Goal: Task Accomplishment & Management: Manage account settings

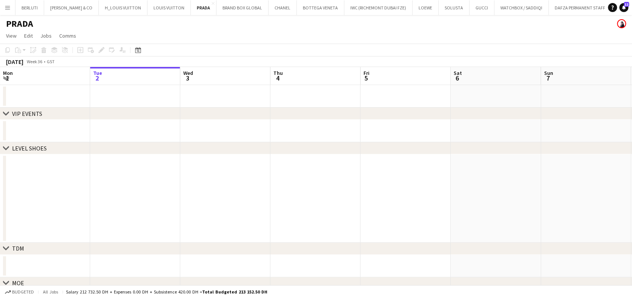
drag, startPoint x: 10, startPoint y: 8, endPoint x: 14, endPoint y: 14, distance: 7.4
click at [10, 8] on app-icon "Menu" at bounding box center [8, 8] width 6 height 6
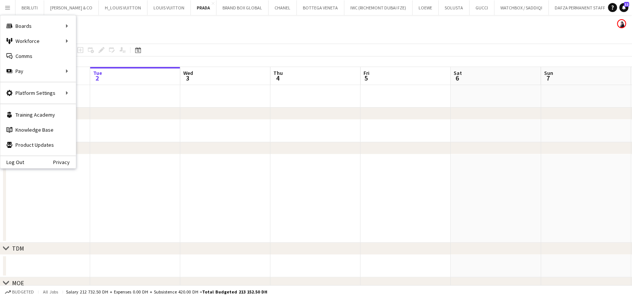
click at [153, 160] on app-date-cell at bounding box center [135, 198] width 90 height 89
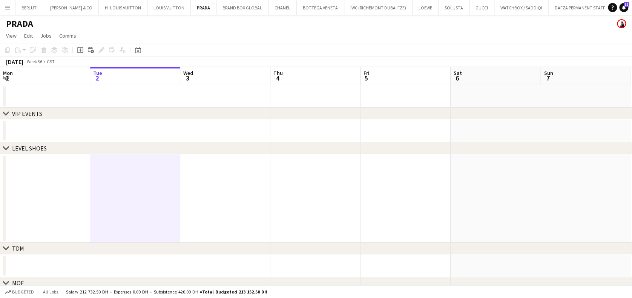
click at [9, 8] on app-icon "Menu" at bounding box center [8, 8] width 6 height 6
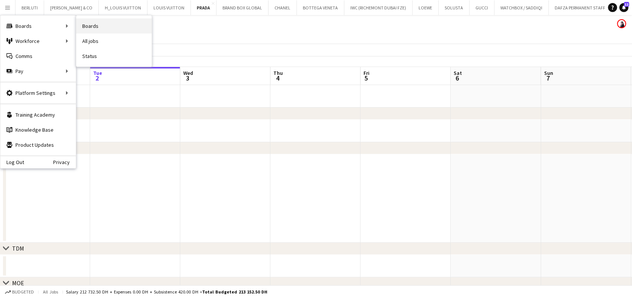
click at [116, 24] on link "Boards" at bounding box center [113, 25] width 75 height 15
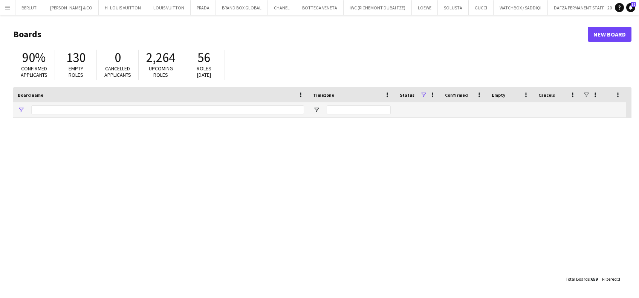
type input "*****"
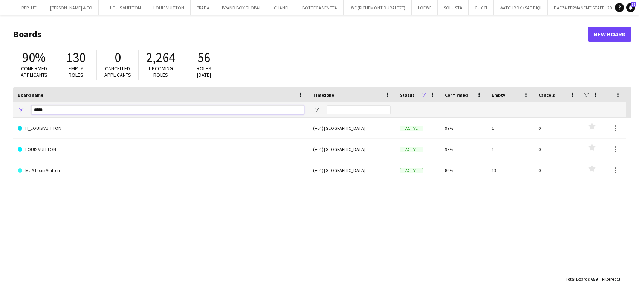
drag, startPoint x: 17, startPoint y: 111, endPoint x: -35, endPoint y: 111, distance: 52.0
click at [0, 111] on html "Menu Boards Boards Boards All jobs Status Workforce Workforce My Workforce Recr…" at bounding box center [319, 149] width 639 height 298
type input "********"
click at [36, 130] on link "VAN CLEEF (RICHEMONT DUBAI FZE)" at bounding box center [161, 128] width 286 height 21
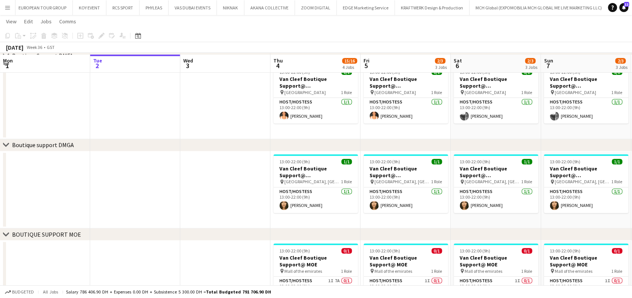
scroll to position [201, 0]
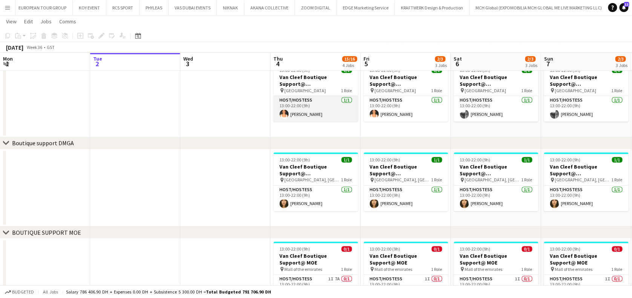
click at [297, 110] on app-card-role "Host/Hostess 1/1 13:00-22:00 (9h) Lurdes De Medeiros" at bounding box center [315, 109] width 84 height 26
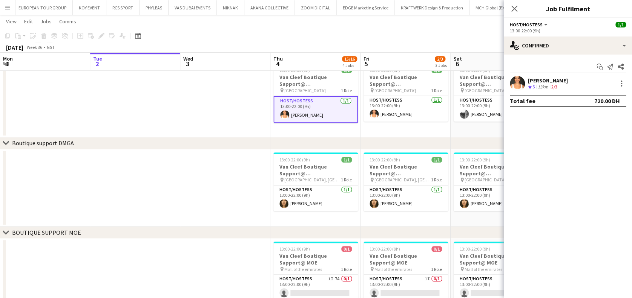
click at [536, 87] on div "Crew rating 5" at bounding box center [532, 87] width 8 height 6
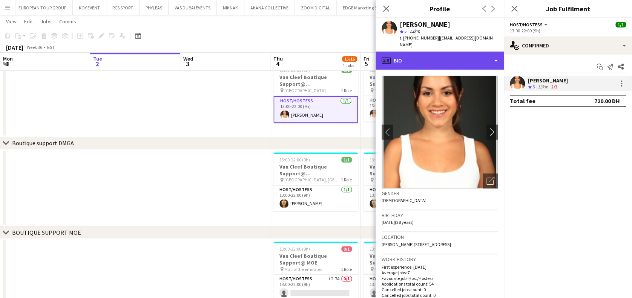
drag, startPoint x: 485, startPoint y: 57, endPoint x: 468, endPoint y: 92, distance: 39.4
click at [485, 57] on div "profile Bio" at bounding box center [439, 61] width 128 height 18
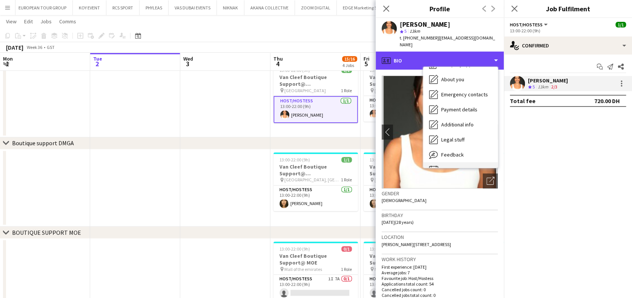
scroll to position [40, 0]
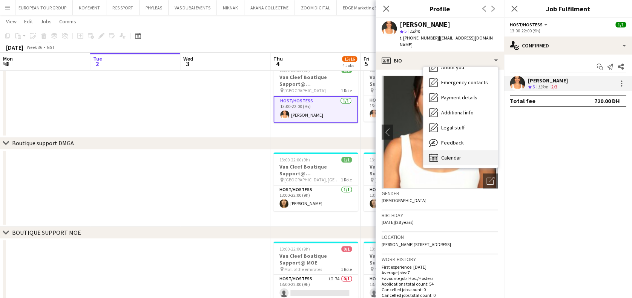
click at [467, 150] on div "Calendar Calendar" at bounding box center [460, 157] width 75 height 15
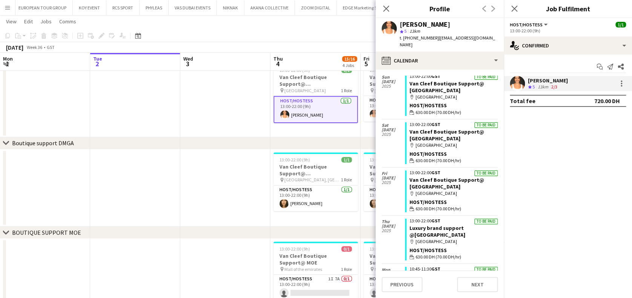
scroll to position [2015, 0]
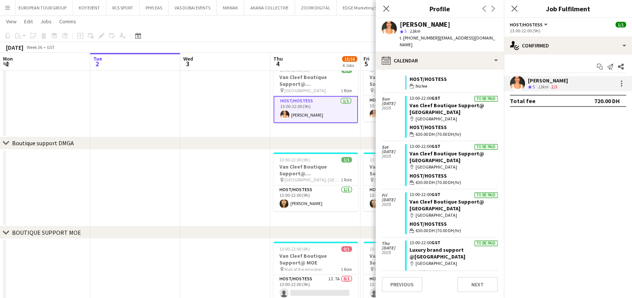
drag, startPoint x: 213, startPoint y: 185, endPoint x: 234, endPoint y: 162, distance: 30.7
click at [213, 184] on app-date-cell at bounding box center [225, 189] width 90 height 78
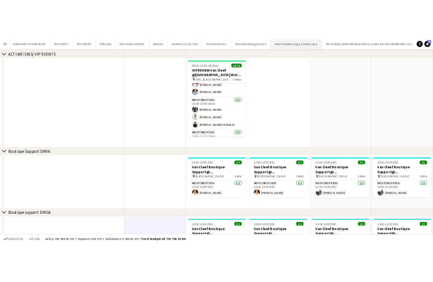
scroll to position [0, 0]
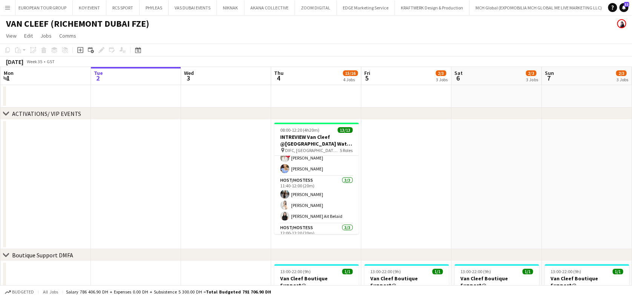
click at [5, 8] on app-icon "Menu" at bounding box center [8, 8] width 6 height 6
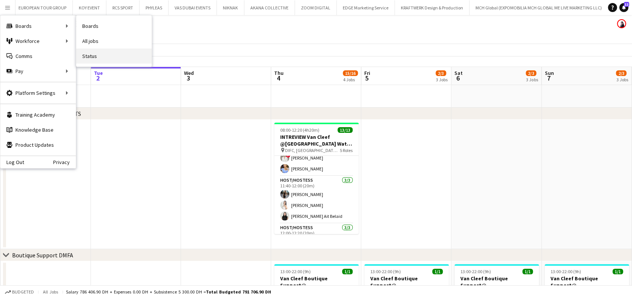
click at [93, 54] on link "Status" at bounding box center [113, 56] width 75 height 15
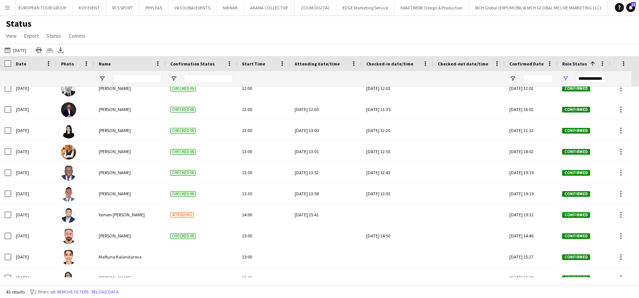
scroll to position [716, 0]
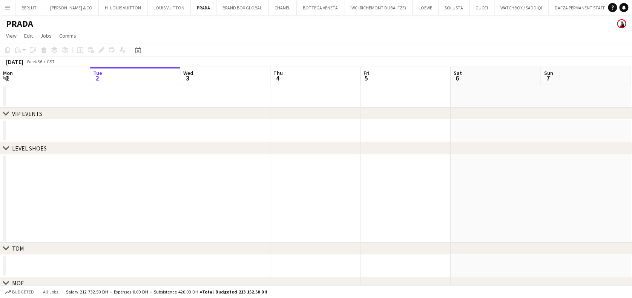
drag, startPoint x: 10, startPoint y: 7, endPoint x: 8, endPoint y: 12, distance: 5.1
click at [10, 7] on app-icon "Menu" at bounding box center [8, 8] width 6 height 6
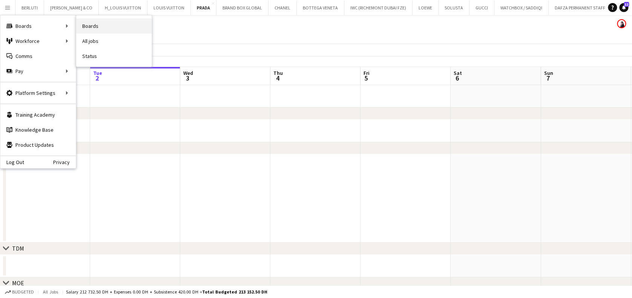
click at [107, 25] on link "Boards" at bounding box center [113, 25] width 75 height 15
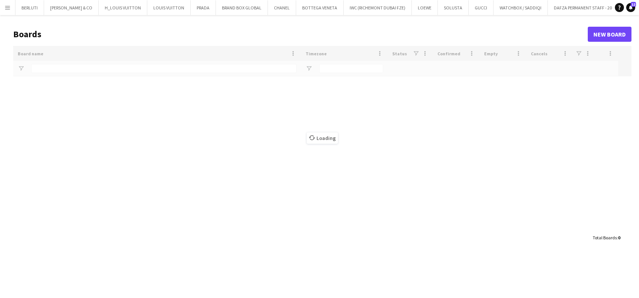
type input "********"
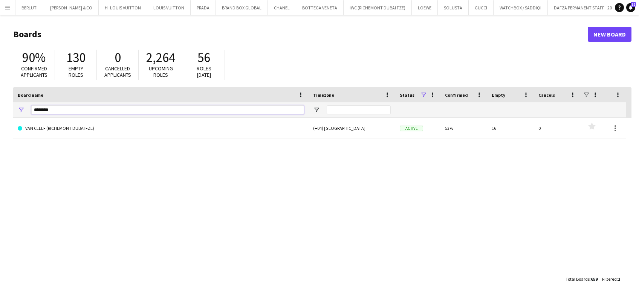
drag, startPoint x: 57, startPoint y: 106, endPoint x: 0, endPoint y: 110, distance: 57.1
click at [3, 110] on main "Boards New Board 90% Confirmed applicants 130 Empty roles 0 Cancelled applicant…" at bounding box center [319, 156] width 639 height 283
type input "*******"
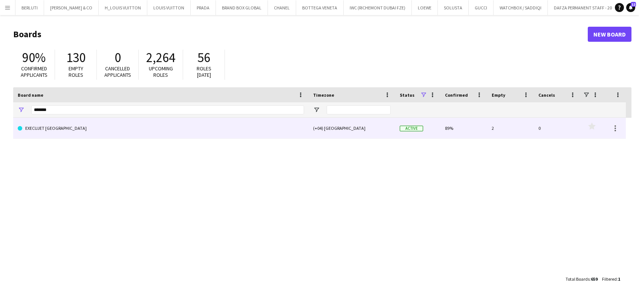
click at [110, 127] on link "EXECUJET [GEOGRAPHIC_DATA]" at bounding box center [161, 128] width 286 height 21
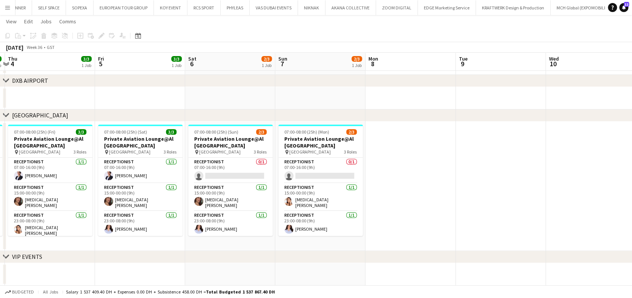
scroll to position [0, 265]
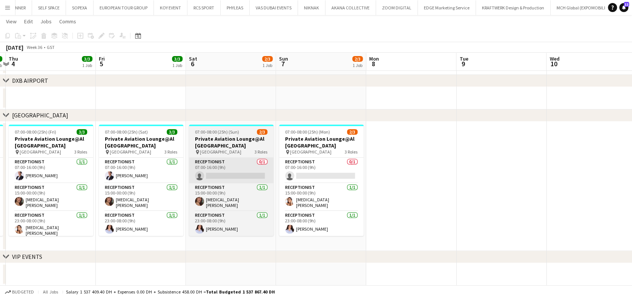
drag, startPoint x: 425, startPoint y: 205, endPoint x: 234, endPoint y: 170, distance: 194.6
click at [214, 207] on app-calendar-viewport "Mon 1 3/4 2 Jobs Tue 2 3/3 1 Job Wed 3 3/3 1 Job Thu 4 3/3 1 Job Fri 5 3/3 1 Jo…" at bounding box center [316, 114] width 632 height 344
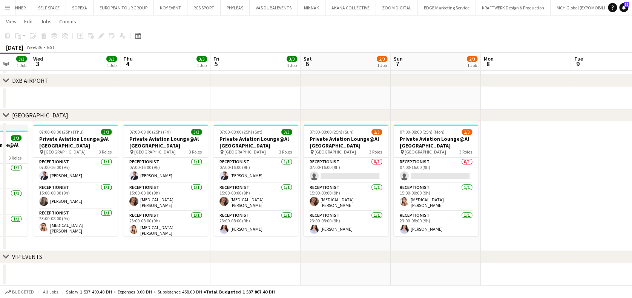
drag, startPoint x: 118, startPoint y: 200, endPoint x: 266, endPoint y: 203, distance: 148.9
click at [266, 203] on app-calendar-viewport "Mon 1 3/4 2 Jobs Tue 2 3/3 1 Job Wed 3 3/3 1 Job Thu 4 3/3 1 Job Fri 5 3/3 1 Jo…" at bounding box center [316, 114] width 632 height 344
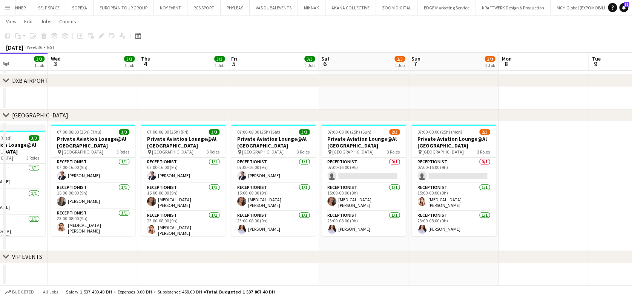
drag, startPoint x: 195, startPoint y: 205, endPoint x: 255, endPoint y: 205, distance: 60.7
click at [255, 205] on app-calendar-viewport "Sun 31 3/3 1 Job Mon 1 3/4 2 Jobs Tue 2 3/3 1 Job Wed 3 3/3 1 Job Thu 4 3/3 1 J…" at bounding box center [316, 114] width 632 height 344
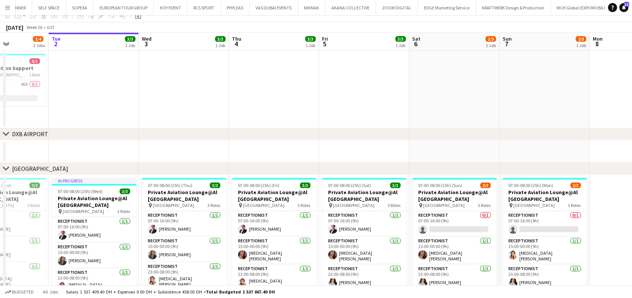
scroll to position [0, 0]
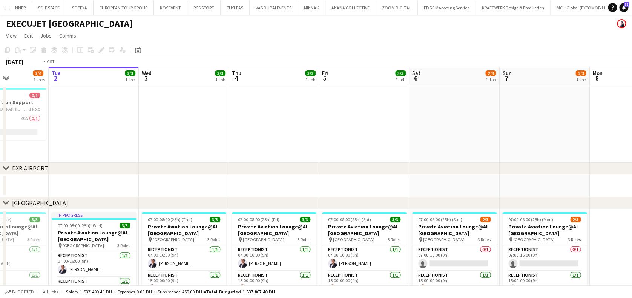
drag, startPoint x: 130, startPoint y: 106, endPoint x: 191, endPoint y: 110, distance: 61.6
click at [195, 106] on app-calendar-viewport "Sat 30 3/3 1 Job Sun 31 3/3 1 Job Mon 1 3/4 2 Jobs Tue 2 3/3 1 Job Wed 3 3/3 1 …" at bounding box center [316, 220] width 632 height 307
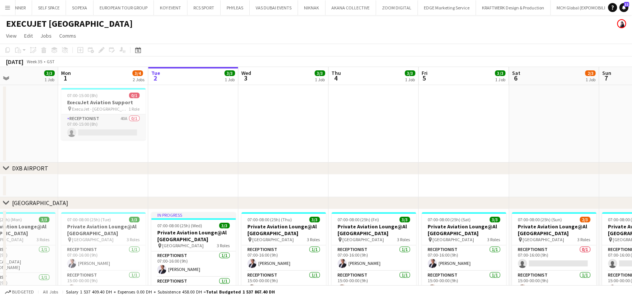
click at [110, 130] on app-card-role "Receptionist 40A 0/1 07:00-15:00 (8h) single-neutral-actions" at bounding box center [103, 128] width 84 height 26
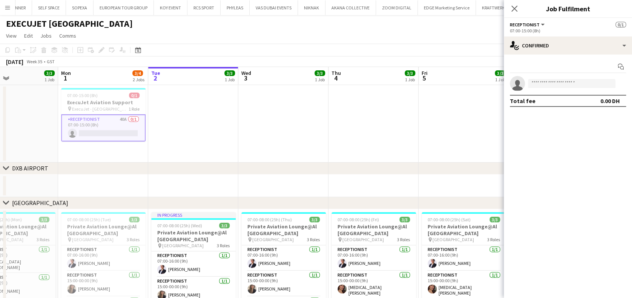
click at [538, 57] on div "Start chat single-neutral-actions Total fee 0.00 DH" at bounding box center [567, 84] width 128 height 58
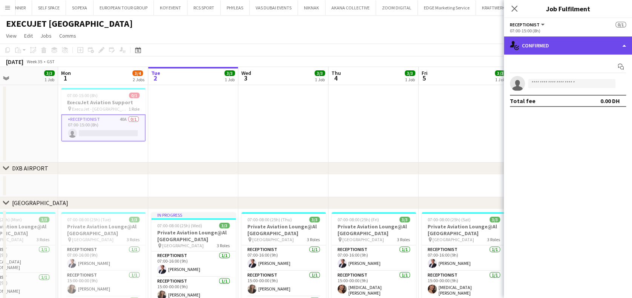
click at [549, 44] on div "single-neutral-actions-check-2 Confirmed" at bounding box center [567, 46] width 128 height 18
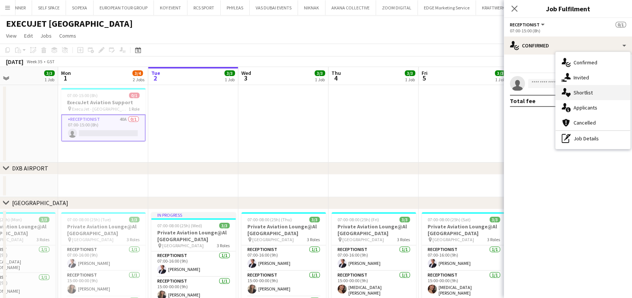
click at [582, 95] on div "single-neutral-actions-heart Shortlist" at bounding box center [592, 92] width 75 height 15
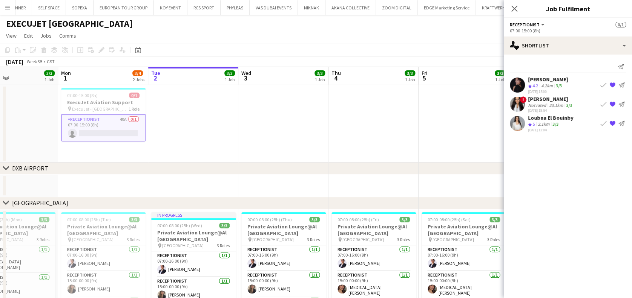
click at [525, 110] on div "! Mayara Do Nascimento Silva Not rated 23.1km 3/3 30-07-2025 18:54 Book crew {{…" at bounding box center [567, 104] width 128 height 17
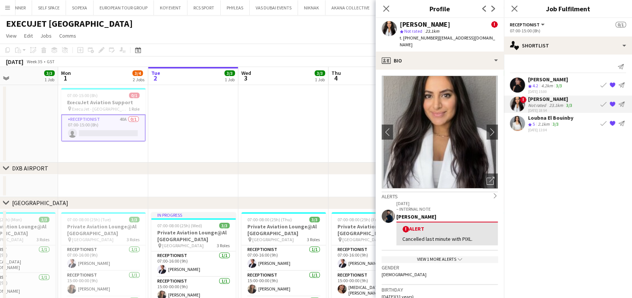
click at [523, 83] on div "Andrea Caicedo Crew rating 4.2 4.2km 3/3 28-07-2025 15:00 Book crew {{ spriteTi…" at bounding box center [567, 85] width 128 height 18
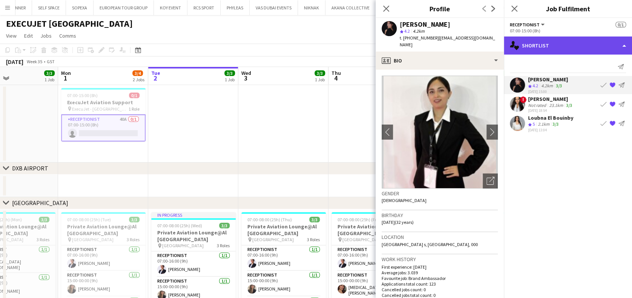
click at [549, 49] on div "single-neutral-actions-heart Shortlist" at bounding box center [567, 46] width 128 height 18
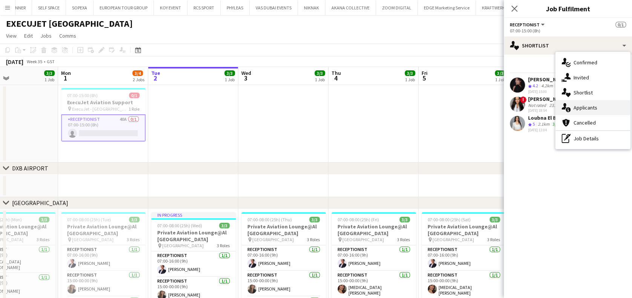
click at [579, 104] on div "single-neutral-actions-information Applicants" at bounding box center [592, 107] width 75 height 15
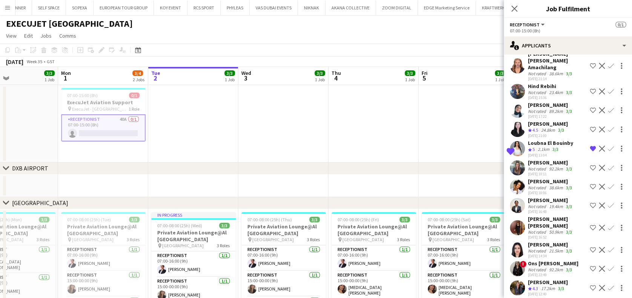
scroll to position [561, 0]
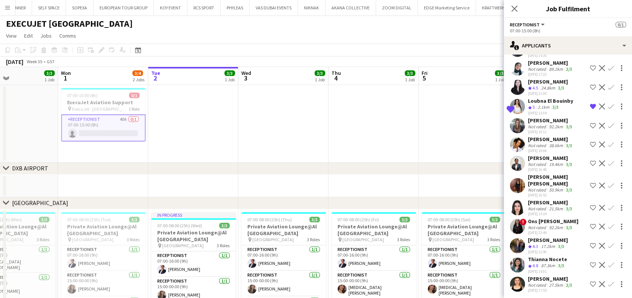
click at [537, 284] on div "Not rated" at bounding box center [538, 286] width 20 height 6
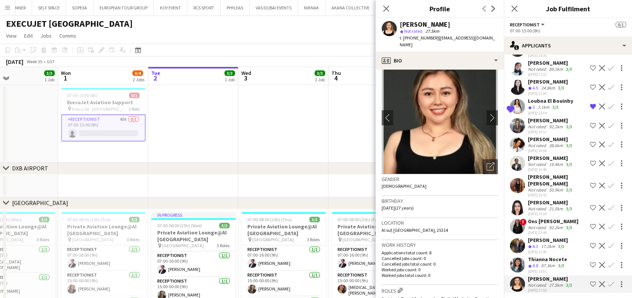
scroll to position [0, 0]
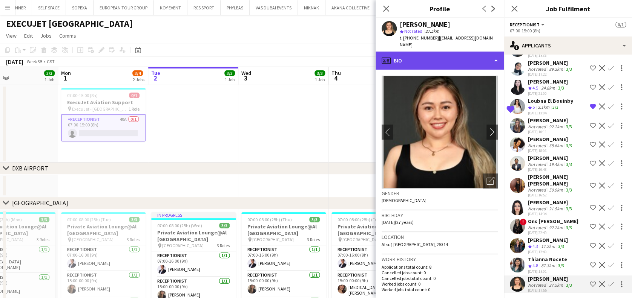
click at [459, 52] on div "profile Bio" at bounding box center [439, 61] width 128 height 18
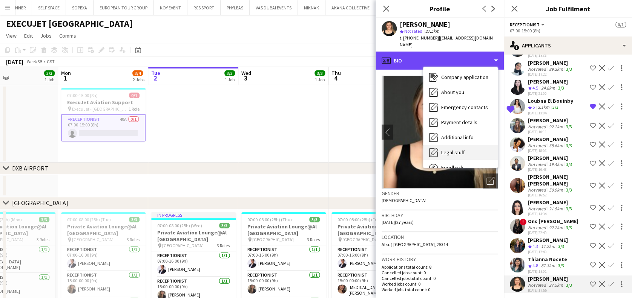
scroll to position [55, 0]
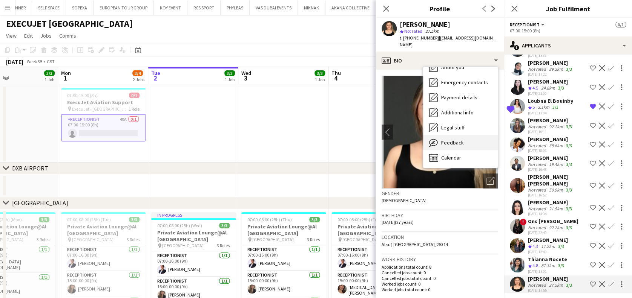
click at [467, 135] on div "Feedback Feedback" at bounding box center [460, 142] width 75 height 15
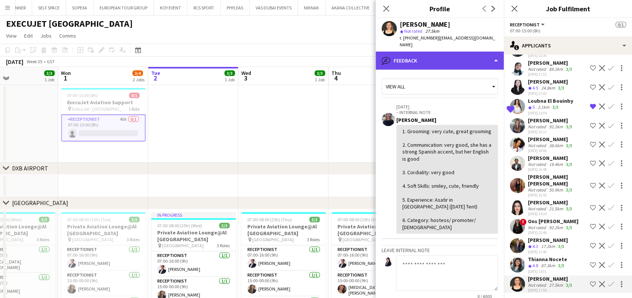
click at [461, 57] on div "bubble-pencil Feedback" at bounding box center [439, 61] width 128 height 18
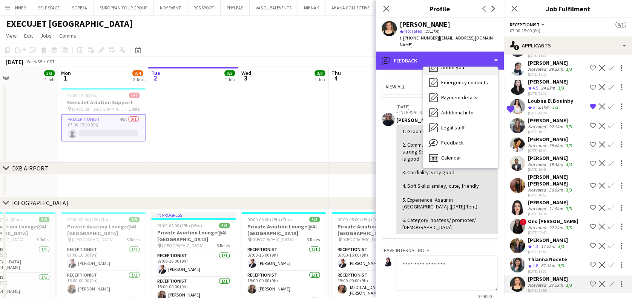
scroll to position [0, 0]
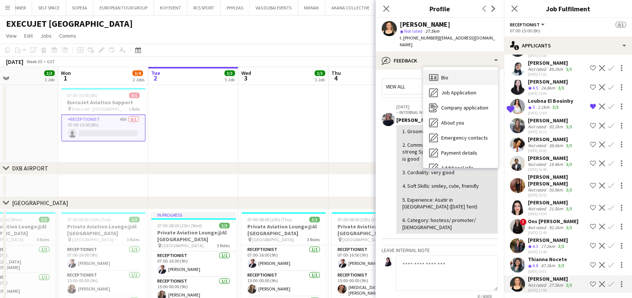
click at [454, 70] on div "Bio Bio" at bounding box center [460, 77] width 75 height 15
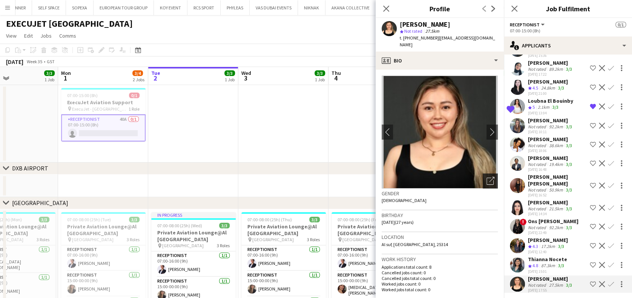
click at [486, 177] on icon "Open photos pop-in" at bounding box center [490, 181] width 8 height 8
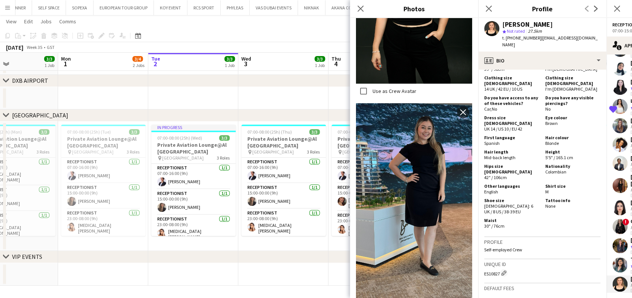
scroll to position [489, 0]
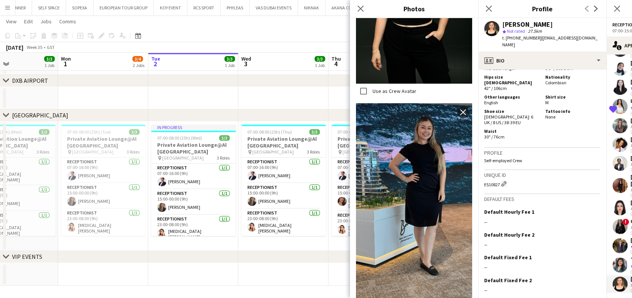
drag, startPoint x: 359, startPoint y: 5, endPoint x: 387, endPoint y: 27, distance: 36.0
click at [358, 6] on icon "Close pop-in" at bounding box center [360, 9] width 6 height 6
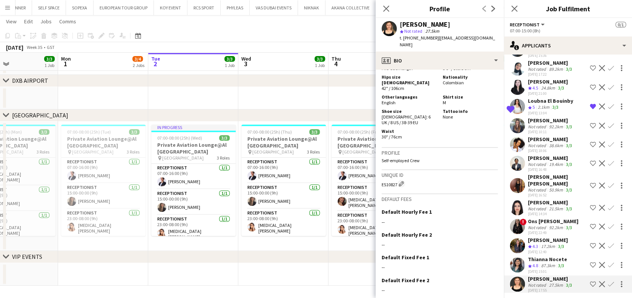
click at [589, 281] on app-icon "Shortlist crew" at bounding box center [592, 284] width 6 height 6
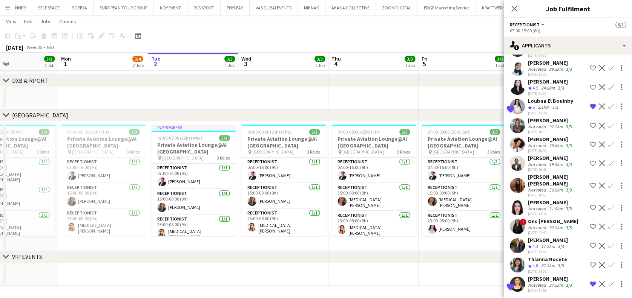
click at [550, 265] on div "87.3km" at bounding box center [547, 266] width 17 height 6
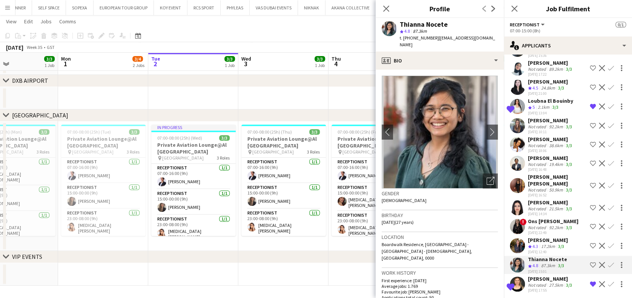
click at [543, 238] on div "[PERSON_NAME]" at bounding box center [548, 240] width 40 height 7
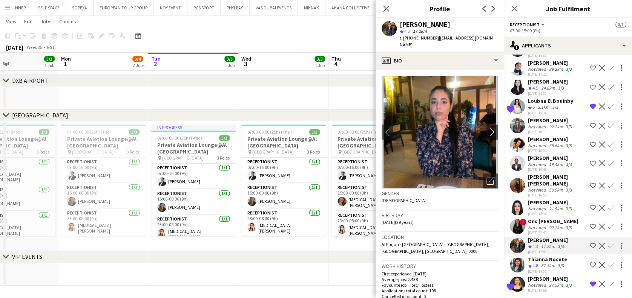
click at [540, 225] on div "Not rated" at bounding box center [538, 228] width 20 height 6
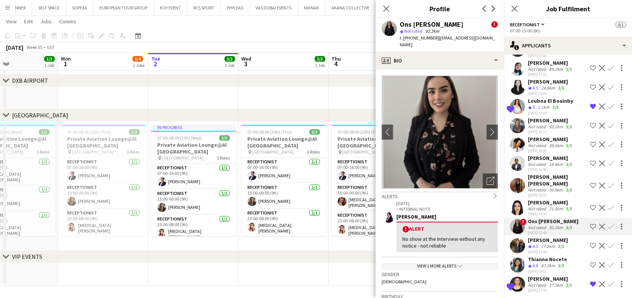
click at [541, 203] on div "[PERSON_NAME]" at bounding box center [551, 202] width 46 height 7
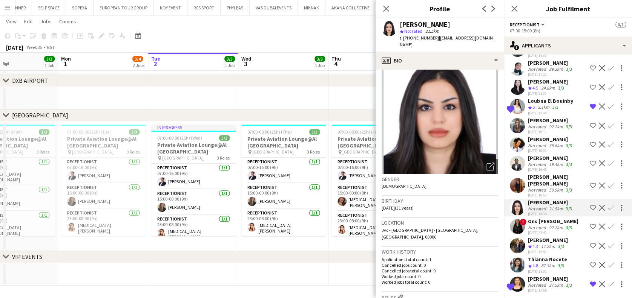
scroll to position [0, 0]
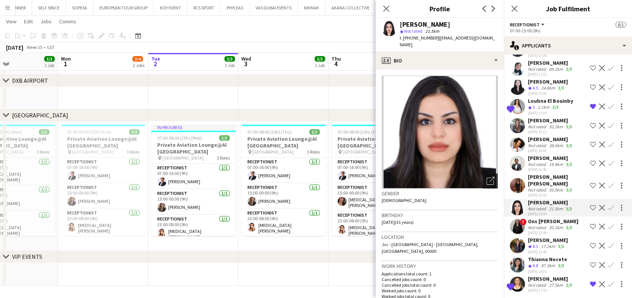
click at [486, 177] on icon "Open photos pop-in" at bounding box center [490, 181] width 8 height 8
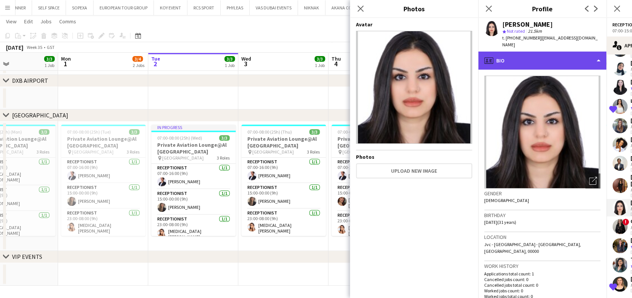
click at [526, 52] on div "profile Bio" at bounding box center [542, 61] width 128 height 18
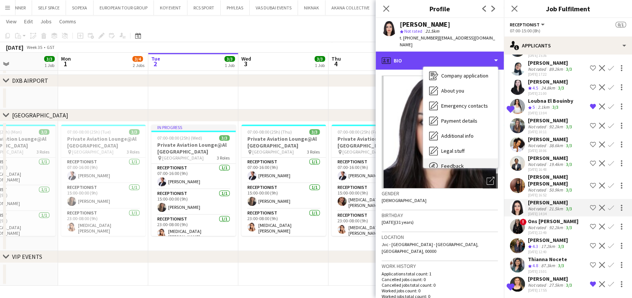
scroll to position [55, 0]
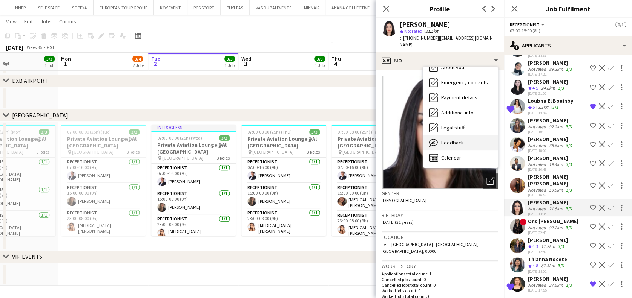
click at [463, 135] on div "Feedback Feedback" at bounding box center [460, 142] width 75 height 15
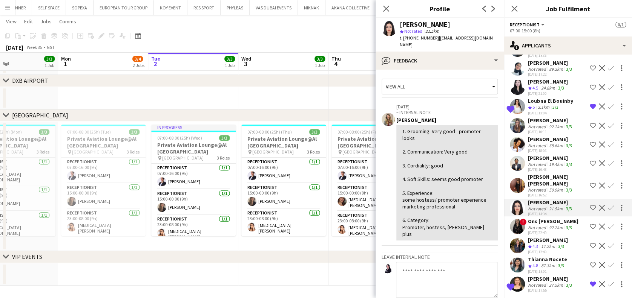
click at [589, 206] on app-icon "Shortlist crew" at bounding box center [592, 208] width 6 height 6
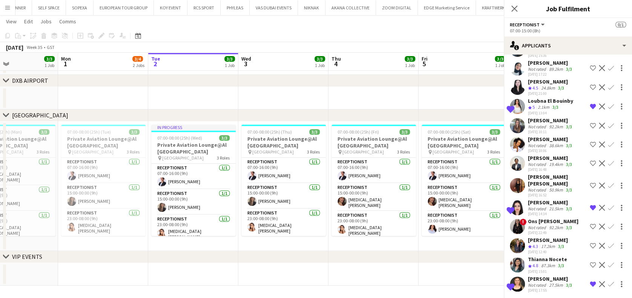
click at [550, 193] on div "[DATE] 16:52" at bounding box center [557, 195] width 59 height 5
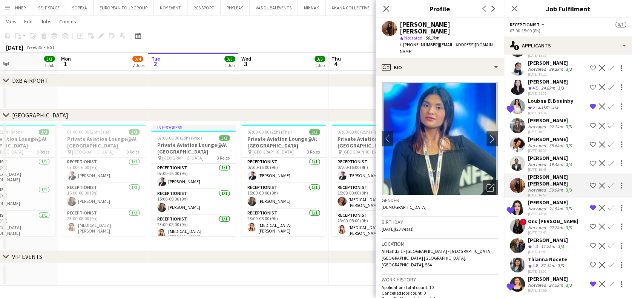
click at [547, 163] on div "19.4km" at bounding box center [555, 165] width 17 height 6
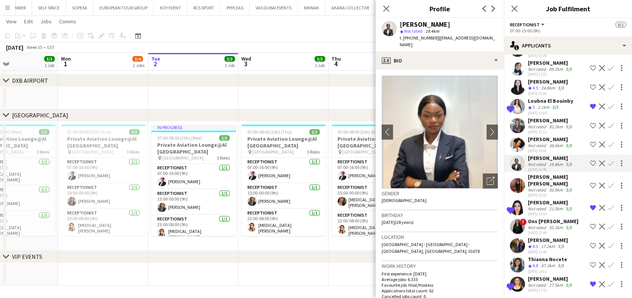
click at [546, 143] on div "Not rated" at bounding box center [538, 146] width 20 height 6
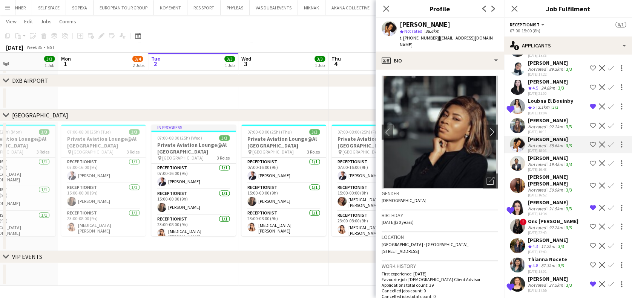
click at [540, 125] on div "Not rated" at bounding box center [538, 127] width 20 height 6
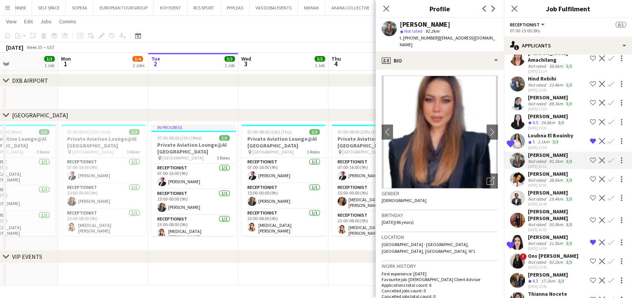
scroll to position [511, 0]
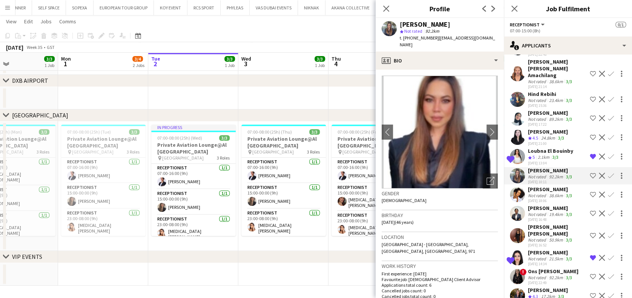
click at [540, 143] on div "[DATE] 21:00" at bounding box center [548, 143] width 40 height 5
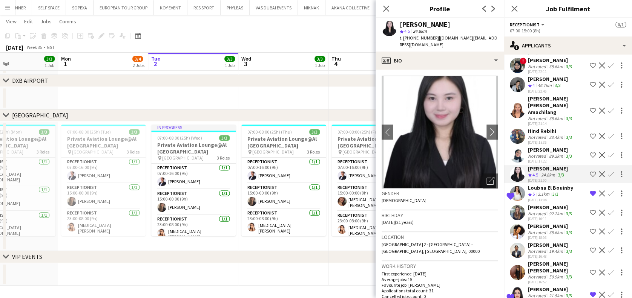
scroll to position [461, 0]
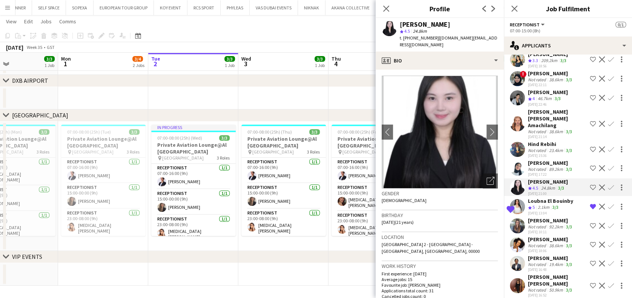
click at [541, 145] on div "Hind Rebihi" at bounding box center [551, 144] width 46 height 7
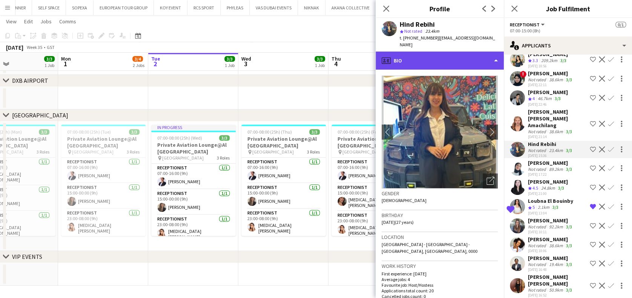
click at [448, 61] on div "profile Bio" at bounding box center [439, 61] width 128 height 18
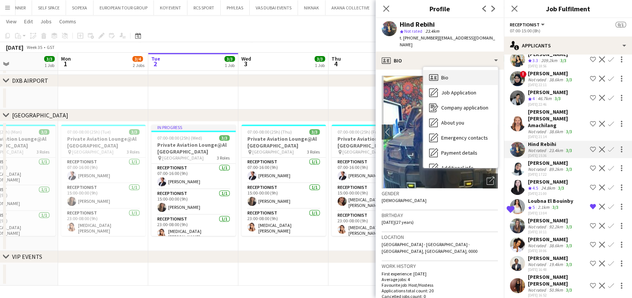
click at [449, 75] on div "Bio Bio" at bounding box center [460, 77] width 75 height 15
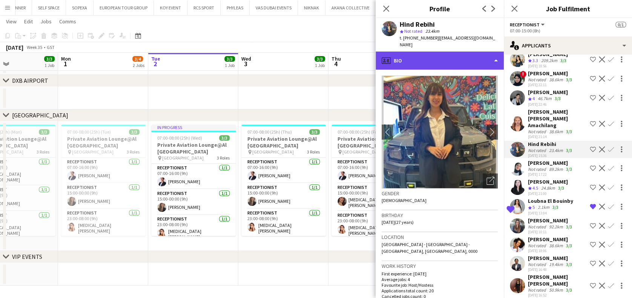
click at [454, 63] on div "profile Bio" at bounding box center [439, 61] width 128 height 18
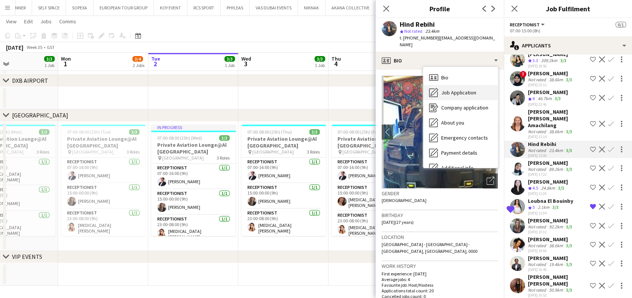
click at [456, 89] on div "Job Application Job Application" at bounding box center [460, 92] width 75 height 15
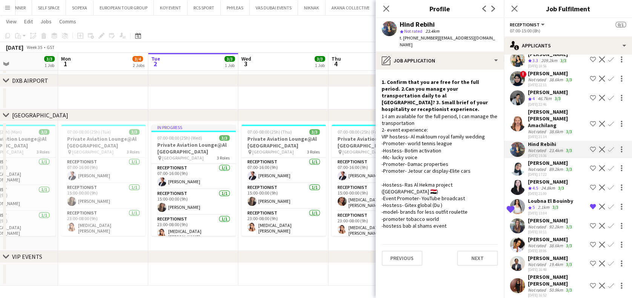
click at [543, 102] on div "46.7km" at bounding box center [544, 99] width 17 height 6
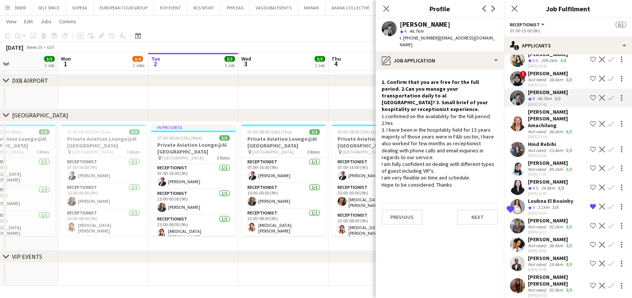
click at [543, 102] on div "46.7km" at bounding box center [544, 99] width 17 height 6
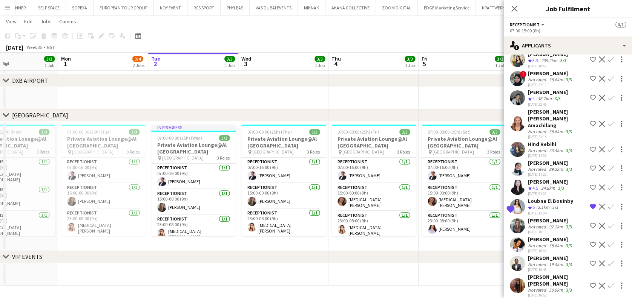
click at [543, 102] on div "46.7km" at bounding box center [544, 99] width 17 height 6
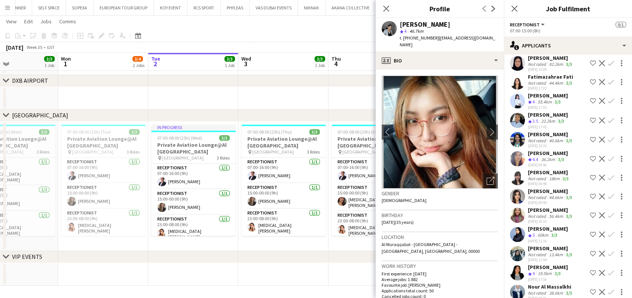
scroll to position [160, 0]
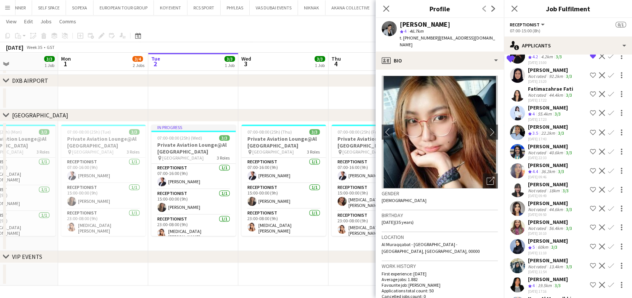
click at [542, 226] on div "[PERSON_NAME]" at bounding box center [551, 222] width 46 height 7
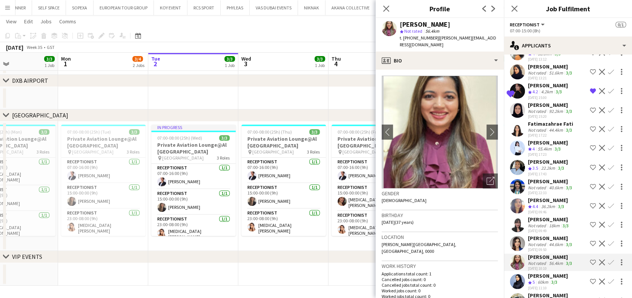
scroll to position [109, 0]
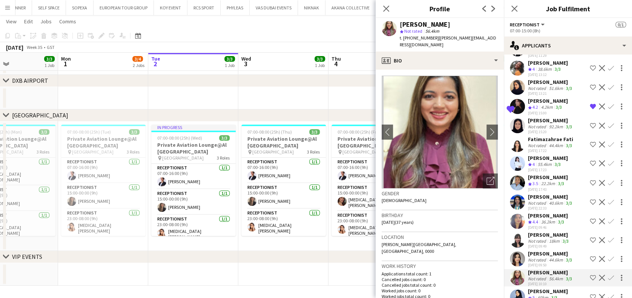
click at [547, 181] on div "[PERSON_NAME]" at bounding box center [548, 177] width 40 height 7
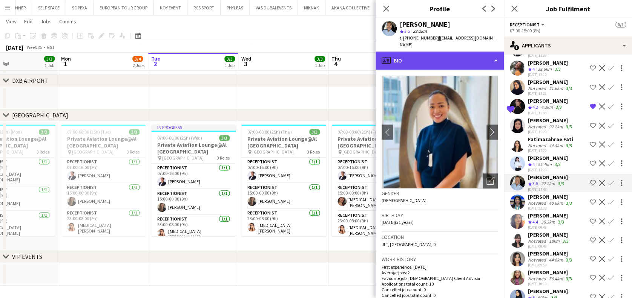
click at [466, 55] on div "profile Bio" at bounding box center [439, 61] width 128 height 18
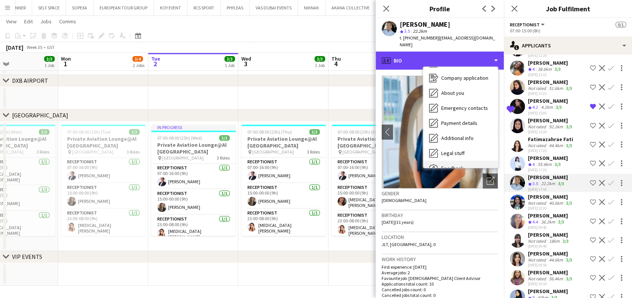
scroll to position [55, 0]
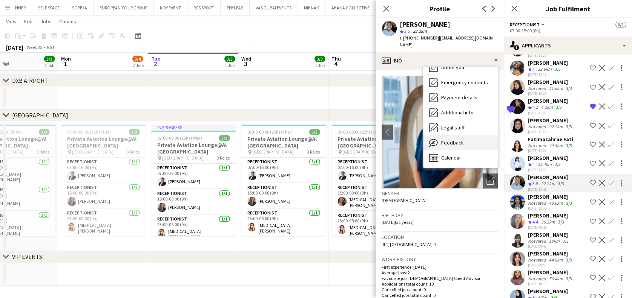
click at [469, 135] on div "Feedback Feedback" at bounding box center [460, 142] width 75 height 15
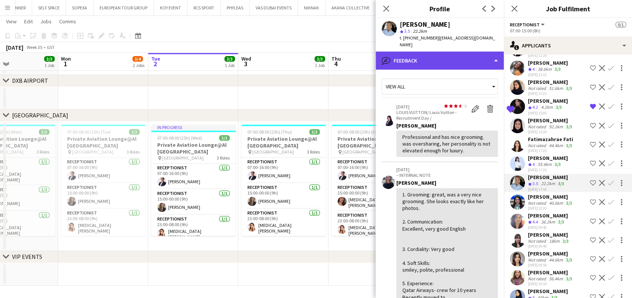
click at [460, 52] on div "bubble-pencil Feedback" at bounding box center [439, 61] width 128 height 18
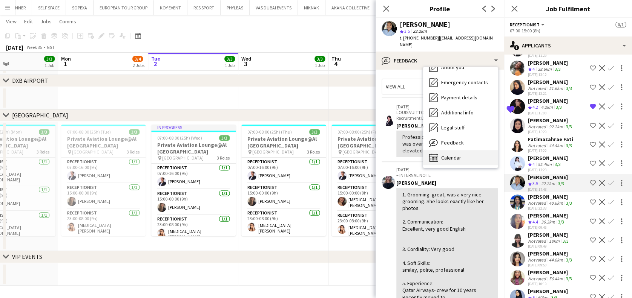
click at [466, 150] on div "Calendar Calendar" at bounding box center [460, 157] width 75 height 15
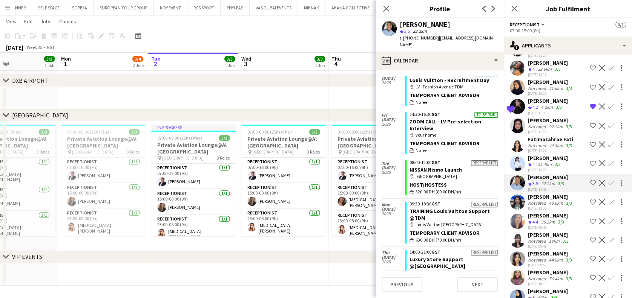
scroll to position [151, 0]
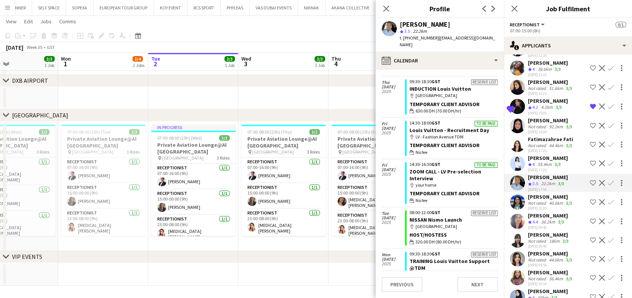
click at [588, 187] on button "Shortlist crew" at bounding box center [592, 183] width 9 height 9
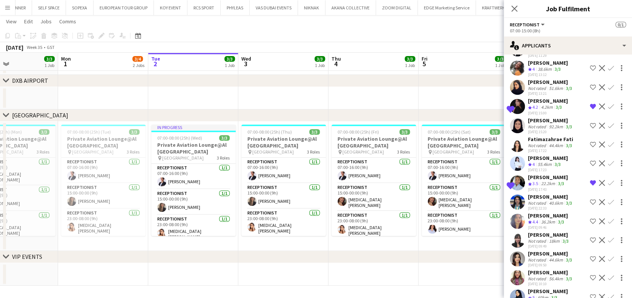
scroll to position [59, 0]
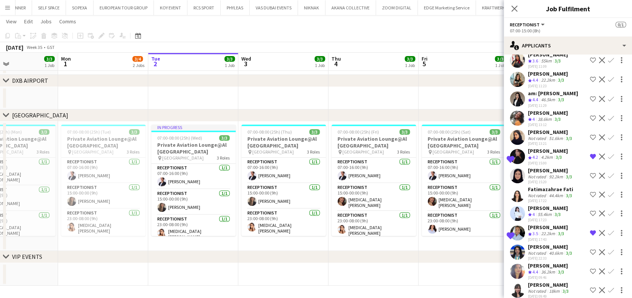
click at [542, 218] on div "55.4km" at bounding box center [544, 215] width 17 height 6
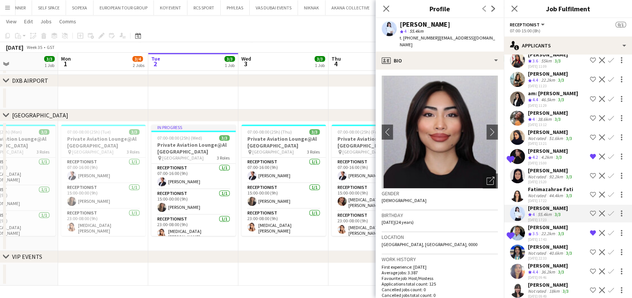
click at [543, 193] on div "Fatimazahrae Fati" at bounding box center [551, 189] width 46 height 7
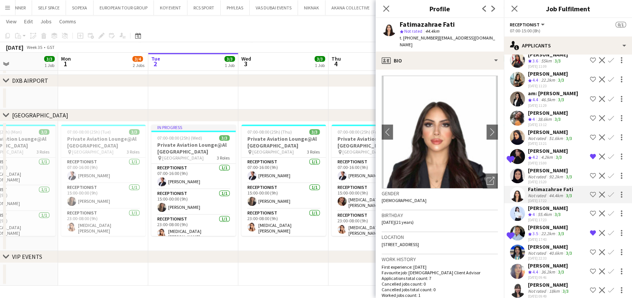
click at [536, 231] on div "[PERSON_NAME]" at bounding box center [548, 227] width 40 height 7
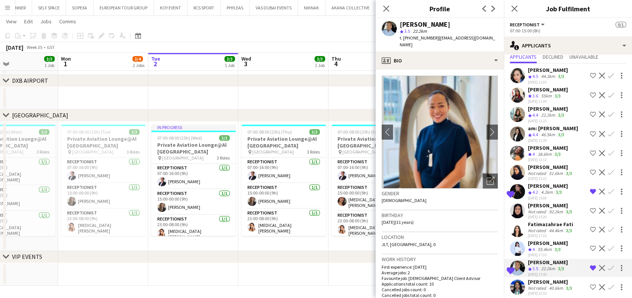
scroll to position [9, 0]
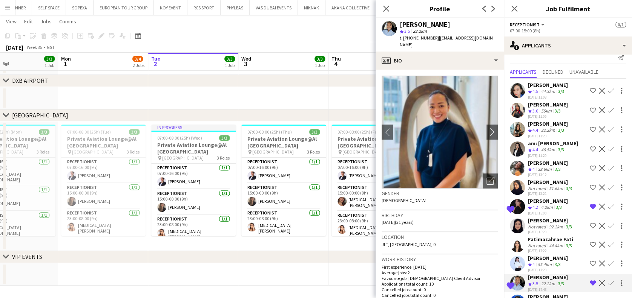
click at [333, 89] on app-date-cell at bounding box center [373, 98] width 90 height 23
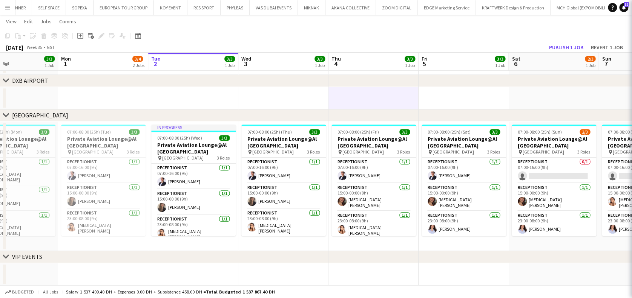
scroll to position [0, 0]
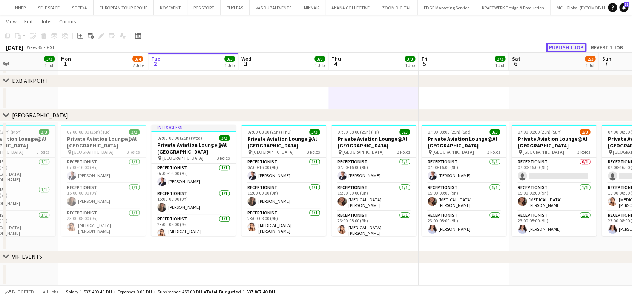
click at [559, 49] on button "Publish 1 job" at bounding box center [566, 48] width 40 height 10
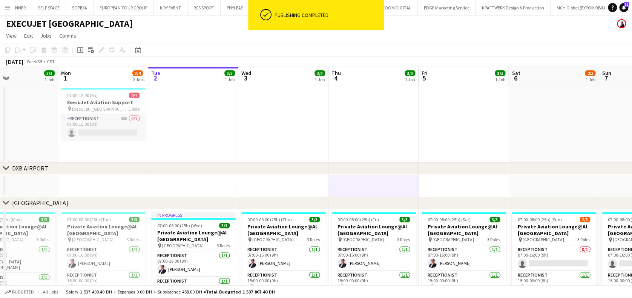
click at [115, 127] on app-card-role "Receptionist 40A 0/1 07:00-15:00 (8h) single-neutral-actions" at bounding box center [103, 128] width 84 height 26
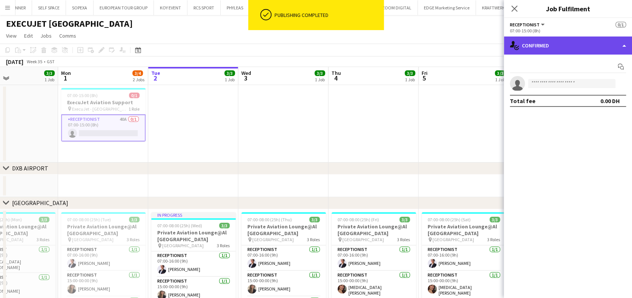
click at [570, 46] on div "single-neutral-actions-check-2 Confirmed" at bounding box center [567, 46] width 128 height 18
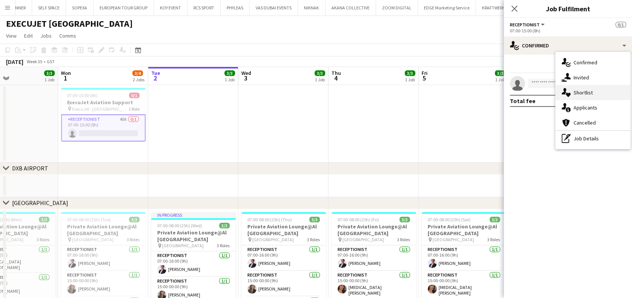
click at [583, 91] on div "single-neutral-actions-heart Shortlist" at bounding box center [592, 92] width 75 height 15
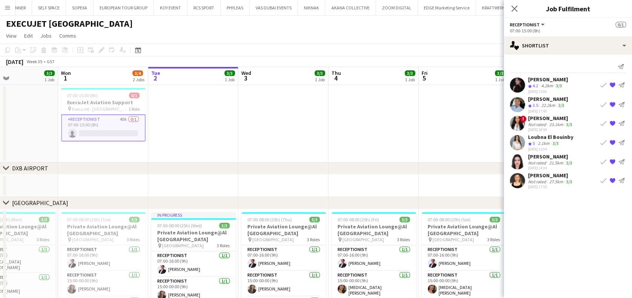
click at [542, 105] on div "22.2km" at bounding box center [547, 105] width 17 height 6
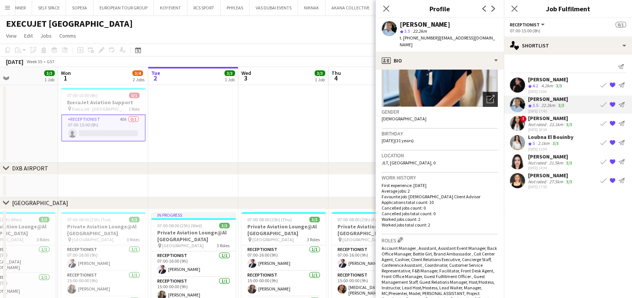
scroll to position [50, 0]
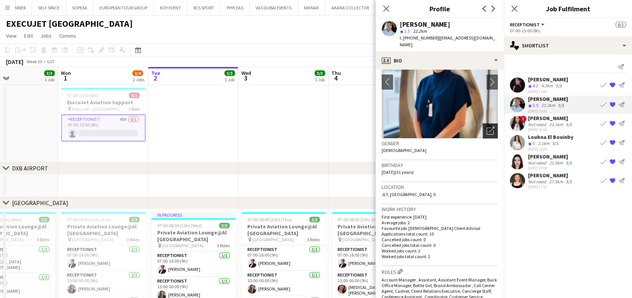
click at [486, 127] on icon "Open photos pop-in" at bounding box center [490, 131] width 8 height 8
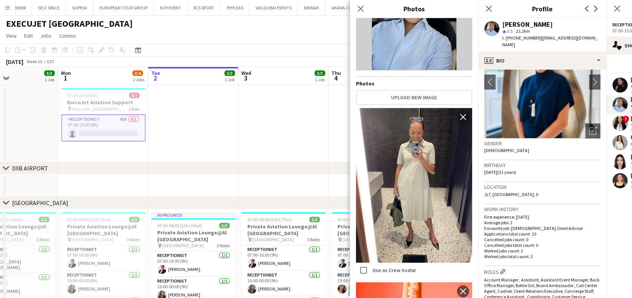
scroll to position [251, 0]
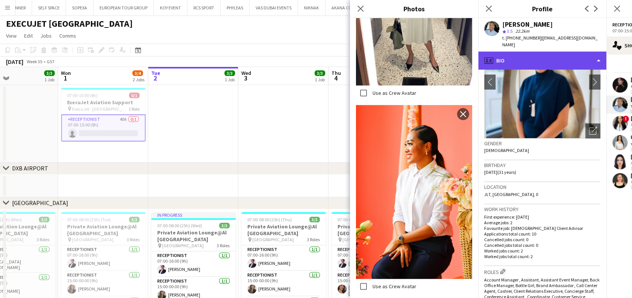
click at [569, 52] on div "profile Bio" at bounding box center [542, 61] width 128 height 18
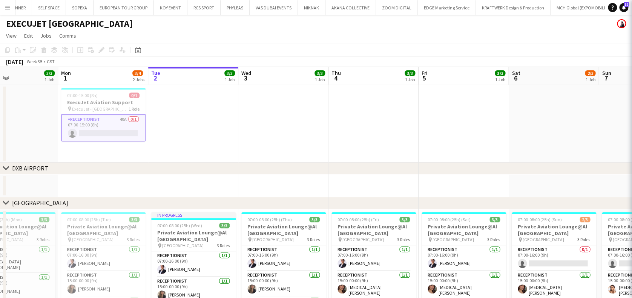
scroll to position [55, 0]
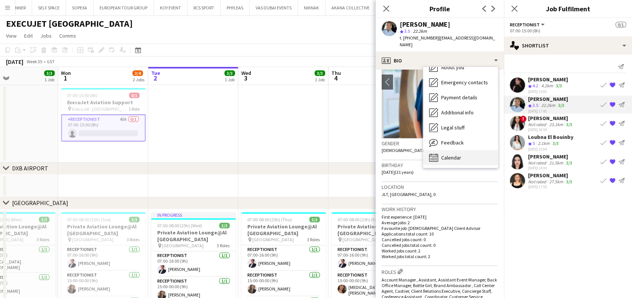
click at [481, 151] on div "Calendar Calendar" at bounding box center [460, 157] width 75 height 15
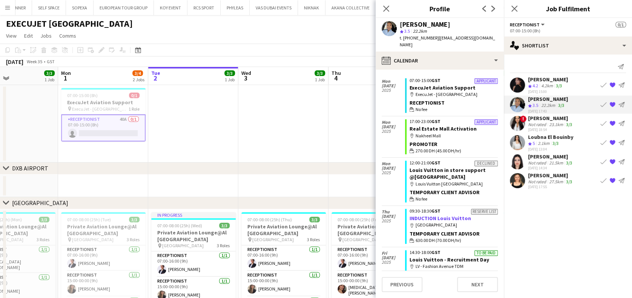
scroll to position [0, 0]
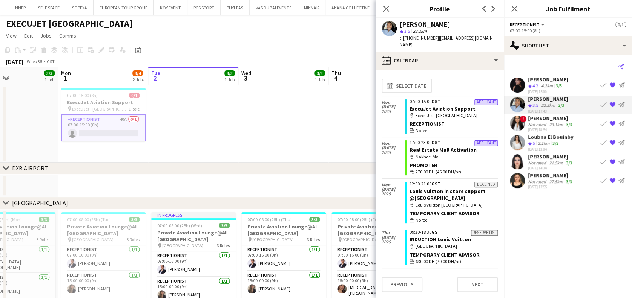
click at [621, 64] on icon "Send notification" at bounding box center [620, 67] width 6 height 6
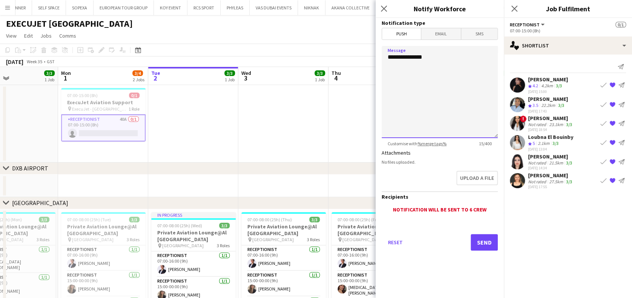
click at [453, 77] on textarea "**********" at bounding box center [439, 92] width 116 height 92
click at [406, 74] on textarea "**********" at bounding box center [439, 92] width 116 height 92
drag, startPoint x: 405, startPoint y: 74, endPoint x: 404, endPoint y: 70, distance: 4.4
click at [404, 70] on textarea "**********" at bounding box center [439, 92] width 116 height 92
click at [452, 81] on textarea "**********" at bounding box center [439, 92] width 116 height 92
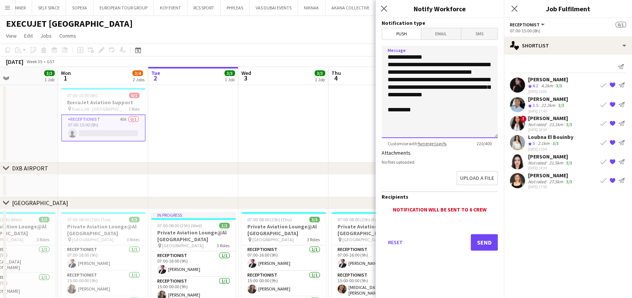
type textarea "**********"
click at [485, 244] on button "Send" at bounding box center [483, 242] width 27 height 17
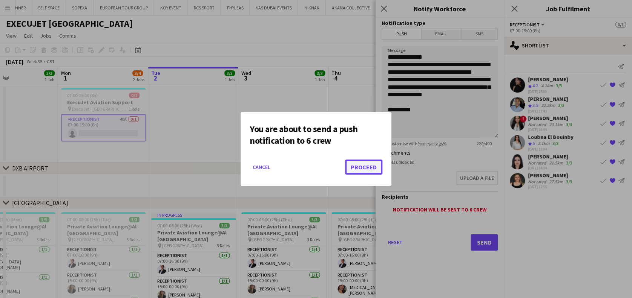
click at [369, 164] on button "Proceed" at bounding box center [363, 167] width 37 height 15
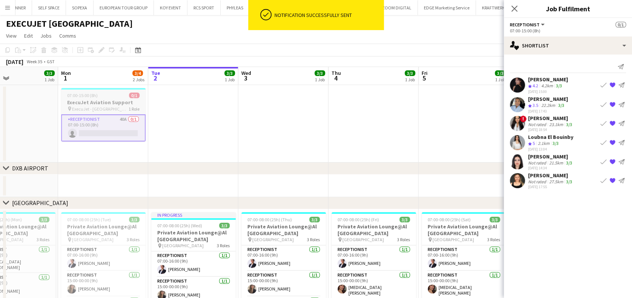
click at [95, 100] on h3 "ExecuJet Aviation Support" at bounding box center [103, 102] width 84 height 7
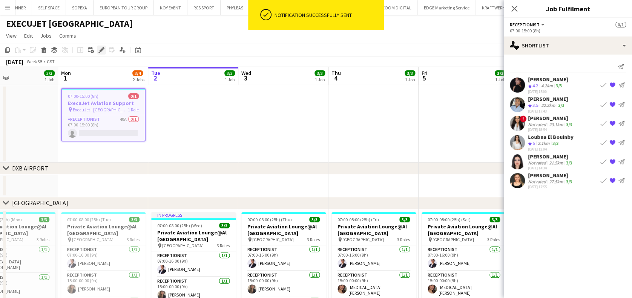
click at [106, 46] on div "Edit" at bounding box center [101, 50] width 9 height 9
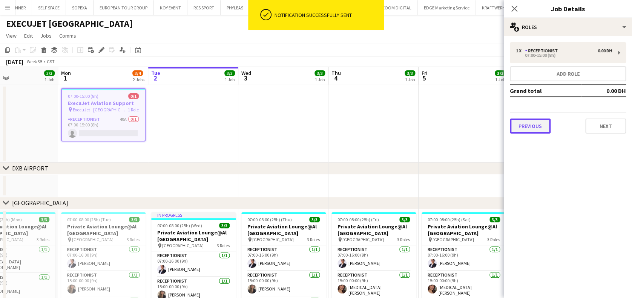
click at [523, 128] on button "Previous" at bounding box center [529, 126] width 41 height 15
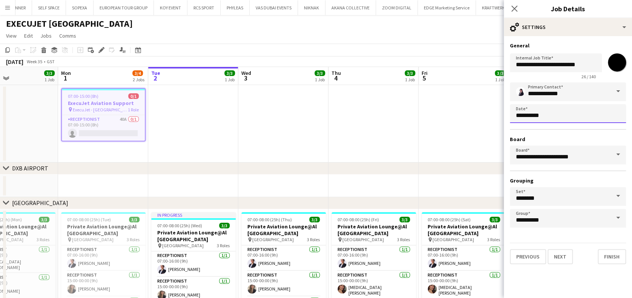
click at [576, 113] on body "Menu Boards Boards Boards All jobs Status Workforce Workforce My Workforce Recr…" at bounding box center [316, 193] width 632 height 387
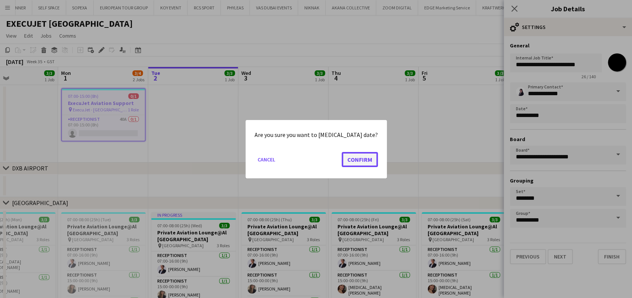
click at [353, 159] on button "Confirm" at bounding box center [359, 159] width 36 height 15
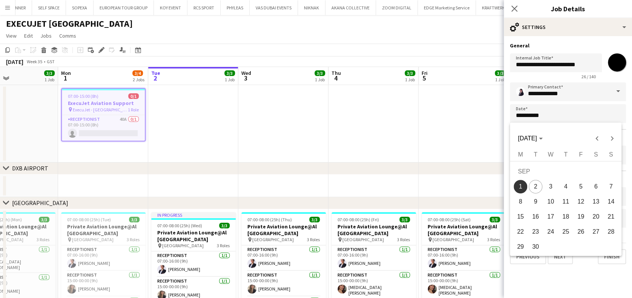
click at [561, 182] on span "4" at bounding box center [565, 187] width 14 height 14
type input "**********"
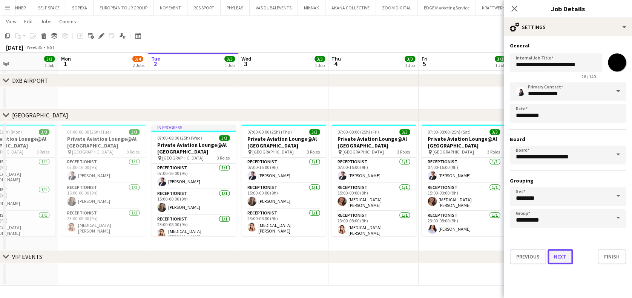
click at [569, 256] on button "Next" at bounding box center [559, 256] width 25 height 15
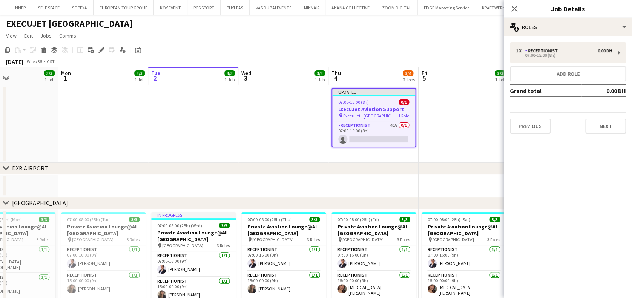
click at [444, 127] on app-date-cell at bounding box center [463, 124] width 90 height 78
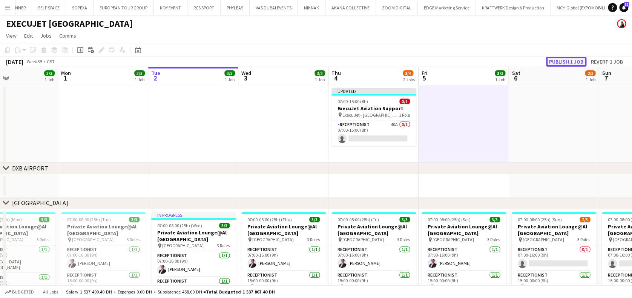
click at [558, 64] on button "Publish 1 job" at bounding box center [566, 62] width 40 height 10
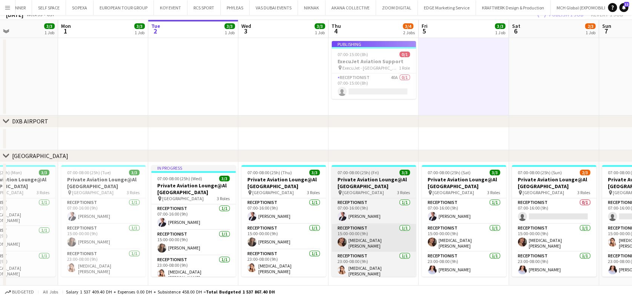
scroll to position [87, 0]
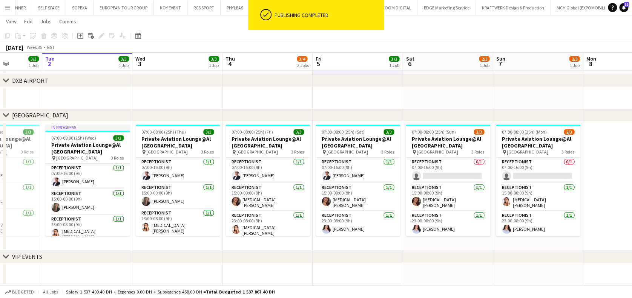
drag, startPoint x: 319, startPoint y: 200, endPoint x: 308, endPoint y: 198, distance: 11.0
click at [309, 200] on app-calendar-viewport "Fri 29 3/3 1 Job Sat 30 3/3 1 Job Sun 31 3/3 1 Job Mon 1 3/3 1 Job Tue 2 3/3 1 …" at bounding box center [316, 114] width 632 height 344
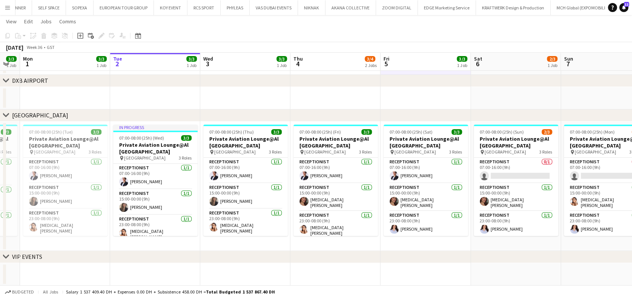
drag, startPoint x: 168, startPoint y: 207, endPoint x: 215, endPoint y: 207, distance: 46.3
click at [215, 207] on app-calendar-viewport "Fri 29 3/3 1 Job Sat 30 3/3 1 Job Sun 31 3/3 1 Job Mon 1 3/3 1 Job Tue 2 3/3 1 …" at bounding box center [316, 114] width 632 height 344
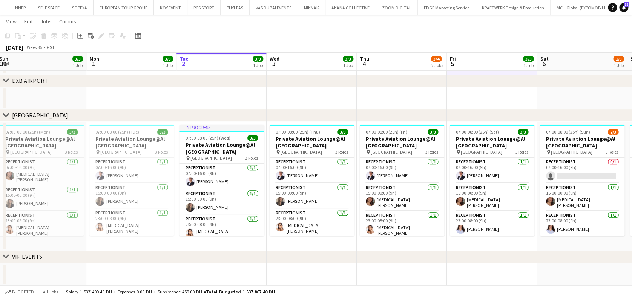
drag, startPoint x: 81, startPoint y: 194, endPoint x: 141, endPoint y: 194, distance: 60.7
click at [141, 194] on app-calendar-viewport "Fri 29 3/3 1 Job Sat 30 3/3 1 Job Sun 31 3/3 1 Job Mon 1 3/3 1 Job Tue 2 3/3 1 …" at bounding box center [316, 114] width 632 height 344
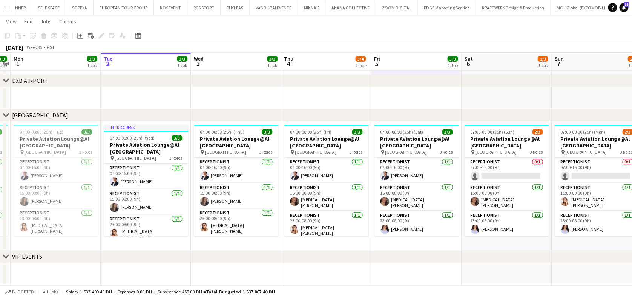
drag, startPoint x: 469, startPoint y: 188, endPoint x: 398, endPoint y: 191, distance: 70.5
click at [398, 191] on app-calendar-viewport "Fri 29 3/3 1 Job Sat 30 3/3 1 Job Sun 31 3/3 1 Job Mon 1 3/3 1 Job Tue 2 3/3 1 …" at bounding box center [316, 114] width 632 height 344
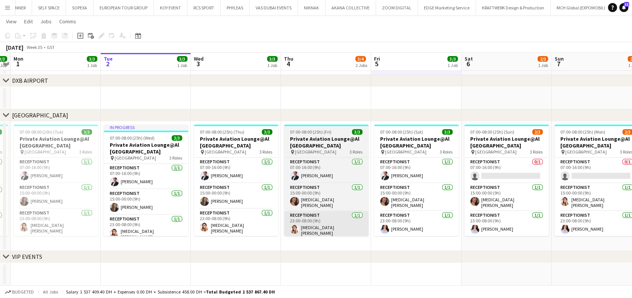
scroll to position [0, 260]
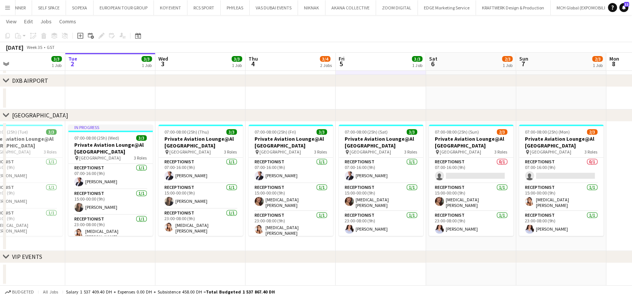
drag, startPoint x: 494, startPoint y: 211, endPoint x: 459, endPoint y: 248, distance: 50.9
click at [489, 212] on app-calendar-viewport "Fri 29 3/3 1 Job Sat 30 3/3 1 Job Sun 31 3/3 1 Job Mon 1 3/3 1 Job Tue 2 3/3 1 …" at bounding box center [316, 114] width 632 height 344
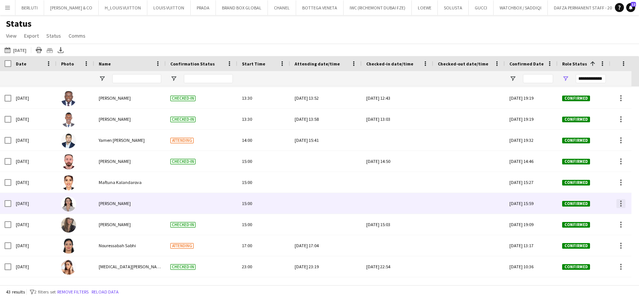
click at [621, 202] on div at bounding box center [620, 203] width 9 height 9
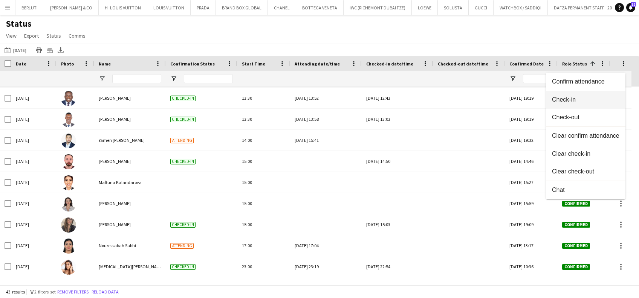
click at [575, 102] on span "Check-in" at bounding box center [585, 99] width 67 height 7
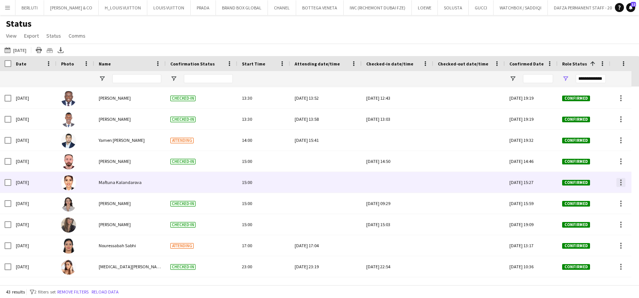
click at [622, 182] on div at bounding box center [620, 182] width 9 height 9
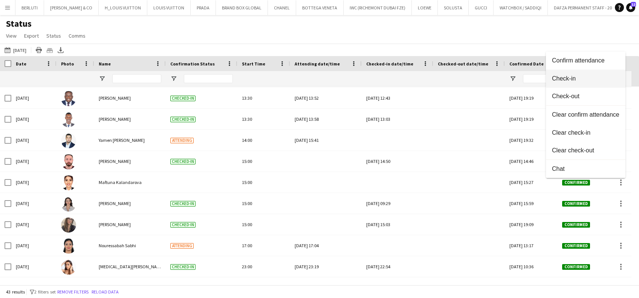
click at [566, 74] on button "Check-in" at bounding box center [586, 79] width 80 height 18
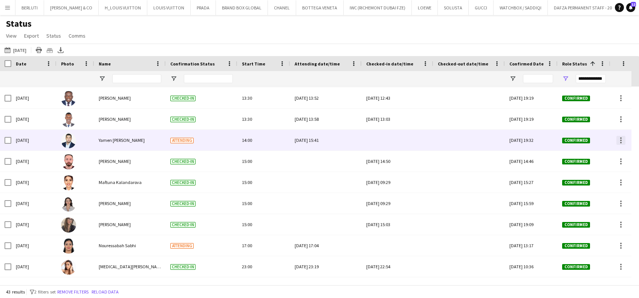
click at [619, 144] on div at bounding box center [620, 140] width 9 height 9
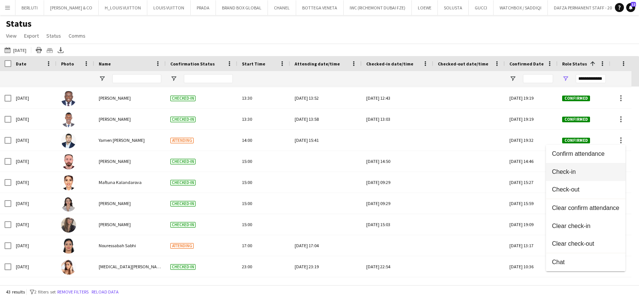
click at [591, 165] on button "Check-in" at bounding box center [586, 172] width 80 height 18
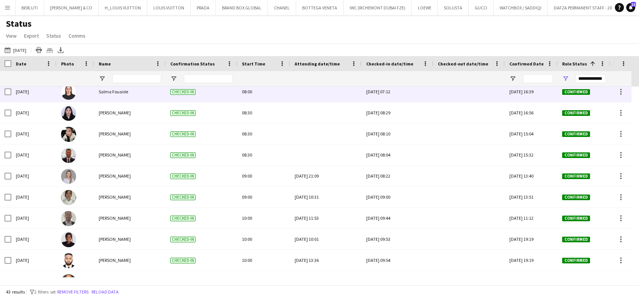
scroll to position [117, 0]
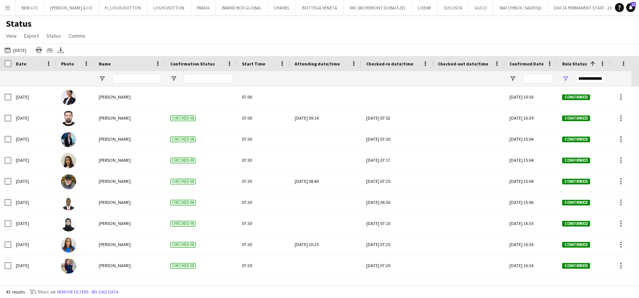
click at [6, 8] on app-icon "Menu" at bounding box center [8, 8] width 6 height 6
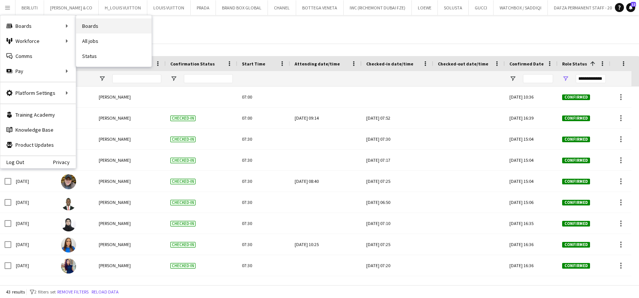
click at [113, 28] on link "Boards" at bounding box center [113, 25] width 75 height 15
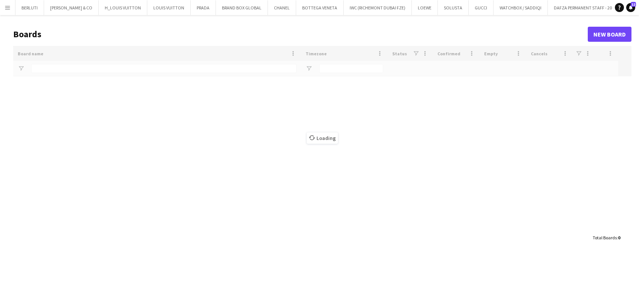
click at [8, 10] on app-icon "Menu" at bounding box center [8, 8] width 6 height 6
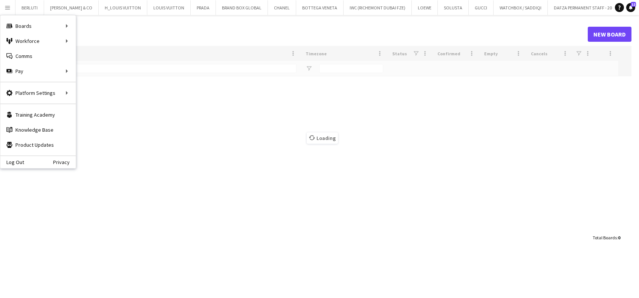
click at [122, 83] on div "Loading" at bounding box center [322, 138] width 618 height 185
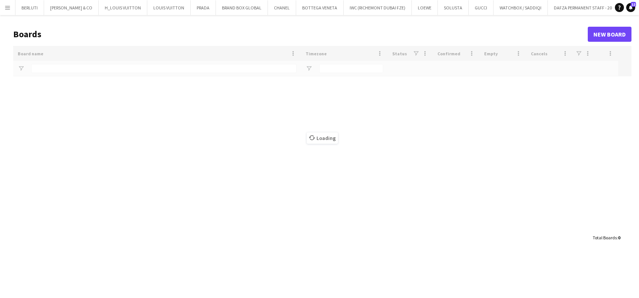
type input "*******"
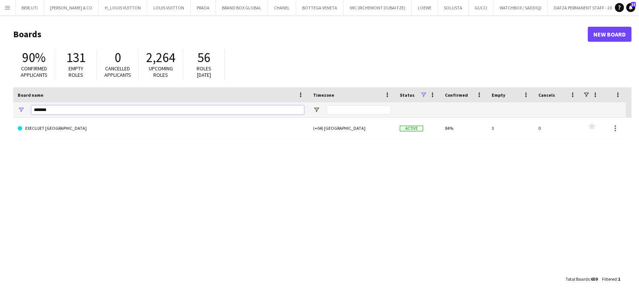
drag, startPoint x: 76, startPoint y: 109, endPoint x: -35, endPoint y: 88, distance: 113.4
click at [0, 88] on html "Menu Boards Boards Boards All jobs Status Workforce Workforce My Workforce Recr…" at bounding box center [319, 149] width 639 height 298
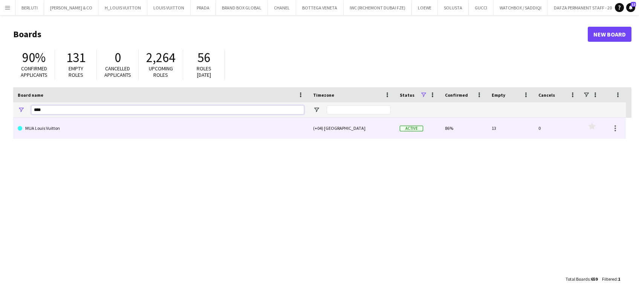
type input "***"
click at [55, 122] on link "MUA Louis Vuitton" at bounding box center [161, 128] width 286 height 21
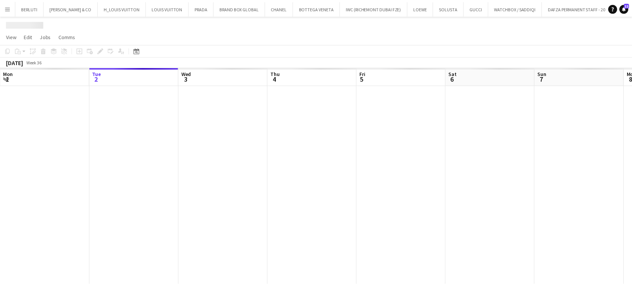
scroll to position [0, 6064]
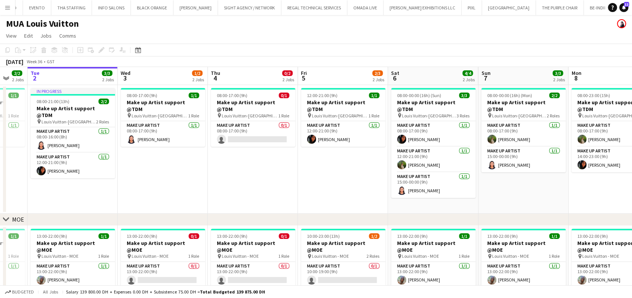
drag, startPoint x: 396, startPoint y: 156, endPoint x: 331, endPoint y: 157, distance: 64.8
click at [331, 157] on app-calendar-viewport "Sat 30 3/3 2 Jobs Sun 31 3/3 2 Jobs Mon 1 2/2 2 Jobs Tue 2 3/3 2 Jobs Wed 3 1/2…" at bounding box center [316, 198] width 632 height 262
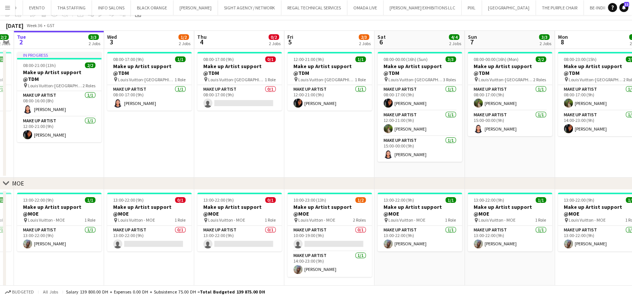
scroll to position [42, 0]
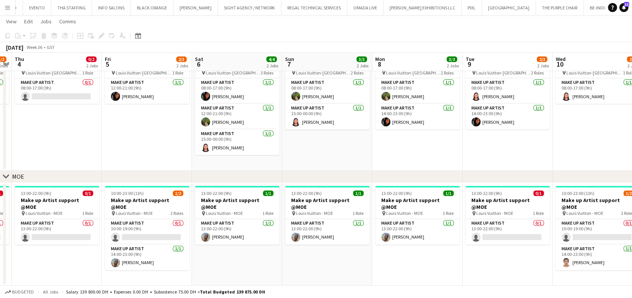
drag, startPoint x: 242, startPoint y: 241, endPoint x: 282, endPoint y: 235, distance: 40.3
click at [242, 240] on app-calendar-viewport "Mon 1 2/2 2 Jobs Tue 2 3/3 2 Jobs Wed 3 1/2 2 Jobs Thu 4 0/2 2 Jobs Fri 5 2/3 2…" at bounding box center [316, 136] width 632 height 299
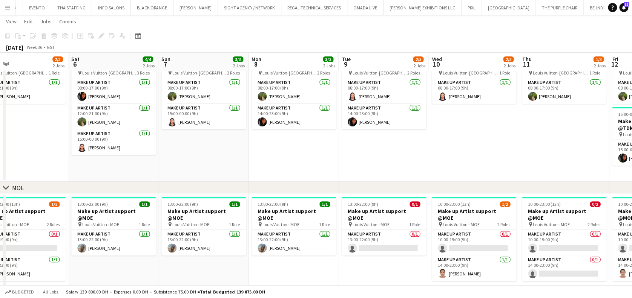
drag, startPoint x: 332, startPoint y: 235, endPoint x: 275, endPoint y: 235, distance: 56.5
click at [275, 235] on app-calendar-viewport "Mon 1 2/2 2 Jobs Tue 2 3/3 2 Jobs Wed 3 1/2 2 Jobs Thu 4 0/2 2 Jobs Fri 5 2/3 2…" at bounding box center [316, 142] width 632 height 310
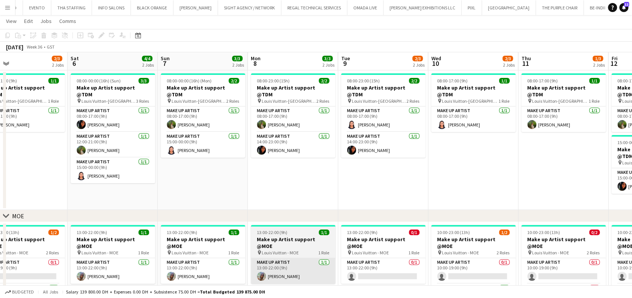
scroll to position [54, 0]
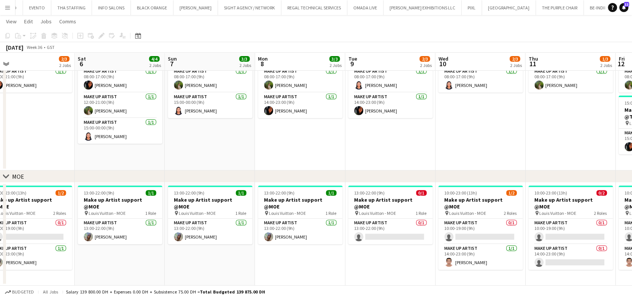
drag, startPoint x: 483, startPoint y: 264, endPoint x: 326, endPoint y: 253, distance: 156.8
click at [326, 253] on app-calendar-viewport "Mon 1 2/2 2 Jobs Tue 2 3/3 2 Jobs Wed 3 1/2 2 Jobs Thu 4 0/2 2 Jobs Fri 5 2/3 2…" at bounding box center [316, 131] width 632 height 310
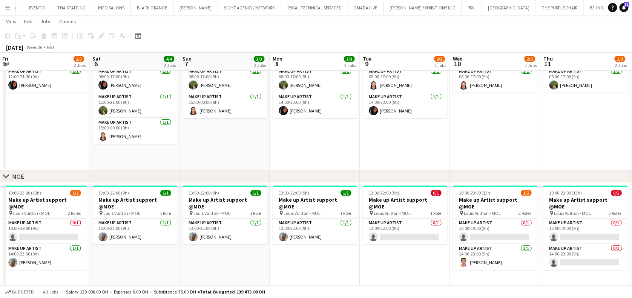
drag, startPoint x: 94, startPoint y: 226, endPoint x: 320, endPoint y: 226, distance: 225.3
click at [318, 226] on app-calendar-viewport "Wed 3 1/2 2 Jobs Thu 4 0/2 2 Jobs Fri 5 2/3 2 Jobs Sat 6 4/4 2 Jobs Sun 7 3/3 2…" at bounding box center [316, 131] width 632 height 310
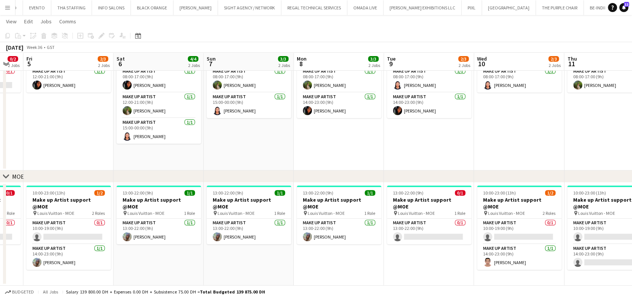
drag, startPoint x: 278, startPoint y: 235, endPoint x: 295, endPoint y: 235, distance: 17.7
click at [295, 235] on app-calendar-viewport "Wed 3 1/2 2 Jobs Thu 4 0/2 2 Jobs Fri 5 2/3 2 Jobs Sat 6 4/4 2 Jobs Sun 7 3/3 2…" at bounding box center [316, 131] width 632 height 310
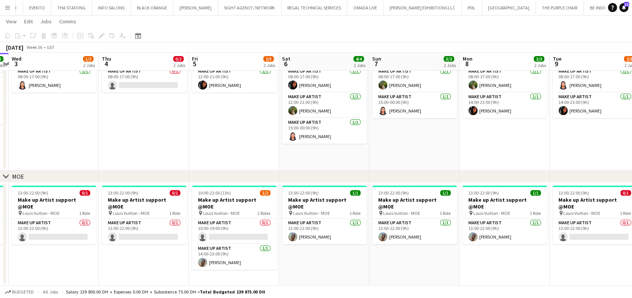
drag, startPoint x: 330, startPoint y: 240, endPoint x: 304, endPoint y: 244, distance: 27.0
click at [340, 240] on app-calendar-viewport "Sun 31 3/3 2 Jobs Mon 1 2/2 2 Jobs Tue 2 3/3 2 Jobs Wed 3 1/2 2 Jobs Thu 4 0/2 …" at bounding box center [316, 131] width 632 height 310
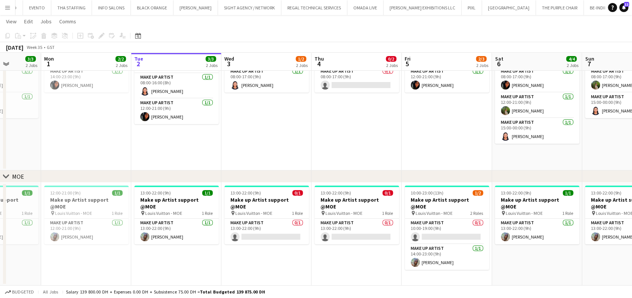
scroll to position [0, 178]
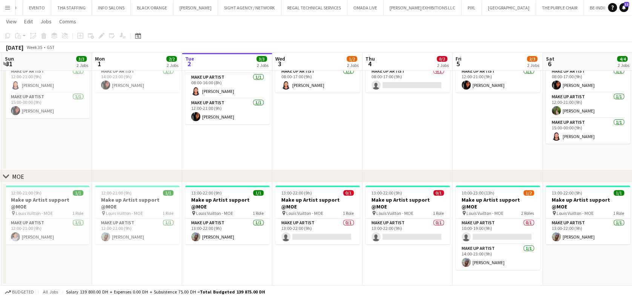
click at [316, 248] on app-calendar-viewport "Fri 29 Sat 30 3/3 2 Jobs Sun 31 3/3 2 Jobs Mon 1 2/2 2 Jobs Tue 2 3/3 2 Jobs We…" at bounding box center [316, 131] width 632 height 310
click at [344, 220] on app-card-role "Make up artist 0/1 13:00-22:00 (9h) single-neutral-actions" at bounding box center [317, 232] width 84 height 26
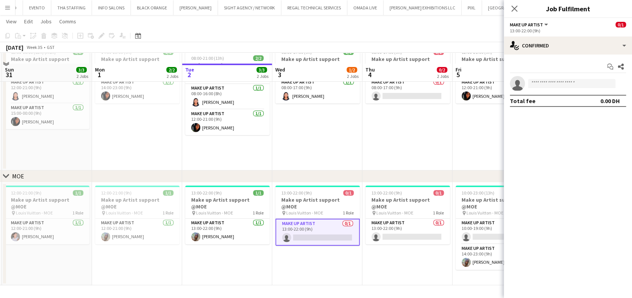
scroll to position [0, 0]
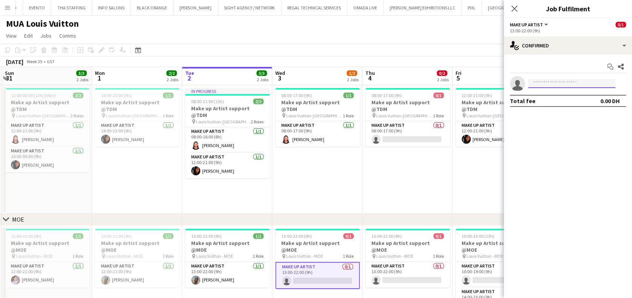
click at [549, 83] on input at bounding box center [571, 83] width 87 height 9
type input "**********"
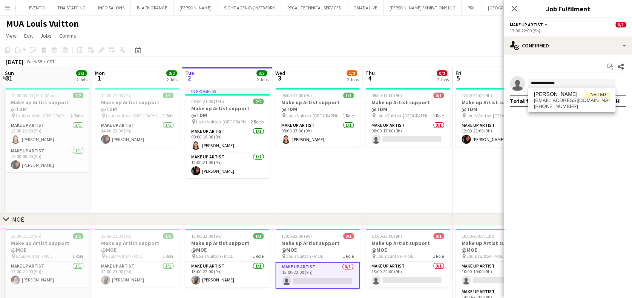
click at [575, 106] on span "+971558289101" at bounding box center [571, 107] width 75 height 6
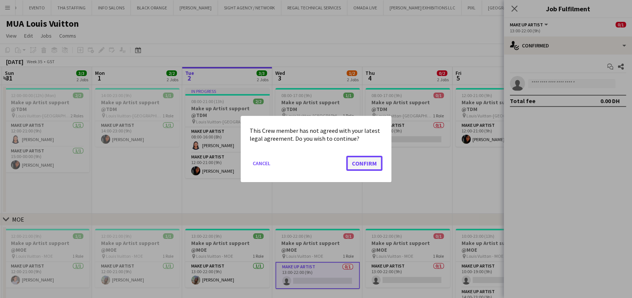
click at [355, 165] on button "Confirm" at bounding box center [364, 163] width 36 height 15
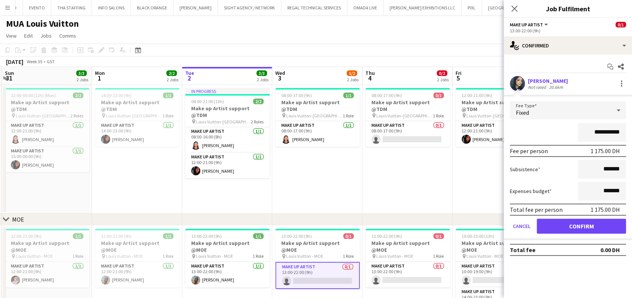
click at [517, 84] on app-user-avatar at bounding box center [516, 83] width 15 height 15
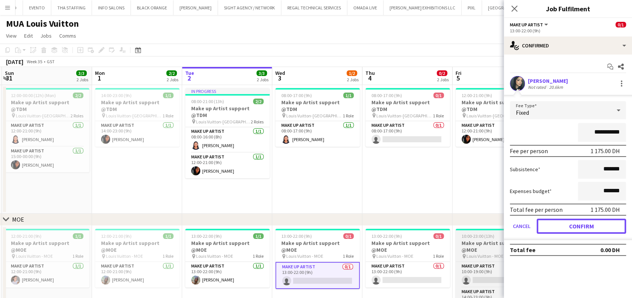
drag, startPoint x: 572, startPoint y: 229, endPoint x: 497, endPoint y: 245, distance: 76.7
click at [572, 229] on button "Confirm" at bounding box center [580, 226] width 89 height 15
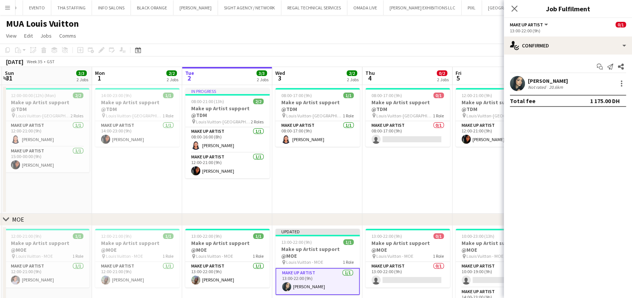
click at [322, 277] on app-card-role "Make up artist 1/1 13:00-22:00 (9h) Meryem Osman" at bounding box center [317, 281] width 84 height 27
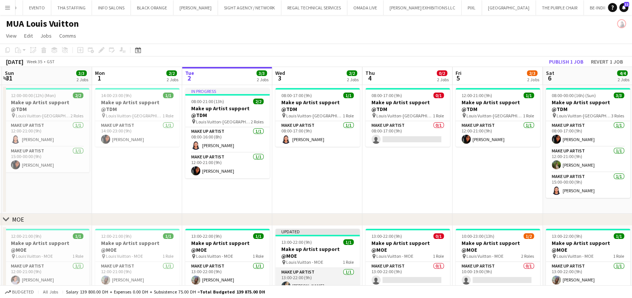
click at [322, 276] on app-card-role "Make up artist 1/1 13:00-22:00 (9h) Meryem Osman" at bounding box center [317, 281] width 84 height 26
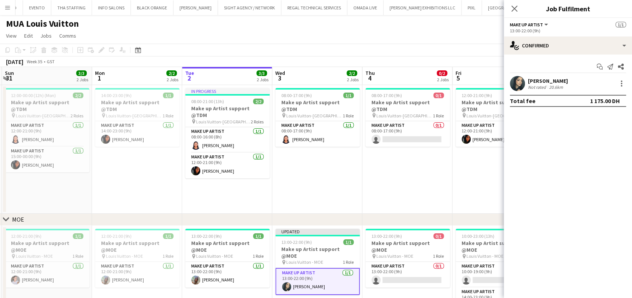
click at [531, 81] on div "Meryem Osman" at bounding box center [548, 81] width 40 height 7
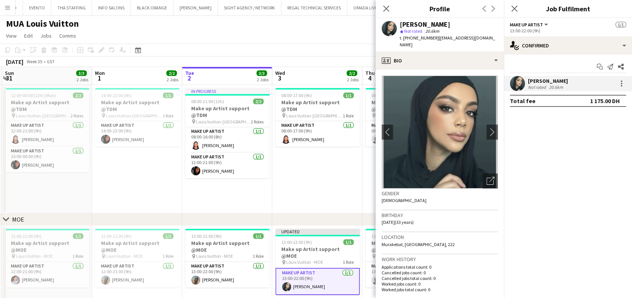
click at [474, 174] on img at bounding box center [439, 132] width 116 height 113
click at [482, 174] on div "Open photos pop-in" at bounding box center [489, 181] width 15 height 15
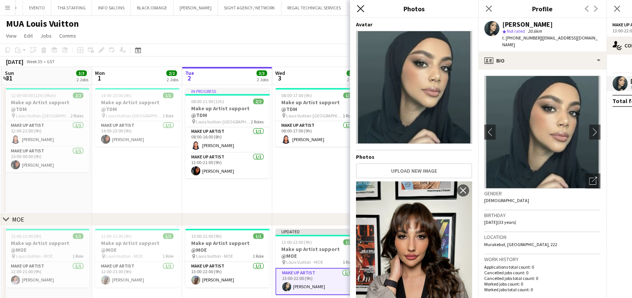
click at [358, 6] on icon "Close pop-in" at bounding box center [359, 8] width 7 height 7
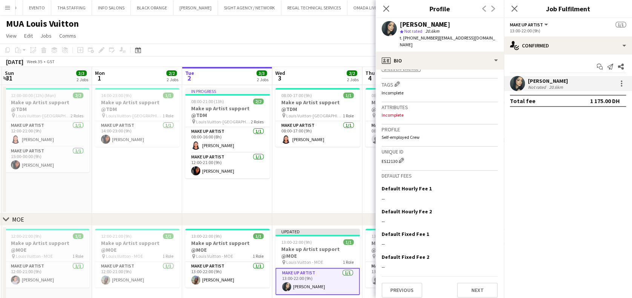
scroll to position [57, 0]
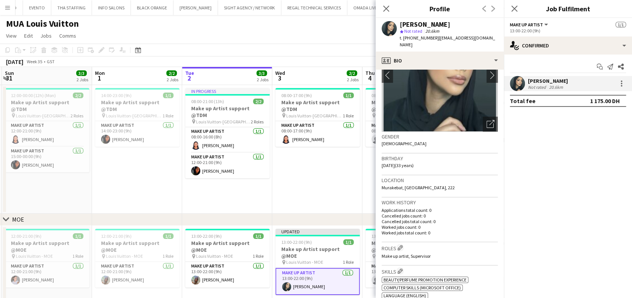
click at [341, 193] on app-date-cell "08:00-17:00 (9h) 1/1 Make up Artist support @TDM pin Louis Vuitton-Fashion Aven…" at bounding box center [317, 149] width 90 height 129
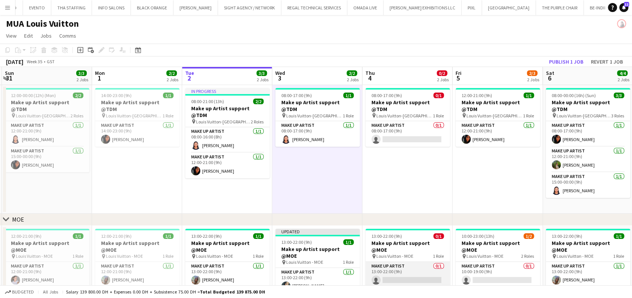
click at [414, 269] on app-card-role "Make up artist 0/1 13:00-22:00 (9h) single-neutral-actions" at bounding box center [407, 275] width 84 height 26
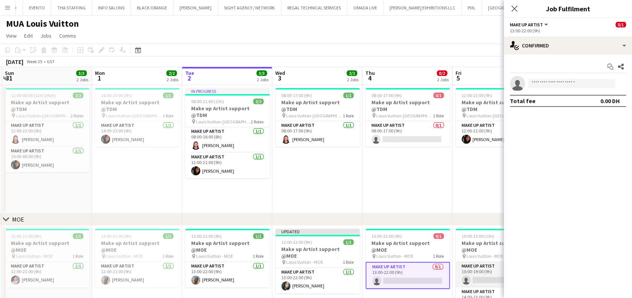
click at [469, 268] on app-card-role "Make up artist 0/1 10:00-19:00 (9h) single-neutral-actions" at bounding box center [497, 275] width 84 height 26
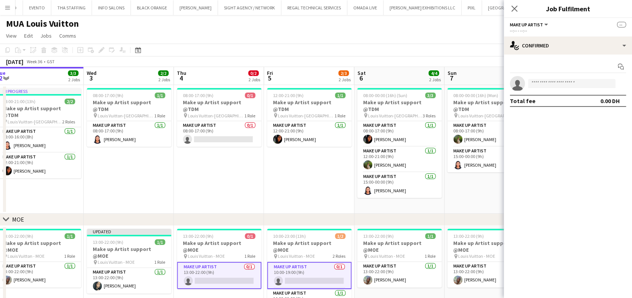
drag, startPoint x: 434, startPoint y: 263, endPoint x: 260, endPoint y: 254, distance: 174.3
click at [256, 254] on app-calendar-viewport "Fri 29 3/4 2 Jobs Sat 30 3/3 2 Jobs Sun 31 3/3 2 Jobs Mon 1 2/2 2 Jobs Tue 2 3/…" at bounding box center [316, 198] width 632 height 262
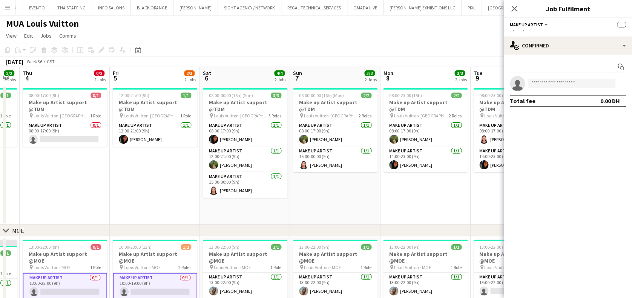
drag, startPoint x: 320, startPoint y: 270, endPoint x: 235, endPoint y: 271, distance: 84.8
click at [235, 271] on app-calendar-viewport "Sun 31 3/3 2 Jobs Mon 1 2/2 2 Jobs Tue 2 3/3 2 Jobs Wed 3 2/2 2 Jobs Thu 4 0/2 …" at bounding box center [316, 203] width 632 height 273
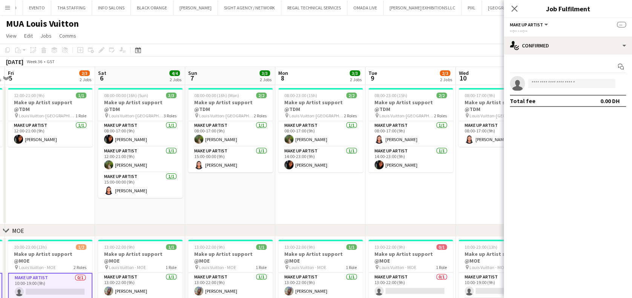
drag, startPoint x: 301, startPoint y: 265, endPoint x: 264, endPoint y: 264, distance: 37.3
click at [256, 263] on app-calendar-viewport "Tue 2 3/3 2 Jobs Wed 3 2/2 2 Jobs Thu 4 0/2 2 Jobs Fri 5 2/3 2 Jobs Sat 6 4/4 2…" at bounding box center [316, 203] width 632 height 273
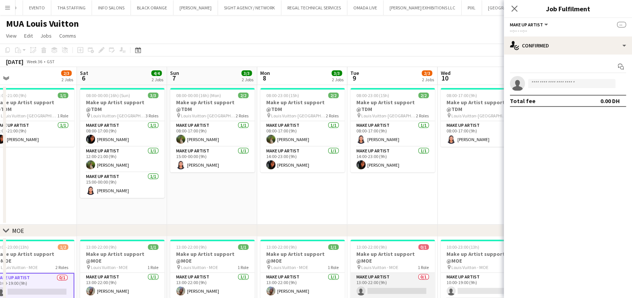
click at [385, 281] on app-card-role "Make up artist 0/1 13:00-22:00 (9h) single-neutral-actions" at bounding box center [392, 286] width 84 height 26
drag, startPoint x: 330, startPoint y: 277, endPoint x: 312, endPoint y: 274, distance: 18.7
click at [312, 274] on app-calendar-viewport "Tue 2 3/3 2 Jobs Wed 3 2/2 2 Jobs Thu 4 0/2 2 Jobs Fri 5 2/3 2 Jobs Sat 6 4/4 2…" at bounding box center [316, 203] width 632 height 273
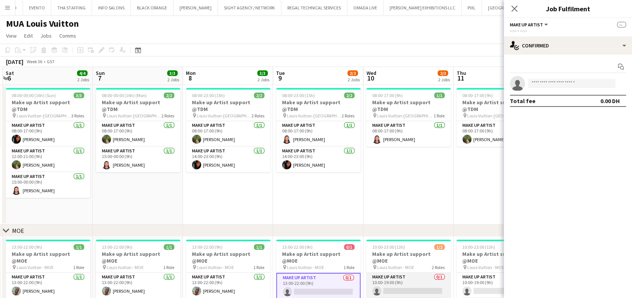
click at [381, 283] on app-card-role "Make up artist 0/1 10:00-19:00 (9h) single-neutral-actions" at bounding box center [408, 286] width 84 height 26
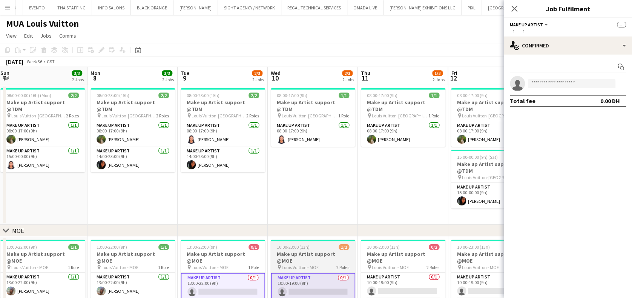
click at [299, 270] on app-calendar-viewport "Thu 4 0/2 2 Jobs Fri 5 2/3 2 Jobs Sat 6 4/4 2 Jobs Sun 7 3/3 2 Jobs Mon 8 3/3 2…" at bounding box center [316, 203] width 632 height 273
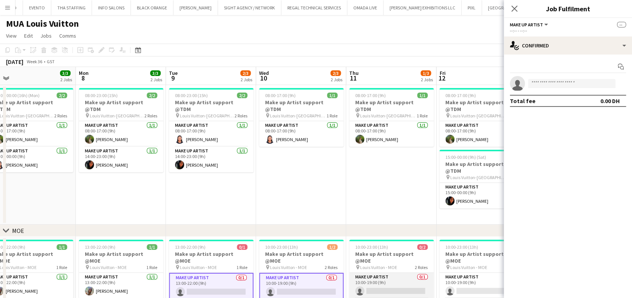
click at [384, 275] on app-card-role "Make up artist 0/1 10:00-19:00 (9h) single-neutral-actions" at bounding box center [391, 286] width 84 height 26
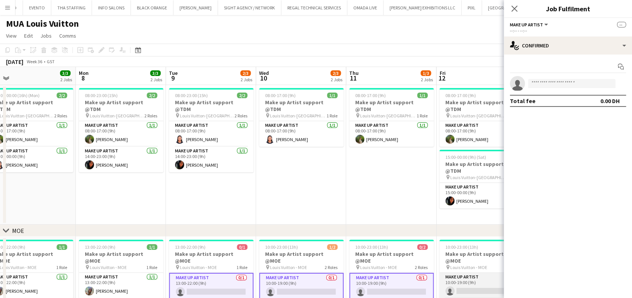
click at [447, 279] on app-card-role "Make up artist 0/1 10:00-19:00 (9h) single-neutral-actions" at bounding box center [481, 286] width 84 height 26
click at [287, 259] on app-calendar-viewport "Thu 4 0/2 2 Jobs Fri 5 2/3 2 Jobs Sat 6 4/4 2 Jobs Sun 7 3/3 2 Jobs Mon 8 3/3 2…" at bounding box center [316, 203] width 632 height 273
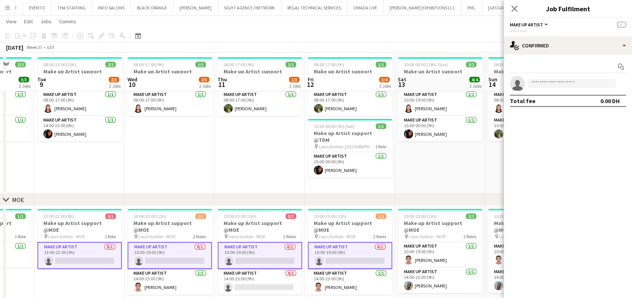
scroll to position [54, 0]
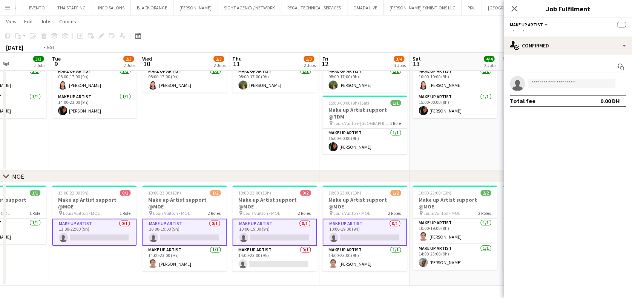
drag, startPoint x: 61, startPoint y: 245, endPoint x: 182, endPoint y: 245, distance: 121.7
click at [182, 245] on app-calendar-viewport "Sat 6 4/4 2 Jobs Sun 7 3/3 2 Jobs Mon 8 3/3 2 Jobs Tue 9 2/3 2 Jobs Wed 10 2/3 …" at bounding box center [316, 131] width 632 height 310
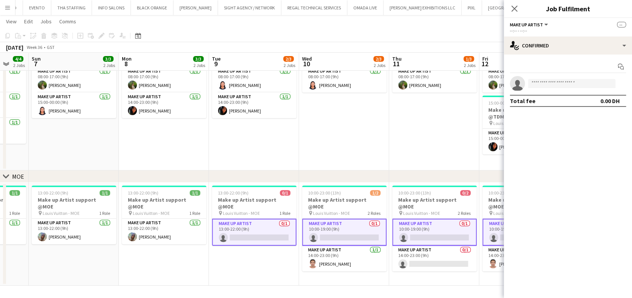
drag, startPoint x: 122, startPoint y: 248, endPoint x: 214, endPoint y: 248, distance: 92.3
click at [214, 248] on app-calendar-viewport "Fri 5 2/3 2 Jobs Sat 6 4/4 2 Jobs Sun 7 3/3 2 Jobs Mon 8 3/3 2 Jobs Tue 9 2/3 2…" at bounding box center [316, 131] width 632 height 310
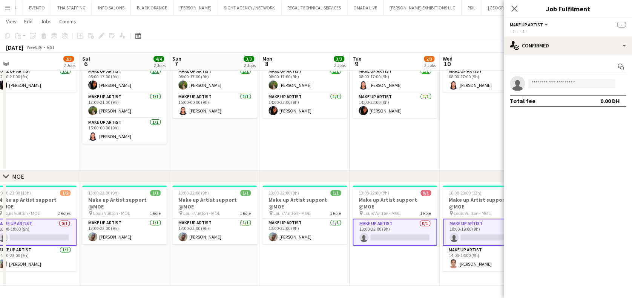
drag, startPoint x: 145, startPoint y: 257, endPoint x: 260, endPoint y: 248, distance: 115.6
click at [260, 249] on app-calendar-viewport "Wed 3 2/2 2 Jobs Thu 4 0/2 2 Jobs Fri 5 2/3 2 Jobs Sat 6 4/4 2 Jobs Sun 7 3/3 2…" at bounding box center [316, 131] width 632 height 310
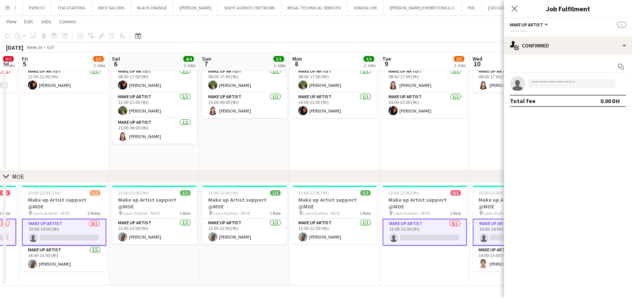
drag, startPoint x: 127, startPoint y: 252, endPoint x: 222, endPoint y: 252, distance: 94.6
click at [226, 252] on app-calendar-viewport "Wed 3 2/2 2 Jobs Thu 4 0/2 2 Jobs Fri 5 2/3 2 Jobs Sat 6 4/4 2 Jobs Sun 7 3/3 2…" at bounding box center [316, 131] width 632 height 310
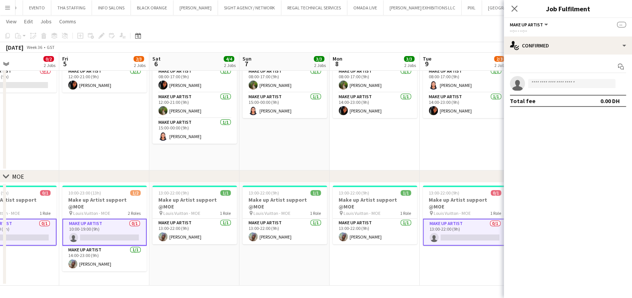
drag, startPoint x: 128, startPoint y: 253, endPoint x: 259, endPoint y: 249, distance: 131.2
click at [258, 249] on app-calendar-viewport "Tue 2 3/3 2 Jobs Wed 3 2/2 2 Jobs Thu 4 0/2 2 Jobs Fri 5 2/3 2 Jobs Sat 6 4/4 2…" at bounding box center [316, 131] width 632 height 310
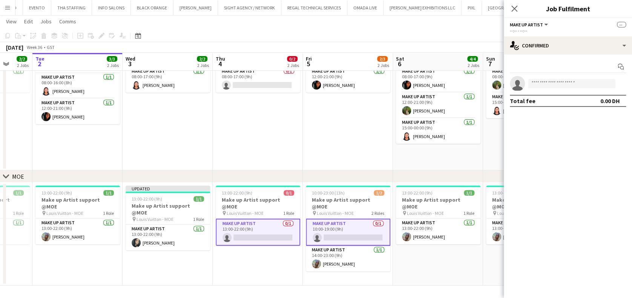
drag, startPoint x: 191, startPoint y: 249, endPoint x: 196, endPoint y: 249, distance: 5.3
click at [196, 249] on app-calendar-viewport "Sun 31 3/3 2 Jobs Mon 1 2/2 2 Jobs Tue 2 3/3 2 Jobs Wed 3 2/2 2 Jobs Thu 4 0/2 …" at bounding box center [316, 131] width 632 height 310
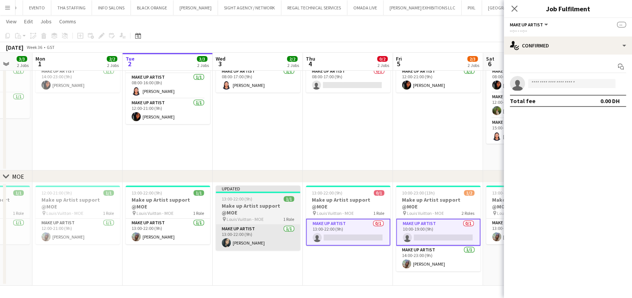
scroll to position [0, 232]
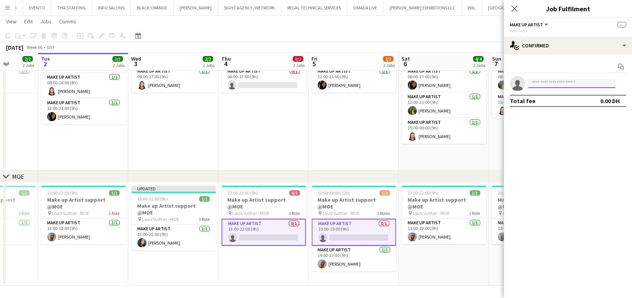
click at [556, 83] on input at bounding box center [571, 83] width 87 height 9
click at [544, 82] on input "**********" at bounding box center [571, 83] width 87 height 9
click at [542, 84] on input "**********" at bounding box center [571, 83] width 87 height 9
click at [573, 83] on input "**********" at bounding box center [571, 83] width 87 height 9
click at [549, 85] on input "**********" at bounding box center [571, 83] width 87 height 9
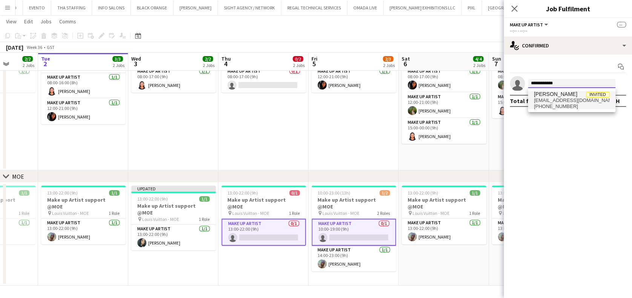
type input "**********"
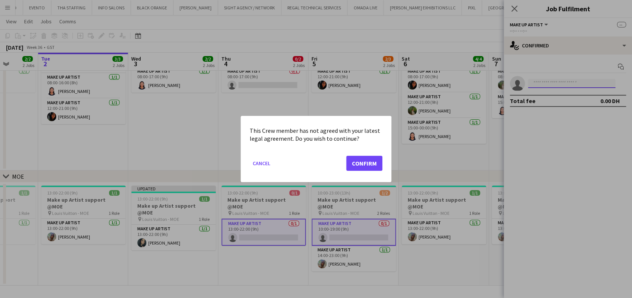
scroll to position [0, 0]
drag, startPoint x: 359, startPoint y: 169, endPoint x: 353, endPoint y: 173, distance: 6.5
click at [358, 168] on button "Confirm" at bounding box center [364, 163] width 36 height 15
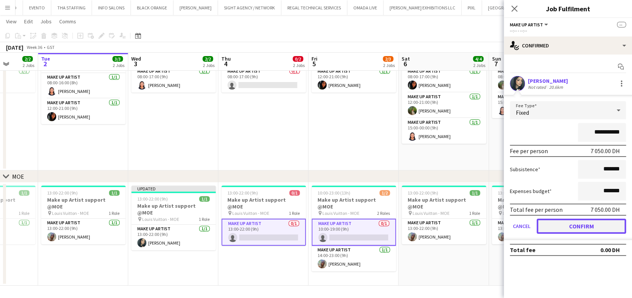
click at [557, 223] on button "Confirm" at bounding box center [580, 226] width 89 height 15
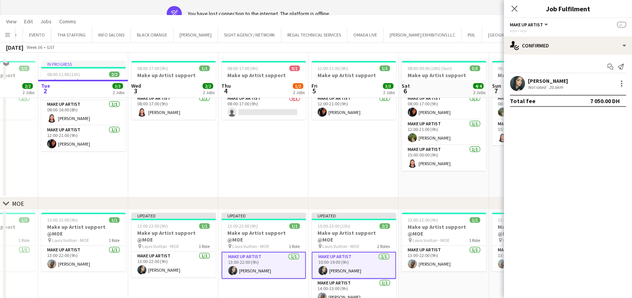
click at [250, 261] on app-date-cell "Updated 13:00-22:00 (9h) 1/1 Make up Artist support @MOE pin Louis Vuitton - MO…" at bounding box center [263, 261] width 90 height 103
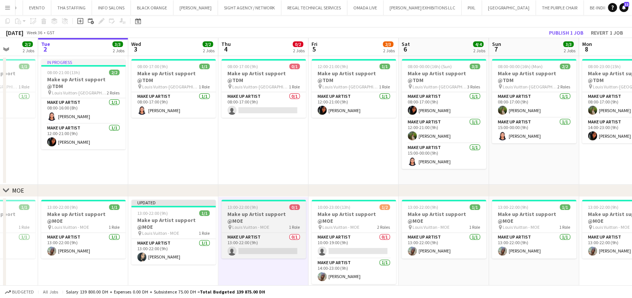
scroll to position [42, 0]
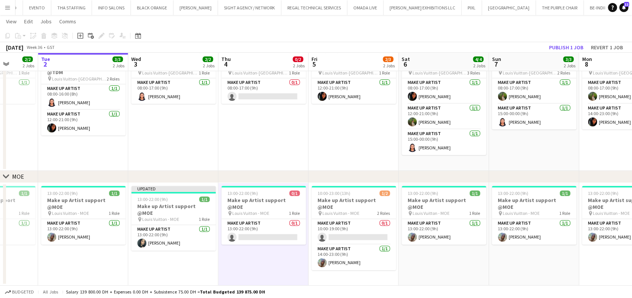
click at [407, 269] on app-date-cell "13:00-22:00 (9h) 1/1 Make up Artist support @MOE pin Louis Vuitton - MOE 1 Role…" at bounding box center [443, 234] width 90 height 103
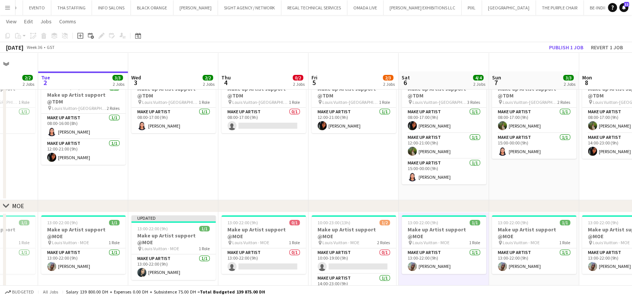
scroll to position [0, 0]
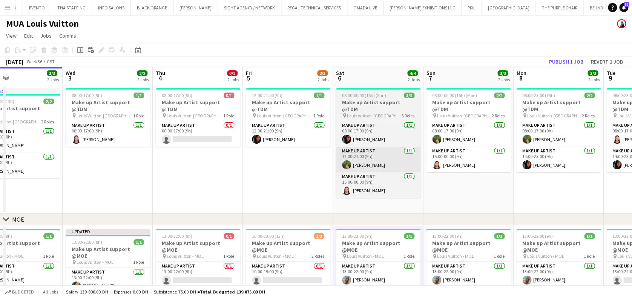
drag, startPoint x: 374, startPoint y: 131, endPoint x: 221, endPoint y: 151, distance: 154.2
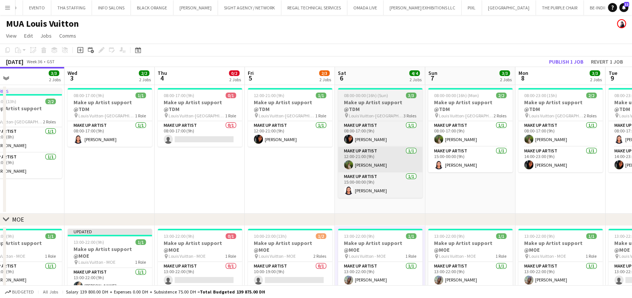
click at [216, 152] on app-calendar-viewport "Sat 30 3/3 2 Jobs Sun 31 3/3 2 Jobs Mon 1 2/2 2 Jobs Tue 2 3/3 2 Jobs Wed 3 2/2…" at bounding box center [316, 198] width 632 height 262
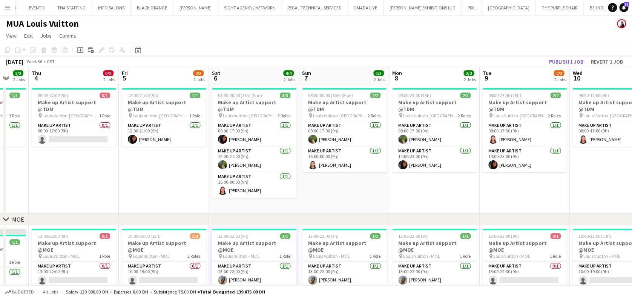
click at [353, 157] on app-calendar-viewport "Mon 1 2/2 2 Jobs Tue 2 3/3 2 Jobs Wed 3 2/2 2 Jobs Thu 4 0/2 2 Jobs Fri 5 2/3 2…" at bounding box center [316, 198] width 632 height 262
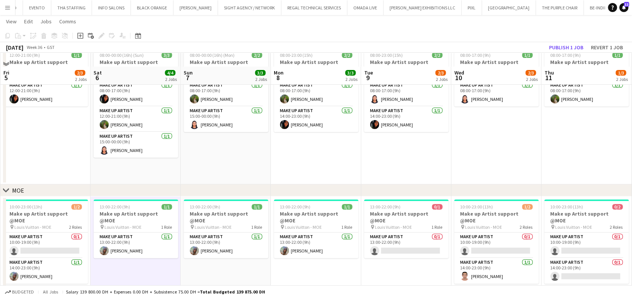
scroll to position [54, 0]
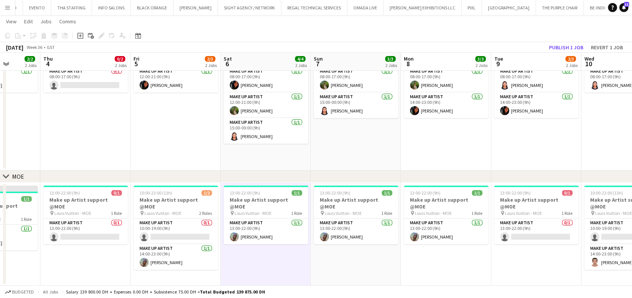
drag, startPoint x: 451, startPoint y: 242, endPoint x: 398, endPoint y: 246, distance: 53.3
click at [466, 242] on app-calendar-viewport "Mon 1 2/2 2 Jobs Tue 2 3/3 2 Jobs Wed 3 2/2 2 Jobs Thu 4 0/2 2 Jobs Fri 5 2/3 2…" at bounding box center [316, 131] width 632 height 310
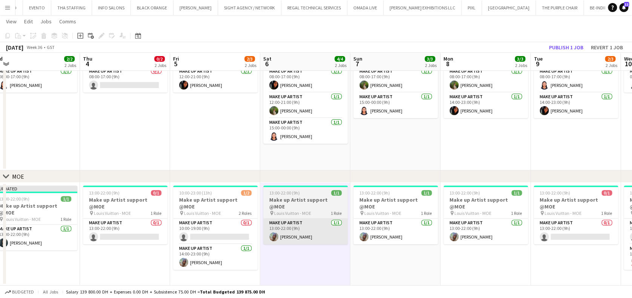
drag, startPoint x: 329, startPoint y: 244, endPoint x: 371, endPoint y: 235, distance: 42.5
click at [388, 232] on app-calendar-viewport "Mon 1 2/2 2 Jobs Tue 2 3/3 2 Jobs Wed 3 2/2 2 Jobs Thu 4 0/2 2 Jobs Fri 5 2/3 2…" at bounding box center [316, 131] width 632 height 310
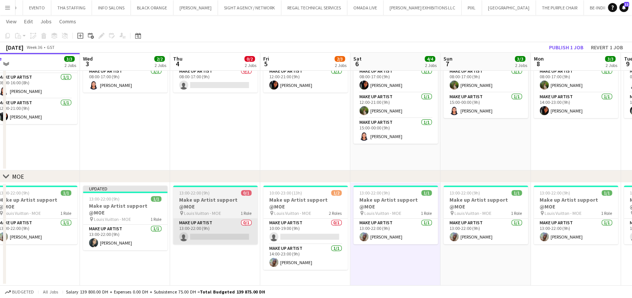
scroll to position [0, 190]
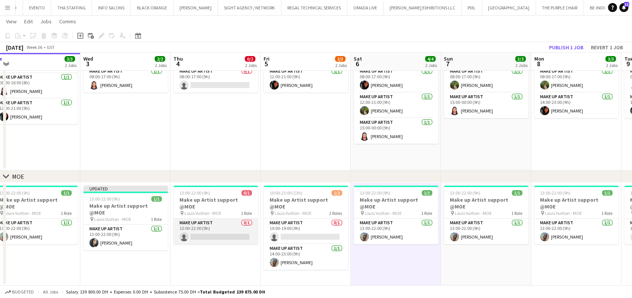
drag, startPoint x: 217, startPoint y: 226, endPoint x: 247, endPoint y: 227, distance: 29.8
click at [216, 226] on app-card-role "Make up artist 0/1 13:00-22:00 (9h) single-neutral-actions" at bounding box center [215, 232] width 84 height 26
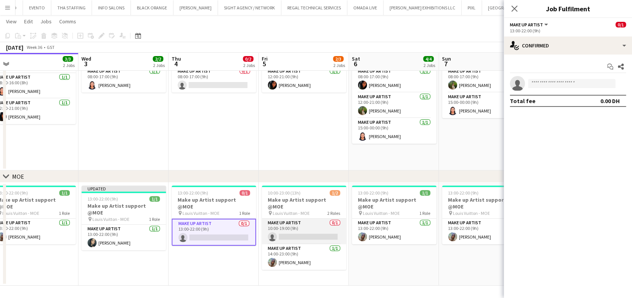
click at [322, 232] on app-card-role "Make up artist 0/1 10:00-19:00 (9h) single-neutral-actions" at bounding box center [303, 232] width 84 height 26
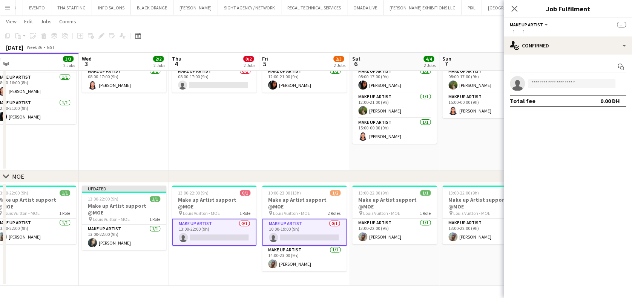
drag, startPoint x: 354, startPoint y: 258, endPoint x: 287, endPoint y: 259, distance: 67.5
click at [274, 258] on app-calendar-viewport "Sun 31 3/3 2 Jobs Mon 1 2/2 2 Jobs Tue 2 3/3 2 Jobs Wed 3 2/2 2 Jobs Thu 4 0/2 …" at bounding box center [316, 131] width 632 height 310
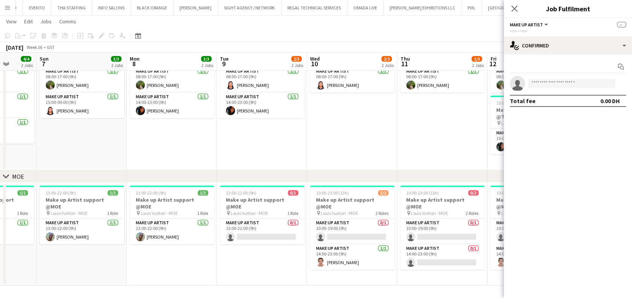
drag, startPoint x: 413, startPoint y: 259, endPoint x: 208, endPoint y: 251, distance: 205.2
click at [206, 252] on app-calendar-viewport "Wed 3 2/2 2 Jobs Thu 4 0/2 2 Jobs Fri 5 2/3 2 Jobs Sat 6 4/4 2 Jobs Sun 7 3/3 2…" at bounding box center [316, 131] width 632 height 310
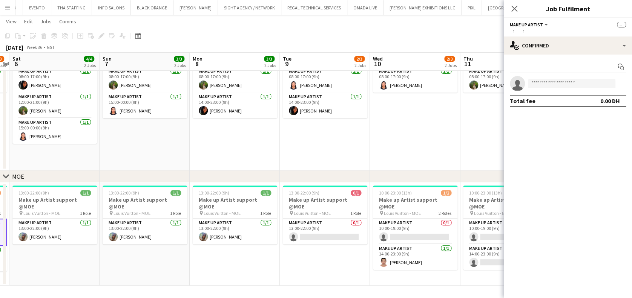
drag, startPoint x: 296, startPoint y: 253, endPoint x: 255, endPoint y: 253, distance: 41.4
click at [255, 253] on app-calendar-viewport "Wed 3 2/2 2 Jobs Thu 4 0/2 2 Jobs Fri 5 2/3 2 Jobs Sat 6 4/4 2 Jobs Sun 7 3/3 2…" at bounding box center [316, 131] width 632 height 310
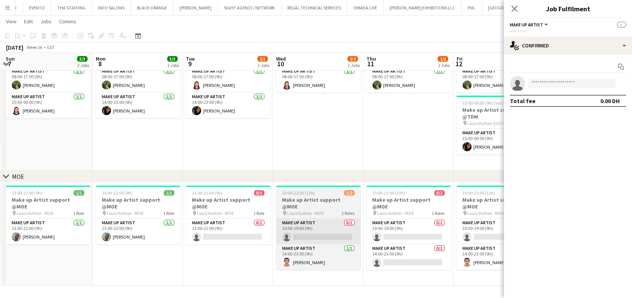
drag, startPoint x: 250, startPoint y: 230, endPoint x: 337, endPoint y: 229, distance: 87.0
click at [251, 229] on app-card-role "Make up artist 0/1 13:00-22:00 (9h) single-neutral-actions" at bounding box center [228, 232] width 84 height 26
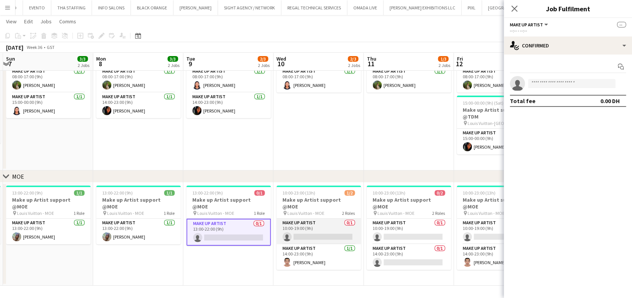
click at [338, 229] on app-card-role "Make up artist 0/1 10:00-19:00 (9h) single-neutral-actions" at bounding box center [318, 232] width 84 height 26
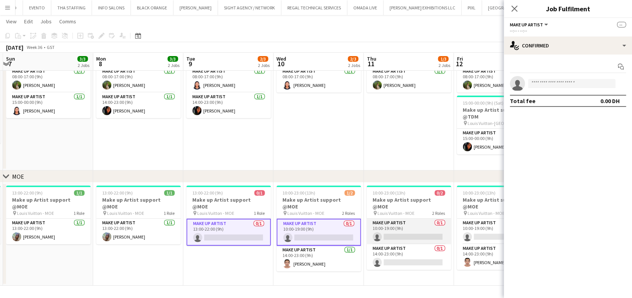
drag, startPoint x: 412, startPoint y: 225, endPoint x: 408, endPoint y: 230, distance: 6.0
click at [410, 225] on app-card-role "Make up artist 0/1 10:00-19:00 (9h) single-neutral-actions" at bounding box center [408, 232] width 84 height 26
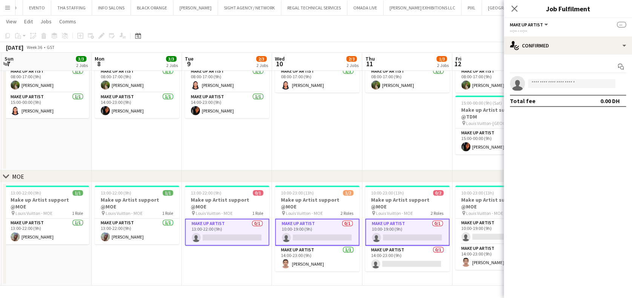
drag, startPoint x: 401, startPoint y: 235, endPoint x: 323, endPoint y: 236, distance: 78.0
click at [323, 236] on app-calendar-viewport "Wed 3 2/2 2 Jobs Thu 4 0/2 2 Jobs Fri 5 2/3 2 Jobs Sat 6 4/4 2 Jobs Sun 7 3/3 2…" at bounding box center [316, 131] width 632 height 310
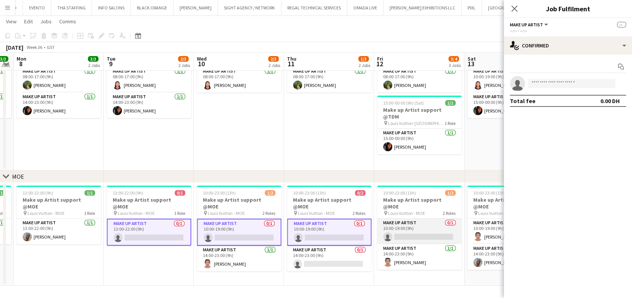
click at [412, 230] on app-card-role "Make up artist 0/1 10:00-19:00 (9h) single-neutral-actions" at bounding box center [419, 232] width 84 height 26
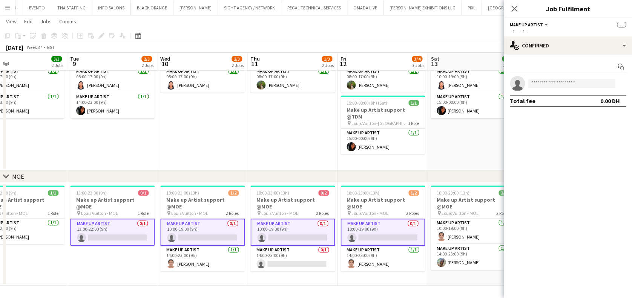
scroll to position [0, 294]
drag, startPoint x: 374, startPoint y: 269, endPoint x: 336, endPoint y: 269, distance: 37.3
click at [336, 269] on app-calendar-viewport "Fri 5 2/3 2 Jobs Sat 6 4/4 2 Jobs Sun 7 3/3 2 Jobs Mon 8 3/3 2 Jobs Tue 9 2/3 2…" at bounding box center [316, 131] width 632 height 310
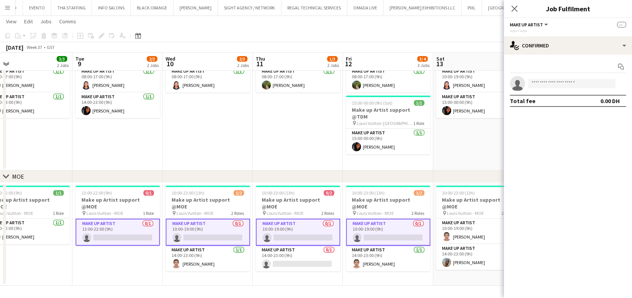
drag, startPoint x: 317, startPoint y: 268, endPoint x: 286, endPoint y: 266, distance: 30.2
click at [283, 266] on app-calendar-viewport "Fri 5 2/3 2 Jobs Sat 6 4/4 2 Jobs Sun 7 3/3 2 Jobs Mon 8 3/3 2 Jobs Tue 9 2/3 2…" at bounding box center [316, 131] width 632 height 310
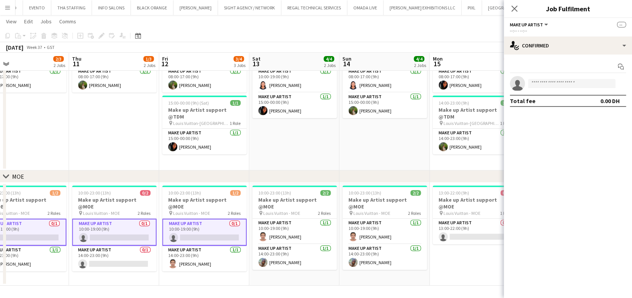
drag, startPoint x: 254, startPoint y: 269, endPoint x: 264, endPoint y: 266, distance: 9.8
click at [252, 269] on app-calendar-viewport "Sun 7 3/3 2 Jobs Mon 8 3/3 2 Jobs Tue 9 2/3 2 Jobs Wed 10 2/3 2 Jobs Thu 11 1/3…" at bounding box center [316, 131] width 632 height 310
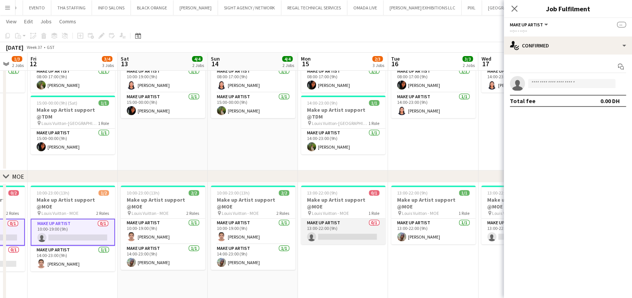
click at [359, 229] on app-card-role "Make up artist 0/1 13:00-22:00 (9h) single-neutral-actions" at bounding box center [343, 232] width 84 height 26
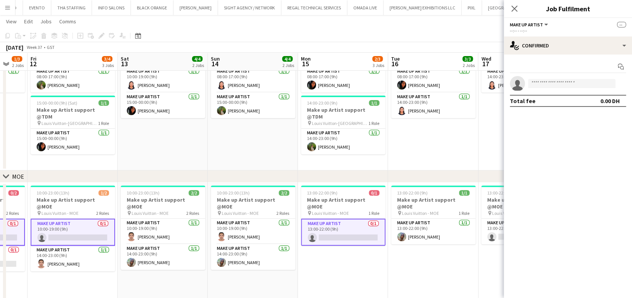
scroll to position [0, 237]
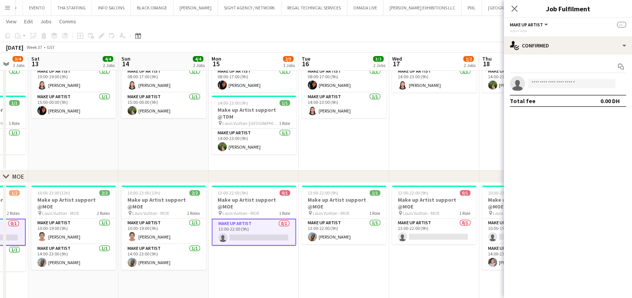
drag, startPoint x: 362, startPoint y: 253, endPoint x: 232, endPoint y: 253, distance: 130.4
click at [223, 253] on app-calendar-viewport "Tue 9 2/3 2 Jobs Wed 10 2/3 2 Jobs Thu 11 1/3 2 Jobs Fri 12 3/4 3 Jobs Sat 13 4…" at bounding box center [316, 144] width 632 height 336
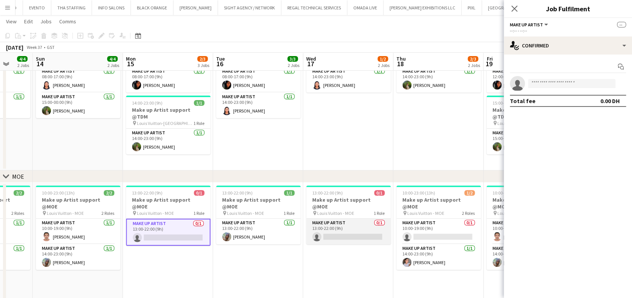
click at [338, 230] on app-card-role "Make up artist 0/1 13:00-22:00 (9h) single-neutral-actions" at bounding box center [348, 232] width 84 height 26
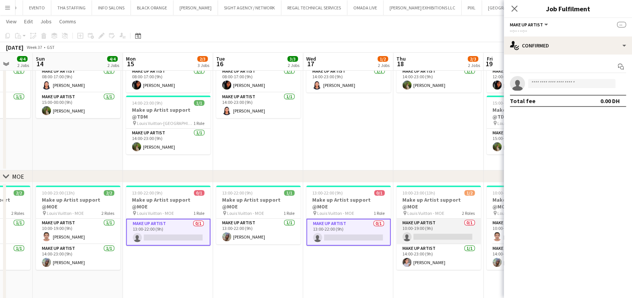
click at [408, 230] on app-card-role "Make up artist 0/1 10:00-19:00 (9h) single-neutral-actions" at bounding box center [438, 232] width 84 height 26
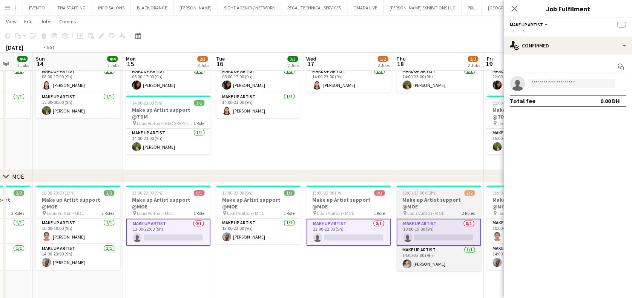
drag, startPoint x: 329, startPoint y: 230, endPoint x: 226, endPoint y: 229, distance: 103.2
click at [219, 229] on app-calendar-viewport "Thu 11 1/3 2 Jobs Fri 12 3/4 3 Jobs Sat 13 4/4 2 Jobs Sun 14 4/4 2 Jobs Mon 15 …" at bounding box center [316, 144] width 632 height 336
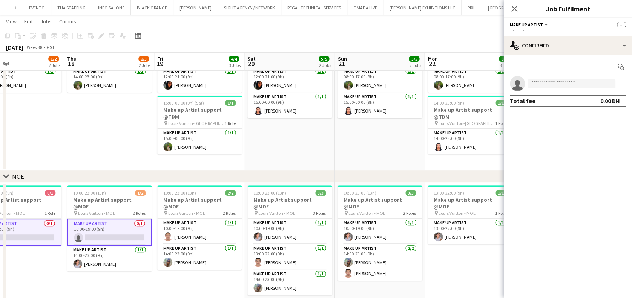
drag, startPoint x: 409, startPoint y: 246, endPoint x: 237, endPoint y: 248, distance: 172.6
click at [237, 248] on app-calendar-viewport "Sat 13 4/4 2 Jobs Sun 14 4/4 2 Jobs Mon 15 2/3 3 Jobs Tue 16 3/3 2 Jobs Wed 17 …" at bounding box center [316, 144] width 632 height 336
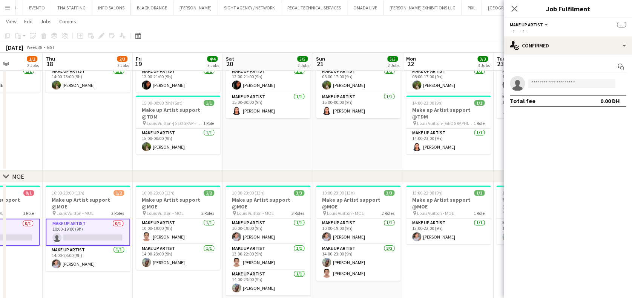
drag, startPoint x: 384, startPoint y: 258, endPoint x: 251, endPoint y: 258, distance: 133.0
click at [251, 258] on app-calendar-viewport "Mon 15 2/3 3 Jobs Tue 16 3/3 2 Jobs Wed 17 1/2 2 Jobs Thu 18 2/3 2 Jobs Fri 19 …" at bounding box center [316, 144] width 632 height 336
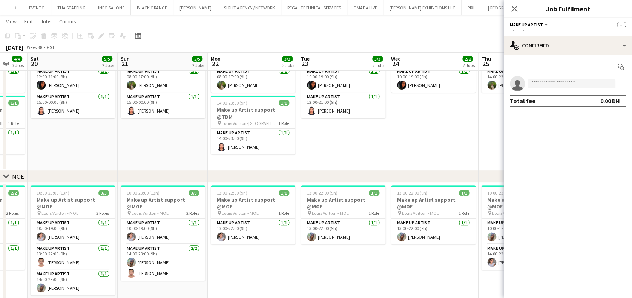
drag, startPoint x: 289, startPoint y: 251, endPoint x: 185, endPoint y: 251, distance: 104.7
click at [185, 251] on app-calendar-viewport "Wed 17 1/2 2 Jobs Thu 18 2/3 2 Jobs Fri 19 4/4 3 Jobs Sat 20 5/5 2 Jobs Sun 21 …" at bounding box center [316, 144] width 632 height 336
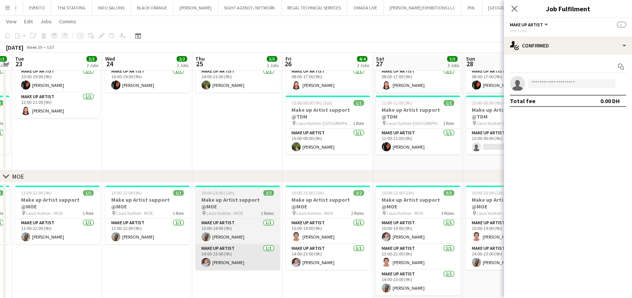
drag, startPoint x: 253, startPoint y: 257, endPoint x: 270, endPoint y: 255, distance: 16.7
click at [223, 257] on app-calendar-viewport "Fri 19 4/4 3 Jobs Sat 20 5/5 2 Jobs Sun 21 5/5 2 Jobs Mon 22 3/3 3 Jobs Tue 23 …" at bounding box center [316, 144] width 632 height 336
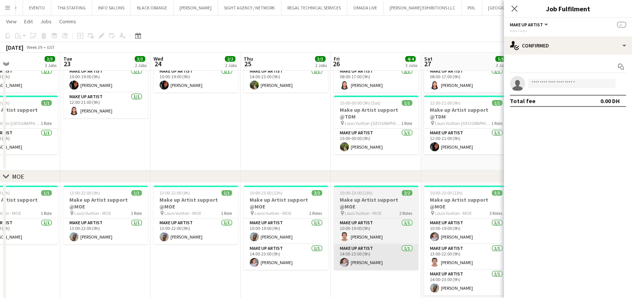
drag, startPoint x: 339, startPoint y: 257, endPoint x: 226, endPoint y: 261, distance: 113.5
click at [225, 262] on app-calendar-viewport "Fri 19 4/4 3 Jobs Sat 20 5/5 2 Jobs Sun 21 5/5 2 Jobs Mon 22 3/3 3 Jobs Tue 23 …" at bounding box center [316, 144] width 632 height 336
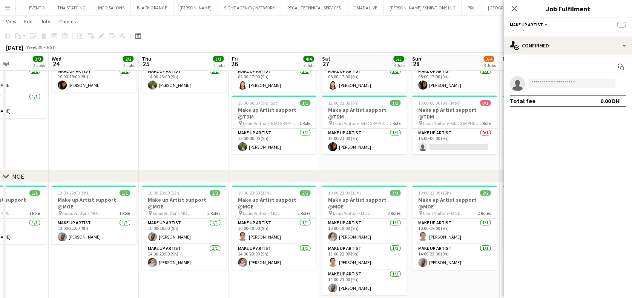
drag, startPoint x: 261, startPoint y: 266, endPoint x: 254, endPoint y: 266, distance: 6.4
click at [254, 266] on app-calendar-viewport "Sun 21 5/5 2 Jobs Mon 22 3/3 3 Jobs Tue 23 3/3 2 Jobs Wed 24 2/2 2 Jobs Thu 25 …" at bounding box center [316, 144] width 632 height 336
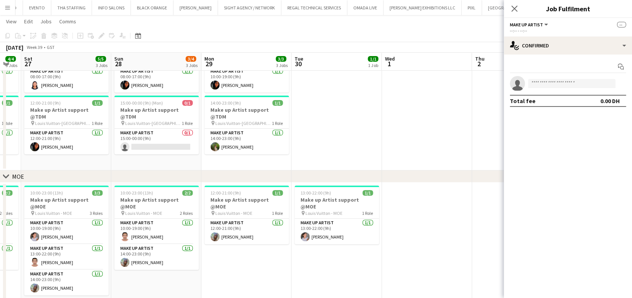
drag, startPoint x: 261, startPoint y: 268, endPoint x: 247, endPoint y: 268, distance: 14.3
click at [247, 268] on app-calendar-viewport "Tue 23 3/3 2 Jobs Wed 24 2/2 2 Jobs Thu 25 3/3 2 Jobs Fri 26 4/4 3 Jobs Sat 27 …" at bounding box center [316, 144] width 632 height 336
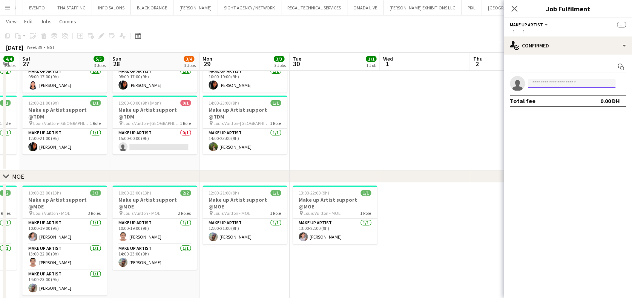
click at [547, 85] on input at bounding box center [571, 83] width 87 height 9
type input "******"
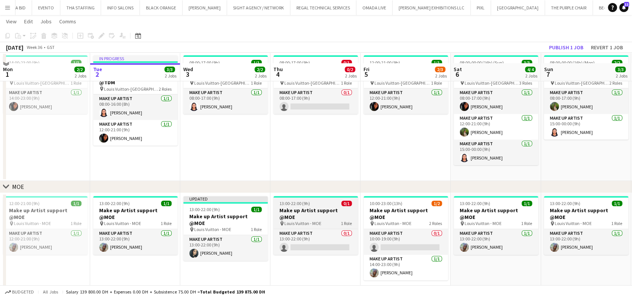
scroll to position [42, 0]
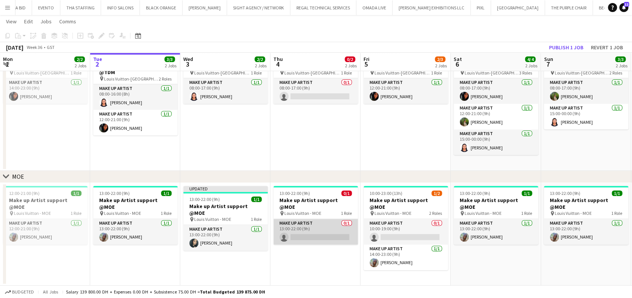
click at [342, 222] on app-calendar-viewport "Sat 30 3/3 2 Jobs Sun 31 3/3 2 Jobs Mon 1 2/2 2 Jobs Tue 2 3/3 2 Jobs Wed 3 2/2…" at bounding box center [316, 136] width 632 height 299
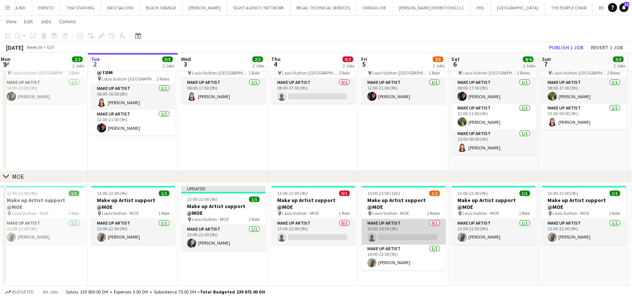
click at [384, 224] on app-card-role "Make up artist 0/1 10:00-19:00 (9h) single-neutral-actions" at bounding box center [403, 232] width 84 height 26
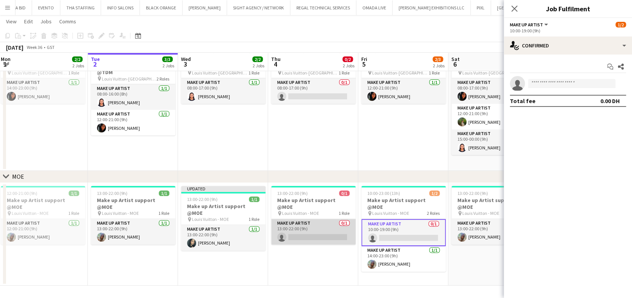
drag, startPoint x: 319, startPoint y: 228, endPoint x: 331, endPoint y: 229, distance: 12.1
click at [318, 228] on app-card-role "Make up artist 0/1 13:00-22:00 (9h) single-neutral-actions" at bounding box center [313, 232] width 84 height 26
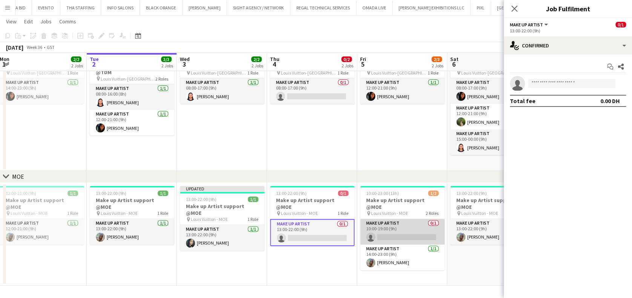
click at [374, 229] on app-card-role "Make up artist 0/1 10:00-19:00 (9h) single-neutral-actions" at bounding box center [402, 232] width 84 height 26
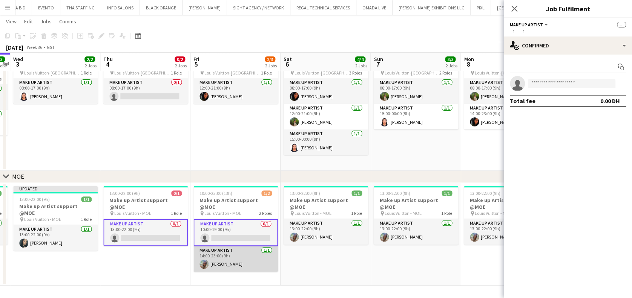
drag, startPoint x: 375, startPoint y: 239, endPoint x: 208, endPoint y: 254, distance: 168.3
click at [193, 254] on app-calendar-viewport "Sat 30 3/3 2 Jobs Sun 31 3/3 2 Jobs Mon 1 2/2 2 Jobs Tue 2 3/3 2 Jobs Wed 3 2/2…" at bounding box center [316, 136] width 632 height 299
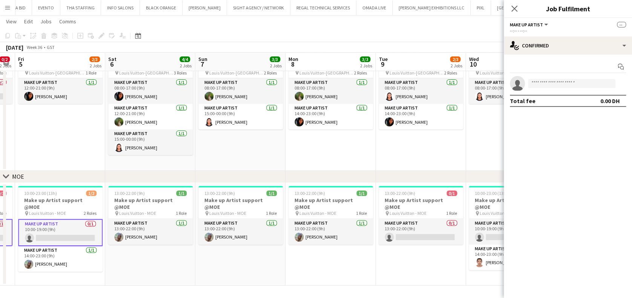
drag, startPoint x: 377, startPoint y: 252, endPoint x: 308, endPoint y: 250, distance: 69.0
click at [209, 253] on app-calendar-viewport "Mon 1 2/2 2 Jobs Tue 2 3/3 2 Jobs Wed 3 2/2 2 Jobs Thu 4 0/2 2 Jobs Fri 5 2/3 2…" at bounding box center [316, 136] width 632 height 299
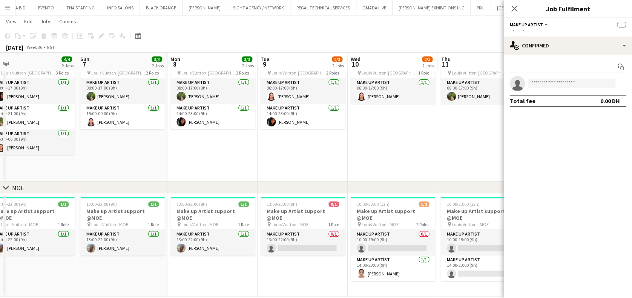
drag, startPoint x: 343, startPoint y: 242, endPoint x: 280, endPoint y: 242, distance: 62.2
click at [280, 242] on app-calendar-viewport "Wed 3 2/2 2 Jobs Thu 4 0/2 2 Jobs Fri 5 2/3 2 Jobs Sat 6 4/4 2 Jobs Sun 7 3/3 2…" at bounding box center [316, 142] width 632 height 310
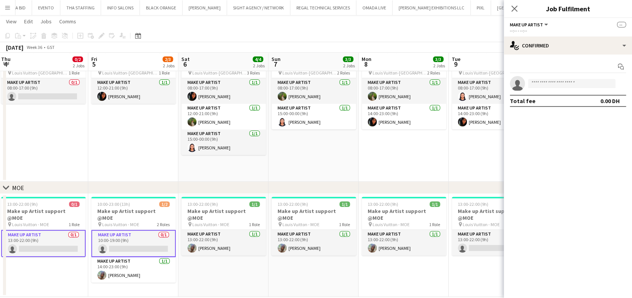
drag, startPoint x: 327, startPoint y: 269, endPoint x: 372, endPoint y: 269, distance: 44.5
click at [372, 269] on app-calendar-viewport "Tue 2 3/3 2 Jobs Wed 3 2/2 2 Jobs Thu 4 0/2 2 Jobs Fri 5 2/3 2 Jobs Sat 6 4/4 2…" at bounding box center [316, 142] width 632 height 310
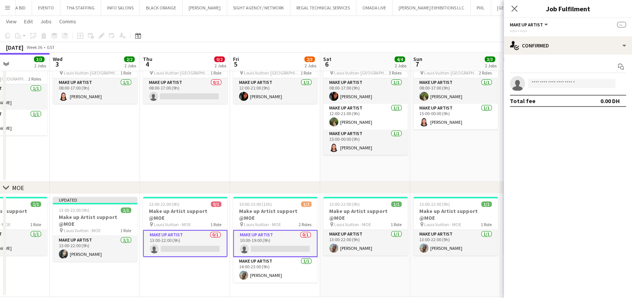
drag, startPoint x: 166, startPoint y: 270, endPoint x: 223, endPoint y: 265, distance: 57.5
click at [257, 268] on app-calendar-viewport "Mon 1 2/2 2 Jobs Tue 2 3/3 2 Jobs Wed 3 2/2 2 Jobs Thu 4 0/2 2 Jobs Fri 5 2/3 2…" at bounding box center [316, 142] width 632 height 310
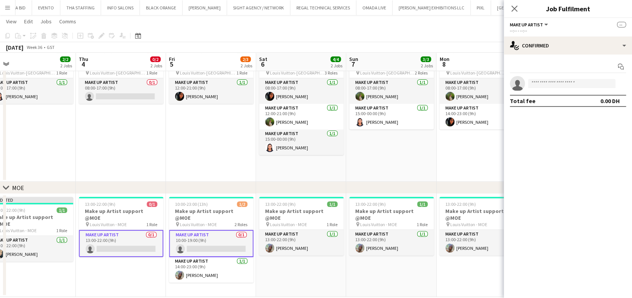
drag, startPoint x: 144, startPoint y: 270, endPoint x: 49, endPoint y: 253, distance: 96.5
click at [48, 253] on app-calendar-viewport "Sun 31 3/3 2 Jobs Mon 1 2/2 2 Jobs Tue 2 3/3 2 Jobs Wed 3 2/2 2 Jobs Thu 4 0/2 …" at bounding box center [316, 142] width 632 height 310
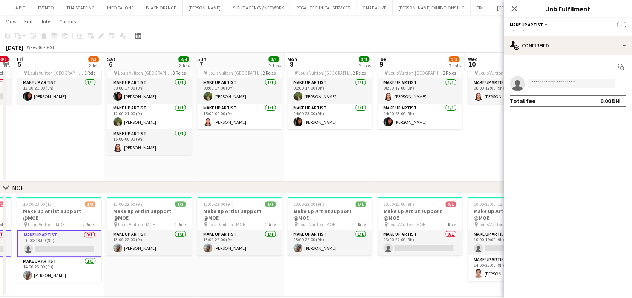
drag, startPoint x: 307, startPoint y: 258, endPoint x: 159, endPoint y: 258, distance: 147.3
click at [159, 258] on app-calendar-viewport "Tue 2 3/3 2 Jobs Wed 3 2/2 2 Jobs Thu 4 0/2 2 Jobs Fri 5 2/3 2 Jobs Sat 6 4/4 2…" at bounding box center [316, 142] width 632 height 310
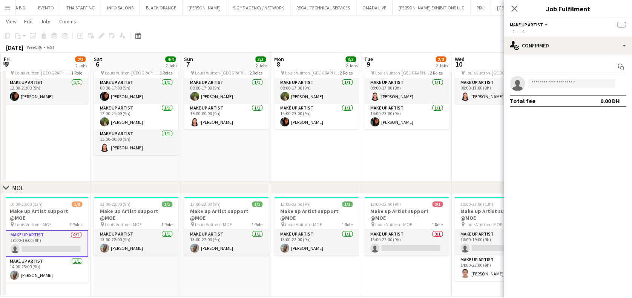
drag, startPoint x: 181, startPoint y: 258, endPoint x: 101, endPoint y: 258, distance: 80.3
click at [99, 258] on app-calendar-viewport "Tue 2 3/3 2 Jobs Wed 3 2/2 2 Jobs Thu 4 0/2 2 Jobs Fri 5 2/3 2 Jobs Sat 6 4/4 2…" at bounding box center [316, 142] width 632 height 310
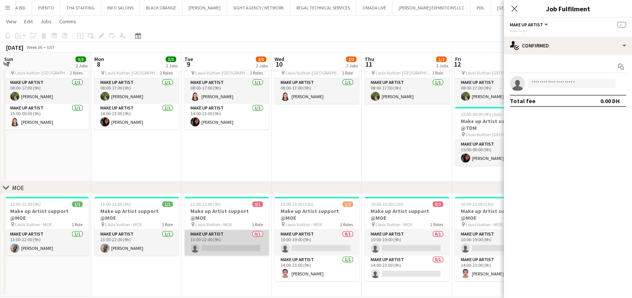
click at [248, 242] on app-card-role "Make up artist 0/1 13:00-22:00 (9h) single-neutral-actions" at bounding box center [226, 243] width 84 height 26
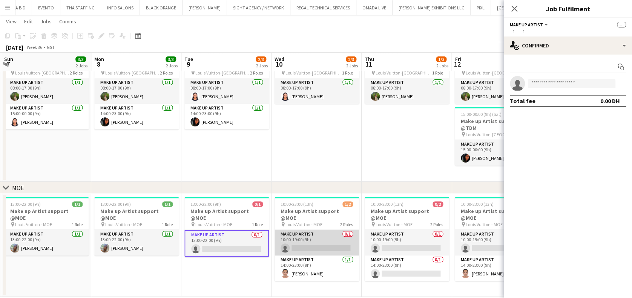
click at [298, 232] on app-card-role "Make up artist 0/1 10:00-19:00 (9h) single-neutral-actions" at bounding box center [316, 243] width 84 height 26
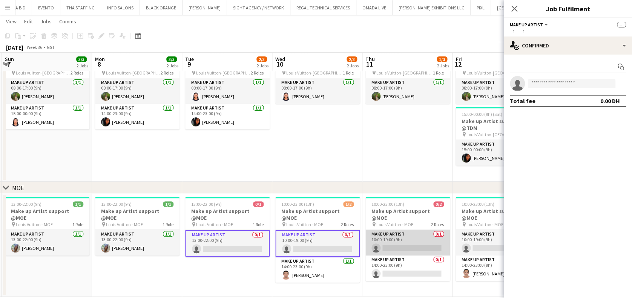
click at [379, 232] on app-card-role "Make up artist 0/1 10:00-19:00 (9h) single-neutral-actions" at bounding box center [407, 243] width 84 height 26
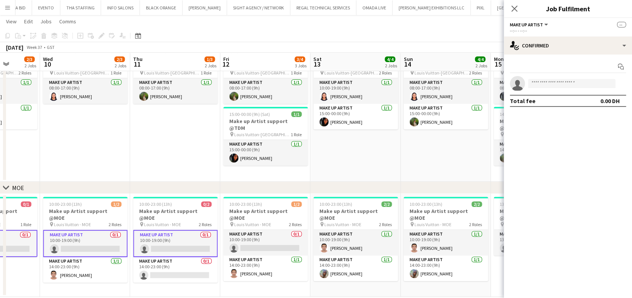
drag, startPoint x: 246, startPoint y: 237, endPoint x: 144, endPoint y: 230, distance: 102.7
click at [144, 230] on app-calendar-viewport "Sat 6 4/4 2 Jobs Sun 7 3/3 2 Jobs Mon 8 3/3 2 Jobs Tue 9 2/3 2 Jobs Wed 10 2/3 …" at bounding box center [316, 142] width 632 height 310
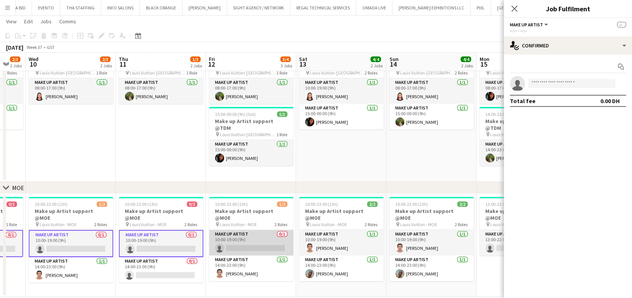
click at [250, 231] on app-card-role "Make up artist 0/1 10:00-19:00 (9h) single-neutral-actions" at bounding box center [251, 243] width 84 height 26
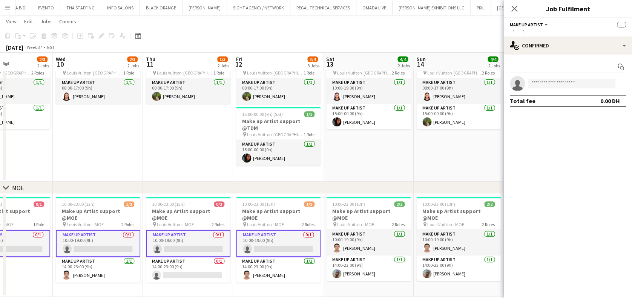
scroll to position [0, 346]
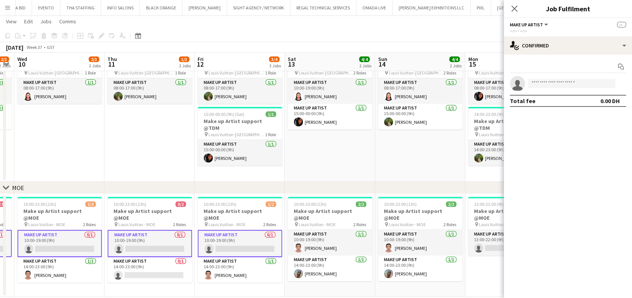
drag, startPoint x: 267, startPoint y: 237, endPoint x: 79, endPoint y: 237, distance: 188.4
click at [79, 237] on app-calendar-viewport "Sat 6 4/4 2 Jobs Sun 7 3/3 2 Jobs Mon 8 3/3 2 Jobs Tue 9 2/3 2 Jobs Wed 10 2/3 …" at bounding box center [316, 142] width 632 height 310
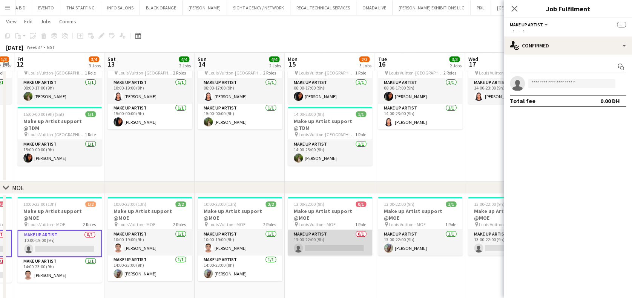
click at [329, 235] on app-card-role "Make up artist 0/1 13:00-22:00 (9h) single-neutral-actions" at bounding box center [329, 243] width 84 height 26
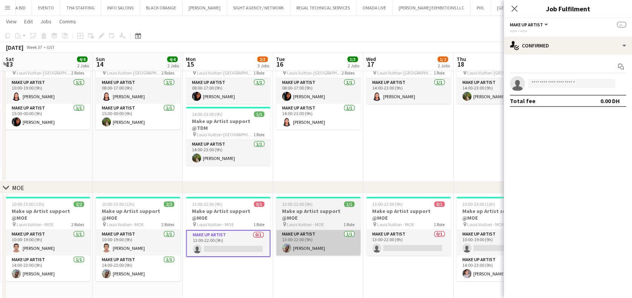
drag, startPoint x: 355, startPoint y: 239, endPoint x: 275, endPoint y: 239, distance: 79.1
click at [250, 238] on app-calendar-viewport "Wed 10 2/3 2 Jobs Thu 11 1/3 2 Jobs Fri 12 3/4 3 Jobs Sat 13 4/4 2 Jobs Sun 14 …" at bounding box center [316, 155] width 632 height 336
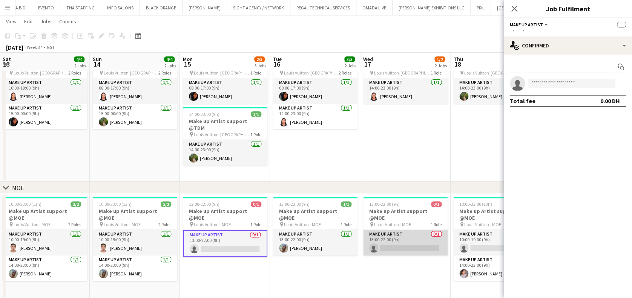
click at [446, 238] on app-card-role "Make up artist 0/1 13:00-22:00 (9h) single-neutral-actions" at bounding box center [405, 243] width 84 height 26
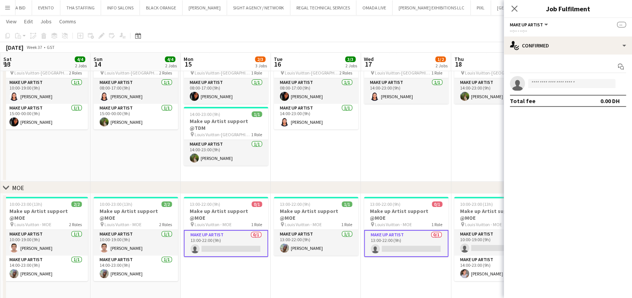
click at [286, 238] on app-calendar-viewport "Wed 10 2/3 2 Jobs Thu 11 1/3 2 Jobs Fri 12 3/4 3 Jobs Sat 13 4/4 2 Jobs Sun 14 …" at bounding box center [316, 155] width 632 height 336
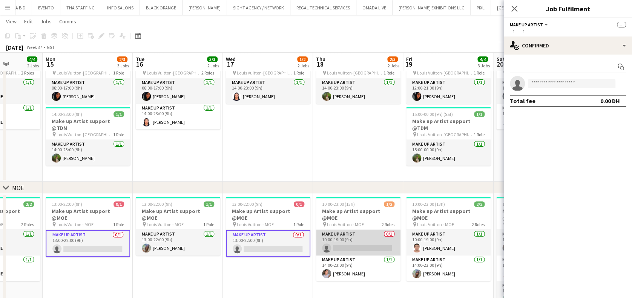
click at [350, 238] on app-card-role "Make up artist 0/1 10:00-19:00 (9h) single-neutral-actions" at bounding box center [358, 243] width 84 height 26
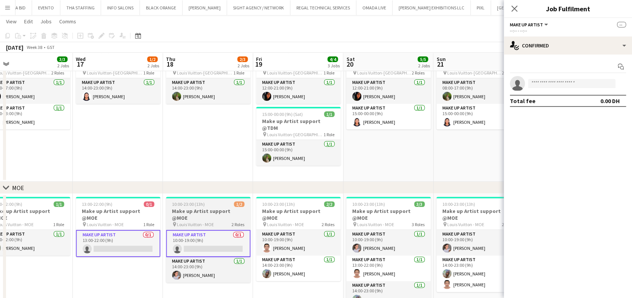
drag, startPoint x: 211, startPoint y: 236, endPoint x: 184, endPoint y: 235, distance: 27.1
click at [163, 235] on app-calendar-viewport "Fri 12 3/4 3 Jobs Sat 13 4/4 2 Jobs Sun 14 4/4 2 Jobs Mon 15 2/3 3 Jobs Tue 16 …" at bounding box center [316, 155] width 632 height 336
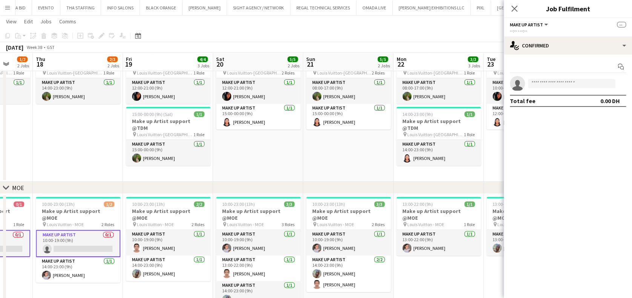
scroll to position [0, 339]
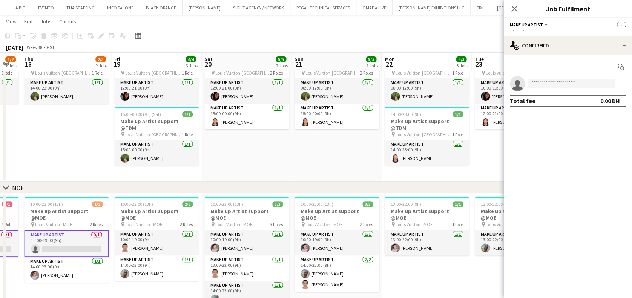
drag, startPoint x: 338, startPoint y: 235, endPoint x: 283, endPoint y: 235, distance: 54.3
click at [283, 235] on app-calendar-viewport "Sun 14 4/4 2 Jobs Mon 15 2/3 3 Jobs Tue 16 3/3 2 Jobs Wed 17 1/2 2 Jobs Thu 18 …" at bounding box center [316, 155] width 632 height 336
drag, startPoint x: 550, startPoint y: 87, endPoint x: 549, endPoint y: 78, distance: 9.5
click at [549, 87] on input at bounding box center [571, 83] width 87 height 9
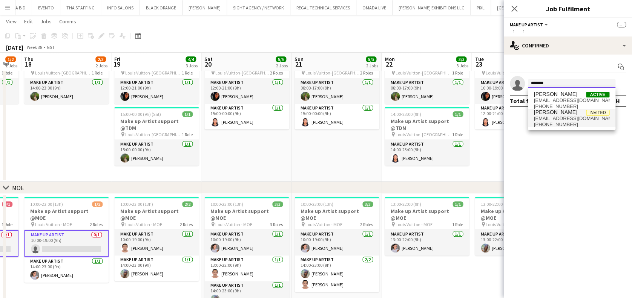
type input "******"
click at [576, 116] on span "meruasel21@gmail.com" at bounding box center [571, 119] width 75 height 6
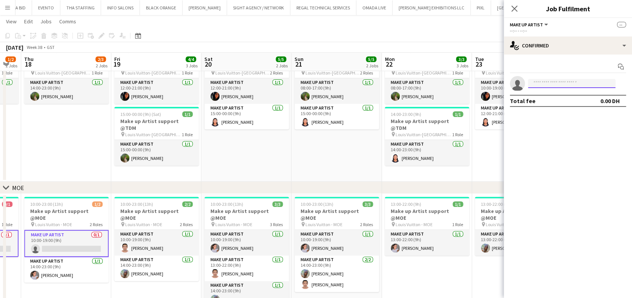
scroll to position [0, 0]
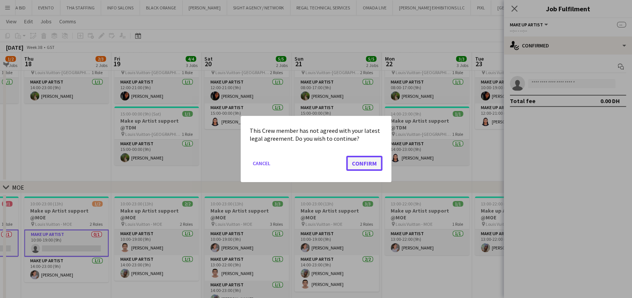
click at [359, 166] on button "Confirm" at bounding box center [364, 163] width 36 height 15
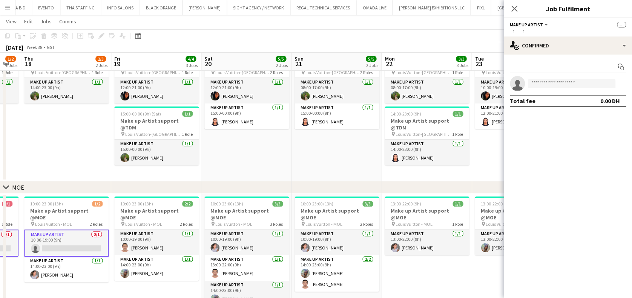
scroll to position [42, 0]
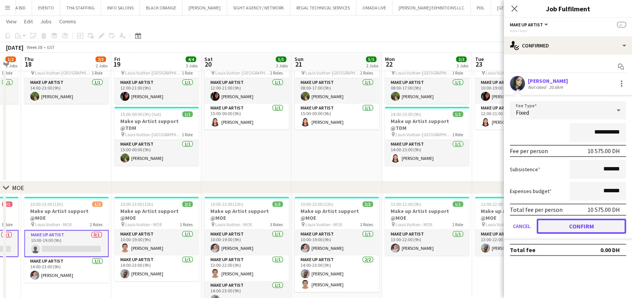
click at [573, 223] on button "Confirm" at bounding box center [580, 226] width 89 height 15
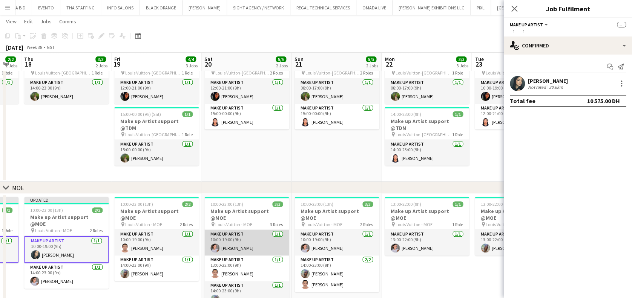
click at [250, 243] on app-card-role "Make up artist 1/1 10:00-19:00 (9h) Eliza Ismailova" at bounding box center [246, 243] width 84 height 26
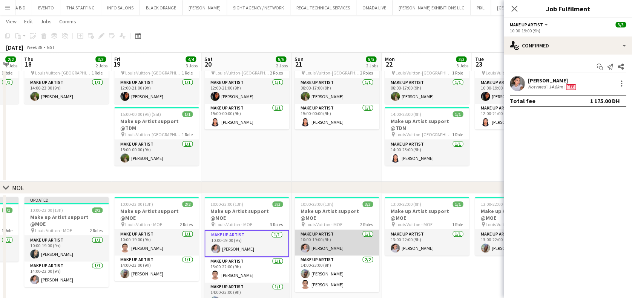
click at [358, 239] on app-card-role "Make up artist 1/1 10:00-19:00 (9h) Eliza Ismailova" at bounding box center [336, 243] width 84 height 26
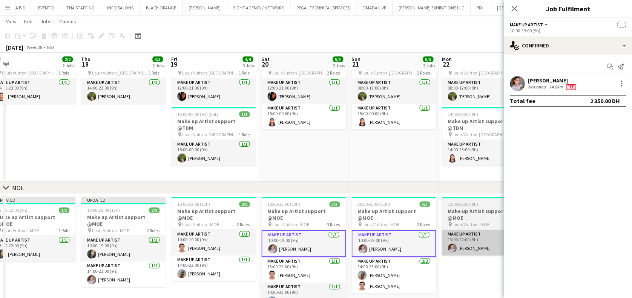
drag, startPoint x: 327, startPoint y: 249, endPoint x: 314, endPoint y: 242, distance: 14.0
click at [310, 245] on app-calendar-viewport "Sun 14 4/4 2 Jobs Mon 15 3/3 3 Jobs Tue 16 3/3 2 Jobs Wed 17 2/2 2 Jobs Thu 18 …" at bounding box center [316, 155] width 632 height 336
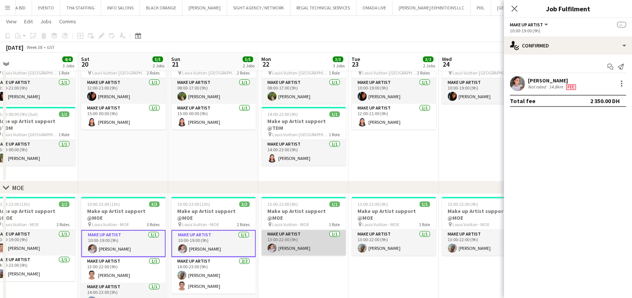
click at [326, 235] on app-card-role "Make up artist 1/1 13:00-22:00 (9h) Eliza Ismailova" at bounding box center [303, 243] width 84 height 26
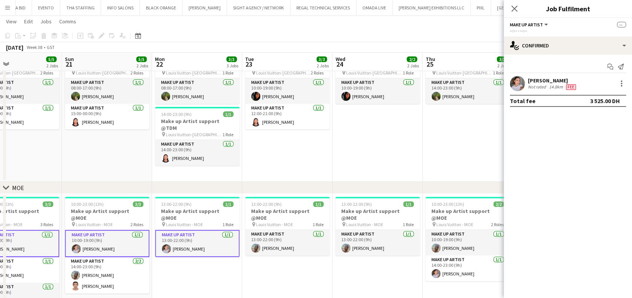
drag, startPoint x: 373, startPoint y: 259, endPoint x: 297, endPoint y: 259, distance: 76.5
click at [297, 259] on app-calendar-viewport "Tue 16 3/3 2 Jobs Wed 17 2/2 2 Jobs Thu 18 3/3 2 Jobs Fri 19 4/4 3 Jobs Sat 20 …" at bounding box center [316, 155] width 632 height 336
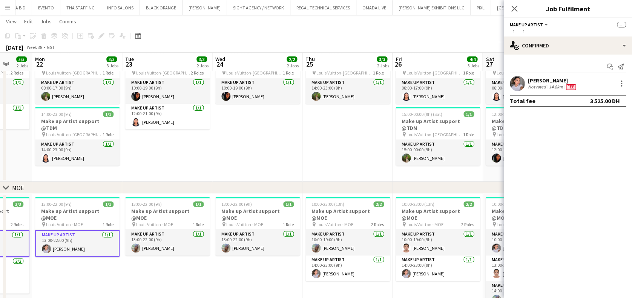
drag, startPoint x: 295, startPoint y: 255, endPoint x: 278, endPoint y: 255, distance: 17.7
click at [275, 255] on app-calendar-viewport "Thu 18 3/3 2 Jobs Fri 19 4/4 3 Jobs Sat 20 5/5 2 Jobs Sun 21 5/5 2 Jobs Mon 22 …" at bounding box center [316, 155] width 632 height 336
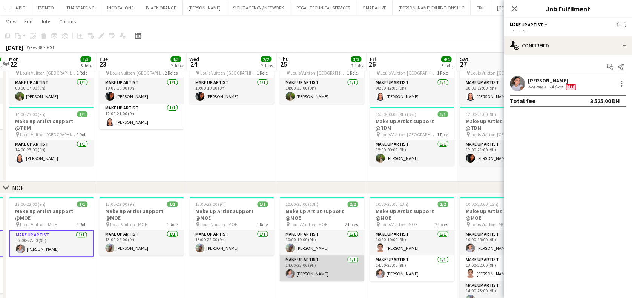
click at [322, 264] on app-card-role "Make up artist 1/1 14:00-23:00 (9h) Eliza Ismailova" at bounding box center [321, 269] width 84 height 26
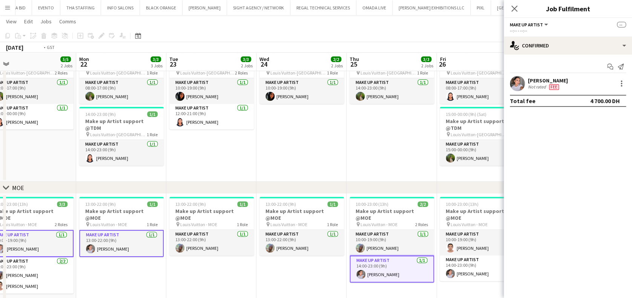
drag, startPoint x: 278, startPoint y: 261, endPoint x: 248, endPoint y: 256, distance: 31.0
click at [248, 256] on app-calendar-viewport "Thu 18 3/3 2 Jobs Fri 19 4/4 3 Jobs Sat 20 5/5 2 Jobs Sun 21 5/5 2 Jobs Mon 22 …" at bounding box center [316, 155] width 632 height 336
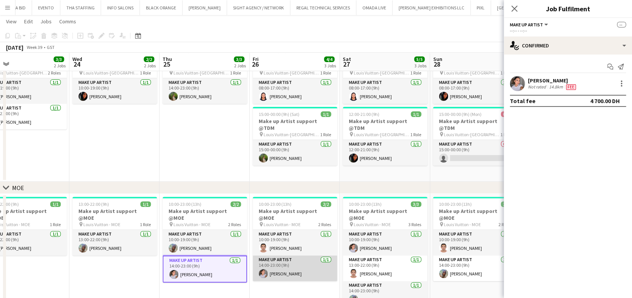
click at [284, 261] on app-card-role "Make up artist 1/1 14:00-23:00 (9h) Eliza Ismailova" at bounding box center [294, 269] width 84 height 26
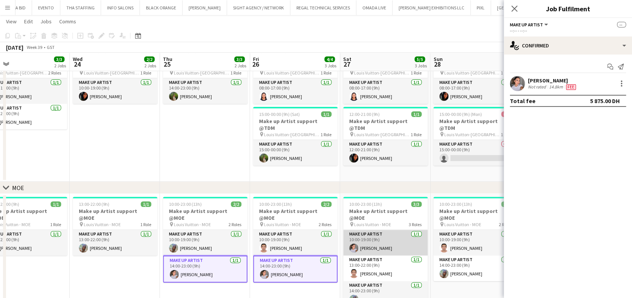
click at [393, 240] on app-card-role "Make up artist 1/1 10:00-19:00 (9h) Eliza Ismailova" at bounding box center [385, 243] width 84 height 26
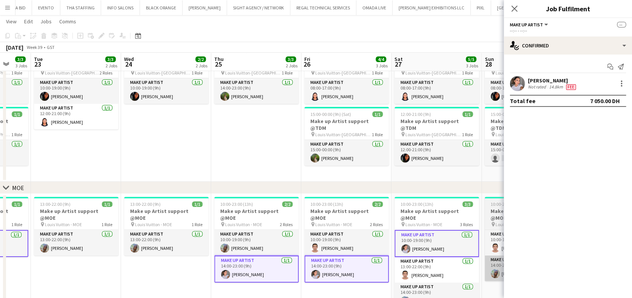
drag, startPoint x: 327, startPoint y: 238, endPoint x: 338, endPoint y: 253, distance: 18.2
click at [254, 239] on app-calendar-viewport "Sat 20 5/5 2 Jobs Sun 21 5/5 2 Jobs Mon 22 3/3 3 Jobs Tue 23 3/3 2 Jobs Wed 24 …" at bounding box center [316, 155] width 632 height 336
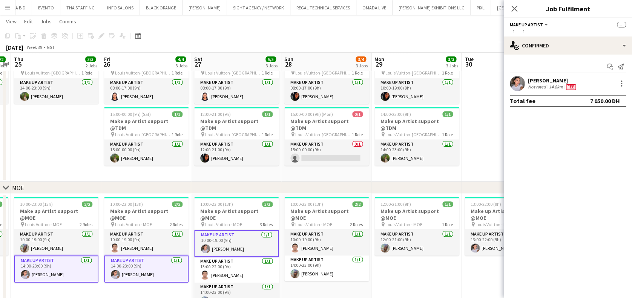
scroll to position [0, 355]
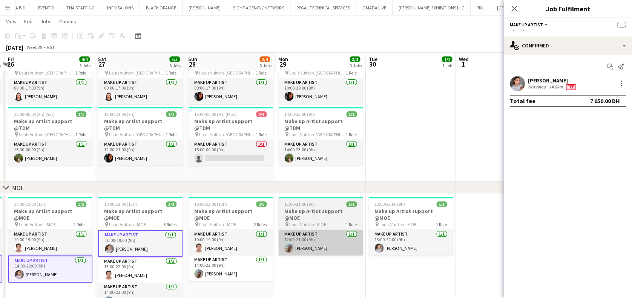
drag, startPoint x: 320, startPoint y: 256, endPoint x: 329, endPoint y: 248, distance: 11.7
click at [320, 255] on app-calendar-viewport "Mon 22 3/3 3 Jobs Tue 23 3/3 2 Jobs Wed 24 2/2 2 Jobs Thu 25 3/3 2 Jobs Fri 26 …" at bounding box center [316, 155] width 632 height 336
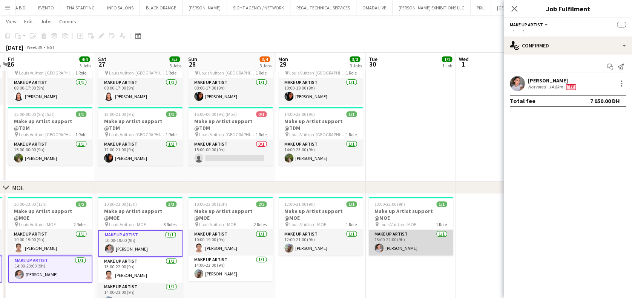
click at [449, 236] on app-card-role "Make up artist 1/1 13:00-22:00 (9h) Eliza Ismailova" at bounding box center [410, 243] width 84 height 26
click at [615, 84] on div at bounding box center [620, 83] width 11 height 9
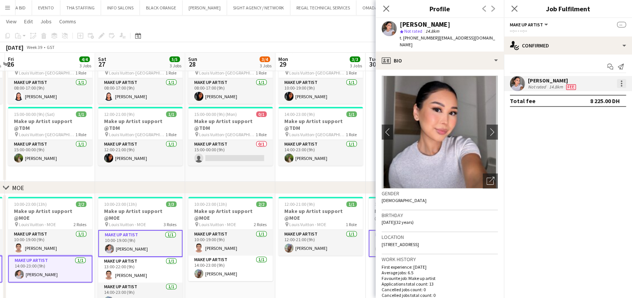
click at [619, 81] on div at bounding box center [620, 83] width 9 height 9
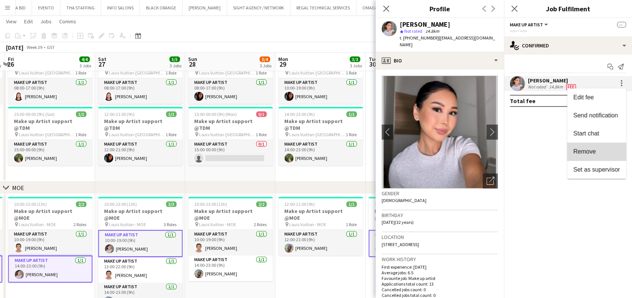
click at [599, 153] on span "Remove" at bounding box center [596, 151] width 47 height 7
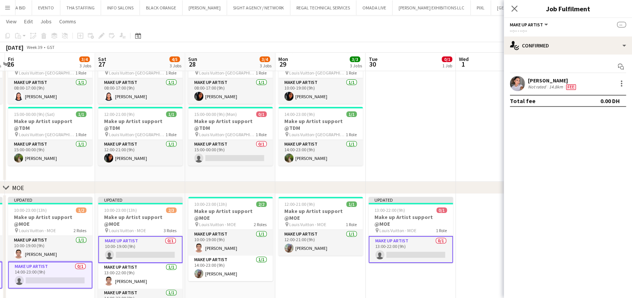
click at [384, 277] on app-date-cell "Updated 13:00-22:00 (9h) 0/1 Make up Artist support @MOE pin Louis Vuitton - MO…" at bounding box center [410, 258] width 90 height 129
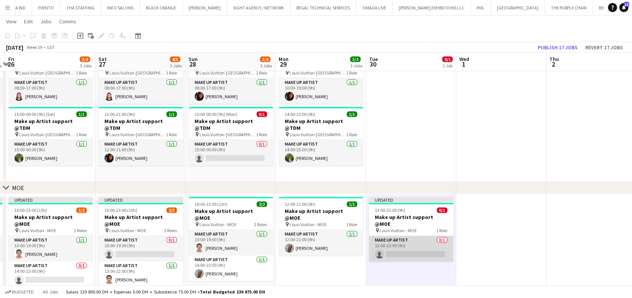
click at [395, 246] on app-card-role "Make up artist 0/1 13:00-22:00 (9h) single-neutral-actions" at bounding box center [411, 249] width 84 height 26
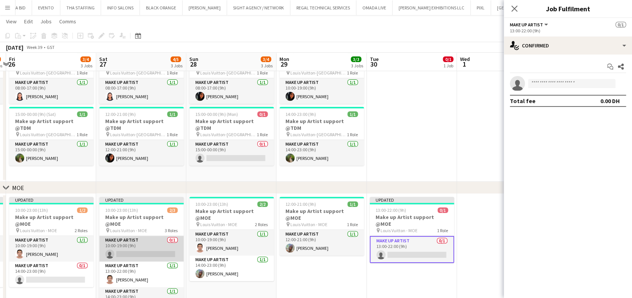
click at [152, 241] on app-card-role "Make up artist 0/1 10:00-19:00 (9h) single-neutral-actions" at bounding box center [141, 249] width 84 height 26
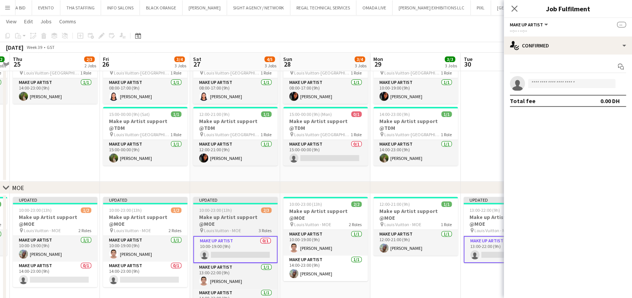
drag, startPoint x: 223, startPoint y: 237, endPoint x: 262, endPoint y: 237, distance: 38.8
click at [263, 237] on app-calendar-viewport "Mon 22 2/3 3 Jobs Tue 23 3/3 2 Jobs Wed 24 2/2 2 Jobs Thu 25 2/3 2 Jobs Fri 26 …" at bounding box center [316, 155] width 632 height 336
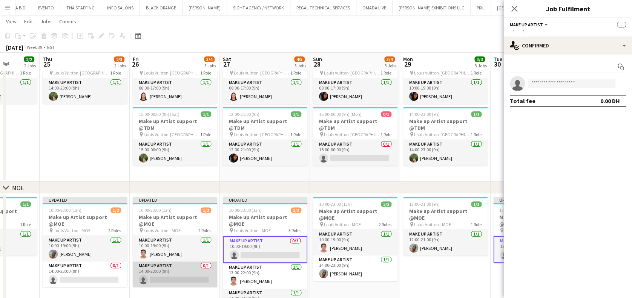
click at [187, 272] on app-card-role "Make up artist 0/1 14:00-23:00 (9h) single-neutral-actions" at bounding box center [175, 275] width 84 height 26
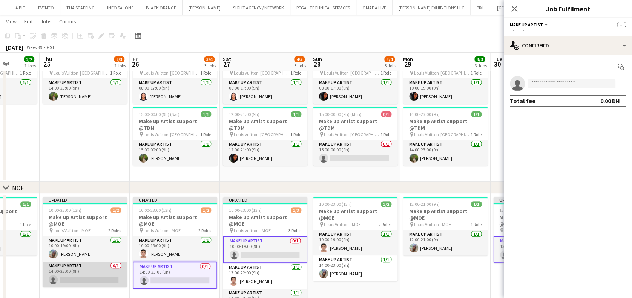
click at [99, 269] on app-card-role "Make up artist 0/1 14:00-23:00 (9h) single-neutral-actions" at bounding box center [85, 275] width 84 height 26
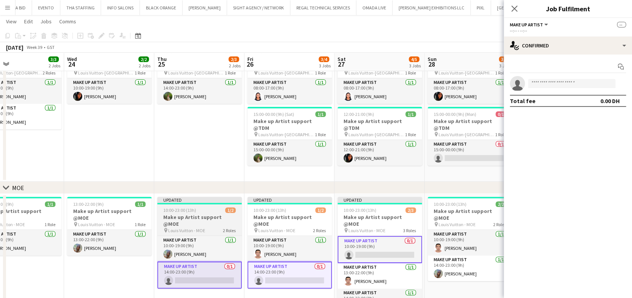
drag, startPoint x: 92, startPoint y: 261, endPoint x: 248, endPoint y: 267, distance: 156.9
click at [252, 267] on app-calendar-viewport "Mon 22 2/3 3 Jobs Tue 23 3/3 2 Jobs Wed 24 2/2 2 Jobs Thu 25 2/3 2 Jobs Fri 26 …" at bounding box center [316, 155] width 632 height 336
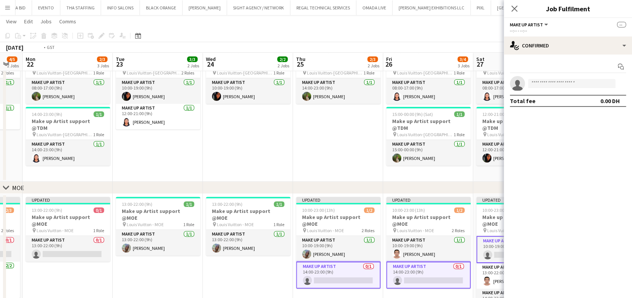
scroll to position [0, 194]
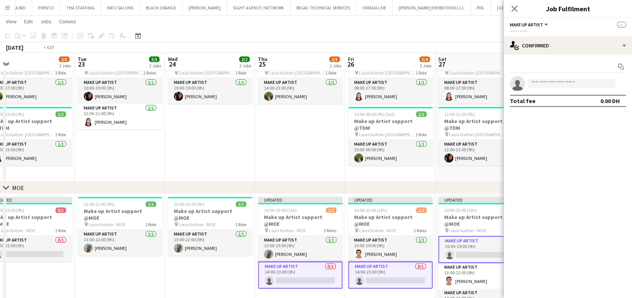
drag, startPoint x: 188, startPoint y: 259, endPoint x: 261, endPoint y: 265, distance: 73.3
click at [282, 262] on app-calendar-viewport "Sat 20 4/5 2 Jobs Sun 21 4/5 2 Jobs Mon 22 2/3 3 Jobs Tue 23 3/3 2 Jobs Wed 24 …" at bounding box center [316, 155] width 632 height 336
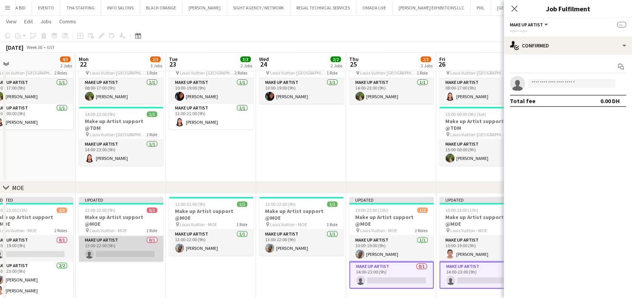
click at [115, 248] on app-card-role "Make up artist 0/1 13:00-22:00 (9h) single-neutral-actions" at bounding box center [121, 249] width 84 height 26
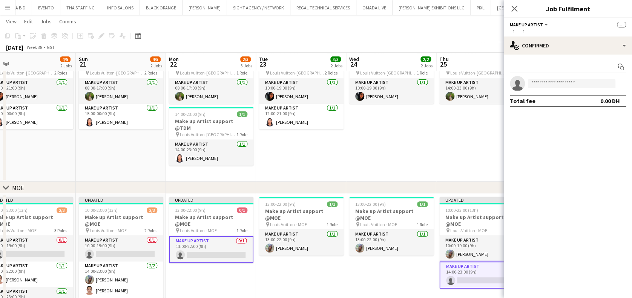
scroll to position [0, 220]
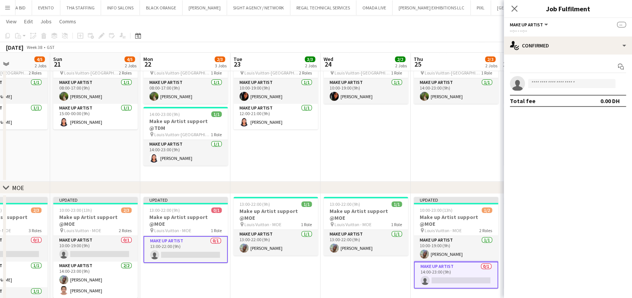
drag, startPoint x: 211, startPoint y: 256, endPoint x: 239, endPoint y: 261, distance: 28.6
click at [239, 260] on app-calendar-viewport "Thu 18 3/3 2 Jobs Fri 19 4/4 3 Jobs Sat 20 4/5 2 Jobs Sun 21 4/5 2 Jobs Mon 22 …" at bounding box center [316, 155] width 632 height 336
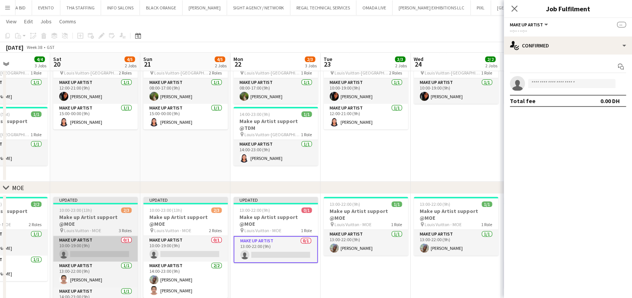
drag, startPoint x: 184, startPoint y: 247, endPoint x: 136, endPoint y: 248, distance: 47.9
click at [184, 246] on app-card-role "Make up artist 0/1 10:00-19:00 (9h) single-neutral-actions" at bounding box center [185, 249] width 84 height 26
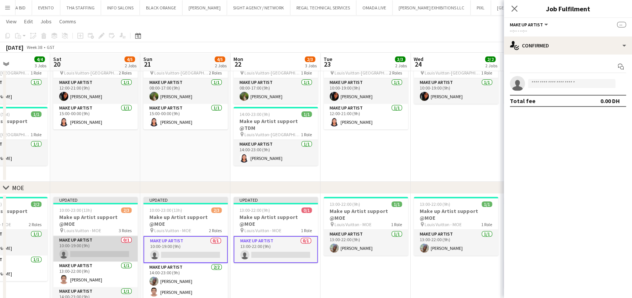
click at [90, 239] on app-card-role "Make up artist 0/1 10:00-19:00 (9h) single-neutral-actions" at bounding box center [95, 249] width 84 height 26
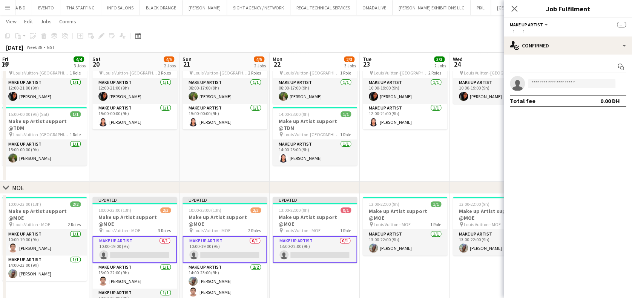
scroll to position [0, 151]
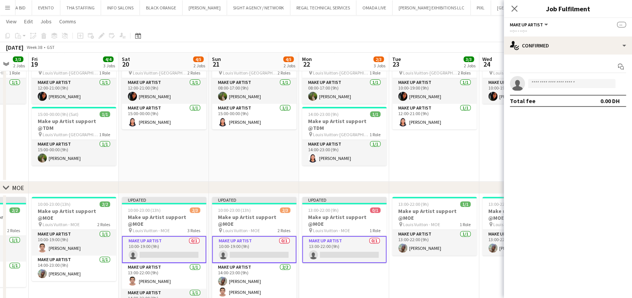
drag, startPoint x: 96, startPoint y: 246, endPoint x: 243, endPoint y: 261, distance: 148.5
click at [243, 261] on app-calendar-viewport "Wed 17 2/2 2 Jobs Thu 18 3/3 2 Jobs Fri 19 4/4 3 Jobs Sat 20 4/5 2 Jobs Sun 21 …" at bounding box center [316, 155] width 632 height 336
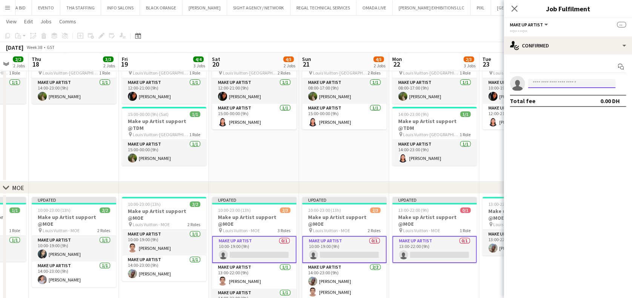
click at [545, 84] on input at bounding box center [571, 83] width 87 height 9
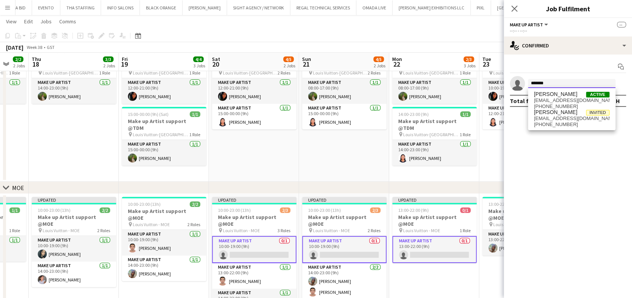
type input "******"
click at [564, 118] on span "meruasel21@gmail.com" at bounding box center [571, 119] width 75 height 6
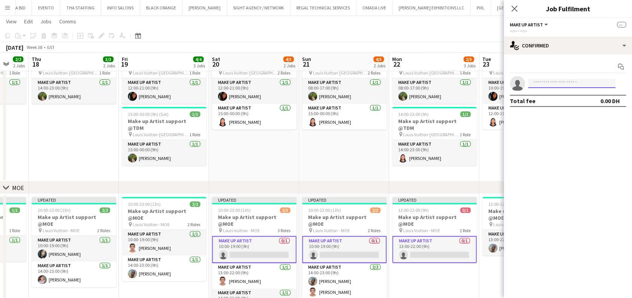
scroll to position [0, 0]
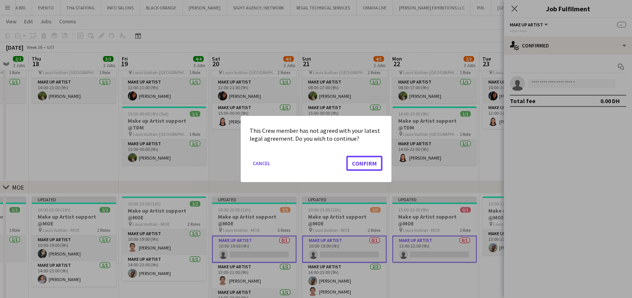
drag, startPoint x: 368, startPoint y: 161, endPoint x: 370, endPoint y: 168, distance: 7.3
click at [368, 160] on button "Confirm" at bounding box center [364, 163] width 36 height 15
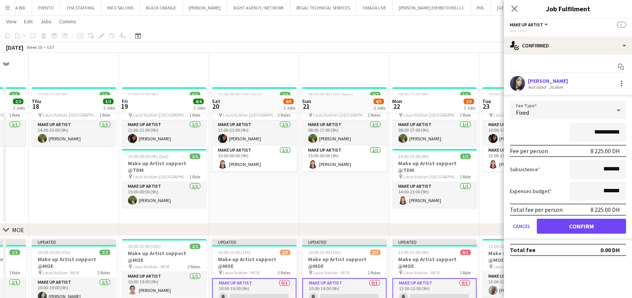
scroll to position [42, 0]
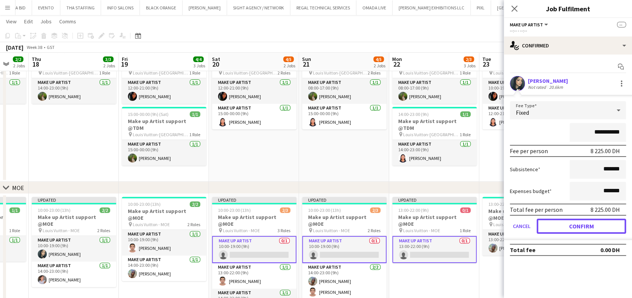
click at [567, 226] on button "Confirm" at bounding box center [580, 226] width 89 height 15
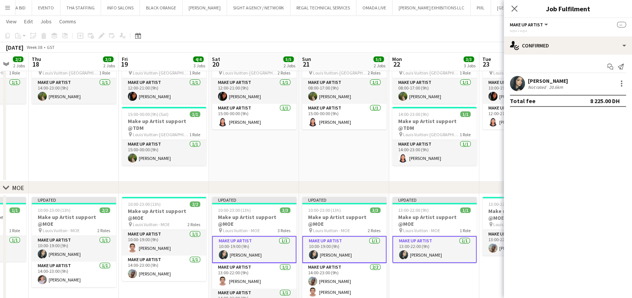
click at [446, 279] on app-date-cell "Updated 13:00-22:00 (9h) 1/1 Make up Artist support @MOE pin Louis Vuitton - MO…" at bounding box center [434, 259] width 90 height 130
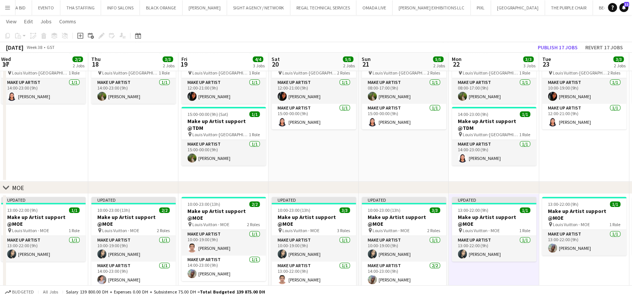
click at [216, 252] on app-calendar-viewport "Mon 15 3/3 3 Jobs Tue 16 3/3 2 Jobs Wed 17 2/2 2 Jobs Thu 18 3/3 2 Jobs Fri 19 …" at bounding box center [316, 155] width 632 height 336
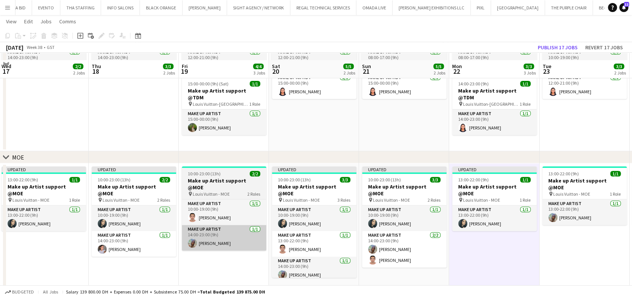
scroll to position [80, 0]
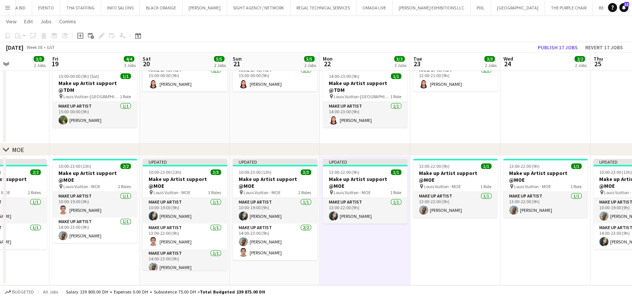
drag, startPoint x: 462, startPoint y: 226, endPoint x: 362, endPoint y: 237, distance: 101.2
click at [362, 237] on app-calendar-viewport "Mon 15 3/3 3 Jobs Tue 16 3/3 2 Jobs Wed 17 2/2 2 Jobs Thu 18 3/3 2 Jobs Fri 19 …" at bounding box center [316, 117] width 632 height 336
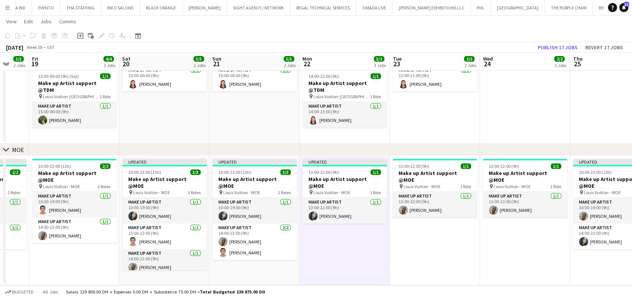
drag, startPoint x: 274, startPoint y: 238, endPoint x: 278, endPoint y: 233, distance: 6.0
click at [270, 238] on app-calendar-viewport "Mon 15 3/3 3 Jobs Tue 16 3/3 2 Jobs Wed 17 2/2 2 Jobs Thu 18 3/3 2 Jobs Fri 19 …" at bounding box center [316, 117] width 632 height 336
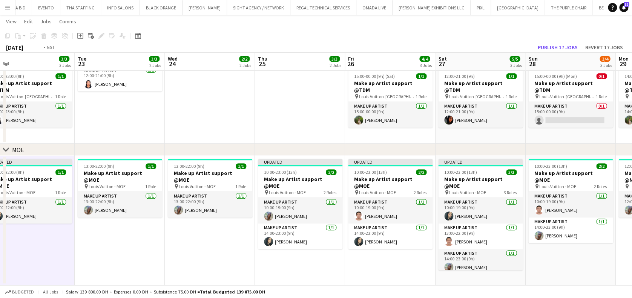
scroll to position [0, 257]
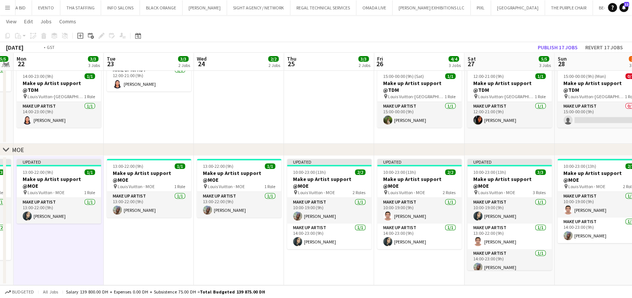
drag
click at [238, 238] on app-calendar-viewport "Fri 19 4/4 3 Jobs Sat 20 5/5 2 Jobs Sun 21 5/5 2 Jobs Mon 22 3/3 3 Jobs Tue 23 …" at bounding box center [316, 117] width 632 height 336
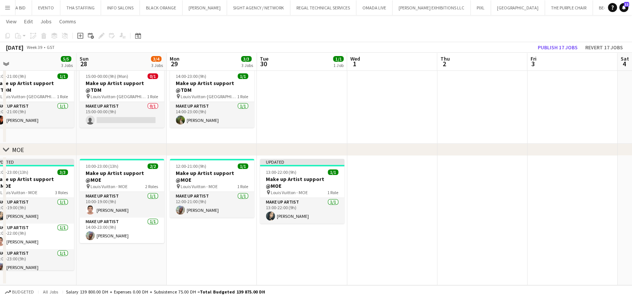
click at [307, 240] on app-calendar-viewport "Tue 23 3/3 2 Jobs Wed 24 2/2 2 Jobs Thu 25 3/3 2 Jobs Fri 26 4/4 3 Jobs Sat 27 …" at bounding box center [316, 117] width 632 height 336
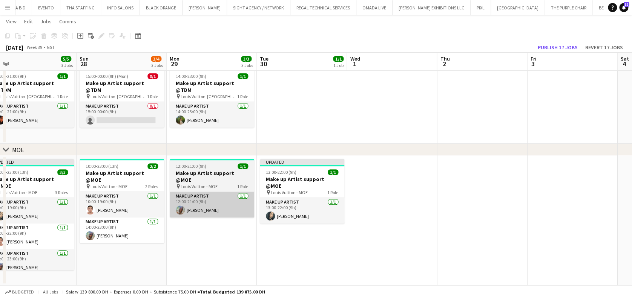
scroll to position [0, 218]
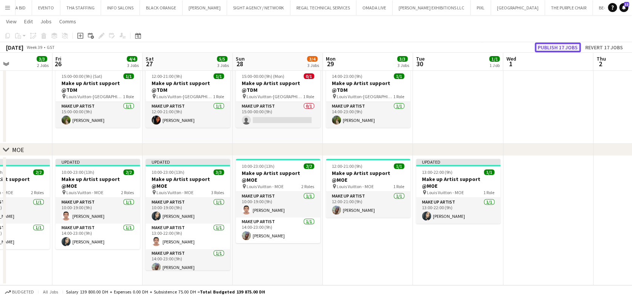
click at [554, 44] on button "Publish 17 jobs" at bounding box center [557, 48] width 46 height 10
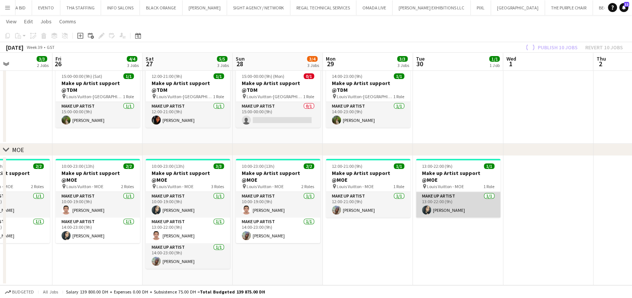
drag, startPoint x: 473, startPoint y: 196, endPoint x: 470, endPoint y: 198, distance: 4.1
click at [473, 196] on app-card-role "Make up artist 1/1 13:00-22:00 (9h) Meryem Osman" at bounding box center [458, 205] width 84 height 26
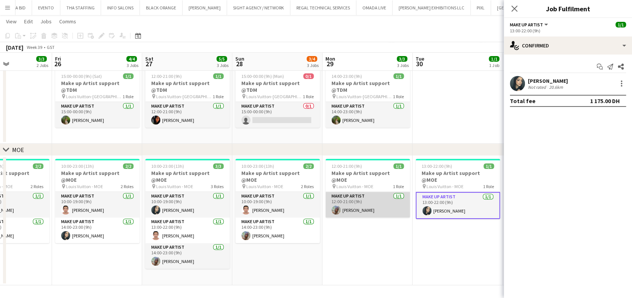
click at [354, 197] on app-card-role "Make up artist 1/1 12:00-21:00 (9h) Valerie Lopez" at bounding box center [367, 205] width 84 height 26
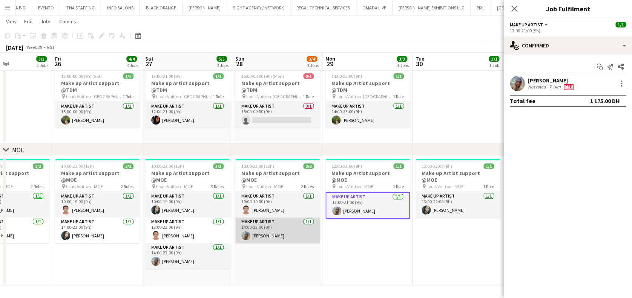
click at [272, 228] on app-card-role "Make up artist 1/1 14:00-23:00 (9h) Valerie Lopez" at bounding box center [277, 231] width 84 height 26
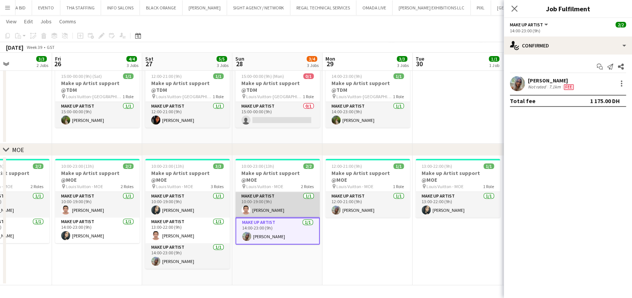
click at [274, 205] on app-card-role "Make up artist 1/1 10:00-19:00 (9h) Miguel Gabriel Trinidad" at bounding box center [277, 205] width 84 height 26
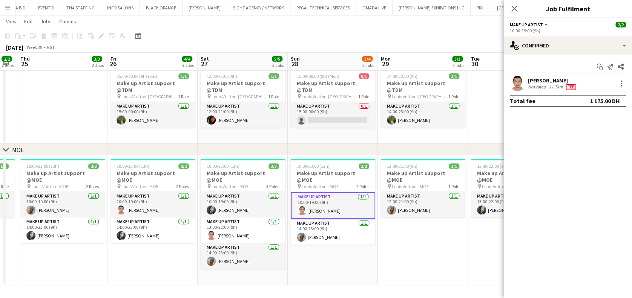
drag, startPoint x: 264, startPoint y: 247, endPoint x: 312, endPoint y: 245, distance: 48.3
click at [311, 246] on app-calendar-viewport "Tue 23 3/3 2 Jobs Wed 24 2/2 2 Jobs Thu 25 3/3 2 Jobs Fri 26 4/4 3 Jobs Sat 27 …" at bounding box center [316, 117] width 632 height 336
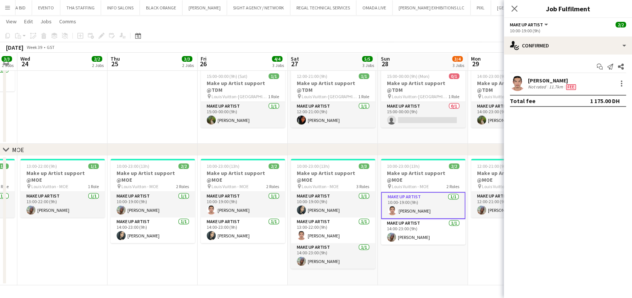
scroll to position [0, 230]
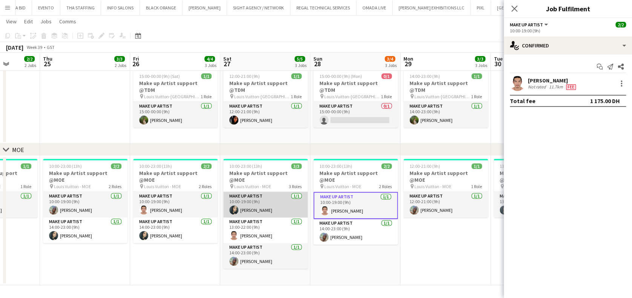
click at [270, 200] on app-card-role "Make up artist 1/1 10:00-19:00 (9h) Meryem Osman" at bounding box center [265, 205] width 84 height 26
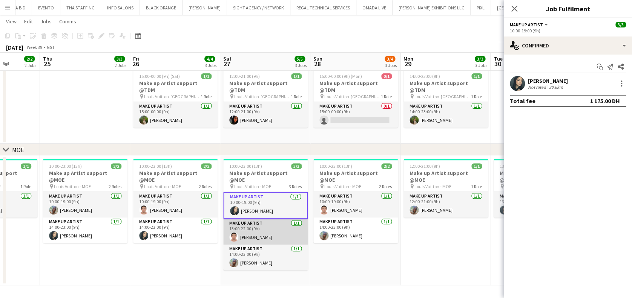
click at [269, 219] on app-card-role "Make up artist 1/1 13:00-22:00 (9h) Miguel Gabriel Trinidad" at bounding box center [265, 232] width 84 height 26
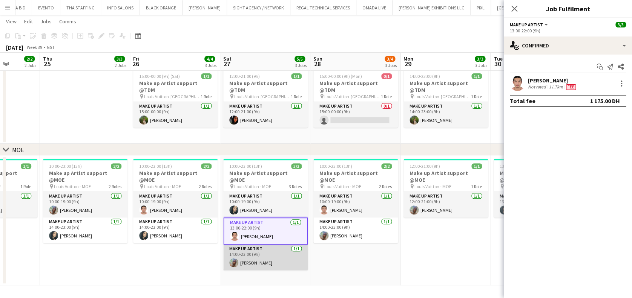
click at [269, 245] on app-card-role "Make up artist 1/1 14:00-23:00 (9h) Valerie Lopez" at bounding box center [265, 258] width 84 height 26
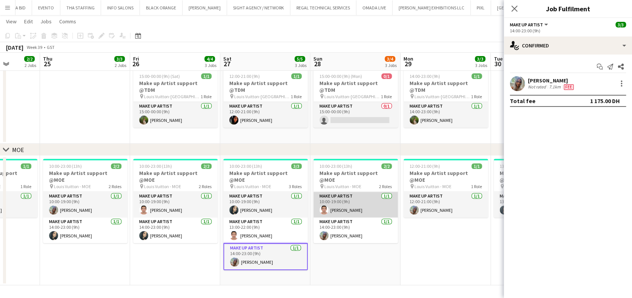
click at [344, 194] on app-card-role "Make up artist 1/1 10:00-19:00 (9h) Miguel Gabriel Trinidad" at bounding box center [355, 205] width 84 height 26
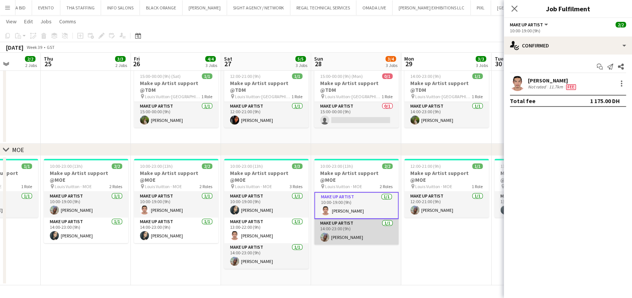
click at [343, 222] on app-card-role "Make up artist 1/1 14:00-23:00 (9h) Valerie Lopez" at bounding box center [356, 232] width 84 height 26
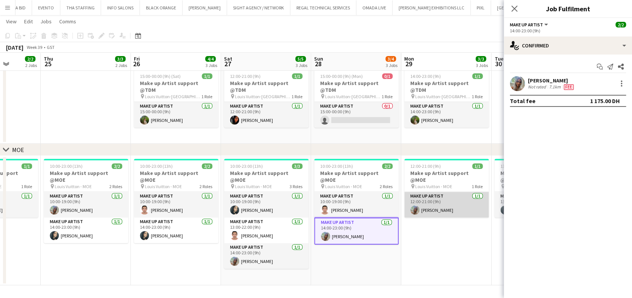
click at [433, 192] on app-card-role "Make up artist 1/1 12:00-21:00 (9h) Valerie Lopez" at bounding box center [446, 205] width 84 height 26
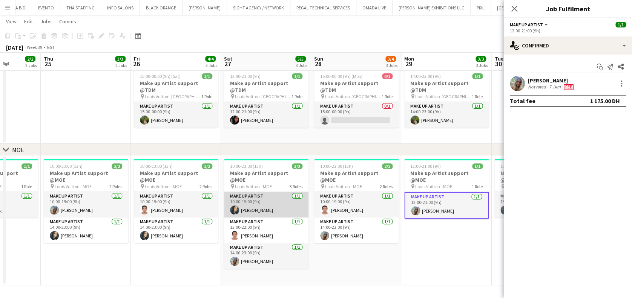
click at [278, 208] on app-card-role "Make up artist 1/1 10:00-19:00 (9h) Meryem Osman" at bounding box center [266, 205] width 84 height 26
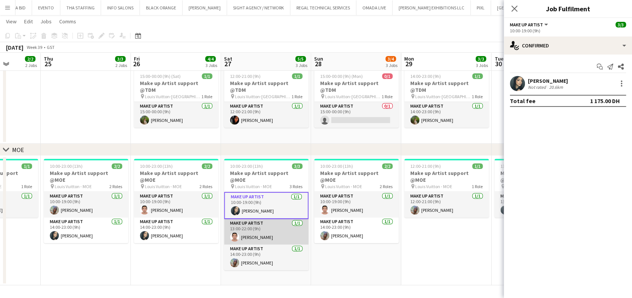
click at [274, 223] on app-card-role "Make up artist 1/1 13:00-22:00 (9h) Miguel Gabriel Trinidad" at bounding box center [266, 232] width 84 height 26
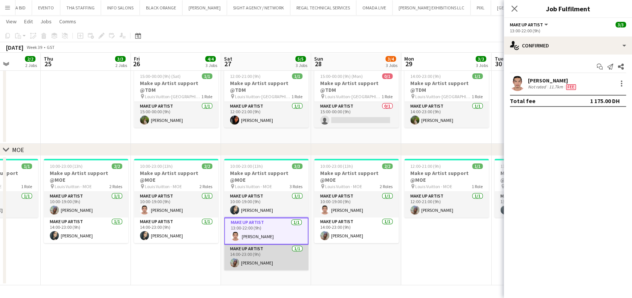
drag, startPoint x: 270, startPoint y: 251, endPoint x: 266, endPoint y: 251, distance: 3.8
click at [271, 251] on app-card-role "Make up artist 1/1 14:00-23:00 (9h) Valerie Lopez" at bounding box center [266, 258] width 84 height 26
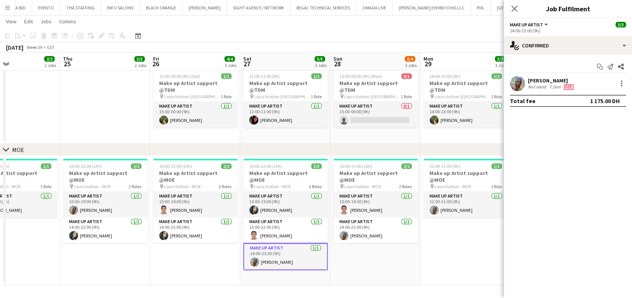
drag, startPoint x: 231, startPoint y: 243, endPoint x: 347, endPoint y: 237, distance: 116.6
click at [347, 237] on app-calendar-viewport "Mon 22 3/3 3 Jobs Tue 23 3/3 2 Jobs Wed 24 2/2 2 Jobs Thu 25 3/3 2 Jobs Fri 26 …" at bounding box center [316, 117] width 632 height 336
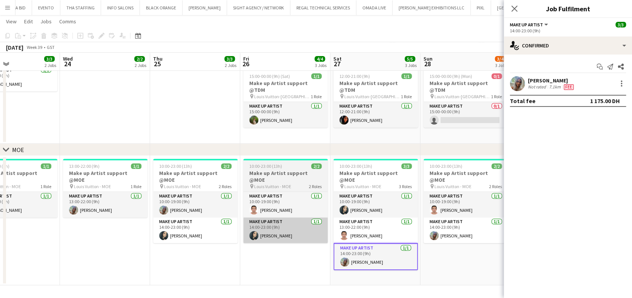
scroll to position [0, 202]
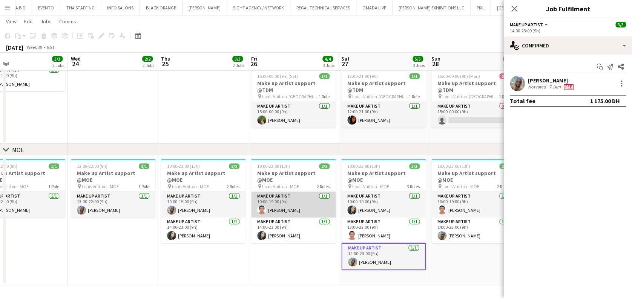
click at [299, 199] on app-card-role "Make up artist 1/1 10:00-19:00 (9h) Miguel Gabriel Trinidad" at bounding box center [293, 205] width 84 height 26
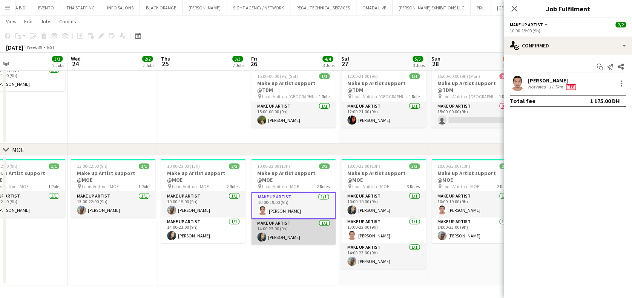
click at [298, 225] on app-card-role "Make up artist 1/1 14:00-23:00 (9h) Meryem Osman" at bounding box center [293, 232] width 84 height 26
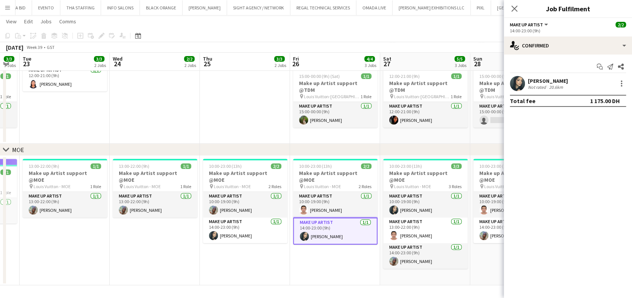
drag, startPoint x: 276, startPoint y: 229, endPoint x: 351, endPoint y: 229, distance: 75.0
click at [350, 229] on app-calendar-viewport "Sun 21 5/5 2 Jobs Mon 22 3/3 3 Jobs Tue 23 3/3 2 Jobs Wed 24 2/2 2 Jobs Thu 25 …" at bounding box center [316, 117] width 632 height 336
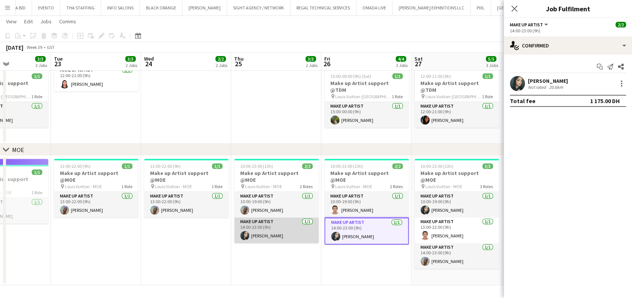
drag, startPoint x: 286, startPoint y: 196, endPoint x: 278, endPoint y: 225, distance: 29.3
click at [285, 196] on app-card-role "Make up artist 1/1 10:00-19:00 (9h) Valerie Lopez" at bounding box center [276, 205] width 84 height 26
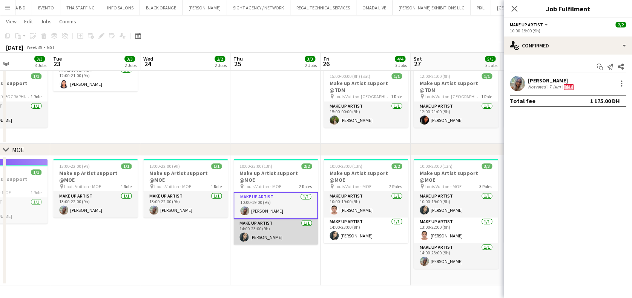
drag, startPoint x: 278, startPoint y: 225, endPoint x: 259, endPoint y: 232, distance: 21.0
click at [279, 225] on app-card-role "Make up artist 1/1 14:00-23:00 (9h) Meryem Osman" at bounding box center [275, 232] width 84 height 26
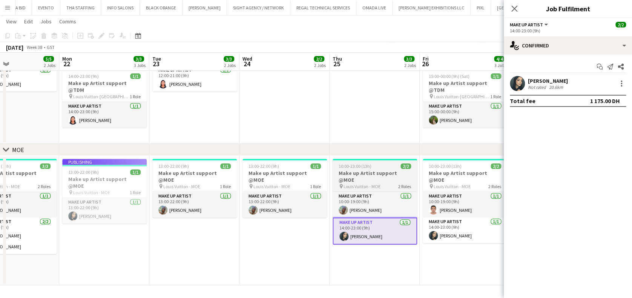
drag, startPoint x: 255, startPoint y: 232, endPoint x: 372, endPoint y: 226, distance: 117.3
click at [374, 230] on app-calendar-viewport "Fri 19 4/4 3 Jobs Sat 20 5/5 2 Jobs Sun 21 5/5 2 Jobs Mon 22 3/3 3 Jobs Tue 23 …" at bounding box center [316, 117] width 632 height 336
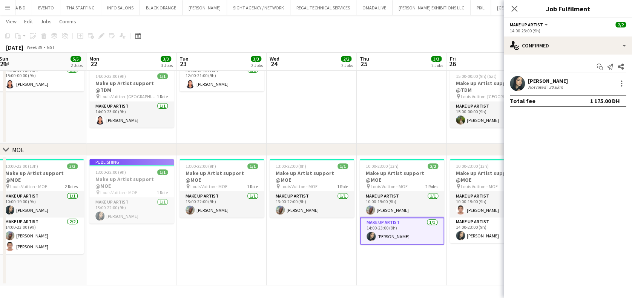
drag, startPoint x: 307, startPoint y: 205, endPoint x: 265, endPoint y: 207, distance: 41.5
click at [307, 205] on app-card-role "Make up artist 1/1 13:00-22:00 (9h) Valerie Lopez" at bounding box center [311, 205] width 84 height 26
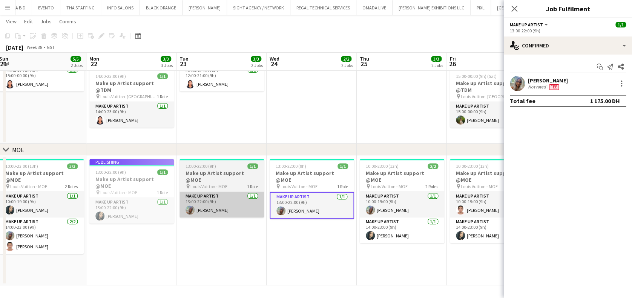
click at [242, 201] on app-card-role "Make up artist 1/1 13:00-22:00 (9h) Valerie Lopez" at bounding box center [221, 205] width 84 height 26
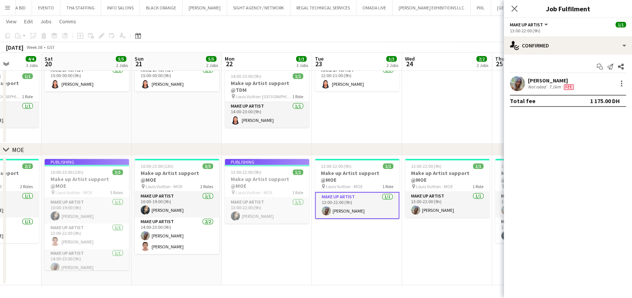
drag, startPoint x: 273, startPoint y: 228, endPoint x: 360, endPoint y: 245, distance: 89.1
click at [359, 245] on app-calendar-viewport "Thu 18 3/3 2 Jobs Fri 19 4/4 3 Jobs Sat 20 5/5 2 Jobs Sun 21 5/5 2 Jobs Mon 22 …" at bounding box center [316, 117] width 632 height 336
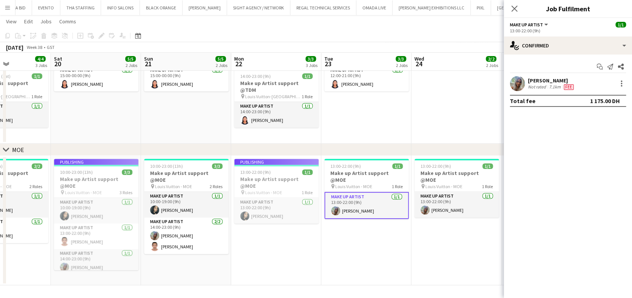
click at [289, 204] on app-job-card "Publishing 13:00-22:00 (9h) 1/1 Make up Artist support @MOE pin Louis Vuitton -…" at bounding box center [276, 191] width 84 height 65
click at [172, 199] on app-card-role "Make up artist 1/1 10:00-19:00 (9h) Meryem Osman" at bounding box center [186, 205] width 84 height 26
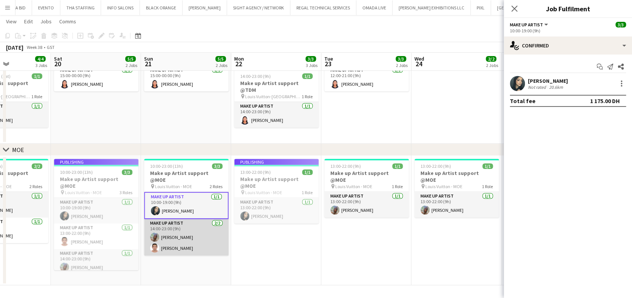
drag, startPoint x: 173, startPoint y: 222, endPoint x: 173, endPoint y: 225, distance: 3.8
click at [174, 221] on app-card-role "Make up artist 2/2 14:00-23:00 (9h) Valerie Lopez Miguel Gabriel Trinidad" at bounding box center [186, 237] width 84 height 37
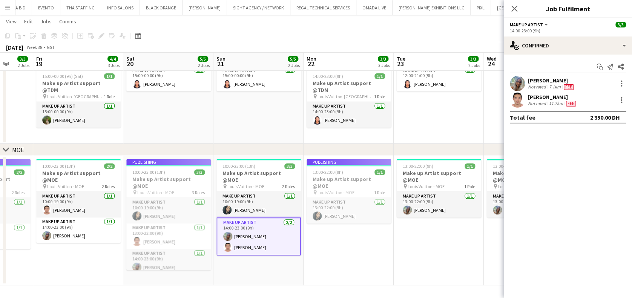
scroll to position [0, 209]
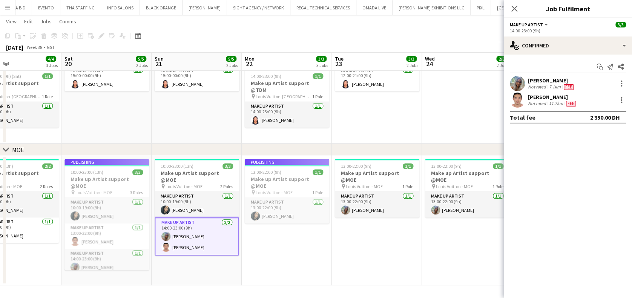
drag, startPoint x: 232, startPoint y: 232, endPoint x: 271, endPoint y: 234, distance: 38.9
click at [271, 234] on app-calendar-viewport "Wed 17 2/2 2 Jobs Thu 18 3/3 2 Jobs Fri 19 4/4 3 Jobs Sat 20 5/5 2 Jobs Sun 21 …" at bounding box center [316, 117] width 632 height 336
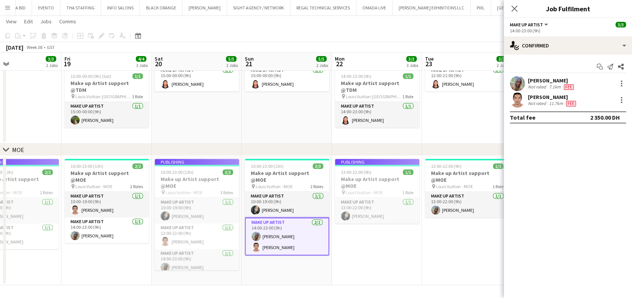
click at [198, 208] on app-job-card "Publishing 10:00-23:00 (13h) 3/3 Make up Artist support @MOE pin Louis Vuitton …" at bounding box center [196, 215] width 84 height 112
click at [110, 193] on app-card-role "Make up artist 1/1 10:00-19:00 (9h) Miguel Gabriel Trinidad" at bounding box center [106, 205] width 84 height 26
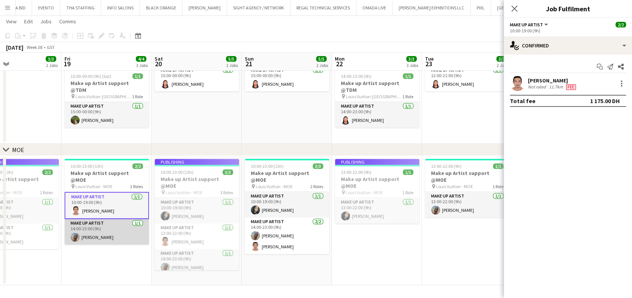
click at [108, 220] on app-card-role "Make up artist 1/1 14:00-23:00 (9h) Valerie Lopez" at bounding box center [106, 232] width 84 height 26
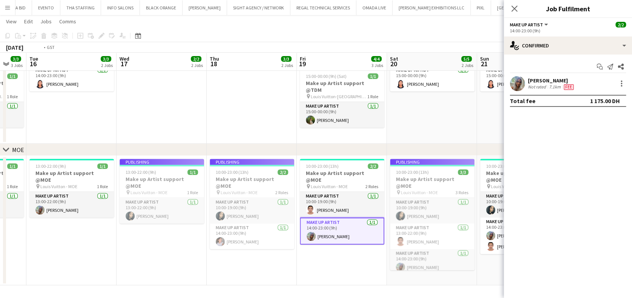
drag, startPoint x: 118, startPoint y: 267, endPoint x: 413, endPoint y: 263, distance: 295.0
click at [427, 261] on app-calendar-viewport "Sun 14 4/4 2 Jobs Mon 15 3/3 3 Jobs Tue 16 3/3 2 Jobs Wed 17 2/2 2 Jobs Thu 18 …" at bounding box center [316, 117] width 632 height 336
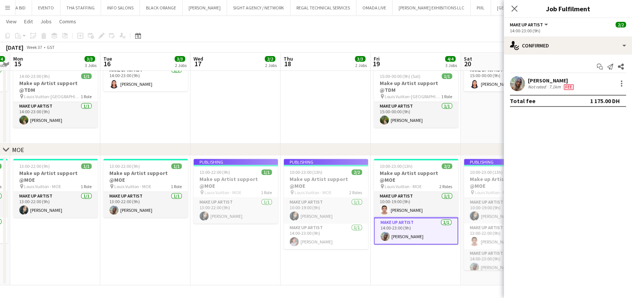
drag, startPoint x: 229, startPoint y: 255, endPoint x: 479, endPoint y: 257, distance: 250.6
click at [476, 258] on app-calendar-viewport "Sat 13 4/4 2 Jobs Sun 14 4/4 2 Jobs Mon 15 3/3 3 Jobs Tue 16 3/3 2 Jobs Wed 17 …" at bounding box center [316, 117] width 632 height 336
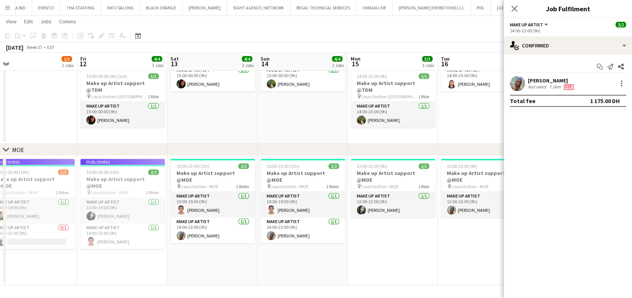
drag, startPoint x: 323, startPoint y: 241, endPoint x: 254, endPoint y: 243, distance: 69.4
click at [347, 241] on app-calendar-viewport "Tue 9 3/3 2 Jobs Wed 10 3/3 2 Jobs Thu 11 2/3 2 Jobs Fri 12 4/4 3 Jobs Sat 13 4…" at bounding box center [316, 117] width 632 height 336
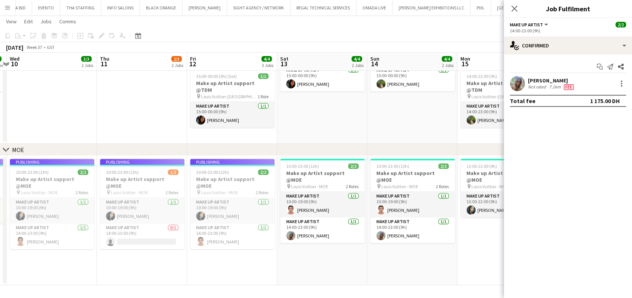
drag, startPoint x: 154, startPoint y: 244, endPoint x: 302, endPoint y: 244, distance: 148.5
click at [302, 244] on app-calendar-viewport "Mon 8 3/3 2 Jobs Tue 9 3/3 2 Jobs Wed 10 3/3 2 Jobs Thu 11 2/3 2 Jobs Fri 12 4/…" at bounding box center [316, 117] width 632 height 336
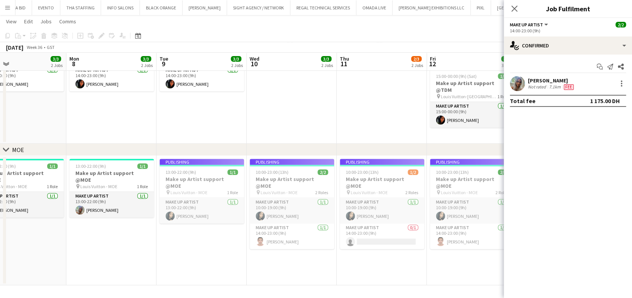
click at [334, 251] on app-calendar-viewport "Fri 5 3/3 2 Jobs Sat 6 4/4 2 Jobs Sun 7 3/3 2 Jobs Mon 8 3/3 2 Jobs Tue 9 3/3 2…" at bounding box center [316, 117] width 632 height 336
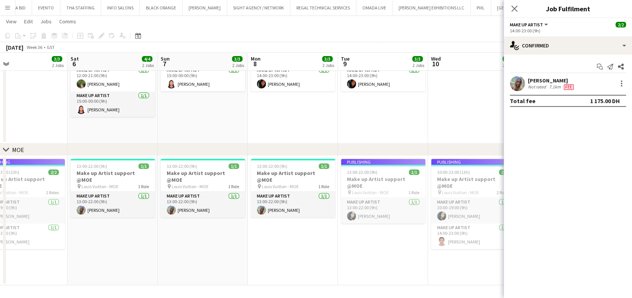
drag, startPoint x: 99, startPoint y: 222, endPoint x: 280, endPoint y: 229, distance: 181.4
click at [280, 229] on app-calendar-viewport "Wed 3 2/2 2 Jobs Thu 4 1/2 2 Jobs Fri 5 3/3 2 Jobs Sat 6 4/4 2 Jobs Sun 7 3/3 2…" at bounding box center [316, 117] width 632 height 336
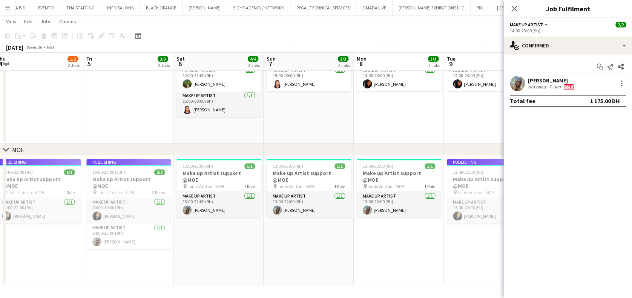
drag, startPoint x: 197, startPoint y: 228, endPoint x: 365, endPoint y: 228, distance: 167.7
click at [364, 228] on app-calendar-viewport "Tue 2 3/3 2 Jobs Wed 3 2/2 2 Jobs Thu 4 1/2 2 Jobs Fri 5 3/3 2 Jobs Sat 6 4/4 2…" at bounding box center [316, 117] width 632 height 336
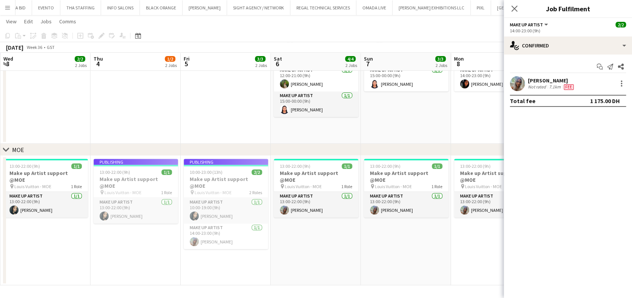
drag, startPoint x: 215, startPoint y: 232, endPoint x: 332, endPoint y: 234, distance: 117.6
click at [332, 234] on app-calendar-viewport "Mon 1 2/2 2 Jobs Tue 2 3/3 2 Jobs Wed 3 2/2 2 Jobs Thu 4 1/2 2 Jobs Fri 5 3/3 2…" at bounding box center [316, 117] width 632 height 336
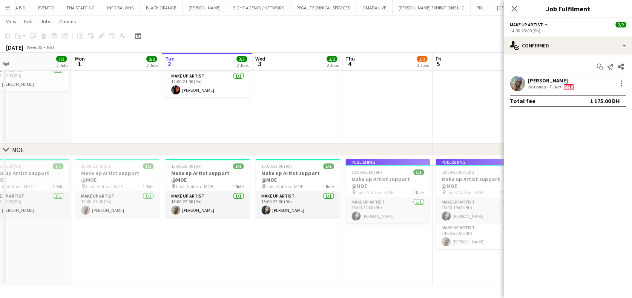
click at [381, 237] on app-calendar-viewport "Fri 29 3/4 2 Jobs Sat 30 3/3 2 Jobs Sun 31 3/3 2 Jobs Mon 1 2/2 2 Jobs Tue 2 3/…" at bounding box center [316, 117] width 632 height 336
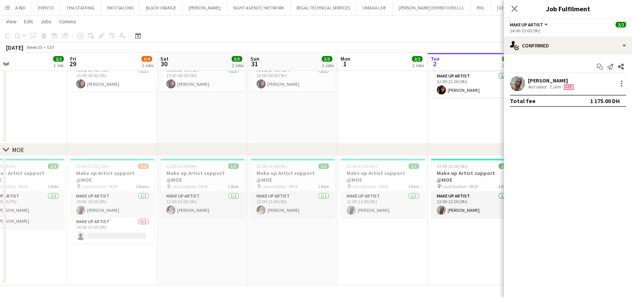
click at [266, 246] on app-calendar-viewport "Tue 26 Wed 27 Thu 28 2/2 1 Job Fri 29 3/4 2 Jobs Sat 30 3/3 2 Jobs Sun 31 3/3 2…" at bounding box center [316, 117] width 632 height 336
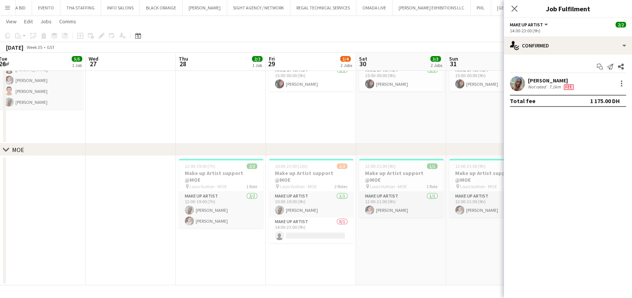
click at [259, 253] on app-calendar-viewport "Sun 24 Mon 25 5/5 1 Job Tue 26 5/5 1 Job Wed 27 Thu 28 2/2 1 Job Fri 29 3/4 2 J…" at bounding box center [316, 117] width 632 height 336
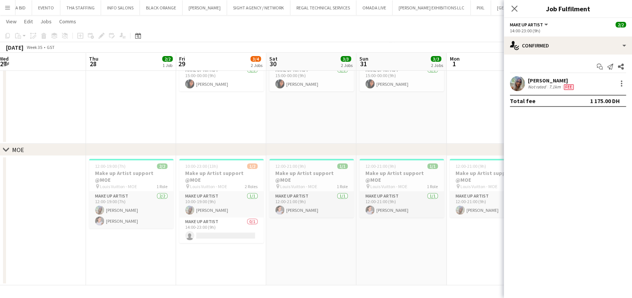
click at [90, 234] on app-calendar-viewport "Sun 24 Mon 25 5/5 1 Job Tue 26 5/5 1 Job Wed 27 Thu 28 2/2 1 Job Fri 29 3/4 2 J…" at bounding box center [316, 117] width 632 height 336
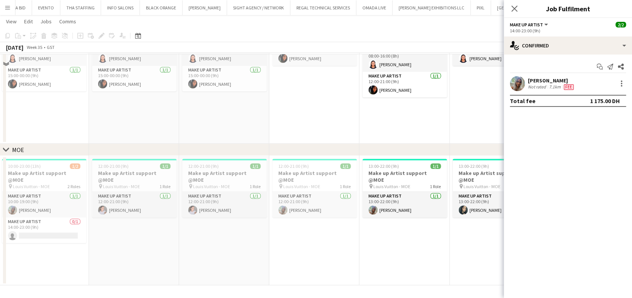
scroll to position [0, 0]
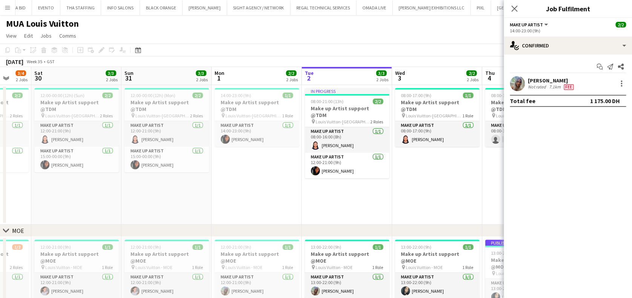
click at [172, 148] on app-calendar-viewport "Tue 26 5/5 1 Job Wed 27 Thu 28 2/2 1 Job Fri 29 3/4 2 Jobs Sat 30 3/3 2 Jobs Su…" at bounding box center [316, 217] width 632 height 300
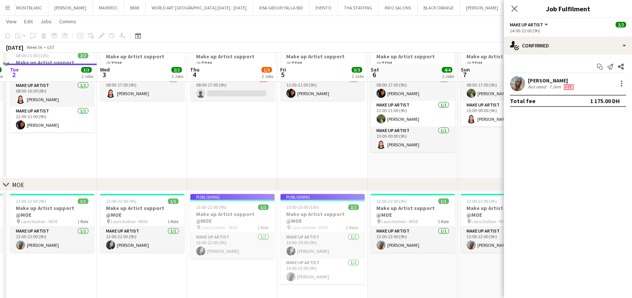
scroll to position [80, 0]
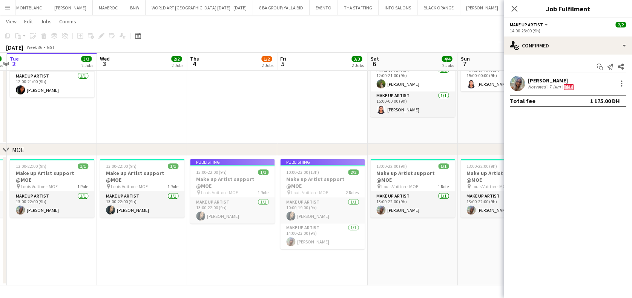
click at [266, 127] on app-date-cell "08:00-17:00 (9h) 0/1 Make up Artist support @TDM pin Louis Vuitton-Fashion Aven…" at bounding box center [232, 74] width 90 height 140
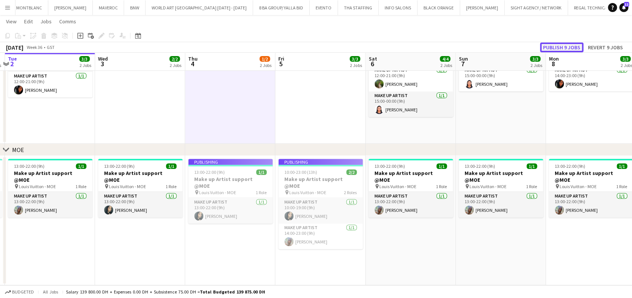
drag, startPoint x: 570, startPoint y: 46, endPoint x: 555, endPoint y: 54, distance: 16.4
click at [570, 46] on button "Publish 9 jobs" at bounding box center [561, 48] width 43 height 10
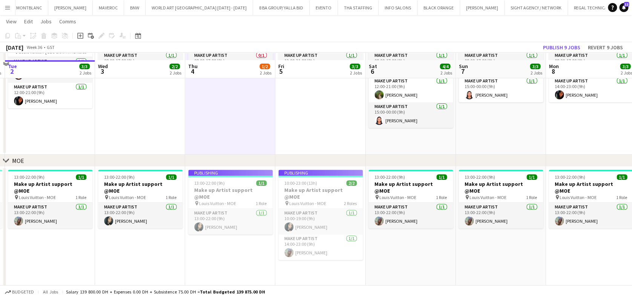
scroll to position [80, 0]
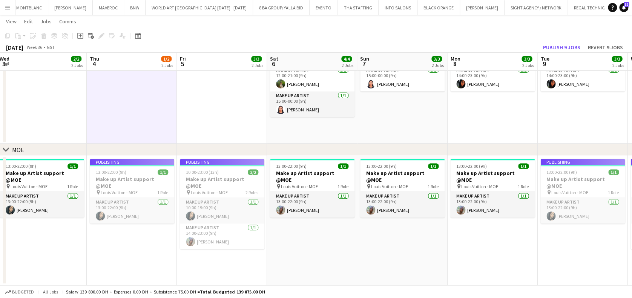
drag, startPoint x: 300, startPoint y: 246, endPoint x: 330, endPoint y: 242, distance: 30.4
click at [297, 246] on app-calendar-viewport "Sun 31 3/3 2 Jobs Mon 1 2/2 2 Jobs Tue 2 3/3 2 Jobs Wed 3 2/2 2 Jobs Thu 4 1/2 …" at bounding box center [316, 117] width 632 height 336
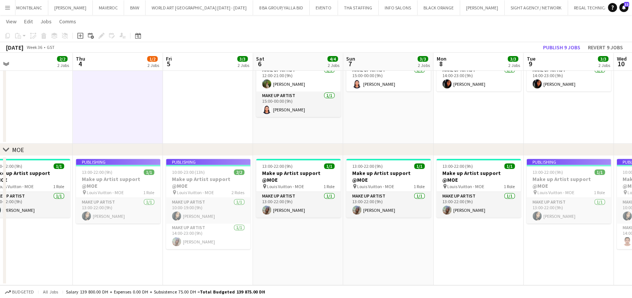
drag, startPoint x: 347, startPoint y: 243, endPoint x: 341, endPoint y: 243, distance: 6.8
click at [341, 243] on app-calendar-viewport "Sun 31 3/3 2 Jobs Mon 1 2/2 2 Jobs Tue 2 3/3 2 Jobs Wed 3 2/2 2 Jobs Thu 4 1/2 …" at bounding box center [316, 117] width 632 height 336
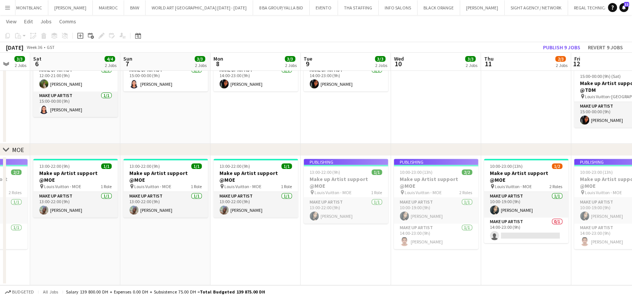
drag, startPoint x: 416, startPoint y: 196, endPoint x: 428, endPoint y: 196, distance: 12.4
click at [359, 196] on app-calendar-viewport "Tue 2 3/3 2 Jobs Wed 3 2/2 2 Jobs Thu 4 1/2 2 Jobs Fri 5 3/3 2 Jobs Sat 6 4/4 2…" at bounding box center [316, 117] width 632 height 336
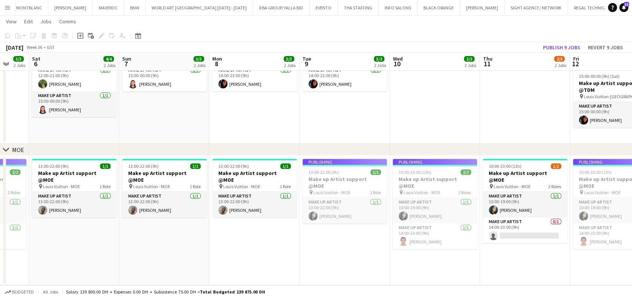
drag, startPoint x: 384, startPoint y: 196, endPoint x: 365, endPoint y: 200, distance: 19.2
click at [364, 200] on app-calendar-viewport "Tue 2 3/3 2 Jobs Wed 3 2/2 2 Jobs Thu 4 1/2 2 Jobs Fri 5 3/3 2 Jobs Sat 6 4/4 2…" at bounding box center [316, 117] width 632 height 336
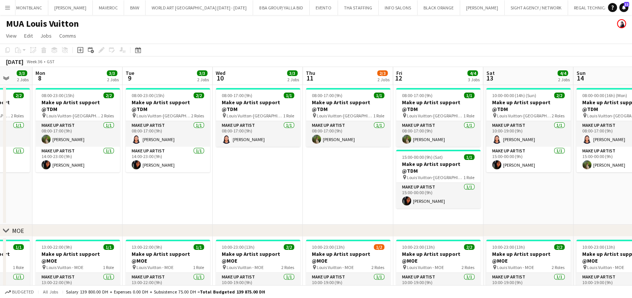
scroll to position [54, 0]
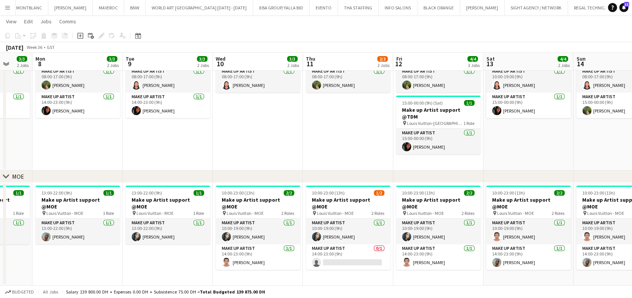
click at [9, 7] on app-icon "Menu" at bounding box center [8, 8] width 6 height 6
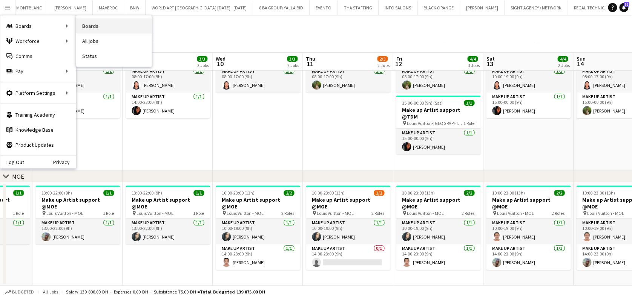
click at [135, 23] on link "Boards" at bounding box center [113, 25] width 75 height 15
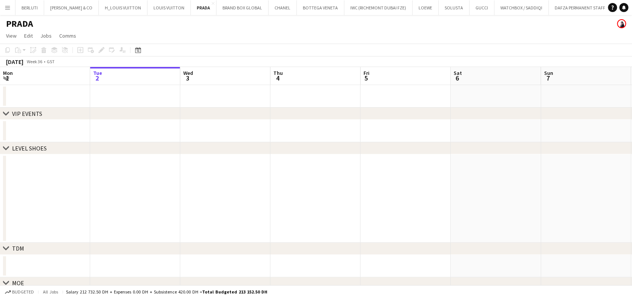
click at [6, 11] on button "Menu" at bounding box center [7, 7] width 15 height 15
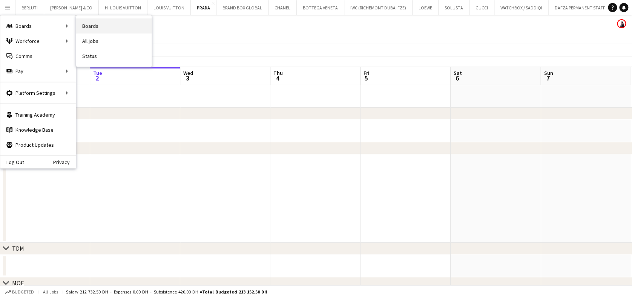
click at [116, 30] on link "Boards" at bounding box center [113, 25] width 75 height 15
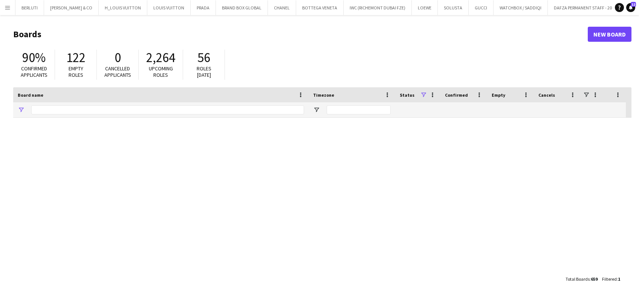
type input "***"
drag, startPoint x: 51, startPoint y: 111, endPoint x: 12, endPoint y: 100, distance: 40.2
click at [15, 108] on div "***" at bounding box center [160, 109] width 295 height 15
type input "****"
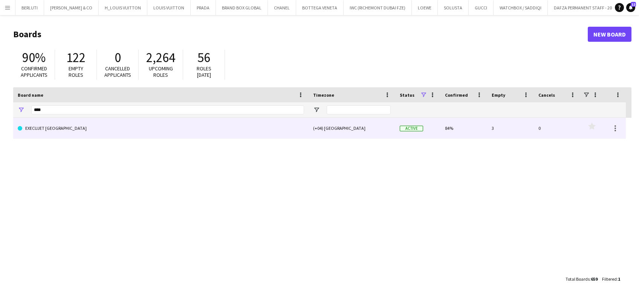
click at [89, 121] on link "EXECUJET [GEOGRAPHIC_DATA]" at bounding box center [161, 128] width 286 height 21
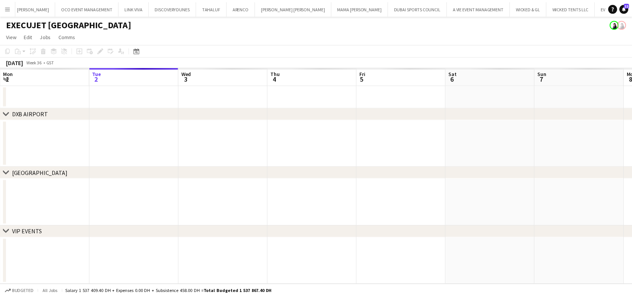
scroll to position [0, 4890]
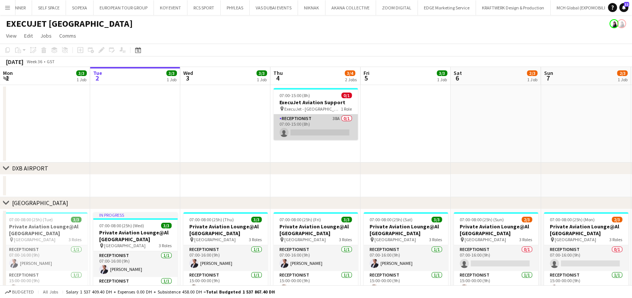
click at [312, 127] on app-card-role "Receptionist 38A 0/1 07:00-15:00 (8h) single-neutral-actions" at bounding box center [315, 128] width 84 height 26
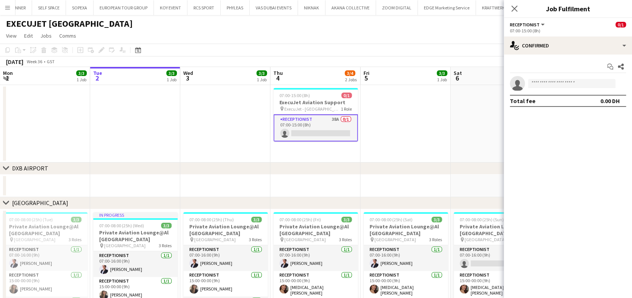
click at [587, 32] on div "07:00-15:00 (8h)" at bounding box center [567, 31] width 116 height 6
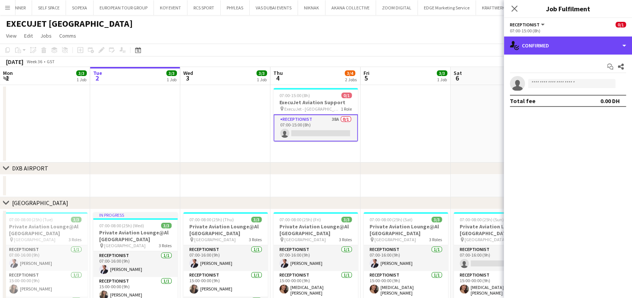
drag, startPoint x: 590, startPoint y: 44, endPoint x: 583, endPoint y: 90, distance: 46.9
click at [591, 43] on div "single-neutral-actions-check-2 Confirmed" at bounding box center [567, 46] width 128 height 18
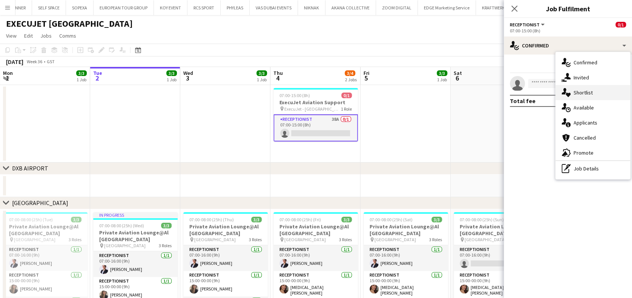
click at [582, 96] on div "single-neutral-actions-heart Shortlist" at bounding box center [592, 92] width 75 height 15
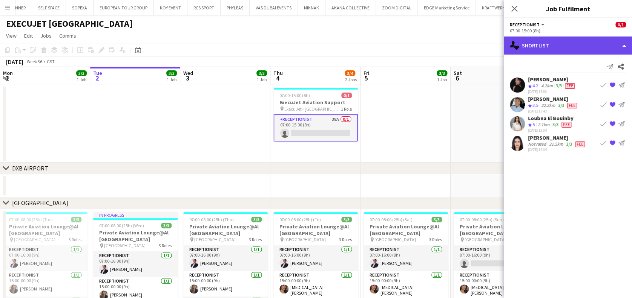
click at [577, 41] on div "single-neutral-actions-heart Shortlist" at bounding box center [567, 46] width 128 height 18
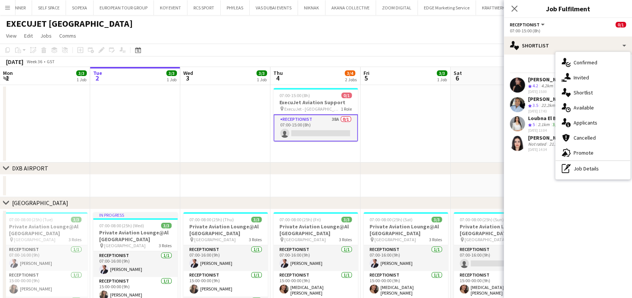
click at [587, 124] on span "Applicants" at bounding box center [585, 122] width 24 height 7
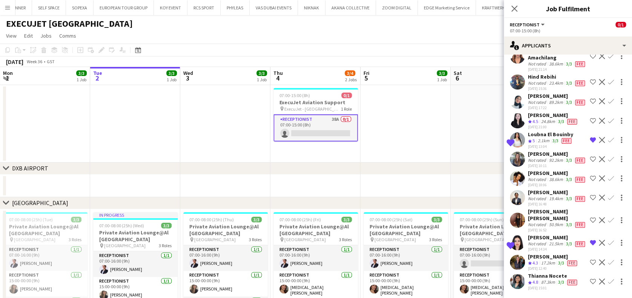
scroll to position [687, 0]
drag, startPoint x: 449, startPoint y: 99, endPoint x: 408, endPoint y: 103, distance: 41.2
click at [450, 97] on app-date-cell at bounding box center [495, 124] width 90 height 78
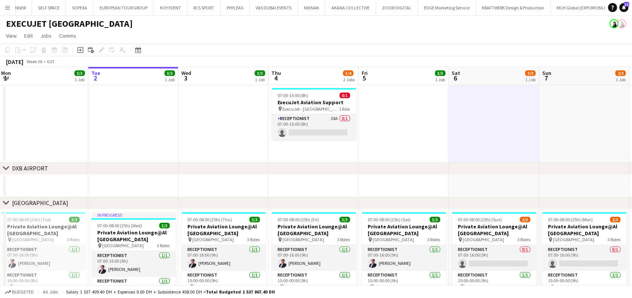
click at [318, 127] on app-card-role "Receptionist 38A 0/1 07:00-15:00 (8h) single-neutral-actions" at bounding box center [313, 128] width 84 height 26
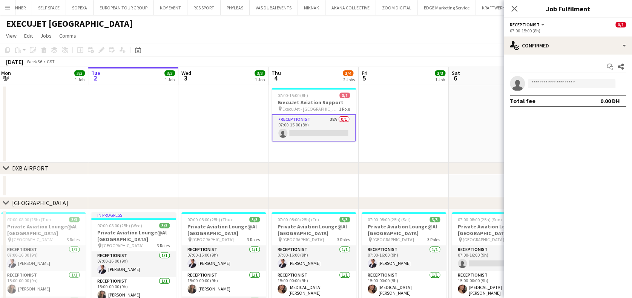
drag, startPoint x: 568, startPoint y: 35, endPoint x: 567, endPoint y: 44, distance: 8.8
click at [567, 36] on app-options-switcher "Receptionist All roles Receptionist 0/1 07:00-15:00 (8h)" at bounding box center [567, 27] width 128 height 18
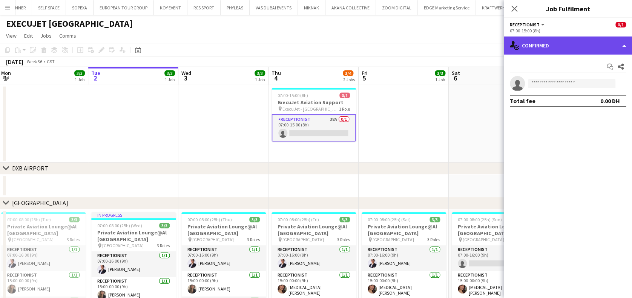
click at [568, 45] on div "single-neutral-actions-check-2 Confirmed" at bounding box center [567, 46] width 128 height 18
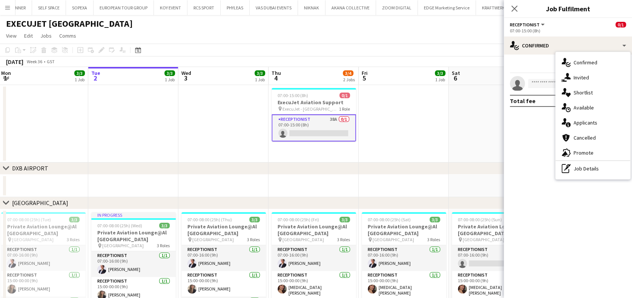
click at [591, 118] on div "single-neutral-actions-information Applicants" at bounding box center [592, 122] width 75 height 15
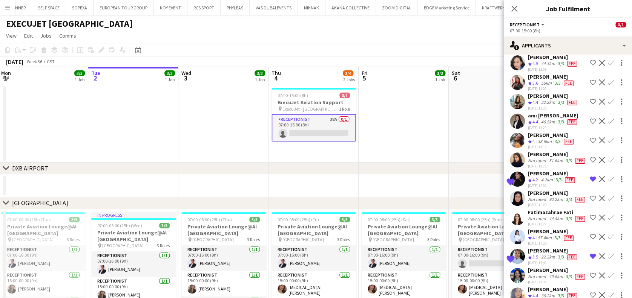
scroll to position [50, 0]
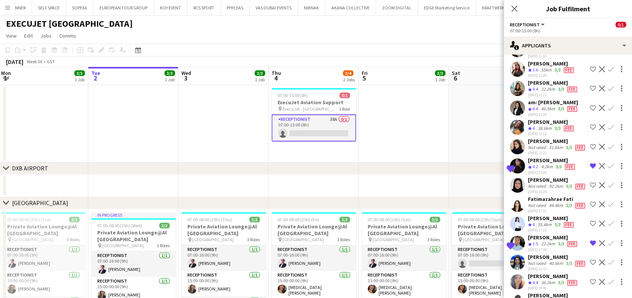
click at [528, 68] on icon "Crew rating" at bounding box center [530, 70] width 4 height 4
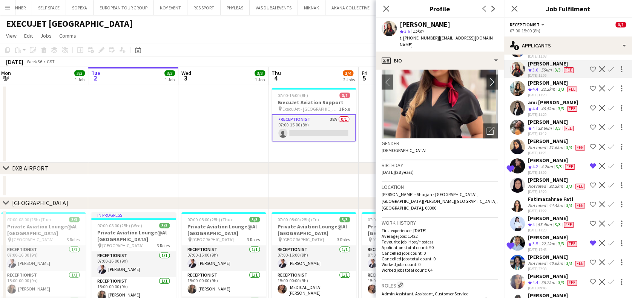
scroll to position [0, 0]
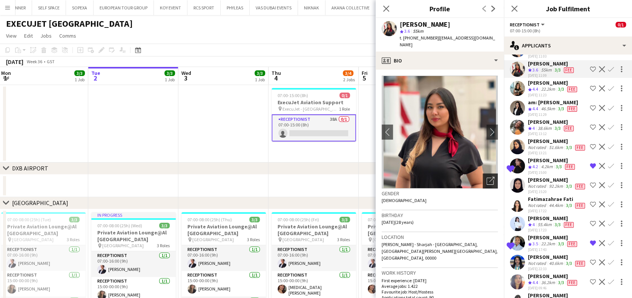
click at [486, 177] on icon "Open photos pop-in" at bounding box center [490, 181] width 8 height 8
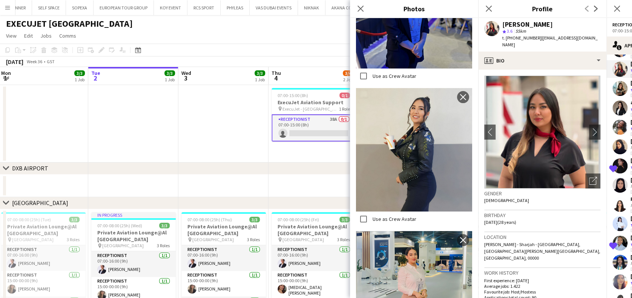
scroll to position [1607, 0]
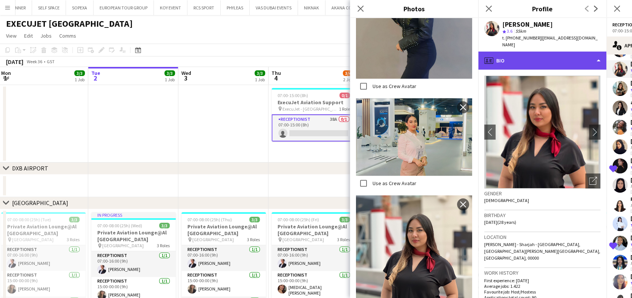
click at [534, 52] on div "profile Bio" at bounding box center [542, 61] width 128 height 18
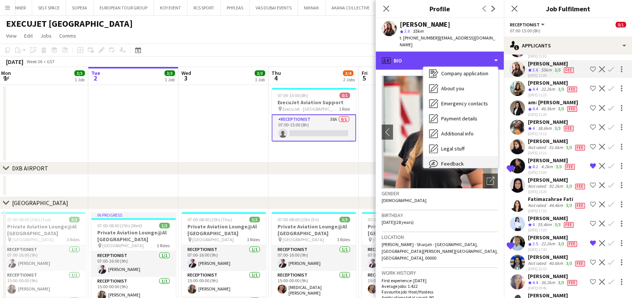
scroll to position [55, 0]
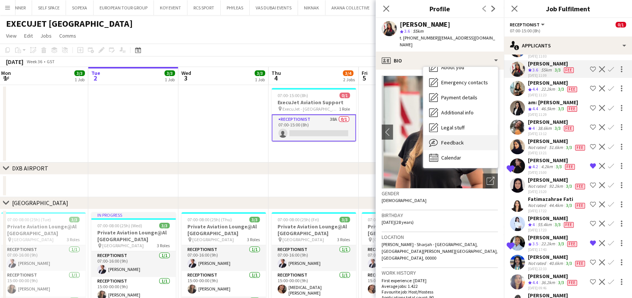
click at [452, 139] on span "Feedback" at bounding box center [452, 142] width 23 height 7
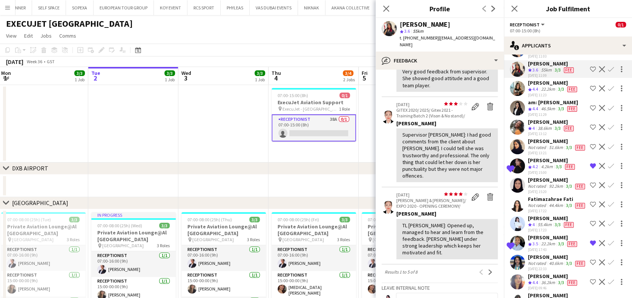
scroll to position [201, 0]
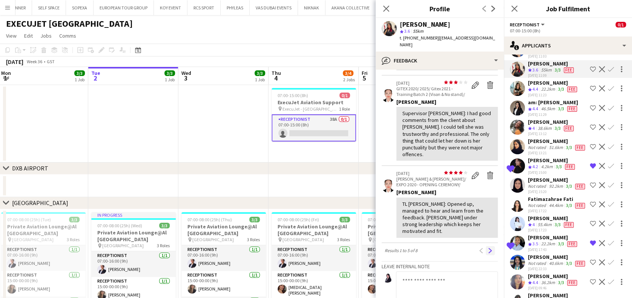
click at [487, 252] on app-icon "Next" at bounding box center [489, 250] width 5 height 5
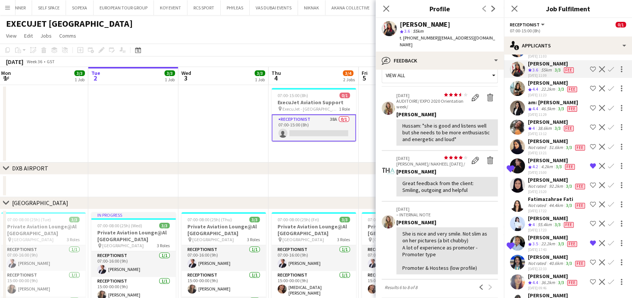
scroll to position [0, 0]
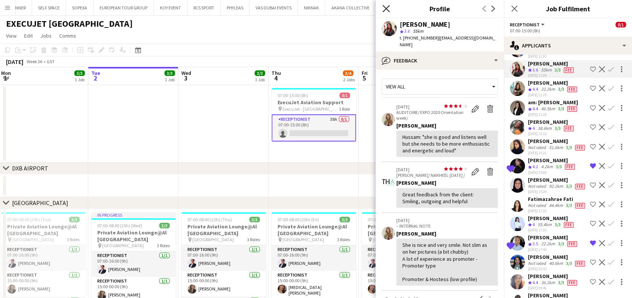
click at [385, 9] on icon at bounding box center [385, 8] width 7 height 7
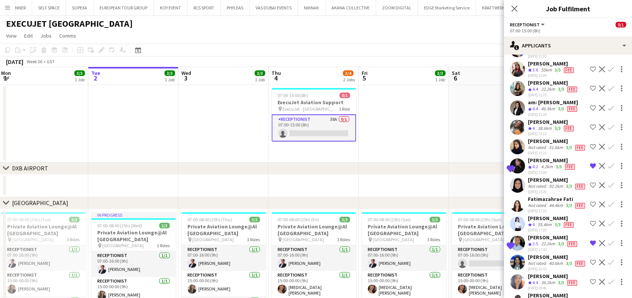
click at [538, 68] on div "Crew rating 3.6" at bounding box center [534, 70] width 12 height 6
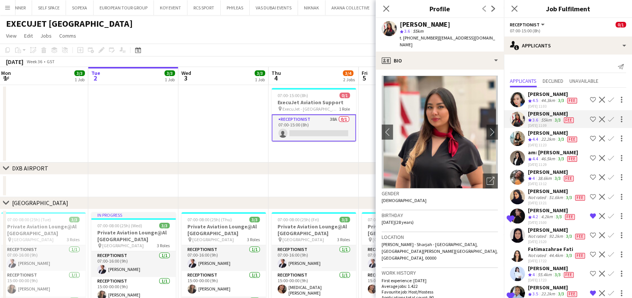
click at [589, 120] on app-icon "Shortlist crew" at bounding box center [592, 119] width 6 height 6
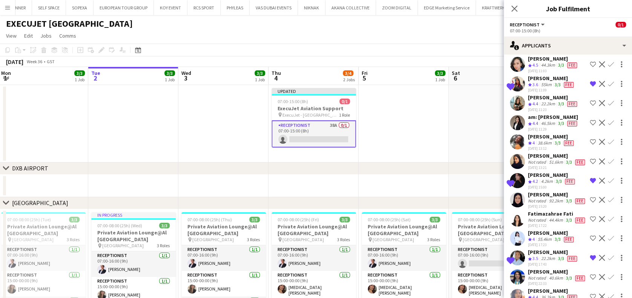
scroll to position [50, 0]
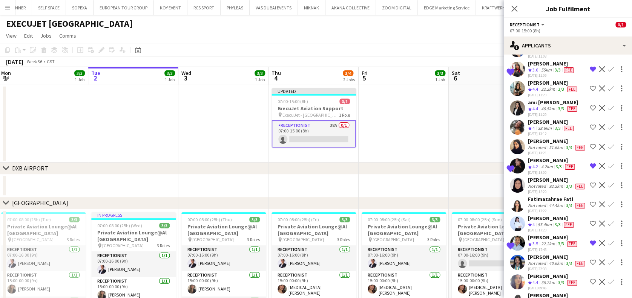
click at [547, 209] on div "44.4km" at bounding box center [555, 206] width 17 height 6
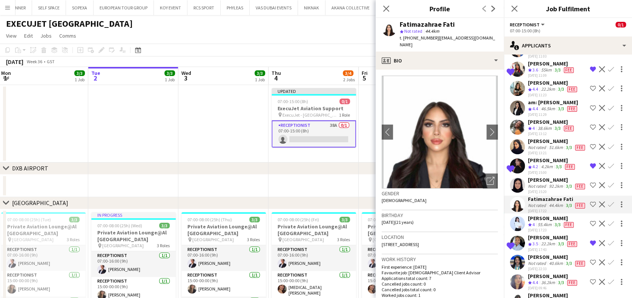
drag, startPoint x: 586, startPoint y: 221, endPoint x: 576, endPoint y: 223, distance: 10.3
click at [589, 208] on app-icon "Shortlist crew" at bounding box center [592, 205] width 6 height 6
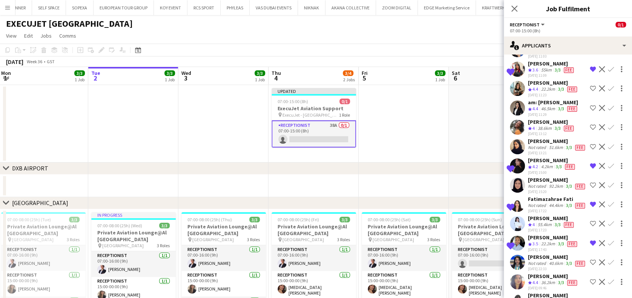
drag, startPoint x: 544, startPoint y: 219, endPoint x: 543, endPoint y: 207, distance: 12.1
click at [547, 209] on div "44.4km" at bounding box center [555, 206] width 17 height 6
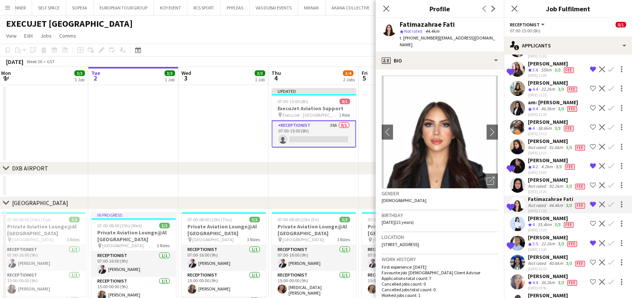
click at [541, 170] on div "4.2km" at bounding box center [546, 167] width 15 height 6
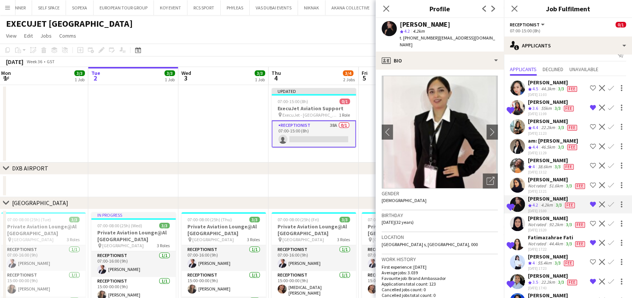
scroll to position [0, 0]
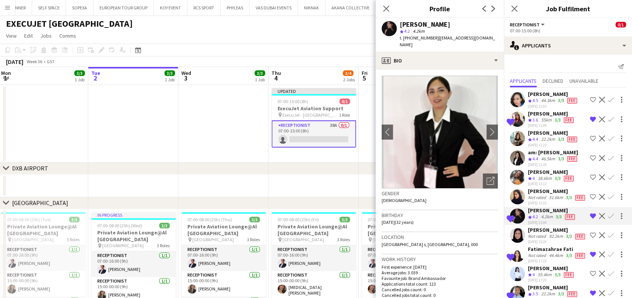
click at [534, 121] on span "3.6" at bounding box center [535, 120] width 6 height 6
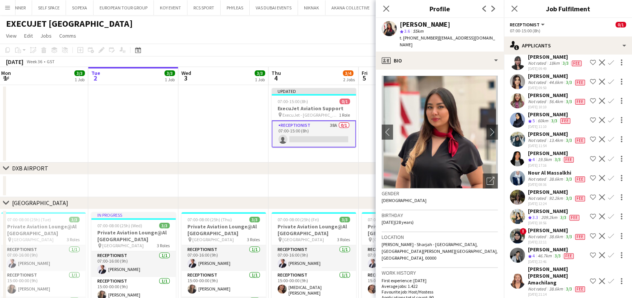
scroll to position [301, 0]
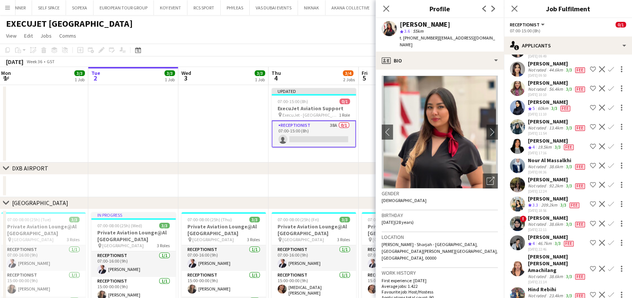
click at [538, 202] on div "[PERSON_NAME]" at bounding box center [554, 199] width 53 height 7
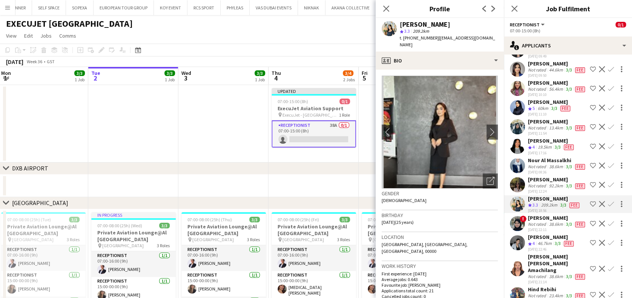
scroll to position [352, 0]
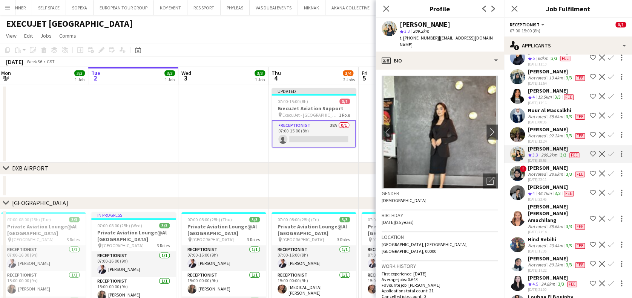
click at [542, 177] on div "Not rated" at bounding box center [538, 174] width 20 height 6
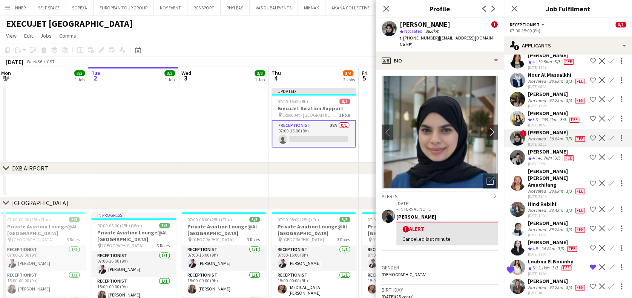
scroll to position [402, 0]
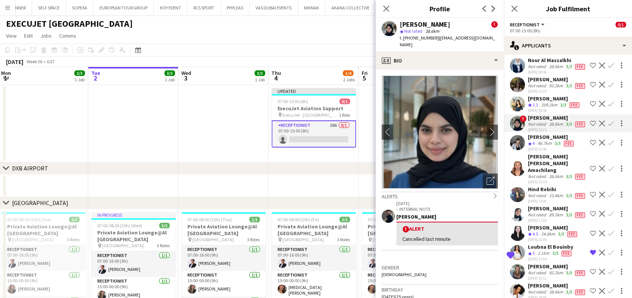
click at [541, 102] on div "[PERSON_NAME]" at bounding box center [554, 98] width 53 height 7
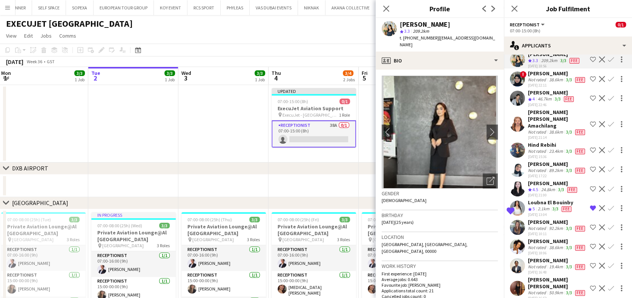
scroll to position [502, 0]
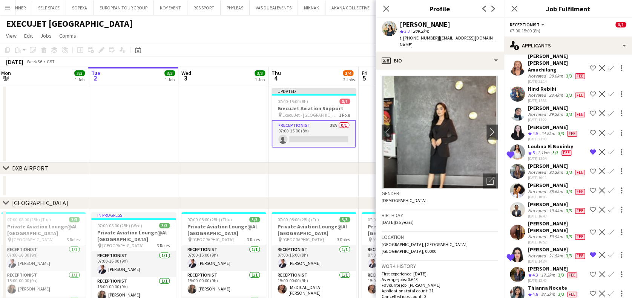
click at [344, 163] on div "chevron-right [GEOGRAPHIC_DATA]" at bounding box center [316, 169] width 632 height 12
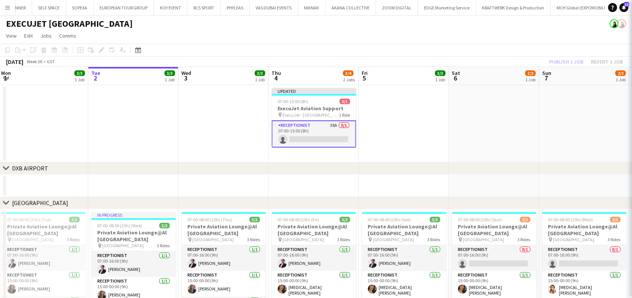
scroll to position [0, 0]
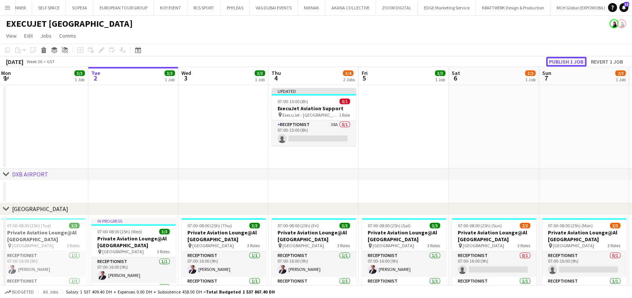
click at [560, 59] on button "Publish 1 job" at bounding box center [566, 62] width 40 height 10
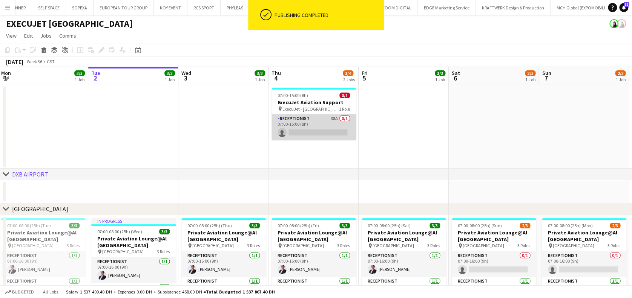
click at [298, 130] on app-card-role "Receptionist 38A 0/1 07:00-15:00 (8h) single-neutral-actions" at bounding box center [313, 128] width 84 height 26
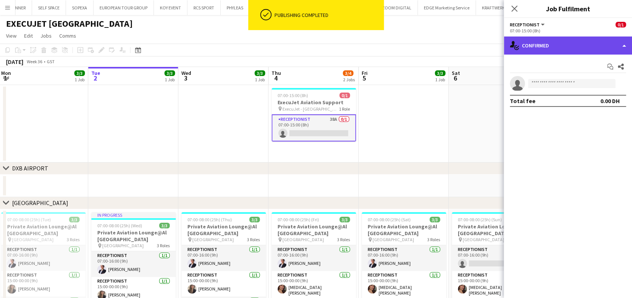
click at [606, 41] on div "single-neutral-actions-check-2 Confirmed" at bounding box center [567, 46] width 128 height 18
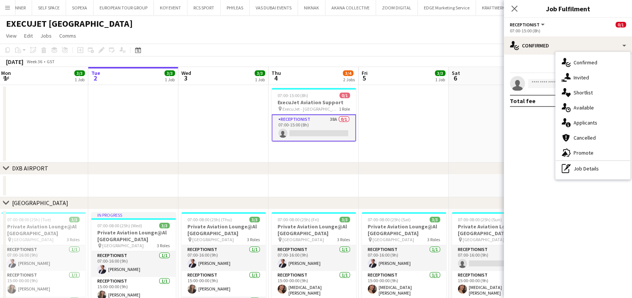
click at [592, 94] on div "single-neutral-actions-heart Shortlist" at bounding box center [592, 92] width 75 height 15
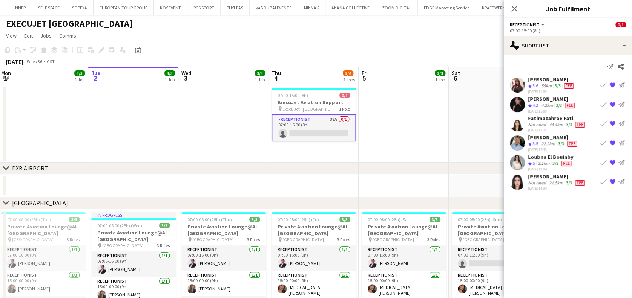
click at [532, 125] on div "Not rated" at bounding box center [538, 125] width 20 height 6
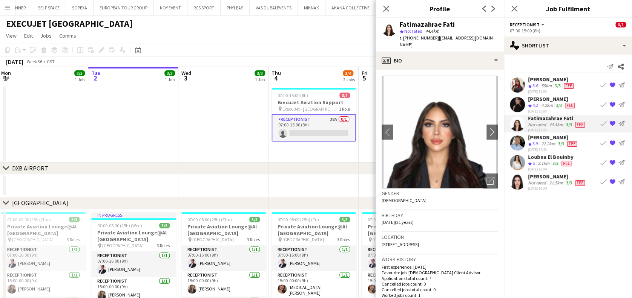
click at [534, 180] on div "Not rated" at bounding box center [538, 183] width 20 height 6
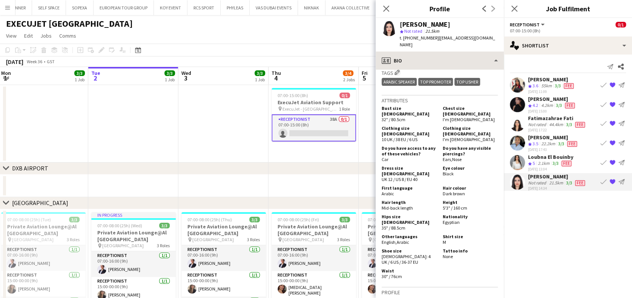
scroll to position [251, 0]
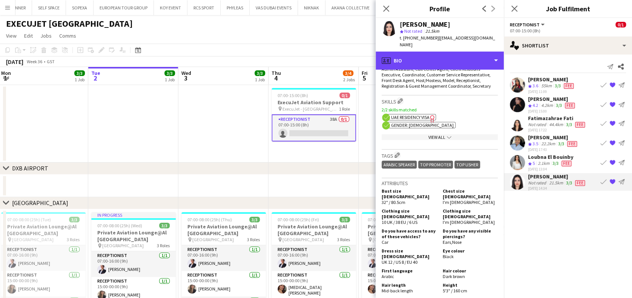
drag, startPoint x: 487, startPoint y: 54, endPoint x: 482, endPoint y: 61, distance: 9.3
click at [486, 52] on div "profile Bio" at bounding box center [439, 61] width 128 height 18
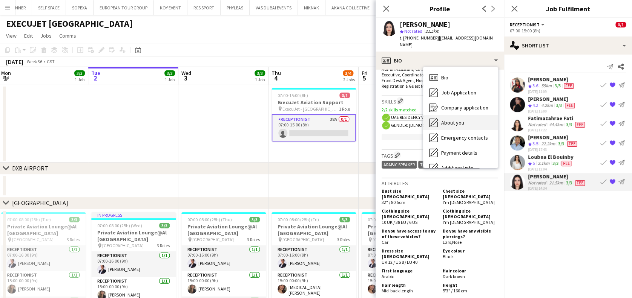
click at [467, 115] on div "About you About you" at bounding box center [460, 122] width 75 height 15
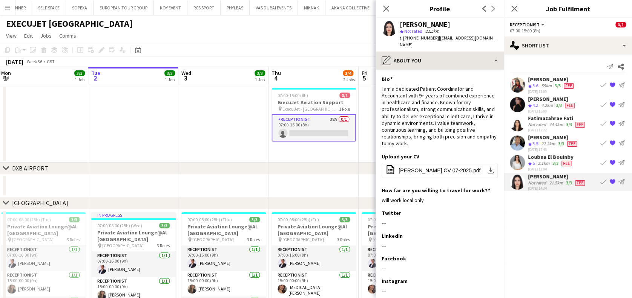
click at [482, 44] on div "[PERSON_NAME] star Not rated 21.5km t. [PHONE_NUMBER] | [EMAIL_ADDRESS][DOMAIN_…" at bounding box center [439, 35] width 128 height 34
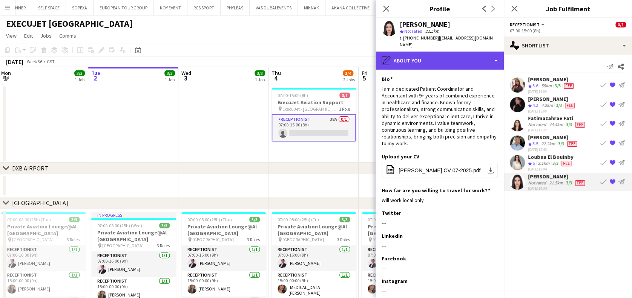
click at [476, 54] on div "pencil4 About you" at bounding box center [439, 61] width 128 height 18
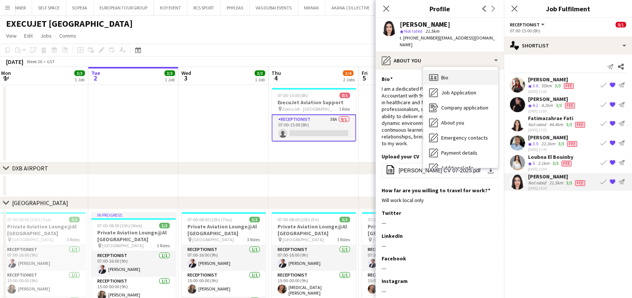
click at [471, 74] on div "Bio Bio" at bounding box center [460, 77] width 75 height 15
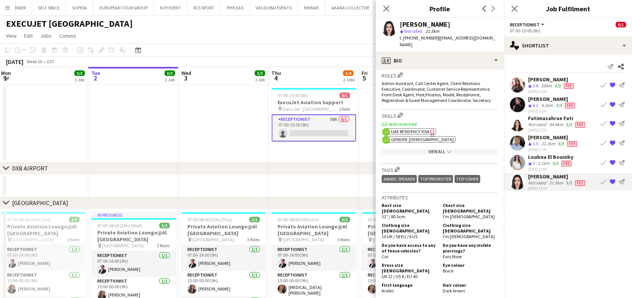
scroll to position [352, 0]
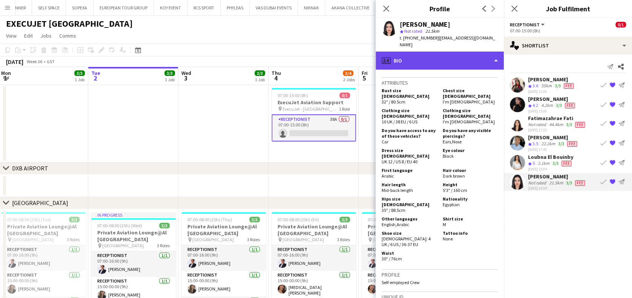
click at [478, 54] on div "profile Bio" at bounding box center [439, 61] width 128 height 18
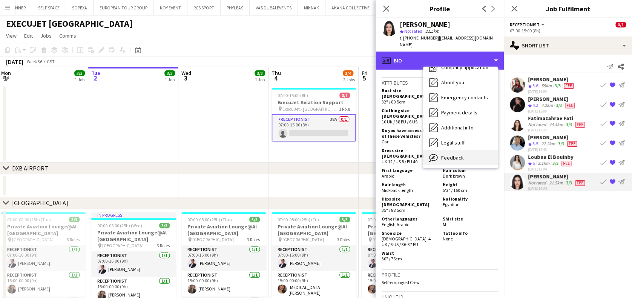
scroll to position [55, 0]
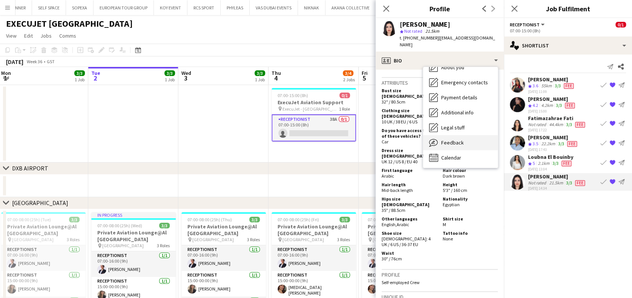
click at [467, 136] on div "Feedback Feedback" at bounding box center [460, 142] width 75 height 15
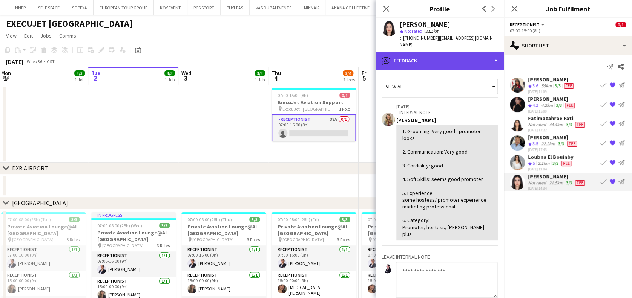
click at [492, 55] on div "bubble-pencil Feedback" at bounding box center [439, 61] width 128 height 18
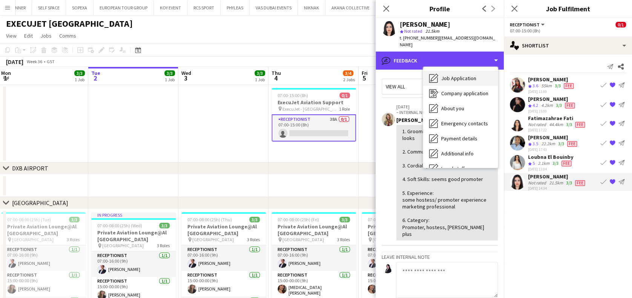
scroll to position [0, 0]
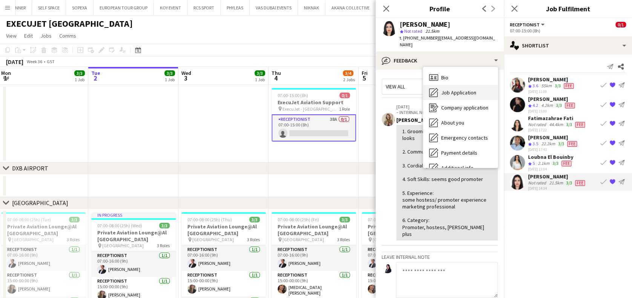
click at [471, 89] on span "Job Application" at bounding box center [458, 92] width 35 height 7
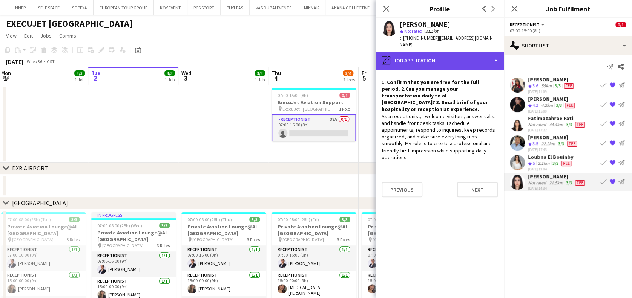
click at [467, 55] on div "pencil4 Job Application" at bounding box center [439, 61] width 128 height 18
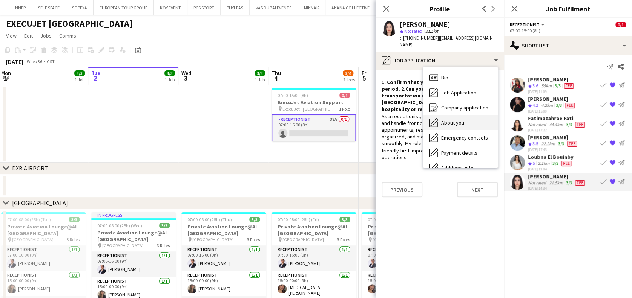
click at [467, 115] on div "About you About you" at bounding box center [460, 122] width 75 height 15
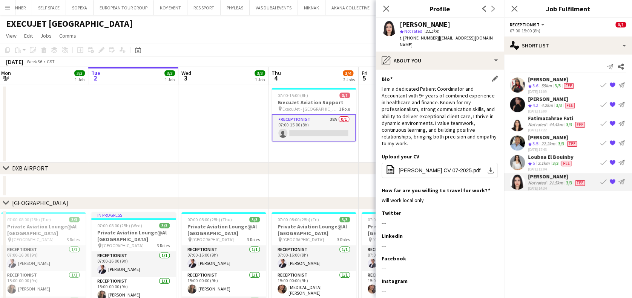
click at [491, 76] on app-icon "Edit this field" at bounding box center [494, 79] width 6 height 6
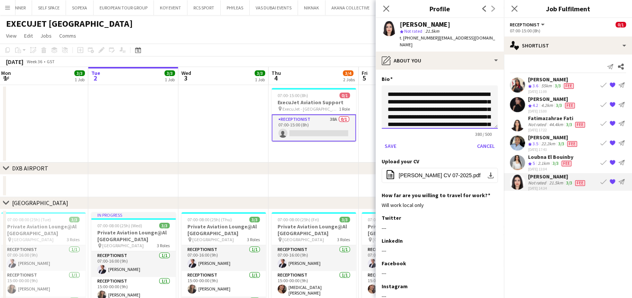
drag, startPoint x: 449, startPoint y: 86, endPoint x: 388, endPoint y: 78, distance: 61.6
click at [388, 86] on textarea "**********" at bounding box center [439, 107] width 116 height 43
click at [383, 86] on textarea "**********" at bounding box center [439, 107] width 116 height 43
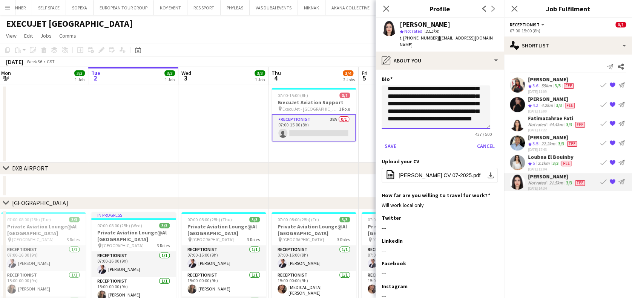
scroll to position [73, 0]
type textarea "**********"
click at [391, 140] on button "Save" at bounding box center [390, 146] width 18 height 12
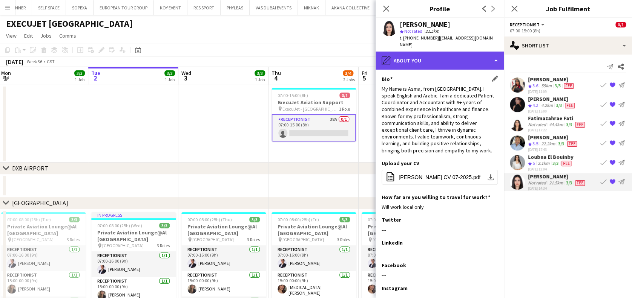
click at [457, 52] on div "pencil4 About you" at bounding box center [439, 61] width 128 height 18
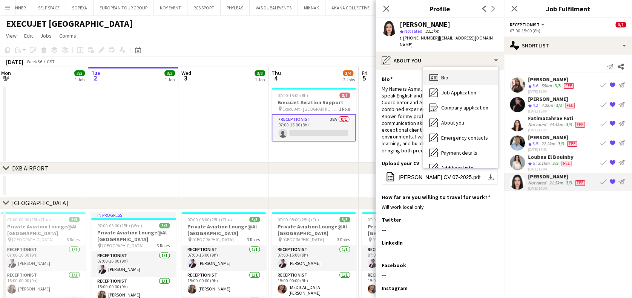
click at [464, 70] on div "Bio Bio" at bounding box center [460, 77] width 75 height 15
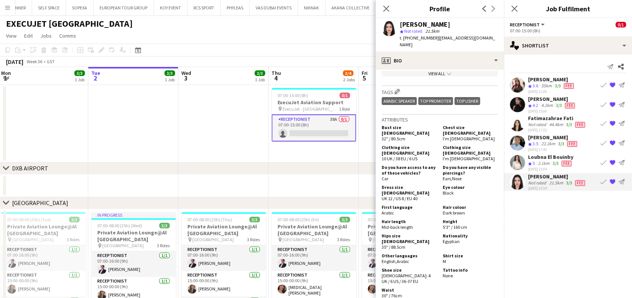
scroll to position [301, 0]
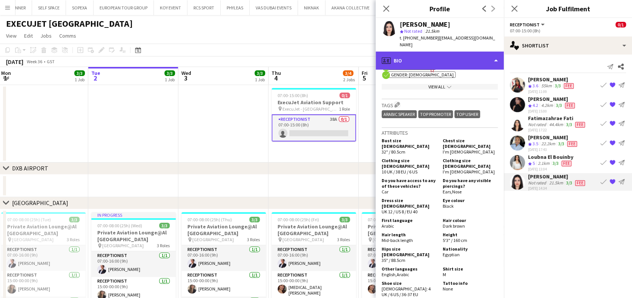
click at [464, 52] on div "profile Bio" at bounding box center [439, 61] width 128 height 18
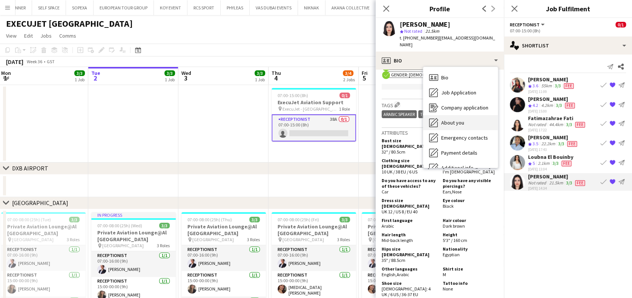
click at [465, 115] on div "About you About you" at bounding box center [460, 122] width 75 height 15
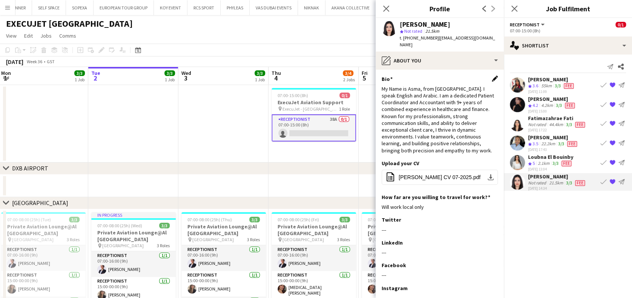
click at [491, 76] on app-icon "Edit this field" at bounding box center [494, 79] width 6 height 6
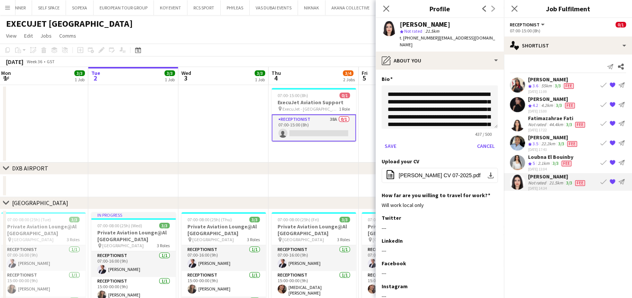
scroll to position [73, 0]
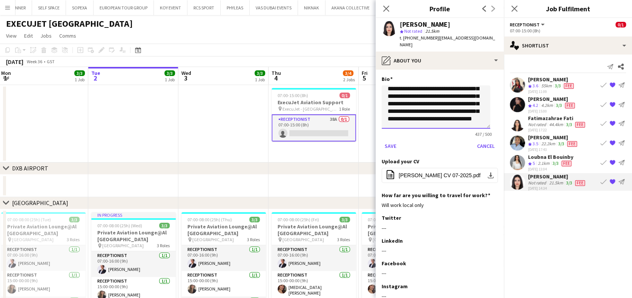
click at [479, 112] on textarea "**********" at bounding box center [435, 107] width 109 height 43
click at [384, 113] on textarea "**********" at bounding box center [435, 107] width 109 height 43
click at [383, 117] on textarea "**********" at bounding box center [435, 107] width 109 height 43
type textarea "**********"
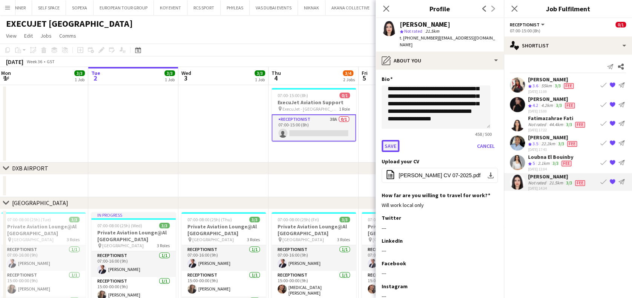
click at [393, 140] on button "Save" at bounding box center [390, 146] width 18 height 12
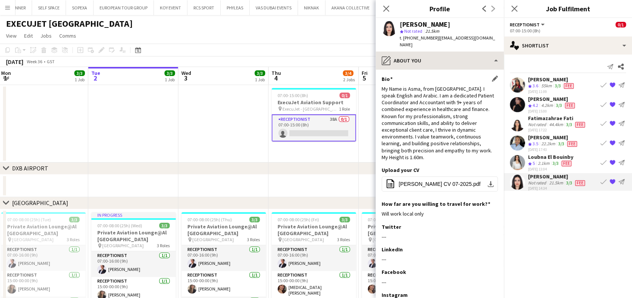
click at [456, 44] on div "[PERSON_NAME] star Not rated 21.5km t. [PHONE_NUMBER] | [EMAIL_ADDRESS][DOMAIN_…" at bounding box center [439, 35] width 128 height 34
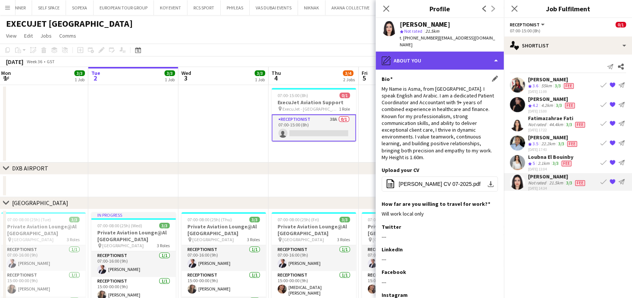
click at [457, 54] on div "pencil4 About you" at bounding box center [439, 61] width 128 height 18
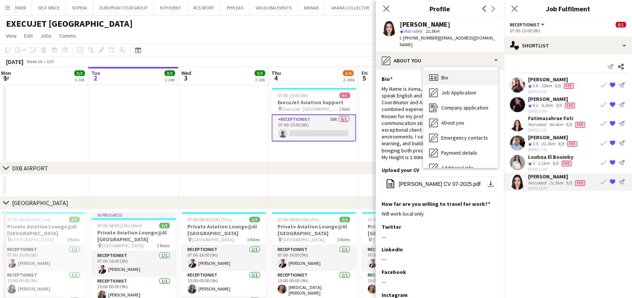
click at [464, 73] on div "Bio Bio" at bounding box center [460, 77] width 75 height 15
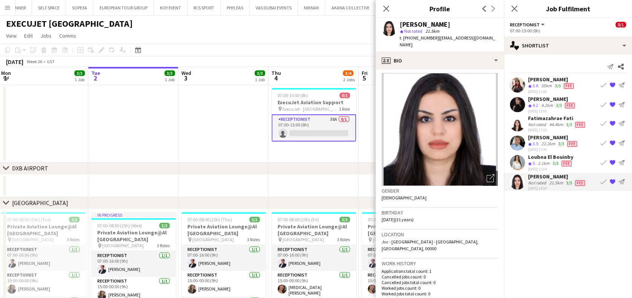
scroll to position [0, 0]
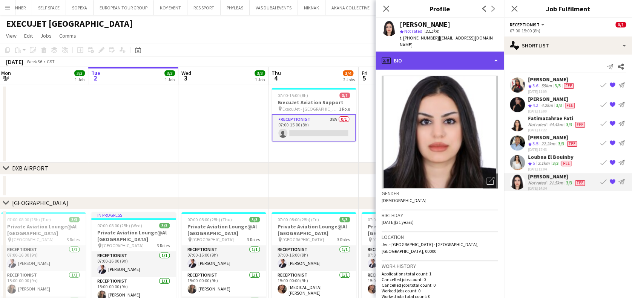
click at [461, 57] on div "profile Bio" at bounding box center [439, 61] width 128 height 18
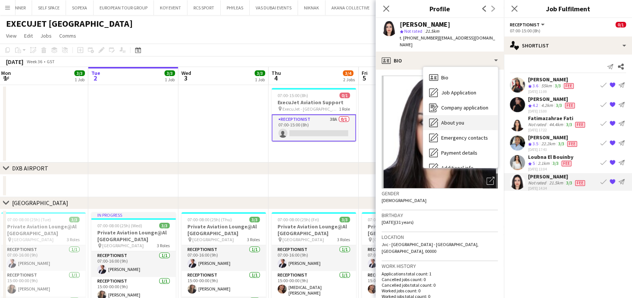
click at [456, 119] on span "About you" at bounding box center [452, 122] width 23 height 7
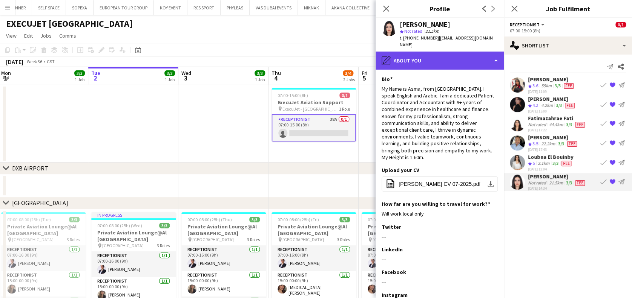
click at [484, 52] on div "pencil4 About you" at bounding box center [439, 61] width 128 height 18
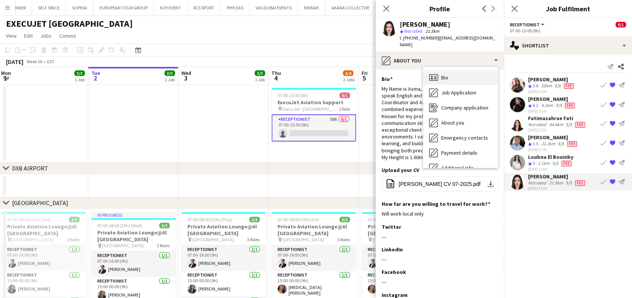
click at [480, 70] on div "Bio Bio" at bounding box center [460, 77] width 75 height 15
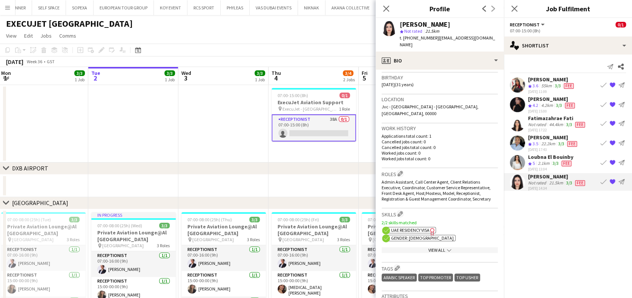
scroll to position [151, 0]
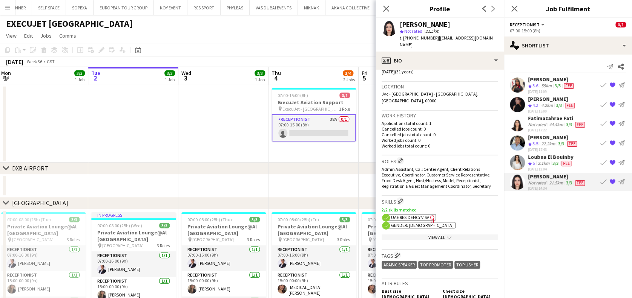
click at [521, 102] on app-user-avatar at bounding box center [516, 104] width 15 height 15
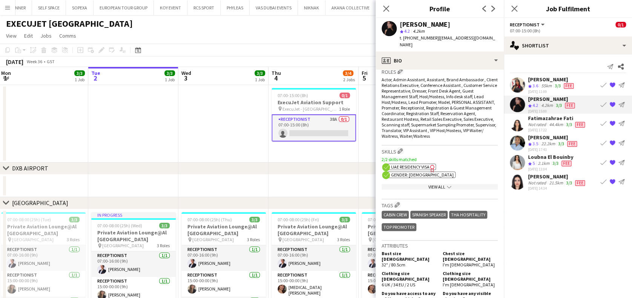
scroll to position [251, 0]
click at [484, 43] on div "[PERSON_NAME] star 4.2 4.2km t. [PHONE_NUMBER] | [EMAIL_ADDRESS][DOMAIN_NAME]" at bounding box center [439, 35] width 128 height 34
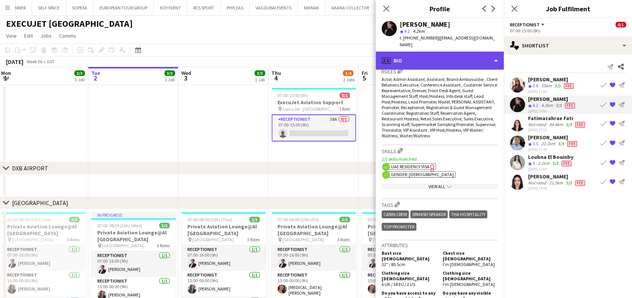
click at [483, 52] on div "profile Bio" at bounding box center [439, 61] width 128 height 18
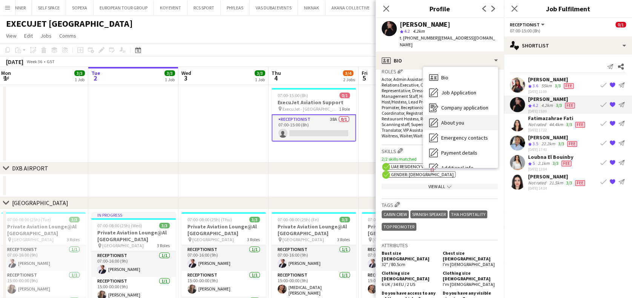
click at [476, 116] on div "About you About you" at bounding box center [460, 122] width 75 height 15
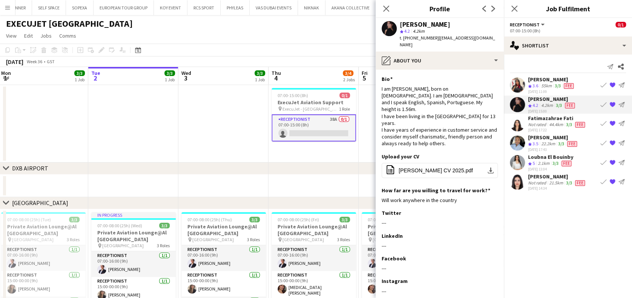
click at [531, 85] on icon "Crew rating" at bounding box center [530, 86] width 4 height 4
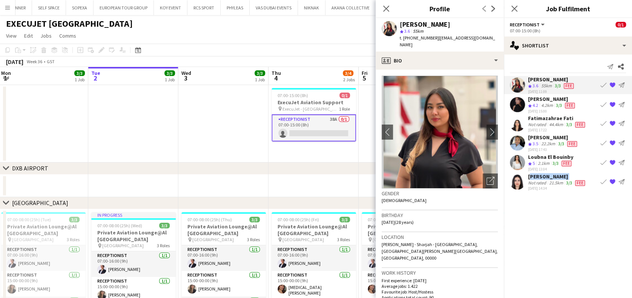
click at [527, 176] on div "Asmaa Nasreldein Not rated 21.5km 3/3 Fee [DATE] 14:34 Book crew {{ spriteTitle…" at bounding box center [567, 182] width 128 height 18
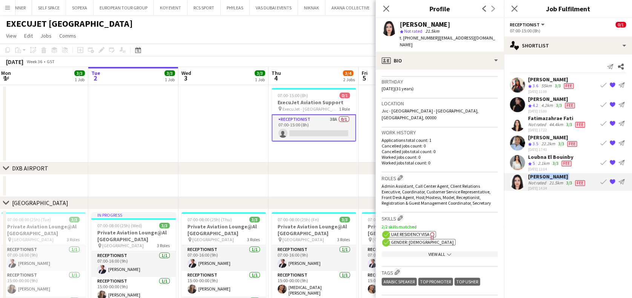
scroll to position [100, 0]
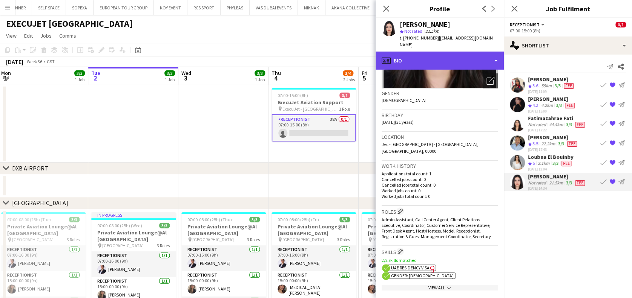
click at [472, 52] on div "profile Bio" at bounding box center [439, 61] width 128 height 18
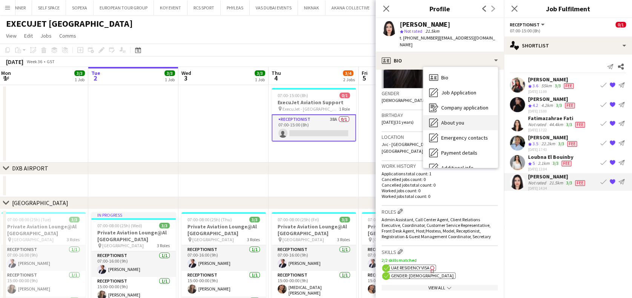
click at [464, 115] on div "About you About you" at bounding box center [460, 122] width 75 height 15
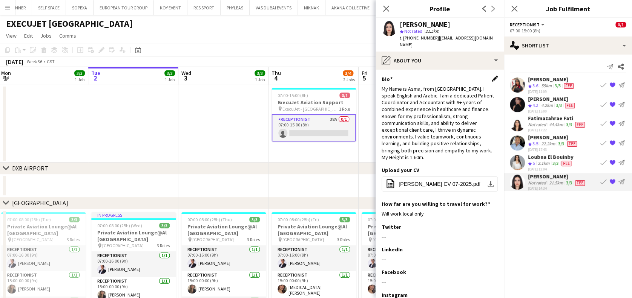
click at [491, 76] on app-icon "Edit this field" at bounding box center [494, 79] width 6 height 6
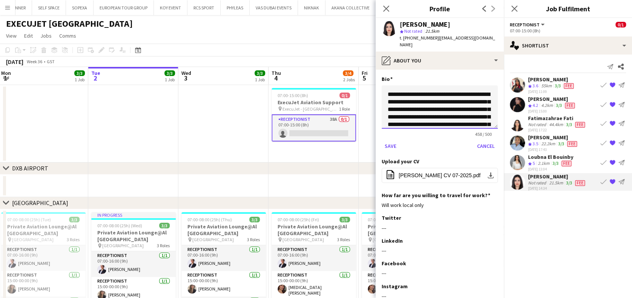
click at [464, 88] on textarea "**********" at bounding box center [439, 107] width 116 height 43
click at [452, 96] on textarea "**********" at bounding box center [439, 107] width 116 height 43
click at [463, 87] on textarea "**********" at bounding box center [439, 107] width 116 height 43
click at [433, 87] on textarea "**********" at bounding box center [439, 107] width 116 height 43
click at [392, 95] on textarea "**********" at bounding box center [439, 107] width 116 height 43
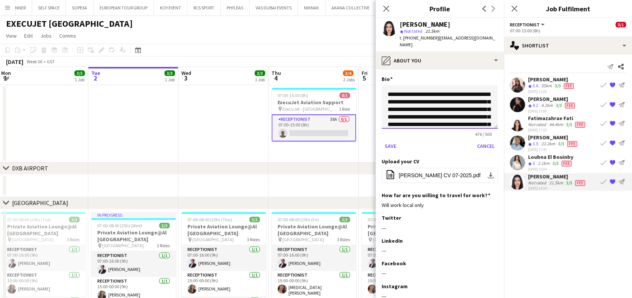
drag, startPoint x: 390, startPoint y: 93, endPoint x: 383, endPoint y: 92, distance: 7.2
click at [383, 92] on textarea "**********" at bounding box center [439, 107] width 116 height 43
type textarea "**********"
click at [388, 140] on button "Save" at bounding box center [390, 146] width 18 height 12
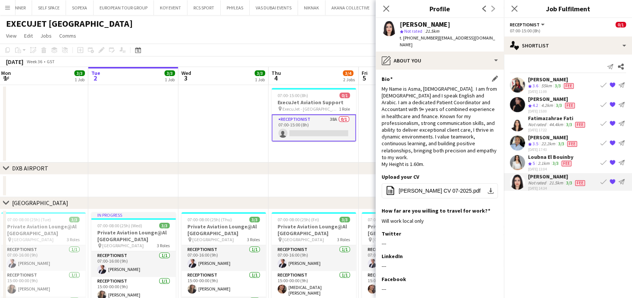
click at [540, 99] on div "[PERSON_NAME]" at bounding box center [552, 99] width 48 height 7
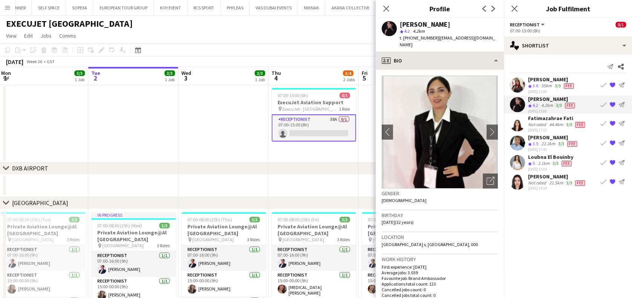
drag, startPoint x: 469, startPoint y: 43, endPoint x: 468, endPoint y: 51, distance: 7.9
click at [468, 43] on div "Andrea Caicedo star 4.2 4.2km t. +971585649834 | andypamec@gmail.com" at bounding box center [439, 35] width 128 height 34
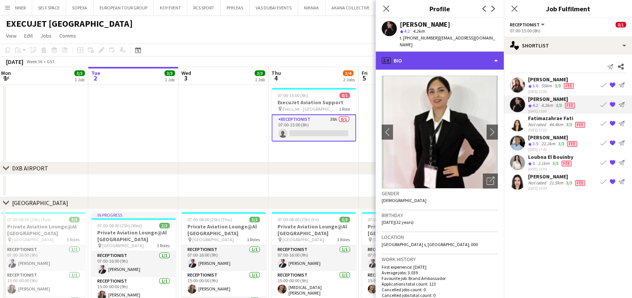
click at [469, 52] on div "profile Bio" at bounding box center [439, 61] width 128 height 18
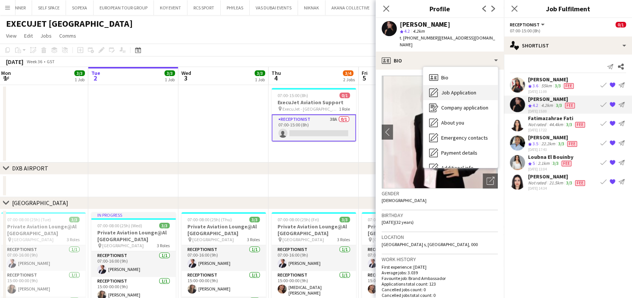
click at [469, 85] on div "Job Application Job Application" at bounding box center [460, 92] width 75 height 15
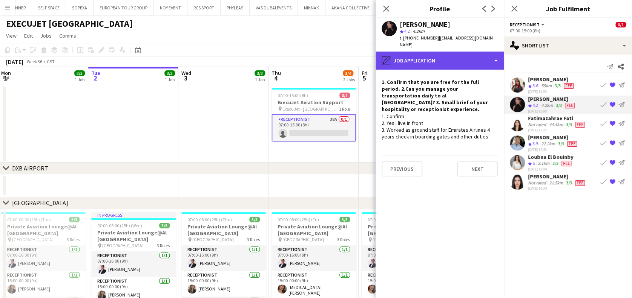
click at [479, 52] on div "pencil4 Job Application" at bounding box center [439, 61] width 128 height 18
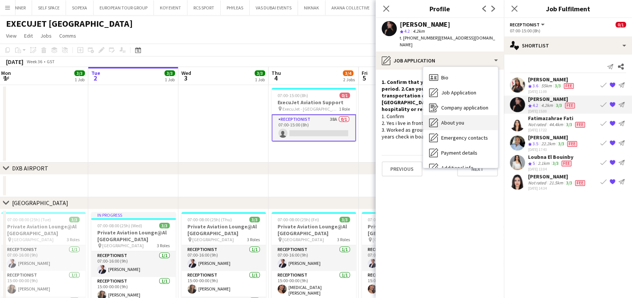
click at [470, 115] on div "About you About you" at bounding box center [460, 122] width 75 height 15
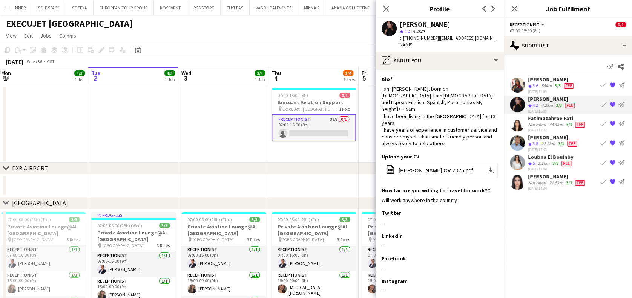
click at [535, 130] on div "[DATE] 17:22" at bounding box center [557, 130] width 58 height 5
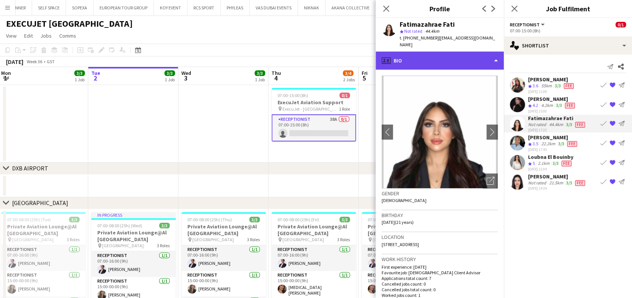
click at [459, 58] on div "profile Bio" at bounding box center [439, 61] width 128 height 18
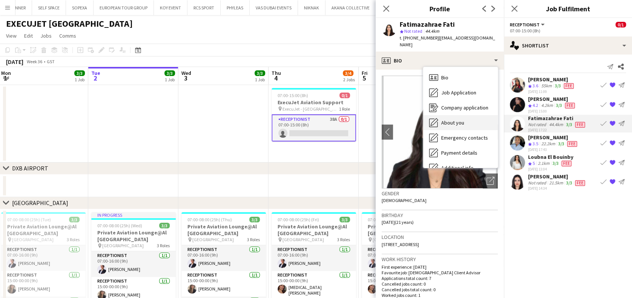
click at [461, 117] on div "About you About you" at bounding box center [460, 122] width 75 height 15
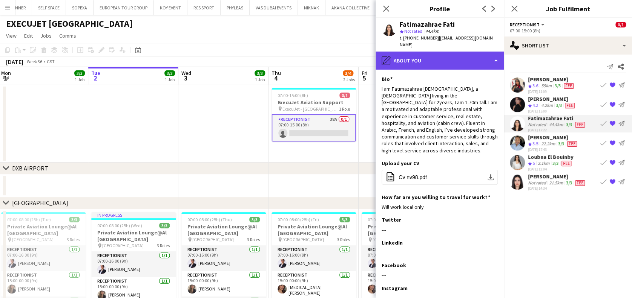
click at [489, 53] on div "pencil4 About you" at bounding box center [439, 61] width 128 height 18
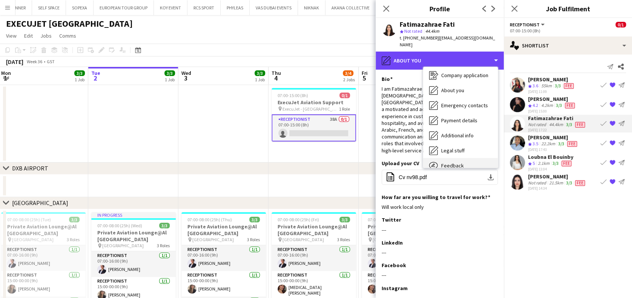
scroll to position [55, 0]
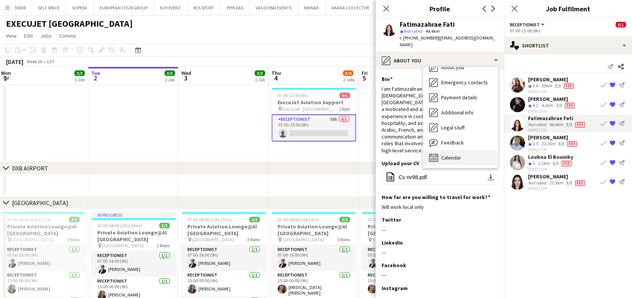
click at [460, 153] on div "Calendar Calendar" at bounding box center [460, 157] width 75 height 15
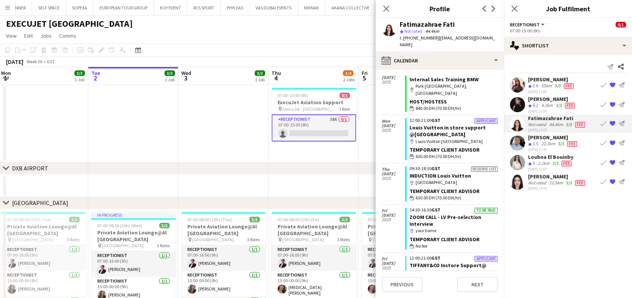
scroll to position [131, 0]
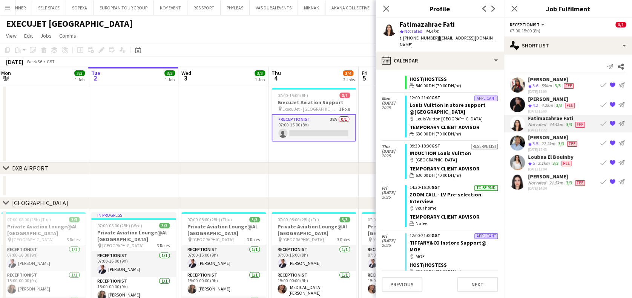
click at [532, 141] on span "3.5" at bounding box center [535, 144] width 6 height 6
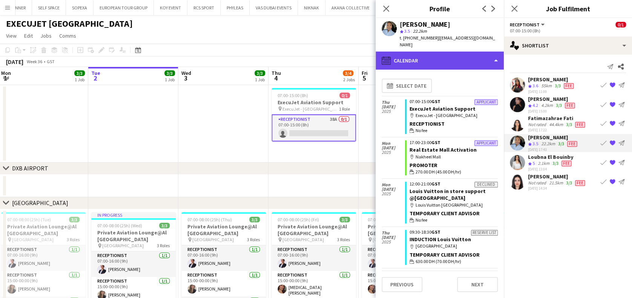
drag, startPoint x: 446, startPoint y: 49, endPoint x: 450, endPoint y: 57, distance: 7.8
click at [447, 52] on div "calendar-full Calendar" at bounding box center [439, 61] width 128 height 18
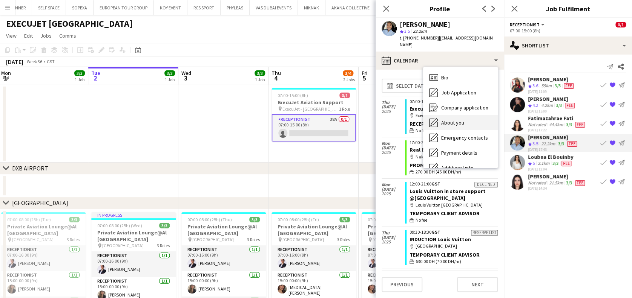
click at [466, 115] on div "About you About you" at bounding box center [460, 122] width 75 height 15
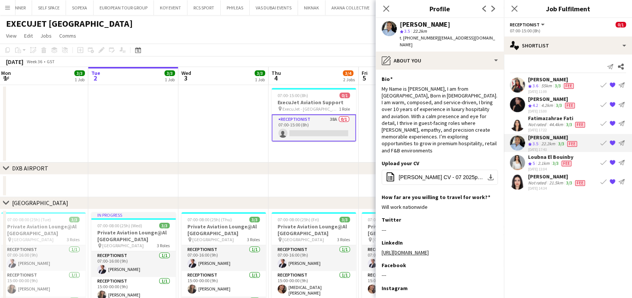
click at [534, 161] on span "5" at bounding box center [533, 164] width 2 height 6
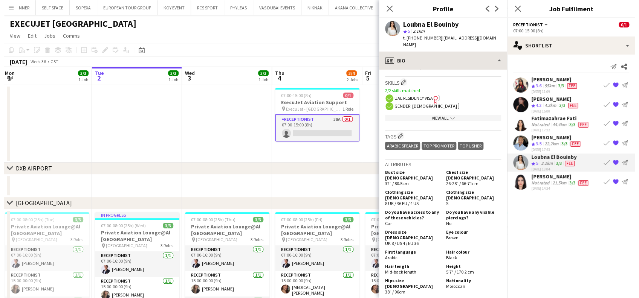
scroll to position [251, 0]
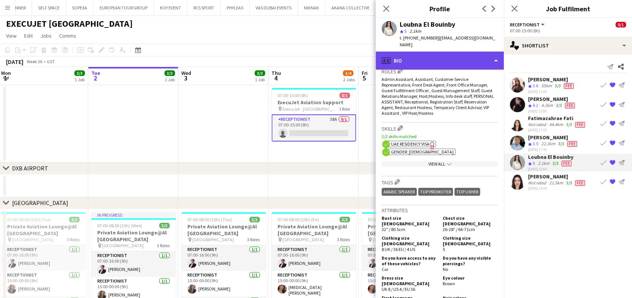
click at [473, 52] on div "profile Bio" at bounding box center [439, 61] width 128 height 18
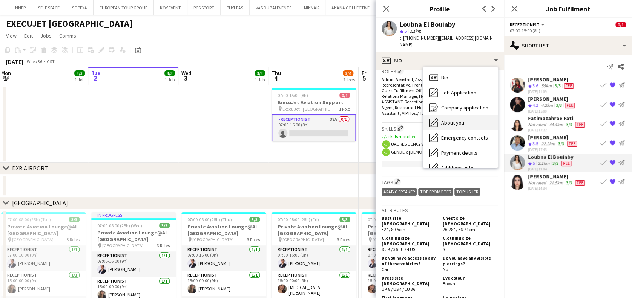
click at [467, 119] on div "About you About you" at bounding box center [460, 122] width 75 height 15
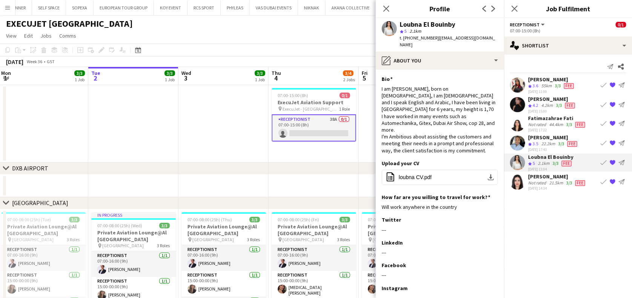
click at [531, 180] on div "Not rated" at bounding box center [538, 183] width 20 height 6
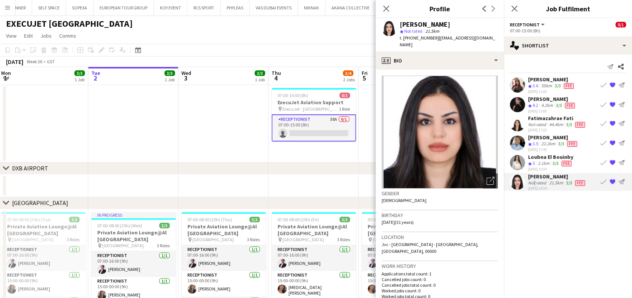
drag, startPoint x: 338, startPoint y: 154, endPoint x: 347, endPoint y: 143, distance: 14.2
click at [338, 152] on app-date-cell "07:00-15:00 (8h) 0/1 ExecuJet Aviation Support pin ExecuJet - [GEOGRAPHIC_DATA]…" at bounding box center [313, 124] width 90 height 78
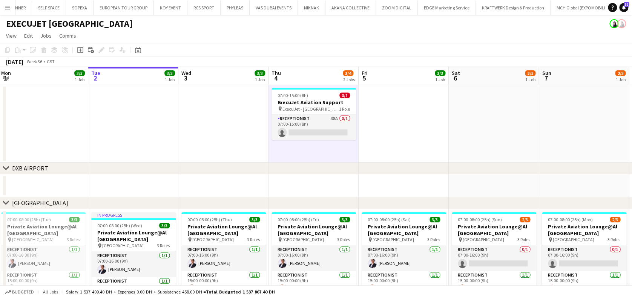
click at [344, 123] on app-card-role "Receptionist 38A 0/1 07:00-15:00 (8h) single-neutral-actions" at bounding box center [313, 128] width 84 height 26
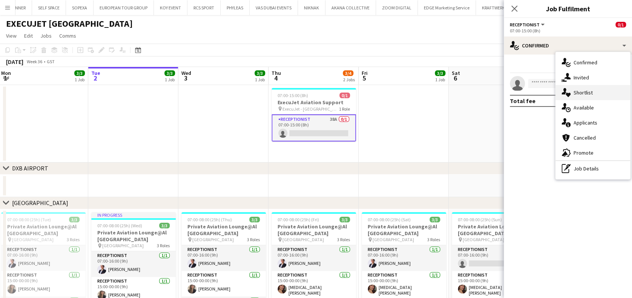
click at [579, 94] on span "Shortlist" at bounding box center [582, 92] width 19 height 7
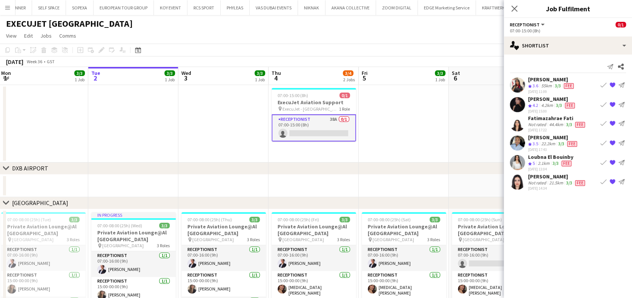
click at [627, 67] on div "Send notification Share Lamia LA Msallam Crew rating 3.6 55km 3/3 Fee 28-07-202…" at bounding box center [567, 127] width 128 height 144
click at [624, 67] on app-icon "Share" at bounding box center [620, 66] width 11 height 11
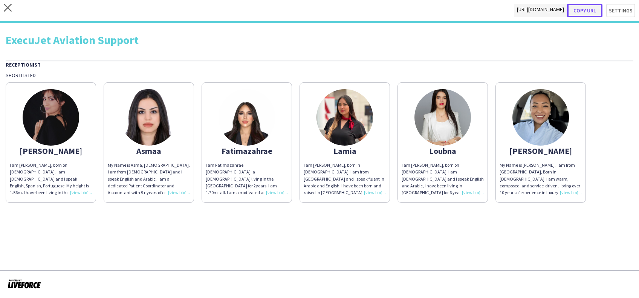
drag, startPoint x: 596, startPoint y: 10, endPoint x: 593, endPoint y: 14, distance: 4.6
click at [596, 11] on button "Copy url" at bounding box center [584, 11] width 35 height 14
click at [590, 5] on button "Copy url" at bounding box center [584, 11] width 35 height 14
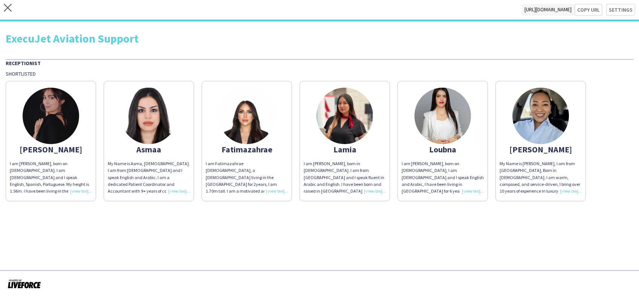
click at [12, 8] on div "close https://admin.liveforce.co/v2/s/d8c55f15-67ce-4dfe-8a99-d13c20137211 Copy…" at bounding box center [319, 10] width 639 height 21
click at [4, 9] on icon "close" at bounding box center [8, 8] width 8 height 8
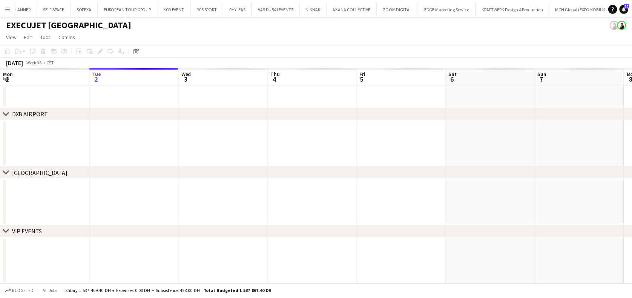
scroll to position [0, 4890]
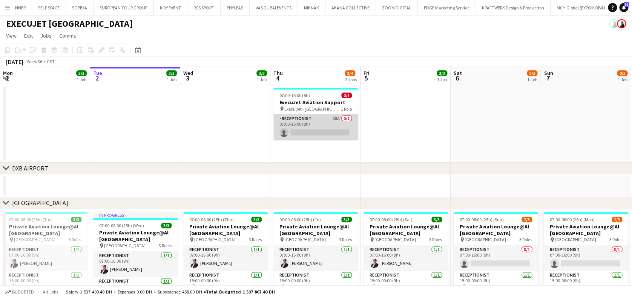
click at [328, 131] on app-card-role "Receptionist 38A 0/1 07:00-15:00 (8h) single-neutral-actions" at bounding box center [315, 128] width 84 height 26
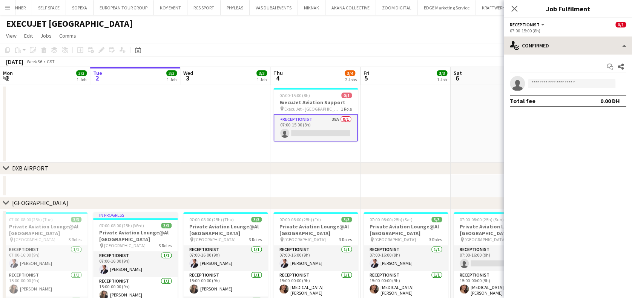
click at [570, 33] on div "07:00-15:00 (8h)" at bounding box center [567, 31] width 116 height 6
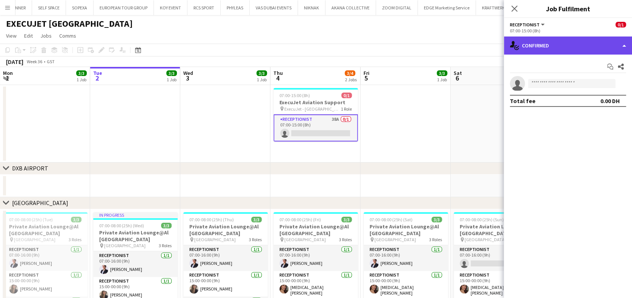
click at [576, 43] on div "single-neutral-actions-check-2 Confirmed" at bounding box center [567, 46] width 128 height 18
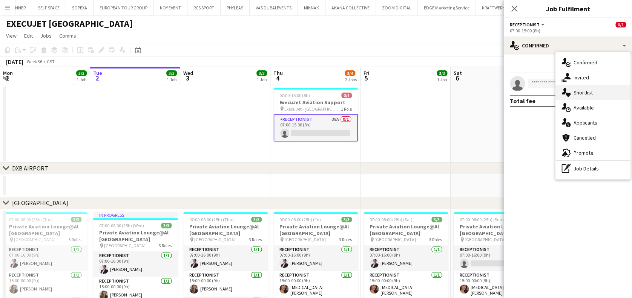
click at [584, 93] on span "Shortlist" at bounding box center [582, 92] width 19 height 7
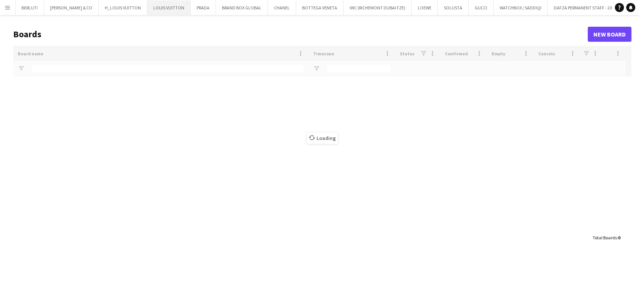
click at [147, 9] on button "LOUIS VUITTON Close" at bounding box center [168, 7] width 43 height 15
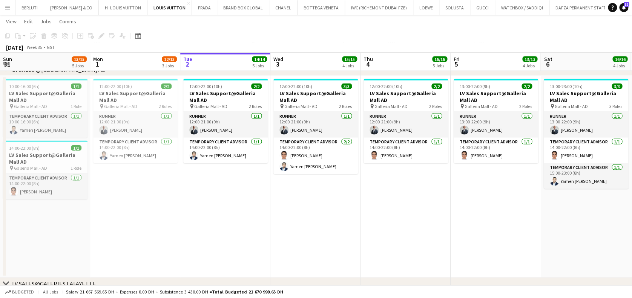
scroll to position [0, 189]
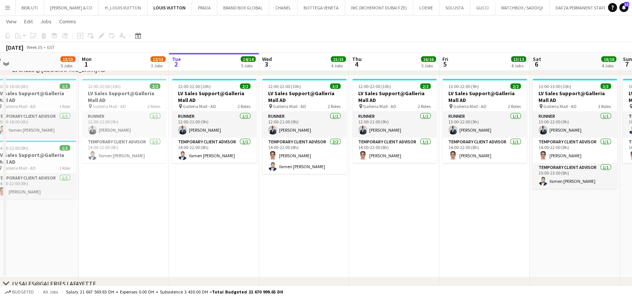
drag, startPoint x: 143, startPoint y: 198, endPoint x: 170, endPoint y: 198, distance: 27.1
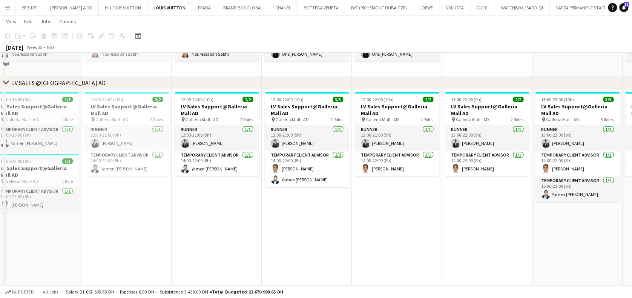
scroll to position [896, 0]
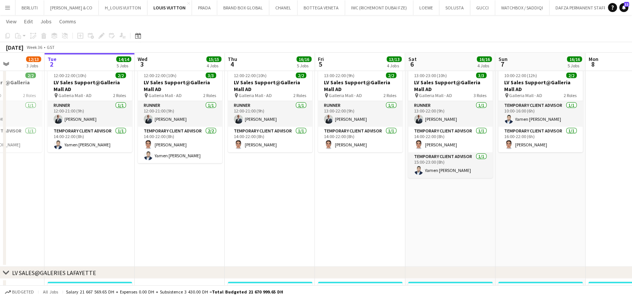
drag, startPoint x: 274, startPoint y: 203, endPoint x: 145, endPoint y: 199, distance: 128.2
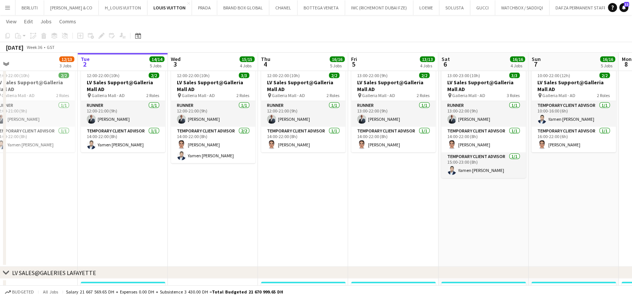
scroll to position [0, 282]
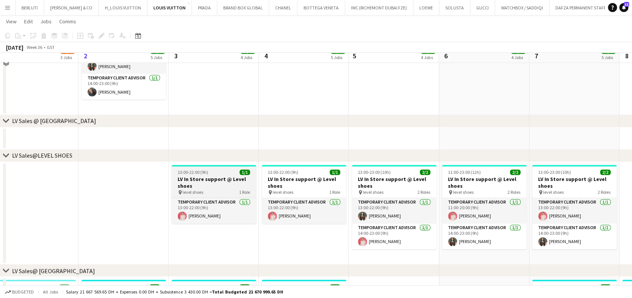
scroll to position [416, 0]
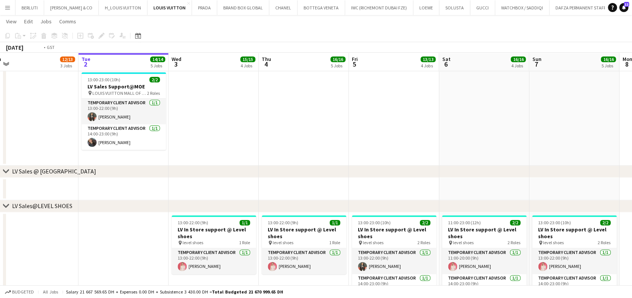
drag, startPoint x: 123, startPoint y: 151, endPoint x: 319, endPoint y: 146, distance: 196.0
click at [321, 145] on app-calendar-viewport "Fri 29 19/19 7 Jobs Sat 30 15/15 6 Jobs Sun 31 13/15 5 Jobs Mon 1 12/13 3 Jobs …" at bounding box center [316, 195] width 632 height 1165
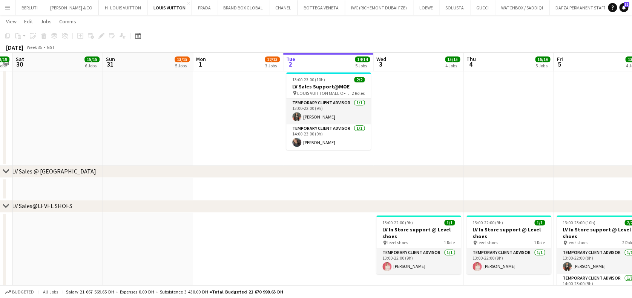
drag, startPoint x: 135, startPoint y: 192, endPoint x: 342, endPoint y: 193, distance: 206.9
click at [327, 195] on app-calendar-viewport "Thu 28 11/13 5 Jobs Fri 29 19/19 7 Jobs Sat 30 15/15 6 Jobs Sun 31 13/15 5 Jobs…" at bounding box center [316, 195] width 632 height 1165
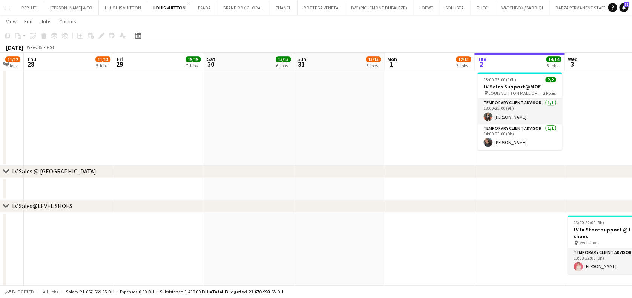
drag, startPoint x: 105, startPoint y: 193, endPoint x: 284, endPoint y: 197, distance: 179.0
click at [295, 194] on app-calendar-viewport "Tue 26 10/11 3 Jobs Wed 27 11/12 6 Jobs Thu 28 11/13 5 Jobs Fri 29 19/19 7 Jobs…" at bounding box center [316, 195] width 632 height 1165
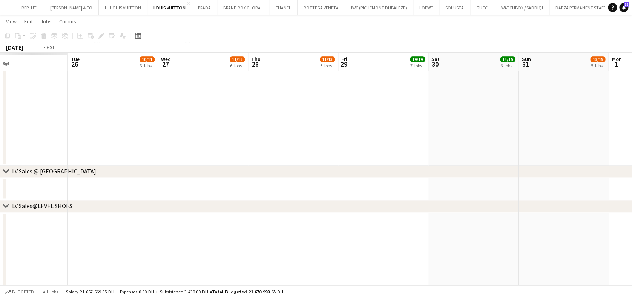
drag, startPoint x: 149, startPoint y: 196, endPoint x: 338, endPoint y: 195, distance: 188.8
click at [336, 196] on app-calendar-viewport "Sat 23 Sun 24 Mon 25 Tue 26 10/11 3 Jobs Wed 27 11/12 6 Jobs Thu 28 11/13 5 Job…" at bounding box center [316, 195] width 632 height 1165
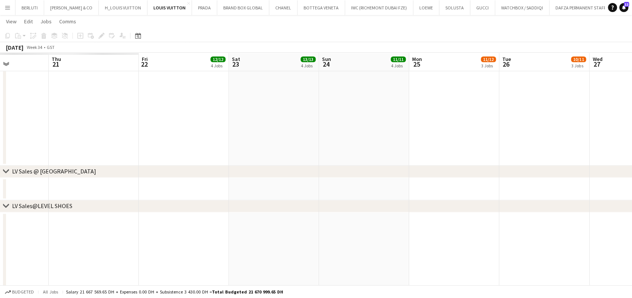
drag, startPoint x: 151, startPoint y: 194, endPoint x: 308, endPoint y: 190, distance: 157.5
click at [369, 188] on app-calendar-viewport "Tue 19 Wed 20 Thu 21 Fri 22 12/12 4 Jobs Sat 23 13/13 4 Jobs Sun 24 11/11 4 Job…" at bounding box center [316, 195] width 632 height 1165
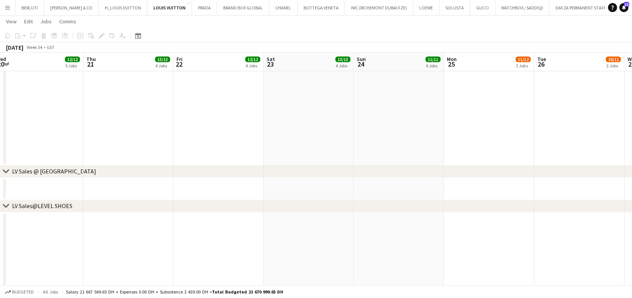
scroll to position [0, 167]
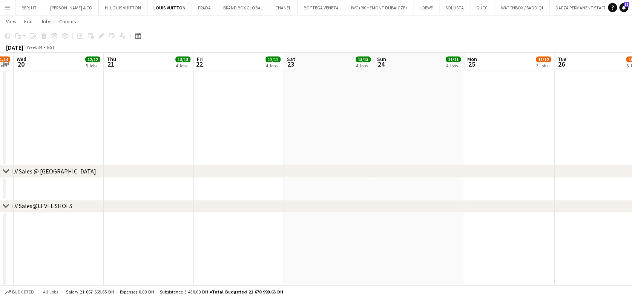
drag, startPoint x: 94, startPoint y: 191, endPoint x: 212, endPoint y: 201, distance: 118.4
click at [298, 187] on app-calendar-viewport "Mon 18 Tue 19 11/14 3 Jobs Wed 20 12/12 5 Jobs Thu 21 13/13 4 Jobs Fri 22 12/12…" at bounding box center [316, 195] width 632 height 1165
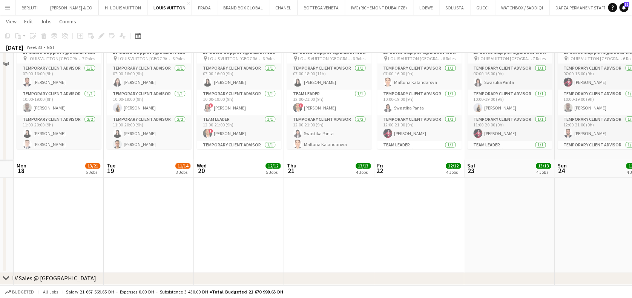
scroll to position [523, 0]
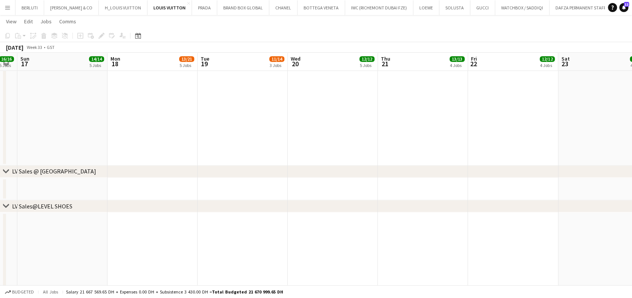
drag, startPoint x: 361, startPoint y: 219, endPoint x: 341, endPoint y: 210, distance: 21.8
click at [383, 213] on app-calendar-viewport "Fri 15 Sat 16 16/16 5 Jobs Sun 17 14/14 5 Jobs Mon 18 13/21 5 Jobs Tue 19 11/14…" at bounding box center [316, 155] width 632 height 1298
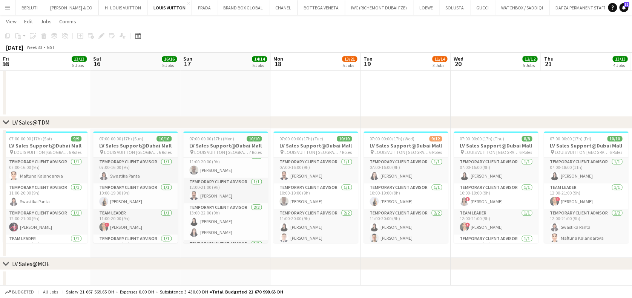
scroll to position [100, 0]
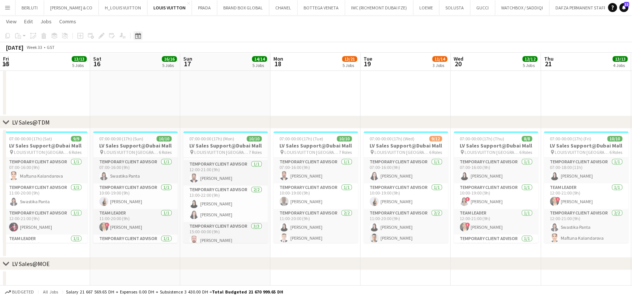
click at [137, 34] on icon at bounding box center [138, 36] width 6 height 6
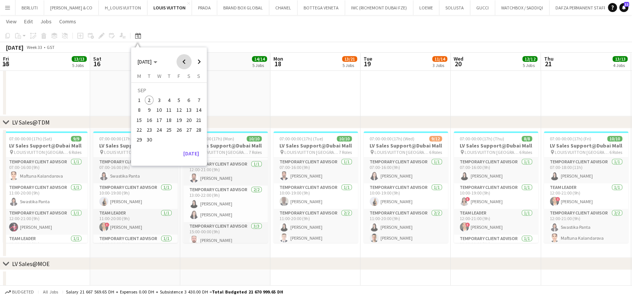
click at [184, 64] on span "Previous month" at bounding box center [183, 61] width 15 height 15
click at [164, 94] on td "JUL" at bounding box center [168, 91] width 69 height 10
click at [164, 99] on button "3" at bounding box center [169, 100] width 10 height 10
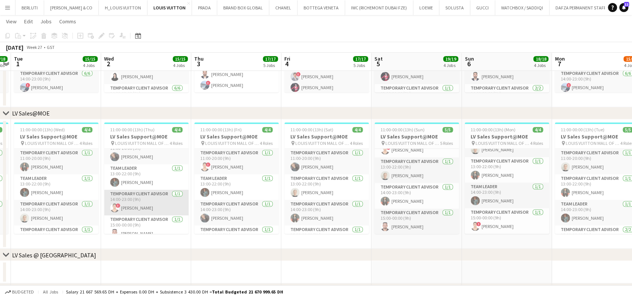
scroll to position [17, 0]
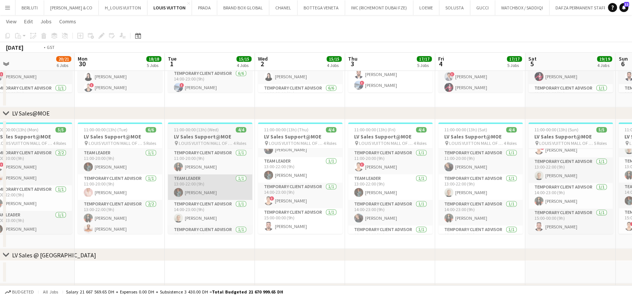
drag, startPoint x: 103, startPoint y: 197, endPoint x: 321, endPoint y: 198, distance: 218.5
click at [346, 193] on app-calendar-viewport "Sat 28 24/25 6 Jobs Sun 29 20/21 6 Jobs Mon 30 18/18 5 Jobs Tue 1 15/15 4 Jobs …" at bounding box center [316, 234] width 632 height 1356
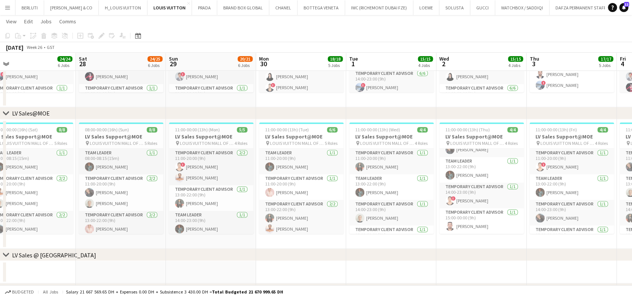
drag, startPoint x: 173, startPoint y: 206, endPoint x: 289, endPoint y: 203, distance: 116.1
click at [289, 203] on app-calendar-viewport "Wed 25 Thu 26 19/19 5 Jobs Fri 27 24/24 6 Jobs Sat 28 24/25 6 Jobs Sun 29 20/21…" at bounding box center [316, 234] width 632 height 1356
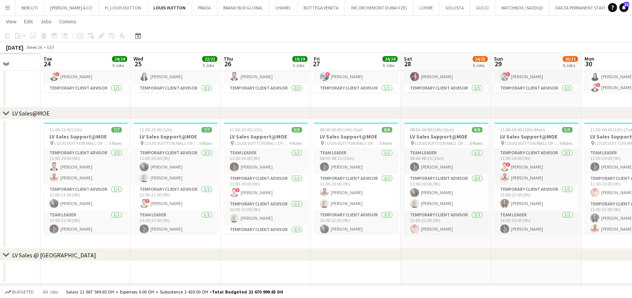
drag, startPoint x: 121, startPoint y: 212, endPoint x: 283, endPoint y: 199, distance: 162.2
click at [283, 199] on app-calendar-viewport "Sun 22 Mon 23 Tue 24 24/24 6 Jobs Wed 25 22/22 5 Jobs Thu 26 19/19 5 Jobs Fri 2…" at bounding box center [316, 234] width 632 height 1356
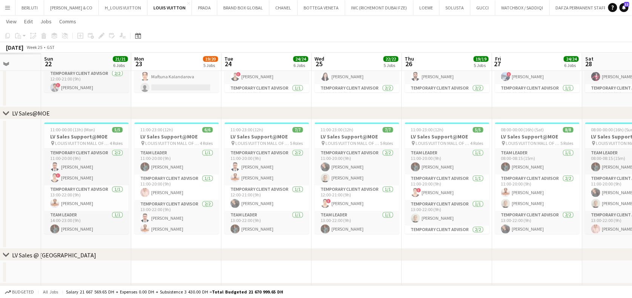
drag, startPoint x: 289, startPoint y: 200, endPoint x: 366, endPoint y: 187, distance: 77.7
click at [366, 187] on app-calendar-viewport "Thu 19 Fri 20 Sat 21 Sun 22 21/21 6 Jobs Mon 23 19/20 5 Jobs Tue 24 24/24 6 Job…" at bounding box center [316, 234] width 632 height 1356
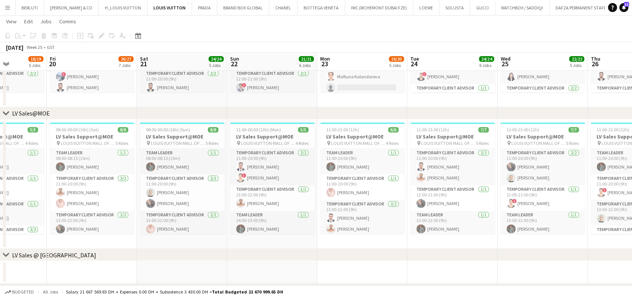
drag, startPoint x: 364, startPoint y: 205, endPoint x: 384, endPoint y: 202, distance: 20.2
click at [384, 202] on app-calendar-viewport "Tue 17 Wed 18 Thu 19 18/19 5 Jobs Fri 20 26/27 7 Jobs Sat 21 24/24 5 Jobs Sun 2…" at bounding box center [316, 234] width 632 height 1356
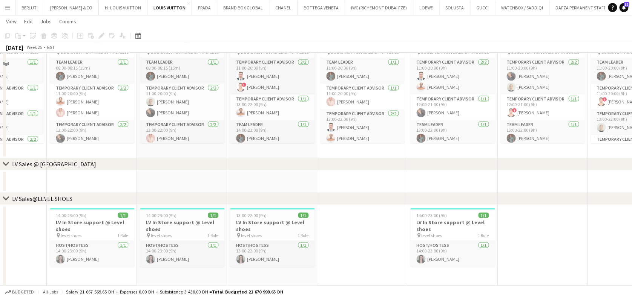
scroll to position [624, 0]
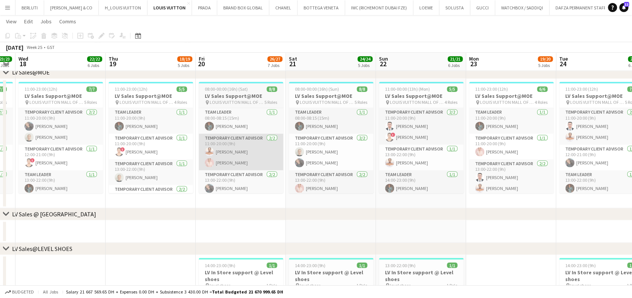
drag, startPoint x: 269, startPoint y: 170, endPoint x: 440, endPoint y: 170, distance: 171.4
click at [446, 167] on app-calendar-viewport "Tue 17 23/23 6 Jobs Wed 18 22/22 6 Jobs Thu 19 18/19 5 Jobs Fri 20 26/27 7 Jobs…" at bounding box center [316, 138] width 632 height 1466
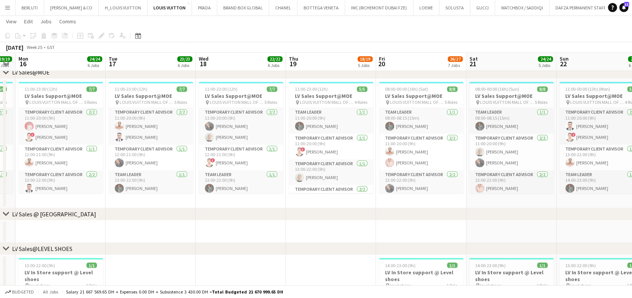
drag, startPoint x: 293, startPoint y: 174, endPoint x: 437, endPoint y: 168, distance: 144.8
click at [441, 167] on app-calendar-viewport "Fri 13 Sat 14 Sun 15 19/19 5 Jobs Mon 16 24/24 6 Jobs Tue 17 23/23 6 Jobs Wed 1…" at bounding box center [316, 138] width 632 height 1466
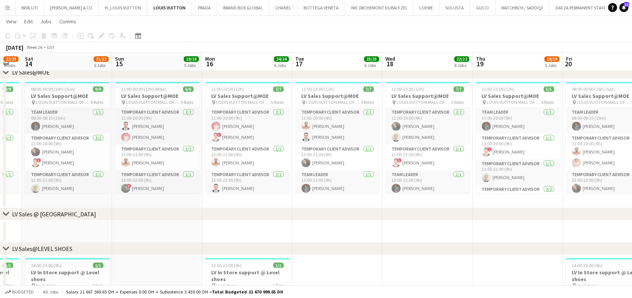
click at [492, 176] on app-calendar-viewport "Wed 11 Thu 12 Fri 13 22/23 6 Jobs Sat 14 21/22 5 Jobs Sun 15 19/19 5 Jobs Mon 1…" at bounding box center [316, 138] width 632 height 1466
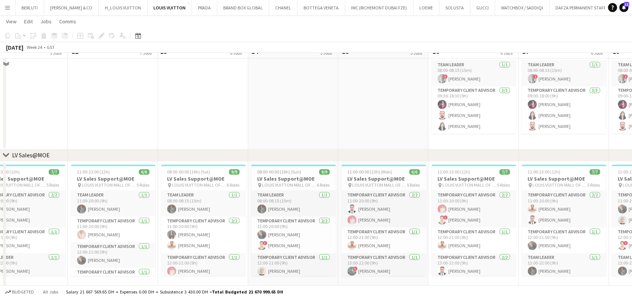
scroll to position [523, 0]
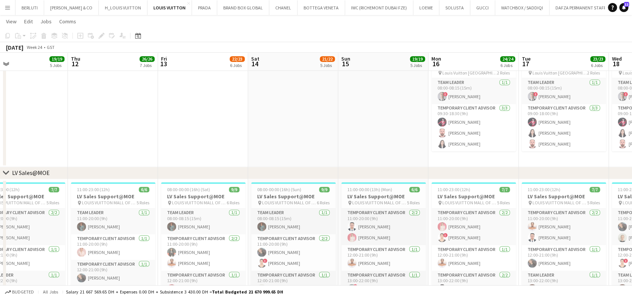
click at [5, 8] on app-icon "Menu" at bounding box center [8, 8] width 6 height 6
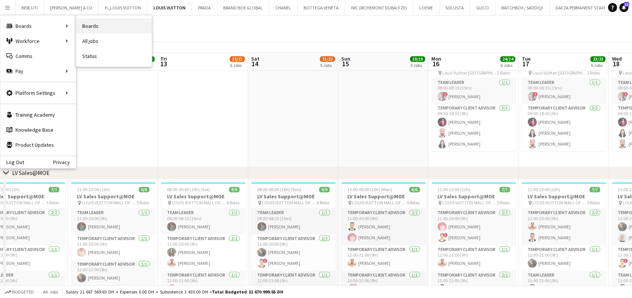
click at [124, 23] on link "Boards" at bounding box center [113, 25] width 75 height 15
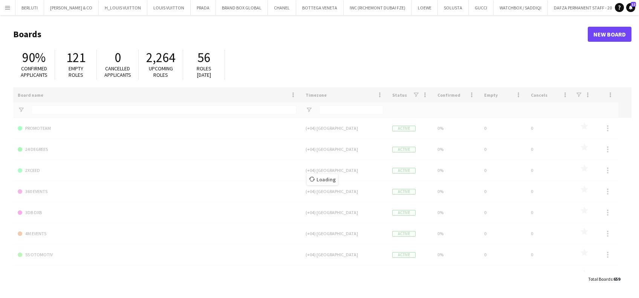
type input "****"
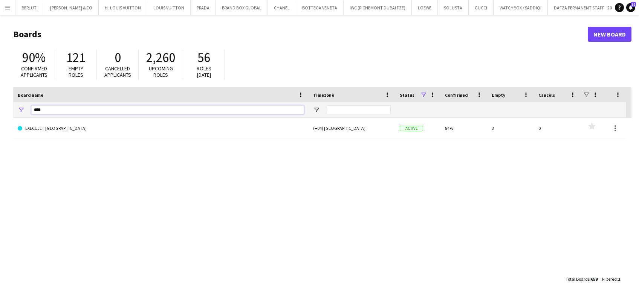
drag, startPoint x: 50, startPoint y: 114, endPoint x: -70, endPoint y: 88, distance: 123.7
click at [0, 88] on html "Menu Boards Boards Boards All jobs Status Workforce Workforce My Workforce Recr…" at bounding box center [319, 149] width 639 height 298
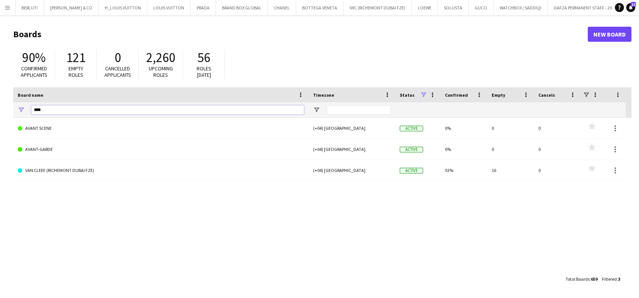
type input "*****"
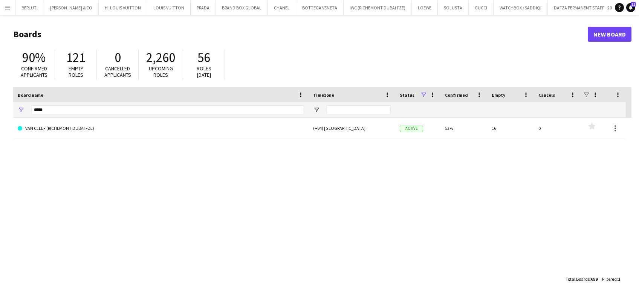
click at [32, 126] on link "VAN CLEEF (RICHEMONT DUBAI FZE)" at bounding box center [161, 128] width 286 height 21
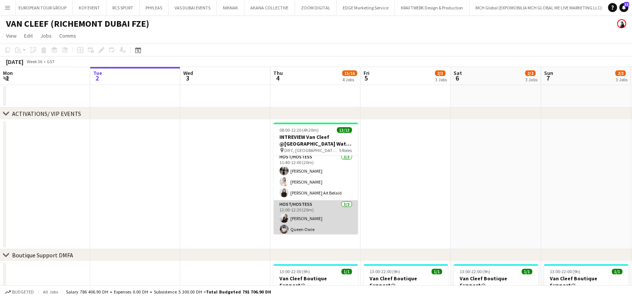
scroll to position [137, 0]
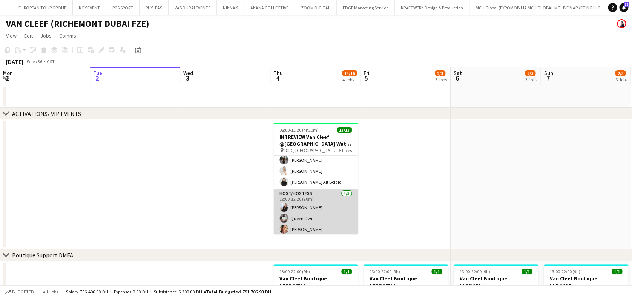
click at [311, 213] on app-card-role "Host/Hostess 3/3 12:00-12:20 (20m) Giorgia Caramellino Queen Owie Punchita Sris…" at bounding box center [315, 213] width 84 height 47
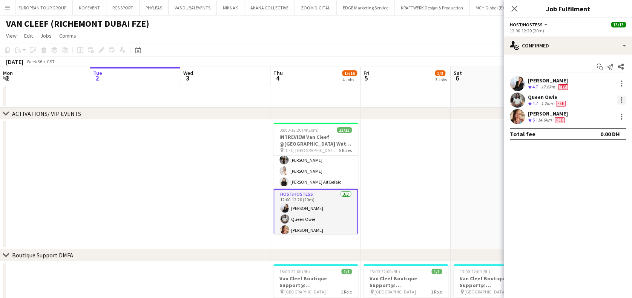
click at [624, 98] on div at bounding box center [620, 100] width 9 height 9
click at [601, 185] on span "Remove" at bounding box center [596, 186] width 47 height 7
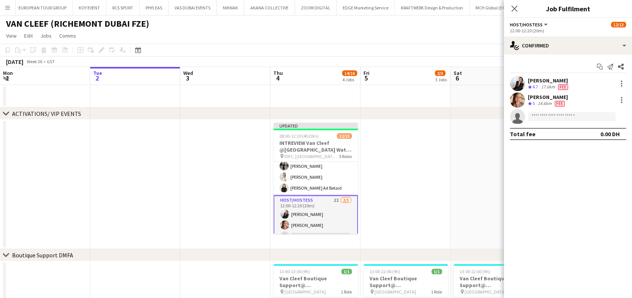
click at [455, 191] on app-date-cell at bounding box center [495, 185] width 90 height 130
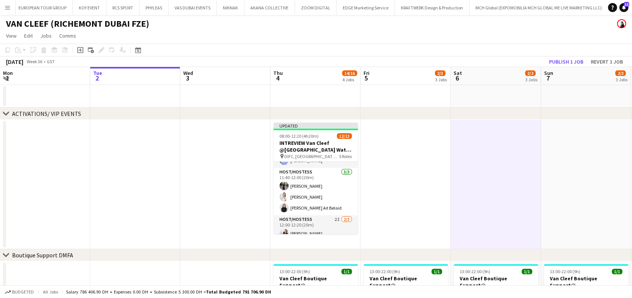
scroll to position [143, 0]
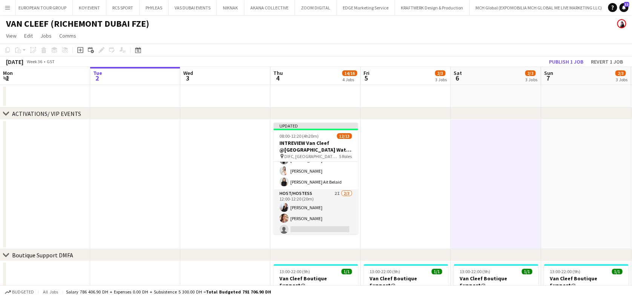
click at [419, 182] on app-date-cell at bounding box center [405, 185] width 90 height 130
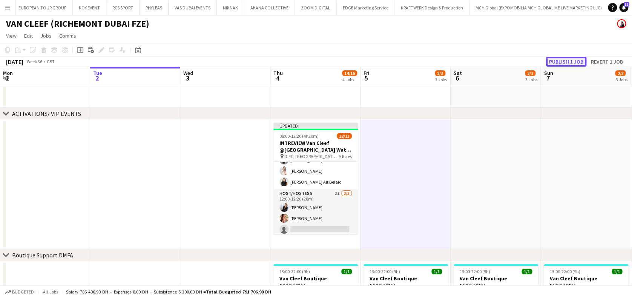
click at [565, 60] on button "Publish 1 job" at bounding box center [566, 62] width 40 height 10
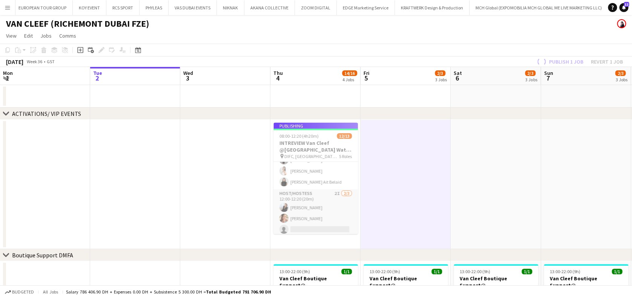
scroll to position [137, 0]
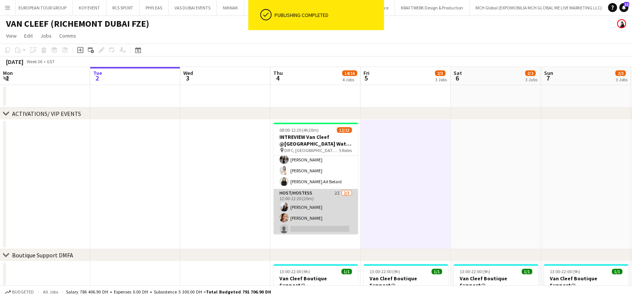
click at [331, 206] on app-card-role "Host/Hostess 2I 2/3 12:00-12:20 (20m) Giorgia Caramellino Punchita Srisuwan sin…" at bounding box center [315, 212] width 84 height 47
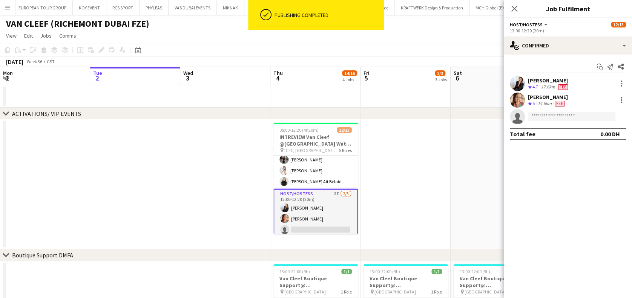
click at [573, 35] on app-options-switcher "Host/Hostess All roles Host/Hostess 12/13 12:00-12:20 (20m)" at bounding box center [567, 27] width 128 height 18
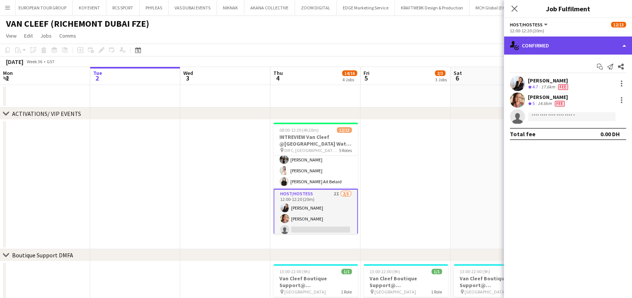
click at [585, 54] on div "single-neutral-actions-check-2 Confirmed" at bounding box center [567, 46] width 128 height 18
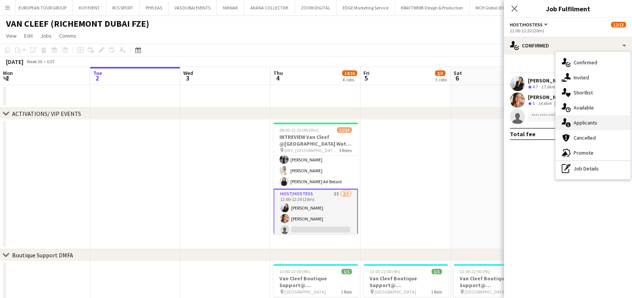
click at [587, 123] on span "Applicants" at bounding box center [585, 122] width 24 height 7
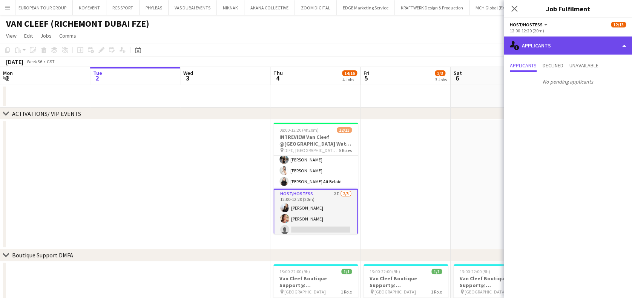
click at [580, 45] on div "single-neutral-actions-information Applicants" at bounding box center [567, 46] width 128 height 18
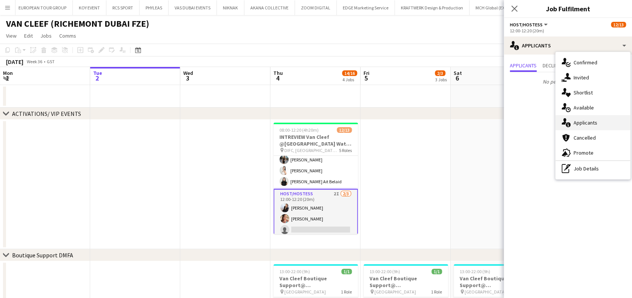
click at [580, 124] on span "Applicants" at bounding box center [585, 122] width 24 height 7
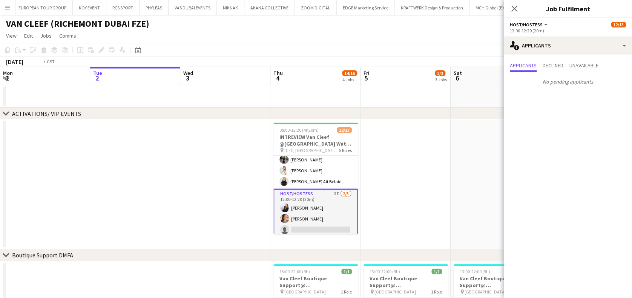
click at [485, 165] on app-date-cell at bounding box center [495, 185] width 90 height 130
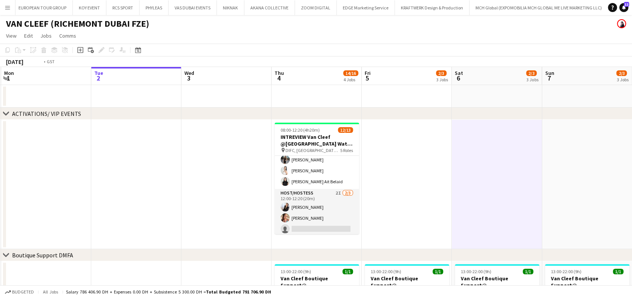
drag, startPoint x: 427, startPoint y: 190, endPoint x: 457, endPoint y: 190, distance: 30.5
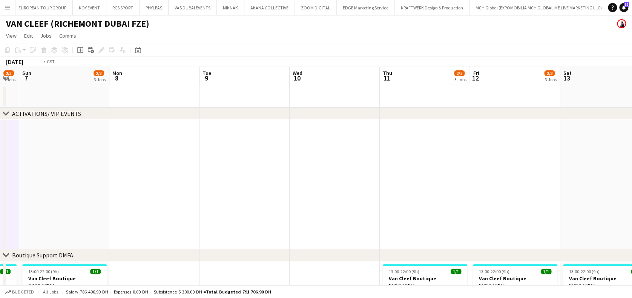
drag, startPoint x: 495, startPoint y: 194, endPoint x: 205, endPoint y: 206, distance: 290.0
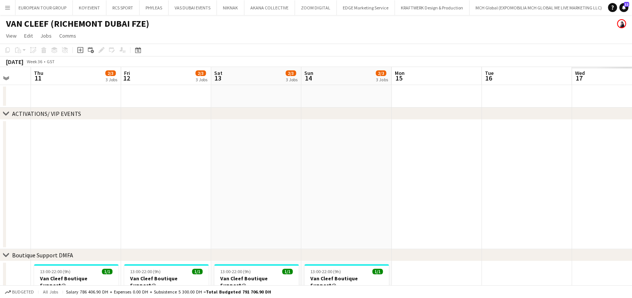
drag, startPoint x: 211, startPoint y: 203, endPoint x: 124, endPoint y: 210, distance: 87.7
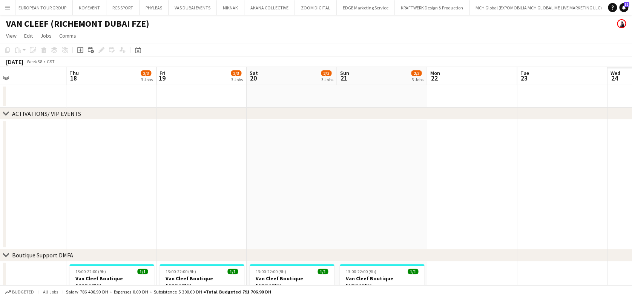
drag, startPoint x: 220, startPoint y: 193, endPoint x: 440, endPoint y: 198, distance: 219.7
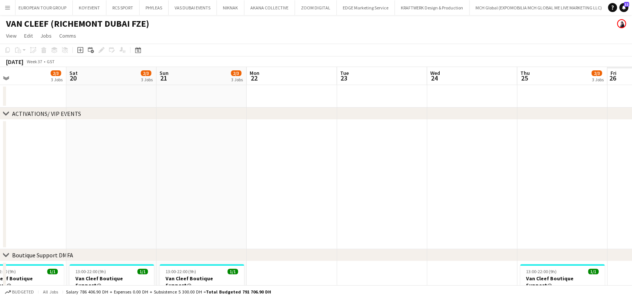
drag, startPoint x: 150, startPoint y: 159, endPoint x: 98, endPoint y: 164, distance: 51.5
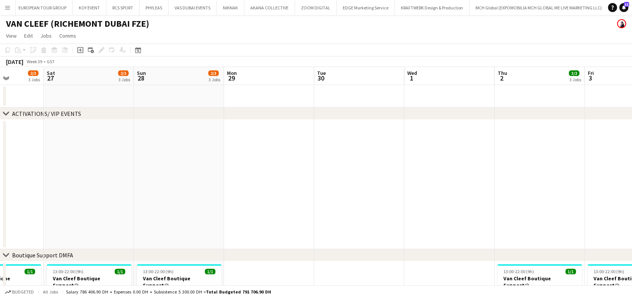
drag, startPoint x: 210, startPoint y: 160, endPoint x: 304, endPoint y: 146, distance: 95.3
drag, startPoint x: 136, startPoint y: 50, endPoint x: 188, endPoint y: 71, distance: 55.4
click at [136, 50] on icon "Date picker" at bounding box center [138, 50] width 6 height 6
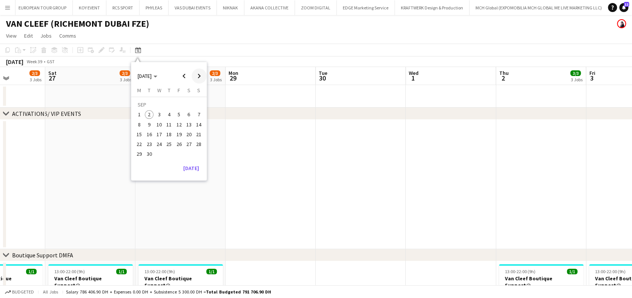
click at [194, 72] on span "Next month" at bounding box center [198, 76] width 15 height 15
click at [195, 73] on span "Next month" at bounding box center [198, 76] width 15 height 15
click at [166, 126] on span "13" at bounding box center [168, 126] width 9 height 9
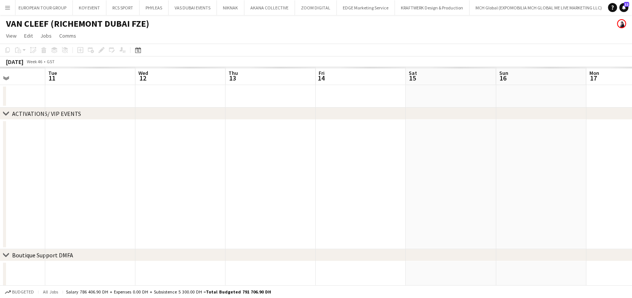
scroll to position [0, 259]
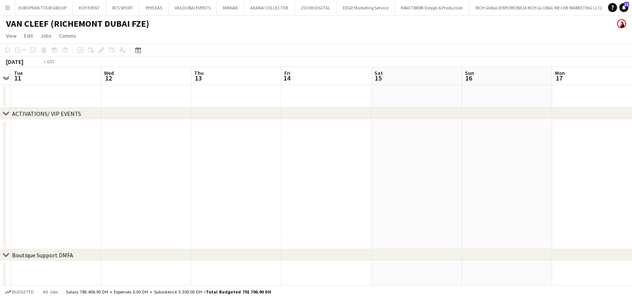
drag, startPoint x: 161, startPoint y: 189, endPoint x: 201, endPoint y: 180, distance: 41.7
drag, startPoint x: 8, startPoint y: 166, endPoint x: -25, endPoint y: 166, distance: 33.5
click at [0, 166] on html "Menu Boards Boards Boards All jobs Status Workforce Workforce My Workforce Recr…" at bounding box center [316, 300] width 632 height 600
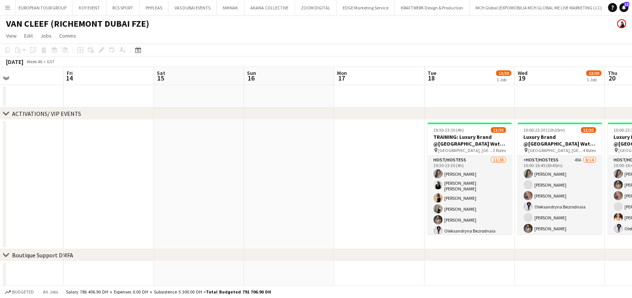
drag, startPoint x: 35, startPoint y: 167, endPoint x: -50, endPoint y: 171, distance: 85.3
click at [0, 171] on html "Menu Boards Boards Boards All jobs Status Workforce Workforce My Workforce Recr…" at bounding box center [316, 300] width 632 height 600
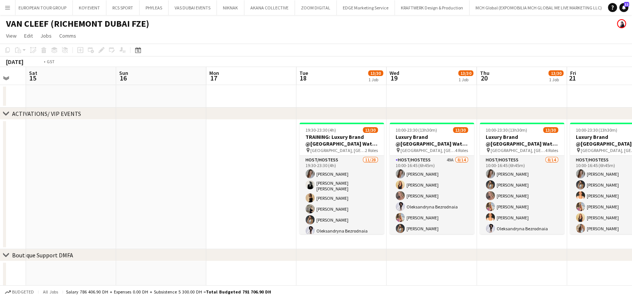
drag, startPoint x: 80, startPoint y: 180, endPoint x: -63, endPoint y: 183, distance: 142.8
click at [0, 183] on html "Menu Boards Boards Boards All jobs Status Workforce Workforce My Workforce Recr…" at bounding box center [316, 300] width 632 height 600
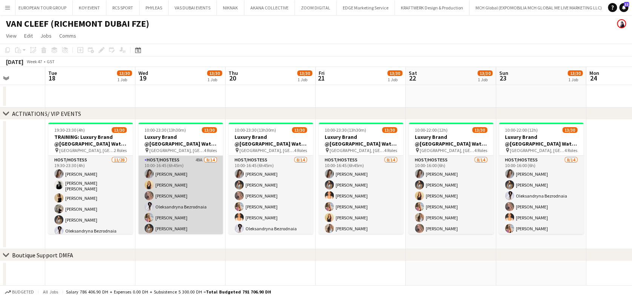
click at [173, 191] on app-card-role "Host/Hostess 49A 8/14 10:00-16:45 (6h45m) Camila Rossato Dorsa Ahmadi Pishkouhi…" at bounding box center [180, 240] width 84 height 168
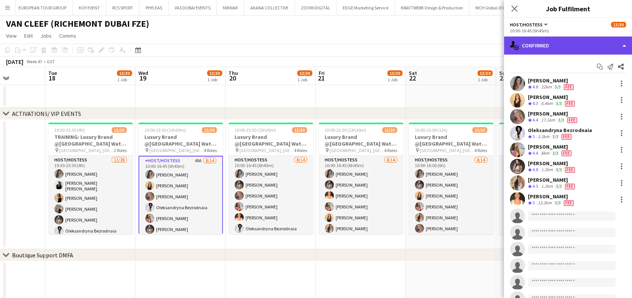
click at [576, 47] on div "single-neutral-actions-check-2 Confirmed" at bounding box center [567, 46] width 128 height 18
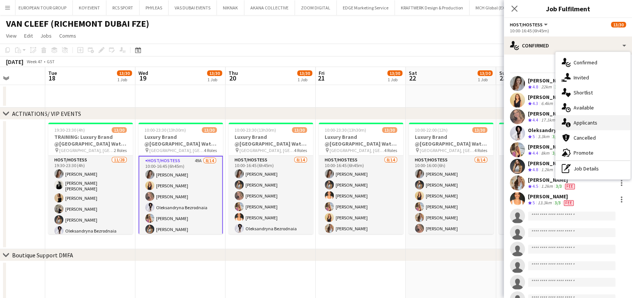
click at [585, 117] on div "single-neutral-actions-information Applicants" at bounding box center [592, 122] width 75 height 15
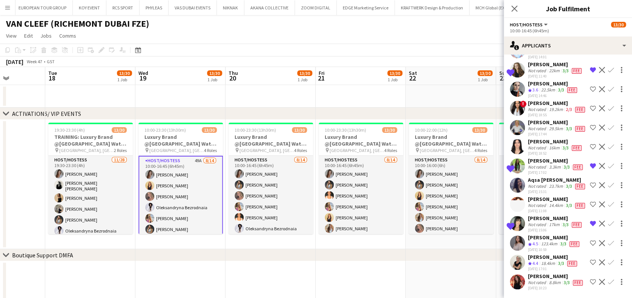
scroll to position [863, 0]
click at [532, 203] on div "Not rated" at bounding box center [538, 206] width 20 height 6
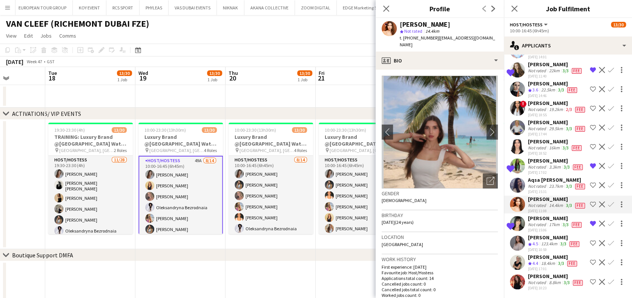
scroll to position [813, 0]
drag, startPoint x: 484, startPoint y: 175, endPoint x: 476, endPoint y: 173, distance: 8.1
click at [486, 177] on icon "Open photos pop-in" at bounding box center [490, 181] width 8 height 8
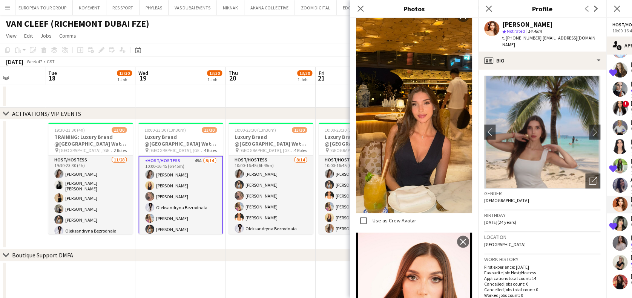
scroll to position [352, 0]
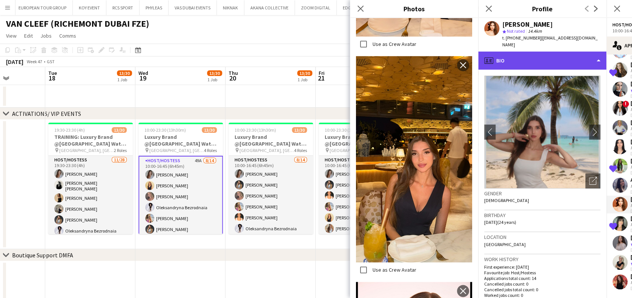
click at [564, 55] on div "profile Bio" at bounding box center [542, 61] width 128 height 18
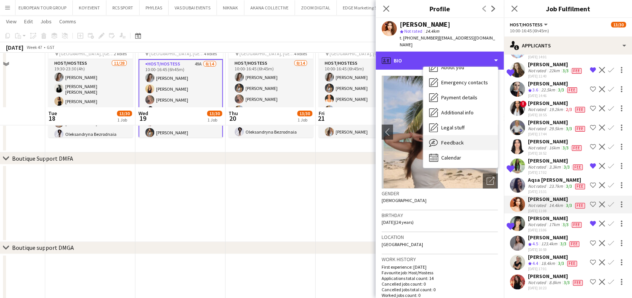
scroll to position [151, 0]
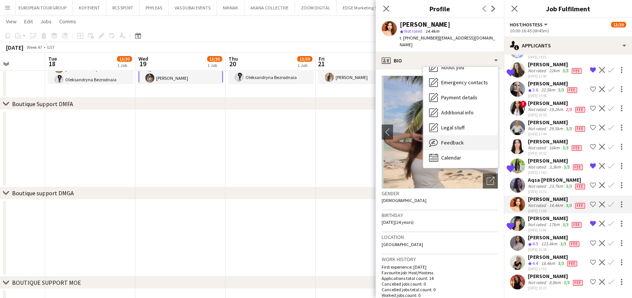
click at [458, 139] on div "Feedback Feedback" at bounding box center [460, 142] width 75 height 15
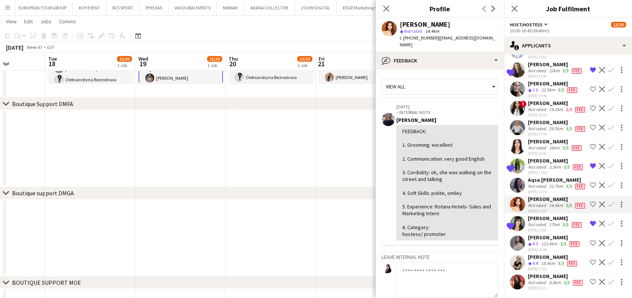
click at [343, 213] on app-date-cell at bounding box center [360, 239] width 90 height 78
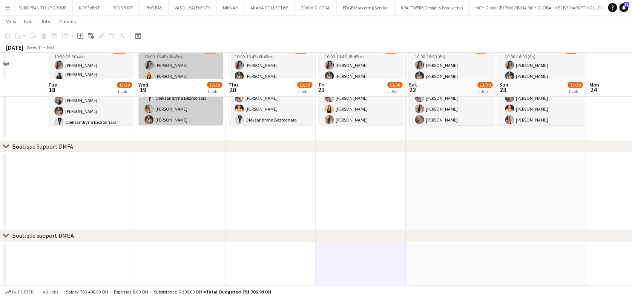
scroll to position [50, 0]
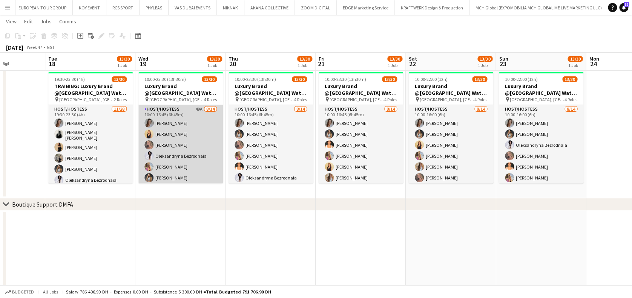
click at [199, 132] on app-card-role "Host/Hostess 49A 8/14 10:00-16:45 (6h45m) Camila Rossato Dorsa Ahmadi Pishkouhi…" at bounding box center [180, 189] width 84 height 168
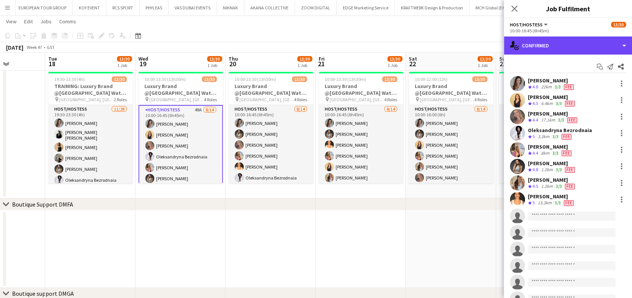
drag, startPoint x: 550, startPoint y: 41, endPoint x: 550, endPoint y: 69, distance: 27.5
click at [550, 39] on div "single-neutral-actions-check-2 Confirmed" at bounding box center [567, 46] width 128 height 18
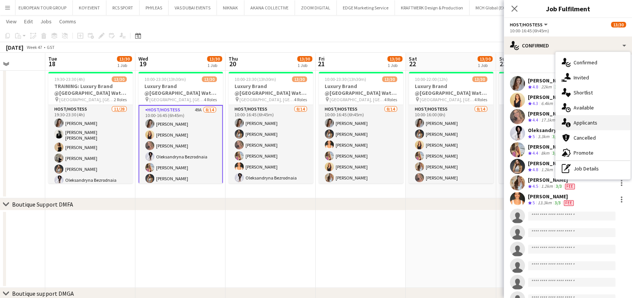
click at [566, 120] on icon "single-neutral-actions-information" at bounding box center [565, 122] width 9 height 9
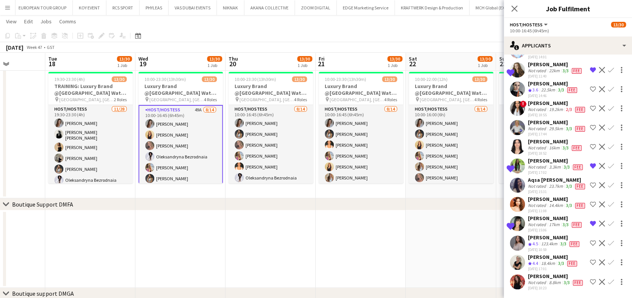
scroll to position [863, 0]
click at [534, 203] on div "Not rated" at bounding box center [538, 206] width 20 height 6
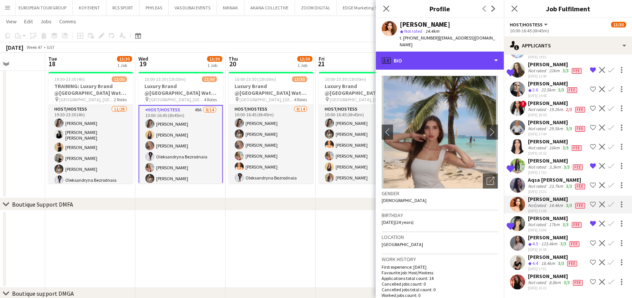
drag, startPoint x: 533, startPoint y: 183, endPoint x: 468, endPoint y: 81, distance: 120.9
click at [474, 52] on div "profile Bio" at bounding box center [439, 61] width 128 height 18
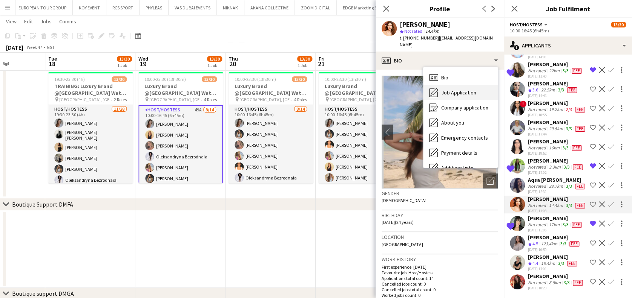
click at [467, 89] on span "Job Application" at bounding box center [458, 92] width 35 height 7
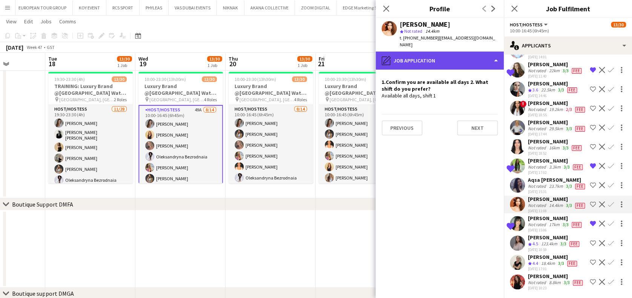
click at [455, 52] on div "pencil4 Job Application" at bounding box center [439, 61] width 128 height 18
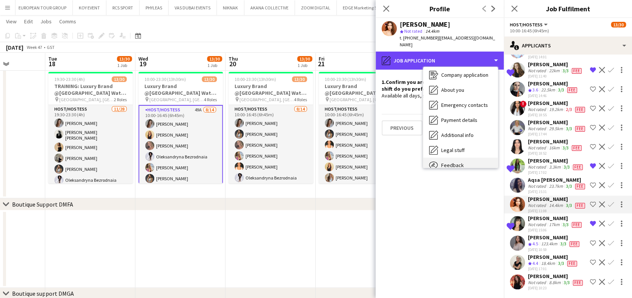
scroll to position [55, 0]
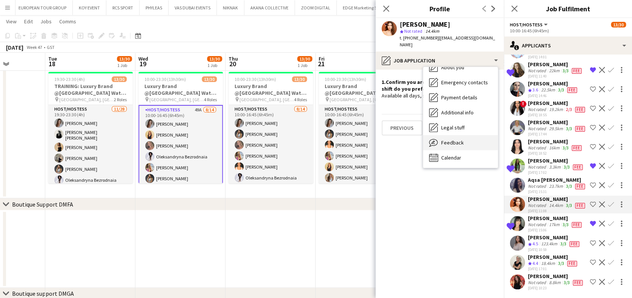
click at [471, 139] on div "Feedback Feedback" at bounding box center [460, 142] width 75 height 15
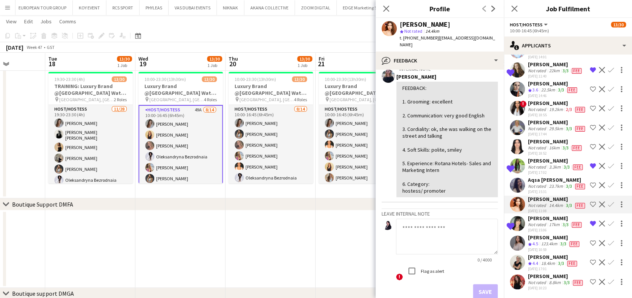
scroll to position [0, 0]
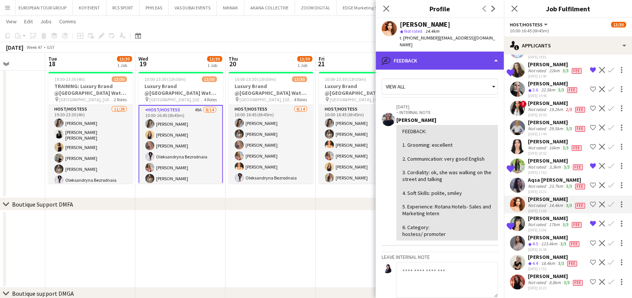
click at [452, 55] on div "bubble-pencil Feedback" at bounding box center [439, 61] width 128 height 18
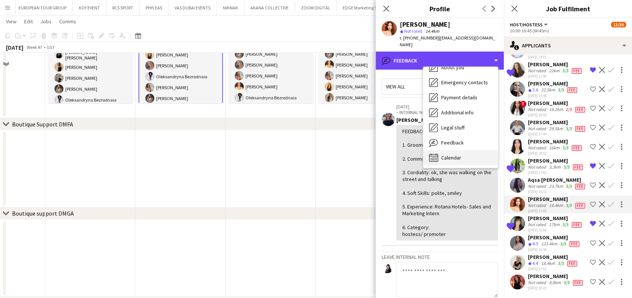
scroll to position [301, 0]
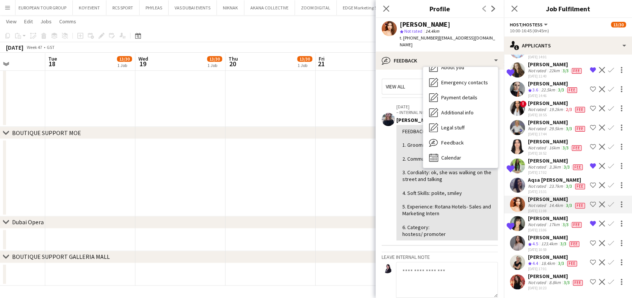
click at [460, 159] on div "Bio Bio Job Application Job Application Company application Company application…" at bounding box center [460, 117] width 75 height 101
click at [460, 154] on span "Calendar" at bounding box center [451, 157] width 20 height 7
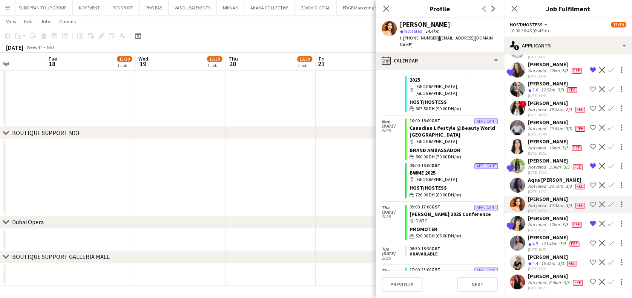
scroll to position [0, 0]
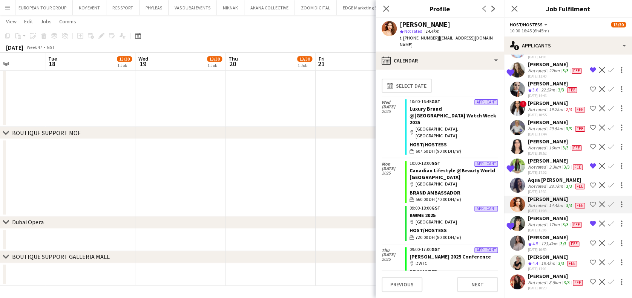
drag, startPoint x: 154, startPoint y: 101, endPoint x: 138, endPoint y: 87, distance: 20.3
click at [155, 101] on app-calendar-viewport "Sat 15 Sun 16 Mon 17 Tue 18 13/30 1 Job Wed 19 13/30 1 Job Thu 20 13/30 1 Job F…" at bounding box center [316, 7] width 632 height 557
click at [138, 34] on icon at bounding box center [138, 36] width 6 height 6
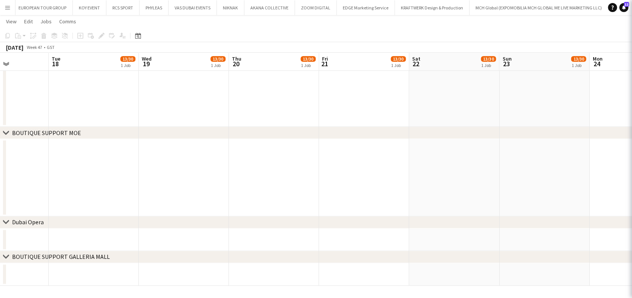
scroll to position [0, 0]
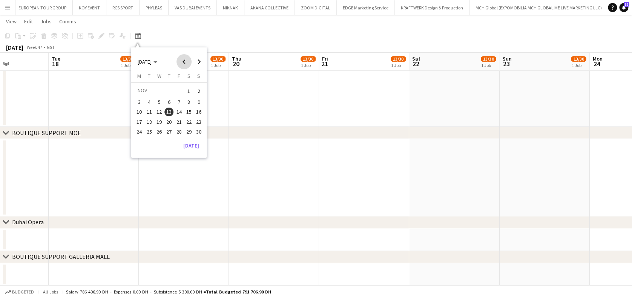
click at [187, 63] on span "Previous month" at bounding box center [183, 61] width 15 height 15
click at [147, 102] on span "2" at bounding box center [149, 100] width 9 height 9
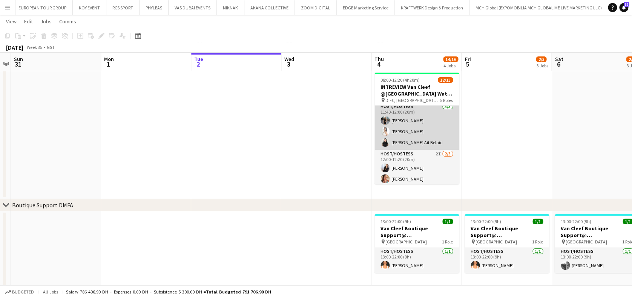
scroll to position [137, 0]
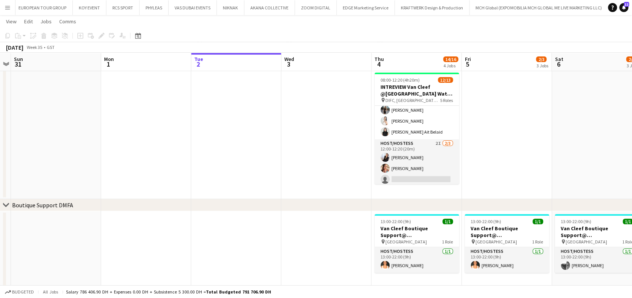
click at [416, 160] on app-card-role "Host/Hostess 2I 2/3 12:00-12:20 (20m) Giorgia Caramellino Punchita Srisuwan sin…" at bounding box center [416, 162] width 84 height 47
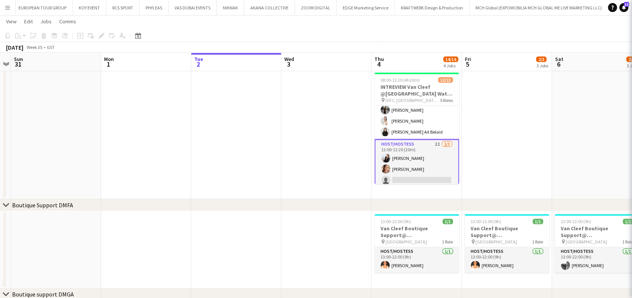
scroll to position [0, 259]
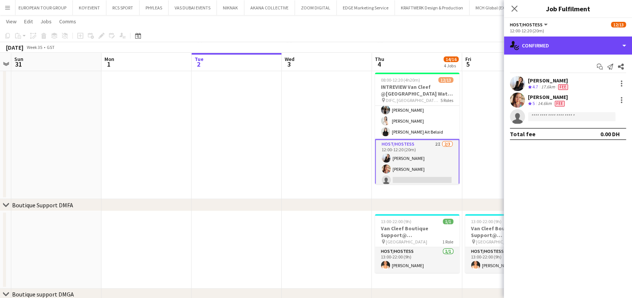
drag, startPoint x: 618, startPoint y: 51, endPoint x: 611, endPoint y: 64, distance: 14.3
click at [617, 52] on div "single-neutral-actions-check-2 Confirmed" at bounding box center [567, 46] width 128 height 18
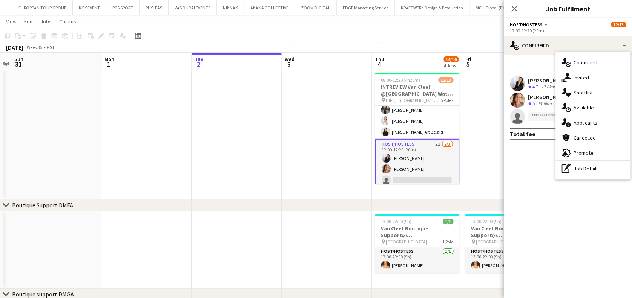
click at [600, 77] on div "single-neutral-actions-share-1 Invited" at bounding box center [592, 77] width 75 height 15
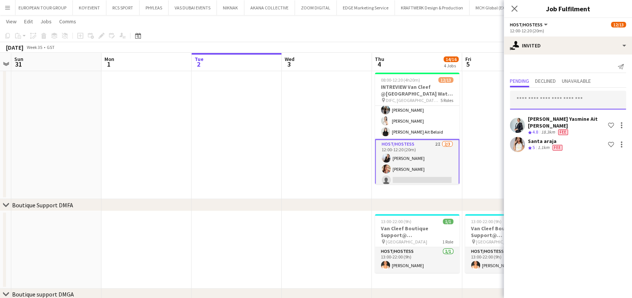
click at [577, 102] on input "text" at bounding box center [567, 100] width 116 height 19
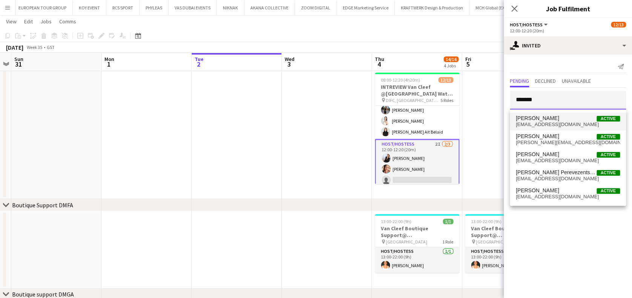
type input "******"
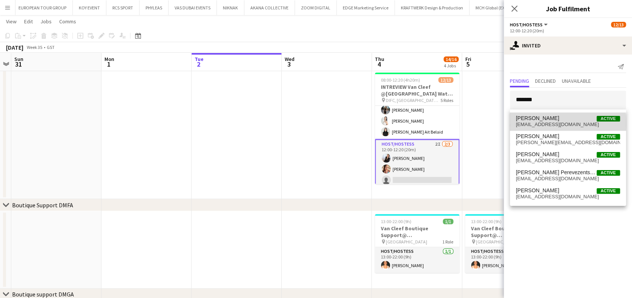
click at [547, 123] on span "polinaivvanova98@gmail.com" at bounding box center [567, 125] width 104 height 6
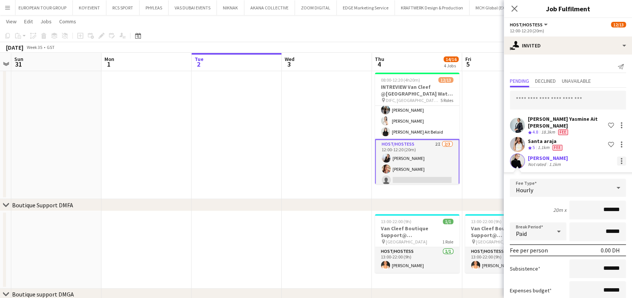
click at [616, 157] on div at bounding box center [620, 161] width 9 height 9
click at [581, 209] on span "Start chat" at bounding box center [589, 206] width 44 height 7
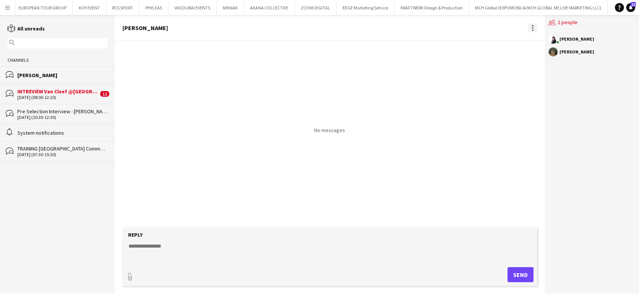
click at [532, 29] on div at bounding box center [532, 27] width 9 height 9
click at [538, 38] on app-icon "Delete" at bounding box center [537, 41] width 6 height 6
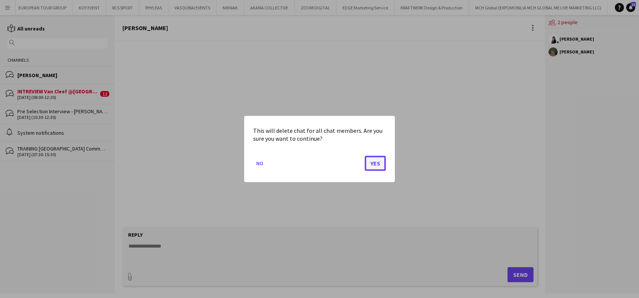
click at [378, 162] on button "Yes" at bounding box center [375, 163] width 21 height 15
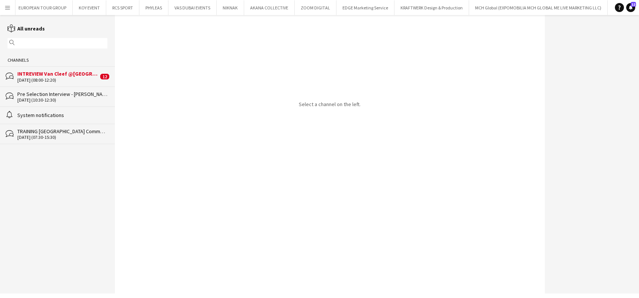
click at [77, 80] on div "[DATE] (08:00-12:20)" at bounding box center [57, 80] width 81 height 5
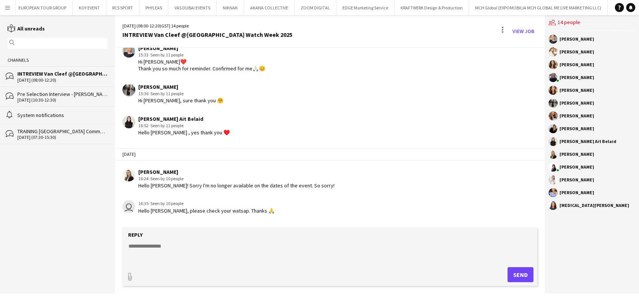
scroll to position [970, 0]
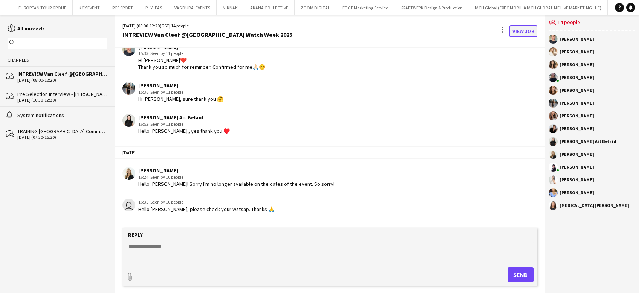
click at [518, 29] on link "View Job" at bounding box center [523, 31] width 28 height 12
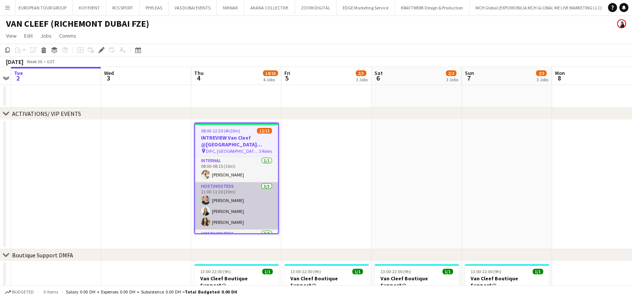
click at [238, 202] on app-card-role "Host/Hostess 3/3 11:00-11:20 (20m) Tanyarat Prachuabsin Lorna Gambarotto Taisa …" at bounding box center [236, 205] width 83 height 47
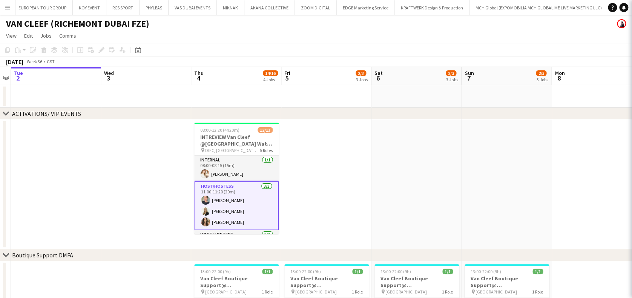
scroll to position [0, 258]
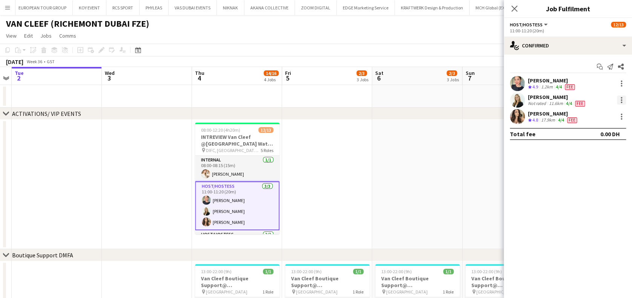
click at [625, 96] on div at bounding box center [620, 100] width 9 height 9
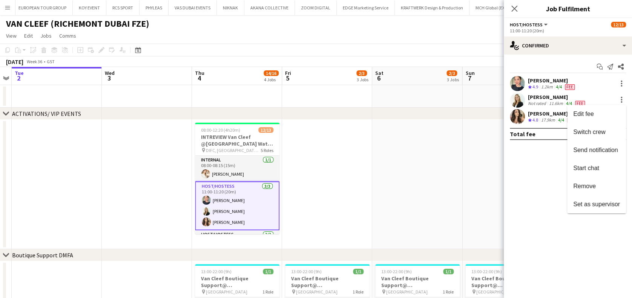
click at [589, 187] on span "Remove" at bounding box center [584, 186] width 23 height 6
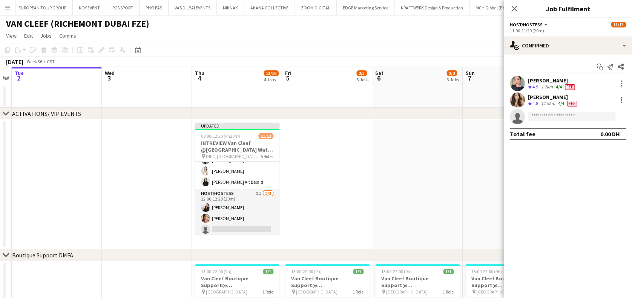
click at [320, 180] on app-date-cell at bounding box center [327, 185] width 90 height 130
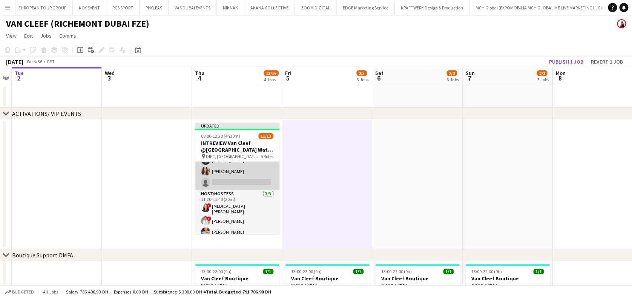
scroll to position [0, 0]
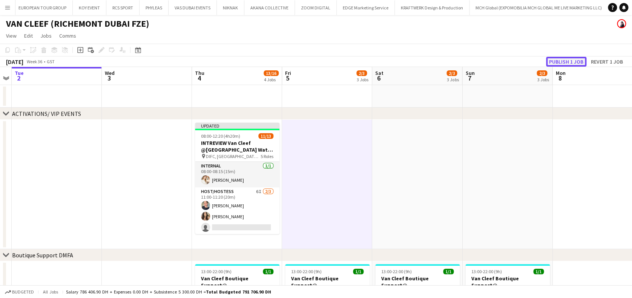
click at [561, 63] on button "Publish 1 job" at bounding box center [566, 62] width 40 height 10
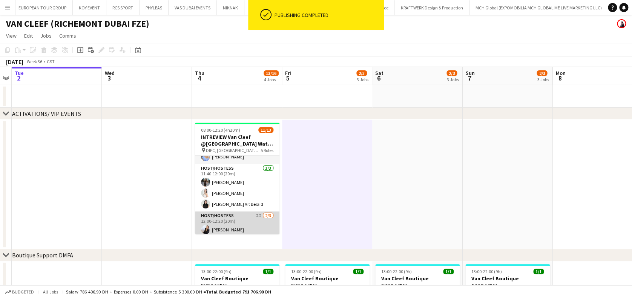
scroll to position [137, 0]
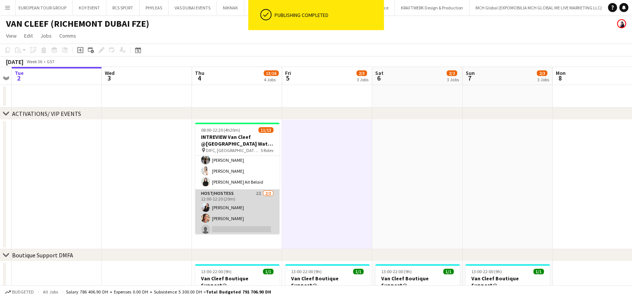
click at [244, 199] on app-card-role "Host/Hostess 2I 2/3 12:00-12:20 (20m) Giorgia Caramellino Punchita Srisuwan sin…" at bounding box center [237, 213] width 84 height 47
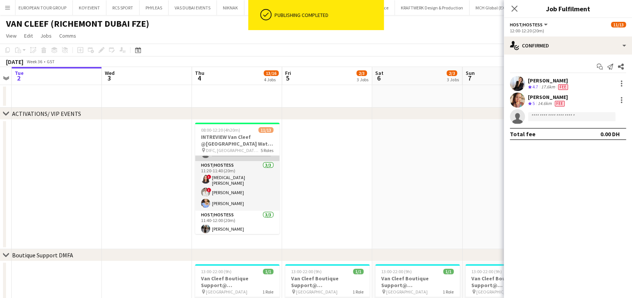
scroll to position [0, 0]
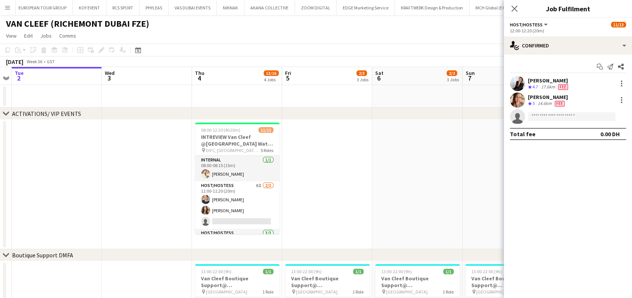
click at [313, 158] on app-date-cell at bounding box center [327, 185] width 90 height 130
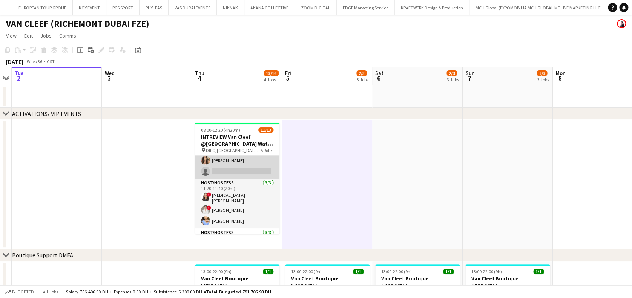
click at [252, 172] on app-card-role "Host/Hostess 6I 2/3 11:00-11:20 (20m) Tanyarat Prachuabsin Taisa Bachur single-…" at bounding box center [237, 155] width 84 height 47
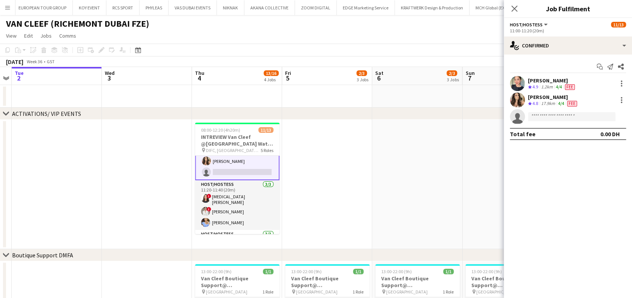
scroll to position [51, 0]
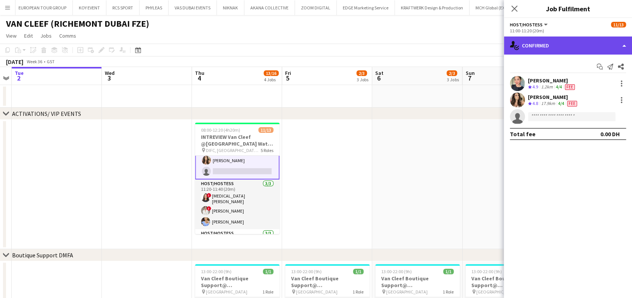
click at [555, 46] on div "single-neutral-actions-check-2 Confirmed" at bounding box center [567, 46] width 128 height 18
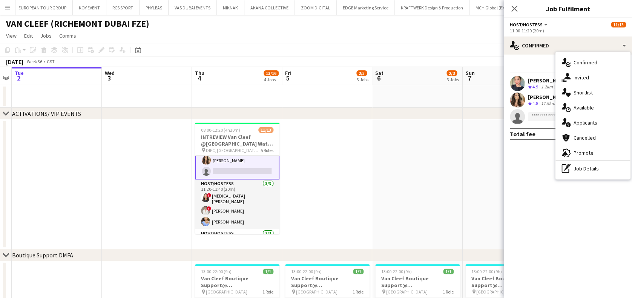
click at [573, 109] on span "Available" at bounding box center [583, 107] width 20 height 7
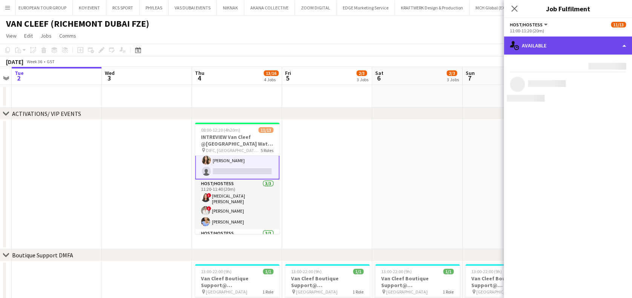
click at [581, 46] on div "single-neutral-actions-upload Available" at bounding box center [567, 46] width 128 height 18
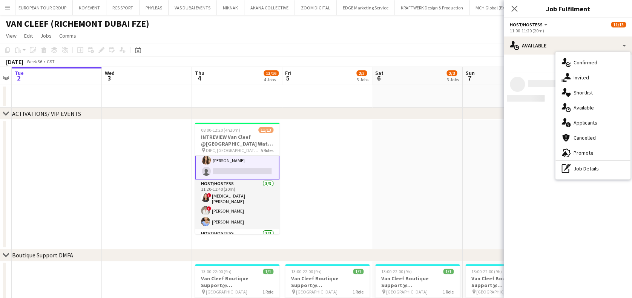
click at [590, 126] on div "single-neutral-actions-information Applicants" at bounding box center [592, 122] width 75 height 15
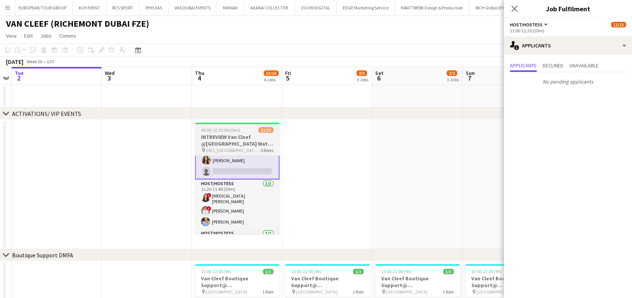
click at [326, 203] on app-date-cell at bounding box center [327, 185] width 90 height 130
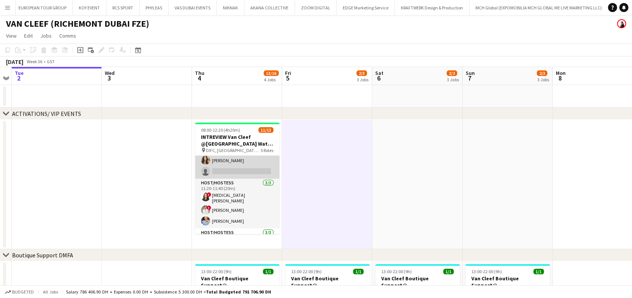
click at [221, 170] on app-card-role "Host/Hostess 6I 2/3 11:00-11:20 (20m) Tanyarat Prachuabsin Taisa Bachur single-…" at bounding box center [237, 155] width 84 height 47
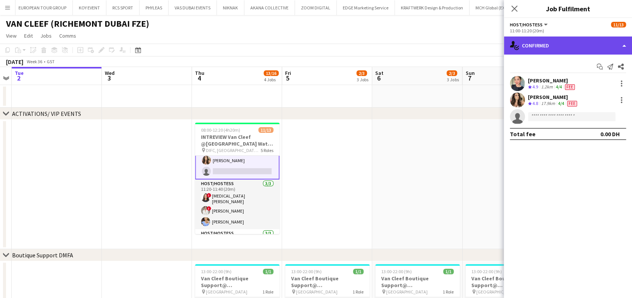
click at [584, 41] on div "single-neutral-actions-check-2 Confirmed" at bounding box center [567, 46] width 128 height 18
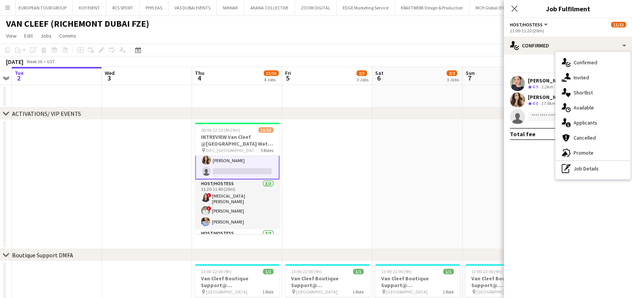
click at [587, 121] on span "Applicants" at bounding box center [585, 122] width 24 height 7
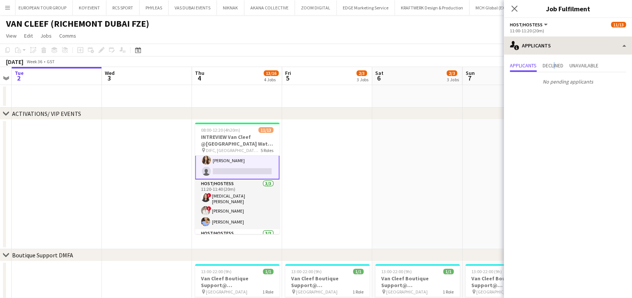
click at [555, 54] on div "single-neutral-actions-information Applicants single-neutral-actions-check-2 Co…" at bounding box center [567, 168] width 128 height 262
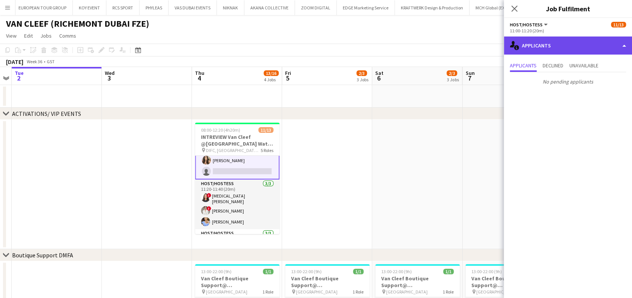
drag, startPoint x: 555, startPoint y: 54, endPoint x: 546, endPoint y: 47, distance: 11.8
click at [546, 47] on div "single-neutral-actions-information Applicants" at bounding box center [567, 46] width 128 height 18
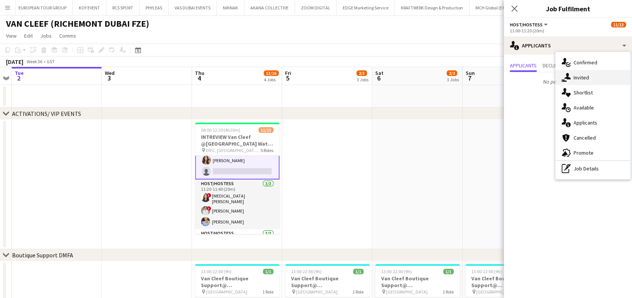
click at [578, 78] on span "Invited" at bounding box center [580, 77] width 15 height 7
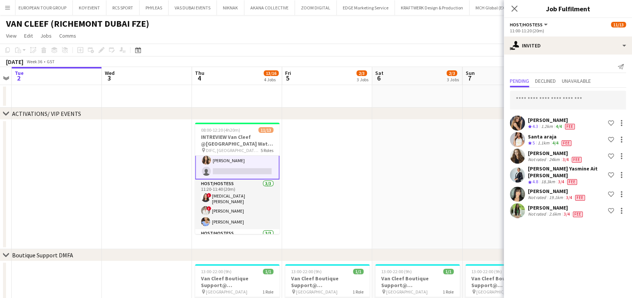
click at [324, 165] on app-date-cell at bounding box center [327, 185] width 90 height 130
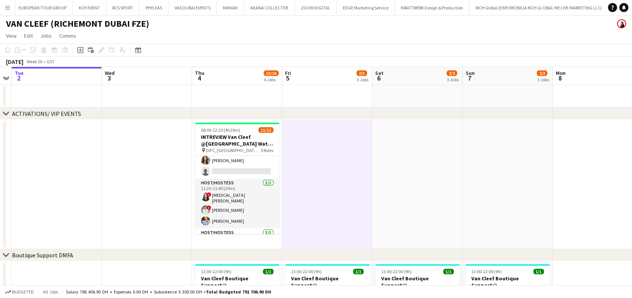
scroll to position [0, 219]
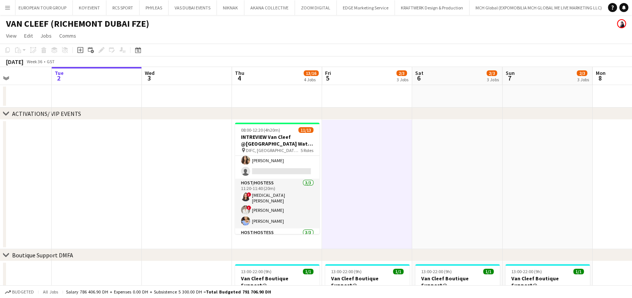
drag, startPoint x: 322, startPoint y: 170, endPoint x: 333, endPoint y: 168, distance: 11.8
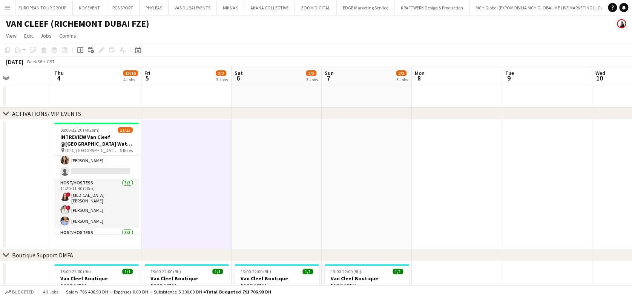
click at [136, 54] on div "Date picker" at bounding box center [137, 50] width 9 height 9
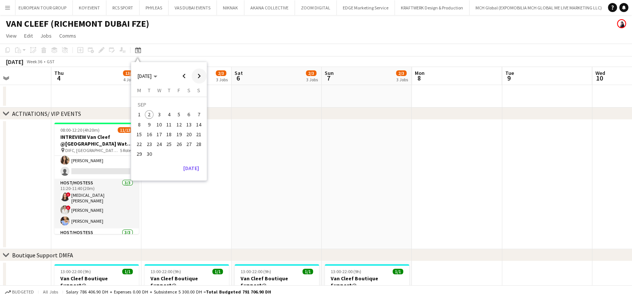
click at [199, 76] on span "Next month" at bounding box center [198, 76] width 15 height 15
click at [199, 75] on span "Next month" at bounding box center [198, 76] width 15 height 15
click at [162, 126] on span "12" at bounding box center [158, 126] width 9 height 9
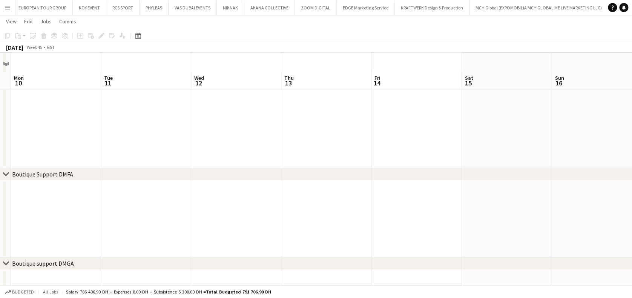
scroll to position [0, 0]
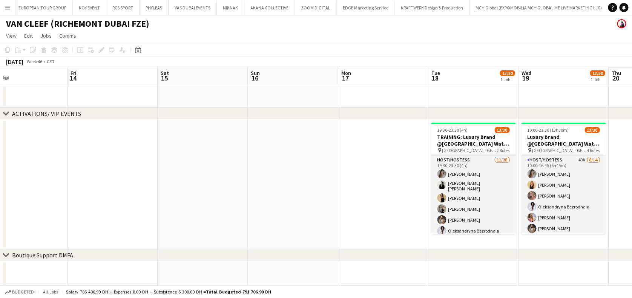
drag, startPoint x: 5, startPoint y: 221, endPoint x: -3, endPoint y: 228, distance: 10.7
click at [0, 228] on html "Menu Boards Boards Boards All jobs Status Workforce Workforce My Workforce Recr…" at bounding box center [316, 300] width 632 height 600
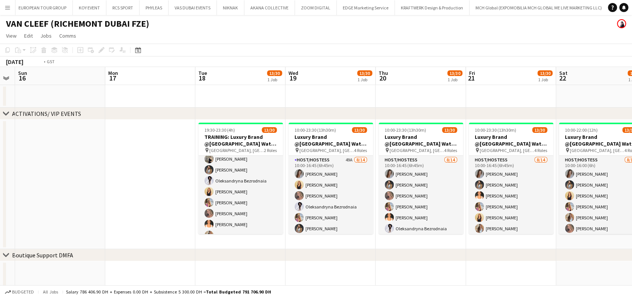
scroll to position [0, 216]
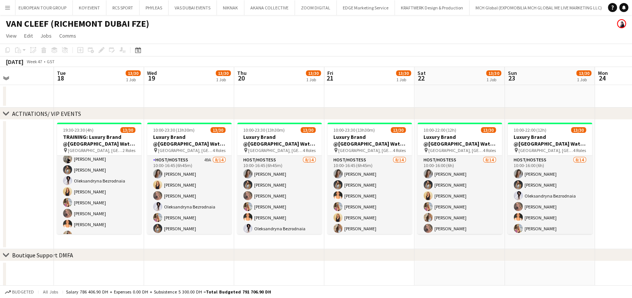
drag, startPoint x: 310, startPoint y: 186, endPoint x: 176, endPoint y: 209, distance: 136.5
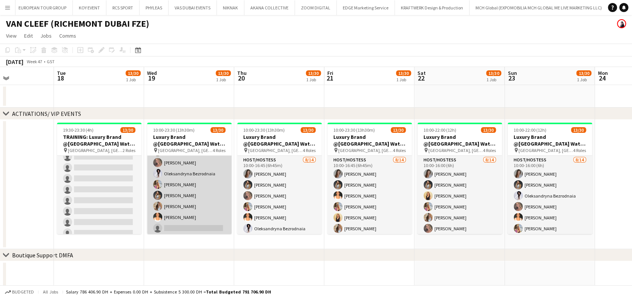
scroll to position [0, 0]
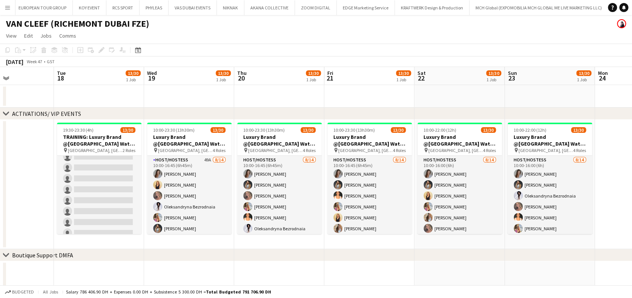
click at [191, 186] on app-card-role "Host/Hostess 49A 8/14 10:00-16:45 (6h45m) Camila Rossato Dorsa Ahmadi Pishkouhi…" at bounding box center [189, 240] width 84 height 168
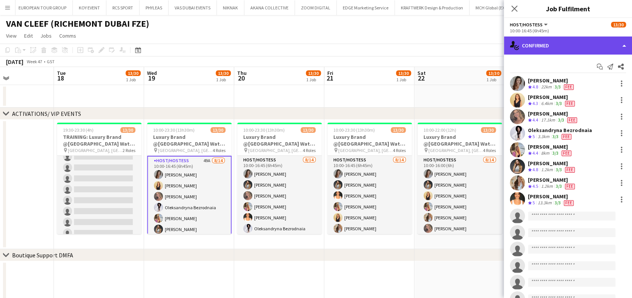
click at [535, 38] on div "single-neutral-actions-check-2 Confirmed" at bounding box center [567, 46] width 128 height 18
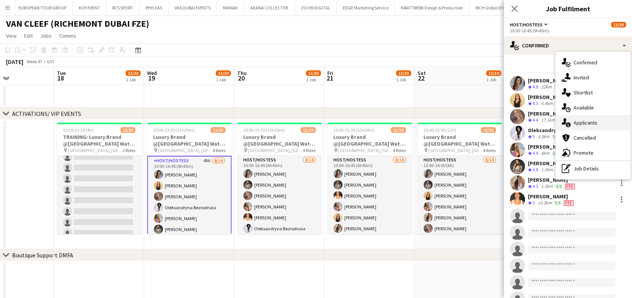
click at [590, 125] on span "Applicants" at bounding box center [585, 122] width 24 height 7
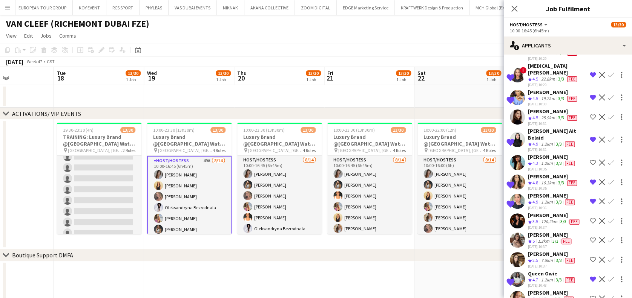
scroll to position [201, 0]
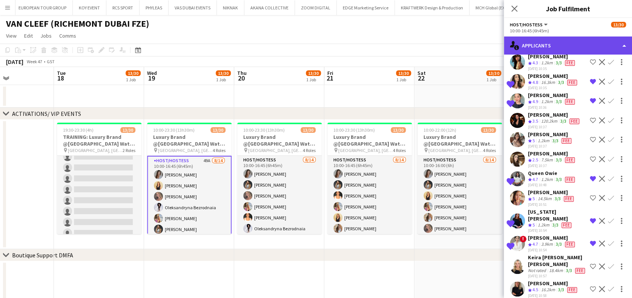
click at [565, 40] on div "single-neutral-actions-information Applicants" at bounding box center [567, 46] width 128 height 18
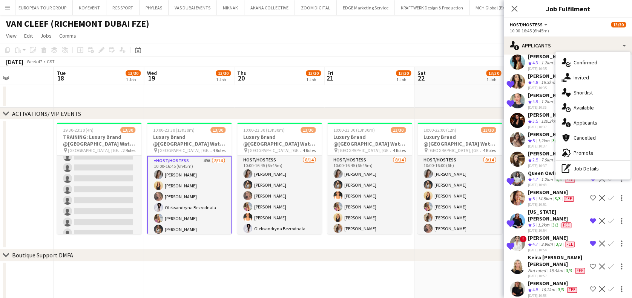
click at [590, 94] on span "Shortlist" at bounding box center [582, 92] width 19 height 7
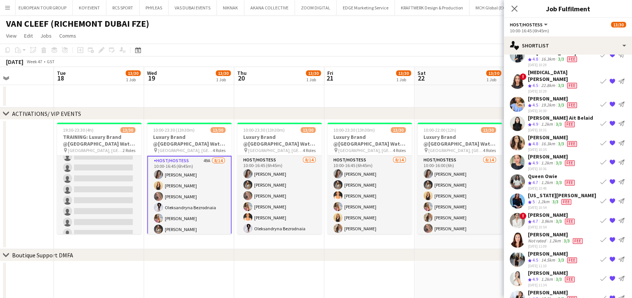
scroll to position [187, 0]
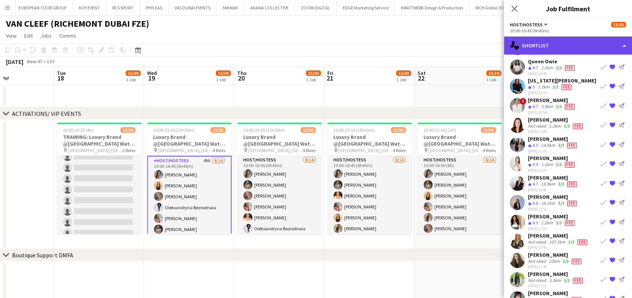
click at [570, 37] on div "single-neutral-actions-heart Shortlist" at bounding box center [567, 46] width 128 height 18
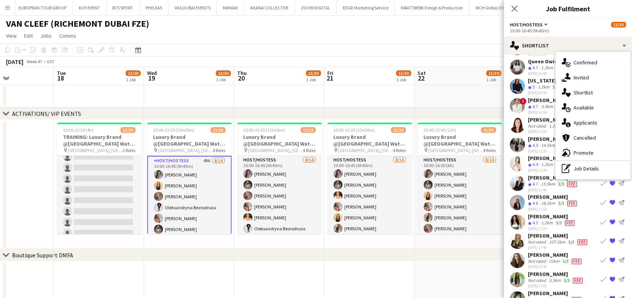
click at [601, 120] on div "single-neutral-actions-information Applicants" at bounding box center [592, 122] width 75 height 15
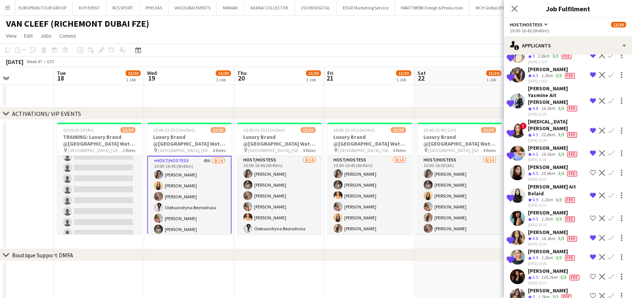
scroll to position [100, 0]
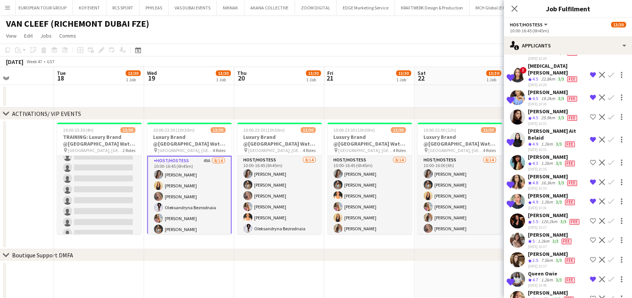
click at [132, 47] on div "Date picker NOV 2025 NOV 2025 Monday M Tuesday T Wednesday W Thursday T Friday …" at bounding box center [135, 50] width 17 height 9
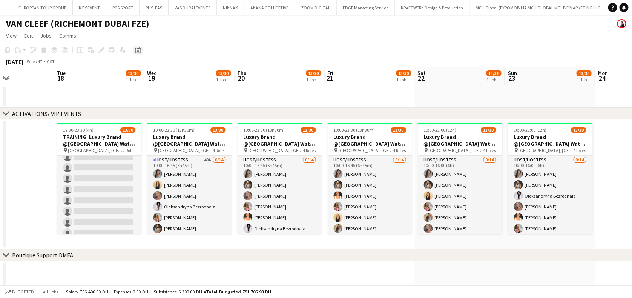
click at [137, 47] on icon "Date picker" at bounding box center [138, 50] width 6 height 6
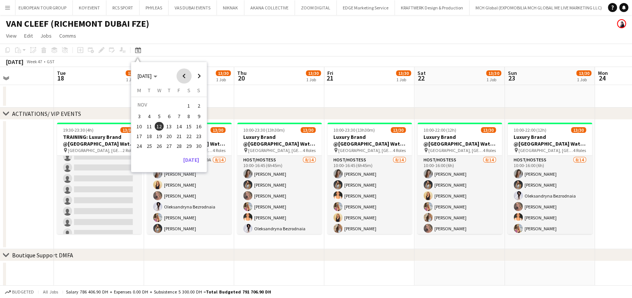
click at [187, 74] on span "Previous month" at bounding box center [183, 76] width 15 height 15
click at [187, 75] on span "Previous month" at bounding box center [183, 76] width 15 height 15
click at [151, 115] on span "2" at bounding box center [149, 114] width 9 height 9
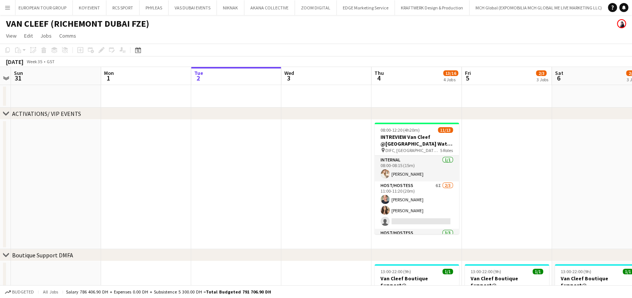
scroll to position [0, 0]
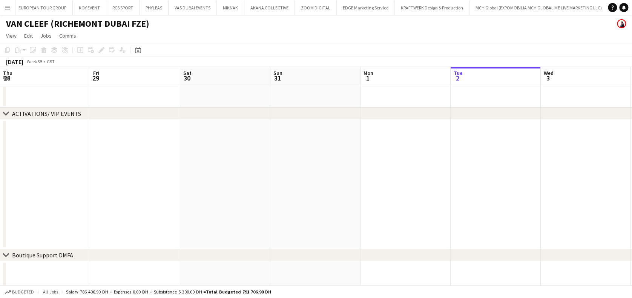
drag, startPoint x: 148, startPoint y: 203, endPoint x: 454, endPoint y: 189, distance: 306.7
drag, startPoint x: 304, startPoint y: 198, endPoint x: 275, endPoint y: 187, distance: 30.9
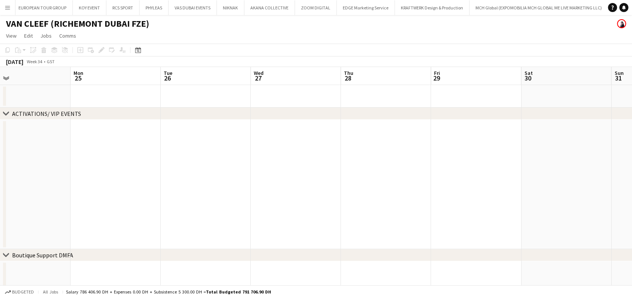
drag, startPoint x: 270, startPoint y: 197, endPoint x: 301, endPoint y: 196, distance: 31.3
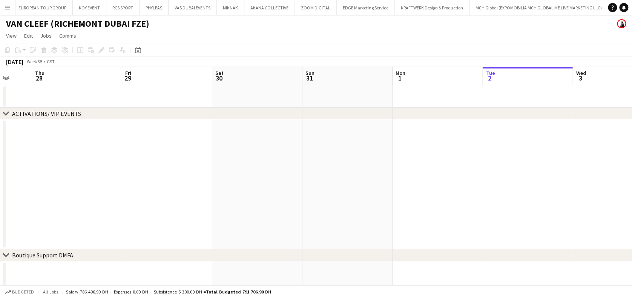
drag, startPoint x: 384, startPoint y: 192, endPoint x: 48, endPoint y: 155, distance: 337.4
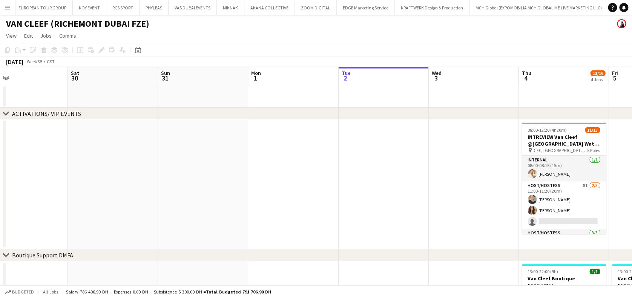
drag, startPoint x: 147, startPoint y: 189, endPoint x: 188, endPoint y: 186, distance: 41.2
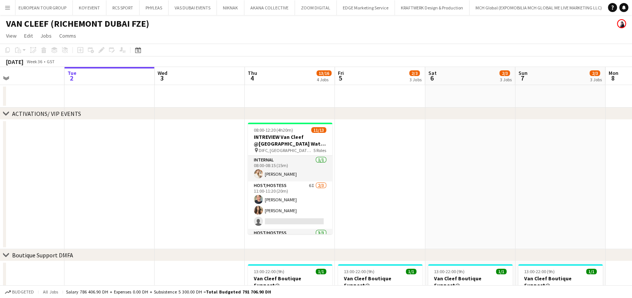
drag, startPoint x: 327, startPoint y: 187, endPoint x: 54, endPoint y: 131, distance: 278.6
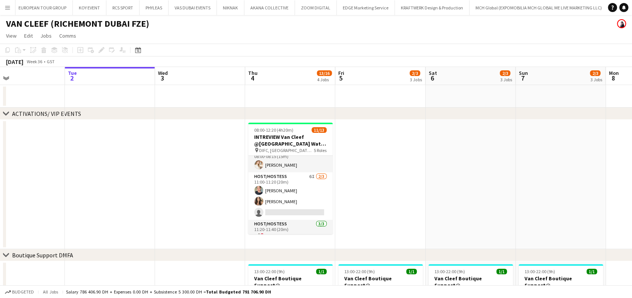
scroll to position [0, 0]
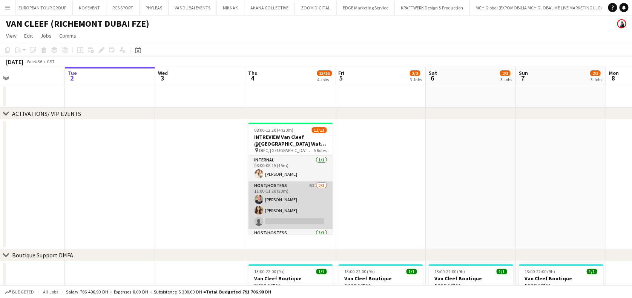
click at [289, 203] on app-card-role "Host/Hostess 6I 2/3 11:00-11:20 (20m) Tanyarat Prachuabsin Taisa Bachur single-…" at bounding box center [290, 205] width 84 height 47
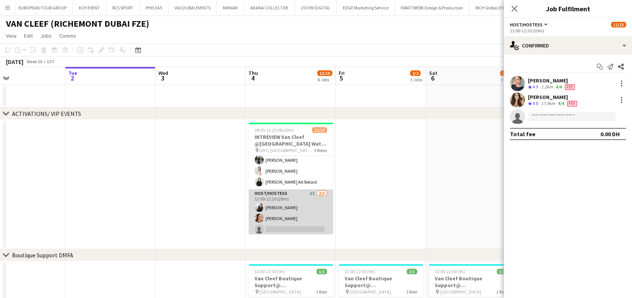
click at [286, 214] on app-card-role "Host/Hostess 2I 2/3 12:00-12:20 (20m) Giorgia Caramellino Punchita Srisuwan sin…" at bounding box center [290, 213] width 84 height 47
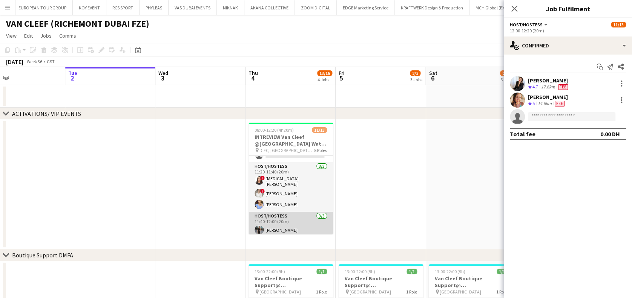
scroll to position [0, 0]
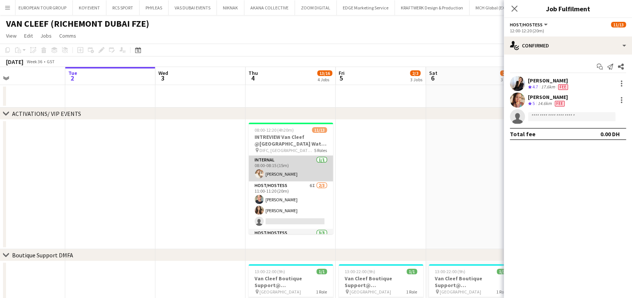
click at [293, 173] on app-card-role "Internal 1/1 08:00-08:15 (15m) Anastasiia Iemelianova" at bounding box center [290, 169] width 84 height 26
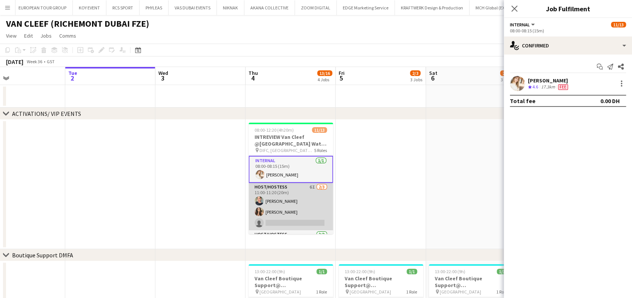
click at [292, 193] on app-card-role "Host/Hostess 6I 2/3 11:00-11:20 (20m) Tanyarat Prachuabsin Taisa Bachur single-…" at bounding box center [290, 206] width 84 height 47
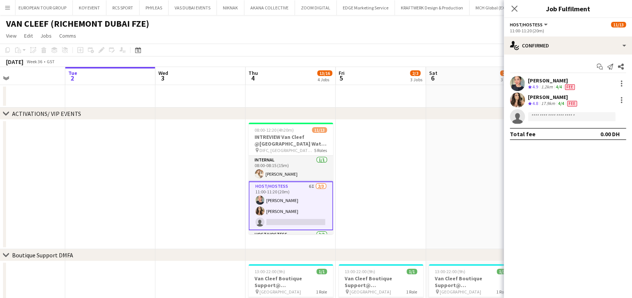
click at [296, 196] on app-card-role "Host/Hostess 6I 2/3 11:00-11:20 (20m) Tanyarat Prachuabsin Taisa Bachur single-…" at bounding box center [290, 206] width 84 height 49
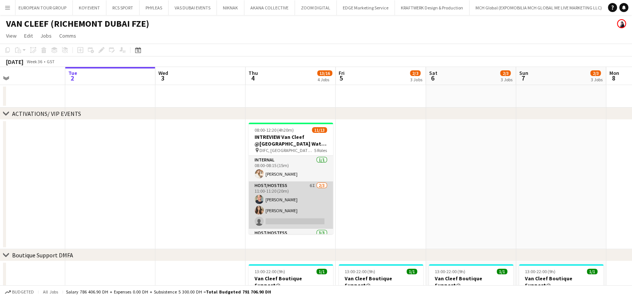
click at [299, 205] on app-card-role "Host/Hostess 6I 2/3 11:00-11:20 (20m) Tanyarat Prachuabsin Taisa Bachur single-…" at bounding box center [290, 205] width 84 height 47
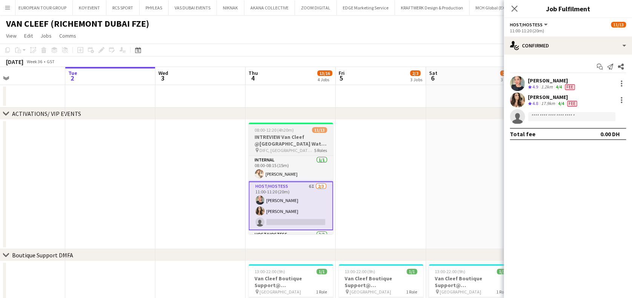
click at [306, 144] on h3 "INTREVIEW Van Cleef @[GEOGRAPHIC_DATA] Watch Week 2025" at bounding box center [290, 141] width 84 height 14
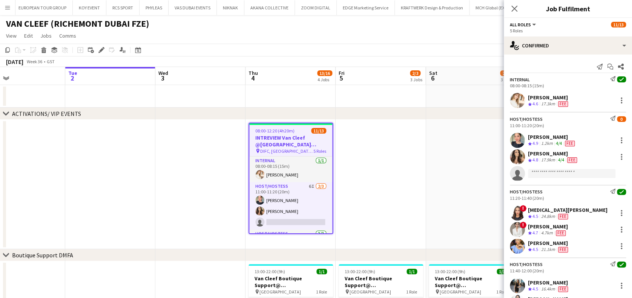
click at [378, 197] on app-date-cell at bounding box center [380, 185] width 90 height 130
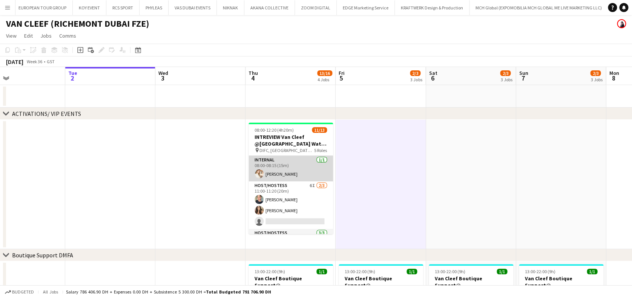
click at [309, 165] on app-card-role "Internal 1/1 08:00-08:15 (15m) Anastasiia Iemelianova" at bounding box center [290, 169] width 84 height 26
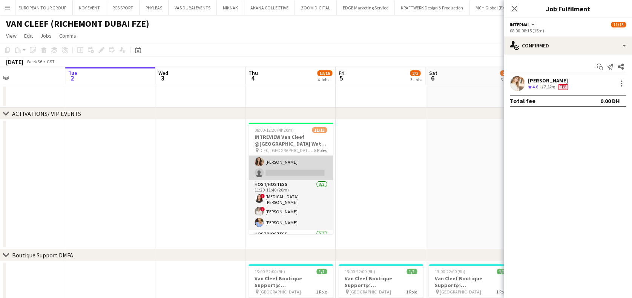
click at [293, 174] on app-card-role "Host/Hostess 6I 2/3 11:00-11:20 (20m) Tanyarat Prachuabsin Taisa Bachur single-…" at bounding box center [290, 156] width 84 height 47
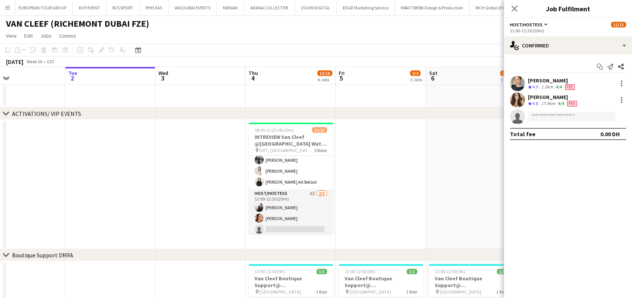
click at [385, 196] on app-date-cell at bounding box center [380, 185] width 90 height 130
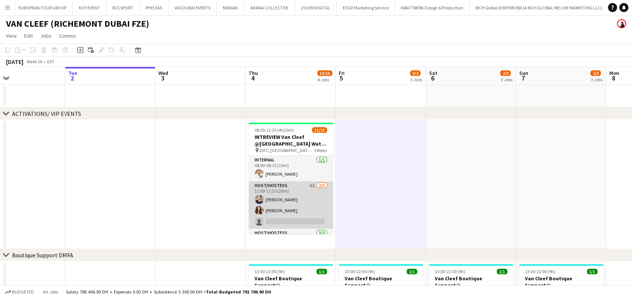
click at [287, 203] on app-card-role "Host/Hostess 6I 2/3 11:00-11:20 (20m) Tanyarat Prachuabsin Taisa Bachur single-…" at bounding box center [290, 205] width 84 height 47
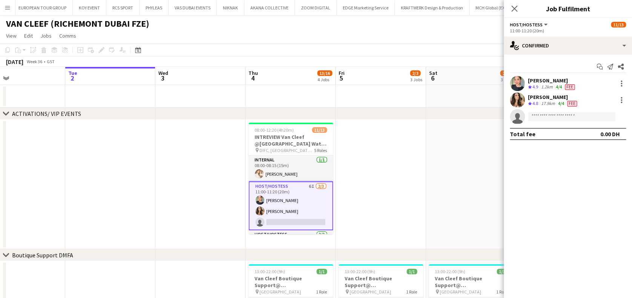
scroll to position [0, 357]
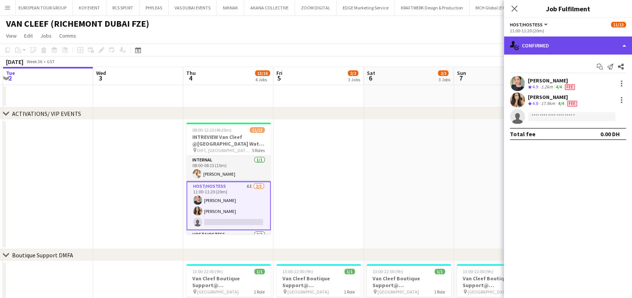
click at [563, 44] on div "single-neutral-actions-check-2 Confirmed" at bounding box center [567, 46] width 128 height 18
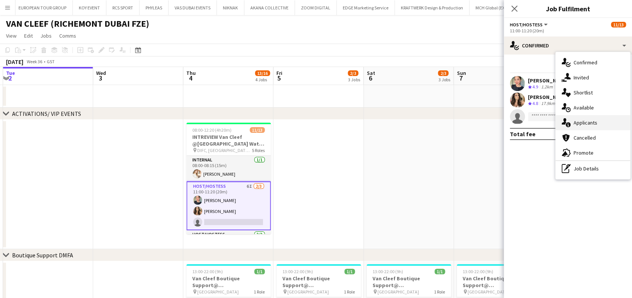
click at [587, 127] on div "single-neutral-actions-information Applicants" at bounding box center [592, 122] width 75 height 15
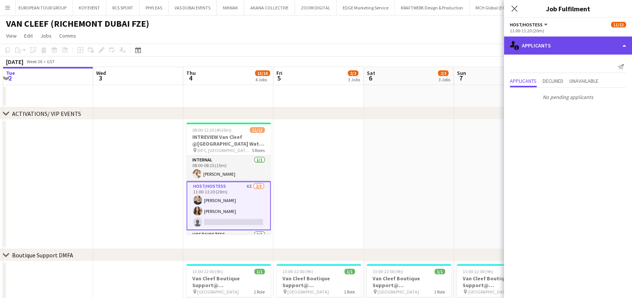
click at [573, 43] on div "single-neutral-actions-information Applicants" at bounding box center [567, 46] width 128 height 18
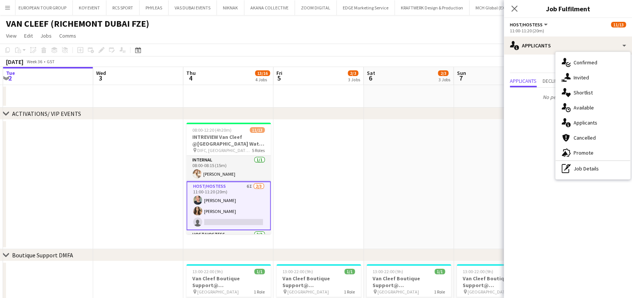
click at [585, 82] on div "single-neutral-actions-share-1 Invited" at bounding box center [592, 77] width 75 height 15
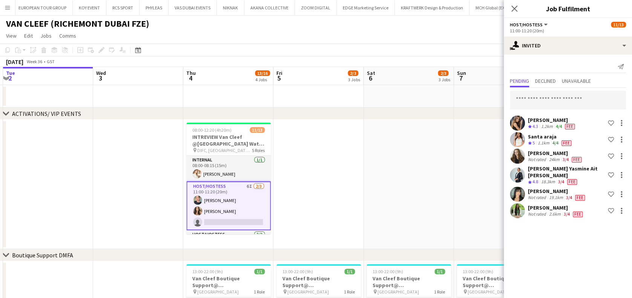
click at [535, 195] on div "Not rated" at bounding box center [538, 198] width 20 height 6
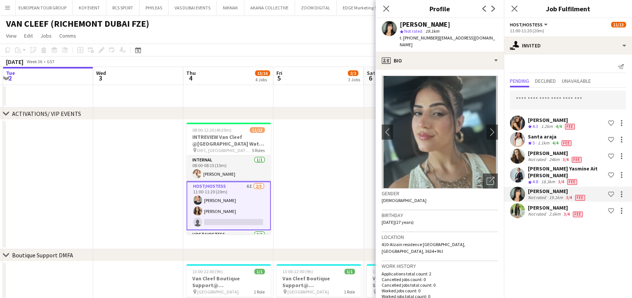
click at [525, 208] on div "Jouli Serawan Not rated 2.6km 3/4 Fee Shortlist crew" at bounding box center [567, 210] width 128 height 15
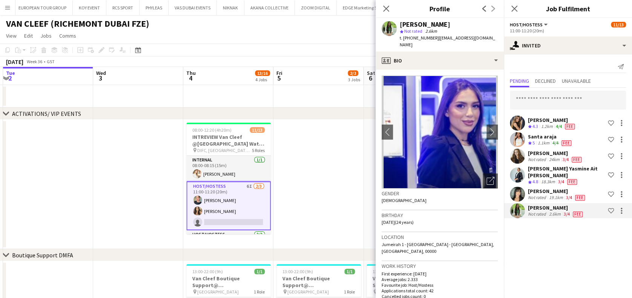
click at [531, 160] on div "Not rated" at bounding box center [538, 160] width 20 height 6
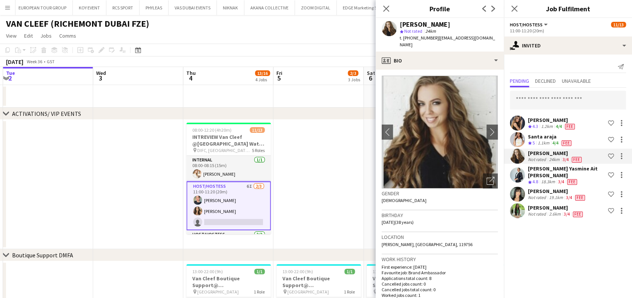
click at [323, 206] on app-date-cell at bounding box center [318, 185] width 90 height 130
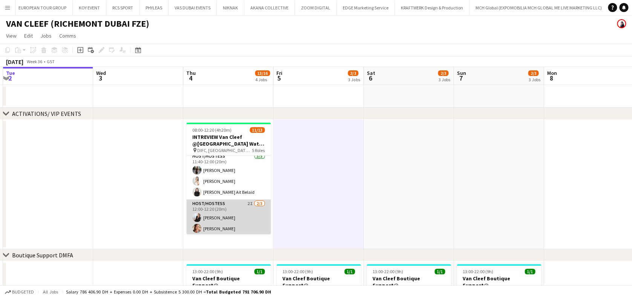
scroll to position [137, 0]
click at [238, 211] on app-card-role "Host/Hostess 2I 2/3 12:00-12:20 (20m) Giorgia Caramellino Punchita Srisuwan sin…" at bounding box center [228, 213] width 84 height 47
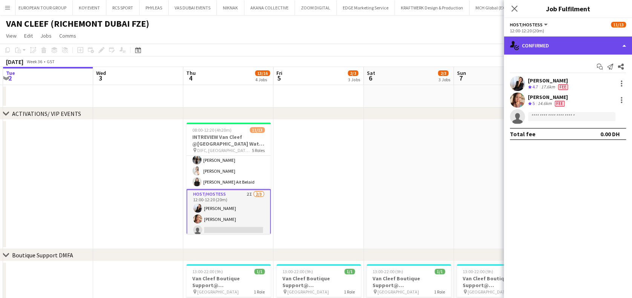
click at [544, 40] on div "single-neutral-actions-check-2 Confirmed" at bounding box center [567, 46] width 128 height 18
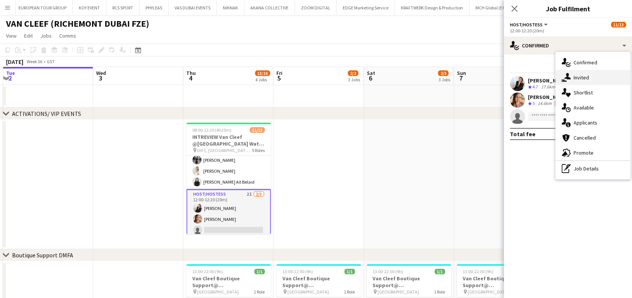
click at [587, 78] on span "Invited" at bounding box center [580, 77] width 15 height 7
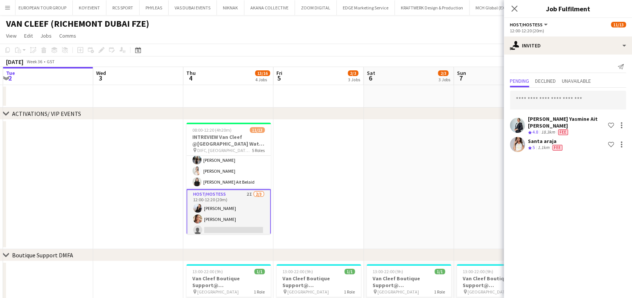
click at [373, 189] on app-date-cell at bounding box center [408, 185] width 90 height 130
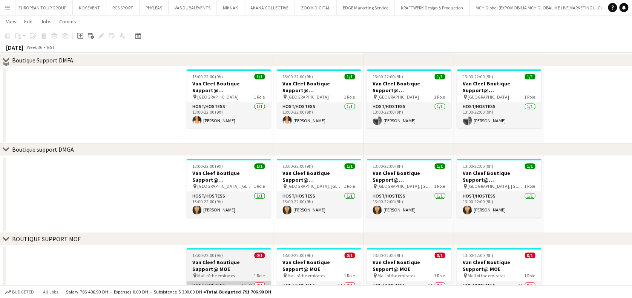
scroll to position [251, 0]
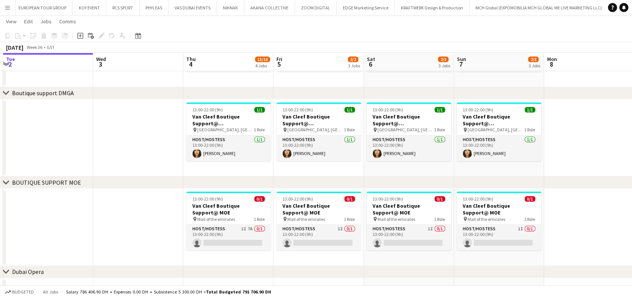
click at [242, 238] on app-card-role "Host/Hostess 1I 7A 0/1 13:00-22:00 (9h) single-neutral-actions" at bounding box center [228, 238] width 84 height 26
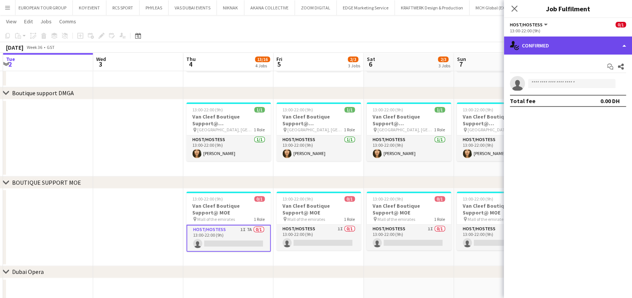
click at [551, 38] on div "single-neutral-actions-check-2 Confirmed" at bounding box center [567, 46] width 128 height 18
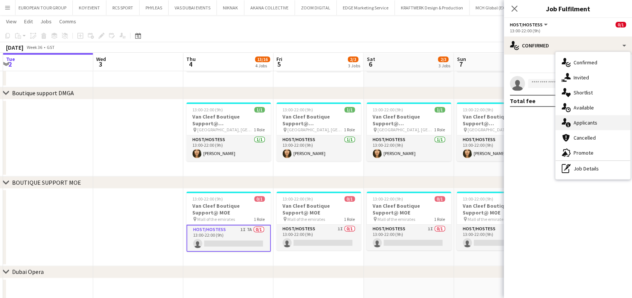
click at [582, 119] on span "Applicants" at bounding box center [585, 122] width 24 height 7
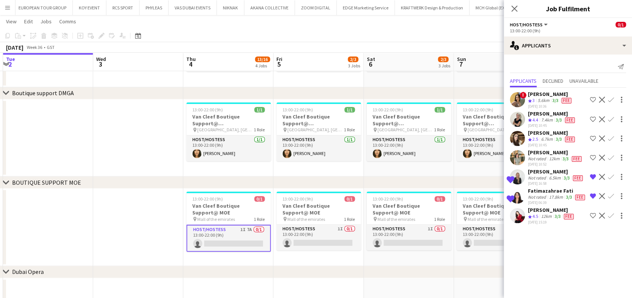
click at [534, 209] on div "Valeriia Mitina" at bounding box center [551, 210] width 47 height 7
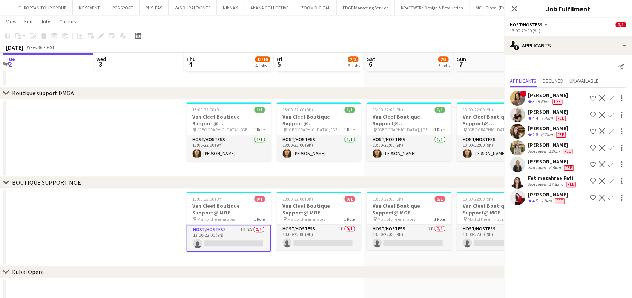
scroll to position [29, 0]
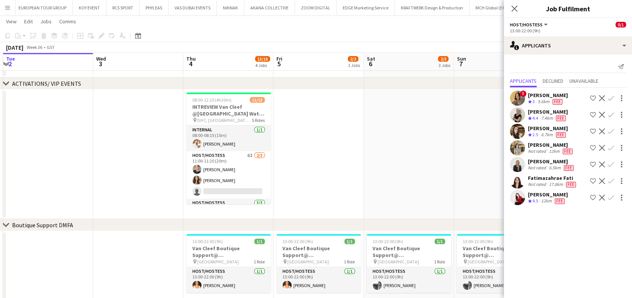
click at [327, 162] on app-date-cell at bounding box center [318, 155] width 90 height 130
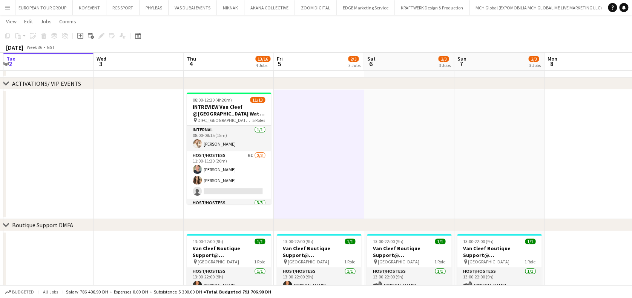
scroll to position [137, 0]
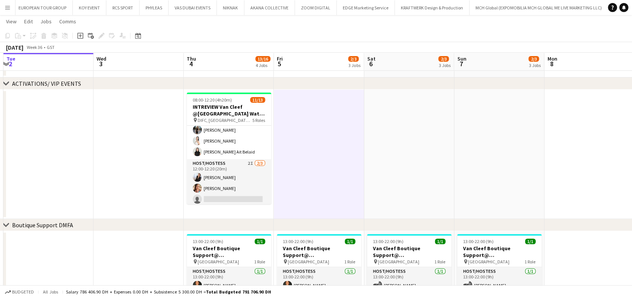
click at [139, 33] on icon "Date picker" at bounding box center [138, 36] width 6 height 6
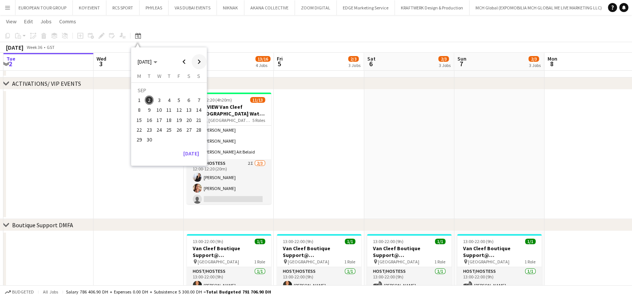
click at [200, 58] on span "Next month" at bounding box center [198, 61] width 15 height 15
click at [178, 102] on span "7" at bounding box center [178, 102] width 9 height 9
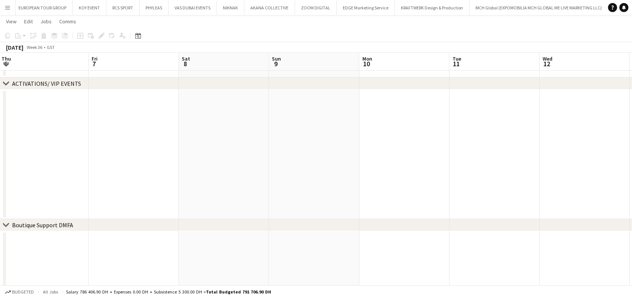
click at [144, 112] on app-calendar-viewport "Sun 2 Mon 3 Tue 4 Wed 5 Thu 6 Fri 7 Sat 8 Sun 9 Mon 10 Tue 11 Wed 12 Thu 13 Fri…" at bounding box center [316, 278] width 632 height 557
drag, startPoint x: 408, startPoint y: 106, endPoint x: 532, endPoint y: 198, distance: 154.9
click at [176, 121] on app-calendar-viewport "Thu 6 Fri 7 Sat 8 Sun 9 Mon 10 Tue 11 Wed 12 Thu 13 Fri 14 Sat 15 Sun 16 Mon 17…" at bounding box center [316, 278] width 632 height 557
click at [206, 171] on app-calendar-viewport "Sun 9 Mon 10 Tue 11 Wed 12 Thu 13 Fri 14 Sat 15 Sun 16 Mon 17 Tue 18 Wed 19 Thu…" at bounding box center [316, 278] width 632 height 557
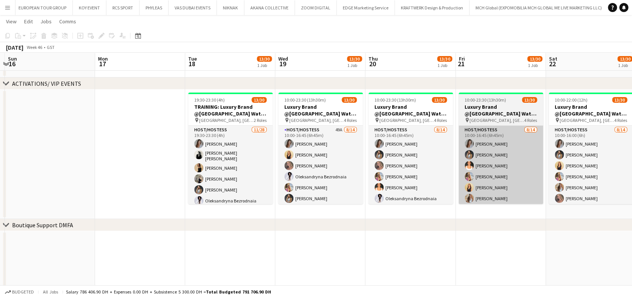
drag, startPoint x: 438, startPoint y: 127, endPoint x: 407, endPoint y: 130, distance: 31.0
click at [428, 129] on app-calendar-viewport "Thu 13 Fri 14 Sat 15 Sun 16 Mon 17 Tue 18 13/30 1 Job Wed 19 13/30 1 Job Thu 20…" at bounding box center [316, 278] width 632 height 557
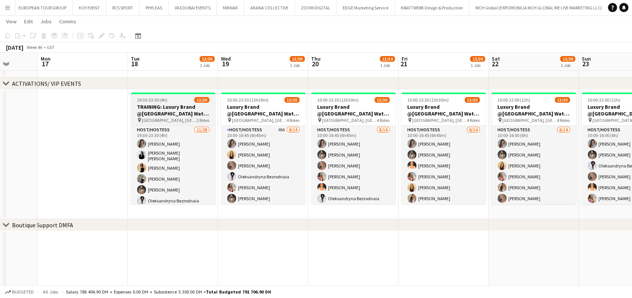
click at [247, 149] on app-card-role "Host/Hostess 49A 8/14 10:00-16:45 (6h45m) Camila Rossato Dorsa Ahmadi Pishkouhi…" at bounding box center [263, 210] width 84 height 168
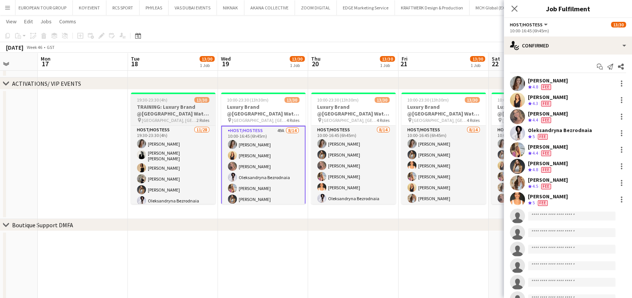
scroll to position [0, 322]
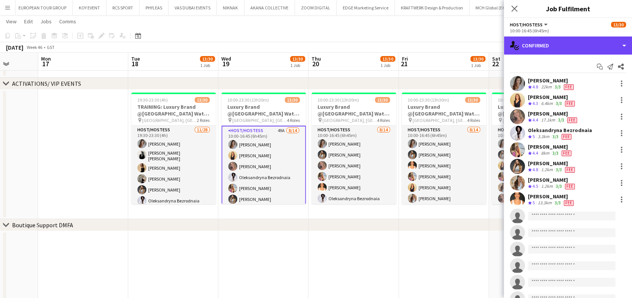
drag, startPoint x: 573, startPoint y: 45, endPoint x: 578, endPoint y: 66, distance: 21.7
click at [573, 45] on div "single-neutral-actions-check-2 Confirmed" at bounding box center [567, 46] width 128 height 18
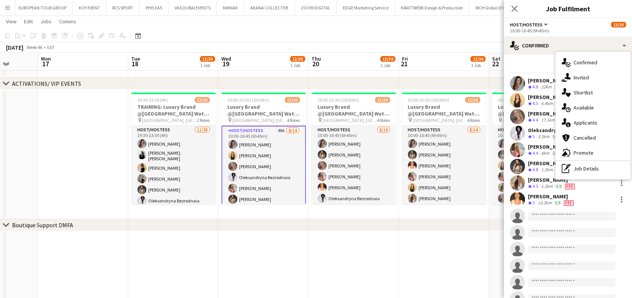
click at [601, 124] on div "single-neutral-actions-information Applicants" at bounding box center [592, 122] width 75 height 15
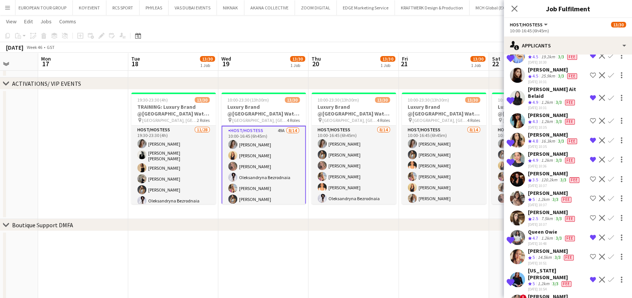
scroll to position [251, 0]
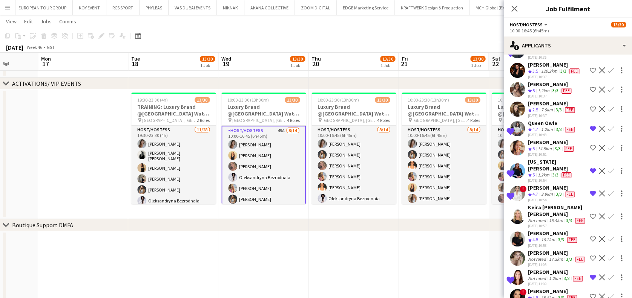
click at [543, 230] on div "TALITA SOARES" at bounding box center [553, 233] width 50 height 7
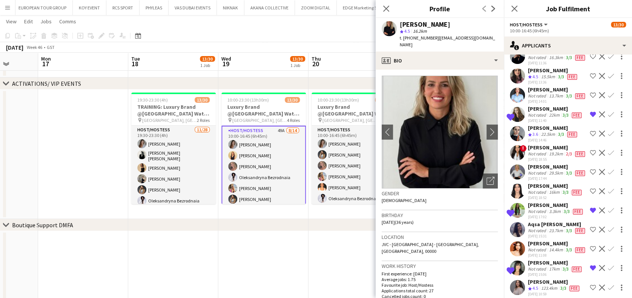
scroll to position [854, 0]
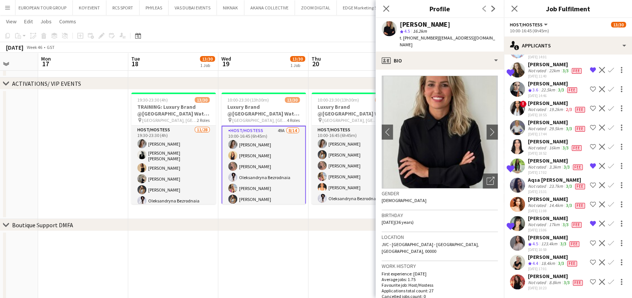
click at [86, 142] on app-date-cell at bounding box center [83, 155] width 90 height 130
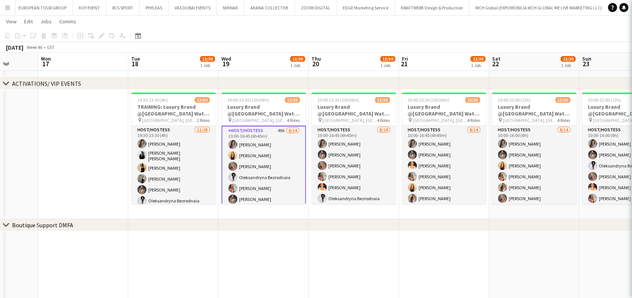
scroll to position [0, 0]
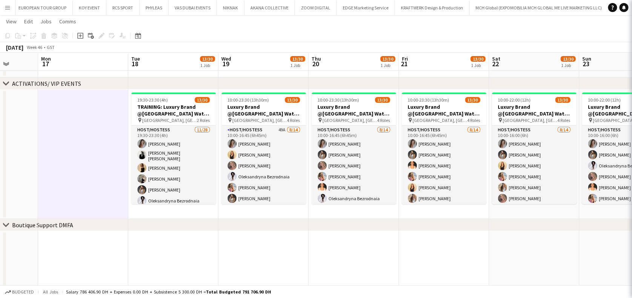
drag, startPoint x: 459, startPoint y: 167, endPoint x: 409, endPoint y: 164, distance: 49.8
click at [495, 168] on app-calendar-viewport "Thu 13 Fri 14 Sat 15 Sun 16 Mon 17 Tue 18 13/30 1 Job Wed 19 13/30 1 Job Thu 20…" at bounding box center [316, 278] width 632 height 557
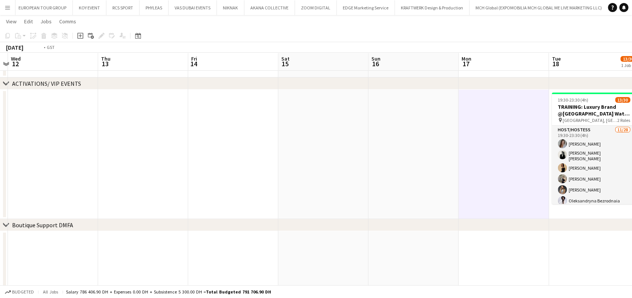
drag, startPoint x: 489, startPoint y: 172, endPoint x: 503, endPoint y: 172, distance: 14.3
click at [503, 172] on app-calendar-viewport "Mon 10 Tue 11 Wed 12 Thu 13 Fri 14 Sat 15 Sun 16 Mon 17 Tue 18 13/30 1 Job Wed …" at bounding box center [316, 278] width 632 height 557
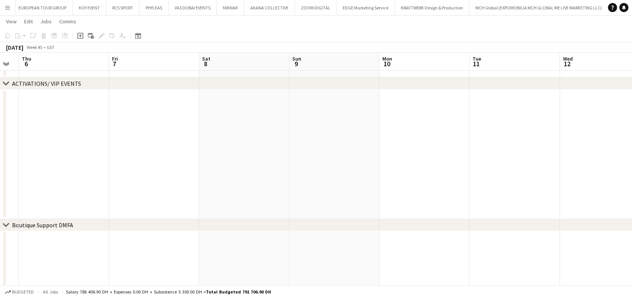
drag, startPoint x: 422, startPoint y: 178, endPoint x: 426, endPoint y: 178, distance: 4.5
click at [426, 178] on app-calendar-viewport "Tue 4 Wed 5 Thu 6 Fri 7 Sat 8 Sun 9 Mon 10 Tue 11 Wed 12 Thu 13 Fri 14 Sat 15 S…" at bounding box center [316, 278] width 632 height 557
drag, startPoint x: 298, startPoint y: 150, endPoint x: 390, endPoint y: 145, distance: 92.1
click at [390, 146] on app-calendar-viewport "Sun 2 Mon 3 Tue 4 Wed 5 Thu 6 Fri 7 Sat 8 Sun 9 Mon 10 Tue 11 Wed 12 Thu 13 Fri…" at bounding box center [316, 278] width 632 height 557
drag, startPoint x: 150, startPoint y: 170, endPoint x: 373, endPoint y: 171, distance: 223.4
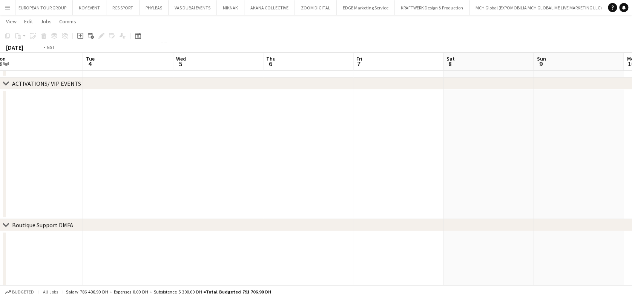
click at [385, 180] on app-calendar-viewport "Sat 1 Sun 2 Mon 3 Tue 4 Wed 5 Thu 6 Fri 7 Sat 8 Sun 9 Mon 10 Tue 11 Wed 12 Thu …" at bounding box center [316, 278] width 632 height 557
drag, startPoint x: 127, startPoint y: 171, endPoint x: 294, endPoint y: 162, distance: 166.8
click at [352, 182] on app-calendar-viewport "Wed 29 Thu 30 Fri 31 Sat 1 Sun 2 Mon 3 Tue 4 Wed 5 Thu 6 Fri 7 Sat 8 Sun 9 Mon …" at bounding box center [316, 278] width 632 height 557
drag, startPoint x: 113, startPoint y: 153, endPoint x: 319, endPoint y: 133, distance: 207.1
click at [344, 148] on app-calendar-viewport "Sun 26 Mon 27 Tue 28 Wed 29 Thu 30 Fri 31 Sat 1 Sun 2 Mon 3 Tue 4 Wed 5 Thu 6 F…" at bounding box center [316, 278] width 632 height 557
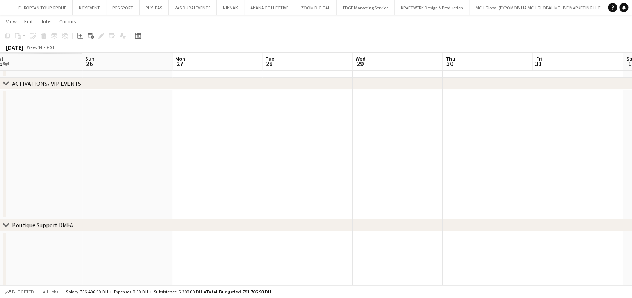
drag, startPoint x: 281, startPoint y: 167, endPoint x: 348, endPoint y: 167, distance: 67.1
click at [348, 167] on app-calendar-viewport "Thu 23 Fri 24 Sat 25 Sun 26 Mon 27 Tue 28 Wed 29 Thu 30 Fri 31 Sat 1 Sun 2 Mon …" at bounding box center [316, 278] width 632 height 557
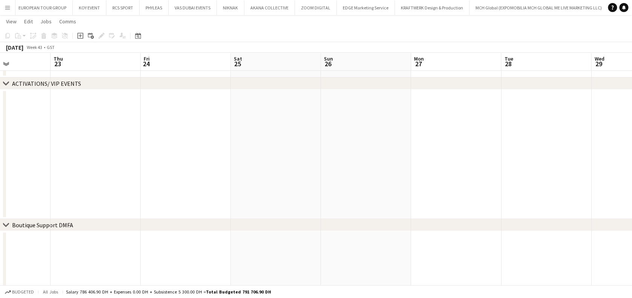
drag, startPoint x: 136, startPoint y: 39, endPoint x: 141, endPoint y: 44, distance: 6.7
click at [136, 39] on div "Date picker" at bounding box center [137, 35] width 9 height 9
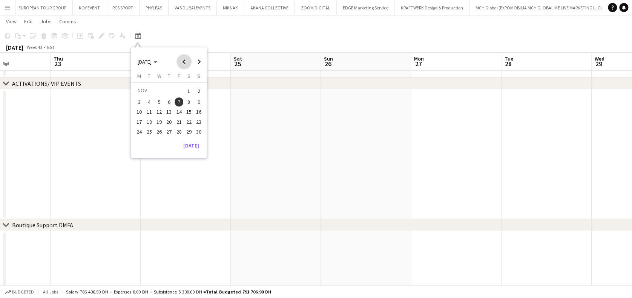
click at [184, 60] on span "Previous month" at bounding box center [183, 61] width 15 height 15
click at [165, 103] on button "4" at bounding box center [169, 100] width 10 height 10
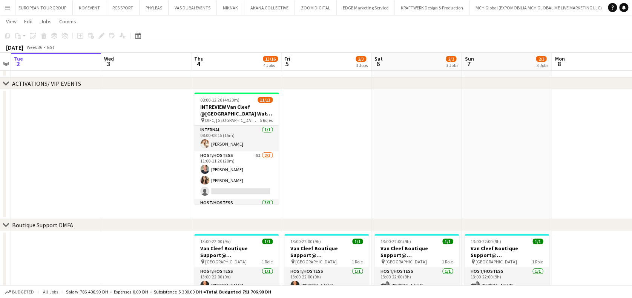
drag, startPoint x: 216, startPoint y: 184, endPoint x: 409, endPoint y: 136, distance: 198.3
click at [217, 184] on app-card-role "Host/Hostess 6I 2/3 11:00-11:20 (20m) Tanyarat Prachuabsin Taisa Bachur single-…" at bounding box center [236, 174] width 84 height 47
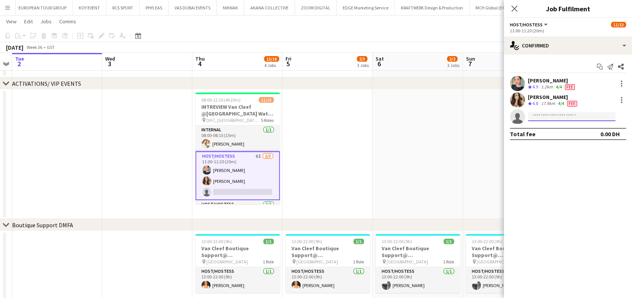
click at [556, 120] on input at bounding box center [571, 116] width 87 height 9
click at [570, 34] on app-options-switcher "Host/Hostess All roles Host/Hostess 11/13 11:00-11:20 (20m)" at bounding box center [567, 27] width 128 height 18
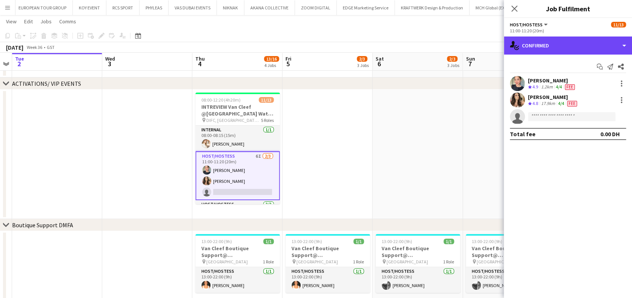
drag, startPoint x: 580, startPoint y: 49, endPoint x: 580, endPoint y: 61, distance: 12.1
click at [580, 49] on div "single-neutral-actions-check-2 Confirmed" at bounding box center [567, 46] width 128 height 18
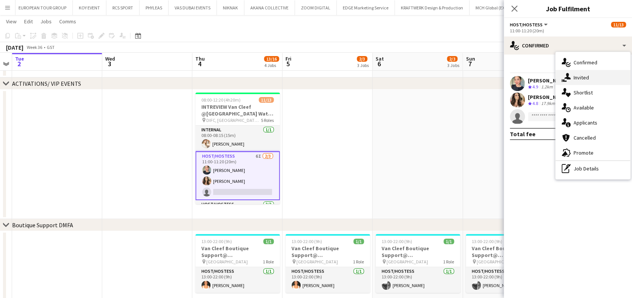
click at [590, 77] on div "single-neutral-actions-share-1 Invited" at bounding box center [592, 77] width 75 height 15
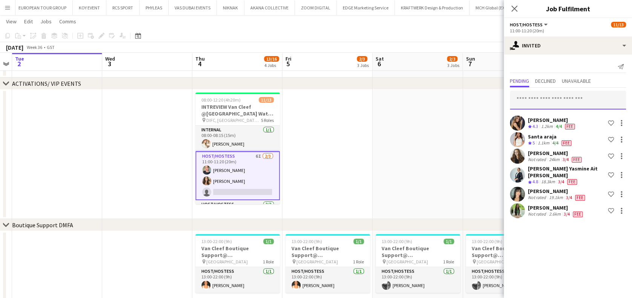
click at [543, 98] on input "text" at bounding box center [567, 100] width 116 height 19
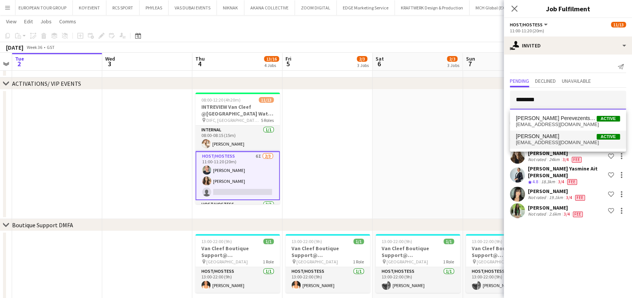
type input "********"
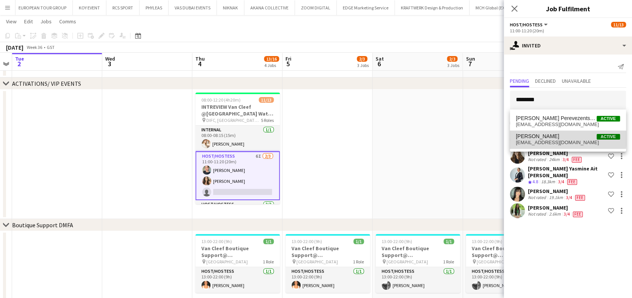
click at [558, 136] on span "Polina Podkolzina Active" at bounding box center [567, 136] width 104 height 6
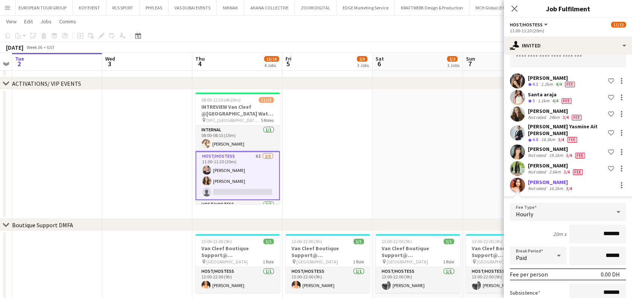
scroll to position [100, 0]
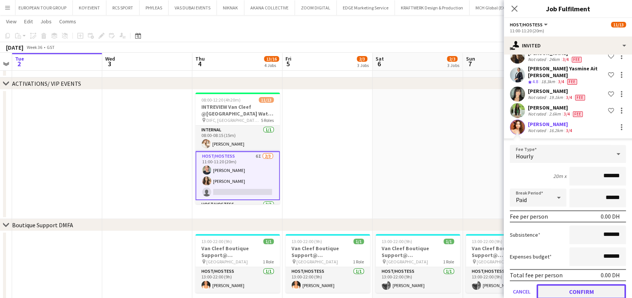
drag, startPoint x: 563, startPoint y: 284, endPoint x: 563, endPoint y: 278, distance: 6.0
click at [563, 284] on button "Confirm" at bounding box center [580, 291] width 89 height 15
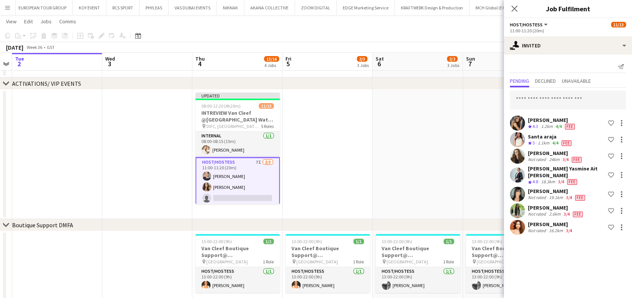
drag, startPoint x: 395, startPoint y: 185, endPoint x: 410, endPoint y: 160, distance: 29.3
click at [395, 184] on app-date-cell at bounding box center [417, 155] width 90 height 130
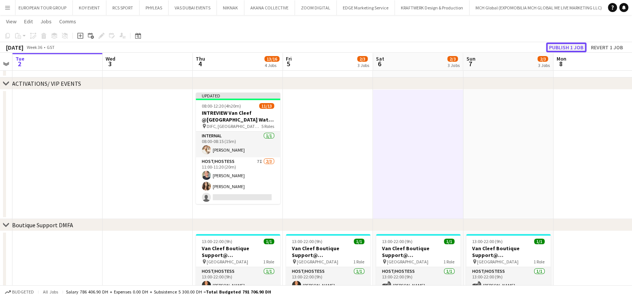
click at [575, 48] on button "Publish 1 job" at bounding box center [566, 48] width 40 height 10
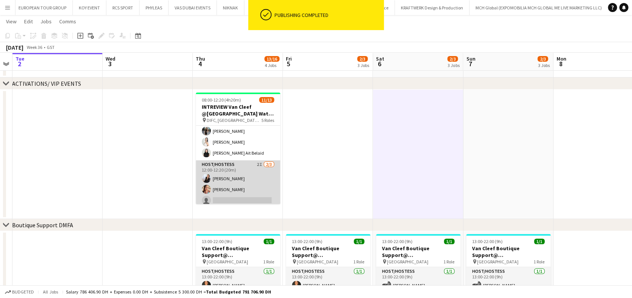
scroll to position [137, 0]
click at [240, 183] on app-card-role "Host/Hostess 2I 2/3 12:00-12:20 (20m) Giorgia Caramellino Punchita Srisuwan sin…" at bounding box center [238, 182] width 84 height 47
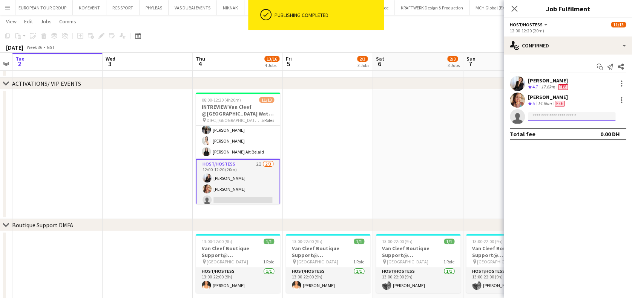
click at [544, 119] on input at bounding box center [571, 116] width 87 height 9
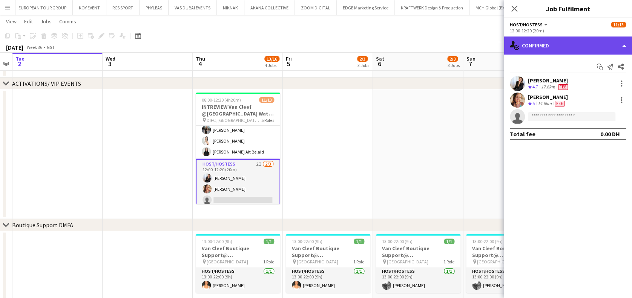
click at [565, 43] on div "single-neutral-actions-check-2 Confirmed" at bounding box center [567, 46] width 128 height 18
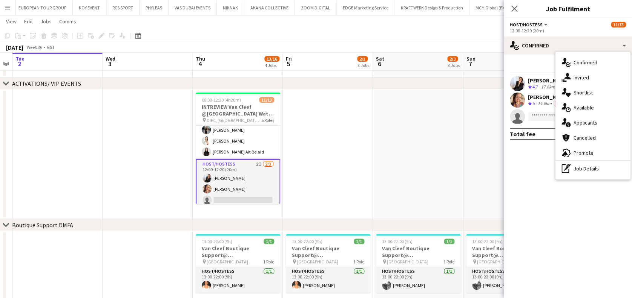
click at [573, 82] on div "single-neutral-actions-share-1 Invited" at bounding box center [592, 77] width 75 height 15
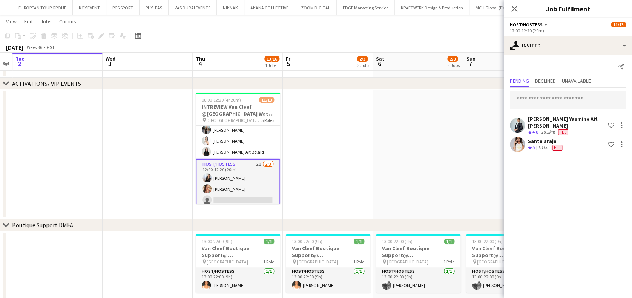
click at [567, 102] on input "text" at bounding box center [567, 100] width 116 height 19
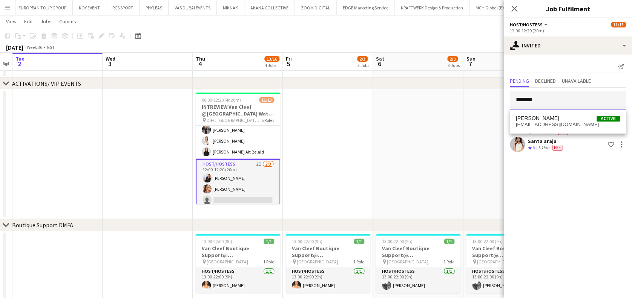
type input "******"
click at [554, 111] on div "TALITA SOARES Active talitaasoares@gmail.com" at bounding box center [567, 122] width 116 height 24
click at [564, 118] on span "TALITA SOARES Active" at bounding box center [567, 118] width 104 height 6
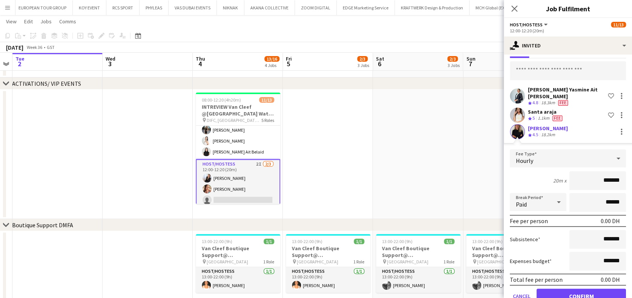
scroll to position [43, 0]
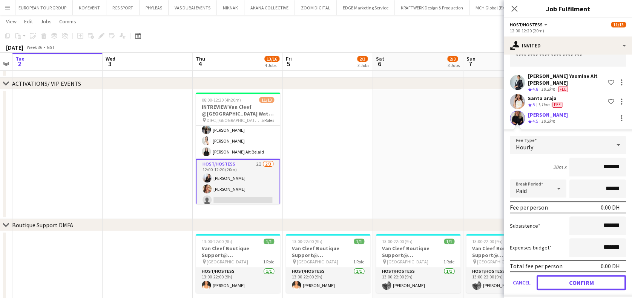
click at [585, 275] on button "Confirm" at bounding box center [580, 282] width 89 height 15
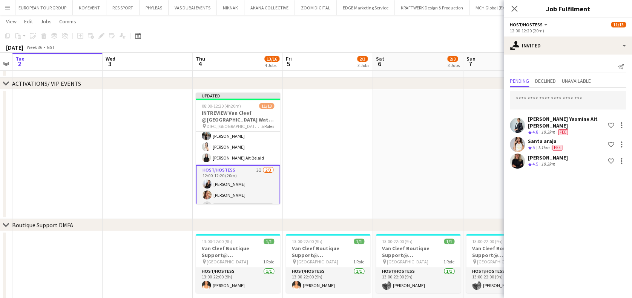
drag, startPoint x: 413, startPoint y: 151, endPoint x: 423, endPoint y: 135, distance: 19.1
click at [414, 151] on app-date-cell at bounding box center [418, 155] width 90 height 130
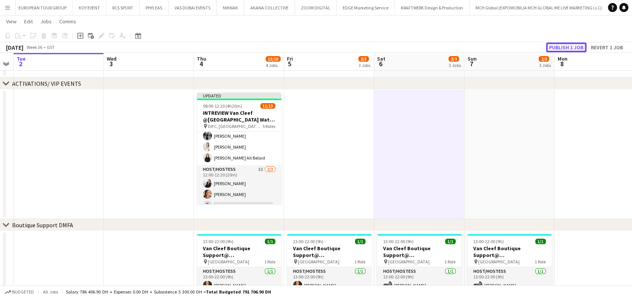
click at [566, 49] on button "Publish 1 job" at bounding box center [566, 48] width 40 height 10
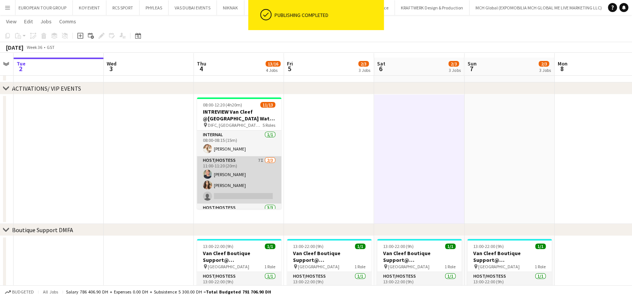
scroll to position [0, 0]
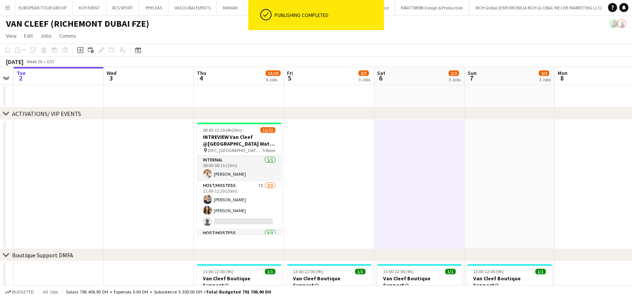
click at [329, 181] on app-date-cell at bounding box center [329, 185] width 90 height 130
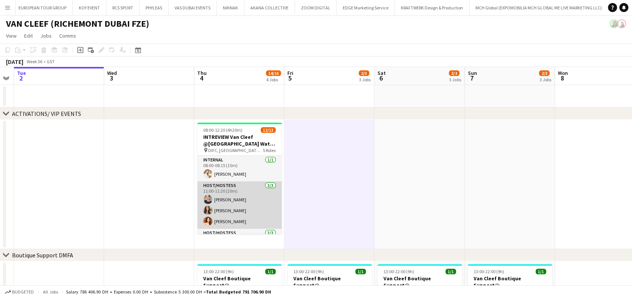
drag, startPoint x: 252, startPoint y: 208, endPoint x: 253, endPoint y: 203, distance: 4.3
click at [252, 208] on app-card-role "Host/Hostess 3/3 11:00-11:20 (20m) Tanyarat Prachuabsin Taisa Bachur Polina Pod…" at bounding box center [239, 205] width 84 height 47
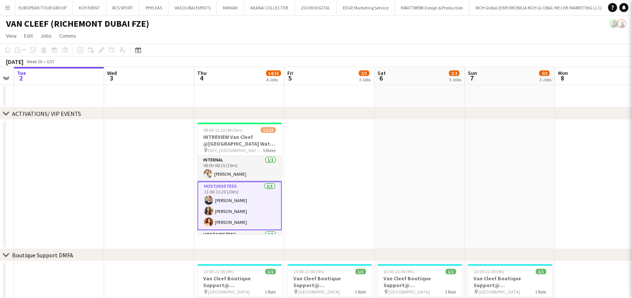
scroll to position [0, 256]
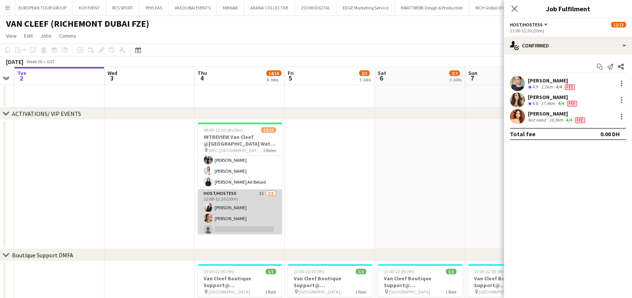
click at [229, 213] on app-card-role "Host/Hostess 3I 2/3 12:00-12:20 (20m) Giorgia Caramellino Punchita Srisuwan sin…" at bounding box center [239, 213] width 84 height 47
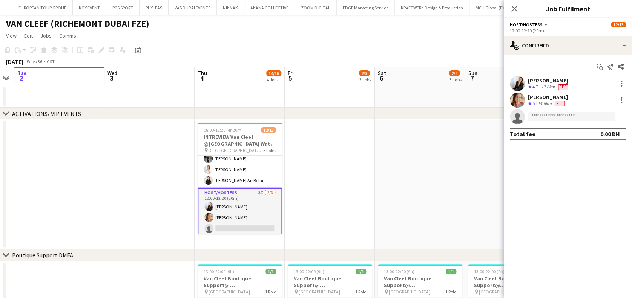
click at [318, 193] on app-date-cell at bounding box center [329, 185] width 90 height 130
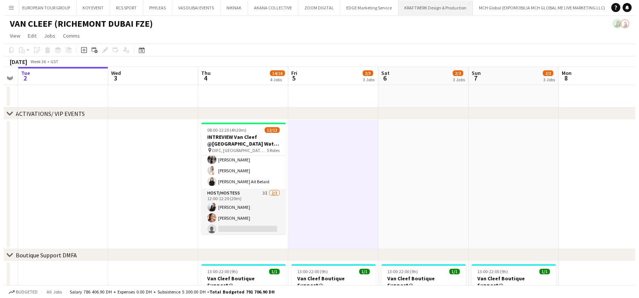
scroll to position [137, 0]
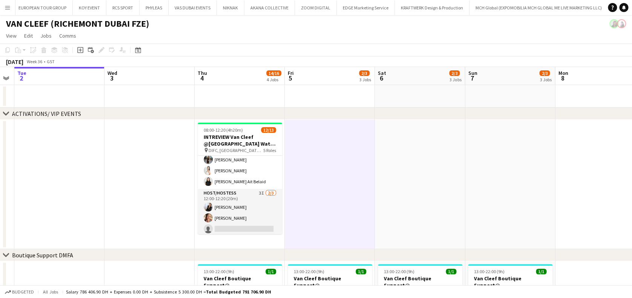
click at [14, 8] on button "Menu" at bounding box center [7, 7] width 15 height 15
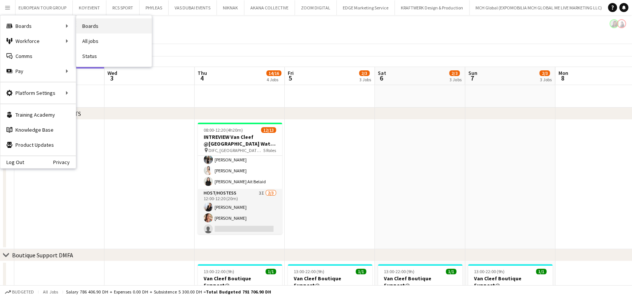
click at [83, 24] on link "Boards" at bounding box center [113, 25] width 75 height 15
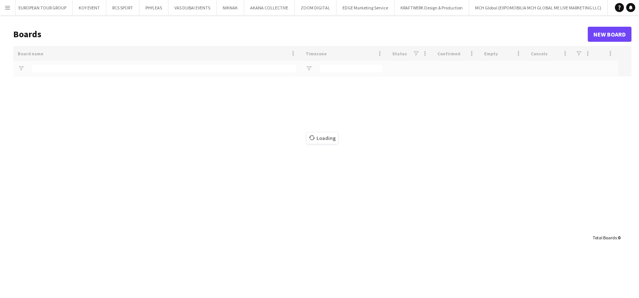
type input "*****"
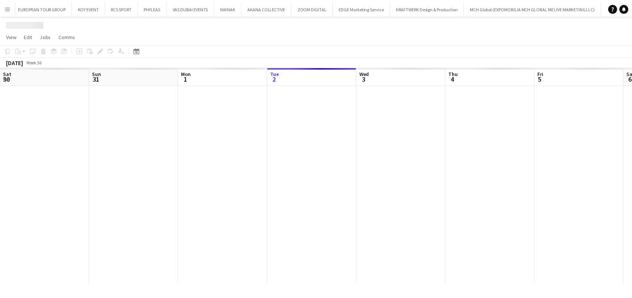
scroll to position [0, 180]
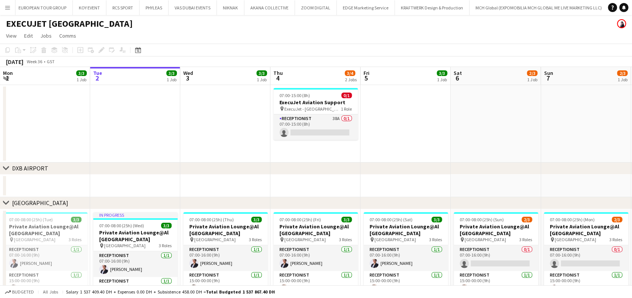
click at [326, 130] on app-card-role "Receptionist 38A 0/1 07:00-15:00 (8h) single-neutral-actions" at bounding box center [315, 128] width 84 height 26
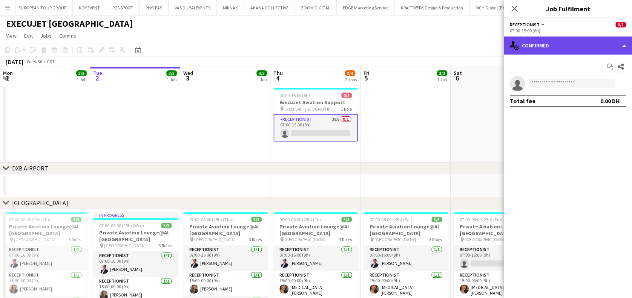
click at [557, 38] on div "single-neutral-actions-check-2 Confirmed" at bounding box center [567, 46] width 128 height 18
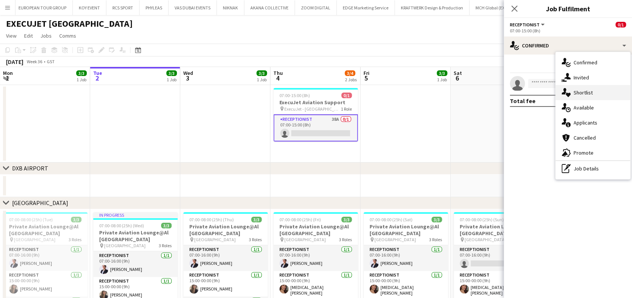
click at [575, 89] on span "Shortlist" at bounding box center [582, 92] width 19 height 7
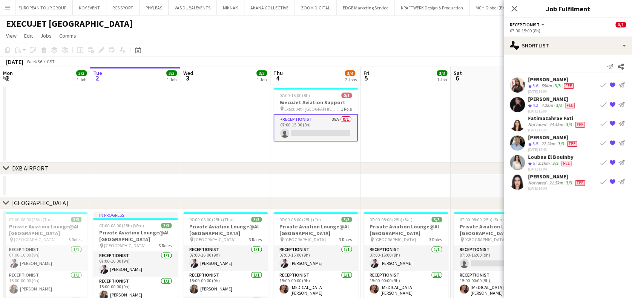
click at [612, 140] on app-icon "{{ spriteTitle }}" at bounding box center [612, 143] width 6 height 6
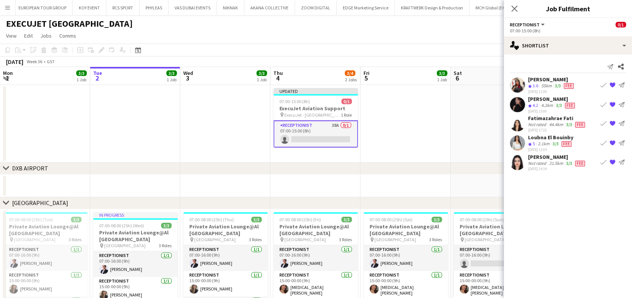
click at [437, 128] on app-date-cell at bounding box center [405, 124] width 90 height 78
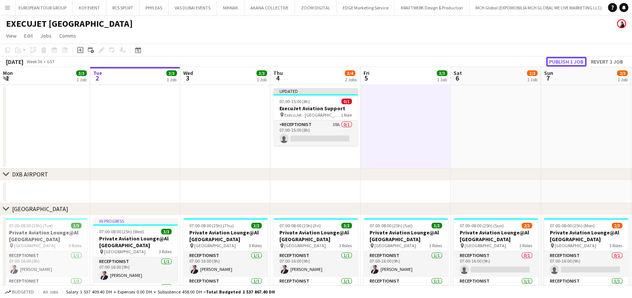
click at [566, 63] on button "Publish 1 job" at bounding box center [566, 62] width 40 height 10
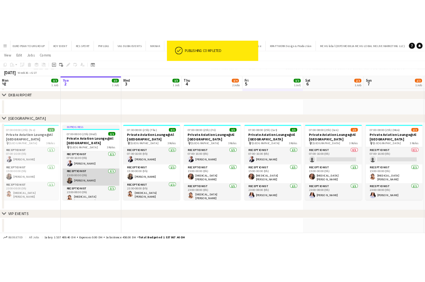
scroll to position [4, 0]
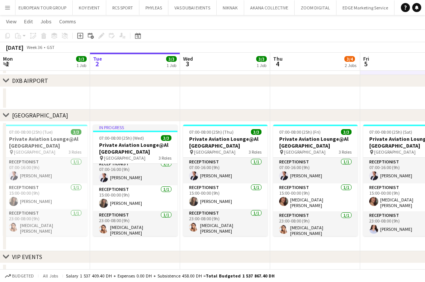
click at [227, 243] on app-date-cell "07:00-08:00 (25h) (Thu) 3/3 Private Aviation Lounge@Al Maktoum Airport pin Al M…" at bounding box center [225, 187] width 90 height 130
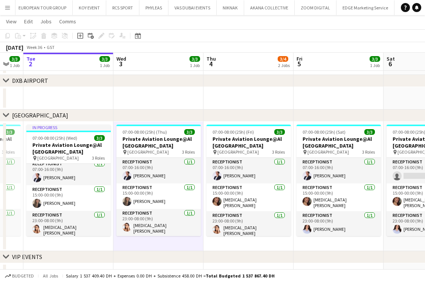
scroll to position [0, 299]
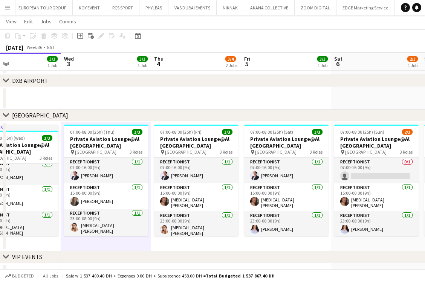
drag, startPoint x: 222, startPoint y: 233, endPoint x: 148, endPoint y: 236, distance: 73.9
click at [148, 236] on app-calendar-viewport "Sat 30 3/3 1 Job Sun 31 3/3 1 Job Mon 1 3/3 1 Job Tue 2 3/3 1 Job Wed 3 3/3 1 J…" at bounding box center [212, 111] width 425 height 350
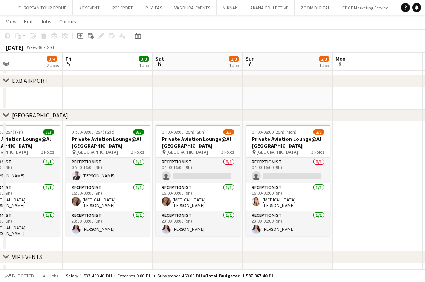
scroll to position [0, 181]
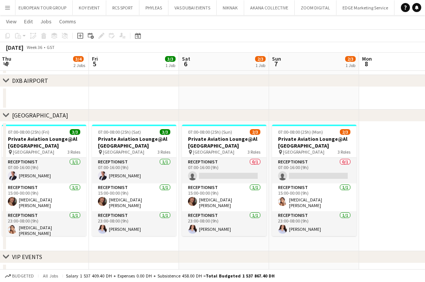
drag, startPoint x: 323, startPoint y: 197, endPoint x: 361, endPoint y: 197, distance: 38.8
click at [361, 197] on app-calendar-viewport "Tue 2 3/3 1 Job Wed 3 3/3 1 Job Thu 4 3/4 2 Jobs Fri 5 3/3 1 Job Sat 6 2/3 1 Jo…" at bounding box center [212, 111] width 425 height 350
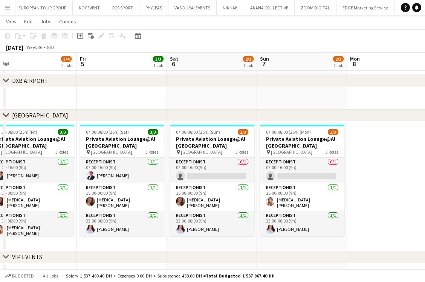
scroll to position [0, 194]
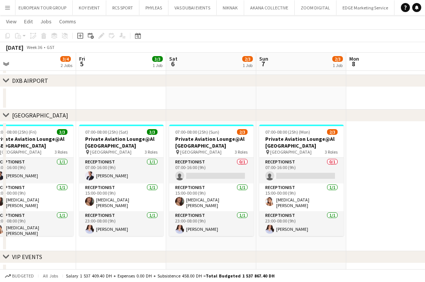
click at [347, 197] on app-calendar-viewport "Tue 2 3/3 1 Job Wed 3 3/3 1 Job Thu 4 3/4 2 Jobs Fri 5 3/3 1 Job Sat 6 2/3 1 Jo…" at bounding box center [212, 111] width 425 height 350
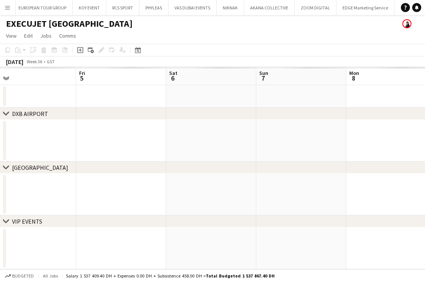
scroll to position [0, 0]
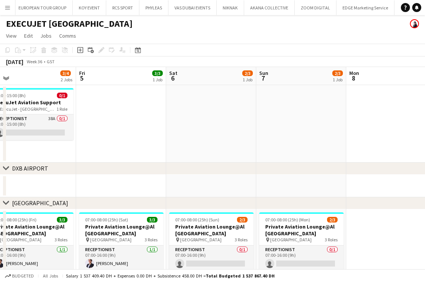
drag, startPoint x: 61, startPoint y: 107, endPoint x: 113, endPoint y: 46, distance: 79.9
click at [61, 106] on span "1 Role" at bounding box center [62, 109] width 11 height 6
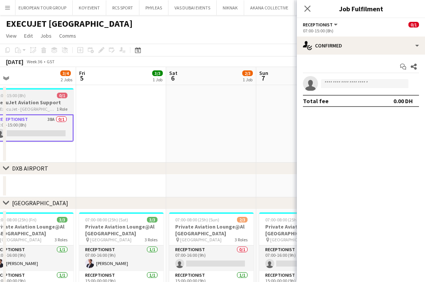
click at [64, 98] on app-job-card "07:00-15:00 (8h) 0/1 ExecuJet Aviation Support pin ExecuJet - AL Maktoum Airpor…" at bounding box center [31, 115] width 84 height 54
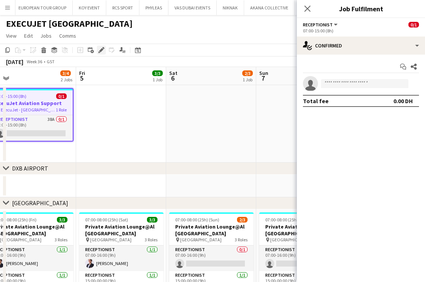
click at [105, 50] on div "Edit" at bounding box center [101, 50] width 9 height 9
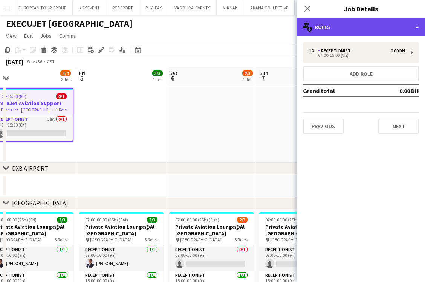
click at [380, 28] on div "multiple-users-add Roles" at bounding box center [361, 27] width 128 height 18
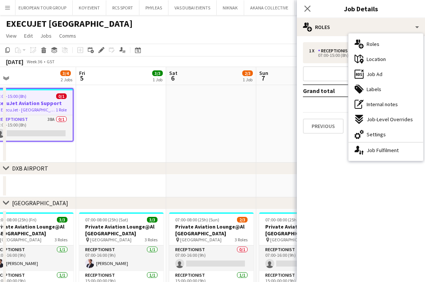
click at [381, 67] on div "ads-window Job Ad" at bounding box center [386, 74] width 75 height 15
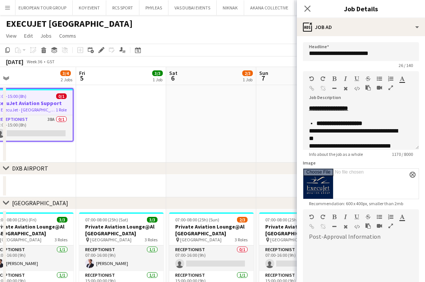
click at [390, 88] on icon "button" at bounding box center [390, 87] width 5 height 5
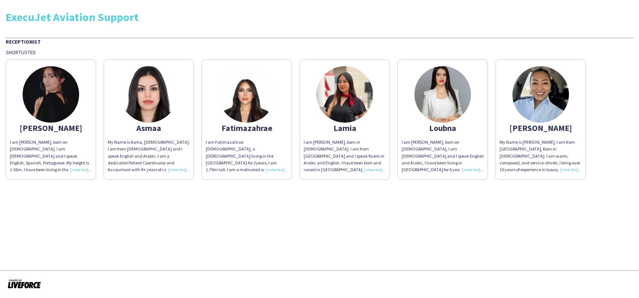
click at [555, 93] on img at bounding box center [540, 94] width 57 height 57
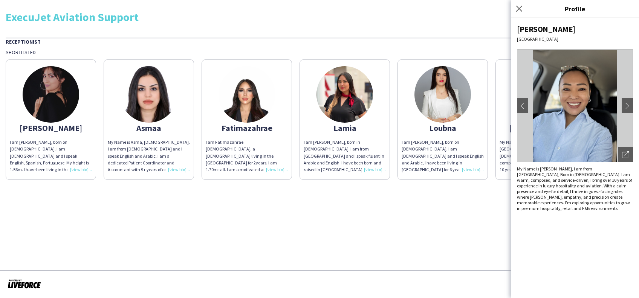
click at [449, 94] on img at bounding box center [442, 94] width 57 height 57
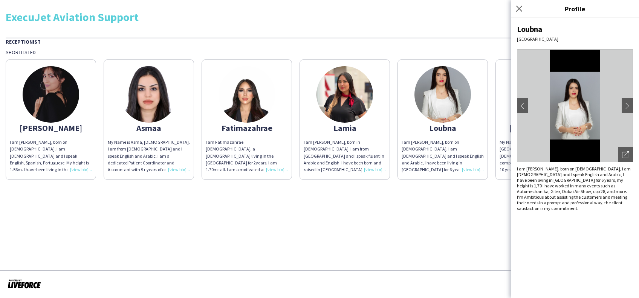
click at [358, 87] on img at bounding box center [345, 94] width 57 height 57
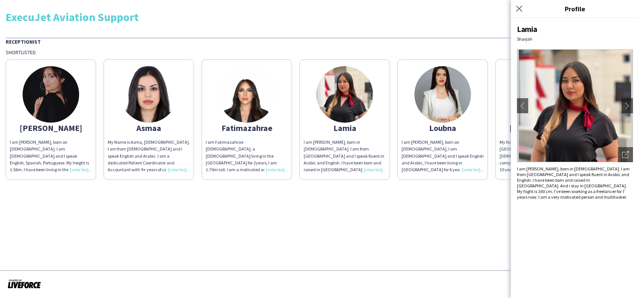
click at [240, 90] on img at bounding box center [247, 94] width 57 height 57
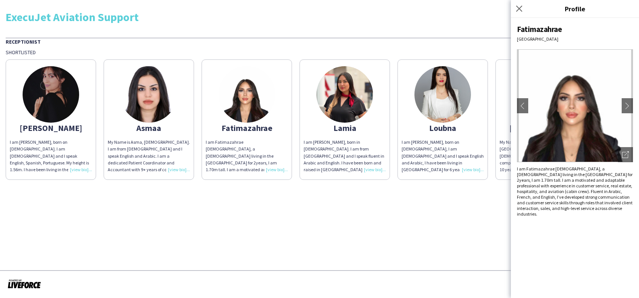
click at [135, 92] on img at bounding box center [149, 94] width 57 height 57
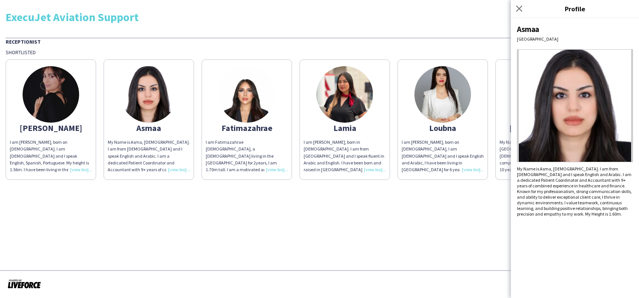
click at [67, 90] on img at bounding box center [51, 94] width 57 height 57
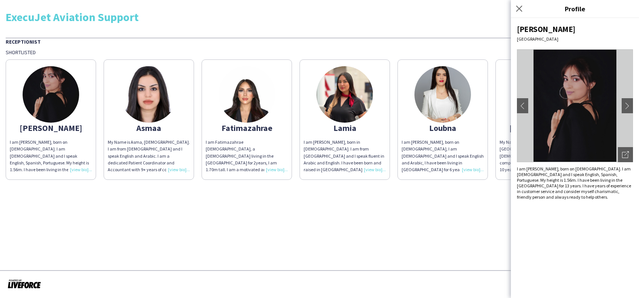
drag, startPoint x: 473, startPoint y: 229, endPoint x: 476, endPoint y: 237, distance: 7.8
click at [477, 235] on app-share-pages "ExecuJet Aviation Support Receptionist Shortlisted [PERSON_NAME] am [PERSON_NAM…" at bounding box center [319, 149] width 639 height 298
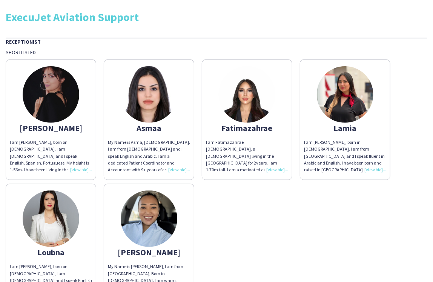
drag, startPoint x: 67, startPoint y: 83, endPoint x: 65, endPoint y: 86, distance: 4.4
click at [67, 83] on img at bounding box center [51, 94] width 57 height 57
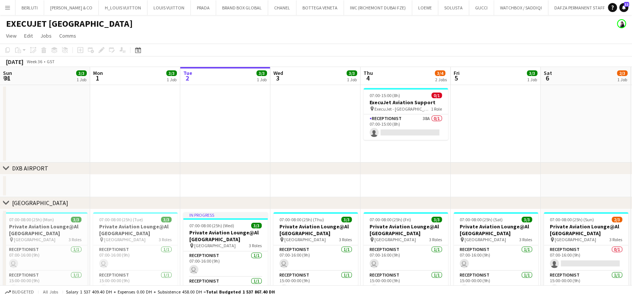
scroll to position [0, 295]
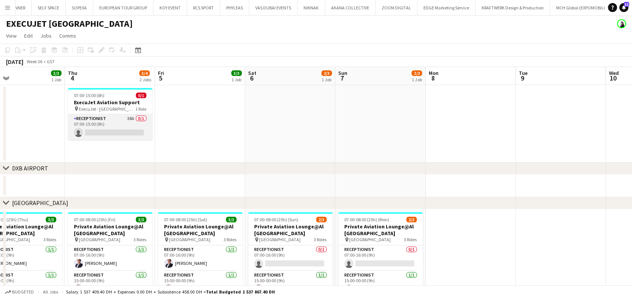
click at [136, 122] on app-card-role "Receptionist 38A 0/1 07:00-15:00 (8h) single-neutral-actions" at bounding box center [110, 128] width 84 height 26
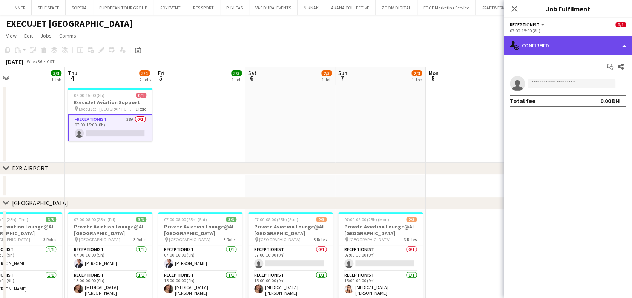
click at [588, 50] on div "single-neutral-actions-check-2 Confirmed" at bounding box center [567, 46] width 128 height 18
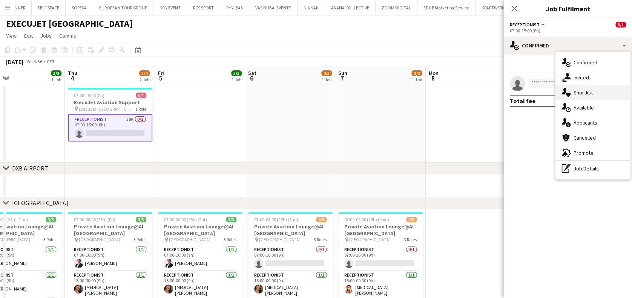
click at [582, 93] on div "single-neutral-actions-heart Shortlist" at bounding box center [592, 92] width 75 height 15
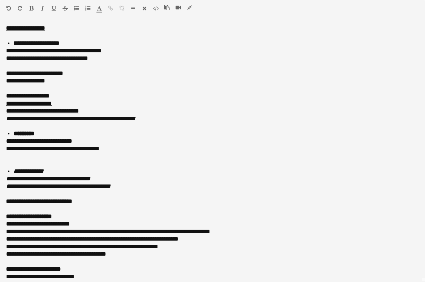
scroll to position [0, 194]
click at [189, 5] on icon "button" at bounding box center [189, 7] width 5 height 5
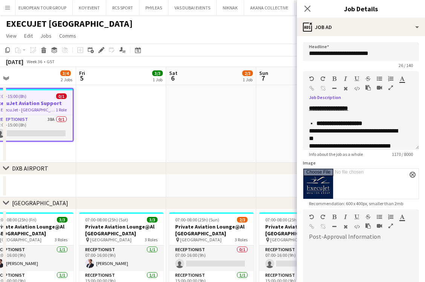
click at [216, 120] on app-date-cell at bounding box center [211, 124] width 90 height 78
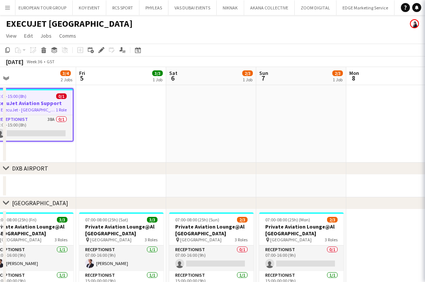
scroll to position [0, 193]
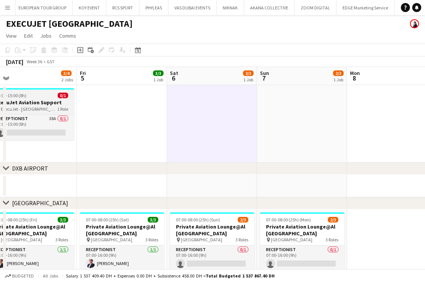
click at [63, 104] on h3 "ExecuJet Aviation Support" at bounding box center [32, 102] width 84 height 7
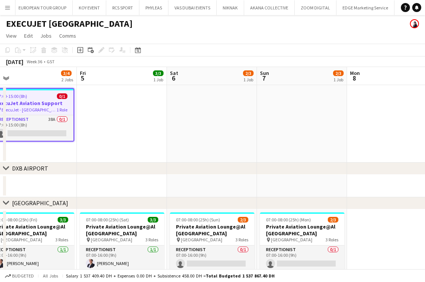
scroll to position [0, 195]
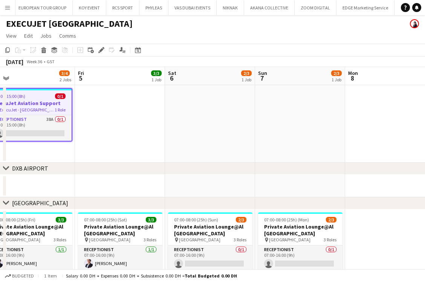
drag, startPoint x: 101, startPoint y: 50, endPoint x: 161, endPoint y: 35, distance: 61.1
click at [101, 51] on icon at bounding box center [101, 50] width 4 height 4
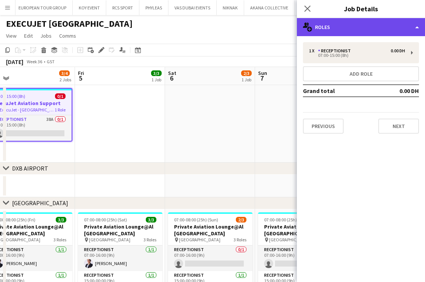
click at [387, 24] on div "multiple-users-add Roles" at bounding box center [361, 27] width 128 height 18
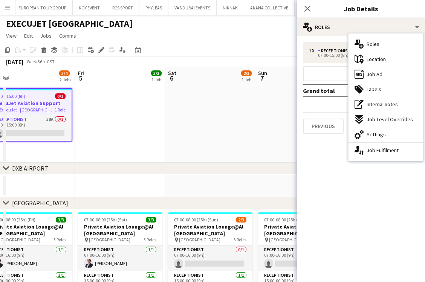
click at [395, 74] on div "ads-window Job Ad" at bounding box center [386, 74] width 75 height 15
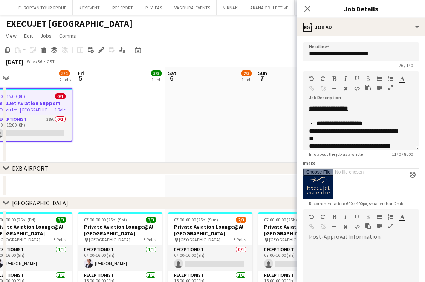
click at [391, 89] on icon "button" at bounding box center [390, 87] width 5 height 5
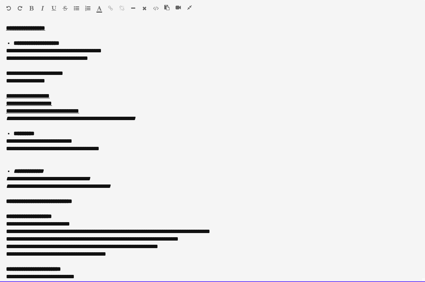
drag, startPoint x: 17, startPoint y: 49, endPoint x: 14, endPoint y: 52, distance: 4.5
click at [10, 52] on div "**********" at bounding box center [208, 51] width 405 height 8
click at [21, 51] on div "**********" at bounding box center [208, 51] width 405 height 8
drag, startPoint x: 21, startPoint y: 51, endPoint x: 2, endPoint y: 55, distance: 19.7
click at [2, 55] on div "**********" at bounding box center [212, 153] width 425 height 258
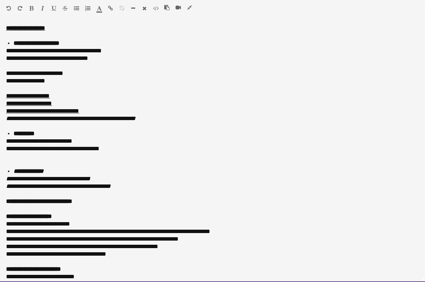
click at [18, 50] on div "**********" at bounding box center [208, 51] width 405 height 8
drag, startPoint x: 15, startPoint y: 52, endPoint x: 8, endPoint y: 53, distance: 6.9
click at [8, 53] on div "**********" at bounding box center [208, 51] width 405 height 8
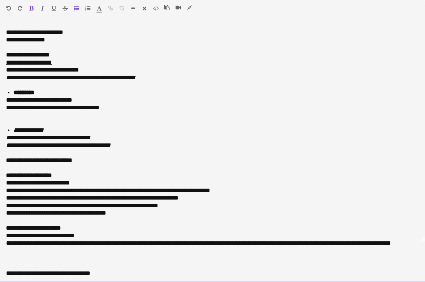
scroll to position [64, 0]
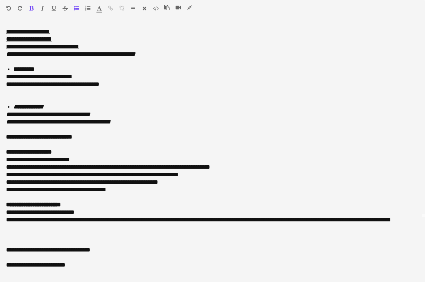
click at [190, 6] on icon "button" at bounding box center [189, 7] width 5 height 5
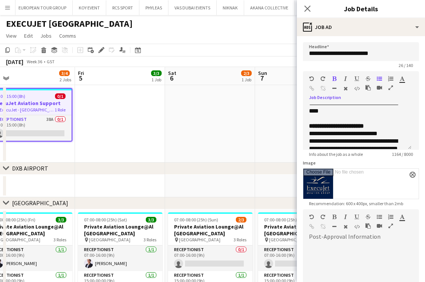
scroll to position [374, 0]
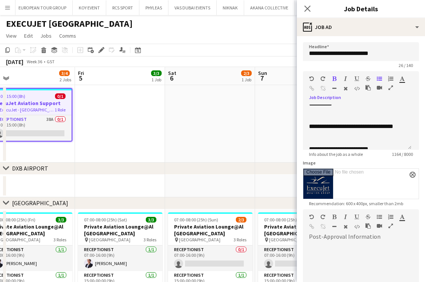
drag, startPoint x: 225, startPoint y: 116, endPoint x: 226, endPoint y: 112, distance: 4.6
click at [225, 116] on app-date-cell at bounding box center [210, 124] width 90 height 78
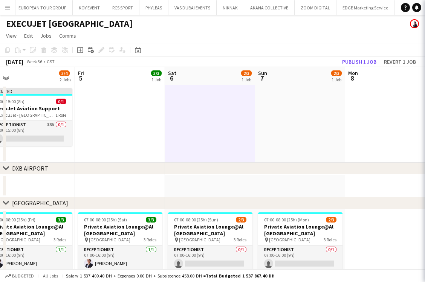
scroll to position [0, 196]
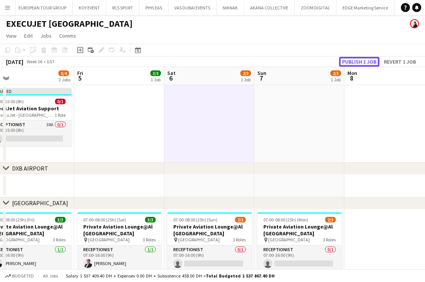
click at [358, 65] on button "Publish 1 job" at bounding box center [359, 62] width 40 height 10
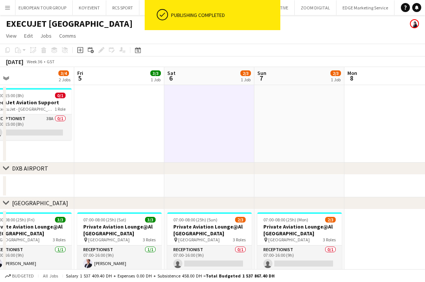
click at [38, 134] on app-card-role "Receptionist 38A 0/1 07:00-15:00 (8h) single-neutral-actions" at bounding box center [29, 128] width 84 height 26
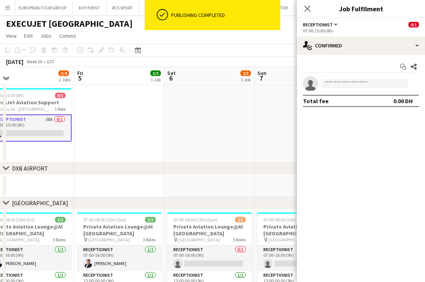
click at [345, 34] on app-options-switcher "Receptionist All roles Receptionist 0/1 07:00-15:00 (8h)" at bounding box center [361, 27] width 128 height 18
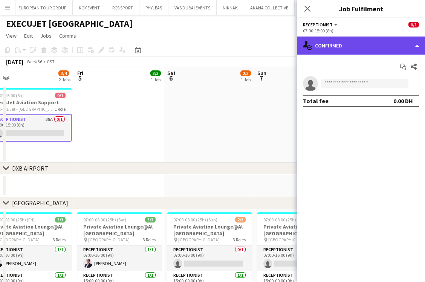
click at [377, 45] on div "single-neutral-actions-check-2 Confirmed" at bounding box center [361, 46] width 128 height 18
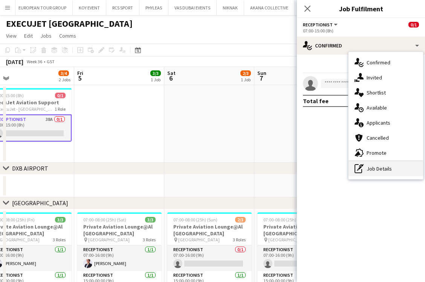
click at [371, 164] on div "pen-write Job Details" at bounding box center [386, 168] width 75 height 15
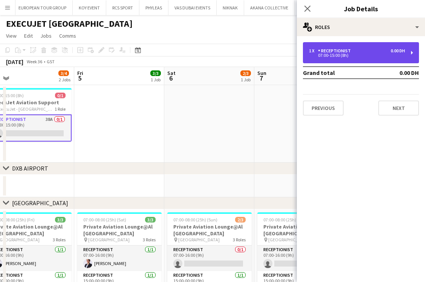
drag, startPoint x: 323, startPoint y: 45, endPoint x: 318, endPoint y: 46, distance: 5.0
click at [320, 45] on div "1 x Receptionist 0.00 DH 07:00-15:00 (8h)" at bounding box center [361, 52] width 116 height 21
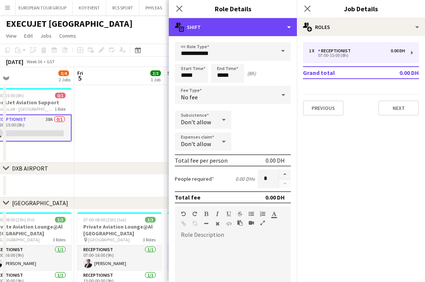
drag, startPoint x: 318, startPoint y: 46, endPoint x: 277, endPoint y: 37, distance: 42.1
click at [278, 32] on div "multiple-actions-text Shift" at bounding box center [233, 27] width 128 height 18
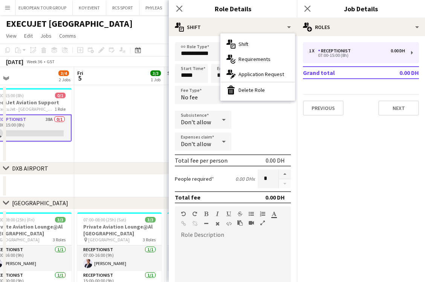
click at [277, 57] on div "multiple-actions-check-2 Requirements" at bounding box center [257, 59] width 75 height 15
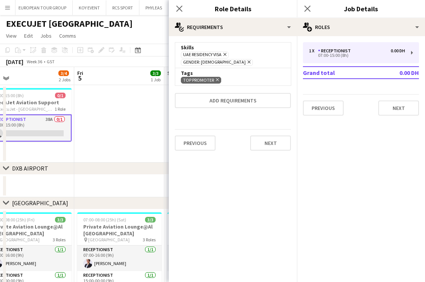
drag, startPoint x: 104, startPoint y: 118, endPoint x: 99, endPoint y: 119, distance: 5.3
click at [103, 118] on app-date-cell at bounding box center [119, 124] width 90 height 78
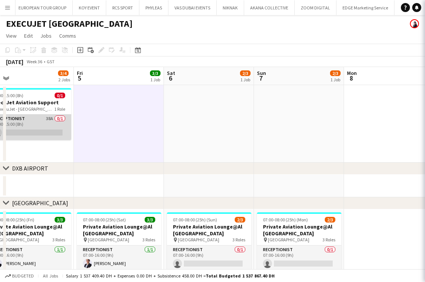
click at [56, 125] on app-card-role "Receptionist 38A 0/1 07:00-15:00 (8h) single-neutral-actions" at bounding box center [29, 128] width 84 height 26
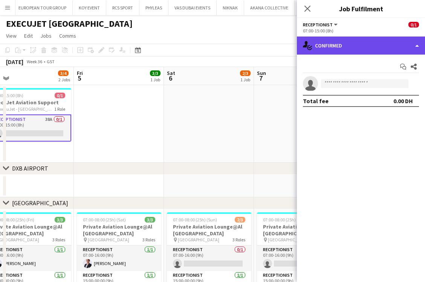
click at [389, 50] on div "single-neutral-actions-check-2 Confirmed" at bounding box center [361, 46] width 128 height 18
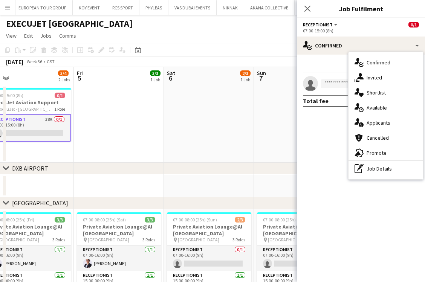
drag, startPoint x: 389, startPoint y: 50, endPoint x: 398, endPoint y: 152, distance: 102.9
click at [399, 152] on div "advertising-megaphone Promote" at bounding box center [386, 152] width 75 height 15
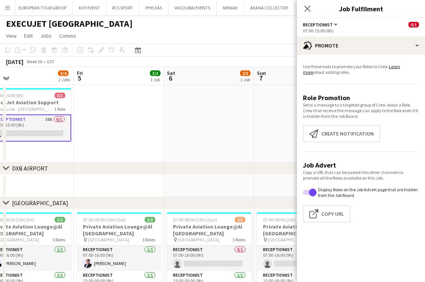
click at [358, 122] on app-promote-tab "Use these tools to promote your Roles to Crew. Learn more about adding roles. R…" at bounding box center [361, 145] width 128 height 168
click at [352, 132] on button "Create notification Create notification" at bounding box center [341, 133] width 77 height 17
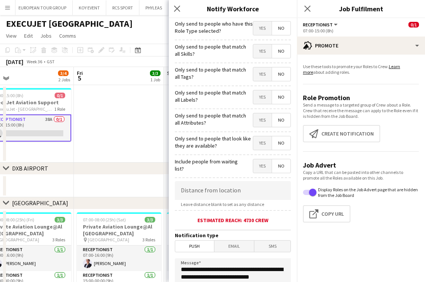
click at [259, 44] on mat-button-toggle-group "Yes No" at bounding box center [272, 51] width 38 height 14
click at [259, 56] on span "Yes" at bounding box center [262, 51] width 18 height 14
click at [257, 73] on span "Yes" at bounding box center [262, 74] width 18 height 14
drag, startPoint x: 257, startPoint y: 97, endPoint x: 255, endPoint y: 121, distance: 24.2
click at [257, 98] on span "Yes" at bounding box center [262, 97] width 18 height 14
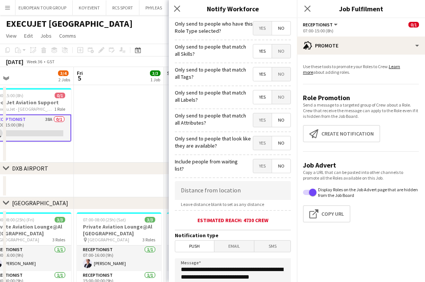
drag, startPoint x: 255, startPoint y: 121, endPoint x: 253, endPoint y: 136, distance: 15.1
click at [255, 122] on span "Yes" at bounding box center [262, 120] width 18 height 14
click at [253, 138] on span "Yes" at bounding box center [262, 143] width 18 height 14
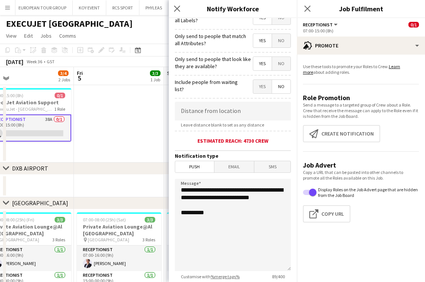
scroll to position [135, 0]
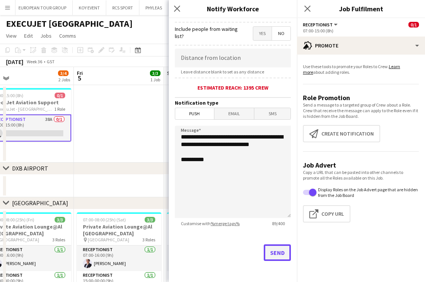
click at [271, 253] on button "Send" at bounding box center [277, 253] width 27 height 17
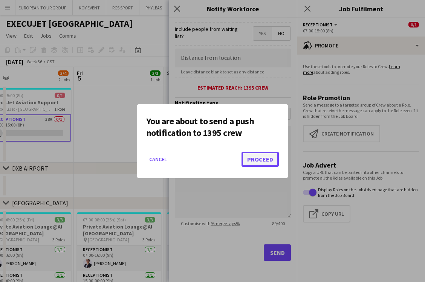
click at [262, 160] on button "Proceed" at bounding box center [260, 159] width 37 height 15
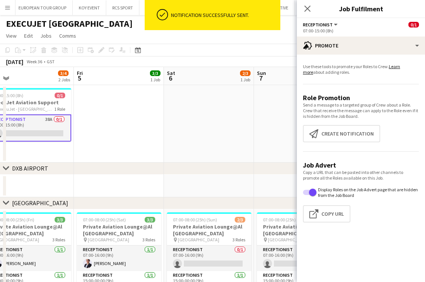
click at [151, 103] on app-date-cell at bounding box center [119, 124] width 90 height 78
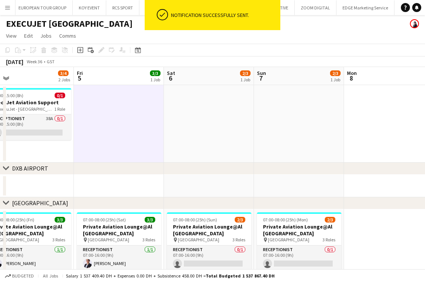
drag, startPoint x: 61, startPoint y: 119, endPoint x: 362, endPoint y: 36, distance: 312.8
click at [60, 119] on app-card-role "Receptionist 38A 0/1 07:00-15:00 (8h) single-neutral-actions" at bounding box center [29, 128] width 84 height 26
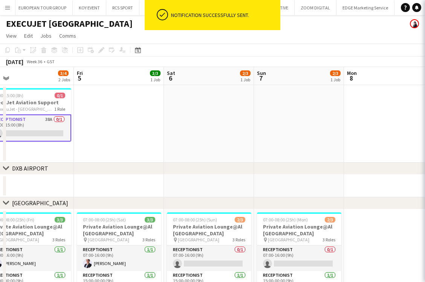
scroll to position [0, 197]
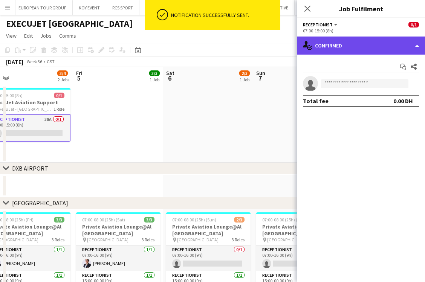
click at [398, 43] on div "single-neutral-actions-check-2 Confirmed" at bounding box center [361, 46] width 128 height 18
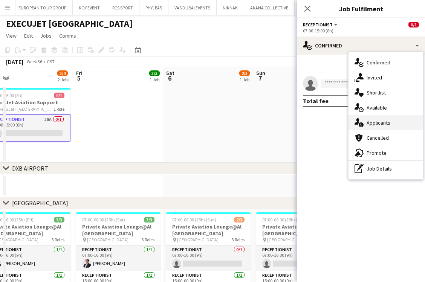
click at [391, 125] on div "single-neutral-actions-information Applicants" at bounding box center [386, 122] width 75 height 15
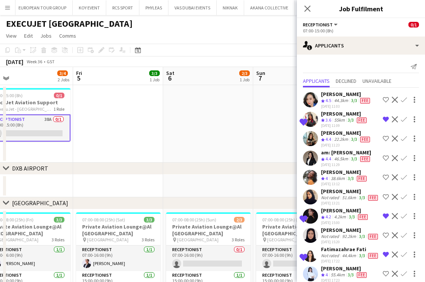
scroll to position [0, 197]
click at [111, 116] on app-date-cell at bounding box center [118, 124] width 90 height 78
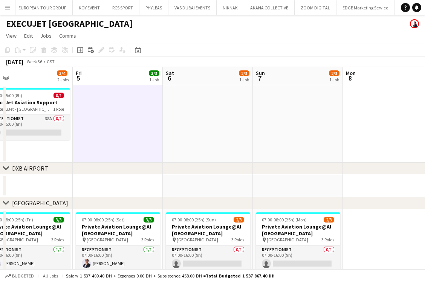
click at [61, 127] on app-card-role "Receptionist 38A 0/1 07:00-15:00 (8h) single-neutral-actions" at bounding box center [28, 128] width 84 height 26
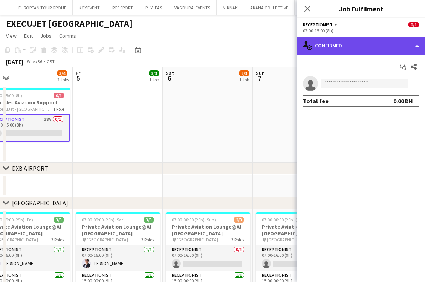
click at [365, 39] on div "single-neutral-actions-check-2 Confirmed" at bounding box center [361, 46] width 128 height 18
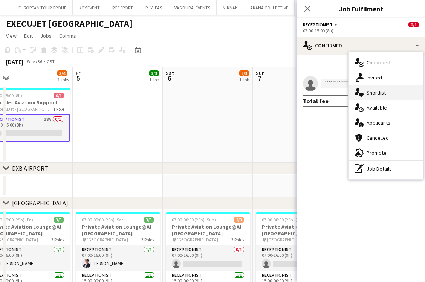
click at [374, 95] on span "Shortlist" at bounding box center [376, 92] width 19 height 7
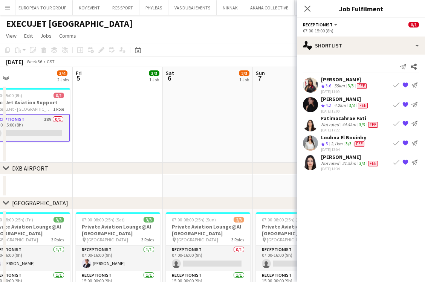
click at [224, 126] on app-date-cell at bounding box center [208, 124] width 90 height 78
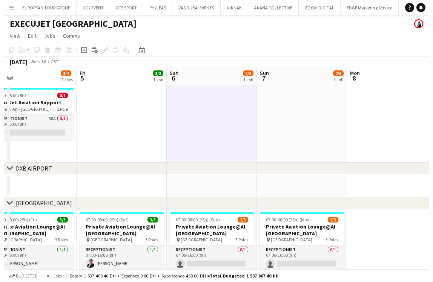
scroll to position [0, 240]
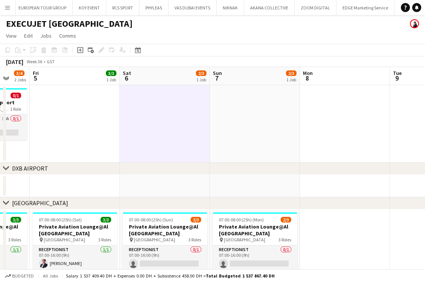
click at [193, 136] on app-calendar-viewport "Tue 2 3/3 1 Job Wed 3 3/3 1 Job Thu 4 3/4 2 Jobs Fri 5 3/3 1 Job Sat 6 2/3 1 Jo…" at bounding box center [212, 220] width 425 height 307
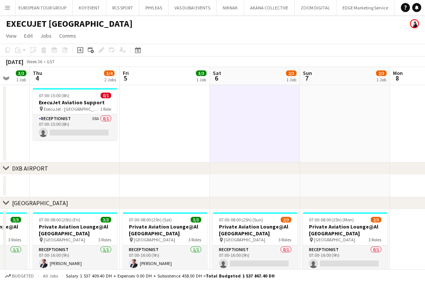
click at [68, 124] on app-card-role "Receptionist 38A 0/1 07:00-15:00 (8h) single-neutral-actions" at bounding box center [75, 128] width 84 height 26
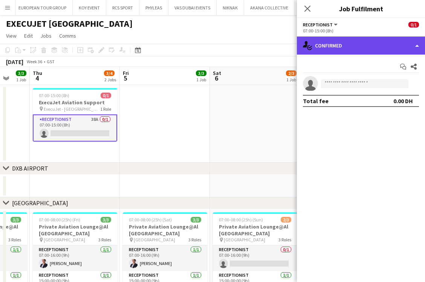
click at [387, 41] on div "single-neutral-actions-check-2 Confirmed" at bounding box center [361, 46] width 128 height 18
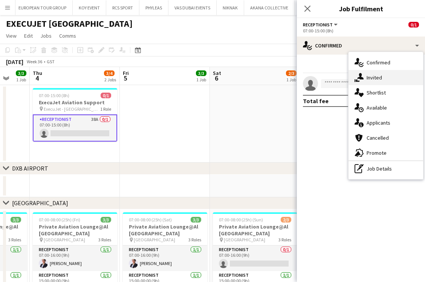
click at [407, 81] on div "single-neutral-actions-share-1 Invited" at bounding box center [386, 77] width 75 height 15
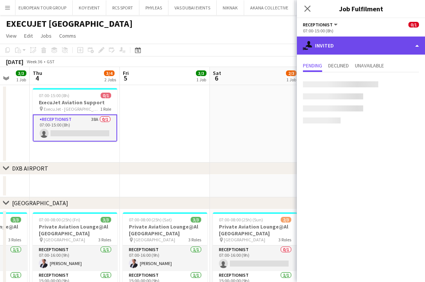
click at [359, 50] on div "single-neutral-actions-share-1 Invited" at bounding box center [361, 46] width 128 height 18
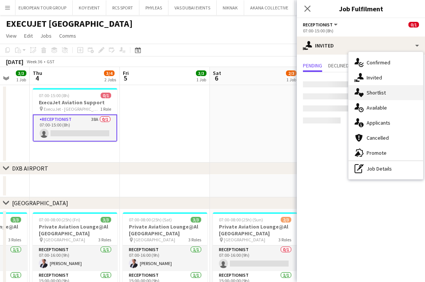
click at [368, 93] on span "Shortlist" at bounding box center [376, 92] width 19 height 7
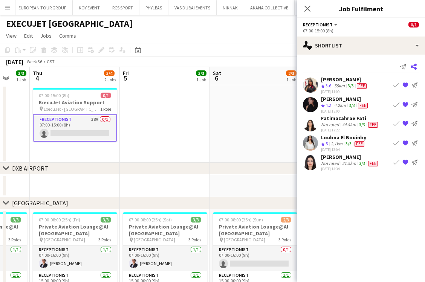
click at [415, 64] on icon at bounding box center [414, 67] width 6 height 6
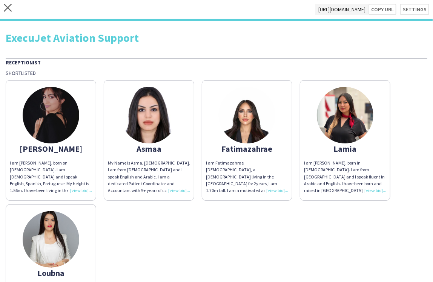
click at [61, 141] on app-share-pages-crew-card "Andrea I am Andrea Caicedo, born on 18th May, 1993. I am Ecuadorean and I speak…" at bounding box center [51, 140] width 90 height 121
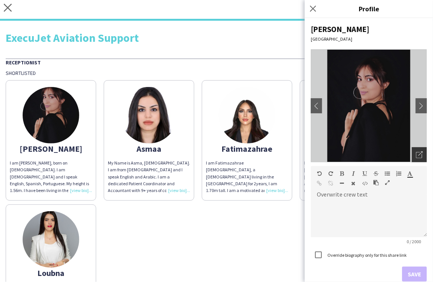
click at [416, 157] on icon "Open photos pop-in" at bounding box center [419, 154] width 7 height 7
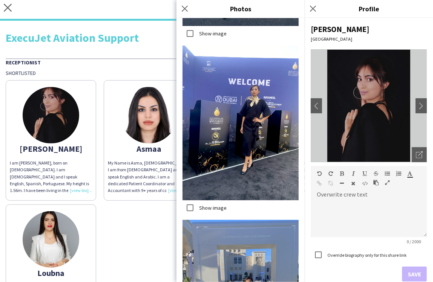
scroll to position [2009, 0]
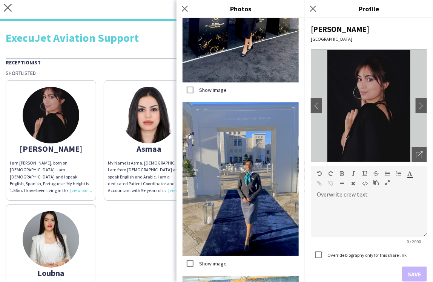
drag, startPoint x: 149, startPoint y: 217, endPoint x: 155, endPoint y: 190, distance: 27.4
click at [149, 217] on div "Andrea I am Andrea Caicedo, born on 18th May, 1993. I am Ecuadorean and I speak…" at bounding box center [216, 200] width 421 height 249
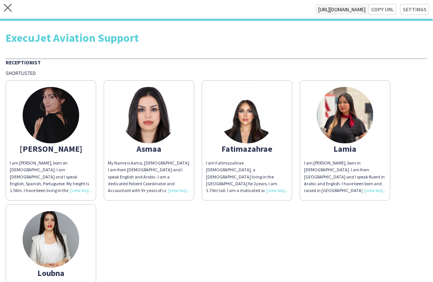
click at [157, 133] on img at bounding box center [149, 115] width 57 height 57
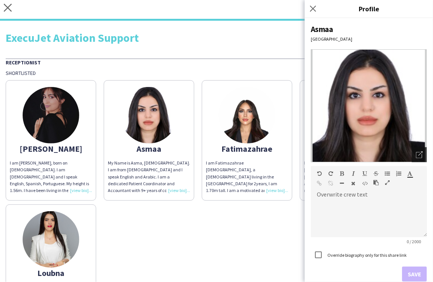
click at [416, 153] on icon "Open photos pop-in" at bounding box center [419, 154] width 7 height 7
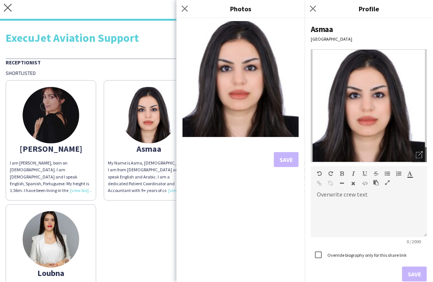
click at [144, 211] on div "Andrea I am Andrea Caicedo, born on 18th May, 1993. I am Ecuadorean and I speak…" at bounding box center [216, 200] width 421 height 249
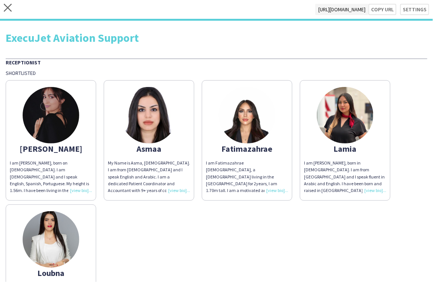
click at [249, 110] on img at bounding box center [247, 115] width 57 height 57
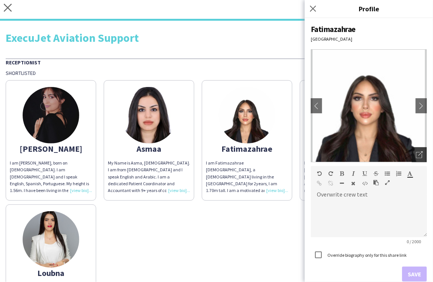
click at [416, 154] on icon "Open photos pop-in" at bounding box center [419, 154] width 7 height 7
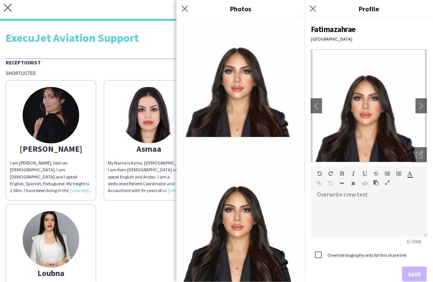
drag, startPoint x: 166, startPoint y: 217, endPoint x: 184, endPoint y: 187, distance: 35.2
click at [165, 217] on div "Andrea I am Andrea Caicedo, born on 18th May, 1993. I am Ecuadorean and I speak…" at bounding box center [216, 200] width 421 height 249
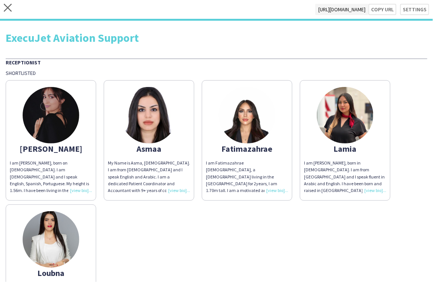
click at [341, 109] on img at bounding box center [345, 115] width 57 height 57
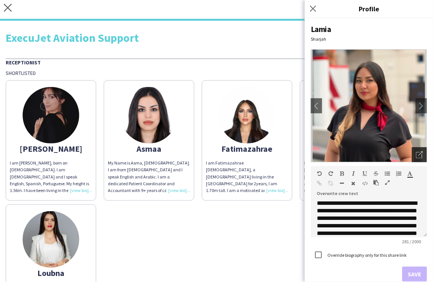
click at [416, 154] on icon "Open photos pop-in" at bounding box center [419, 154] width 7 height 7
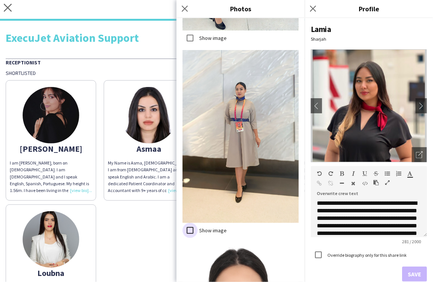
scroll to position [2200, 0]
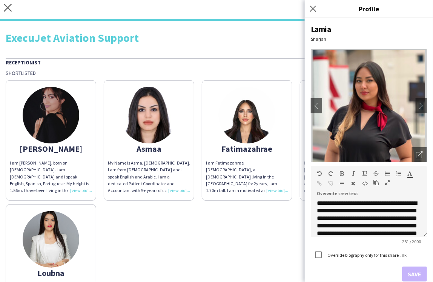
click at [261, 225] on div "Andrea I am Andrea Caicedo, born on 18th May, 1993. I am Ecuadorean and I speak…" at bounding box center [216, 200] width 421 height 249
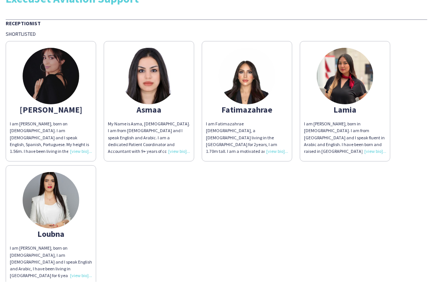
scroll to position [76, 0]
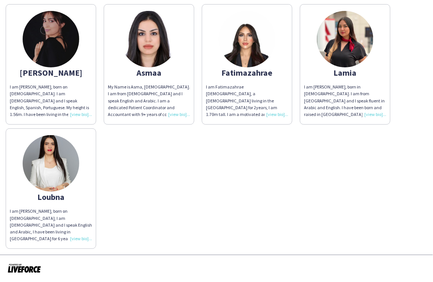
click at [39, 166] on img at bounding box center [51, 163] width 57 height 57
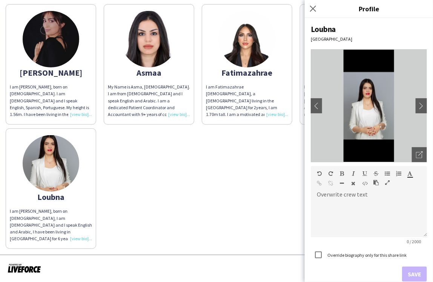
click at [411, 154] on div "Open photos pop-in" at bounding box center [418, 154] width 15 height 15
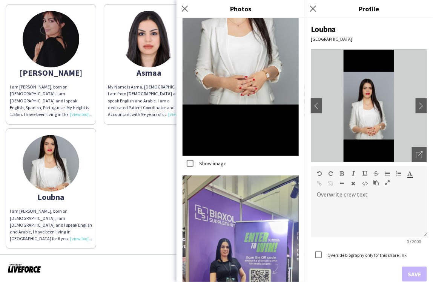
scroll to position [1239, 0]
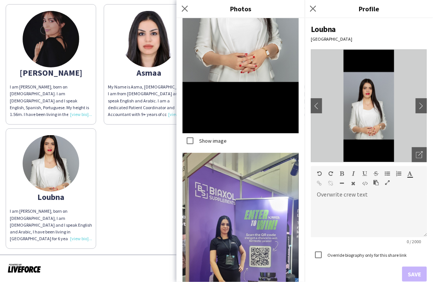
click at [153, 161] on div "Andrea I am Andrea Caicedo, born on 18th May, 1993. I am Ecuadorean and I speak…" at bounding box center [216, 124] width 421 height 249
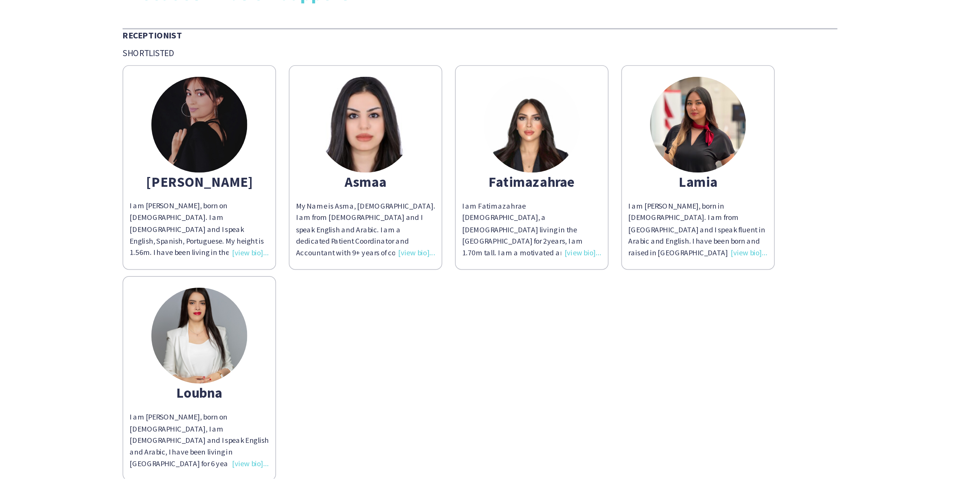
scroll to position [0, 0]
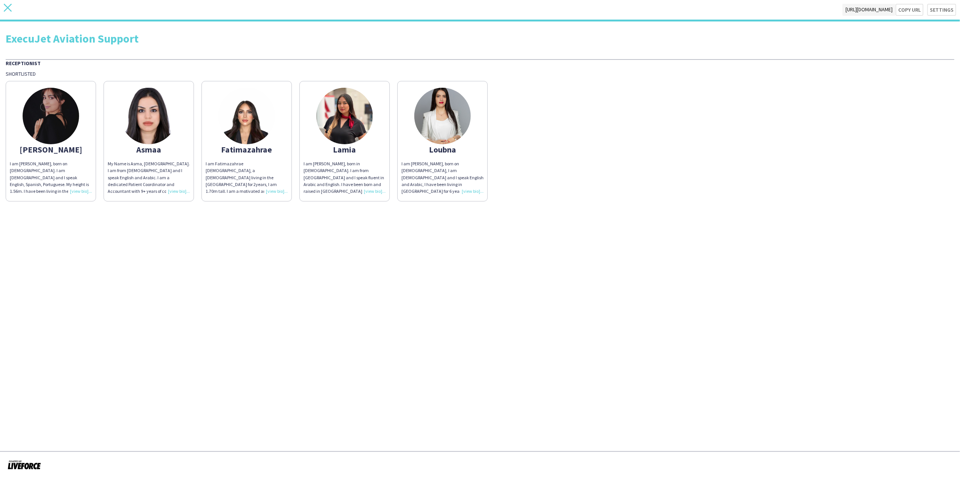
click at [11, 8] on icon "close" at bounding box center [8, 8] width 8 height 8
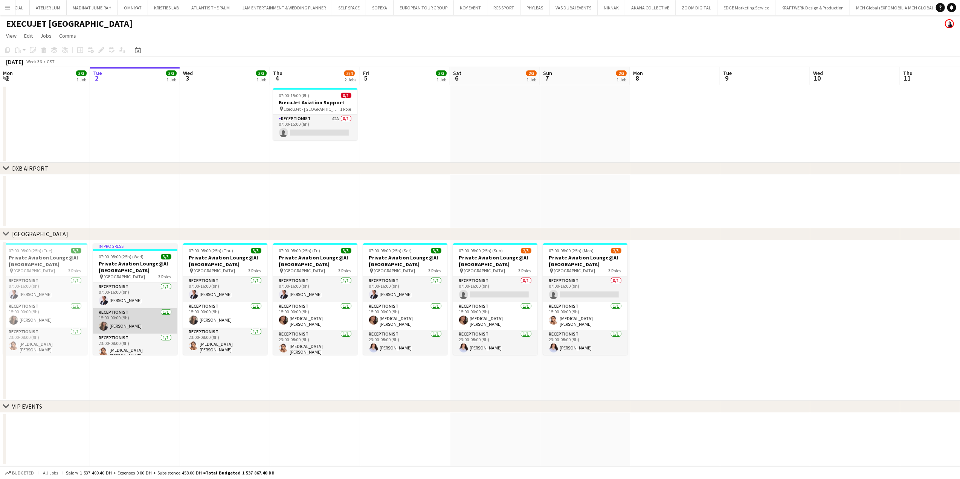
scroll to position [5, 0]
click at [189, 282] on app-date-cell "07:00-08:00 (25h) (Thu) 3/3 Private Aviation Lounge@Al Maktoum Airport pin Al M…" at bounding box center [225, 320] width 90 height 161
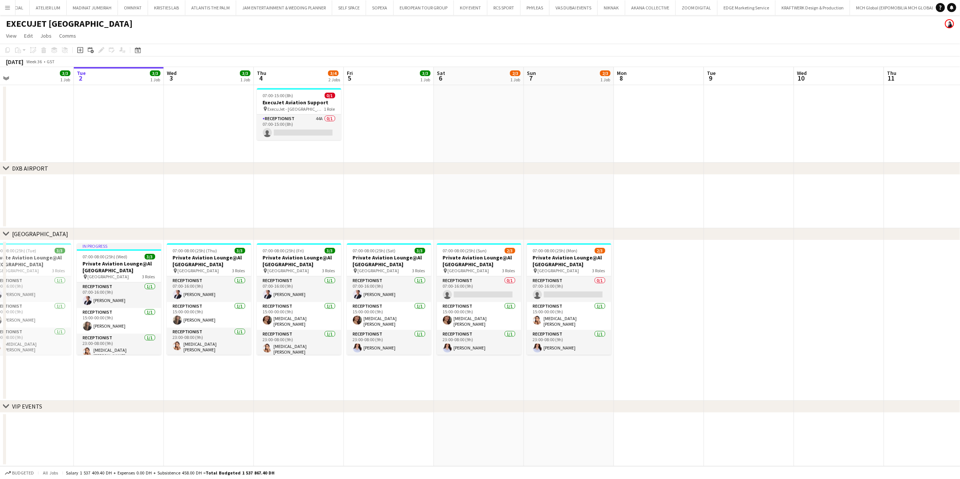
drag, startPoint x: 270, startPoint y: 207, endPoint x: 450, endPoint y: 206, distance: 179.7
click at [425, 206] on app-calendar-viewport "Sat 30 3/3 1 Job Sun 31 3/3 1 Job Mon 1 3/3 1 Job Tue 2 3/3 1 Job Wed 3 3/3 1 J…" at bounding box center [480, 266] width 960 height 399
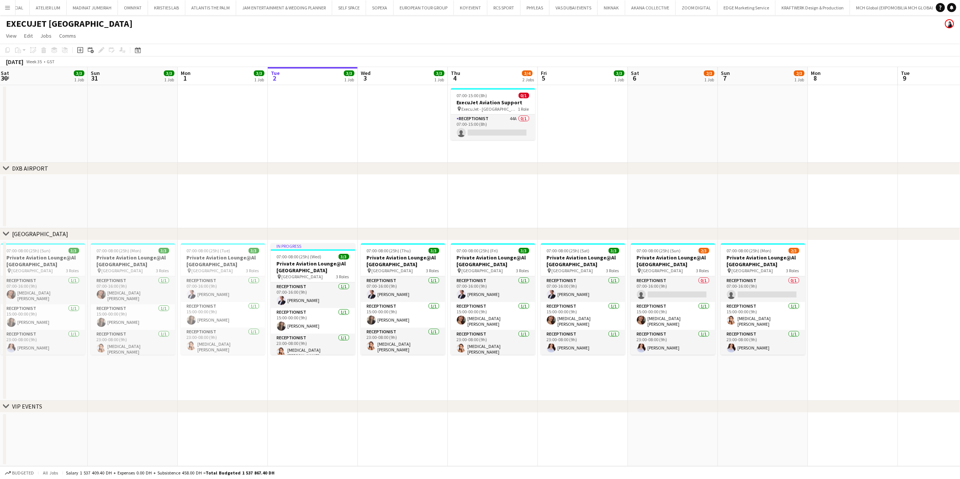
scroll to position [0, 218]
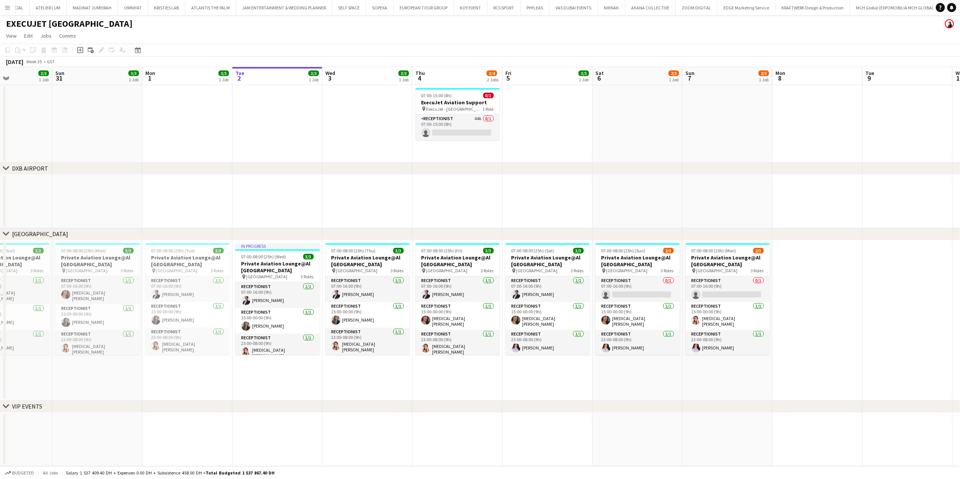
click at [279, 198] on app-calendar-viewport "Thu 28 3/3 1 Job Fri 29 3/3 1 Job Sat 30 3/3 1 Job Sun 31 3/3 1 Job Mon 1 3/3 1…" at bounding box center [480, 266] width 960 height 399
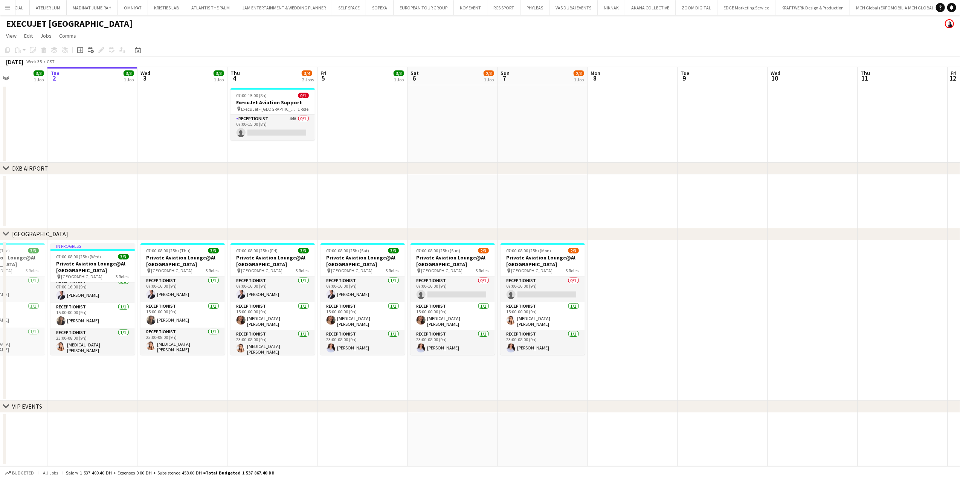
scroll to position [0, 263]
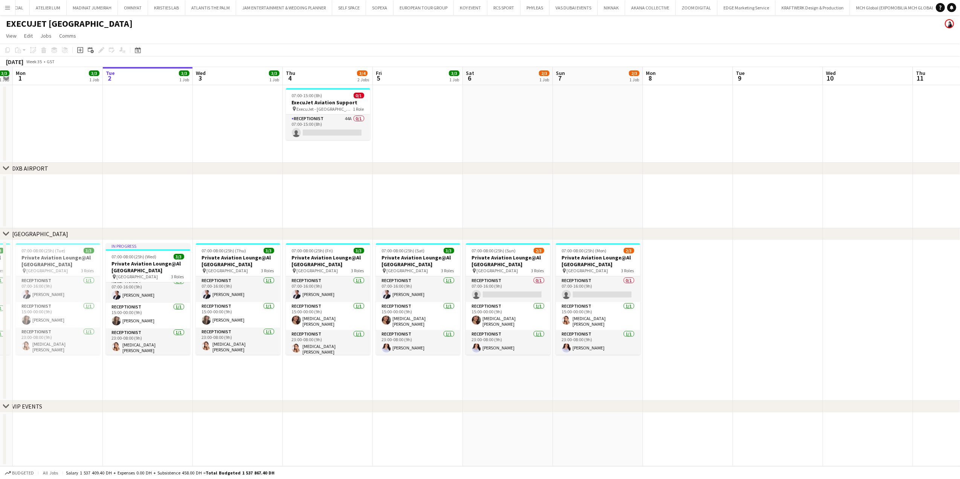
drag, startPoint x: 652, startPoint y: 358, endPoint x: 437, endPoint y: 362, distance: 214.4
click at [425, 282] on app-calendar-viewport "Fri 29 3/3 1 Job Sat 30 3/3 1 Job Sun 31 3/3 1 Job Mon 1 3/3 1 Job Tue 2 3/3 1 …" at bounding box center [480, 266] width 960 height 399
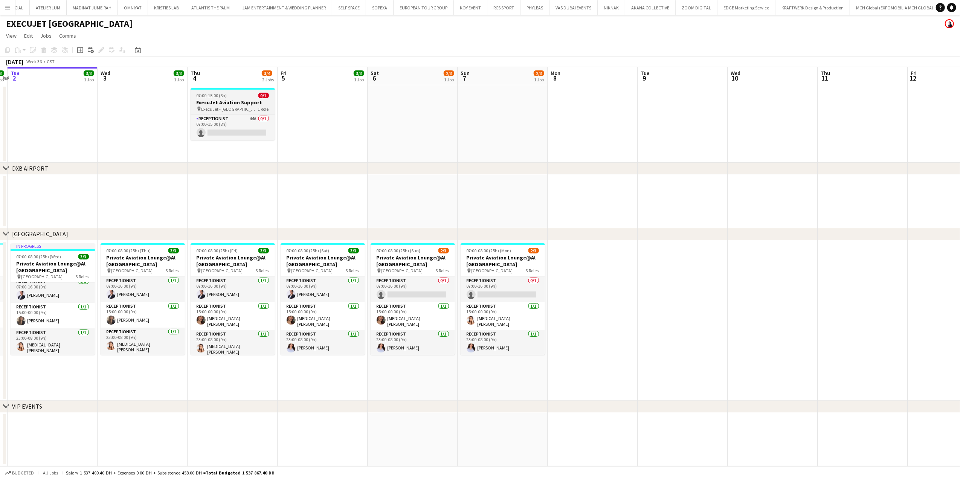
click at [226, 94] on div "07:00-15:00 (8h) 0/1" at bounding box center [233, 96] width 84 height 6
click at [8, 48] on icon "Copy" at bounding box center [8, 50] width 6 height 6
click at [145, 110] on app-date-cell at bounding box center [143, 124] width 90 height 78
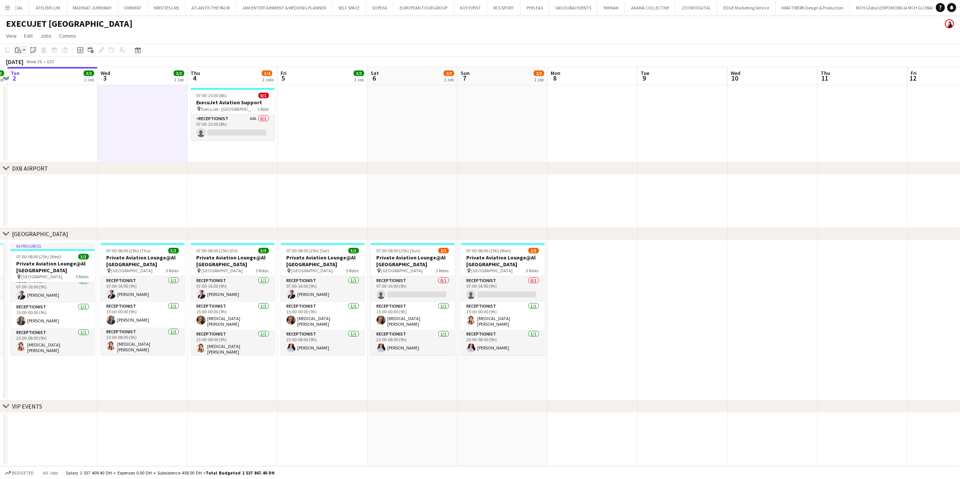
click at [20, 50] on div "Paste" at bounding box center [18, 50] width 9 height 9
click at [31, 64] on link "Paste Ctrl+V" at bounding box center [55, 64] width 71 height 7
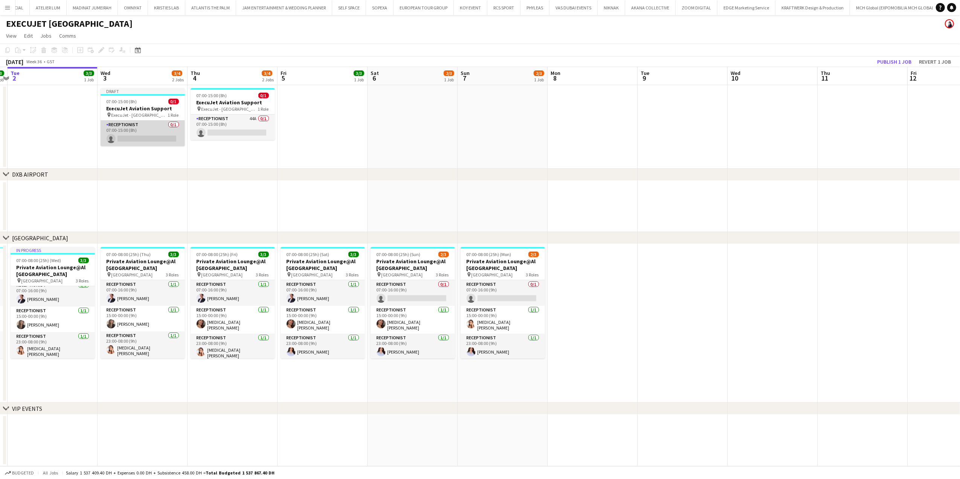
click at [136, 130] on app-card-role "Receptionist 0/1 07:00-15:00 (8h) single-neutral-actions" at bounding box center [143, 134] width 84 height 26
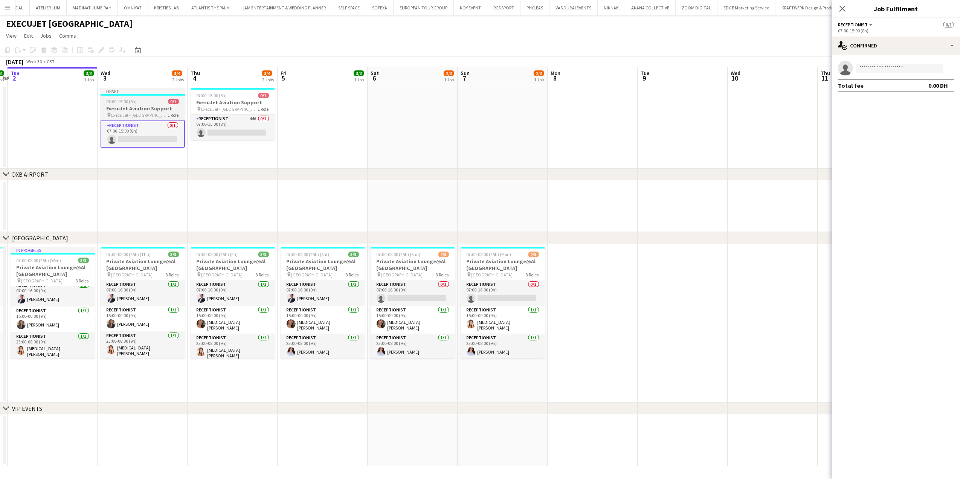
click at [139, 109] on h3 "ExecuJet Aviation Support" at bounding box center [143, 108] width 84 height 7
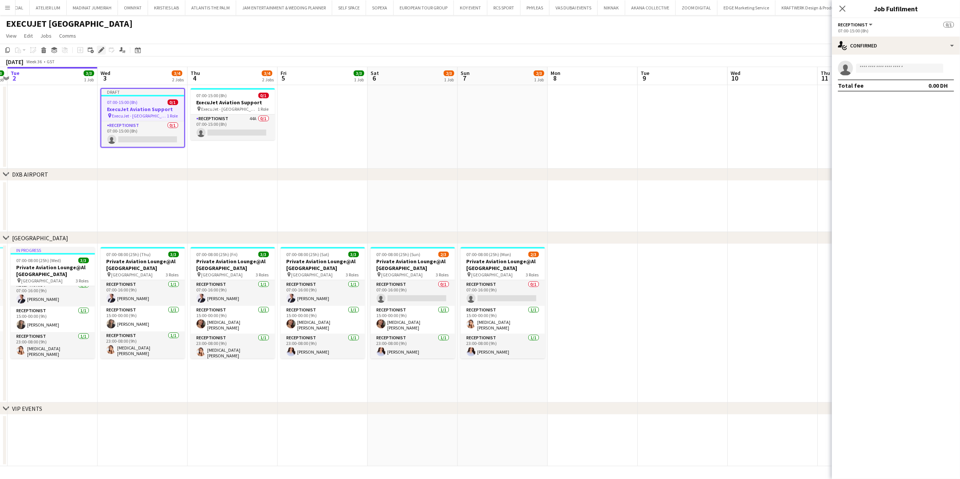
click at [97, 49] on div "Edit" at bounding box center [101, 50] width 9 height 9
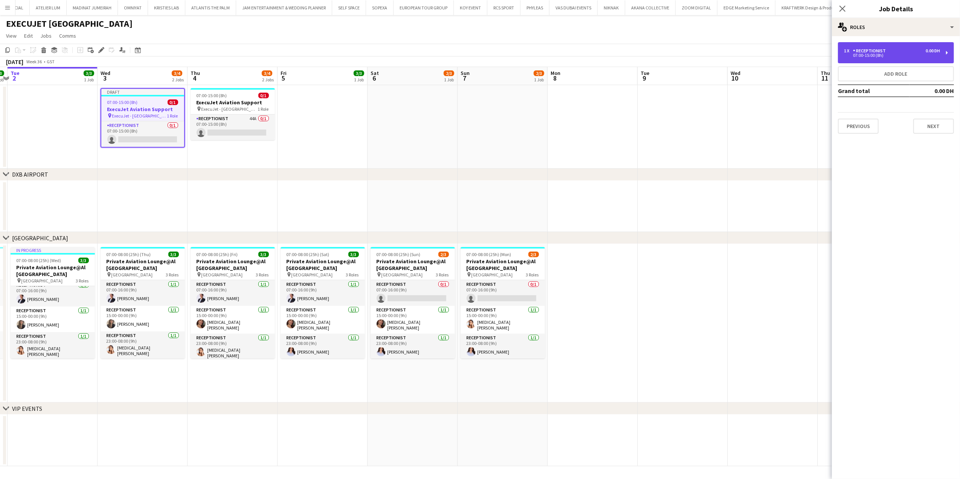
click at [425, 52] on div "Receptionist" at bounding box center [871, 50] width 36 height 5
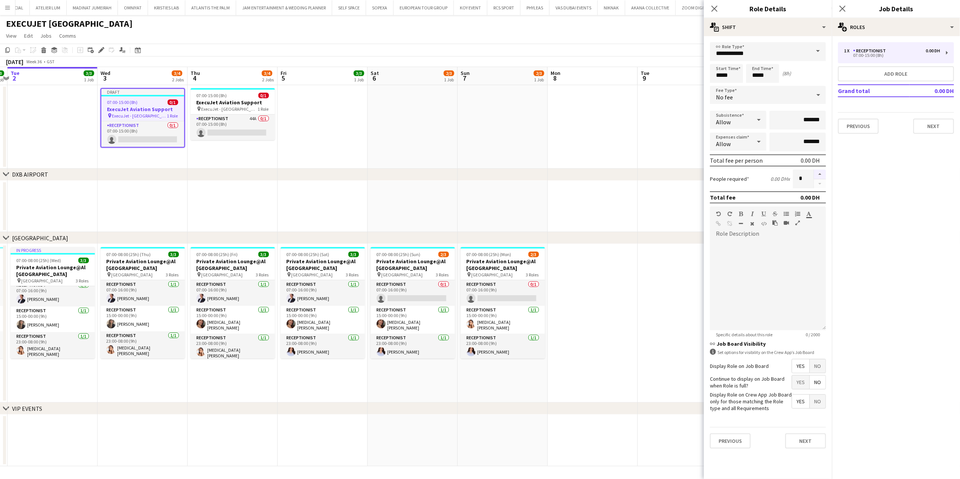
click at [425, 170] on button "button" at bounding box center [820, 175] width 12 height 10
click at [425, 171] on button "button" at bounding box center [820, 175] width 12 height 10
type input "*"
drag, startPoint x: 733, startPoint y: 75, endPoint x: 641, endPoint y: 79, distance: 92.4
click at [425, 76] on body "Menu Boards Boards Boards All jobs Status Workforce Workforce My Workforce Recr…" at bounding box center [480, 239] width 960 height 479
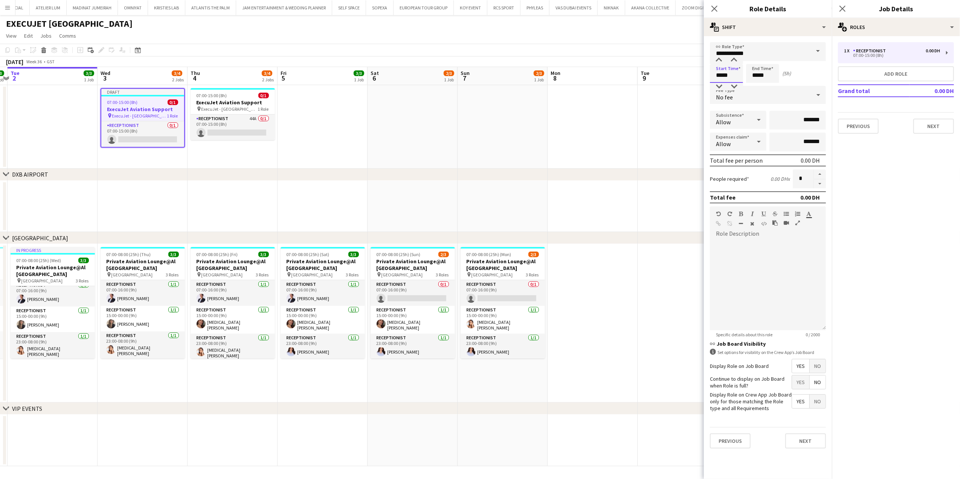
type input "*****"
drag, startPoint x: 769, startPoint y: 76, endPoint x: 741, endPoint y: 75, distance: 28.7
click at [425, 77] on div "Start Time ***** End Time ***** (5h)" at bounding box center [768, 73] width 116 height 19
type input "*****"
click at [425, 282] on button "Next" at bounding box center [806, 441] width 41 height 15
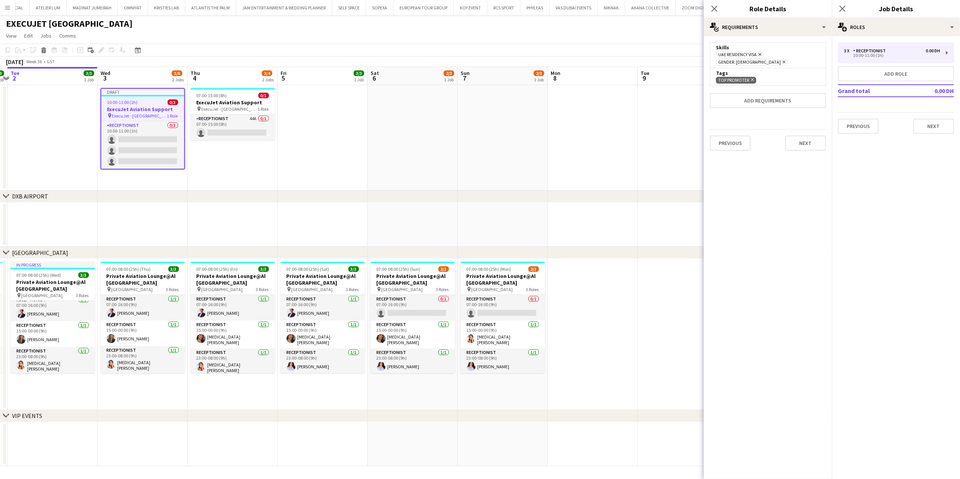
click at [425, 181] on app-date-cell at bounding box center [413, 138] width 90 height 106
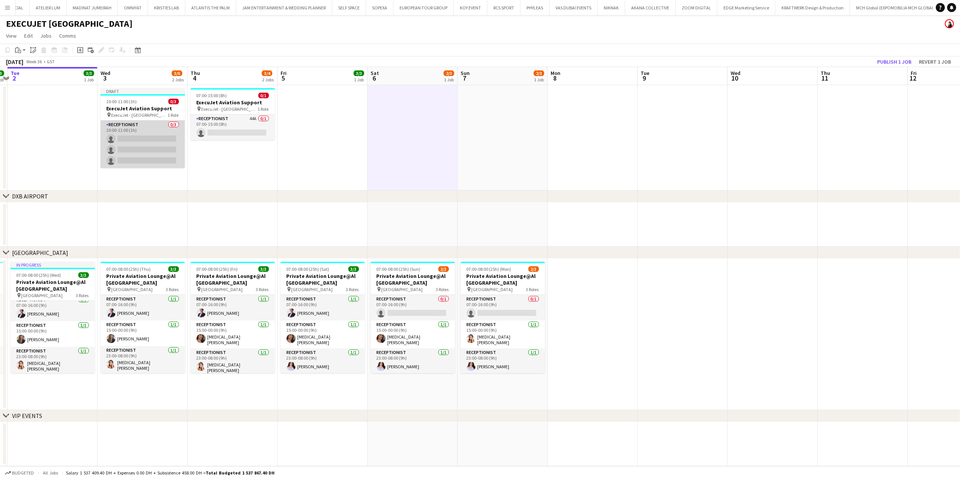
click at [119, 144] on app-card-role "Receptionist 0/3 10:00-11:00 (1h) single-neutral-actions single-neutral-actions…" at bounding box center [143, 144] width 84 height 47
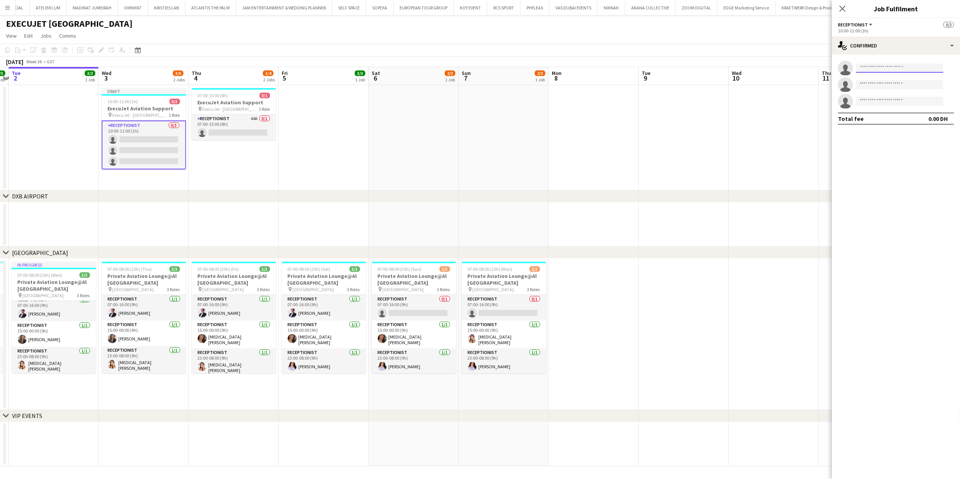
click at [425, 68] on input at bounding box center [899, 68] width 87 height 9
click at [241, 129] on app-card-role "Receptionist 44A 0/1 07:00-15:00 (8h) single-neutral-actions" at bounding box center [234, 128] width 84 height 26
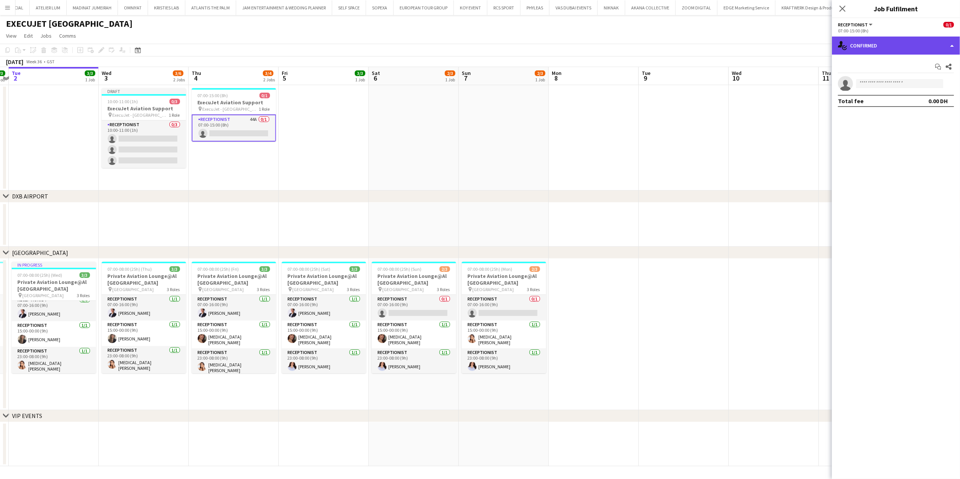
click at [425, 44] on div "single-neutral-actions-check-2 Confirmed" at bounding box center [896, 46] width 128 height 18
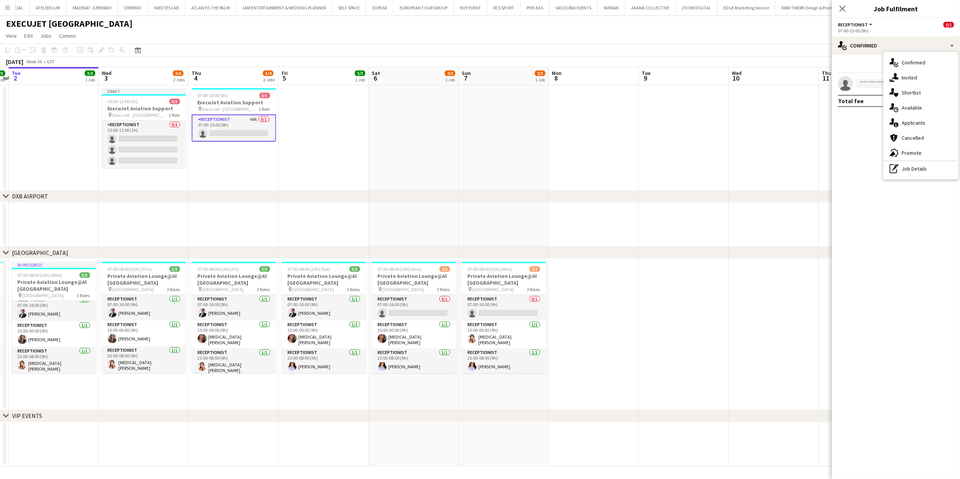
click at [425, 93] on span "Shortlist" at bounding box center [911, 92] width 19 height 7
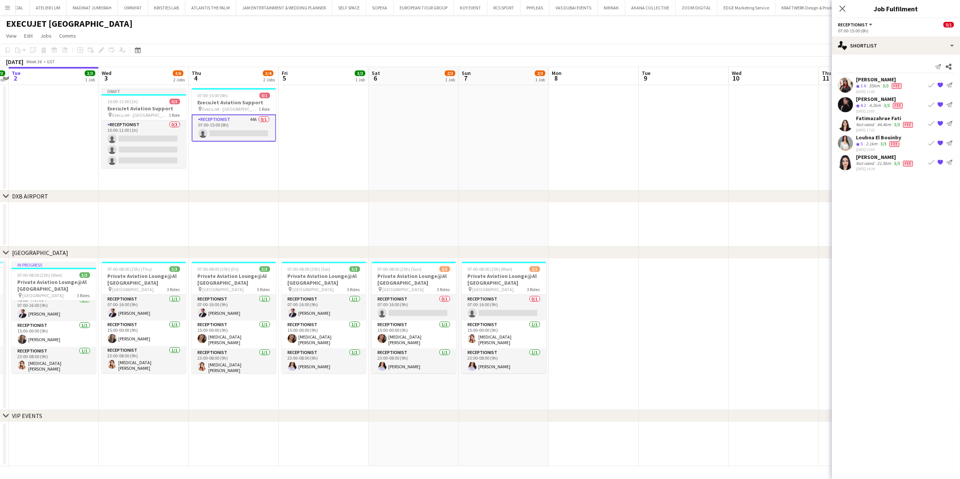
drag, startPoint x: 875, startPoint y: 98, endPoint x: 858, endPoint y: 98, distance: 17.0
click at [425, 98] on div "[PERSON_NAME]" at bounding box center [880, 99] width 48 height 7
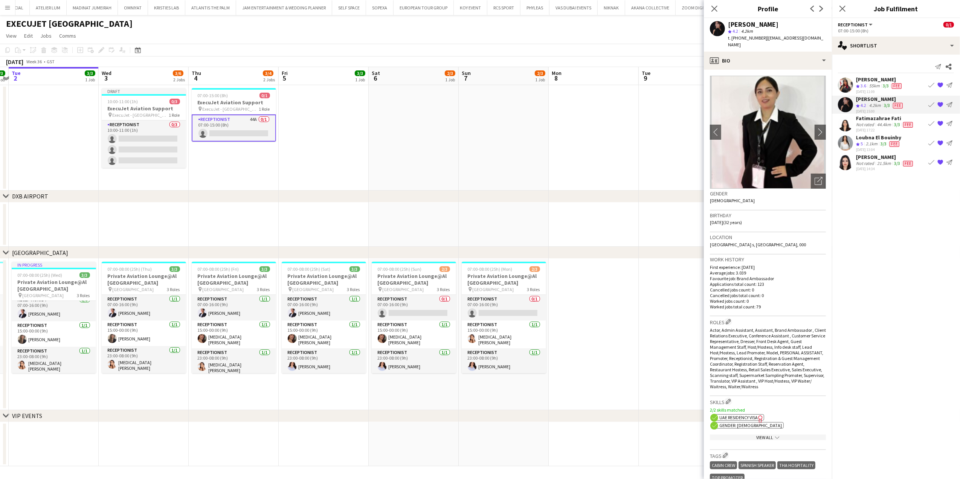
copy div "Andrea"
click at [155, 148] on app-card-role "Receptionist 0/3 10:00-11:00 (1h) single-neutral-actions single-neutral-actions…" at bounding box center [144, 144] width 84 height 47
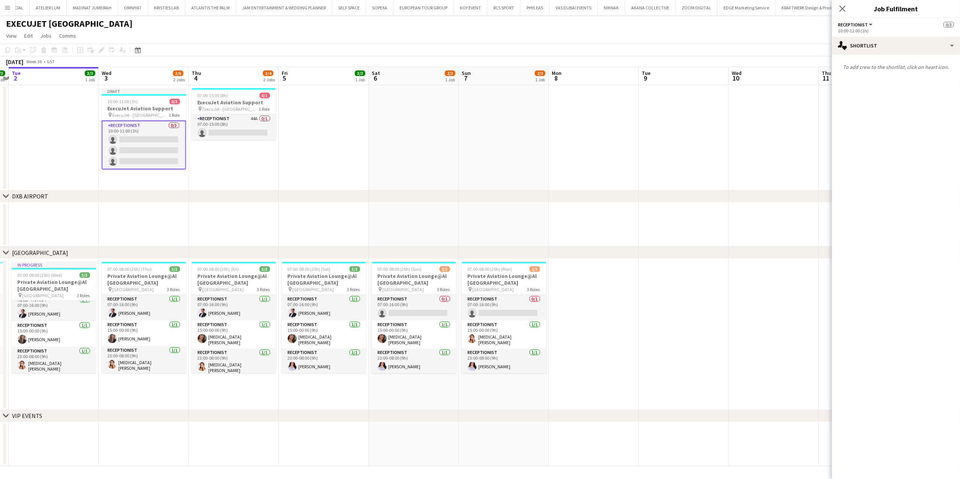
click at [365, 170] on app-calendar-viewport "Sat 30 3/3 1 Job Sun 31 3/3 1 Job Mon 1 3/3 1 Job Tue 2 3/3 1 Job Wed 3 3/6 2 J…" at bounding box center [480, 266] width 960 height 399
click at [148, 162] on app-card-role "Receptionist 0/3 10:00-11:00 (1h) single-neutral-actions single-neutral-actions…" at bounding box center [141, 145] width 84 height 49
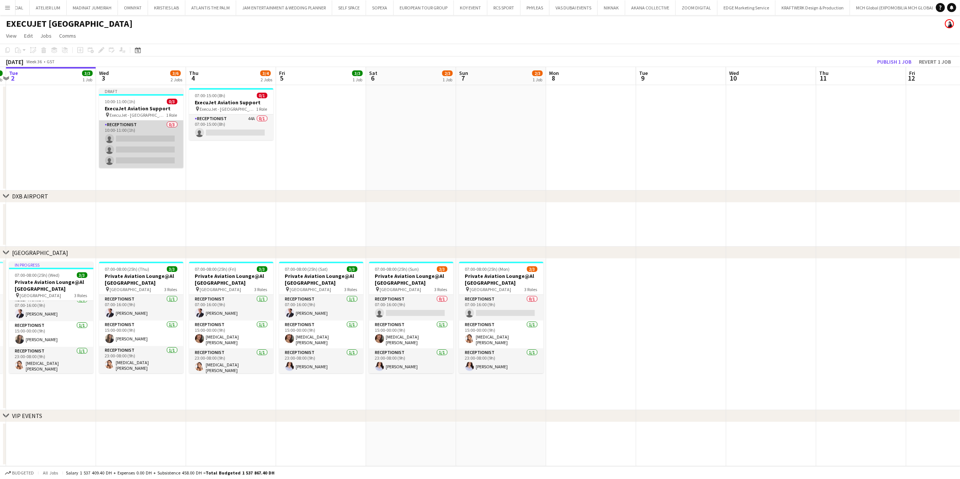
click at [155, 154] on app-card-role "Receptionist 0/3 10:00-11:00 (1h) single-neutral-actions single-neutral-actions…" at bounding box center [141, 144] width 84 height 47
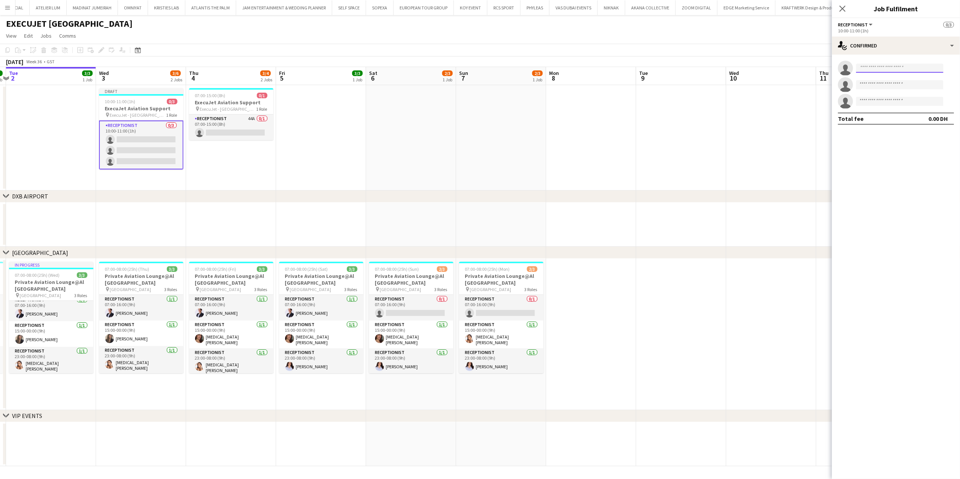
click at [425, 68] on input at bounding box center [899, 68] width 87 height 9
paste input "******"
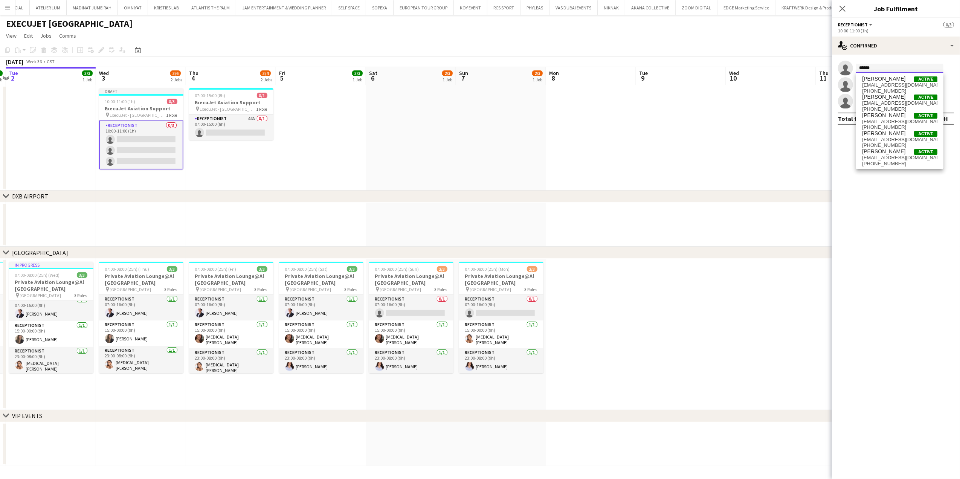
type input "******"
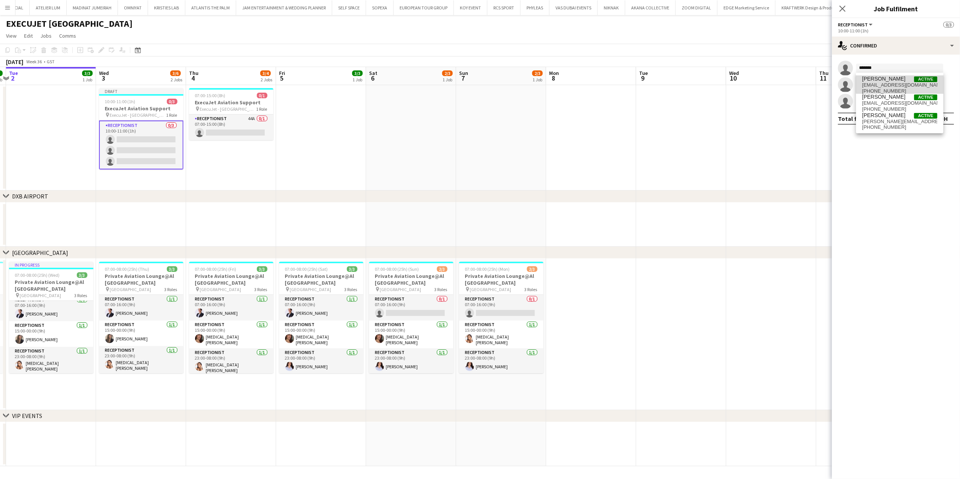
click at [425, 81] on span "Andrea Caicedo Active" at bounding box center [899, 79] width 75 height 6
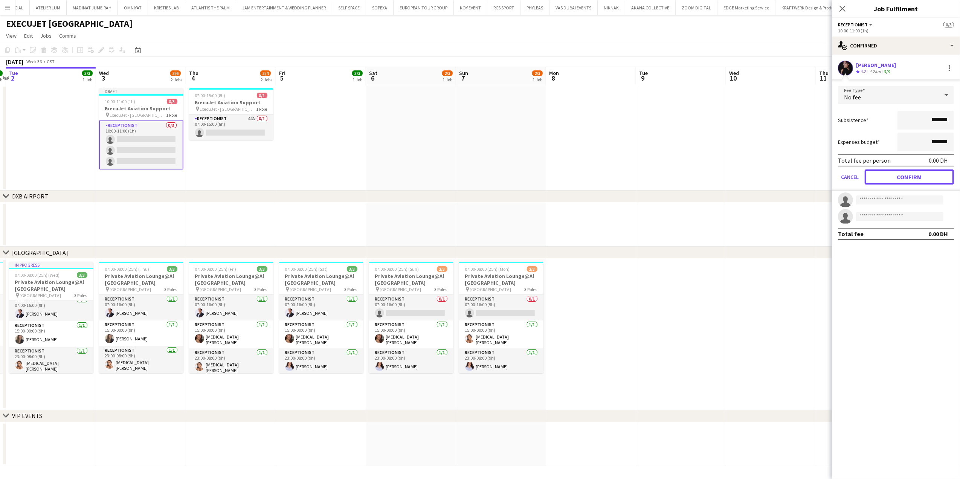
click at [425, 178] on button "Confirm" at bounding box center [909, 177] width 89 height 15
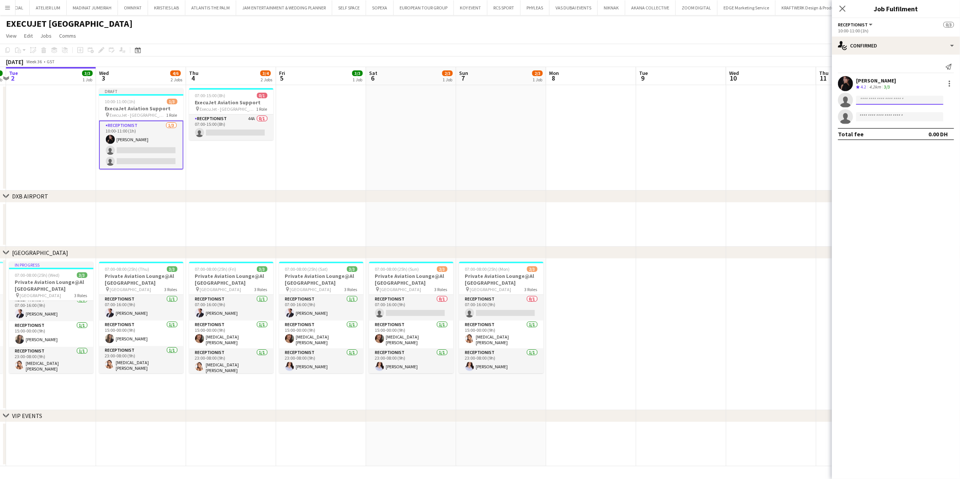
click at [425, 102] on input at bounding box center [899, 100] width 87 height 9
type input "*"
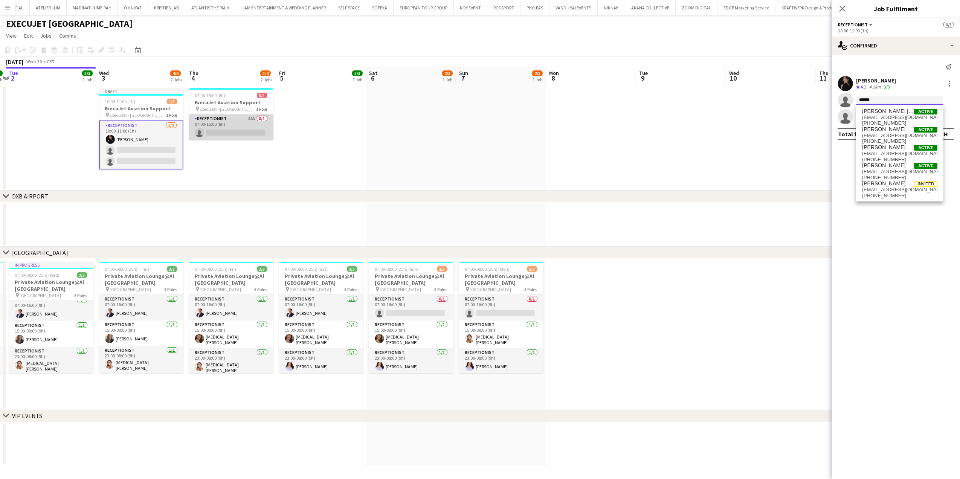
type input "******"
click at [226, 131] on app-card-role "Receptionist 44A 0/1 07:00-15:00 (8h) single-neutral-actions" at bounding box center [231, 128] width 84 height 26
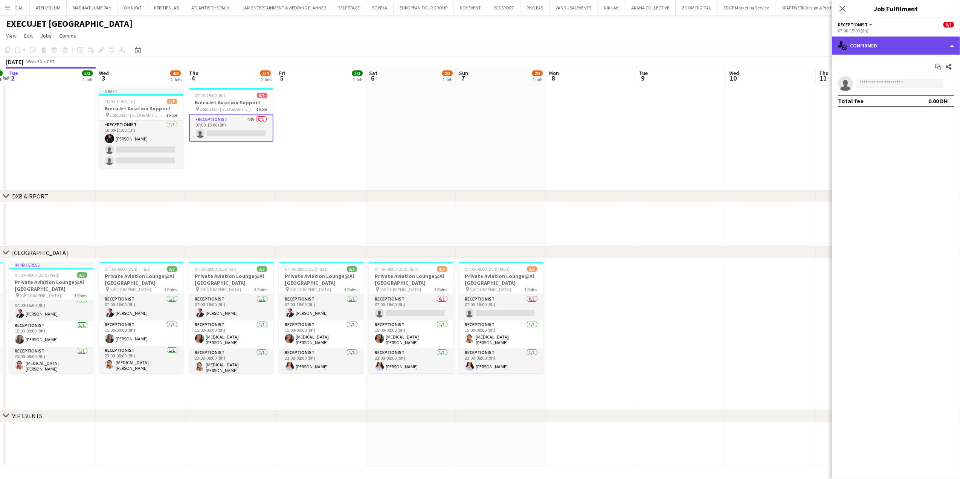
click at [425, 47] on div "single-neutral-actions-check-2 Confirmed" at bounding box center [896, 46] width 128 height 18
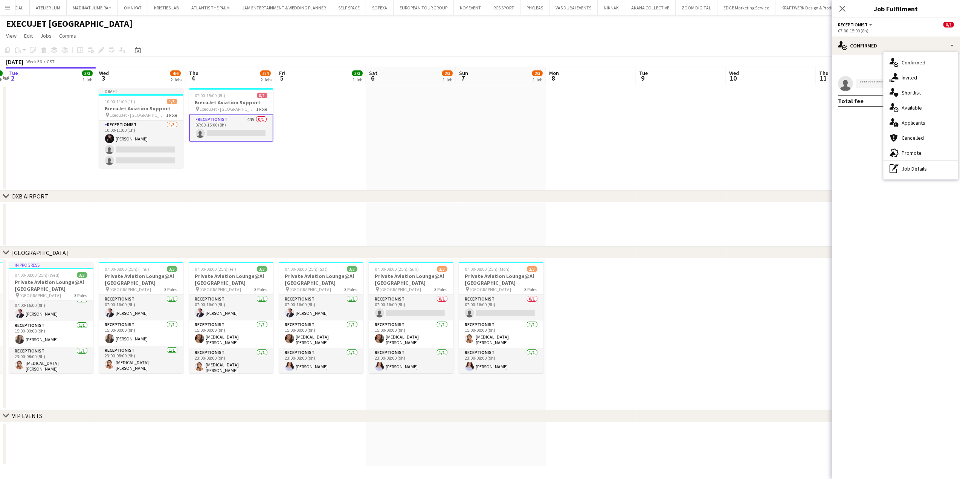
click at [425, 94] on span "Shortlist" at bounding box center [911, 92] width 19 height 7
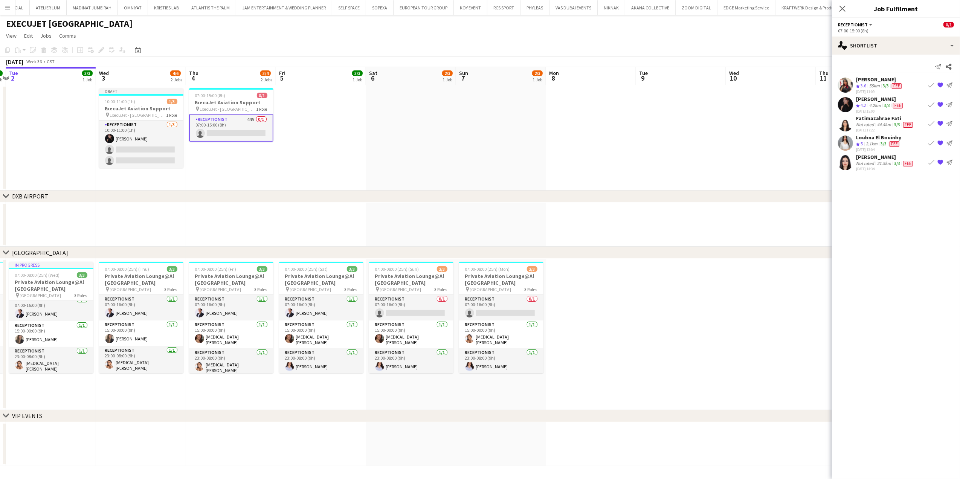
drag, startPoint x: 902, startPoint y: 116, endPoint x: 857, endPoint y: 118, distance: 44.9
click at [425, 118] on div "Fatimazahrae Fati" at bounding box center [885, 118] width 58 height 7
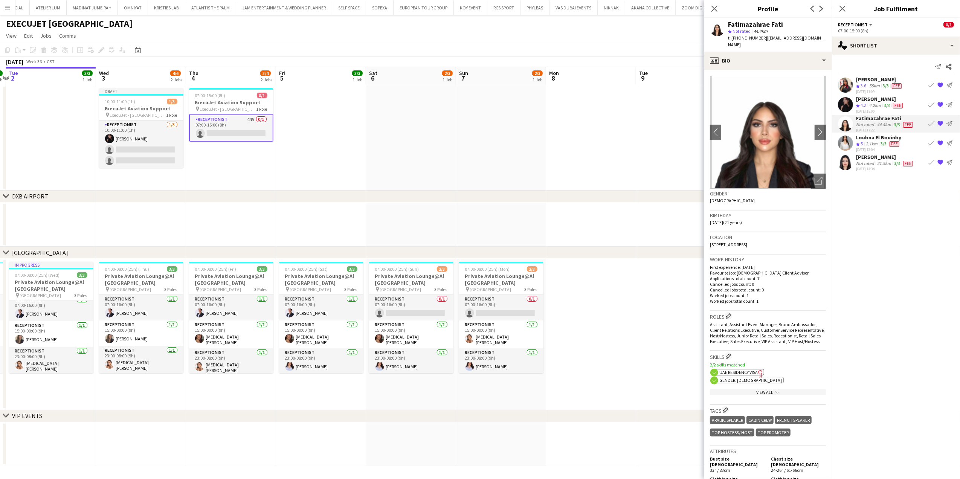
copy div "Fatimazahrae Fati"
click at [167, 151] on app-card-role "Receptionist 1/3 10:00-11:00 (1h) Andrea Caicedo single-neutral-actions single-…" at bounding box center [141, 144] width 84 height 47
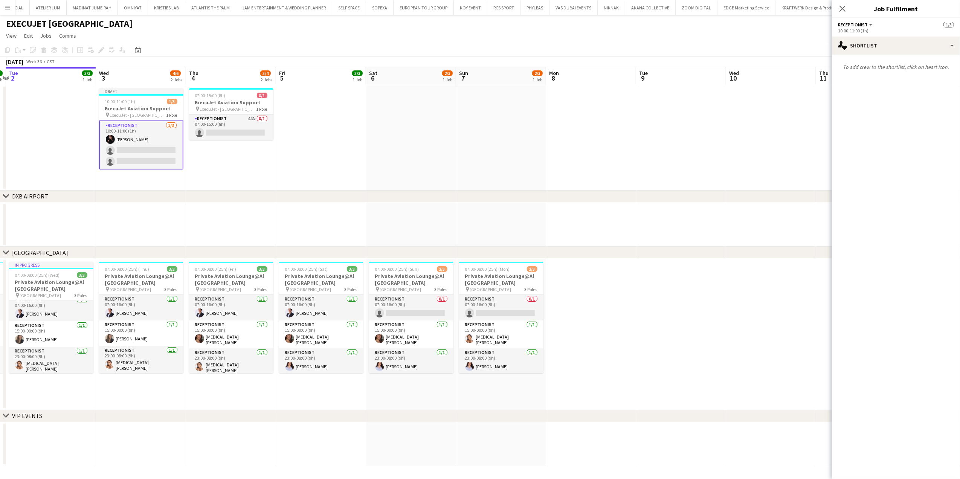
click at [310, 122] on app-date-cell at bounding box center [321, 138] width 90 height 106
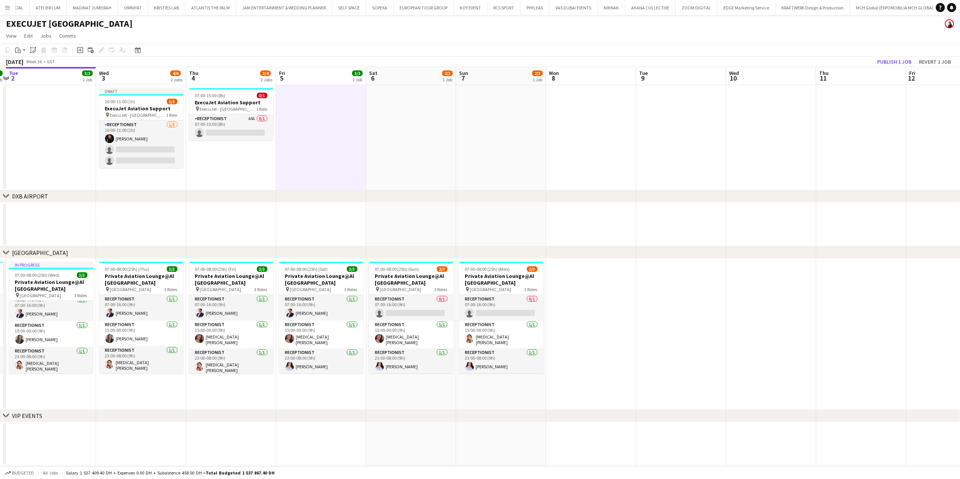
click at [152, 154] on app-card-role "Receptionist 1/3 10:00-11:00 (1h) Andrea Caicedo single-neutral-actions single-…" at bounding box center [141, 144] width 84 height 47
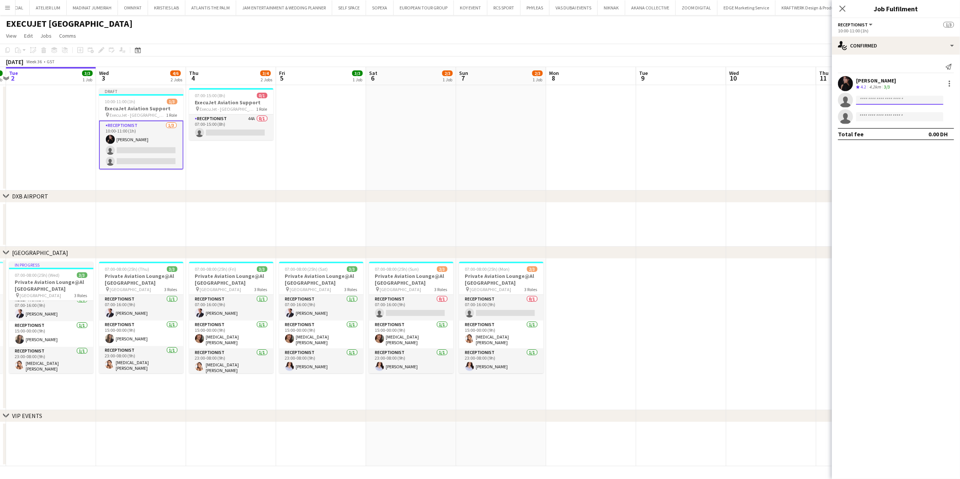
click at [425, 97] on input at bounding box center [899, 100] width 87 height 9
paste input "**********"
type input "**********"
drag, startPoint x: 909, startPoint y: 118, endPoint x: 905, endPoint y: 121, distance: 4.6
click at [425, 118] on span "fatimazahrae.hanafi003@gmail.com" at bounding box center [899, 118] width 75 height 6
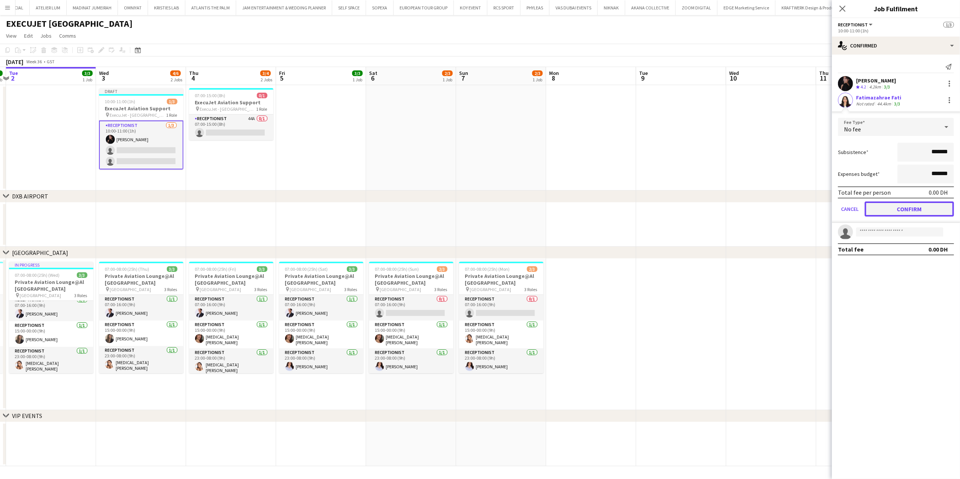
drag, startPoint x: 909, startPoint y: 211, endPoint x: 615, endPoint y: 189, distance: 295.1
click at [425, 211] on button "Confirm" at bounding box center [909, 209] width 89 height 15
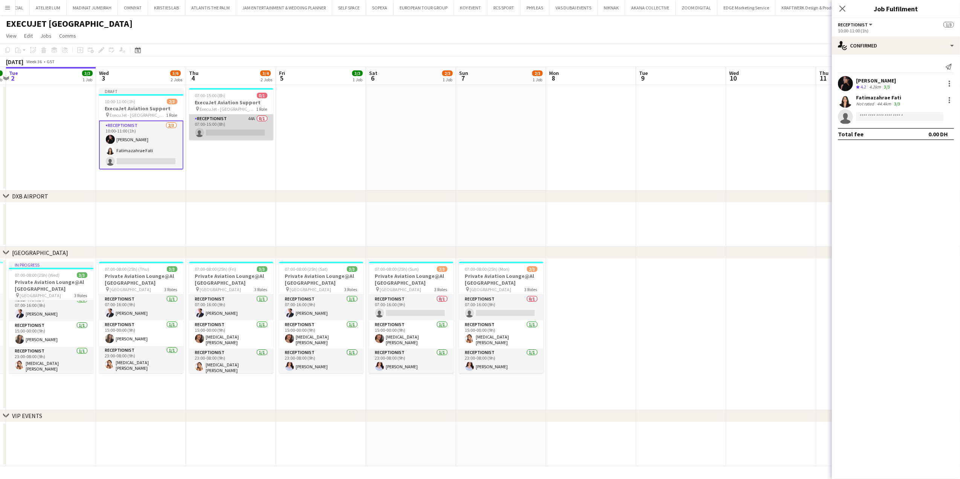
click at [208, 128] on app-card-role "Receptionist 44A 0/1 07:00-15:00 (8h) single-neutral-actions" at bounding box center [231, 128] width 84 height 26
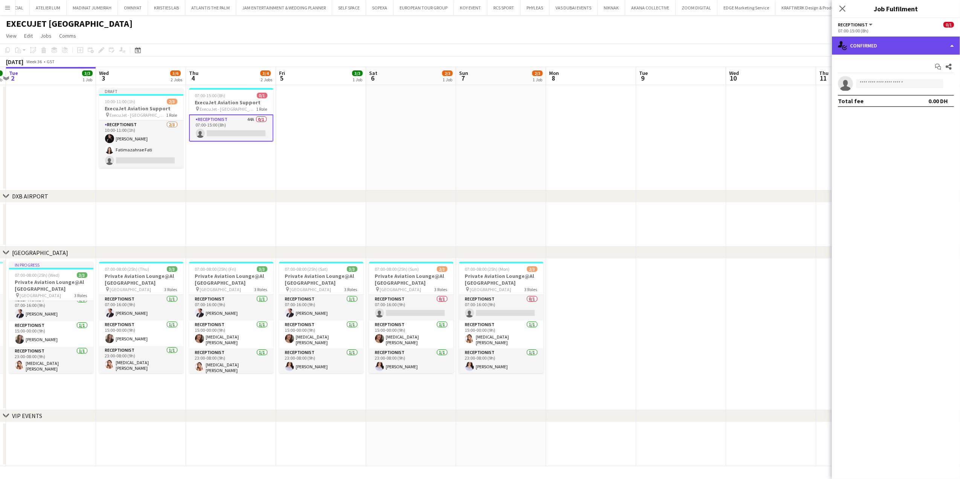
click at [425, 38] on div "single-neutral-actions-check-2 Confirmed" at bounding box center [896, 46] width 128 height 18
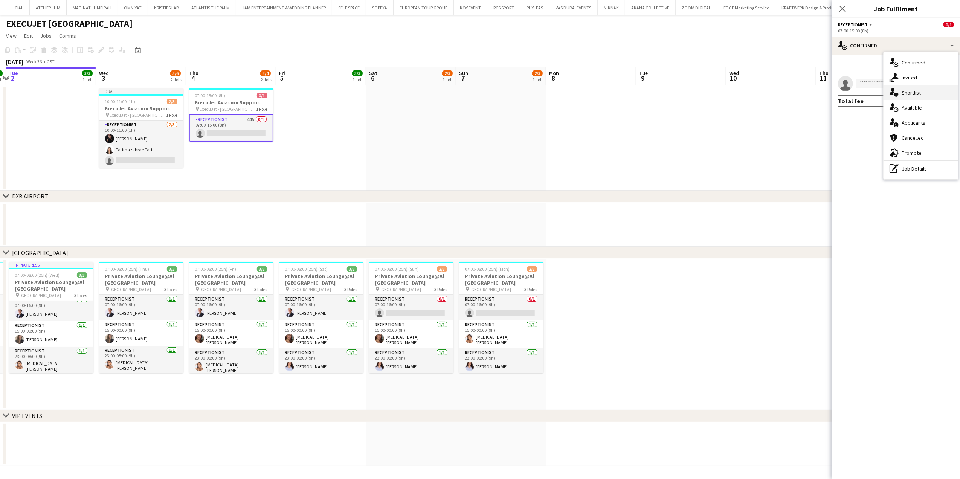
click at [425, 90] on span "Shortlist" at bounding box center [911, 92] width 19 height 7
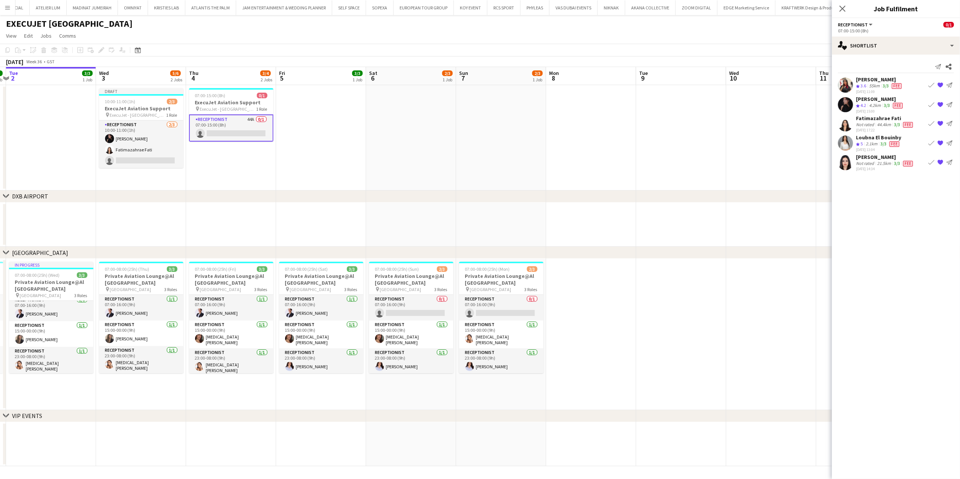
drag, startPoint x: 901, startPoint y: 154, endPoint x: 855, endPoint y: 154, distance: 46.3
click at [425, 154] on app-shortlist-tab "Lamia LA Msallam Crew rating 3.6 55km 3/3 Fee 28-07-2025 11:09 Book crew {{ spr…" at bounding box center [896, 123] width 128 height 95
copy div "[PERSON_NAME]"
click at [121, 161] on app-card-role "Receptionist 2/3 10:00-11:00 (1h) Andrea Caicedo Fatimazahrae Fati single-neutr…" at bounding box center [141, 144] width 84 height 47
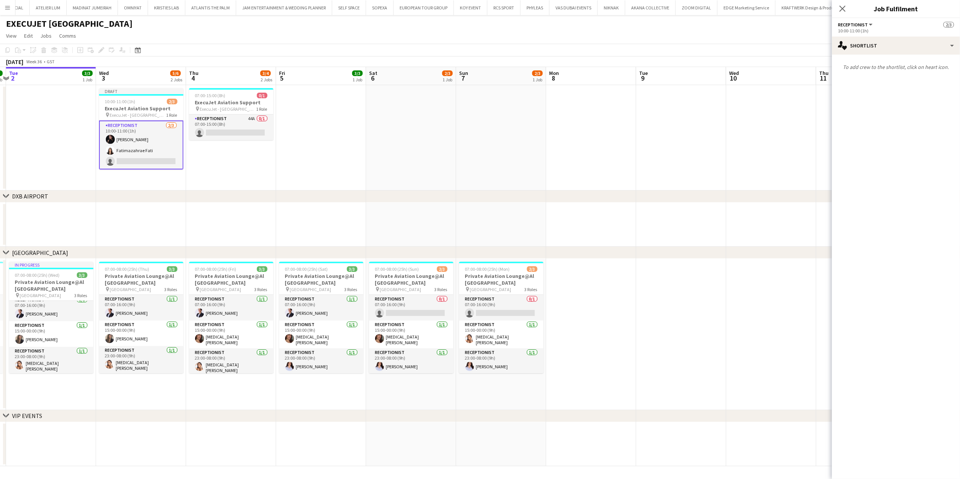
drag, startPoint x: 299, startPoint y: 199, endPoint x: 285, endPoint y: 199, distance: 14.3
click at [298, 200] on div "chevron-right DXB AIRPORT" at bounding box center [480, 197] width 960 height 12
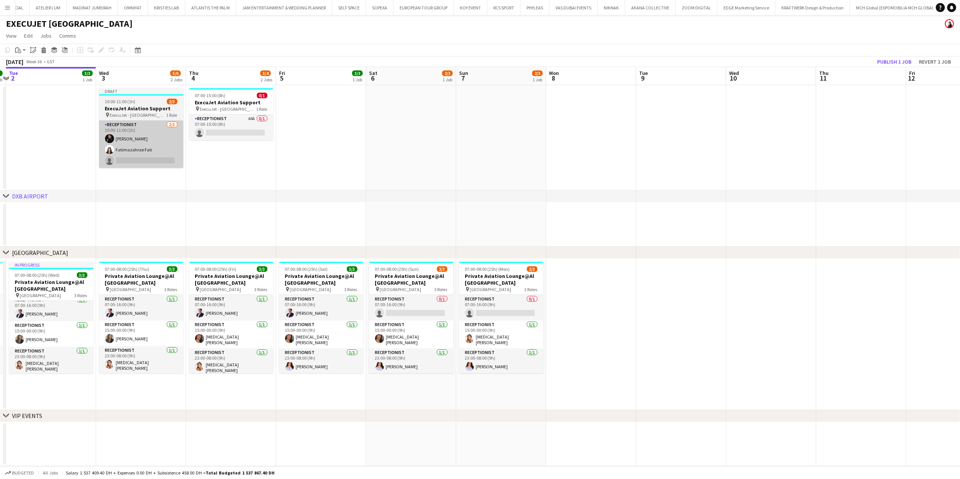
drag, startPoint x: 151, startPoint y: 151, endPoint x: 162, endPoint y: 157, distance: 12.8
click at [150, 153] on app-card-role "Receptionist 2/3 10:00-11:00 (1h) Andrea Caicedo Fatimazahrae Fati single-neutr…" at bounding box center [141, 144] width 84 height 47
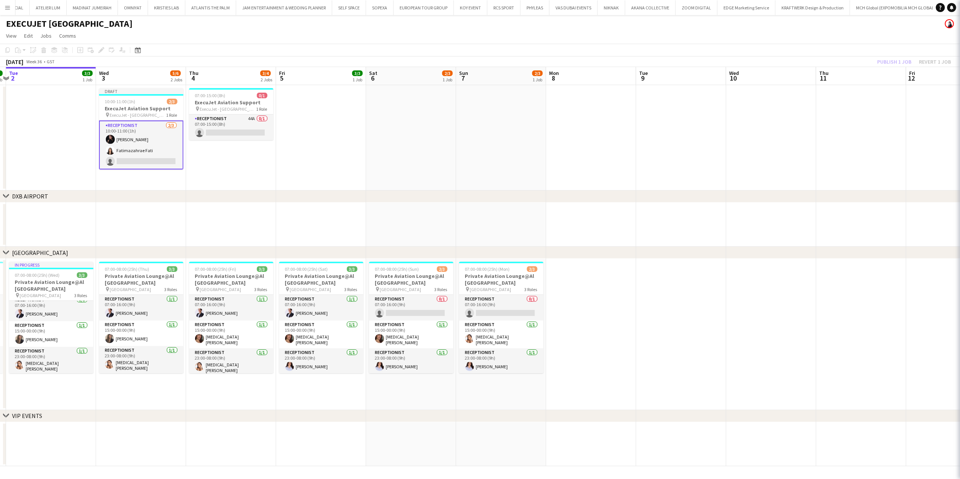
scroll to position [0, 265]
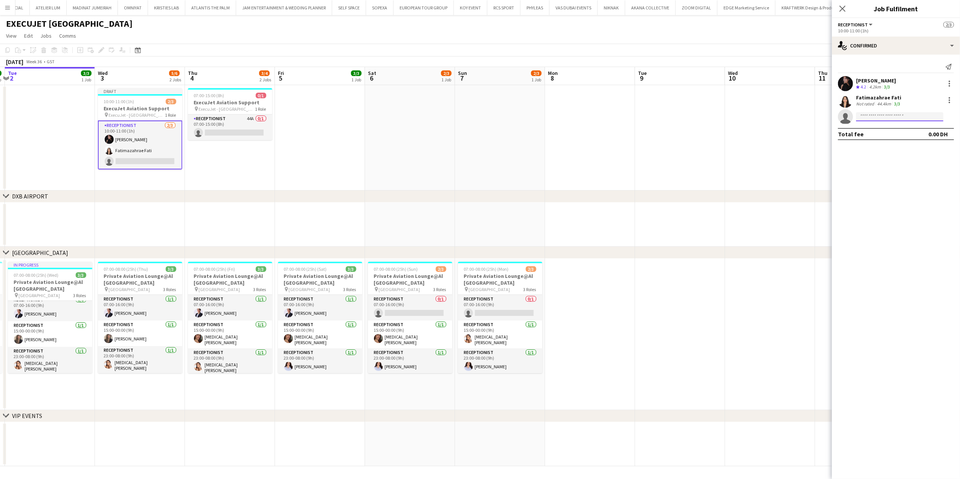
click at [425, 116] on input at bounding box center [899, 116] width 87 height 9
paste input "**********"
type input "**********"
drag, startPoint x: 528, startPoint y: 136, endPoint x: 421, endPoint y: 134, distance: 107.0
click at [425, 136] on app-date-cell at bounding box center [500, 138] width 90 height 106
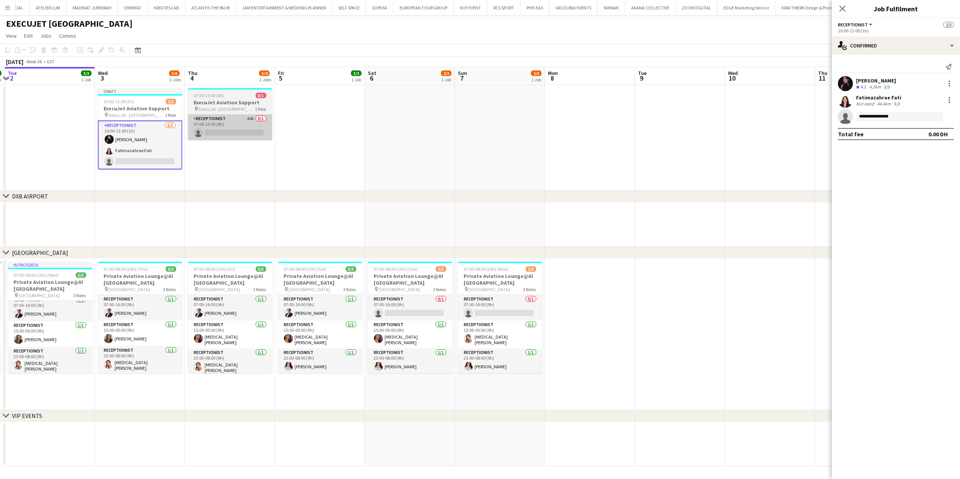
scroll to position [0, 266]
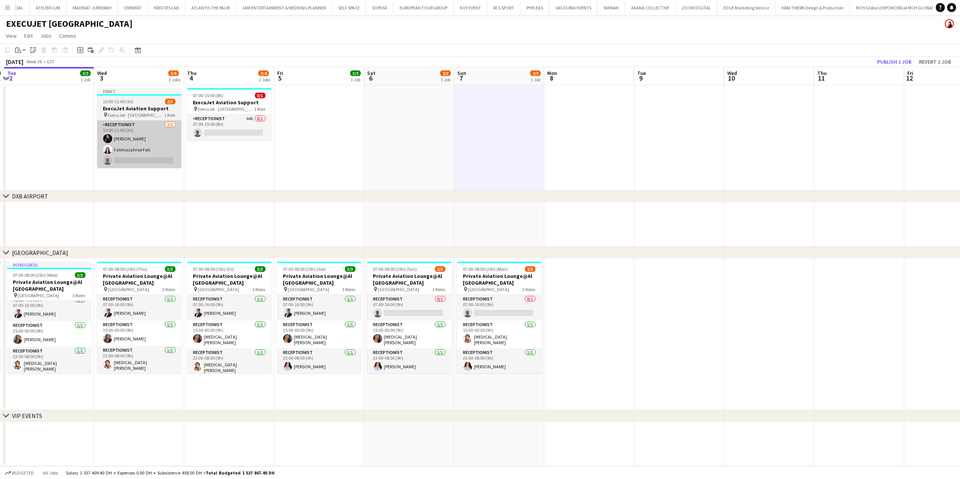
click at [153, 161] on app-card-role "Receptionist 2/3 10:00-11:00 (1h) Andrea Caicedo Fatimazahrae Fati single-neutr…" at bounding box center [139, 144] width 84 height 47
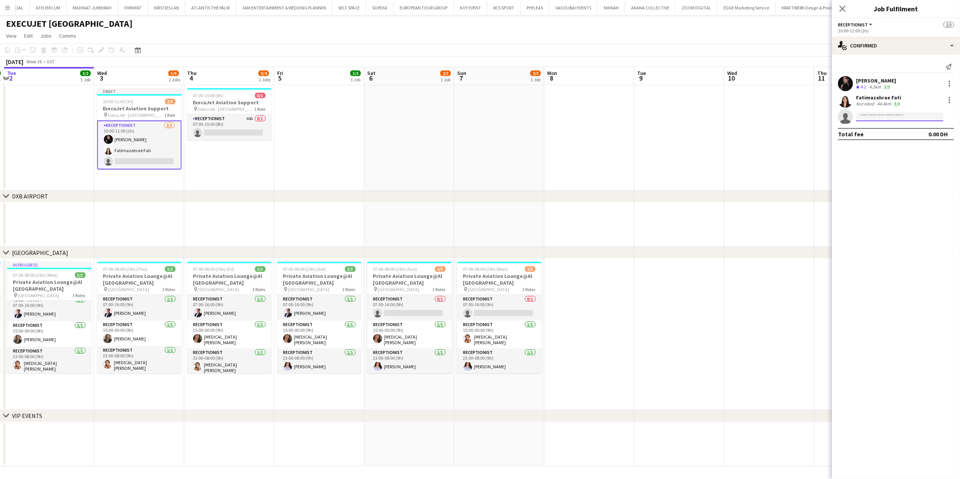
click at [425, 118] on input at bounding box center [899, 116] width 87 height 9
paste input "**********"
type input "**********"
click at [425, 139] on span "+971551004569" at bounding box center [899, 140] width 75 height 6
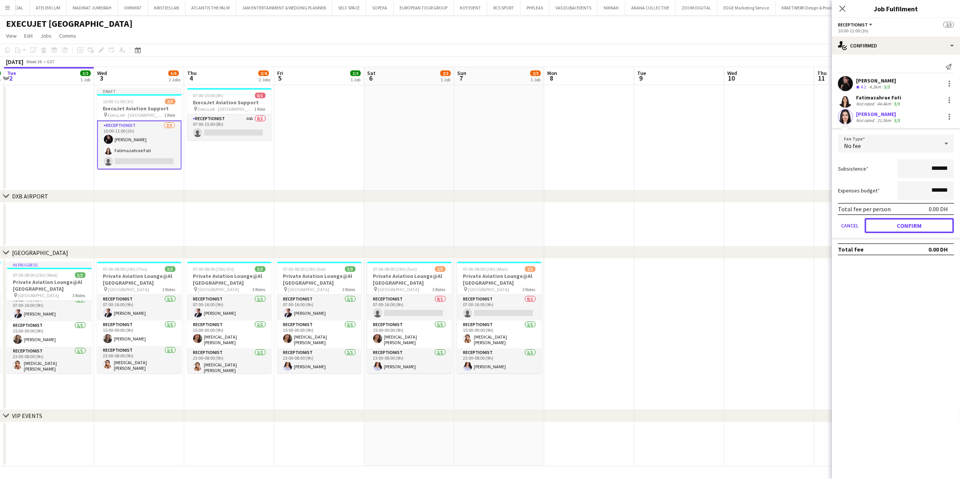
click at [425, 222] on button "Confirm" at bounding box center [909, 225] width 89 height 15
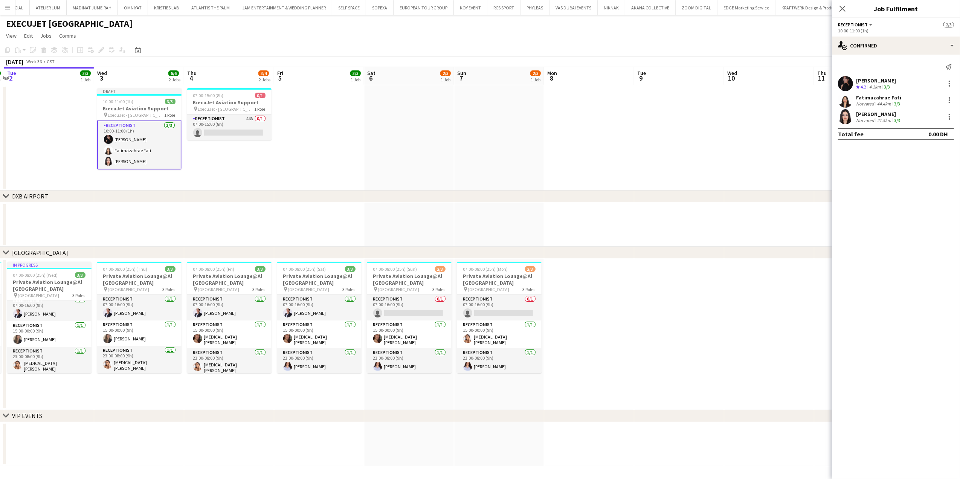
click at [425, 102] on app-date-cell at bounding box center [680, 138] width 90 height 106
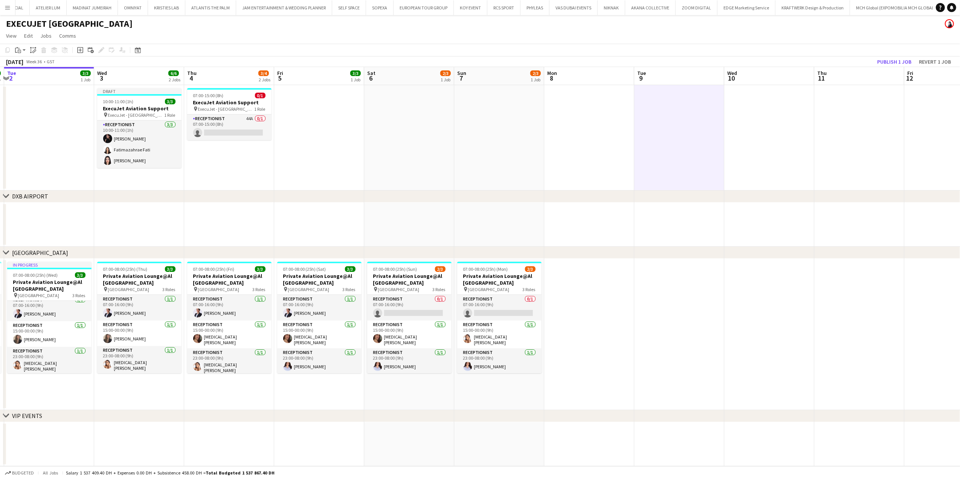
drag, startPoint x: 142, startPoint y: 109, endPoint x: 116, endPoint y: 77, distance: 40.8
click at [141, 109] on h3 "ExecuJet Aviation Support" at bounding box center [139, 108] width 84 height 7
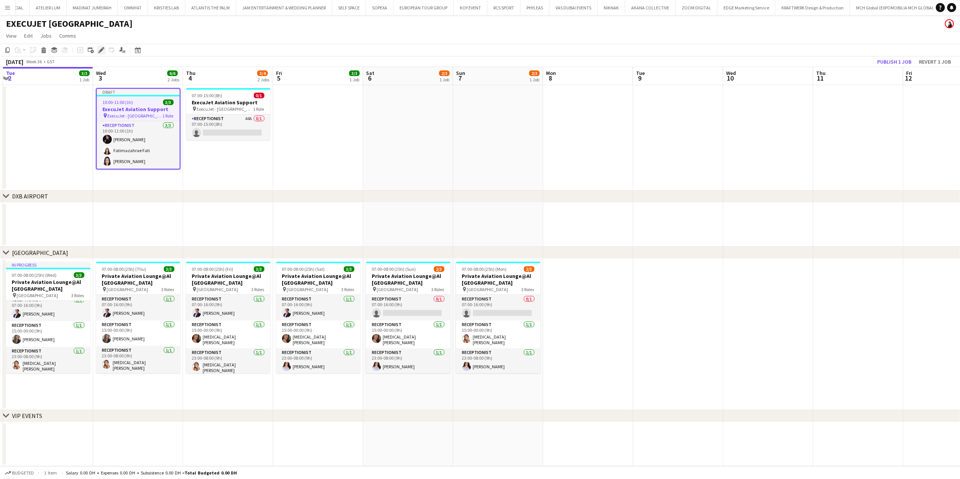
click at [99, 50] on icon "Edit" at bounding box center [101, 50] width 6 height 6
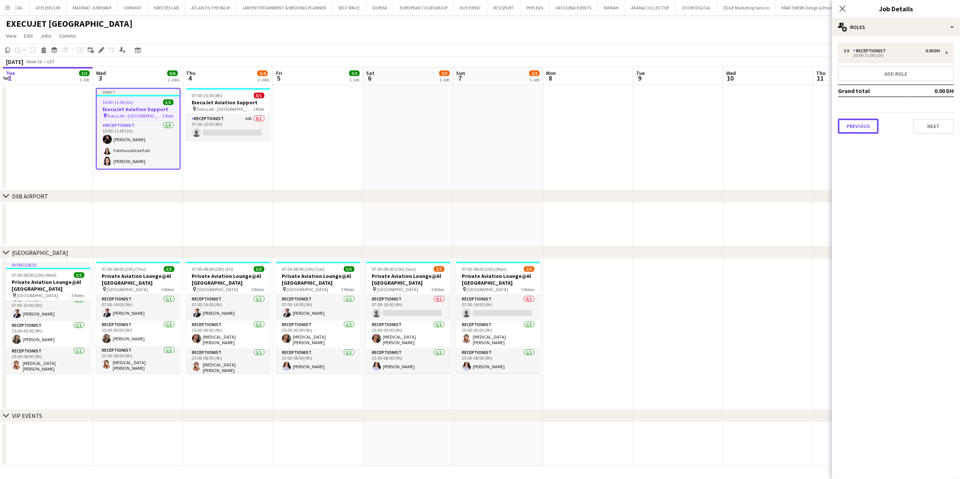
click at [425, 125] on button "Previous" at bounding box center [858, 126] width 41 height 15
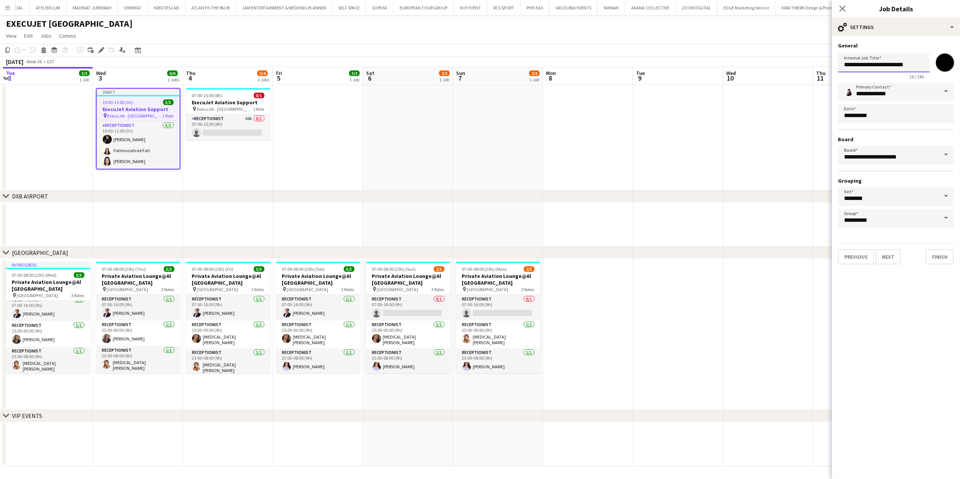
click at [425, 66] on input "**********" at bounding box center [884, 63] width 92 height 19
type input "**********"
drag, startPoint x: 888, startPoint y: 259, endPoint x: 887, endPoint y: 241, distance: 18.1
click at [425, 259] on button "Next" at bounding box center [888, 256] width 25 height 15
type input "**********"
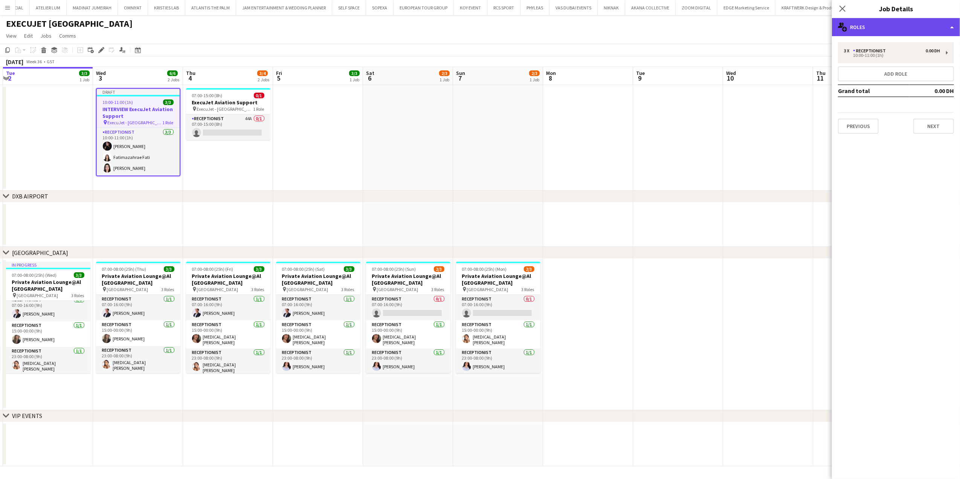
click at [425, 26] on div "multiple-users-add Roles" at bounding box center [896, 27] width 128 height 18
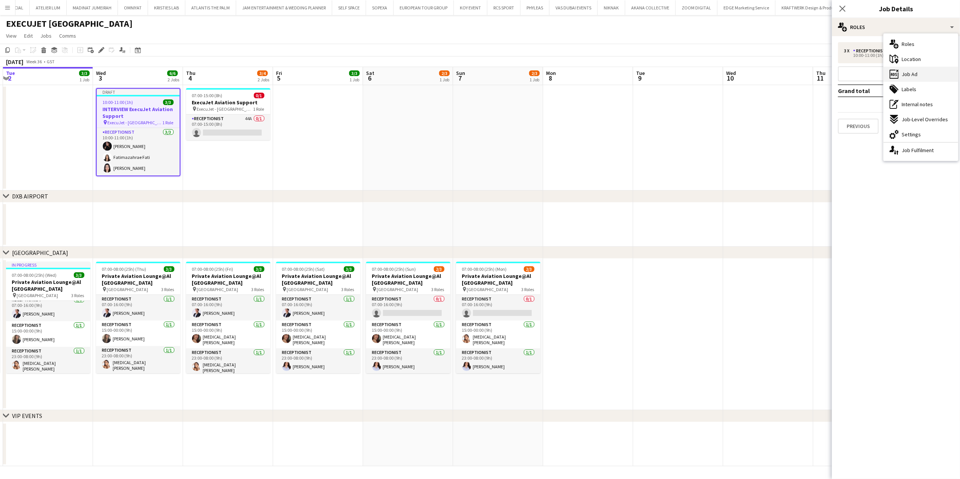
click at [425, 73] on span "Job Ad" at bounding box center [910, 74] width 16 height 7
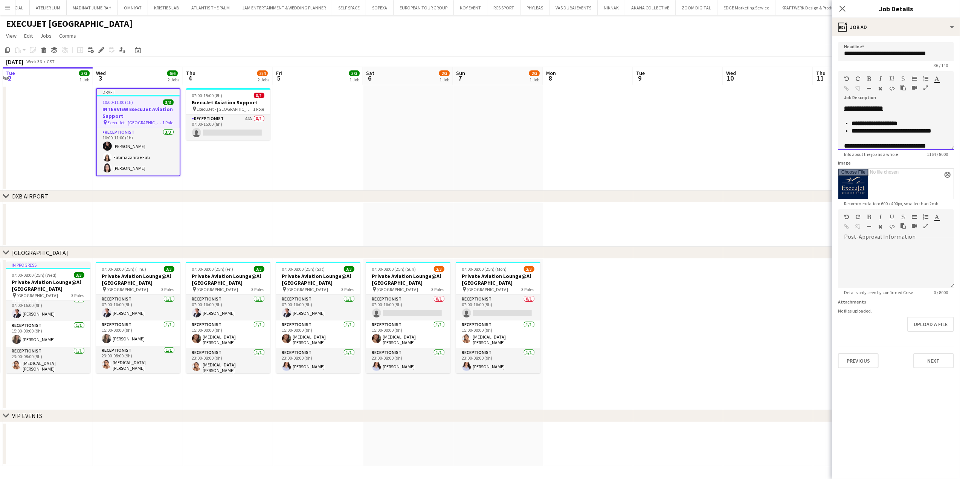
click at [425, 109] on div "**********" at bounding box center [896, 127] width 116 height 45
click at [425, 106] on u "**********" at bounding box center [874, 109] width 60 height 6
click at [425, 109] on u "**********" at bounding box center [874, 109] width 60 height 6
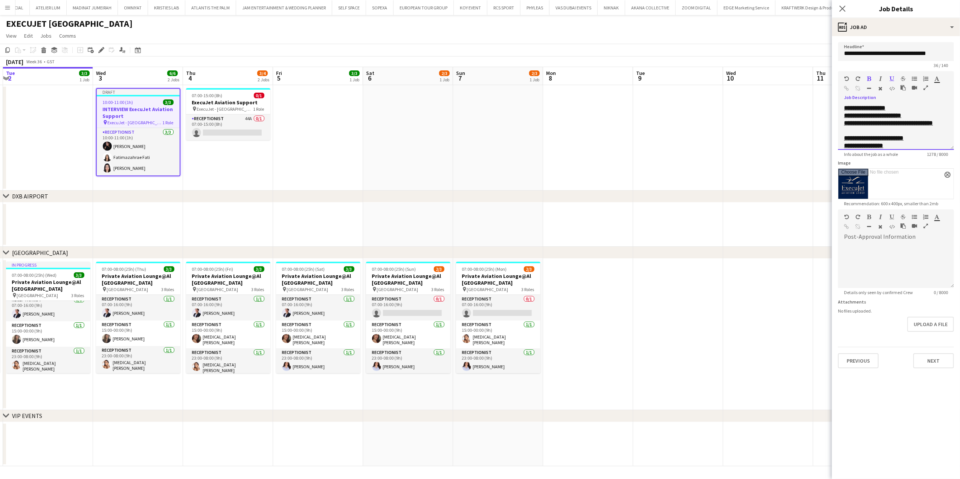
click at [425, 127] on div "**********" at bounding box center [896, 123] width 104 height 8
click at [425, 135] on div "**********" at bounding box center [896, 131] width 104 height 8
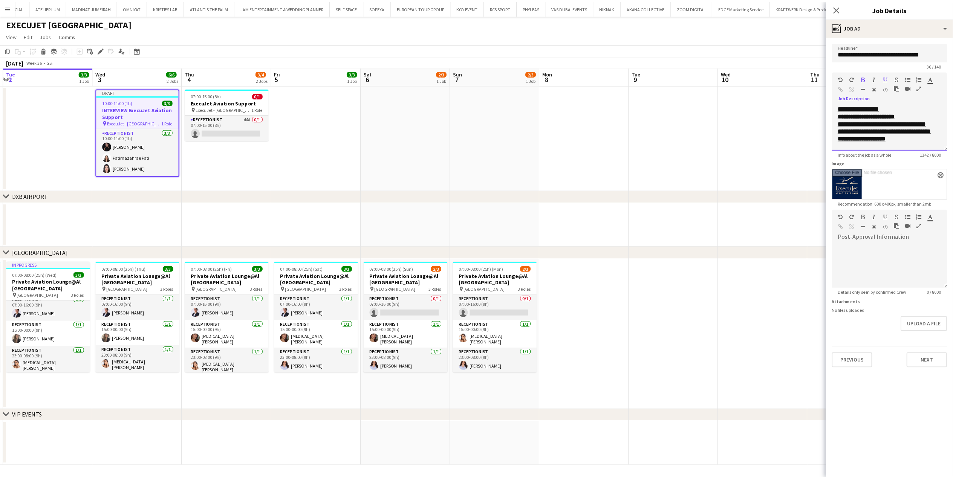
scroll to position [8, 0]
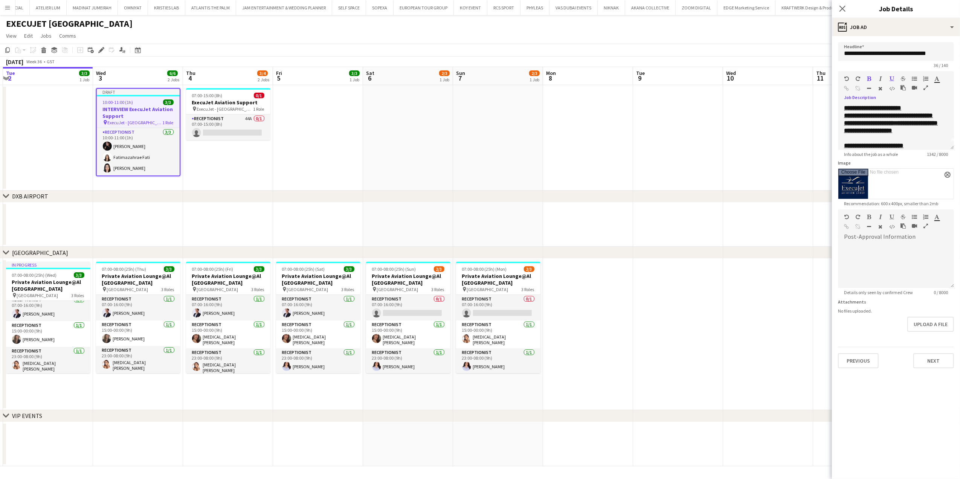
click at [425, 86] on icon "button" at bounding box center [926, 87] width 5 height 5
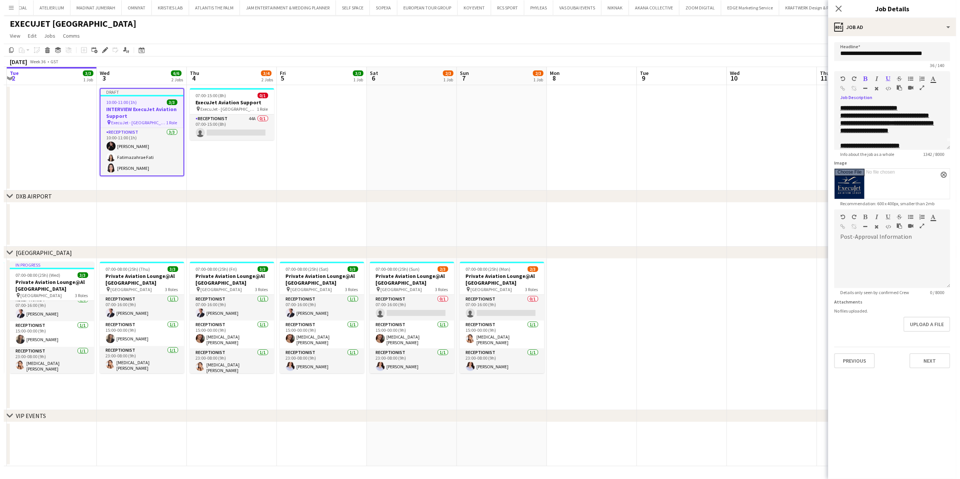
scroll to position [0, 0]
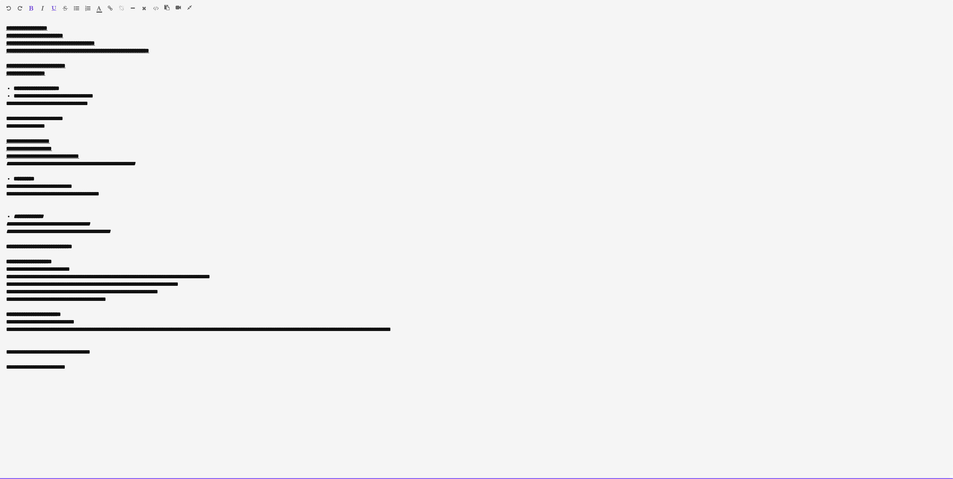
drag, startPoint x: 5, startPoint y: 32, endPoint x: 141, endPoint y: 21, distance: 136.5
click at [201, 47] on div "**********" at bounding box center [476, 251] width 953 height 455
click at [53, 5] on div "Standard Heading 1 Heading 2 Heading 3 Heading 4 Heading 5 Heading 6 Heading 7 …" at bounding box center [476, 9] width 953 height 19
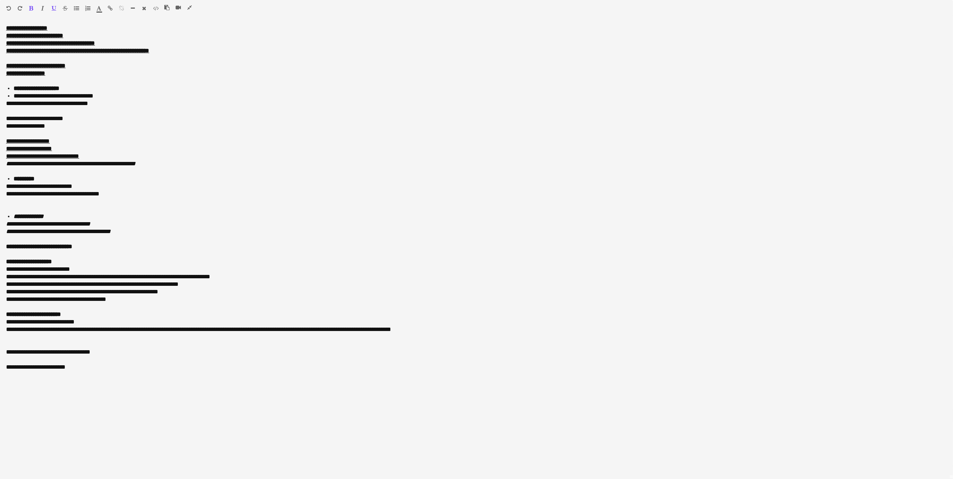
drag, startPoint x: 53, startPoint y: 5, endPoint x: 38, endPoint y: 11, distance: 16.2
click at [53, 6] on icon "button" at bounding box center [54, 8] width 5 height 5
click at [32, 9] on icon "button" at bounding box center [31, 8] width 4 height 5
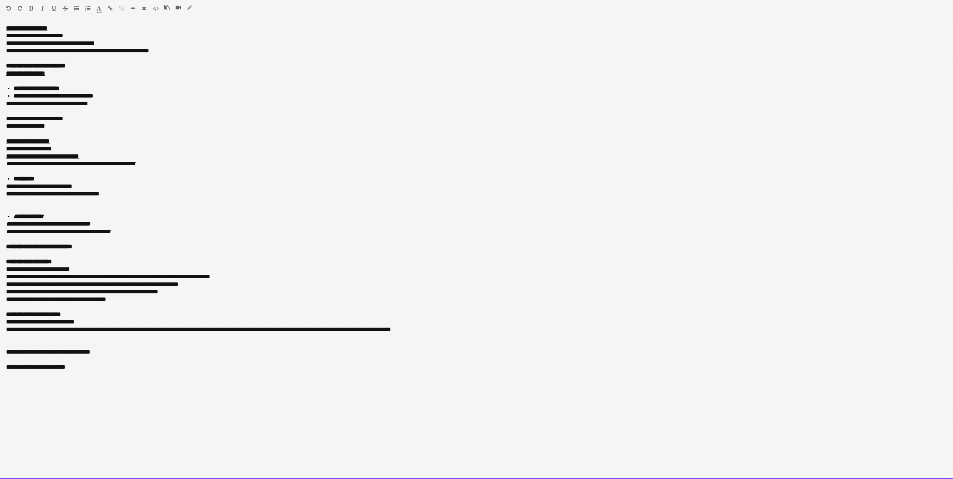
click at [81, 32] on div "**********" at bounding box center [476, 28] width 941 height 8
click at [81, 35] on div "**********" at bounding box center [476, 36] width 941 height 8
click at [63, 36] on div "**********" at bounding box center [476, 36] width 941 height 8
click at [2, 49] on div "**********" at bounding box center [476, 251] width 953 height 455
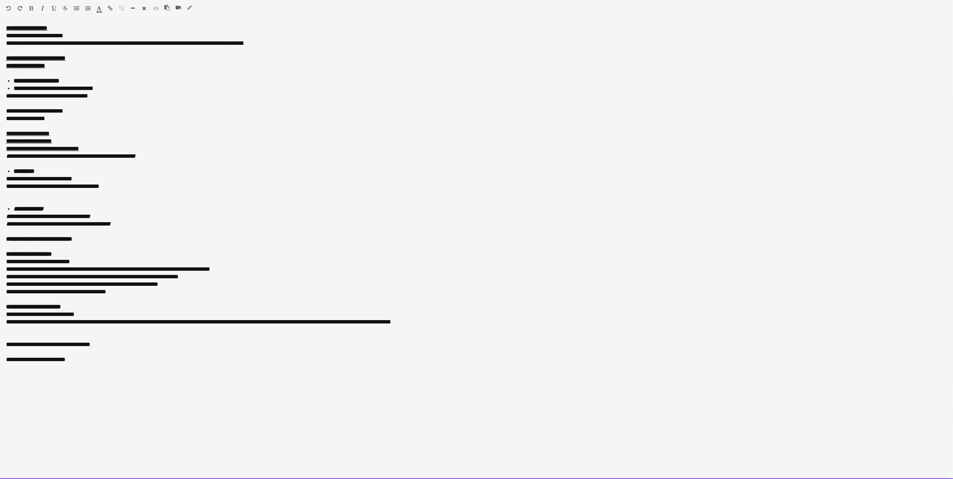
drag, startPoint x: 165, startPoint y: 47, endPoint x: 147, endPoint y: 43, distance: 18.2
click at [147, 43] on span "**********" at bounding box center [126, 43] width 50 height 6
click at [21, 52] on div at bounding box center [476, 51] width 941 height 8
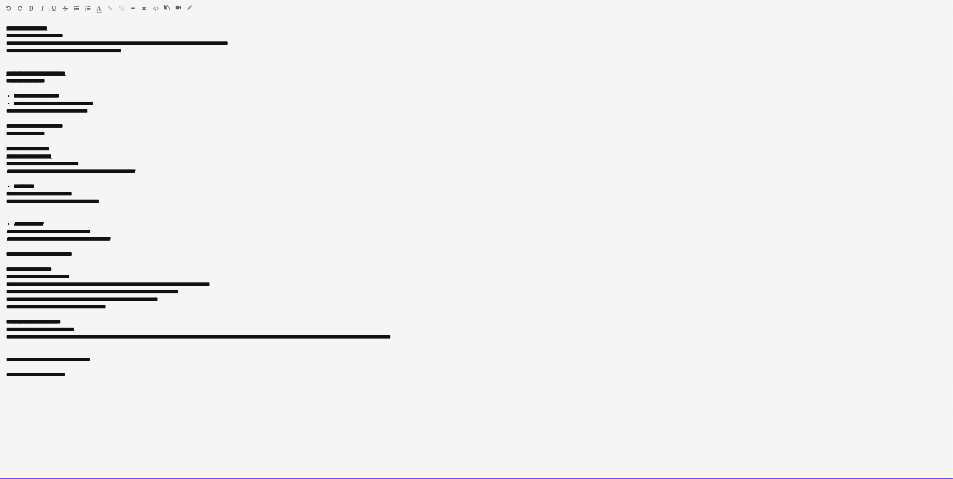
click at [126, 53] on div "**********" at bounding box center [476, 51] width 941 height 8
click at [151, 53] on div "**********" at bounding box center [476, 51] width 941 height 8
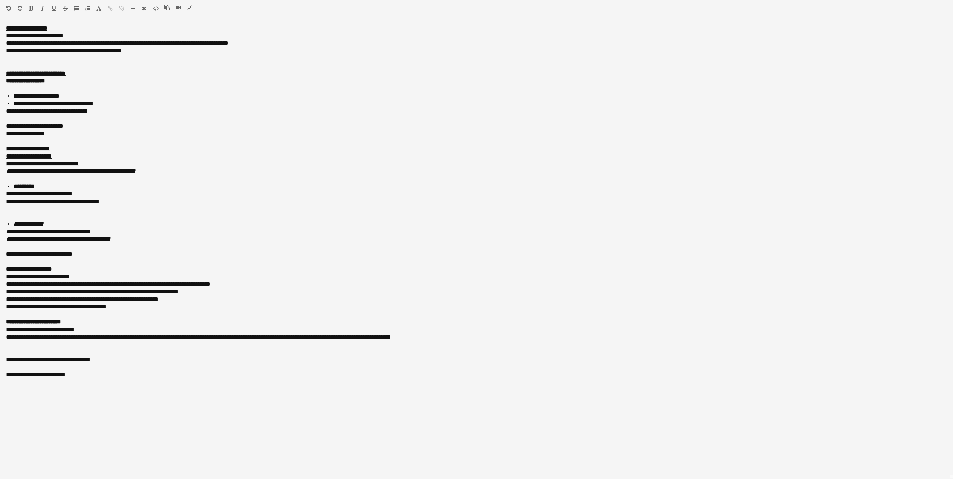
click at [188, 6] on icon "button" at bounding box center [189, 7] width 5 height 5
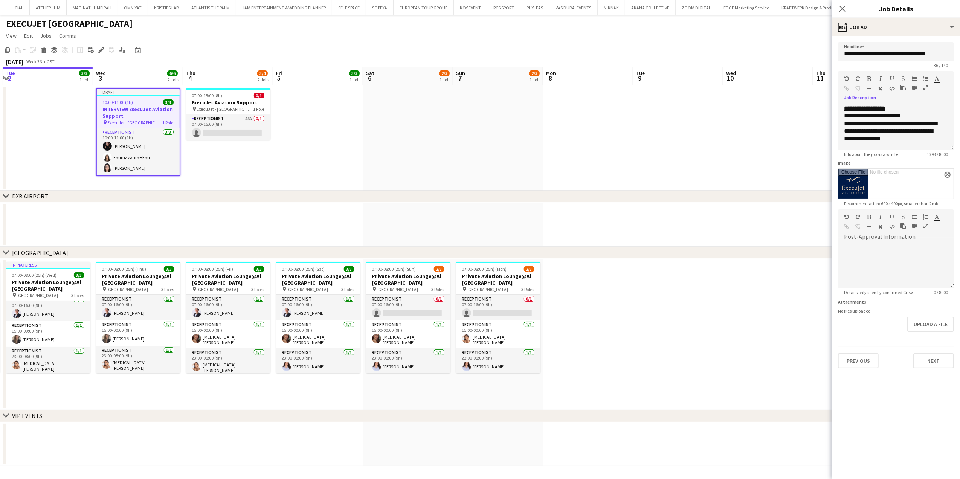
click at [425, 166] on app-date-cell at bounding box center [408, 138] width 90 height 106
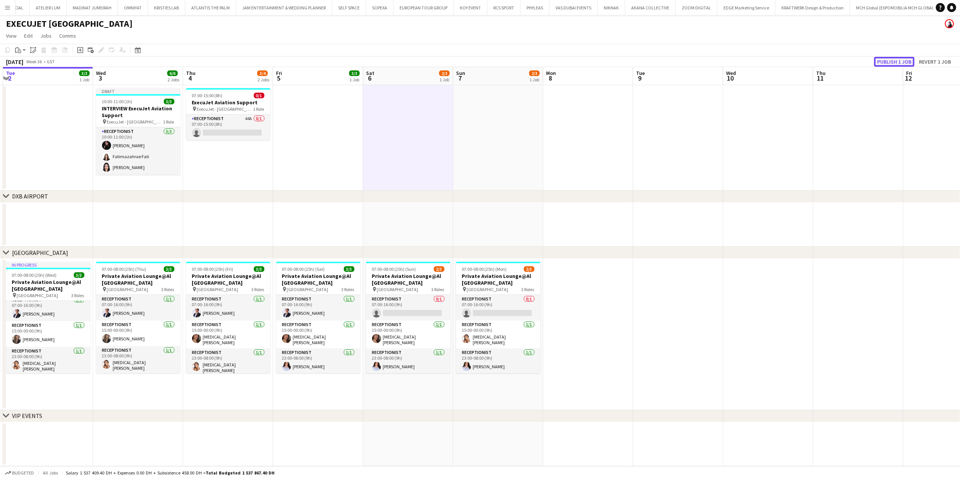
click at [425, 63] on button "Publish 1 job" at bounding box center [895, 62] width 40 height 10
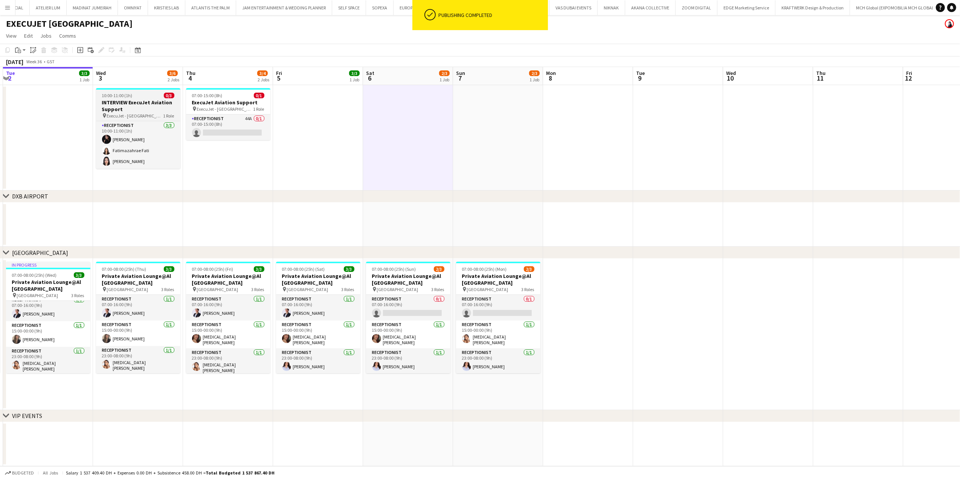
drag, startPoint x: 119, startPoint y: 118, endPoint x: 119, endPoint y: 109, distance: 9.0
click at [119, 116] on span "ExecuJet - AL Maktoum Airport" at bounding box center [135, 116] width 57 height 6
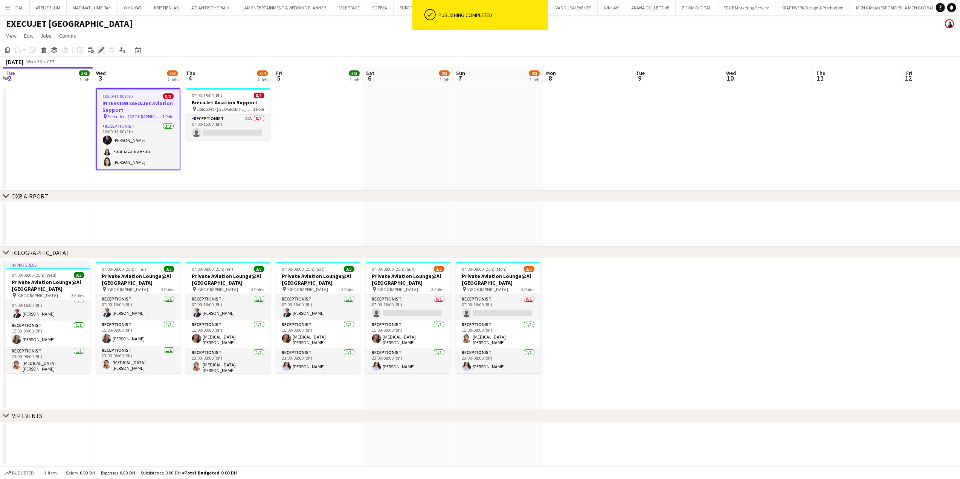
click at [102, 50] on icon at bounding box center [101, 50] width 4 height 4
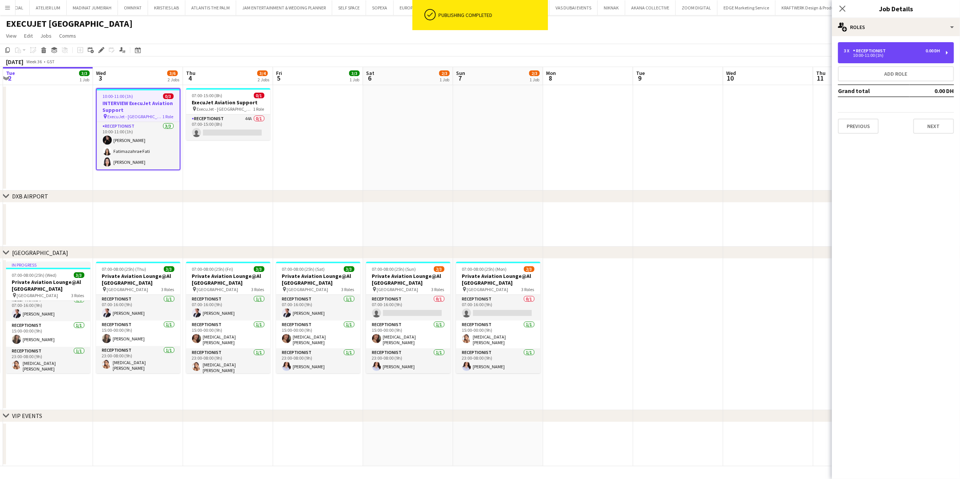
drag, startPoint x: 899, startPoint y: 53, endPoint x: 834, endPoint y: 113, distance: 88.5
click at [425, 53] on div "3 x Receptionist 0.00 DH" at bounding box center [892, 50] width 96 height 5
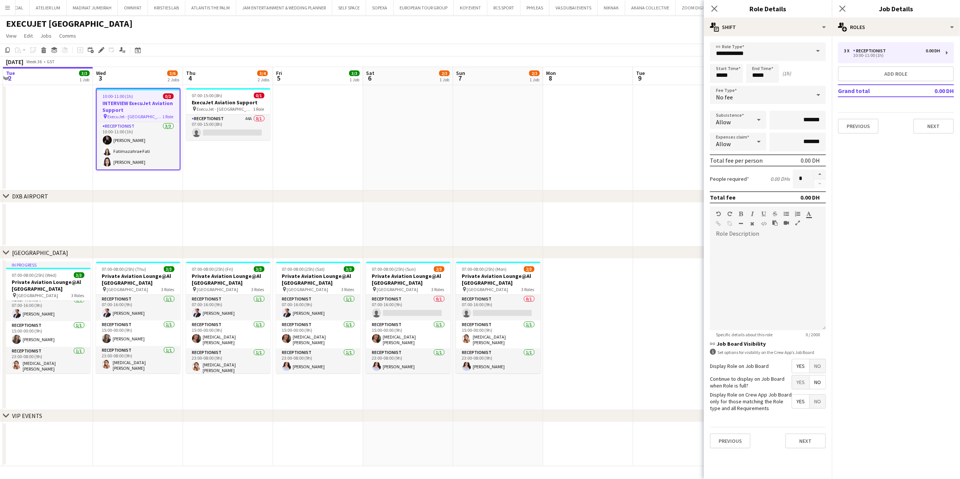
click at [425, 282] on span "No" at bounding box center [818, 366] width 16 height 14
click at [425, 223] on app-date-cell at bounding box center [588, 225] width 90 height 44
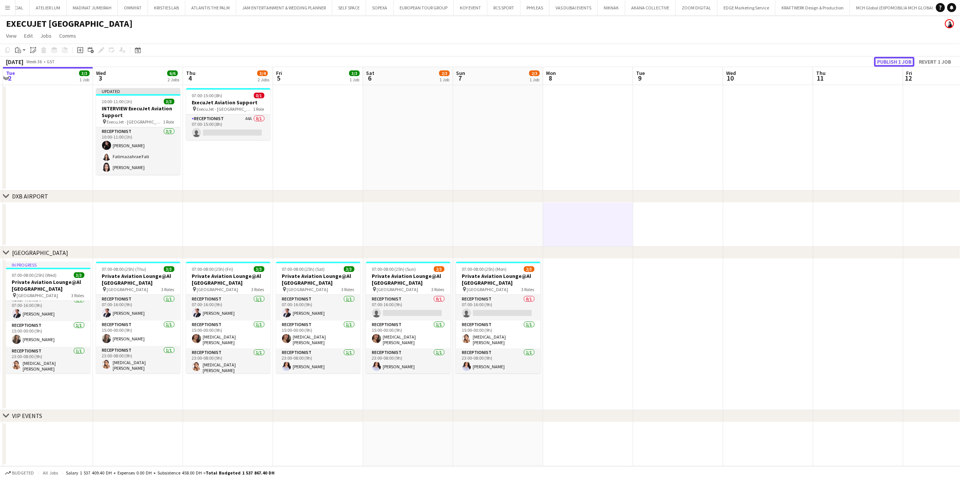
click at [425, 64] on button "Publish 1 job" at bounding box center [895, 62] width 40 height 10
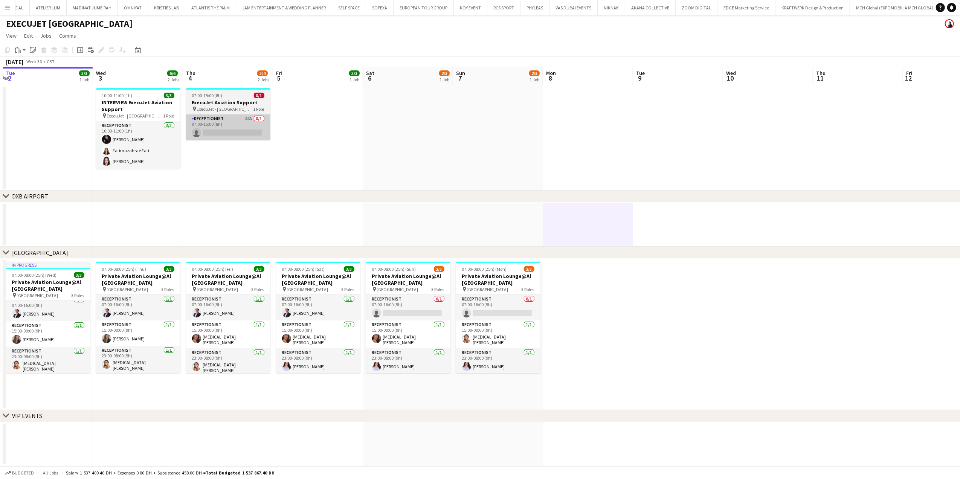
drag, startPoint x: 139, startPoint y: 157, endPoint x: 222, endPoint y: 131, distance: 87.1
click at [139, 156] on app-card-role "Receptionist 3/3 10:00-11:00 (1h) Andrea Caicedo Fatimazahrae Fati Asmaa Nasrel…" at bounding box center [138, 144] width 84 height 47
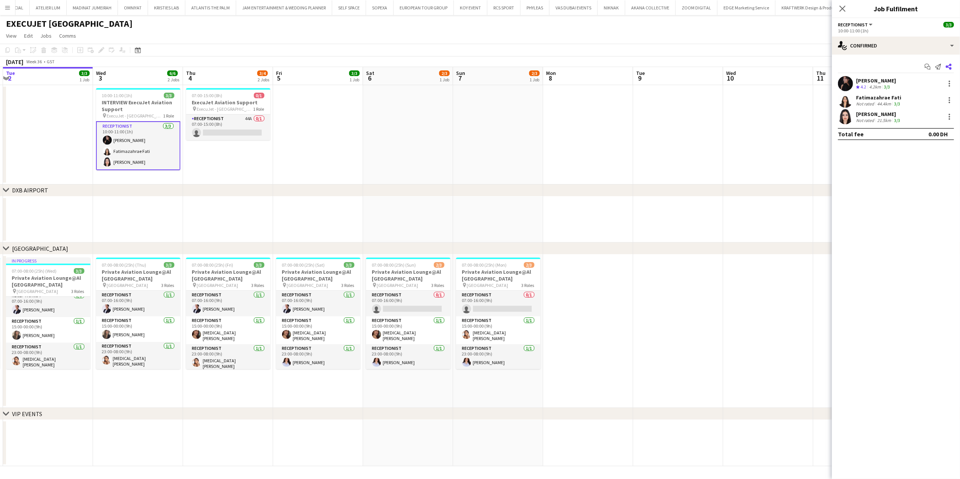
click at [425, 66] on icon "Share" at bounding box center [949, 67] width 6 height 6
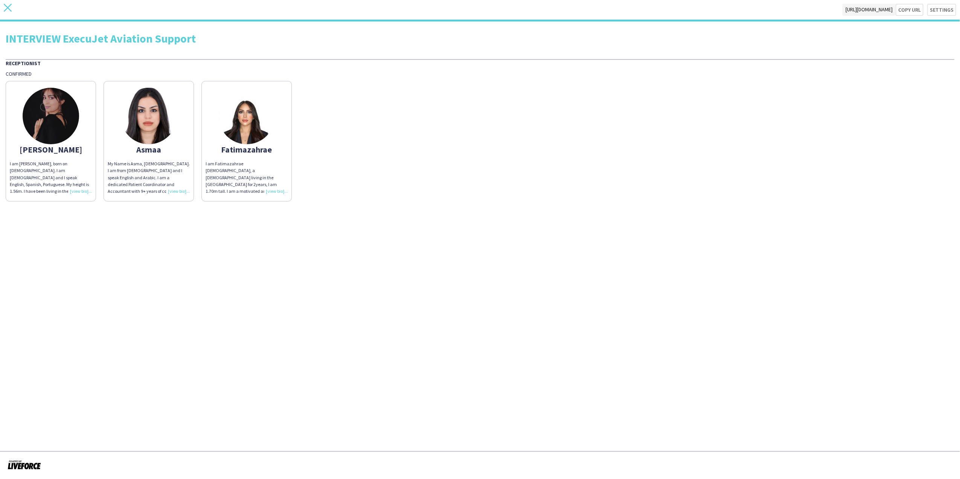
click at [12, 8] on div "close https://admin.liveforce.co/v2/s/081528d5-27a3-417b-8abf-21ee2d1786fa Copy…" at bounding box center [480, 10] width 960 height 21
click at [8, 5] on icon "close" at bounding box center [8, 8] width 8 height 8
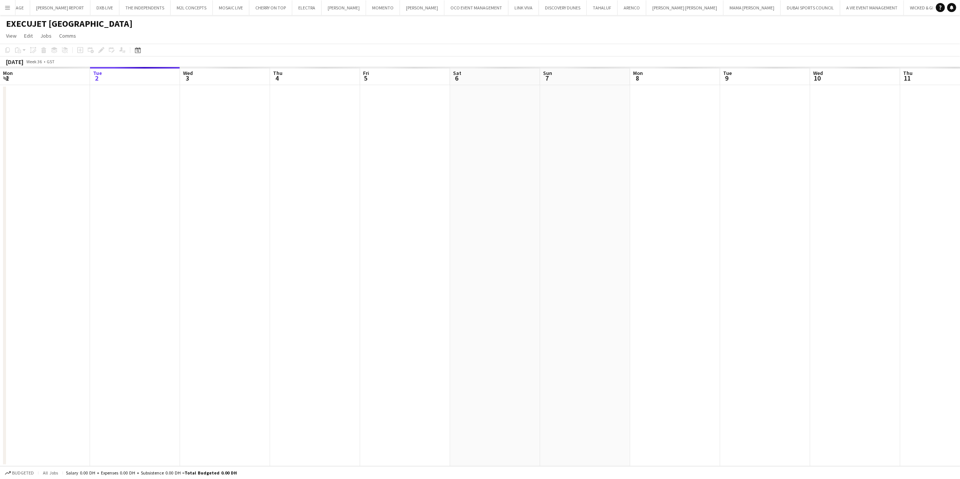
scroll to position [0, 4590]
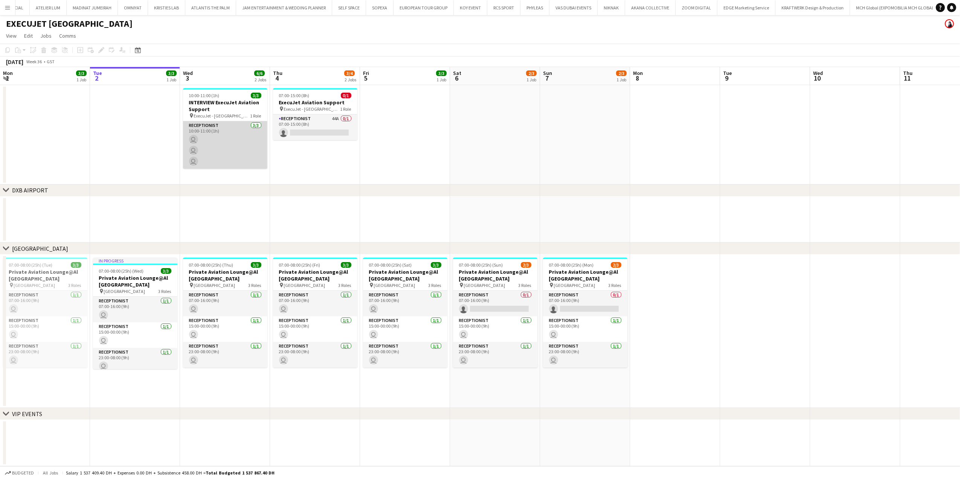
click at [237, 147] on app-card-role "Receptionist 3/3 10:00-11:00 (1h) user user user" at bounding box center [225, 144] width 84 height 47
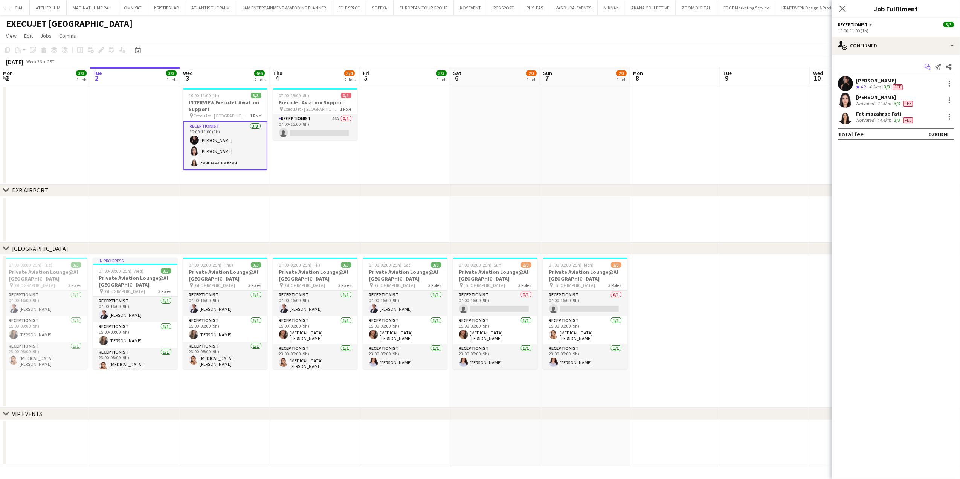
click at [425, 67] on icon at bounding box center [929, 68] width 4 height 4
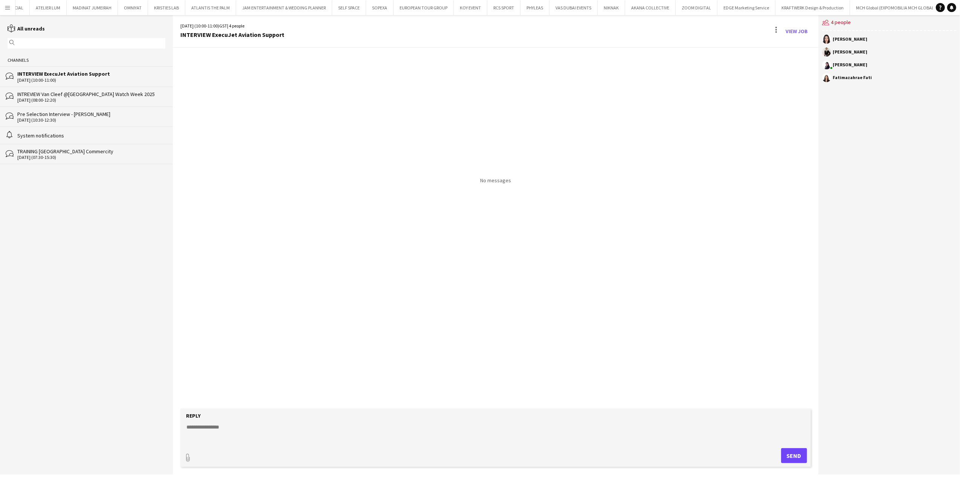
click at [293, 282] on form "Reply paperclip Send" at bounding box center [495, 438] width 631 height 58
click at [274, 282] on textarea at bounding box center [497, 434] width 623 height 20
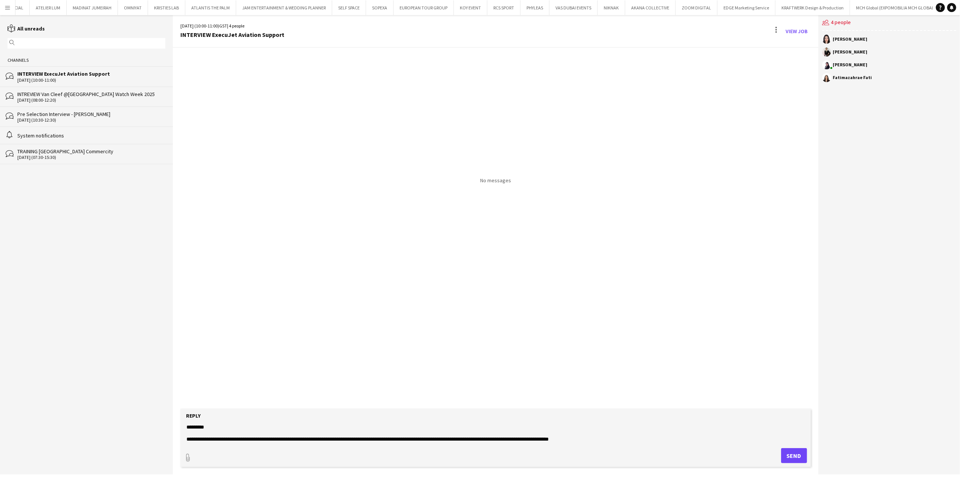
type textarea "**********"
drag, startPoint x: 793, startPoint y: 454, endPoint x: 699, endPoint y: 431, distance: 97.1
click at [425, 282] on button "Send" at bounding box center [794, 455] width 26 height 15
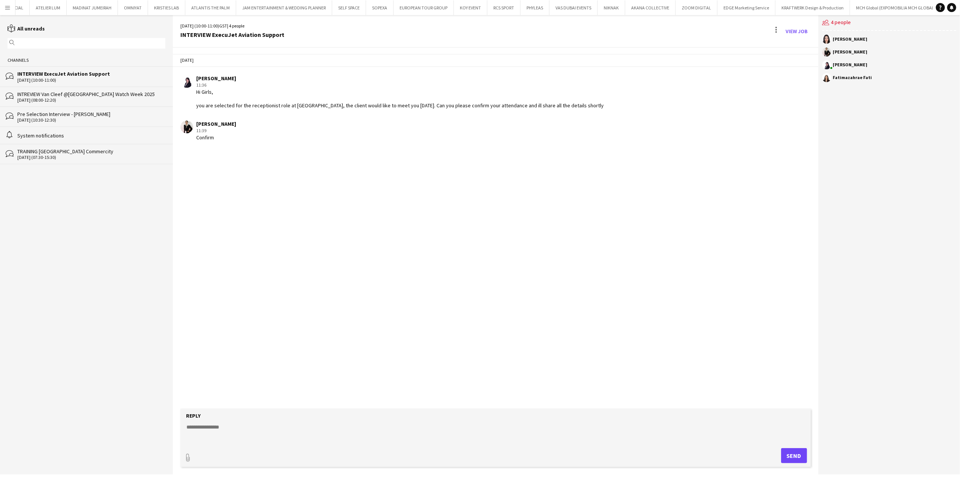
click at [9, 8] on app-icon "Menu" at bounding box center [8, 8] width 6 height 6
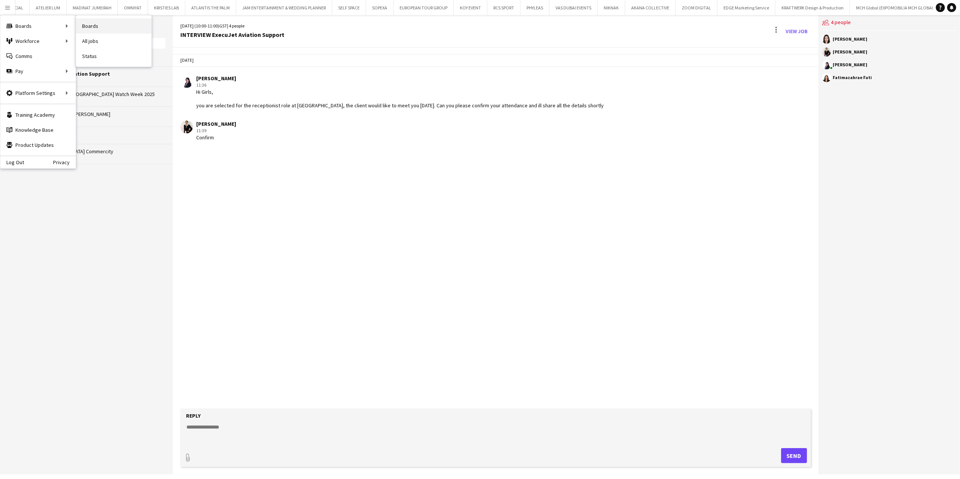
click at [122, 22] on link "Boards" at bounding box center [113, 25] width 75 height 15
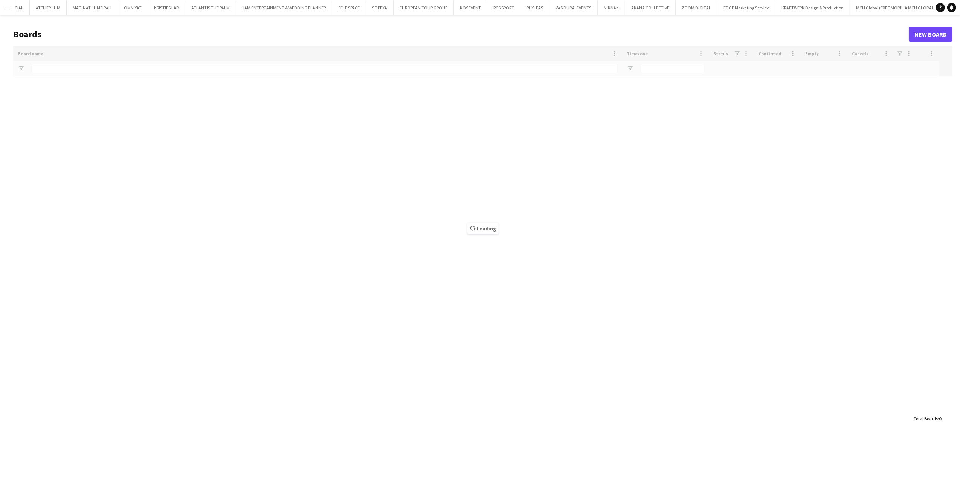
type input "*****"
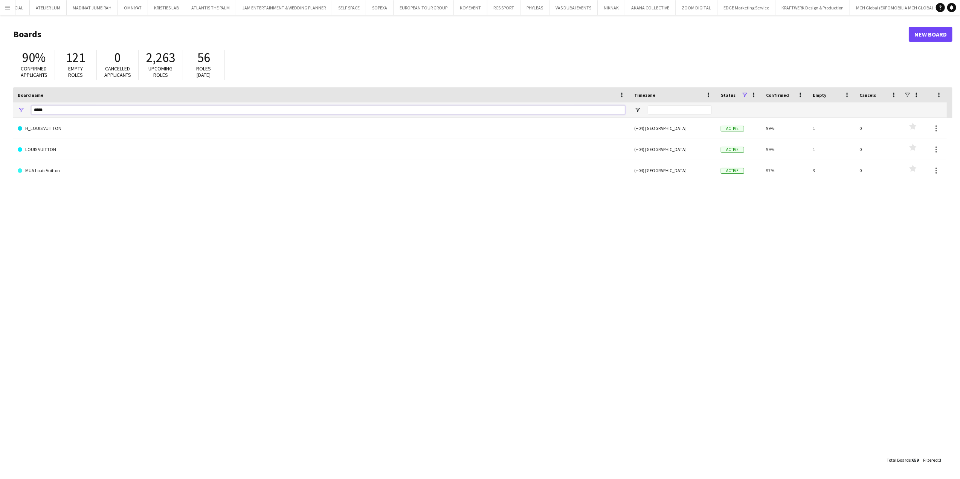
drag, startPoint x: 53, startPoint y: 112, endPoint x: 0, endPoint y: 112, distance: 52.8
click at [0, 112] on html "Menu Boards Boards Boards All jobs Status Workforce Workforce My Workforce Recr…" at bounding box center [480, 239] width 960 height 479
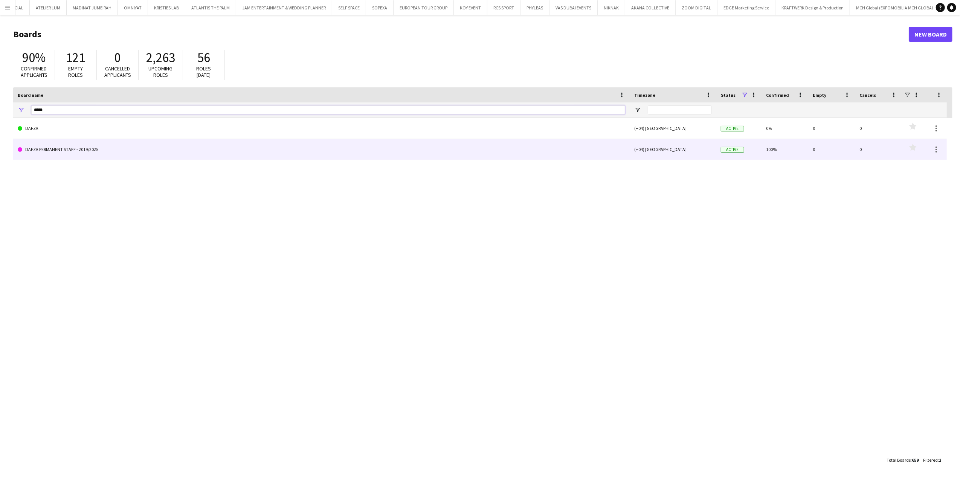
type input "*****"
click at [69, 146] on link "DAFZA PERMANENT STAFF - 2019/2025" at bounding box center [322, 149] width 608 height 21
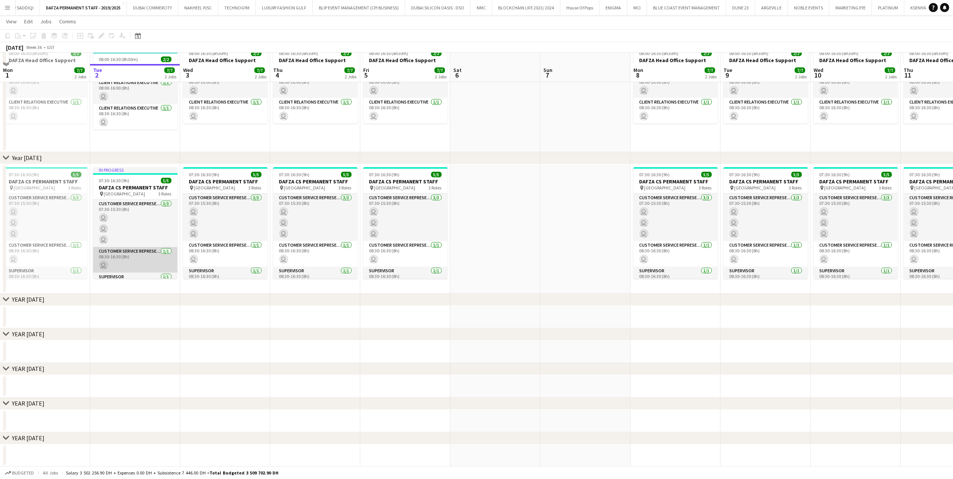
scroll to position [100, 0]
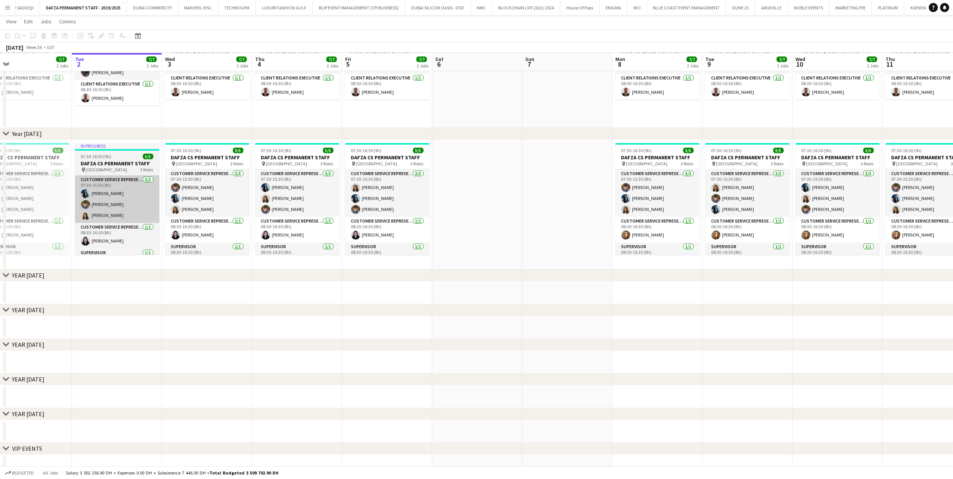
drag, startPoint x: 156, startPoint y: 223, endPoint x: 311, endPoint y: 216, distance: 155.4
click at [310, 217] on app-calendar-viewport "Sat 30 Sun 31 Mon 1 7/7 2 Jobs Tue 2 7/7 2 Jobs Wed 3 7/7 2 Jobs Thu 4 7/7 2 Jo…" at bounding box center [476, 220] width 953 height 583
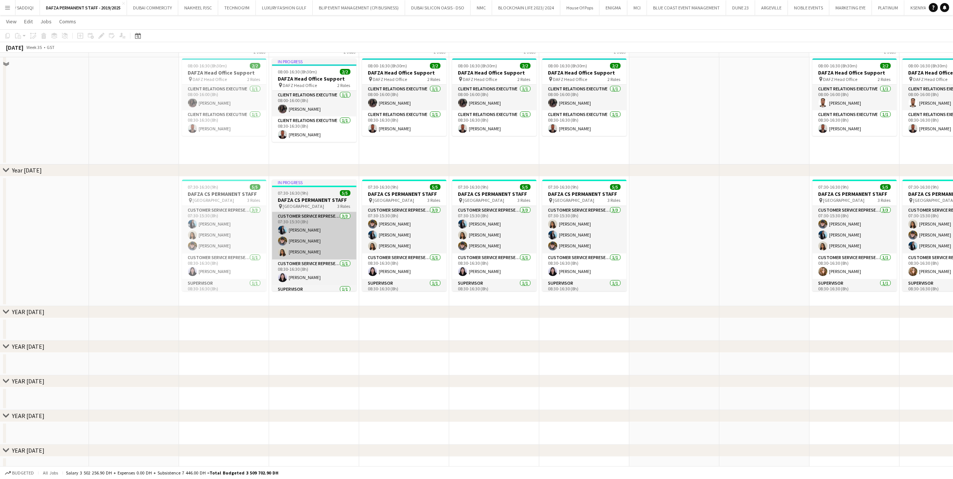
scroll to position [50, 0]
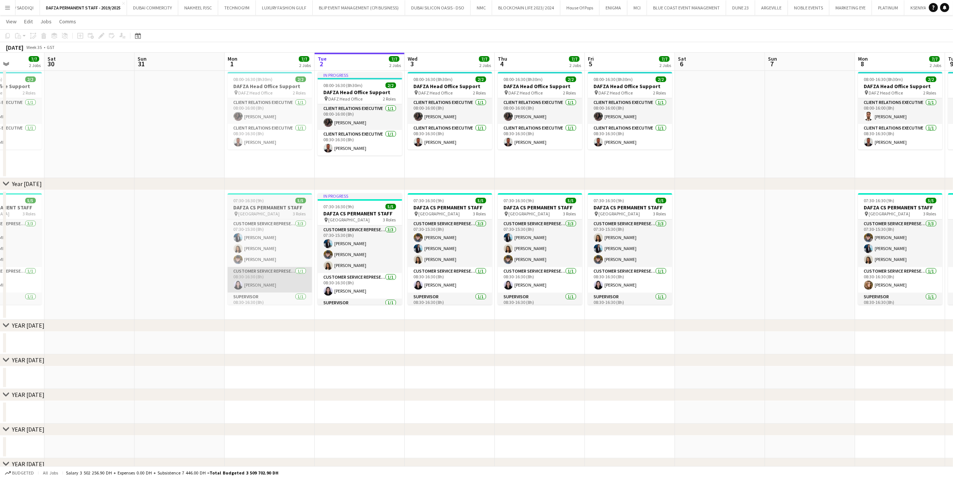
drag, startPoint x: 274, startPoint y: 286, endPoint x: 462, endPoint y: 287, distance: 187.3
click at [425, 282] on app-calendar-viewport "Thu 28 7/7 2 Jobs Fri 29 7/7 2 Jobs Sat 30 Sun 31 Mon 1 7/7 2 Jobs Tue 2 7/7 2 …" at bounding box center [476, 270] width 953 height 583
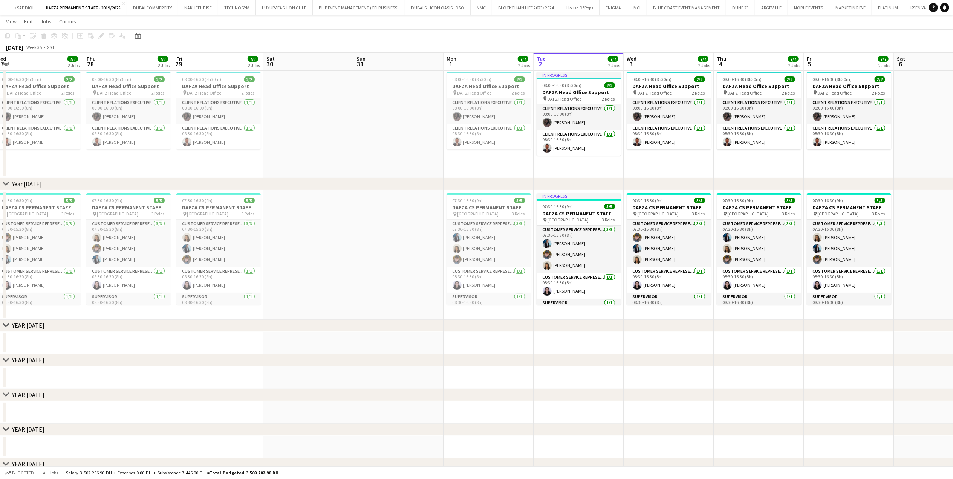
drag, startPoint x: 346, startPoint y: 289, endPoint x: 430, endPoint y: 287, distance: 84.4
click at [425, 282] on app-calendar-viewport "Mon 25 7/7 2 Jobs Tue 26 7/7 2 Jobs Wed 27 7/7 2 Jobs Thu 28 7/7 2 Jobs Fri 29 …" at bounding box center [476, 270] width 953 height 583
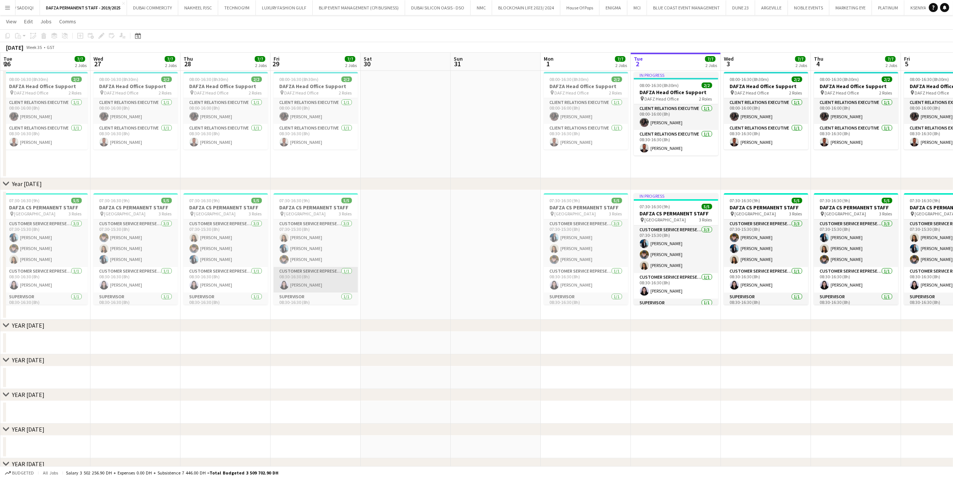
click at [315, 282] on app-card-role "Customer Service Representative 1/1 08:30-16:30 (8h) Mylitta Naeimi" at bounding box center [316, 280] width 84 height 26
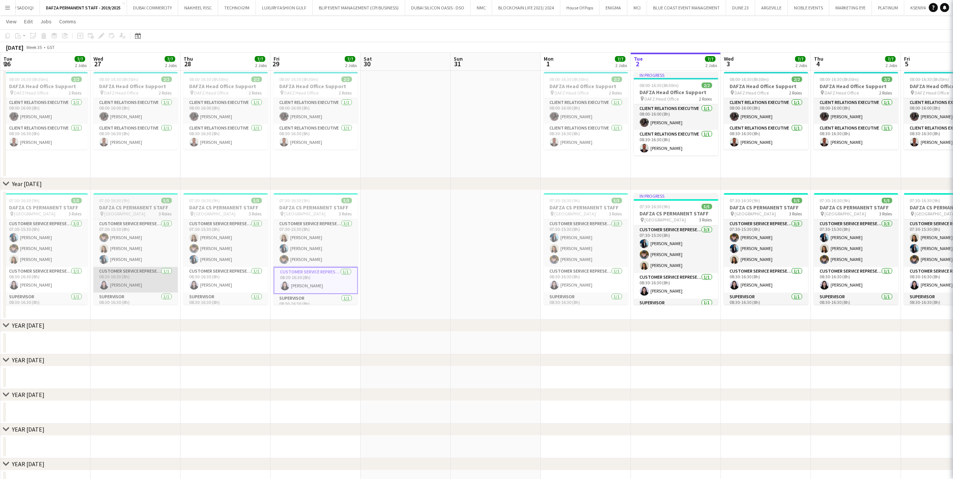
drag, startPoint x: 225, startPoint y: 282, endPoint x: 151, endPoint y: 280, distance: 73.9
click at [225, 282] on app-card-role "Customer Service Representative 1/1 08:30-16:30 (8h) Mylitta Naeimi" at bounding box center [225, 280] width 84 height 26
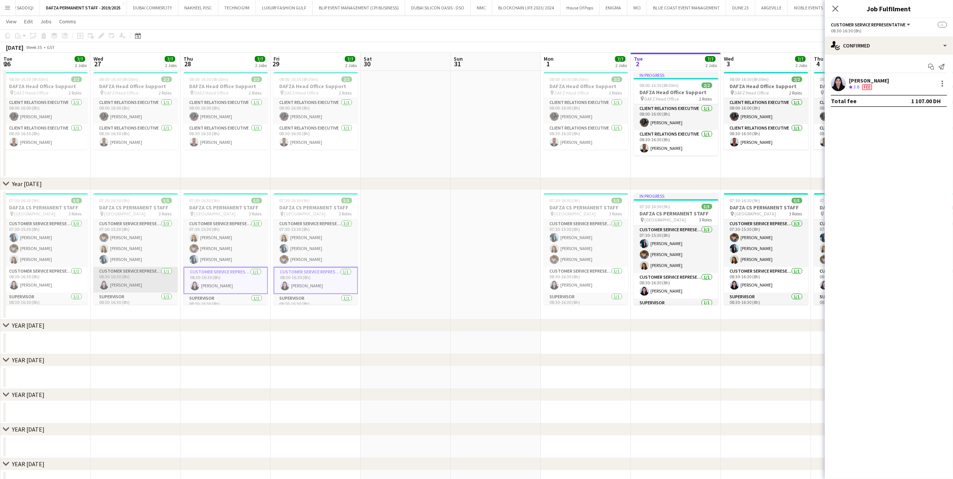
click at [145, 280] on app-card-role "Customer Service Representative 1/1 08:30-16:30 (8h) Mylitta Naeimi" at bounding box center [135, 280] width 84 height 26
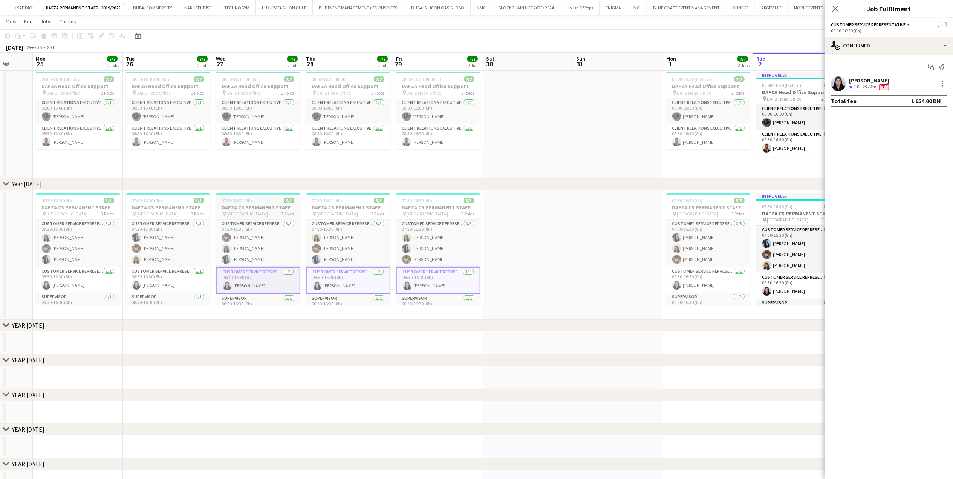
drag, startPoint x: 118, startPoint y: 288, endPoint x: 232, endPoint y: 287, distance: 113.8
click at [234, 282] on app-calendar-viewport "Fri 22 Sat 23 Sun 24 Mon 25 7/7 2 Jobs Tue 26 7/7 2 Jobs Wed 27 7/7 2 Jobs Thu …" at bounding box center [476, 270] width 953 height 583
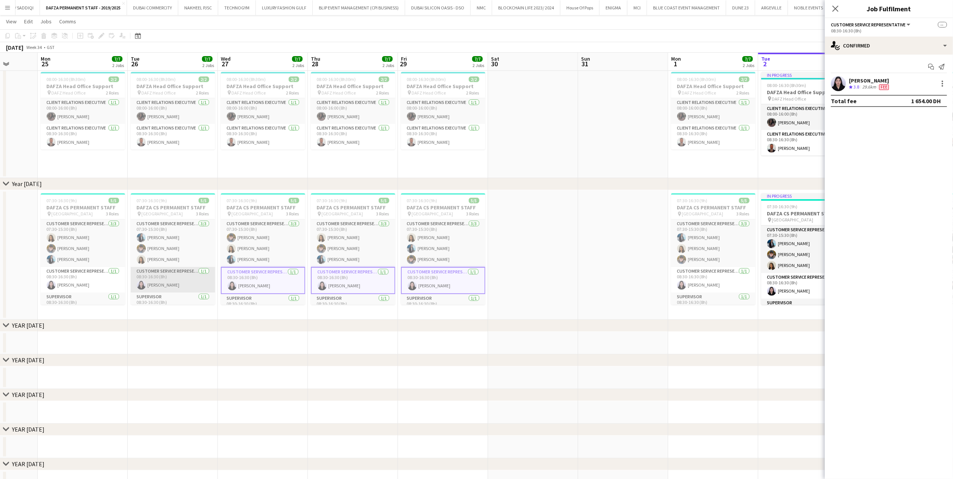
click at [182, 280] on app-card-role "Customer Service Representative 1/1 08:30-16:30 (8h) Mylitta Naeimi" at bounding box center [173, 280] width 84 height 26
click at [79, 276] on app-card-role "Customer Service Representative 1/1 08:30-16:30 (8h) Mylitta Naeimi" at bounding box center [83, 280] width 84 height 26
drag, startPoint x: 84, startPoint y: 280, endPoint x: 289, endPoint y: 279, distance: 205.0
click at [280, 280] on app-calendar-viewport "Fri 22 7/8 2 Jobs Sat 23 Sun 24 Mon 25 7/7 2 Jobs Tue 26 7/7 2 Jobs Wed 27 7/7 …" at bounding box center [476, 270] width 953 height 583
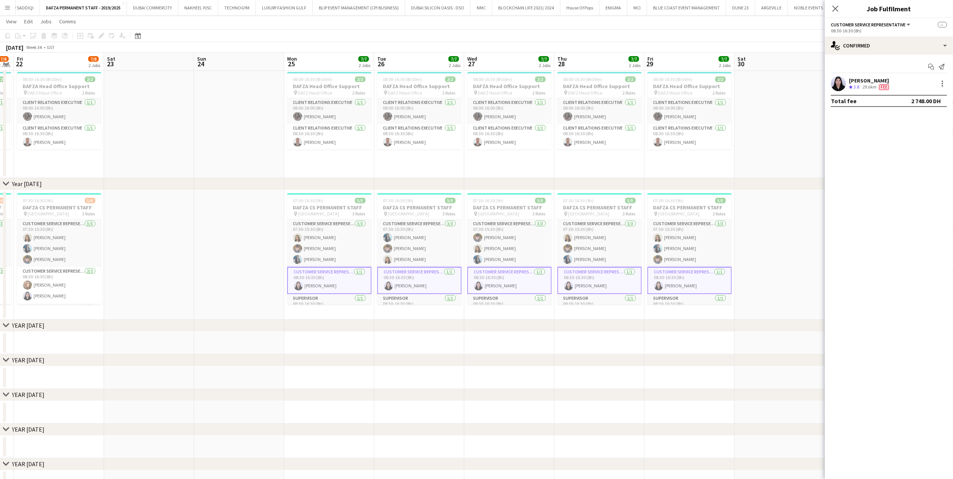
drag, startPoint x: 165, startPoint y: 273, endPoint x: 376, endPoint y: 274, distance: 210.6
click at [376, 274] on app-calendar-viewport "Wed 20 7/8 2 Jobs Thu 21 7/8 2 Jobs Fri 22 7/8 2 Jobs Sat 23 Sun 24 Mon 25 7/7 …" at bounding box center [476, 270] width 953 height 583
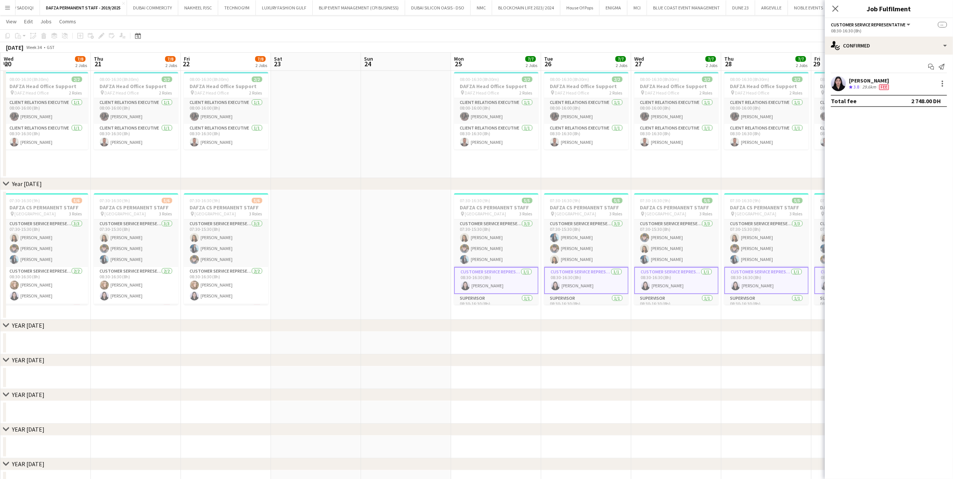
click at [367, 274] on app-calendar-viewport "Mon 18 Tue 19 7/8 2 Jobs Wed 20 7/8 2 Jobs Thu 21 7/8 2 Jobs Fri 22 7/8 2 Jobs …" at bounding box center [476, 270] width 953 height 583
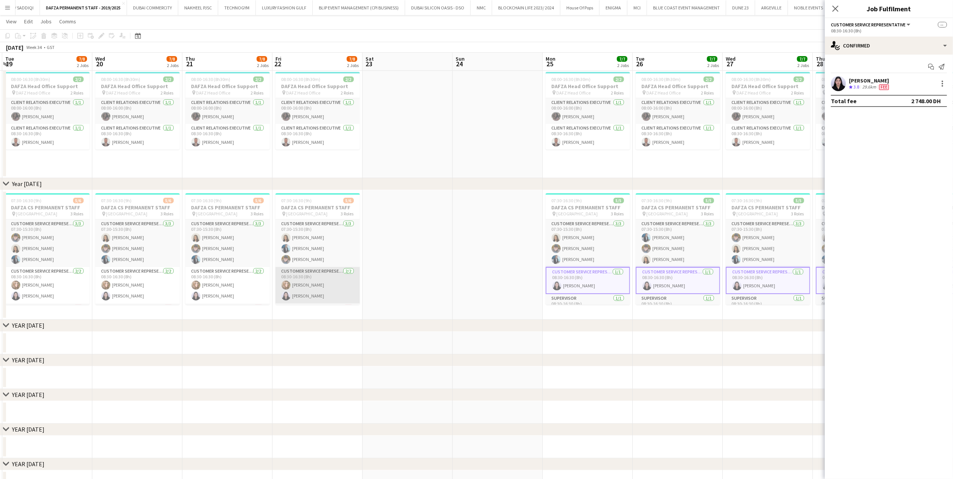
click at [320, 282] on app-card-role "Customer Service Representative 2/2 08:30-16:30 (8h) Sonam Karamchandani Mylitt…" at bounding box center [317, 285] width 84 height 37
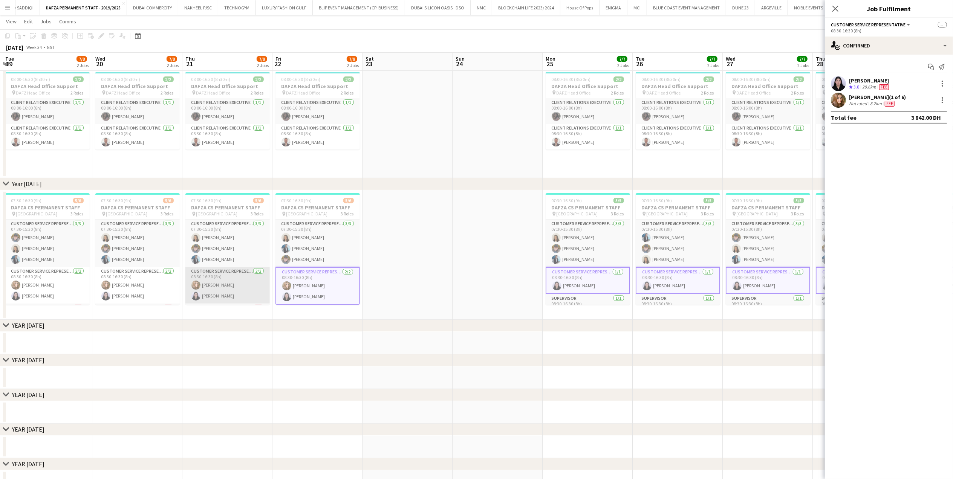
click at [225, 282] on app-card-role "Customer Service Representative 2/2 08:30-16:30 (8h) Sonam Karamchandani Mylitt…" at bounding box center [227, 285] width 84 height 37
click at [289, 282] on app-calendar-viewport "Sun 17 Mon 18 7/8 2 Jobs Tue 19 7/8 2 Jobs Wed 20 7/8 2 Jobs Thu 21 7/8 2 Jobs …" at bounding box center [476, 270] width 953 height 583
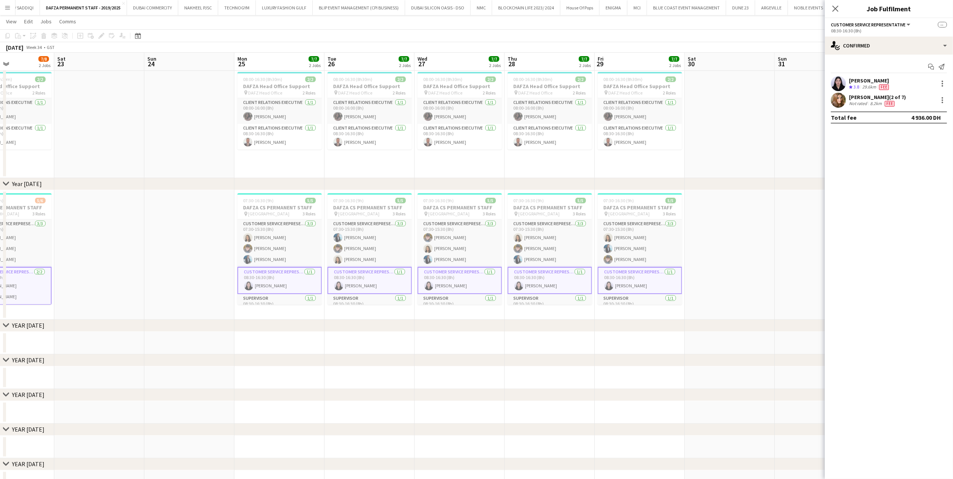
drag, startPoint x: 255, startPoint y: 261, endPoint x: 439, endPoint y: 261, distance: 183.9
click at [425, 261] on app-calendar-viewport "Wed 20 7/8 2 Jobs Thu 21 7/8 2 Jobs Fri 22 7/8 2 Jobs Sat 23 Sun 24 Mon 25 7/7 …" at bounding box center [476, 270] width 953 height 583
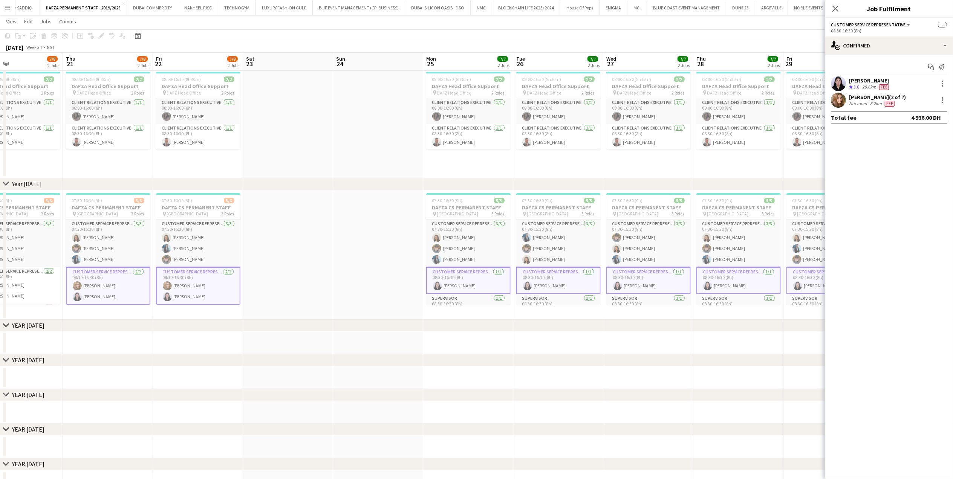
click at [301, 279] on app-calendar-viewport "Mon 18 7/8 2 Jobs Tue 19 7/8 2 Jobs Wed 20 7/8 2 Jobs Thu 21 7/8 2 Jobs Fri 22 …" at bounding box center [476, 270] width 953 height 583
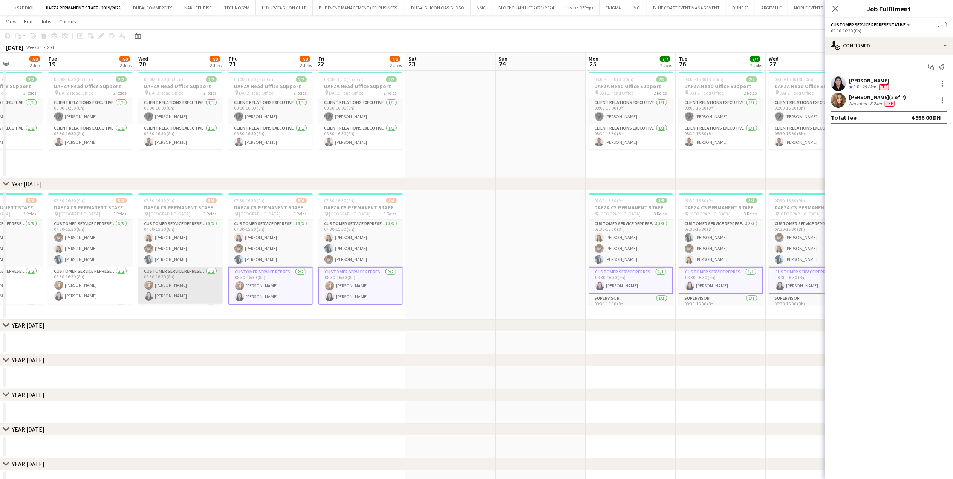
click at [187, 282] on app-card-role "Customer Service Representative 2/2 08:30-16:30 (8h) Sonam Karamchandani Mylitt…" at bounding box center [180, 285] width 84 height 37
drag, startPoint x: 232, startPoint y: 285, endPoint x: 310, endPoint y: 285, distance: 77.2
click at [299, 282] on app-calendar-viewport "Sat 16 Sun 17 Mon 18 7/8 2 Jobs Tue 19 7/8 2 Jobs Wed 20 7/8 2 Jobs Thu 21 7/8 …" at bounding box center [476, 270] width 953 height 583
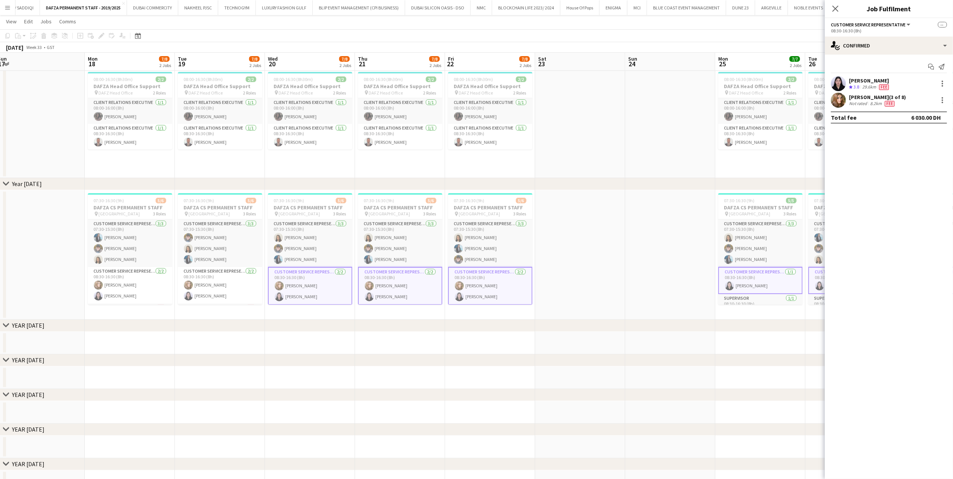
click at [287, 282] on app-card-role "Customer Service Representative 2/2 08:30-16:30 (8h) Sonam Karamchandani Mylitt…" at bounding box center [310, 286] width 84 height 38
drag, startPoint x: 212, startPoint y: 286, endPoint x: 194, endPoint y: 289, distance: 17.5
click at [213, 282] on app-card-role "Customer Service Representative 2/2 08:30-16:30 (8h) Sonam Karamchandani Mylitt…" at bounding box center [221, 285] width 84 height 37
click at [298, 282] on app-calendar-viewport "Fri 15 7/8 2 Jobs Sat 16 Sun 17 Mon 18 7/8 2 Jobs Tue 19 7/8 2 Jobs Wed 20 7/8 …" at bounding box center [476, 270] width 953 height 583
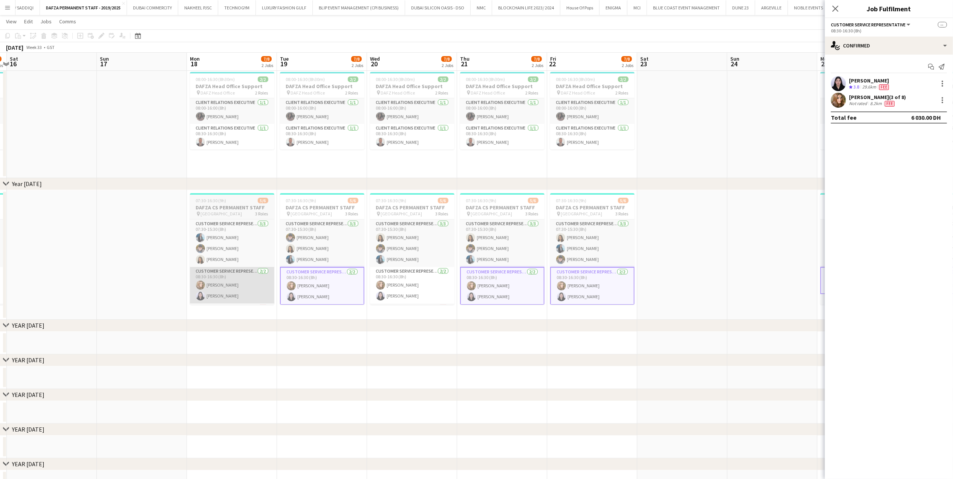
click at [254, 282] on app-card-role "Customer Service Representative 2/2 08:30-16:30 (8h) Sonam Karamchandani Mylitt…" at bounding box center [232, 285] width 84 height 37
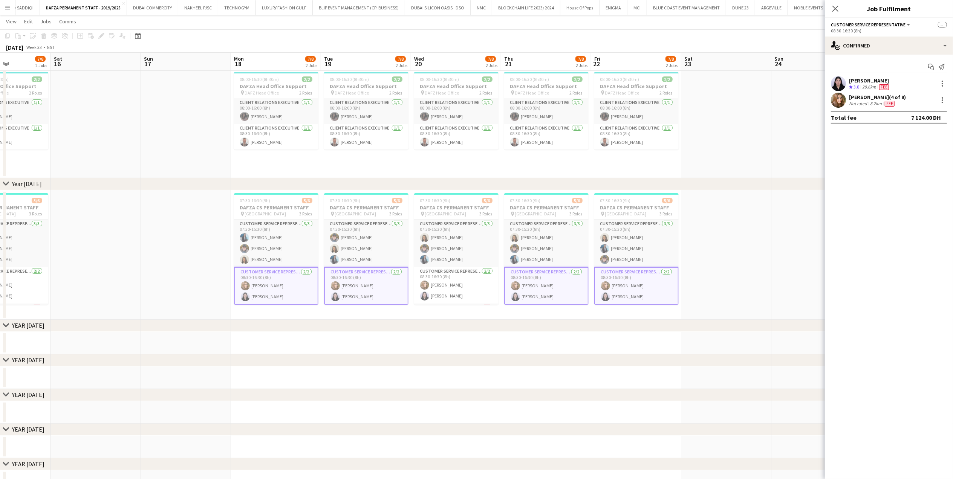
drag, startPoint x: 231, startPoint y: 276, endPoint x: 272, endPoint y: 276, distance: 40.7
click at [272, 276] on app-calendar-viewport "Wed 13 Thu 14 7/8 2 Jobs Fri 15 7/8 2 Jobs Sat 16 Sun 17 Mon 18 7/8 2 Jobs Tue …" at bounding box center [476, 270] width 953 height 583
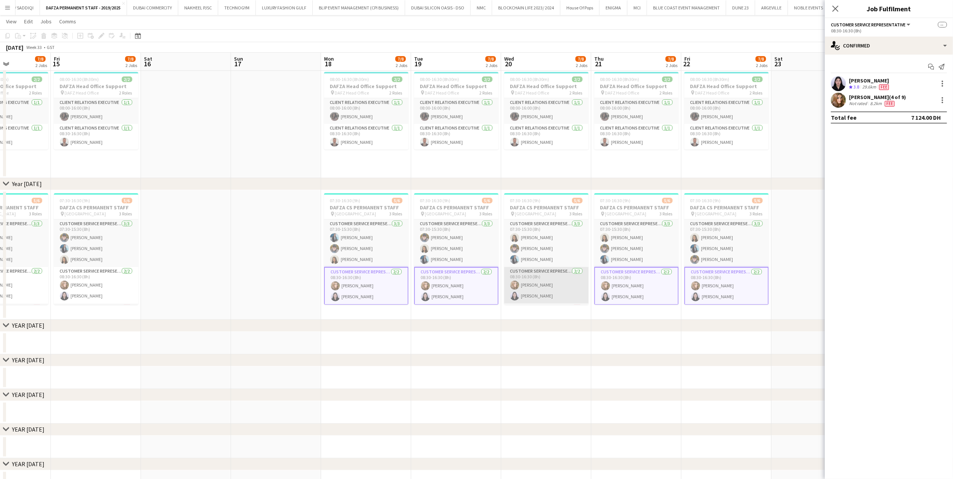
click at [425, 282] on app-card-role "Customer Service Representative 2/2 08:30-16:30 (8h) Sonam Karamchandani Mylitt…" at bounding box center [546, 285] width 84 height 37
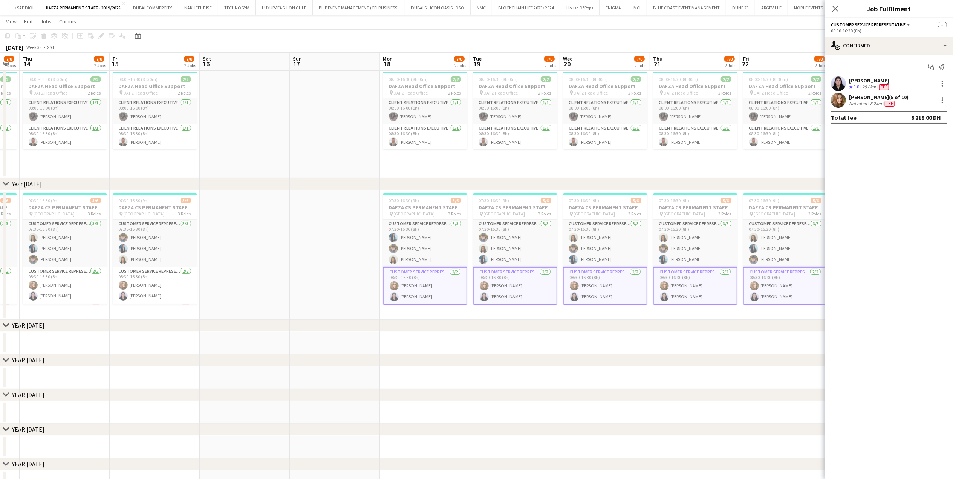
drag, startPoint x: 174, startPoint y: 268, endPoint x: 323, endPoint y: 267, distance: 148.8
click at [323, 267] on app-calendar-viewport "Tue 12 7/8 2 Jobs Wed 13 7/8 2 Jobs Thu 14 7/8 2 Jobs Fri 15 7/8 2 Jobs Sat 16 …" at bounding box center [476, 270] width 953 height 583
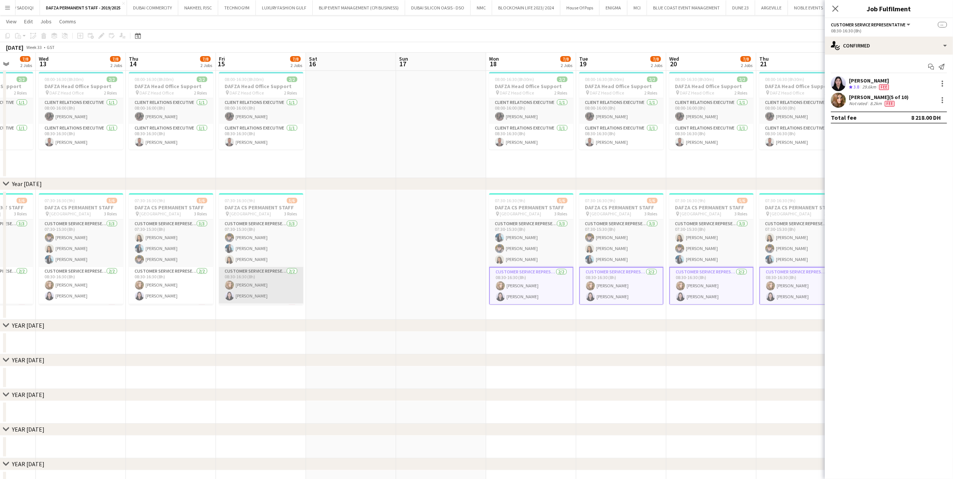
click at [252, 282] on app-card-role "Customer Service Representative 2/2 08:30-16:30 (8h) Sonam Karamchandani Mylitt…" at bounding box center [261, 285] width 84 height 37
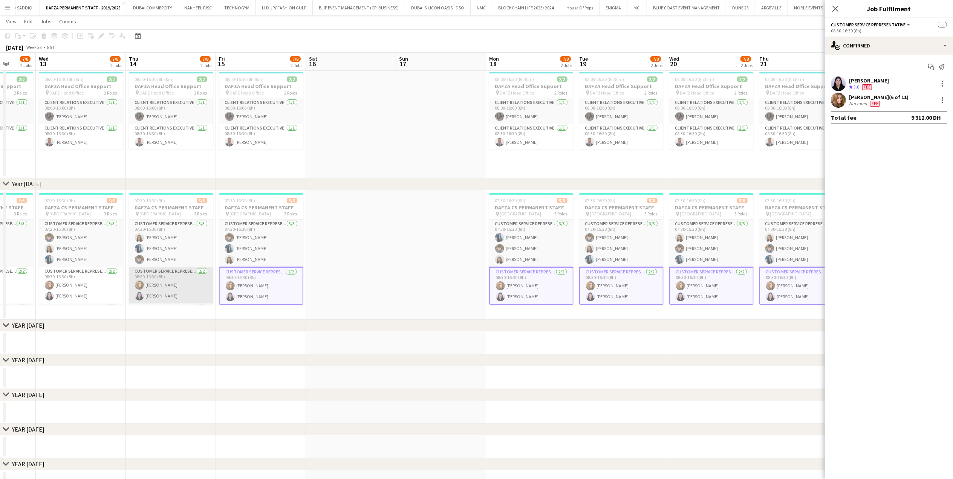
click at [195, 282] on app-card-role "Customer Service Representative 2/2 08:30-16:30 (8h) Sonam Karamchandani Mylitt…" at bounding box center [171, 285] width 84 height 37
drag, startPoint x: 167, startPoint y: 292, endPoint x: 281, endPoint y: 286, distance: 114.7
click at [280, 282] on app-calendar-viewport "Sun 10 Mon 11 7/8 2 Jobs Tue 12 7/8 2 Jobs Wed 13 7/8 2 Jobs Thu 14 7/8 2 Jobs …" at bounding box center [476, 270] width 953 height 583
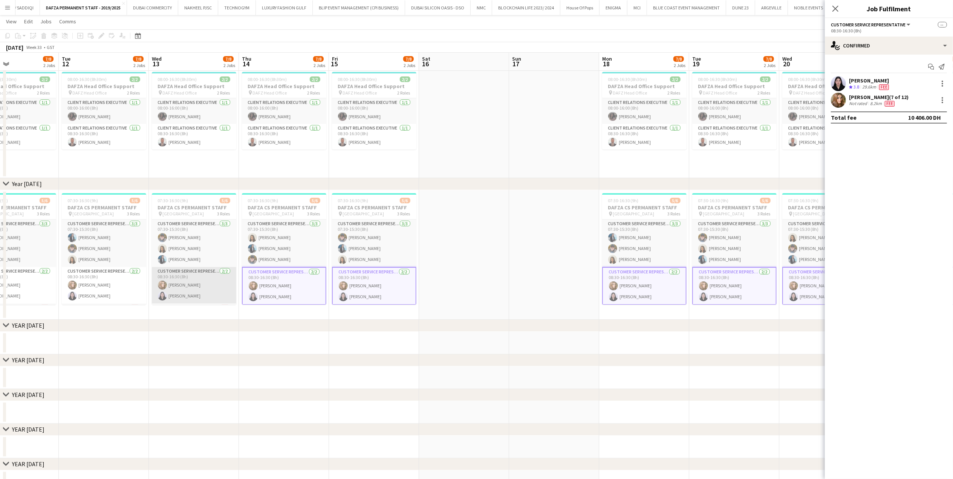
click at [217, 282] on app-card-role "Customer Service Representative 2/2 08:30-16:30 (8h) Sonam Karamchandani Mylitt…" at bounding box center [194, 285] width 84 height 37
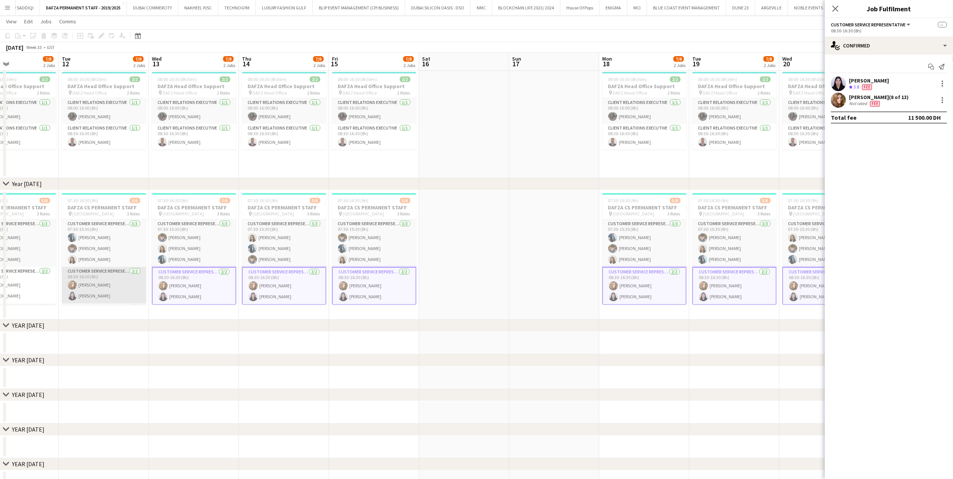
click at [123, 282] on app-card-role "Customer Service Representative 2/2 08:30-16:30 (8h) Sonam Karamchandani Mylitt…" at bounding box center [104, 285] width 84 height 37
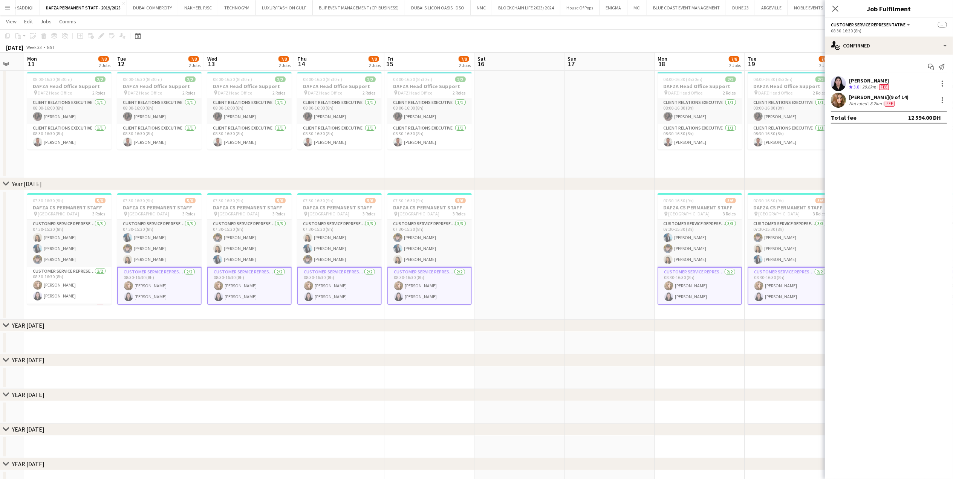
drag, startPoint x: 177, startPoint y: 288, endPoint x: 286, endPoint y: 284, distance: 108.6
click at [284, 282] on app-calendar-viewport "Sat 9 Sun 10 Mon 11 7/8 2 Jobs Tue 12 7/8 2 Jobs Wed 13 7/8 2 Jobs Thu 14 7/8 2…" at bounding box center [476, 270] width 953 height 583
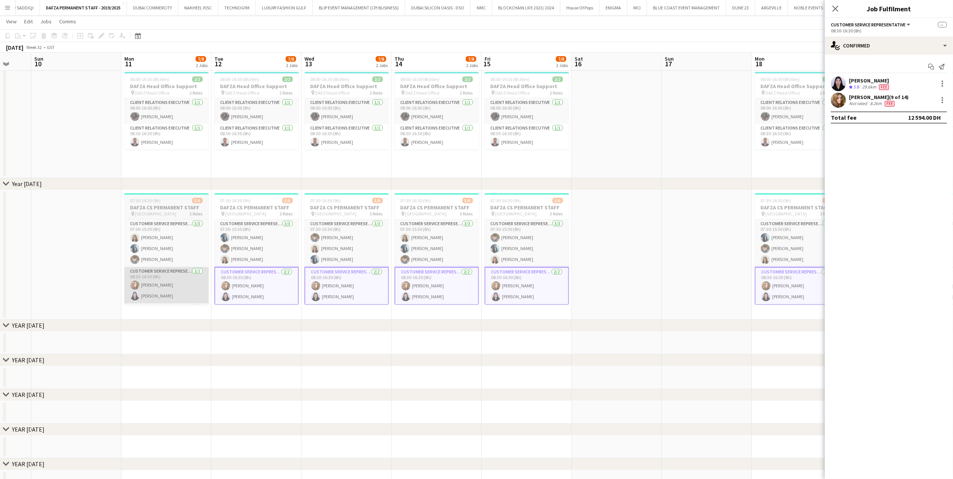
click at [164, 282] on app-card-role "Customer Service Representative 2/2 08:30-16:30 (8h) Sonam Karamchandani Mylitt…" at bounding box center [166, 285] width 84 height 37
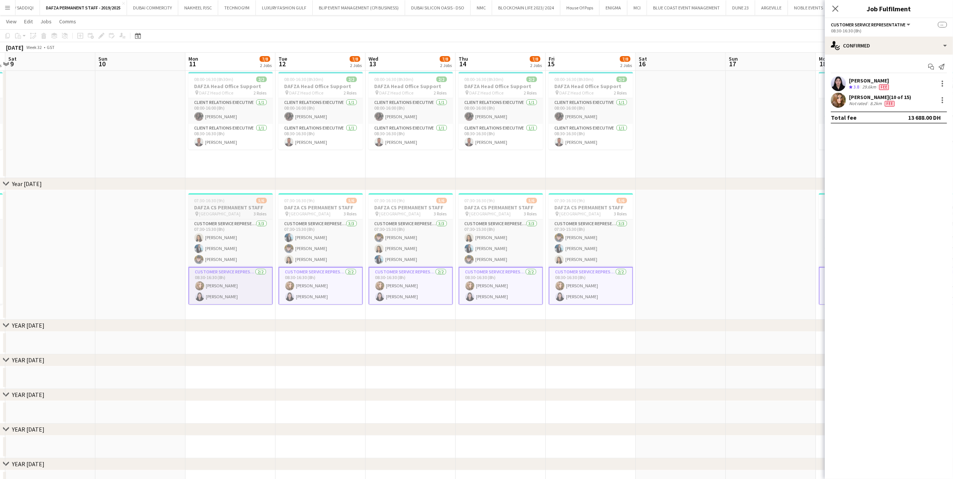
drag, startPoint x: 248, startPoint y: 291, endPoint x: 353, endPoint y: 299, distance: 105.5
click at [335, 282] on app-calendar-viewport "Thu 7 7/8 2 Jobs Fri 8 7/8 2 Jobs Sat 9 Sun 10 Mon 11 7/8 2 Jobs Tue 12 7/8 2 J…" at bounding box center [476, 270] width 953 height 583
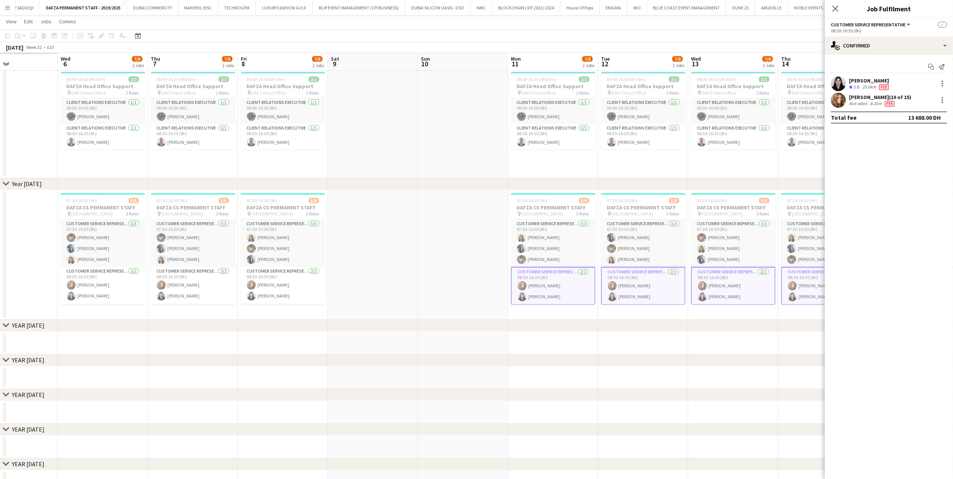
drag, startPoint x: 243, startPoint y: 295, endPoint x: 455, endPoint y: 293, distance: 212.1
click at [425, 282] on app-calendar-viewport "Sun 3 Mon 4 Tue 5 Wed 6 7/8 2 Jobs Thu 7 7/8 2 Jobs Fri 8 7/8 2 Jobs Sat 9 Sun …" at bounding box center [476, 270] width 953 height 583
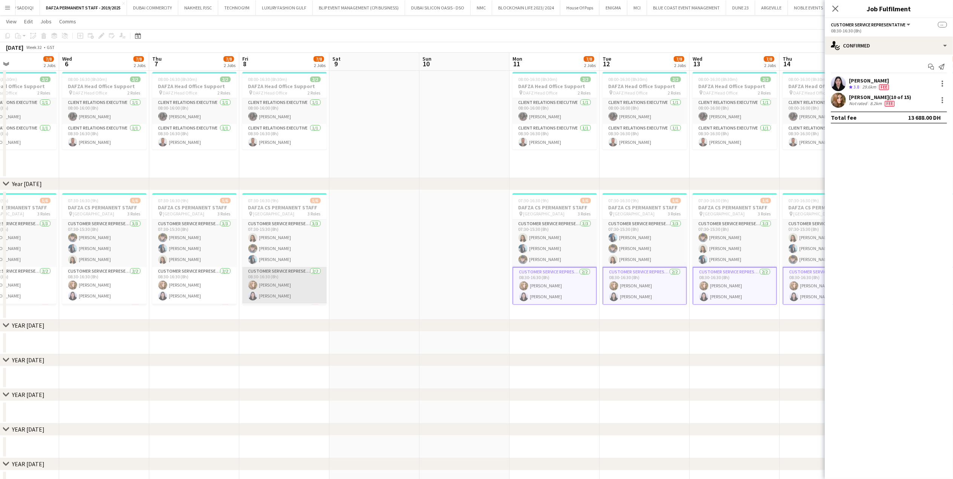
click at [249, 282] on app-user-avatar at bounding box center [252, 296] width 9 height 9
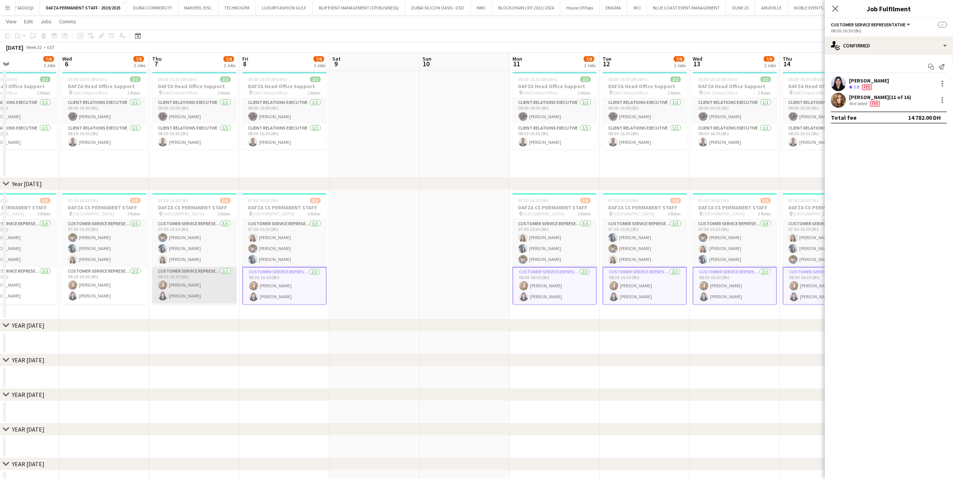
click at [204, 282] on app-card-role "Customer Service Representative 2/2 08:30-16:30 (8h) Sonam Karamchandani Mylitt…" at bounding box center [194, 285] width 84 height 37
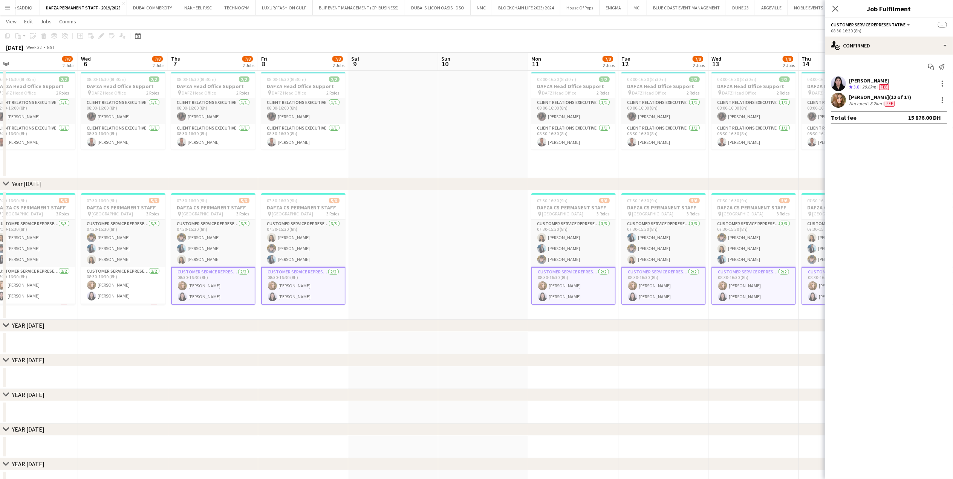
drag, startPoint x: 209, startPoint y: 291, endPoint x: 315, endPoint y: 286, distance: 106.0
click at [312, 282] on app-calendar-viewport "Sun 3 Mon 4 7/8 2 Jobs Tue 5 7/8 2 Jobs Wed 6 7/8 2 Jobs Thu 7 7/8 2 Jobs Fri 8…" at bounding box center [476, 270] width 953 height 583
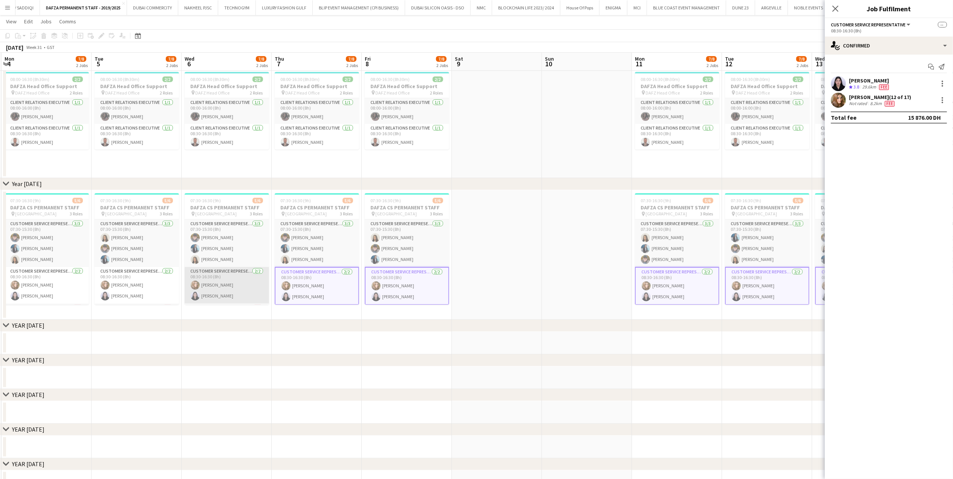
click at [245, 282] on app-card-role "Customer Service Representative 2/2 08:30-16:30 (8h) Sonam Karamchandani Mylitt…" at bounding box center [227, 285] width 84 height 37
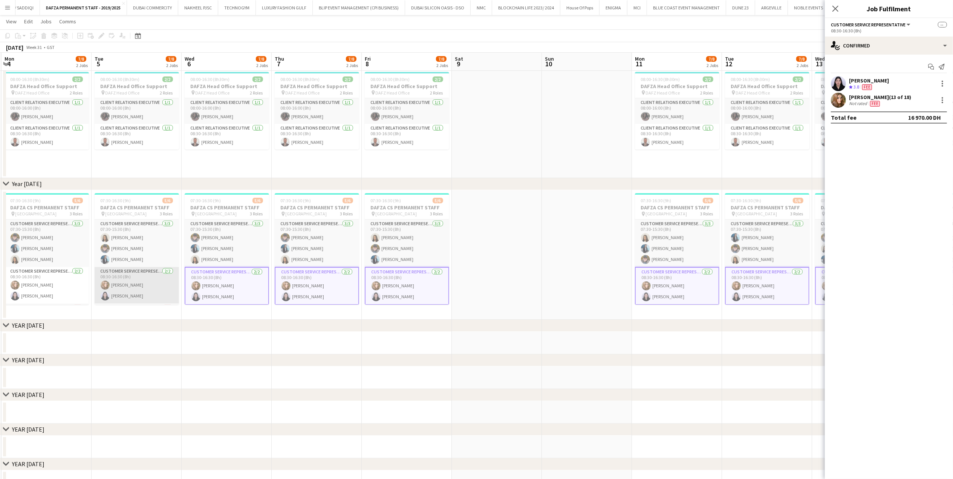
click at [149, 282] on app-card-role "Customer Service Representative 2/2 08:30-16:30 (8h) Sonam Karamchandani Mylitt…" at bounding box center [137, 285] width 84 height 37
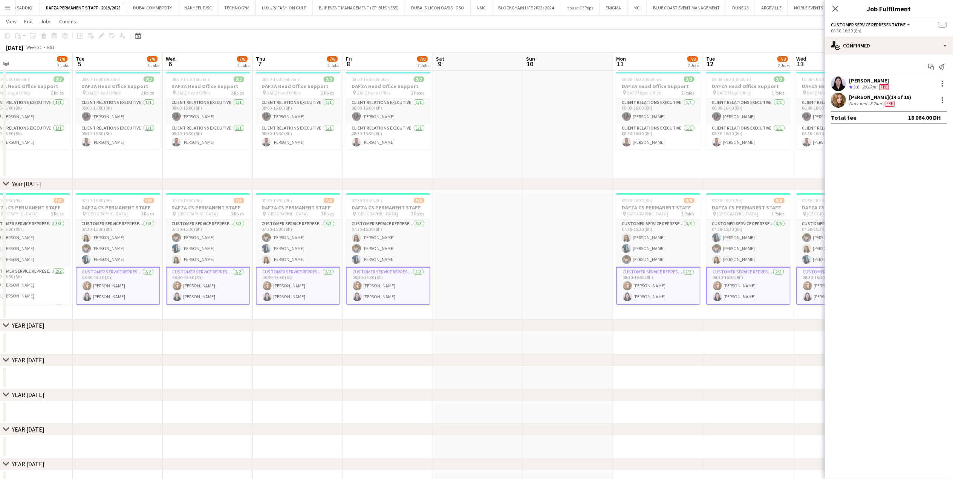
drag, startPoint x: 156, startPoint y: 292, endPoint x: 281, endPoint y: 292, distance: 125.1
click at [280, 282] on app-calendar-viewport "Sat 2 Sun 3 Mon 4 7/8 2 Jobs Tue 5 7/8 2 Jobs Wed 6 7/8 2 Jobs Thu 7 7/8 2 Jobs…" at bounding box center [476, 270] width 953 height 583
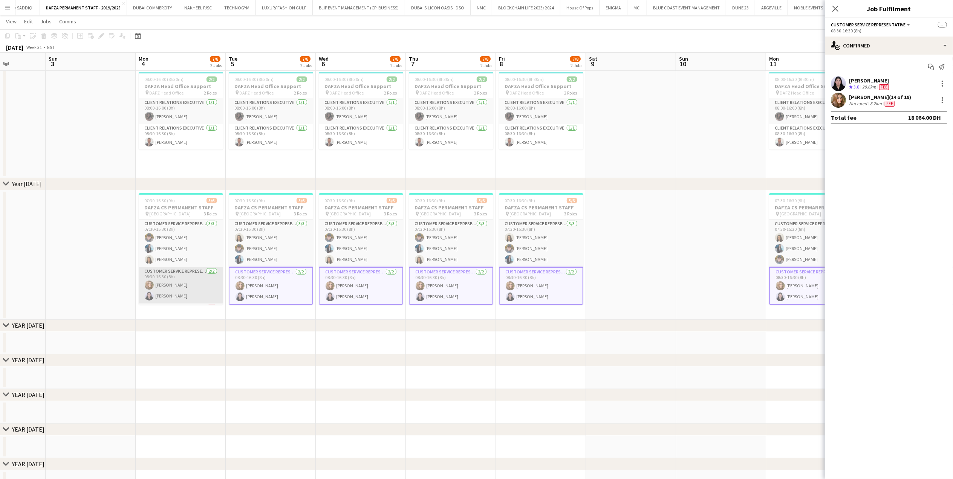
click at [201, 282] on app-card-role "Customer Service Representative 2/2 08:30-16:30 (8h) Sonam Karamchandani Mylitt…" at bounding box center [181, 285] width 84 height 37
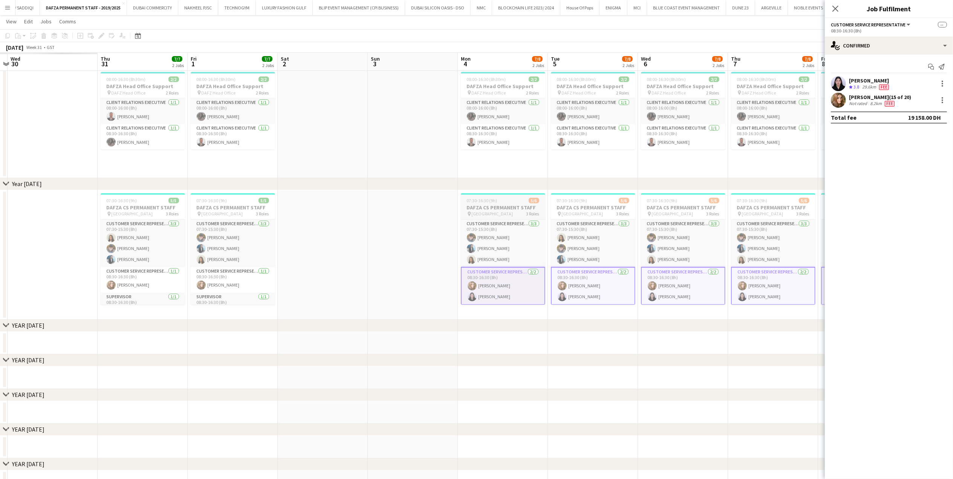
drag, startPoint x: 278, startPoint y: 298, endPoint x: 434, endPoint y: 300, distance: 156.4
click at [425, 282] on app-calendar-viewport "Mon 28 Tue 29 Wed 30 Thu 31 7/7 2 Jobs Fri 1 7/7 2 Jobs Sat 2 Sun 3 Mon 4 7/8 2…" at bounding box center [476, 270] width 953 height 583
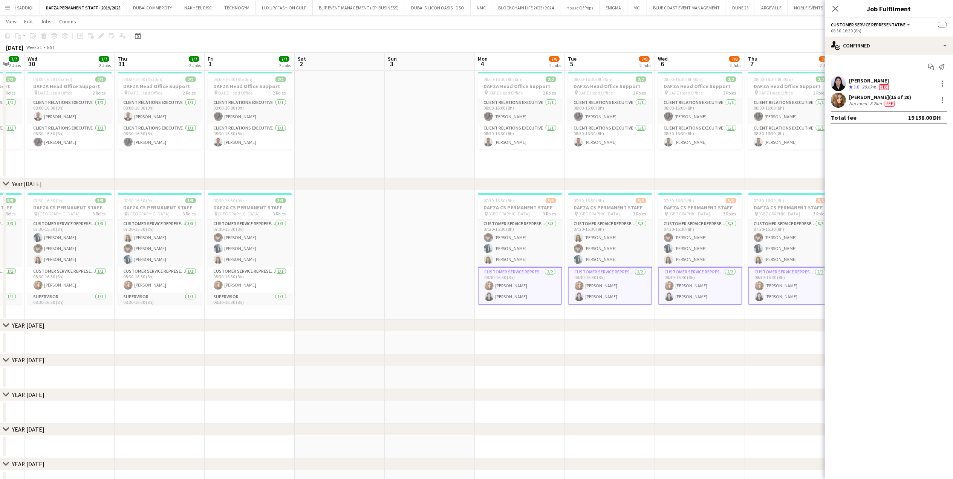
scroll to position [0, 234]
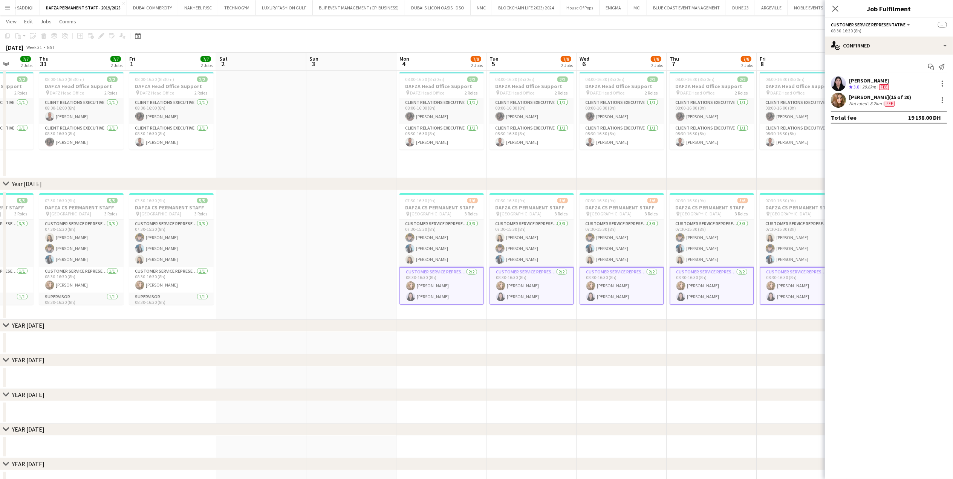
drag, startPoint x: 222, startPoint y: 290, endPoint x: 269, endPoint y: 284, distance: 46.7
click at [269, 282] on app-calendar-viewport "Mon 28 7/7 2 Jobs Tue 29 7/7 2 Jobs Wed 30 7/7 2 Jobs Thu 31 7/7 2 Jobs Fri 1 7…" at bounding box center [476, 270] width 953 height 583
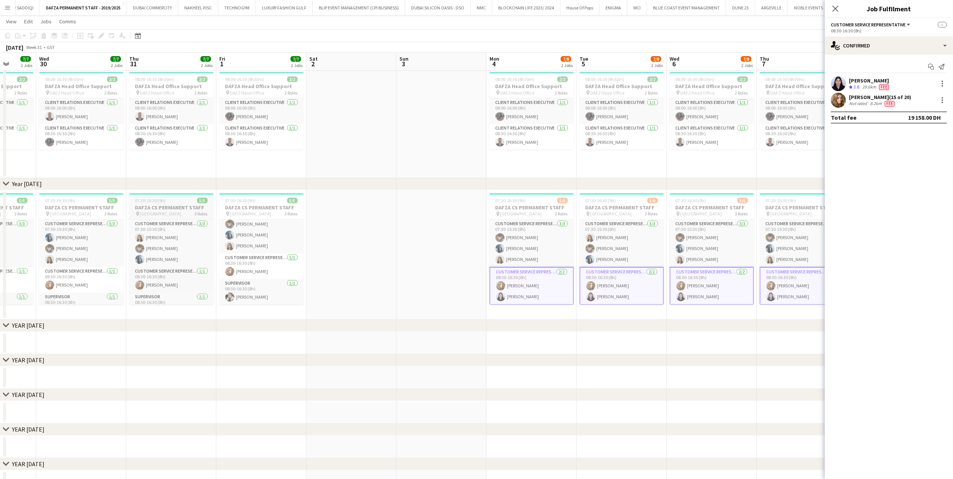
scroll to position [14, 0]
click at [425, 282] on app-card-role "Customer Service Representative 2/2 08:30-16:30 (8h) Sonam Karamchandani Mylitt…" at bounding box center [622, 286] width 84 height 38
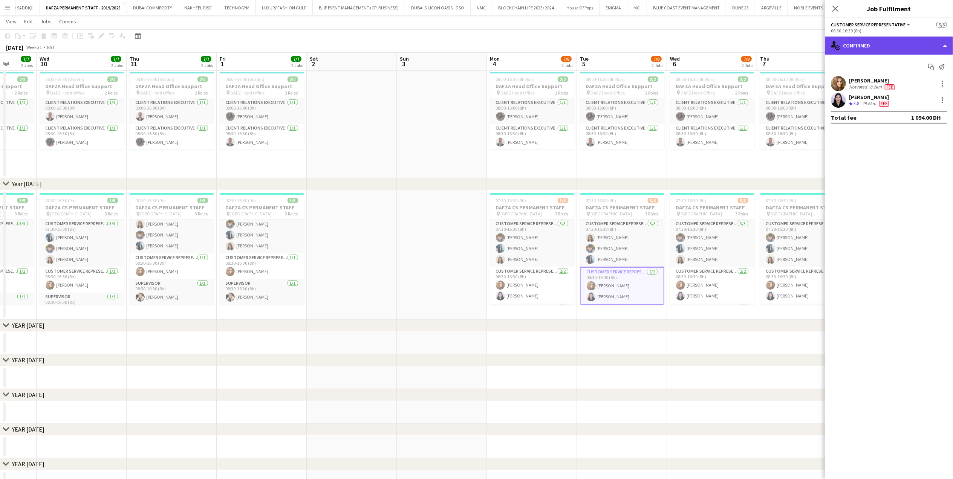
click at [425, 38] on div "single-neutral-actions-check-2 Confirmed" at bounding box center [889, 46] width 128 height 18
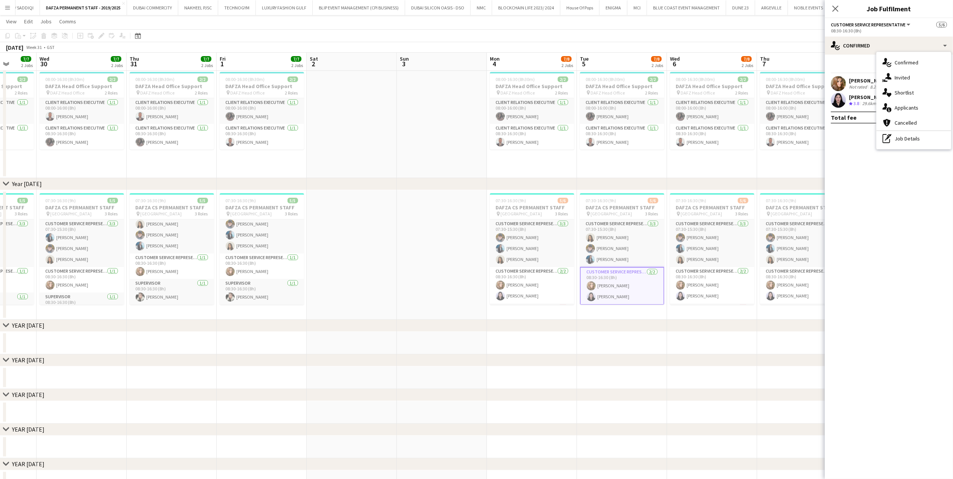
click at [425, 140] on div "pen-write Job Details" at bounding box center [913, 138] width 75 height 15
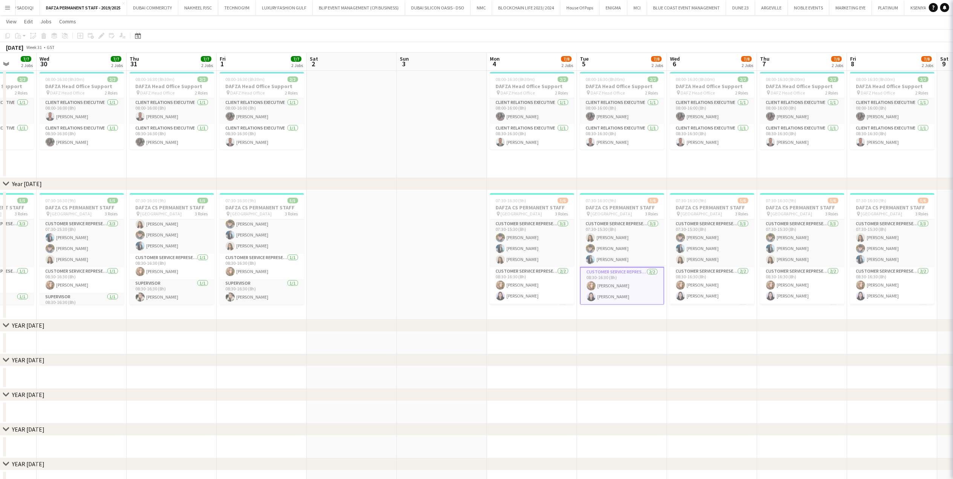
drag, startPoint x: 913, startPoint y: 47, endPoint x: 907, endPoint y: 49, distance: 5.6
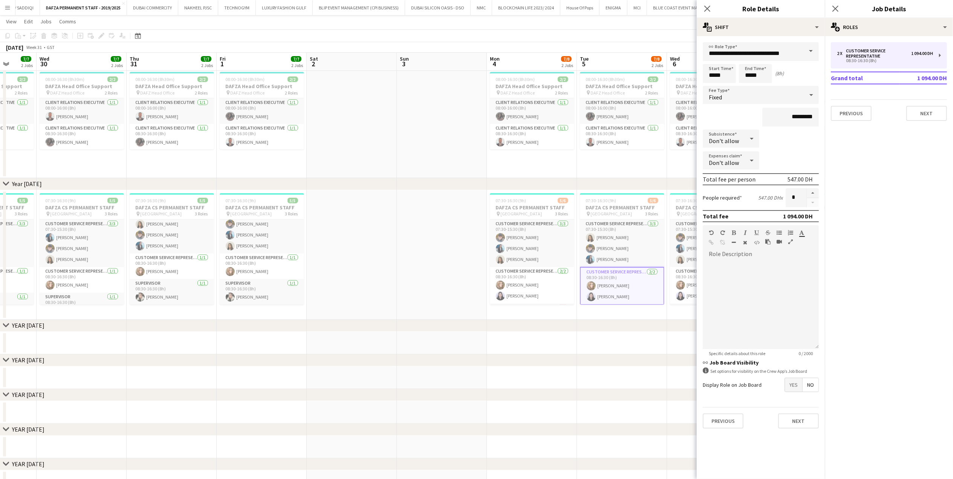
drag, startPoint x: 618, startPoint y: 311, endPoint x: 611, endPoint y: 310, distance: 6.9
click at [425, 282] on app-date-cell "07:30-16:30 (9h) 5/6 DAFZA CS PERMANENT STAFF pin Dubai Airport Free Zone 3 Rol…" at bounding box center [622, 255] width 90 height 130
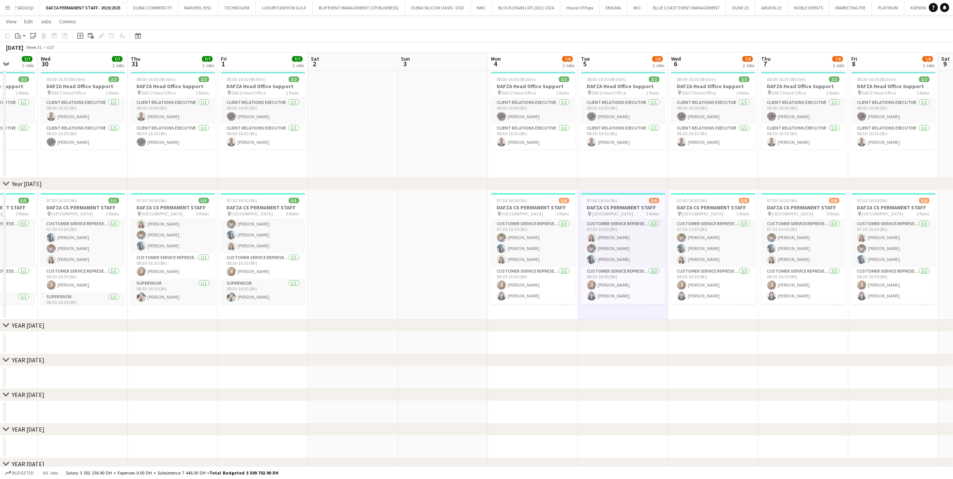
drag, startPoint x: 9, startPoint y: 5, endPoint x: 16, endPoint y: 17, distance: 13.8
click at [9, 5] on app-icon "Menu" at bounding box center [8, 8] width 6 height 6
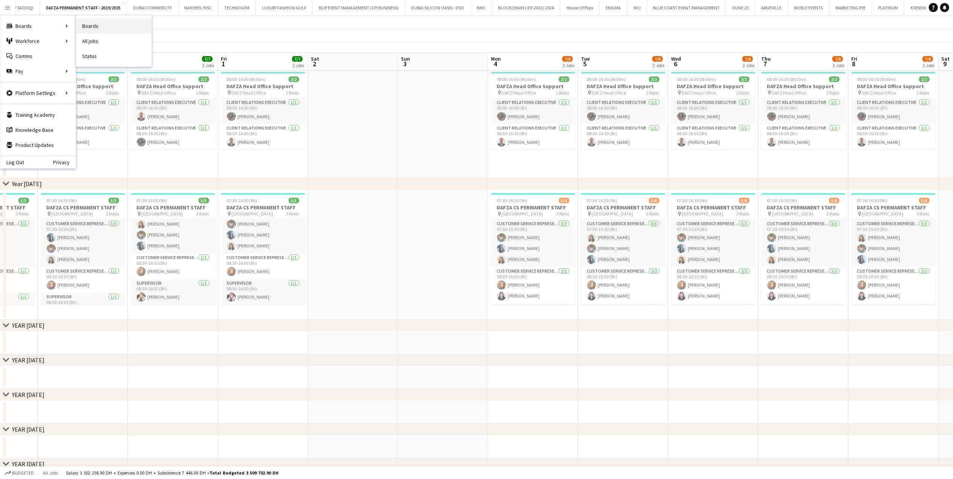
click at [128, 23] on link "Boards" at bounding box center [113, 25] width 75 height 15
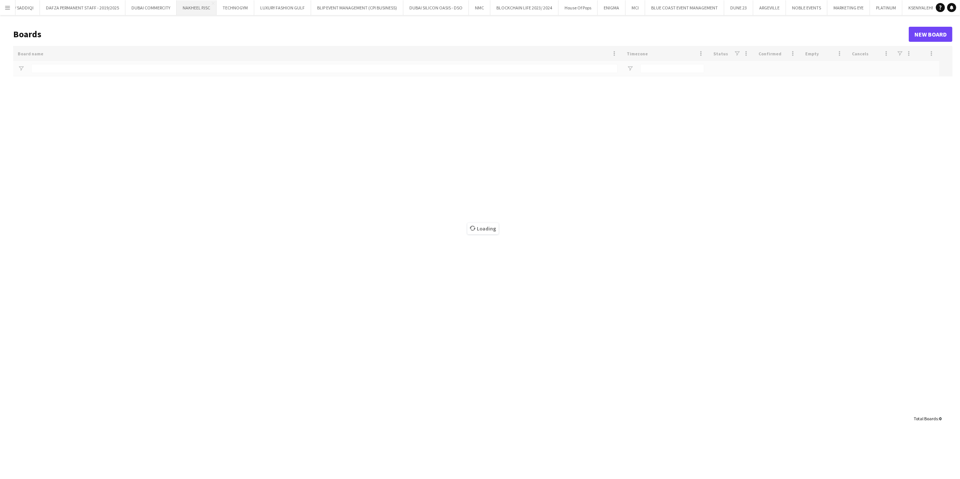
type input "***"
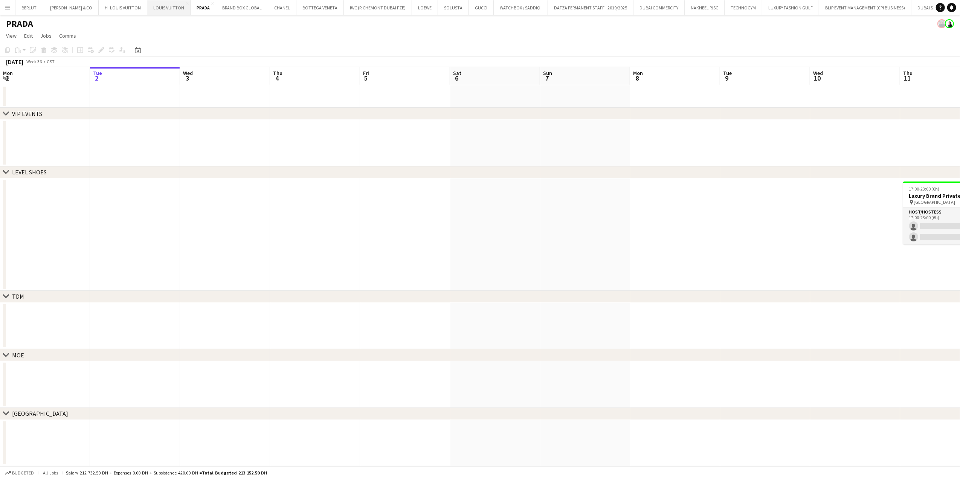
click at [147, 11] on button "LOUIS VUITTON Close" at bounding box center [168, 7] width 43 height 15
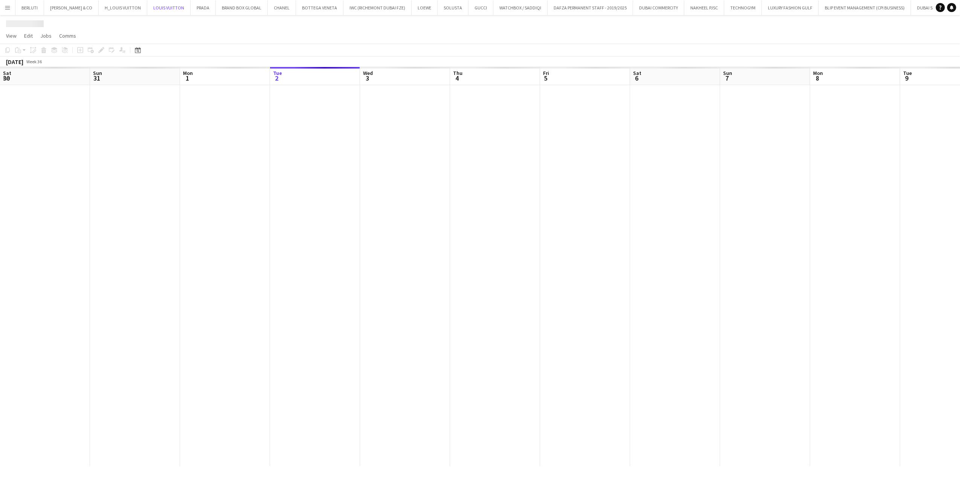
scroll to position [0, 180]
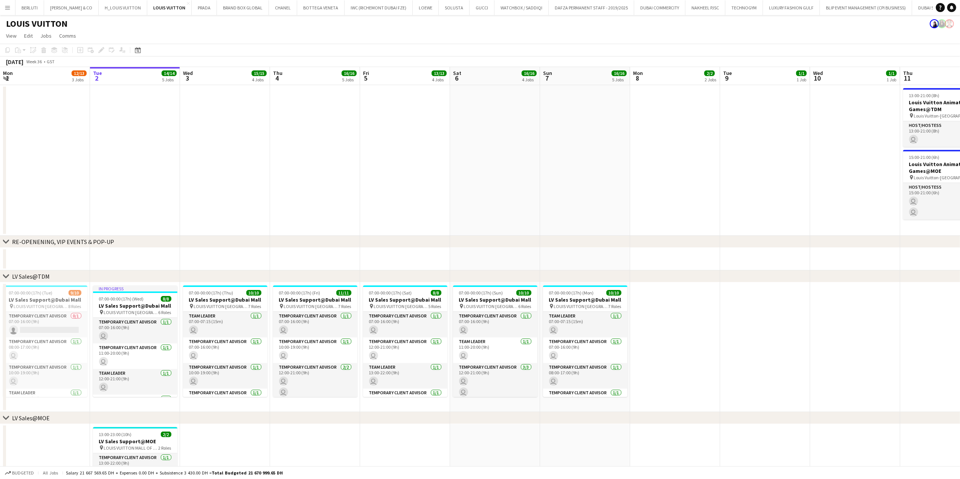
click at [8, 9] on app-icon "Menu" at bounding box center [8, 8] width 6 height 6
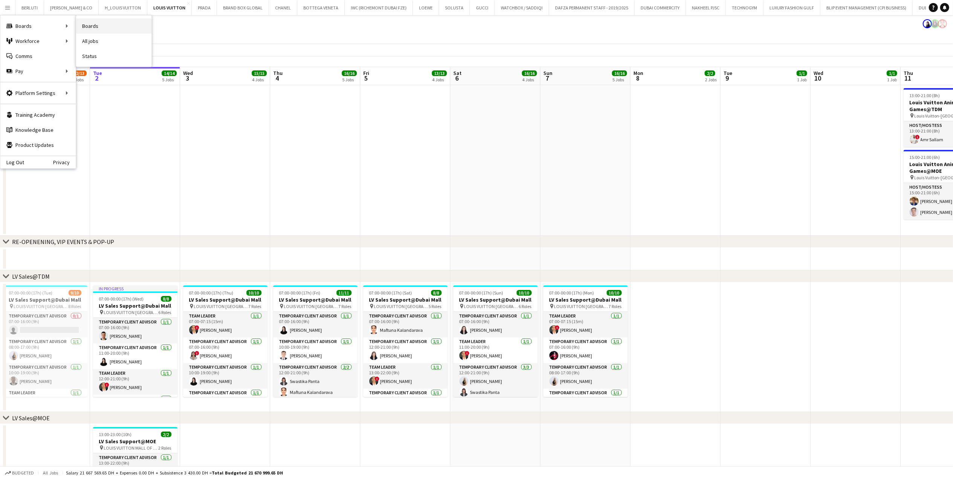
click at [101, 21] on link "Boards" at bounding box center [113, 25] width 75 height 15
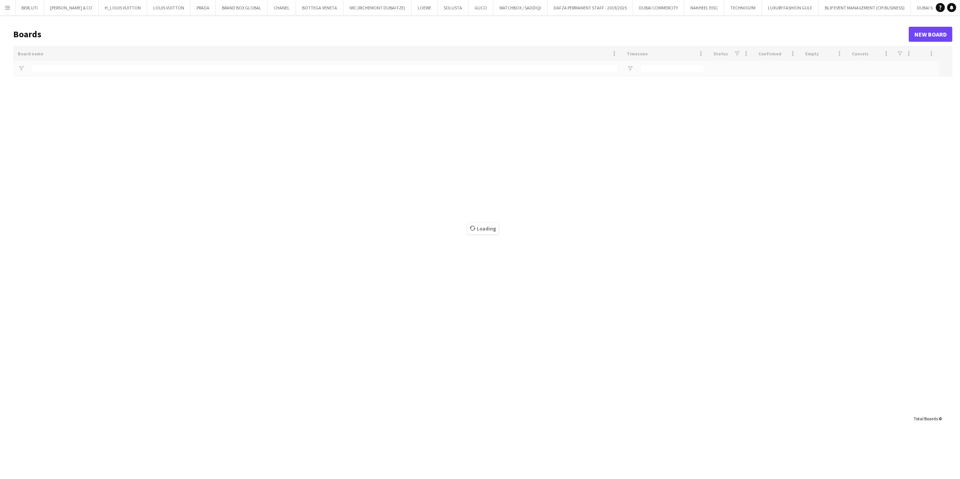
type input "*****"
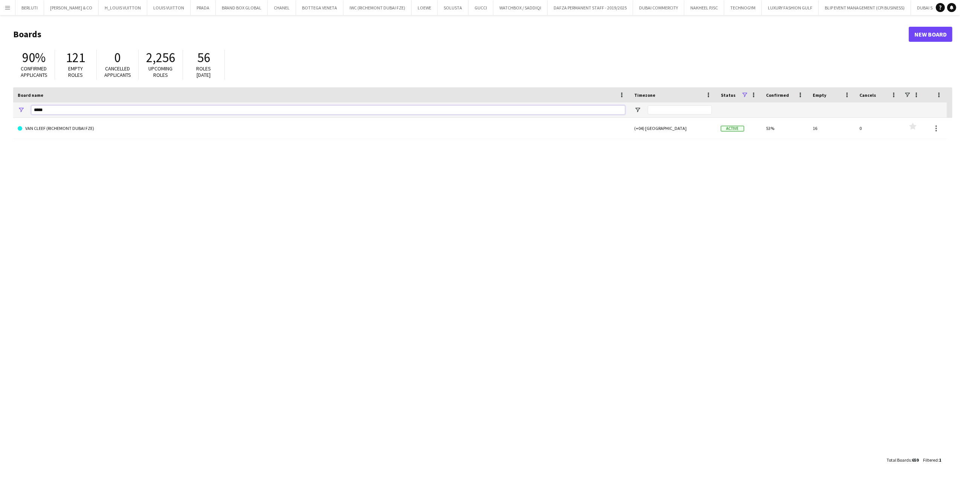
click at [0, 109] on html "Menu Boards Boards Boards All jobs Status Workforce Workforce My Workforce Recr…" at bounding box center [480, 239] width 960 height 479
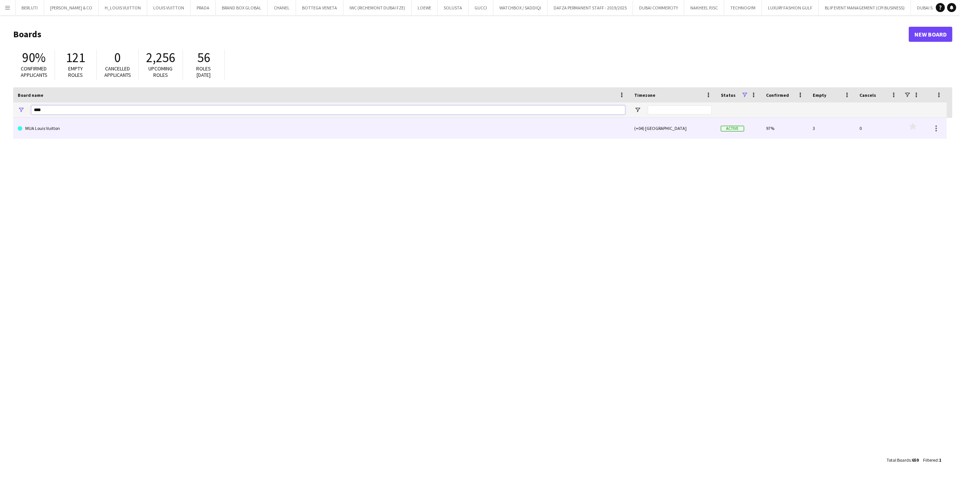
type input "***"
click at [99, 136] on link "MUA Louis Vuitton" at bounding box center [322, 128] width 608 height 21
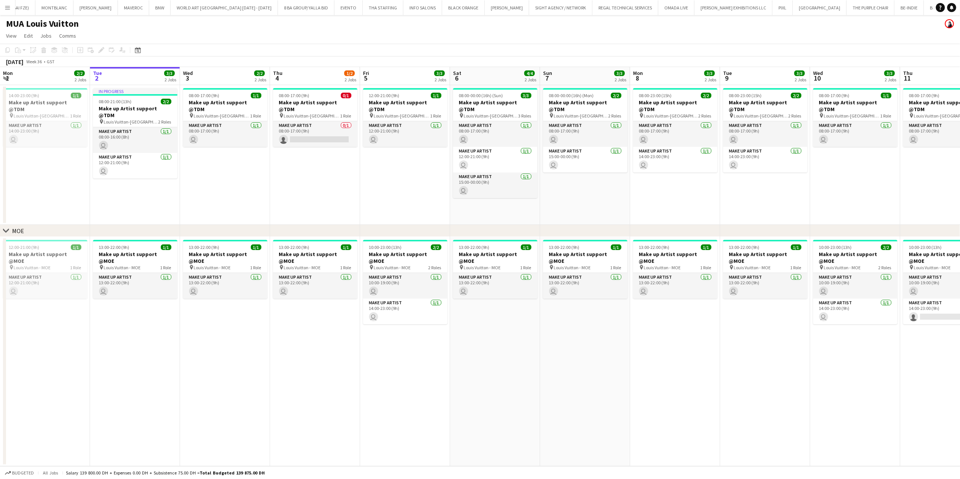
scroll to position [0, 5759]
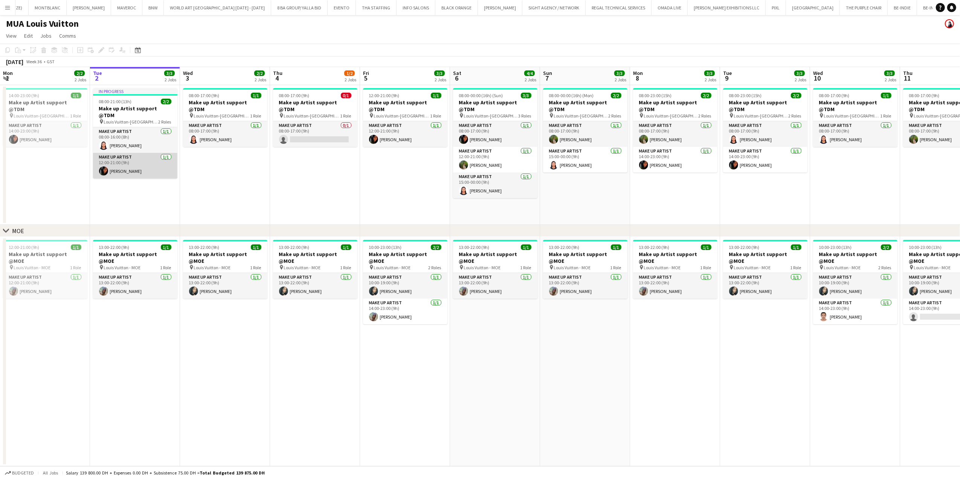
click at [105, 157] on app-card-role "Make up artist [DATE] 12:00-21:00 (9h) [PERSON_NAME]" at bounding box center [135, 166] width 84 height 26
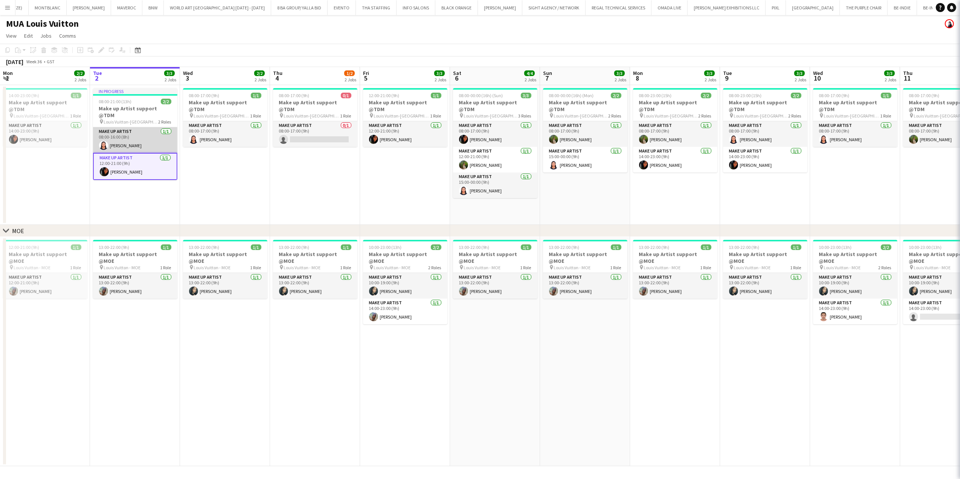
click at [114, 140] on app-card-role "Make up artist [DATE] 08:00-16:00 (8h) [PERSON_NAME]" at bounding box center [135, 140] width 84 height 26
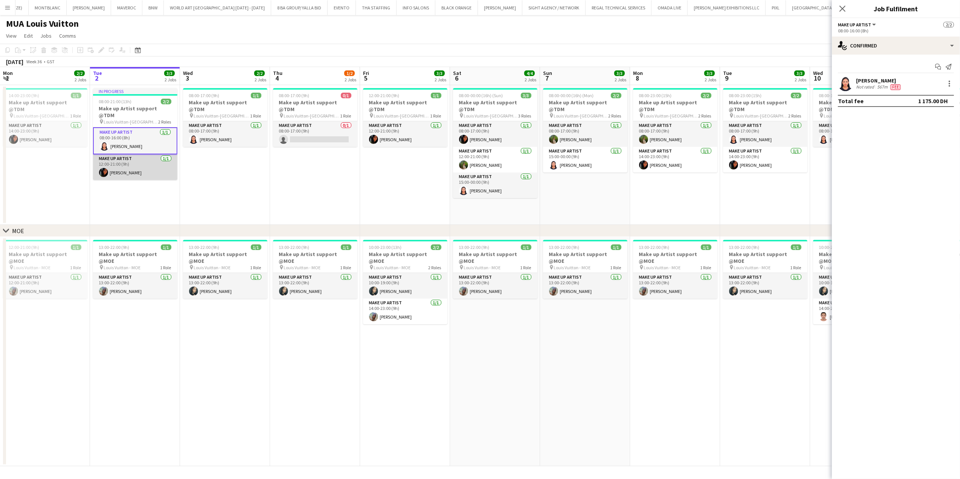
click at [115, 167] on app-card-role "Make up artist [DATE] 12:00-21:00 (9h) [PERSON_NAME]" at bounding box center [135, 167] width 84 height 26
click at [133, 191] on app-date-cell "In progress 08:00-21:00 (13h) 2/2 Make up Artist support @TDM pin [PERSON_NAME]…" at bounding box center [135, 155] width 90 height 140
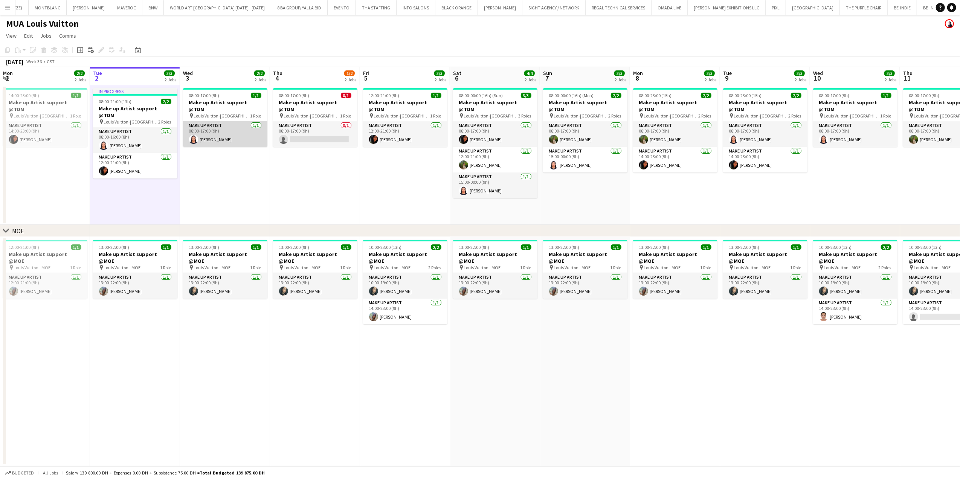
click at [203, 122] on app-card-role "Make up artist [DATE] 08:00-17:00 (9h) [PERSON_NAME]" at bounding box center [225, 134] width 84 height 26
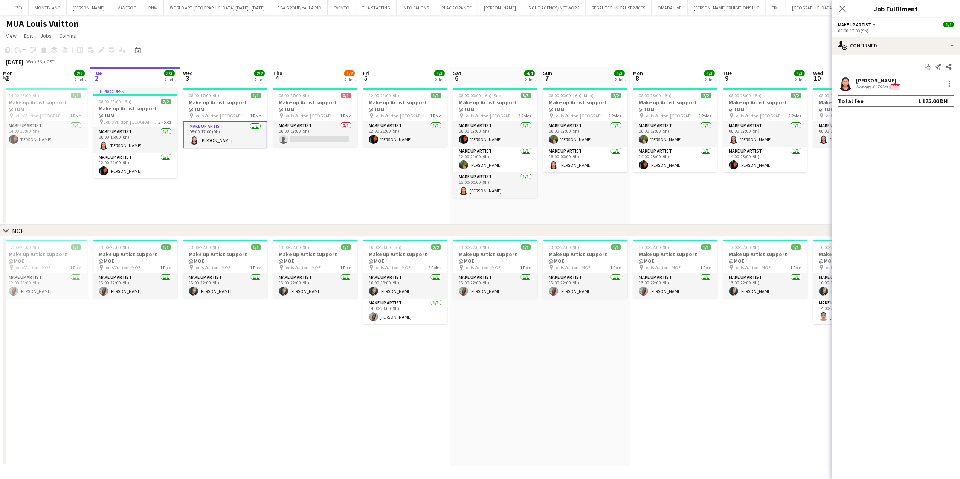
click at [237, 166] on app-date-cell "08:00-17:00 (9h) 1/1 Make up Artist support @TDM pin Louis Vuitton-Fashion Aven…" at bounding box center [225, 155] width 90 height 140
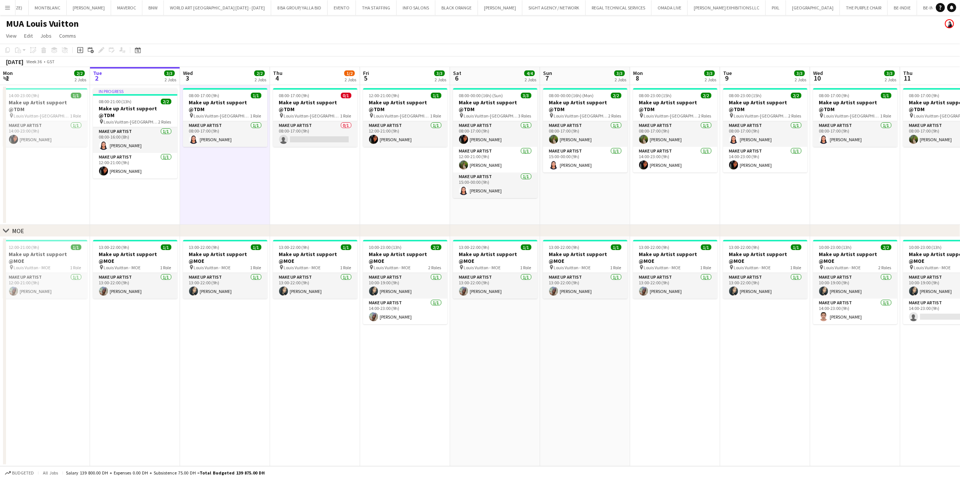
drag, startPoint x: 235, startPoint y: 306, endPoint x: 210, endPoint y: 308, distance: 25.7
click at [235, 306] on app-date-cell "13:00-22:00 (9h) 1/1 Make up Artist support @MOE pin Louis Vuitton - MOE 1 Role…" at bounding box center [225, 351] width 90 height 229
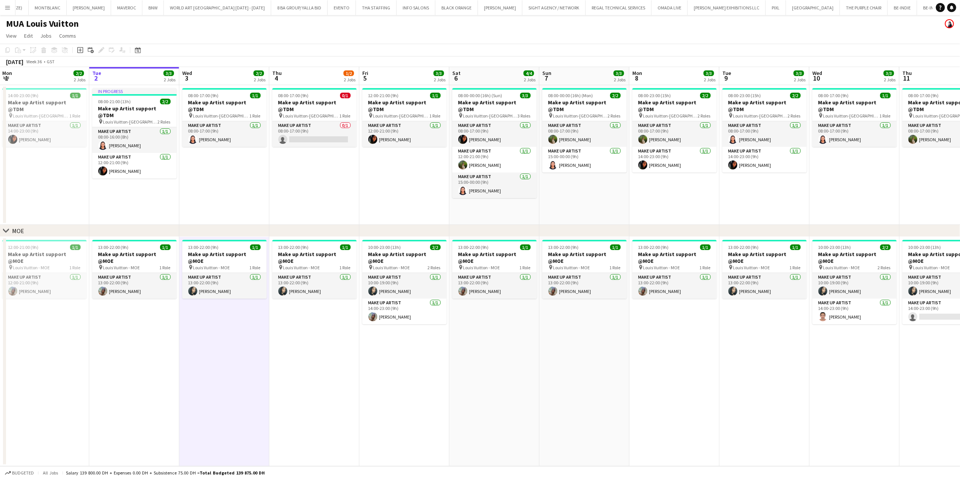
click at [102, 186] on app-date-cell "In progress 08:00-21:00 (13h) 2/2 Make up Artist support @TDM pin [PERSON_NAME]…" at bounding box center [134, 155] width 90 height 140
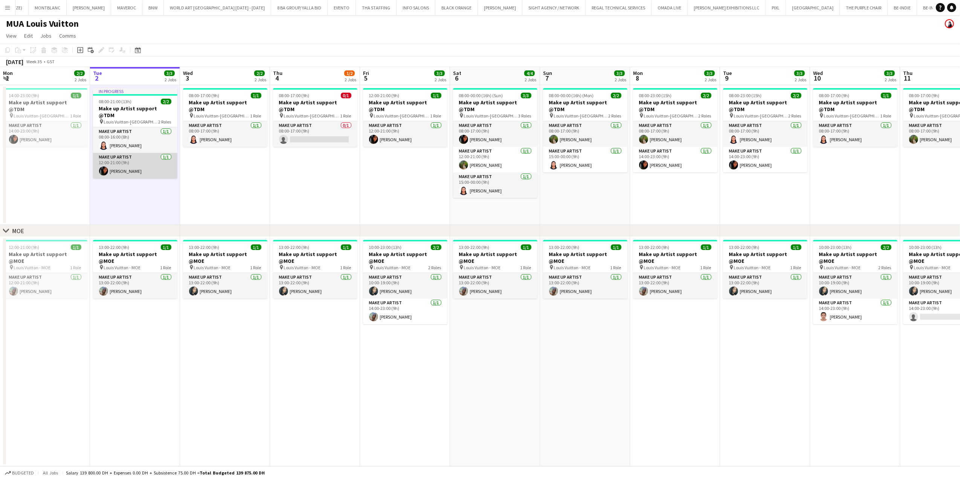
click at [111, 167] on app-card-role "Make up artist [DATE] 12:00-21:00 (9h) [PERSON_NAME]" at bounding box center [135, 166] width 84 height 26
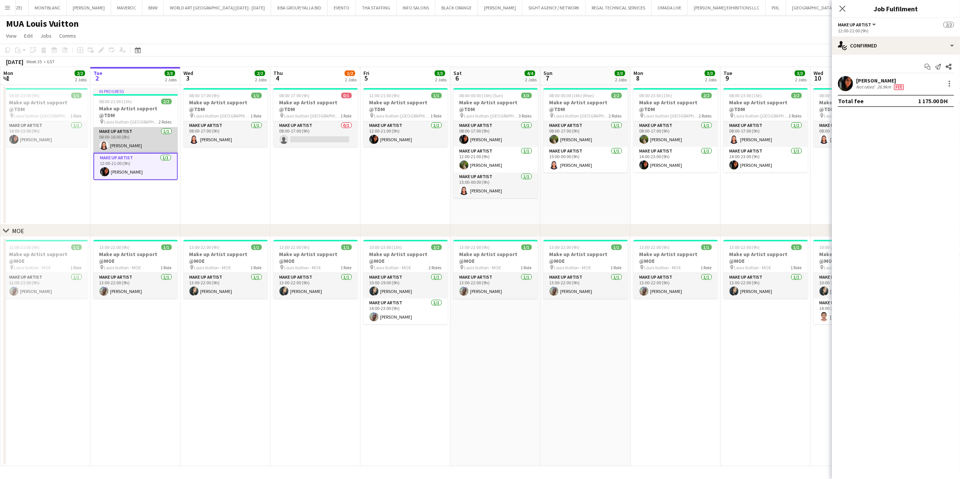
click at [151, 132] on app-card-role "Make up artist [DATE] 08:00-16:00 (8h) [PERSON_NAME]" at bounding box center [135, 140] width 84 height 26
click at [152, 176] on app-date-cell "In progress 08:00-21:00 (13h) 2/2 Make up Artist support @TDM pin [PERSON_NAME]…" at bounding box center [135, 155] width 90 height 140
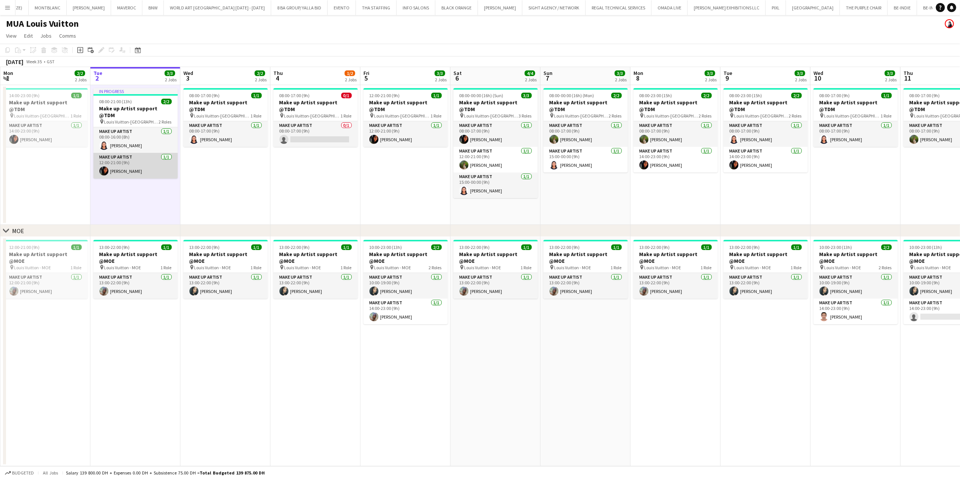
click at [147, 163] on app-card-role "Make up artist [DATE] 12:00-21:00 (9h) [PERSON_NAME]" at bounding box center [135, 166] width 84 height 26
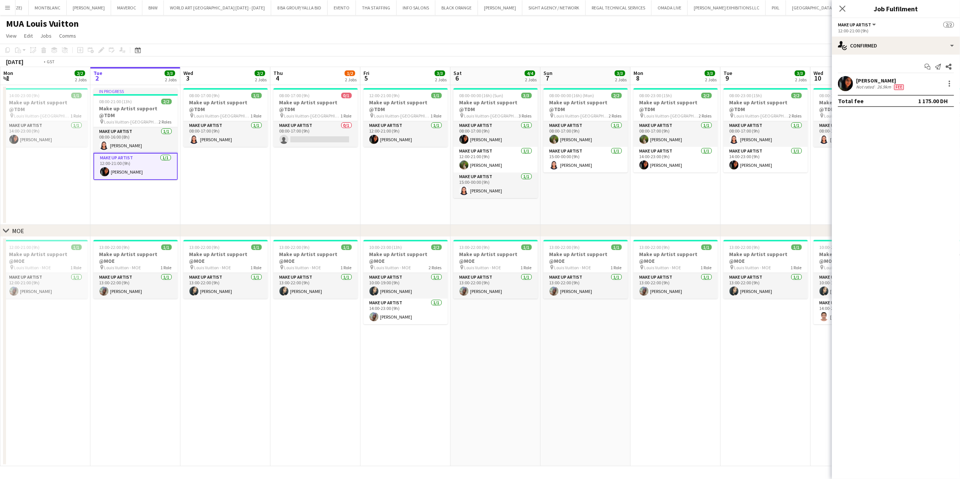
drag, startPoint x: 225, startPoint y: 197, endPoint x: 223, endPoint y: 221, distance: 23.4
click at [223, 221] on app-date-cell "08:00-17:00 (9h) 1/1 Make up Artist support @TDM pin Louis Vuitton-Fashion Aven…" at bounding box center [225, 155] width 90 height 140
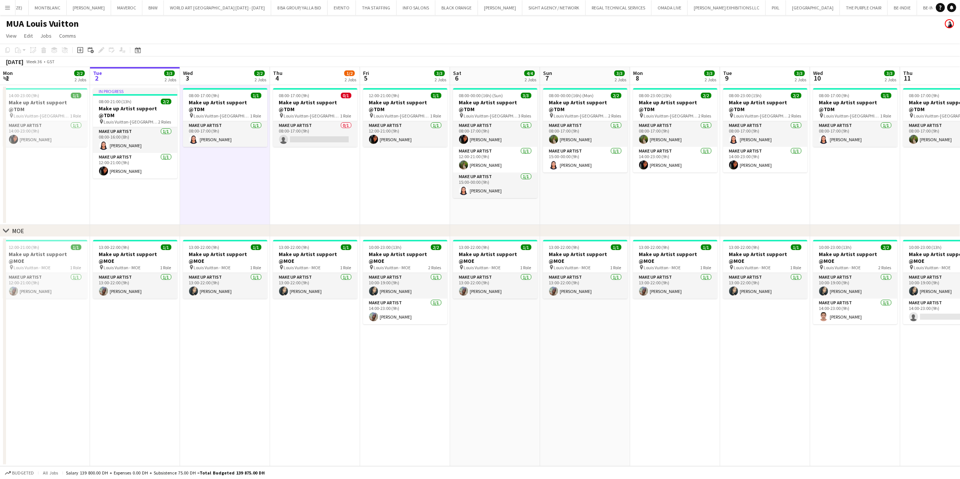
click at [235, 173] on app-date-cell "08:00-17:00 (9h) 1/1 Make up Artist support @TDM pin Louis Vuitton-Fashion Aven…" at bounding box center [225, 155] width 90 height 140
click at [301, 181] on app-date-cell "08:00-17:00 (9h) 0/1 Make up Artist support @TDM pin Louis Vuitton-Fashion Aven…" at bounding box center [315, 155] width 90 height 140
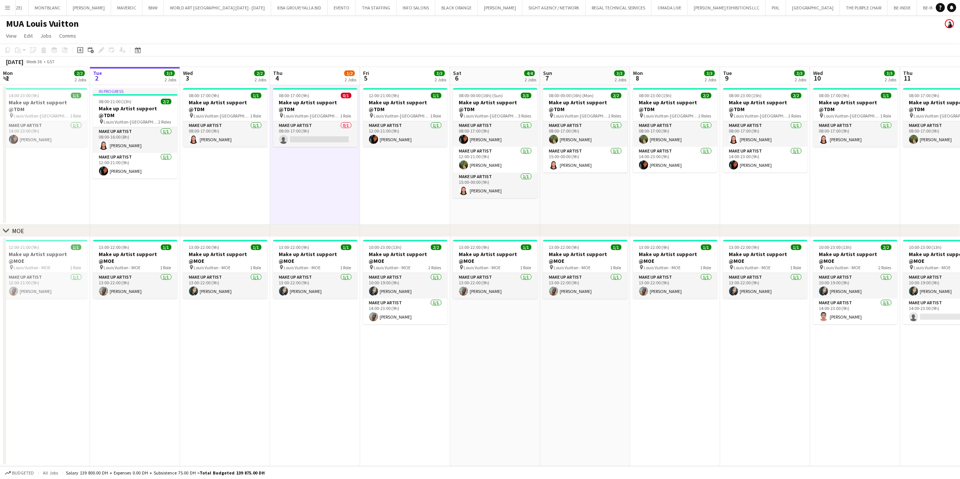
click at [308, 178] on app-date-cell "08:00-17:00 (9h) 0/1 Make up Artist support @TDM pin Louis Vuitton-Fashion Aven…" at bounding box center [315, 155] width 90 height 140
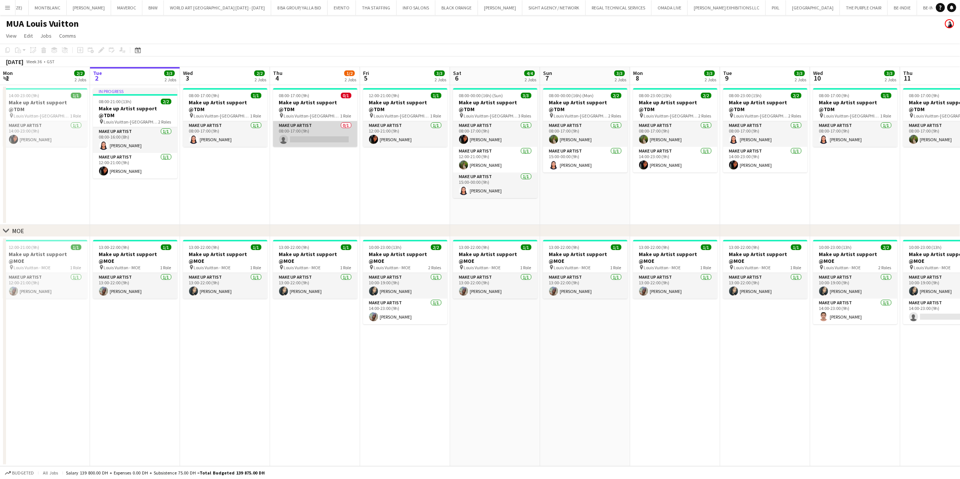
click at [322, 138] on app-card-role "Make up artist 0/1 08:00-17:00 (9h) single-neutral-actions" at bounding box center [315, 134] width 84 height 26
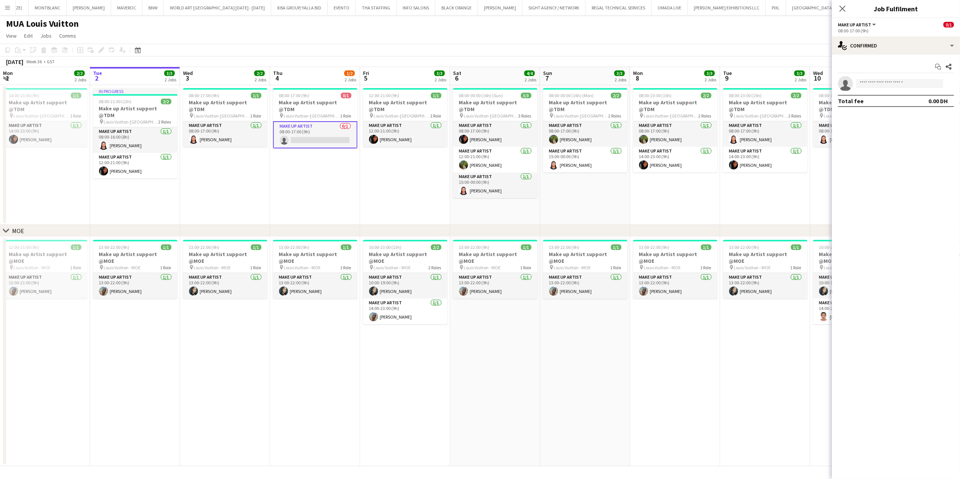
drag, startPoint x: 268, startPoint y: 339, endPoint x: 264, endPoint y: 343, distance: 4.8
click at [267, 339] on app-date-cell "13:00-22:00 (9h) 1/1 Make up Artist support @MOE pin Louis Vuitton - MOE 1 Role…" at bounding box center [225, 351] width 90 height 229
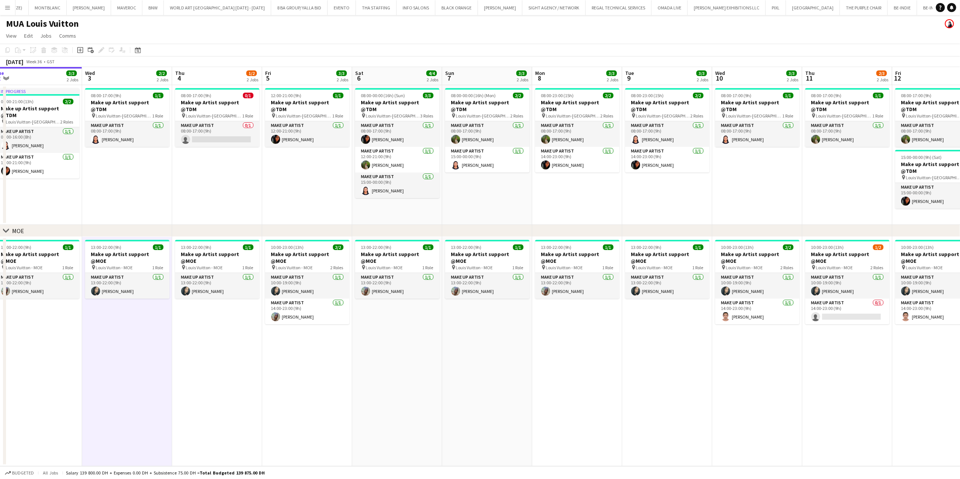
drag, startPoint x: 888, startPoint y: 356, endPoint x: 722, endPoint y: 335, distance: 167.2
click at [722, 335] on app-calendar-viewport "Sat 30 3/3 2 Jobs Sun 31 3/3 2 Jobs Mon 1 2/2 2 Jobs Tue 2 3/3 2 Jobs Wed 3 2/2…" at bounding box center [480, 266] width 960 height 399
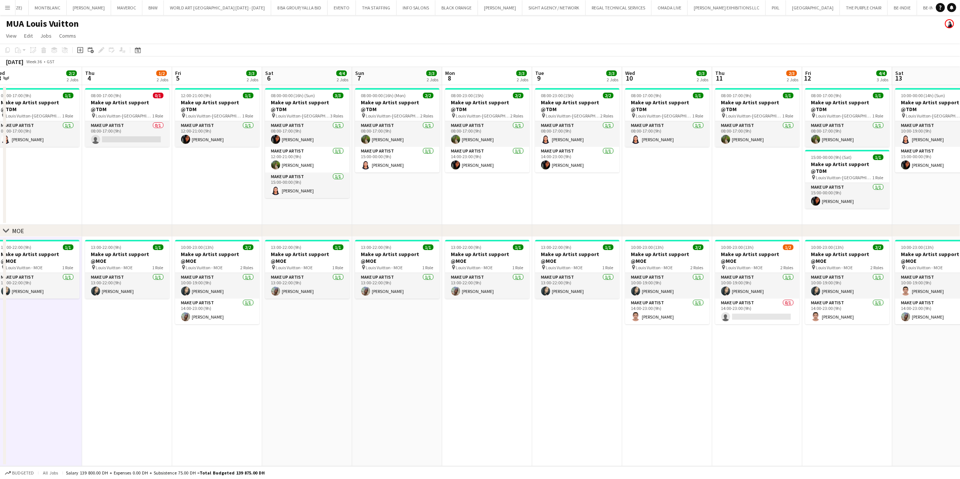
scroll to position [0, 283]
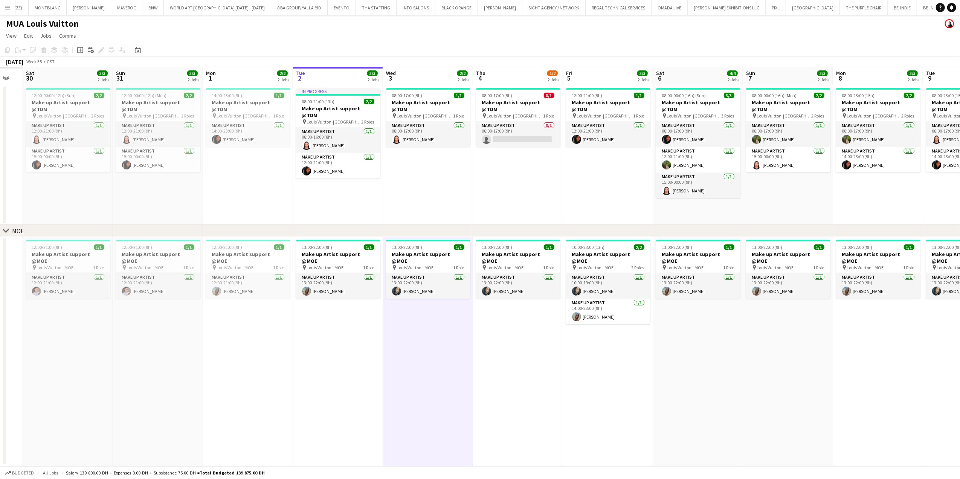
drag, startPoint x: 360, startPoint y: 359, endPoint x: 765, endPoint y: 361, distance: 404.3
click at [765, 361] on app-calendar-viewport "Thu 28 Fri 29 Sat 30 3/3 2 Jobs Sun 31 3/3 2 Jobs Mon 1 2/2 2 Jobs Tue 2 3/3 2 …" at bounding box center [480, 266] width 960 height 399
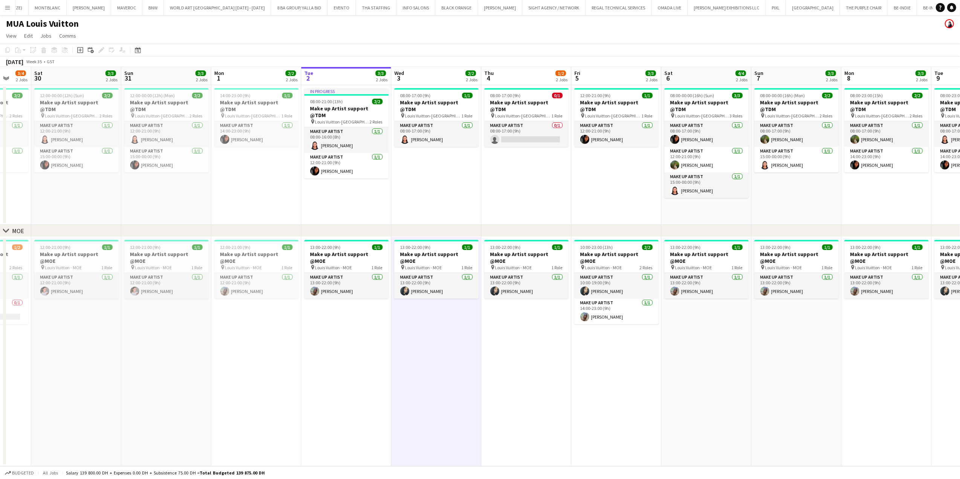
click at [434, 186] on app-date-cell "08:00-17:00 (9h) 1/1 Make up Artist support @TDM pin Louis Vuitton-Fashion Aven…" at bounding box center [436, 155] width 90 height 140
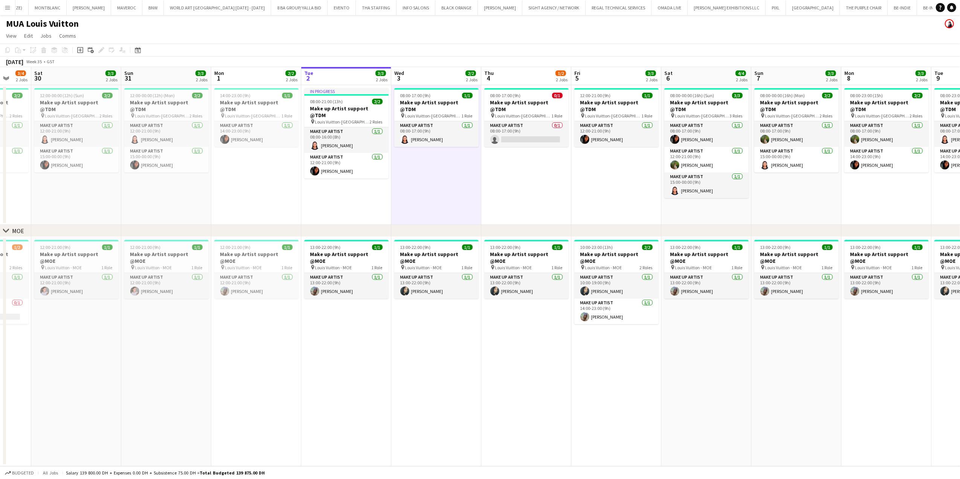
click at [402, 174] on app-date-cell "08:00-17:00 (9h) 1/1 Make up Artist support @TDM pin Louis Vuitton-Fashion Aven…" at bounding box center [436, 155] width 90 height 140
click at [6, 12] on button "Menu" at bounding box center [7, 7] width 15 height 15
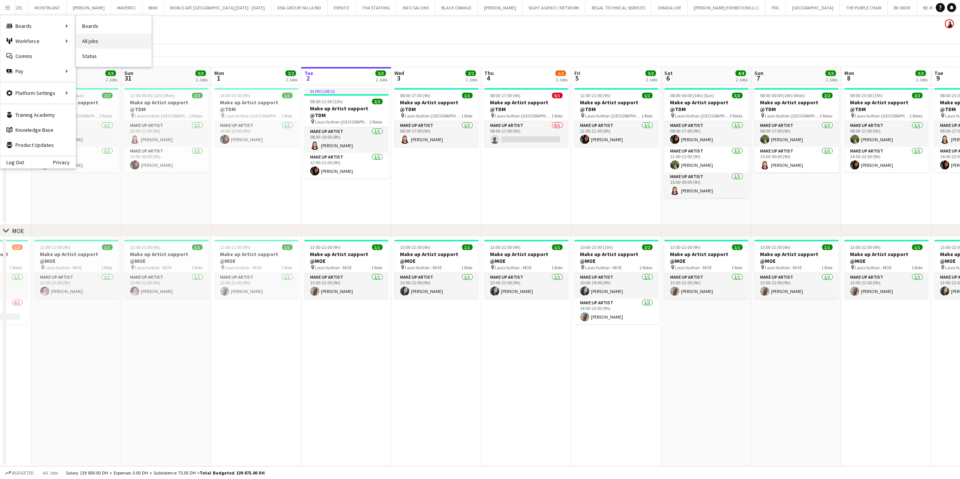
click at [94, 36] on link "All jobs" at bounding box center [113, 41] width 75 height 15
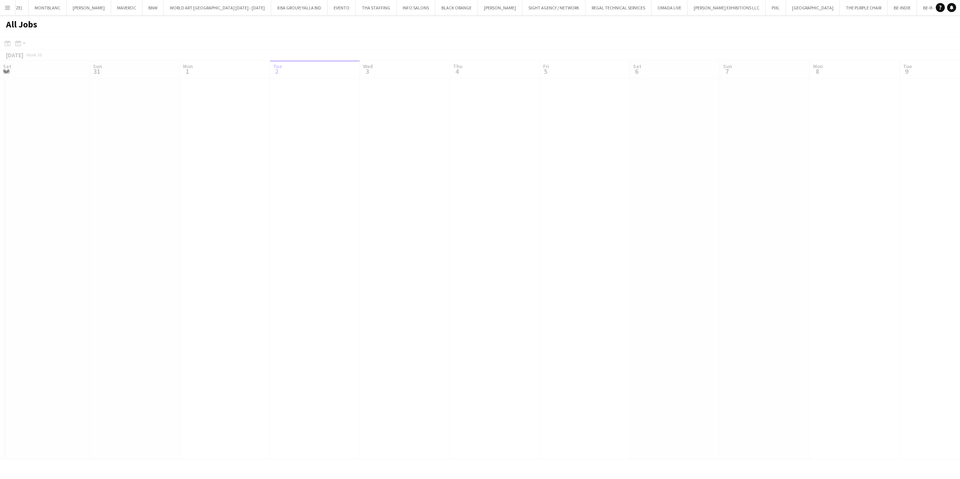
scroll to position [0, 180]
click at [10, 4] on button "Menu" at bounding box center [7, 7] width 15 height 15
click at [142, 28] on link "Boards" at bounding box center [113, 25] width 75 height 15
type input "***"
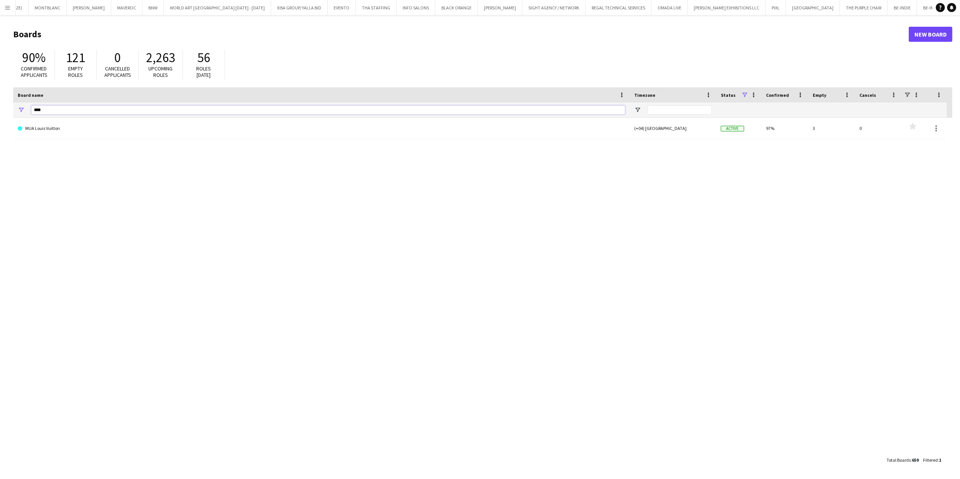
drag, startPoint x: 52, startPoint y: 112, endPoint x: 7, endPoint y: 112, distance: 45.2
click at [7, 112] on main "Boards New Board 90% Confirmed applicants 121 Empty roles 0 Cancelled applicant…" at bounding box center [480, 247] width 960 height 464
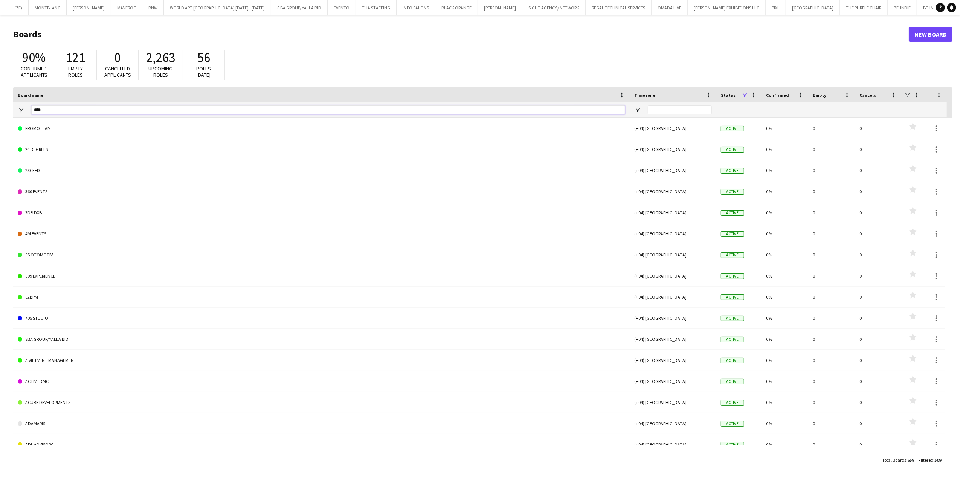
type input "*****"
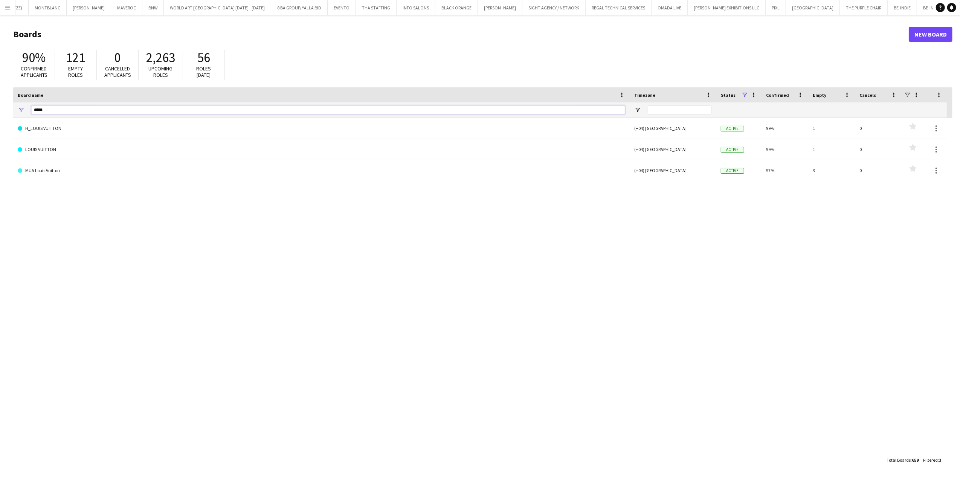
click at [2, 112] on main "Boards New Board 90% Confirmed applicants 121 Empty roles 0 Cancelled applicant…" at bounding box center [480, 247] width 960 height 464
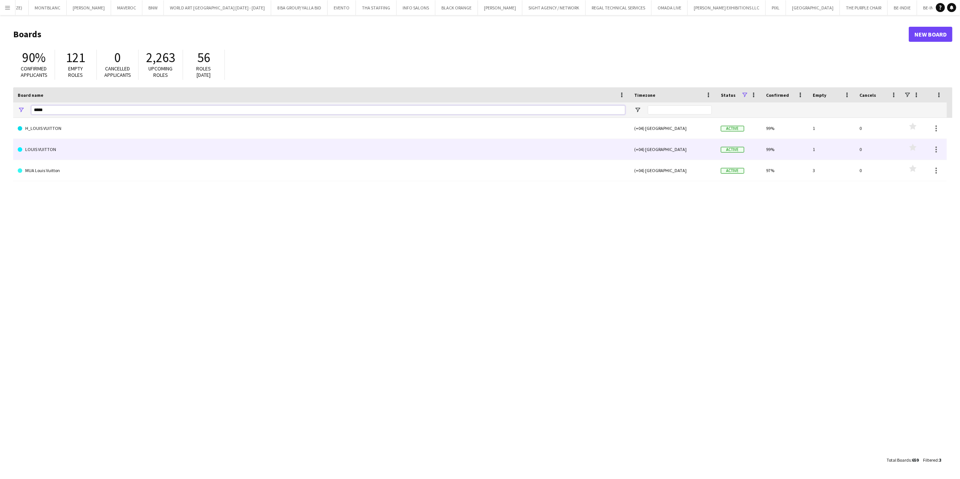
type input "*****"
click at [86, 151] on link "LOUIS VUITTON" at bounding box center [322, 149] width 608 height 21
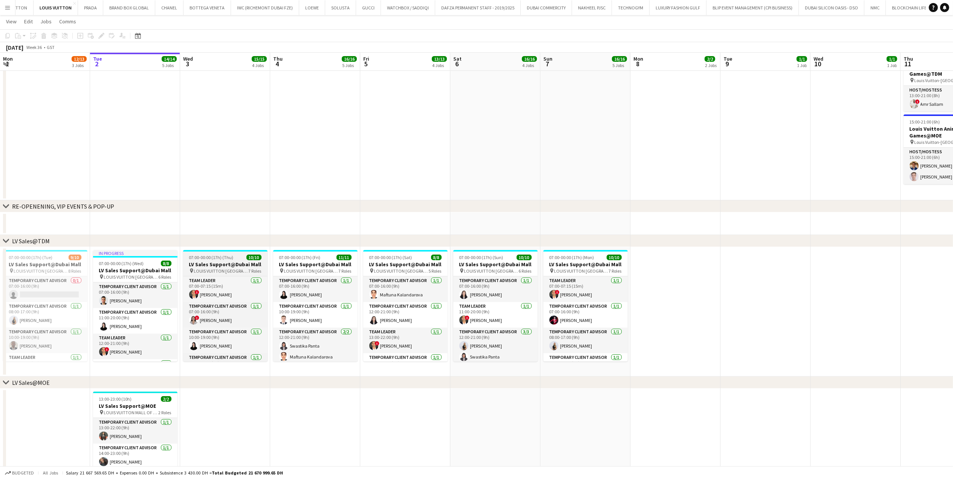
scroll to position [100, 0]
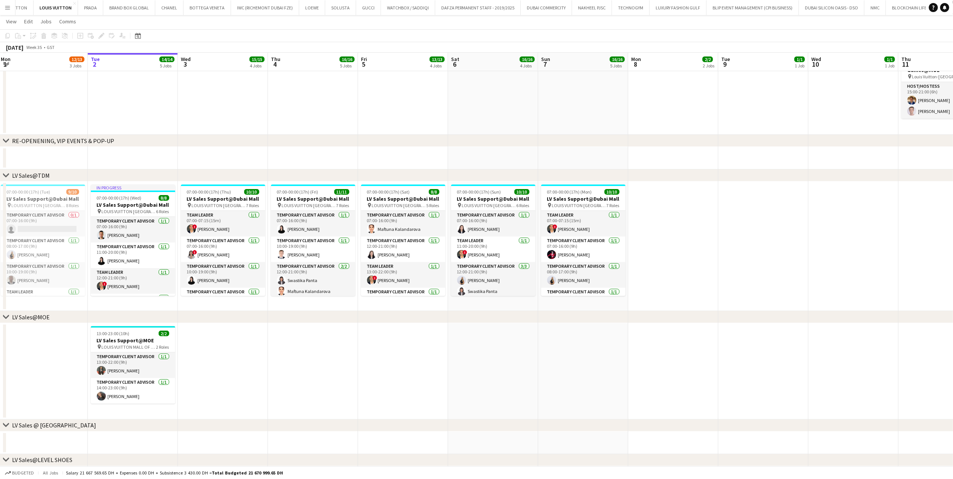
drag, startPoint x: 185, startPoint y: 263, endPoint x: 252, endPoint y: 261, distance: 67.8
click at [252, 261] on app-calendar-viewport "Sat 30 15/15 6 Jobs Sun 31 13/15 5 Jobs Mon 1 12/13 3 Jobs Tue 2 14/14 5 Jobs W…" at bounding box center [476, 480] width 953 height 1103
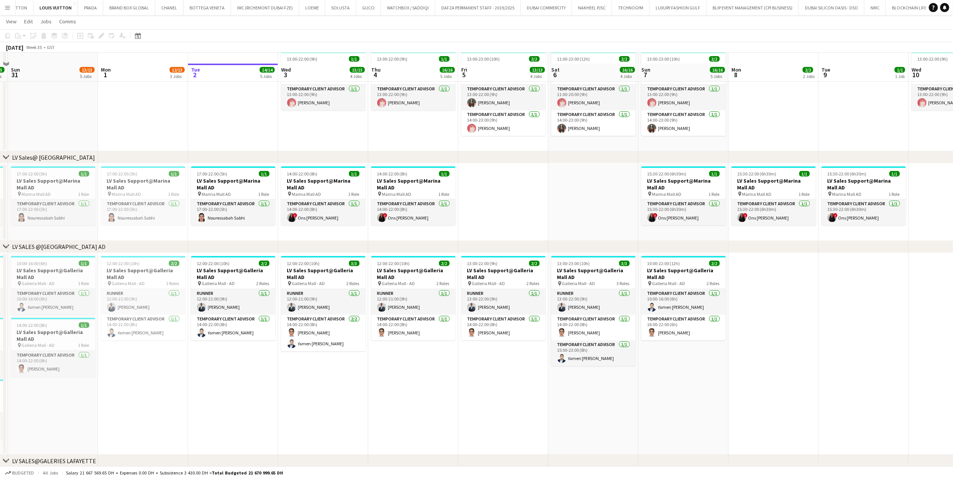
scroll to position [705, 0]
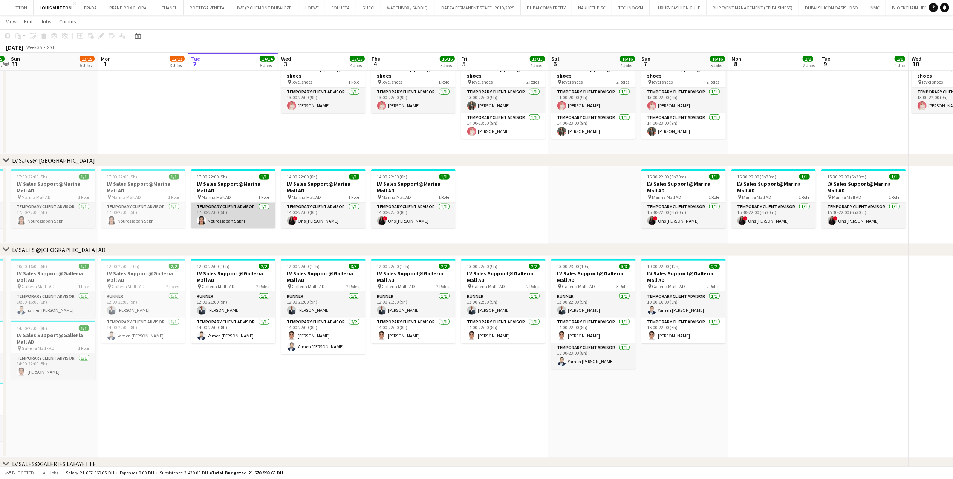
click at [206, 224] on app-card-role "Temporary Client Advisor 1/1 17:00-22:00 (5h) Nouressabah Sabhi" at bounding box center [233, 216] width 84 height 26
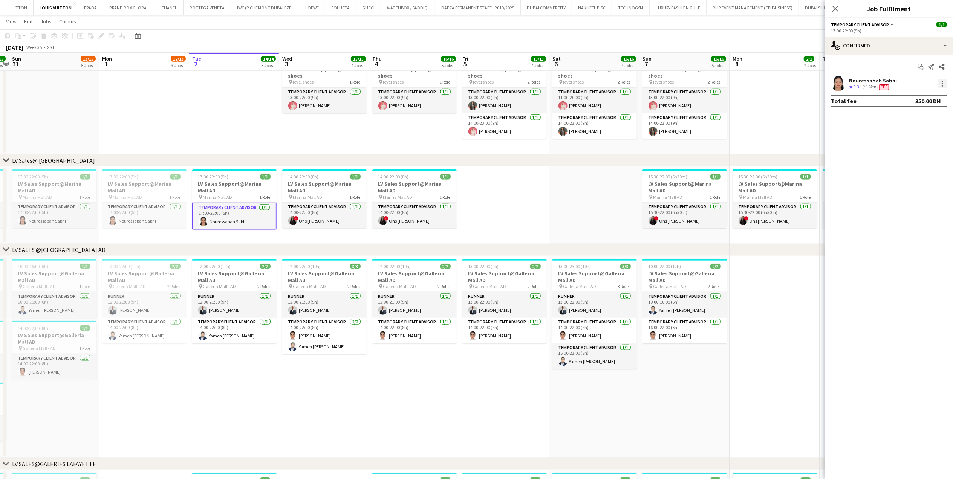
click at [944, 81] on div at bounding box center [942, 83] width 9 height 9
drag, startPoint x: 910, startPoint y: 170, endPoint x: 904, endPoint y: 157, distance: 13.8
click at [911, 170] on span "Remove" at bounding box center [906, 170] width 23 height 6
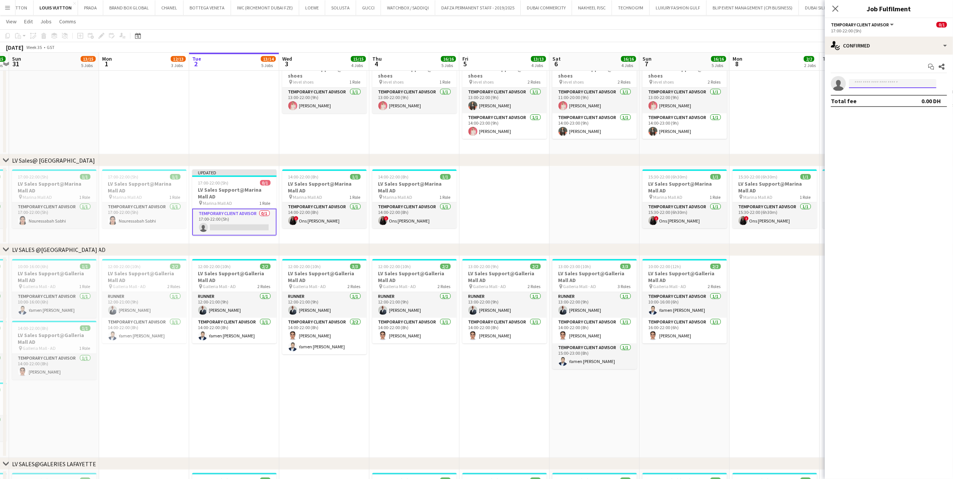
click at [888, 84] on input at bounding box center [892, 83] width 87 height 9
type input "*******"
click at [879, 97] on span "Amel Belkhelfa" at bounding box center [876, 95] width 43 height 6
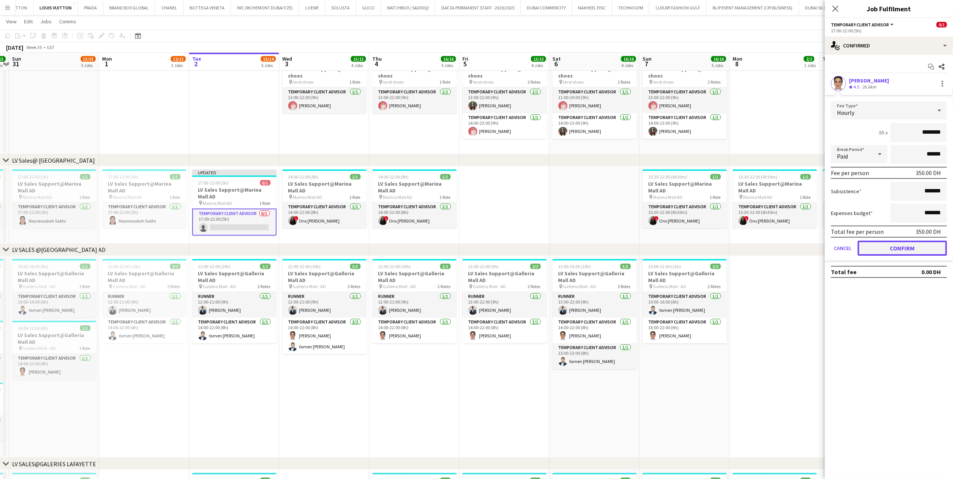
drag, startPoint x: 903, startPoint y: 246, endPoint x: 878, endPoint y: 246, distance: 25.2
click at [903, 246] on button "Confirm" at bounding box center [902, 248] width 89 height 15
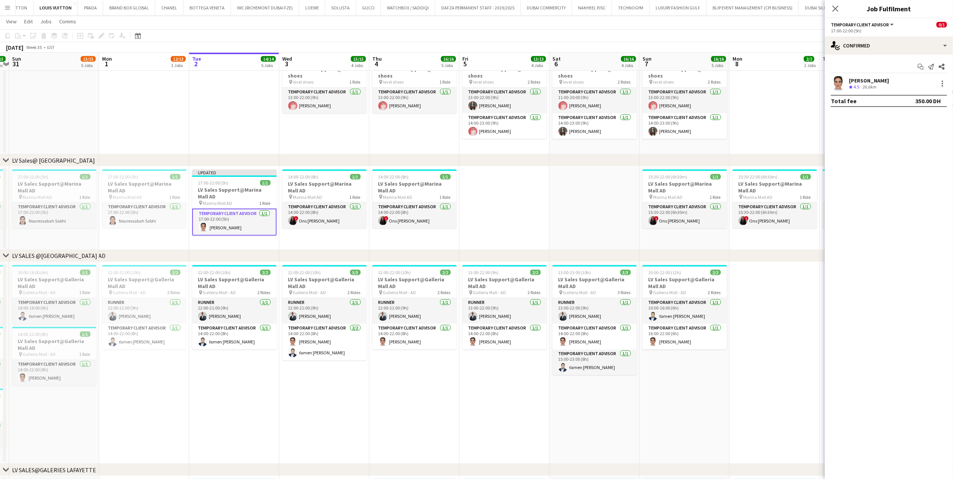
drag, startPoint x: 563, startPoint y: 195, endPoint x: 628, endPoint y: 149, distance: 79.2
click at [563, 194] on app-date-cell at bounding box center [594, 209] width 90 height 84
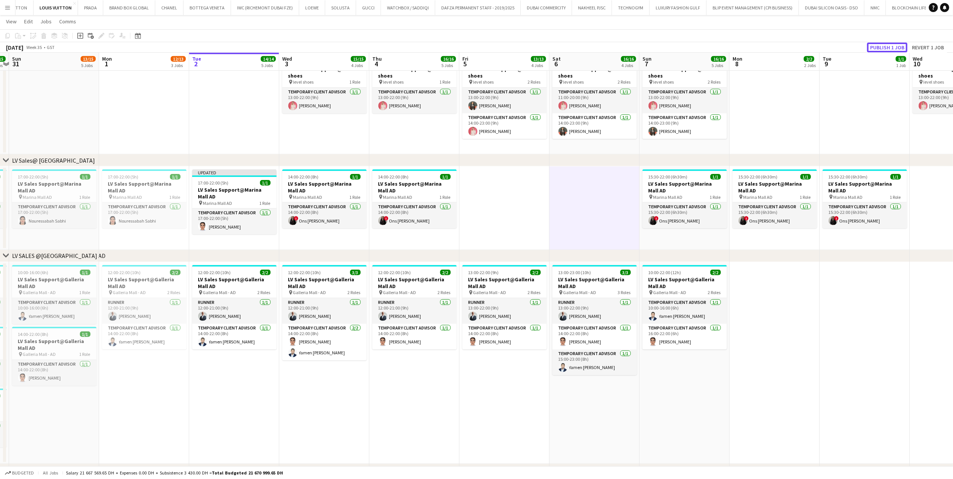
drag, startPoint x: 884, startPoint y: 48, endPoint x: 878, endPoint y: 52, distance: 7.1
click at [885, 48] on button "Publish 1 job" at bounding box center [887, 48] width 40 height 10
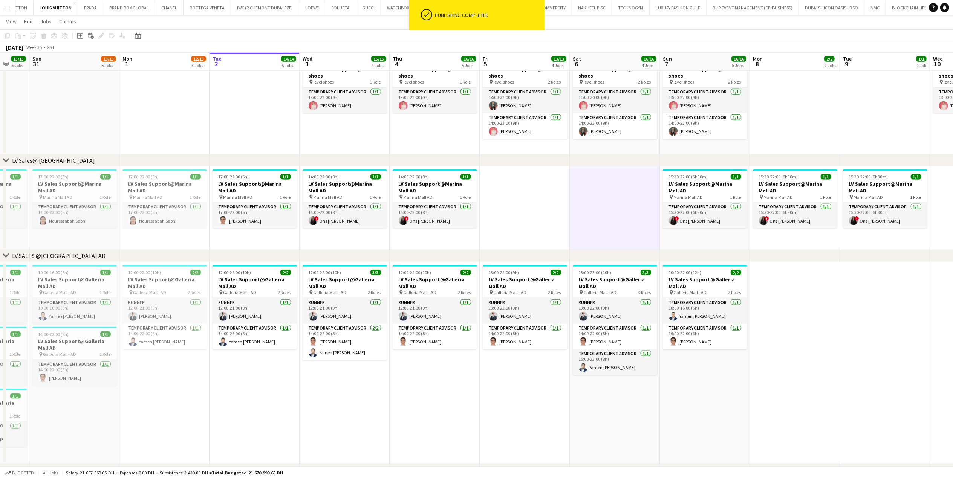
scroll to position [0, 220]
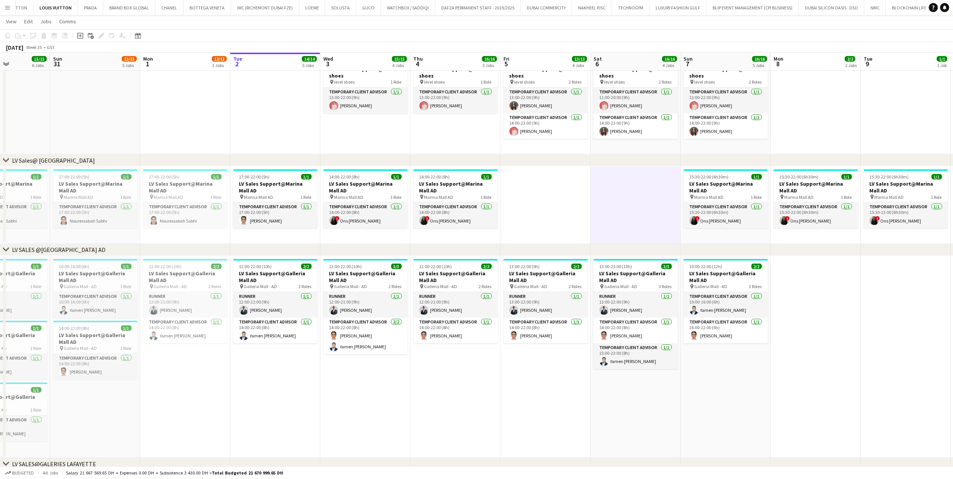
drag, startPoint x: 141, startPoint y: 378, endPoint x: 182, endPoint y: 378, distance: 41.1
click at [284, 216] on app-card-role "Temporary Client Advisor 1/1 17:00-22:00 (5h) Amel Belkhelfa" at bounding box center [275, 216] width 84 height 26
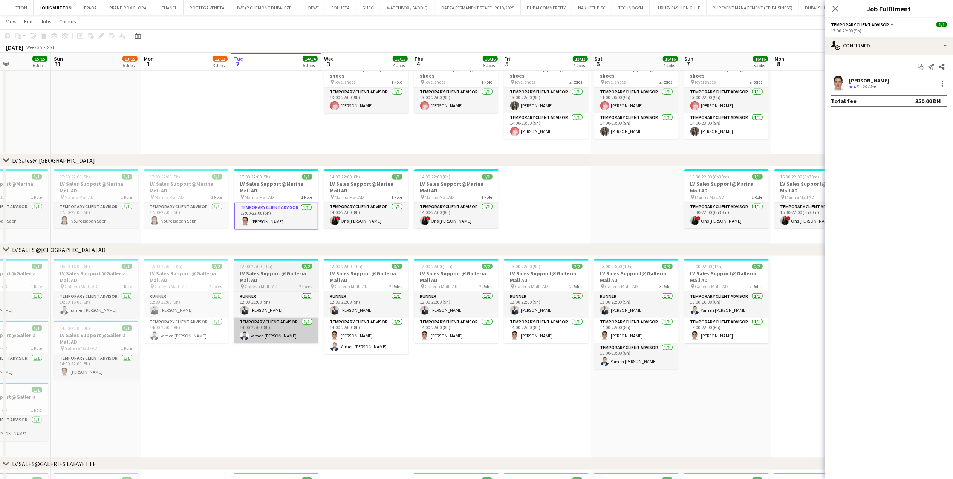
click at [304, 354] on app-date-cell "12:00-22:00 (10h) 2/2 LV Sales Support@Galleria Mall AD pin Galleria Mall - AD …" at bounding box center [276, 357] width 90 height 202
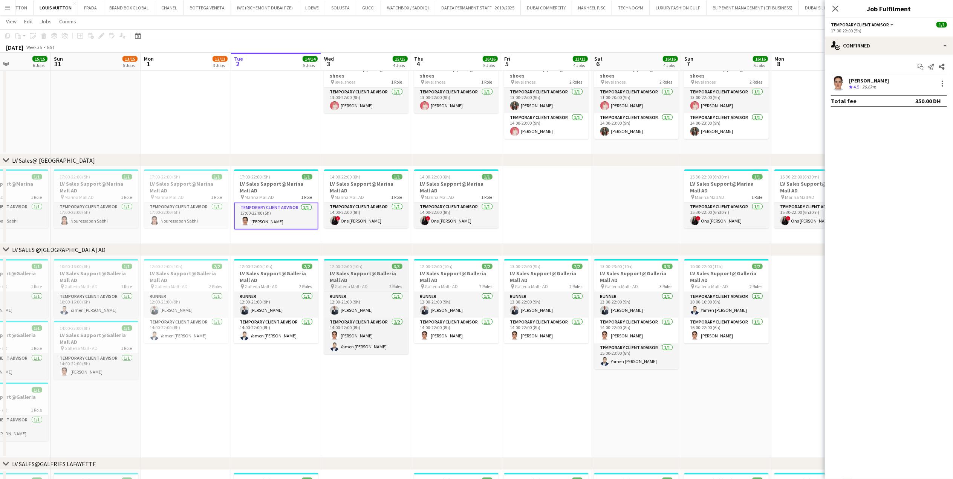
scroll to position [0, 219]
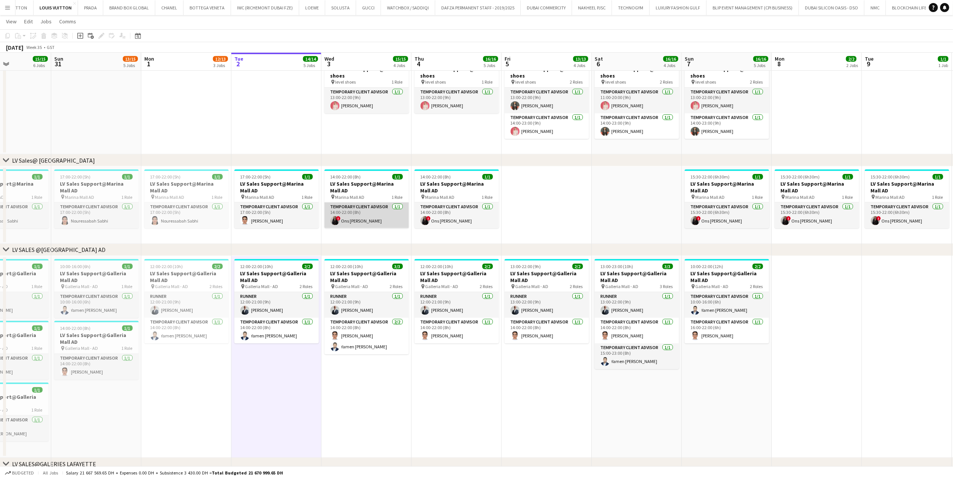
click at [370, 222] on app-card-role "Temporary Client Advisor 1/1 14:00-22:00 (8h) ! Ons Ben Haddada" at bounding box center [366, 216] width 84 height 26
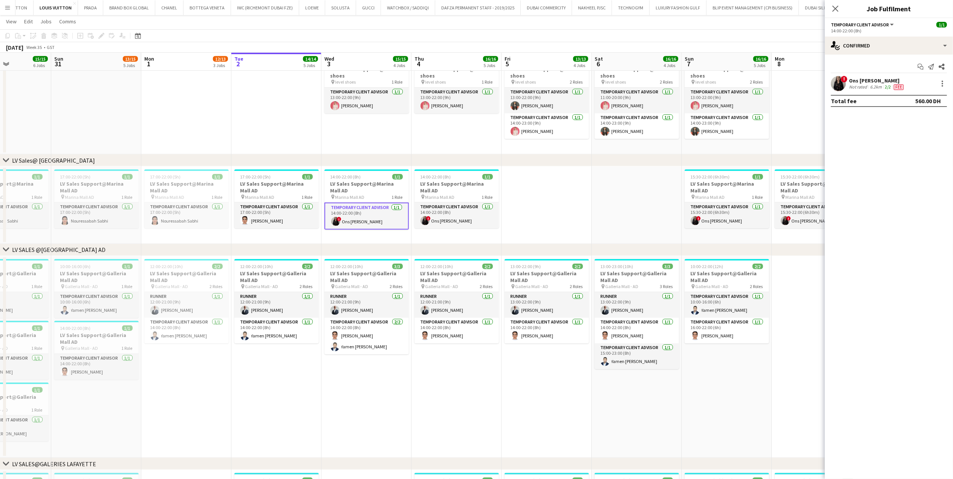
click at [424, 370] on app-date-cell "12:00-22:00 (10h) 2/2 LV Sales Support@Galleria Mall AD pin Galleria Mall - AD …" at bounding box center [456, 357] width 90 height 202
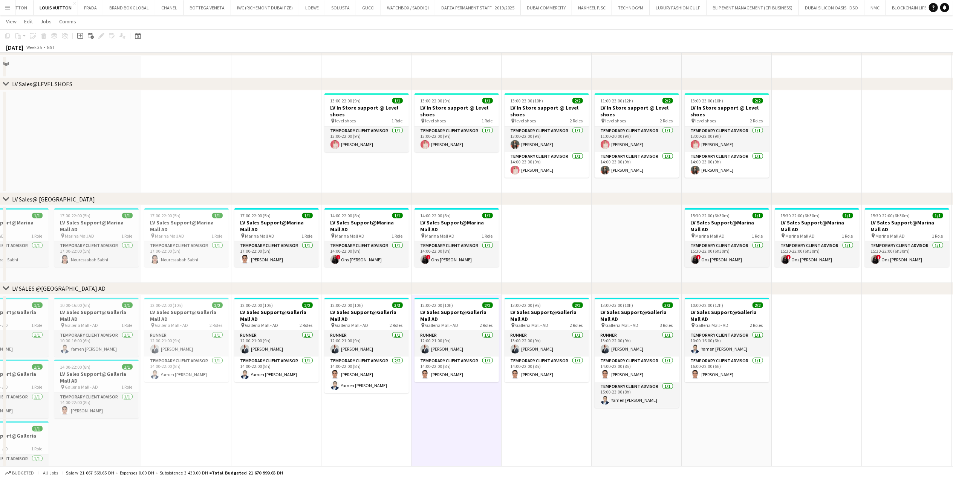
scroll to position [605, 0]
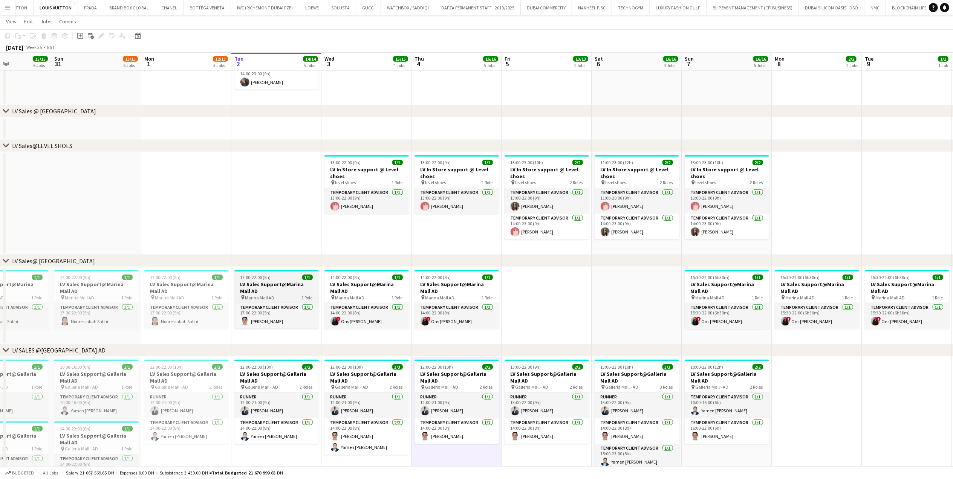
click at [281, 290] on h3 "LV Sales Support@Marina Mall AD" at bounding box center [276, 288] width 84 height 14
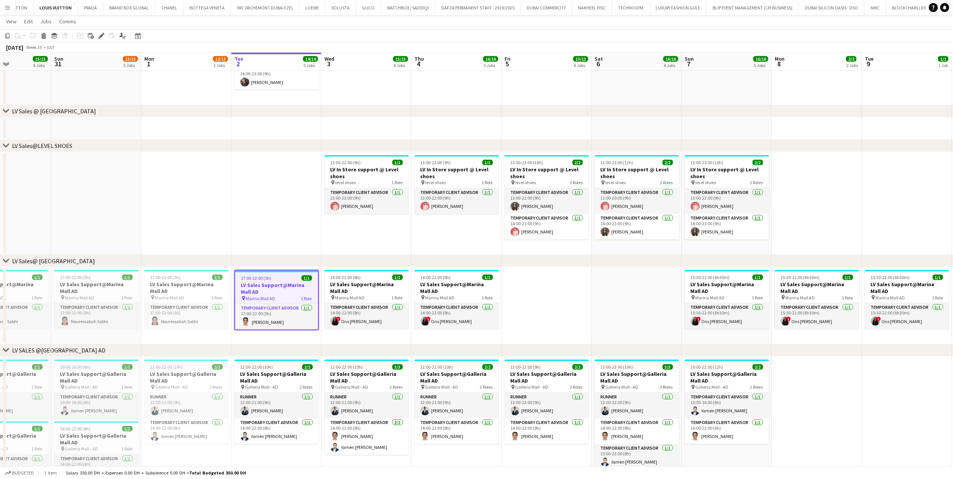
click at [216, 188] on app-date-cell at bounding box center [186, 203] width 90 height 103
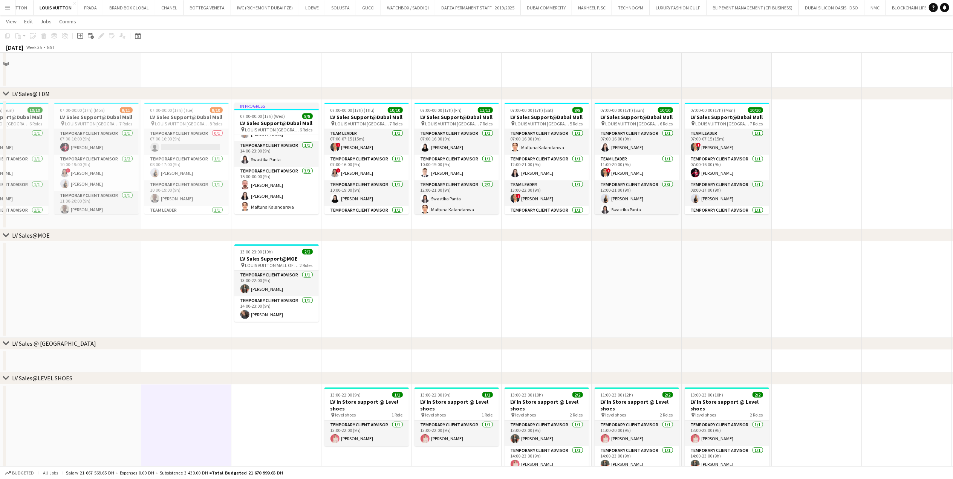
scroll to position [555, 0]
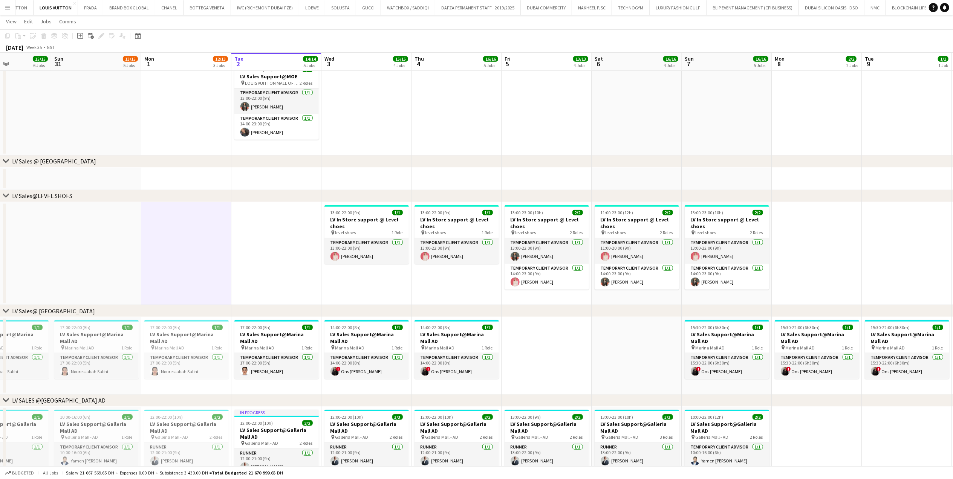
click at [0, 5] on button "Menu" at bounding box center [7, 7] width 15 height 15
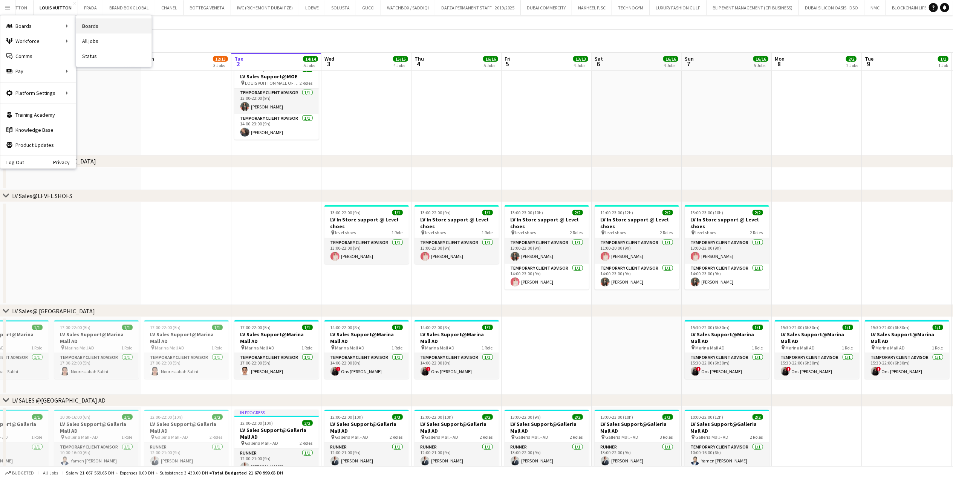
click at [110, 23] on link "Boards" at bounding box center [113, 25] width 75 height 15
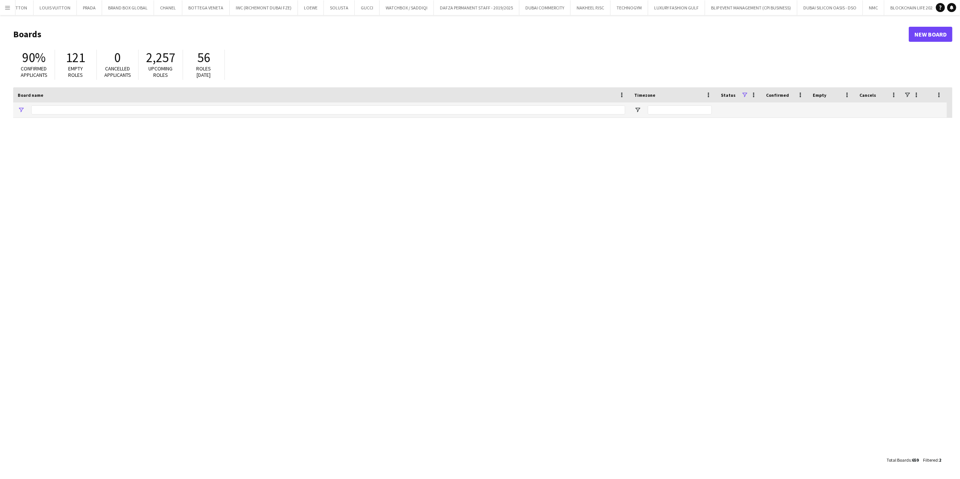
type input "*****"
click at [44, 109] on input "*****" at bounding box center [328, 110] width 594 height 9
drag, startPoint x: 53, startPoint y: 110, endPoint x: -2, endPoint y: 110, distance: 55.4
click at [0, 110] on html "Menu Boards Boards Boards All jobs Status Workforce Workforce My Workforce Recr…" at bounding box center [480, 239] width 960 height 479
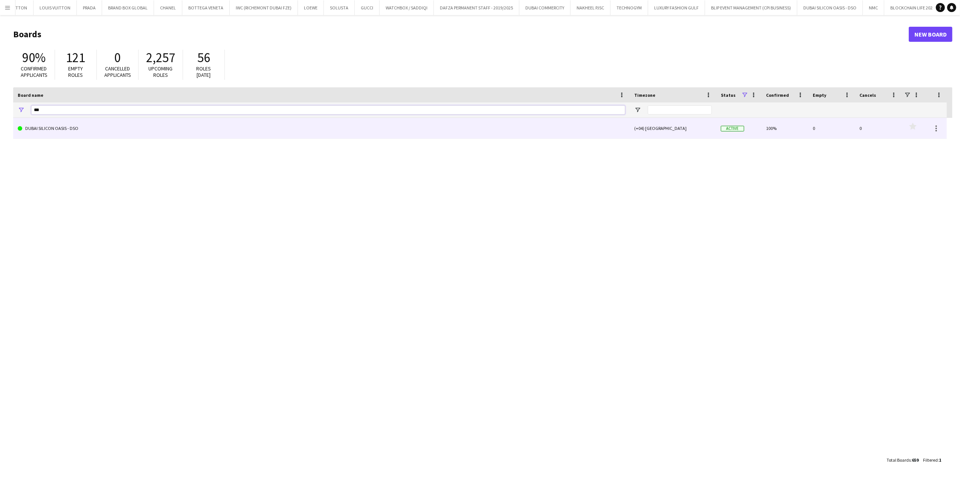
type input "***"
click at [61, 139] on div "DUBAI SILICON OASIS - DSO (+04) Dubai Active 100% 0 0 Favourites" at bounding box center [483, 285] width 940 height 335
click at [61, 134] on link "DUBAI SILICON OASIS - DSO" at bounding box center [322, 128] width 608 height 21
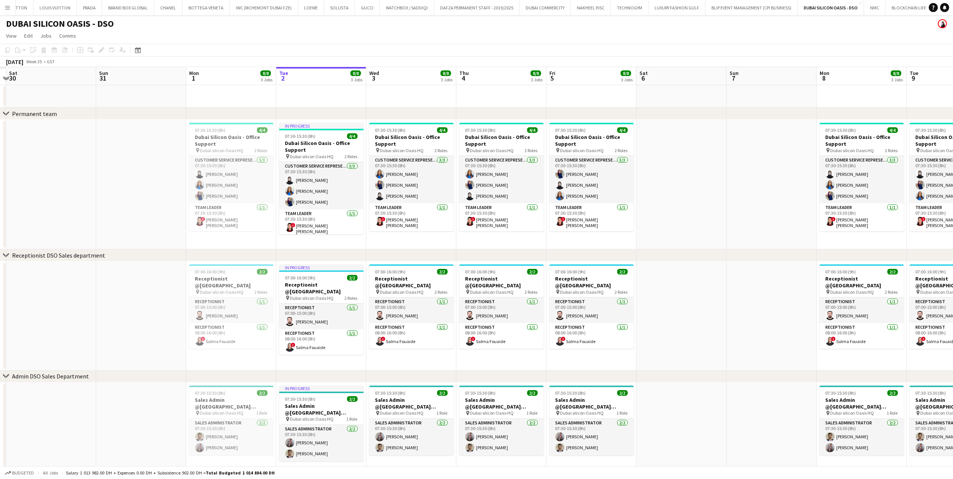
scroll to position [0, 237]
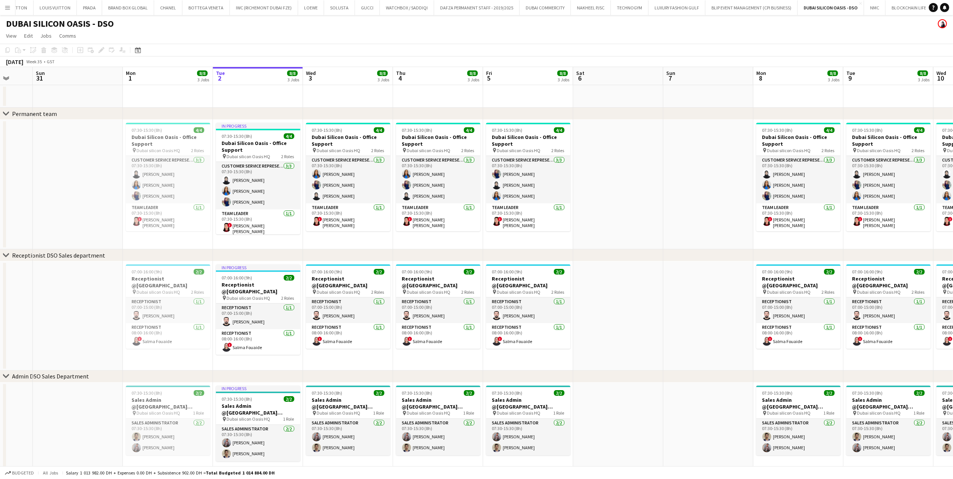
drag, startPoint x: 317, startPoint y: 225, endPoint x: 344, endPoint y: 225, distance: 26.8
click at [344, 225] on app-calendar-viewport "Thu 28 Fri 29 Sat 30 Sun 31 Mon 1 8/8 3 Jobs Tue 2 8/8 3 Jobs Wed 3 8/8 3 Jobs …" at bounding box center [476, 272] width 953 height 410
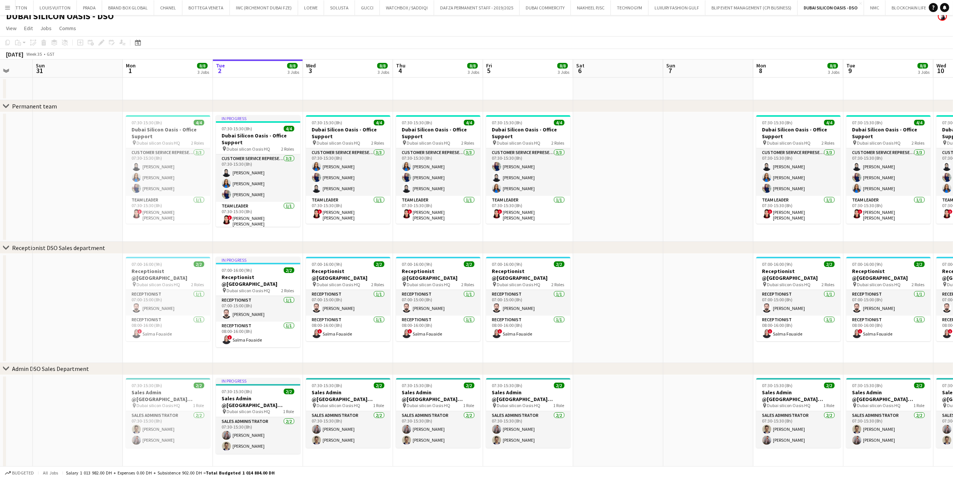
scroll to position [11, 0]
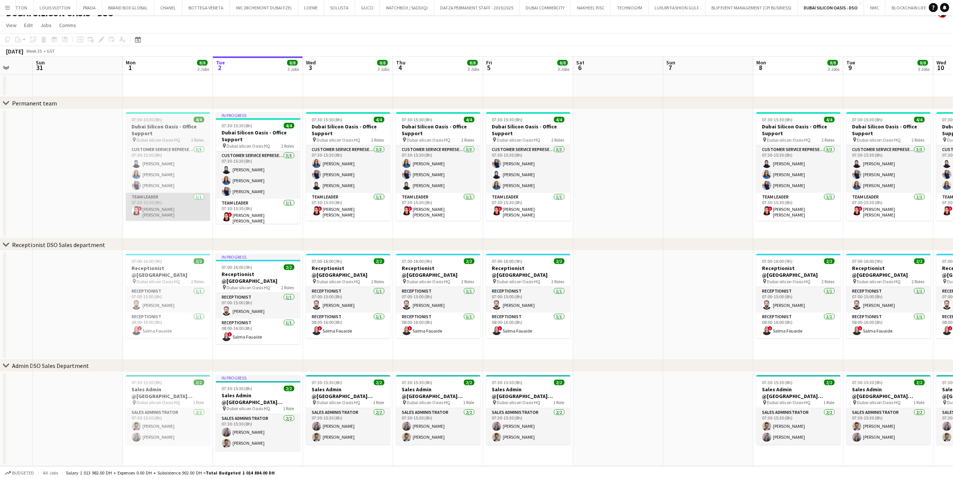
drag, startPoint x: 214, startPoint y: 206, endPoint x: 526, endPoint y: 194, distance: 312.6
click at [554, 196] on app-calendar-viewport "Thu 28 8/8 3 Jobs Fri 29 8/8 3 Jobs Sat 30 Sun 31 Mon 1 8/8 3 Jobs Tue 2 8/8 3 …" at bounding box center [476, 262] width 953 height 410
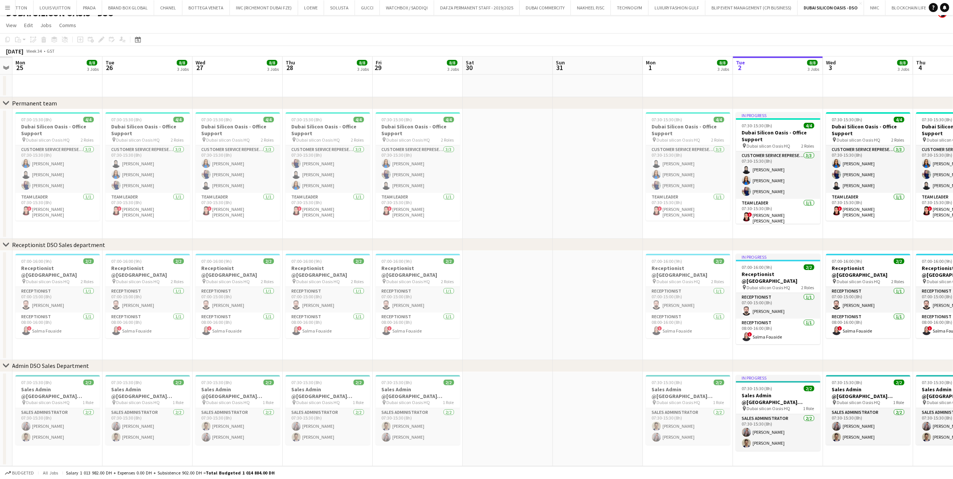
drag, startPoint x: 273, startPoint y: 196, endPoint x: 453, endPoint y: 190, distance: 180.2
click at [453, 190] on app-calendar-viewport "Sat 23 Sun 24 Mon 25 8/8 3 Jobs Tue 26 8/8 3 Jobs Wed 27 8/8 3 Jobs Thu 28 8/8 …" at bounding box center [476, 262] width 953 height 410
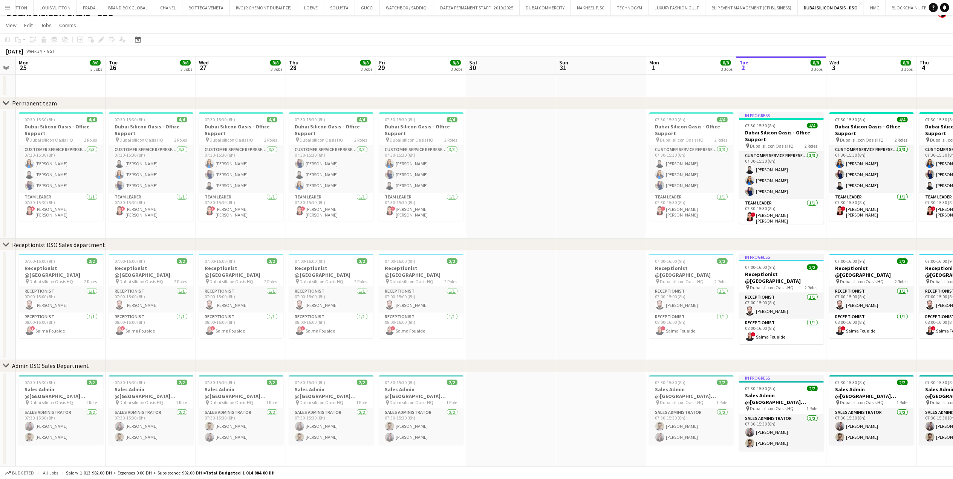
drag, startPoint x: 329, startPoint y: 187, endPoint x: 370, endPoint y: 185, distance: 40.4
click at [369, 185] on app-calendar-viewport "Sat 23 Sun 24 Mon 25 8/8 3 Jobs Tue 26 8/8 3 Jobs Wed 27 8/8 3 Jobs Thu 28 8/8 …" at bounding box center [476, 262] width 953 height 410
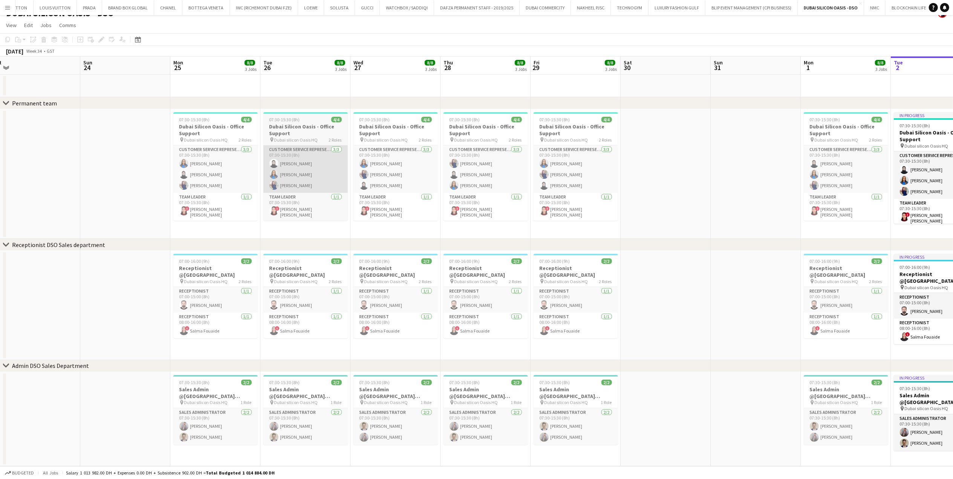
drag, startPoint x: 341, startPoint y: 188, endPoint x: 349, endPoint y: 187, distance: 7.6
click at [350, 187] on app-calendar-viewport "Thu 21 Fri 22 8/8 3 Jobs Sat 23 Sun 24 Mon 25 8/8 3 Jobs Tue 26 8/8 3 Jobs Wed …" at bounding box center [476, 262] width 953 height 410
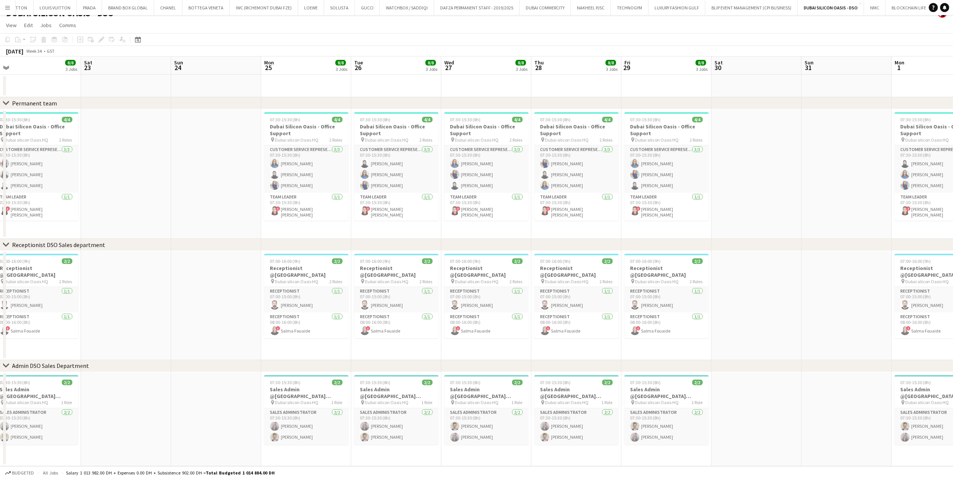
scroll to position [0, 185]
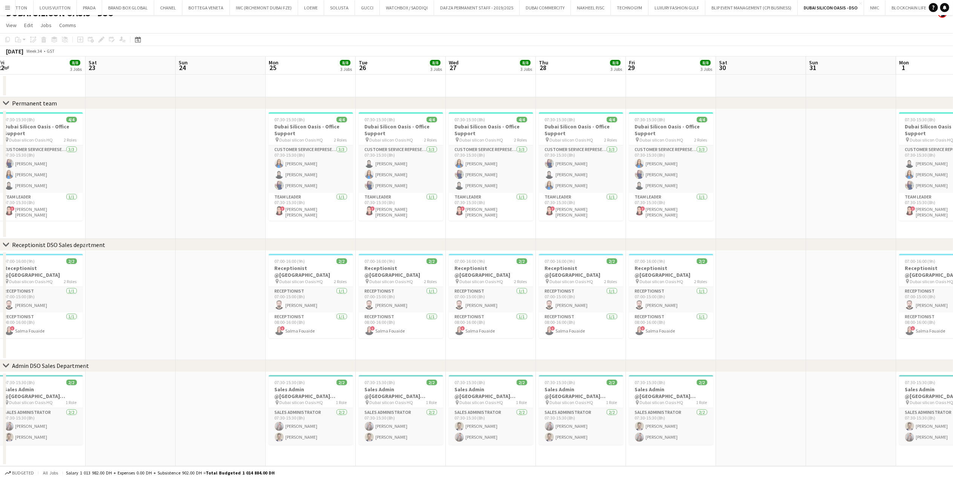
click at [294, 166] on app-calendar-viewport "Wed 20 Thu 21 8/8 3 Jobs Fri 22 8/8 3 Jobs Sat 23 Sun 24 Mon 25 8/8 3 Jobs Tue …" at bounding box center [476, 262] width 953 height 410
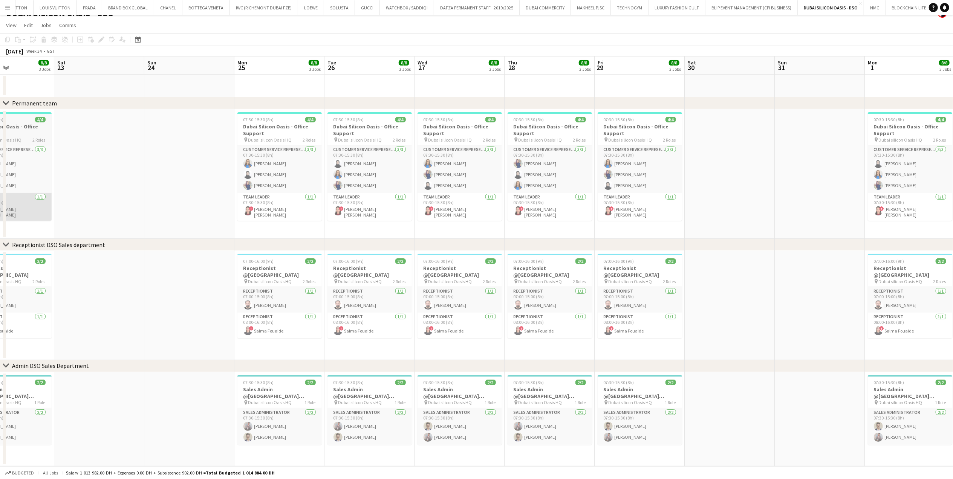
drag, startPoint x: 263, startPoint y: 191, endPoint x: 253, endPoint y: 209, distance: 20.6
click at [461, 191] on app-calendar-viewport "Wed 20 8/8 3 Jobs Thu 21 8/8 3 Jobs Fri 22 8/8 3 Jobs Sat 23 Sun 24 Mon 25 8/8 …" at bounding box center [476, 262] width 953 height 410
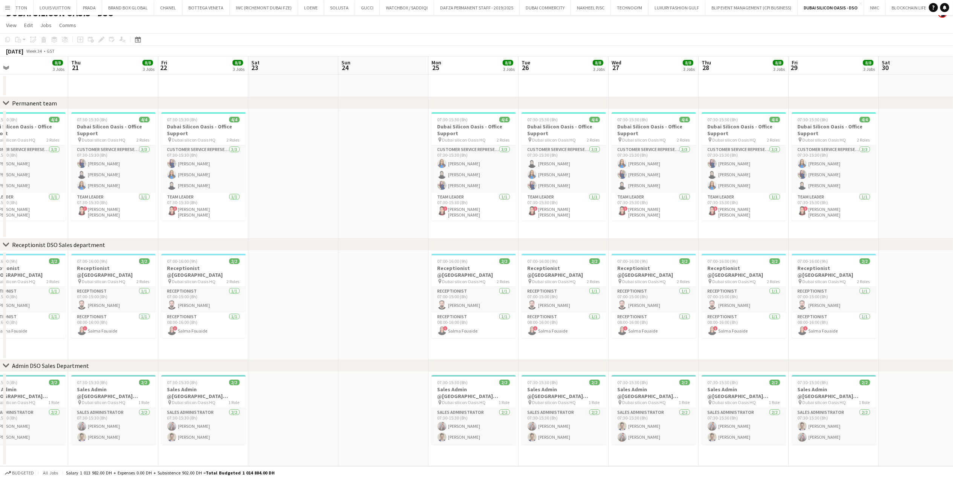
drag, startPoint x: 358, startPoint y: 213, endPoint x: 392, endPoint y: 210, distance: 34.8
click at [392, 210] on app-calendar-viewport "Mon 18 8/8 3 Jobs Tue 19 8/8 3 Jobs Wed 20 8/8 3 Jobs Thu 21 8/8 3 Jobs Fri 22 …" at bounding box center [476, 262] width 953 height 410
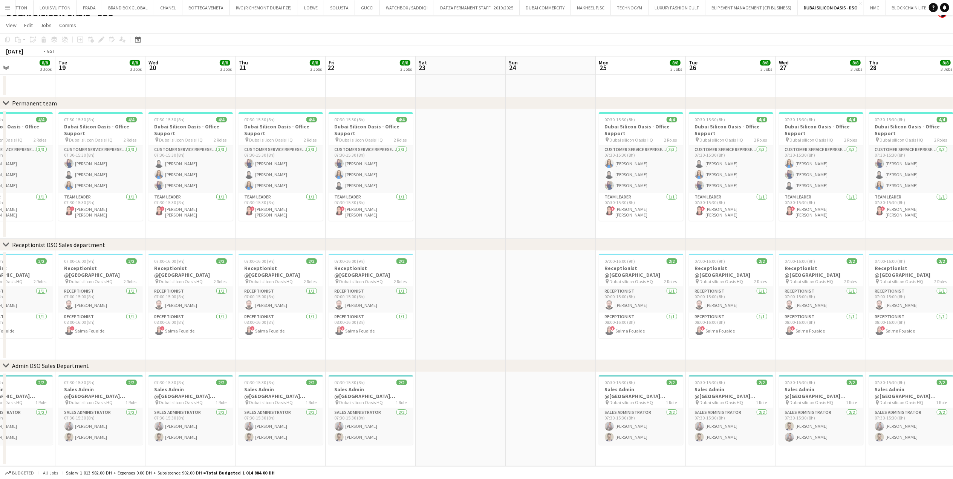
scroll to position [0, 201]
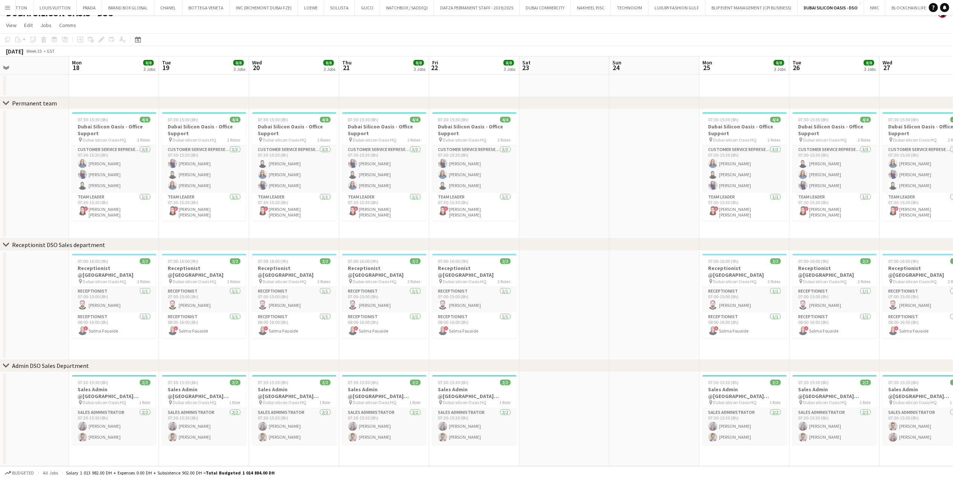
drag, startPoint x: 282, startPoint y: 199, endPoint x: 368, endPoint y: 200, distance: 86.3
click at [368, 200] on app-calendar-viewport "Fri 15 Sat 16 Sun 17 Mon 18 8/8 3 Jobs Tue 19 8/8 3 Jobs Wed 20 8/8 3 Jobs Thu …" at bounding box center [476, 262] width 953 height 410
drag, startPoint x: 275, startPoint y: 187, endPoint x: 344, endPoint y: 188, distance: 69.7
click at [344, 188] on app-calendar-viewport "Fri 15 8/8 3 Jobs Sat 16 Sun 17 Mon 18 8/8 3 Jobs Tue 19 8/8 3 Jobs Wed 20 8/8 …" at bounding box center [476, 262] width 953 height 410
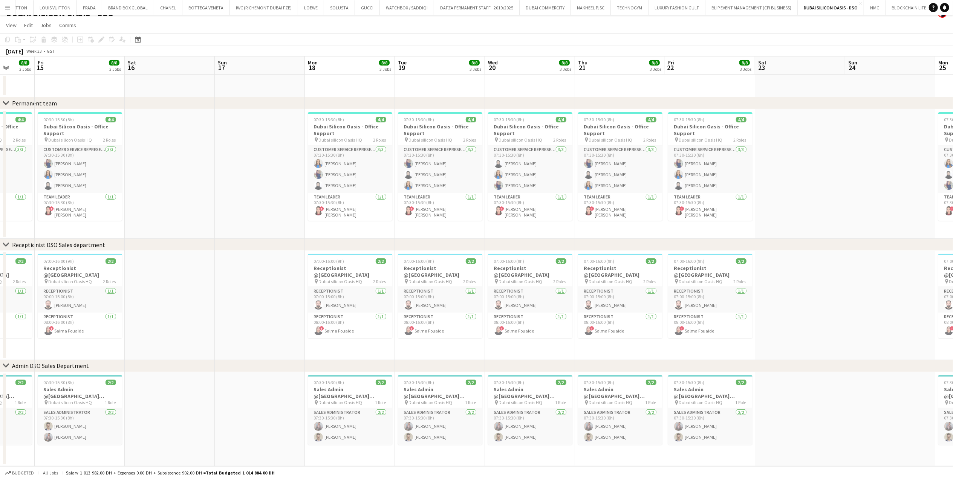
drag, startPoint x: 224, startPoint y: 197, endPoint x: 428, endPoint y: 192, distance: 204.6
click at [427, 193] on app-calendar-viewport "Wed 13 Thu 14 8/8 3 Jobs Fri 15 8/8 3 Jobs Sat 16 Sun 17 Mon 18 8/8 3 Jobs Tue …" at bounding box center [476, 262] width 953 height 410
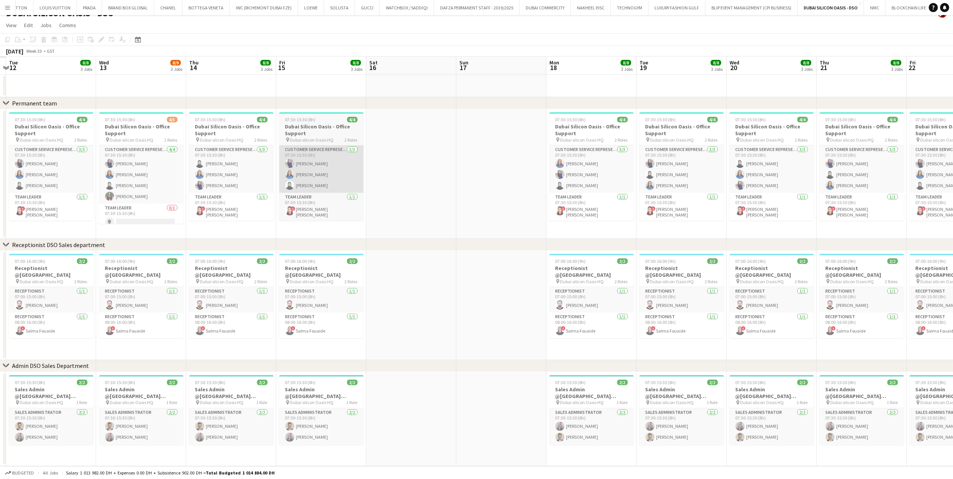
drag, startPoint x: 383, startPoint y: 193, endPoint x: 334, endPoint y: 186, distance: 49.5
click at [386, 193] on app-calendar-viewport "Sun 10 Mon 11 Tue 12 8/8 3 Jobs Wed 13 8/9 3 Jobs Thu 14 8/8 3 Jobs Fri 15 8/8 …" at bounding box center [476, 262] width 953 height 410
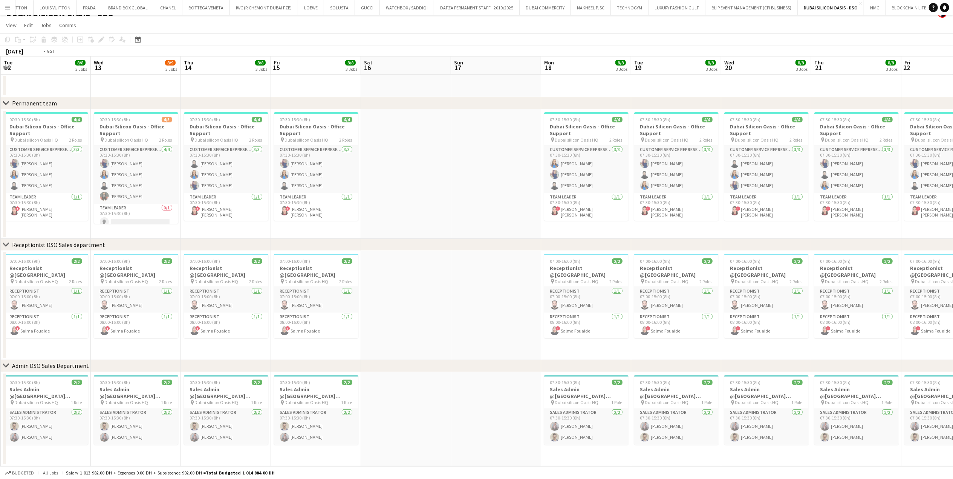
drag, startPoint x: 190, startPoint y: 209, endPoint x: 290, endPoint y: 209, distance: 100.2
click at [290, 209] on app-calendar-viewport "Sun 10 Mon 11 8/8 3 Jobs Tue 12 8/8 3 Jobs Wed 13 8/9 3 Jobs Thu 14 8/8 3 Jobs …" at bounding box center [476, 262] width 953 height 410
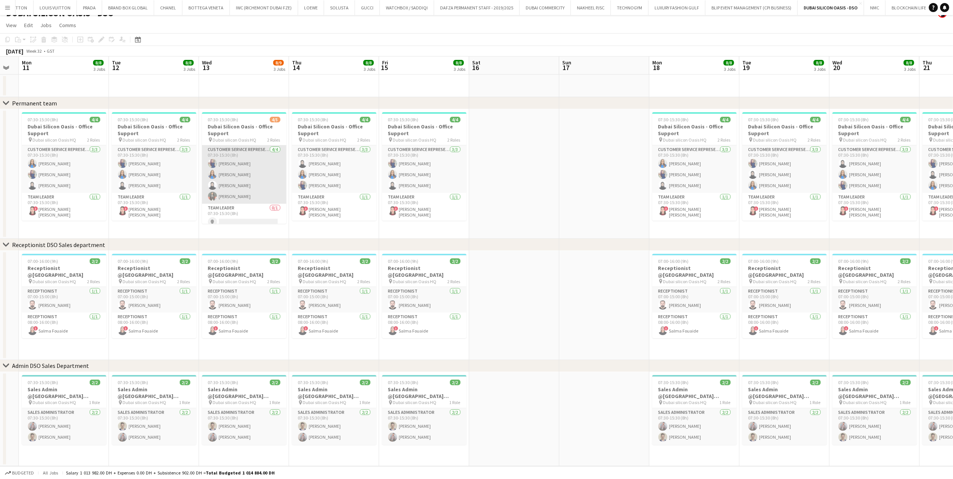
click at [237, 193] on app-card-role "Customer Service Representative 4/4 07:30-15:30 (8h) Aya Abdeen Emna Hamdani Ay…" at bounding box center [244, 174] width 84 height 58
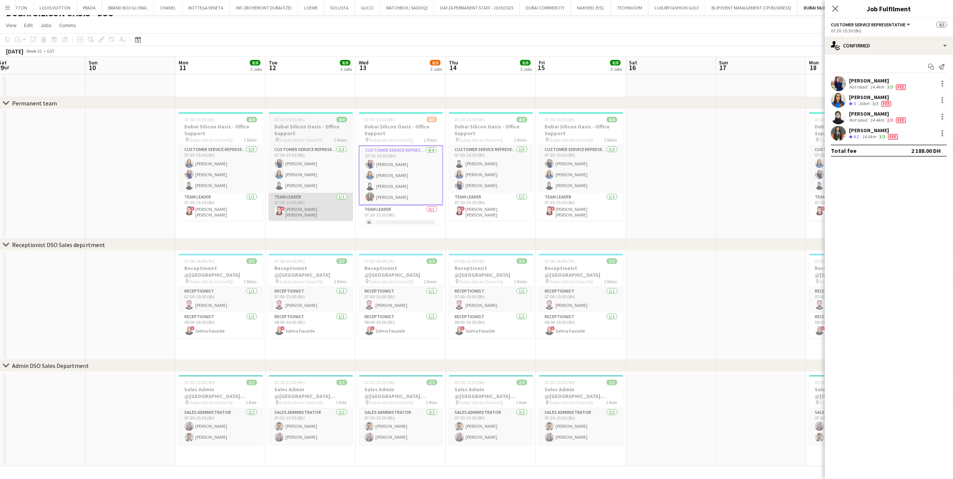
drag, startPoint x: 172, startPoint y: 196, endPoint x: 328, endPoint y: 196, distance: 155.6
click at [329, 196] on app-calendar-viewport "Thu 7 Fri 8 8/8 3 Jobs Sat 9 Sun 10 Mon 11 8/8 3 Jobs Tue 12 8/8 3 Jobs Wed 13 …" at bounding box center [476, 262] width 953 height 410
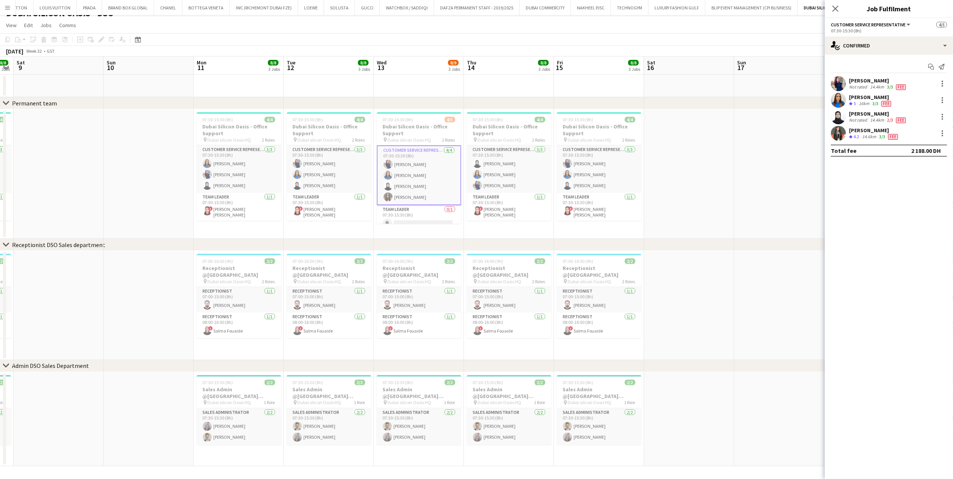
drag, startPoint x: 171, startPoint y: 198, endPoint x: 372, endPoint y: 193, distance: 201.3
click at [372, 193] on app-calendar-viewport "Thu 7 8/8 3 Jobs Fri 8 8/8 3 Jobs Sat 9 Sun 10 Mon 11 8/8 3 Jobs Tue 12 8/8 3 J…" at bounding box center [476, 262] width 953 height 410
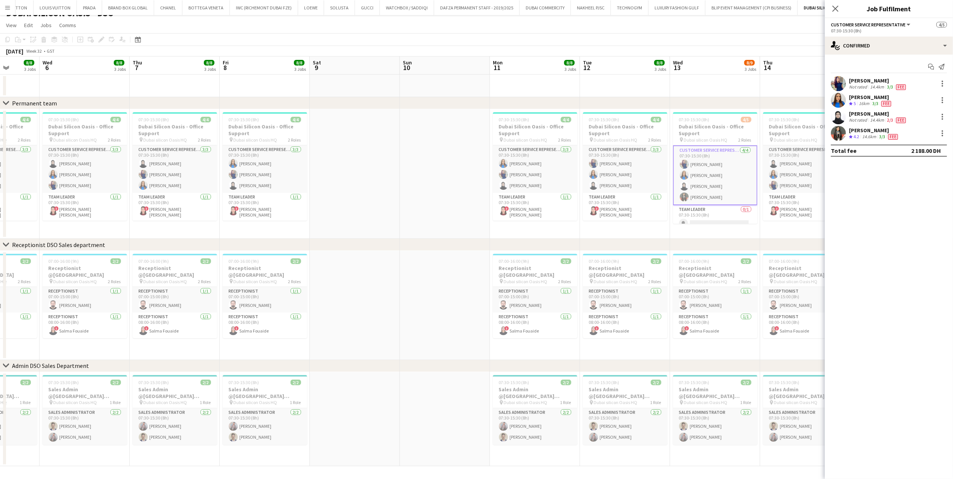
drag, startPoint x: 338, startPoint y: 206, endPoint x: 409, endPoint y: 206, distance: 71.2
click at [409, 206] on app-calendar-viewport "Mon 4 Tue 5 8/8 3 Jobs Wed 6 8/8 3 Jobs Thu 7 8/8 3 Jobs Fri 8 8/8 3 Jobs Sat 9…" at bounding box center [476, 262] width 953 height 410
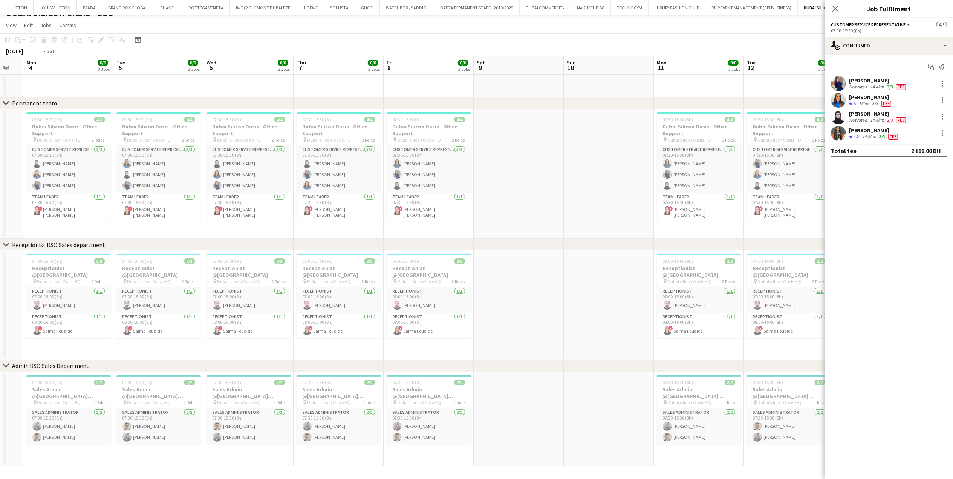
drag, startPoint x: 191, startPoint y: 208, endPoint x: 335, endPoint y: 209, distance: 144.7
click at [335, 209] on app-calendar-viewport "Sat 2 Sun 3 Mon 4 8/8 3 Jobs Tue 5 8/8 3 Jobs Wed 6 8/8 3 Jobs Thu 7 8/8 3 Jobs…" at bounding box center [476, 262] width 953 height 410
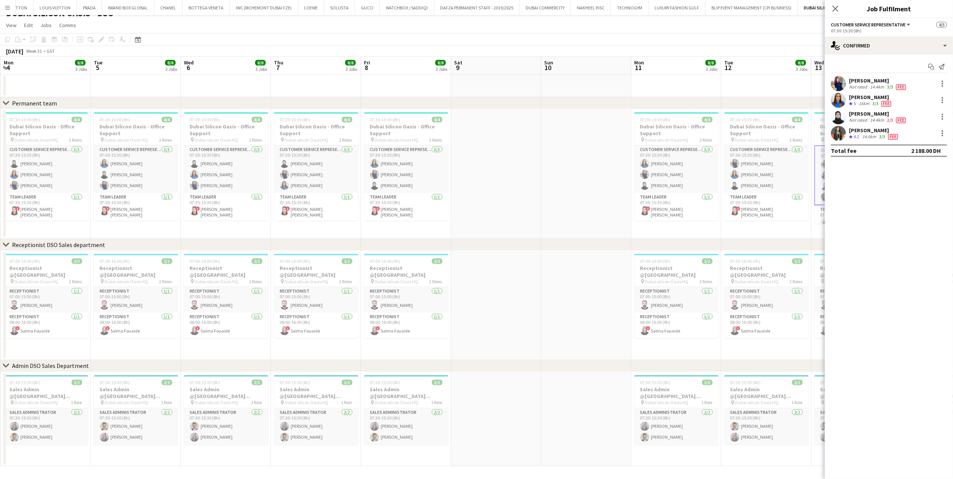
drag, startPoint x: 206, startPoint y: 191, endPoint x: 371, endPoint y: 191, distance: 165.4
click at [353, 191] on app-calendar-viewport "Sat 2 Sun 3 Mon 4 8/8 3 Jobs Tue 5 8/8 3 Jobs Wed 6 8/8 3 Jobs Thu 7 8/8 3 Jobs…" at bounding box center [476, 262] width 953 height 410
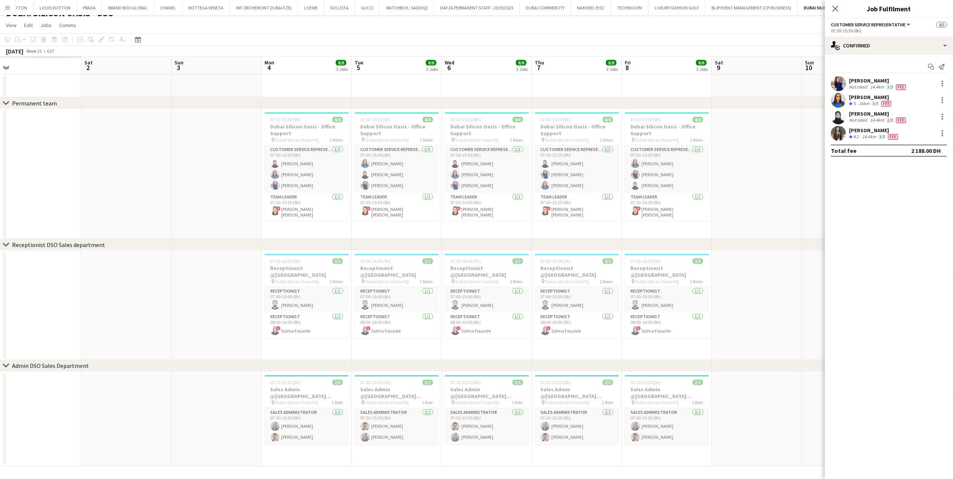
click at [398, 191] on app-calendar-viewport "Wed 30 Thu 31 Fri 1 Sat 2 Sun 3 Mon 4 8/8 3 Jobs Tue 5 8/8 3 Jobs Wed 6 8/8 3 J…" at bounding box center [476, 262] width 953 height 410
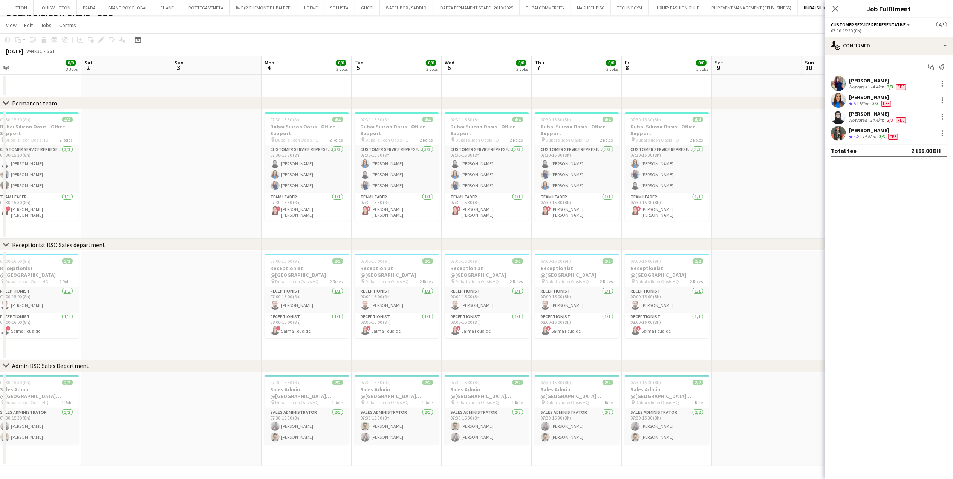
scroll to position [0, 173]
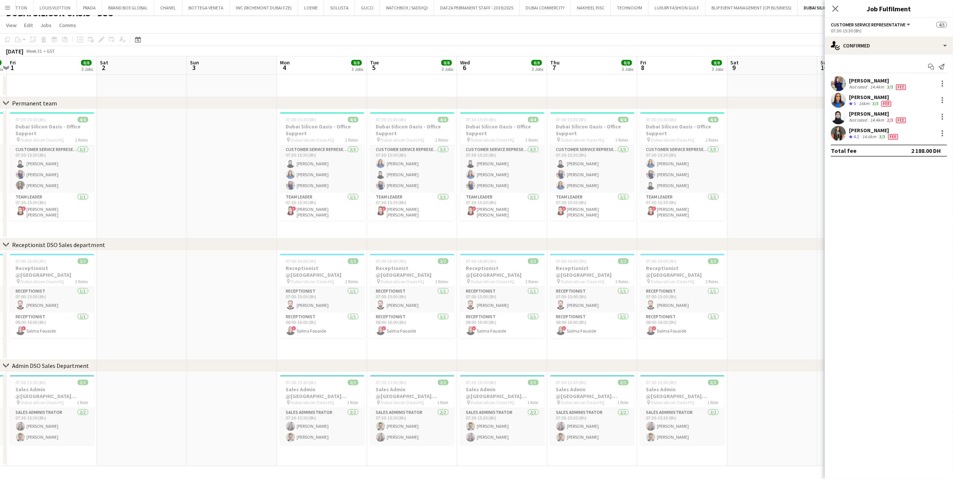
drag, startPoint x: 288, startPoint y: 197, endPoint x: 377, endPoint y: 197, distance: 88.9
click at [377, 197] on app-calendar-viewport "Wed 30 8/8 3 Jobs Thu 31 8/8 3 Jobs Fri 1 8/8 3 Jobs Sat 2 Sun 3 Mon 4 8/8 3 Jo…" at bounding box center [476, 262] width 953 height 410
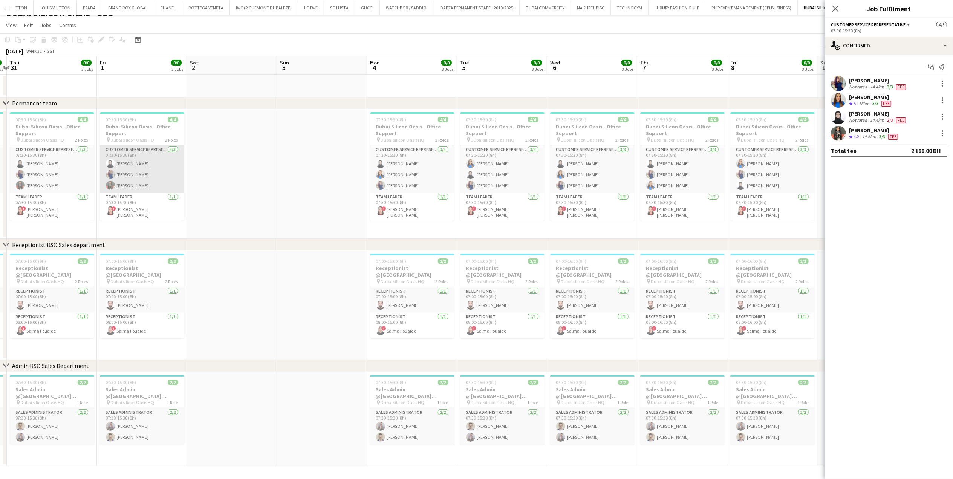
click at [141, 177] on app-card-role "Customer Service Representative 3/3 07:30-15:30 (8h) Aysha Salha Aya Abdeen Mar…" at bounding box center [142, 168] width 84 height 47
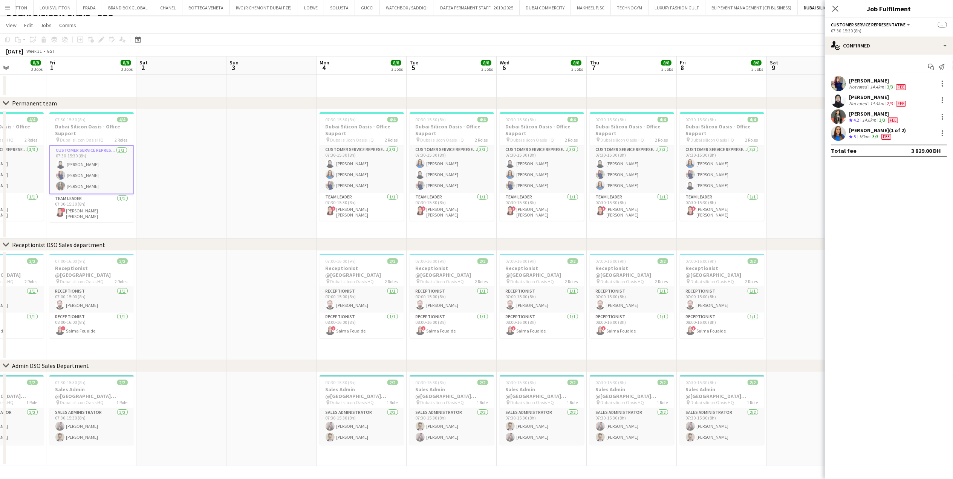
drag, startPoint x: 578, startPoint y: 177, endPoint x: 540, endPoint y: 177, distance: 38.4
click at [540, 177] on app-calendar-viewport "Tue 29 8/8 3 Jobs Wed 30 8/8 3 Jobs Thu 31 8/8 3 Jobs Fri 1 8/8 3 Jobs Sat 2 Su…" at bounding box center [476, 262] width 953 height 410
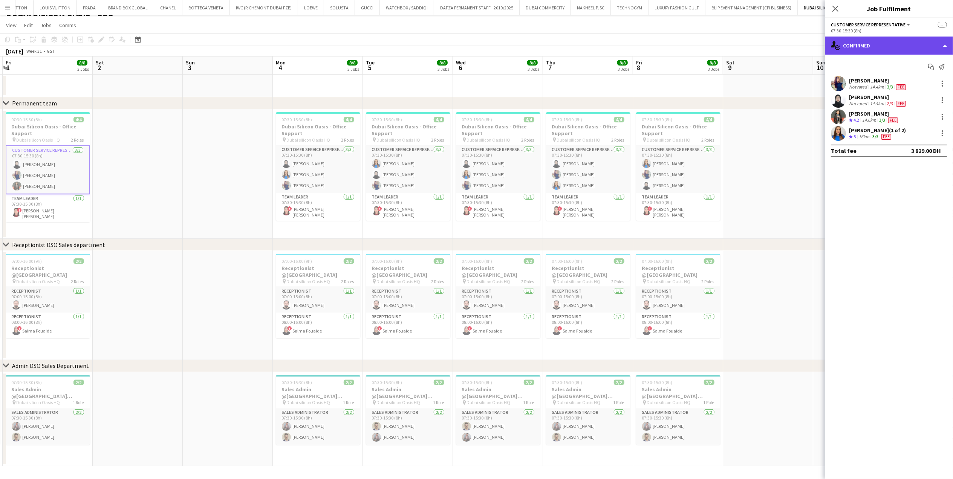
click at [913, 44] on div "single-neutral-actions-check-2 Confirmed" at bounding box center [889, 46] width 128 height 18
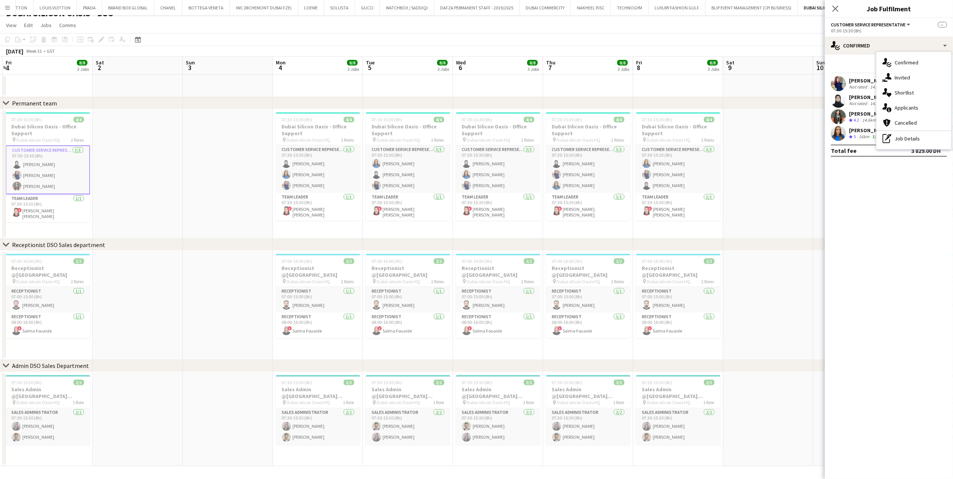
drag, startPoint x: 920, startPoint y: 136, endPoint x: 916, endPoint y: 130, distance: 7.9
click at [920, 137] on div "pen-write Job Details" at bounding box center [913, 138] width 75 height 15
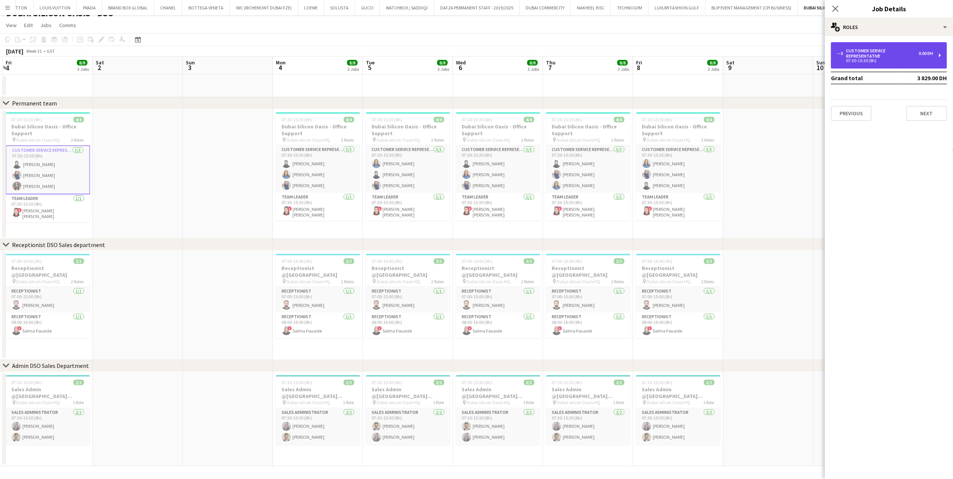
click at [891, 61] on div "07:30-15:30 (8h)" at bounding box center [885, 61] width 96 height 4
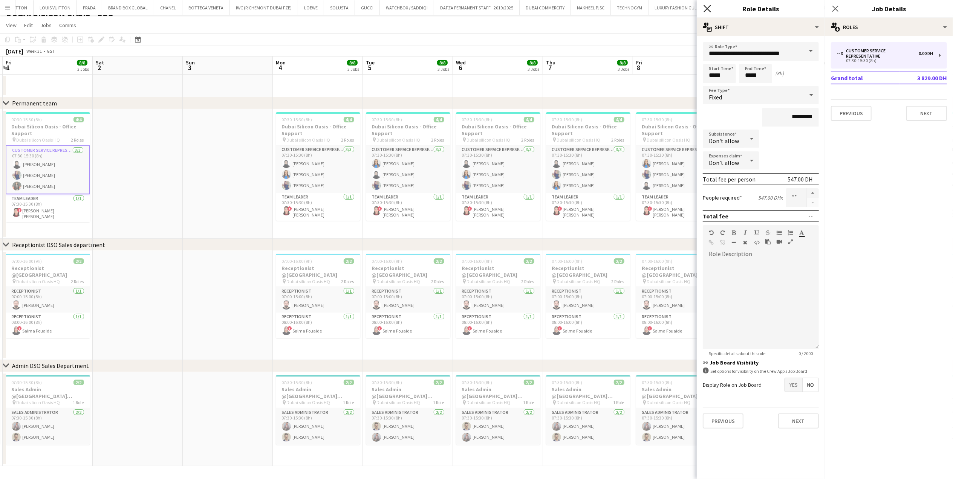
click at [709, 10] on icon "Close pop-in" at bounding box center [706, 8] width 7 height 7
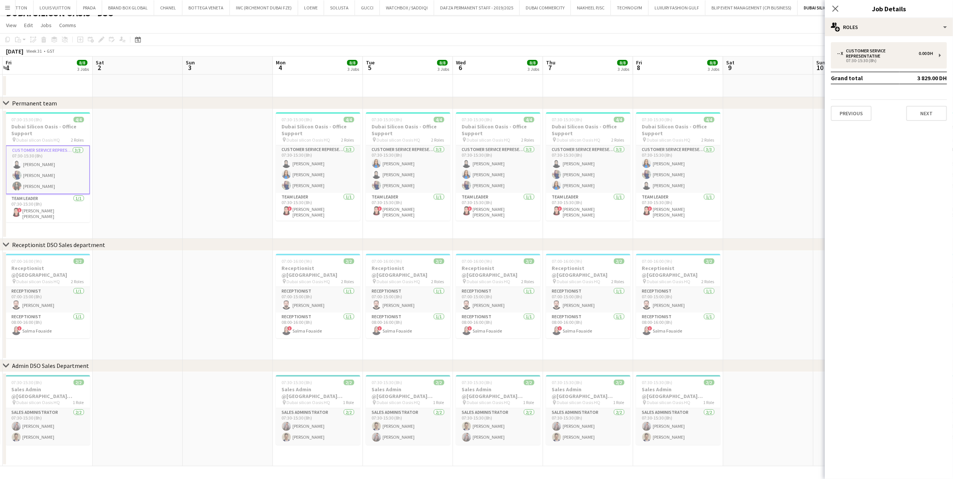
click at [754, 158] on app-date-cell at bounding box center [768, 174] width 90 height 130
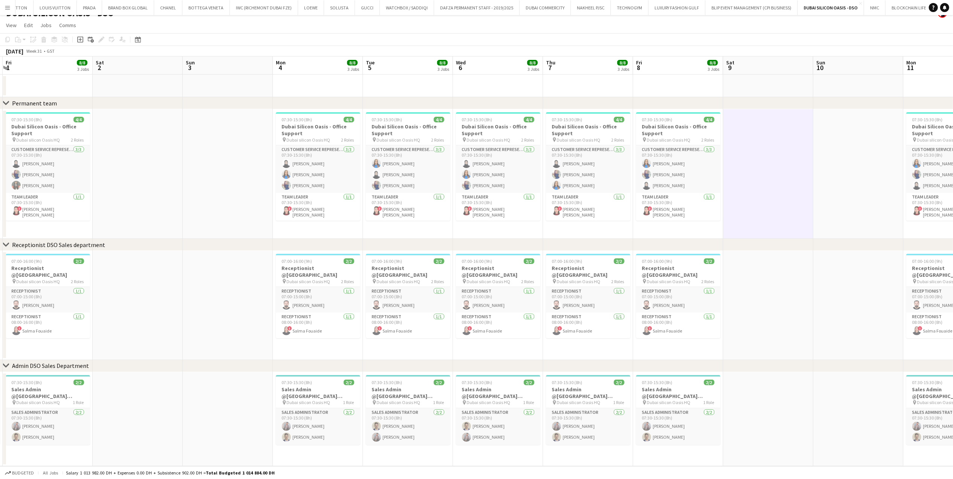
click at [4, 9] on button "Menu" at bounding box center [7, 7] width 15 height 15
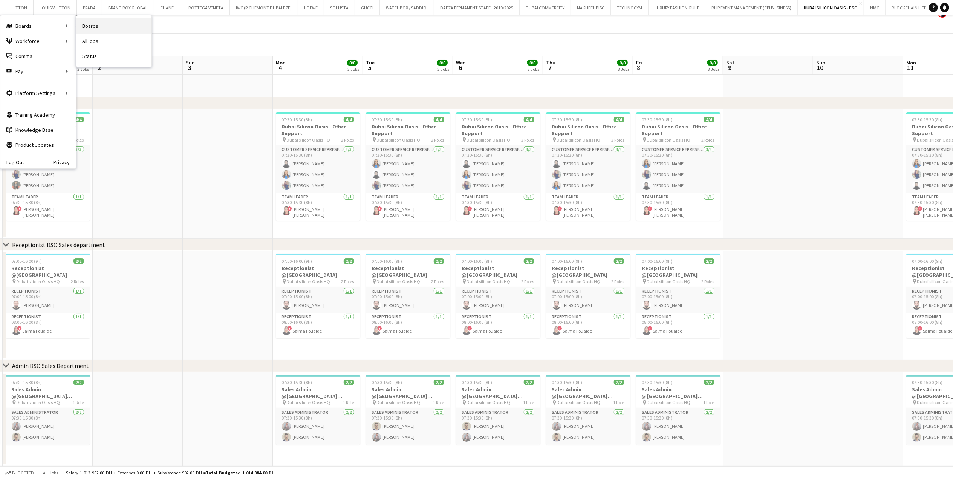
click at [115, 30] on link "Boards" at bounding box center [113, 25] width 75 height 15
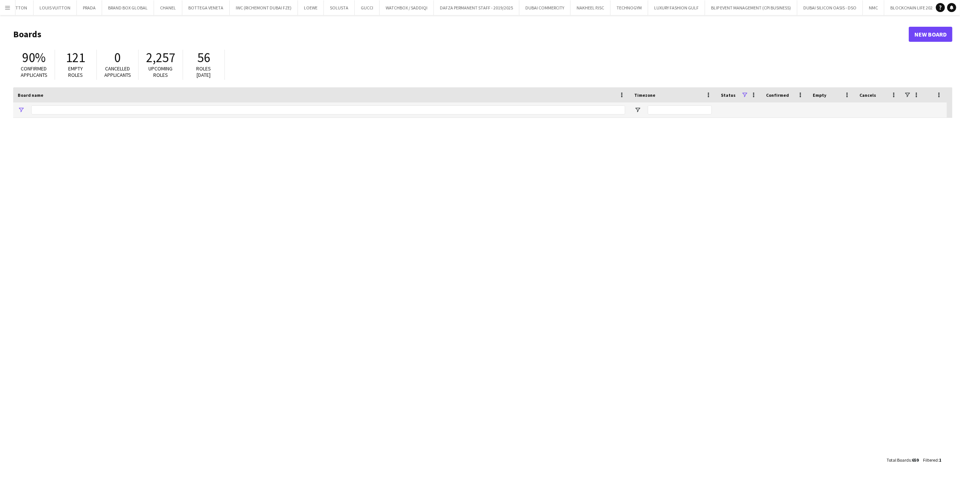
type input "***"
drag, startPoint x: 47, startPoint y: 109, endPoint x: 1, endPoint y: 102, distance: 46.5
click at [14, 109] on div "***" at bounding box center [321, 109] width 617 height 15
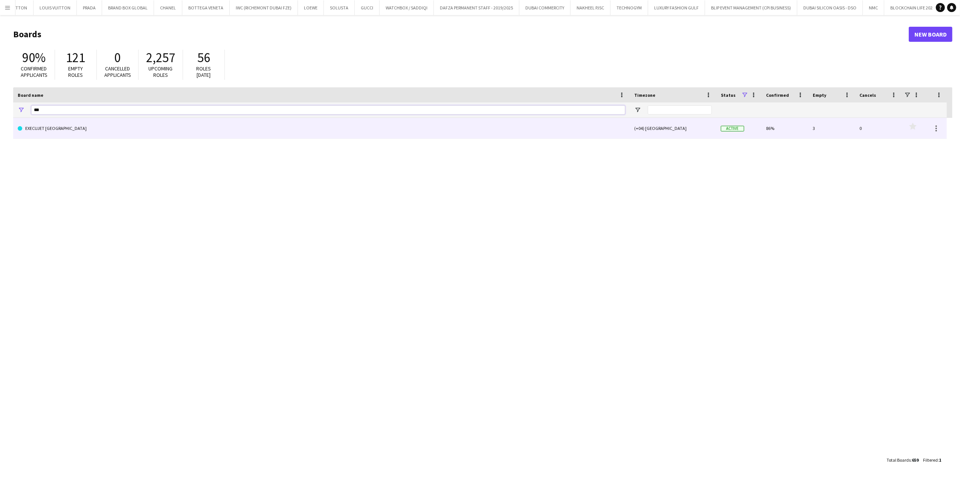
type input "***"
click at [87, 134] on link "EXECUJET [GEOGRAPHIC_DATA]" at bounding box center [322, 128] width 608 height 21
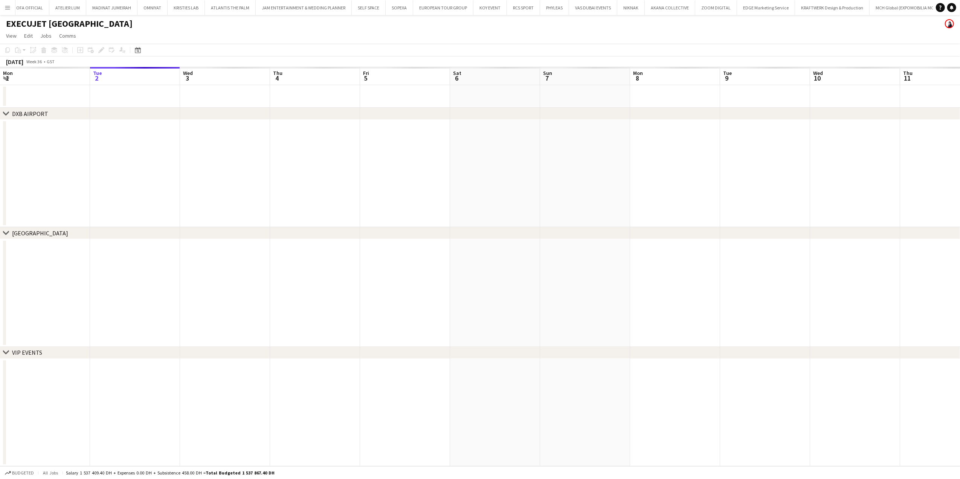
scroll to position [0, 4590]
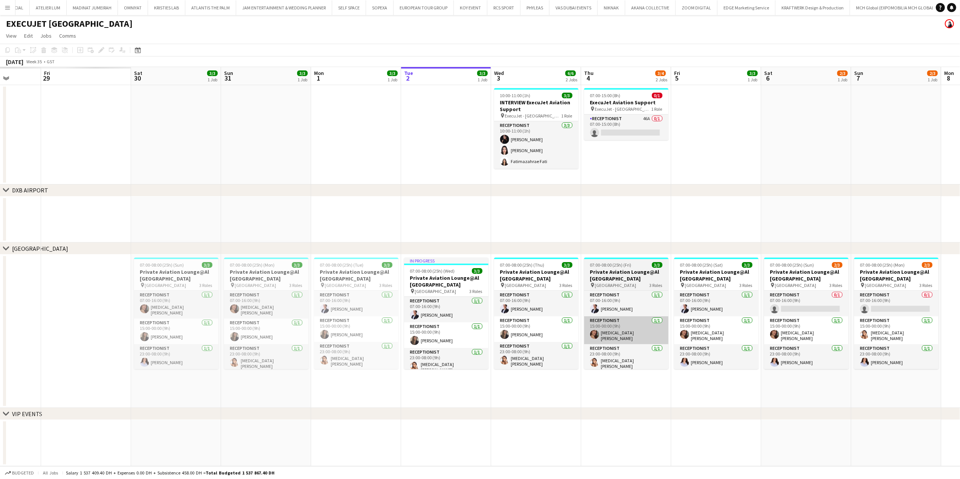
drag, startPoint x: 593, startPoint y: 343, endPoint x: 648, endPoint y: 332, distance: 56.5
click at [648, 332] on app-calendar-viewport "Tue 26 Wed 27 Thu 28 Fri 29 Sat 30 3/3 1 Job Sun 31 3/3 1 Job Mon 1 3/3 1 Job T…" at bounding box center [480, 266] width 960 height 399
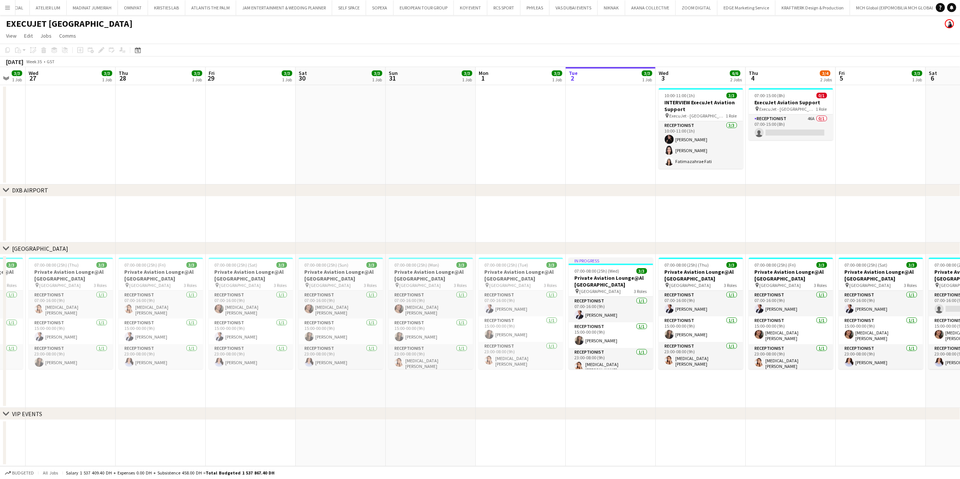
scroll to position [0, 154]
drag, startPoint x: 402, startPoint y: 335, endPoint x: 642, endPoint y: 335, distance: 240.4
click at [642, 335] on app-calendar-viewport "Mon 25 Tue 26 3/3 1 Job Wed 27 3/3 1 Job Thu 28 3/3 1 Job Fri 29 3/3 1 Job Sat …" at bounding box center [480, 266] width 960 height 399
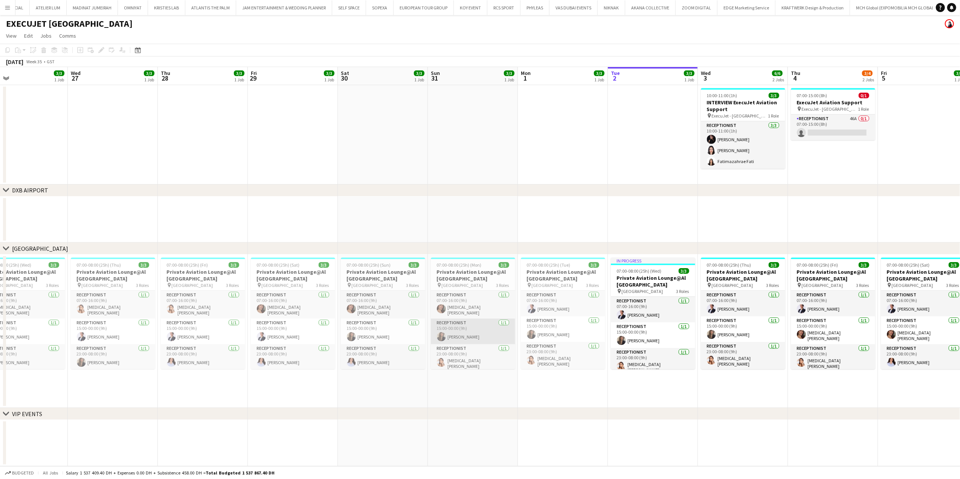
drag, startPoint x: 530, startPoint y: 323, endPoint x: 572, endPoint y: 317, distance: 42.3
click at [574, 313] on app-calendar-viewport "Sun 24 3/3 1 Job Mon 25 3/3 1 Job Tue 26 3/3 1 Job Wed 27 3/3 1 Job Thu 28 3/3 …" at bounding box center [480, 266] width 960 height 399
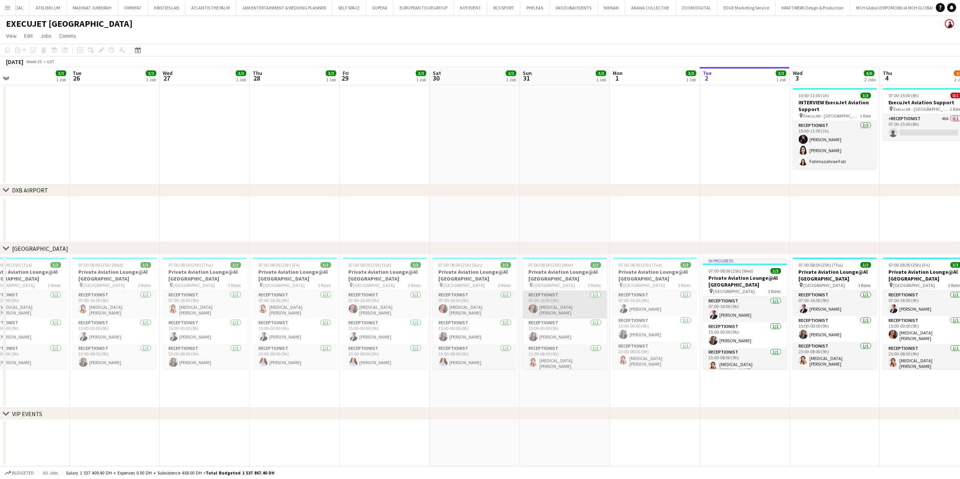
click at [550, 304] on app-card-role "Receptionist 1/1 07:00-16:00 (9h) Yasmin Mamdouh" at bounding box center [565, 305] width 84 height 28
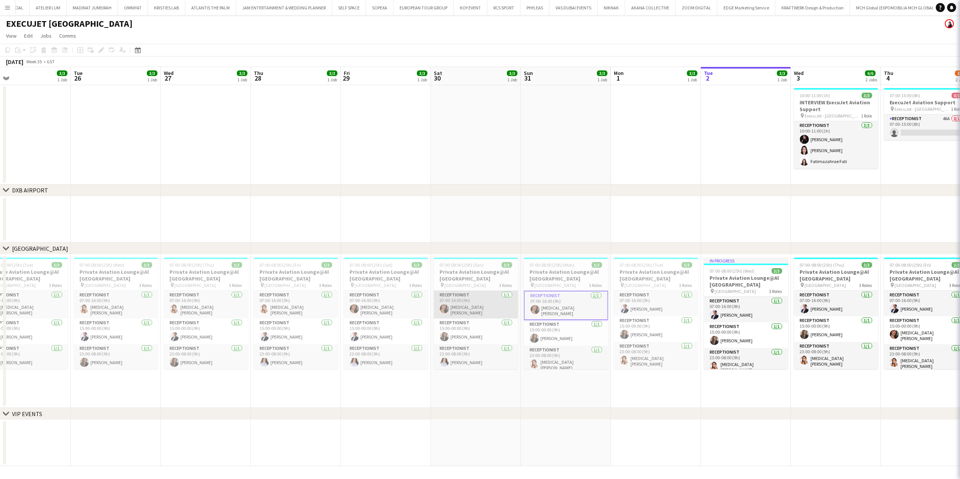
click at [467, 306] on app-card-role "Receptionist 1/1 07:00-16:00 (9h) Yasmin Mamdouh" at bounding box center [476, 305] width 84 height 28
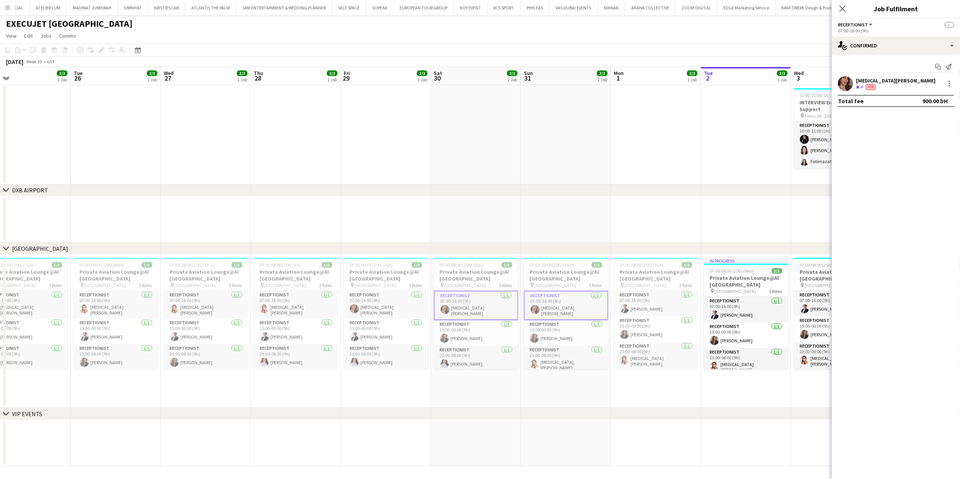
scroll to position [0, 198]
click at [387, 310] on app-card-role "Receptionist 1/1 07:00-16:00 (9h) Yasmin Mamdouh" at bounding box center [387, 305] width 84 height 28
click at [573, 390] on app-date-cell "07:00-08:00 (25h) (Mon) 3/3 Private Aviation Lounge@Al Maktoum Airport pin Al M…" at bounding box center [567, 331] width 90 height 153
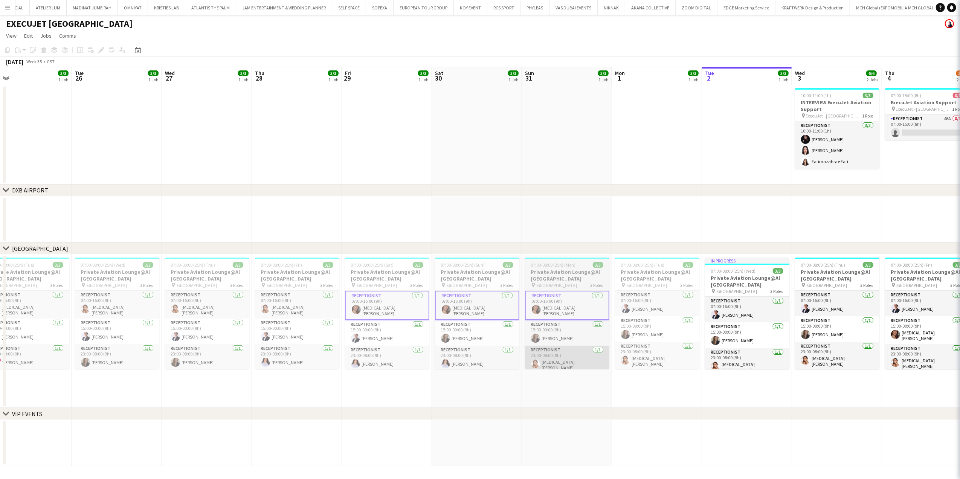
scroll to position [0, 198]
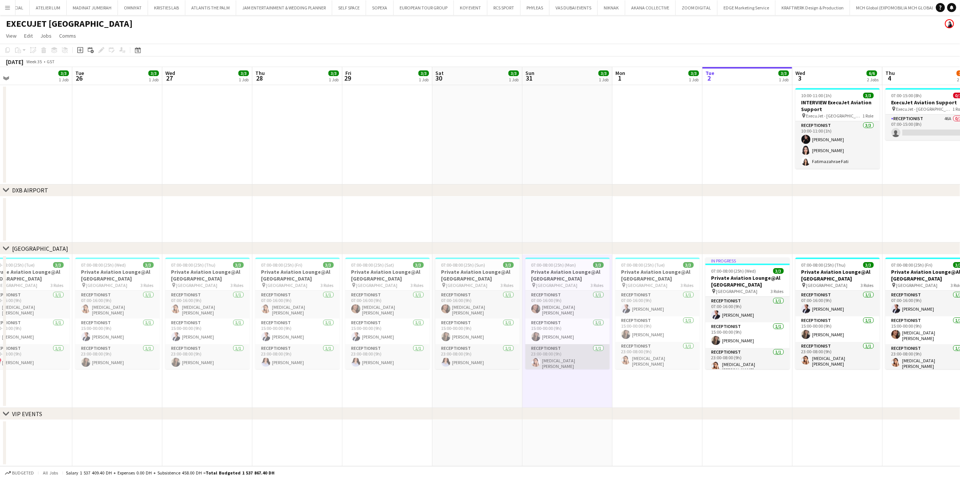
click at [560, 364] on app-card-role "Receptionist 1/1 23:00-08:00 (9h) Yasmin El Rahi" at bounding box center [568, 359] width 84 height 28
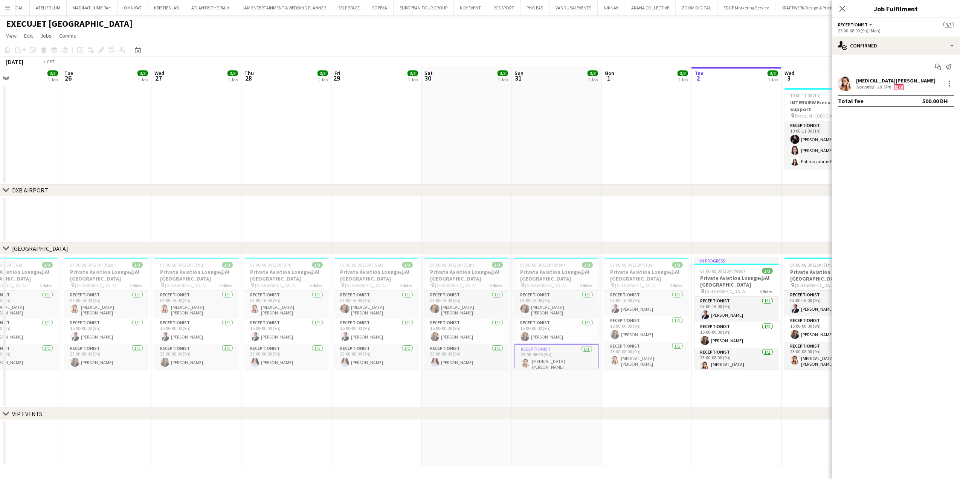
drag, startPoint x: 359, startPoint y: 339, endPoint x: 448, endPoint y: 338, distance: 88.2
click at [448, 338] on app-calendar-viewport "Sat 23 2/3 1 Job Sun 24 3/3 1 Job Mon 25 3/3 1 Job Tue 26 3/3 1 Job Wed 27 3/3 …" at bounding box center [480, 266] width 960 height 399
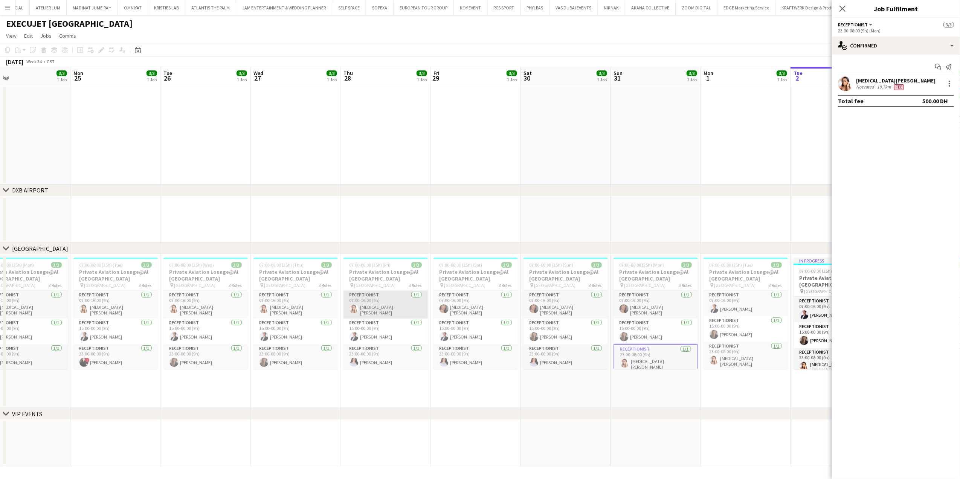
click at [382, 305] on app-card-role "Receptionist 1/1 07:00-16:00 (9h) Yasmin El Rahi" at bounding box center [386, 305] width 84 height 28
drag, startPoint x: 304, startPoint y: 306, endPoint x: 290, endPoint y: 307, distance: 14.7
click at [304, 305] on app-card-role "Receptionist 1/1 07:00-16:00 (9h) Yasmin El Rahi" at bounding box center [296, 305] width 84 height 28
click at [234, 307] on app-card-role "Receptionist 1/1 07:00-16:00 (9h) Yasmin El Rahi" at bounding box center [206, 305] width 84 height 28
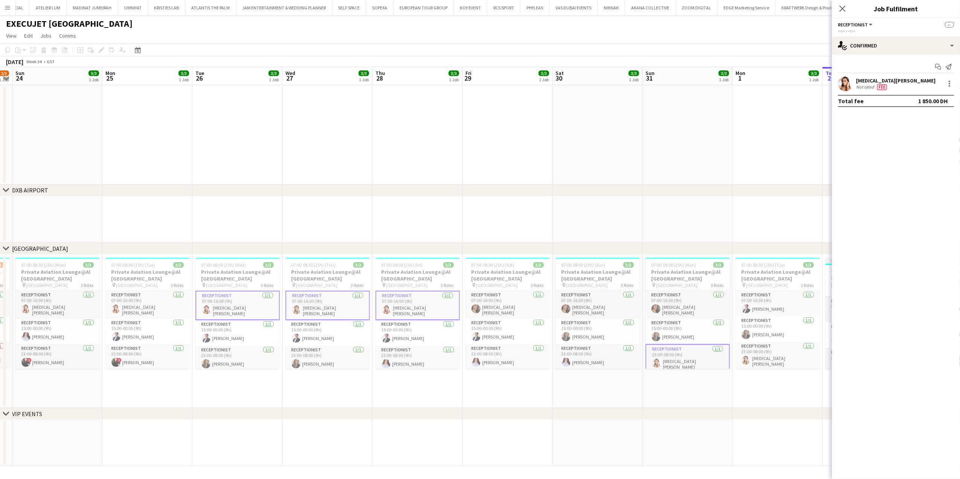
drag, startPoint x: 208, startPoint y: 313, endPoint x: 333, endPoint y: 313, distance: 124.7
click at [333, 313] on app-calendar-viewport "Fri 22 3/3 1 Job Sat 23 2/3 1 Job Sun 24 3/3 1 Job Mon 25 3/3 1 Job Tue 26 3/3 …" at bounding box center [480, 266] width 960 height 399
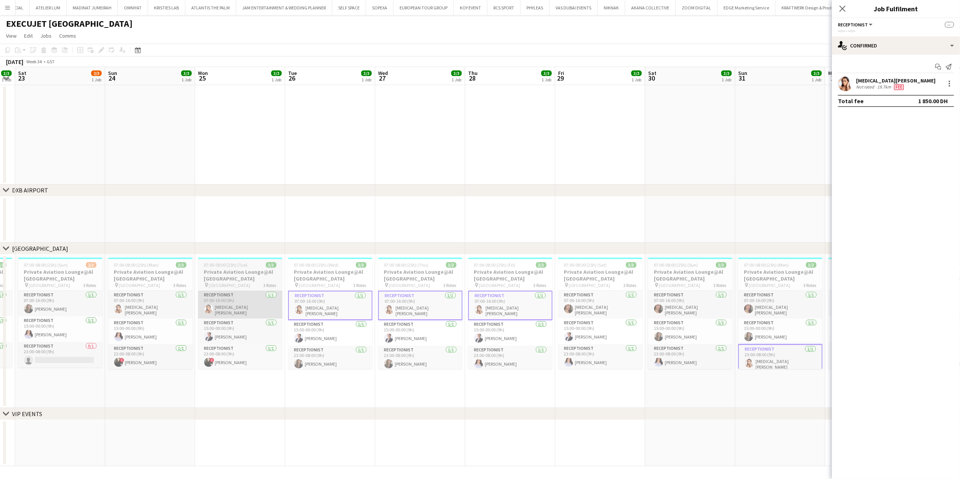
click at [250, 307] on app-card-role "Receptionist 1/1 07:00-16:00 (9h) Yasmin El Rahi" at bounding box center [240, 305] width 84 height 28
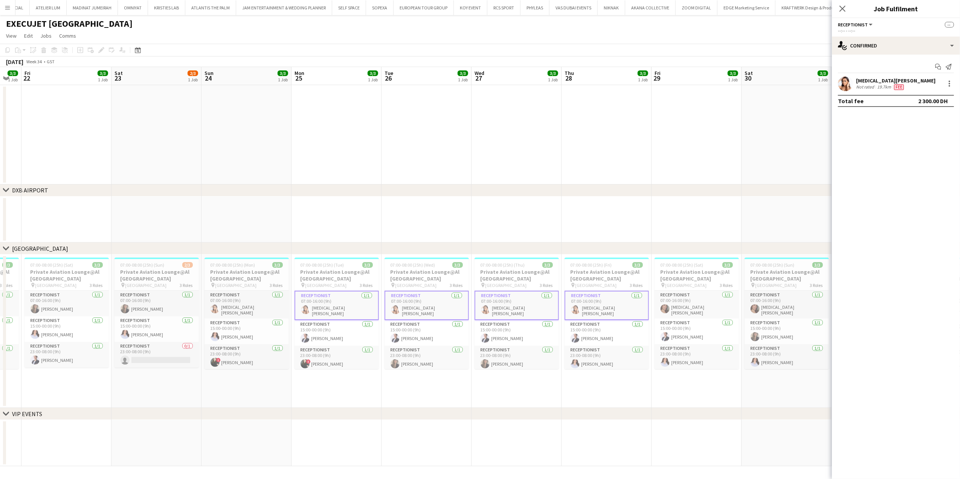
drag, startPoint x: 231, startPoint y: 316, endPoint x: 327, endPoint y: 313, distance: 96.5
click at [327, 313] on app-calendar-viewport "Wed 20 Thu 21 3/3 1 Job Fri 22 3/3 1 Job Sat 23 2/3 1 Job Sun 24 3/3 1 Job Mon …" at bounding box center [480, 266] width 960 height 399
click at [245, 310] on app-card-role "Receptionist 1/1 07:00-16:00 (9h) Yasmin El Rahi" at bounding box center [247, 305] width 84 height 28
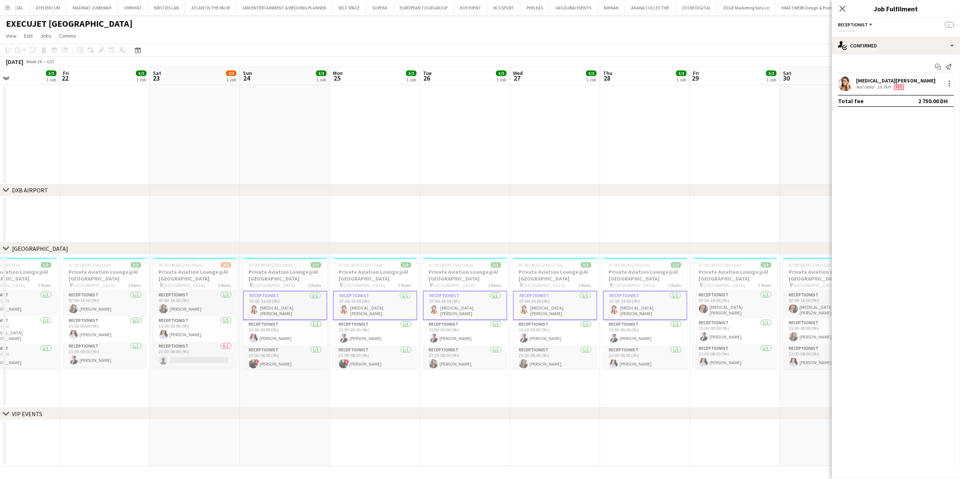
drag, startPoint x: 223, startPoint y: 338, endPoint x: 343, endPoint y: 338, distance: 119.8
click at [343, 338] on app-calendar-viewport "Tue 19 Wed 20 3/3 1 Job Thu 21 3/3 1 Job Fri 22 3/3 1 Job Sat 23 2/3 1 Job Sun …" at bounding box center [480, 266] width 960 height 399
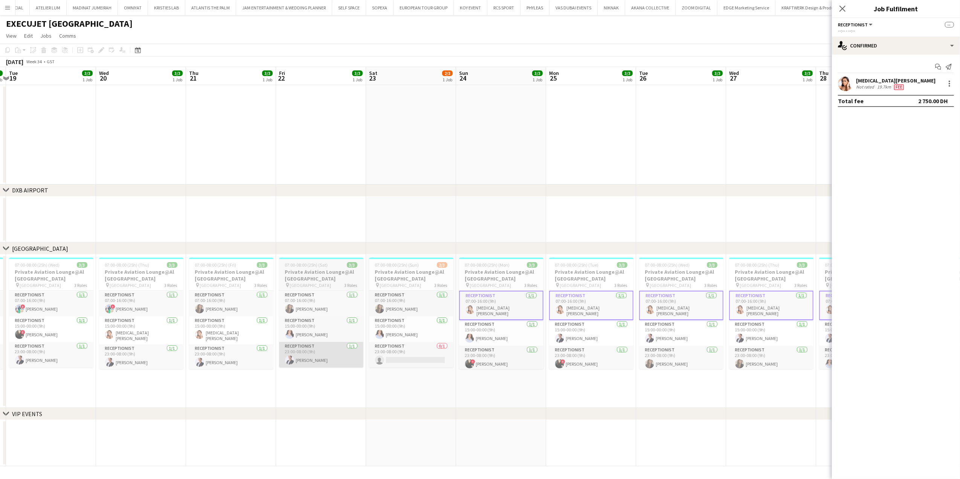
drag, startPoint x: 284, startPoint y: 351, endPoint x: 304, endPoint y: 350, distance: 19.7
click at [315, 350] on app-calendar-viewport "Sun 17 Mon 18 3/3 1 Job Tue 19 3/3 1 Job Wed 20 3/3 1 Job Thu 21 3/3 1 Job Fri …" at bounding box center [480, 266] width 960 height 399
drag, startPoint x: 235, startPoint y: 335, endPoint x: 185, endPoint y: 338, distance: 49.8
click at [234, 337] on app-card-role "Receptionist 1/1 15:00-00:00 (9h) Yasmin El Rahi" at bounding box center [233, 331] width 84 height 28
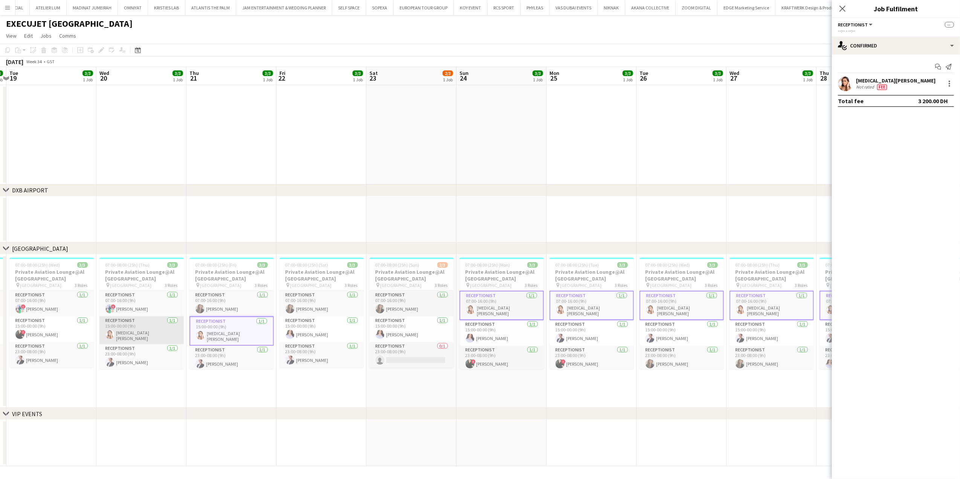
click at [119, 326] on app-card-role "Receptionist 1/1 15:00-00:00 (9h) Yasmin El Rahi" at bounding box center [141, 331] width 84 height 28
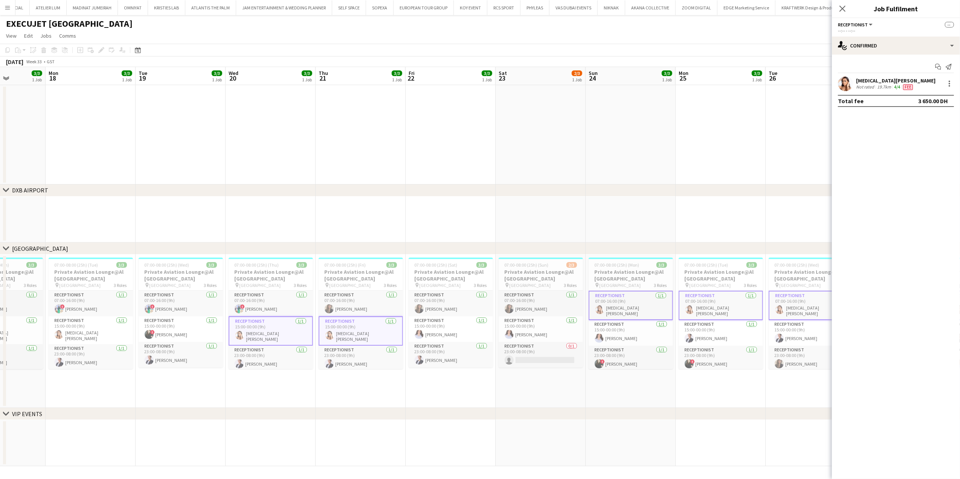
drag, startPoint x: 193, startPoint y: 329, endPoint x: 267, endPoint y: 329, distance: 74.2
click at [267, 329] on app-calendar-viewport "Fri 15 Sat 16 Sun 17 3/3 1 Job Mon 18 3/3 1 Job Tue 19 3/3 1 Job Wed 20 3/3 1 J…" at bounding box center [480, 266] width 960 height 399
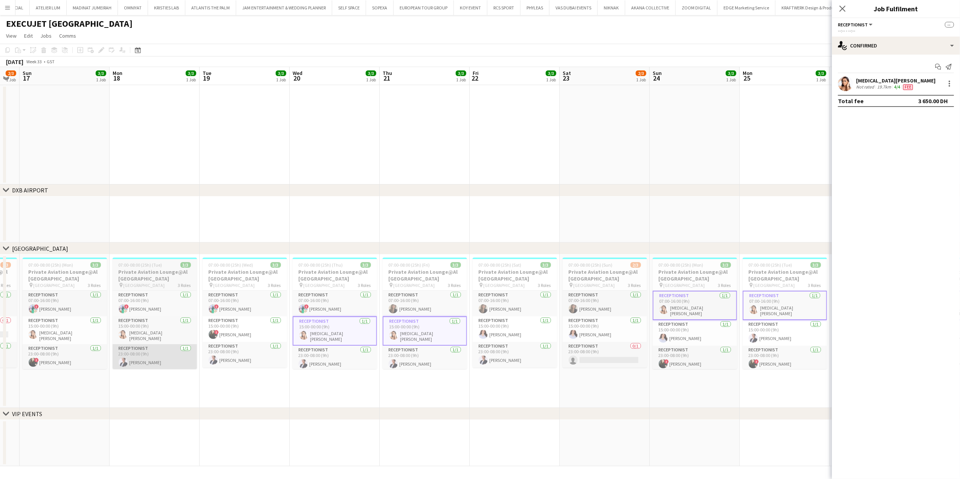
drag, startPoint x: 178, startPoint y: 360, endPoint x: 228, endPoint y: 352, distance: 50.4
click at [249, 358] on app-calendar-viewport "Fri 15 2/3 1 Job Sat 16 2/3 1 Job Sun 17 3/3 1 Job Mon 18 3/3 1 Job Tue 19 3/3 …" at bounding box center [480, 266] width 960 height 399
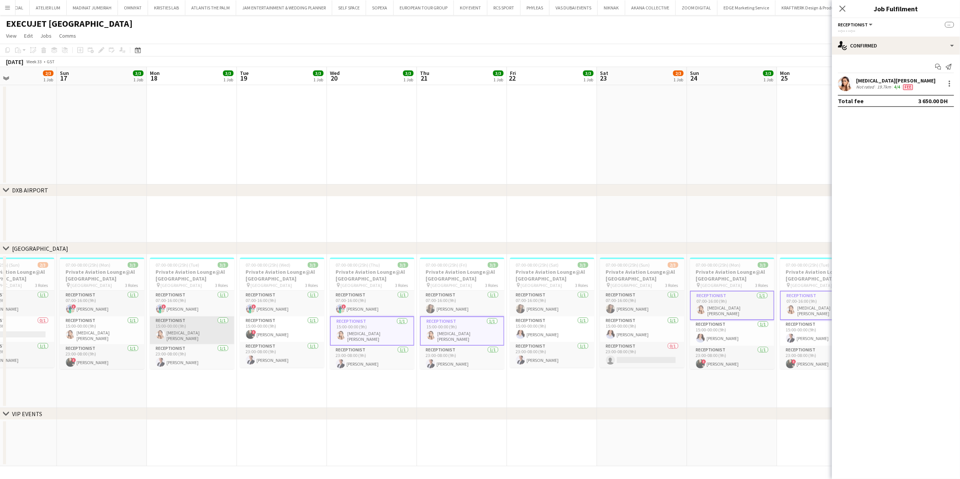
drag, startPoint x: 203, startPoint y: 332, endPoint x: 195, endPoint y: 338, distance: 9.4
click at [203, 332] on app-card-role "Receptionist 1/1 15:00-00:00 (9h) Yasmin El Rahi" at bounding box center [192, 331] width 84 height 28
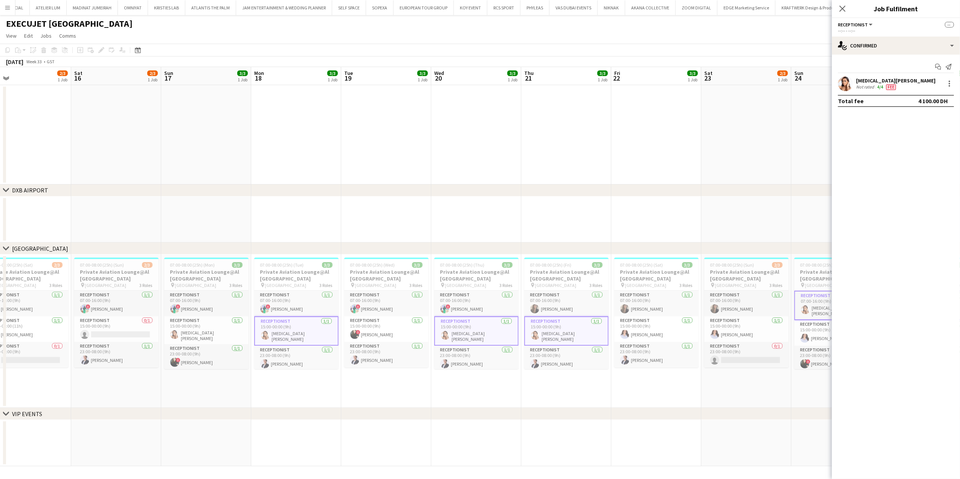
drag, startPoint x: 274, startPoint y: 339, endPoint x: 301, endPoint y: 339, distance: 27.9
click at [301, 339] on app-calendar-viewport "Wed 13 Thu 14 3/3 1 Job Fri 15 2/3 1 Job Sat 16 2/3 1 Job Sun 17 3/3 1 Job Mon …" at bounding box center [480, 266] width 960 height 399
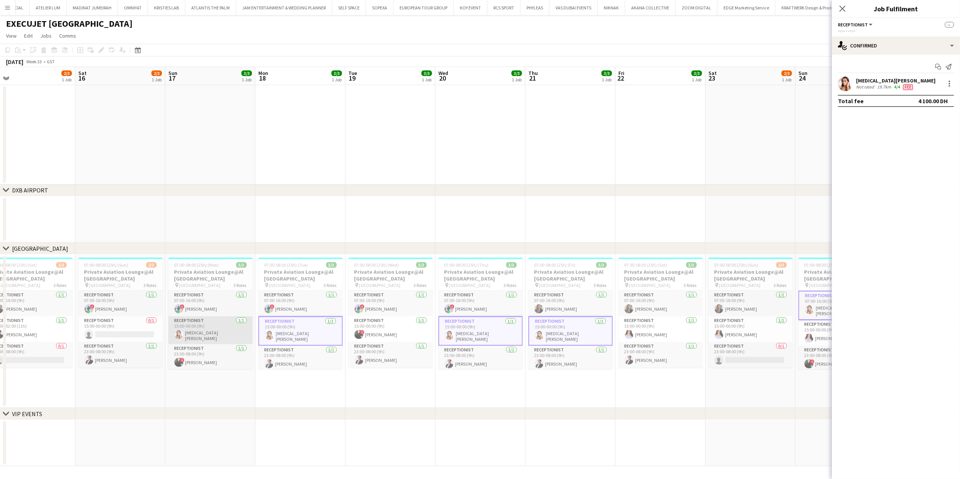
click at [200, 338] on app-card-role "Receptionist 1/1 15:00-00:00 (9h) Yasmin El Rahi" at bounding box center [210, 331] width 84 height 28
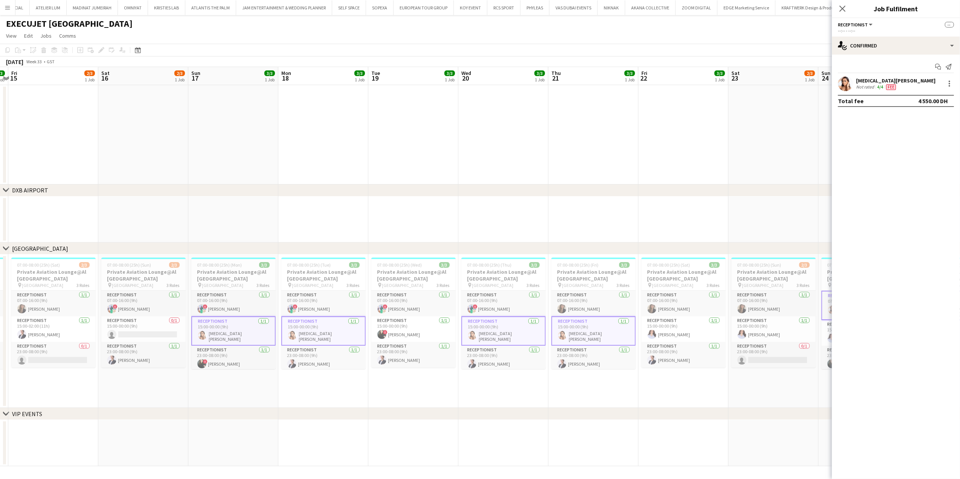
drag, startPoint x: 207, startPoint y: 338, endPoint x: 303, endPoint y: 334, distance: 96.5
click at [303, 334] on app-calendar-viewport "Wed 13 3/3 1 Job Thu 14 3/3 1 Job Fri 15 2/3 1 Job Sat 16 2/3 1 Job Sun 17 3/3 …" at bounding box center [480, 266] width 960 height 399
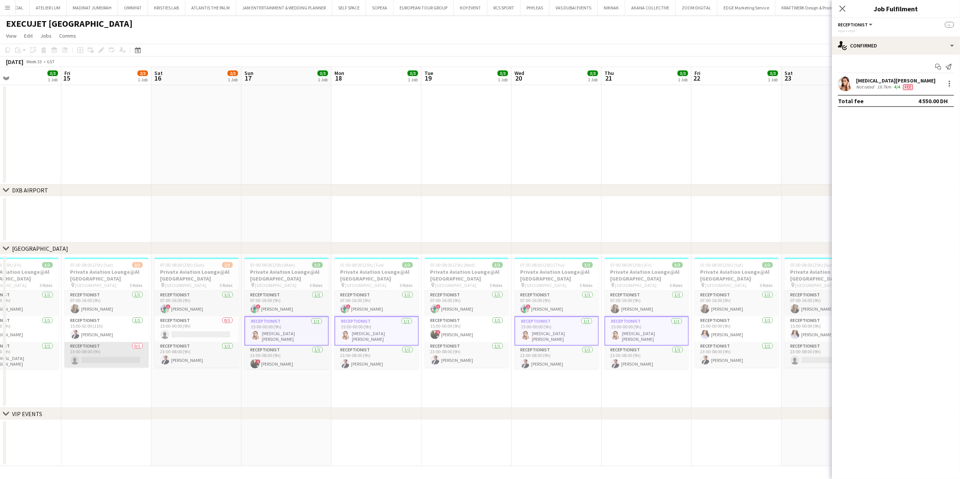
drag, startPoint x: 156, startPoint y: 350, endPoint x: 302, endPoint y: 352, distance: 145.8
click at [312, 350] on app-calendar-viewport "Tue 12 3/3 1 Job Wed 13 3/3 1 Job Thu 14 3/3 1 Job Fri 15 2/3 1 Job Sat 16 2/3 …" at bounding box center [480, 266] width 960 height 399
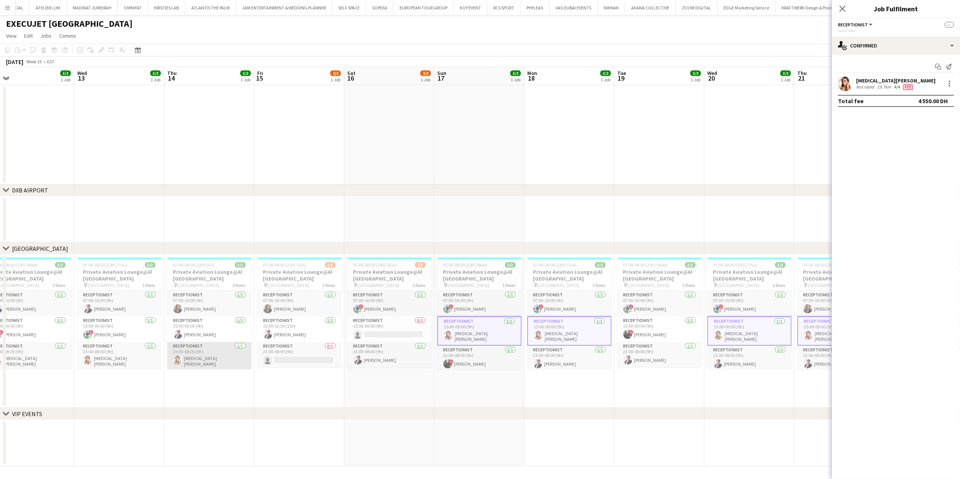
click at [231, 355] on app-card-role "Receptionist 1/1 23:00-08:00 (9h) Yasmin El Rahi" at bounding box center [209, 357] width 84 height 28
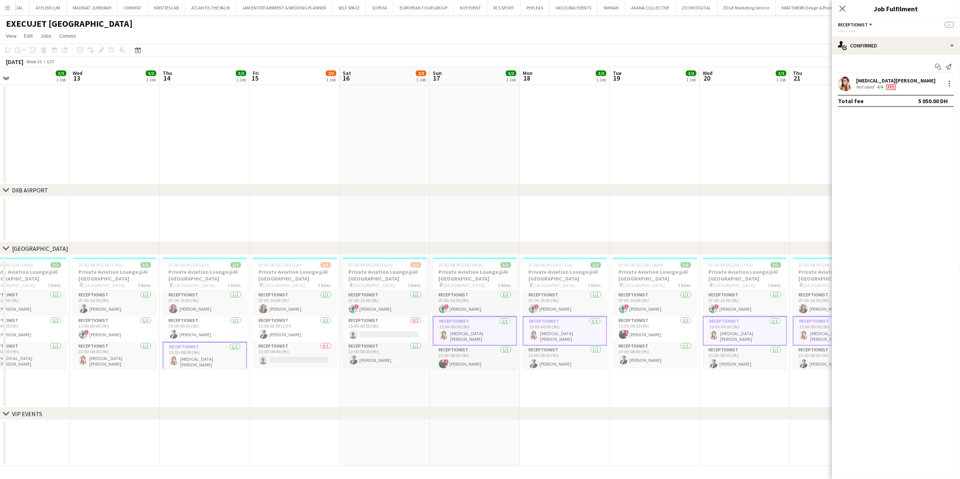
drag, startPoint x: 222, startPoint y: 359, endPoint x: 309, endPoint y: 355, distance: 86.7
click at [309, 355] on app-calendar-viewport "Sun 10 3/3 1 Job Mon 11 3/3 1 Job Tue 12 3/3 1 Job Wed 13 3/3 1 Job Thu 14 3/3 …" at bounding box center [480, 266] width 960 height 399
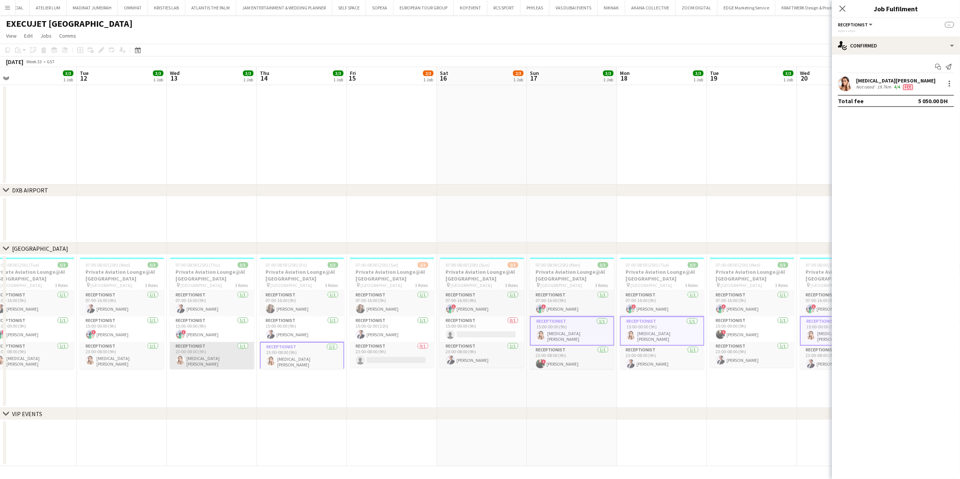
click at [231, 356] on app-card-role "Receptionist 1/1 23:00-08:00 (9h) Yasmin El Rahi" at bounding box center [212, 357] width 84 height 28
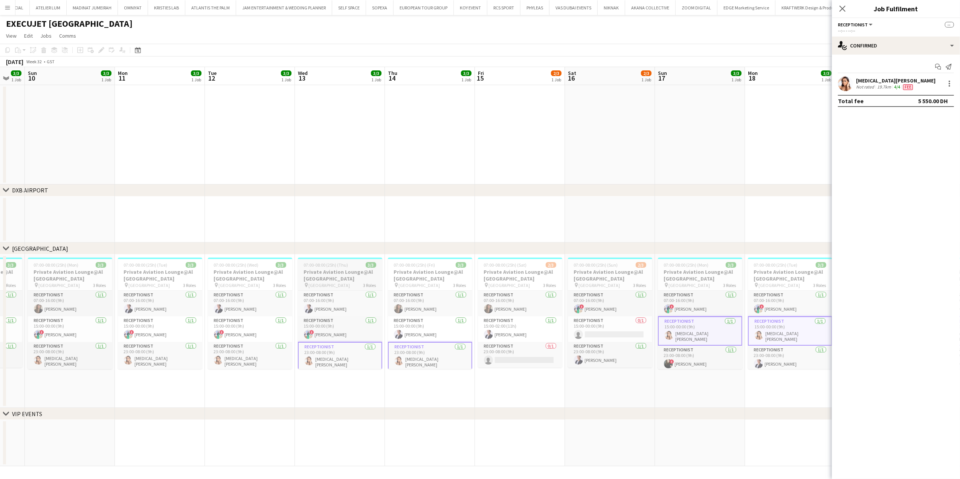
drag, startPoint x: 220, startPoint y: 356, endPoint x: 323, endPoint y: 351, distance: 102.2
click at [340, 348] on app-calendar-viewport "Fri 8 Sat 9 3/3 1 Job Sun 10 3/3 1 Job Mon 11 3/3 1 Job Tue 12 3/3 1 Job Wed 13…" at bounding box center [480, 266] width 960 height 399
click at [252, 353] on app-card-role "Receptionist 1/1 23:00-08:00 (9h) Yasmin El Rahi" at bounding box center [250, 357] width 84 height 28
click at [170, 358] on app-card-role "Receptionist 1/1 23:00-08:00 (9h) Yasmin El Rahi" at bounding box center [161, 357] width 84 height 28
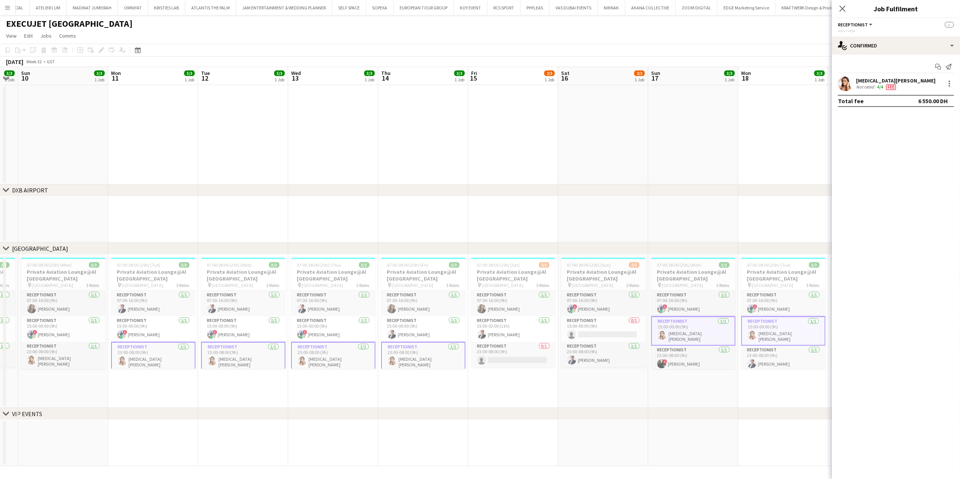
click at [259, 357] on app-calendar-viewport "Fri 8 3/3 1 Job Sat 9 3/3 1 Job Sun 10 3/3 1 Job Mon 11 3/3 1 Job Tue 12 3/3 1 …" at bounding box center [480, 266] width 960 height 399
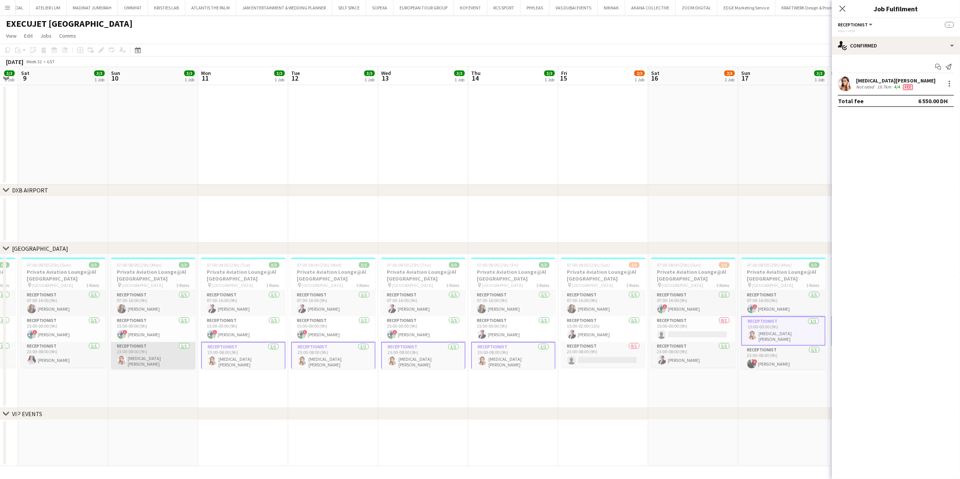
click at [177, 359] on app-card-role "Receptionist 1/1 23:00-08:00 (9h) Yasmin El Rahi" at bounding box center [153, 357] width 84 height 28
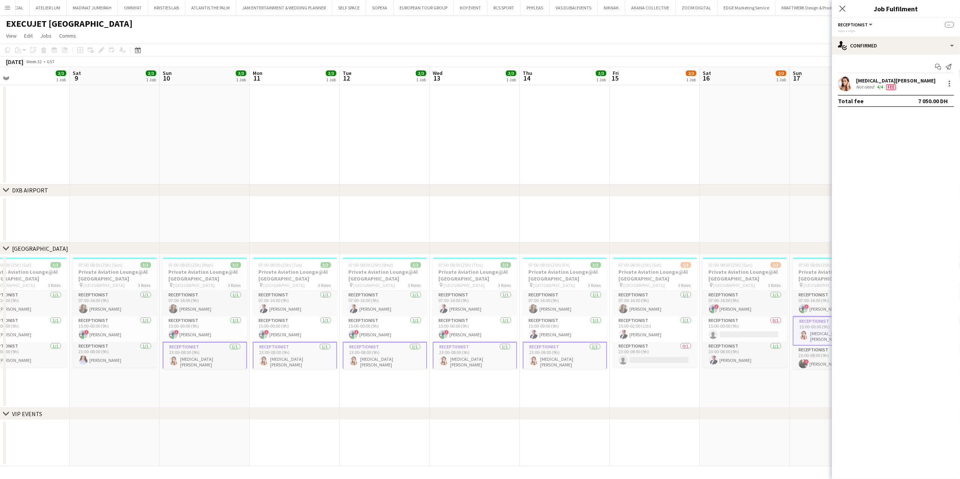
drag, startPoint x: 196, startPoint y: 359, endPoint x: 326, endPoint y: 360, distance: 130.0
click at [326, 360] on app-calendar-viewport "Wed 6 Thu 7 3/3 1 Job Fri 8 3/3 1 Job Sat 9 3/3 1 Job Sun 10 3/3 1 Job Mon 11 3…" at bounding box center [480, 266] width 960 height 399
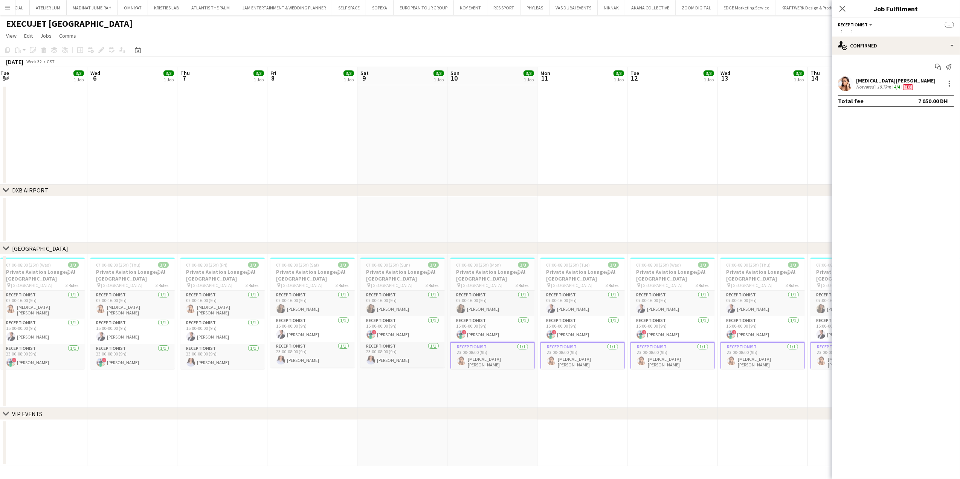
drag, startPoint x: 130, startPoint y: 350, endPoint x: 325, endPoint y: 350, distance: 194.8
click at [325, 350] on app-calendar-viewport "Sun 3 Mon 4 Tue 5 3/3 1 Job Wed 6 3/3 1 Job Thu 7 3/3 1 Job Fri 8 3/3 1 Job Sat…" at bounding box center [480, 266] width 960 height 399
click at [227, 311] on app-card-role "Receptionist 1/1 07:00-16:00 (9h) Yasmin El Rahi" at bounding box center [222, 305] width 84 height 28
click at [144, 302] on app-card-role "Receptionist 1/1 07:00-16:00 (9h) Yasmin El Rahi" at bounding box center [133, 305] width 84 height 28
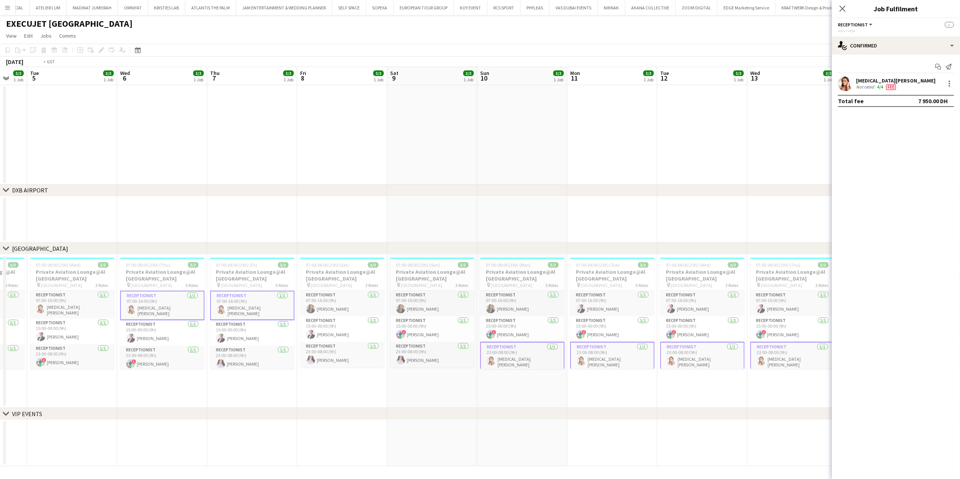
click at [273, 304] on app-calendar-viewport "Sun 3 3/3 1 Job Mon 4 3/3 1 Job Tue 5 3/3 1 Job Wed 6 3/3 1 Job Thu 7 3/3 1 Job…" at bounding box center [480, 266] width 960 height 399
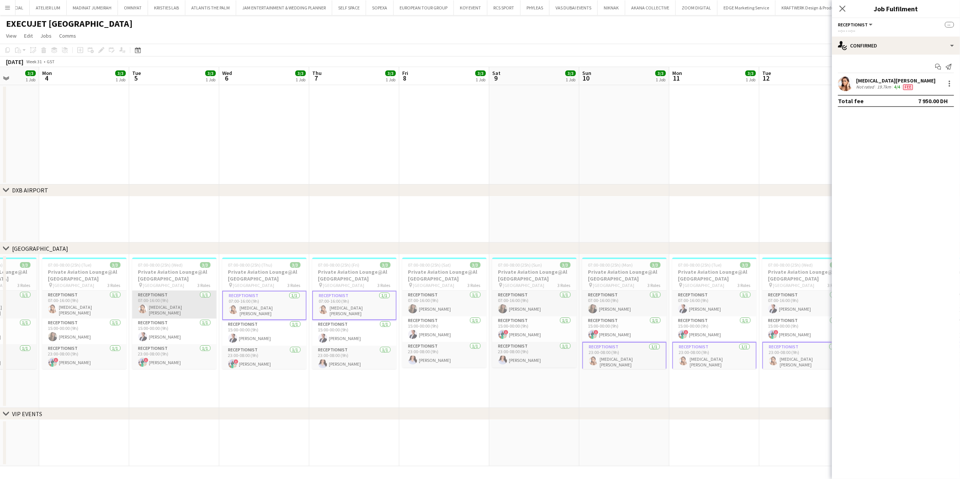
click at [186, 303] on app-card-role "Receptionist 1/1 07:00-16:00 (9h) Yasmin El Rahi" at bounding box center [174, 305] width 84 height 28
click at [97, 309] on app-card-role "Receptionist 1/1 07:00-16:00 (9h) Yasmin El Rahi" at bounding box center [84, 305] width 84 height 28
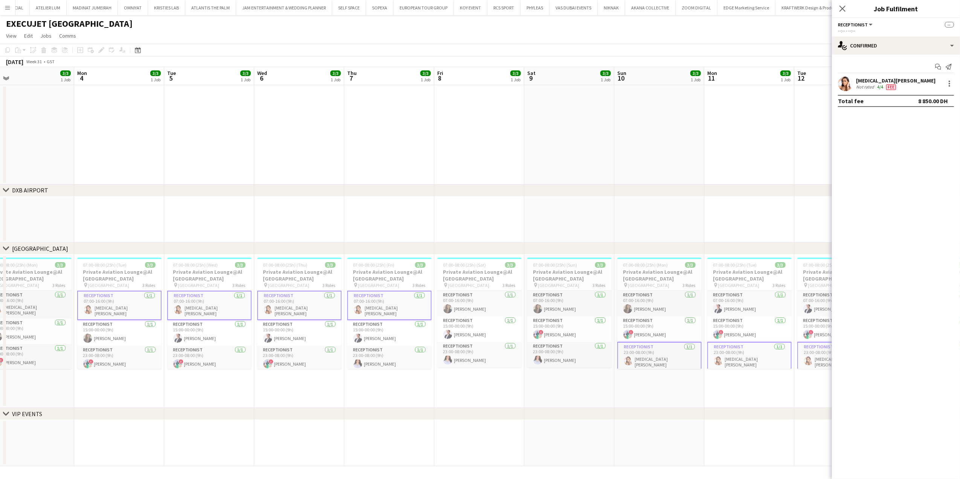
drag, startPoint x: 156, startPoint y: 310, endPoint x: 287, endPoint y: 307, distance: 131.5
click at [287, 307] on app-calendar-viewport "Fri 1 3/3 1 Job Sat 2 3/3 1 Job Sun 3 3/3 1 Job Mon 4 3/3 1 Job Tue 5 3/3 1 Job…" at bounding box center [480, 266] width 960 height 399
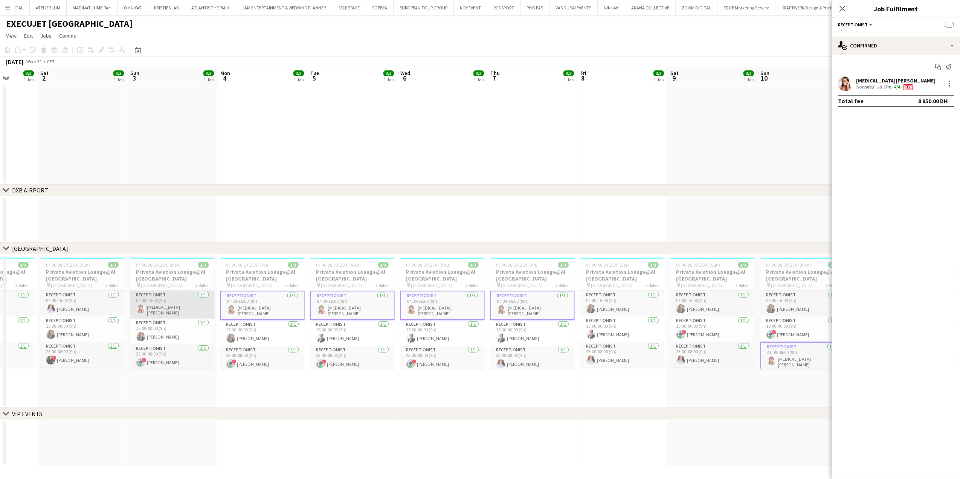
click at [167, 304] on app-card-role "Receptionist 1/1 07:00-16:00 (9h) Yasmin El Rahi" at bounding box center [172, 305] width 84 height 28
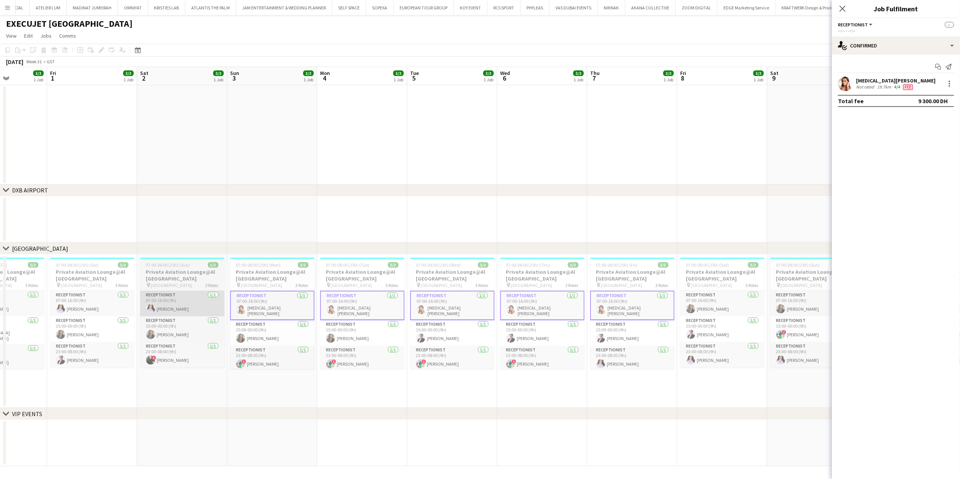
drag, startPoint x: 173, startPoint y: 306, endPoint x: 219, endPoint y: 306, distance: 46.3
click at [258, 305] on app-calendar-viewport "Tue 29 Wed 30 3/3 1 Job Thu 31 3/3 1 Job Fri 1 3/3 1 Job Sat 2 3/3 1 Job Sun 3 …" at bounding box center [480, 266] width 960 height 399
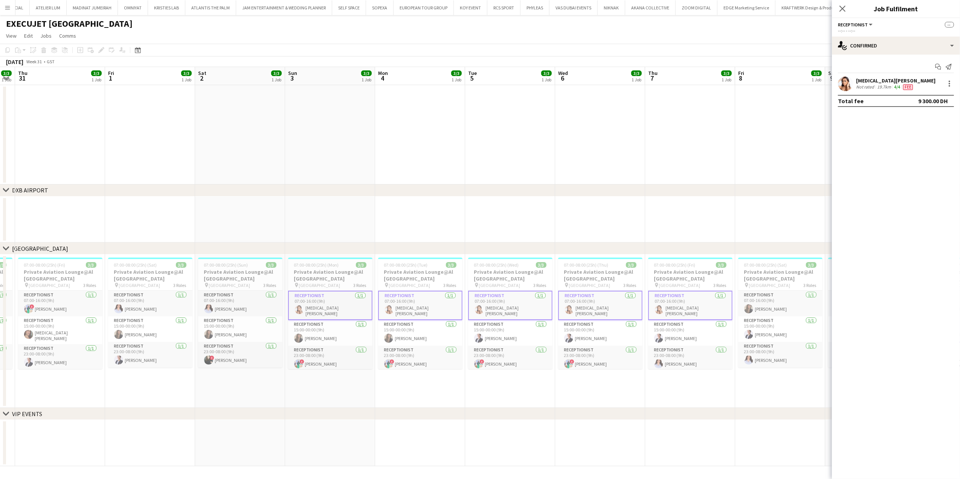
scroll to position [0, 160]
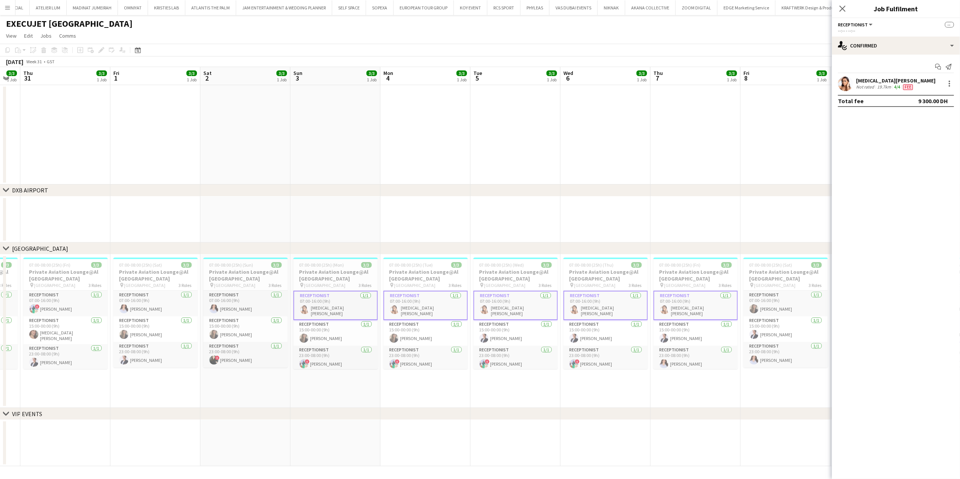
drag, startPoint x: 109, startPoint y: 330, endPoint x: 154, endPoint y: 329, distance: 44.8
click at [154, 329] on app-calendar-viewport "Tue 29 3/3 1 Job Wed 30 3/3 1 Job Thu 31 3/3 1 Job Fri 1 3/3 1 Job Sat 2 3/3 1 …" at bounding box center [480, 266] width 960 height 399
click at [338, 343] on app-card-role "Receptionist 1/1 15:00-00:00 (9h) Leila Haghshenas" at bounding box center [336, 334] width 84 height 26
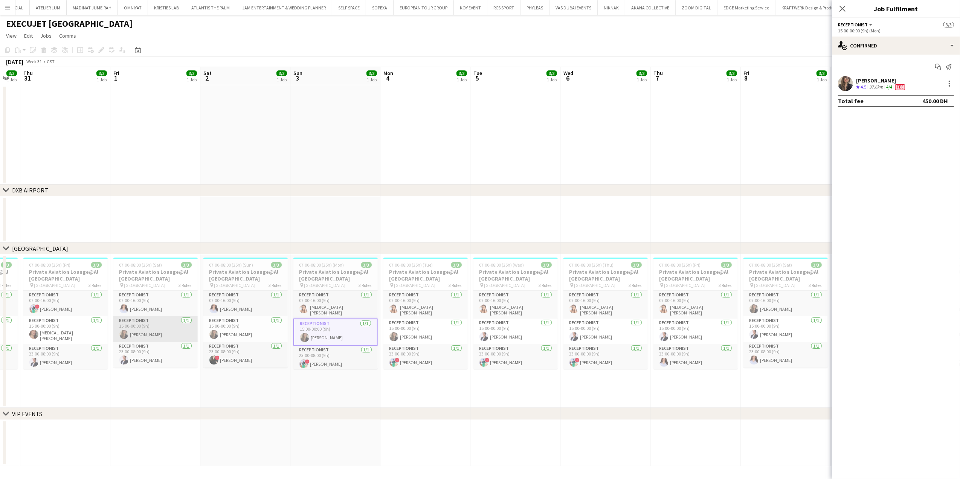
click at [166, 331] on app-card-role "Receptionist 1/1 15:00-00:00 (9h) Leila Haghshenas" at bounding box center [155, 330] width 84 height 26
click at [231, 330] on app-calendar-viewport "Tue 29 3/3 1 Job Wed 30 3/3 1 Job Thu 31 3/3 1 Job Fri 1 3/3 1 Job Sat 2 3/3 1 …" at bounding box center [480, 266] width 960 height 399
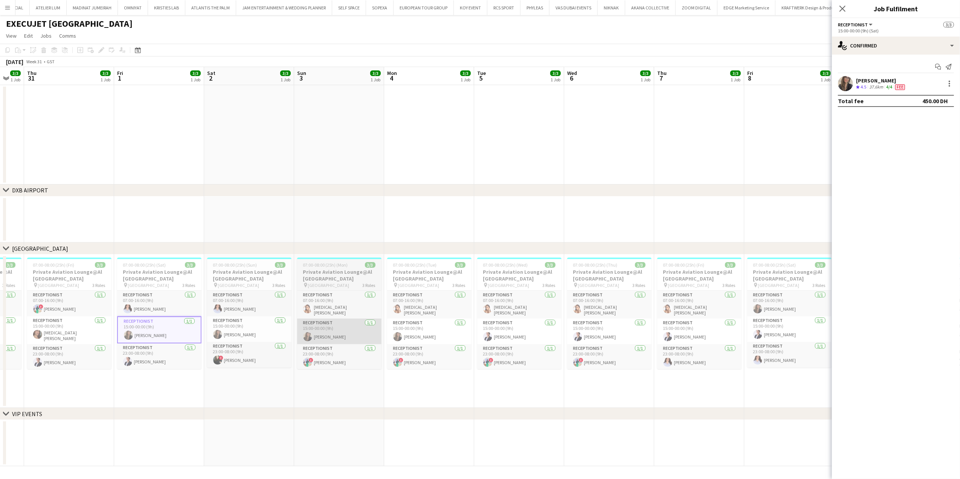
click at [318, 332] on app-card-role "Receptionist 1/1 15:00-00:00 (9h) Leila Haghshenas" at bounding box center [339, 332] width 84 height 26
click at [265, 332] on app-card-role "Receptionist 1/1 15:00-00:00 (9h) Leila Haghshenas" at bounding box center [251, 330] width 84 height 26
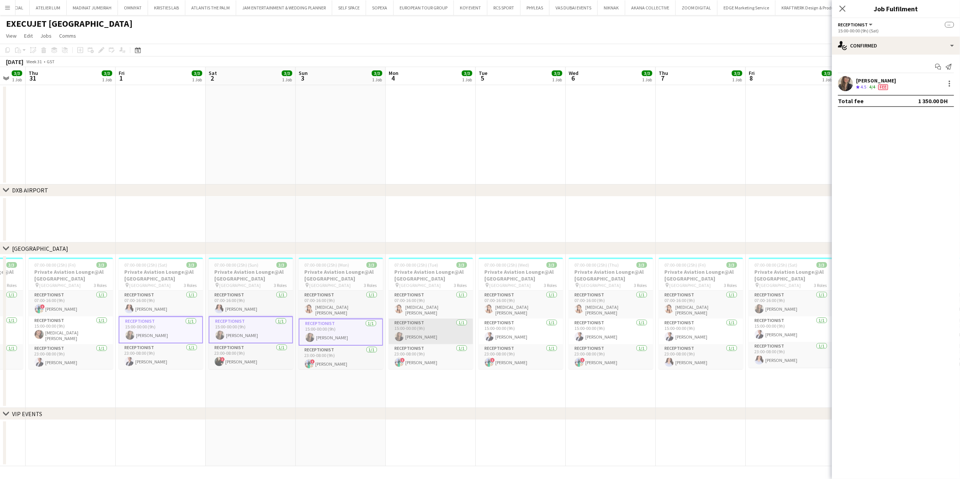
click at [425, 330] on app-card-role "Receptionist 1/1 15:00-00:00 (9h) Leila Haghshenas" at bounding box center [431, 332] width 84 height 26
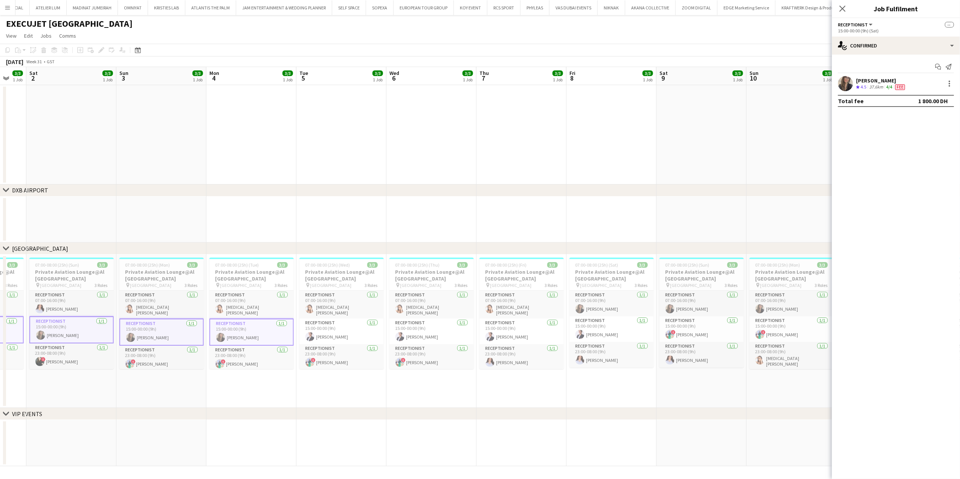
drag, startPoint x: 412, startPoint y: 325, endPoint x: 269, endPoint y: 311, distance: 143.8
click at [269, 311] on app-calendar-viewport "Tue 29 3/3 1 Job Wed 30 3/3 1 Job Thu 31 3/3 1 Job Fri 1 3/3 1 Job Sat 2 3/3 1 …" at bounding box center [480, 266] width 960 height 399
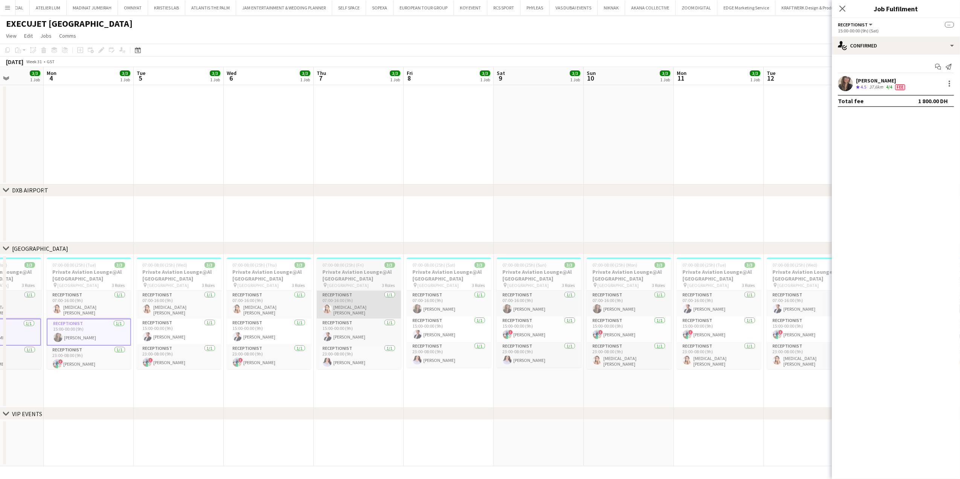
drag, startPoint x: 356, startPoint y: 312, endPoint x: 340, endPoint y: 314, distance: 15.9
click at [273, 312] on app-calendar-viewport "Thu 31 3/3 1 Job Fri 1 3/3 1 Job Sat 2 3/3 1 Job Sun 3 3/3 1 Job Mon 4 3/3 1 Jo…" at bounding box center [480, 266] width 960 height 399
click at [460, 303] on app-card-role "Receptionist 1/1 07:00-16:00 (9h) Leila Haghshenas" at bounding box center [447, 304] width 84 height 26
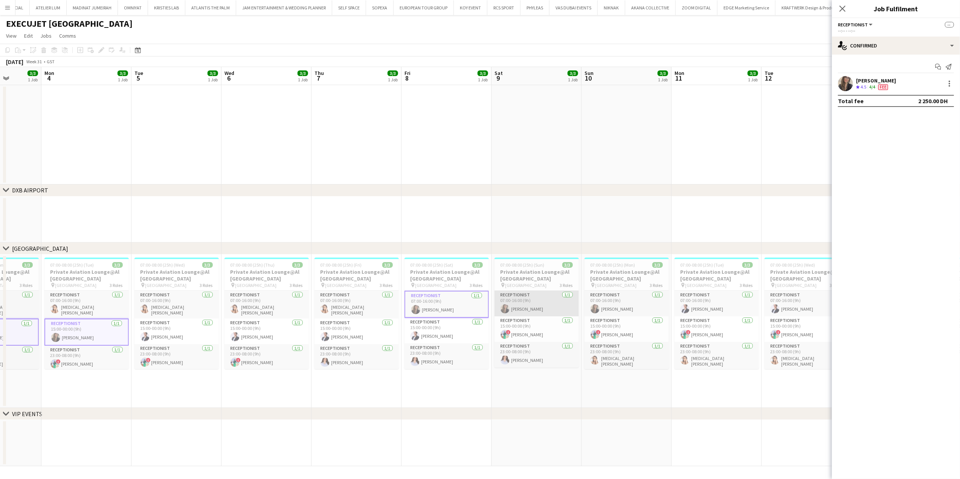
click at [525, 303] on app-card-role "Receptionist 1/1 07:00-16:00 (9h) Leila Haghshenas" at bounding box center [537, 304] width 84 height 26
click at [606, 305] on app-card-role "Receptionist 1/1 07:00-16:00 (9h) Leila Haghshenas" at bounding box center [628, 304] width 84 height 26
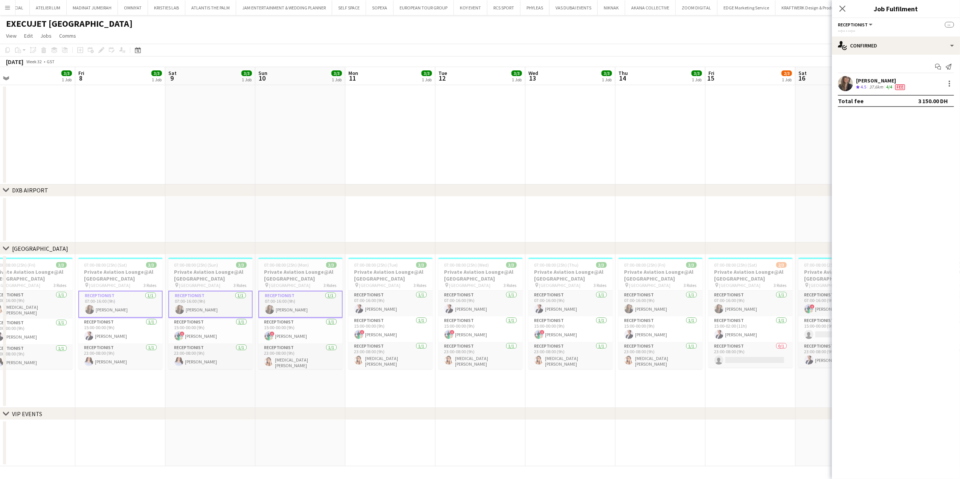
scroll to position [0, 323]
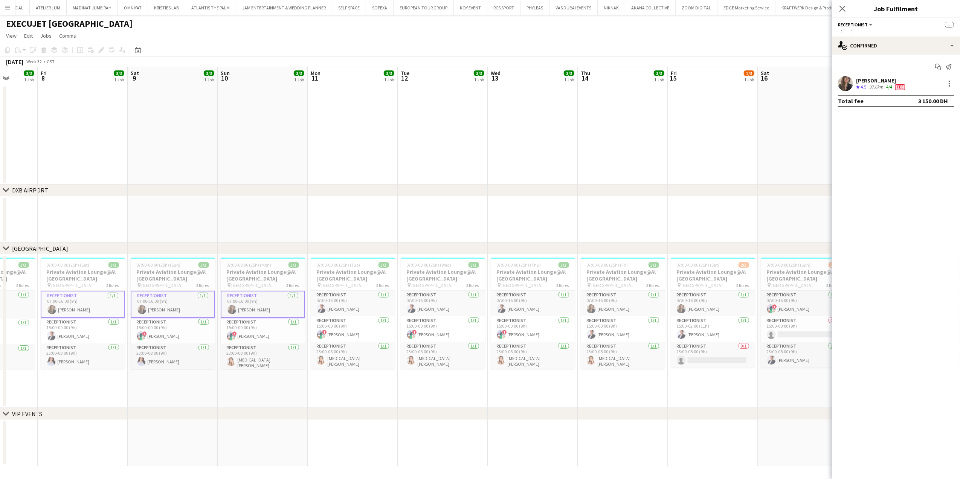
drag, startPoint x: 621, startPoint y: 305, endPoint x: 268, endPoint y: 308, distance: 353.8
click at [268, 308] on app-calendar-viewport "Mon 4 3/3 1 Job Tue 5 3/3 1 Job Wed 6 3/3 1 Job Thu 7 3/3 1 Job Fri 8 3/3 1 Job…" at bounding box center [480, 266] width 960 height 399
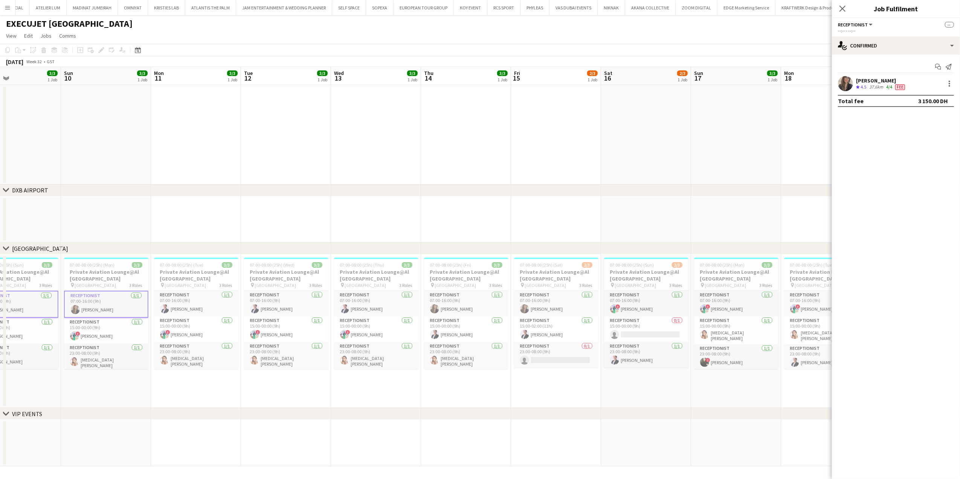
drag, startPoint x: 484, startPoint y: 343, endPoint x: 384, endPoint y: 343, distance: 99.5
click at [384, 343] on app-calendar-viewport "Wed 6 3/3 1 Job Thu 7 3/3 1 Job Fri 8 3/3 1 Job Sat 9 3/3 1 Job Sun 10 3/3 1 Jo…" at bounding box center [480, 266] width 960 height 399
click at [465, 306] on app-card-role "Receptionist 1/1 07:00-16:00 (9h) Leila Haghshenas" at bounding box center [463, 304] width 84 height 26
click at [545, 305] on app-card-role "Receptionist 1/1 07:00-16:00 (9h) Leila Haghshenas" at bounding box center [554, 304] width 84 height 26
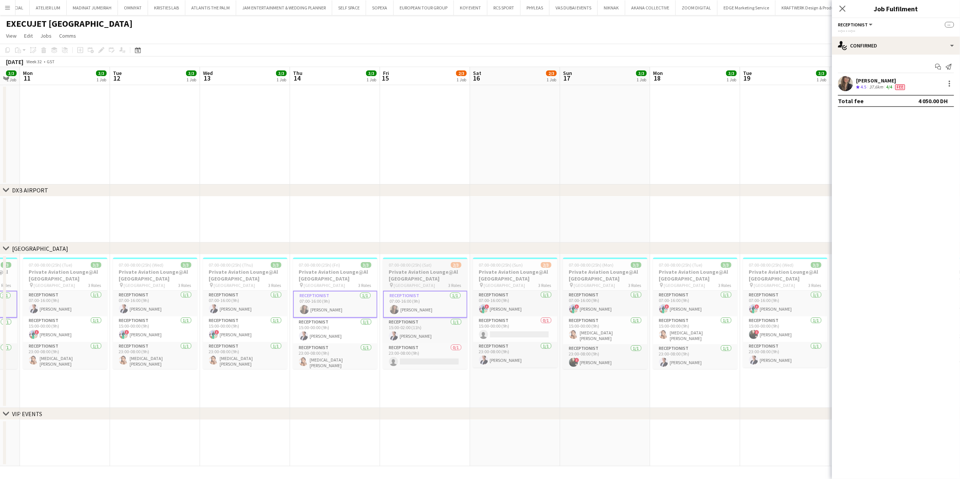
drag, startPoint x: 560, startPoint y: 305, endPoint x: 436, endPoint y: 299, distance: 124.1
click at [414, 305] on app-calendar-viewport "Fri 8 3/3 1 Job Sat 9 3/3 1 Job Sun 10 3/3 1 Job Mon 11 3/3 1 Job Tue 12 3/3 1 …" at bounding box center [480, 266] width 960 height 399
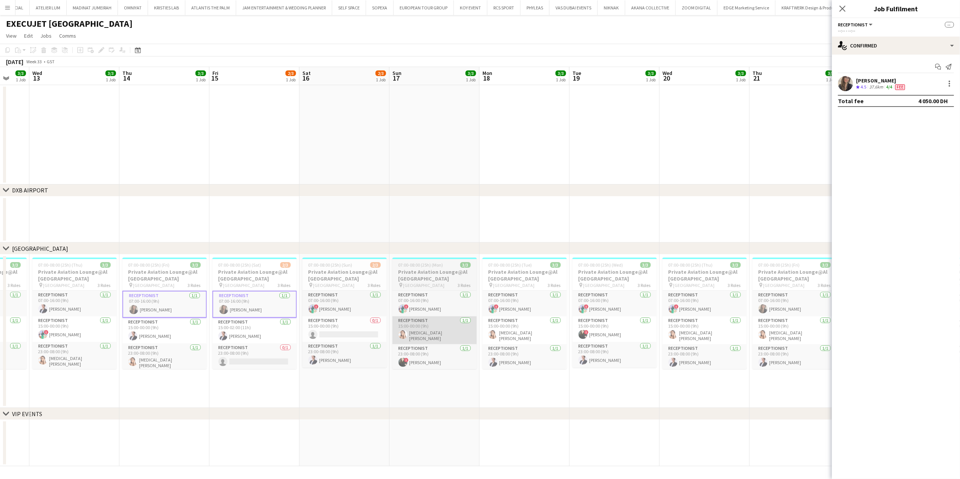
scroll to position [0, 206]
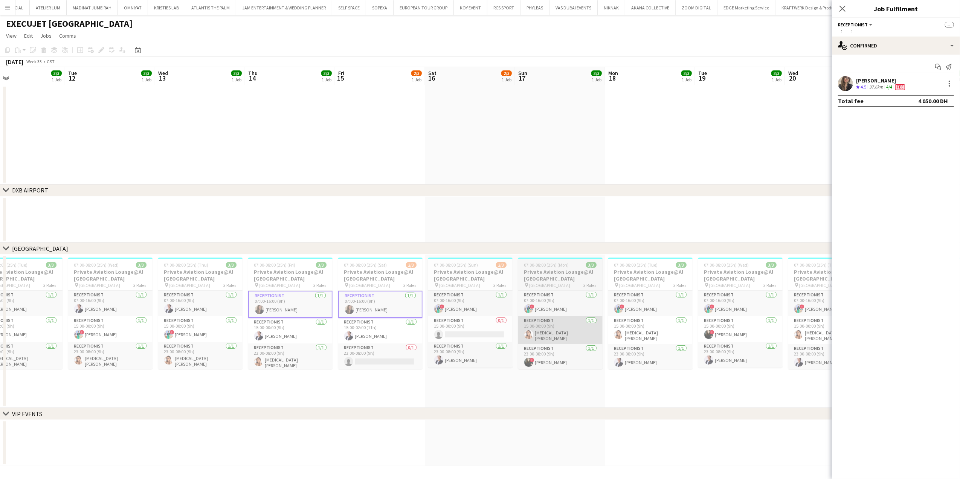
drag, startPoint x: 598, startPoint y: 330, endPoint x: 401, endPoint y: 328, distance: 197.1
click at [398, 330] on app-calendar-viewport "Sat 9 3/3 1 Job Sun 10 3/3 1 Job Mon 11 3/3 1 Job Tue 12 3/3 1 Job Wed 13 3/3 1…" at bounding box center [480, 266] width 960 height 399
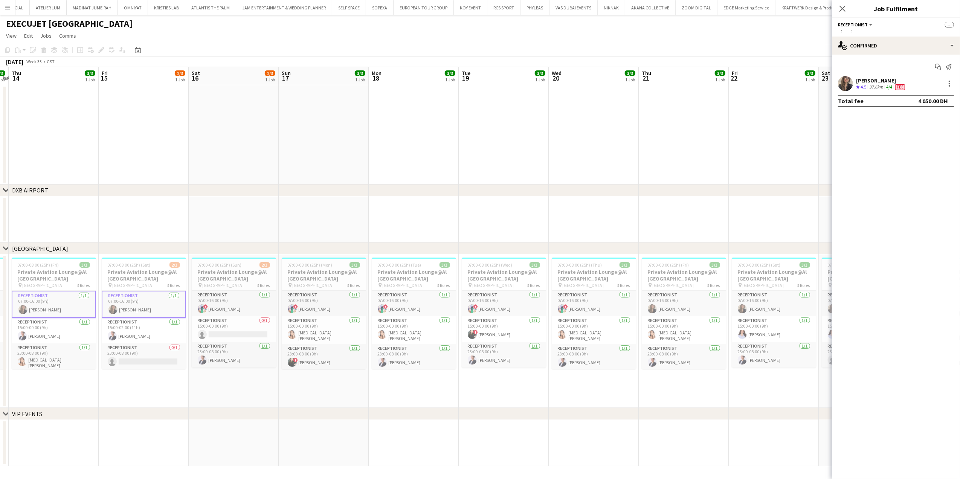
scroll to position [0, 267]
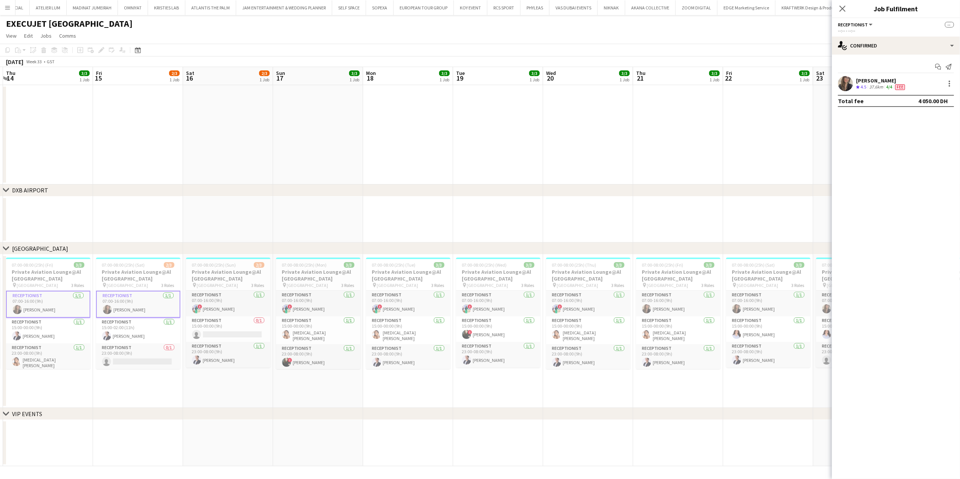
drag, startPoint x: 647, startPoint y: 338, endPoint x: 496, endPoint y: 343, distance: 151.2
click at [496, 343] on app-calendar-viewport "Mon 11 3/3 1 Job Tue 12 3/3 1 Job Wed 13 3/3 1 Job Thu 14 3/3 1 Job Fri 15 2/3 …" at bounding box center [480, 266] width 960 height 399
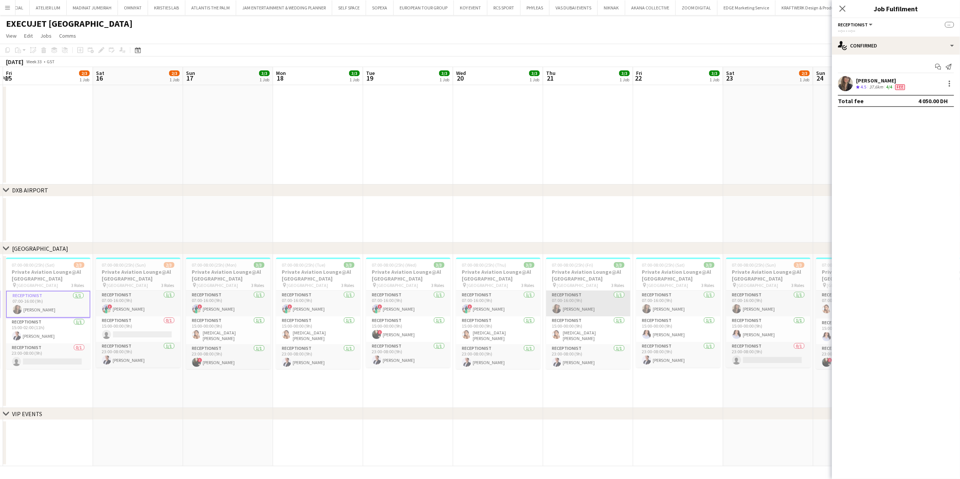
click at [596, 313] on app-card-role "Receptionist 1/1 07:00-16:00 (9h) Leila Haghshenas" at bounding box center [588, 304] width 84 height 26
click at [658, 294] on app-card-role "Receptionist 1/1 07:00-16:00 (9h) Leila Haghshenas" at bounding box center [679, 304] width 84 height 26
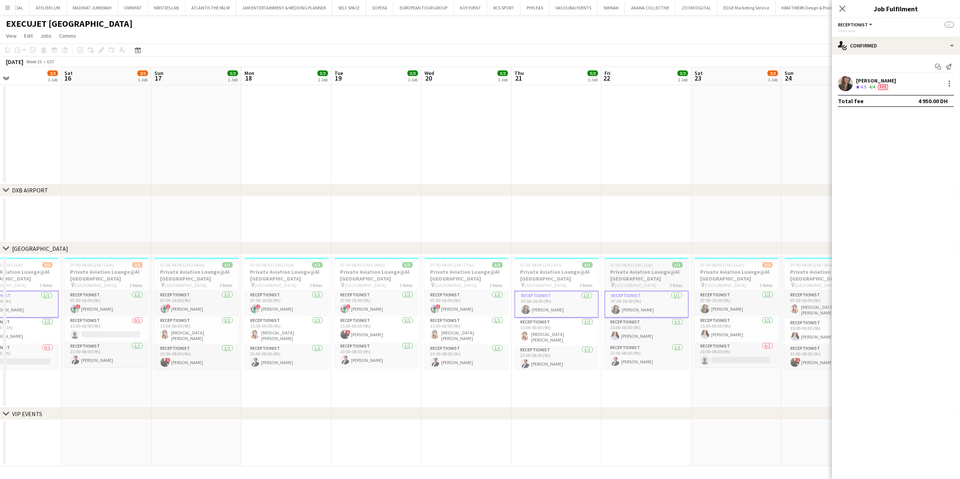
drag, startPoint x: 661, startPoint y: 300, endPoint x: 463, endPoint y: 304, distance: 197.5
click at [438, 306] on app-calendar-viewport "Tue 12 3/3 1 Job Wed 13 3/3 1 Job Thu 14 3/3 1 Job Fri 15 2/3 1 Job Sat 16 2/3 …" at bounding box center [480, 266] width 960 height 399
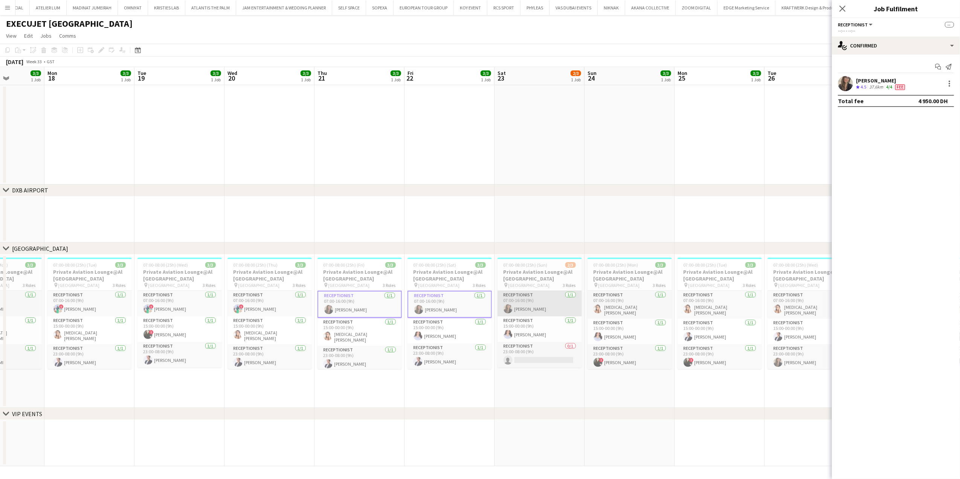
click at [550, 306] on app-card-role "Receptionist 1/1 07:00-16:00 (9h) Leila Haghshenas" at bounding box center [540, 304] width 84 height 26
click at [626, 307] on app-card-role "Receptionist 1/1 07:00-16:00 (9h) Yasmin El Rahi" at bounding box center [630, 305] width 84 height 28
click at [619, 306] on app-card-role "Receptionist 1/1 07:00-16:00 (9h) Yasmin El Rahi" at bounding box center [630, 305] width 84 height 29
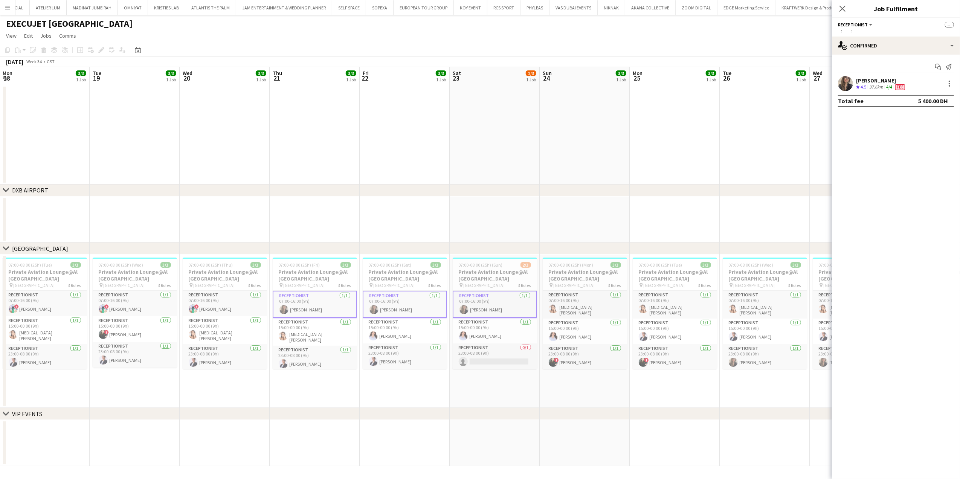
drag, startPoint x: 537, startPoint y: 327, endPoint x: 468, endPoint y: 329, distance: 68.6
click at [468, 329] on app-calendar-viewport "Fri 15 2/3 1 Job Sat 16 2/3 1 Job Sun 17 3/3 1 Job Mon 18 3/3 1 Job Tue 19 3/3 …" at bounding box center [480, 266] width 960 height 399
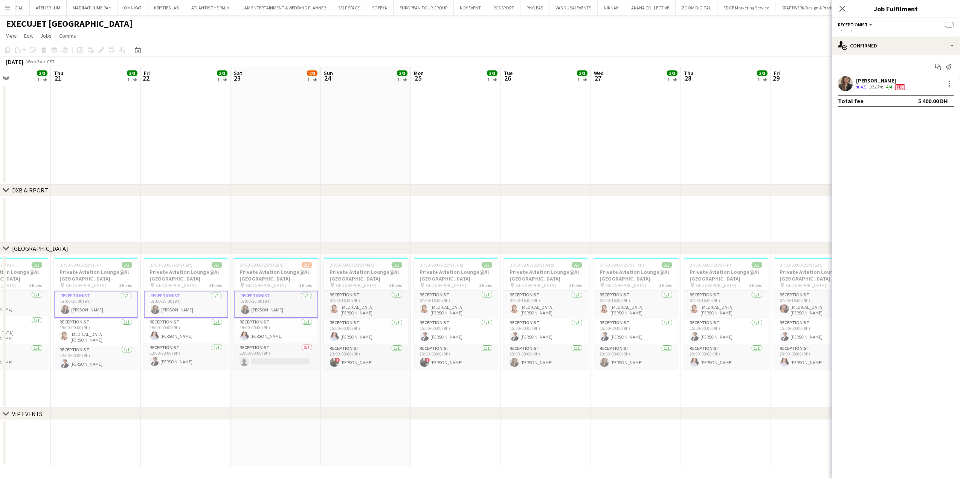
drag, startPoint x: 595, startPoint y: 347, endPoint x: 489, endPoint y: 338, distance: 106.7
click at [485, 347] on app-calendar-viewport "Mon 18 3/3 1 Job Tue 19 3/3 1 Job Wed 20 3/3 1 Job Thu 21 3/3 1 Job Fri 22 3/3 …" at bounding box center [480, 266] width 960 height 399
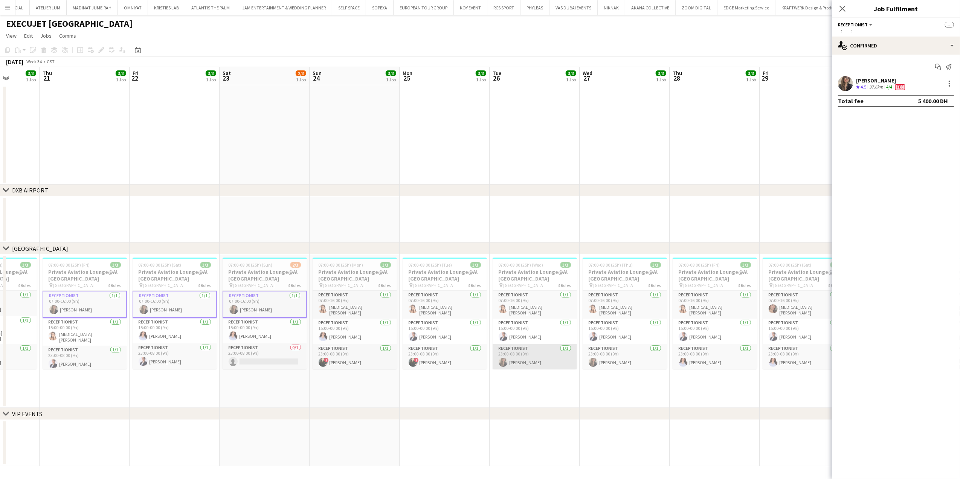
drag
click at [543, 362] on app-card-role "Receptionist 1/1 23:00-08:00 (9h) Leila Haghshenas" at bounding box center [535, 358] width 84 height 26
click at [635, 359] on app-card-role "Receptionist 1/1 23:00-08:00 (9h) Leila Haghshenas" at bounding box center [626, 358] width 84 height 26
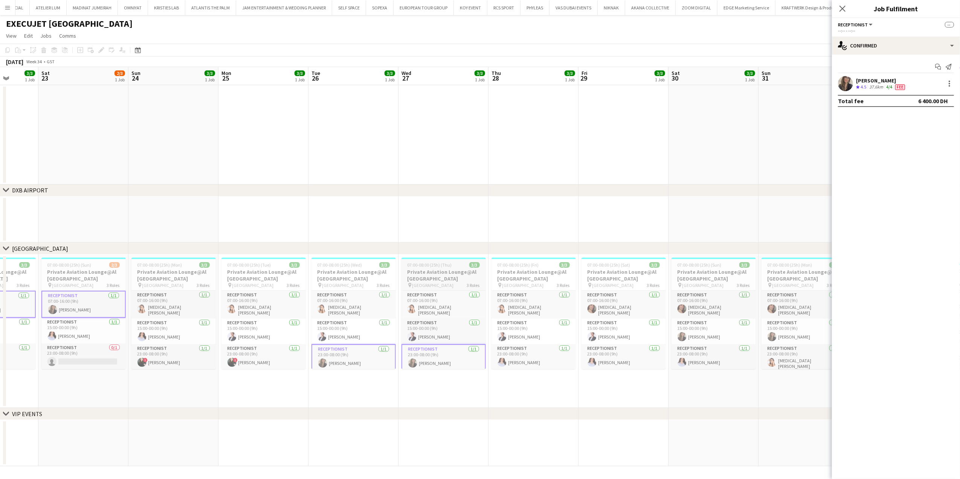
scroll to position [0, 277]
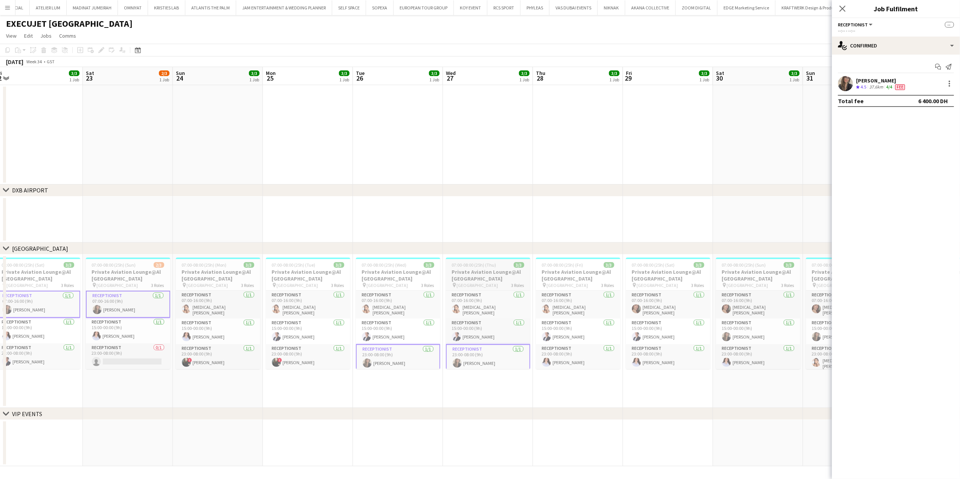
click at [496, 358] on app-calendar-viewport "Tue 19 3/3 1 Job Wed 20 3/3 1 Job Thu 21 3/3 1 Job Fri 22 3/3 1 Job Sat 23 2/3 …" at bounding box center [480, 266] width 960 height 399
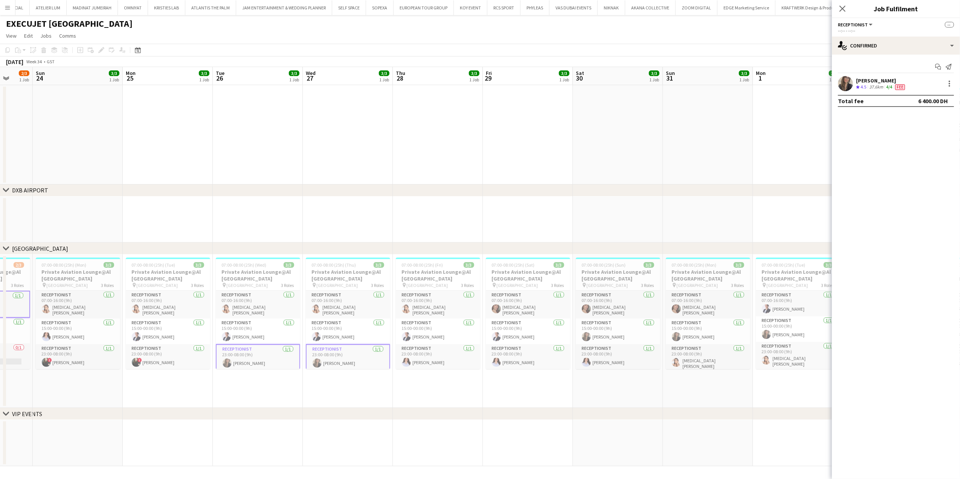
click at [491, 336] on app-calendar-viewport "Wed 20 3/3 1 Job Thu 21 3/3 1 Job Fri 22 3/3 1 Job Sat 23 2/3 1 Job Sun 24 3/3 …" at bounding box center [480, 266] width 960 height 399
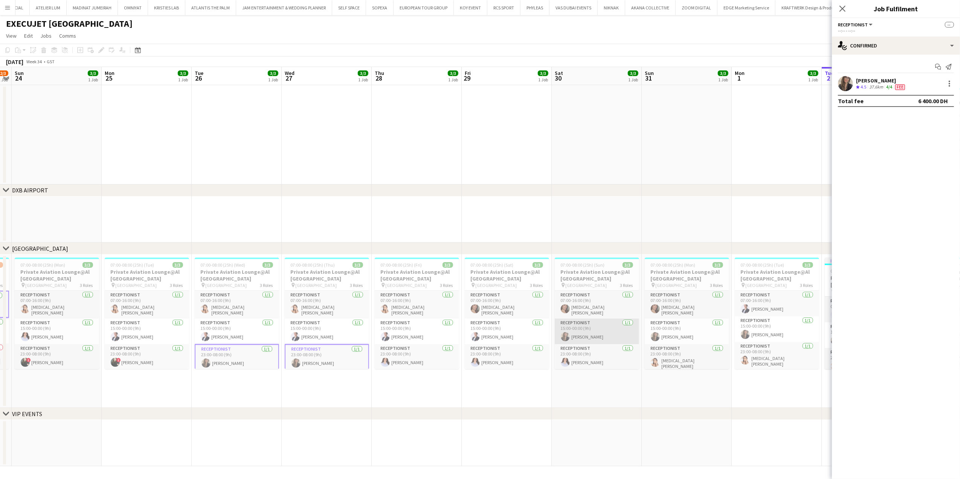
click at [594, 330] on app-card-role "Receptionist 1/1 15:00-00:00 (9h) Leila Haghshenas" at bounding box center [597, 332] width 84 height 26
click at [677, 334] on app-card-role "Receptionist 1/1 15:00-00:00 (9h) Leila Haghshenas" at bounding box center [688, 332] width 84 height 26
click at [610, 359] on app-card-role "Receptionist 1/1 23:00-08:00 (9h) lilyan hassan" at bounding box center [598, 359] width 84 height 26
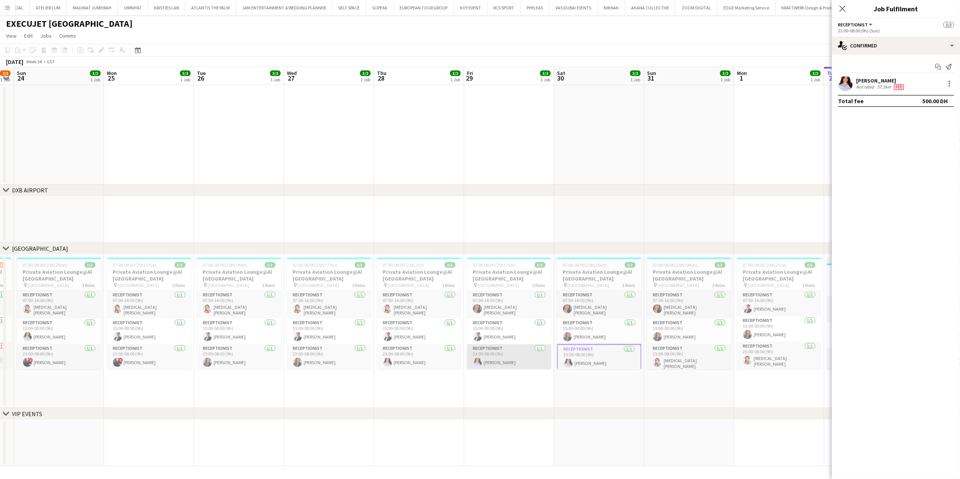
click at [517, 357] on app-card-role "Receptionist 1/1 23:00-08:00 (9h) lilyan hassan" at bounding box center [509, 358] width 84 height 26
click at [424, 365] on app-card-role "Receptionist 1/1 23:00-08:00 (9h) lilyan hassan" at bounding box center [419, 358] width 84 height 26
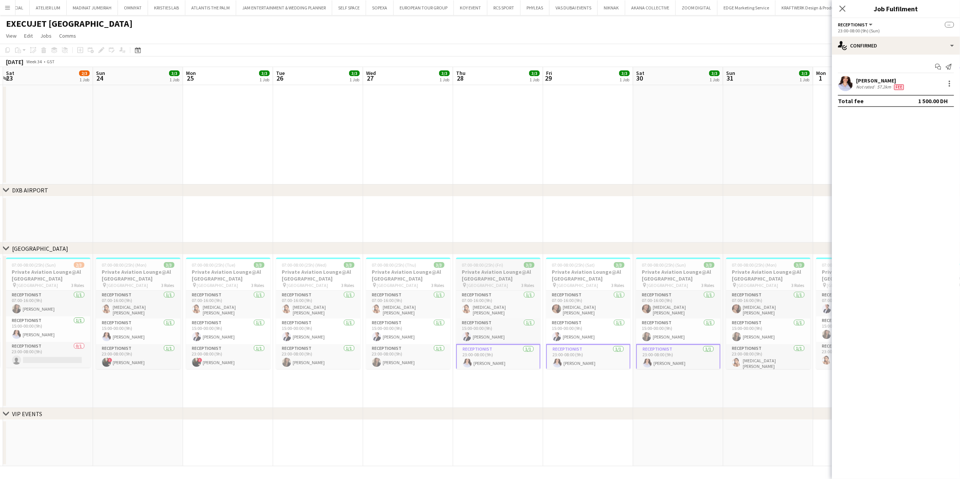
click at [482, 369] on app-calendar-viewport "Thu 21 3/3 1 Job Fri 22 3/3 1 Job Sat 23 2/3 1 Job Sun 24 3/3 1 Job Mon 25 3/3 …" at bounding box center [480, 266] width 960 height 399
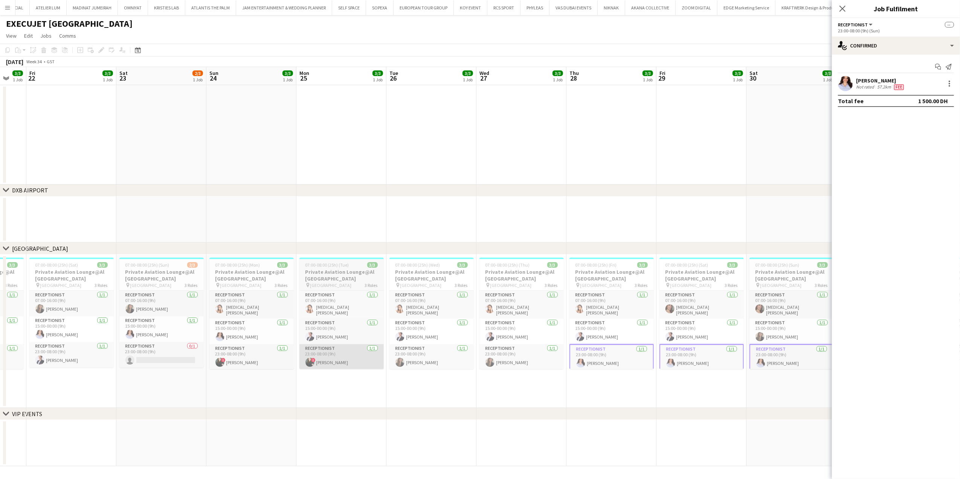
click at [387, 368] on app-calendar-viewport "Wed 20 3/3 1 Job Thu 21 3/3 1 Job Fri 22 3/3 1 Job Sat 23 2/3 1 Job Sun 24 3/3 …" at bounding box center [480, 266] width 960 height 399
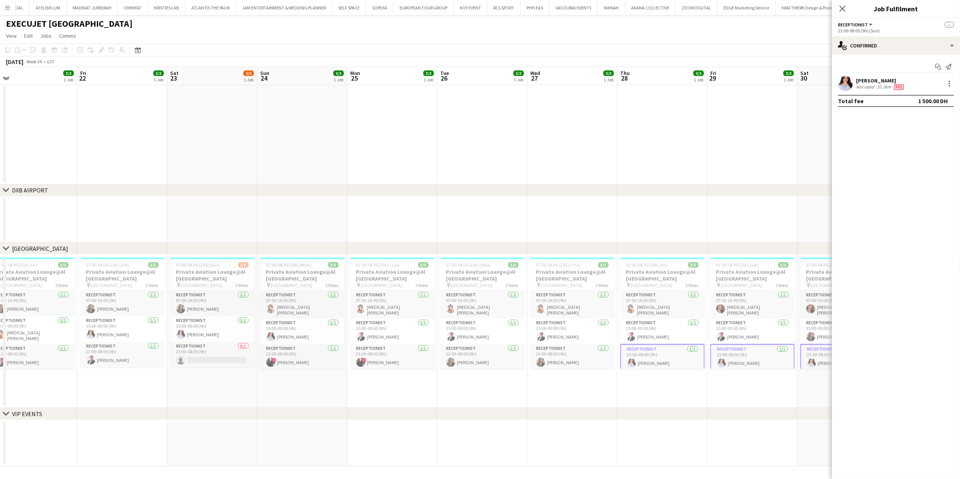
click at [273, 367] on app-calendar-viewport "Tue 19 3/3 1 Job Wed 20 3/3 1 Job Thu 21 3/3 1 Job Fri 22 3/3 1 Job Sat 23 2/3 …" at bounding box center [480, 266] width 960 height 399
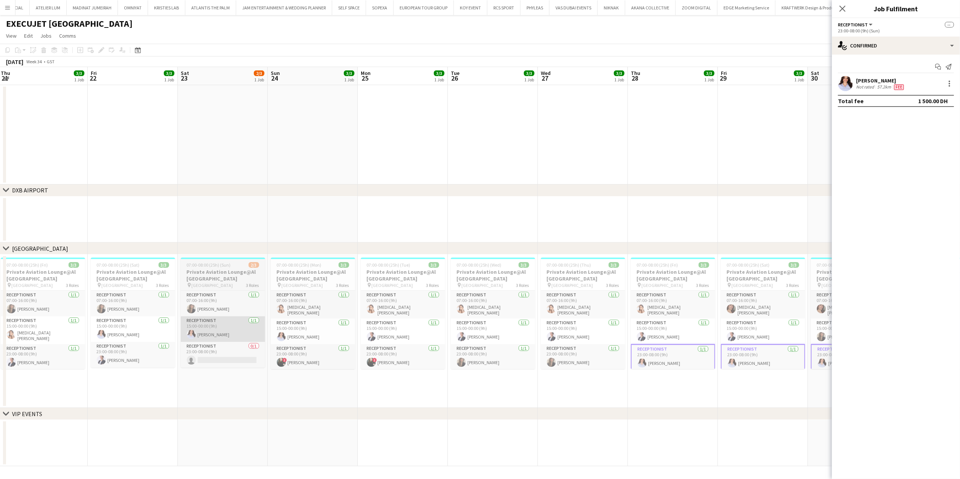
click at [280, 330] on app-card-role "Receptionist 1/1 15:00-00:00 (9h) lilyan hassan" at bounding box center [313, 332] width 84 height 26
click at [231, 334] on app-card-role "Receptionist 1/1 15:00-00:00 (9h) lilyan hassan" at bounding box center [223, 330] width 84 height 26
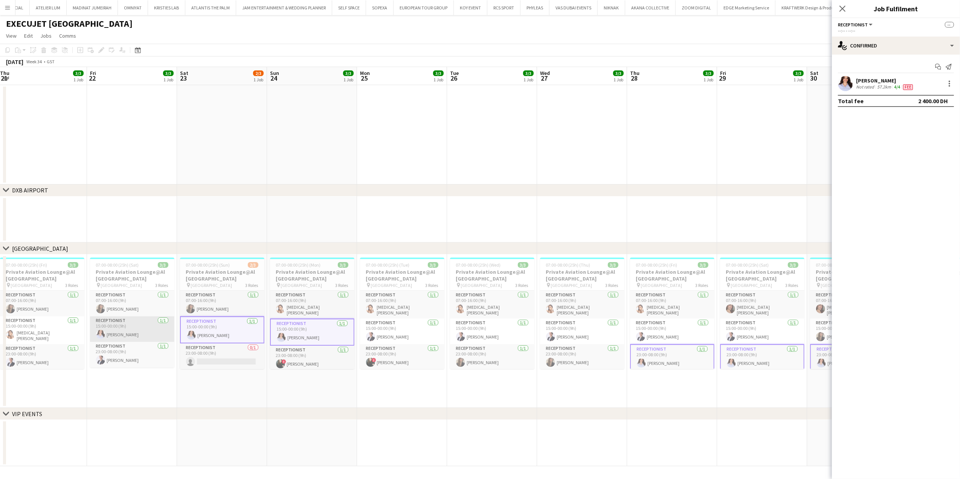
click at [118, 327] on app-card-role "Receptionist 1/1 15:00-00:00 (9h) lilyan hassan" at bounding box center [132, 330] width 84 height 26
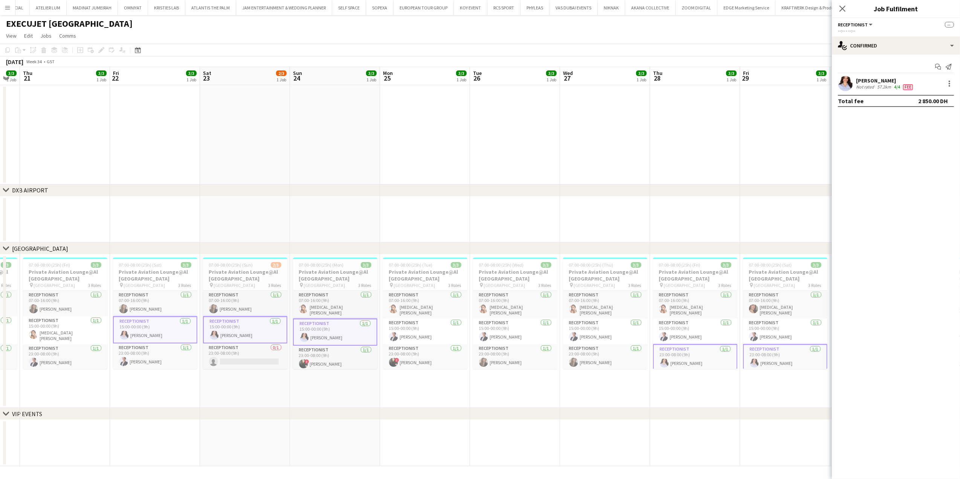
click at [260, 329] on app-calendar-viewport "Tue 19 3/3 1 Job Wed 20 3/3 1 Job Thu 21 3/3 1 Job Fri 22 3/3 1 Job Sat 23 2/3 …" at bounding box center [480, 266] width 960 height 399
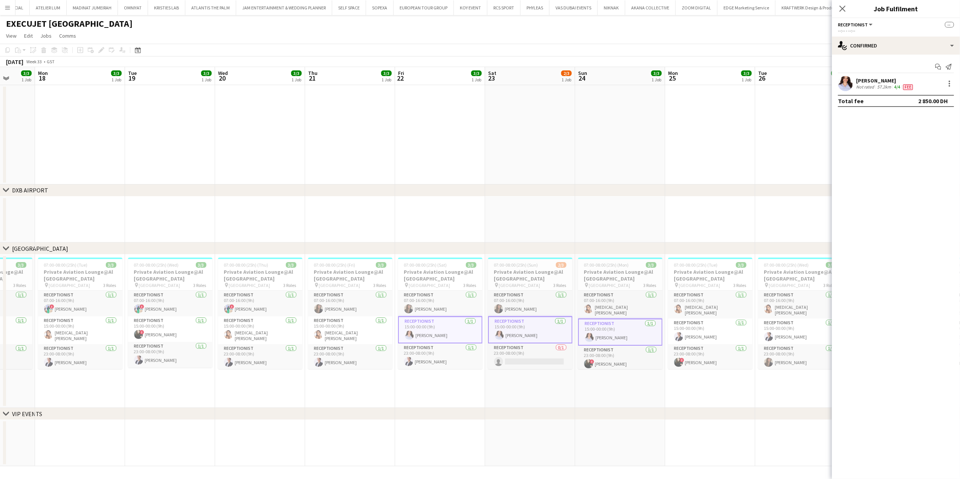
click at [266, 332] on app-calendar-viewport "Fri 15 2/3 1 Job Sat 16 2/3 1 Job Sun 17 3/3 1 Job Mon 18 3/3 1 Job Tue 19 3/3 …" at bounding box center [480, 266] width 960 height 399
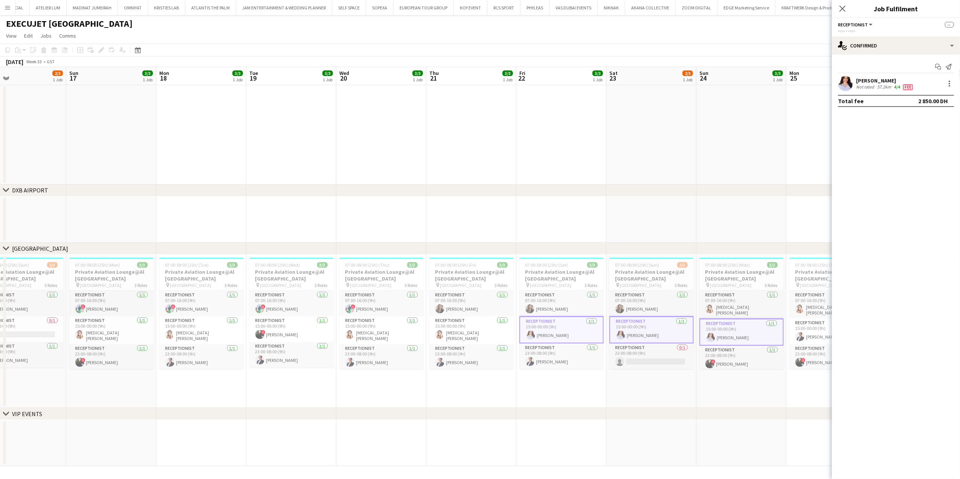
click at [310, 340] on app-calendar-viewport "Thu 14 3/3 1 Job Fri 15 2/3 1 Job Sat 16 2/3 1 Job Sun 17 3/3 1 Job Mon 18 3/3 …" at bounding box center [480, 266] width 960 height 399
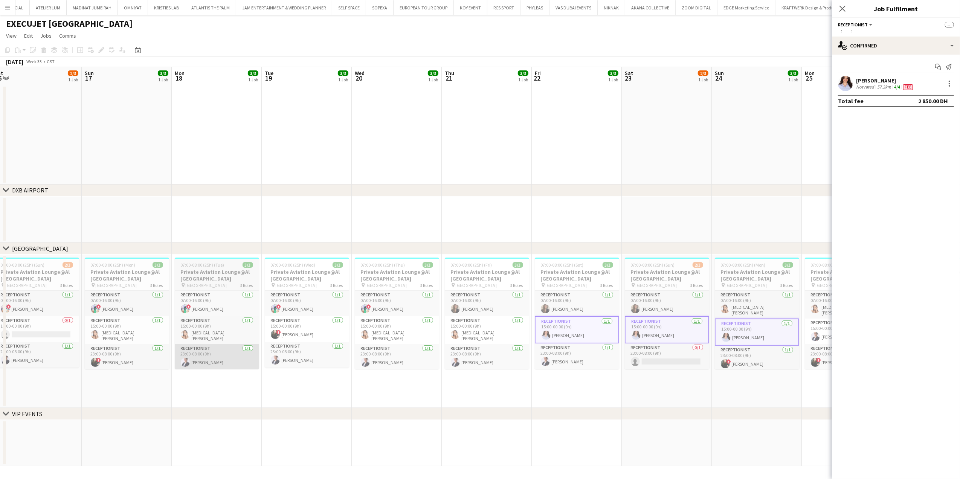
click at [329, 347] on app-calendar-viewport "Thu 14 3/3 1 Job Fri 15 2/3 1 Job Sat 16 2/3 1 Job Sun 17 3/3 1 Job Mon 18 3/3 …" at bounding box center [480, 266] width 960 height 399
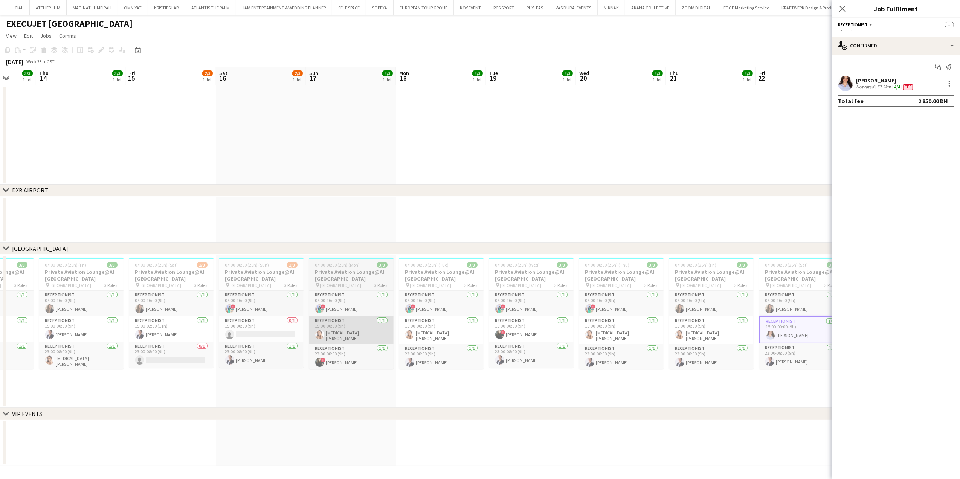
click at [343, 327] on app-calendar-viewport "Mon 11 3/3 1 Job Tue 12 3/3 1 Job Wed 13 3/3 1 Job Thu 14 3/3 1 Job Fri 15 2/3 …" at bounding box center [480, 266] width 960 height 399
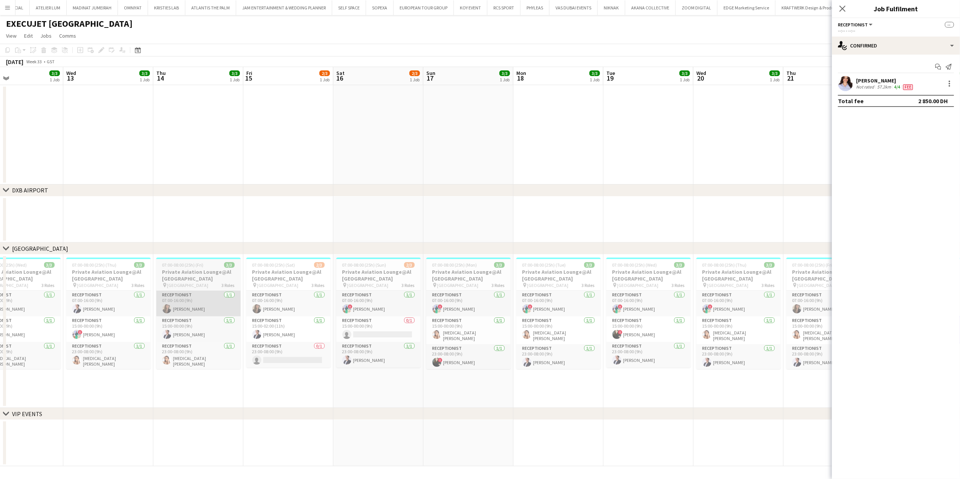
click at [276, 312] on app-calendar-viewport "Sun 10 3/3 1 Job Mon 11 3/3 1 Job Tue 12 3/3 1 Job Wed 13 3/3 1 Job Thu 14 3/3 …" at bounding box center [480, 266] width 960 height 399
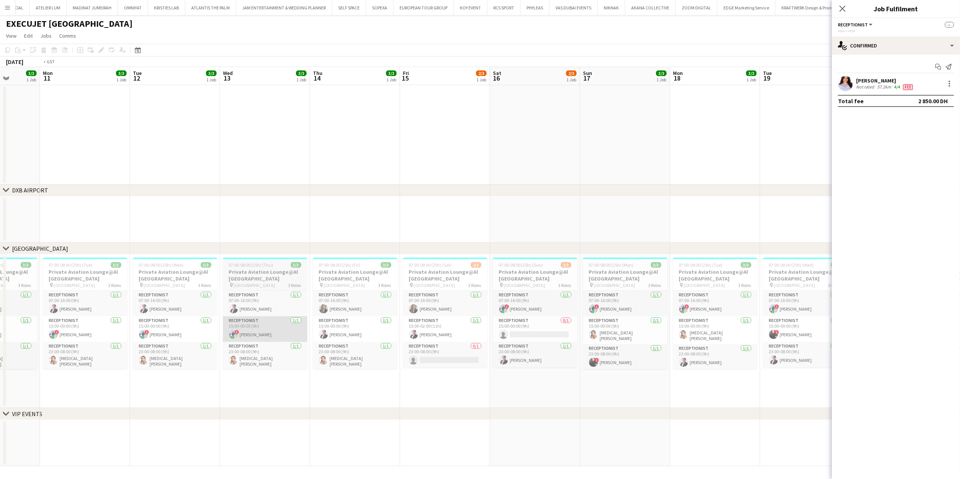
click at [310, 318] on app-calendar-viewport "Sat 9 3/3 1 Job Sun 10 3/3 1 Job Mon 11 3/3 1 Job Tue 12 3/3 1 Job Wed 13 3/3 1…" at bounding box center [480, 266] width 960 height 399
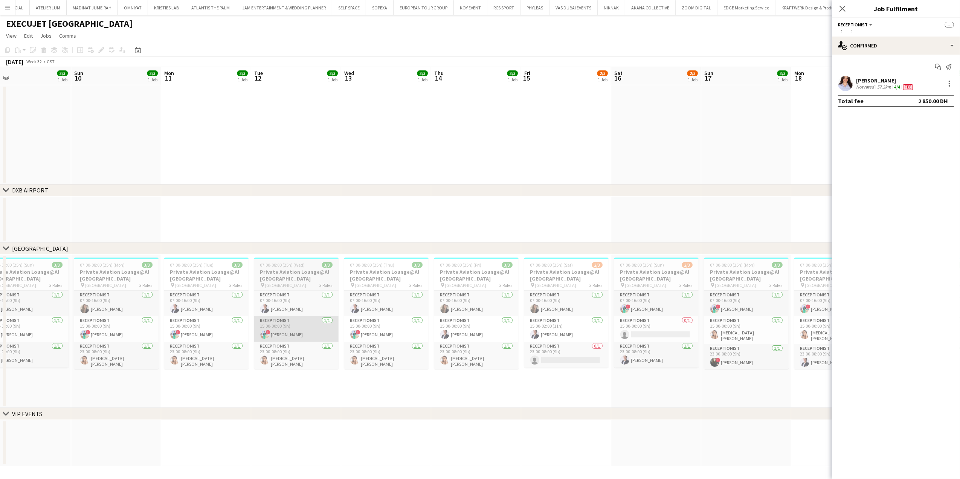
click at [311, 323] on app-calendar-viewport "Thu 7 3/3 1 Job Fri 8 3/3 1 Job Sat 9 3/3 1 Job Sun 10 3/3 1 Job Mon 11 3/3 1 J…" at bounding box center [480, 266] width 960 height 399
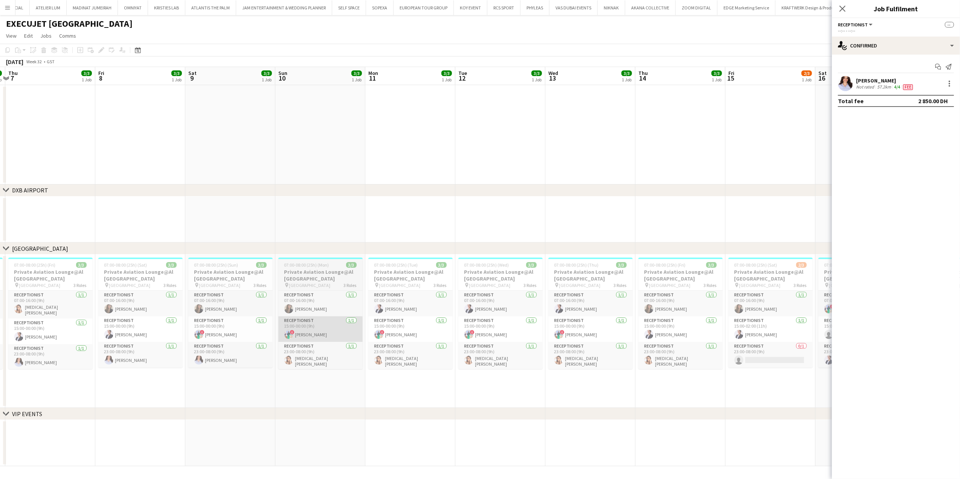
click at [353, 321] on app-calendar-viewport "Tue 5 3/3 1 Job Wed 6 3/3 1 Job Thu 7 3/3 1 Job Fri 8 3/3 1 Job Sat 9 3/3 1 Job…" at bounding box center [480, 266] width 960 height 399
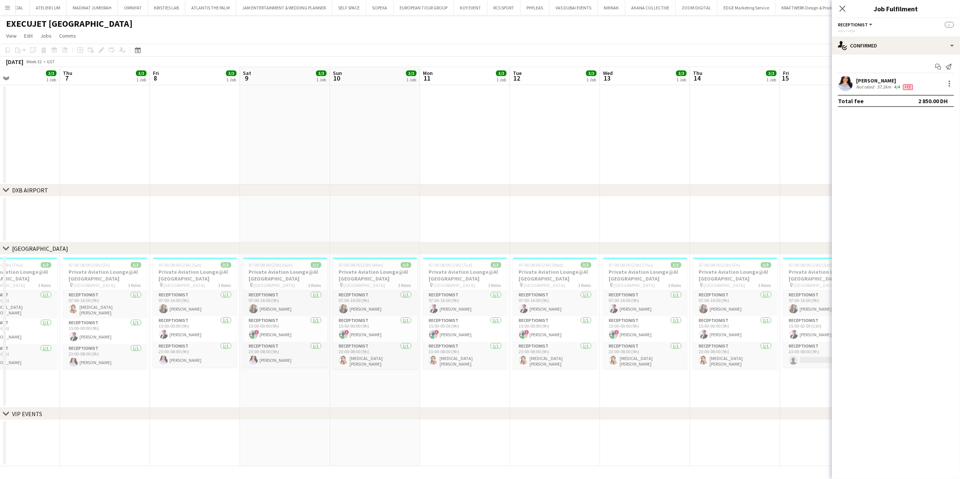
click at [367, 330] on app-calendar-viewport "Mon 4 3/3 1 Job Tue 5 3/3 1 Job Wed 6 3/3 1 Job Thu 7 3/3 1 Job Fri 8 3/3 1 Job…" at bounding box center [480, 266] width 960 height 399
click at [379, 357] on app-card-role "Receptionist 1/1 23:00-08:00 (9h) lilyan hassan" at bounding box center [375, 356] width 84 height 26
click at [296, 365] on app-card-role "Receptionist 1/1 23:00-08:00 (9h) lilyan hassan" at bounding box center [285, 356] width 84 height 26
click at [218, 360] on app-card-role "Receptionist 1/1 23:00-08:00 (9h) lilyan hassan" at bounding box center [195, 358] width 84 height 26
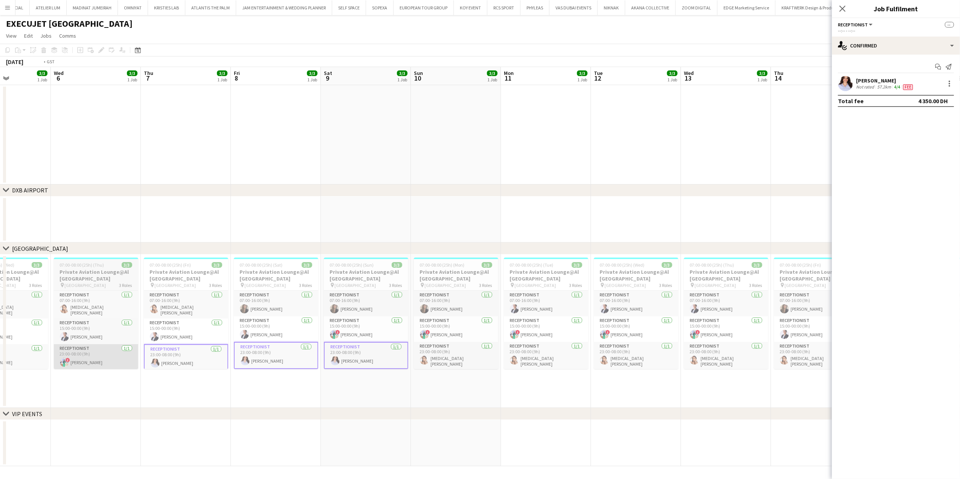
click at [323, 355] on app-calendar-viewport "Sun 3 3/3 1 Job Mon 4 3/3 1 Job Tue 5 3/3 1 Job Wed 6 3/3 1 Job Thu 7 3/3 1 Job…" at bounding box center [480, 266] width 960 height 399
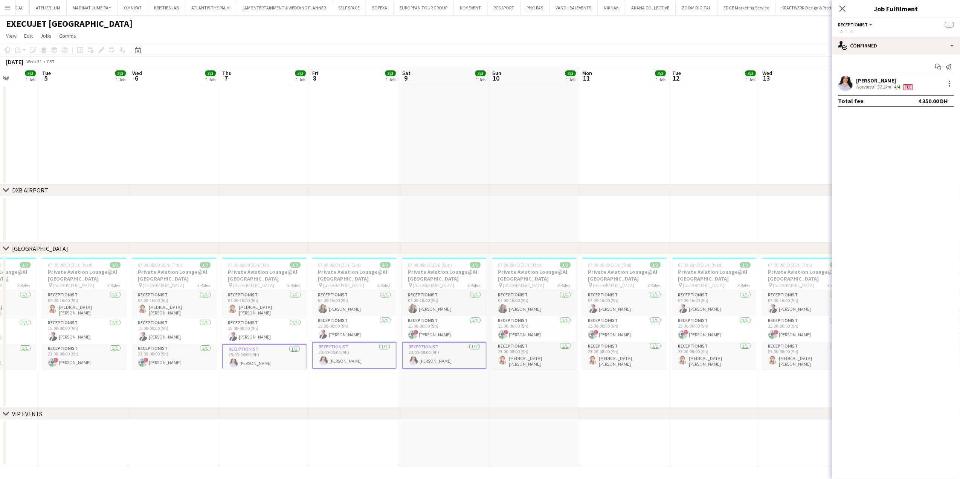
click at [242, 346] on app-calendar-viewport "Sat 2 3/3 1 Job Sun 3 3/3 1 Job Mon 4 3/3 1 Job Tue 5 3/3 1 Job Wed 6 3/3 1 Job…" at bounding box center [480, 266] width 960 height 399
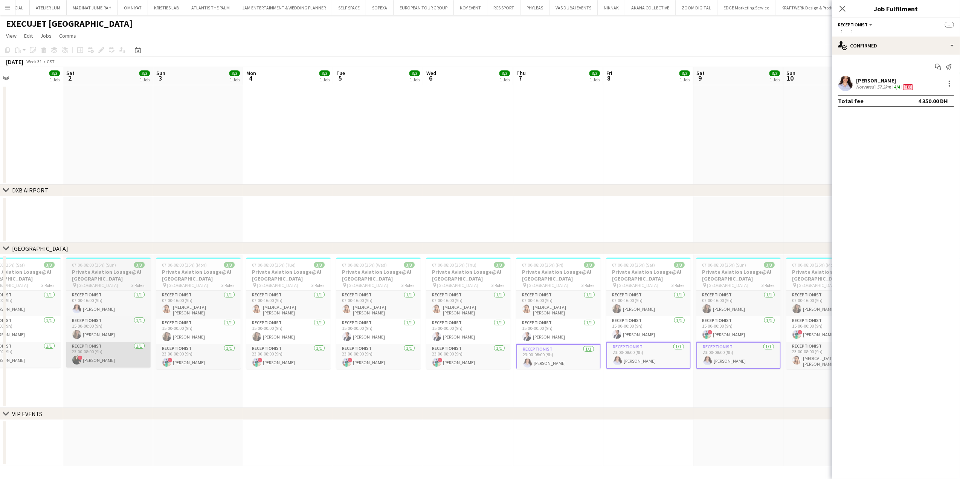
click at [264, 345] on app-calendar-viewport "Wed 30 3/3 1 Job Thu 31 3/3 1 Job Fri 1 3/3 1 Job Sat 2 3/3 1 Job Sun 3 3/3 1 J…" at bounding box center [480, 266] width 960 height 399
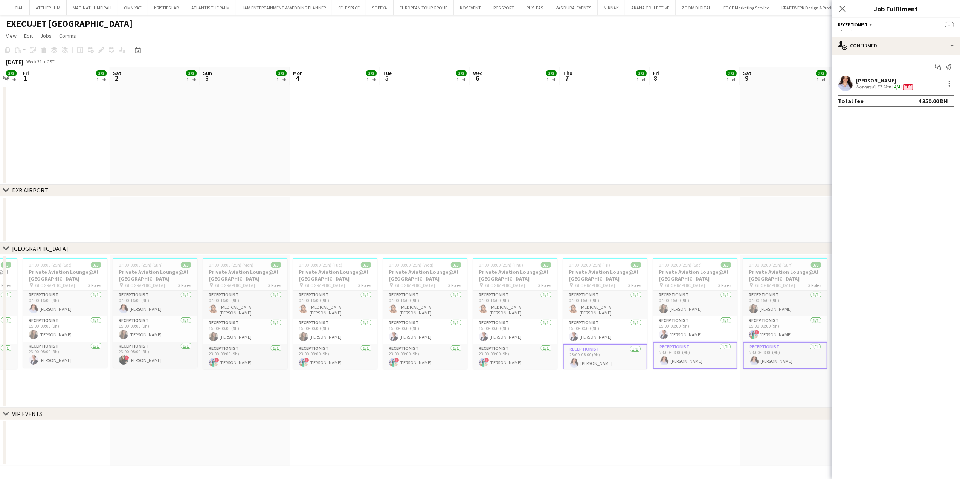
scroll to position [0, 202]
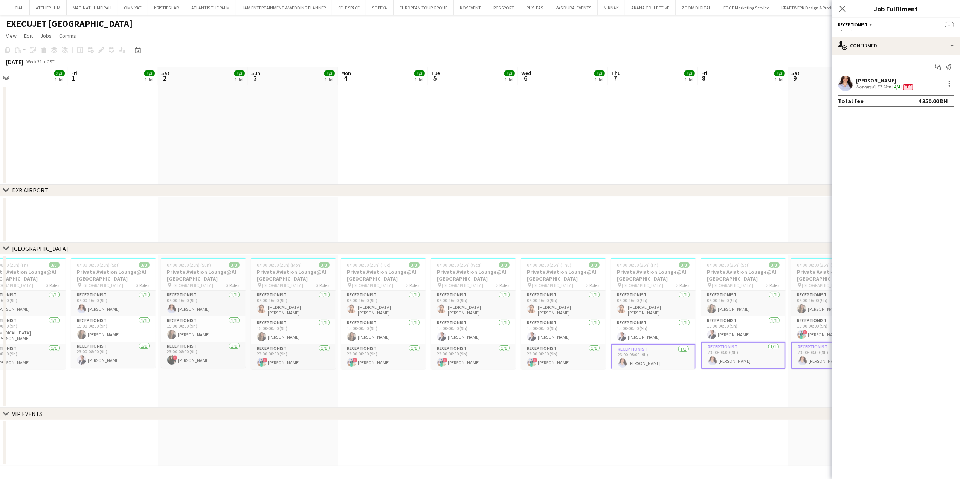
click at [208, 339] on app-calendar-viewport "Tue 29 3/3 1 Job Wed 30 3/3 1 Job Thu 31 3/3 1 Job Fri 1 3/3 1 Job Sat 2 3/3 1 …" at bounding box center [480, 266] width 960 height 399
click at [217, 303] on app-card-role "Receptionist 1/1 07:00-16:00 (9h) lilyan hassan" at bounding box center [203, 304] width 84 height 26
click at [121, 307] on app-card-role "Receptionist 1/1 07:00-16:00 (9h) lilyan hassan" at bounding box center [112, 304] width 84 height 26
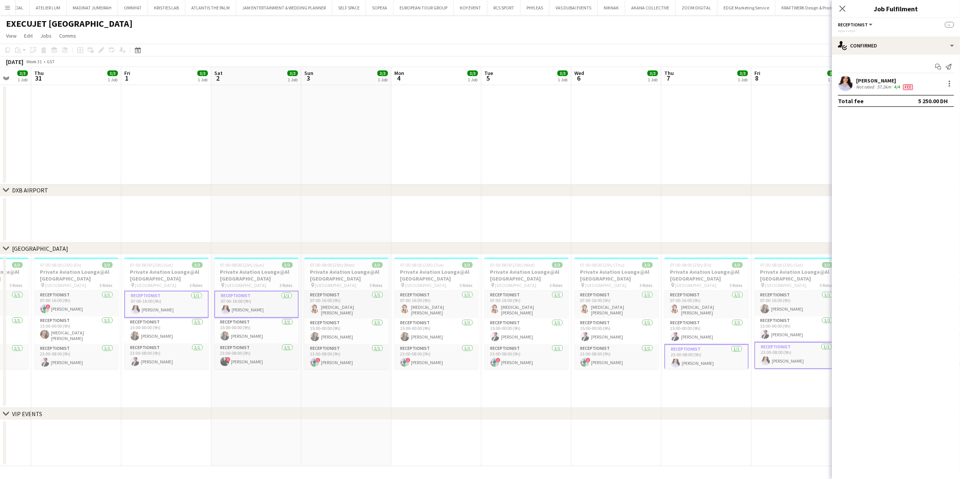
click at [169, 310] on app-calendar-viewport "Mon 28 Tue 29 3/3 1 Job Wed 30 3/3 1 Job Thu 31 3/3 1 Job Fri 1 3/3 1 Job Sat 2…" at bounding box center [480, 266] width 960 height 399
click at [180, 353] on app-card-role "Receptionist 1/1 23:00-08:00 (9h) Pegah Safdari" at bounding box center [166, 357] width 84 height 26
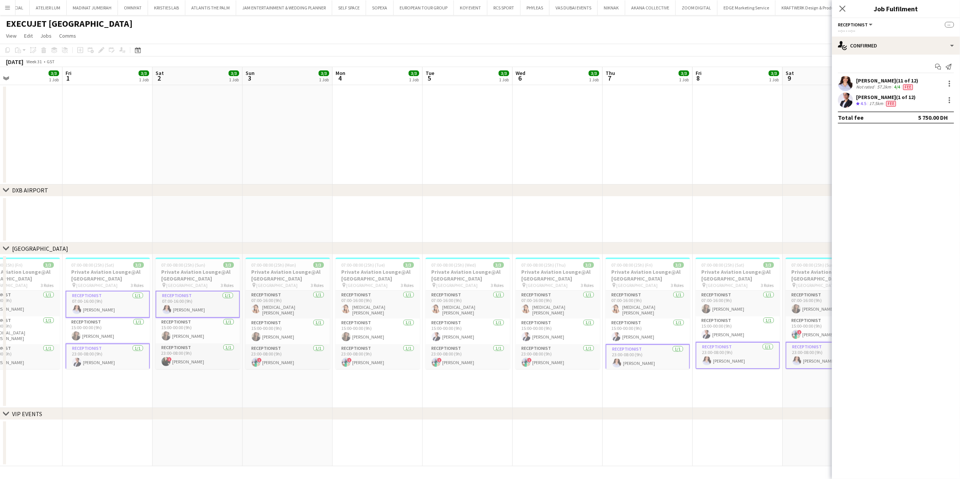
click at [166, 356] on app-calendar-viewport "Mon 28 3/3 1 Job Tue 29 3/3 1 Job Wed 30 3/3 1 Job Thu 31 3/3 1 Job Fri 1 3/3 1…" at bounding box center [480, 266] width 960 height 399
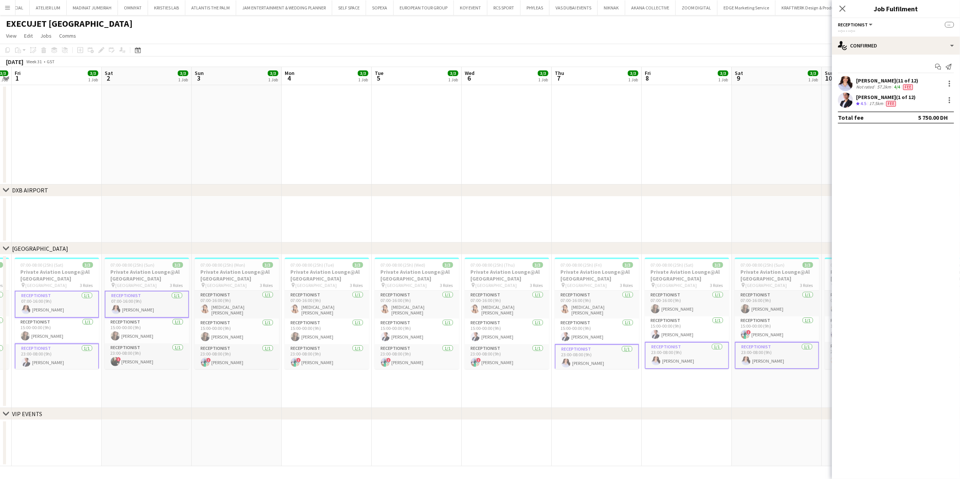
click at [148, 391] on app-date-cell "07:00-08:00 (25h) (Sun) 3/3 Private Aviation Lounge@Al Maktoum Airport pin Al M…" at bounding box center [147, 331] width 90 height 153
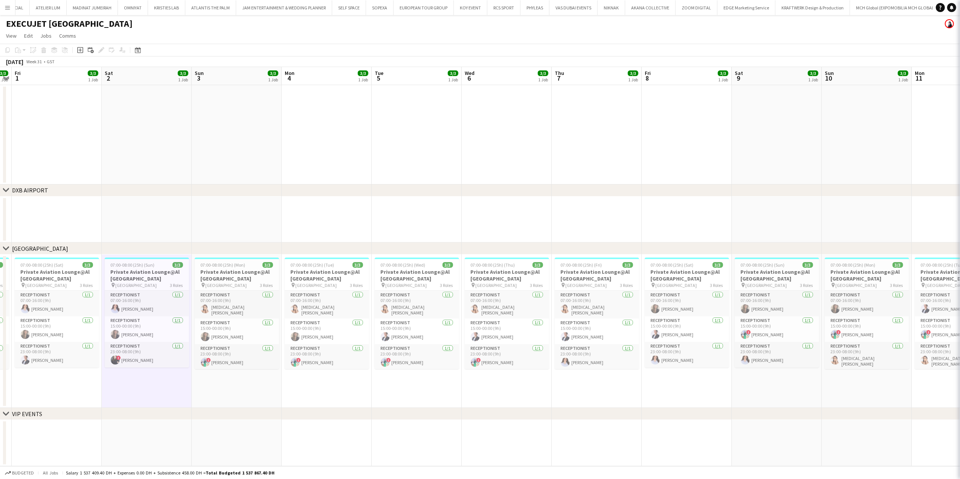
scroll to position [0, 258]
click at [41, 365] on app-card-role "Receptionist 1/1 23:00-08:00 (9h) Pegah Safdari" at bounding box center [57, 356] width 84 height 26
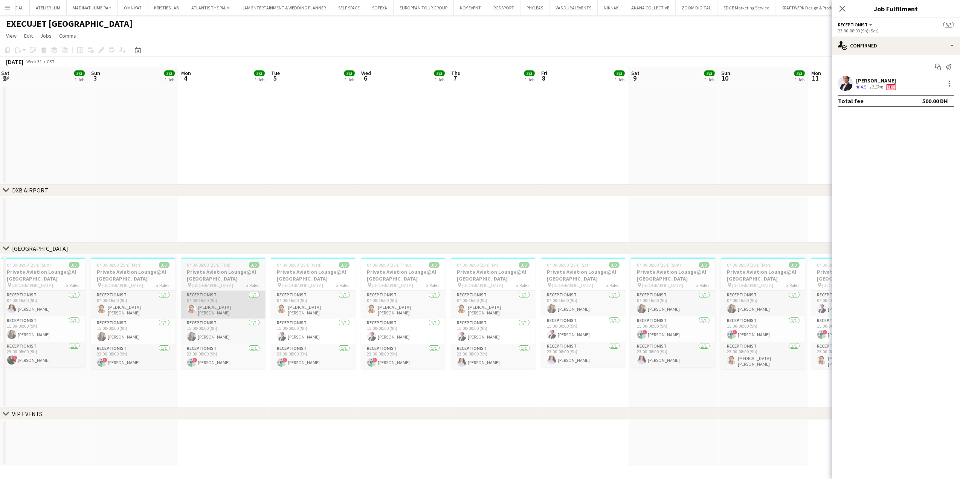
click at [149, 336] on app-calendar-viewport "Wed 30 3/3 1 Job Thu 31 3/3 1 Job Fri 1 3/3 1 Job Sat 2 3/3 1 Job Sun 3 3/3 1 J…" at bounding box center [480, 266] width 960 height 399
click at [308, 334] on app-card-role "Receptionist 1/1 15:00-00:00 (9h) Pegah Safdari" at bounding box center [312, 332] width 84 height 26
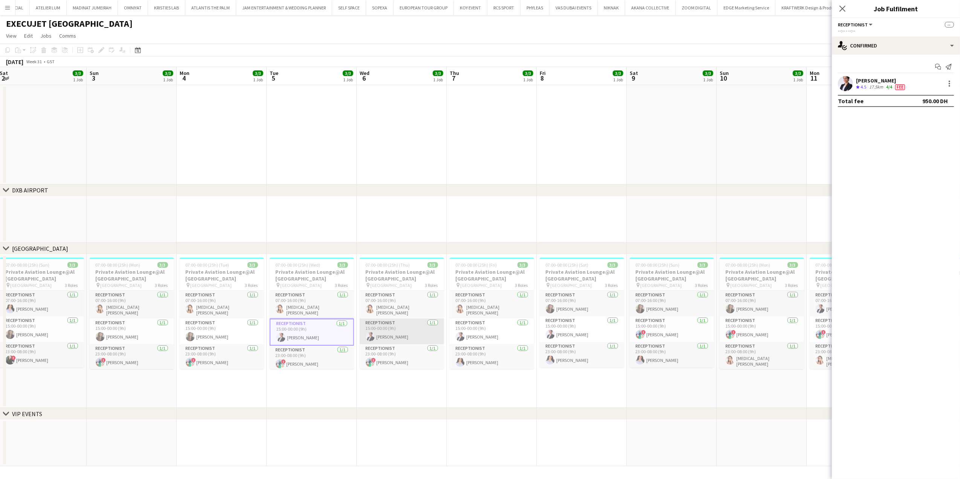
click at [405, 335] on app-card-role "Receptionist 1/1 15:00-00:00 (9h) Pegah Safdari" at bounding box center [402, 332] width 84 height 26
click at [320, 335] on app-calendar-viewport "Wed 30 3/3 1 Job Thu 31 3/3 1 Job Fri 1 3/3 1 Job Sat 2 3/3 1 Job Sun 3 3/3 1 J…" at bounding box center [480, 266] width 960 height 399
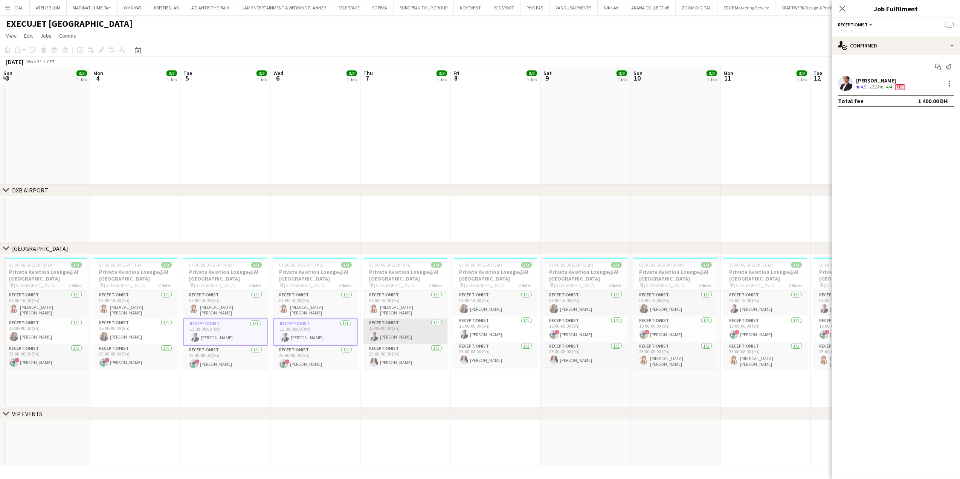
click at [377, 337] on app-user-avatar at bounding box center [374, 337] width 9 height 9
click at [484, 338] on app-card-role "Receptionist 1/1 15:00-00:00 (9h) Pegah Safdari" at bounding box center [496, 330] width 84 height 26
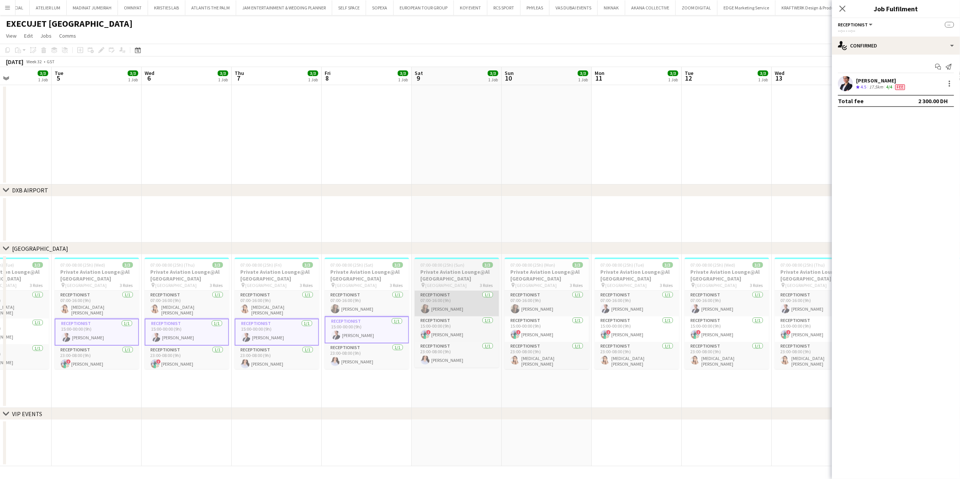
scroll to position [0, 262]
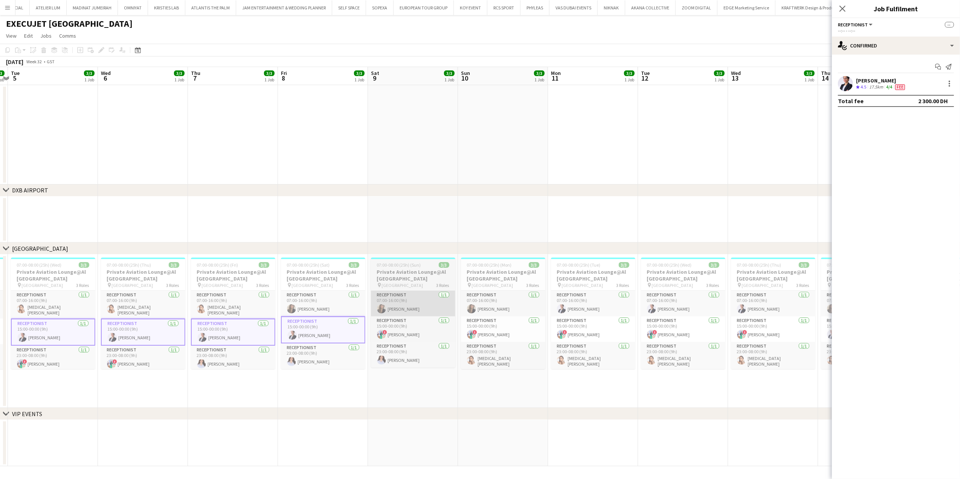
click at [330, 326] on app-calendar-viewport "Sat 2 3/3 1 Job Sun 3 3/3 1 Job Mon 4 3/3 1 Job Tue 5 3/3 1 Job Wed 6 3/3 1 Job…" at bounding box center [480, 266] width 960 height 399
click at [584, 302] on app-card-role "Receptionist 1/1 07:00-16:00 (9h) Pegah Safdari" at bounding box center [593, 304] width 84 height 26
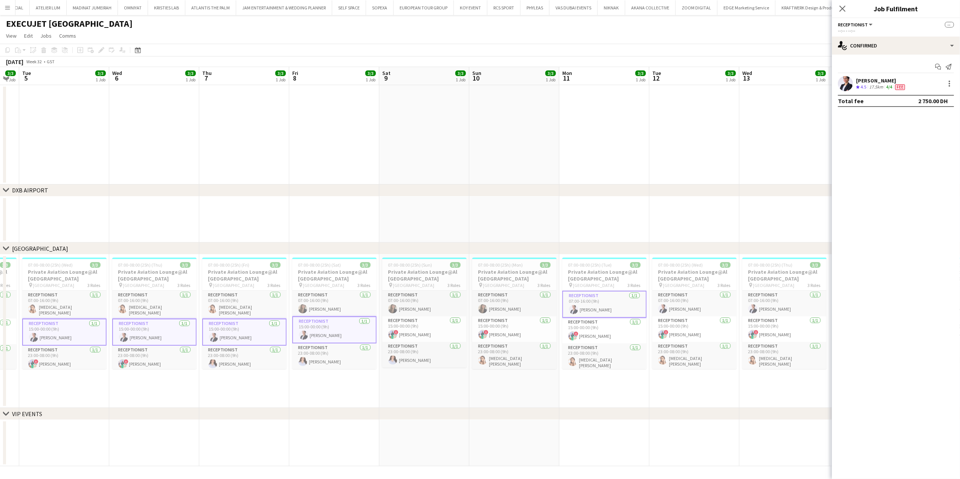
click at [376, 307] on app-calendar-viewport "Sat 2 3/3 1 Job Sun 3 3/3 1 Job Mon 4 3/3 1 Job Tue 5 3/3 1 Job Wed 6 3/3 1 Job…" at bounding box center [480, 266] width 960 height 399
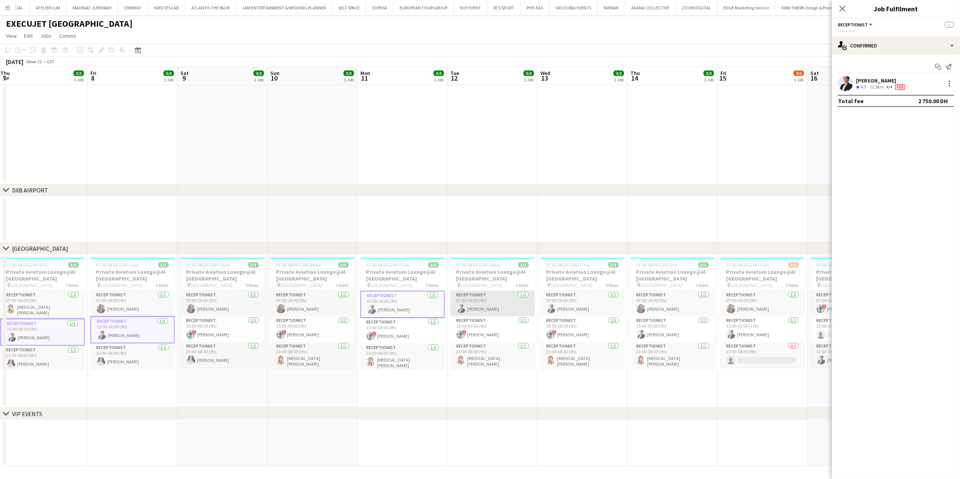
click at [472, 303] on app-card-role "Receptionist 1/1 07:00-16:00 (9h) Pegah Safdari" at bounding box center [493, 304] width 84 height 26
click at [587, 303] on app-card-role "Receptionist 1/1 07:00-16:00 (9h) Pegah Safdari" at bounding box center [583, 304] width 84 height 26
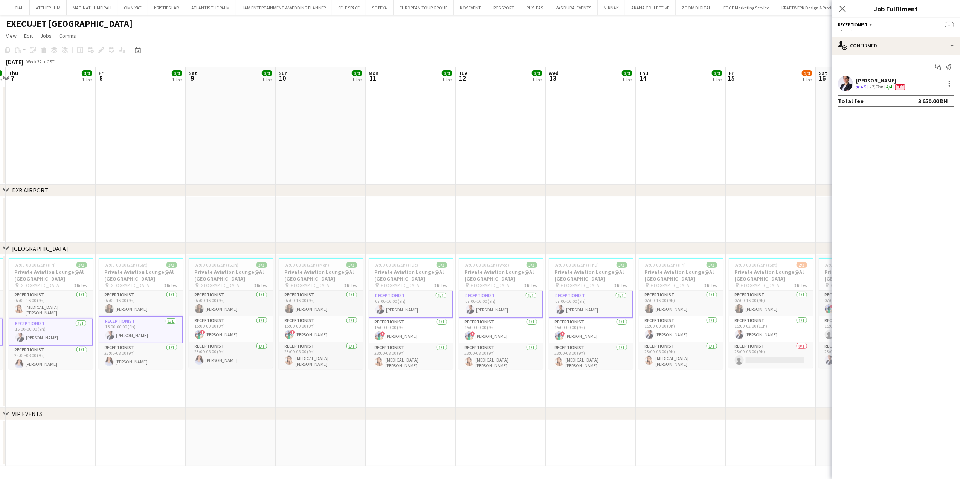
click at [387, 305] on app-calendar-viewport "Mon 4 3/3 1 Job Tue 5 3/3 1 Job Wed 6 3/3 1 Job Thu 7 3/3 1 Job Fri 8 3/3 1 Job…" at bounding box center [480, 266] width 960 height 399
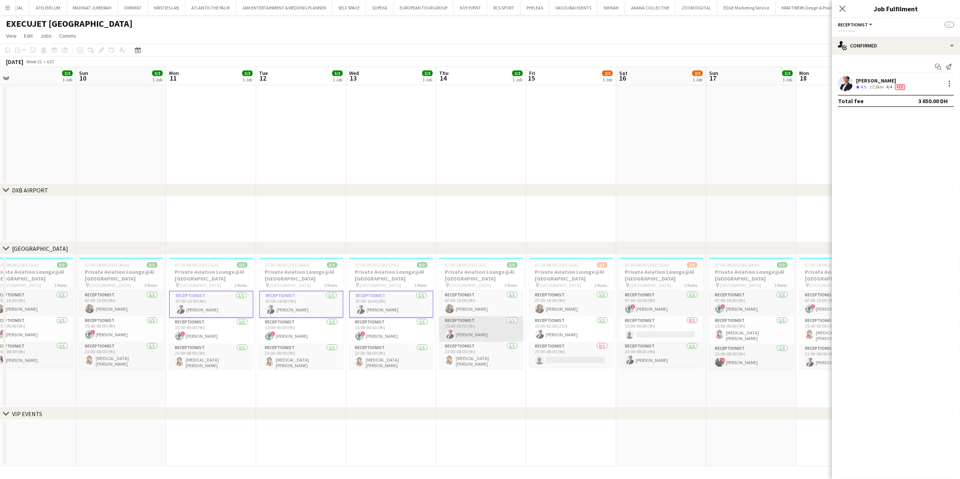
click at [469, 342] on app-card-role "Receptionist 1/1 15:00-00:00 (9h) Pegah Safdari" at bounding box center [481, 330] width 84 height 26
click at [539, 337] on app-user-avatar at bounding box center [539, 334] width 9 height 9
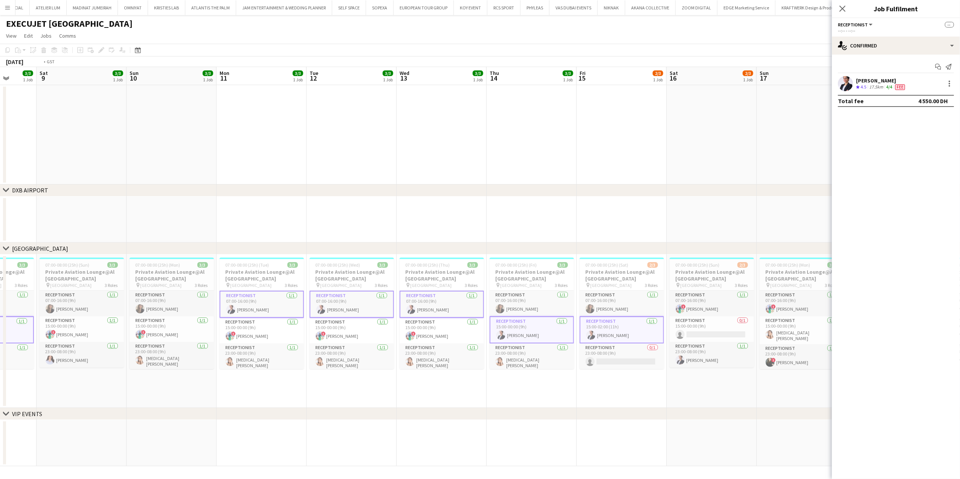
click at [354, 334] on app-calendar-viewport "Wed 6 3/3 1 Job Thu 7 3/3 1 Job Fri 8 3/3 1 Job Sat 9 3/3 1 Job Sun 10 3/3 1 Jo…" at bounding box center [480, 266] width 960 height 399
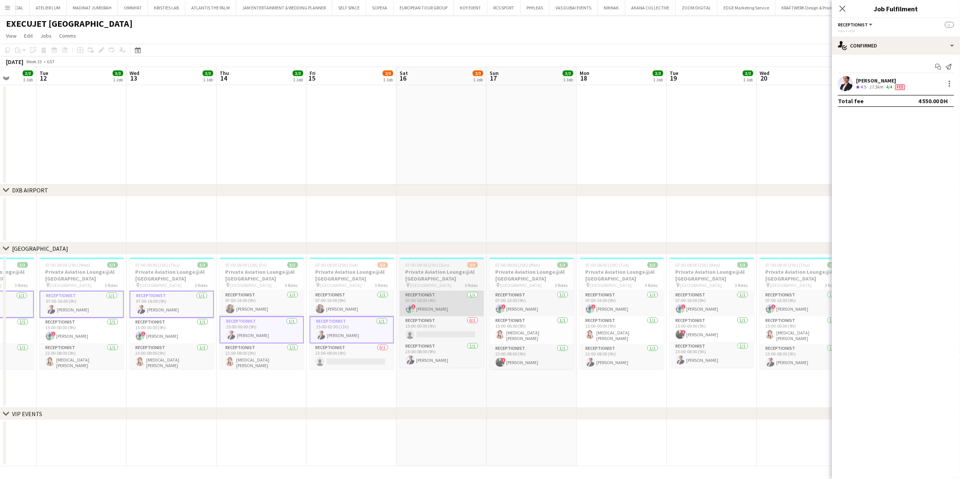
scroll to position [0, 237]
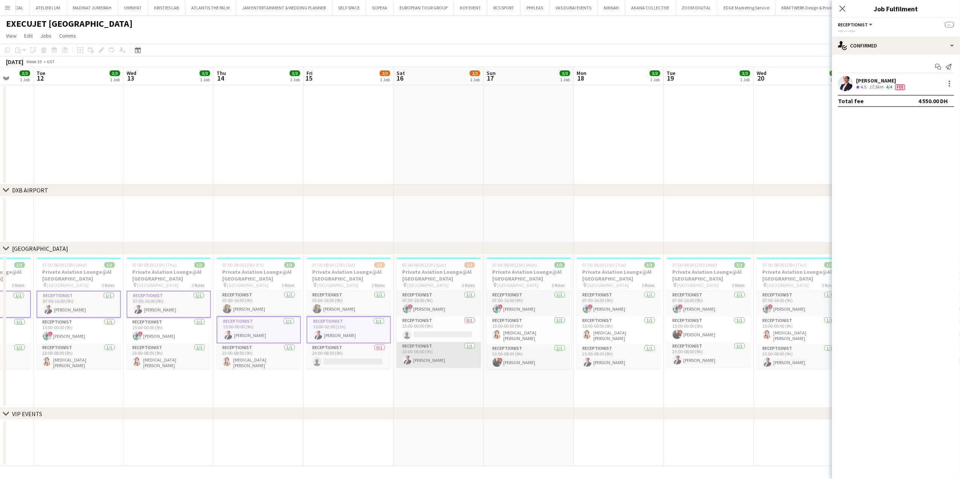
click at [451, 362] on app-card-role "Receptionist 1/1 23:00-08:00 (9h) Pegah Safdari" at bounding box center [439, 356] width 84 height 26
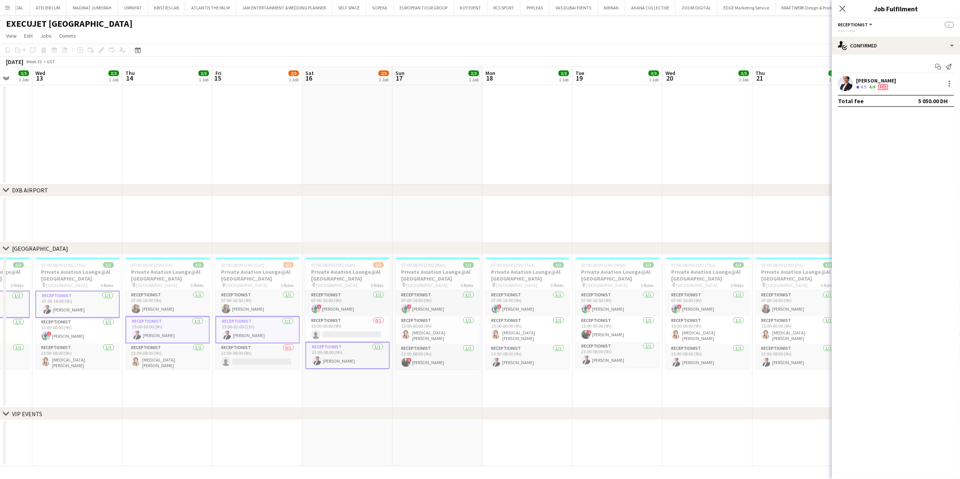
click at [317, 355] on app-calendar-viewport "Sat 9 3/3 1 Job Sun 10 3/3 1 Job Mon 11 3/3 1 Job Tue 12 3/3 1 Job Wed 13 3/3 1…" at bounding box center [480, 266] width 960 height 399
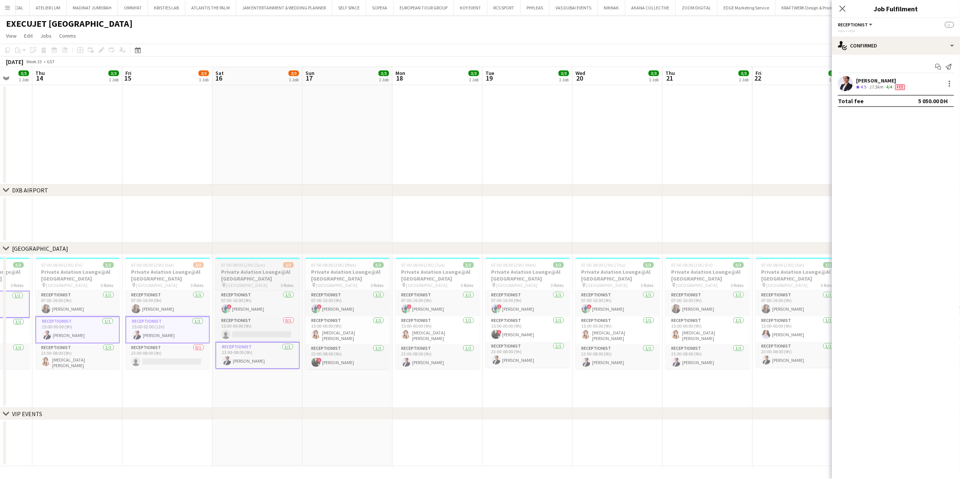
scroll to position [0, 281]
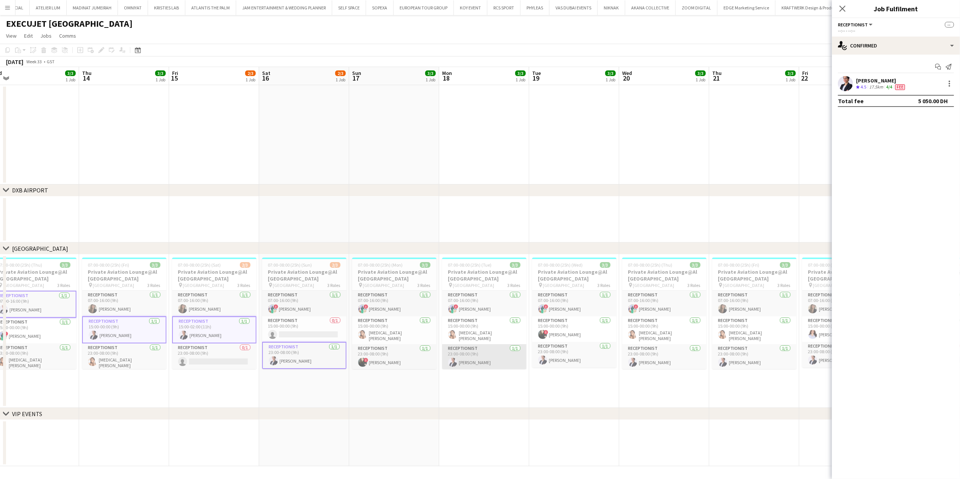
click at [493, 365] on app-card-role "Receptionist 1/1 23:00-08:00 (9h) Pegah Safdari" at bounding box center [484, 358] width 84 height 26
click at [550, 363] on app-card-role "Receptionist 1/1 23:00-08:00 (9h) Pegah Safdari" at bounding box center [574, 356] width 84 height 26
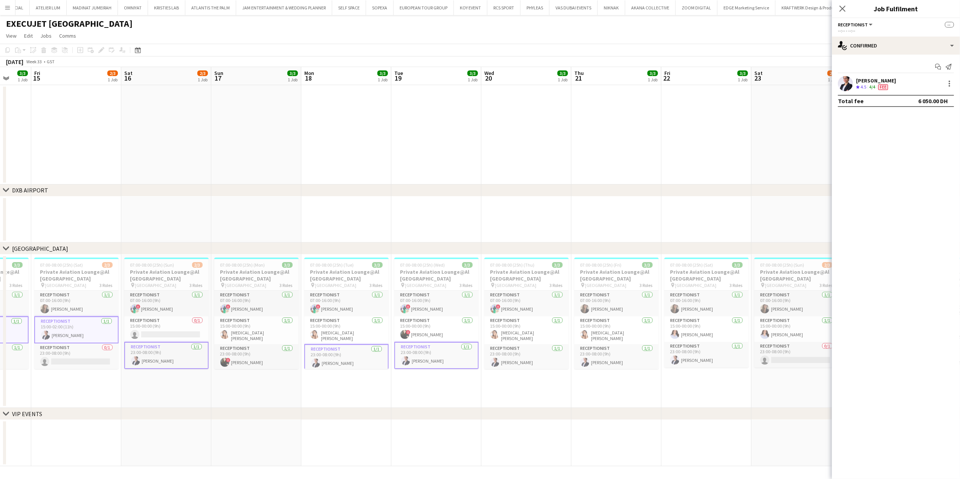
click at [420, 362] on app-calendar-viewport "Tue 12 3/3 1 Job Wed 13 3/3 1 Job Thu 14 3/3 1 Job Fri 15 2/3 1 Job Sat 16 2/3 …" at bounding box center [480, 266] width 960 height 399
click at [491, 358] on app-card-role "Receptionist 1/1 23:00-08:00 (9h) Pegah Safdari" at bounding box center [527, 358] width 84 height 26
click at [596, 359] on app-card-role "Receptionist 1/1 23:00-08:00 (9h) Pegah Safdari" at bounding box center [617, 358] width 84 height 26
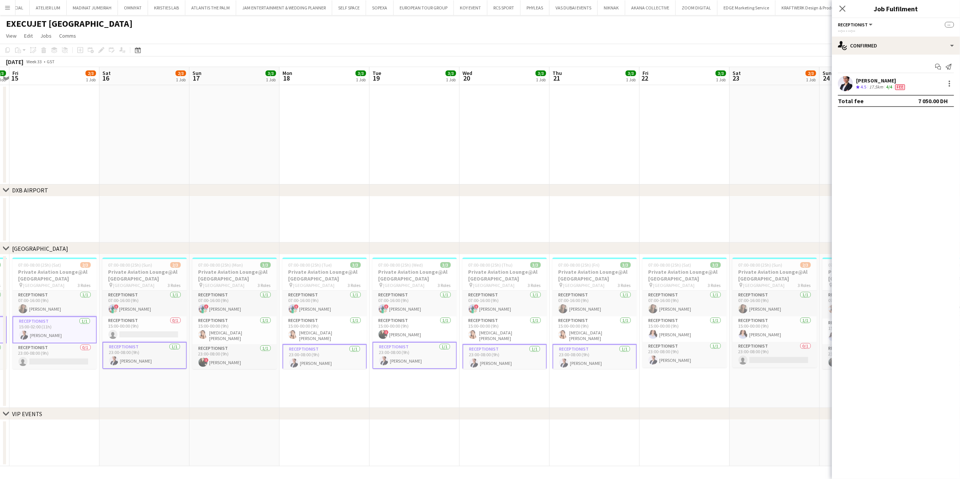
click at [387, 361] on app-calendar-viewport "Tue 12 3/3 1 Job Wed 13 3/3 1 Job Thu 14 3/3 1 Job Fri 15 2/3 1 Job Sat 16 2/3 …" at bounding box center [480, 266] width 960 height 399
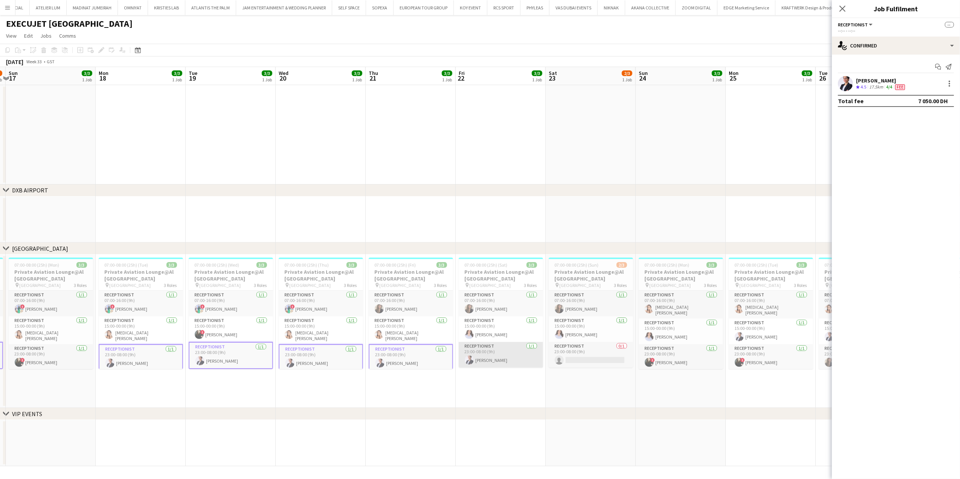
click at [499, 359] on app-card-role "Receptionist 1/1 23:00-08:00 (9h) Pegah Safdari" at bounding box center [501, 356] width 84 height 26
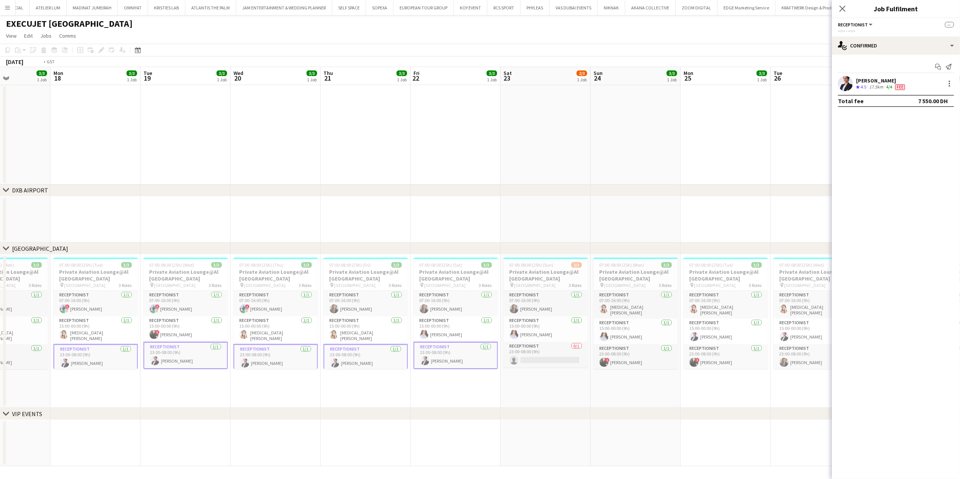
click at [343, 359] on app-calendar-viewport "Thu 14 3/3 1 Job Fri 15 2/3 1 Job Sat 16 2/3 1 Job Sun 17 3/3 1 Job Mon 18 3/3 …" at bounding box center [480, 266] width 960 height 399
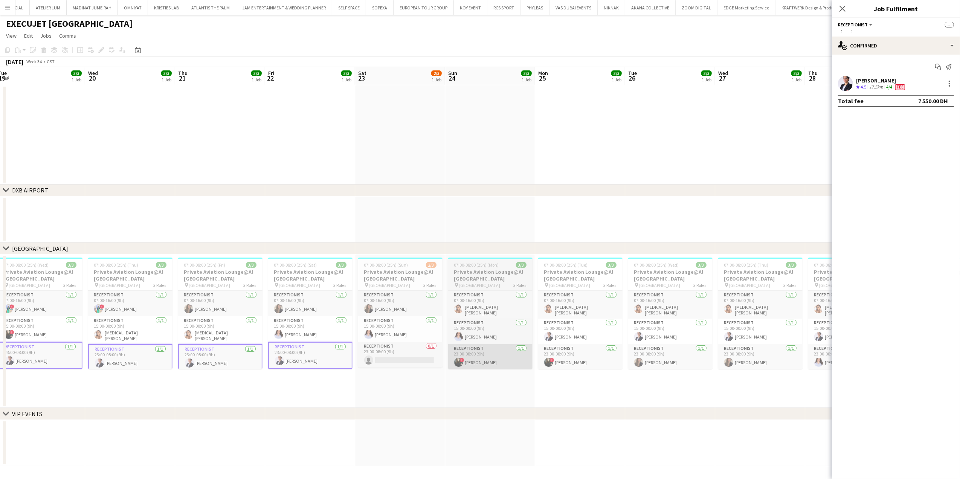
click at [395, 353] on app-calendar-viewport "Sat 16 2/3 1 Job Sun 17 3/3 1 Job Mon 18 3/3 1 Job Tue 19 3/3 1 Job Wed 20 3/3 …" at bounding box center [480, 266] width 960 height 399
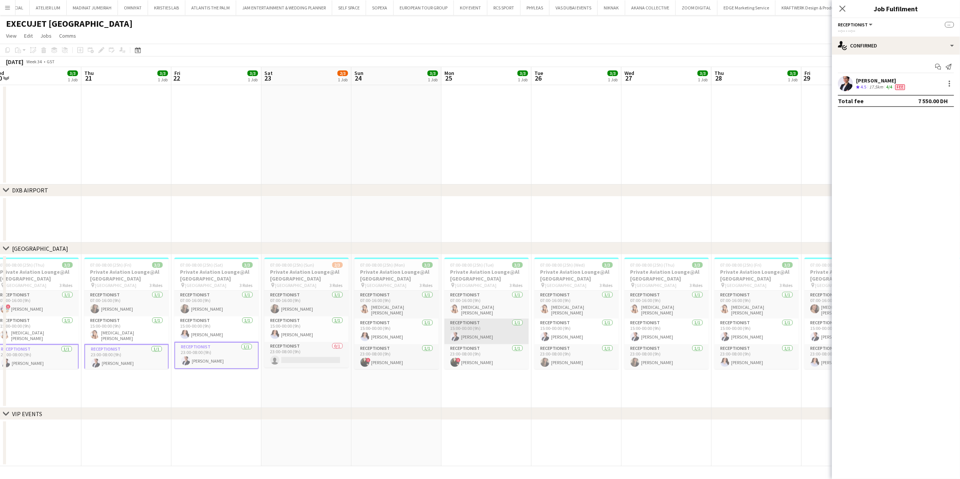
click at [482, 336] on app-card-role "Receptionist 1/1 15:00-00:00 (9h) Pegah Safdari" at bounding box center [487, 332] width 84 height 26
click at [402, 338] on app-calendar-viewport "Sun 17 3/3 1 Job Mon 18 3/3 1 Job Tue 19 3/3 1 Job Wed 20 3/3 1 Job Thu 21 3/3 …" at bounding box center [480, 266] width 960 height 399
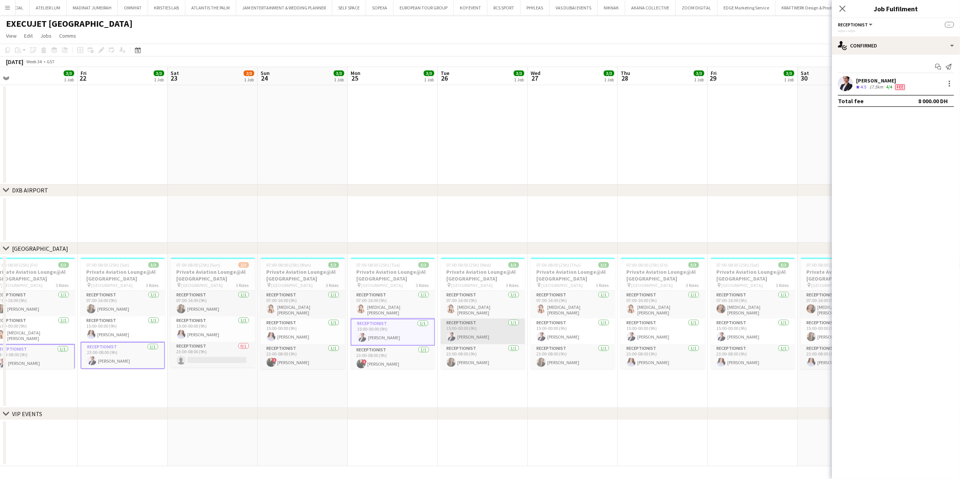
click at [458, 338] on app-card-role "Receptionist 1/1 15:00-00:00 (9h) Pegah Safdari" at bounding box center [483, 332] width 84 height 26
click at [549, 341] on app-card-role "Receptionist 1/1 15:00-00:00 (9h) Pegah Safdari" at bounding box center [573, 332] width 84 height 26
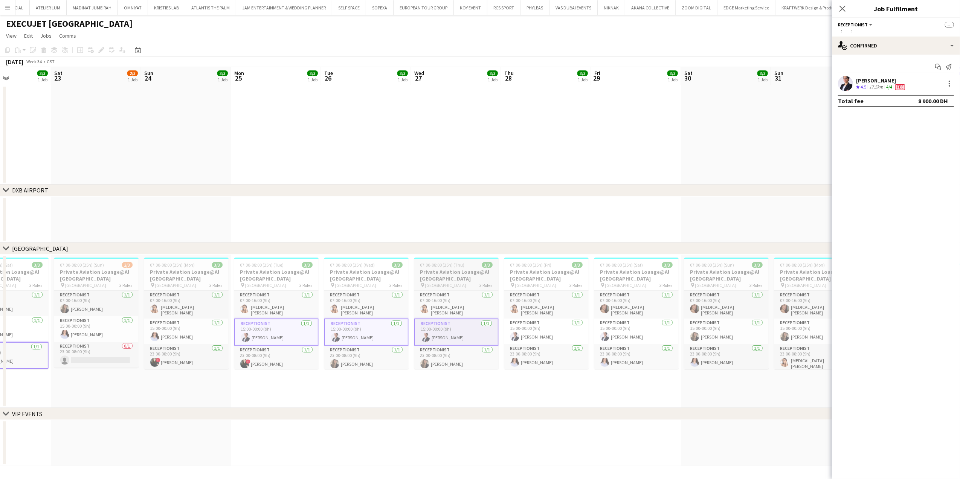
click at [431, 339] on app-calendar-viewport "Tue 19 3/3 1 Job Wed 20 3/3 1 Job Thu 21 3/3 1 Job Fri 22 3/3 1 Job Sat 23 2/3 …" at bounding box center [480, 266] width 960 height 399
click at [533, 336] on app-card-role "Receptionist 1/1 15:00-00:00 (9h) Pegah Safdari" at bounding box center [545, 332] width 84 height 26
click at [612, 340] on app-card-role "Receptionist 1/1 15:00-00:00 (9h) Pegah Safdari" at bounding box center [635, 332] width 84 height 26
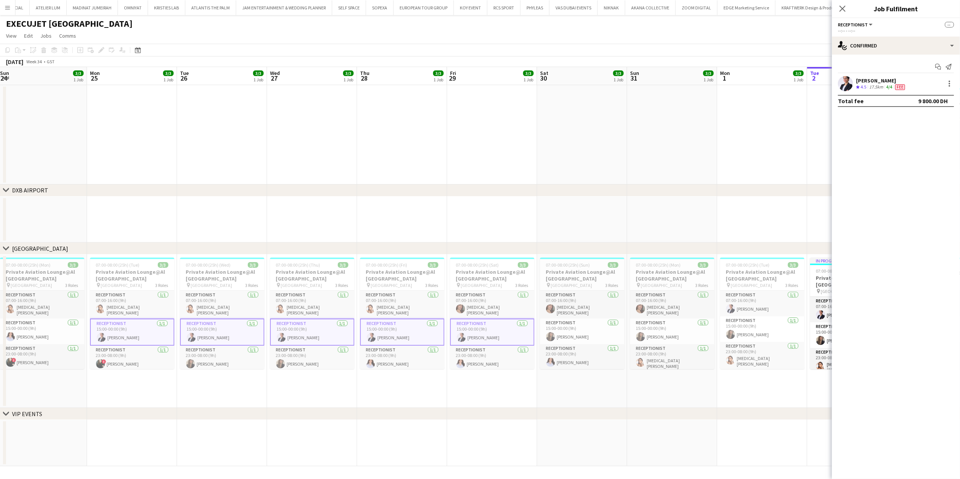
click at [466, 338] on app-calendar-viewport "Thu 21 3/3 1 Job Fri 22 3/3 1 Job Sat 23 2/3 1 Job Sun 24 3/3 1 Job Mon 25 3/3 …" at bounding box center [480, 266] width 960 height 399
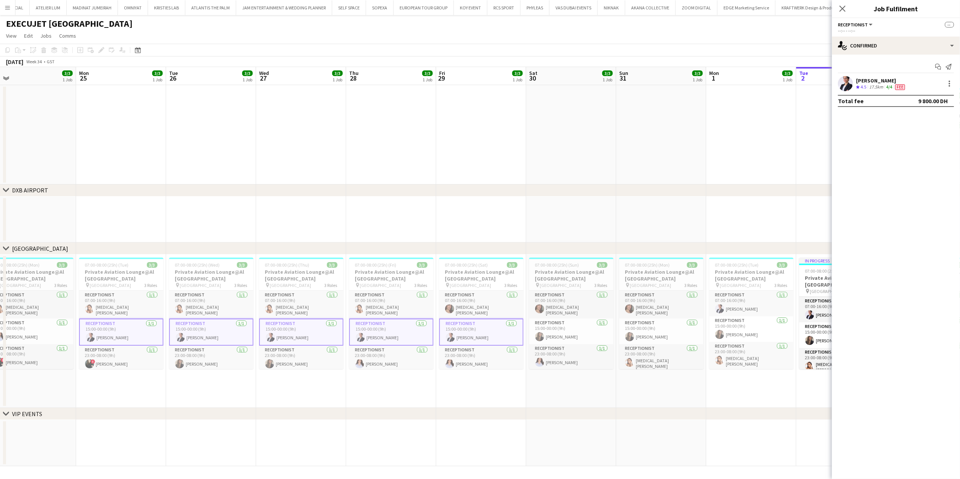
click at [496, 377] on app-date-cell "07:00-08:00 (25h) (Sat) 3/3 Private Aviation Lounge@Al Maktoum Airport pin Al M…" at bounding box center [481, 331] width 90 height 153
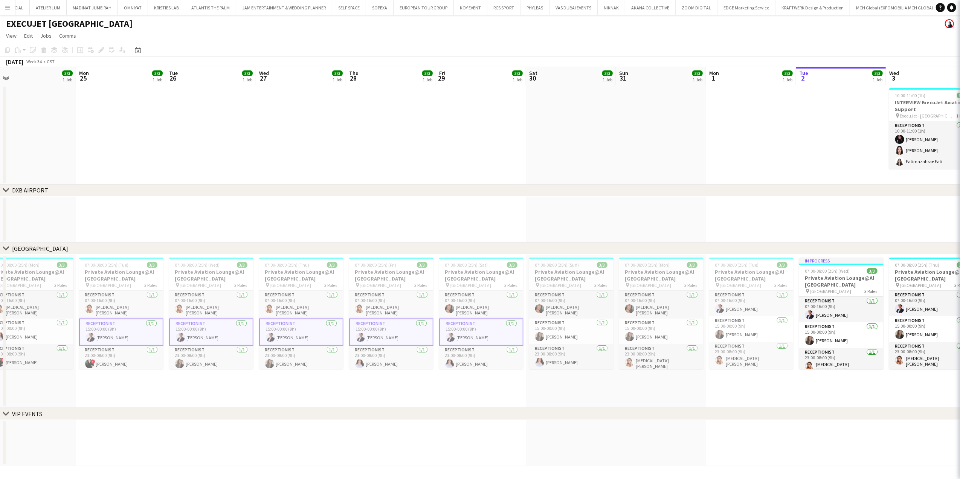
scroll to position [0, 285]
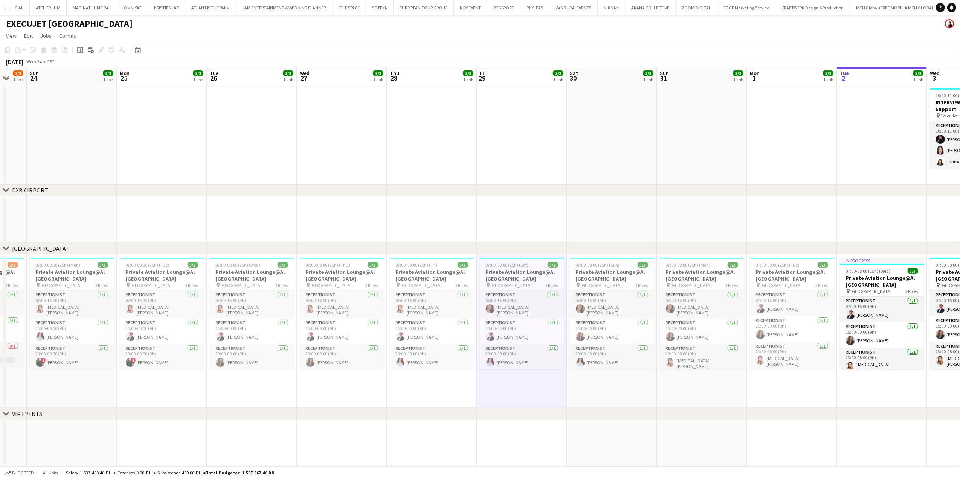
drag, startPoint x: 240, startPoint y: 311, endPoint x: 257, endPoint y: 311, distance: 17.0
click at [257, 311] on app-calendar-viewport "Thu 21 3/3 1 Job Fri 22 3/3 1 Job Sat 23 2/3 1 Job Sun 24 3/3 1 Job Mon 25 3/3 …" at bounding box center [480, 266] width 960 height 399
click at [158, 354] on app-card-role "Receptionist 1/1 23:00-08:00 (9h) ! Maria Leontyeva" at bounding box center [162, 358] width 84 height 26
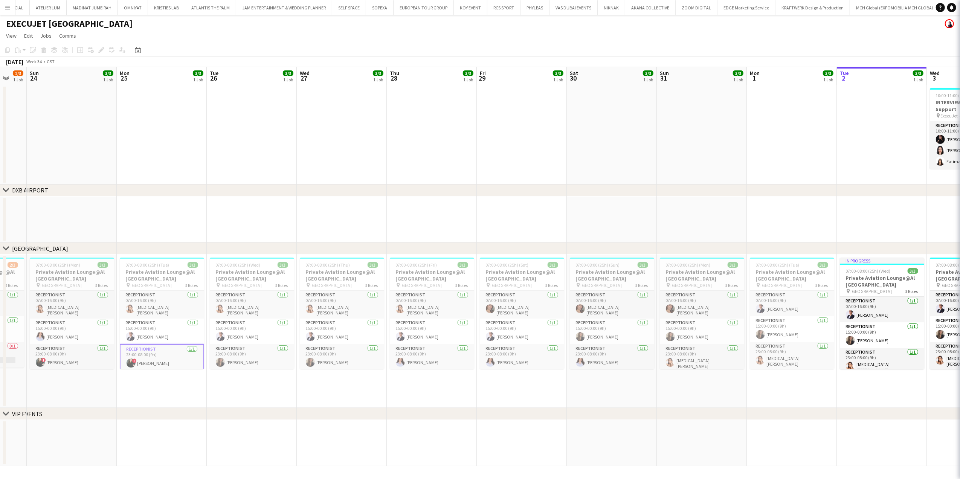
scroll to position [0, 243]
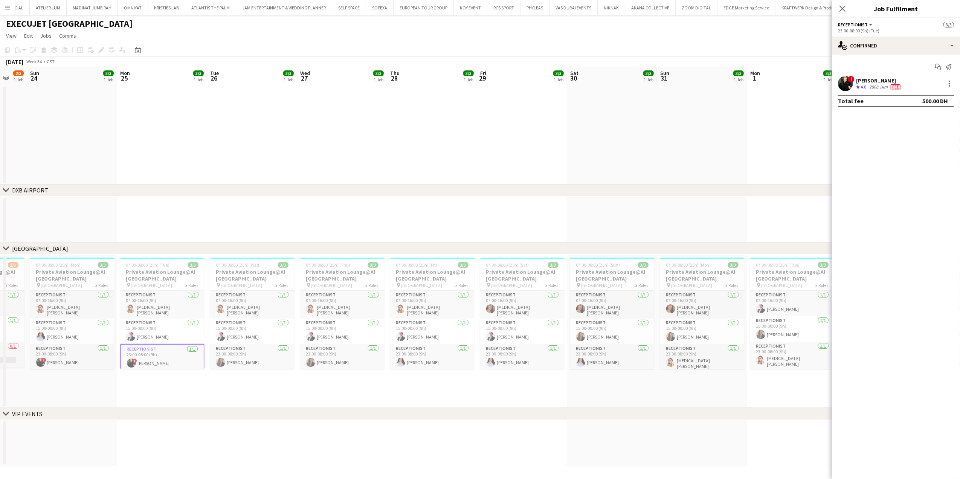
click at [887, 77] on div "[PERSON_NAME]" at bounding box center [879, 80] width 46 height 7
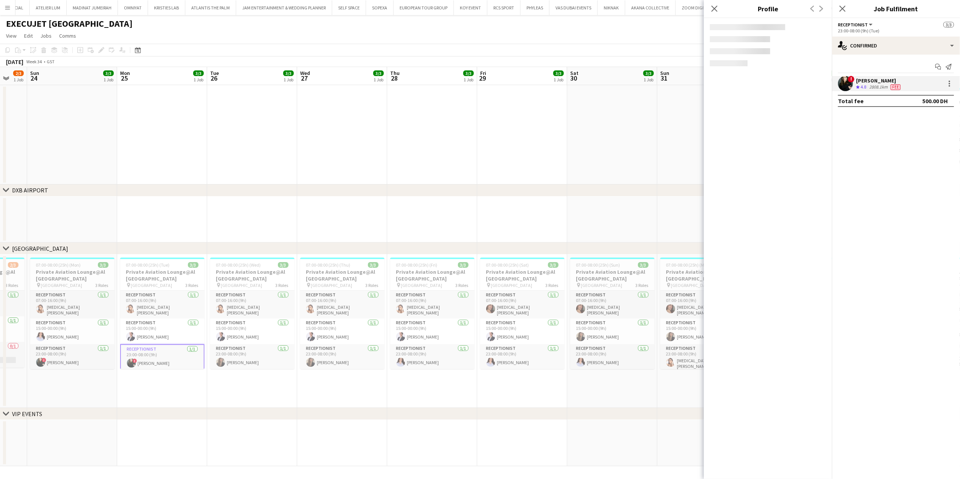
click at [792, 60] on app-content-placeholder at bounding box center [768, 63] width 116 height 6
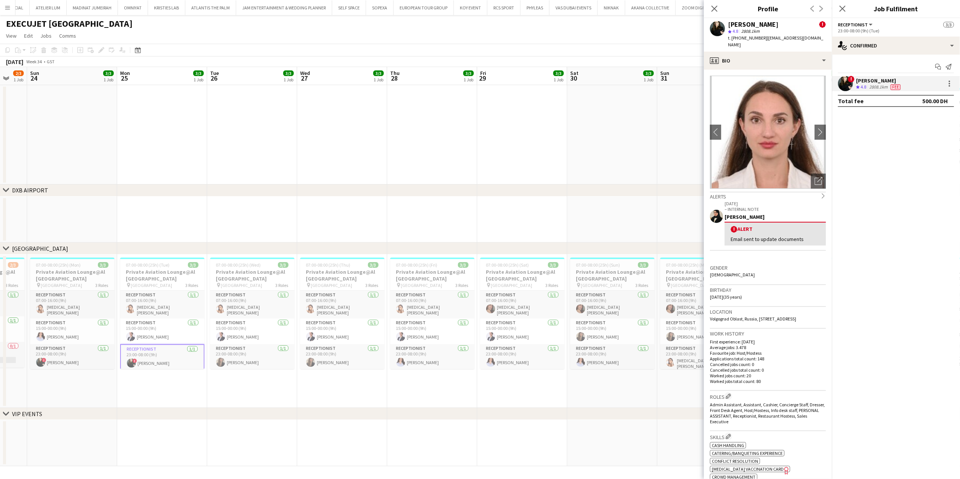
click at [780, 70] on app-crew-profile-bio "chevron-left chevron-right Open photos pop-in Alerts chevron-right 04-08-2025 –…" at bounding box center [768, 275] width 128 height 410
click at [787, 52] on div "profile Bio" at bounding box center [768, 61] width 128 height 18
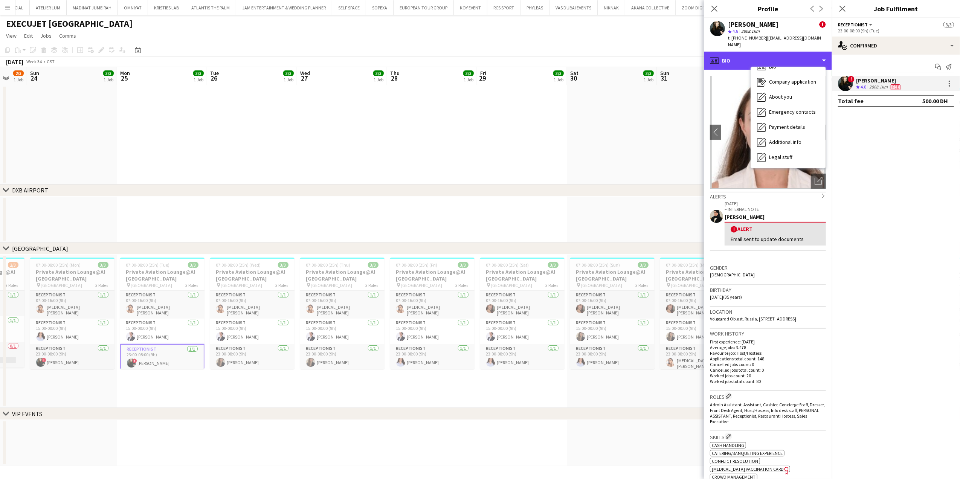
scroll to position [41, 0]
click at [788, 154] on span "Calendar" at bounding box center [779, 157] width 20 height 7
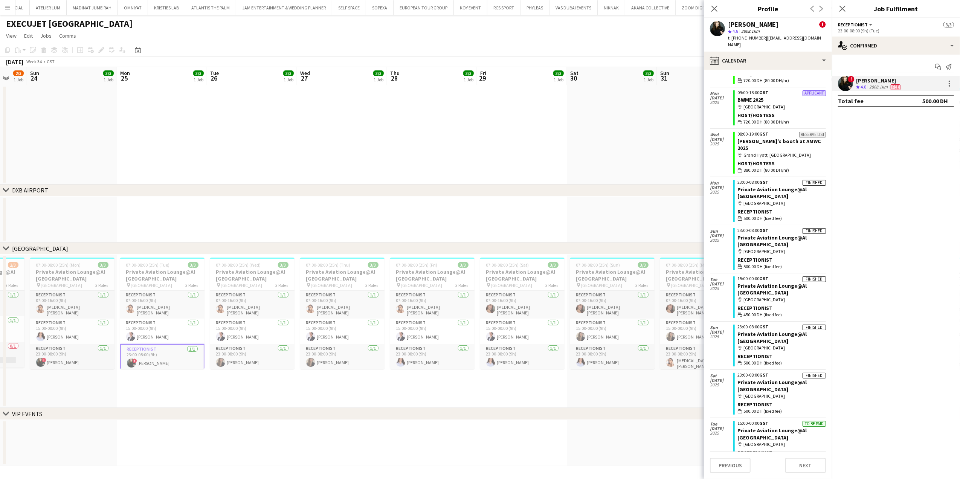
scroll to position [100, 0]
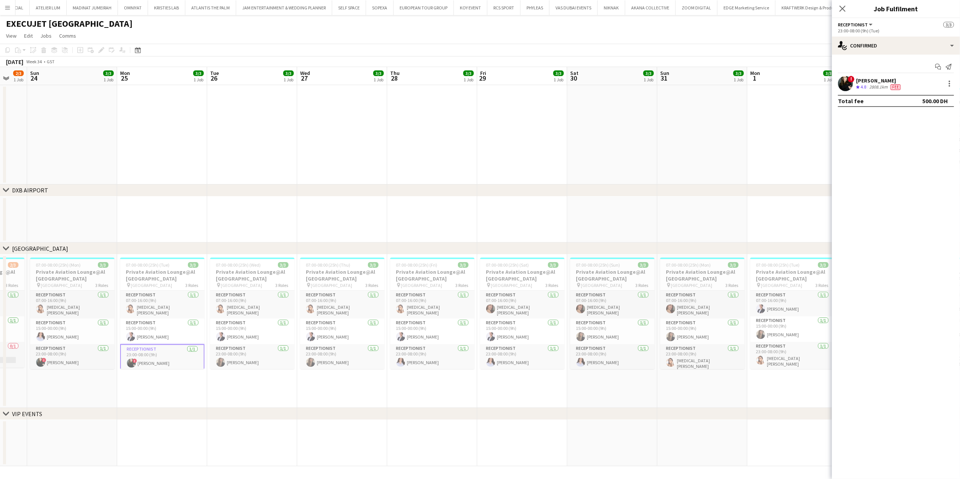
click at [245, 189] on div "chevron-right DXB AIRPORT" at bounding box center [480, 191] width 960 height 12
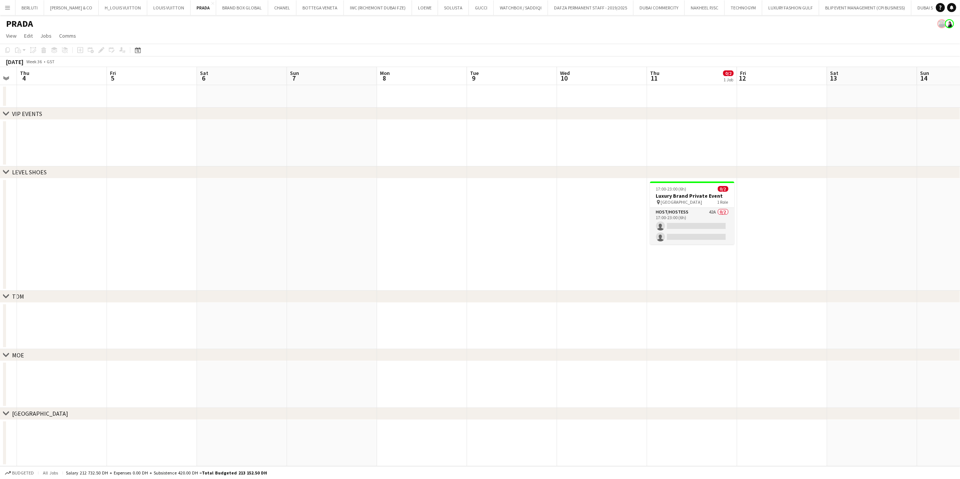
drag, startPoint x: 715, startPoint y: 233, endPoint x: 220, endPoint y: 257, distance: 494.9
click at [220, 257] on app-calendar-viewport "Mon 1 Tue 2 Wed 3 Thu 4 Fri 5 Sat 6 Sun 7 Mon 8 Tue 9 Wed 10 Thu 11 0/2 1 Job F…" at bounding box center [480, 266] width 960 height 399
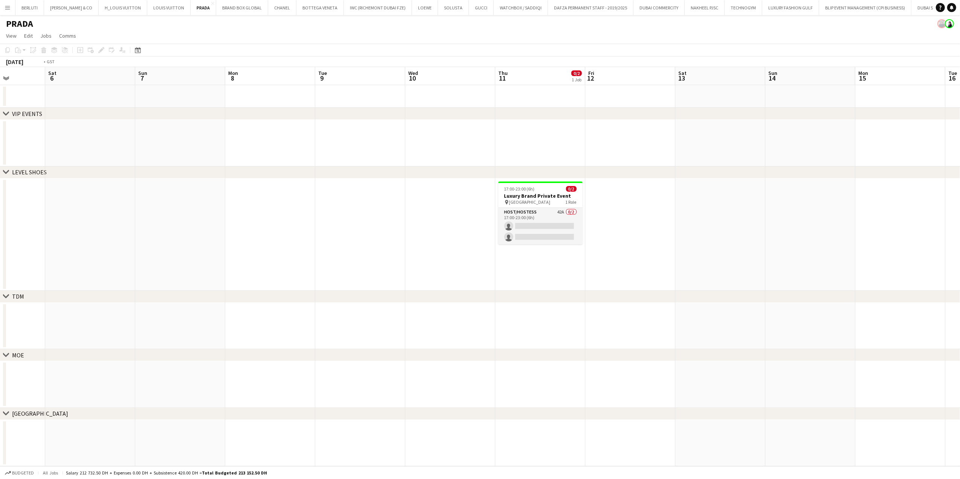
drag, startPoint x: 496, startPoint y: 251, endPoint x: 469, endPoint y: 251, distance: 26.8
click at [469, 251] on app-calendar-viewport "Wed 3 Thu 4 Fri 5 Sat 6 Sun 7 Mon 8 Tue 9 Wed 10 Thu 11 0/2 1 Job Fri 12 Sat 13…" at bounding box center [480, 266] width 960 height 399
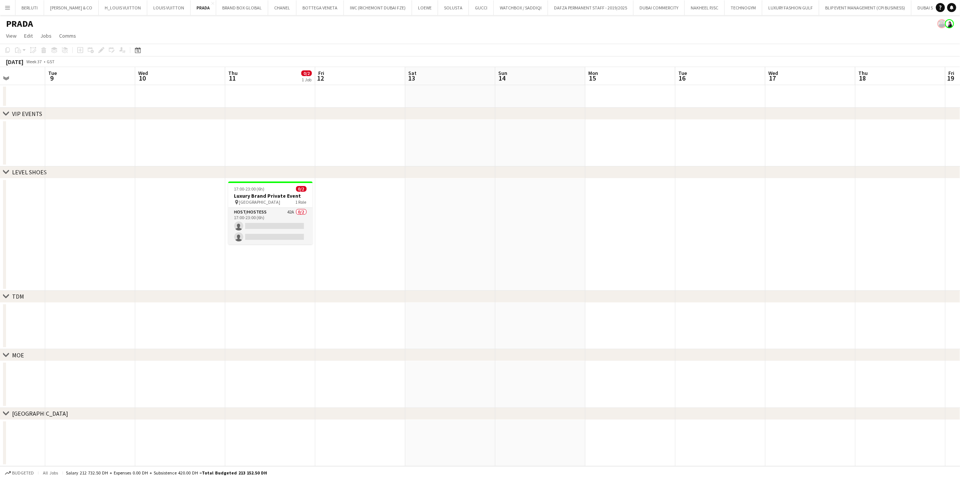
scroll to position [0, 225]
click at [8, 7] on app-icon "Menu" at bounding box center [8, 8] width 6 height 6
click at [107, 28] on link "Boards" at bounding box center [113, 25] width 75 height 15
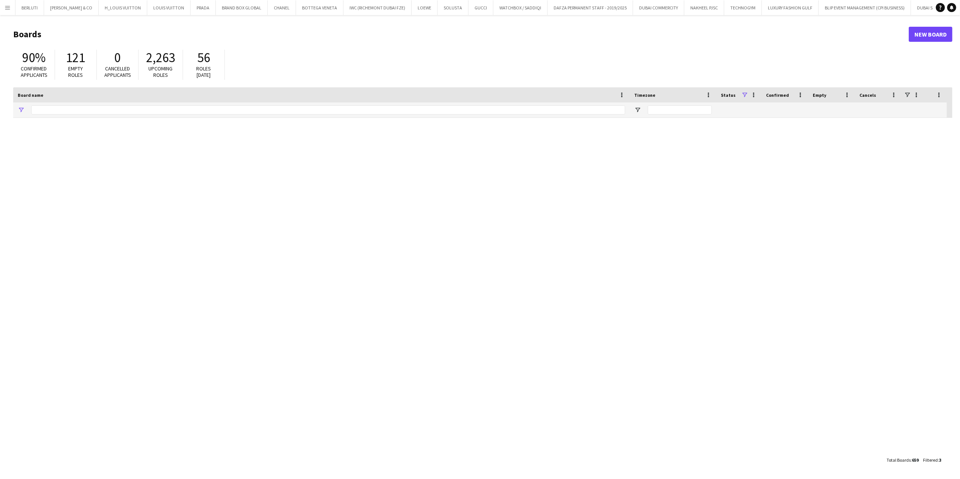
type input "*****"
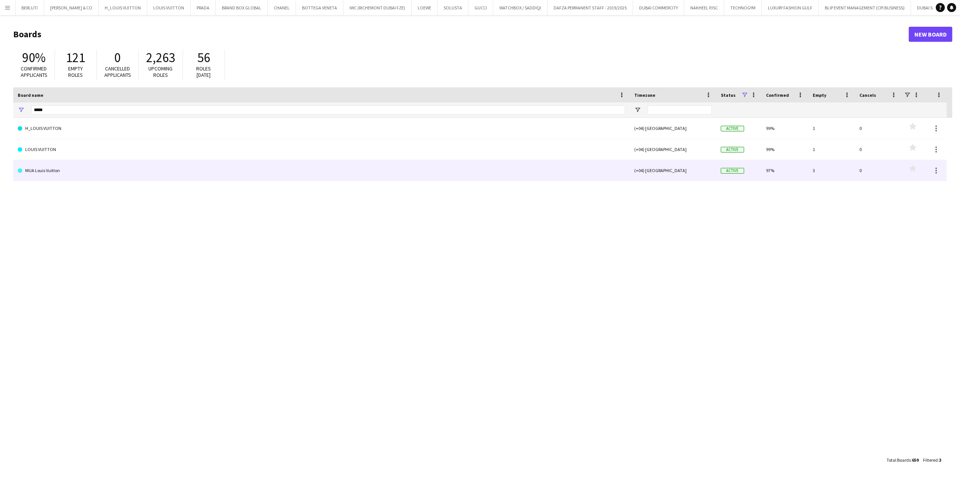
click at [59, 165] on link "MUA Louis Vuitton" at bounding box center [322, 170] width 608 height 21
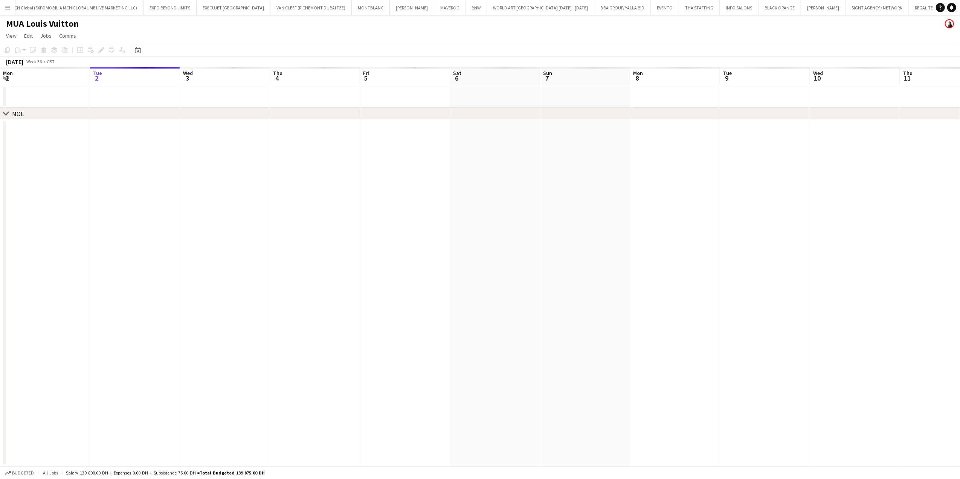
scroll to position [0, 5759]
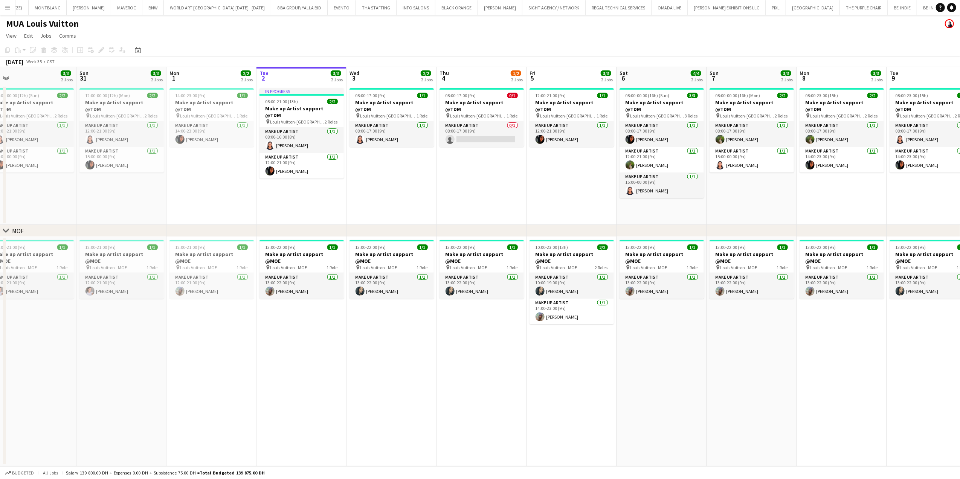
drag, startPoint x: 378, startPoint y: 335, endPoint x: 458, endPoint y: 335, distance: 80.6
click at [458, 335] on app-calendar-viewport "Thu 28 Fri 29 Sat 30 3/3 2 Jobs Sun 31 3/3 2 Jobs Mon 1 2/2 2 Jobs Tue 2 3/3 2 …" at bounding box center [480, 266] width 960 height 399
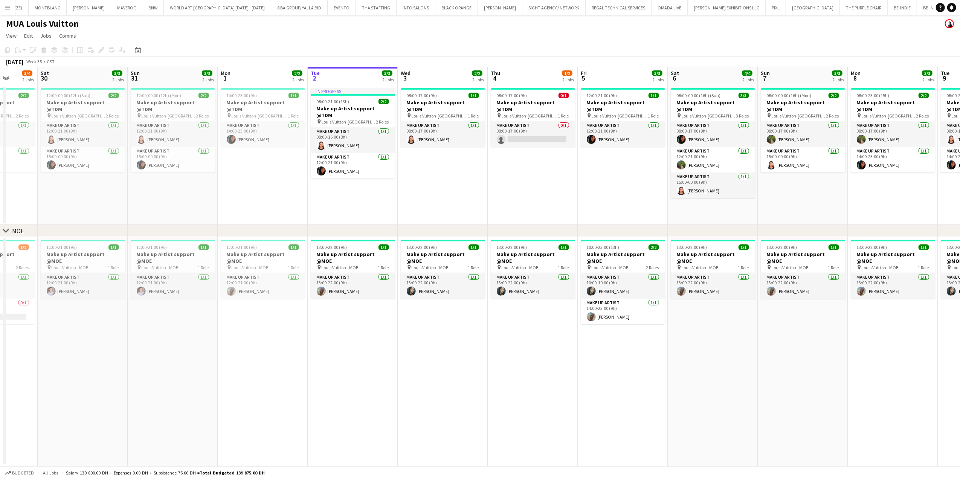
drag, startPoint x: 468, startPoint y: 338, endPoint x: 463, endPoint y: 338, distance: 4.9
click at [471, 338] on app-calendar-viewport "Wed 27 Thu 28 2/2 1 Job Fri 29 3/4 2 Jobs Sat 30 3/3 2 Jobs Sun 31 3/3 2 Jobs M…" at bounding box center [480, 266] width 960 height 399
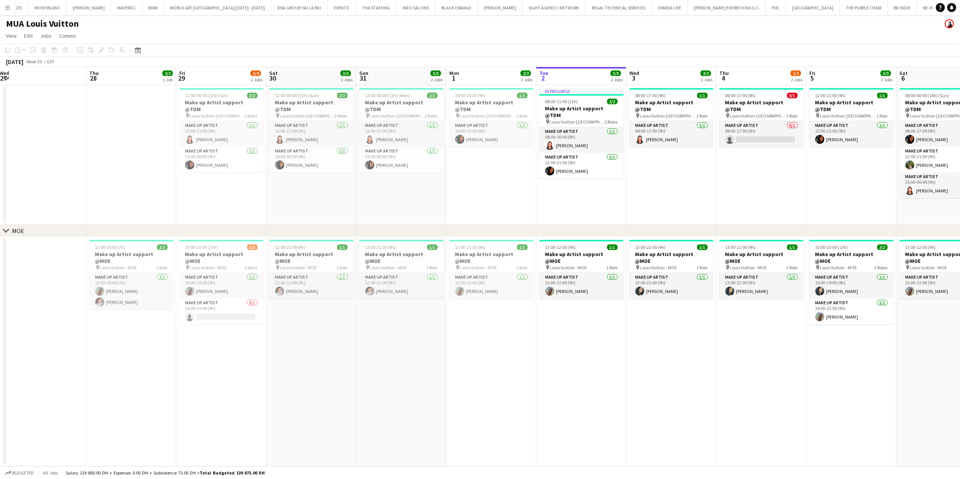
drag, startPoint x: 421, startPoint y: 343, endPoint x: 430, endPoint y: 341, distance: 8.8
click at [430, 341] on app-calendar-viewport "Mon 25 Tue 26 5/5 1 Job Wed 27 Thu 28 2/2 1 Job Fri 29 3/4 2 Jobs Sat 30 3/3 2 …" at bounding box center [480, 266] width 960 height 399
click at [142, 291] on app-card-role "Make up artist [DATE] 12:00-19:00 (7h) [PERSON_NAME] [PERSON_NAME]" at bounding box center [133, 291] width 84 height 37
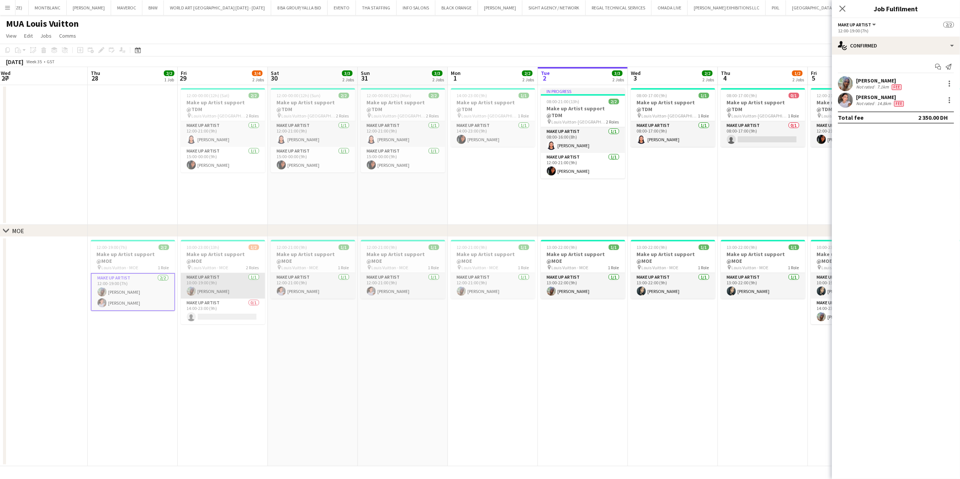
click at [202, 288] on app-card-role "Make up artist [DATE] 10:00-19:00 (9h) [PERSON_NAME]" at bounding box center [223, 286] width 84 height 26
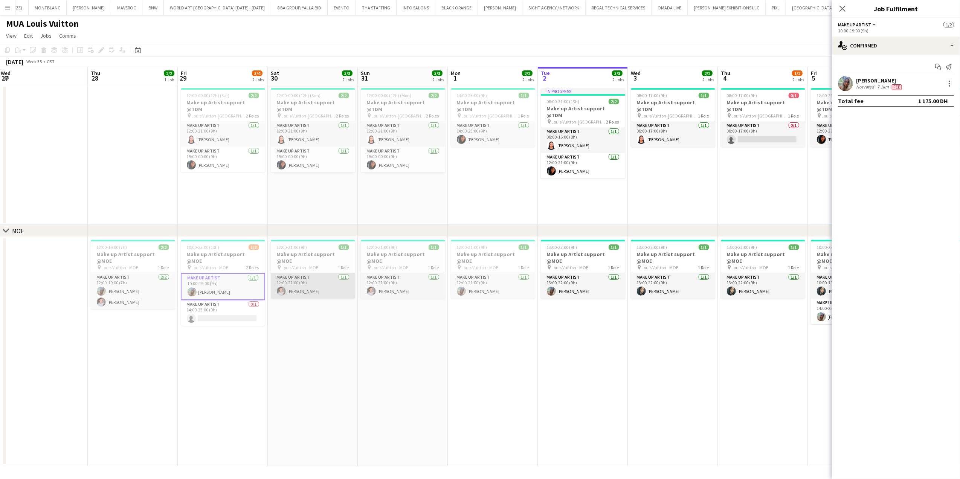
click at [287, 278] on app-card-role "Make up artist [DATE] 12:00-21:00 (9h) [PERSON_NAME]" at bounding box center [313, 286] width 84 height 26
click at [374, 280] on app-card-role "Make up artist [DATE] 12:00-21:00 (9h) [PERSON_NAME]" at bounding box center [403, 286] width 84 height 26
click at [158, 301] on app-calendar-viewport "Mon 25 5/5 1 Job Tue 26 5/5 1 Job Wed 27 Thu 28 2/2 1 Job Fri 29 3/4 2 Jobs Sat…" at bounding box center [480, 266] width 960 height 399
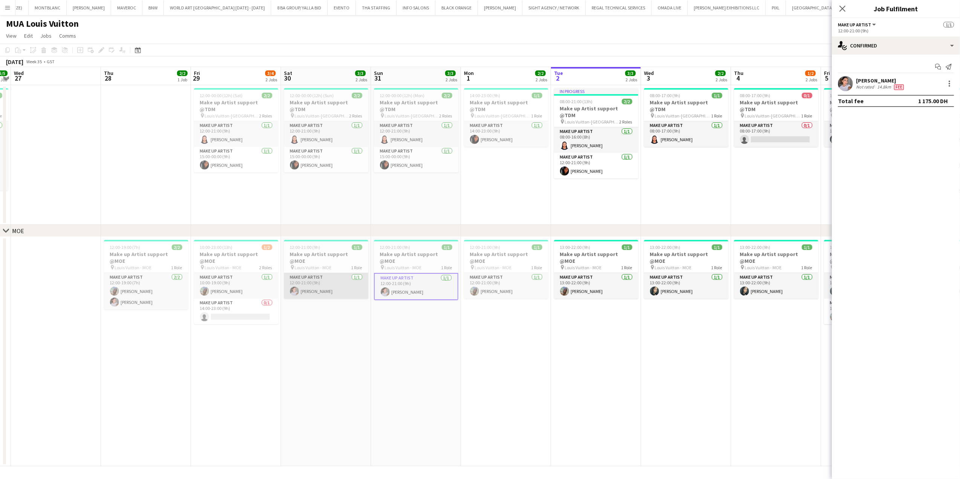
click at [307, 292] on app-card-role "Make up artist [DATE] 12:00-21:00 (9h) [PERSON_NAME]" at bounding box center [326, 286] width 84 height 26
click at [379, 282] on app-card-role "Make up artist [DATE] 12:00-21:00 (9h) [PERSON_NAME]" at bounding box center [416, 286] width 84 height 26
click at [152, 293] on app-card-role "Make up artist [DATE] 12:00-19:00 (7h) [PERSON_NAME] [PERSON_NAME]" at bounding box center [146, 291] width 84 height 37
click at [145, 299] on app-card-role "Make up artist [DATE] 12:00-19:00 (7h) [PERSON_NAME] [PERSON_NAME]" at bounding box center [146, 292] width 84 height 38
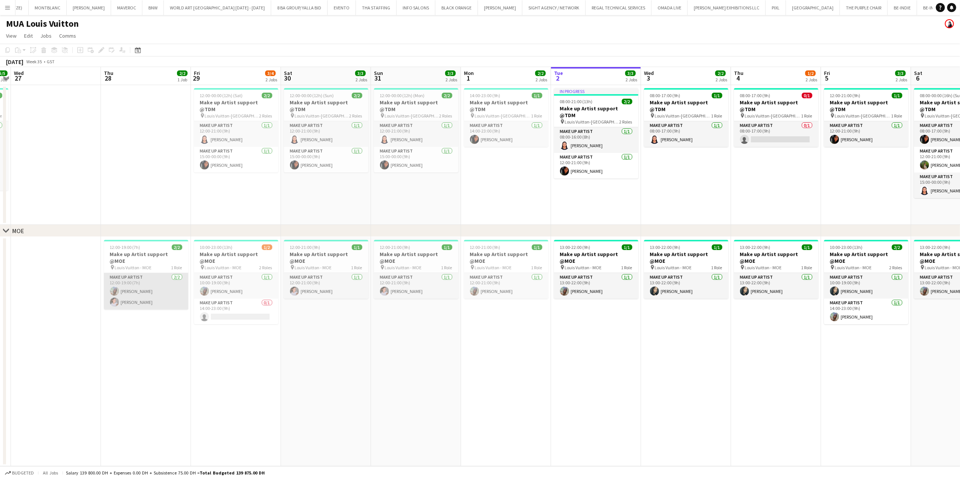
click at [141, 298] on app-card-role "Make up artist [DATE] 12:00-19:00 (7h) [PERSON_NAME] [PERSON_NAME]" at bounding box center [146, 291] width 84 height 37
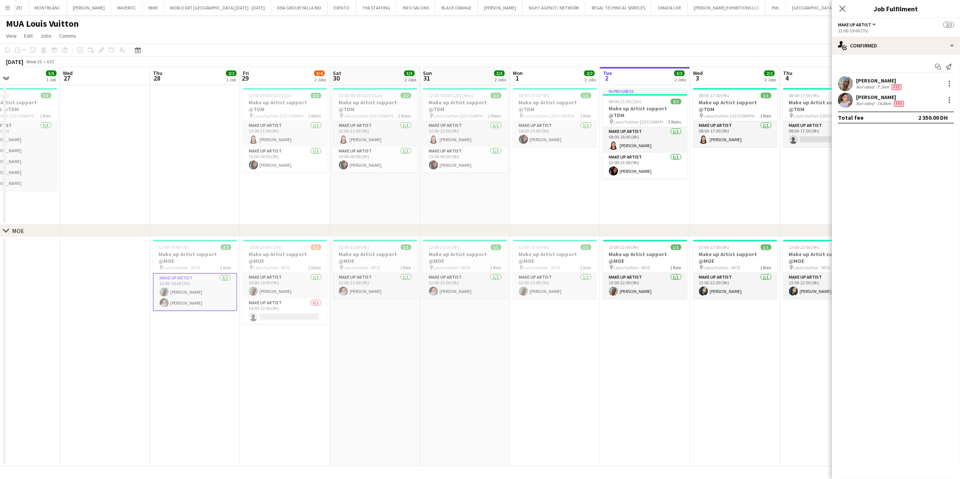
click at [193, 333] on app-calendar-viewport "Sun 24 Mon 25 5/5 1 Job Tue 26 5/5 1 Job Wed 27 Thu 28 2/2 1 Job Fri 29 3/4 2 J…" at bounding box center [480, 266] width 960 height 399
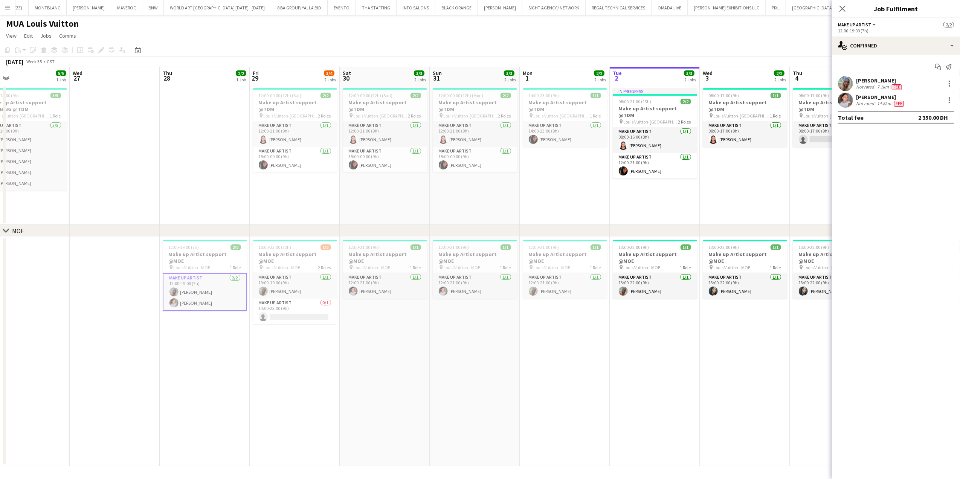
click at [210, 285] on app-card-role "Make up artist [DATE] 12:00-19:00 (7h) [PERSON_NAME] [PERSON_NAME]" at bounding box center [205, 292] width 84 height 38
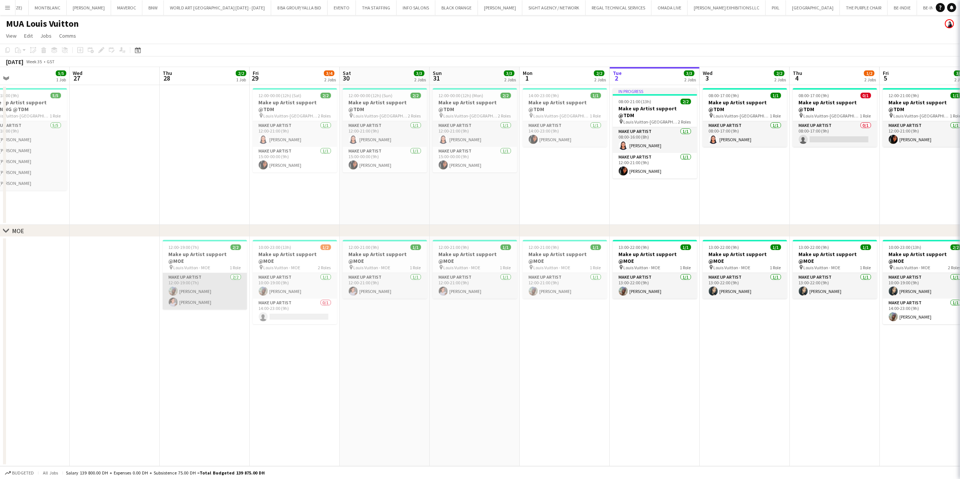
click at [207, 286] on app-card-role "Make up artist [DATE] 12:00-19:00 (7h) [PERSON_NAME] [PERSON_NAME]" at bounding box center [205, 291] width 84 height 37
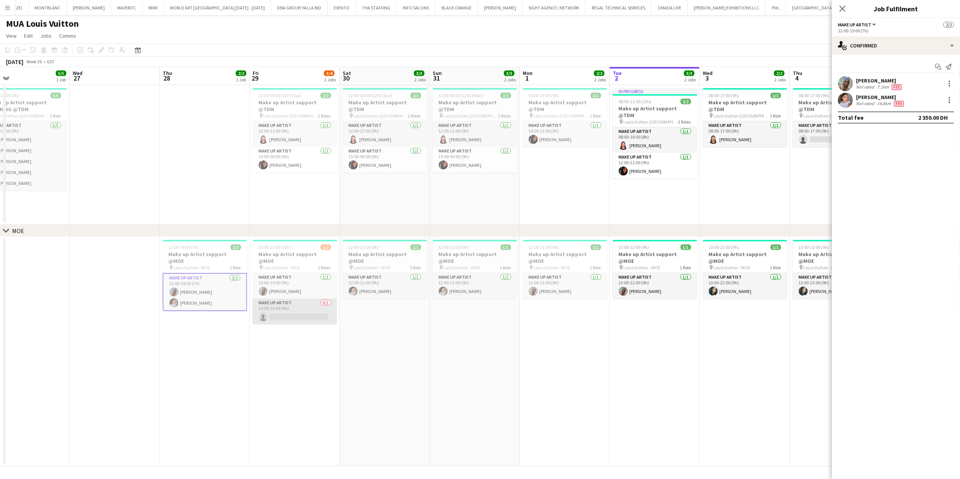
click at [291, 313] on app-card-role "Make up artist 0/1 14:00-23:00 (9h) single-neutral-actions" at bounding box center [295, 312] width 84 height 26
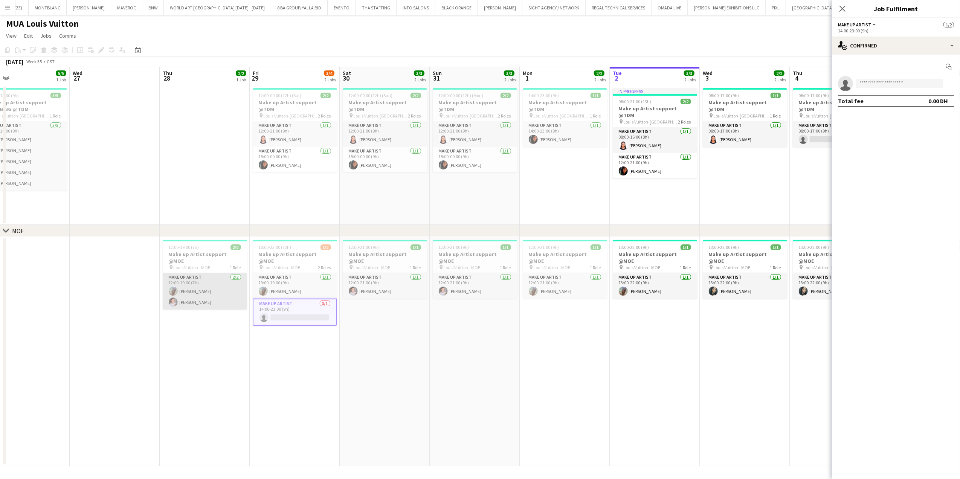
click at [235, 286] on app-card-role "Make up artist [DATE] 12:00-19:00 (7h) [PERSON_NAME] [PERSON_NAME]" at bounding box center [205, 291] width 84 height 37
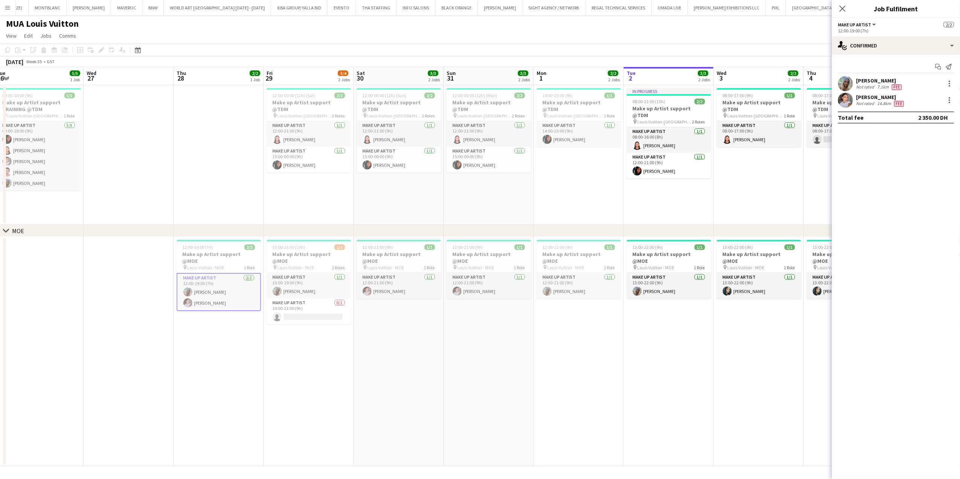
scroll to position [0, 278]
drag, startPoint x: 216, startPoint y: 329, endPoint x: 228, endPoint y: 329, distance: 12.1
click at [228, 329] on app-calendar-viewport "Sat 23 Sun 24 Mon 25 5/5 1 Job Tue 26 5/5 1 Job Wed 27 Thu 28 2/2 1 Job Fri 29 …" at bounding box center [480, 266] width 960 height 399
click at [206, 291] on app-card-role "Make up artist [DATE] 12:00-19:00 (7h) [PERSON_NAME] [PERSON_NAME]" at bounding box center [217, 292] width 84 height 38
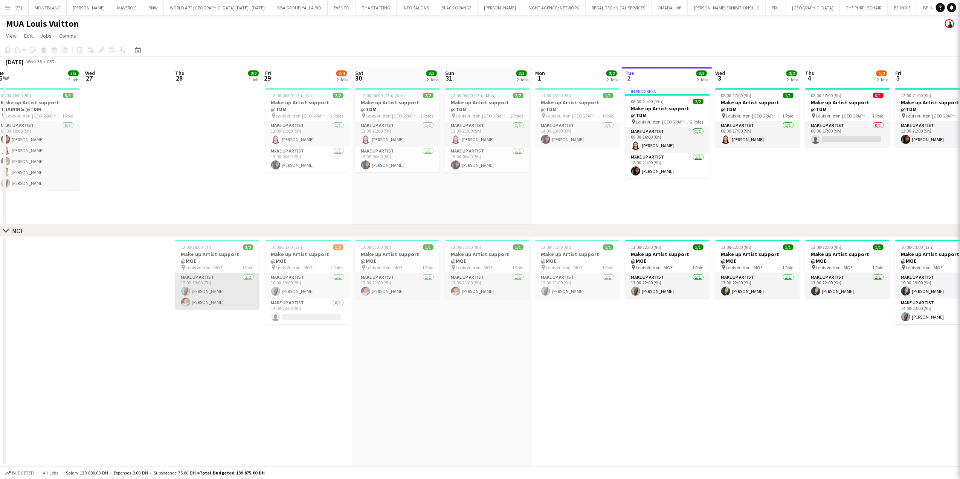
click at [214, 291] on app-card-role "Make up artist [DATE] 12:00-19:00 (7h) [PERSON_NAME] [PERSON_NAME]" at bounding box center [217, 291] width 84 height 37
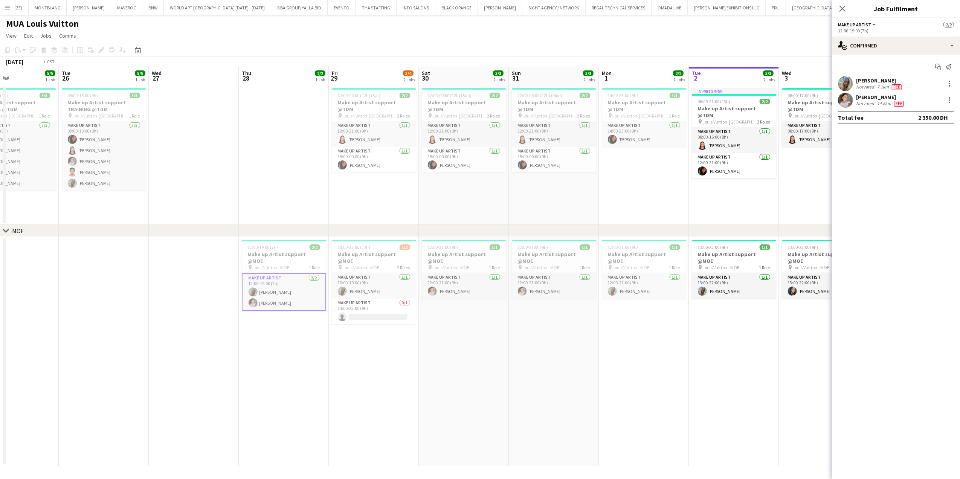
drag, startPoint x: 270, startPoint y: 330, endPoint x: 310, endPoint y: 335, distance: 40.2
click at [465, 330] on app-calendar-viewport "Sat 23 Sun 24 Mon 25 5/5 1 Job Tue 26 5/5 1 Job Wed 27 Thu 28 2/2 1 Job Fri 29 …" at bounding box center [480, 266] width 960 height 399
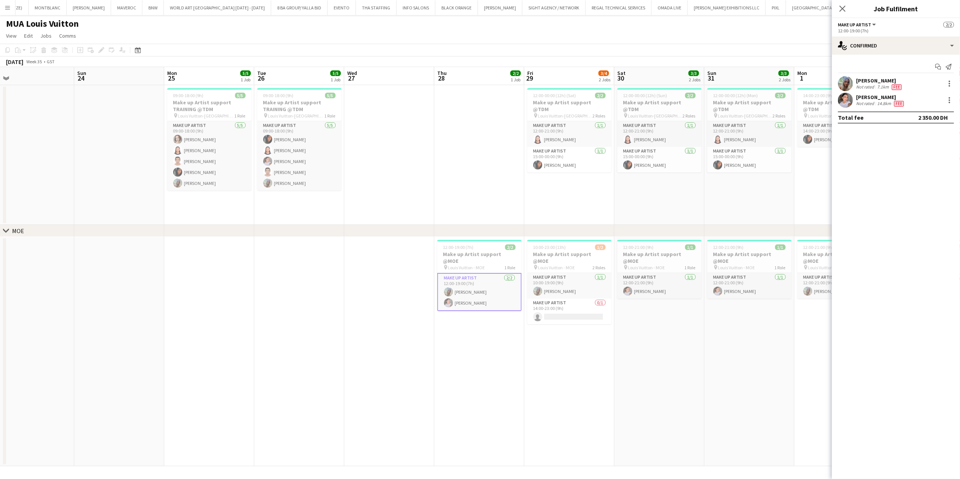
drag, startPoint x: 413, startPoint y: 339, endPoint x: 428, endPoint y: 339, distance: 15.1
click at [451, 339] on app-calendar-viewport "Thu 21 Fri 22 Sat 23 Sun 24 Mon 25 5/5 1 Job Tue 26 5/5 1 Job Wed 27 Thu 28 2/2…" at bounding box center [480, 266] width 960 height 399
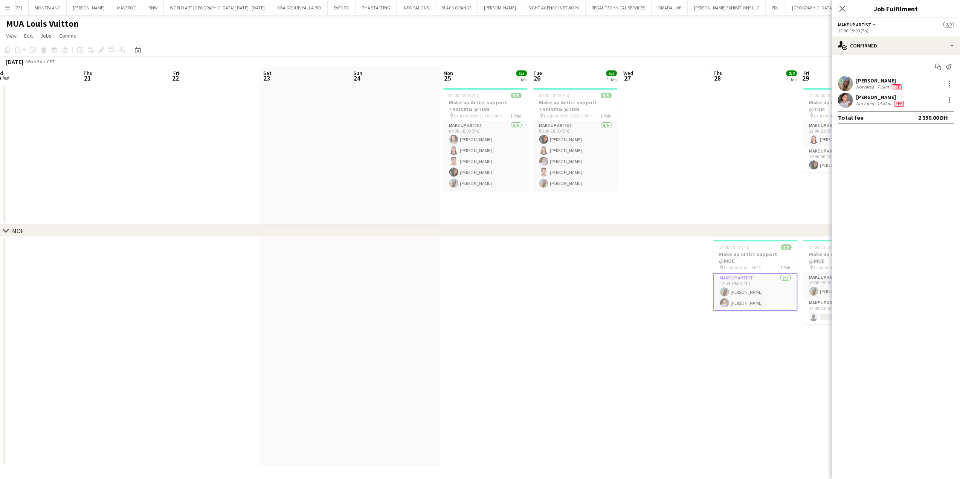
scroll to position [0, 231]
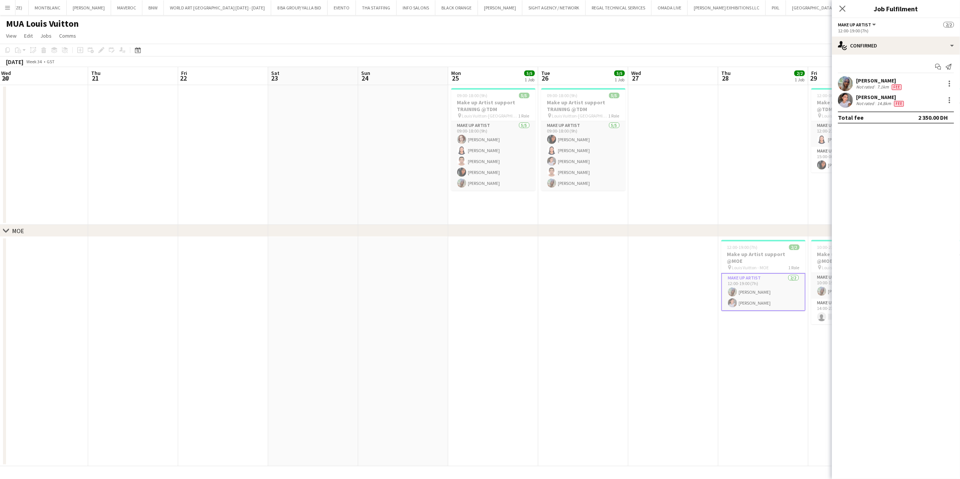
drag, startPoint x: 300, startPoint y: 341, endPoint x: 392, endPoint y: 341, distance: 91.9
click at [396, 341] on app-calendar-viewport "Mon 18 Tue 19 2/3 1 Job Wed 20 Thu 21 Fri 22 Sat 23 Sun 24 Mon 25 5/5 1 Job Tue…" at bounding box center [480, 266] width 960 height 399
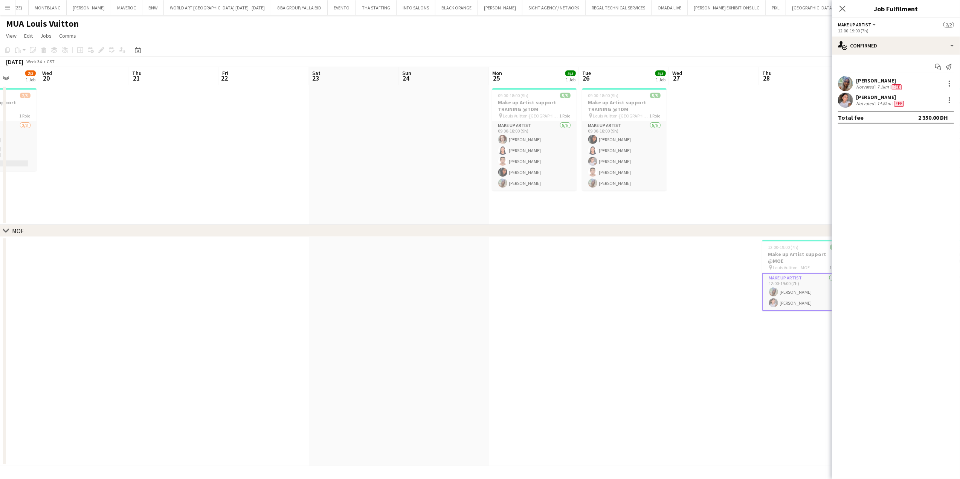
scroll to position [0, 308]
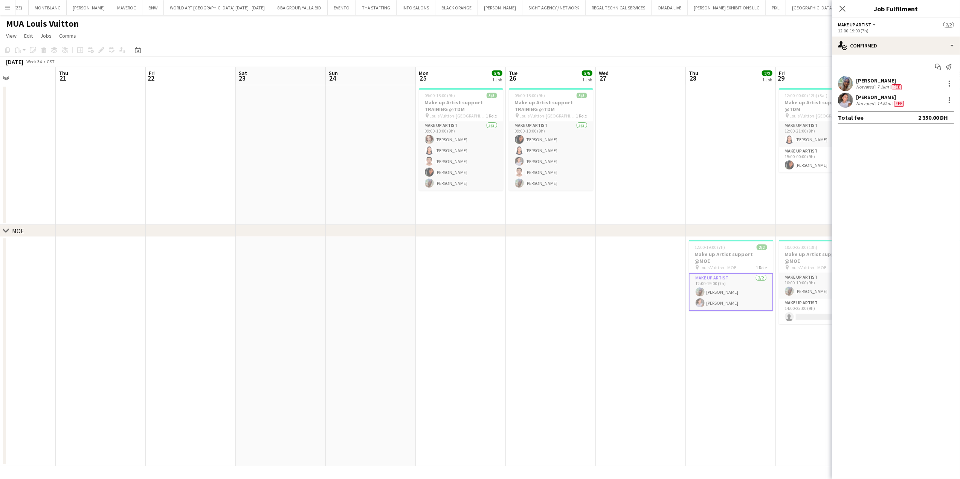
drag, startPoint x: 282, startPoint y: 293, endPoint x: 256, endPoint y: 290, distance: 26.2
click at [257, 293] on app-calendar-viewport "Sun 17 Mon 18 Tue 19 2/3 1 Job Wed 20 Thu 21 Fri 22 Sat 23 Sun 24 Mon 25 5/5 1 …" at bounding box center [480, 266] width 960 height 399
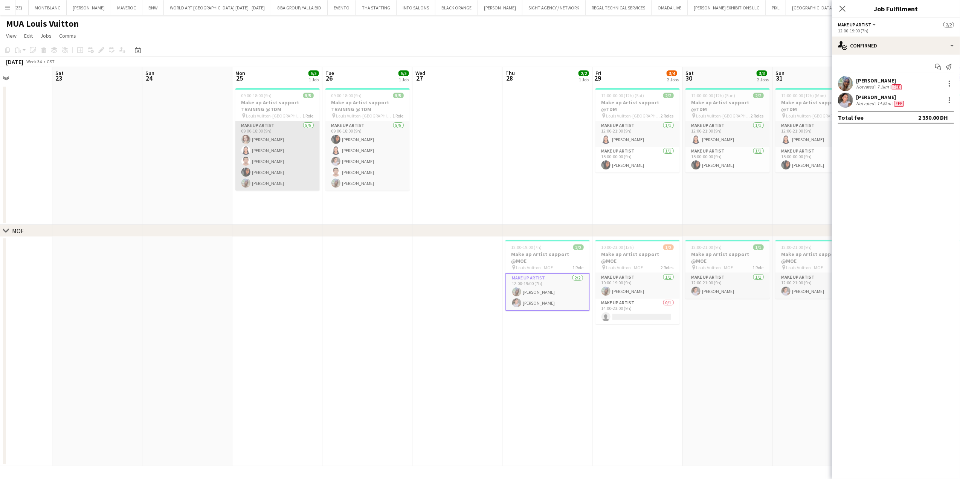
click at [298, 160] on app-card-role "Make up artist [DATE] 09:00-18:00 (9h) [PERSON_NAME] [PERSON_NAME] da [PERSON_N…" at bounding box center [277, 155] width 84 height 69
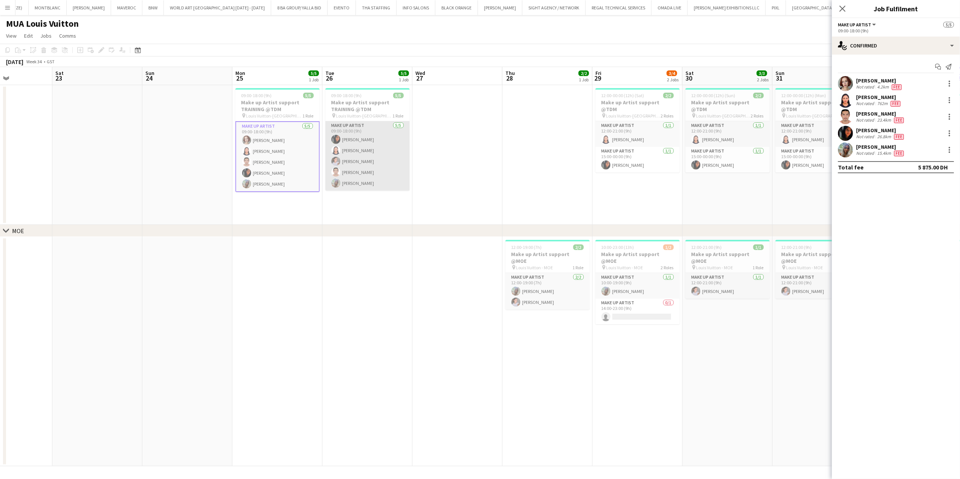
click at [369, 171] on app-card-role "Make up artist [DATE] 09:00-18:00 (9h) [PERSON_NAME] [PERSON_NAME] da [PERSON_N…" at bounding box center [368, 155] width 84 height 69
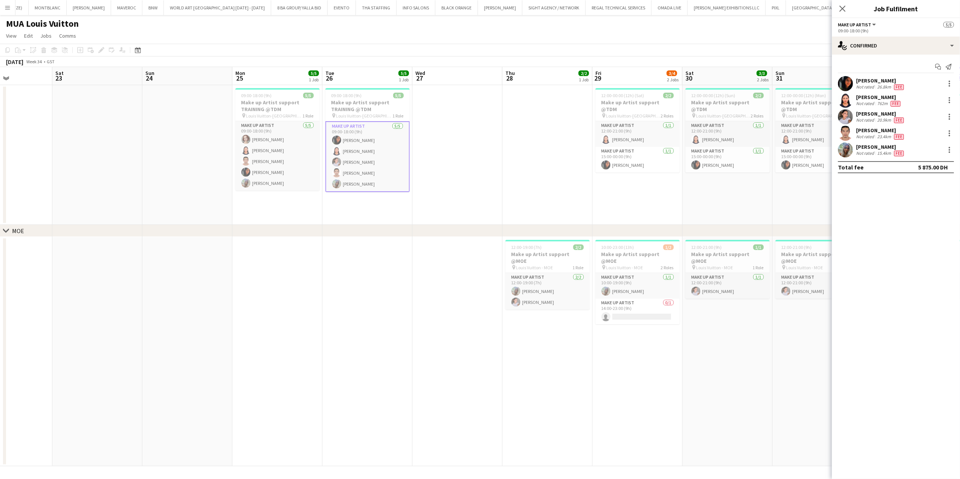
click at [362, 162] on app-card-role "Make up artist [DATE] 09:00-18:00 (9h) [PERSON_NAME] [PERSON_NAME] da [PERSON_N…" at bounding box center [368, 156] width 84 height 71
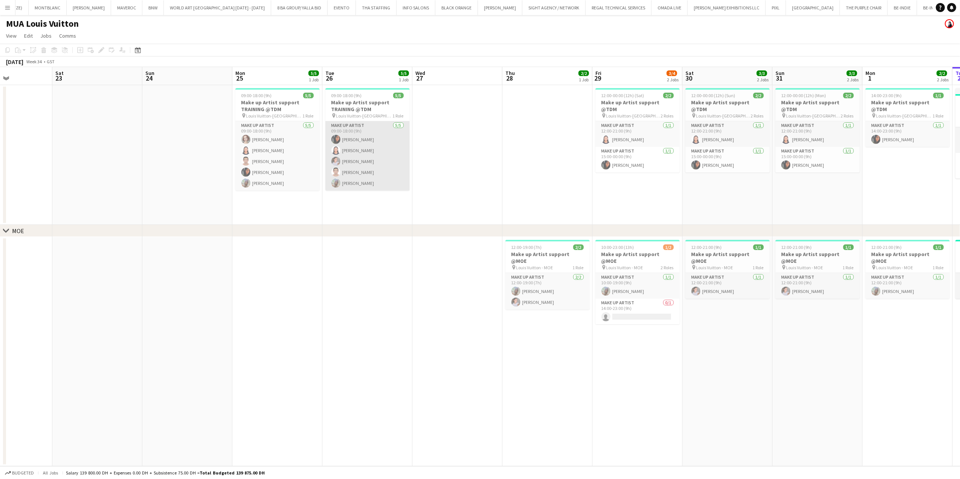
click at [356, 152] on app-card-role "Make up artist [DATE] 09:00-18:00 (9h) [PERSON_NAME] [PERSON_NAME] da [PERSON_N…" at bounding box center [368, 155] width 84 height 69
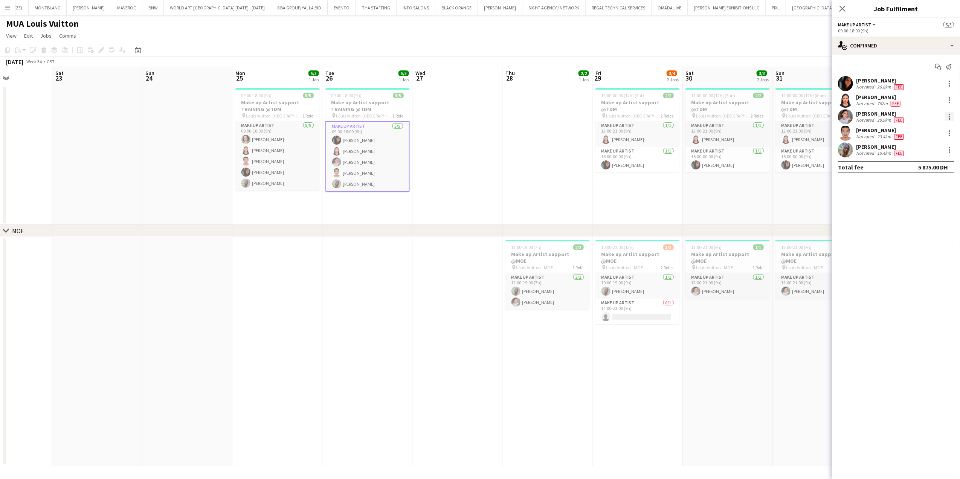
click at [950, 114] on div at bounding box center [950, 115] width 2 height 2
click at [920, 204] on span "Remove" at bounding box center [913, 203] width 23 height 6
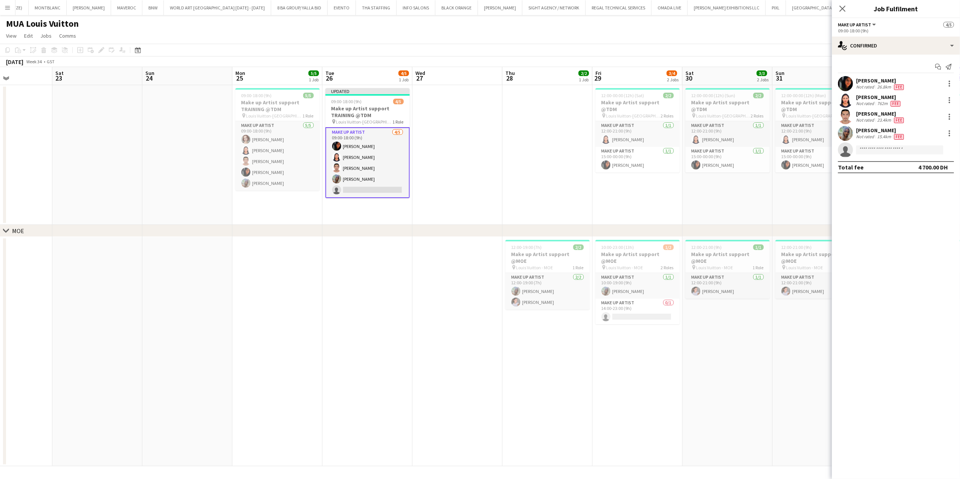
click at [478, 175] on app-date-cell at bounding box center [458, 155] width 90 height 140
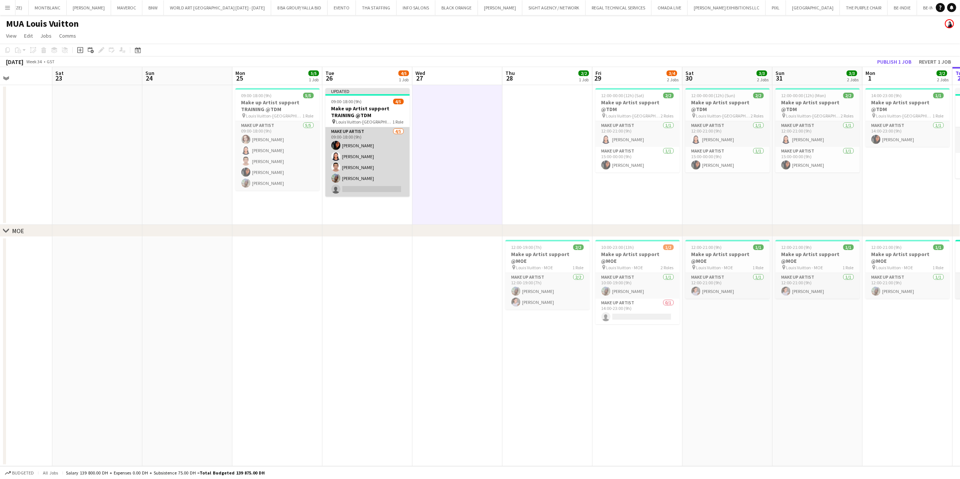
click at [396, 185] on app-card-role "Make up artist [DATE] 09:00-18:00 (9h) [PERSON_NAME] [PERSON_NAME] da [PERSON_N…" at bounding box center [368, 161] width 84 height 69
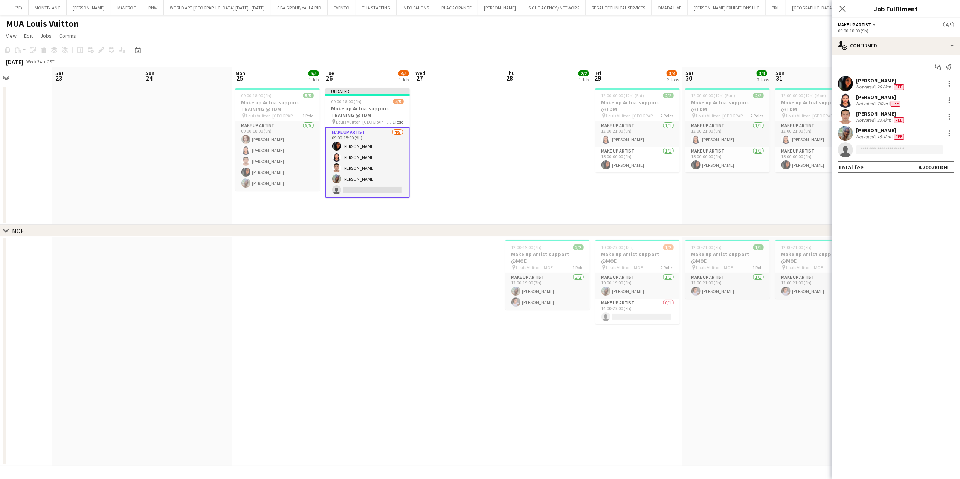
click at [862, 150] on input at bounding box center [899, 149] width 87 height 9
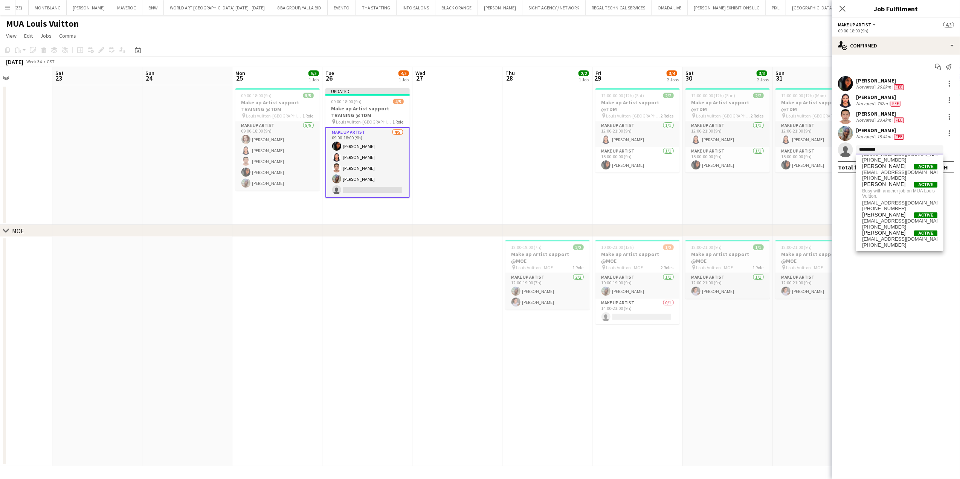
scroll to position [0, 0]
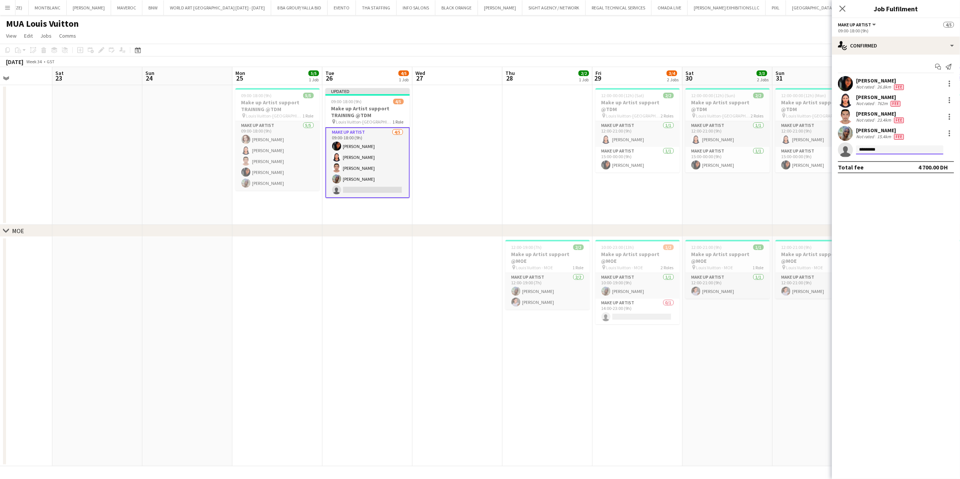
type input "*********"
click at [682, 193] on app-date-cell "12:00-00:00 (12h) (Sat) 2/2 Make up Artist support @TDM pin [PERSON_NAME]-Fashi…" at bounding box center [638, 155] width 90 height 140
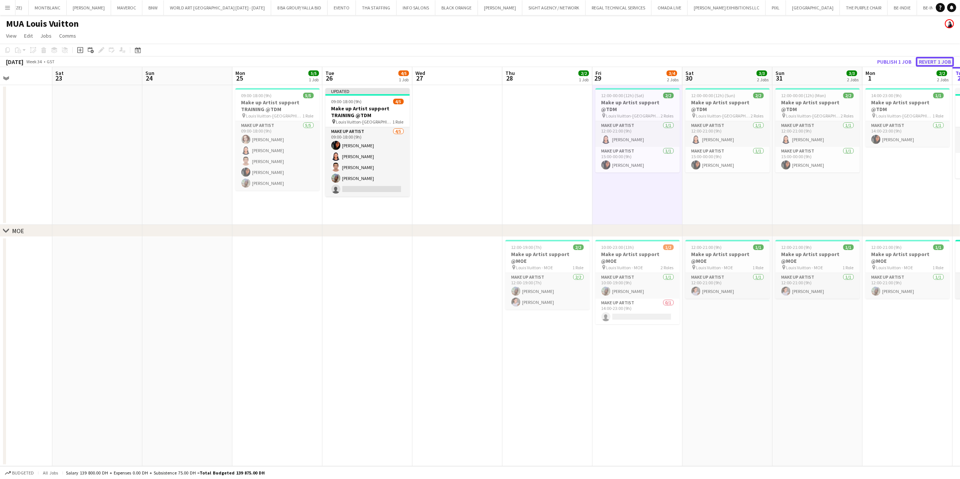
click at [931, 57] on button "Revert 1 job" at bounding box center [935, 62] width 38 height 10
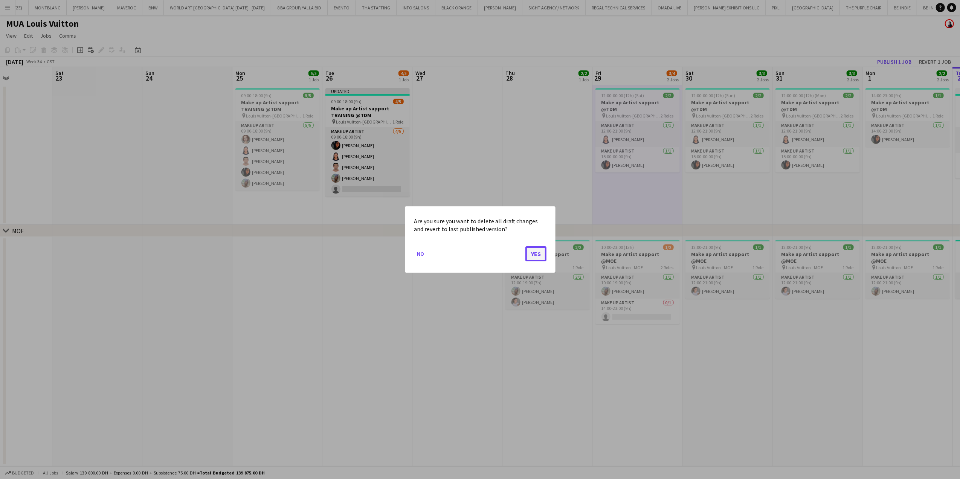
click at [537, 257] on button "Yes" at bounding box center [536, 253] width 21 height 15
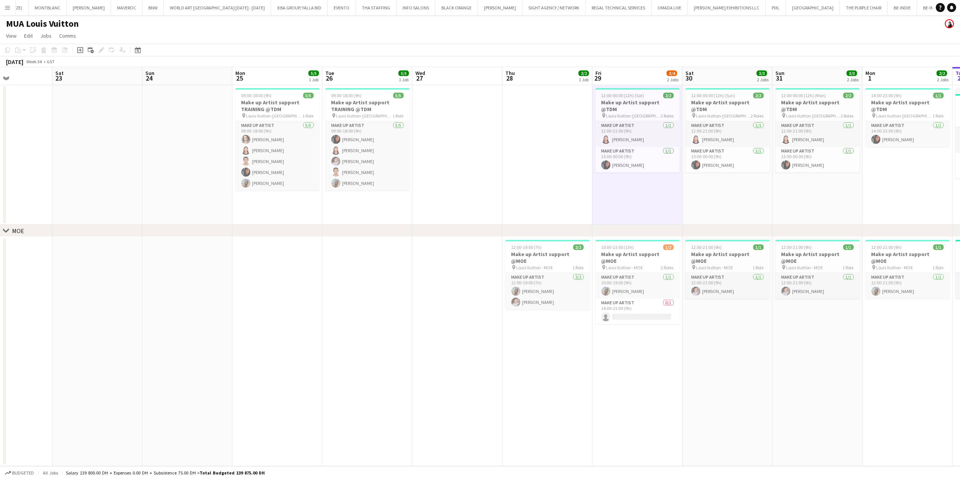
click at [470, 112] on app-date-cell at bounding box center [458, 155] width 90 height 140
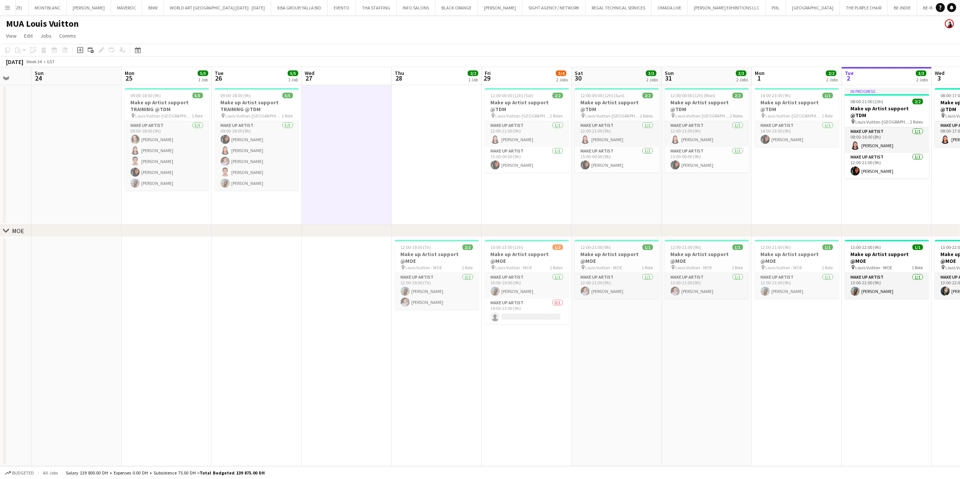
drag, startPoint x: 433, startPoint y: 316, endPoint x: 576, endPoint y: 291, distance: 144.9
click at [433, 317] on app-calendar-viewport "Wed 20 Thu 21 Fri 22 Sat 23 Sun 24 Mon 25 5/5 1 Job Tue 26 5/5 1 Job Wed 27 Thu…" at bounding box center [480, 266] width 960 height 399
drag, startPoint x: 563, startPoint y: 294, endPoint x: 648, endPoint y: 277, distance: 87.3
click at [543, 302] on app-calendar-viewport "Wed 20 Thu 21 Fri 22 Sat 23 Sun 24 Mon 25 5/5 1 Job Tue 26 5/5 1 Job Wed 27 Thu…" at bounding box center [480, 266] width 960 height 399
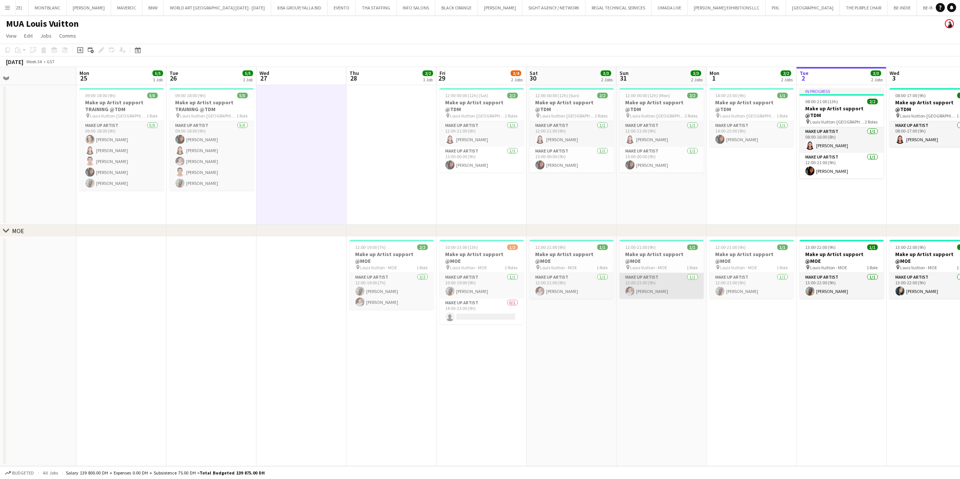
click at [636, 286] on app-calendar-viewport "Thu 21 Fri 22 Sat 23 Sun 24 Mon 25 5/5 1 Job Tue 26 5/5 1 Job Wed 27 Thu 28 2/2…" at bounding box center [480, 266] width 960 height 399
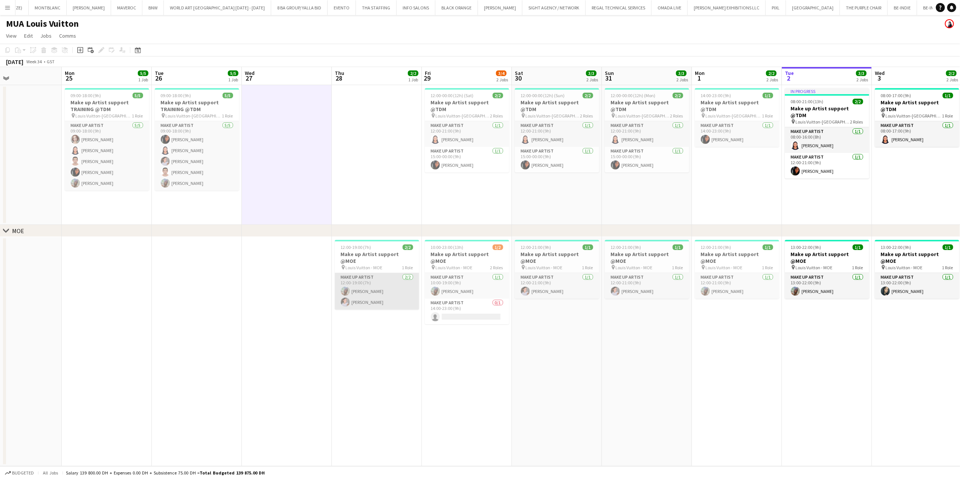
click at [390, 296] on app-card-role "Make up artist [DATE] 12:00-19:00 (7h) [PERSON_NAME] [PERSON_NAME]" at bounding box center [377, 291] width 84 height 37
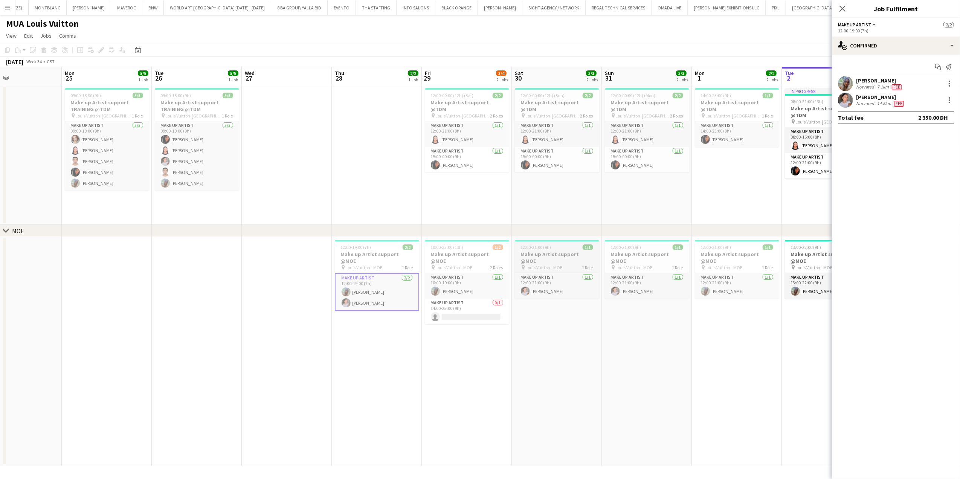
click at [593, 257] on h3 "Make up Artist support @MOE" at bounding box center [557, 258] width 84 height 14
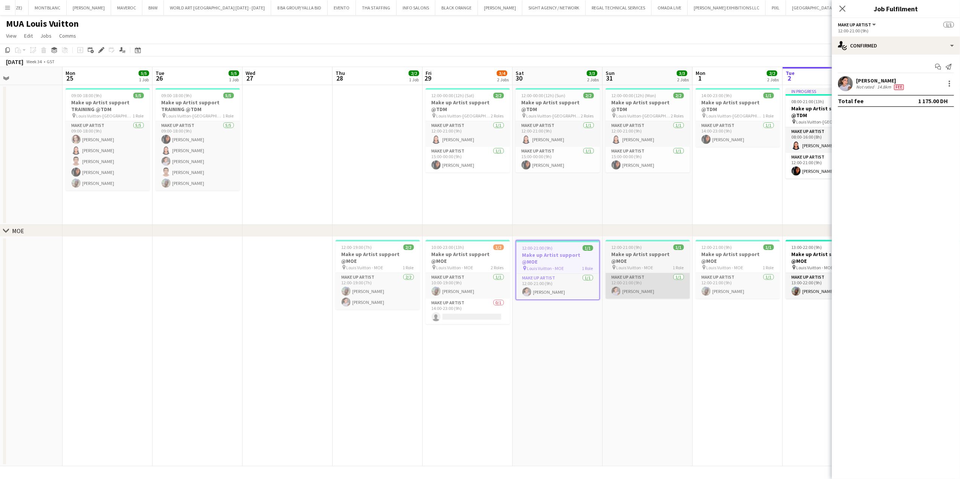
click at [650, 273] on app-card-role "Make up artist [DATE] 12:00-21:00 (9h) [PERSON_NAME]" at bounding box center [648, 286] width 84 height 26
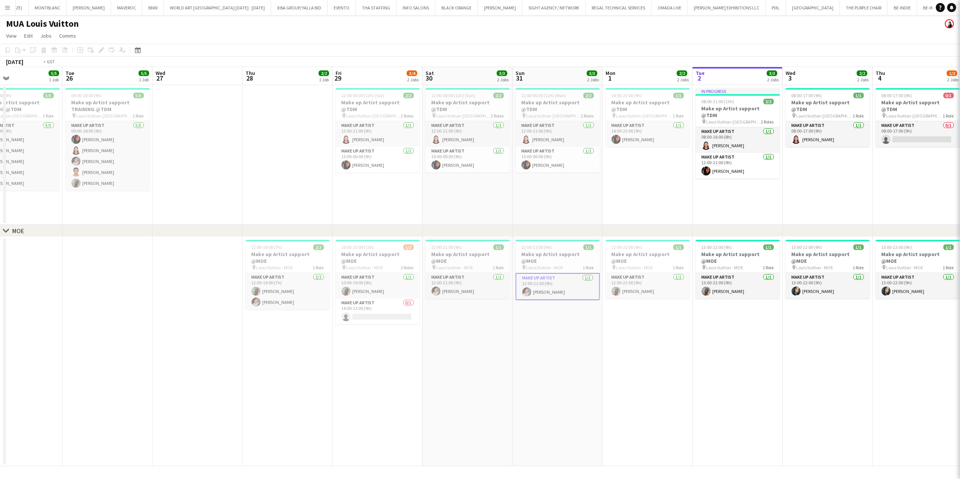
scroll to position [0, 266]
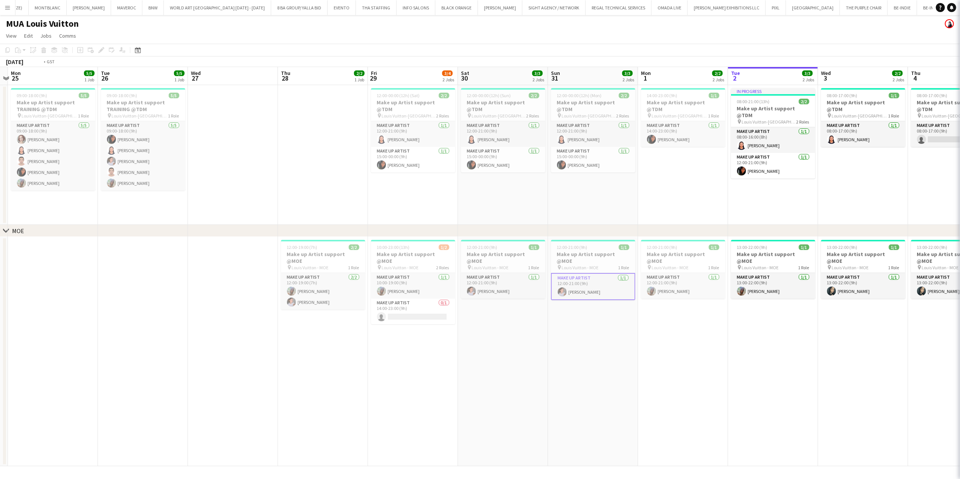
drag, startPoint x: 573, startPoint y: 316, endPoint x: 504, endPoint y: 320, distance: 69.5
click at [505, 323] on app-calendar-viewport "Fri 22 Sat 23 Sun 24 Mon 25 5/5 1 Job Tue 26 5/5 1 Job Wed 27 Thu 28 2/2 1 Job …" at bounding box center [480, 266] width 960 height 399
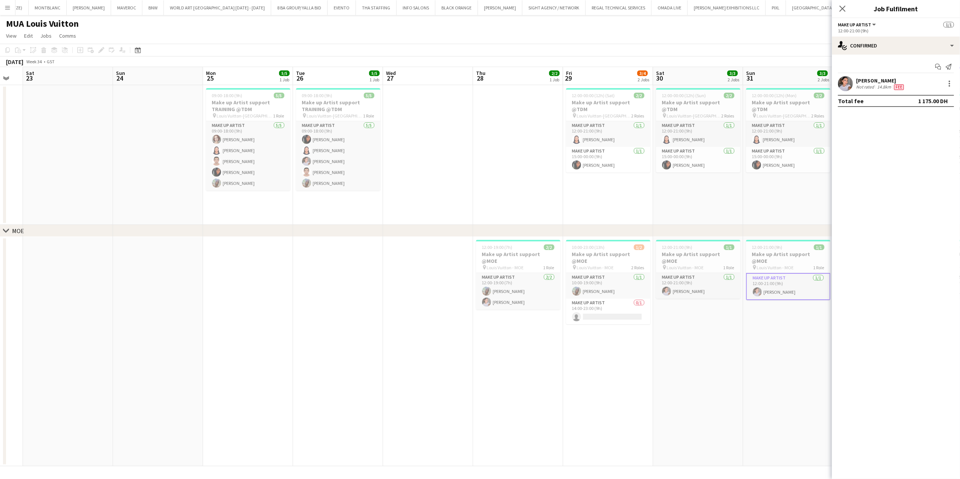
drag, startPoint x: 375, startPoint y: 356, endPoint x: 494, endPoint y: 356, distance: 119.8
click at [494, 356] on app-calendar-viewport "Thu 21 Fri 22 Sat 23 Sun 24 Mon 25 5/5 1 Job Tue 26 5/5 1 Job Wed 27 Thu 28 2/2…" at bounding box center [480, 266] width 960 height 399
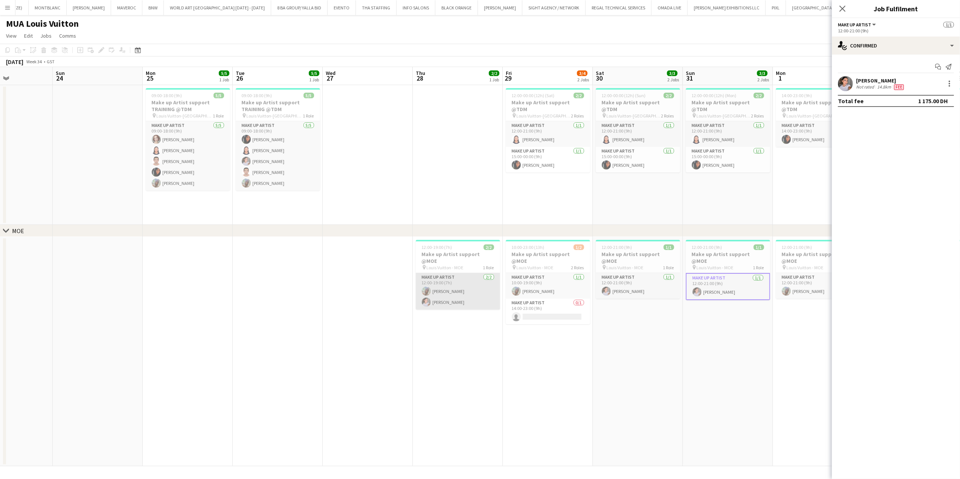
drag, startPoint x: 443, startPoint y: 277, endPoint x: 445, endPoint y: 285, distance: 8.1
click at [445, 282] on app-card-role "Make up artist [DATE] 12:00-19:00 (7h) [PERSON_NAME] [PERSON_NAME]" at bounding box center [458, 291] width 84 height 37
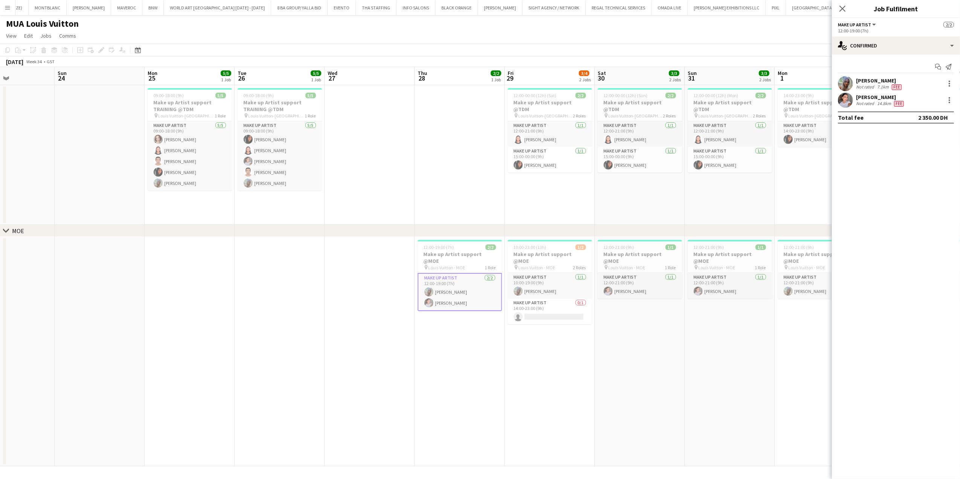
drag, startPoint x: 864, startPoint y: 108, endPoint x: 859, endPoint y: 112, distance: 6.4
click at [865, 109] on app-confirmed-crew "[PERSON_NAME] Not rated 7.1km Fee [PERSON_NAME] Not rated 14.8km Fee Total fee …" at bounding box center [896, 99] width 128 height 47
click at [850, 106] on app-user-avatar at bounding box center [845, 100] width 15 height 15
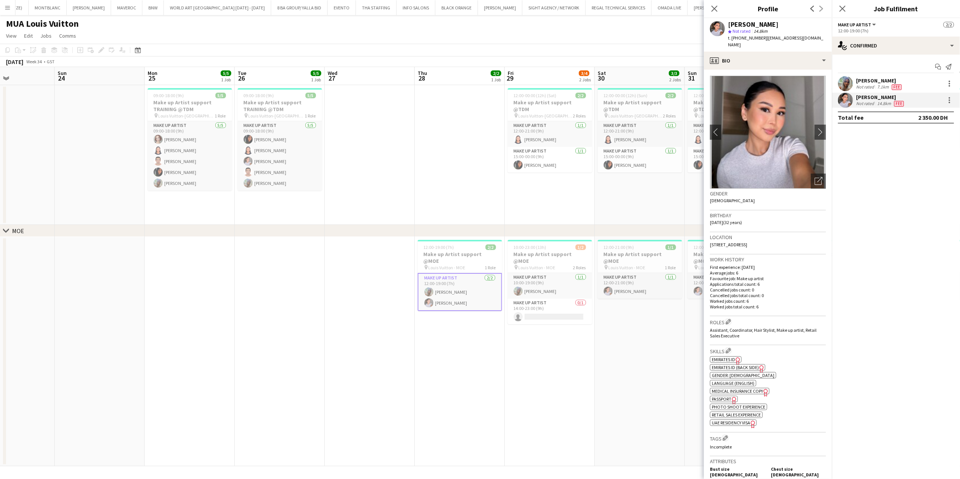
click at [642, 376] on app-date-cell "12:00-21:00 (9h) 1/1 Make up Artist support @MOE pin Louis Vuitton - MOE 1 Role…" at bounding box center [640, 351] width 90 height 229
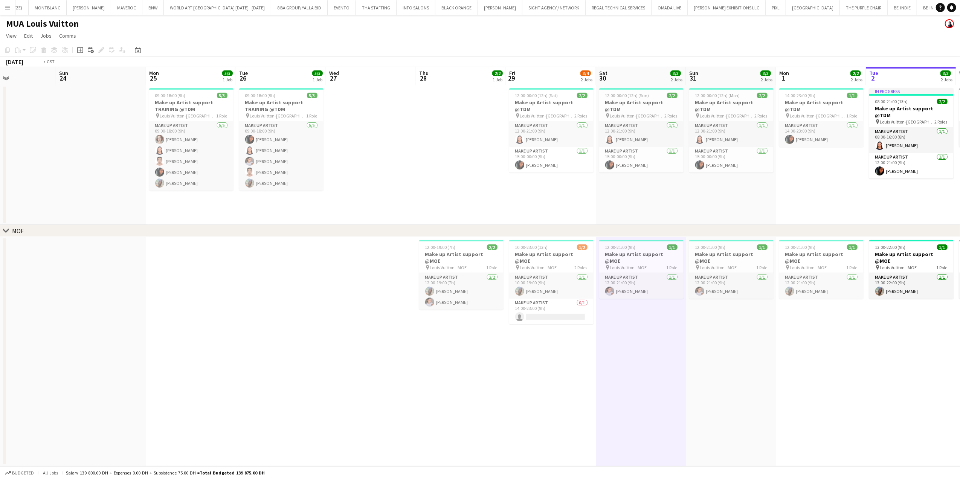
click at [425, 411] on app-calendar-viewport "Thu 21 Fri 22 Sat 23 Sun 24 Mon 25 5/5 1 Job Tue 26 5/5 1 Job Wed 27 Thu 28 2/2…" at bounding box center [480, 266] width 960 height 399
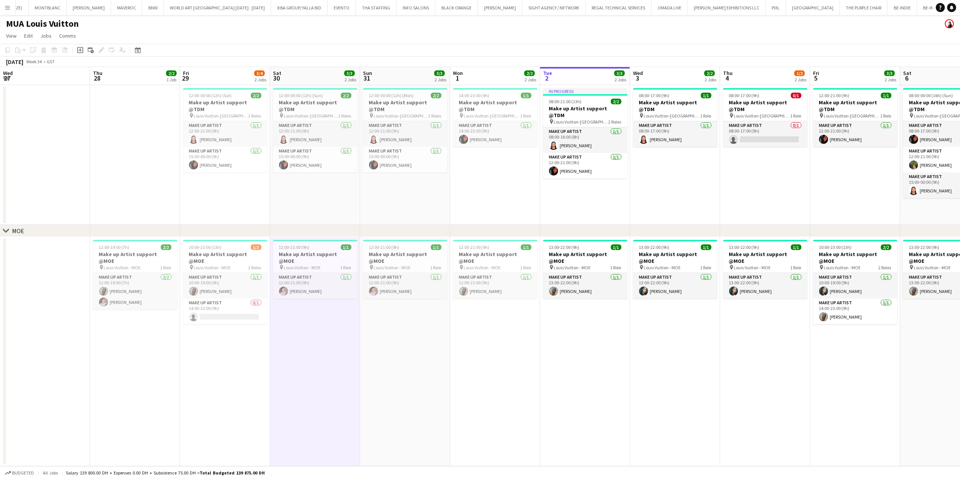
scroll to position [0, 226]
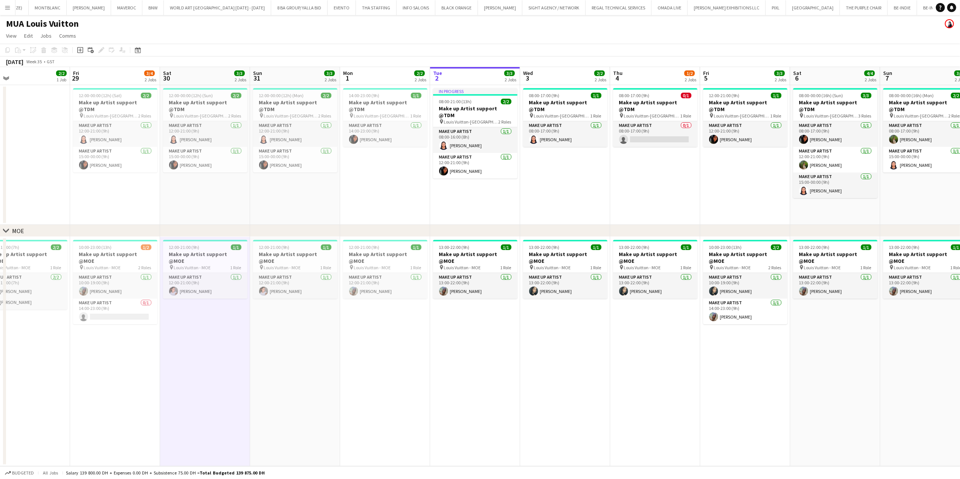
drag, startPoint x: 840, startPoint y: 307, endPoint x: 344, endPoint y: 371, distance: 499.9
click at [350, 370] on app-calendar-viewport "Mon 25 5/5 1 Job Tue 26 5/5 1 Job Wed 27 Thu 28 2/2 1 Job Fri 29 3/4 2 Jobs Sat…" at bounding box center [480, 266] width 960 height 399
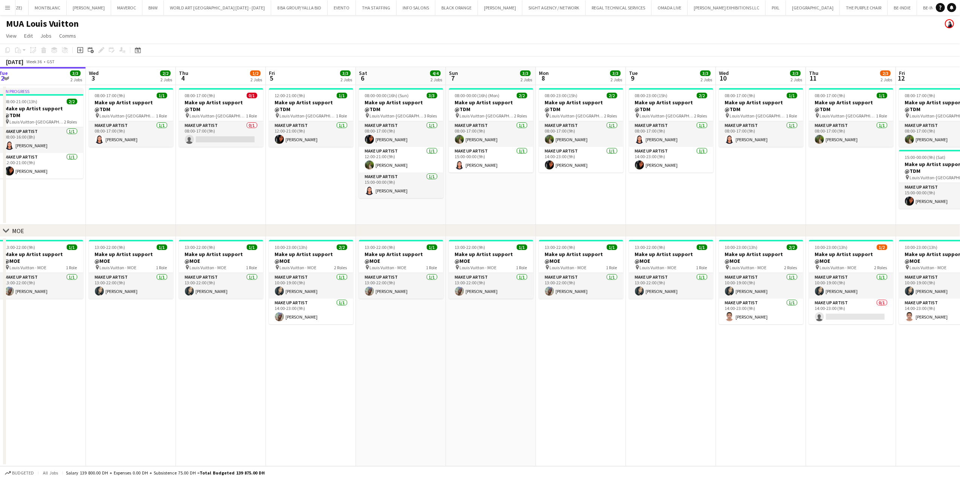
drag, startPoint x: 696, startPoint y: 306, endPoint x: 570, endPoint y: 319, distance: 126.5
click at [524, 342] on app-calendar-viewport "Sat 30 3/3 2 Jobs Sun 31 3/3 2 Jobs Mon 1 2/2 2 Jobs Tue 2 3/3 2 Jobs Wed 3 2/2…" at bounding box center [480, 266] width 960 height 399
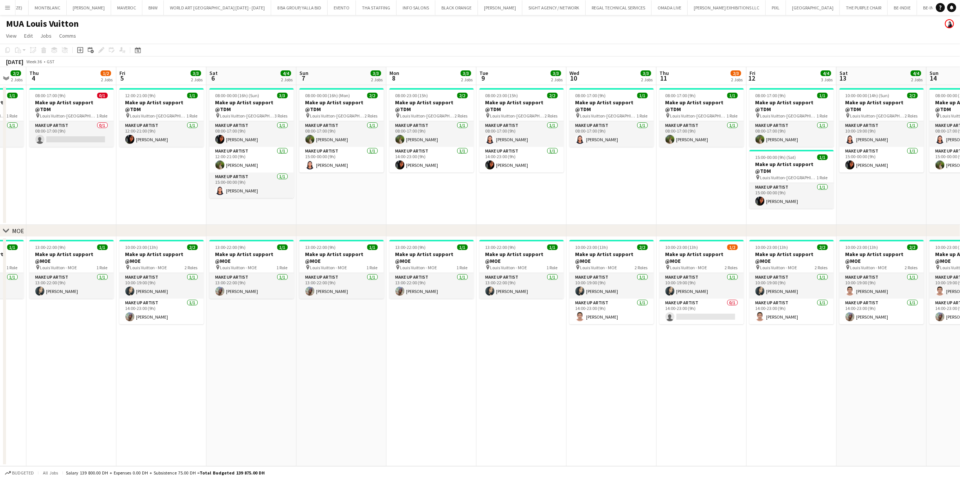
drag, startPoint x: 736, startPoint y: 299, endPoint x: 484, endPoint y: 359, distance: 258.8
click at [509, 355] on app-calendar-viewport "Sun 31 3/3 2 Jobs Mon 1 2/2 2 Jobs Tue 2 3/3 2 Jobs Wed 3 2/2 2 Jobs Thu 4 1/2 …" at bounding box center [480, 266] width 960 height 399
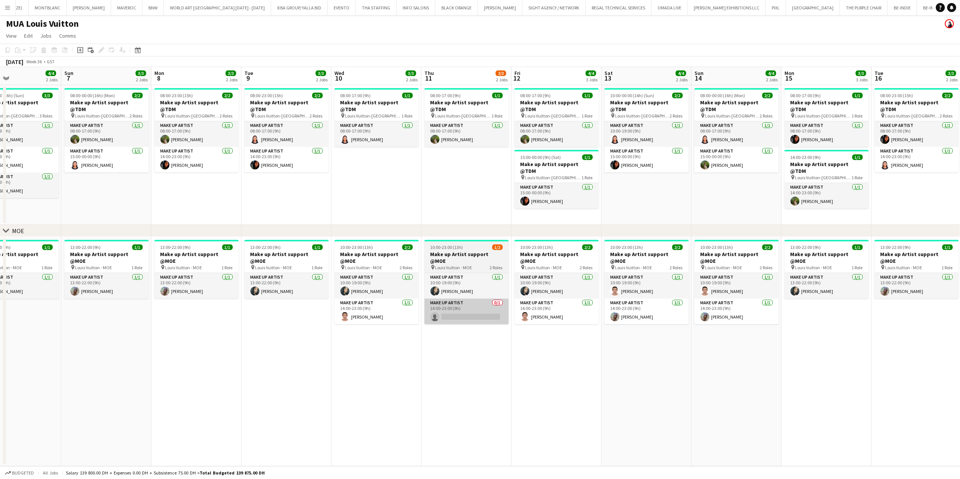
click at [469, 317] on app-card-role "Make up artist 0/1 14:00-23:00 (9h) single-neutral-actions" at bounding box center [467, 312] width 84 height 26
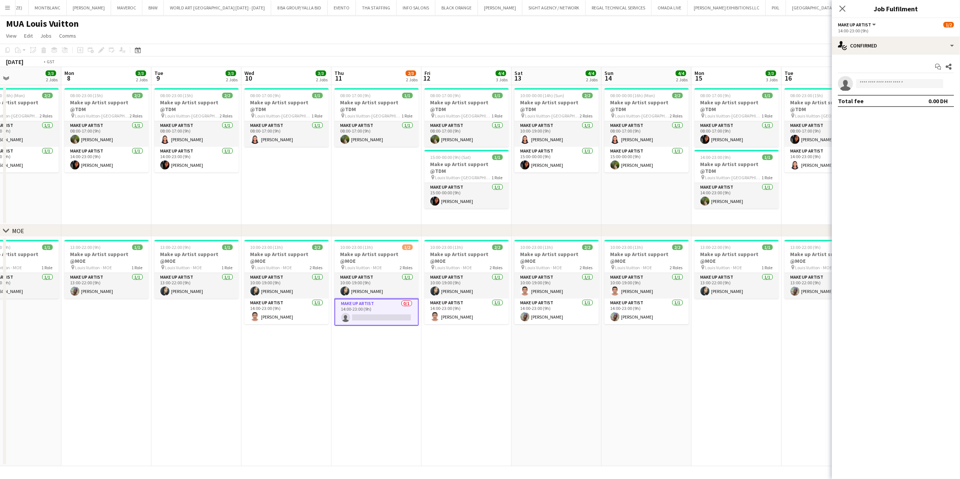
scroll to position [0, 261]
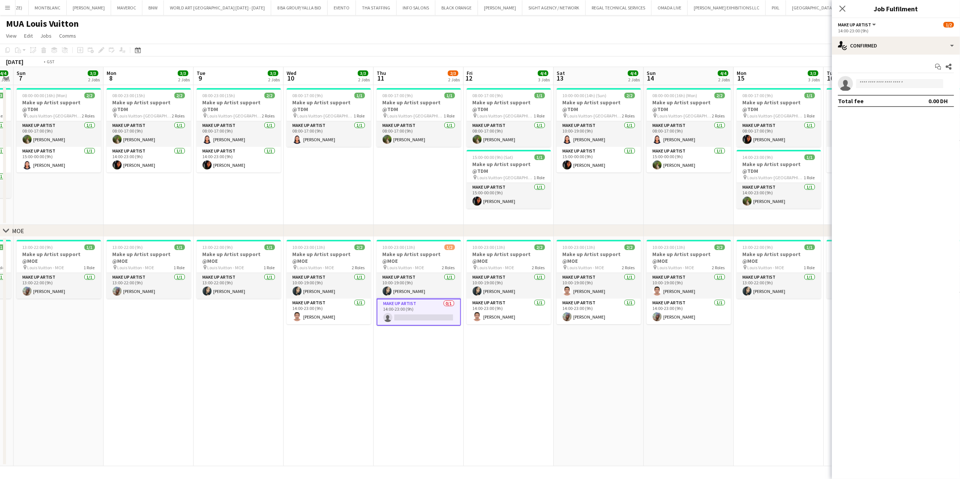
drag, startPoint x: 550, startPoint y: 346, endPoint x: 385, endPoint y: 352, distance: 165.9
click at [384, 355] on app-calendar-viewport "Thu 4 1/2 2 Jobs Fri 5 3/3 2 Jobs Sat 6 4/4 2 Jobs Sun 7 3/3 2 Jobs Mon 8 3/3 2…" at bounding box center [480, 266] width 960 height 399
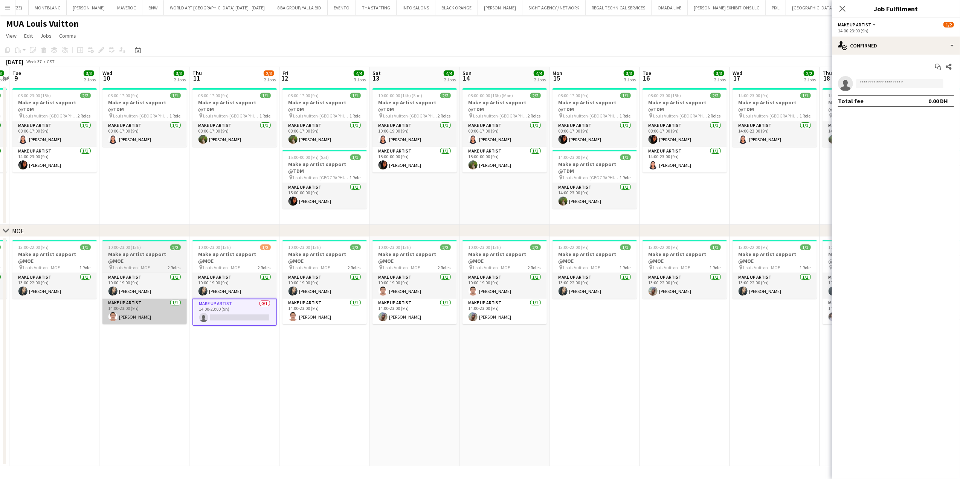
click at [183, 312] on app-card-role "Make up artist [DATE] 14:00-23:00 (9h) [PERSON_NAME]" at bounding box center [144, 312] width 84 height 26
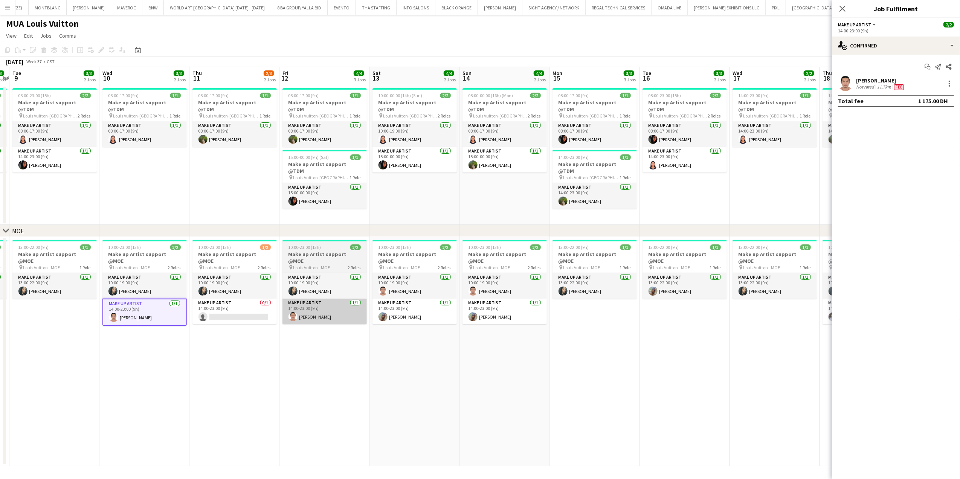
click at [276, 315] on app-card-role "Make up artist 0/1 14:00-23:00 (9h) single-neutral-actions" at bounding box center [235, 312] width 84 height 26
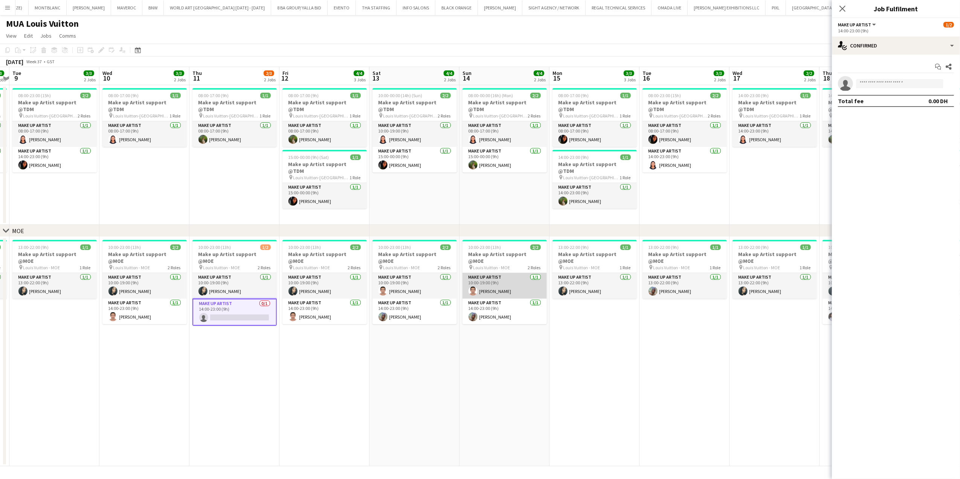
click at [480, 276] on app-card-role "Make up artist [DATE] 10:00-19:00 (9h) [PERSON_NAME]" at bounding box center [505, 286] width 84 height 26
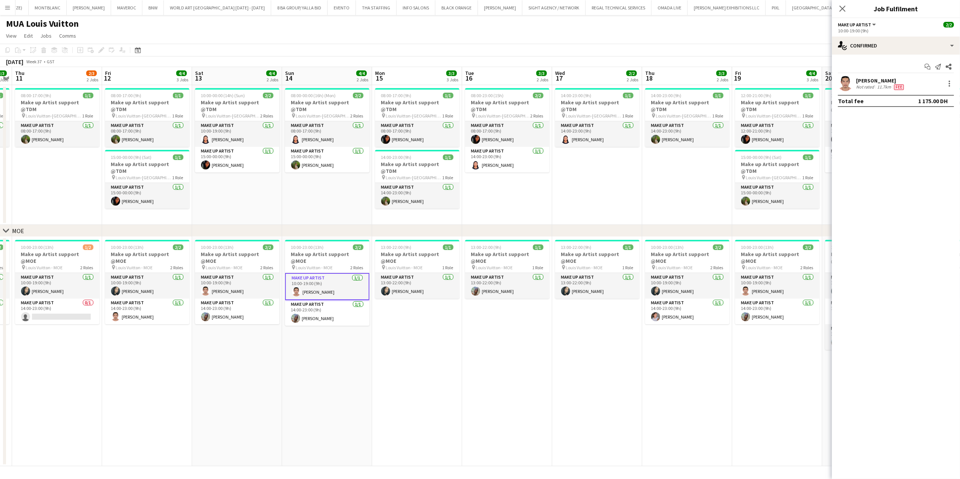
drag, startPoint x: 465, startPoint y: 315, endPoint x: 452, endPoint y: 315, distance: 12.4
click at [453, 317] on app-calendar-viewport "Mon 8 3/3 2 Jobs Tue 9 3/3 2 Jobs Wed 10 3/3 2 Jobs Thu 11 2/3 2 Jobs Fri 12 4/…" at bounding box center [480, 266] width 960 height 399
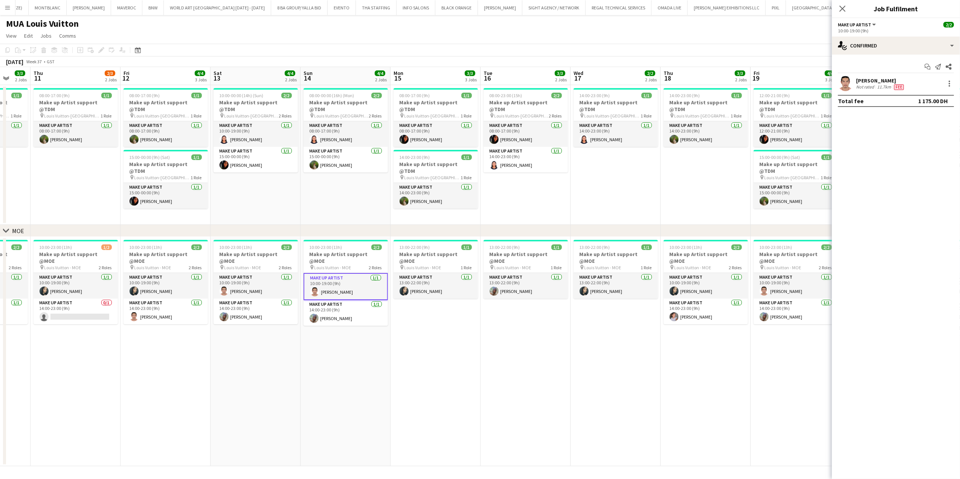
drag, startPoint x: 541, startPoint y: 322, endPoint x: 487, endPoint y: 330, distance: 54.9
click at [487, 330] on app-calendar-viewport "Mon 8 3/3 2 Jobs Tue 9 3/3 2 Jobs Wed 10 3/3 2 Jobs Thu 11 2/3 2 Jobs Fri 12 4/…" at bounding box center [480, 266] width 960 height 399
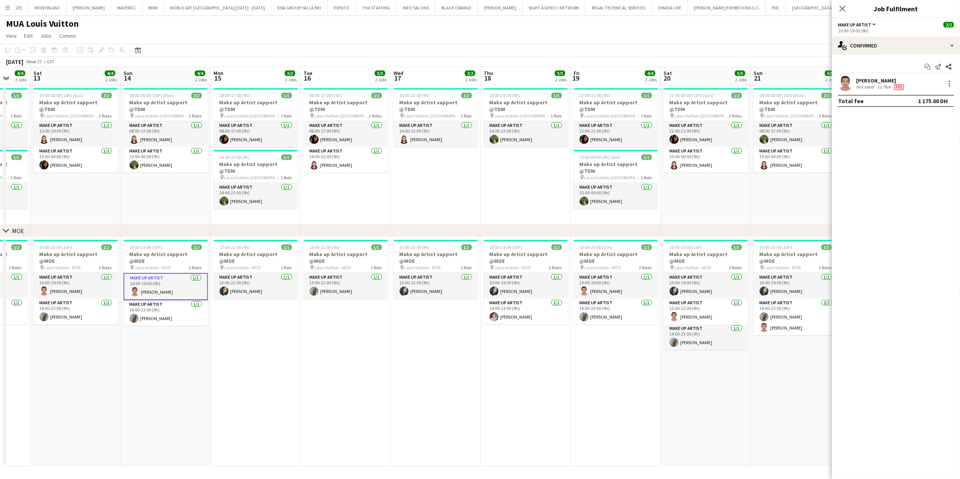
scroll to position [0, 250]
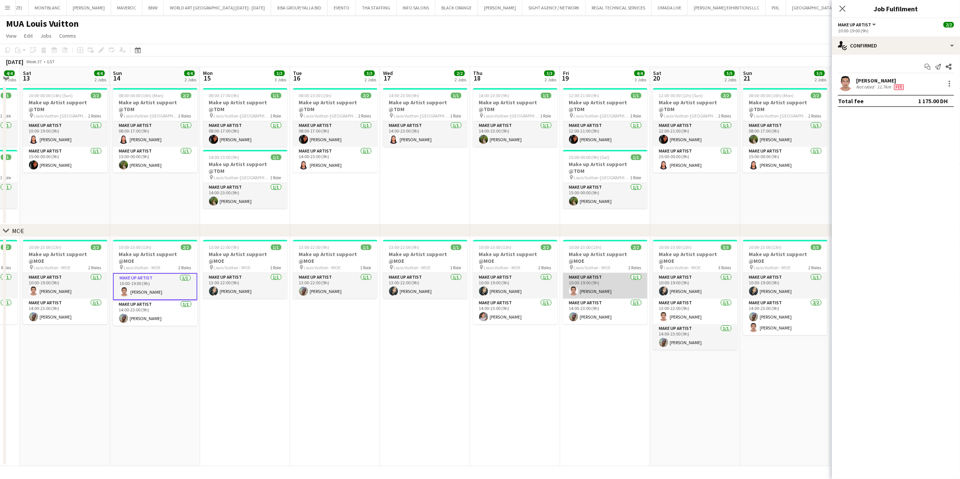
click at [616, 280] on app-card-role "Make up artist [DATE] 10:00-19:00 (9h) [PERSON_NAME]" at bounding box center [605, 286] width 84 height 26
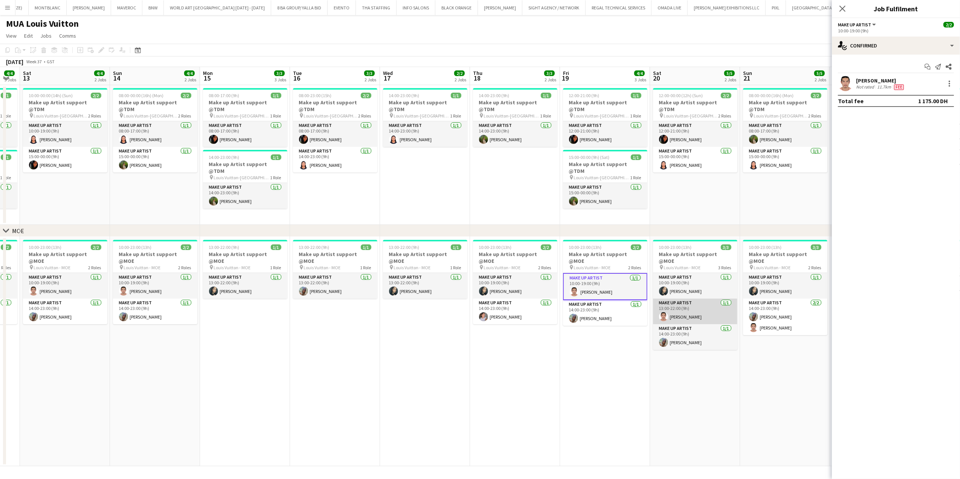
click at [688, 300] on app-card-role "Make up artist [DATE] 13:00-22:00 (9h) [PERSON_NAME]" at bounding box center [695, 312] width 84 height 26
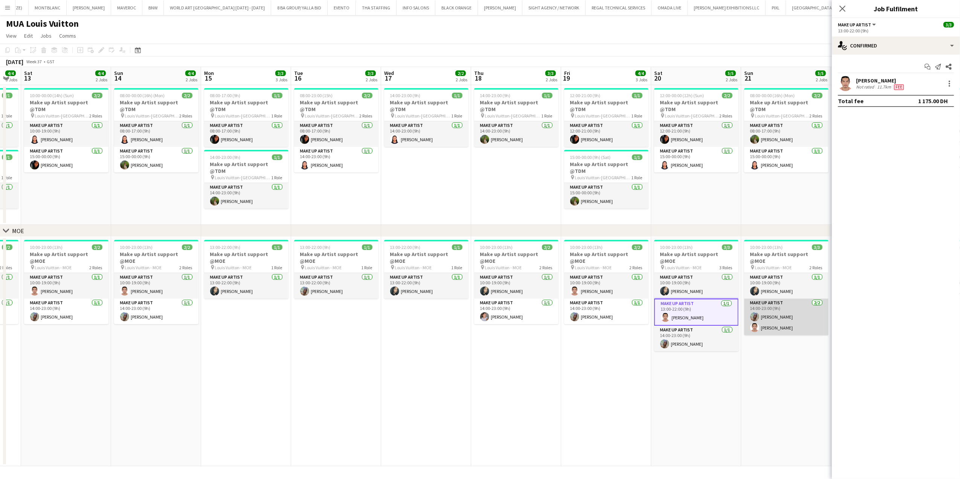
click at [765, 306] on app-card-role "Make up artist [DATE] 14:00-23:00 (9h) [PERSON_NAME] [PERSON_NAME] Trinidad" at bounding box center [787, 317] width 84 height 37
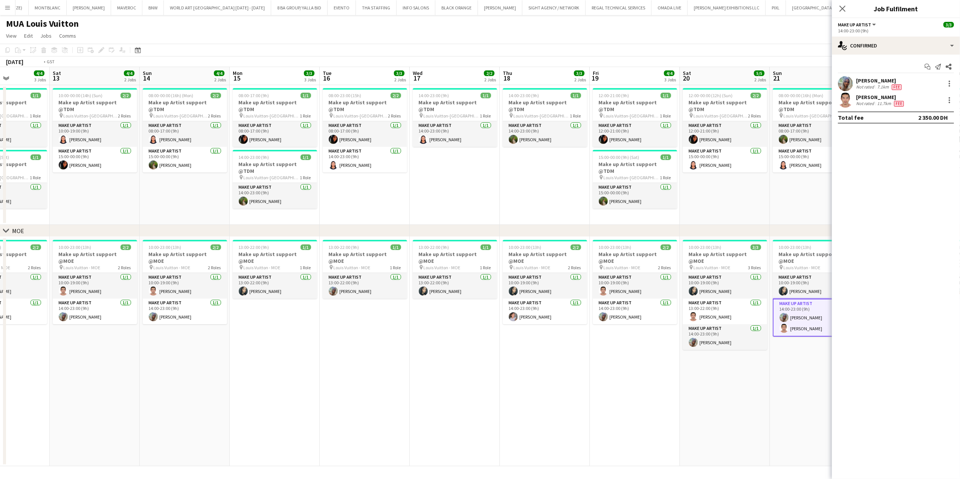
drag, startPoint x: 688, startPoint y: 314, endPoint x: 494, endPoint y: 313, distance: 193.3
click at [499, 314] on app-calendar-viewport "Wed 10 3/3 2 Jobs Thu 11 2/3 2 Jobs Fri 12 4/4 3 Jobs Sat 13 4/4 2 Jobs Sun 14 …" at bounding box center [480, 266] width 960 height 399
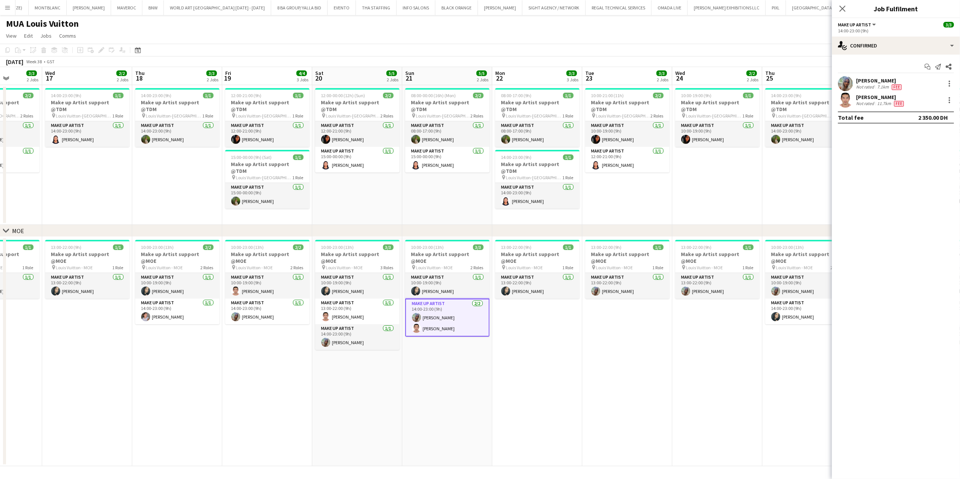
drag, startPoint x: 693, startPoint y: 307, endPoint x: 534, endPoint y: 313, distance: 159.1
click at [535, 313] on app-calendar-viewport "Sat 13 4/4 2 Jobs Sun 14 4/4 2 Jobs Mon 15 3/3 3 Jobs Tue 16 3/3 2 Jobs Wed 17 …" at bounding box center [480, 266] width 960 height 399
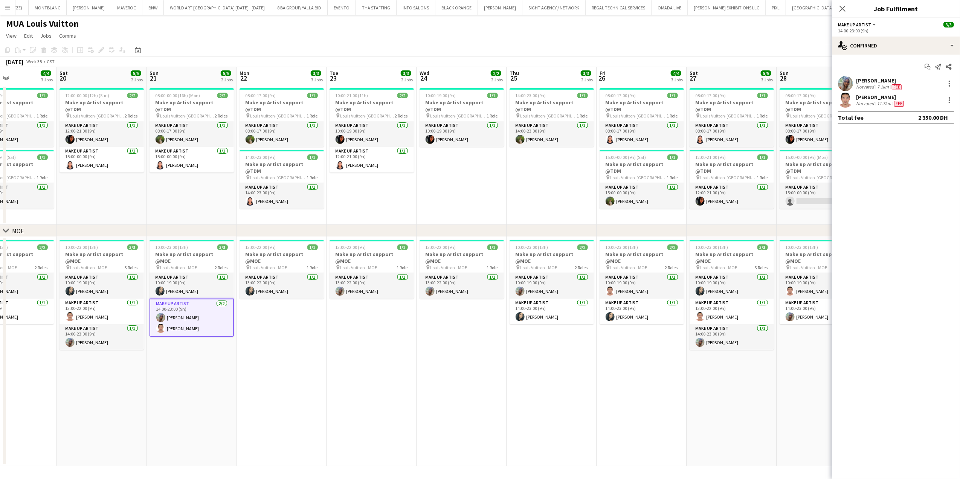
drag, startPoint x: 615, startPoint y: 327, endPoint x: 520, endPoint y: 330, distance: 95.4
click at [520, 331] on app-calendar-viewport "Tue 16 3/3 2 Jobs Wed 17 2/2 2 Jobs Thu 18 3/3 2 Jobs Fri 19 4/4 3 Jobs Sat 20 …" at bounding box center [480, 266] width 960 height 399
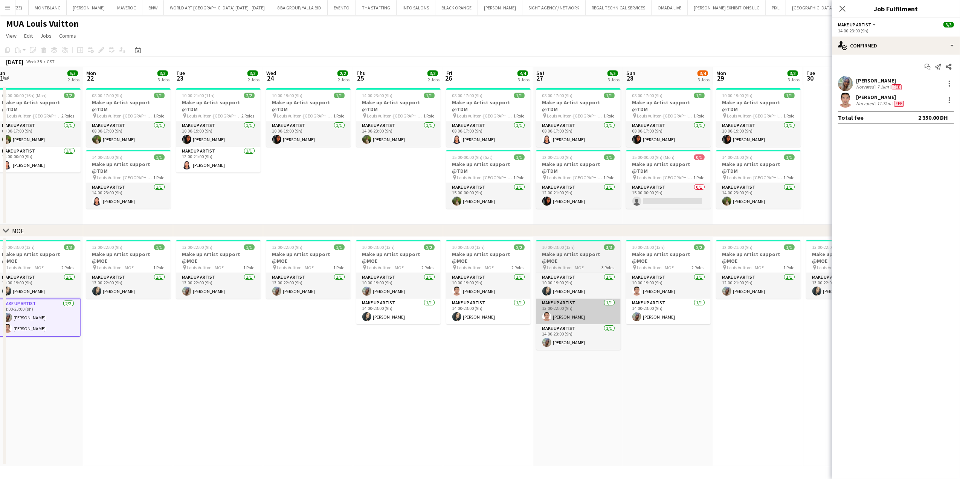
drag, startPoint x: 784, startPoint y: 306, endPoint x: 554, endPoint y: 297, distance: 230.4
click at [596, 311] on app-calendar-viewport "Fri 19 4/4 3 Jobs Sat 20 5/5 2 Jobs Sun 21 5/5 2 Jobs Mon 22 3/3 3 Jobs Tue 23 …" at bounding box center [480, 266] width 960 height 399
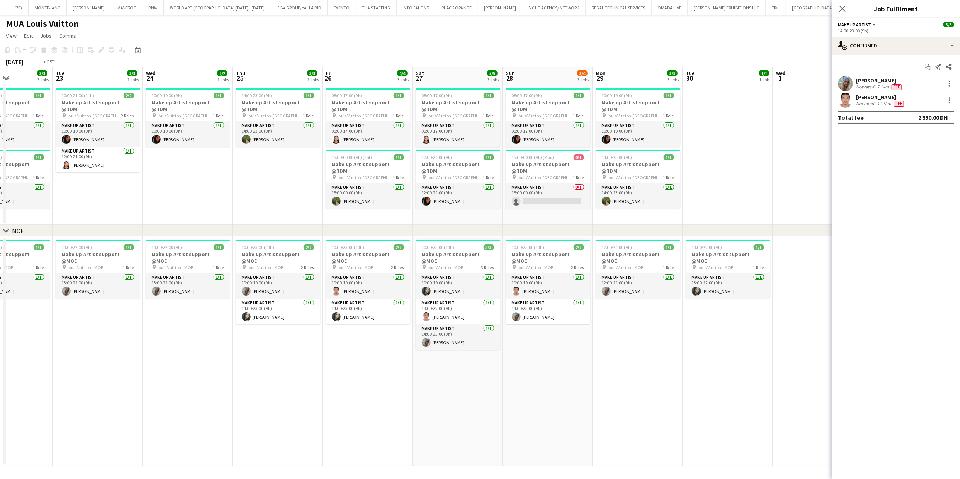
drag, startPoint x: 664, startPoint y: 338, endPoint x: 520, endPoint y: 341, distance: 143.6
click at [521, 341] on app-calendar-viewport "Fri 19 4/4 3 Jobs Sat 20 5/5 2 Jobs Sun 21 5/5 2 Jobs Mon 22 3/3 3 Jobs Tue 23 …" at bounding box center [480, 266] width 960 height 399
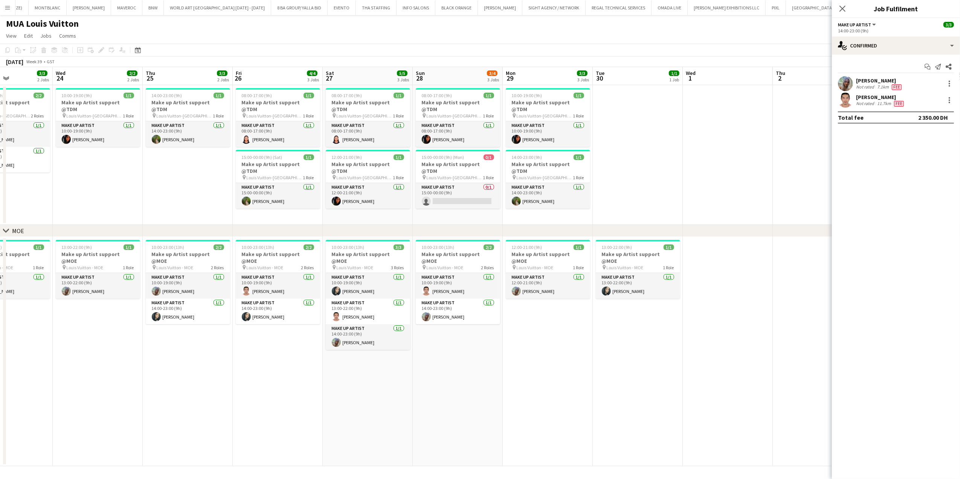
scroll to position [0, 311]
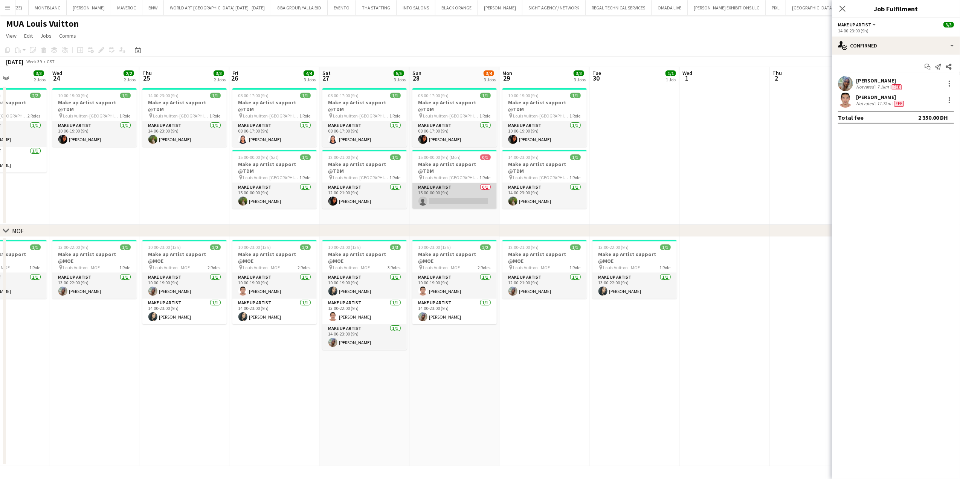
click at [445, 193] on app-card-role "Make up artist 0/1 15:00-00:00 (9h) single-neutral-actions" at bounding box center [455, 196] width 84 height 26
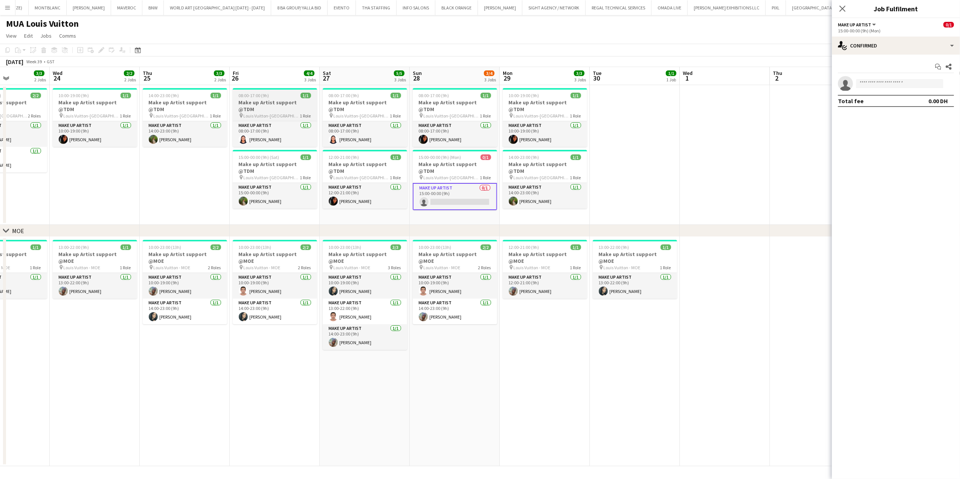
click at [266, 99] on h3 "Make up Artist support @TDM" at bounding box center [275, 106] width 84 height 14
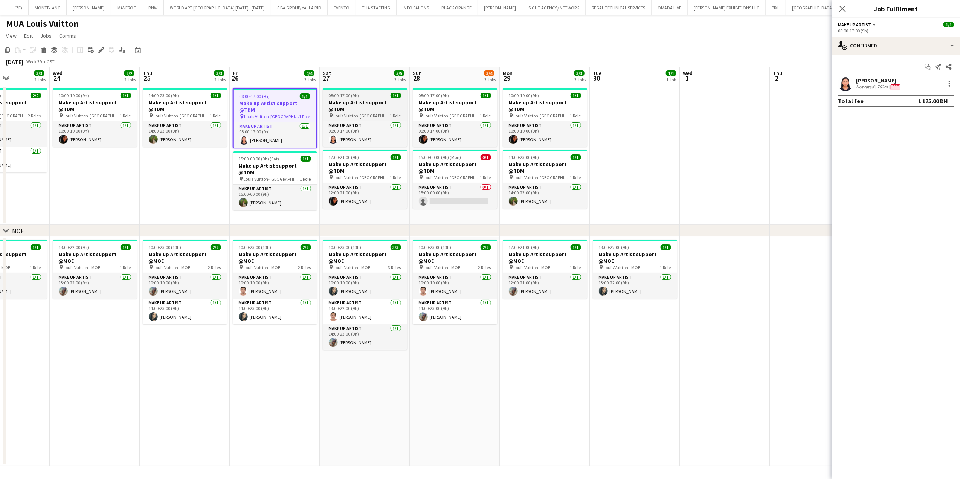
drag, startPoint x: 358, startPoint y: 98, endPoint x: 370, endPoint y: 99, distance: 12.5
click at [358, 98] on span "08:00-17:00 (9h)" at bounding box center [344, 96] width 31 height 6
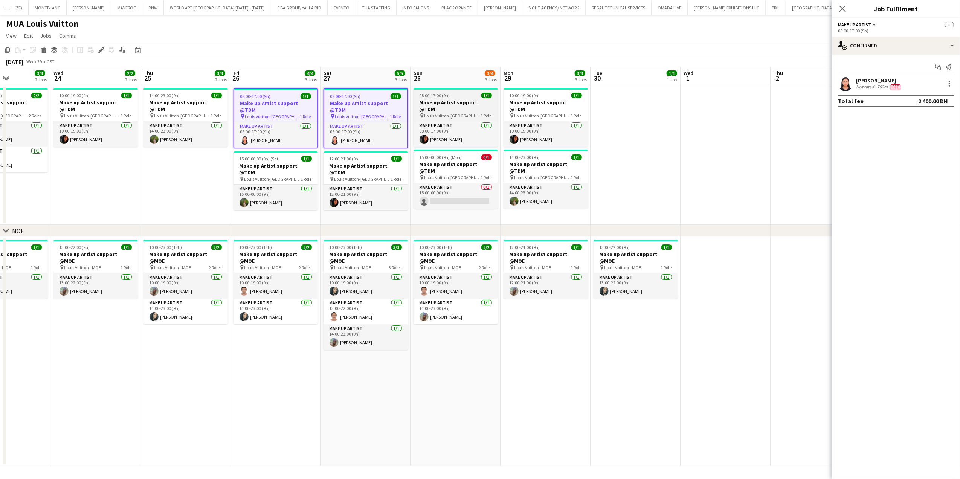
click at [452, 101] on h3 "Make up Artist support @TDM" at bounding box center [456, 106] width 84 height 14
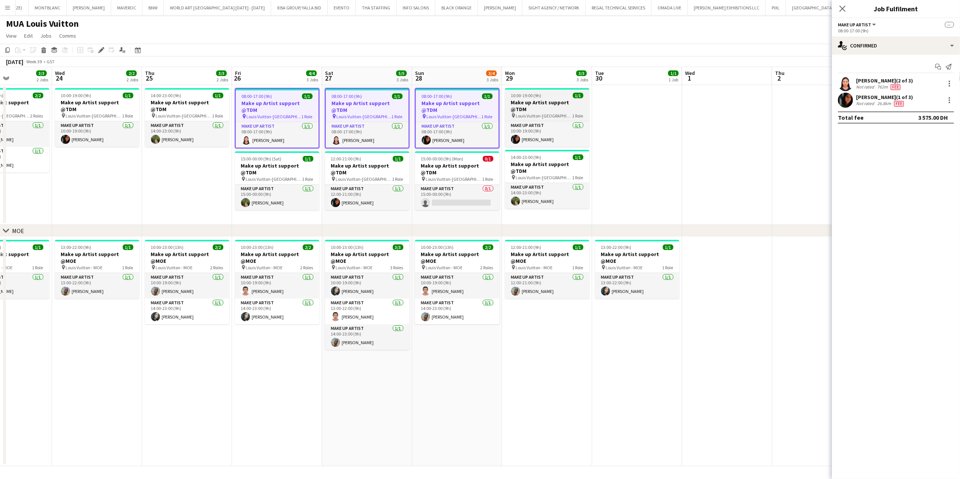
click at [540, 97] on span "10:00-19:00 (9h)" at bounding box center [526, 96] width 31 height 6
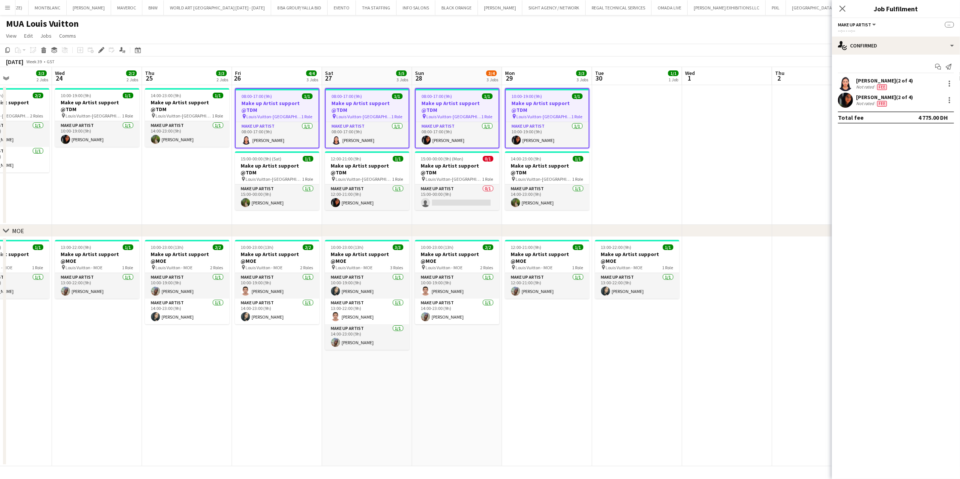
scroll to position [0, 308]
click at [103, 50] on icon "Edit" at bounding box center [101, 50] width 6 height 6
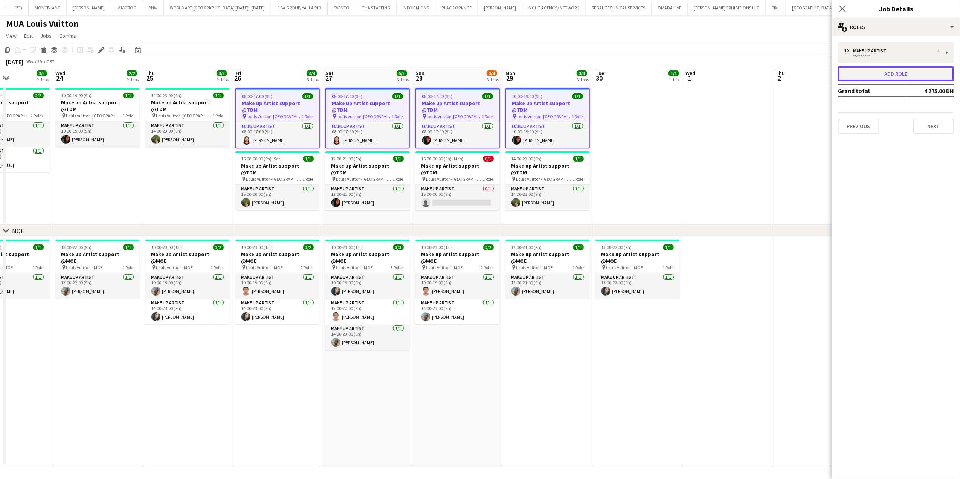
click at [851, 71] on button "Add role" at bounding box center [896, 73] width 116 height 15
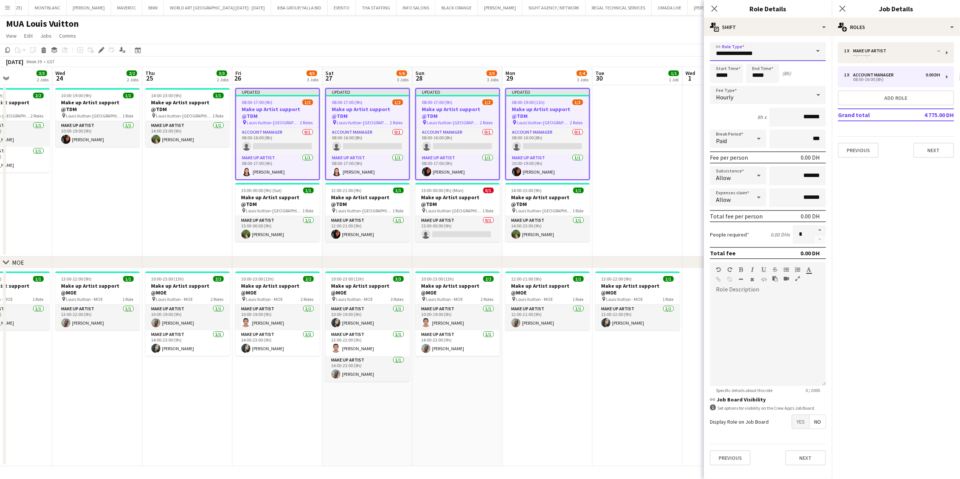
drag, startPoint x: 775, startPoint y: 56, endPoint x: 641, endPoint y: 56, distance: 134.5
click at [642, 56] on body "Menu Boards Boards Boards All jobs Status Workforce Workforce My Workforce Recr…" at bounding box center [480, 239] width 960 height 479
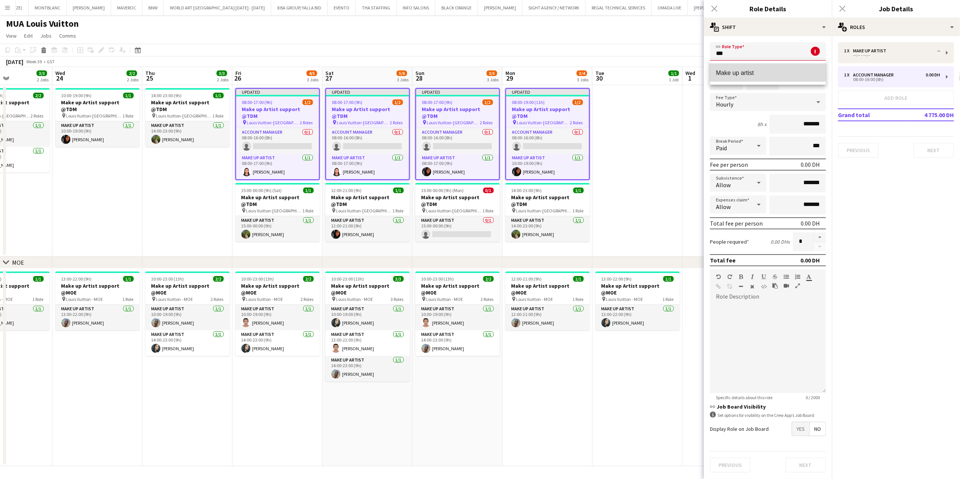
click at [758, 66] on mat-option "Make up artist" at bounding box center [768, 73] width 116 height 18
type input "**********"
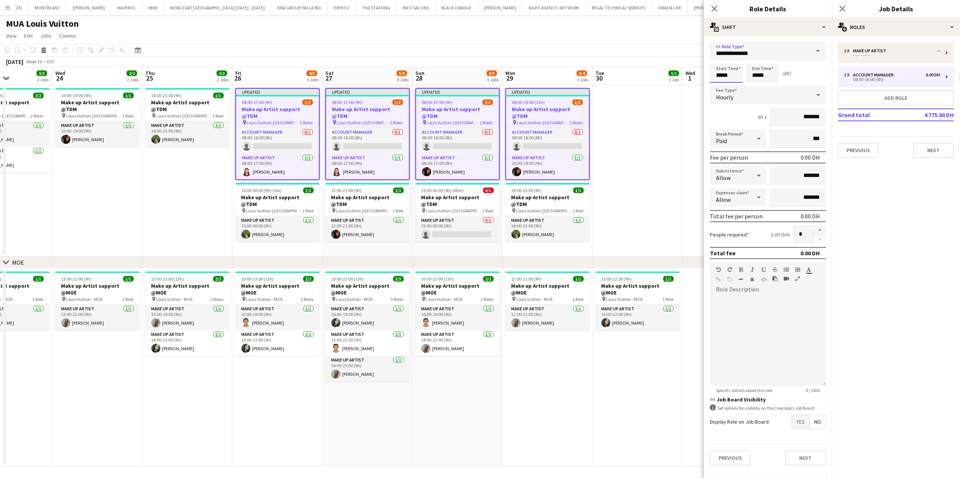
drag, startPoint x: 736, startPoint y: 76, endPoint x: 695, endPoint y: 78, distance: 40.7
click at [696, 78] on body "Menu Boards Boards Boards All jobs Status Workforce Workforce My Workforce Recr…" at bounding box center [480, 239] width 960 height 479
type input "*****"
drag, startPoint x: 766, startPoint y: 77, endPoint x: 719, endPoint y: 77, distance: 47.1
click at [719, 77] on div "Start Time ***** End Time ***** (1h)" at bounding box center [768, 73] width 116 height 19
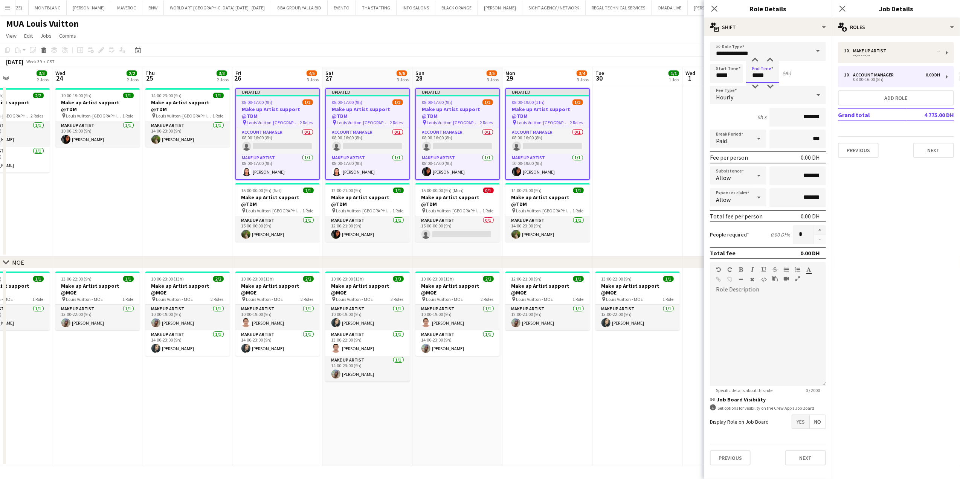
type input "*****"
click at [797, 119] on input "*******" at bounding box center [798, 117] width 57 height 19
click at [295, 162] on app-card-role "Make up artist [DATE] 08:00-17:00 (9h) [PERSON_NAME]" at bounding box center [277, 167] width 83 height 26
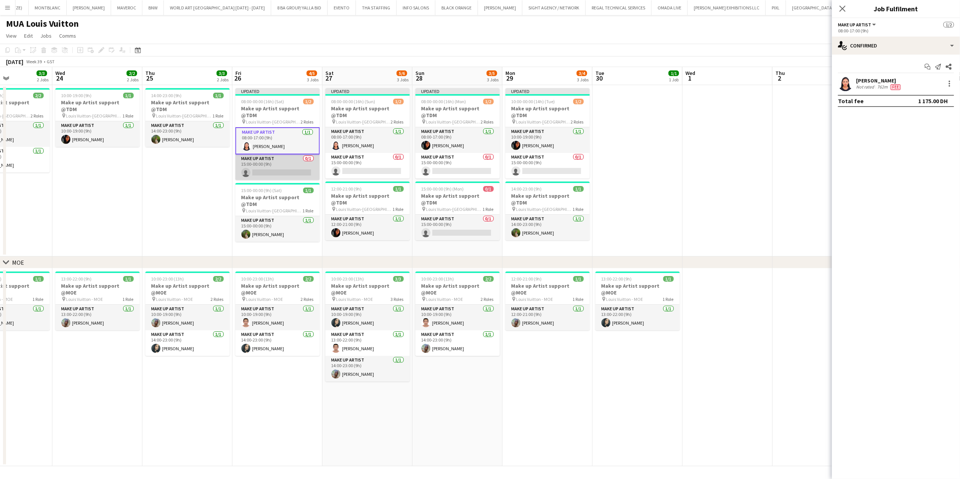
click at [286, 168] on app-card-role "Make up artist 0/1 15:00-00:00 (9h) single-neutral-actions" at bounding box center [277, 167] width 84 height 26
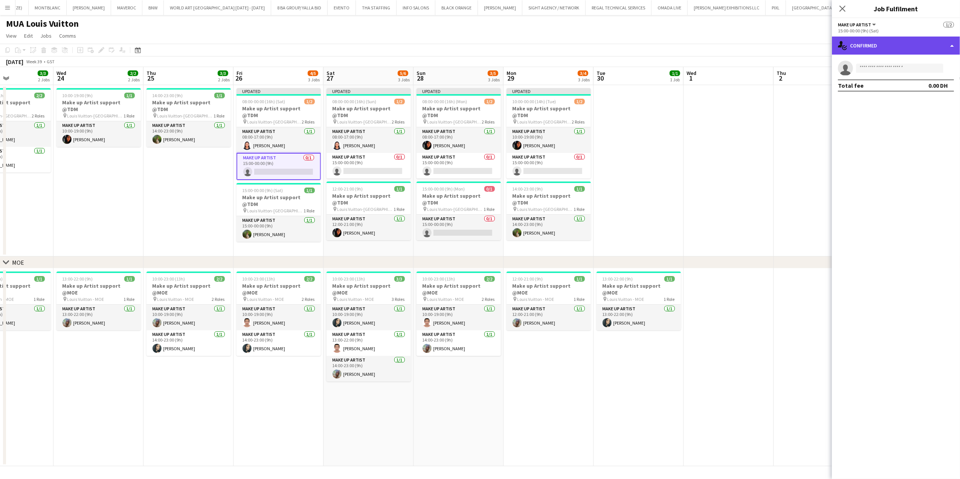
click at [900, 42] on div "single-neutral-actions-check-2 Confirmed" at bounding box center [896, 46] width 128 height 18
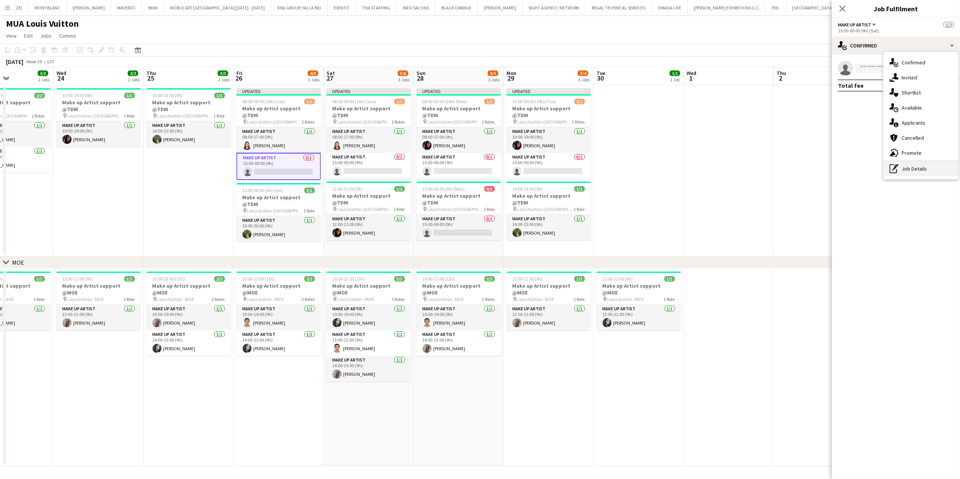
drag, startPoint x: 902, startPoint y: 174, endPoint x: 897, endPoint y: 133, distance: 41.4
click at [902, 174] on div "pen-write Job Details" at bounding box center [921, 168] width 75 height 15
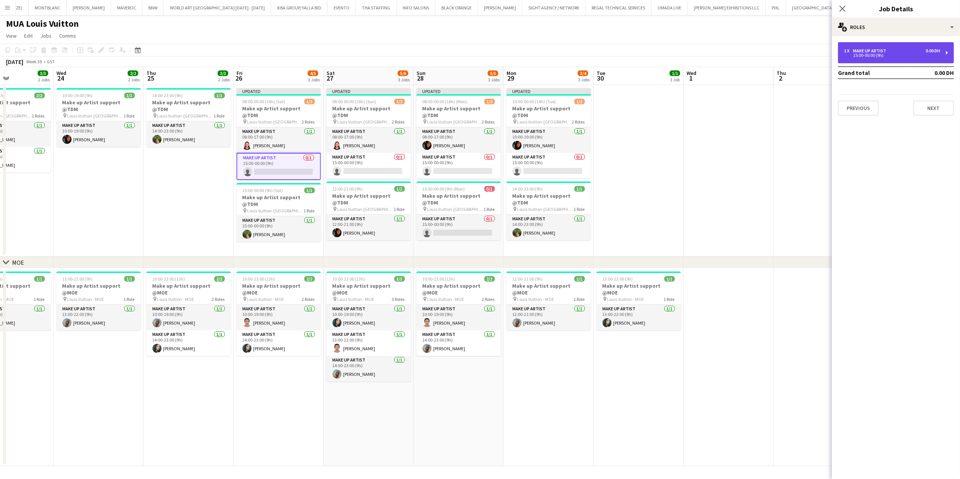
click at [870, 50] on div "Make up artist" at bounding box center [871, 50] width 36 height 5
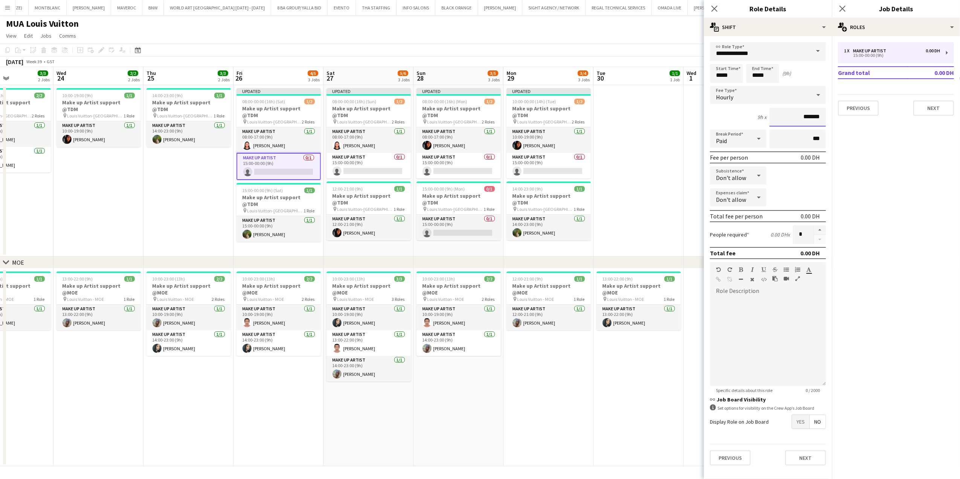
click at [798, 119] on input "*******" at bounding box center [798, 117] width 57 height 19
type input "**********"
click at [813, 457] on button "Next" at bounding box center [806, 458] width 41 height 15
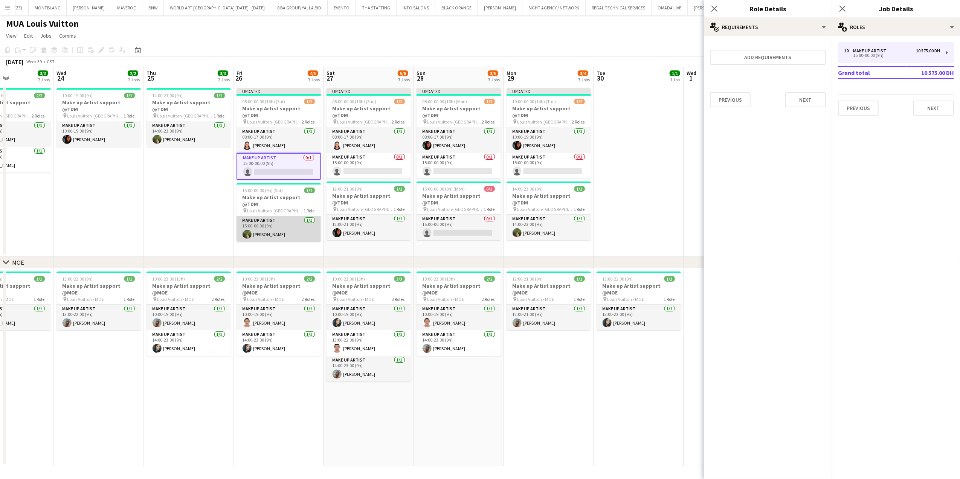
click at [273, 216] on app-card-role "Make up artist [DATE] 15:00-00:00 (9h) [PERSON_NAME]" at bounding box center [279, 229] width 84 height 26
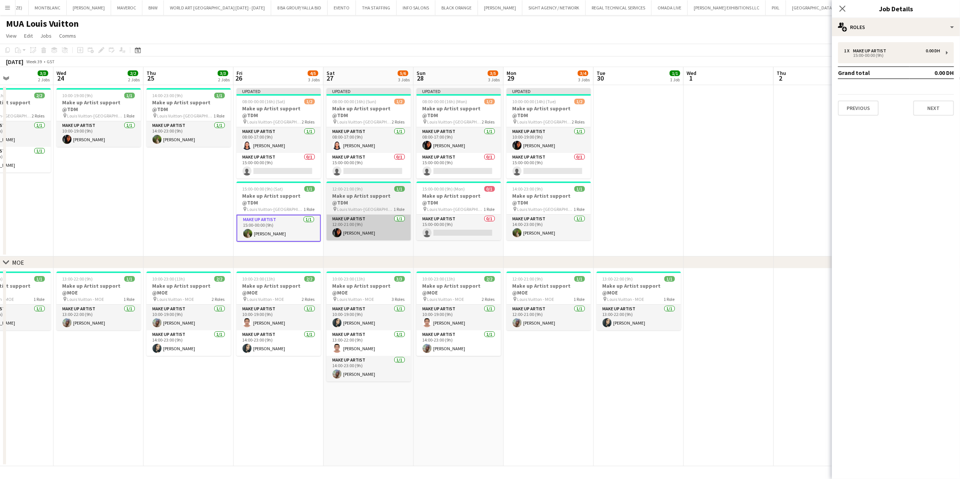
drag, startPoint x: 638, startPoint y: 201, endPoint x: 382, endPoint y: 216, distance: 256.7
click at [638, 200] on app-date-cell at bounding box center [639, 170] width 90 height 171
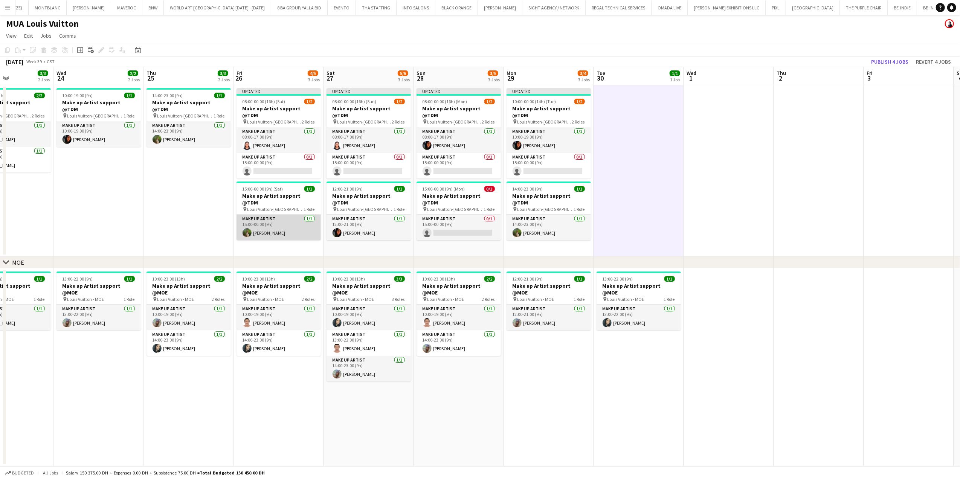
click at [283, 215] on app-card-role "Make up artist [DATE] 15:00-00:00 (9h) [PERSON_NAME]" at bounding box center [279, 228] width 84 height 26
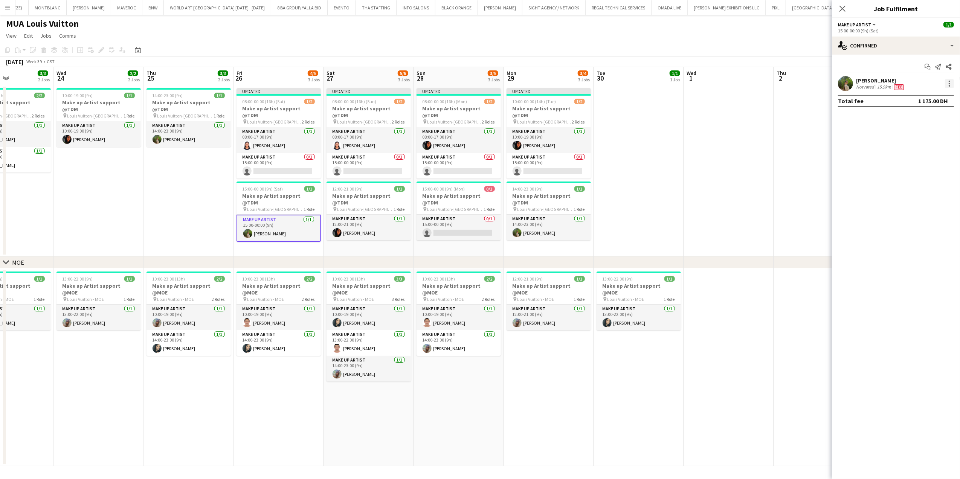
click at [951, 82] on div at bounding box center [949, 83] width 9 height 9
click at [919, 118] on span "Switch crew" at bounding box center [918, 115] width 32 height 6
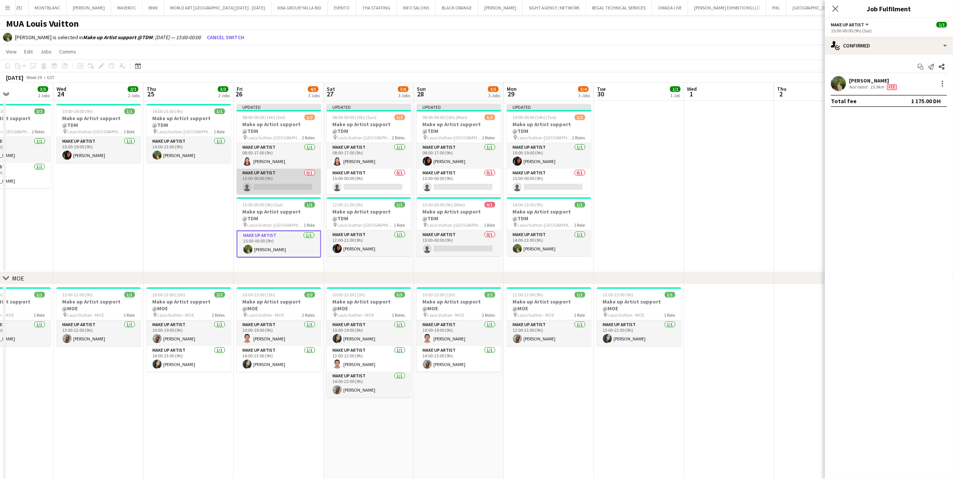
click at [248, 169] on app-card-role "Make up artist 0/1 15:00-00:00 (9h) single-neutral-actions" at bounding box center [279, 182] width 84 height 26
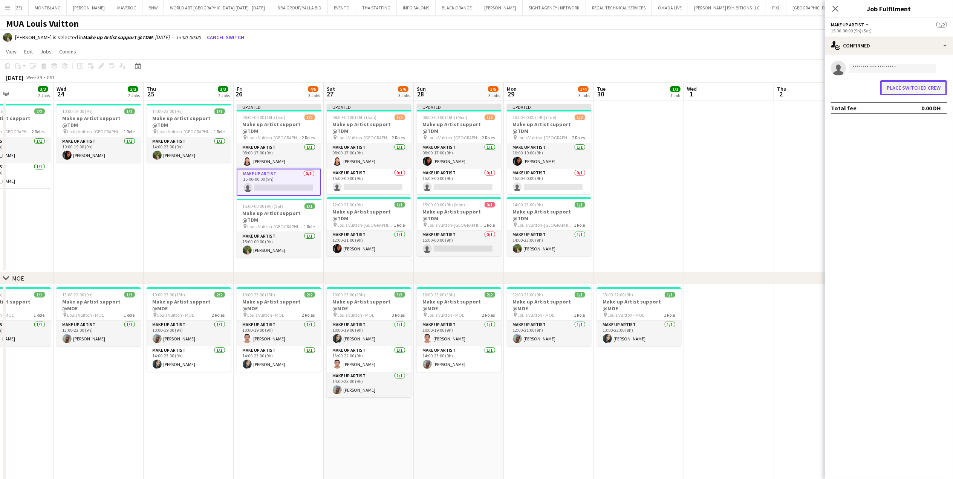
click at [908, 88] on button "Place switched crew" at bounding box center [913, 87] width 67 height 15
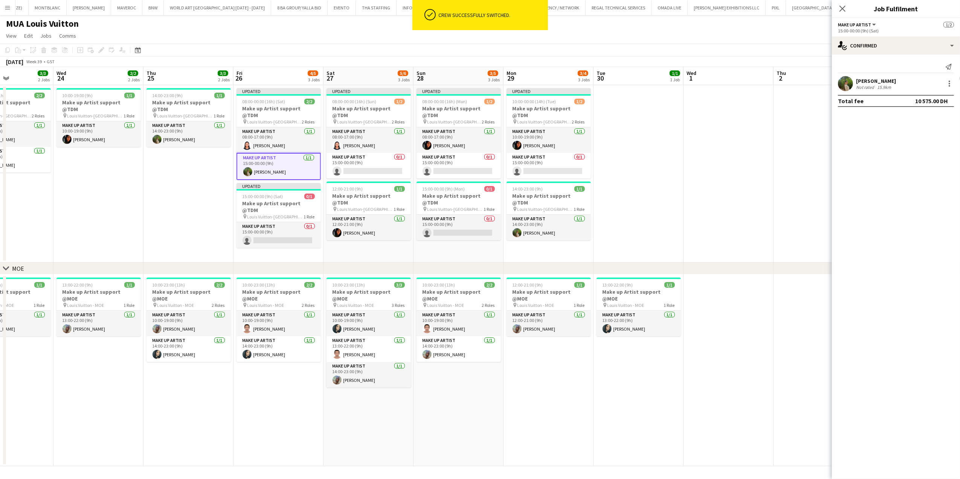
click at [299, 167] on app-card-role "Make up artist [DATE] 15:00-00:00 (9h) [PERSON_NAME]" at bounding box center [279, 166] width 84 height 27
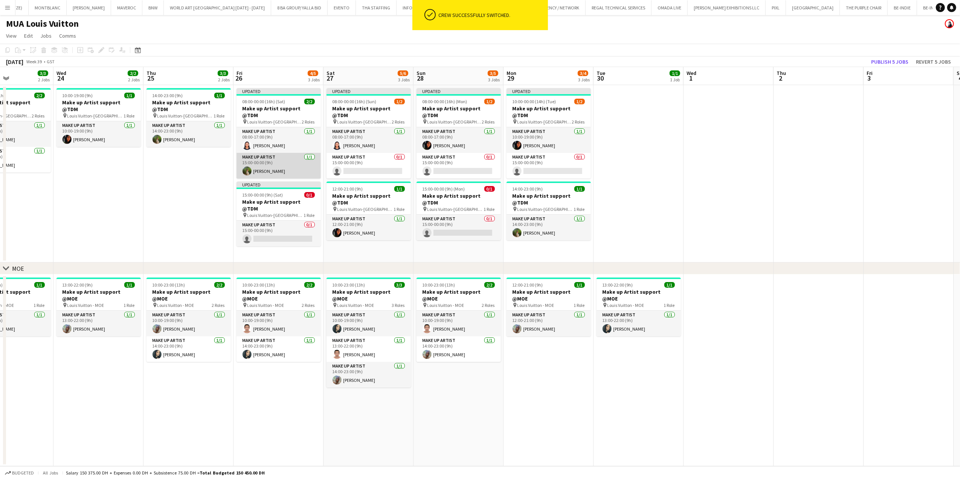
click at [285, 161] on app-card-role "Make up artist [DATE] 15:00-00:00 (9h) [PERSON_NAME]" at bounding box center [279, 166] width 84 height 26
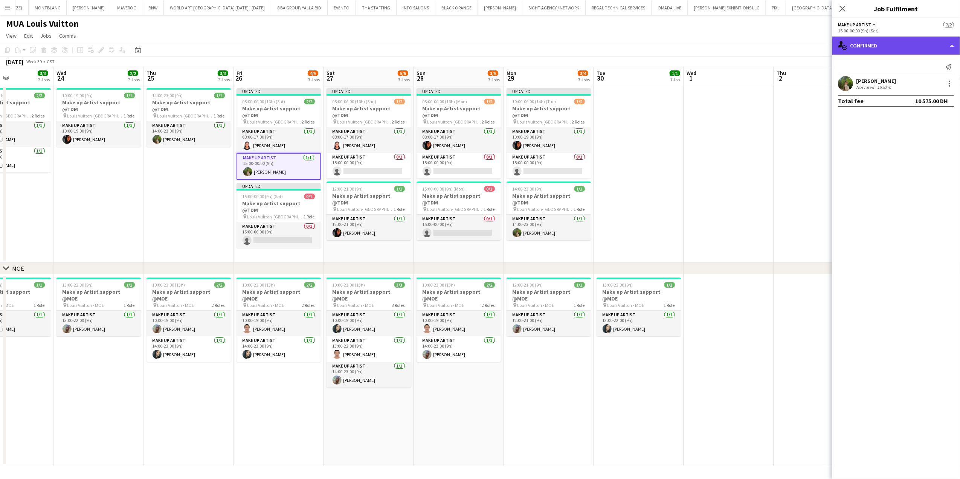
click at [879, 44] on div "single-neutral-actions-check-2 Confirmed" at bounding box center [896, 46] width 128 height 18
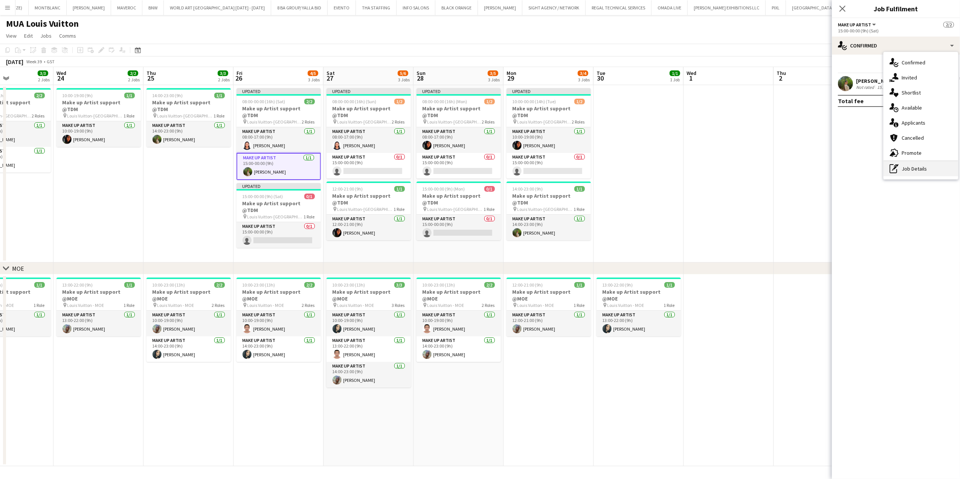
click at [905, 162] on div "pen-write Job Details" at bounding box center [921, 168] width 75 height 15
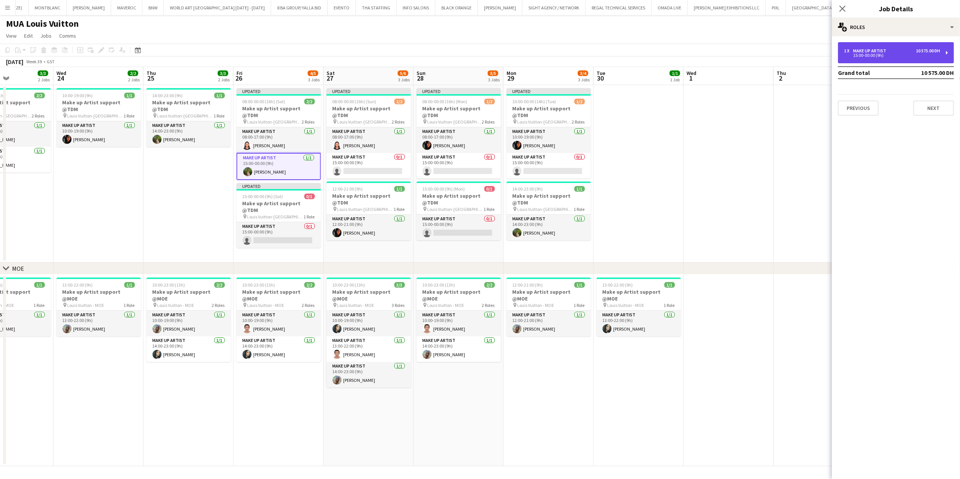
click at [906, 58] on div "1 x Make up artist 10 575.00 DH 15:00-00:00 (9h)" at bounding box center [896, 52] width 116 height 21
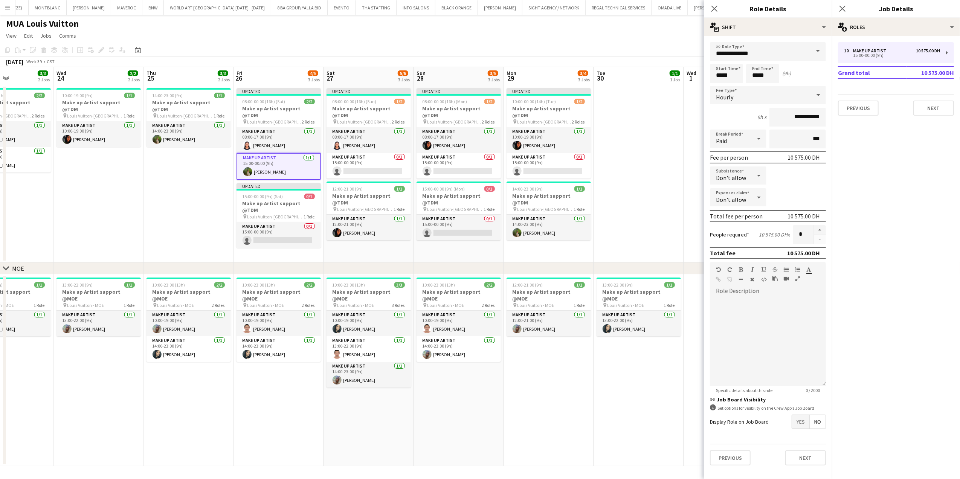
click at [815, 91] on icon at bounding box center [818, 94] width 9 height 15
click at [754, 129] on mat-option "Fixed" at bounding box center [768, 134] width 116 height 19
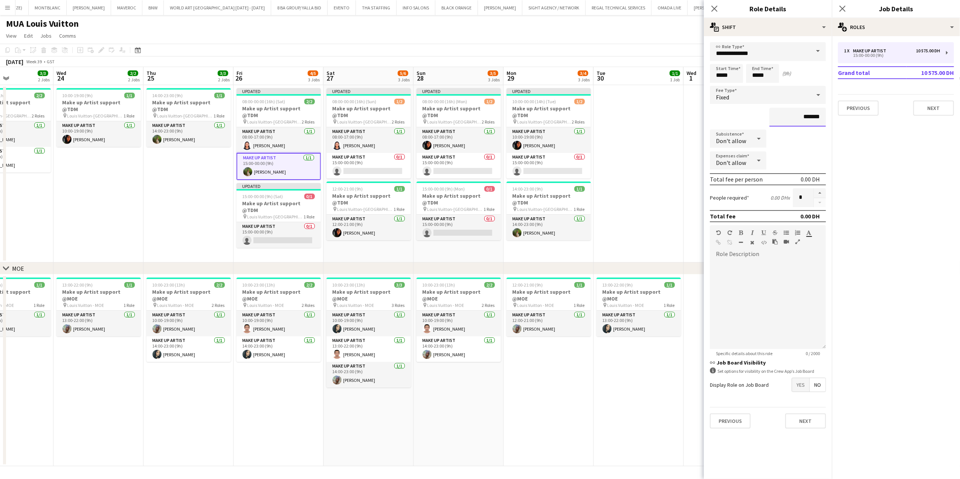
click at [793, 121] on input "*******" at bounding box center [798, 117] width 57 height 19
type input "**********"
click at [818, 421] on button "Next" at bounding box center [806, 421] width 41 height 15
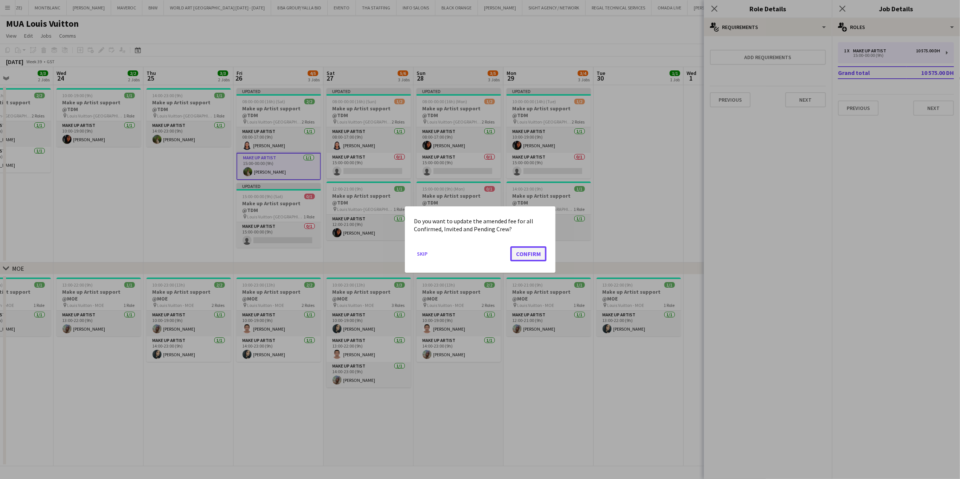
click at [543, 255] on button "Confirm" at bounding box center [529, 253] width 36 height 15
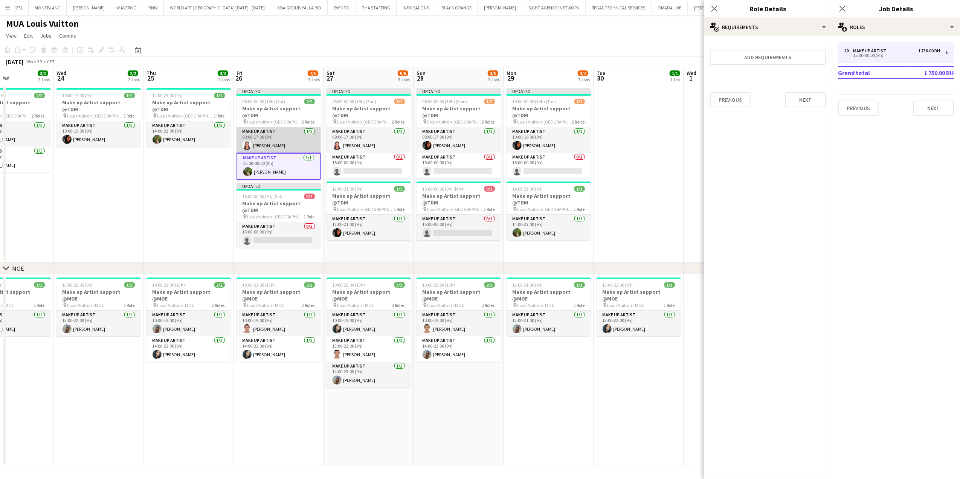
click at [298, 144] on app-card-role "Make up artist [DATE] 08:00-17:00 (9h) [PERSON_NAME]" at bounding box center [279, 140] width 84 height 26
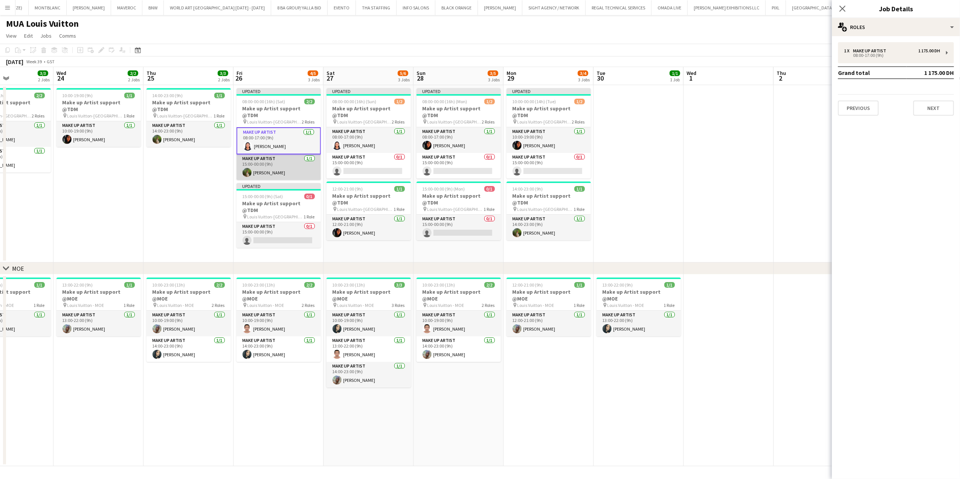
click at [295, 157] on app-card-role "Make up artist [DATE] 15:00-00:00 (9h) [PERSON_NAME]" at bounding box center [279, 167] width 84 height 26
click at [284, 132] on app-card-role "Make up artist [DATE] 08:00-17:00 (9h) [PERSON_NAME]" at bounding box center [279, 140] width 84 height 26
click at [284, 161] on app-card-role "Make up artist [DATE] 15:00-00:00 (9h) [PERSON_NAME]" at bounding box center [279, 167] width 84 height 26
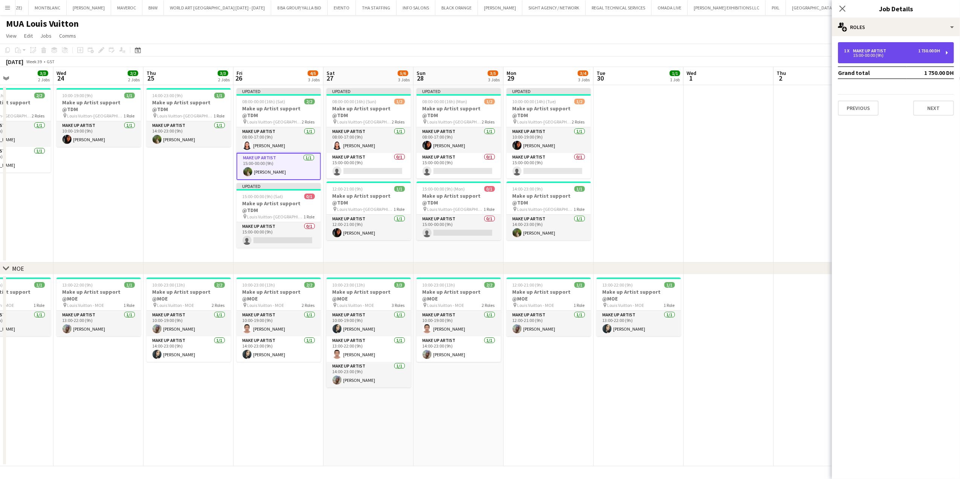
click at [894, 54] on div "15:00-00:00 (9h)" at bounding box center [892, 56] width 96 height 4
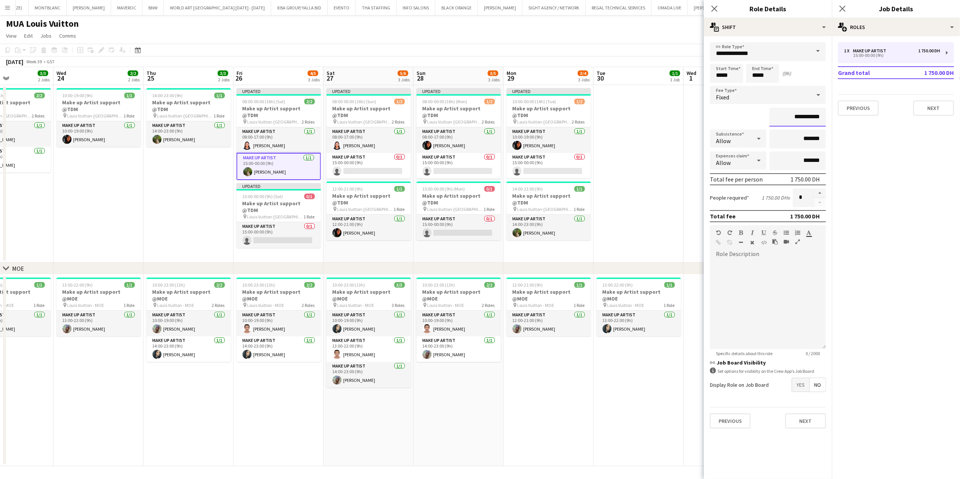
click at [801, 115] on input "**********" at bounding box center [798, 117] width 57 height 19
type input "**********"
click at [816, 425] on button "Next" at bounding box center [806, 421] width 41 height 15
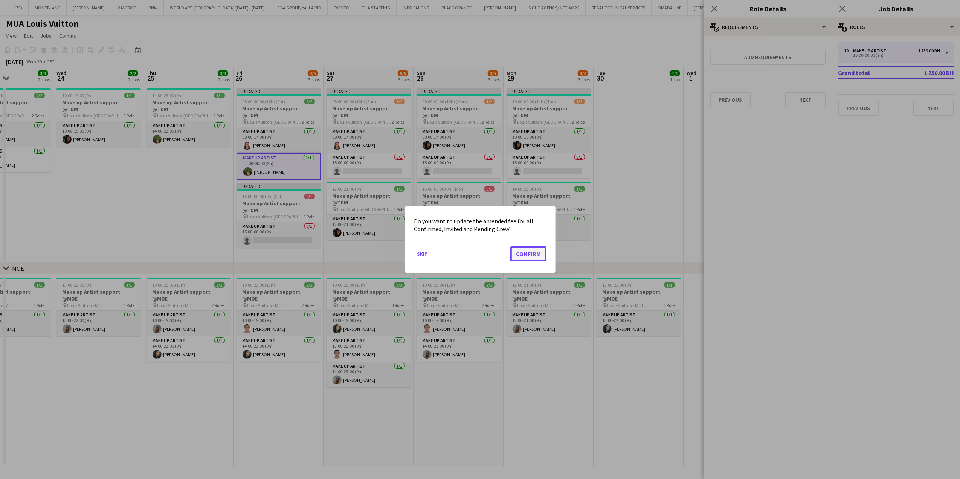
click at [540, 255] on button "Confirm" at bounding box center [529, 253] width 36 height 15
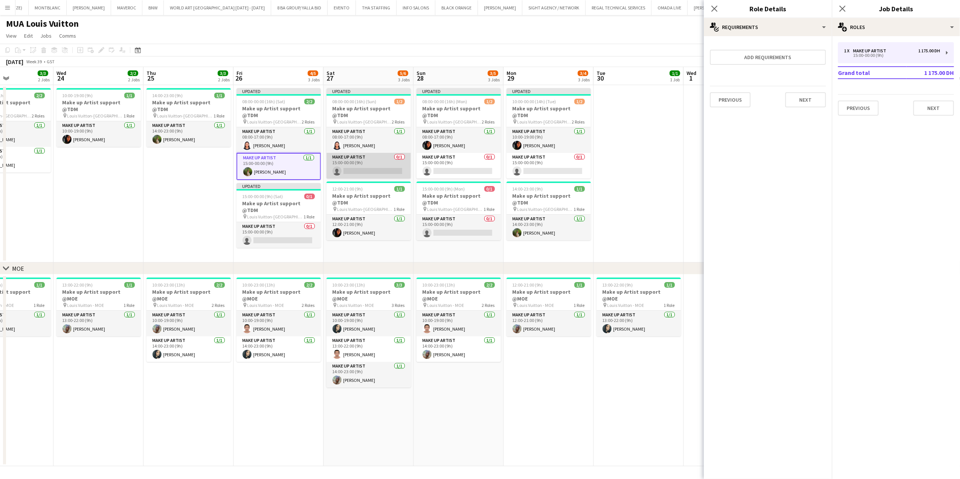
click at [379, 165] on app-card-role "Make up artist 0/1 15:00-00:00 (9h) single-neutral-actions" at bounding box center [369, 166] width 84 height 26
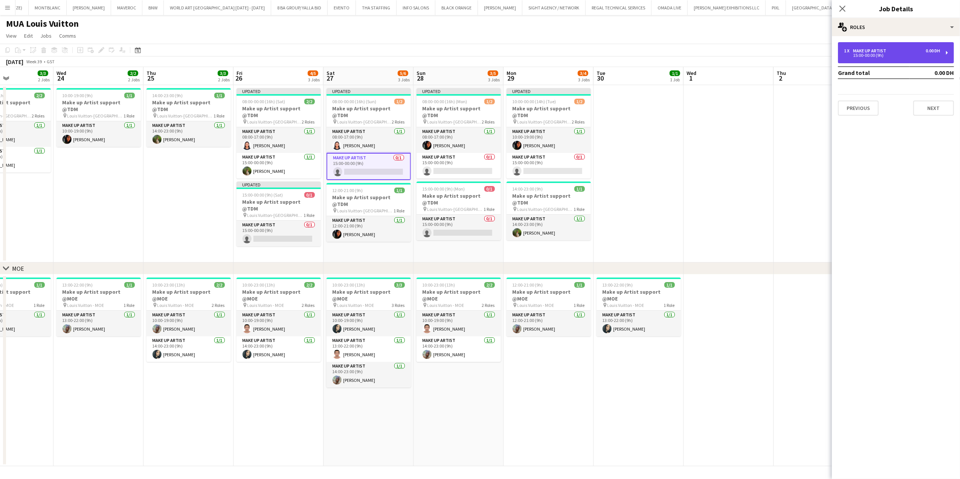
click at [873, 47] on div "1 x Make up artist 0.00 DH 15:00-00:00 (9h)" at bounding box center [896, 52] width 116 height 21
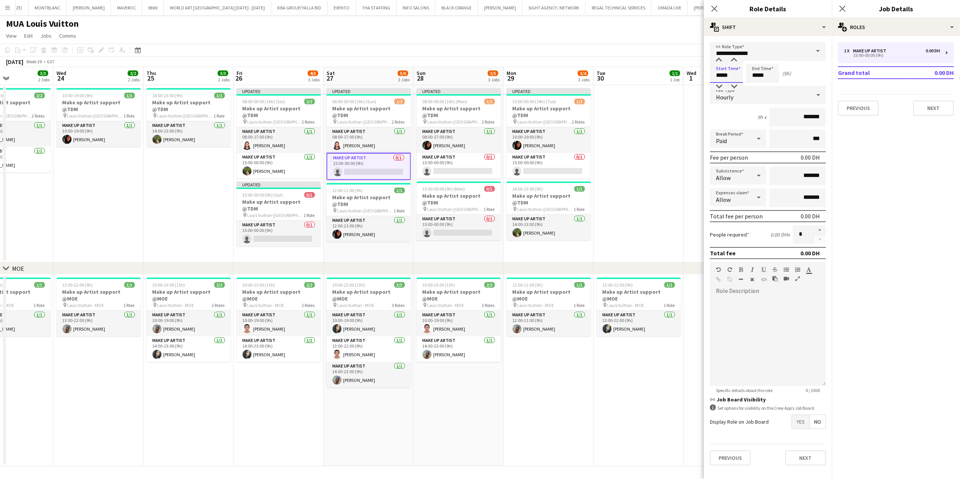
drag, startPoint x: 713, startPoint y: 80, endPoint x: 700, endPoint y: 79, distance: 13.3
click at [702, 80] on body "Menu Boards Boards Boards All jobs Status Workforce Workforce My Workforce Recr…" at bounding box center [480, 239] width 960 height 479
type input "*****"
drag, startPoint x: 768, startPoint y: 73, endPoint x: 729, endPoint y: 74, distance: 38.1
click at [729, 74] on div "Start Time ***** End Time ***** (12h)" at bounding box center [768, 73] width 116 height 19
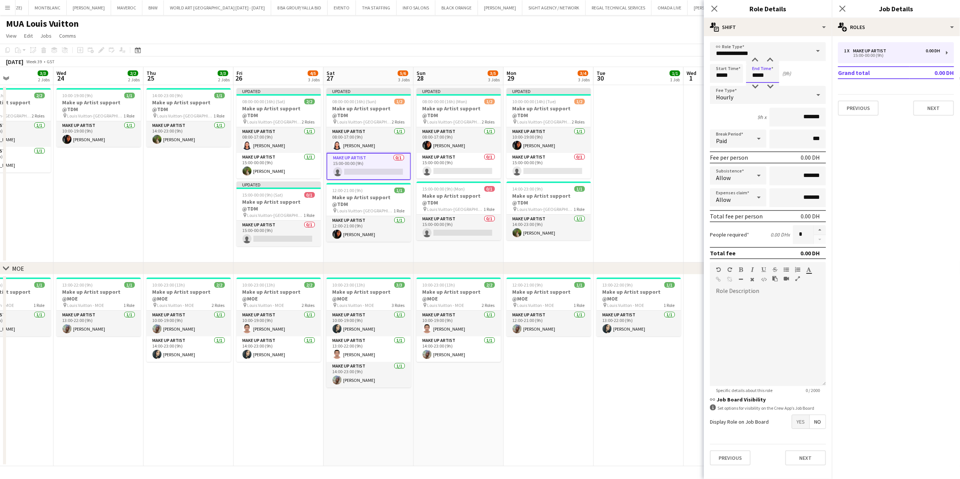
type input "*****"
click at [798, 95] on div "Hourly" at bounding box center [760, 95] width 101 height 18
click at [787, 125] on mat-option "Fixed" at bounding box center [768, 134] width 116 height 19
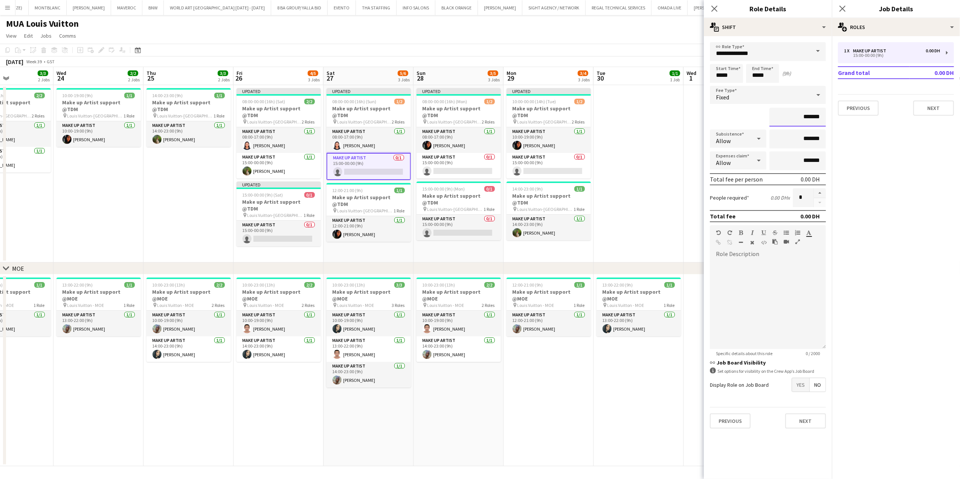
drag, startPoint x: 804, startPoint y: 115, endPoint x: 767, endPoint y: 118, distance: 36.7
click at [768, 119] on div "*******" at bounding box center [768, 117] width 116 height 19
type input "****"
type input "**********"
click at [810, 421] on button "Next" at bounding box center [806, 421] width 41 height 15
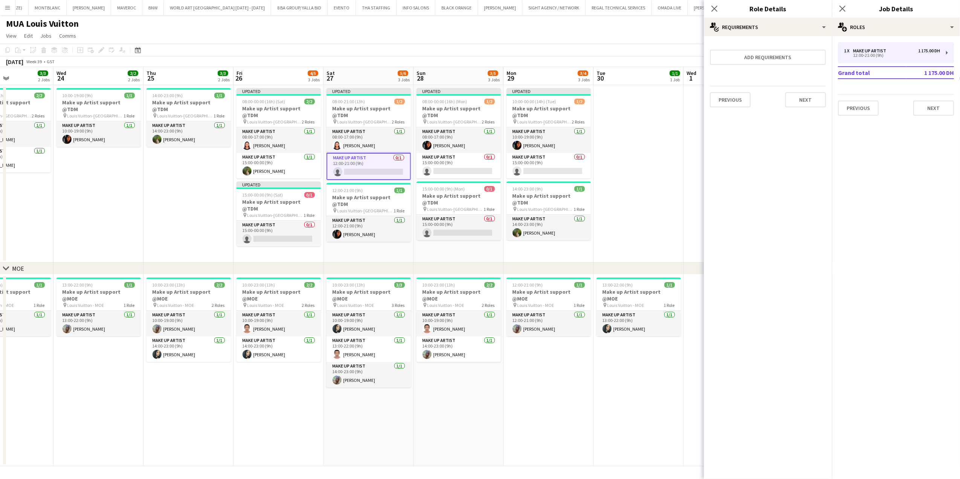
click at [393, 244] on app-date-cell "Updated 08:00-21:00 (13h) 1/2 Make up Artist support @TDM pin [PERSON_NAME]-Fas…" at bounding box center [369, 173] width 90 height 177
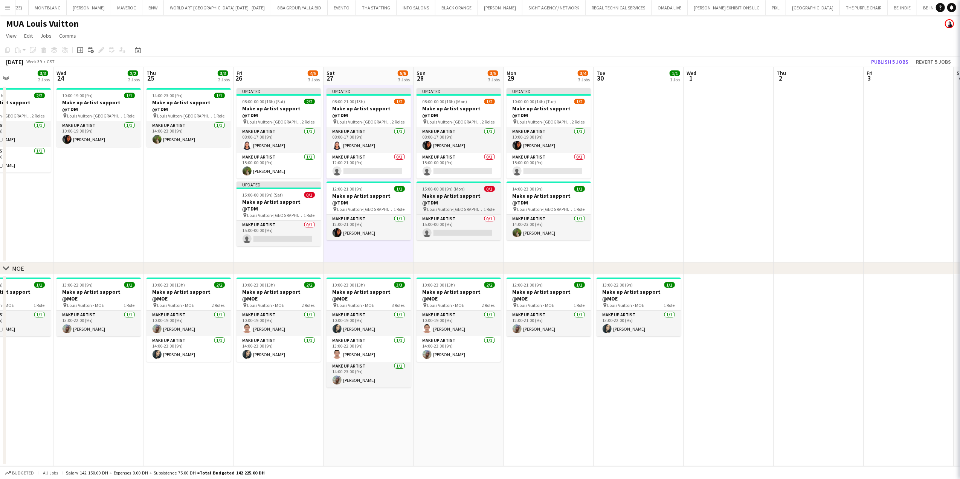
drag, startPoint x: 371, startPoint y: 217, endPoint x: 497, endPoint y: 197, distance: 127.4
click at [371, 216] on app-card-role "Make up artist [DATE] 12:00-21:00 (9h) [PERSON_NAME]" at bounding box center [369, 228] width 84 height 26
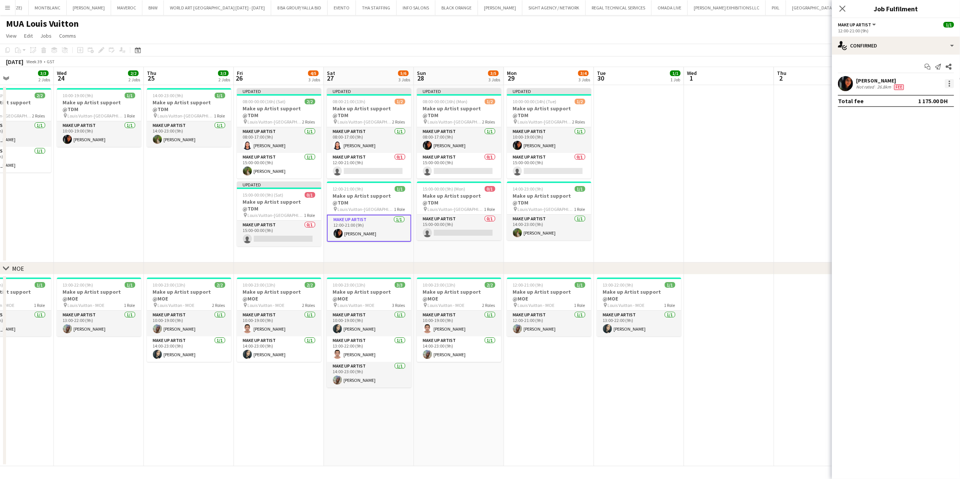
click at [953, 81] on div at bounding box center [949, 83] width 9 height 9
drag, startPoint x: 928, startPoint y: 113, endPoint x: 867, endPoint y: 124, distance: 62.8
click at [927, 112] on span "Switch crew" at bounding box center [918, 115] width 32 height 6
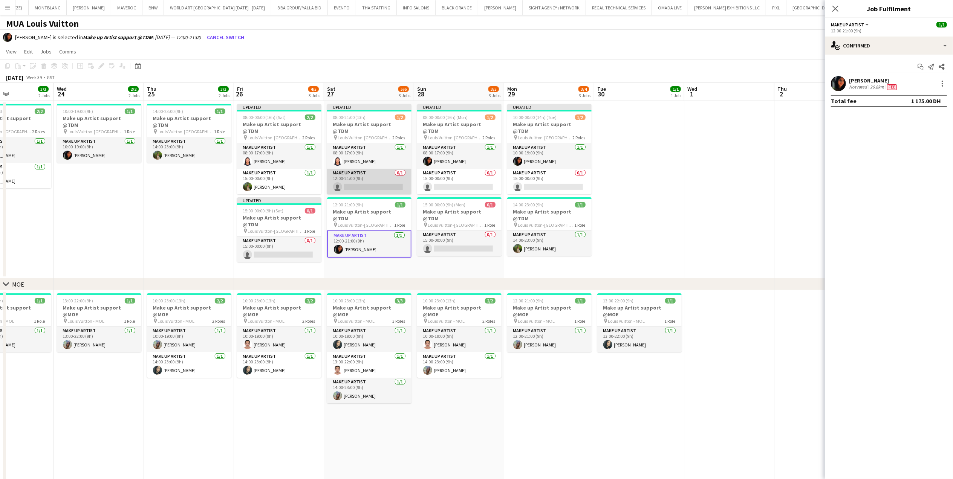
click at [367, 179] on app-card-role "Make up artist 0/1 12:00-21:00 (9h) single-neutral-actions" at bounding box center [369, 182] width 84 height 26
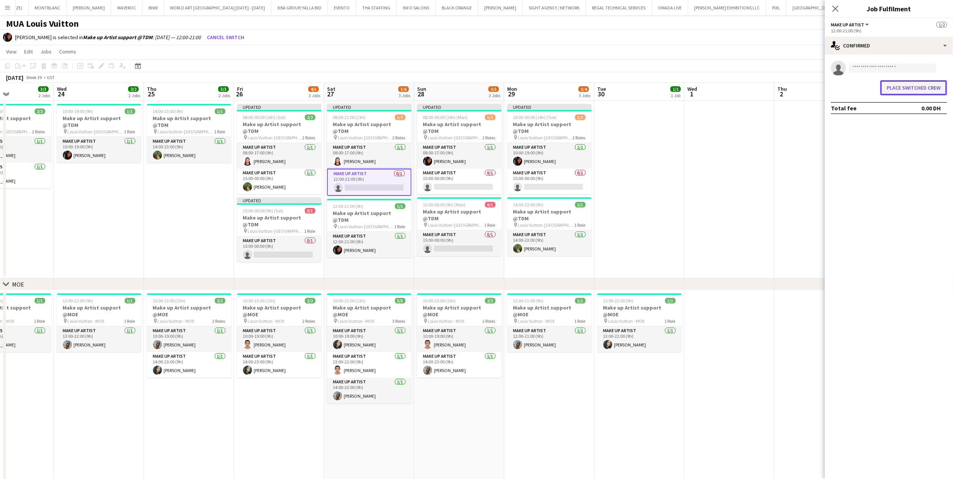
click at [913, 83] on button "Place switched crew" at bounding box center [913, 87] width 67 height 15
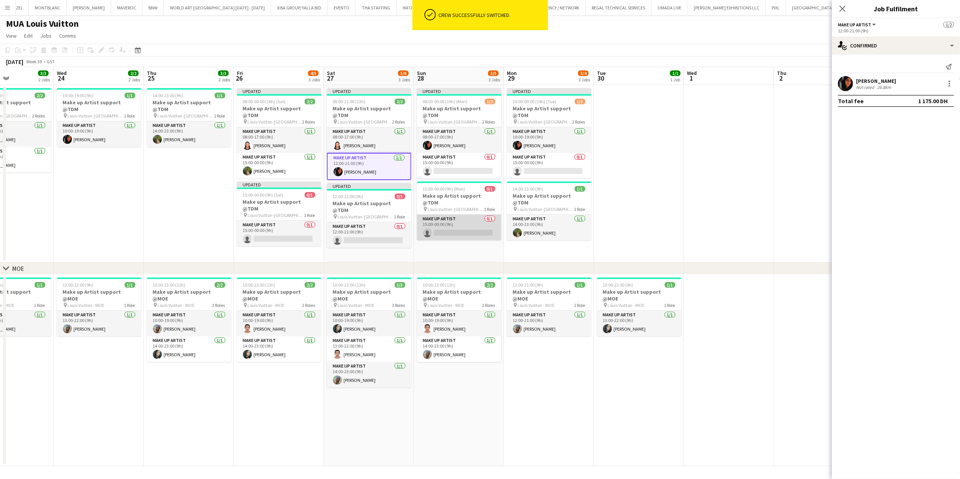
click at [448, 217] on app-card-role "Make up artist 0/1 15:00-00:00 (9h) single-neutral-actions" at bounding box center [459, 228] width 84 height 26
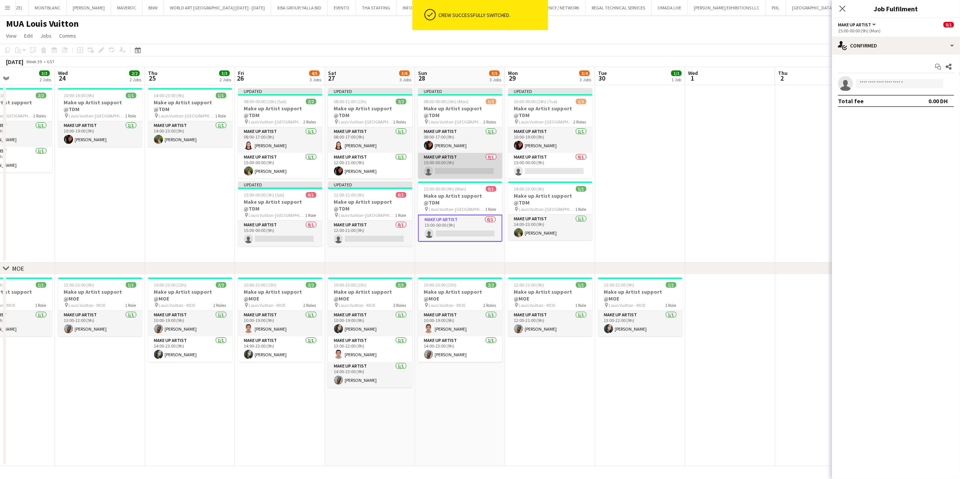
click at [465, 157] on app-card-role "Make up artist 0/1 15:00-00:00 (9h) single-neutral-actions" at bounding box center [460, 166] width 84 height 26
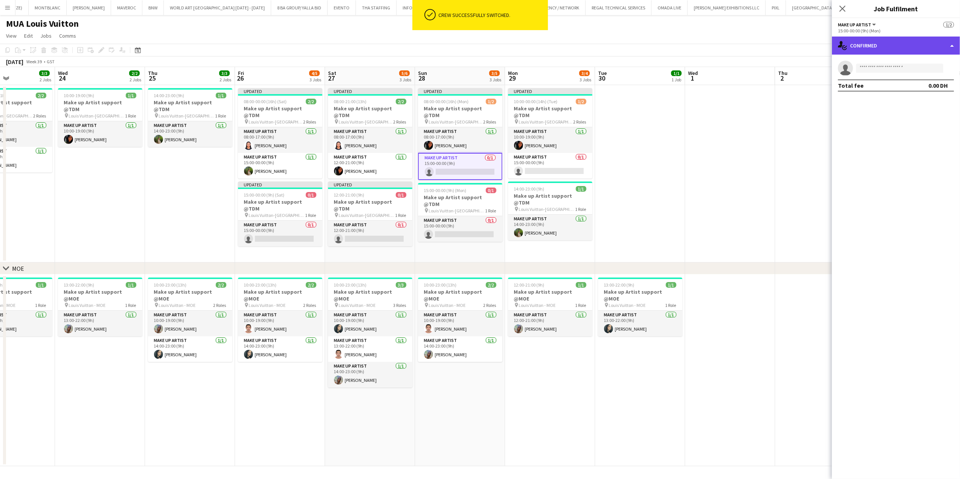
click at [904, 43] on div "single-neutral-actions-check-2 Confirmed" at bounding box center [896, 46] width 128 height 18
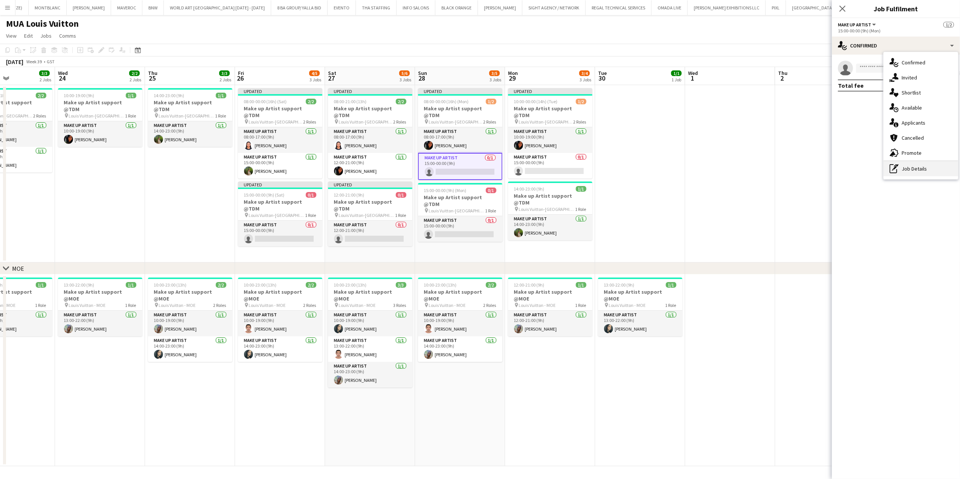
click at [937, 163] on div "pen-write Job Details" at bounding box center [921, 168] width 75 height 15
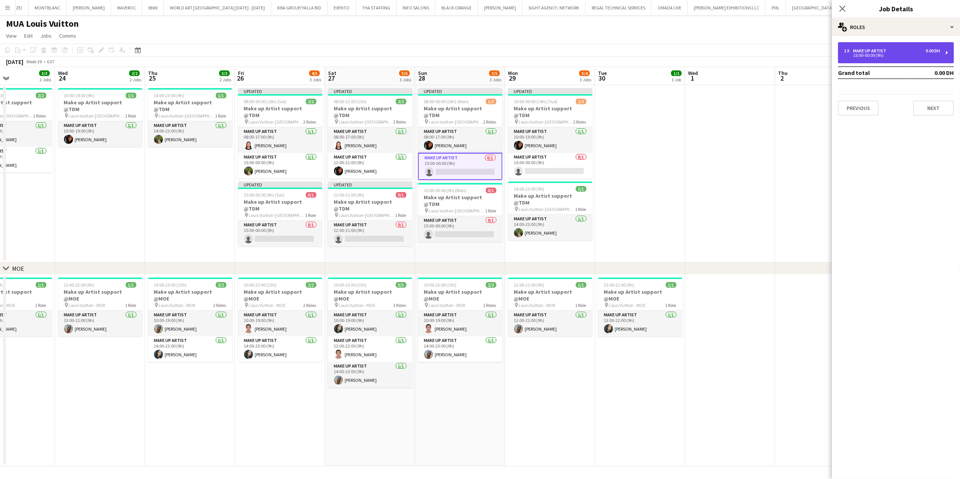
click at [916, 58] on div "1 x Make up artist 0.00 DH 15:00-00:00 (9h)" at bounding box center [896, 52] width 116 height 21
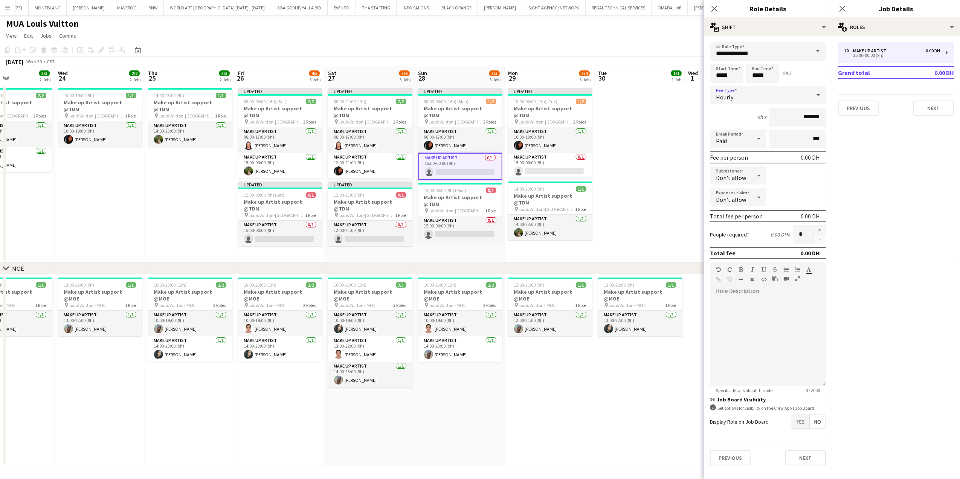
click at [815, 86] on div "Hourly" at bounding box center [768, 95] width 116 height 18
drag, startPoint x: 796, startPoint y: 133, endPoint x: 793, endPoint y: 128, distance: 5.9
click at [796, 133] on span "Fixed" at bounding box center [768, 134] width 104 height 7
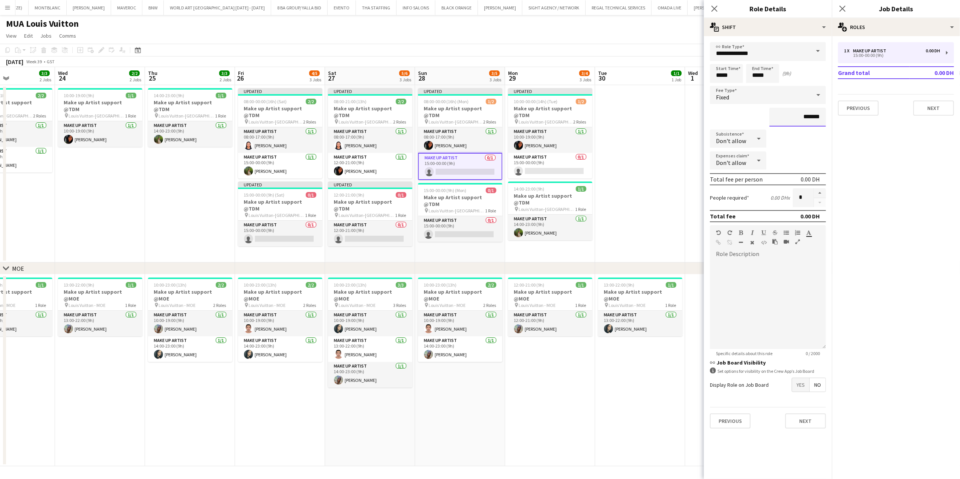
drag, startPoint x: 798, startPoint y: 121, endPoint x: 774, endPoint y: 121, distance: 24.1
click at [776, 121] on input "*******" at bounding box center [798, 117] width 57 height 19
type input "**********"
drag, startPoint x: 812, startPoint y: 415, endPoint x: 759, endPoint y: 347, distance: 86.1
click at [812, 415] on button "Next" at bounding box center [806, 421] width 41 height 15
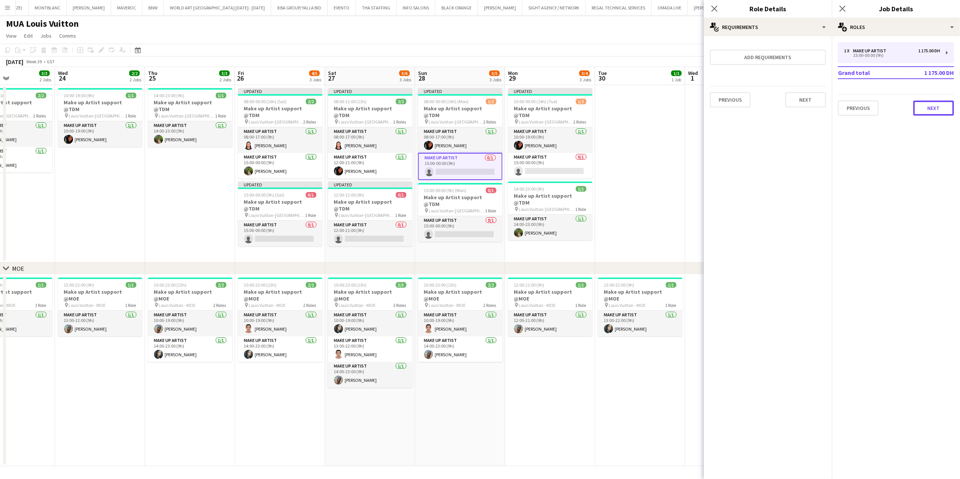
drag, startPoint x: 922, startPoint y: 109, endPoint x: 852, endPoint y: 118, distance: 70.7
click at [923, 109] on button "Next" at bounding box center [934, 108] width 41 height 15
drag, startPoint x: 542, startPoint y: 213, endPoint x: 549, endPoint y: 201, distance: 14.2
click at [543, 215] on app-card-role "Make up artist [DATE] 14:00-23:00 (9h) [PERSON_NAME]" at bounding box center [550, 228] width 84 height 26
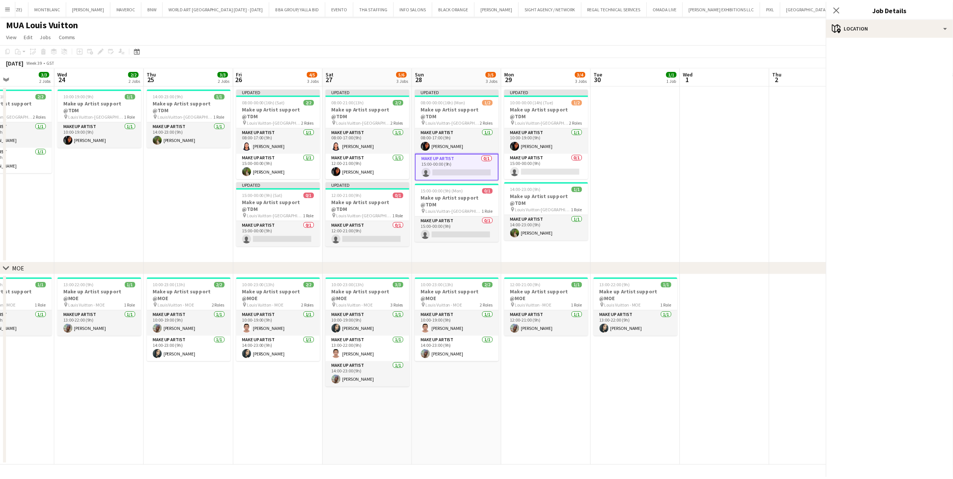
scroll to position [0, 305]
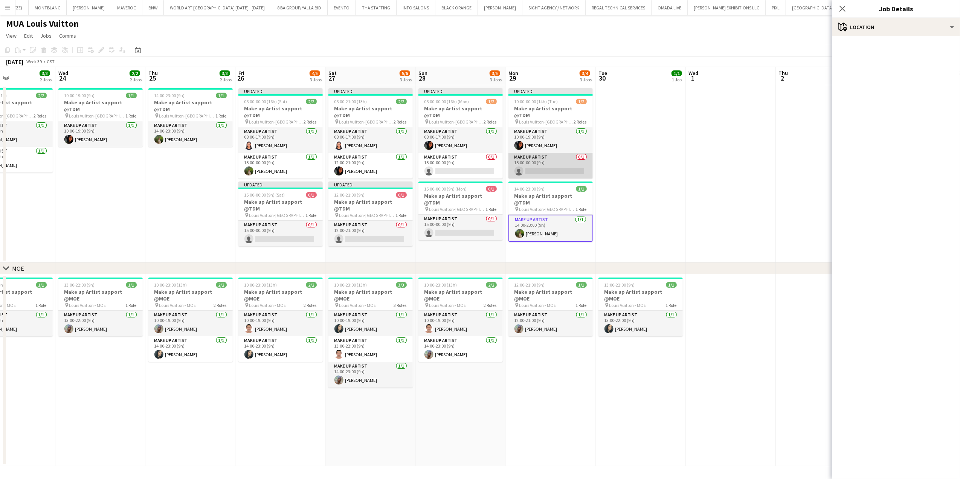
click at [564, 162] on app-card-role "Make up artist 0/1 15:00-00:00 (9h) single-neutral-actions" at bounding box center [551, 166] width 84 height 26
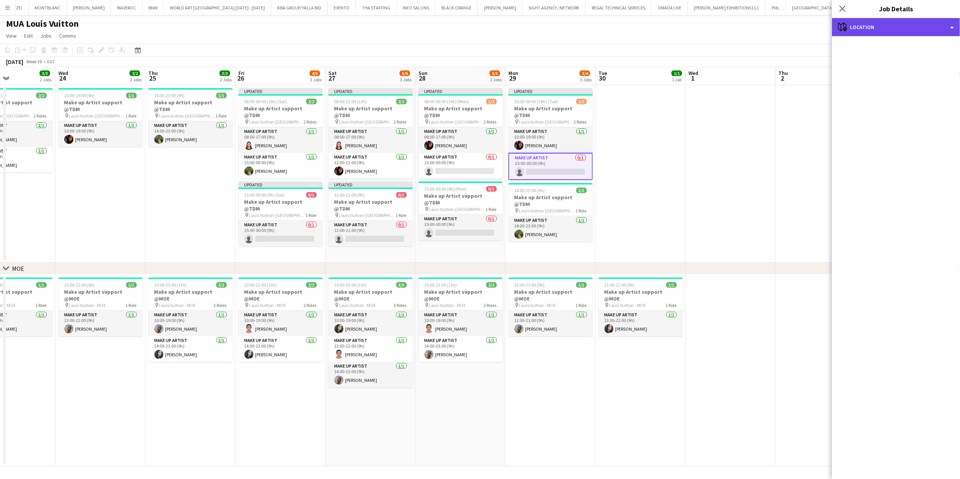
click at [915, 32] on div "maps-pin-1 Location" at bounding box center [896, 27] width 128 height 18
click at [917, 64] on div "single-neutral-actions-up-down Job Fulfilment" at bounding box center [921, 59] width 75 height 15
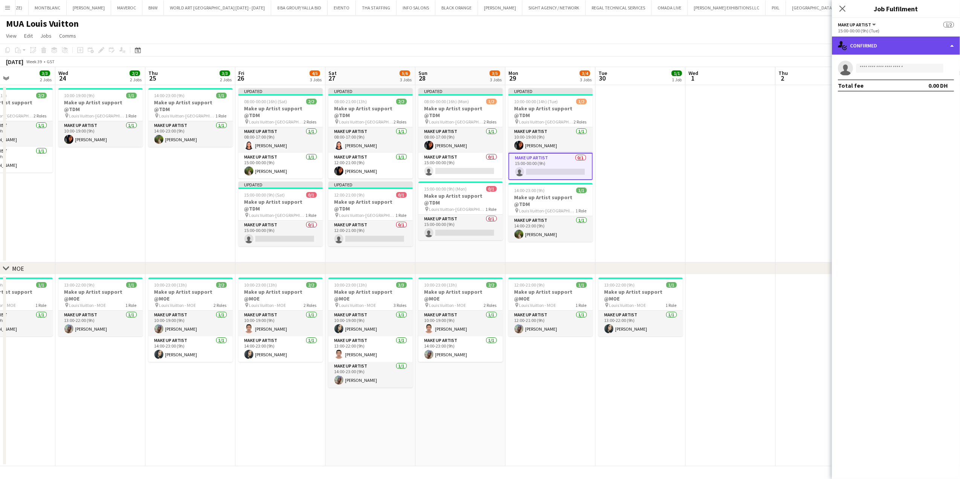
click at [887, 47] on div "single-neutral-actions-check-2 Confirmed" at bounding box center [896, 46] width 128 height 18
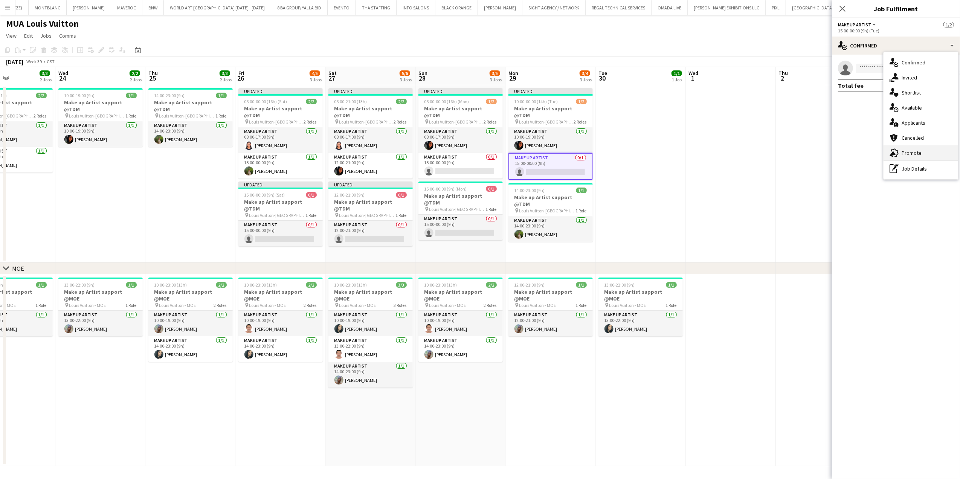
click at [902, 151] on span "Promote" at bounding box center [912, 153] width 20 height 7
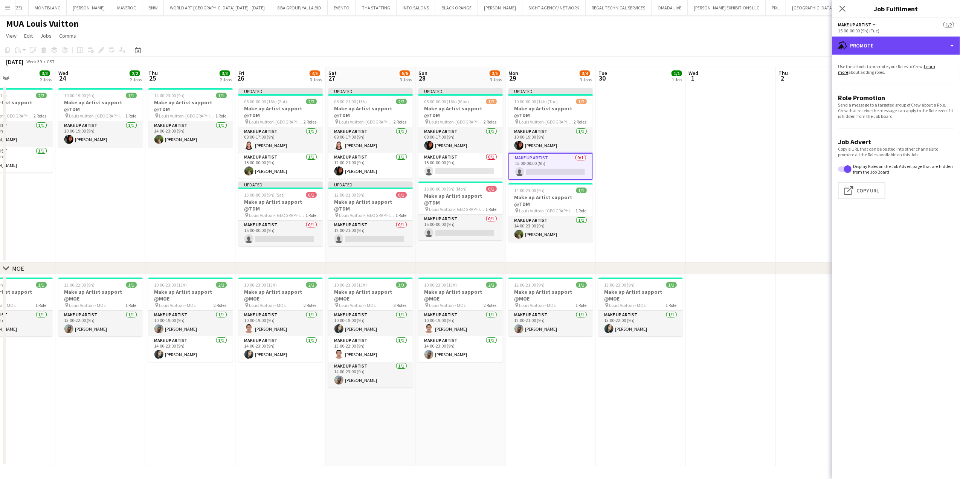
drag, startPoint x: 909, startPoint y: 49, endPoint x: 906, endPoint y: 89, distance: 40.4
click at [909, 49] on div "advertising-megaphone Promote" at bounding box center [896, 46] width 128 height 18
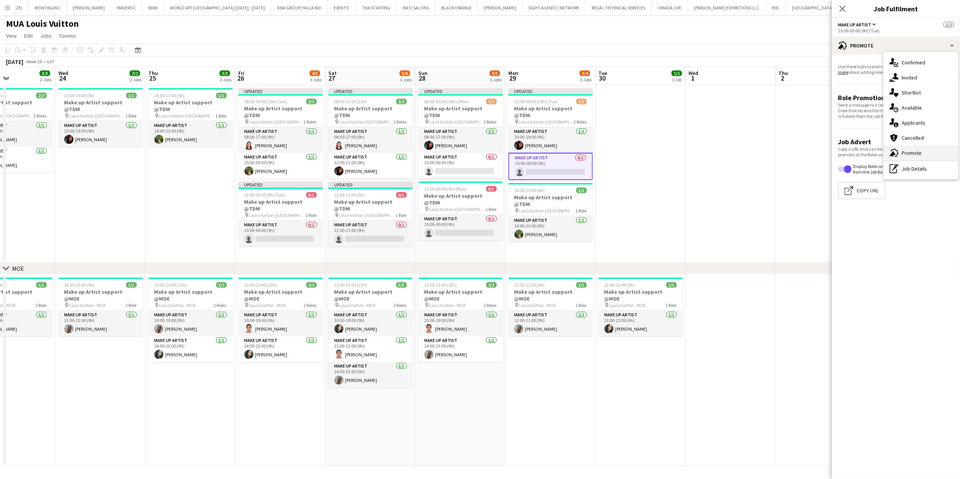
drag, startPoint x: 902, startPoint y: 157, endPoint x: 896, endPoint y: 163, distance: 8.0
click at [901, 158] on div "advertising-megaphone Promote" at bounding box center [921, 152] width 75 height 15
click at [911, 53] on div "advertising-megaphone Promote single-neutral-actions-check-2 Confirmed single-n…" at bounding box center [896, 258] width 128 height 443
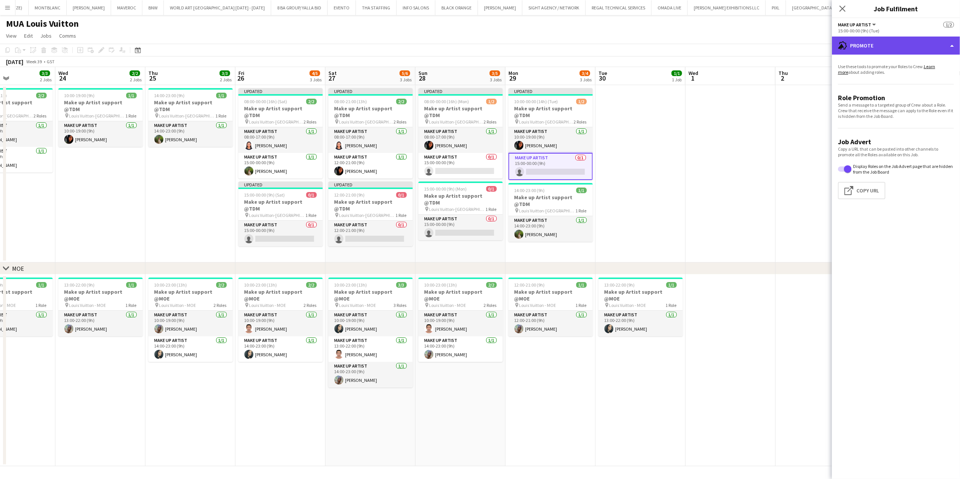
drag, startPoint x: 911, startPoint y: 53, endPoint x: 887, endPoint y: 46, distance: 24.7
click at [887, 46] on div "advertising-megaphone Promote" at bounding box center [896, 46] width 128 height 18
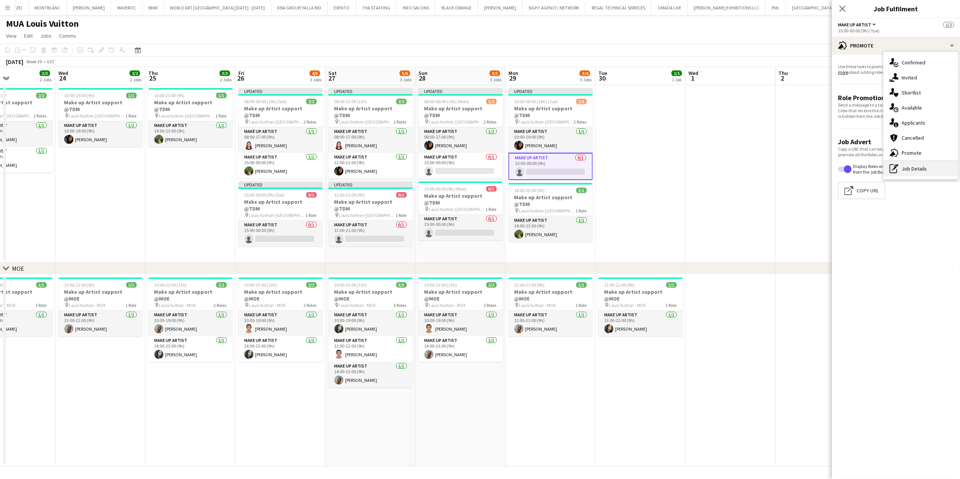
click at [897, 172] on icon "pen-write" at bounding box center [894, 168] width 9 height 9
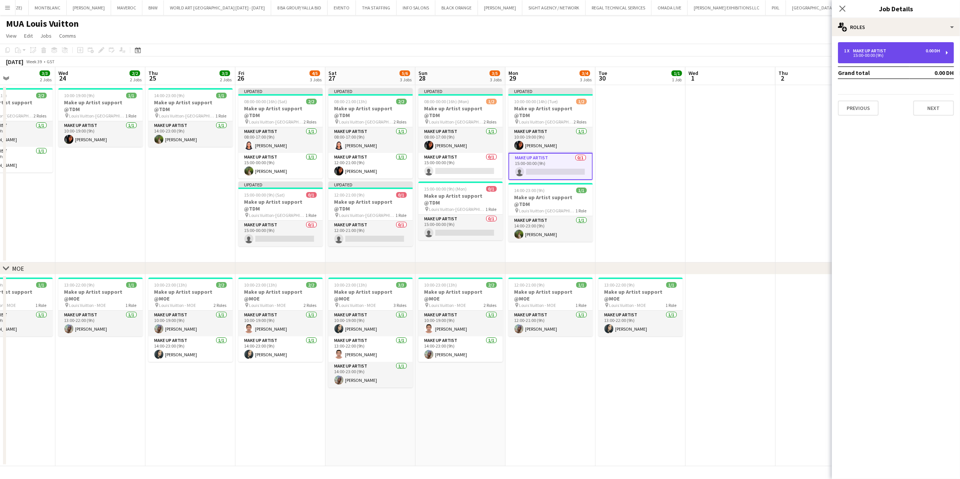
click at [888, 54] on div "15:00-00:00 (9h)" at bounding box center [892, 56] width 96 height 4
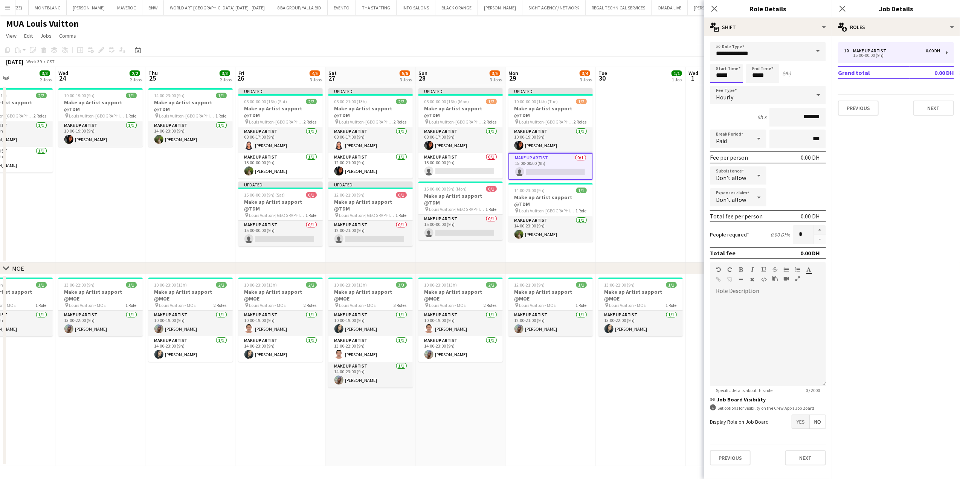
click at [722, 74] on input "*****" at bounding box center [726, 73] width 33 height 19
type input "*****"
drag, startPoint x: 775, startPoint y: 70, endPoint x: 742, endPoint y: 70, distance: 32.8
click at [742, 70] on div "Start Time ***** End Time ***** (10h)" at bounding box center [768, 73] width 116 height 19
type input "*****"
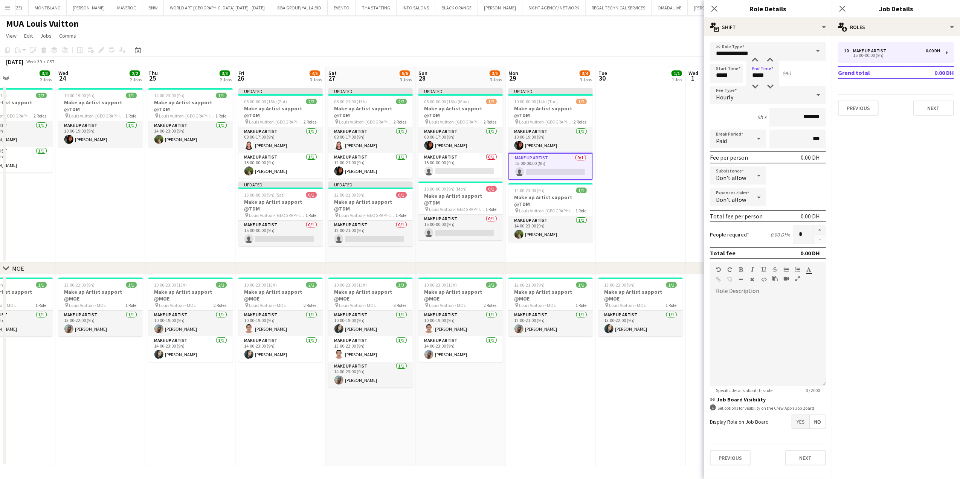
click at [784, 87] on div "Hourly" at bounding box center [760, 95] width 101 height 18
click at [769, 142] on mat-option "Fixed" at bounding box center [768, 134] width 116 height 19
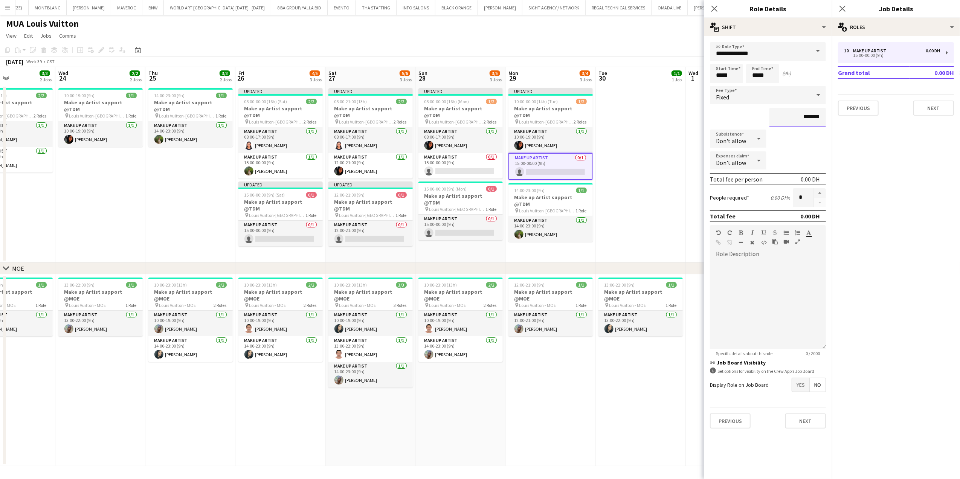
drag, startPoint x: 802, startPoint y: 117, endPoint x: 794, endPoint y: 119, distance: 7.9
click at [794, 119] on input "*******" at bounding box center [798, 117] width 57 height 19
drag, startPoint x: 800, startPoint y: 115, endPoint x: 792, endPoint y: 118, distance: 8.3
click at [792, 118] on input "*******" at bounding box center [798, 117] width 57 height 19
type input "**********"
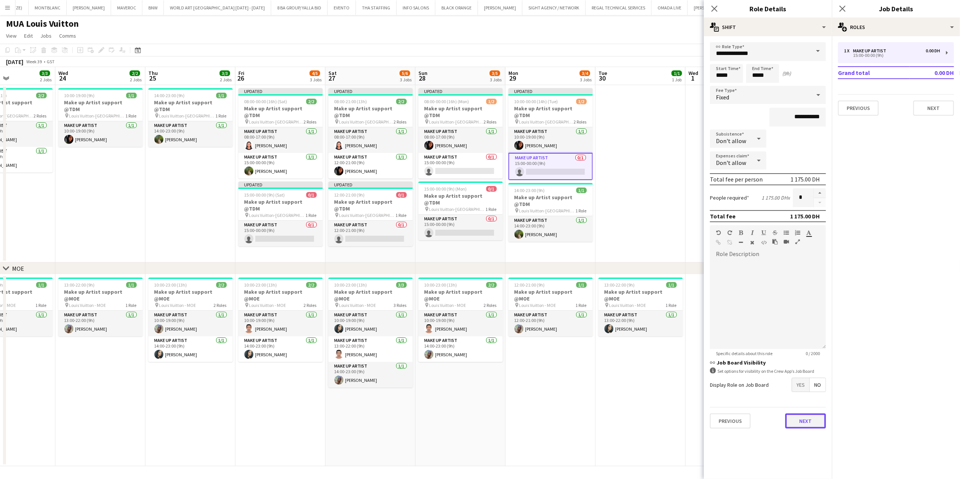
click at [810, 421] on button "Next" at bounding box center [806, 421] width 41 height 15
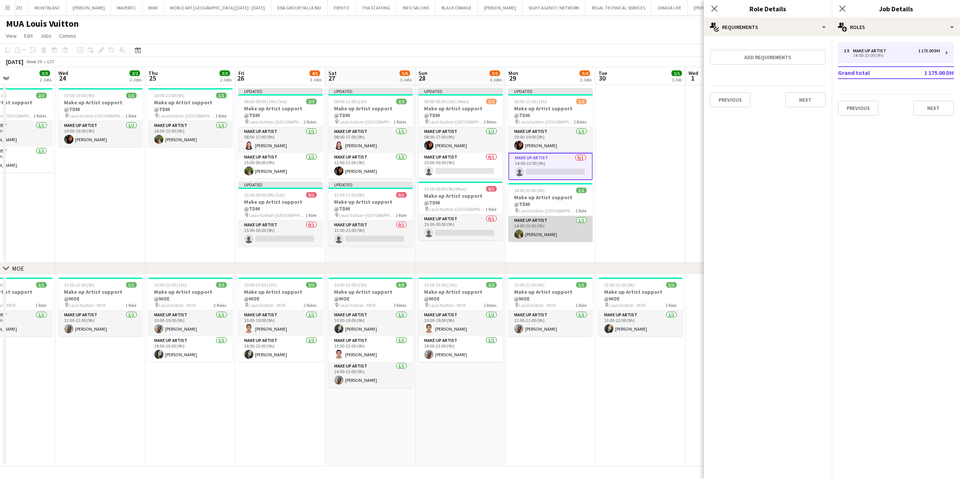
click at [560, 220] on app-card-role "Make up artist 1/1 14:00-23:00 (9h) Jee Naz" at bounding box center [551, 229] width 84 height 26
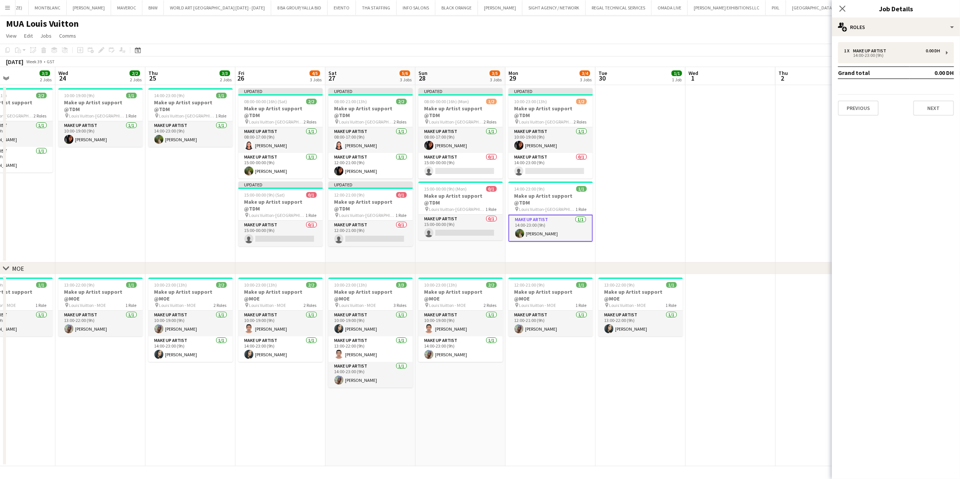
click at [701, 142] on app-date-cell at bounding box center [731, 173] width 90 height 177
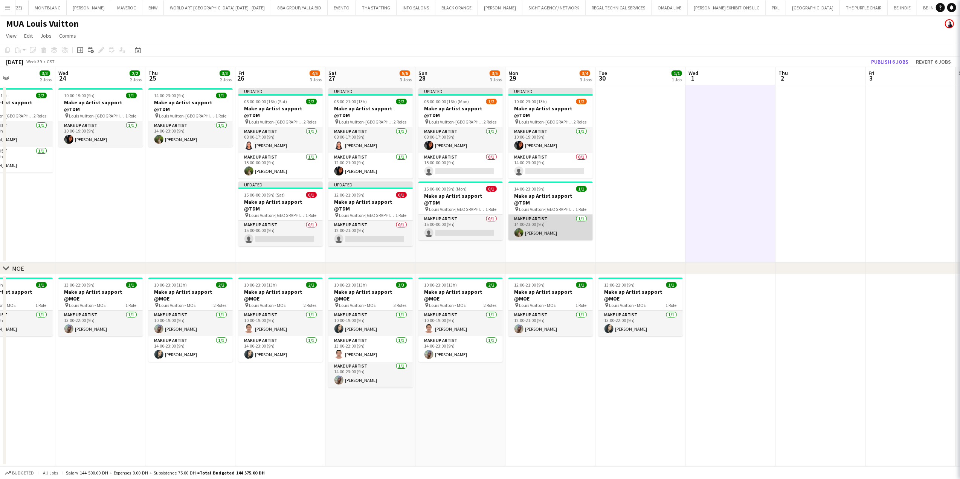
click at [561, 216] on app-card-role "Make up artist 1/1 14:00-23:00 (9h) Jee Naz" at bounding box center [551, 228] width 84 height 26
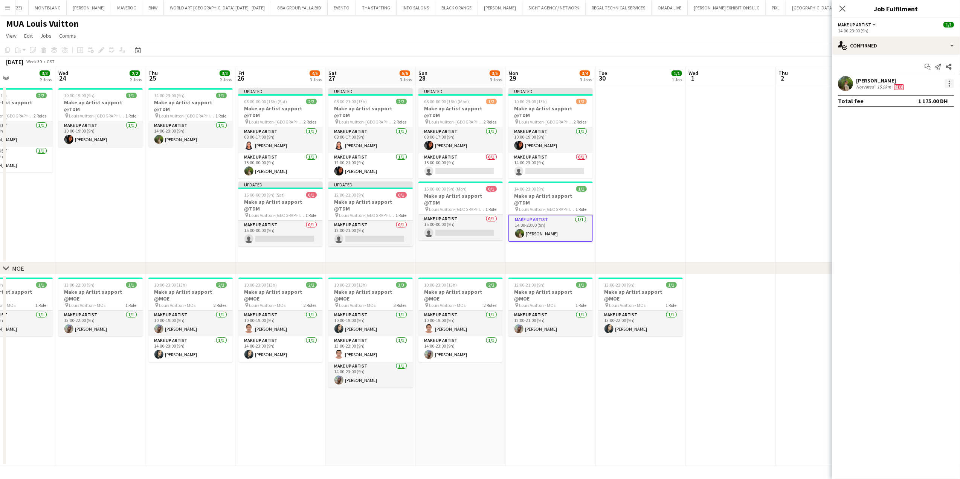
click at [950, 81] on div at bounding box center [950, 82] width 2 height 2
click at [911, 116] on span "Switch crew" at bounding box center [918, 115] width 32 height 6
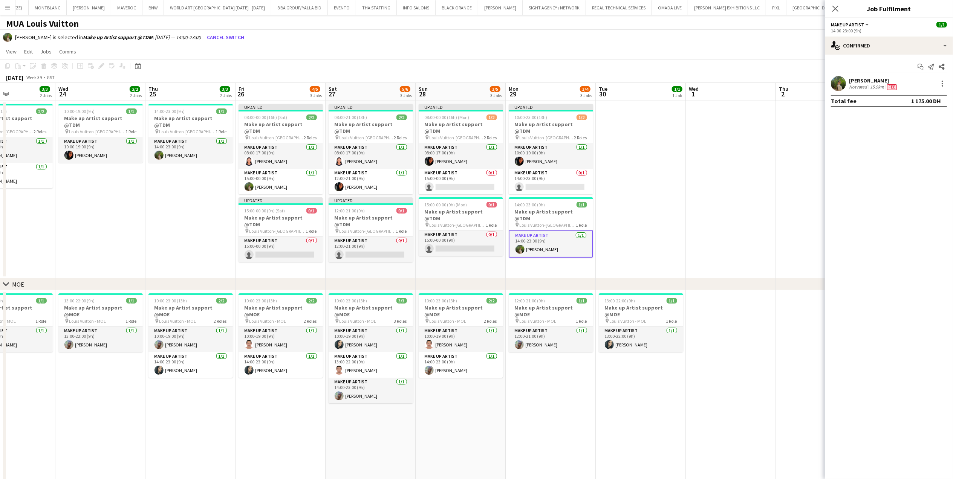
drag, startPoint x: 569, startPoint y: 170, endPoint x: 727, endPoint y: 132, distance: 162.4
click at [568, 170] on app-card-role "Make up artist 0/1 14:00-23:00 (9h) single-neutral-actions" at bounding box center [551, 182] width 84 height 26
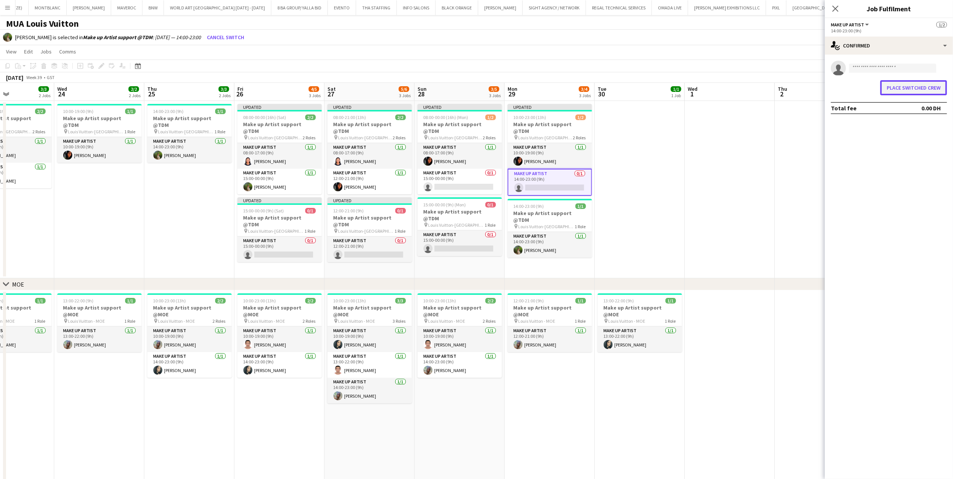
click at [926, 82] on button "Place switched crew" at bounding box center [913, 87] width 67 height 15
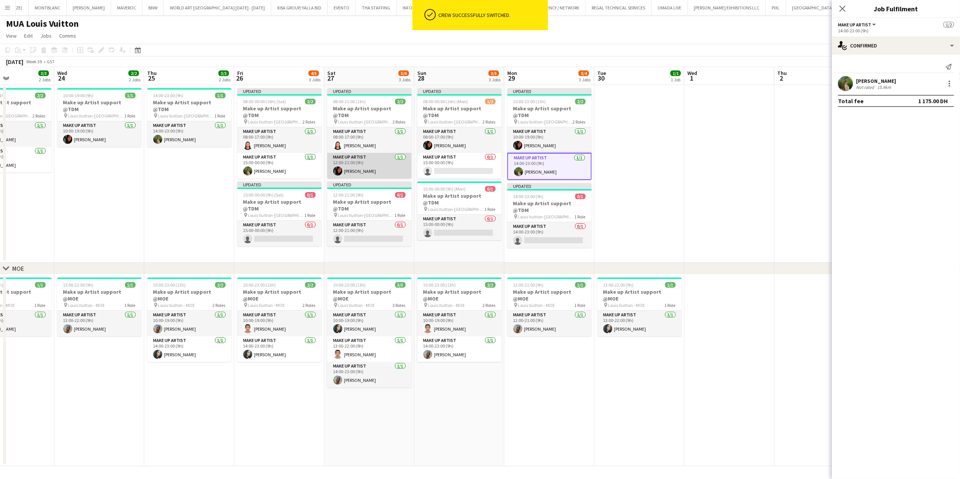
click at [355, 161] on app-card-role "Make up artist 1/1 12:00-21:00 (9h) Fouzia Rehman" at bounding box center [369, 166] width 84 height 26
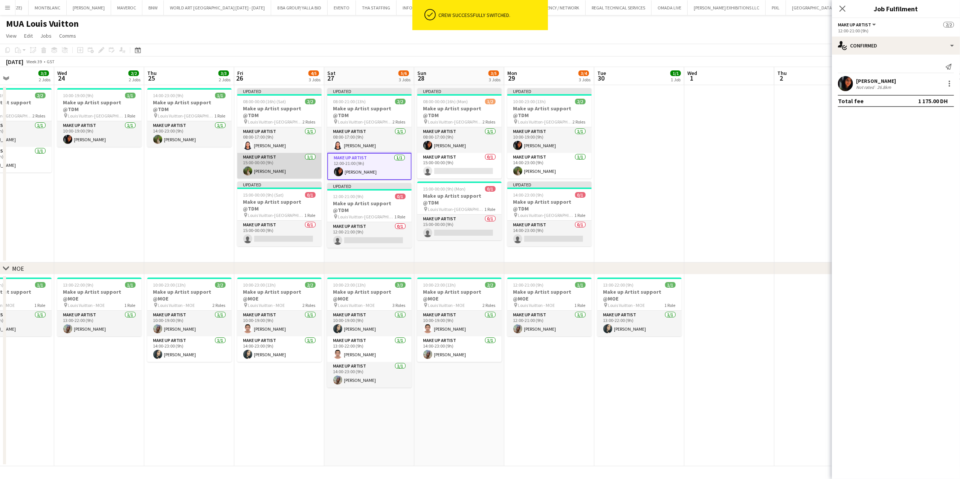
click at [279, 157] on app-card-role "Make up artist 1/1 15:00-00:00 (9h) Jee Naz" at bounding box center [279, 166] width 84 height 26
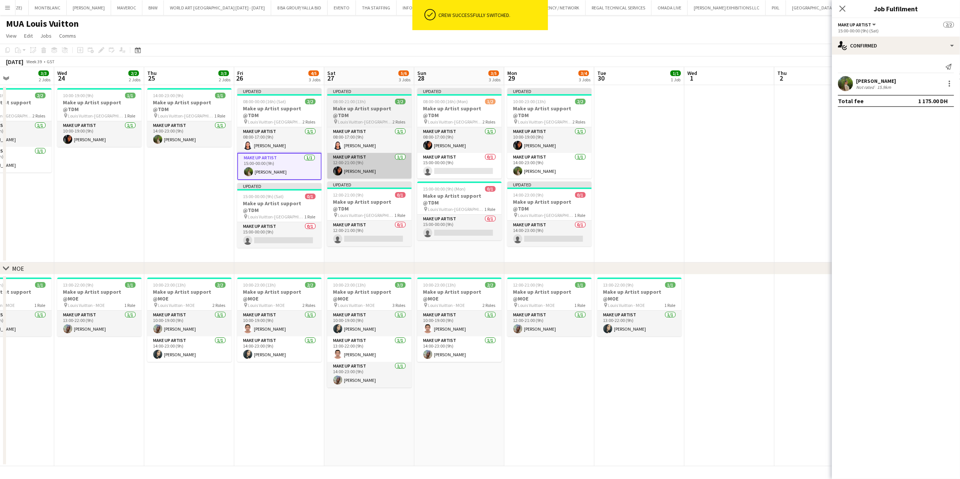
scroll to position [0, 306]
click at [294, 133] on app-card-role "Make up artist 1/1 08:00-17:00 (9h) Jacqueline Alves da Silva" at bounding box center [279, 140] width 84 height 26
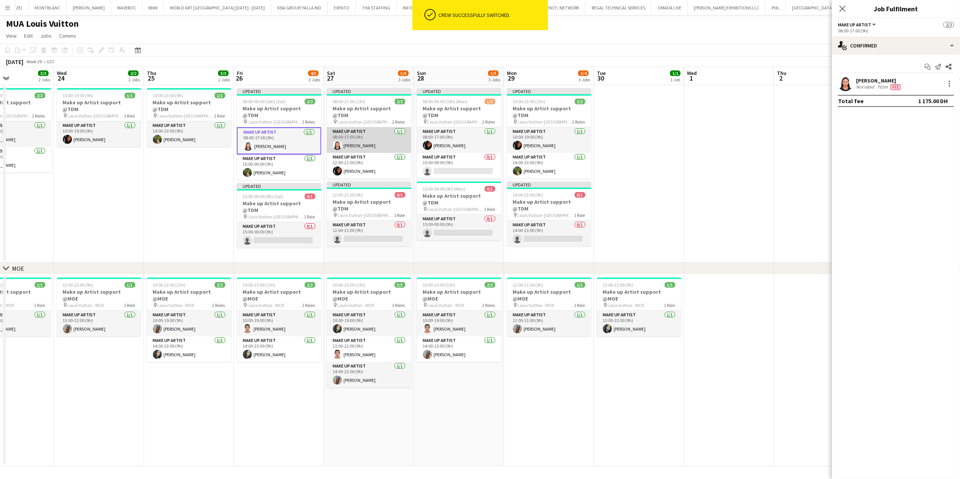
click at [350, 135] on app-card-role "Make up artist 1/1 08:00-17:00 (9h) Jacqueline Alves da Silva" at bounding box center [369, 140] width 84 height 26
click at [270, 132] on app-card-role "Make up artist 1/1 08:00-17:00 (9h) Jacqueline Alves da Silva" at bounding box center [279, 140] width 84 height 26
click at [345, 134] on app-card-role "Make up artist 1/1 08:00-17:00 (9h) Jacqueline Alves da Silva" at bounding box center [369, 140] width 84 height 26
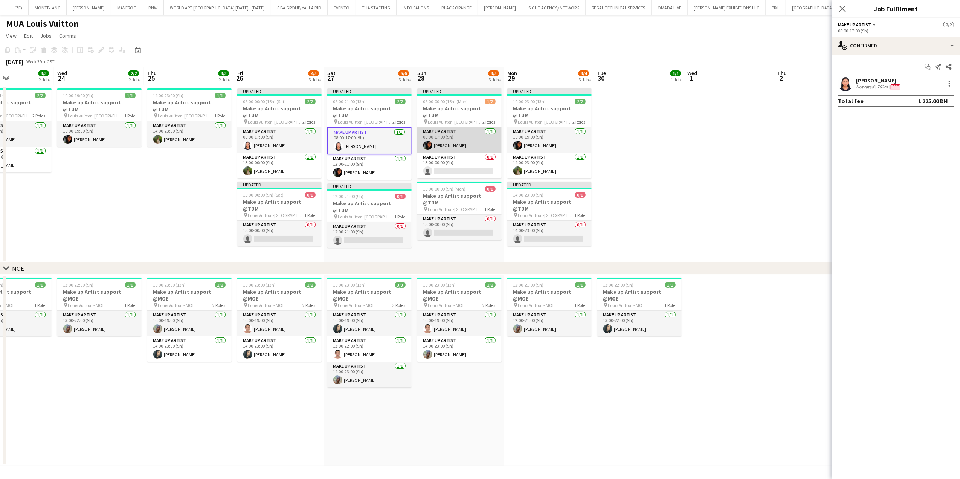
click at [430, 141] on app-user-avatar at bounding box center [428, 145] width 9 height 9
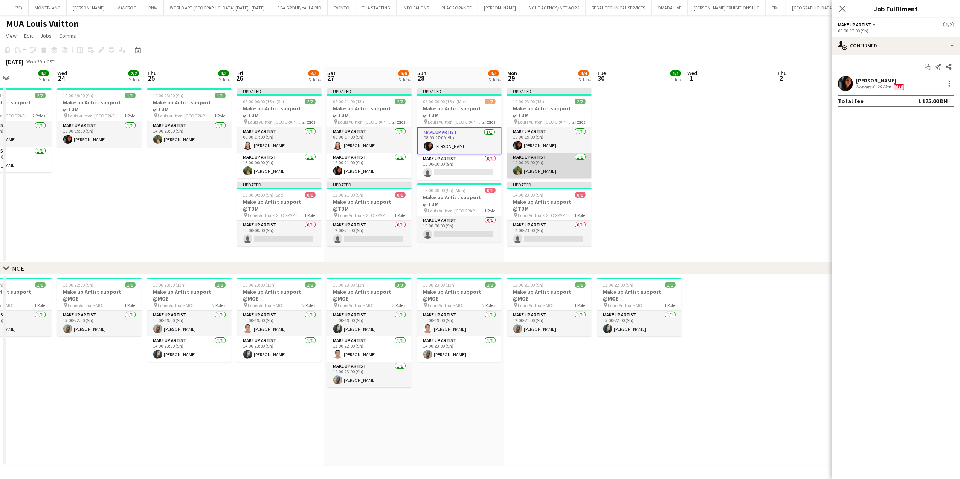
click at [528, 153] on app-card-role "Make up artist 1/1 14:00-23:00 (9h) Jee Naz" at bounding box center [550, 166] width 84 height 26
click at [531, 137] on app-card-role "Make up artist 1/1 10:00-19:00 (9h) Fouzia Rehman" at bounding box center [550, 140] width 84 height 26
click at [549, 142] on app-card-role "Make up artist 1/1 10:00-19:00 (9h) Fouzia Rehman" at bounding box center [550, 140] width 84 height 27
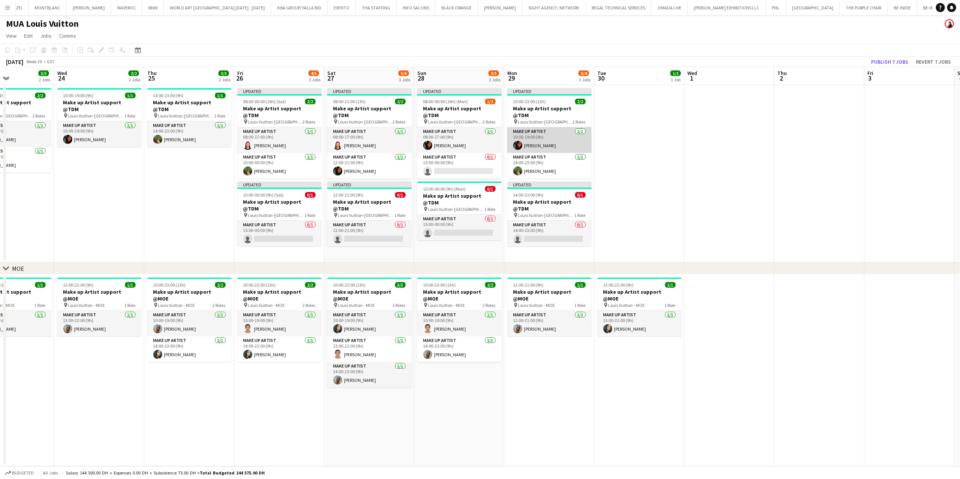
click at [554, 137] on app-card-role "Make up artist 1/1 10:00-19:00 (9h) Fouzia Rehman" at bounding box center [550, 140] width 84 height 26
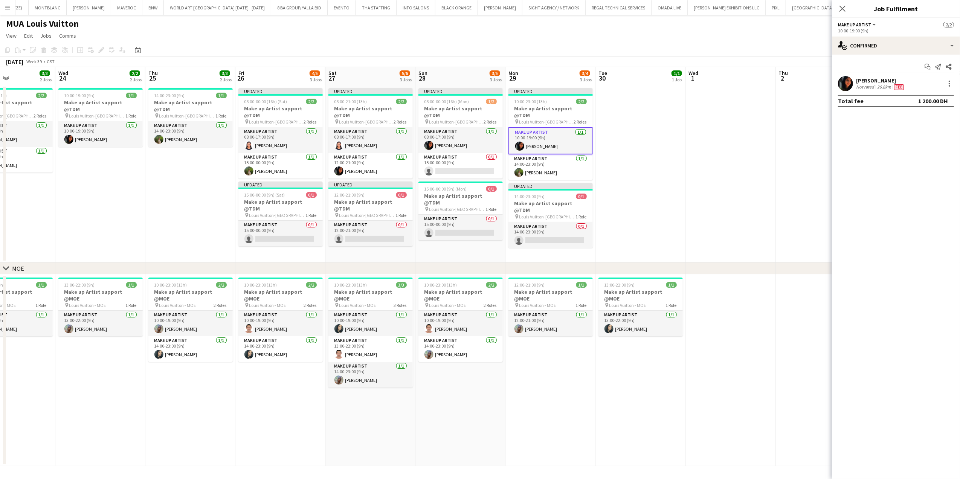
click at [897, 55] on div "Start chat Send notification Share Fouzia Rehman Not rated 26.8km Fee Total fee…" at bounding box center [896, 84] width 128 height 58
click at [908, 45] on div "single-neutral-actions-check-2 Confirmed" at bounding box center [896, 46] width 128 height 18
click at [909, 167] on div "pen-write Job Details" at bounding box center [921, 168] width 75 height 15
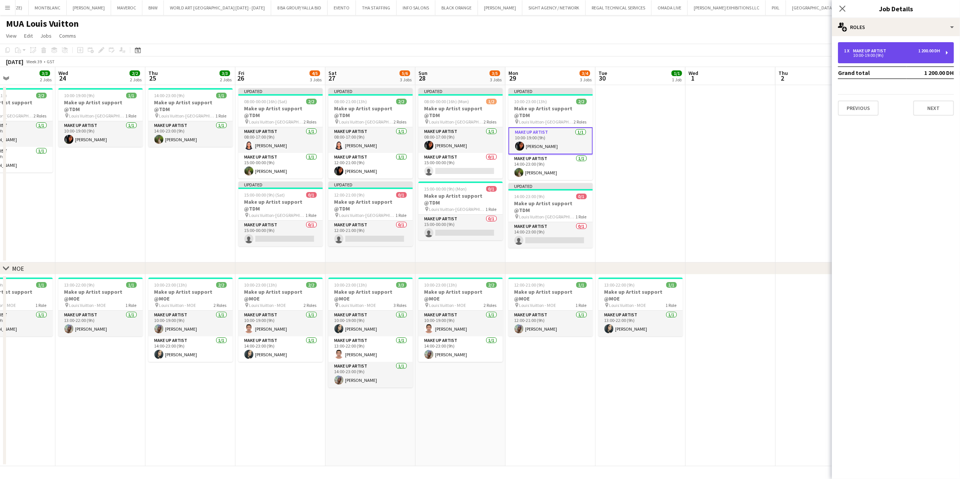
click at [898, 53] on div "1 x Make up artist 1 200.00 DH" at bounding box center [892, 50] width 96 height 5
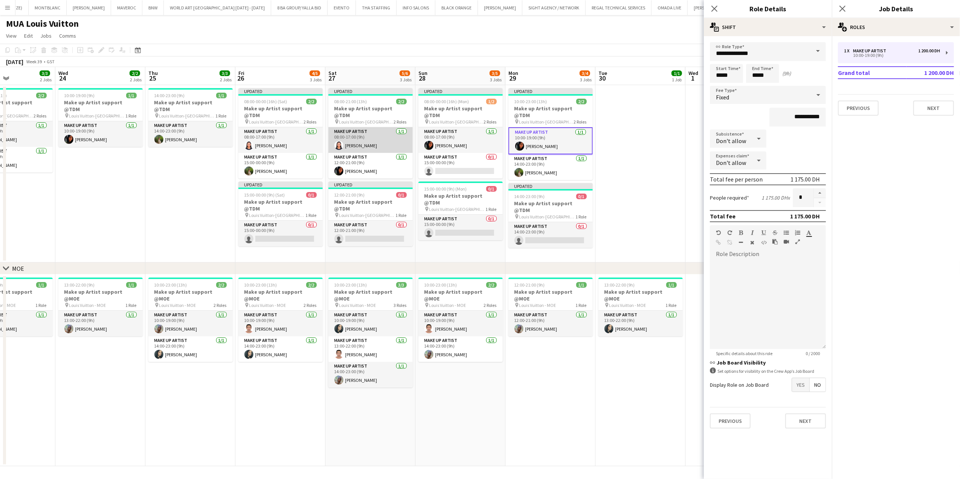
click at [361, 133] on app-card-role "Make up artist 1/1 08:00-17:00 (9h) Jacqueline Alves da Silva" at bounding box center [371, 140] width 84 height 26
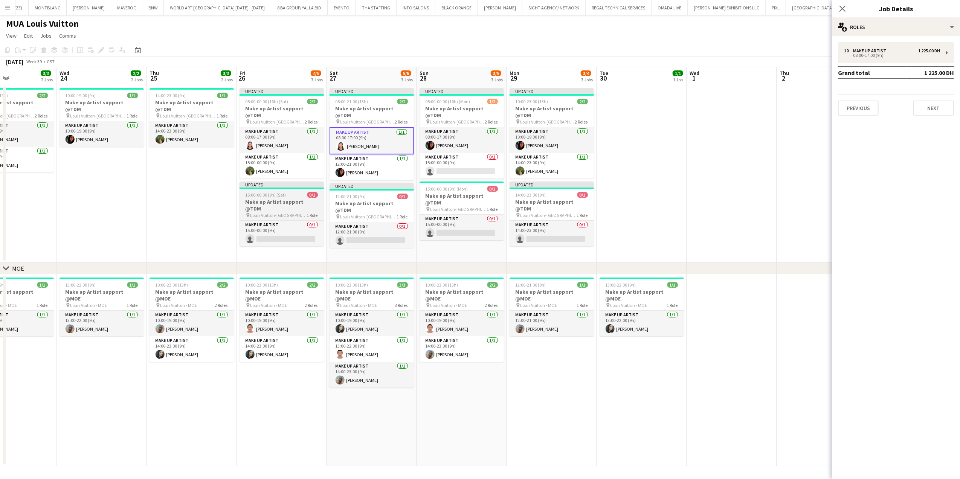
click at [310, 213] on span "1 Role" at bounding box center [312, 216] width 11 height 6
click at [299, 199] on h3 "Make up Artist support @TDM" at bounding box center [282, 206] width 84 height 14
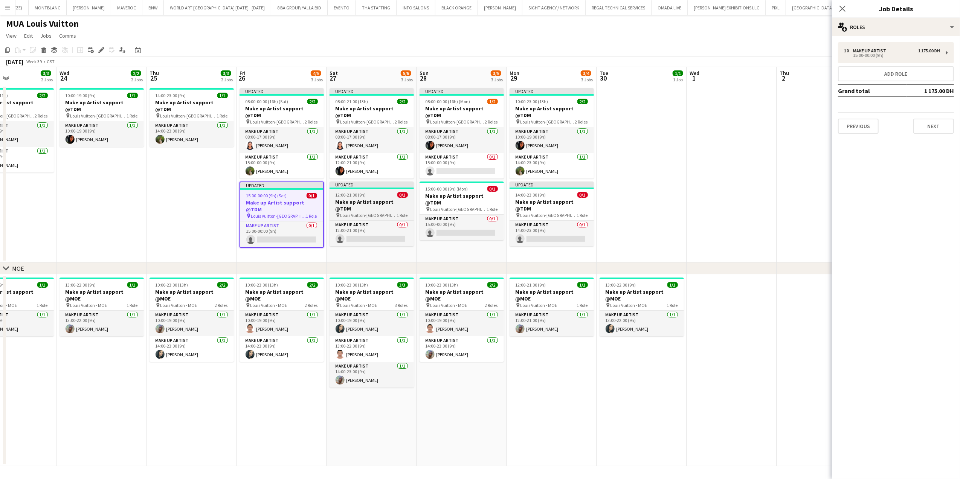
click at [356, 199] on h3 "Make up Artist support @TDM" at bounding box center [372, 206] width 84 height 14
click at [446, 206] on span "Louis Vuitton-Fashion Avenue" at bounding box center [459, 209] width 57 height 6
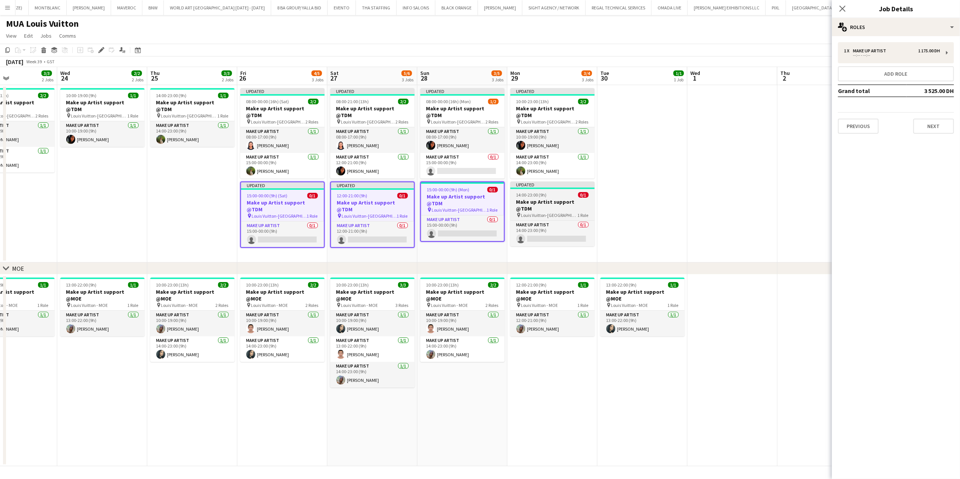
click at [525, 199] on h3 "Make up Artist support @TDM" at bounding box center [553, 206] width 84 height 14
click at [44, 51] on icon at bounding box center [44, 51] width 4 height 4
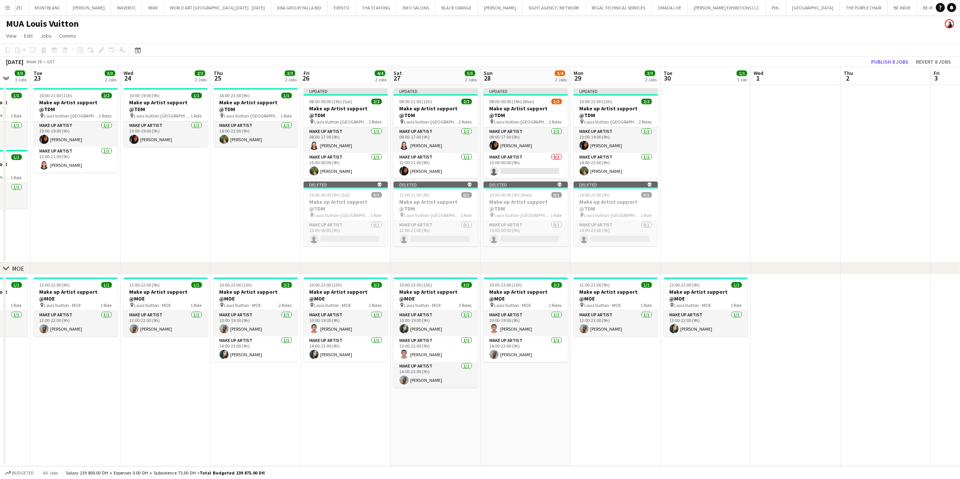
click at [278, 185] on app-calendar-viewport "Sat 20 5/5 2 Jobs Sun 21 5/5 2 Jobs Mon 22 3/3 3 Jobs Tue 23 3/3 2 Jobs Wed 24 …" at bounding box center [480, 266] width 960 height 399
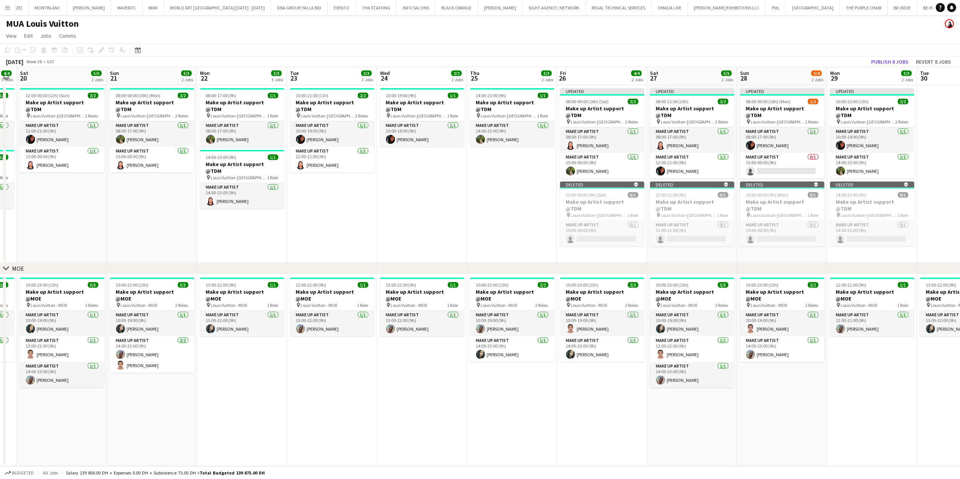
drag, startPoint x: 219, startPoint y: 194, endPoint x: 396, endPoint y: 185, distance: 177.3
click at [396, 185] on app-calendar-viewport "Thu 18 3/3 2 Jobs Fri 19 4/4 3 Jobs Sat 20 5/5 2 Jobs Sun 21 5/5 2 Jobs Mon 22 …" at bounding box center [480, 266] width 960 height 399
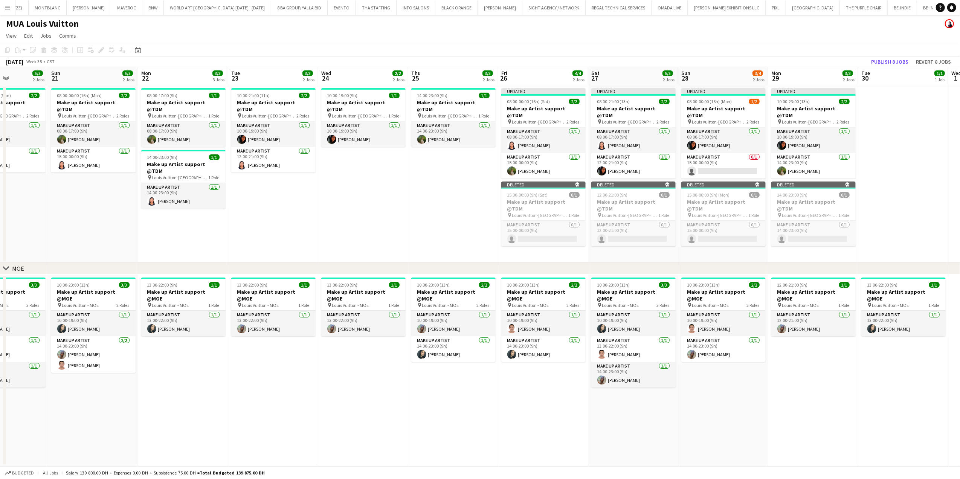
scroll to position [0, 265]
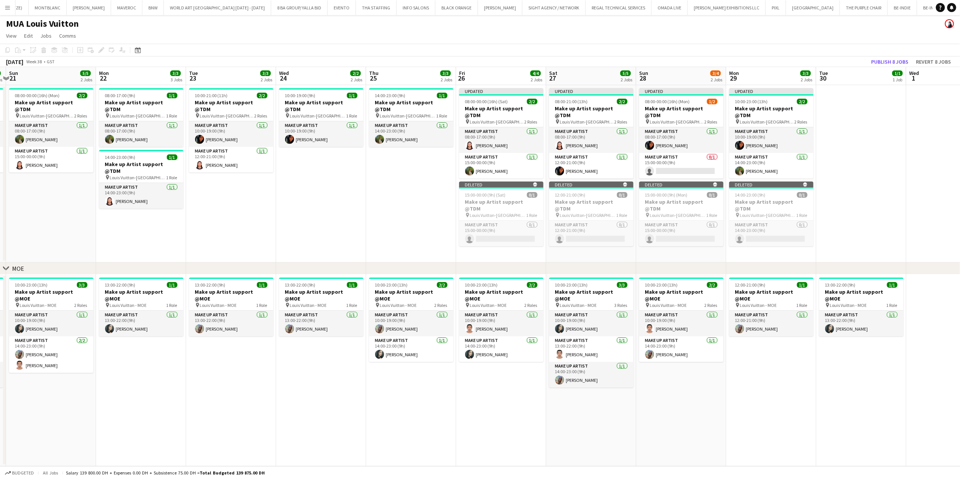
drag, startPoint x: 418, startPoint y: 195, endPoint x: 392, endPoint y: 169, distance: 37.0
click at [311, 197] on app-calendar-viewport "Thu 18 3/3 2 Jobs Fri 19 4/4 3 Jobs Sat 20 5/5 2 Jobs Sun 21 5/5 2 Jobs Mon 22 …" at bounding box center [480, 266] width 960 height 399
click at [822, 174] on app-date-cell at bounding box center [860, 173] width 90 height 177
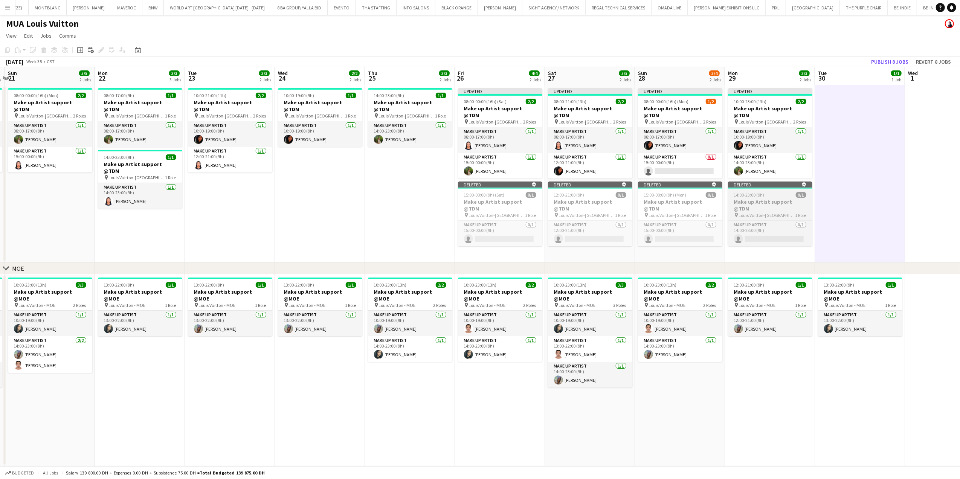
click at [766, 199] on h3 "Make up Artist support @TDM" at bounding box center [770, 206] width 84 height 14
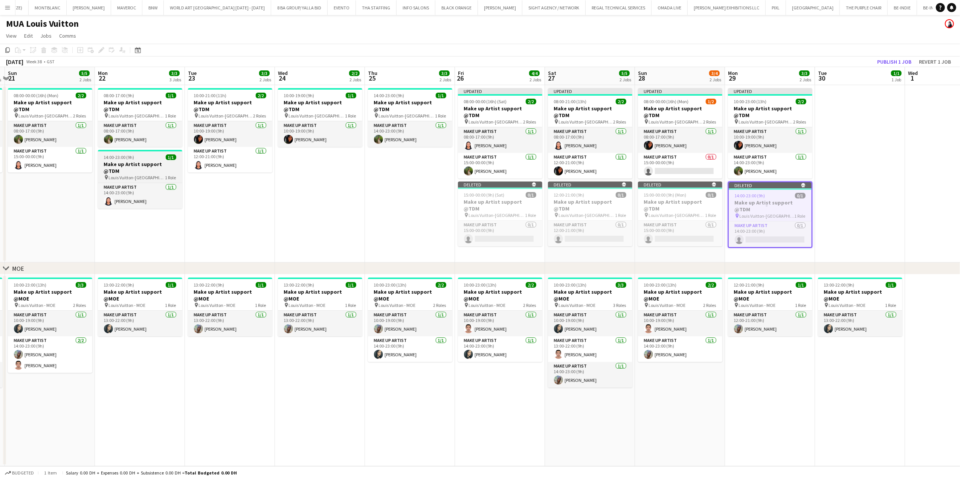
click at [112, 161] on h3 "Make up Artist support @TDM" at bounding box center [140, 168] width 84 height 14
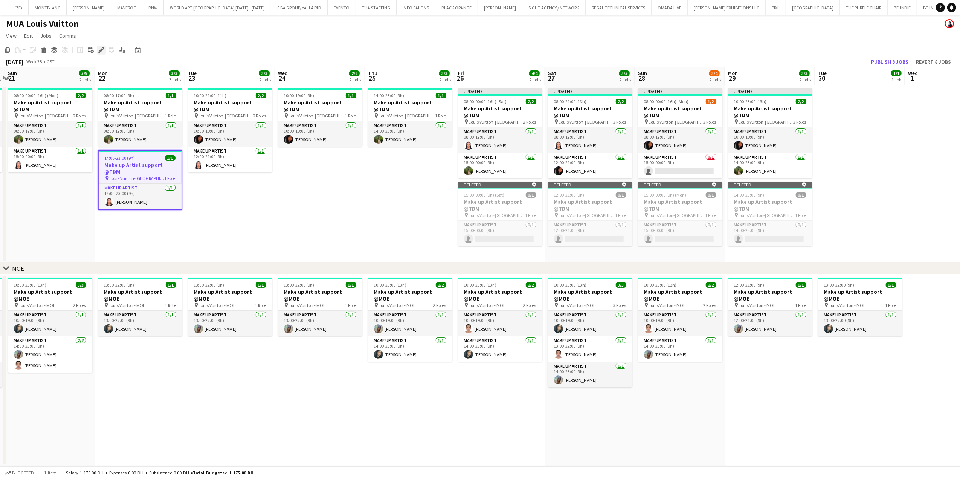
click at [98, 50] on icon "Edit" at bounding box center [101, 50] width 6 height 6
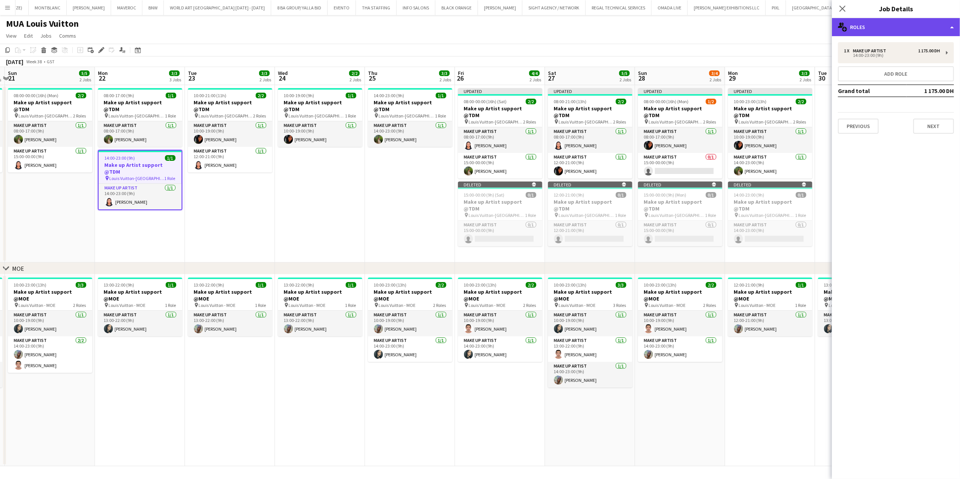
click at [874, 23] on div "multiple-users-add Roles" at bounding box center [896, 27] width 128 height 18
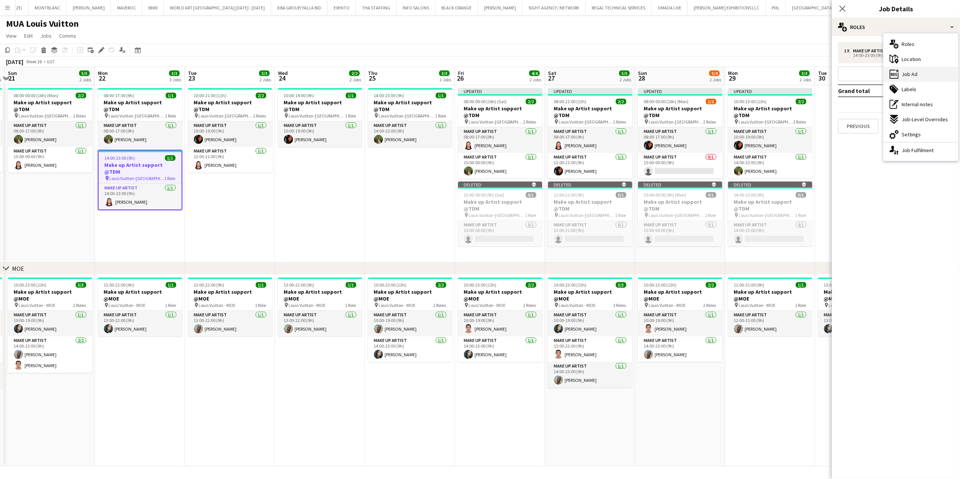
click at [908, 72] on span "Job Ad" at bounding box center [910, 74] width 16 height 7
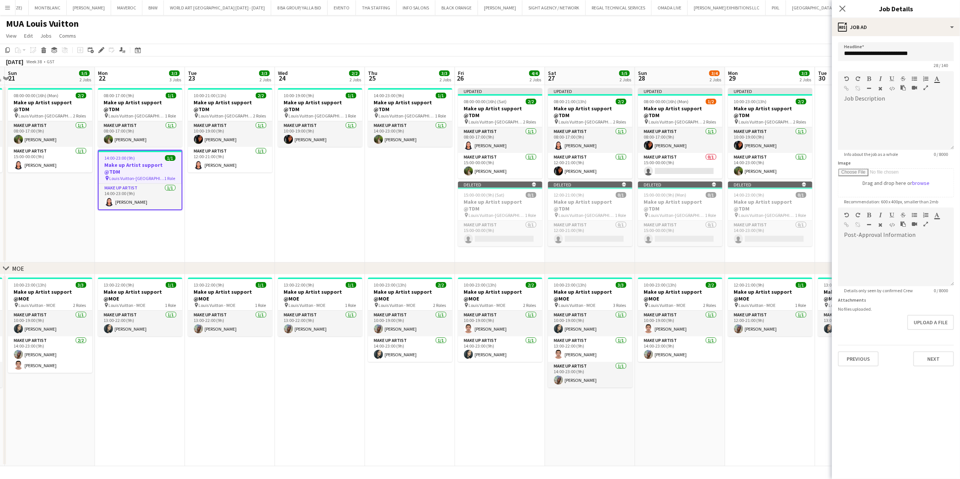
click at [423, 189] on app-date-cell "14:00-23:00 (9h) 1/1 Make up Artist support @TDM pin Louis Vuitton-Fashion Aven…" at bounding box center [410, 173] width 90 height 177
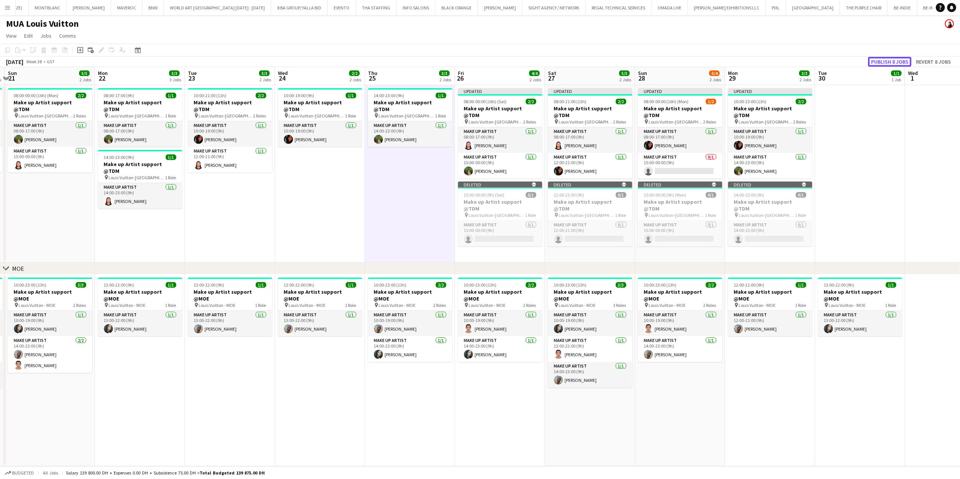
click at [887, 57] on button "Publish 8 jobs" at bounding box center [890, 62] width 43 height 10
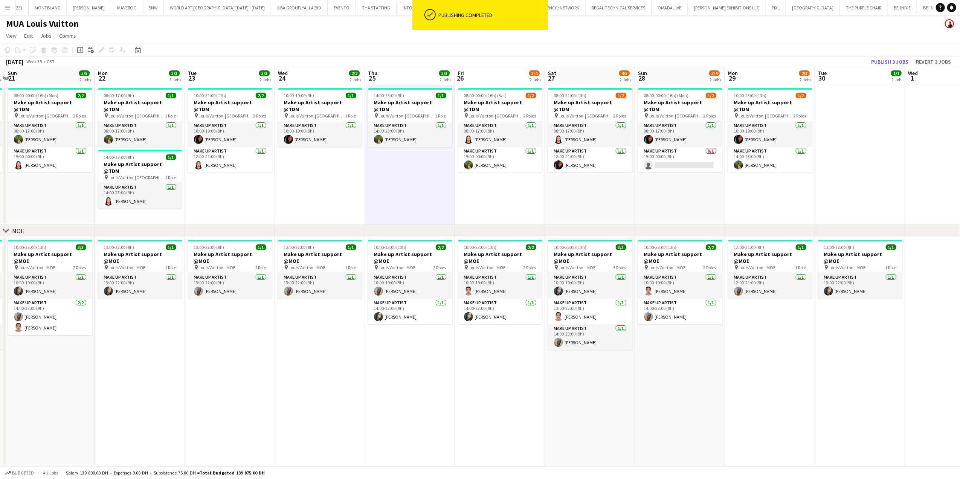
scroll to position [0, 237]
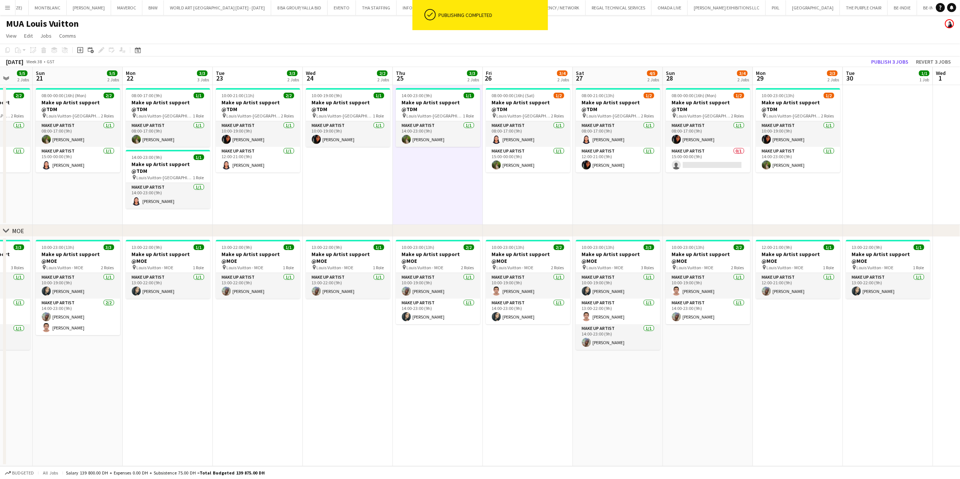
drag, startPoint x: 401, startPoint y: 203, endPoint x: 592, endPoint y: 203, distance: 191.0
click at [592, 203] on app-calendar-viewport "Thu 18 3/3 2 Jobs Fri 19 4/4 3 Jobs Sat 20 5/5 2 Jobs Sun 21 5/5 2 Jobs Mon 22 …" at bounding box center [480, 266] width 960 height 399
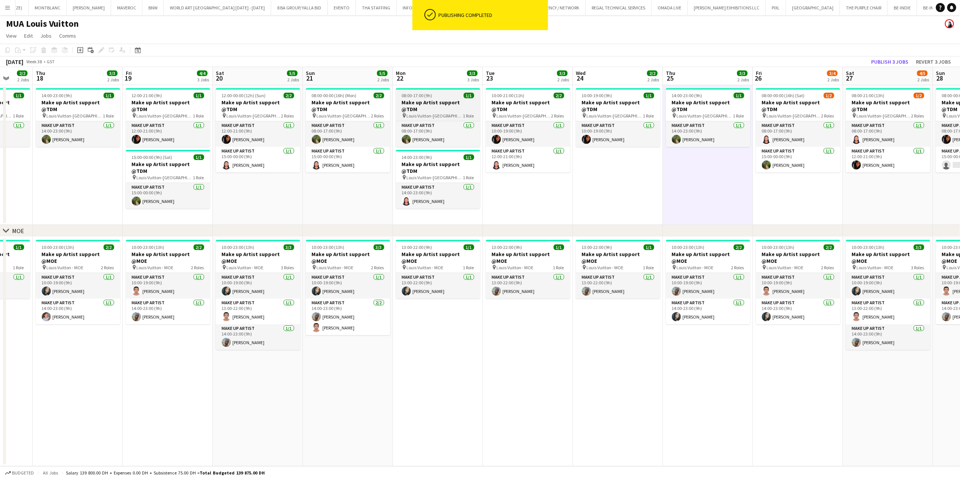
click at [440, 99] on h3 "Make up Artist support @TDM" at bounding box center [438, 106] width 84 height 14
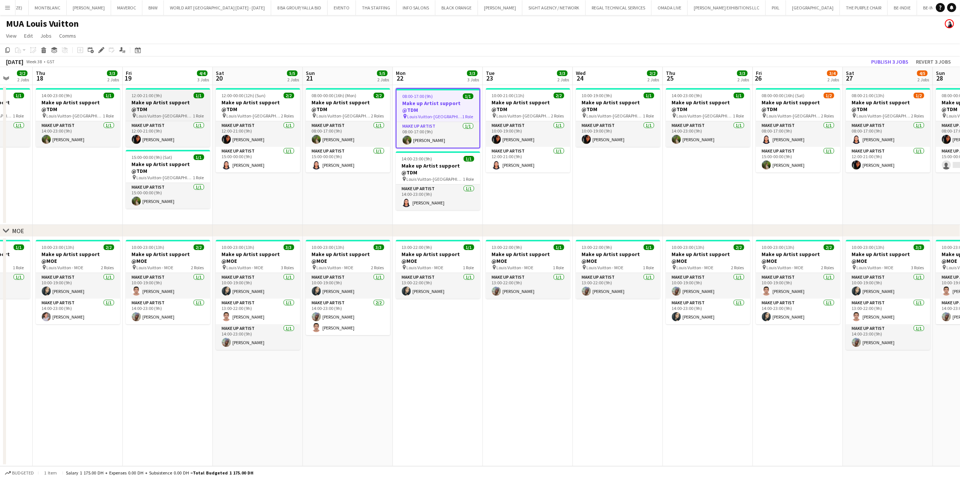
click at [185, 103] on h3 "Make up Artist support @TDM" at bounding box center [168, 106] width 84 height 14
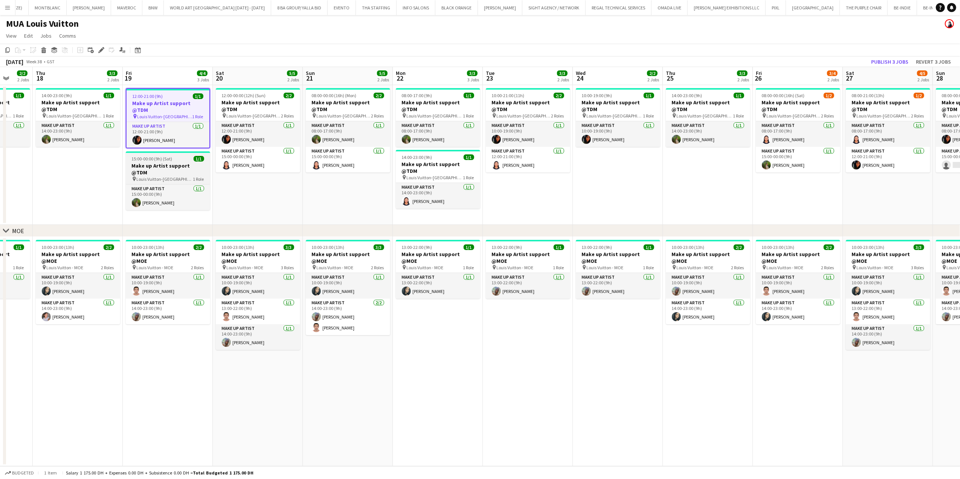
click at [187, 162] on h3 "Make up Artist support @TDM" at bounding box center [168, 169] width 84 height 14
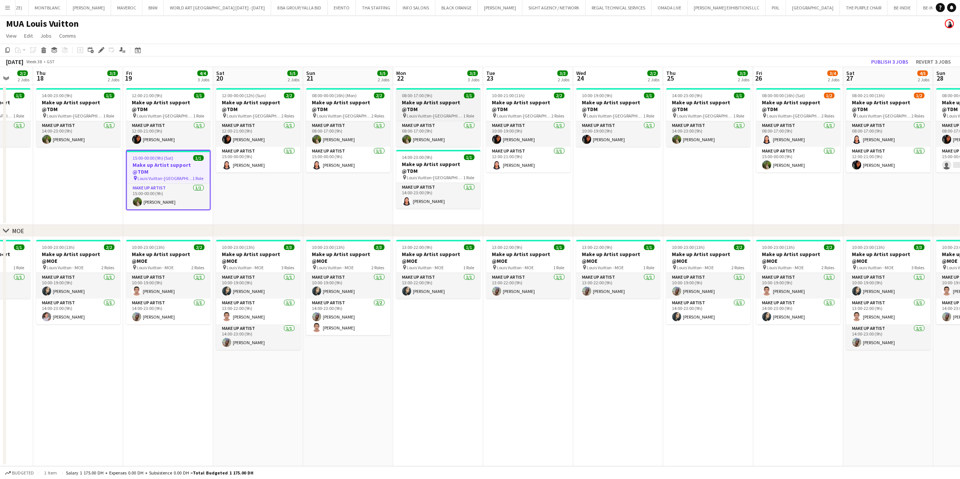
click at [428, 102] on h3 "Make up Artist support @TDM" at bounding box center [438, 106] width 84 height 14
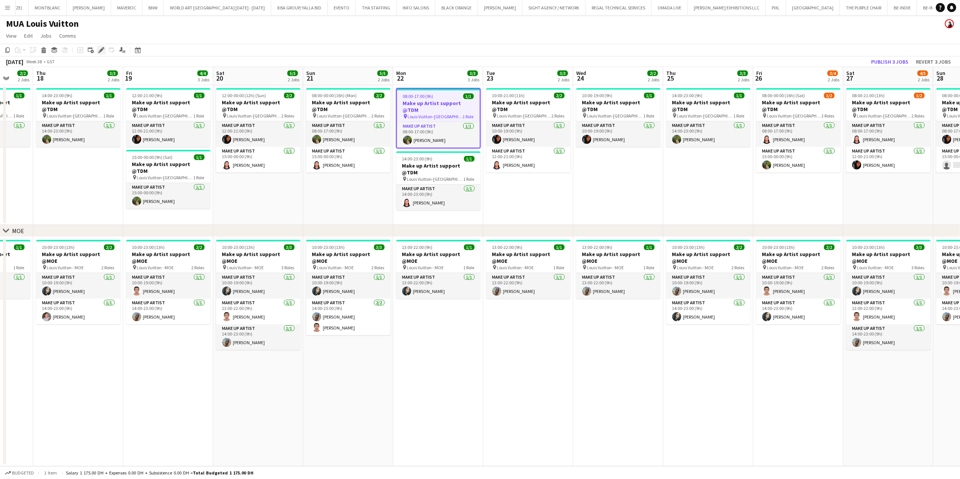
click at [101, 47] on icon "Edit" at bounding box center [101, 50] width 6 height 6
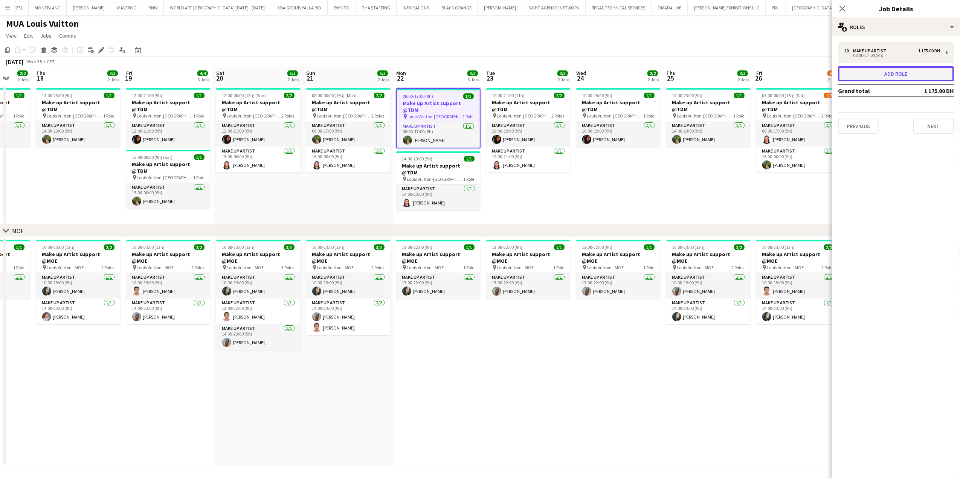
click at [876, 70] on button "Add role" at bounding box center [896, 73] width 116 height 15
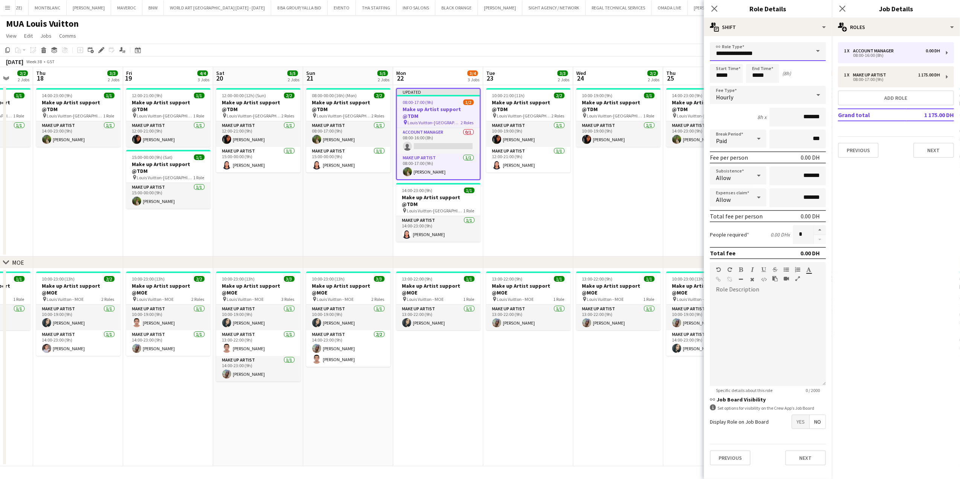
click at [691, 54] on body "Menu Boards Boards Boards All jobs Status Workforce Workforce My Workforce Recr…" at bounding box center [480, 239] width 960 height 479
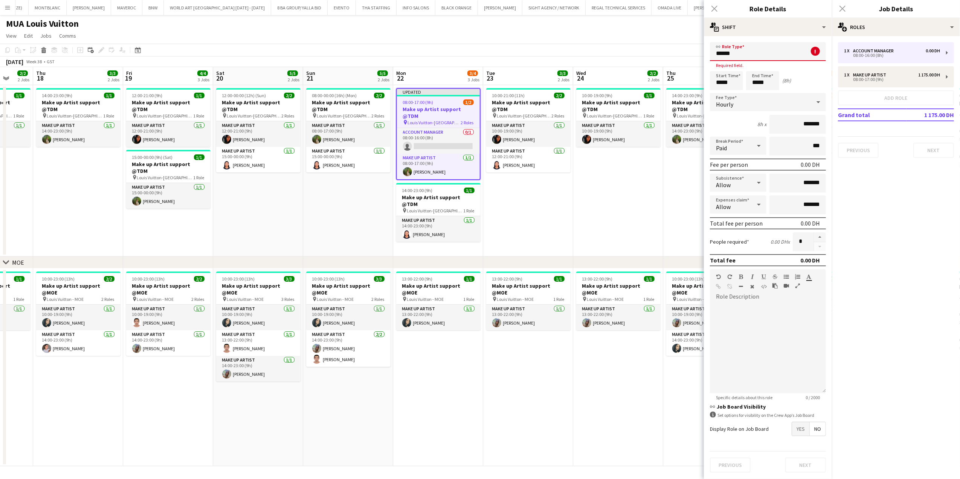
type input "******"
drag, startPoint x: 768, startPoint y: 44, endPoint x: 713, endPoint y: 52, distance: 54.7
click at [717, 52] on input "******" at bounding box center [768, 51] width 116 height 19
click at [753, 78] on mat-option "Make up artist" at bounding box center [768, 73] width 116 height 18
type input "**********"
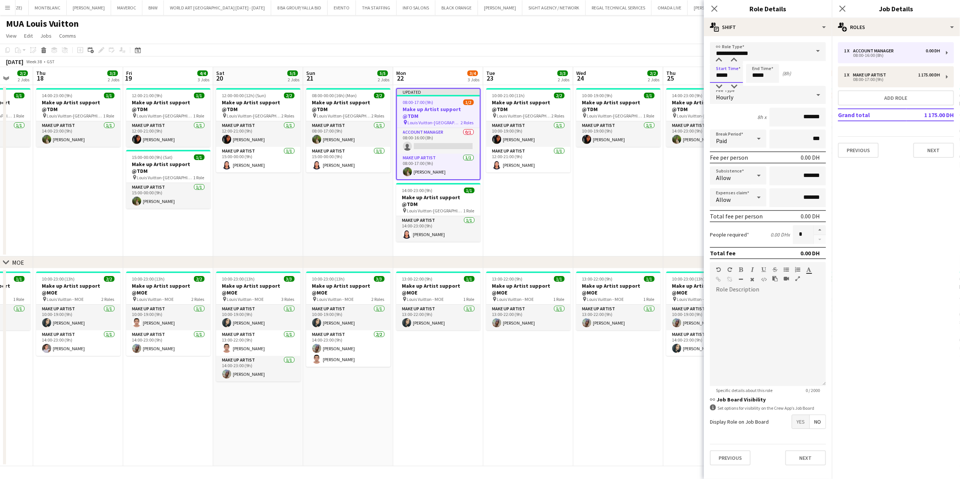
drag, startPoint x: 730, startPoint y: 70, endPoint x: 692, endPoint y: 73, distance: 38.2
click at [692, 73] on body "Menu Boards Boards Boards All jobs Status Workforce Workforce My Workforce Recr…" at bounding box center [480, 239] width 960 height 479
type input "*****"
drag, startPoint x: 777, startPoint y: 74, endPoint x: 747, endPoint y: 76, distance: 30.2
click at [747, 76] on input "*****" at bounding box center [762, 73] width 33 height 19
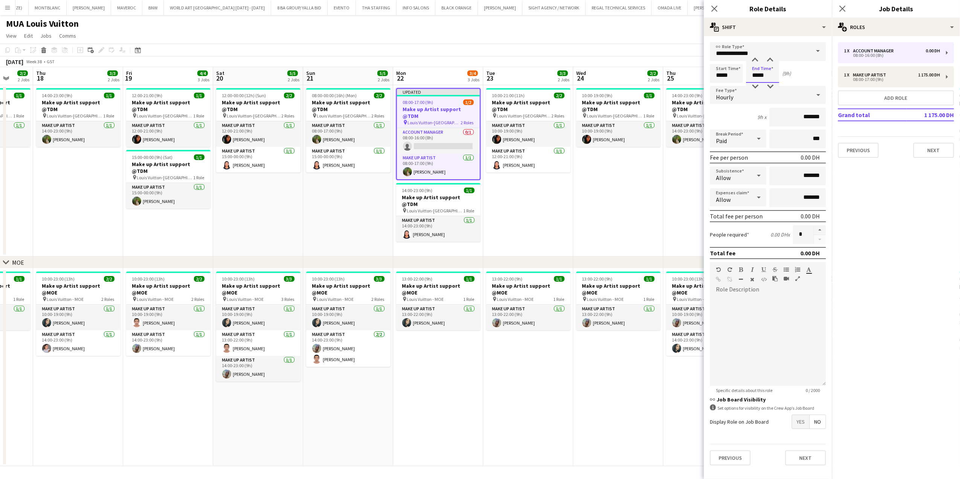
type input "*****"
drag, startPoint x: 804, startPoint y: 118, endPoint x: 790, endPoint y: 118, distance: 13.9
click at [790, 118] on input "*******" at bounding box center [798, 117] width 57 height 19
click at [789, 97] on div "Hourly" at bounding box center [760, 95] width 101 height 18
click at [779, 130] on mat-option "Fixed" at bounding box center [768, 134] width 116 height 19
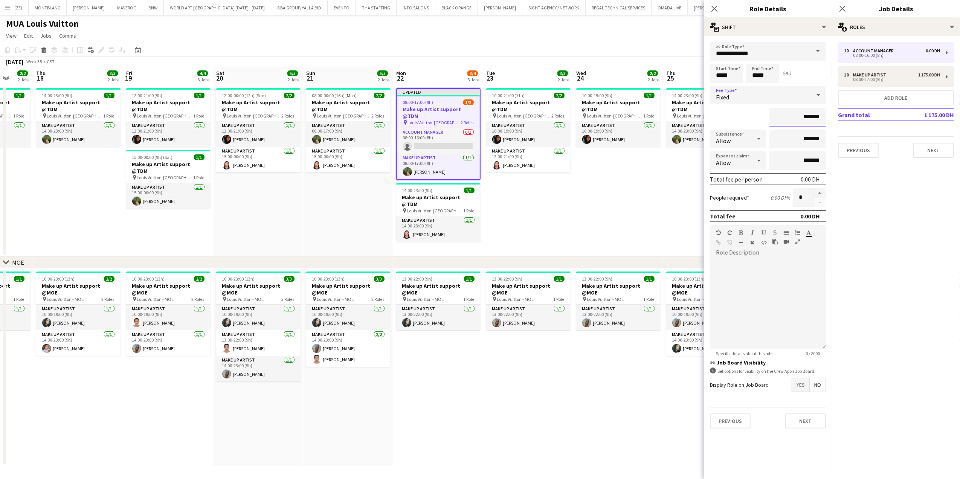
click at [803, 113] on input "*******" at bounding box center [798, 117] width 57 height 19
type input "****"
type input "**********"
drag, startPoint x: 804, startPoint y: 423, endPoint x: 780, endPoint y: 405, distance: 29.4
click at [804, 423] on button "Next" at bounding box center [806, 421] width 41 height 15
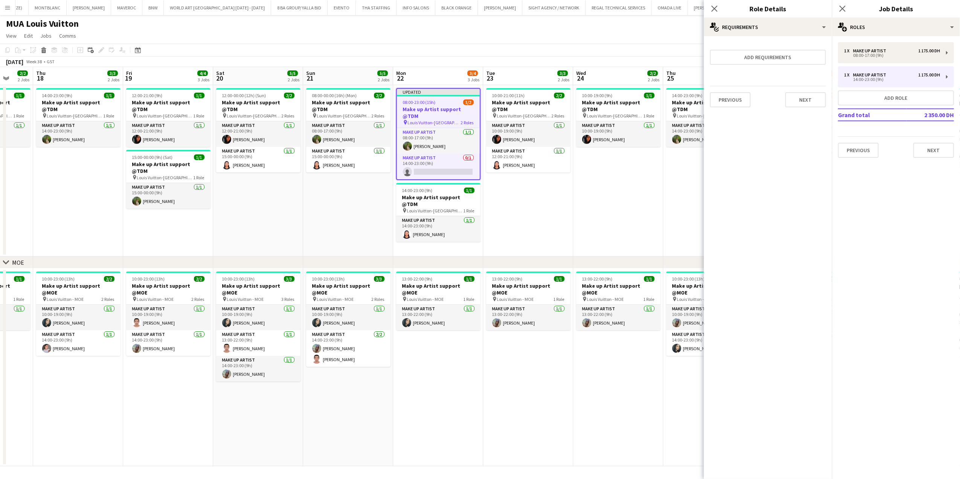
click at [515, 205] on app-date-cell "10:00-21:00 (11h) 2/2 Make up Artist support @TDM pin Louis Vuitton-Fashion Ave…" at bounding box center [528, 170] width 90 height 171
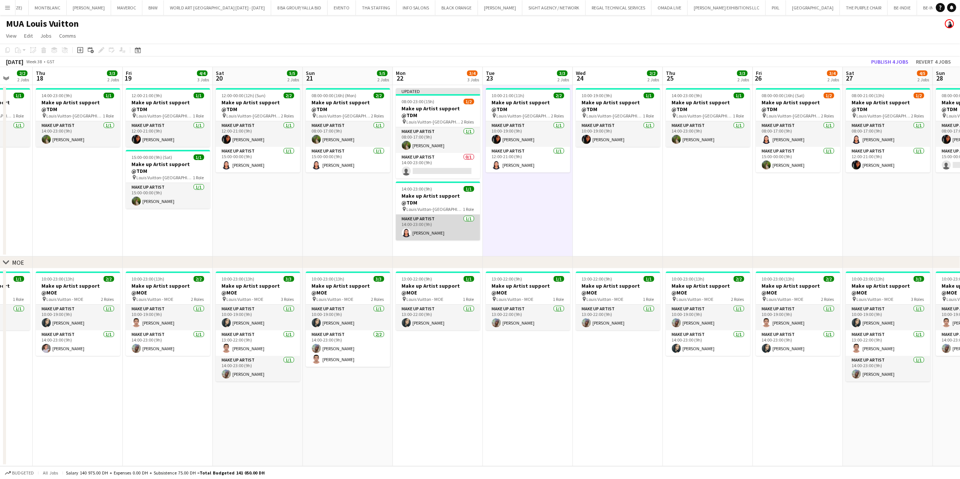
drag, startPoint x: 421, startPoint y: 223, endPoint x: 441, endPoint y: 219, distance: 20.8
click at [421, 223] on app-card-role "Make up artist 1/1 14:00-23:00 (9h) Jacqueline Alves da Silva" at bounding box center [438, 228] width 84 height 26
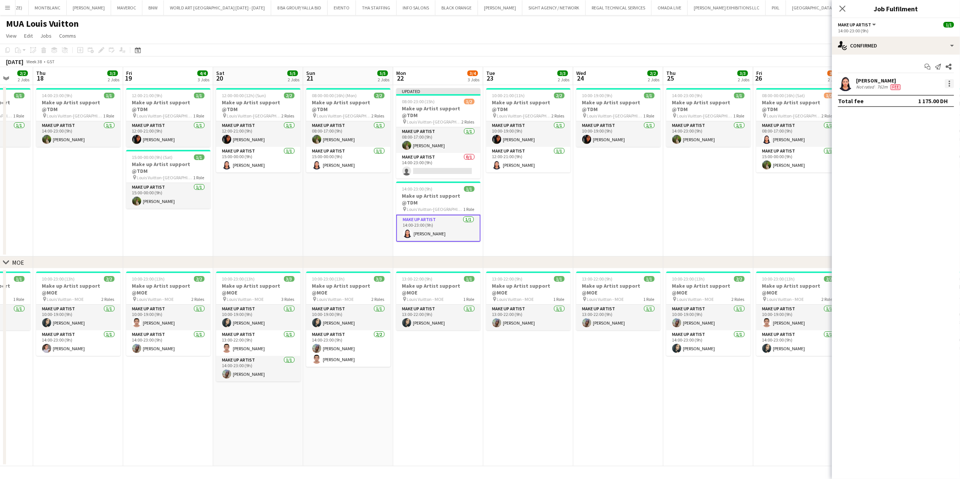
click at [950, 83] on div at bounding box center [950, 84] width 2 height 2
click at [932, 117] on span "Switch crew" at bounding box center [918, 115] width 32 height 6
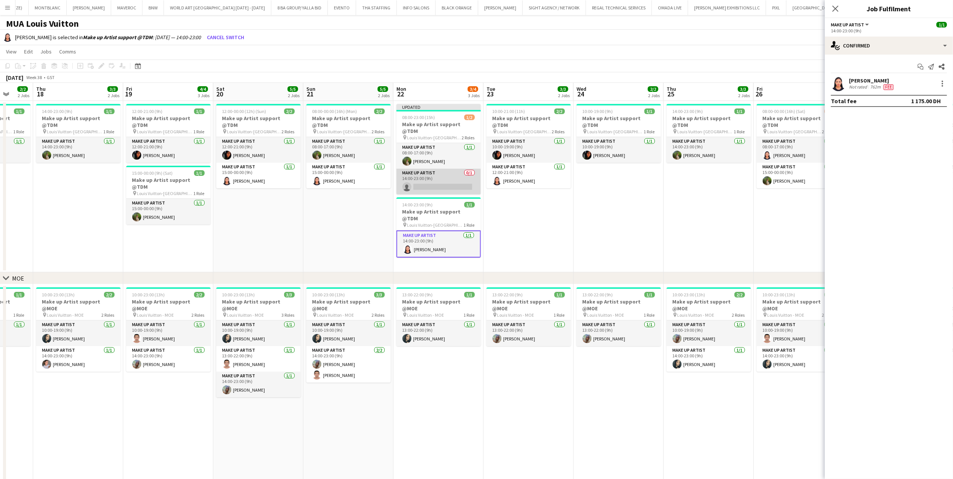
click at [430, 169] on app-card-role "Make up artist 0/1 14:00-23:00 (9h) single-neutral-actions" at bounding box center [438, 182] width 84 height 26
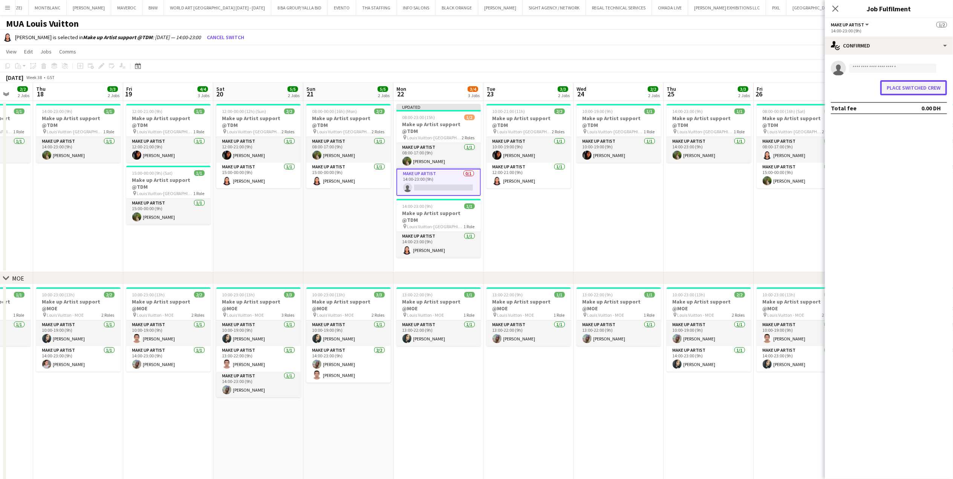
click at [897, 86] on button "Place switched crew" at bounding box center [913, 87] width 67 height 15
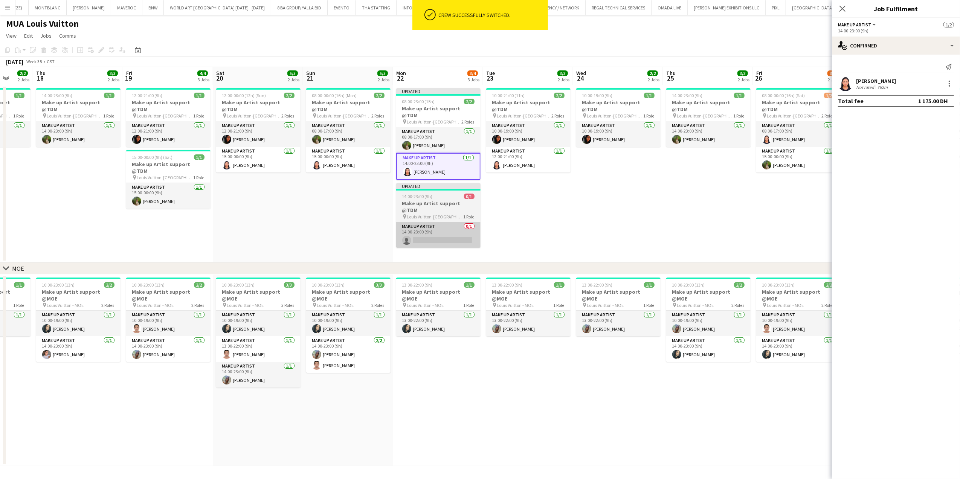
click at [439, 222] on app-card-role "Make up artist 0/1 14:00-23:00 (9h) single-neutral-actions" at bounding box center [438, 235] width 84 height 26
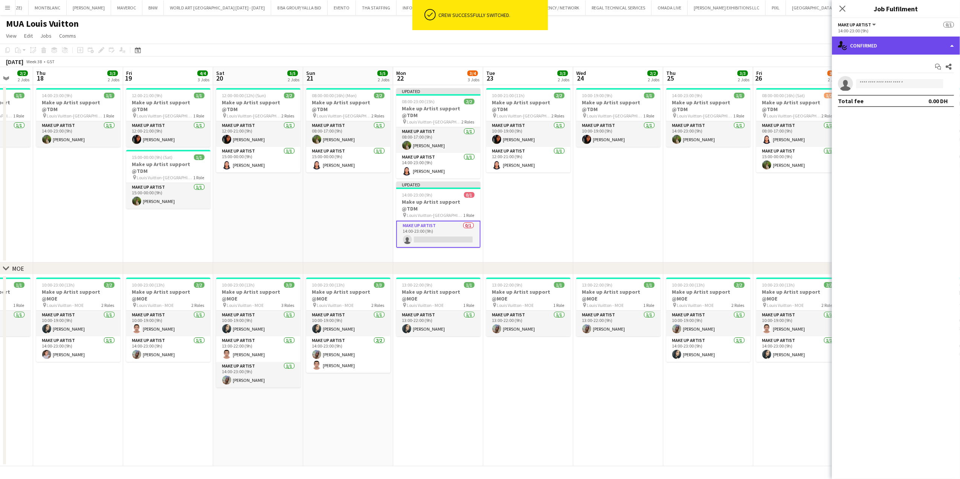
click at [896, 43] on div "single-neutral-actions-check-2 Confirmed" at bounding box center [896, 46] width 128 height 18
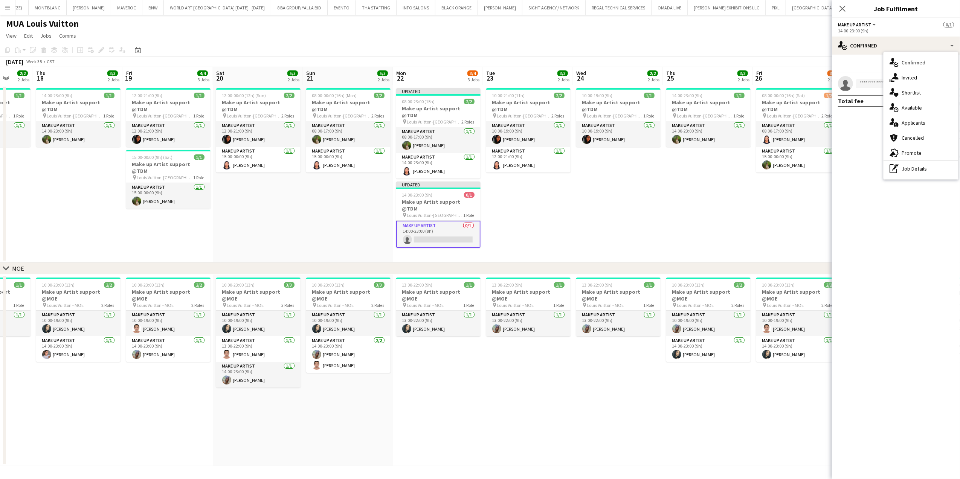
click at [911, 169] on div "pen-write Job Details" at bounding box center [921, 168] width 75 height 15
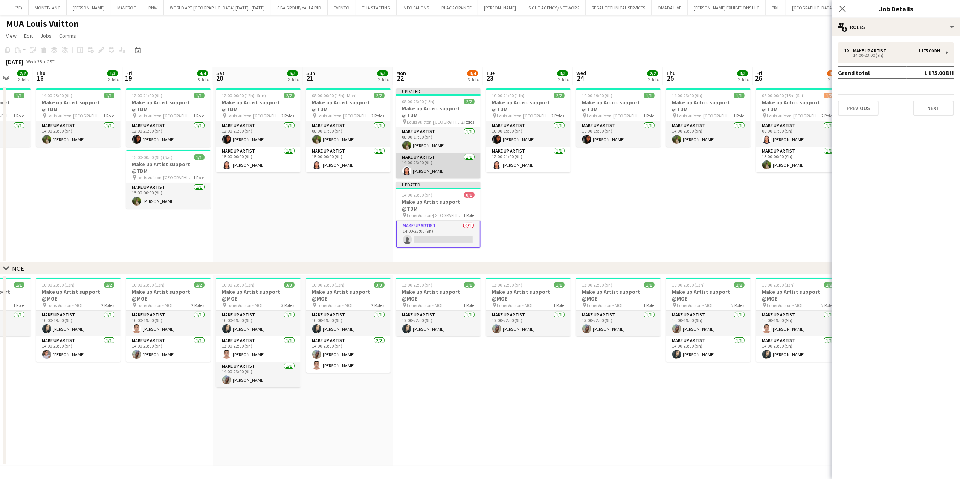
click at [454, 163] on app-card-role "Make up artist 1/1 14:00-23:00 (9h) Jacqueline Alves da Silva" at bounding box center [438, 166] width 84 height 26
click at [498, 219] on app-date-cell "10:00-21:00 (11h) 2/2 Make up Artist support @TDM pin Louis Vuitton-Fashion Ave…" at bounding box center [528, 173] width 90 height 177
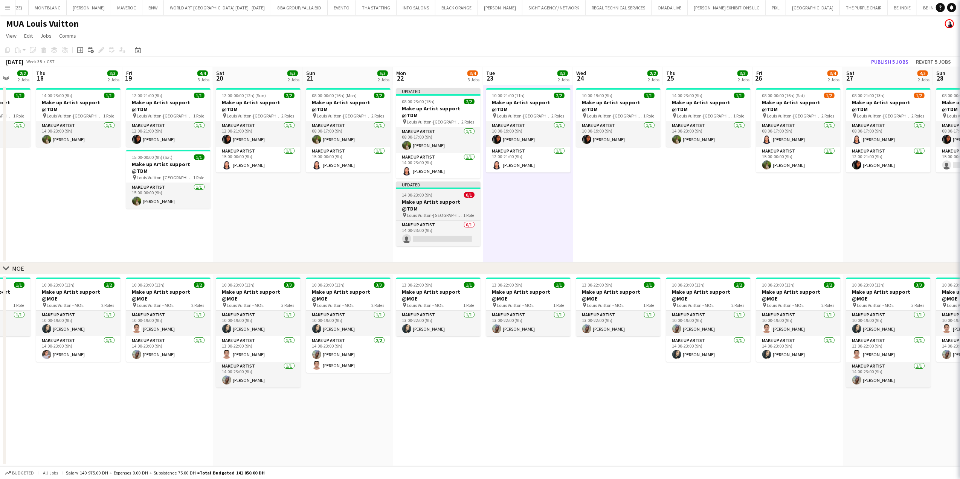
click at [459, 213] on span "Louis Vuitton-Fashion Avenue" at bounding box center [435, 216] width 57 height 6
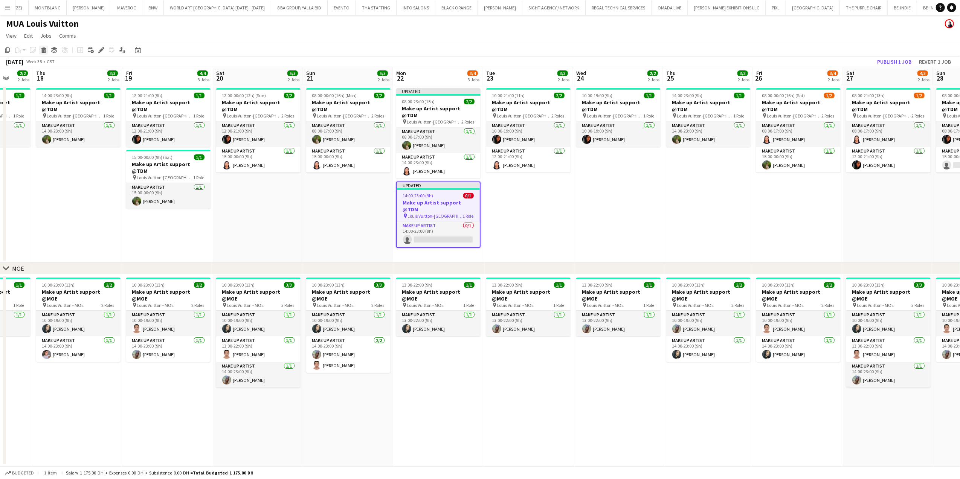
click at [45, 49] on icon at bounding box center [43, 48] width 5 height 2
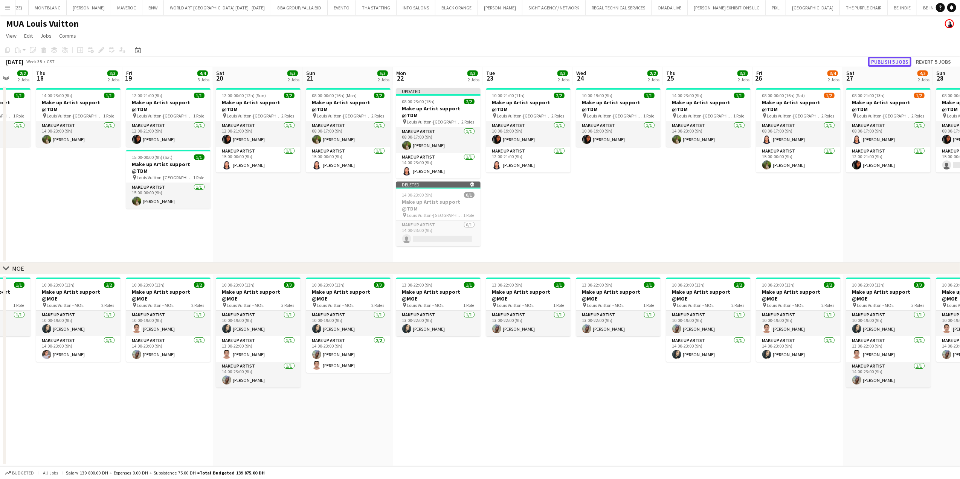
click at [894, 59] on button "Publish 5 jobs" at bounding box center [890, 62] width 43 height 10
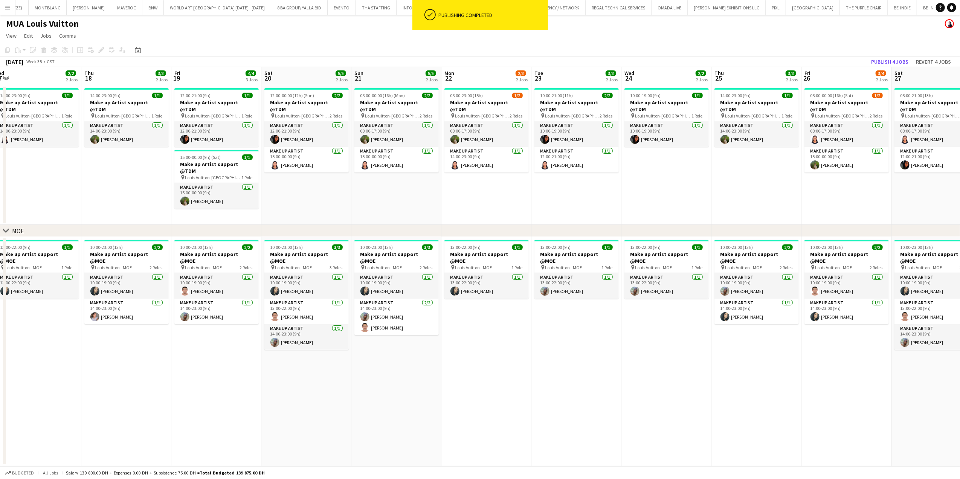
drag, startPoint x: 268, startPoint y: 195, endPoint x: 381, endPoint y: 192, distance: 112.3
click at [381, 192] on app-calendar-viewport "Mon 15 3/3 3 Jobs Tue 16 3/3 2 Jobs Wed 17 2/2 2 Jobs Thu 18 3/3 2 Jobs Fri 19 …" at bounding box center [480, 266] width 960 height 399
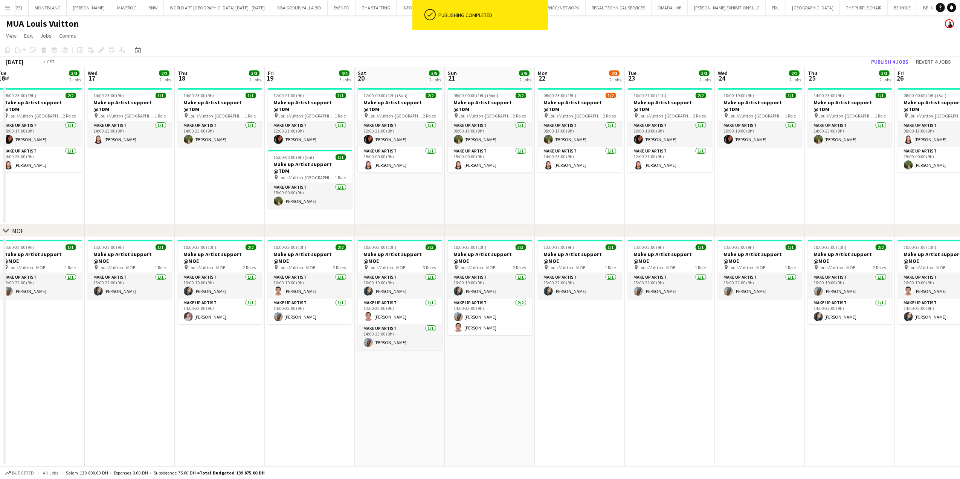
drag, startPoint x: 166, startPoint y: 213, endPoint x: 461, endPoint y: 173, distance: 297.7
click at [456, 176] on app-calendar-viewport "Sun 14 4/4 2 Jobs Mon 15 3/3 3 Jobs Tue 16 3/3 2 Jobs Wed 17 2/2 2 Jobs Thu 18 …" at bounding box center [480, 266] width 960 height 399
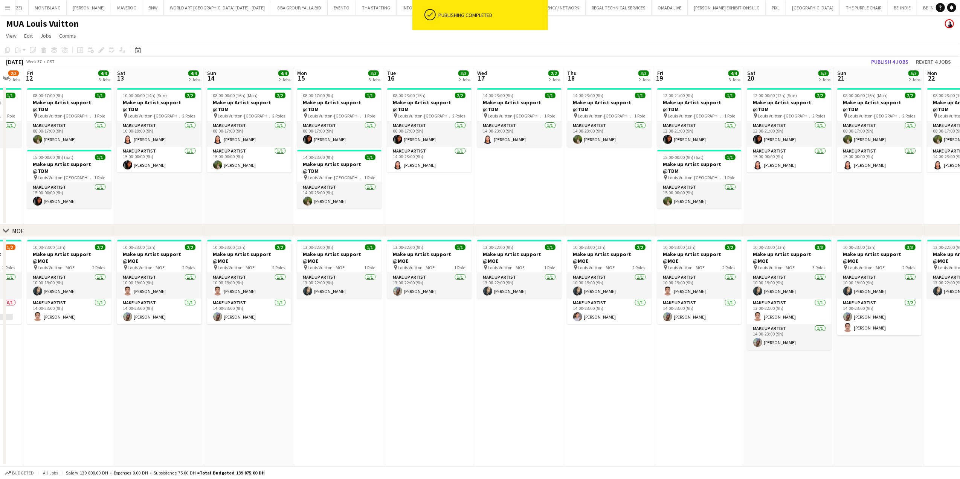
drag, startPoint x: 213, startPoint y: 178, endPoint x: 387, endPoint y: 177, distance: 174.1
click at [387, 177] on app-calendar-viewport "Wed 10 3/3 2 Jobs Thu 11 2/3 2 Jobs Fri 12 4/4 3 Jobs Sat 13 4/4 2 Jobs Sun 14 …" at bounding box center [480, 266] width 960 height 399
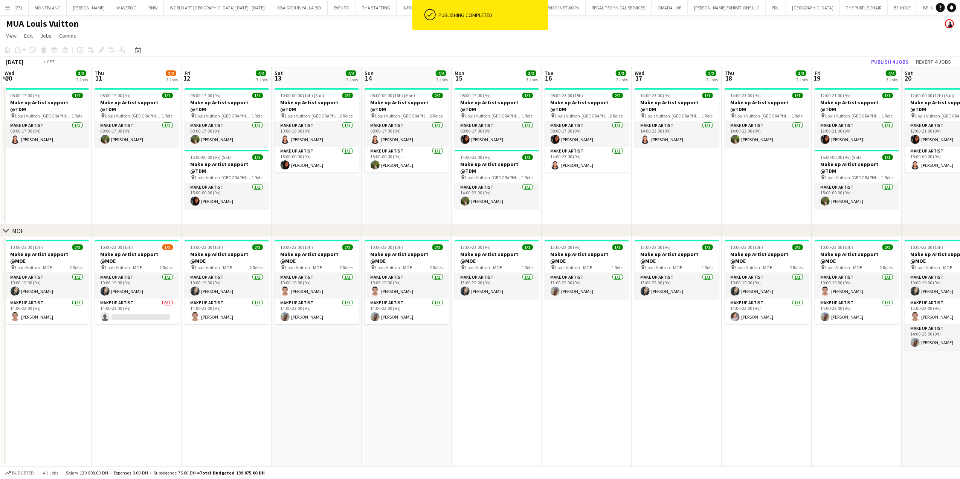
drag, startPoint x: 240, startPoint y: 183, endPoint x: 400, endPoint y: 185, distance: 159.4
click at [486, 182] on app-calendar-viewport "Mon 8 3/3 2 Jobs Tue 9 3/3 2 Jobs Wed 10 3/3 2 Jobs Thu 11 2/3 2 Jobs Fri 12 4/…" at bounding box center [480, 266] width 960 height 399
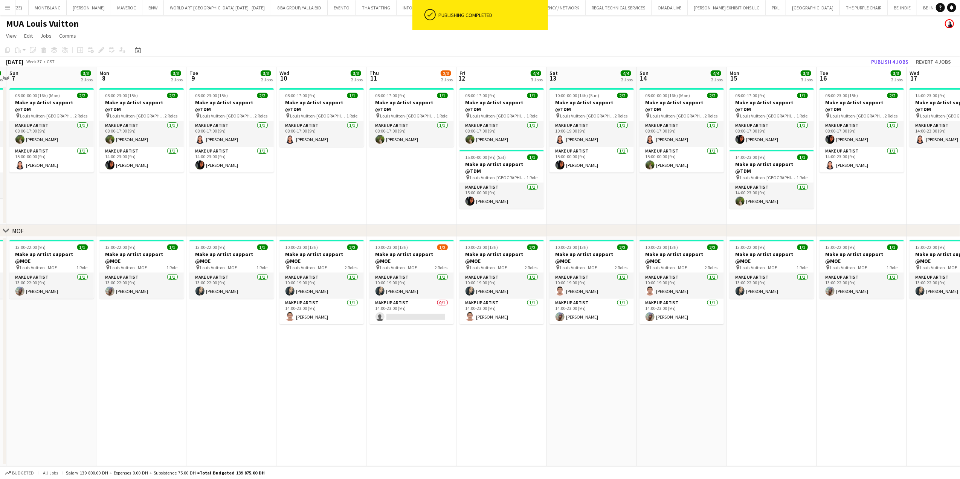
drag, startPoint x: 234, startPoint y: 185, endPoint x: 482, endPoint y: 169, distance: 248.9
click at [472, 170] on app-calendar-viewport "Fri 5 3/3 2 Jobs Sat 6 4/4 2 Jobs Sun 7 3/3 2 Jobs Mon 8 3/3 2 Jobs Tue 9 3/3 2…" at bounding box center [480, 266] width 960 height 399
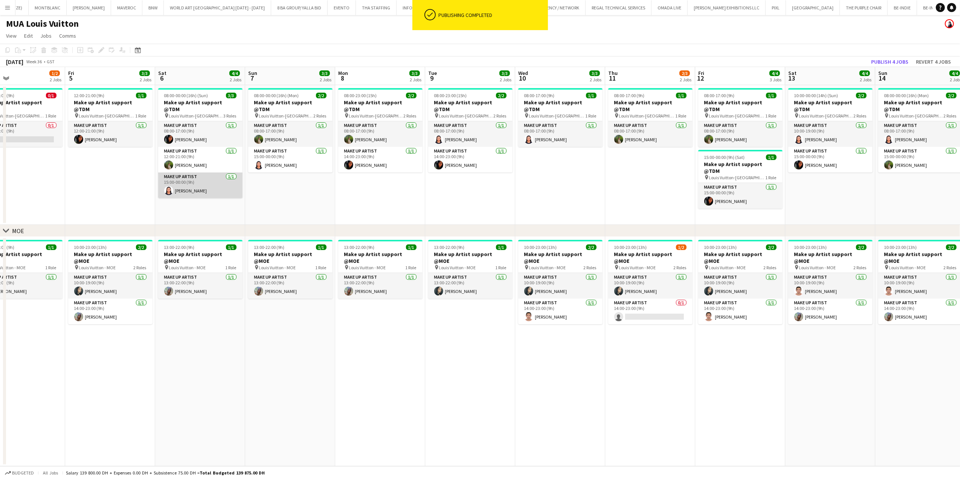
drag, startPoint x: 483, startPoint y: 180, endPoint x: 443, endPoint y: 190, distance: 41.2
click at [484, 180] on app-calendar-viewport "Tue 2 3/3 2 Jobs Wed 3 2/2 2 Jobs Thu 4 1/2 2 Jobs Fri 5 3/3 2 Jobs Sat 6 4/4 2…" at bounding box center [480, 266] width 960 height 399
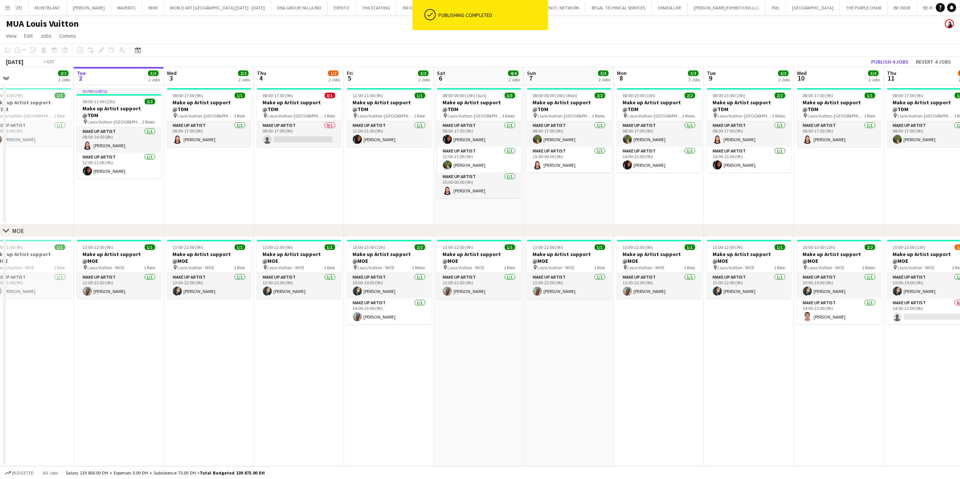
scroll to position [0, 154]
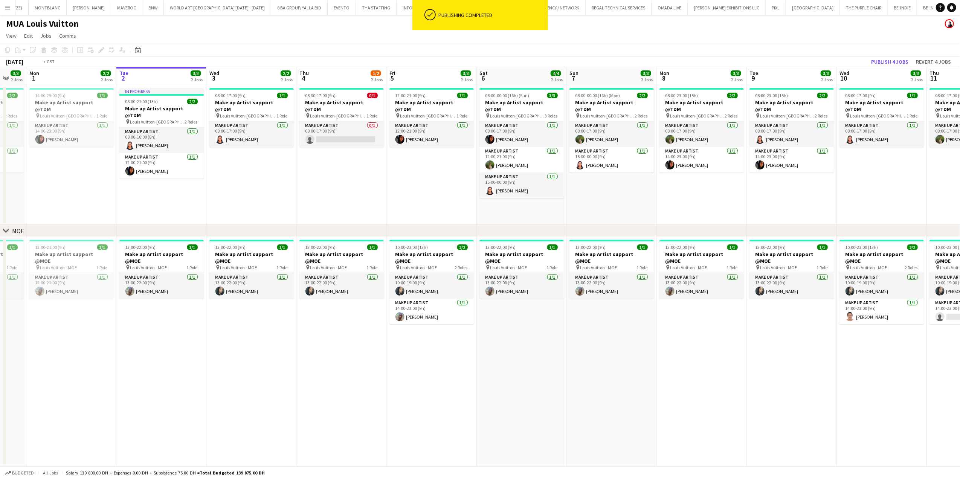
drag, startPoint x: 232, startPoint y: 181, endPoint x: 486, endPoint y: 176, distance: 253.6
click at [486, 176] on app-calendar-viewport "Sat 30 3/3 2 Jobs Sun 31 3/3 2 Jobs Mon 1 2/2 2 Jobs Tue 2 3/3 2 Jobs Wed 3 2/2…" at bounding box center [480, 266] width 960 height 399
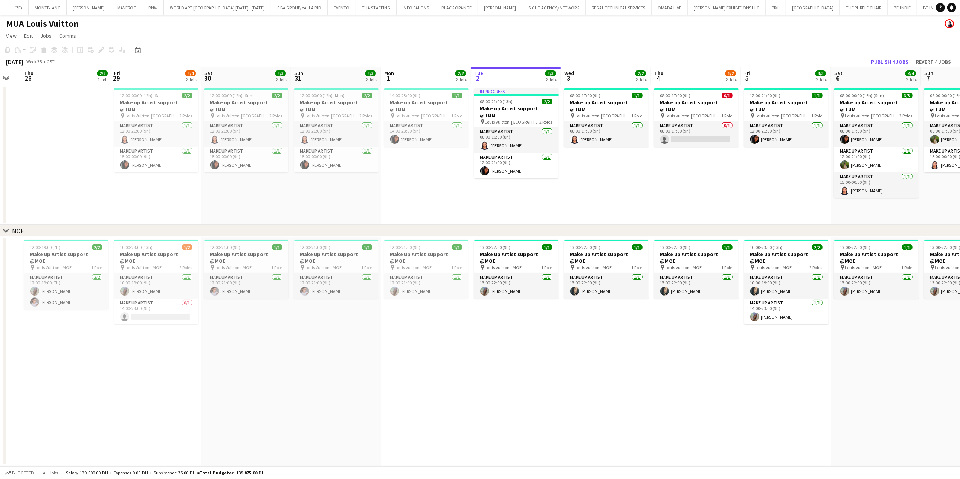
drag, startPoint x: 462, startPoint y: 182, endPoint x: 510, endPoint y: 182, distance: 48.6
click at [510, 182] on app-calendar-viewport "Tue 26 5/5 1 Job Wed 27 Thu 28 2/2 1 Job Fri 29 3/4 2 Jobs Sat 30 3/3 2 Jobs Su…" at bounding box center [480, 266] width 960 height 399
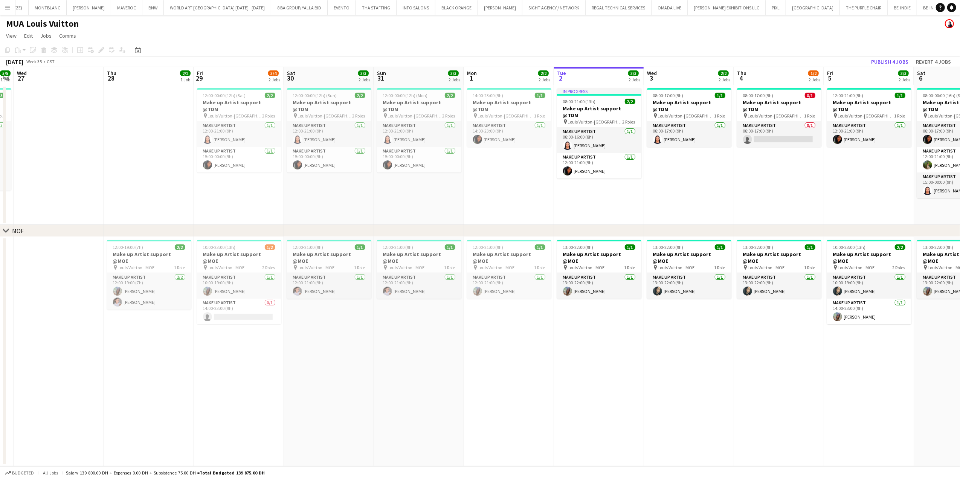
drag, startPoint x: 379, startPoint y: 187, endPoint x: 458, endPoint y: 187, distance: 79.5
click at [458, 187] on app-calendar-viewport "Mon 25 5/5 1 Job Tue 26 5/5 1 Job Wed 27 Thu 28 2/2 1 Job Fri 29 3/4 2 Jobs Sat…" at bounding box center [480, 266] width 960 height 399
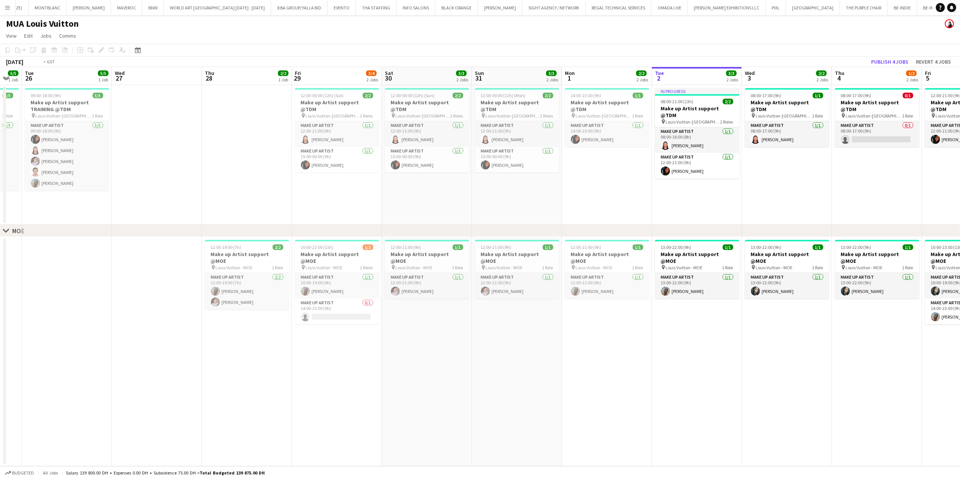
drag, startPoint x: 239, startPoint y: 135, endPoint x: 343, endPoint y: 145, distance: 104.9
click at [343, 145] on app-calendar-viewport "Sun 24 Mon 25 5/5 1 Job Tue 26 5/5 1 Job Wed 27 Thu 28 2/2 1 Job Fri 29 3/4 2 J…" at bounding box center [480, 266] width 960 height 399
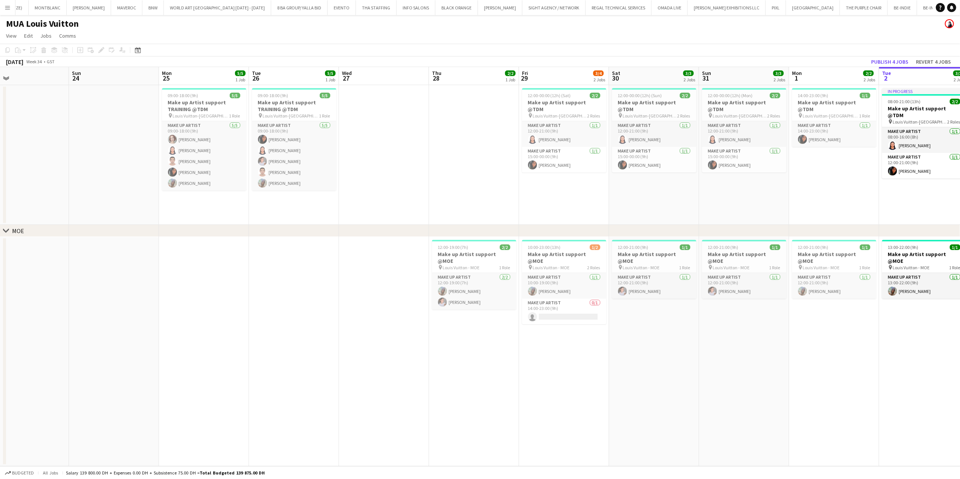
drag, startPoint x: 268, startPoint y: 161, endPoint x: 409, endPoint y: 161, distance: 140.9
click at [409, 161] on app-calendar-viewport "Thu 21 Fri 22 Sat 23 Sun 24 Mon 25 5/5 1 Job Tue 26 5/5 1 Job Wed 27 Thu 28 2/2…" at bounding box center [480, 266] width 960 height 399
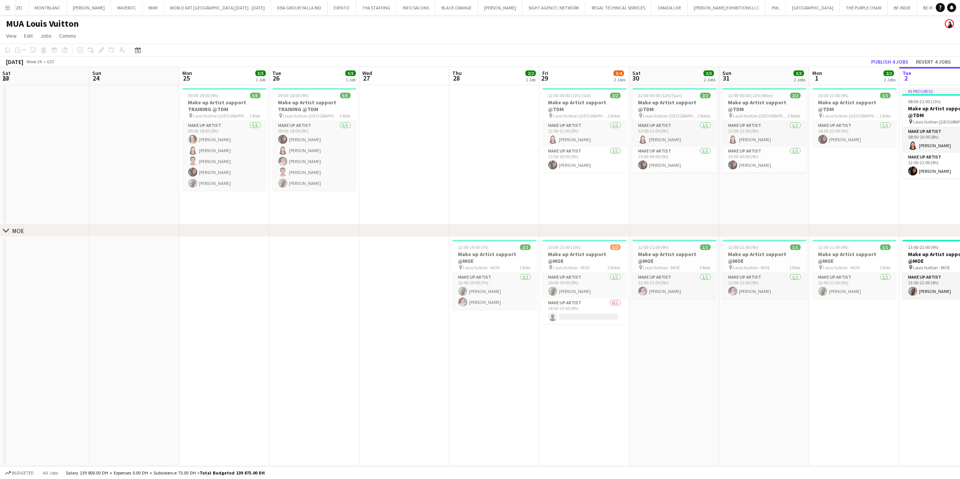
drag, startPoint x: 761, startPoint y: 318, endPoint x: 790, endPoint y: 305, distance: 31.7
click at [790, 305] on app-calendar-viewport "Thu 21 Fri 22 Sat 23 Sun 24 Mon 25 5/5 1 Job Tue 26 5/5 1 Job Wed 27 Thu 28 2/2…" at bounding box center [480, 266] width 960 height 399
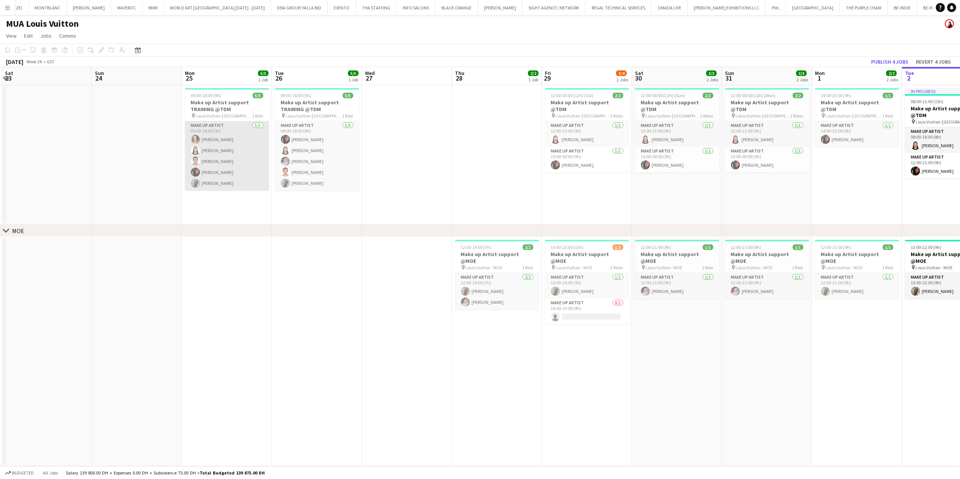
click at [234, 160] on app-card-role "Make up artist 5/5 09:00-18:00 (9h) Anastasia Olkhovskaya Jacqueline Alves da S…" at bounding box center [227, 155] width 84 height 69
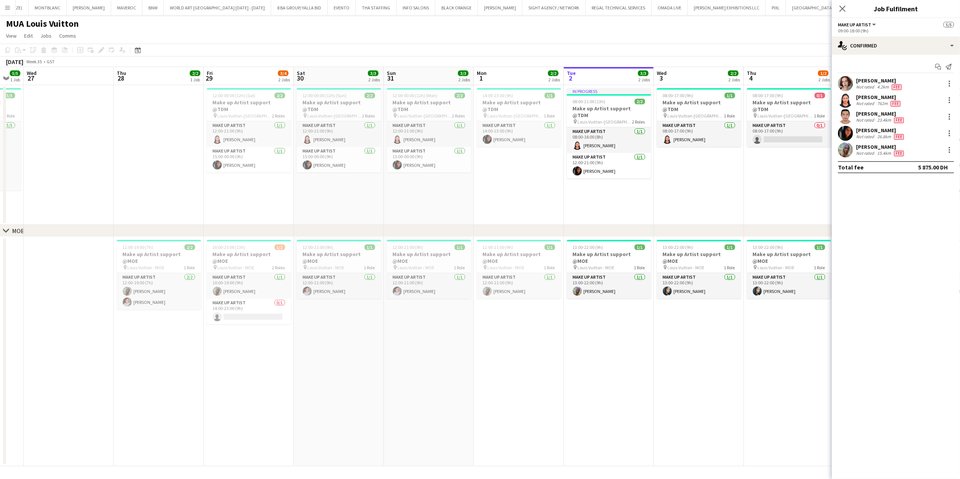
scroll to position [0, 288]
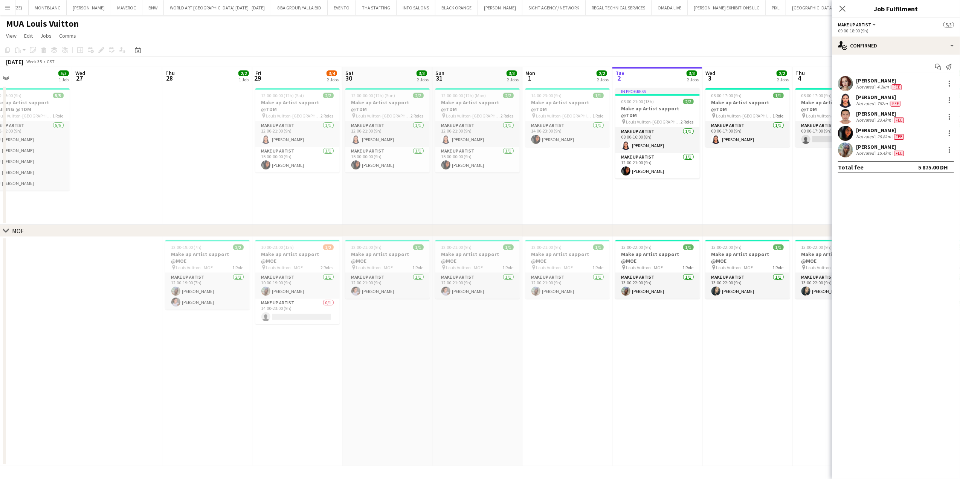
drag, startPoint x: 698, startPoint y: 296, endPoint x: 409, endPoint y: 301, distance: 289.4
click at [409, 301] on app-calendar-viewport "Sat 23 Sun 24 Mon 25 5/5 1 Job Tue 26 5/5 1 Job Wed 27 Thu 28 2/2 1 Job Fri 29 …" at bounding box center [480, 266] width 960 height 399
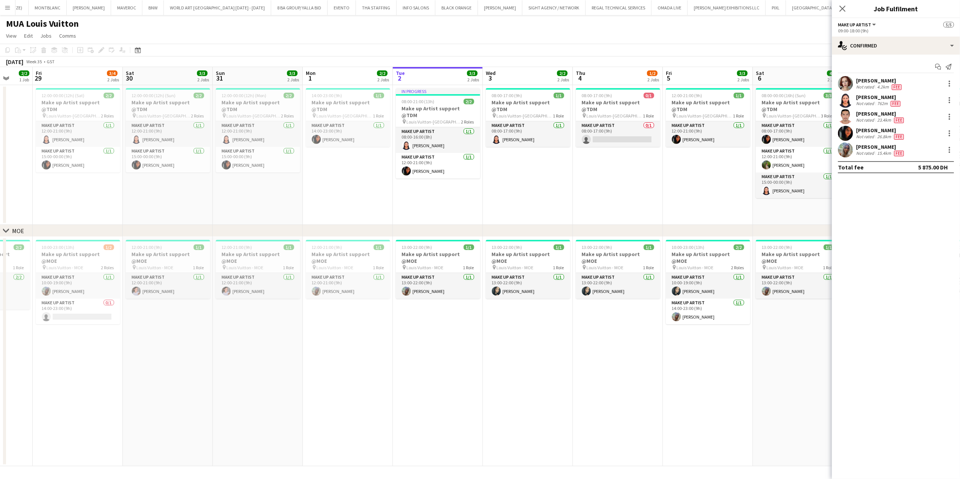
drag, startPoint x: 633, startPoint y: 303, endPoint x: 413, endPoint y: 341, distance: 223.3
click at [413, 341] on app-calendar-viewport "Tue 26 5/5 1 Job Wed 27 Thu 28 2/2 1 Job Fri 29 3/4 2 Jobs Sat 30 3/3 2 Jobs Su…" at bounding box center [480, 266] width 960 height 399
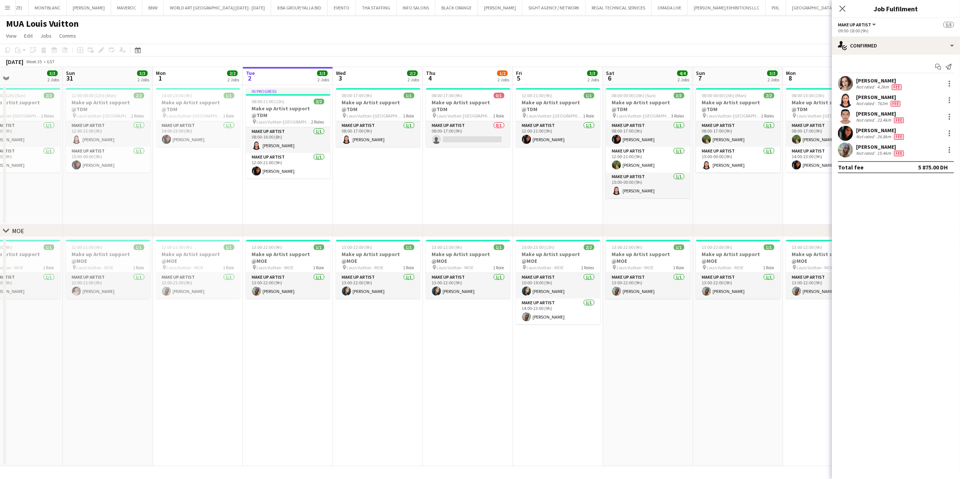
scroll to position [0, 252]
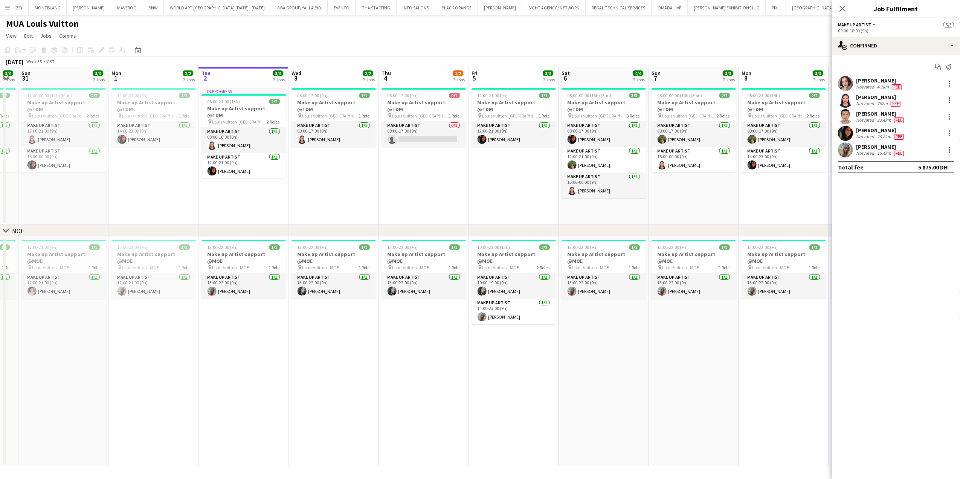
drag, startPoint x: 585, startPoint y: 330, endPoint x: 457, endPoint y: 335, distance: 127.8
click at [457, 335] on app-calendar-viewport "Thu 28 2/2 1 Job Fri 29 3/4 2 Jobs Sat 30 3/3 2 Jobs Sun 31 3/3 2 Jobs Mon 1 2/…" at bounding box center [480, 266] width 960 height 399
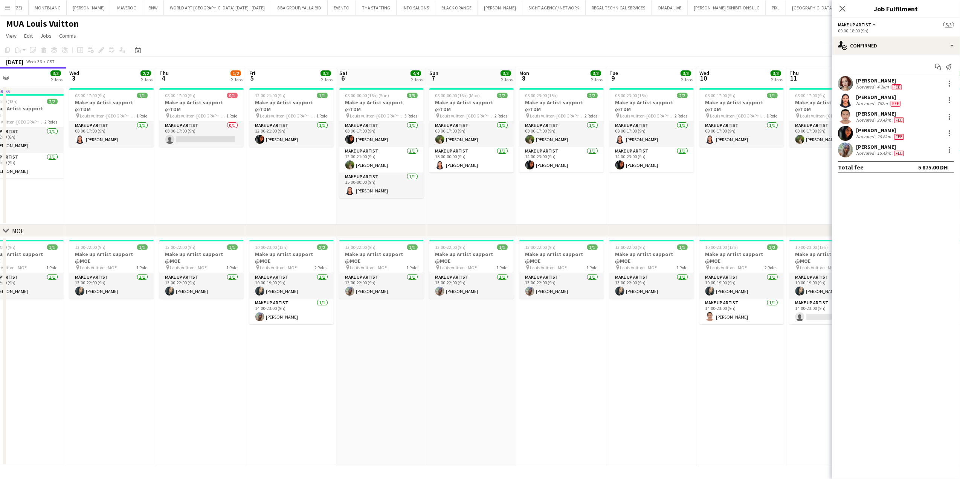
scroll to position [0, 251]
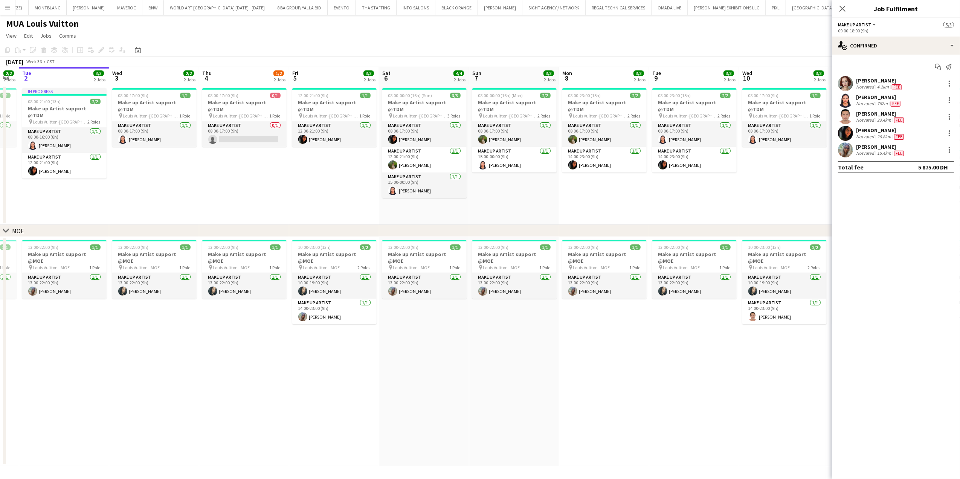
drag, startPoint x: 668, startPoint y: 286, endPoint x: 398, endPoint y: 318, distance: 271.4
click at [398, 318] on app-calendar-viewport "Sat 30 3/3 2 Jobs Sun 31 3/3 2 Jobs Mon 1 2/2 2 Jobs Tue 2 3/3 2 Jobs Wed 3 2/2…" at bounding box center [480, 266] width 960 height 399
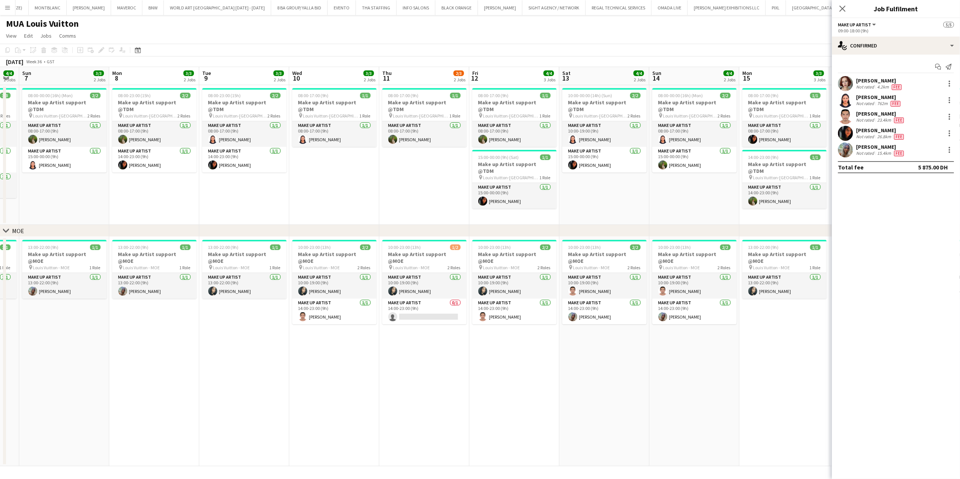
drag, startPoint x: 618, startPoint y: 214, endPoint x: 331, endPoint y: 217, distance: 287.1
click at [331, 217] on app-calendar-viewport "Thu 4 1/2 2 Jobs Fri 5 3/3 2 Jobs Sat 6 4/4 2 Jobs Sun 7 3/3 2 Jobs Mon 8 3/3 2…" at bounding box center [480, 266] width 960 height 399
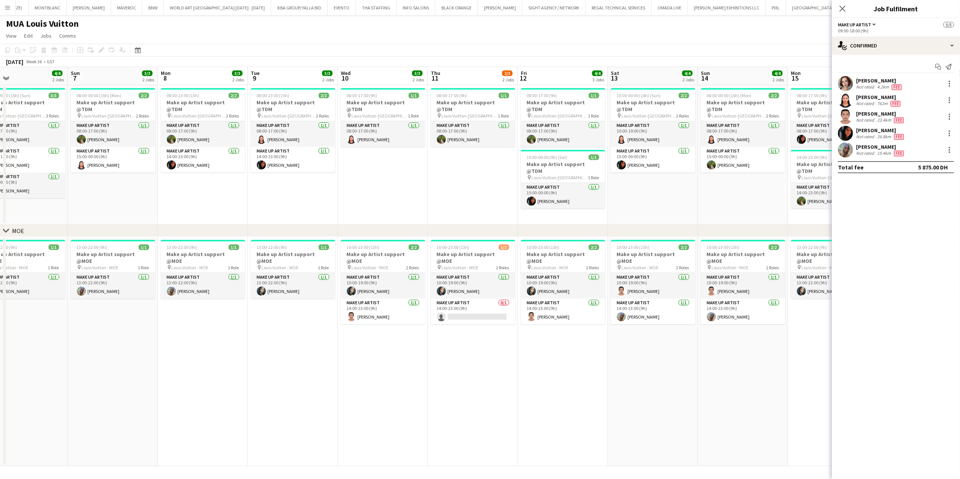
click at [670, 208] on app-calendar-viewport "Thu 4 1/2 2 Jobs Fri 5 3/3 2 Jobs Sat 6 4/4 2 Jobs Sun 7 3/3 2 Jobs Mon 8 3/3 2…" at bounding box center [480, 266] width 960 height 399
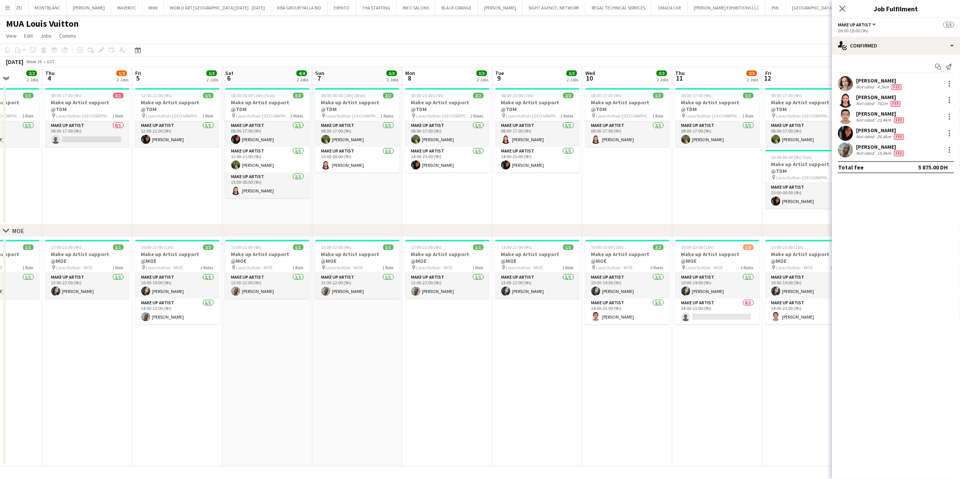
drag, startPoint x: 665, startPoint y: 209, endPoint x: 379, endPoint y: 220, distance: 286.6
click at [379, 220] on app-calendar-viewport "Mon 1 2/2 2 Jobs Tue 2 3/3 2 Jobs Wed 3 2/2 2 Jobs Thu 4 1/2 2 Jobs Fri 5 3/3 2…" at bounding box center [480, 266] width 960 height 399
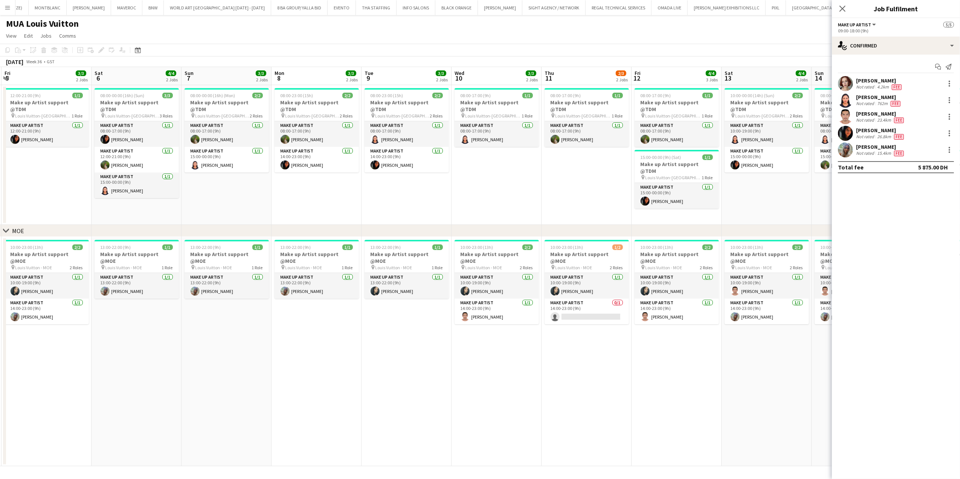
click at [615, 289] on app-calendar-viewport "Wed 3 2/2 2 Jobs Thu 4 1/2 2 Jobs Fri 5 3/3 2 Jobs Sat 6 4/4 2 Jobs Sun 7 3/3 2…" at bounding box center [480, 266] width 960 height 399
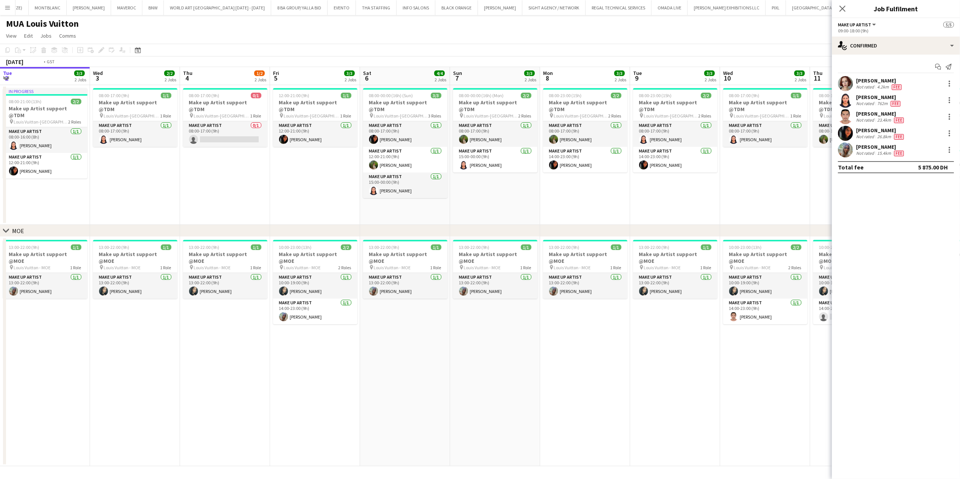
drag, startPoint x: 485, startPoint y: 327, endPoint x: 616, endPoint y: 309, distance: 131.6
click at [633, 307] on app-calendar-viewport "Sun 31 3/3 2 Jobs Mon 1 2/2 2 Jobs Tue 2 3/3 2 Jobs Wed 3 2/2 2 Jobs Thu 4 1/2 …" at bounding box center [480, 266] width 960 height 399
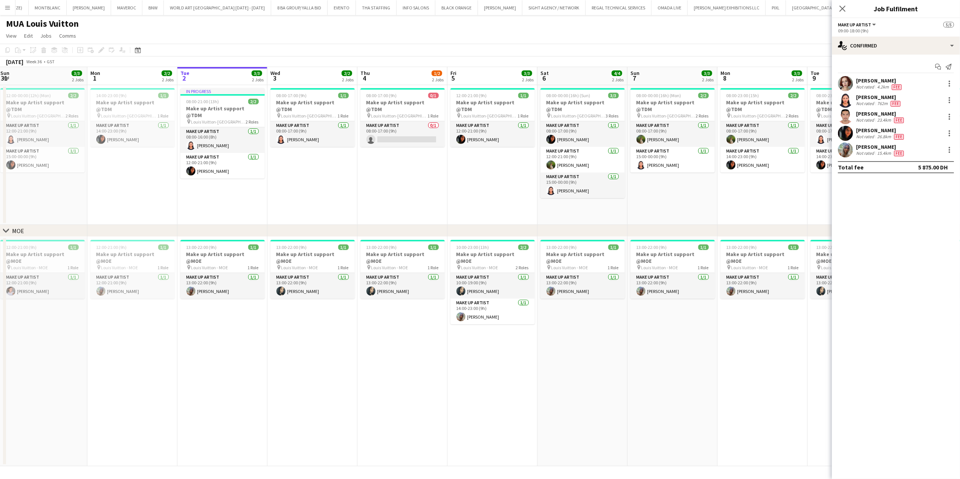
drag, startPoint x: 365, startPoint y: 327, endPoint x: 626, endPoint y: 303, distance: 261.5
click at [626, 303] on app-calendar-viewport "Fri 29 3/4 2 Jobs Sat 30 3/3 2 Jobs Sun 31 3/3 2 Jobs Mon 1 2/2 2 Jobs Tue 2 3/…" at bounding box center [480, 266] width 960 height 399
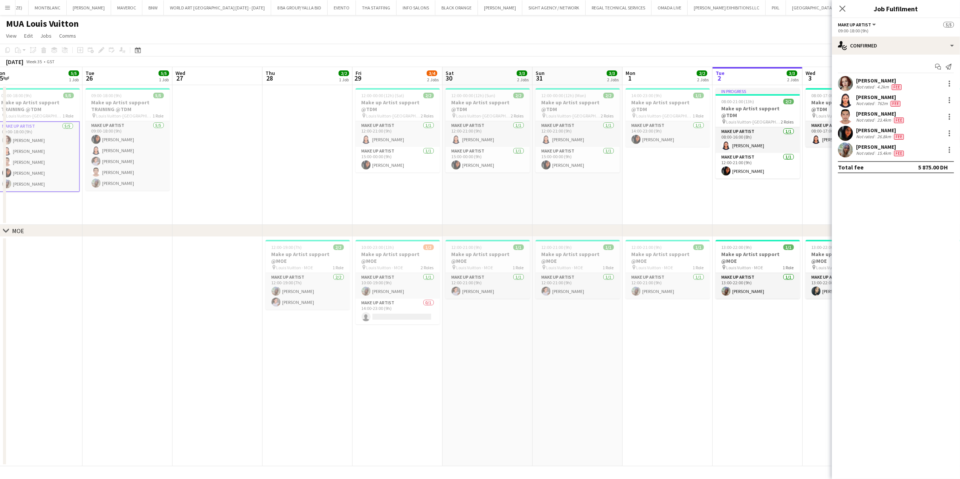
drag, startPoint x: 621, startPoint y: 315, endPoint x: 647, endPoint y: 310, distance: 26.1
click at [647, 310] on app-calendar-viewport "Sat 23 Sun 24 Mon 25 5/5 1 Job Tue 26 5/5 1 Job Wed 27 Thu 28 2/2 1 Job Fri 29 …" at bounding box center [480, 266] width 960 height 399
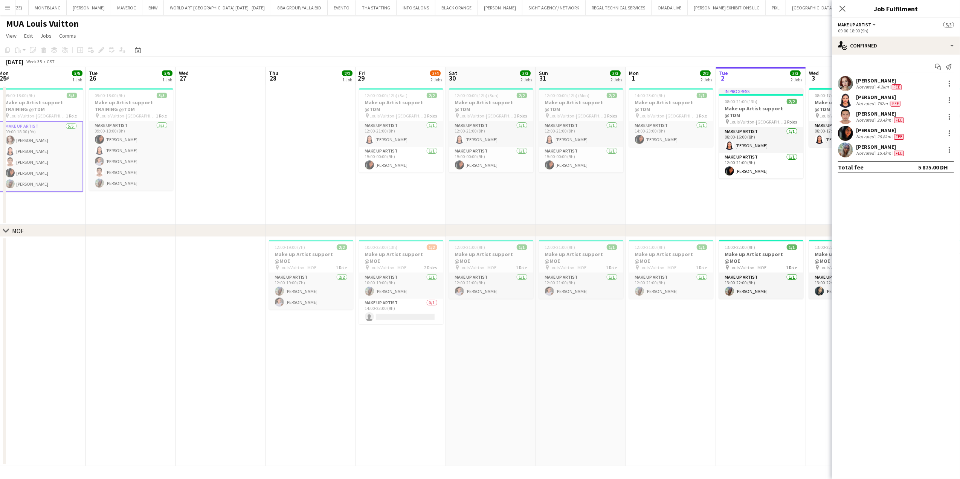
drag, startPoint x: 630, startPoint y: 338, endPoint x: 579, endPoint y: 344, distance: 51.6
click at [645, 335] on app-calendar-viewport "Sat 23 Sun 24 Mon 25 5/5 1 Job Tue 26 5/5 1 Job Wed 27 Thu 28 2/2 1 Job Fri 29 …" at bounding box center [480, 266] width 960 height 399
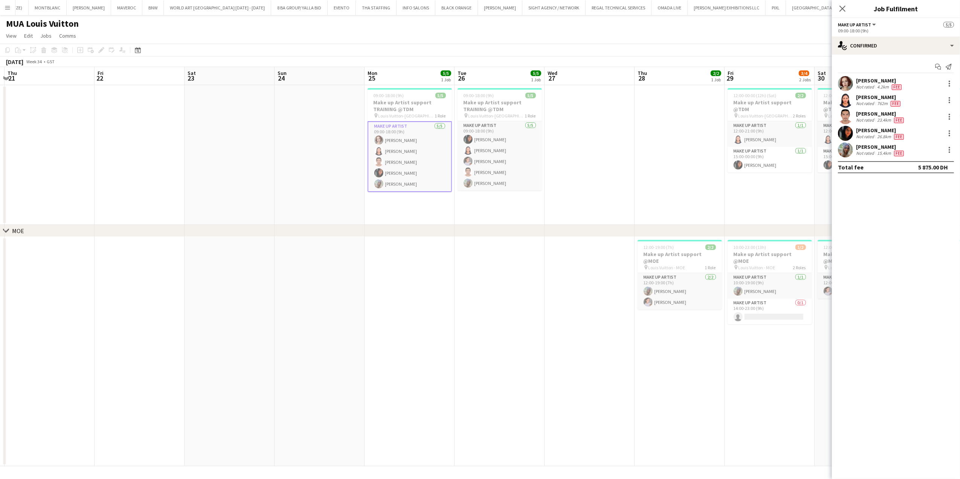
scroll to position [0, 172]
drag, startPoint x: 424, startPoint y: 347, endPoint x: 451, endPoint y: 347, distance: 27.1
click at [450, 347] on app-calendar-viewport "Tue 19 2/3 1 Job Wed 20 Thu 21 Fri 22 Sat 23 Sun 24 Mon 25 5/5 1 Job Tue 26 5/5…" at bounding box center [480, 266] width 960 height 399
click at [851, 75] on div "Start chat Send notification Anastasia Olkhovskaya Not rated 4.2km Fee Jacqueli…" at bounding box center [896, 117] width 128 height 125
click at [862, 80] on div "Anastasia Olkhovskaya" at bounding box center [879, 80] width 47 height 7
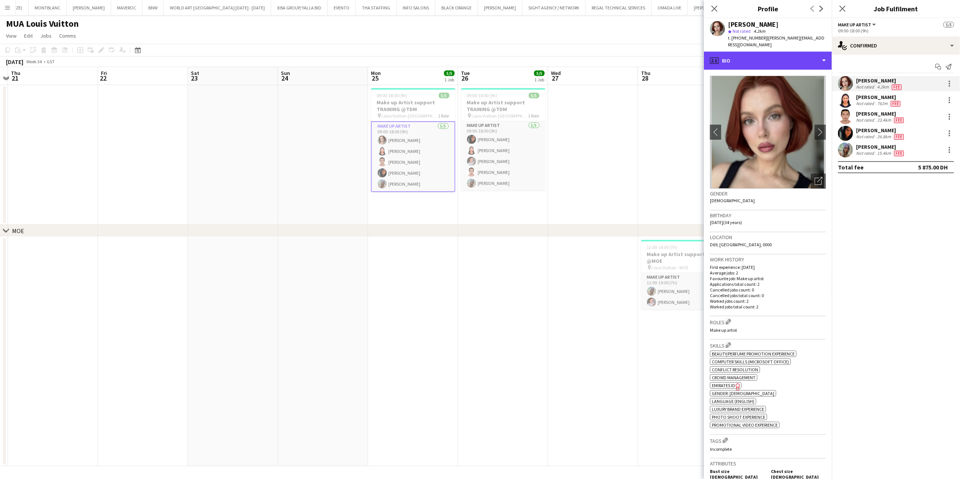
click at [801, 57] on div "profile Bio" at bounding box center [768, 61] width 128 height 18
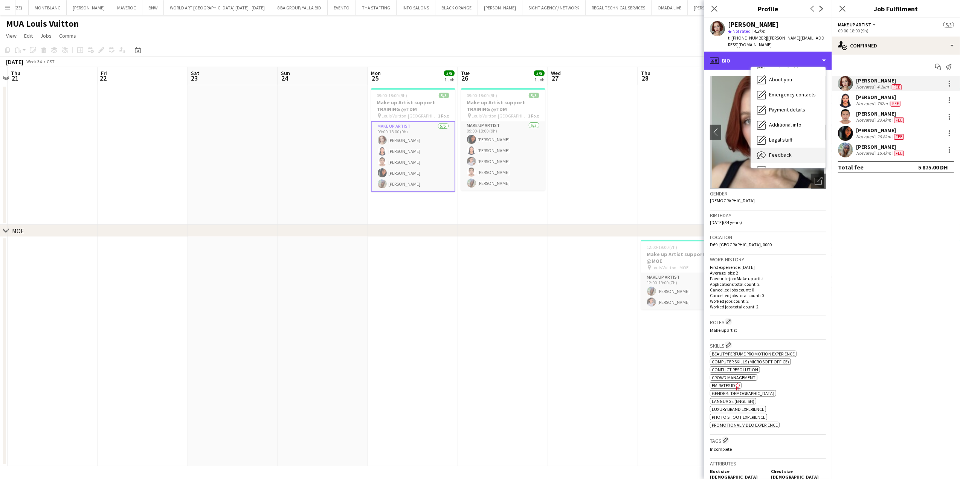
scroll to position [41, 0]
click at [803, 108] on div "Additional info Additional info" at bounding box center [788, 112] width 75 height 15
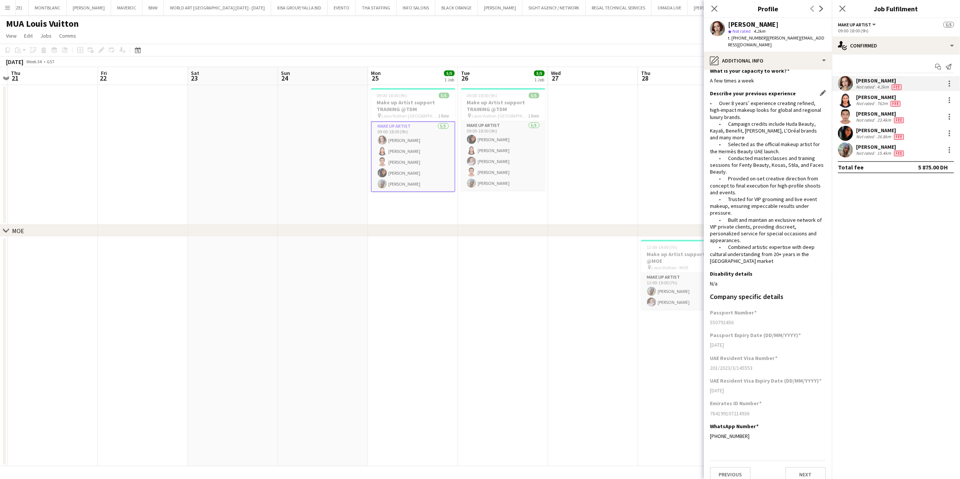
scroll to position [10, 0]
click at [769, 58] on div "pencil4 Additional info" at bounding box center [768, 61] width 128 height 18
click at [786, 124] on span "Legal stuff" at bounding box center [780, 127] width 23 height 7
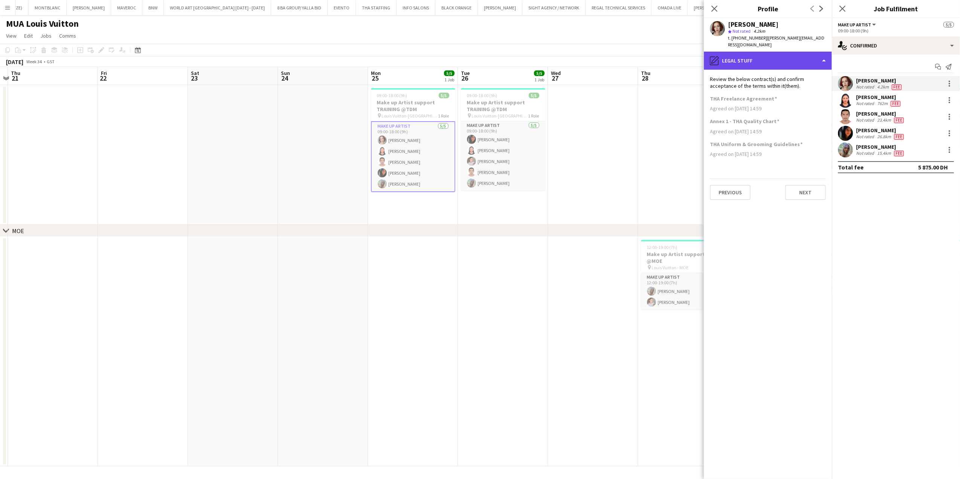
click at [778, 52] on div "pencil4 Legal stuff" at bounding box center [768, 61] width 128 height 18
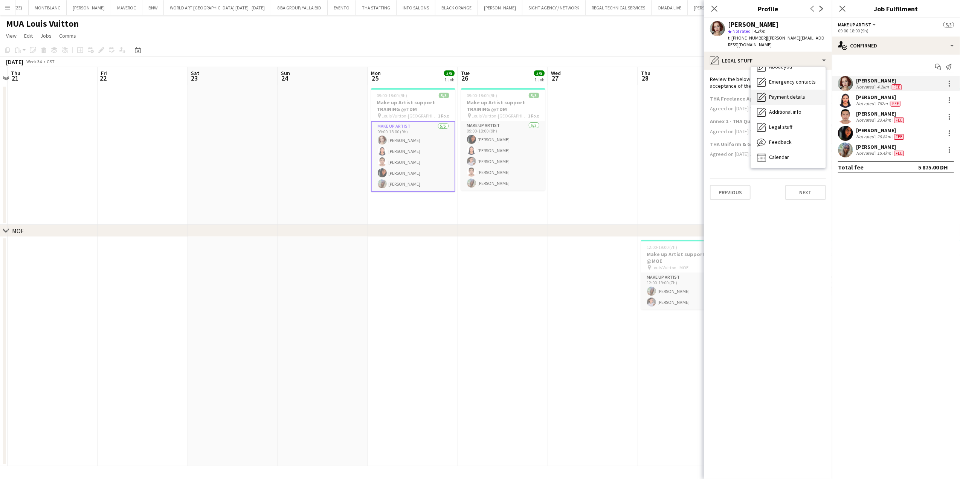
click at [787, 97] on div "Payment details Payment details" at bounding box center [788, 97] width 75 height 15
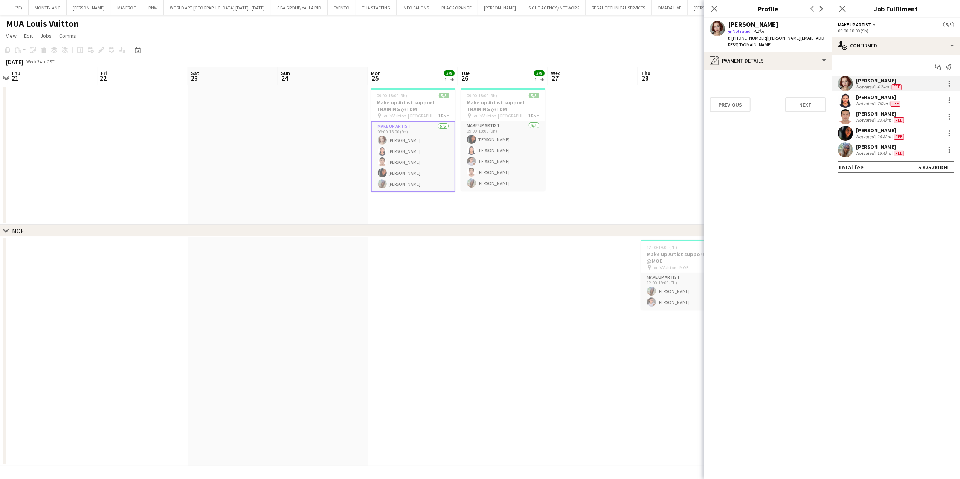
click at [787, 70] on app-section-data-types "Previous Next" at bounding box center [768, 275] width 128 height 410
click at [792, 54] on div "pencil4 Payment details" at bounding box center [768, 61] width 128 height 18
click at [801, 119] on span "Emergency contacts" at bounding box center [792, 122] width 47 height 7
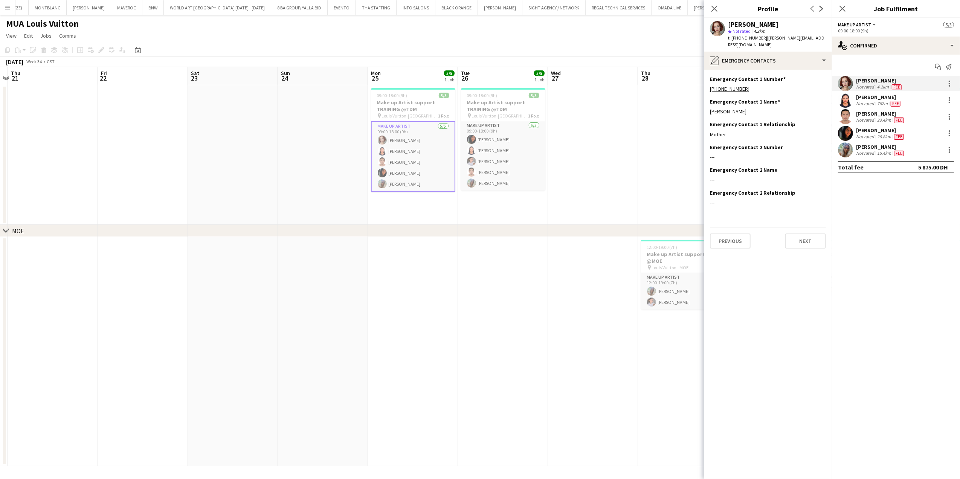
click at [763, 43] on div "Anastasia Olkhovskaya star Not rated 4.2km t. +971585580011 | ana@anavolkmakeup…" at bounding box center [768, 35] width 128 height 34
click at [769, 52] on div "pencil4 Emergency contacts" at bounding box center [768, 61] width 128 height 18
click at [808, 133] on div "Payment details Payment details" at bounding box center [788, 137] width 75 height 15
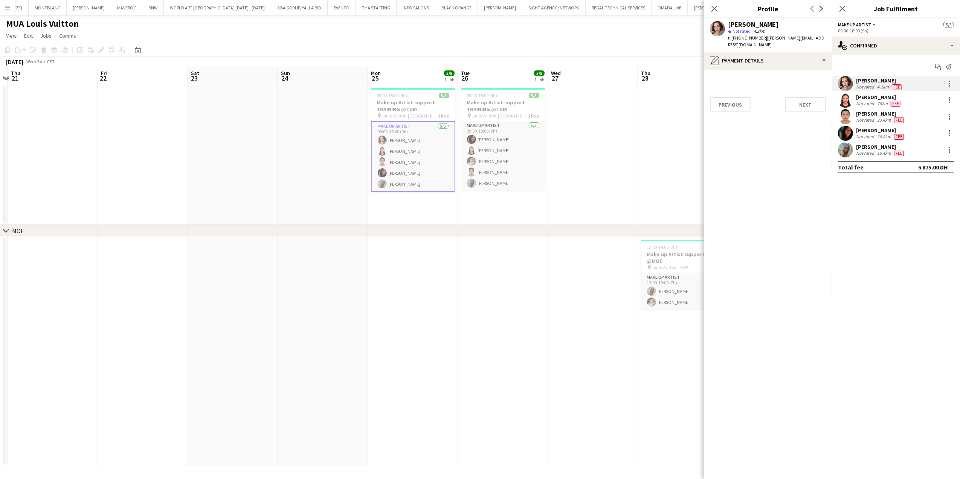
click at [847, 102] on app-user-avatar at bounding box center [845, 100] width 15 height 15
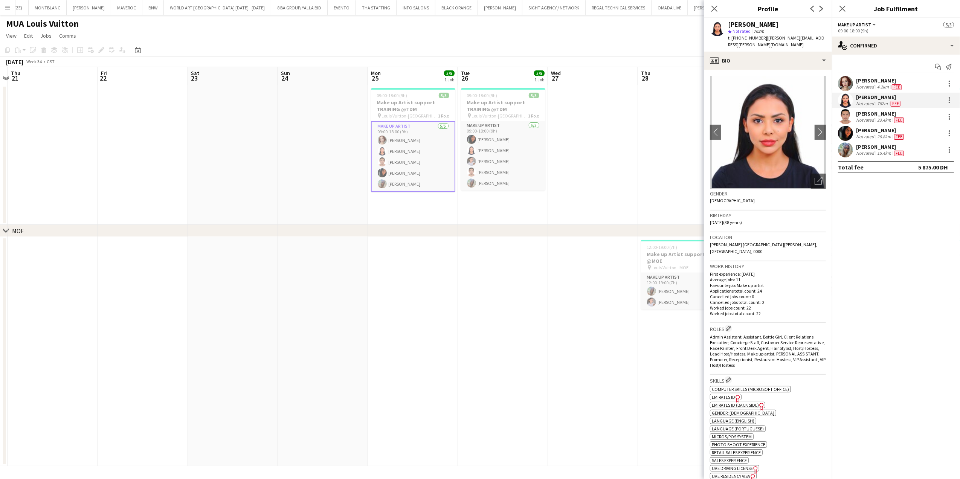
drag, startPoint x: 862, startPoint y: 114, endPoint x: 861, endPoint y: 122, distance: 8.4
click at [862, 114] on div "Miguel Gabriel Trinidad" at bounding box center [880, 113] width 49 height 7
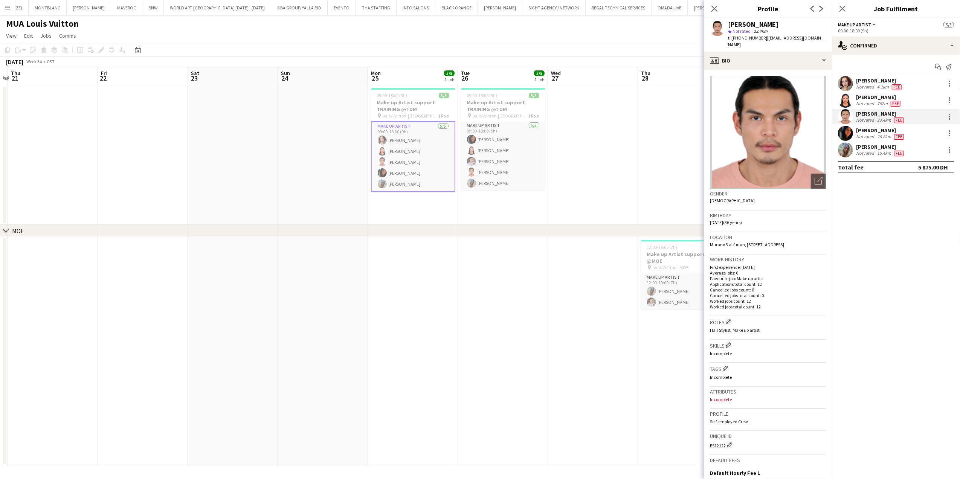
click at [861, 134] on div "Not rated" at bounding box center [866, 137] width 20 height 6
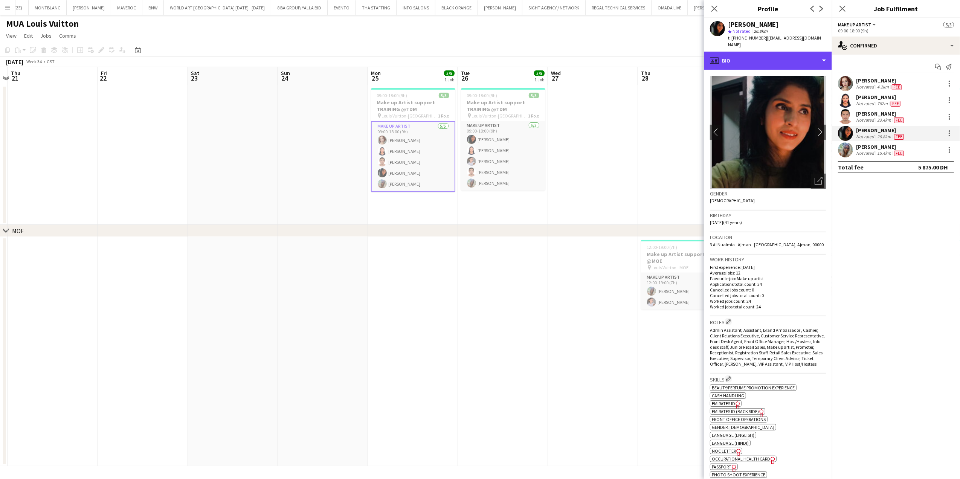
drag, startPoint x: 801, startPoint y: 51, endPoint x: 799, endPoint y: 74, distance: 23.1
click at [800, 52] on div "profile Bio" at bounding box center [768, 61] width 128 height 18
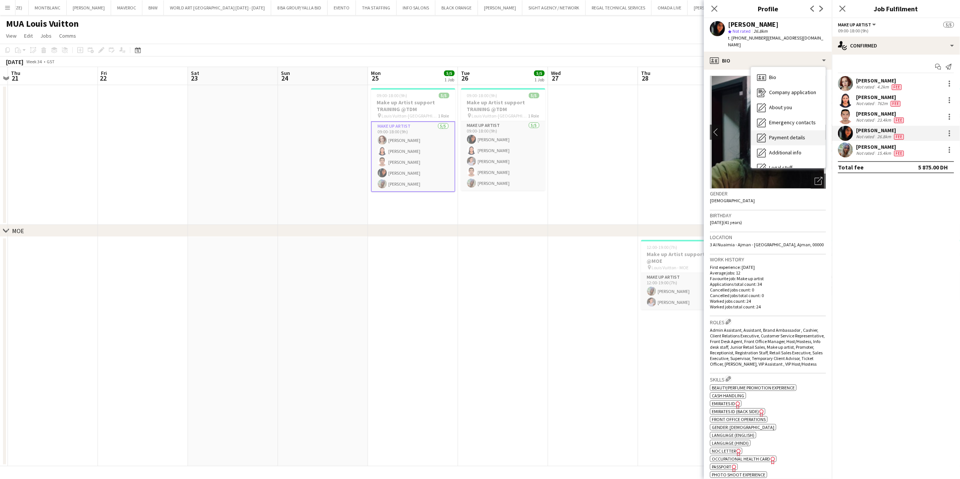
click at [798, 134] on span "Payment details" at bounding box center [787, 137] width 36 height 7
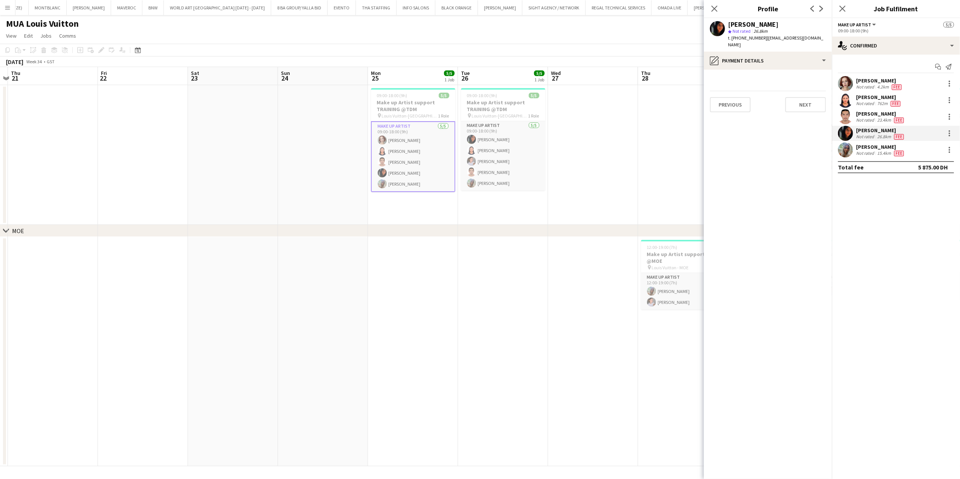
click at [856, 149] on div "Valerie Lopez" at bounding box center [880, 147] width 49 height 7
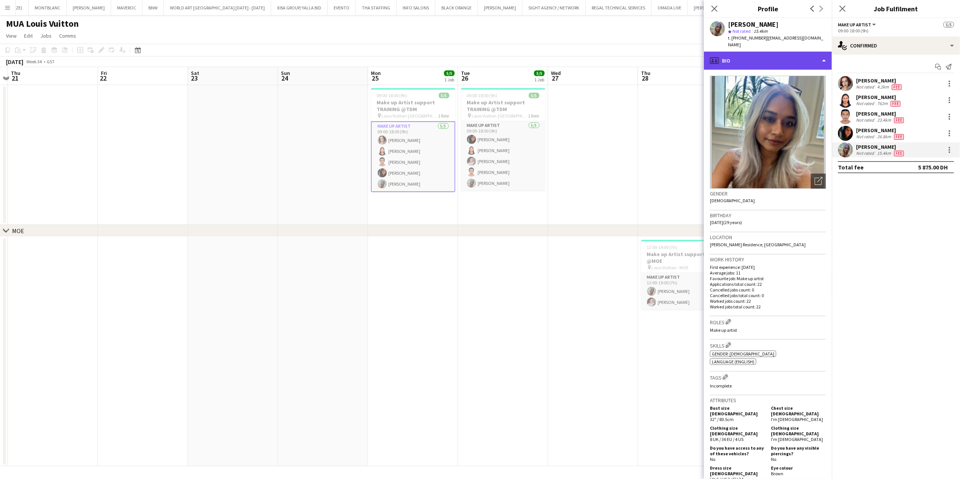
click at [773, 54] on div "profile Bio" at bounding box center [768, 61] width 128 height 18
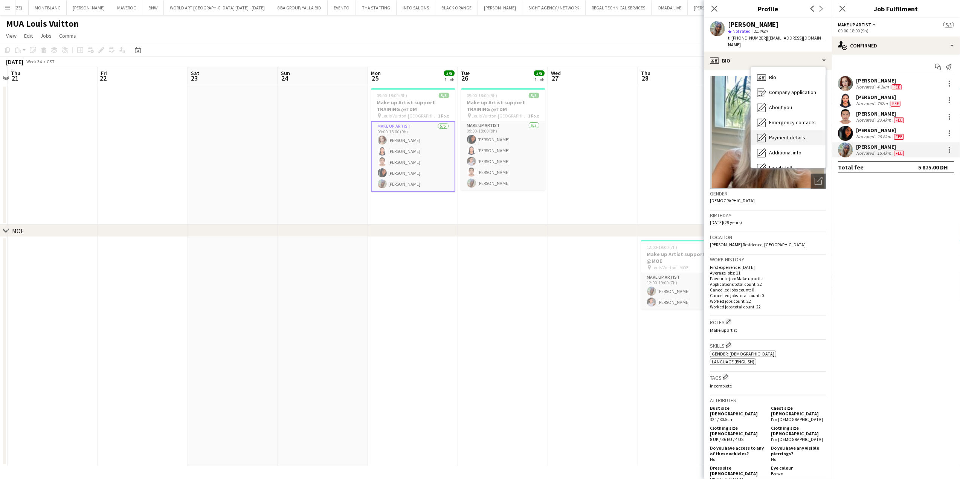
click at [790, 134] on span "Payment details" at bounding box center [787, 137] width 36 height 7
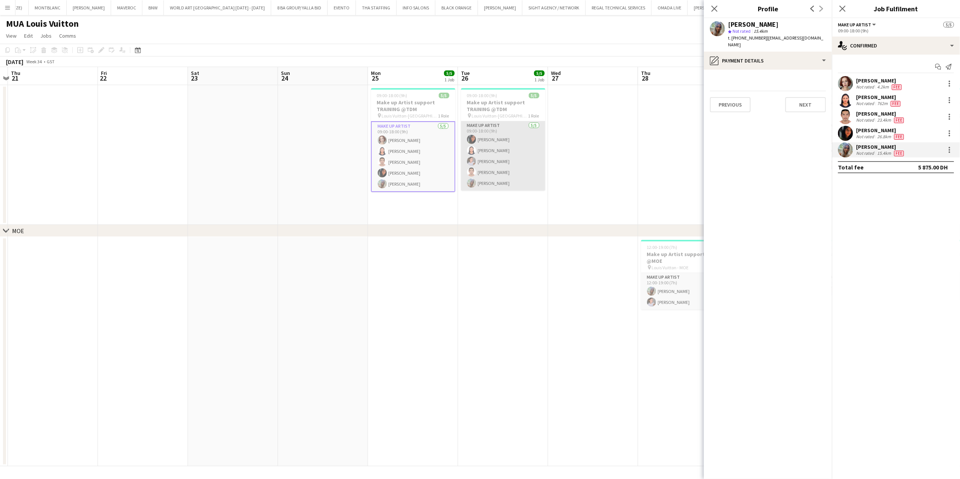
click at [501, 146] on app-card-role "Make up artist 5/5 09:00-18:00 (9h) Fouzia Rehman Jacqueline Alves da Silva Eli…" at bounding box center [503, 155] width 84 height 69
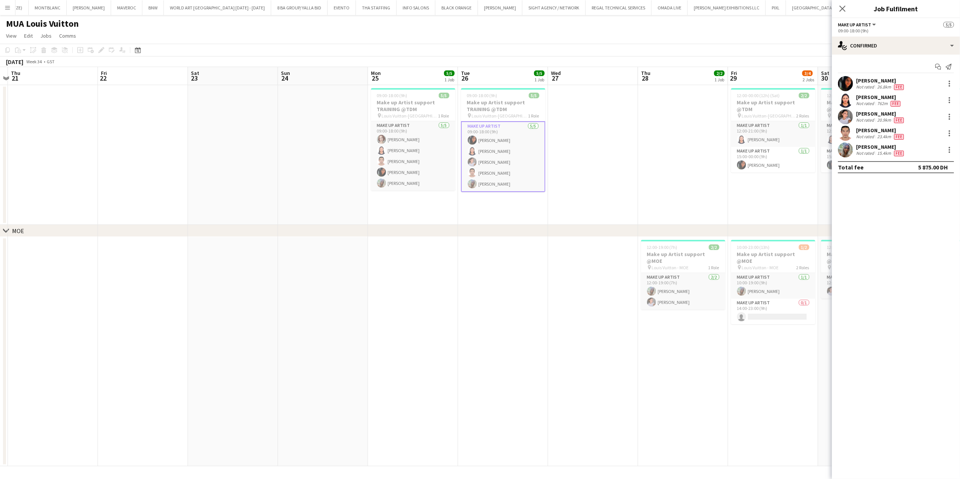
click at [858, 156] on div "Not rated" at bounding box center [866, 153] width 20 height 6
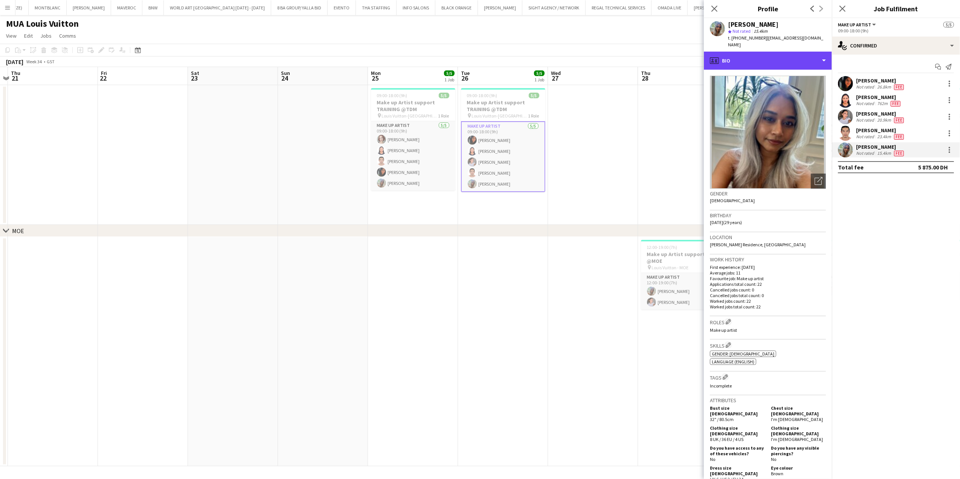
click at [796, 55] on div "profile Bio" at bounding box center [768, 61] width 128 height 18
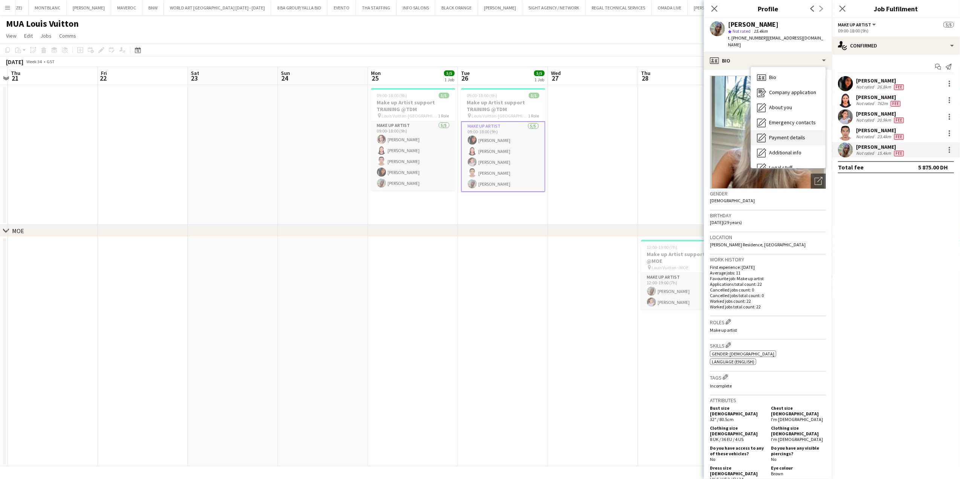
click at [795, 134] on span "Payment details" at bounding box center [787, 137] width 36 height 7
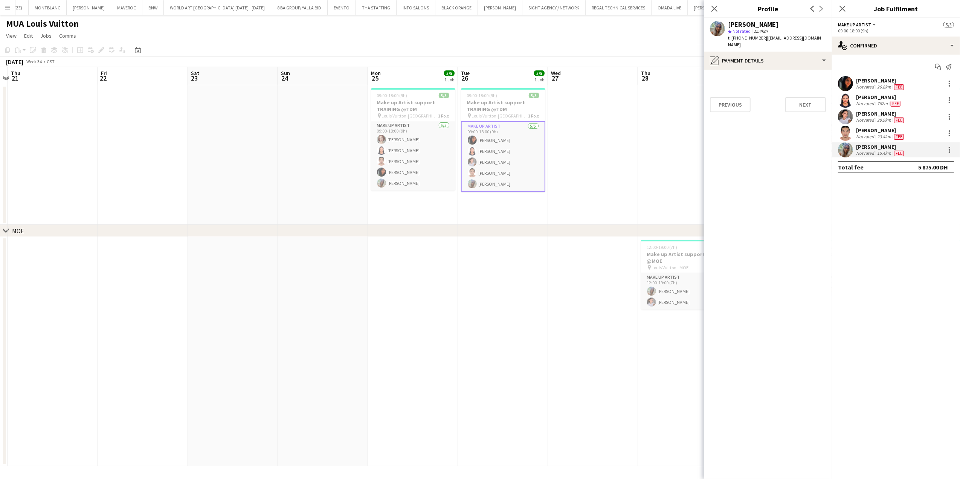
click at [868, 153] on div "Not rated" at bounding box center [866, 153] width 20 height 6
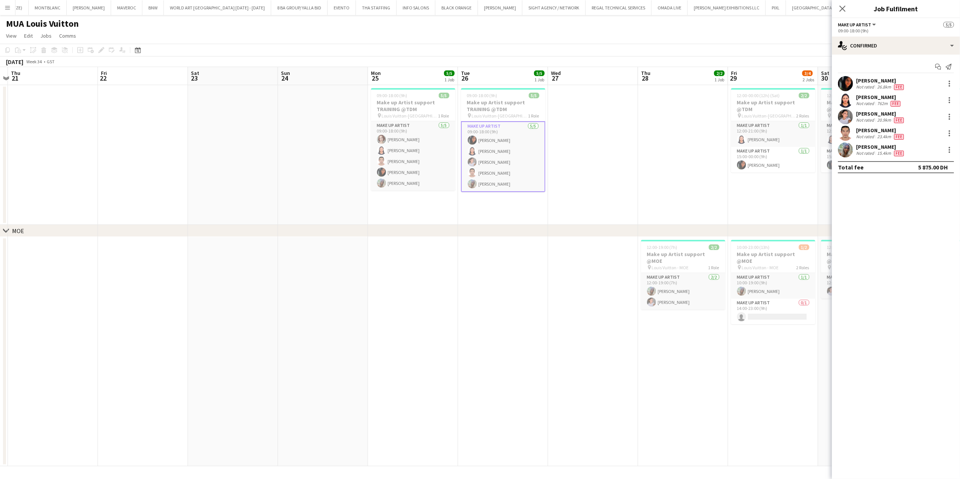
scroll to position [0, 222]
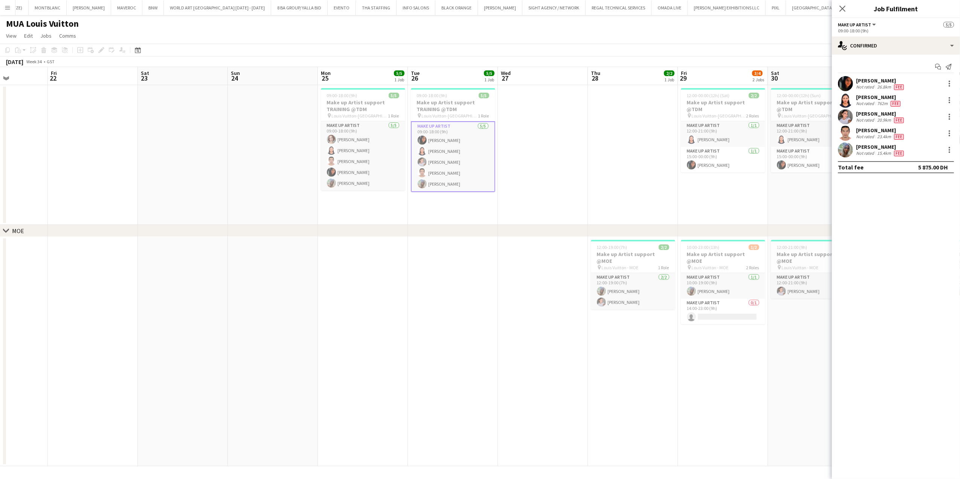
drag, startPoint x: 539, startPoint y: 196, endPoint x: 489, endPoint y: 196, distance: 50.1
click at [489, 196] on app-calendar-viewport "Tue 19 2/3 1 Job Wed 20 Thu 21 Fri 22 Sat 23 Sun 24 Mon 25 5/5 1 Job Tue 26 5/5…" at bounding box center [480, 266] width 960 height 399
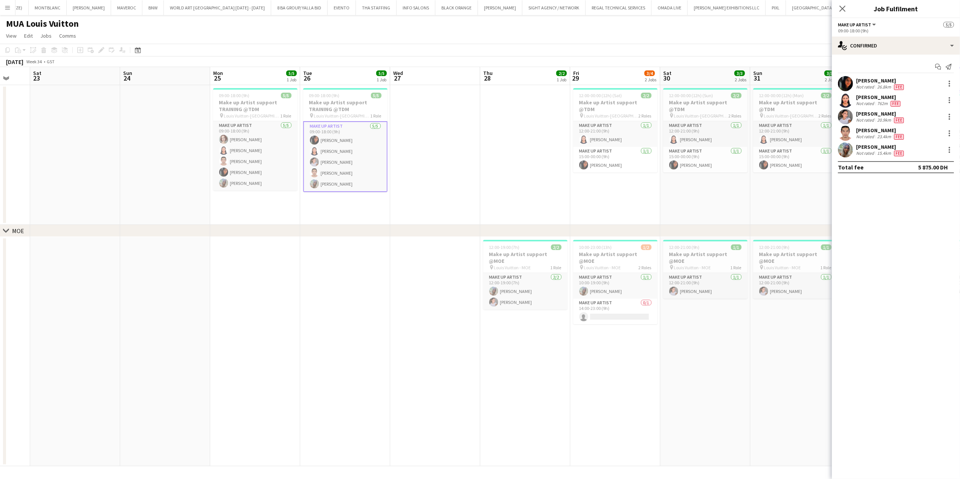
drag, startPoint x: 519, startPoint y: 195, endPoint x: 411, endPoint y: 197, distance: 107.8
click at [411, 197] on app-calendar-viewport "Tue 19 2/3 1 Job Wed 20 Thu 21 Fri 22 Sat 23 Sun 24 Mon 25 5/5 1 Job Tue 26 5/5…" at bounding box center [480, 266] width 960 height 399
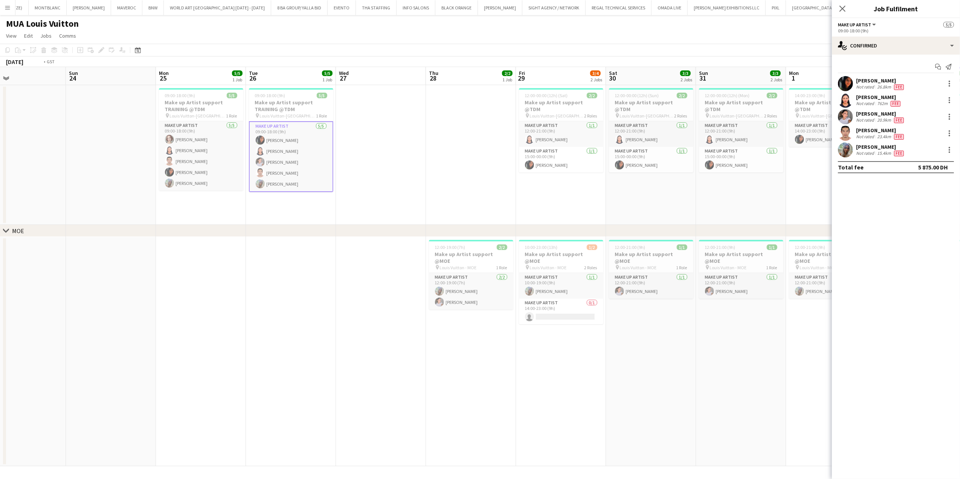
drag, startPoint x: 648, startPoint y: 336, endPoint x: 465, endPoint y: 321, distance: 184.5
click at [463, 329] on app-calendar-viewport "Wed 20 Thu 21 Fri 22 Sat 23 Sun 24 Mon 25 5/5 1 Job Tue 26 5/5 1 Job Wed 27 Thu…" at bounding box center [480, 266] width 960 height 399
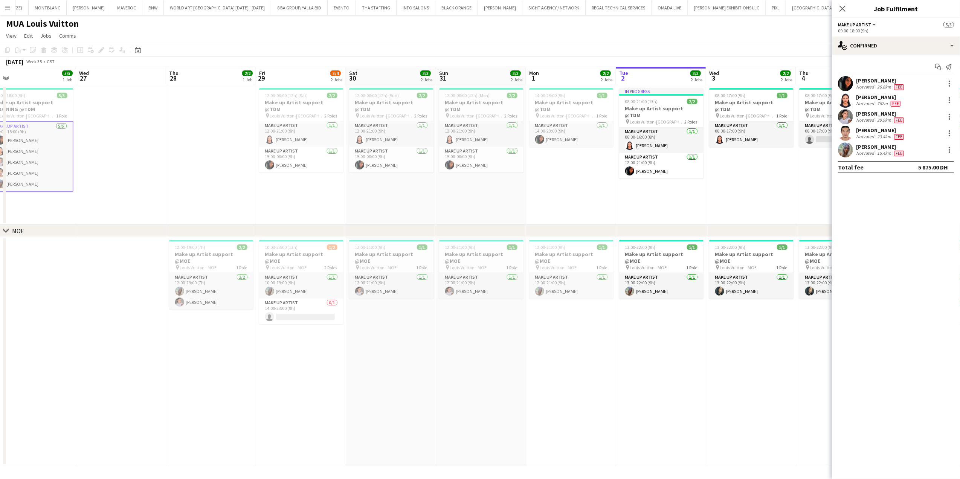
scroll to position [0, 213]
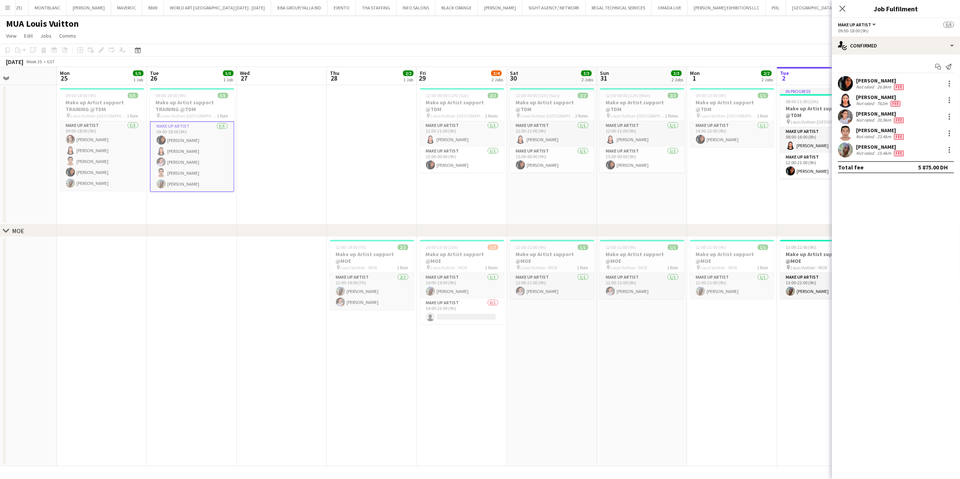
drag, startPoint x: 706, startPoint y: 309, endPoint x: 260, endPoint y: 308, distance: 445.7
click at [260, 308] on app-calendar-viewport "Fri 22 Sat 23 Sun 24 Mon 25 5/5 1 Job Tue 26 5/5 1 Job Wed 27 Thu 28 2/2 1 Job …" at bounding box center [480, 266] width 960 height 399
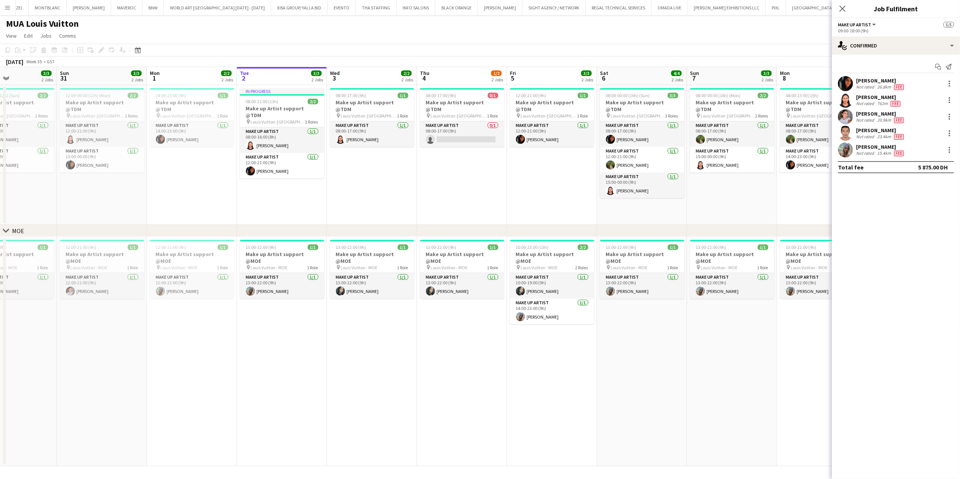
click at [384, 308] on app-date-cell "13:00-22:00 (9h) 1/1 Make up Artist support @MOE pin Louis Vuitton - MOE 1 Role…" at bounding box center [372, 351] width 90 height 229
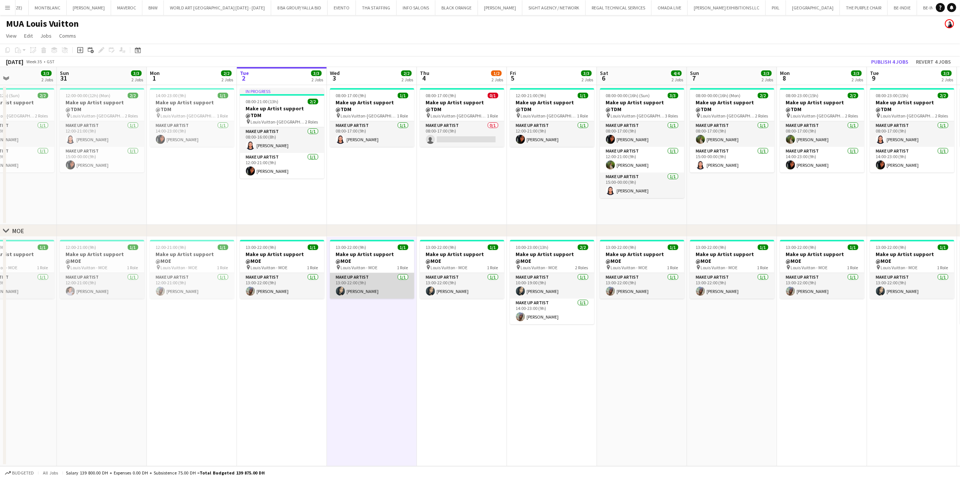
click at [361, 288] on app-card-role "Make up artist 1/1 13:00-22:00 (9h) Meryem Osman" at bounding box center [372, 286] width 84 height 26
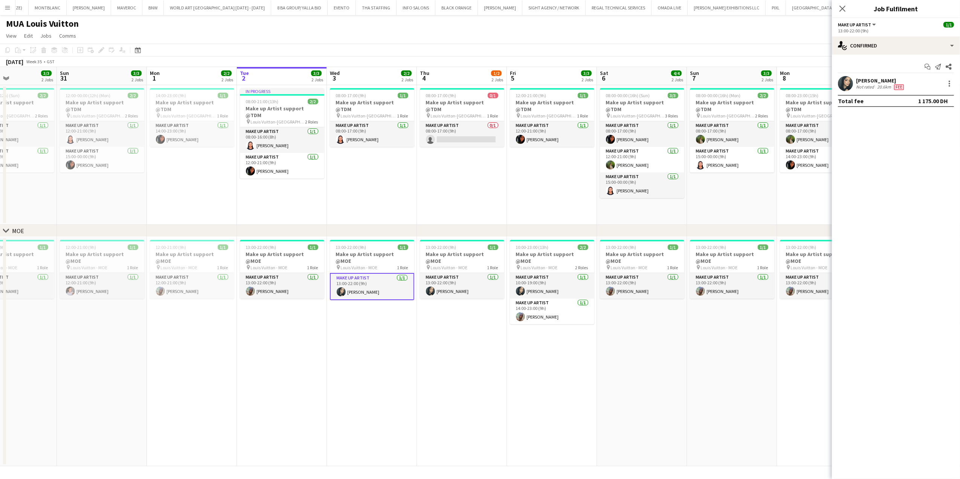
click at [852, 85] on app-user-avatar at bounding box center [845, 83] width 15 height 15
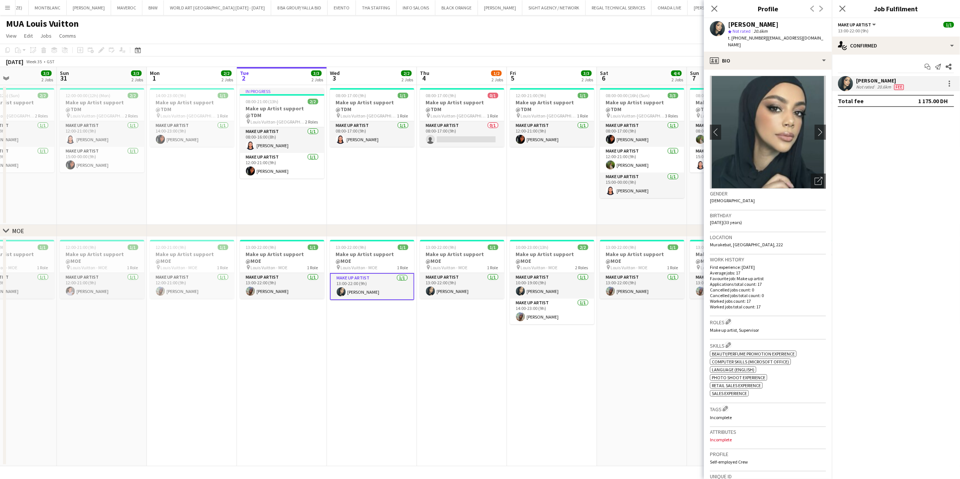
click at [428, 131] on app-calendar-viewport "Thu 28 2/2 1 Job Fri 29 3/4 2 Jobs Sat 30 3/3 2 Jobs Sun 31 3/3 2 Jobs Mon 1 2/…" at bounding box center [480, 266] width 960 height 399
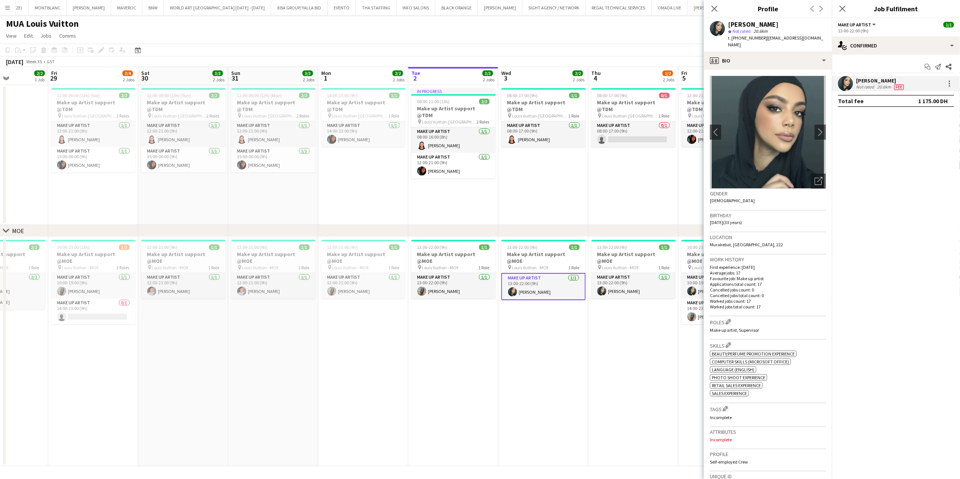
scroll to position [0, 230]
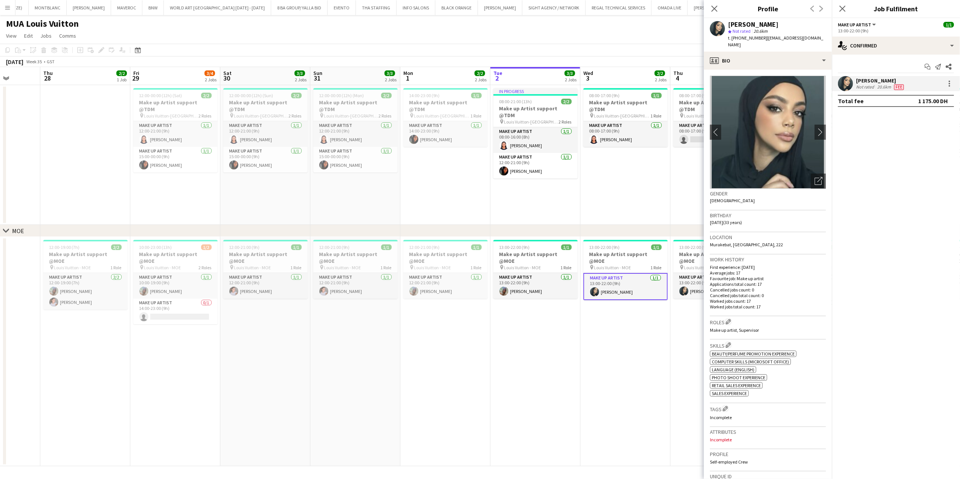
drag, startPoint x: 260, startPoint y: 186, endPoint x: 497, endPoint y: 176, distance: 237.2
click at [497, 176] on app-calendar-viewport "Mon 25 5/5 1 Job Tue 26 5/5 1 Job Wed 27 Thu 28 2/2 1 Job Fri 29 3/4 2 Jobs Sat…" at bounding box center [480, 266] width 960 height 399
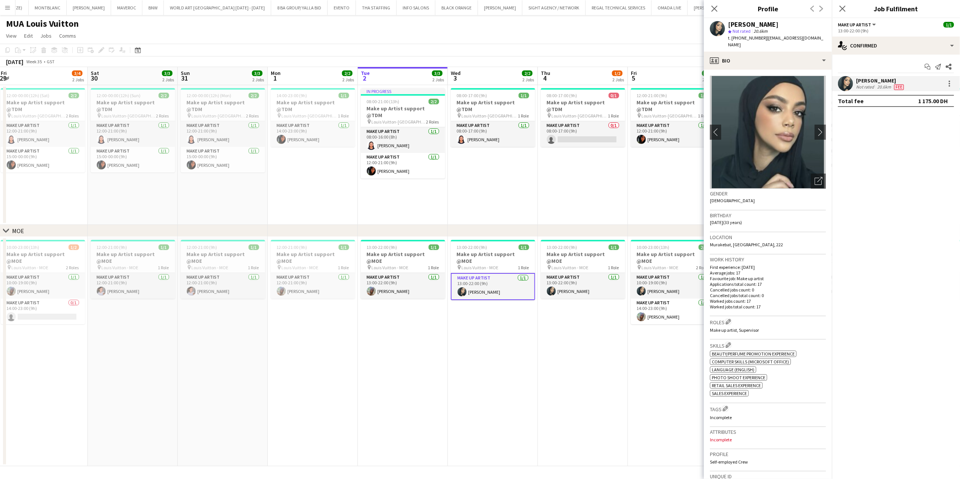
drag, startPoint x: 387, startPoint y: 296, endPoint x: 210, endPoint y: 296, distance: 176.7
click at [210, 296] on app-calendar-viewport "Mon 25 5/5 1 Job Tue 26 5/5 1 Job Wed 27 Thu 28 2/2 1 Job Fri 29 3/4 2 Jobs Sat…" at bounding box center [480, 266] width 960 height 399
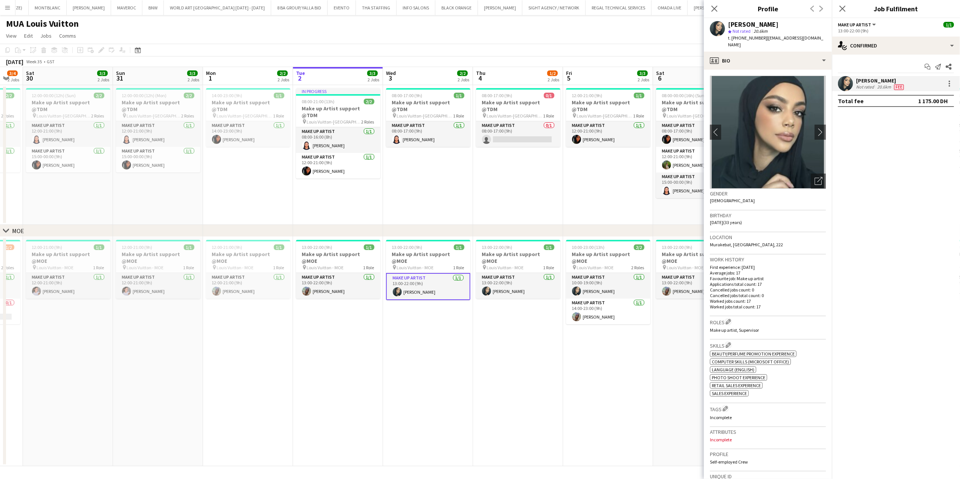
drag, startPoint x: 427, startPoint y: 301, endPoint x: 284, endPoint y: 297, distance: 142.9
click at [271, 301] on app-calendar-viewport "Wed 27 Thu 28 2/2 1 Job Fri 29 3/4 2 Jobs Sat 30 3/3 2 Jobs Sun 31 3/3 2 Jobs M…" at bounding box center [480, 266] width 960 height 399
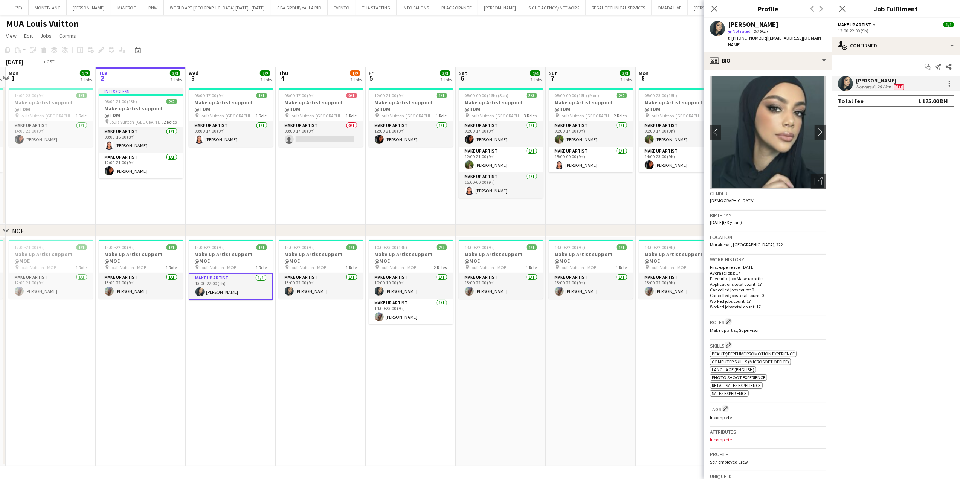
drag, startPoint x: 521, startPoint y: 322, endPoint x: 274, endPoint y: 320, distance: 246.4
click at [264, 322] on app-calendar-viewport "Fri 29 3/4 2 Jobs Sat 30 3/3 2 Jobs Sun 31 3/3 2 Jobs Mon 1 2/2 2 Jobs Tue 2 3/…" at bounding box center [480, 266] width 960 height 399
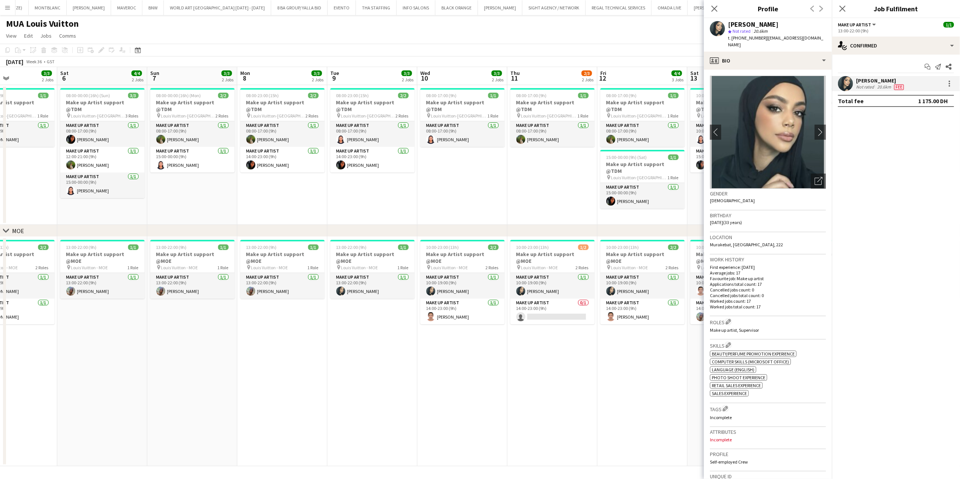
scroll to position [0, 252]
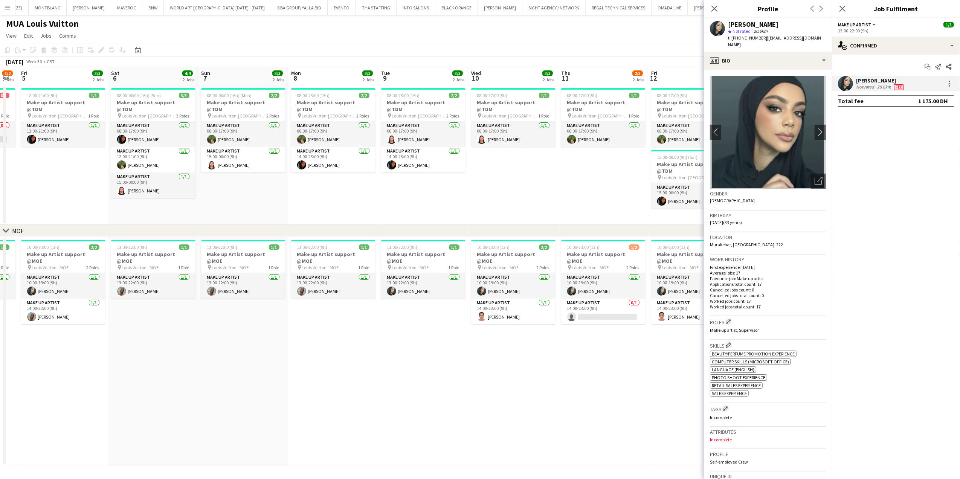
drag, startPoint x: 496, startPoint y: 319, endPoint x: 421, endPoint y: 319, distance: 75.4
click at [421, 319] on app-calendar-viewport "Tue 2 3/3 2 Jobs Wed 3 2/2 2 Jobs Thu 4 1/2 2 Jobs Fri 5 3/3 2 Jobs Sat 6 4/4 2…" at bounding box center [480, 266] width 960 height 399
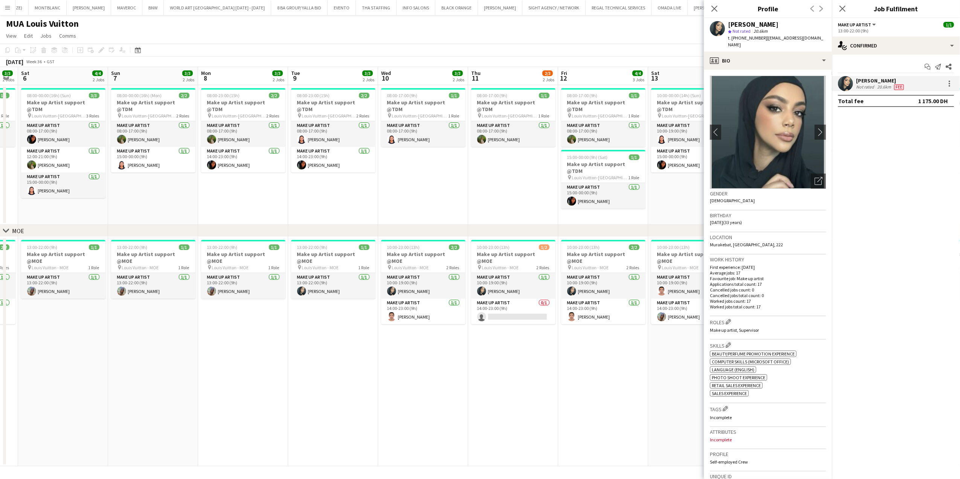
scroll to position [0, 225]
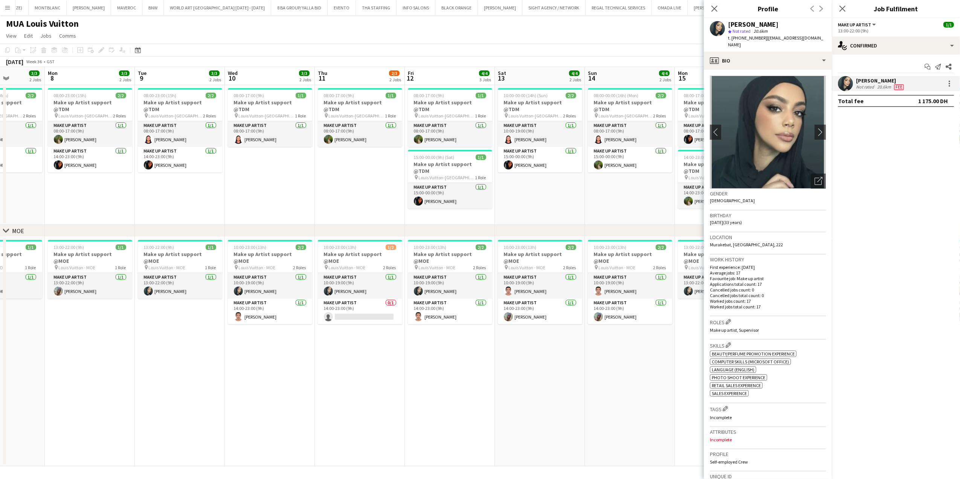
drag, startPoint x: 608, startPoint y: 329, endPoint x: 490, endPoint y: 329, distance: 117.9
click at [490, 329] on app-calendar-viewport "Fri 5 3/3 2 Jobs Sat 6 4/4 2 Jobs Sun 7 3/3 2 Jobs Mon 8 3/3 2 Jobs Tue 9 3/3 2…" at bounding box center [480, 266] width 960 height 399
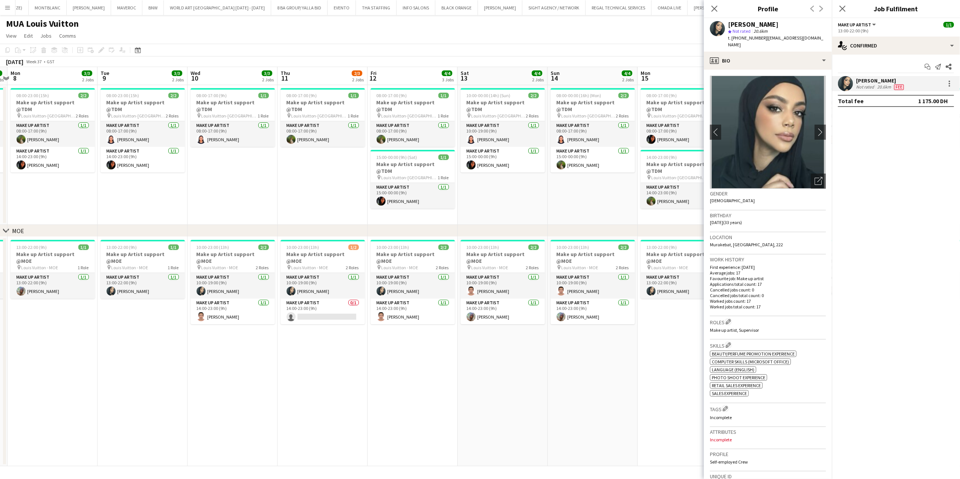
drag, startPoint x: 624, startPoint y: 324, endPoint x: 512, endPoint y: 330, distance: 112.4
click at [512, 330] on app-calendar-viewport "Fri 5 3/3 2 Jobs Sat 6 4/4 2 Jobs Sun 7 3/3 2 Jobs Mon 8 3/3 2 Jobs Tue 9 3/3 2…" at bounding box center [480, 266] width 960 height 399
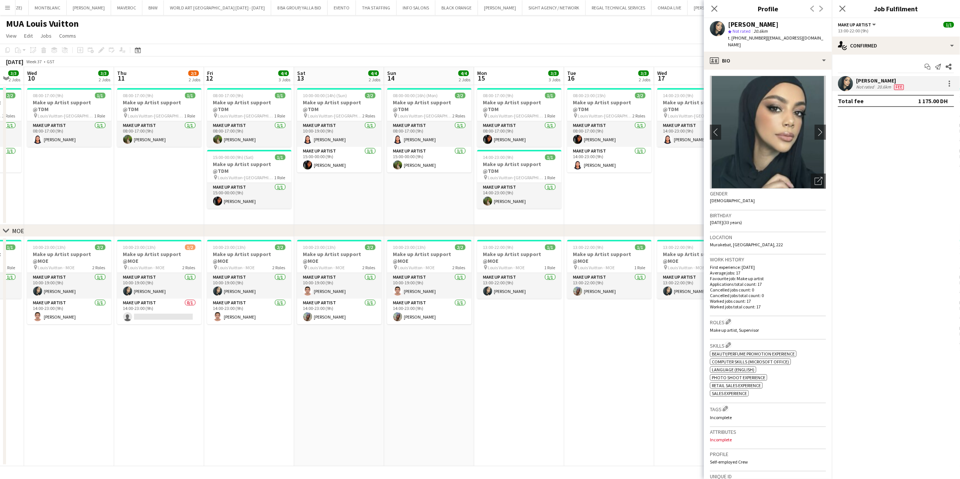
drag, startPoint x: 573, startPoint y: 304, endPoint x: 538, endPoint y: 307, distance: 34.8
click at [538, 307] on app-calendar-viewport "Sat 6 4/4 2 Jobs Sun 7 3/3 2 Jobs Mon 8 3/3 2 Jobs Tue 9 3/3 2 Jobs Wed 10 3/3 …" at bounding box center [480, 266] width 960 height 399
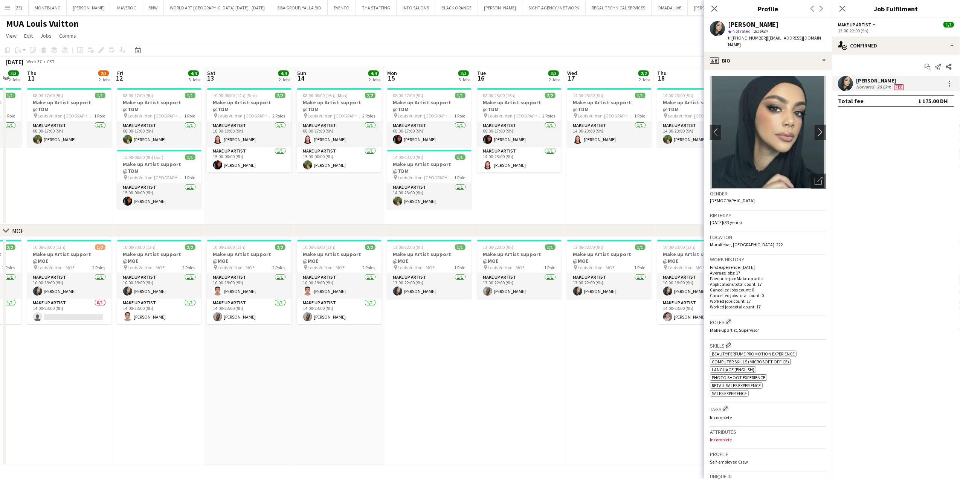
scroll to position [0, 248]
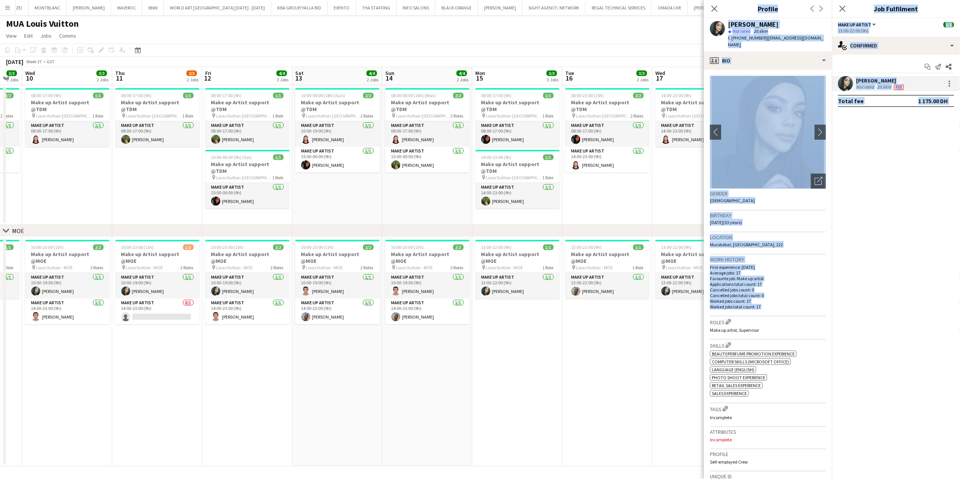
drag, startPoint x: 706, startPoint y: 309, endPoint x: 641, endPoint y: 310, distance: 64.8
click at [641, 310] on body "Menu Boards Boards Boards All jobs Status Workforce Workforce My Workforce Recr…" at bounding box center [480, 239] width 960 height 479
drag, startPoint x: 641, startPoint y: 310, endPoint x: 611, endPoint y: 312, distance: 30.2
click at [612, 312] on app-date-cell "13:00-22:00 (9h) 1/1 Make up Artist support @MOE pin Louis Vuitton - MOE 1 Role…" at bounding box center [608, 351] width 90 height 229
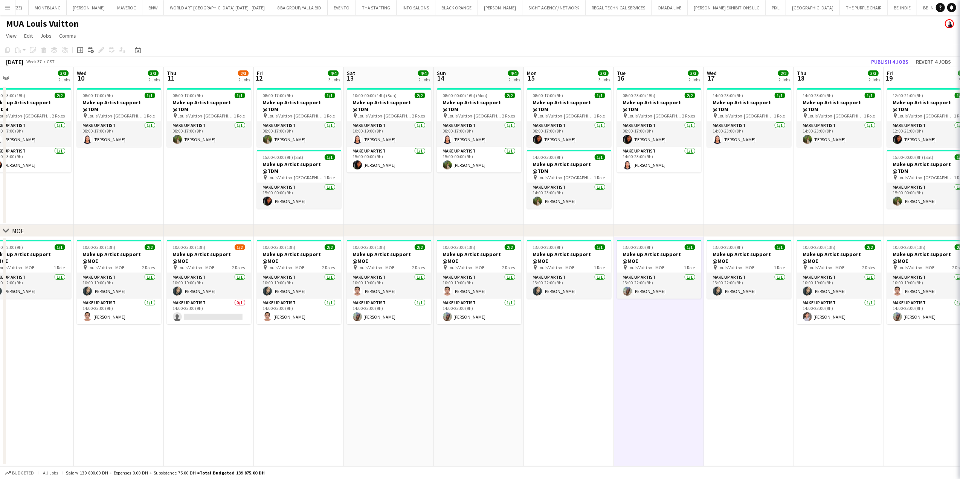
click at [533, 324] on app-calendar-viewport "Sun 7 3/3 2 Jobs Mon 8 3/3 2 Jobs Tue 9 3/3 2 Jobs Wed 10 3/3 2 Jobs Thu 11 2/3…" at bounding box center [480, 266] width 960 height 399
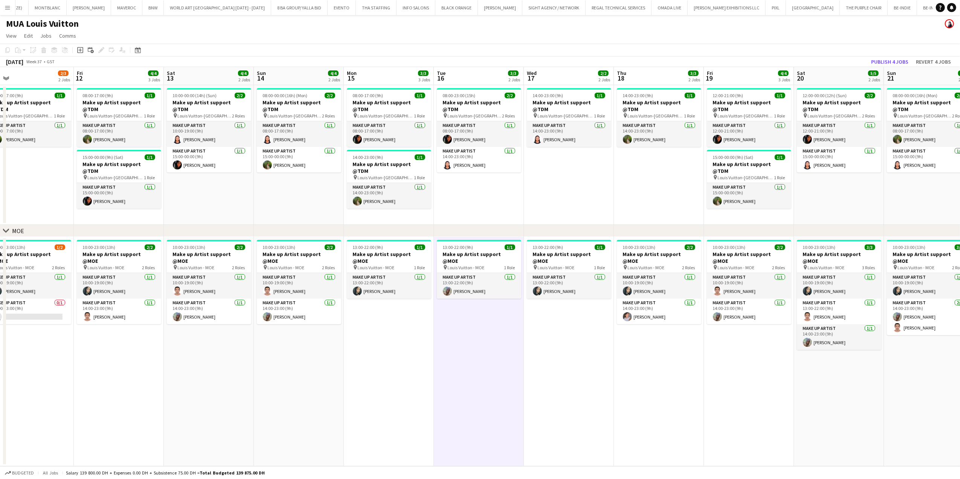
scroll to position [0, 198]
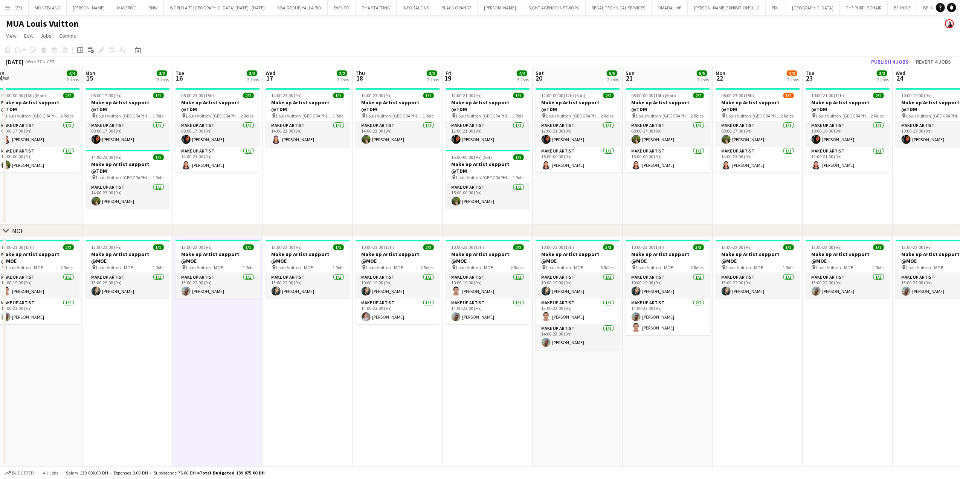
drag, startPoint x: 749, startPoint y: 322, endPoint x: 489, endPoint y: 341, distance: 260.7
click at [489, 341] on app-calendar-viewport "Thu 11 2/3 2 Jobs Fri 12 4/4 3 Jobs Sat 13 4/4 2 Jobs Sun 14 4/4 2 Jobs Mon 15 …" at bounding box center [480, 266] width 960 height 399
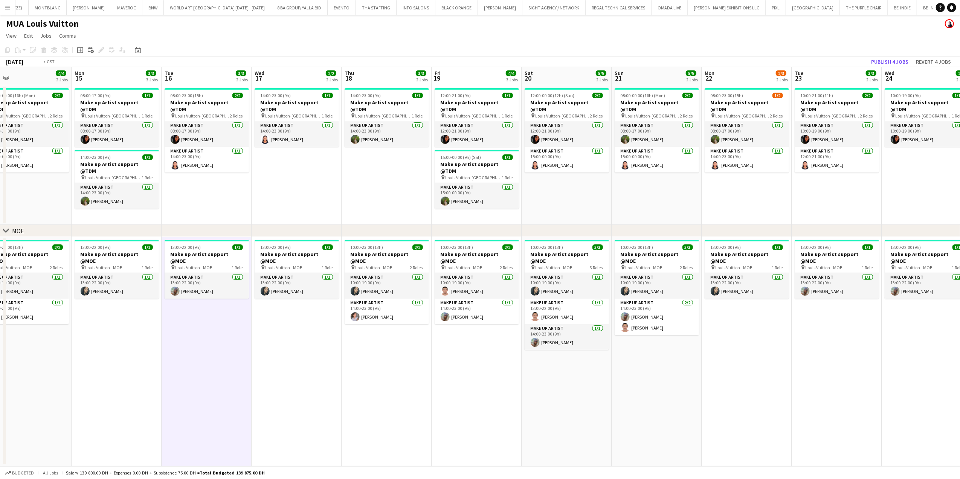
scroll to position [0, 193]
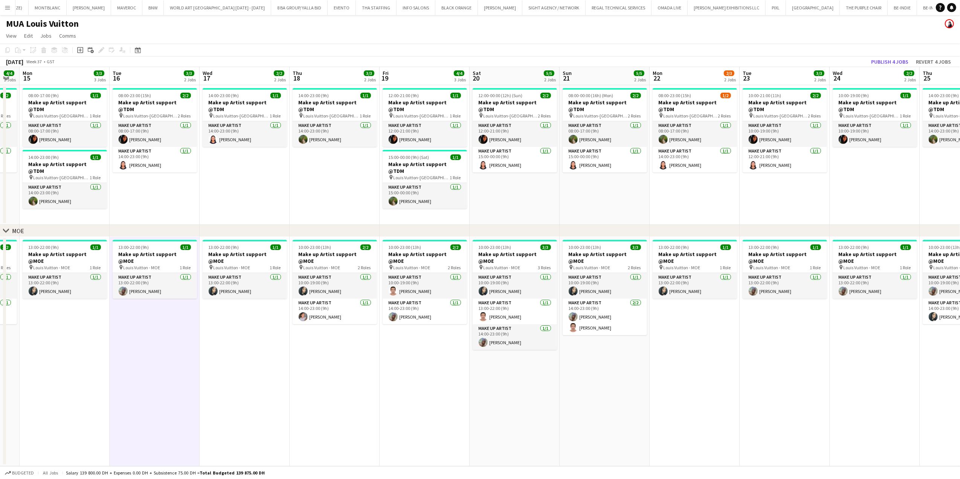
drag, startPoint x: 832, startPoint y: 334, endPoint x: 772, endPoint y: 335, distance: 59.9
click at [803, 335] on app-calendar-viewport "Fri 12 4/4 3 Jobs Sat 13 4/4 2 Jobs Sun 14 4/4 2 Jobs Mon 15 3/3 3 Jobs Tue 16 …" at bounding box center [480, 266] width 960 height 399
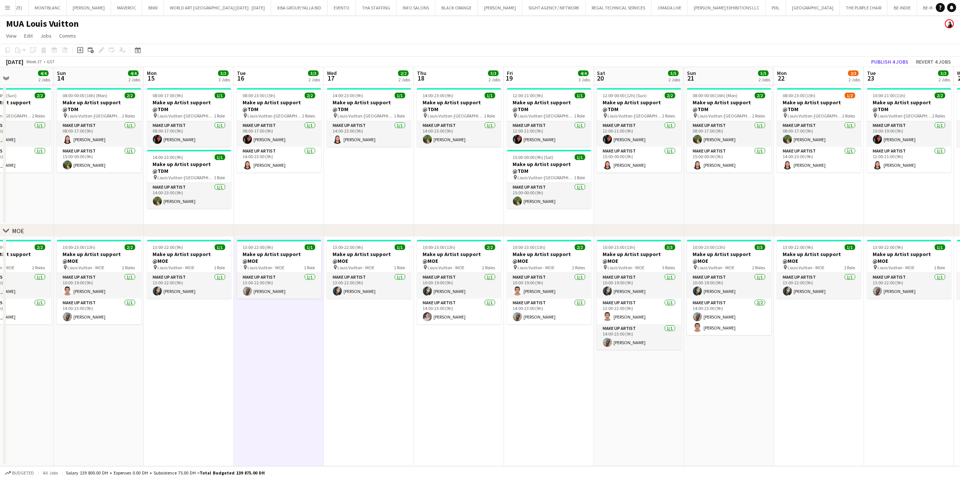
drag, startPoint x: 415, startPoint y: 168, endPoint x: 370, endPoint y: 125, distance: 62.4
click at [725, 174] on app-calendar-viewport "Thu 11 2/3 2 Jobs Fri 12 4/4 3 Jobs Sat 13 4/4 2 Jobs Sun 14 4/4 2 Jobs Mon 15 …" at bounding box center [480, 266] width 960 height 399
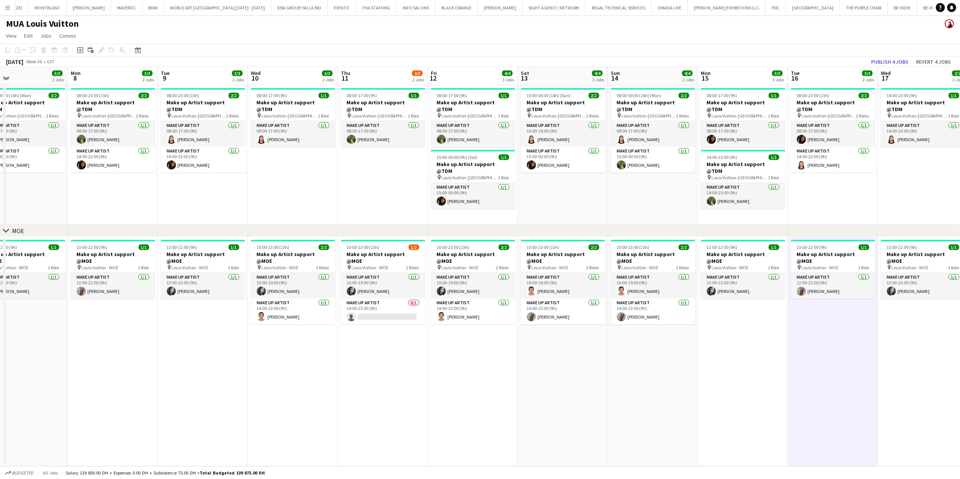
drag, startPoint x: 600, startPoint y: 85, endPoint x: 476, endPoint y: 85, distance: 124.7
click at [600, 85] on app-calendar-viewport "Fri 5 3/3 2 Jobs Sat 6 4/4 2 Jobs Sun 7 3/3 2 Jobs Mon 8 3/3 2 Jobs Tue 9 3/3 2…" at bounding box center [480, 266] width 960 height 399
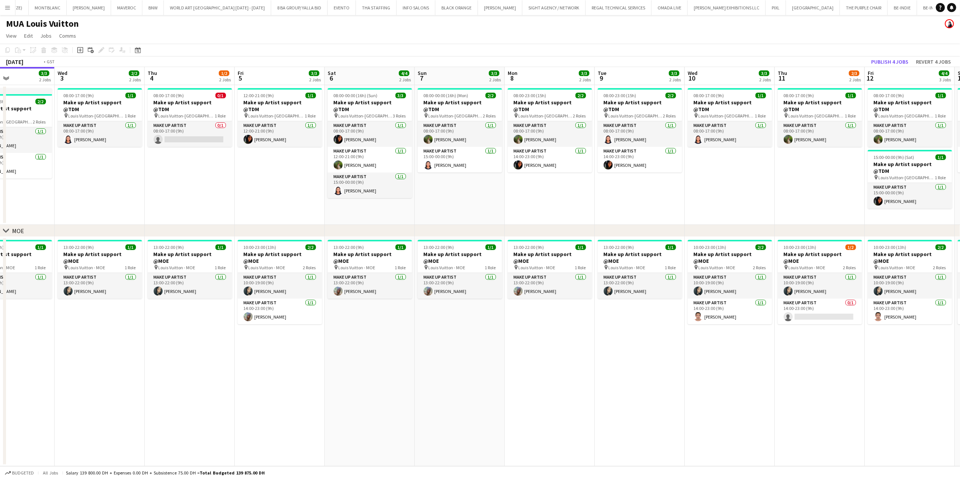
click at [667, 108] on app-calendar-viewport "Sun 31 3/3 2 Jobs Mon 1 2/2 2 Jobs Tue 2 3/3 2 Jobs Wed 3 2/2 2 Jobs Thu 4 1/2 …" at bounding box center [480, 266] width 960 height 399
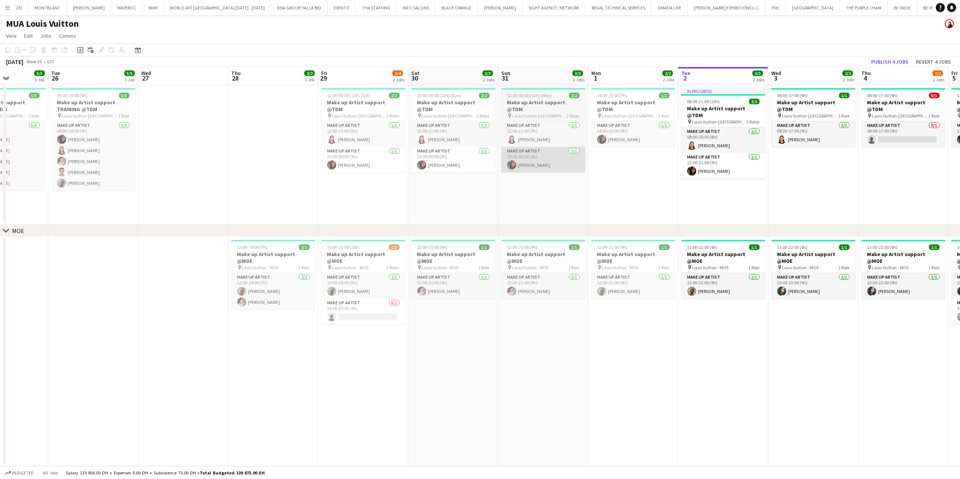
click at [596, 154] on app-calendar-viewport "Sat 23 Sun 24 Mon 25 5/5 1 Job Tue 26 5/5 1 Job Wed 27 Thu 28 2/2 1 Job Fri 29 …" at bounding box center [480, 266] width 960 height 399
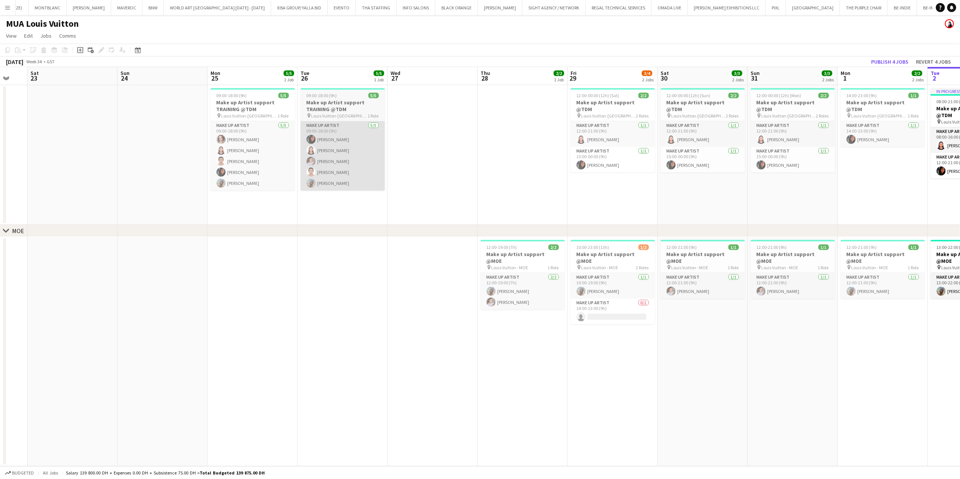
drag, startPoint x: 276, startPoint y: 161, endPoint x: 522, endPoint y: 163, distance: 246.4
click at [627, 161] on app-calendar-viewport "Thu 21 Fri 22 Sat 23 Sun 24 Mon 25 5/5 1 Job Tue 26 5/5 1 Job Wed 27 Thu 28 2/2…" at bounding box center [480, 266] width 960 height 399
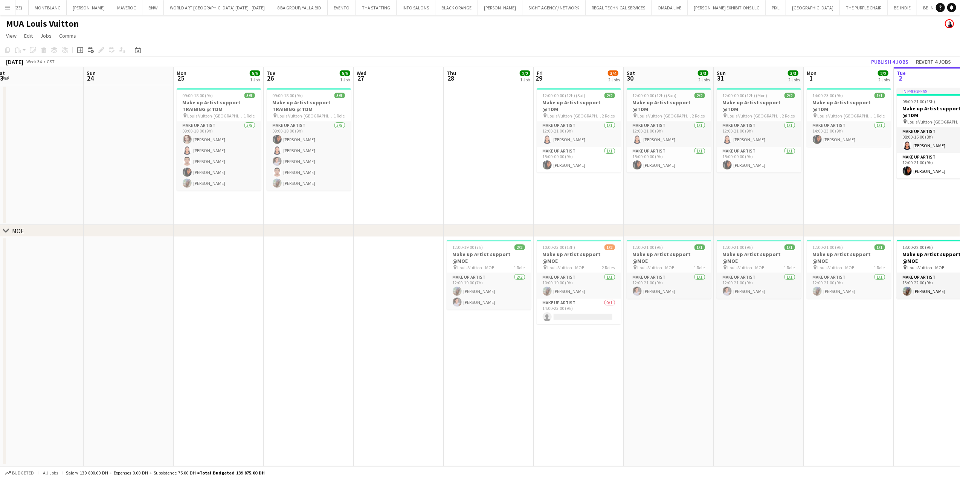
drag, startPoint x: 272, startPoint y: 164, endPoint x: 21, endPoint y: 162, distance: 250.2
click at [11, 165] on app-calendar-viewport "Wed 20 Thu 21 Fri 22 Sat 23 Sun 24 Mon 25 5/5 1 Job Tue 26 5/5 1 Job Wed 27 Thu…" at bounding box center [480, 266] width 960 height 399
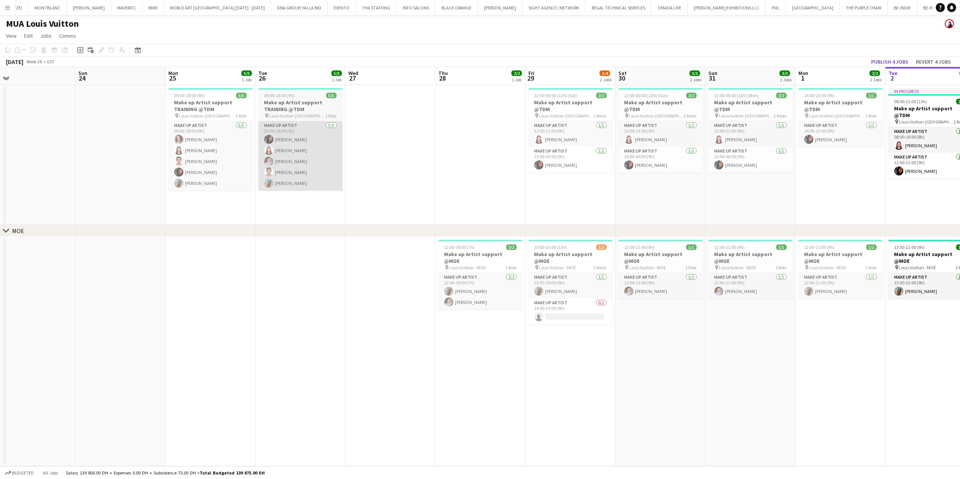
click at [340, 163] on app-calendar-viewport "Wed 20 Thu 21 Fri 22 Sat 23 Sun 24 Mon 25 5/5 1 Job Tue 26 5/5 1 Job Wed 27 Thu…" at bounding box center [480, 266] width 960 height 399
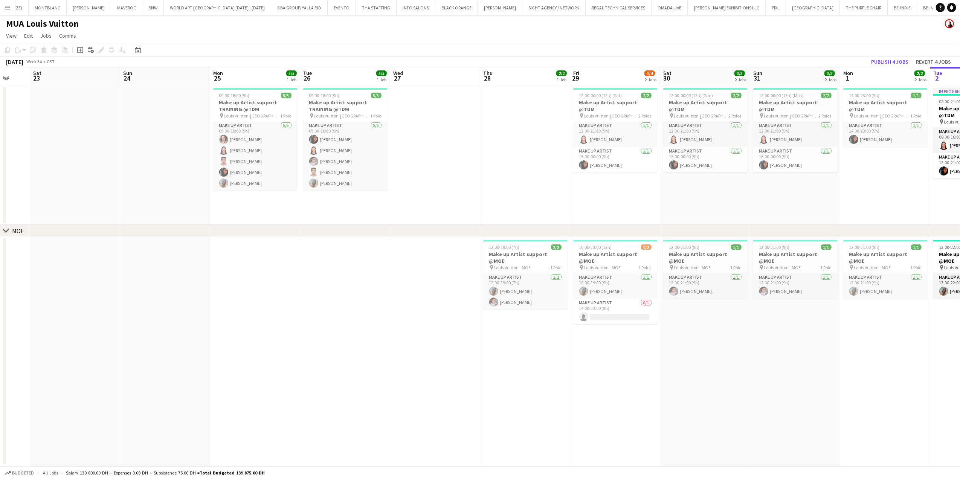
scroll to position [0, 336]
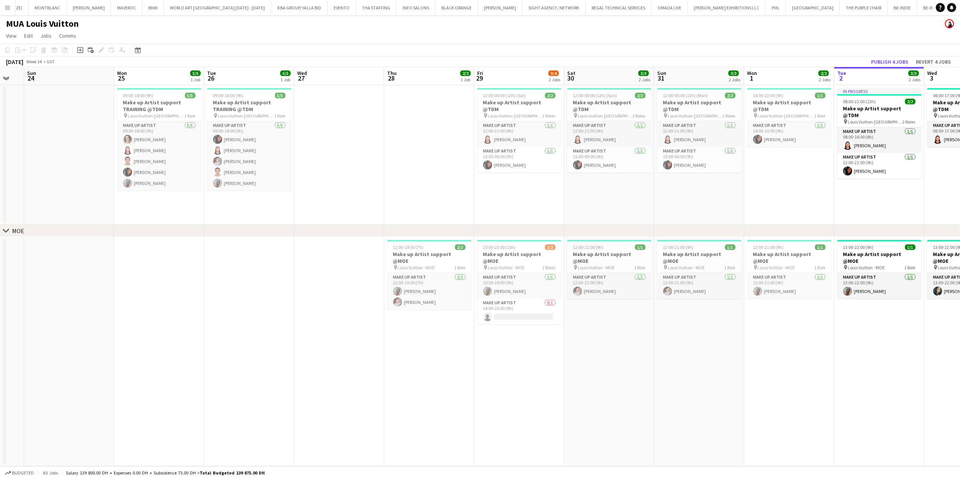
drag, startPoint x: 182, startPoint y: 161, endPoint x: 186, endPoint y: 154, distance: 7.1
click at [182, 159] on app-calendar-viewport "Wed 20 Thu 21 Fri 22 Sat 23 Sun 24 Mon 25 5/5 1 Job Tue 26 5/5 1 Job Wed 27 Thu…" at bounding box center [480, 266] width 960 height 399
click at [162, 142] on app-card-role "Make up artist 5/5 09:00-18:00 (9h) Anastasia Olkhovskaya Jacqueline Alves da S…" at bounding box center [159, 155] width 84 height 69
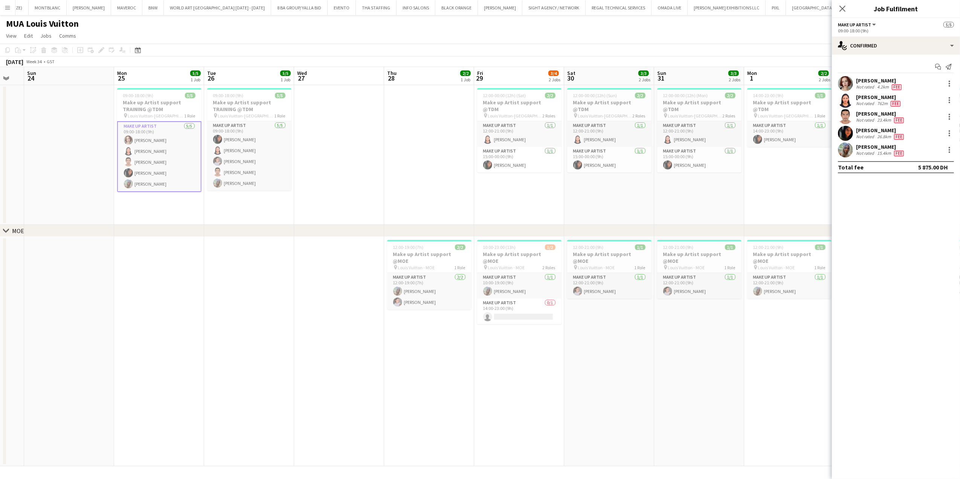
click at [163, 154] on app-card-role "Make up artist 5/5 09:00-18:00 (9h) Anastasia Olkhovskaya Jacqueline Alves da S…" at bounding box center [159, 156] width 84 height 71
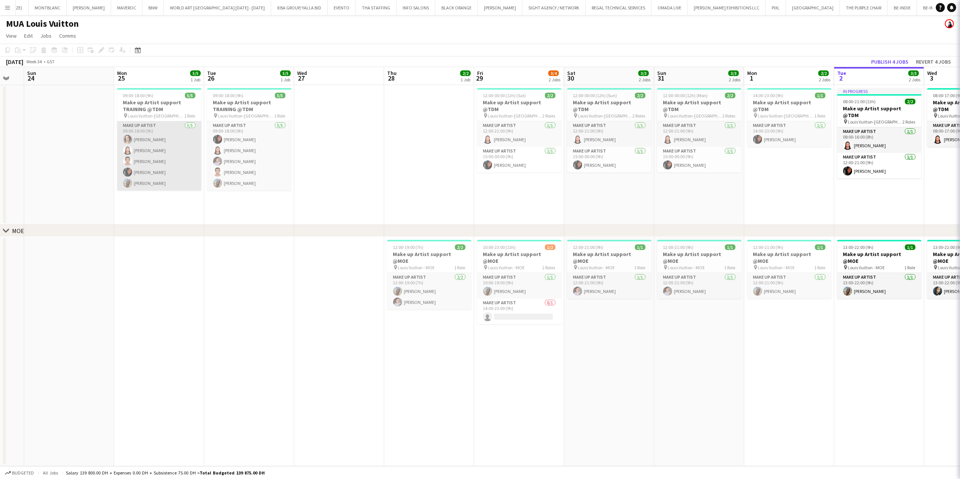
click at [163, 160] on app-card-role "Make up artist 5/5 09:00-18:00 (9h) Anastasia Olkhovskaya Jacqueline Alves da S…" at bounding box center [159, 155] width 84 height 69
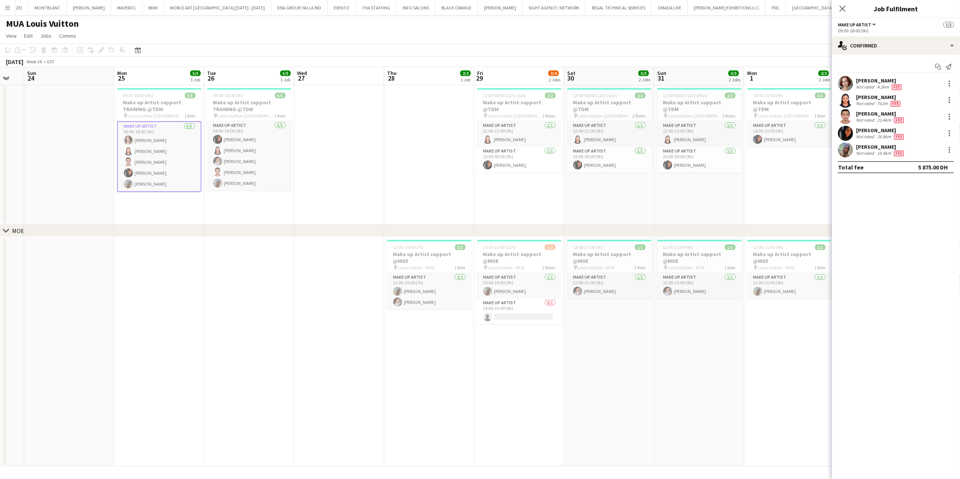
click at [159, 172] on app-card-role "Make up artist 5/5 09:00-18:00 (9h) Anastasia Olkhovskaya Jacqueline Alves da S…" at bounding box center [159, 156] width 84 height 71
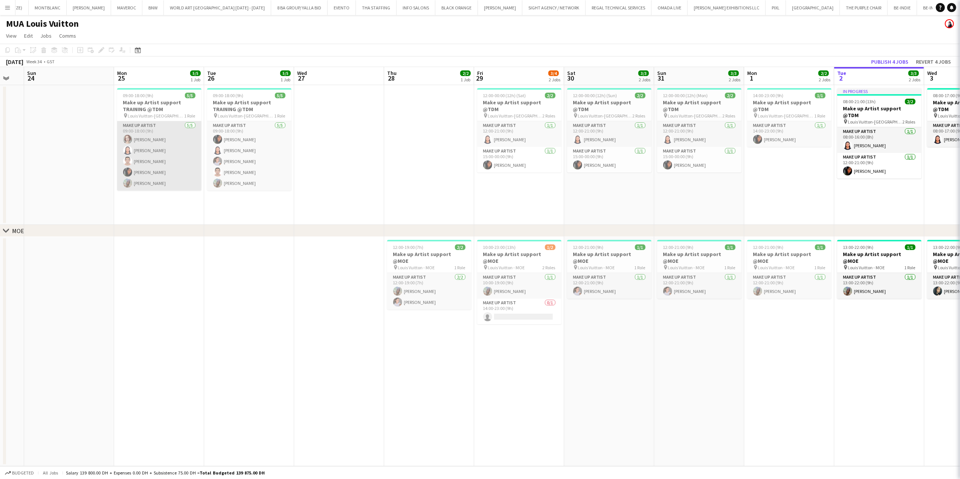
click at [156, 187] on app-card-role "Make up artist 5/5 09:00-18:00 (9h) Anastasia Olkhovskaya Jacqueline Alves da S…" at bounding box center [159, 155] width 84 height 69
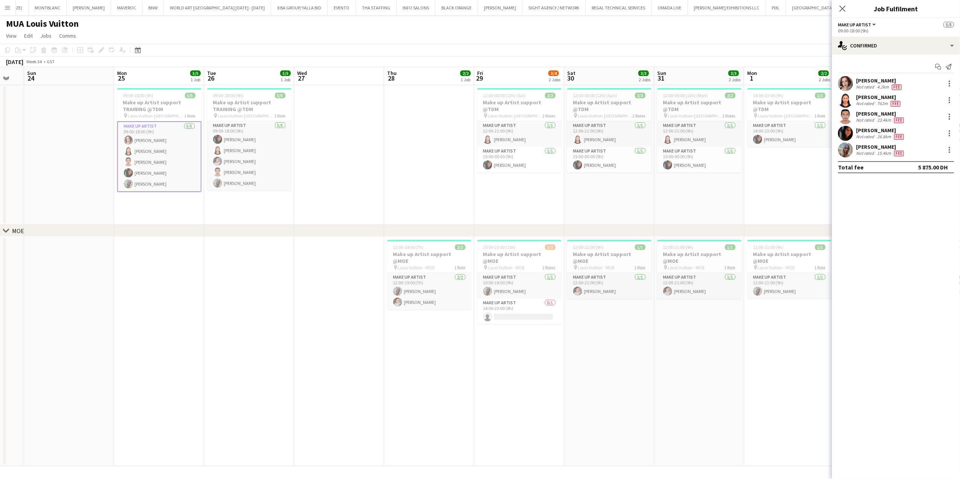
click at [306, 143] on app-date-cell at bounding box center [339, 155] width 90 height 140
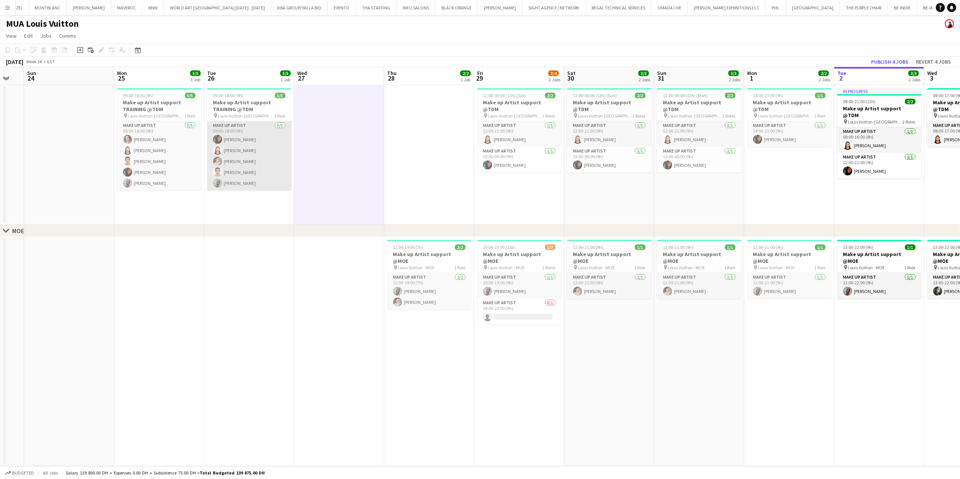
click at [237, 160] on app-card-role "Make up artist 5/5 09:00-18:00 (9h) Fouzia Rehman Jacqueline Alves da Silva Eli…" at bounding box center [249, 155] width 84 height 69
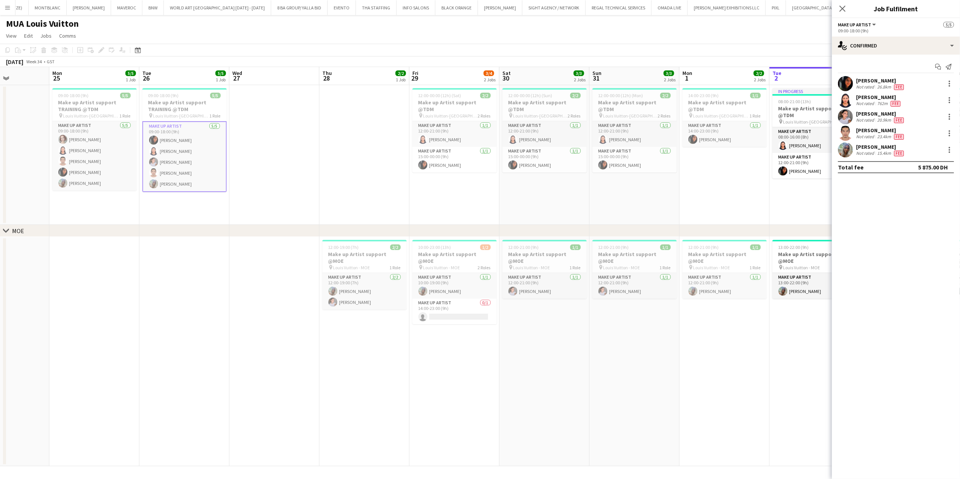
drag, startPoint x: 367, startPoint y: 180, endPoint x: 329, endPoint y: 225, distance: 59.3
click at [323, 180] on app-calendar-viewport "Thu 21 Fri 22 Sat 23 Sun 24 Mon 25 5/5 1 Job Tue 26 5/5 1 Job Wed 27 Thu 28 2/2…" at bounding box center [480, 266] width 960 height 399
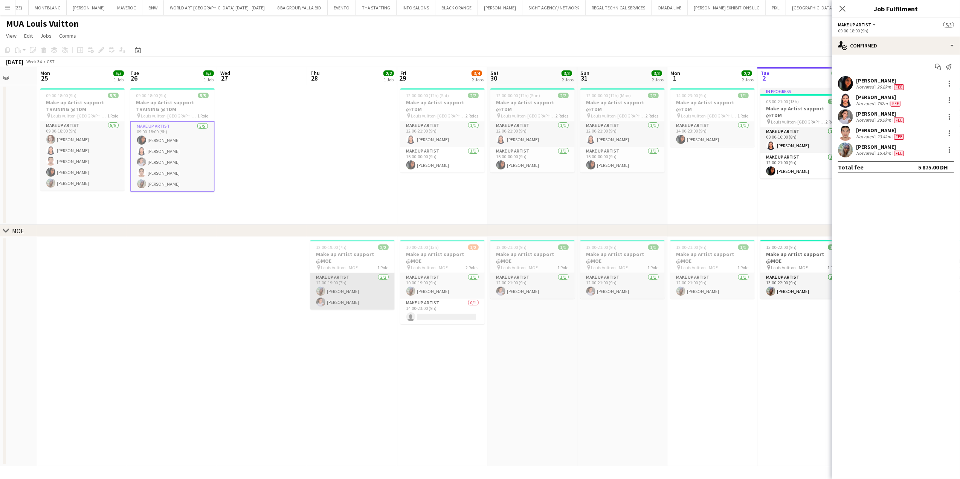
click at [352, 292] on app-card-role "Make up artist 2/2 12:00-19:00 (7h) Valerie Lopez Eliza Ismailova" at bounding box center [352, 291] width 84 height 37
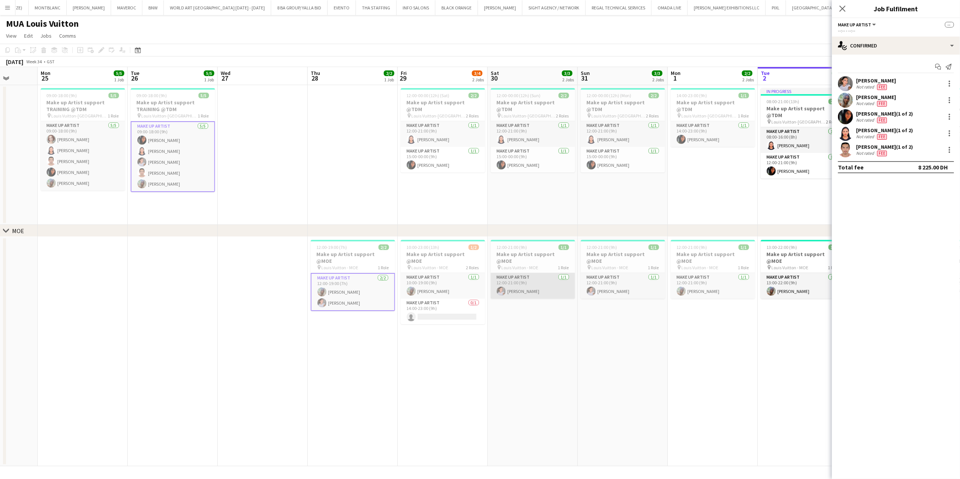
click at [544, 286] on app-card-role "Make up artist 1/1 12:00-21:00 (9h) Eliza Ismailova" at bounding box center [533, 286] width 84 height 26
click at [589, 274] on app-card-role "Make up artist 1/1 12:00-21:00 (9h) Eliza Ismailova" at bounding box center [623, 286] width 84 height 26
click at [569, 169] on app-date-cell "12:00-00:00 (12h) (Sun) 2/2 Make up Artist support @TDM pin Louis Vuitton-Fashi…" at bounding box center [533, 155] width 90 height 140
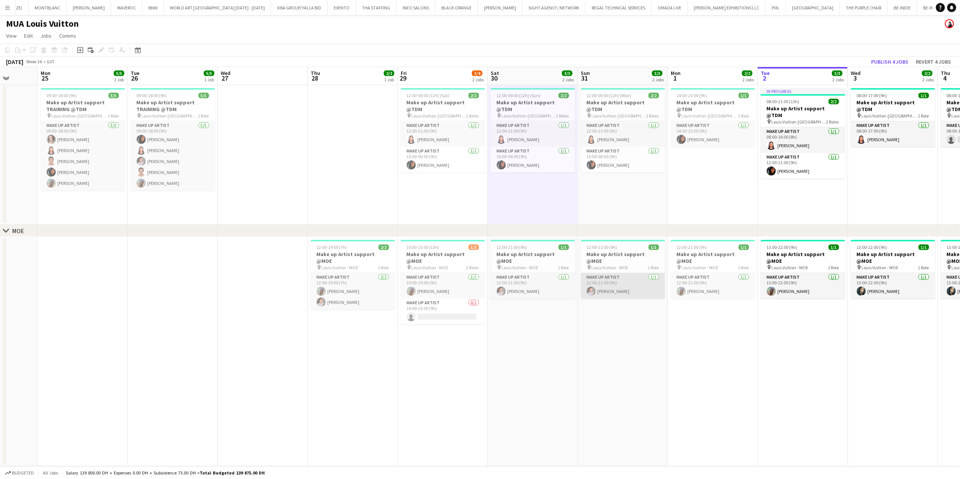
click at [603, 282] on app-card-role "Make up artist 1/1 12:00-21:00 (9h) Eliza Ismailova" at bounding box center [623, 286] width 84 height 26
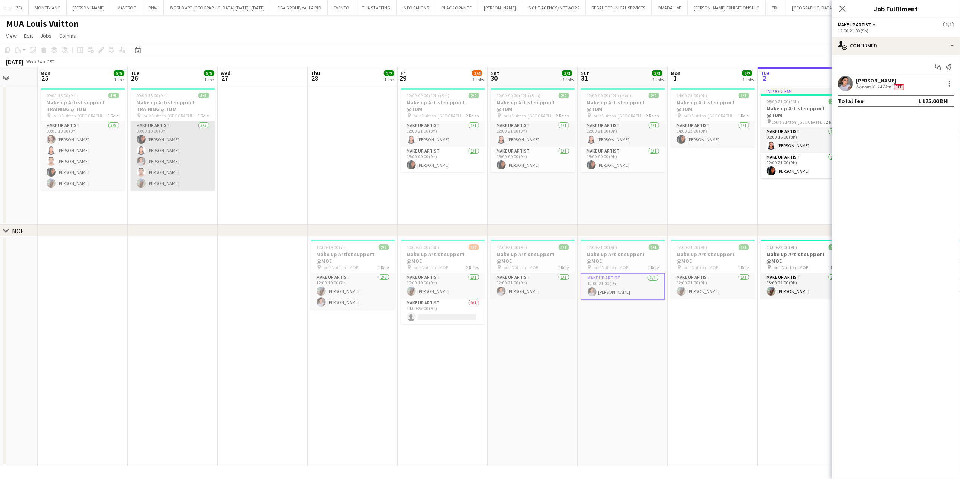
click at [153, 151] on app-card-role "Make up artist 5/5 09:00-18:00 (9h) Fouzia Rehman Jacqueline Alves da Silva Eli…" at bounding box center [173, 155] width 84 height 69
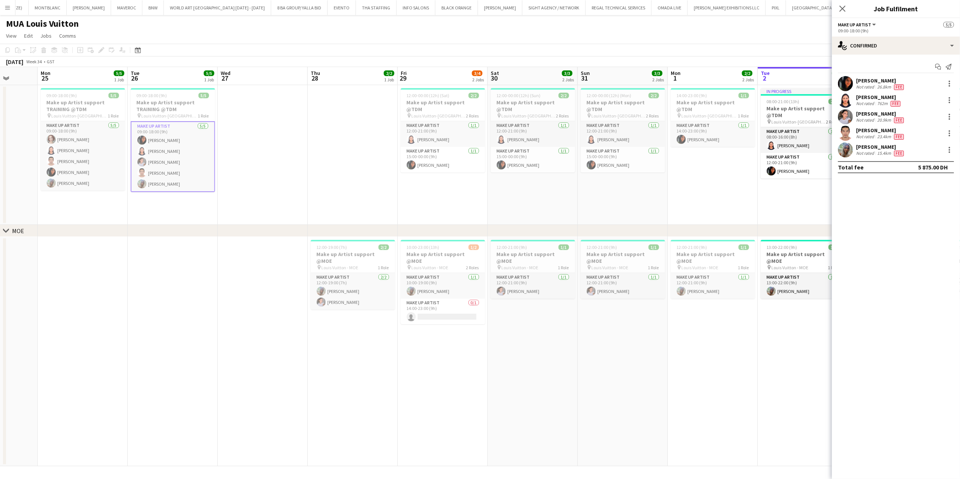
click at [876, 35] on app-options-switcher "Make up artist All roles Make up artist 5/5 09:00-18:00 (9h)" at bounding box center [896, 27] width 128 height 18
click at [888, 32] on div "09:00-18:00 (9h)" at bounding box center [896, 31] width 116 height 6
click at [887, 38] on div "single-neutral-actions-check-2 Confirmed" at bounding box center [896, 46] width 128 height 18
click at [893, 139] on icon "pen-write" at bounding box center [894, 138] width 9 height 9
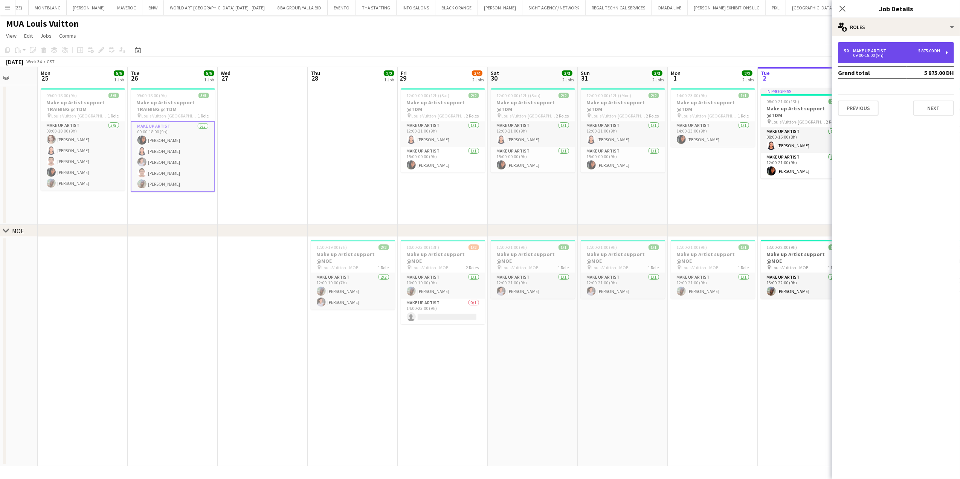
click at [891, 54] on div "09:00-18:00 (9h)" at bounding box center [892, 56] width 96 height 4
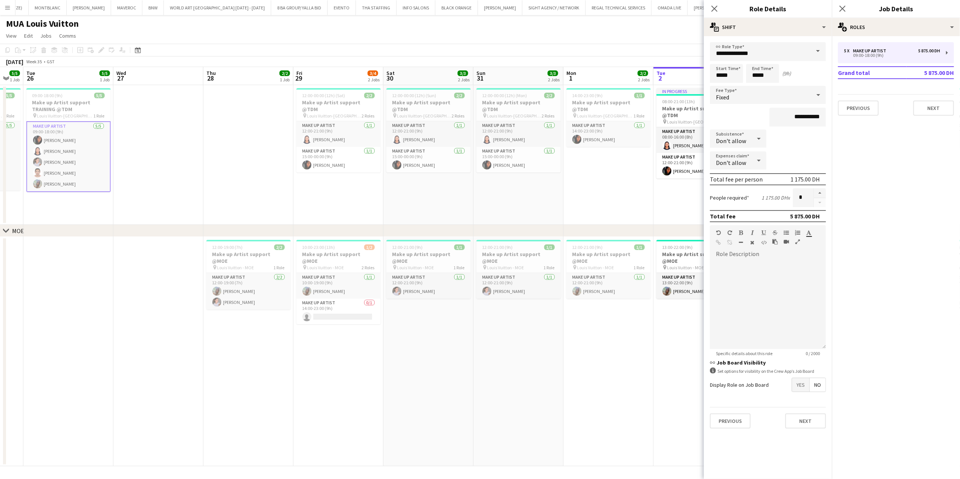
scroll to position [0, 181]
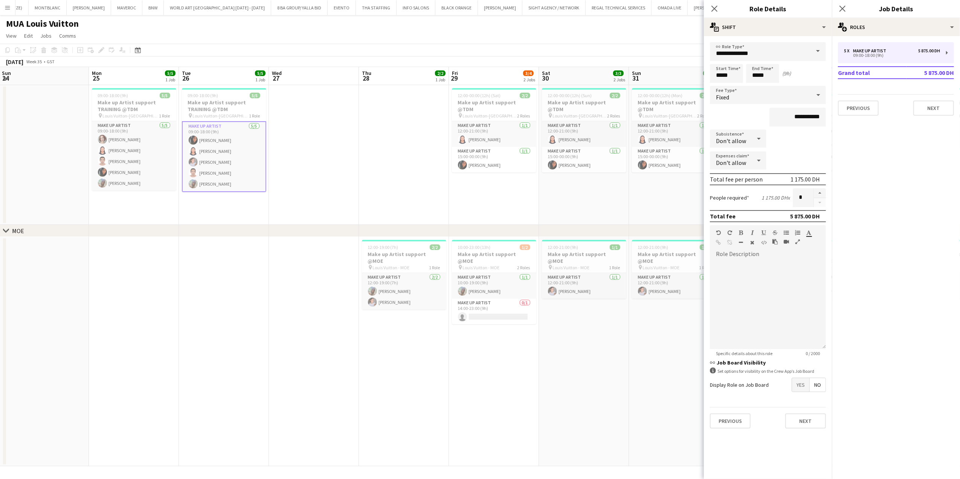
drag, startPoint x: 616, startPoint y: 291, endPoint x: 487, endPoint y: 319, distance: 131.8
click at [487, 319] on app-calendar-viewport "Fri 22 Sat 23 Sun 24 Mon 25 5/5 1 Job Tue 26 5/5 1 Job Wed 27 Thu 28 2/2 1 Job …" at bounding box center [480, 266] width 960 height 399
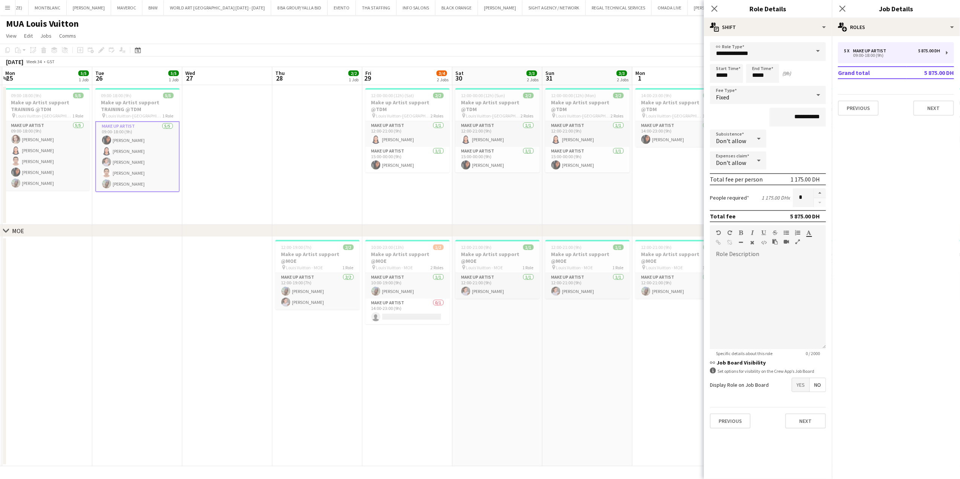
drag, startPoint x: 70, startPoint y: 196, endPoint x: 127, endPoint y: 187, distance: 57.6
click at [130, 190] on app-calendar-viewport "Sat 23 Sun 24 Mon 25 5/5 1 Job Tue 26 5/5 1 Job Wed 27 Thu 28 2/2 1 Job Fri 29 …" at bounding box center [480, 266] width 960 height 399
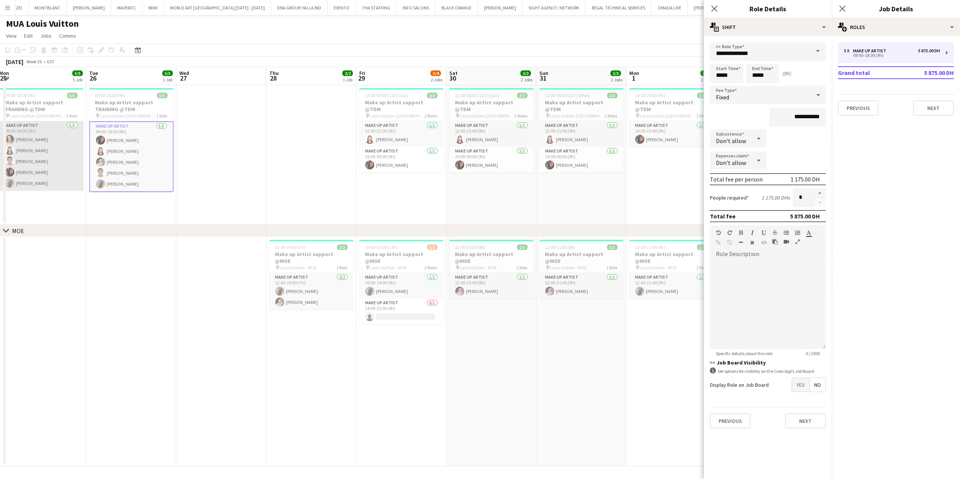
click at [26, 189] on app-card-role "Make up artist 5/5 09:00-18:00 (9h) Anastasia Olkhovskaya Jacqueline Alves da S…" at bounding box center [41, 155] width 84 height 69
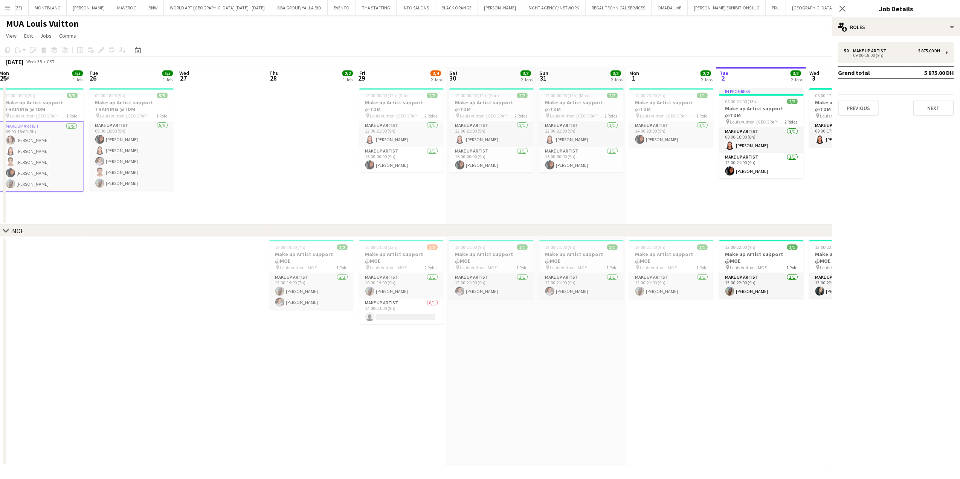
scroll to position [0, 185]
click at [87, 179] on app-date-cell "09:00-18:00 (9h) 5/5 Make up Artist support TRAINING @TDM pin Louis Vuitton-Fas…" at bounding box center [131, 155] width 90 height 140
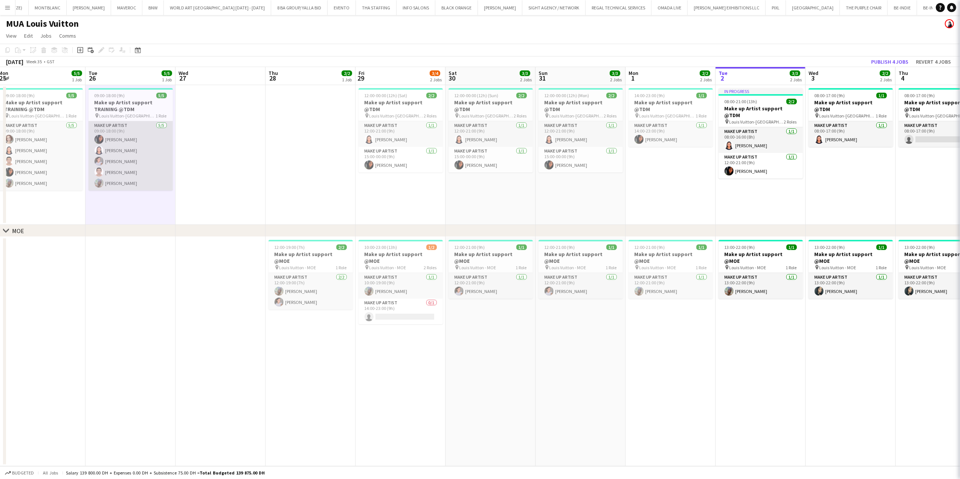
click at [99, 178] on app-card-role "Make up artist 5/5 09:00-18:00 (9h) Fouzia Rehman Jacqueline Alves da Silva Eli…" at bounding box center [131, 155] width 84 height 69
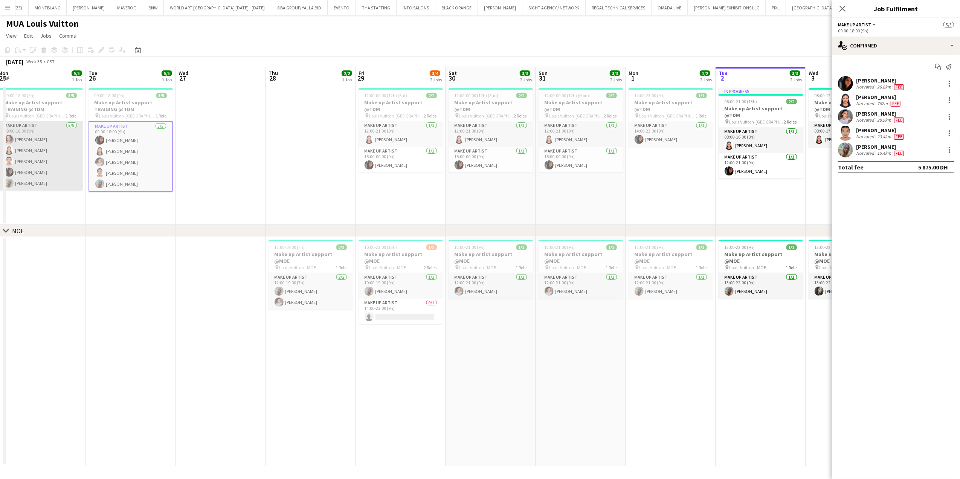
click at [21, 187] on app-card-role "Make up artist 5/5 09:00-18:00 (9h) Anastasia Olkhovskaya Jacqueline Alves da S…" at bounding box center [40, 155] width 84 height 69
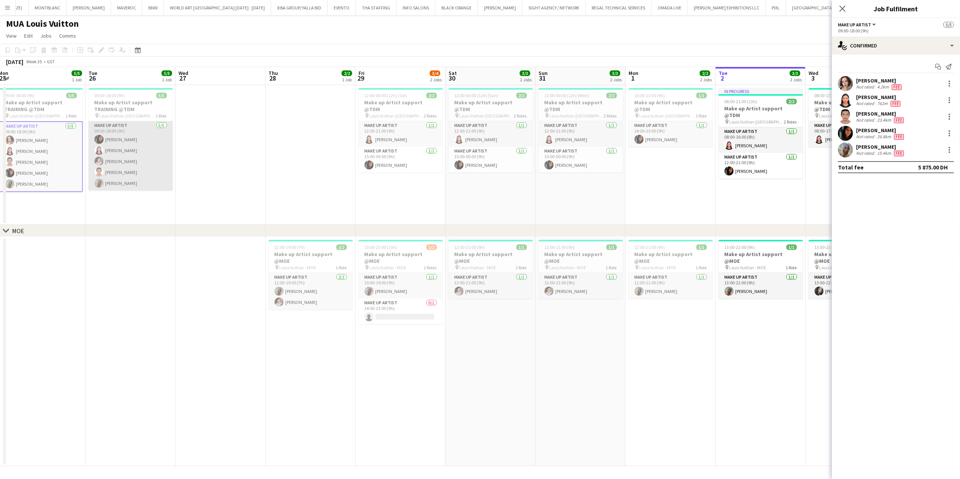
click at [109, 166] on app-card-role "Make up artist 5/5 09:00-18:00 (9h) Fouzia Rehman Jacqueline Alves da Silva Eli…" at bounding box center [131, 155] width 84 height 69
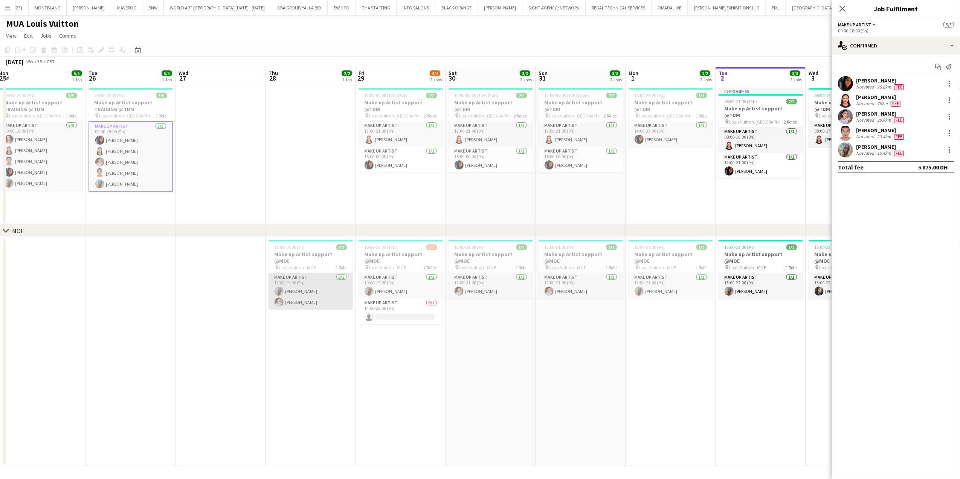
click at [318, 290] on app-card-role "Make up artist 2/2 12:00-19:00 (7h) Valerie Lopez Eliza Ismailova" at bounding box center [311, 291] width 84 height 37
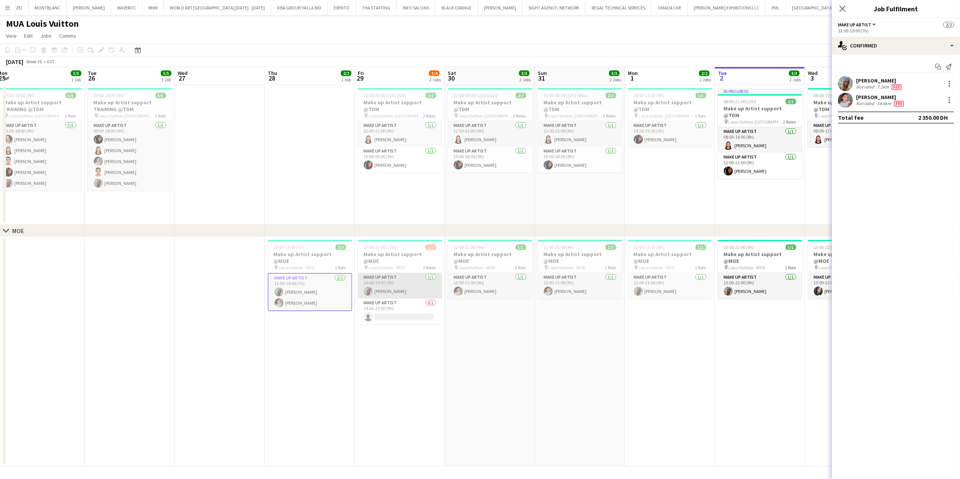
click at [389, 280] on app-card-role "Make up artist 1/1 10:00-19:00 (9h) Valerie Lopez" at bounding box center [400, 286] width 84 height 26
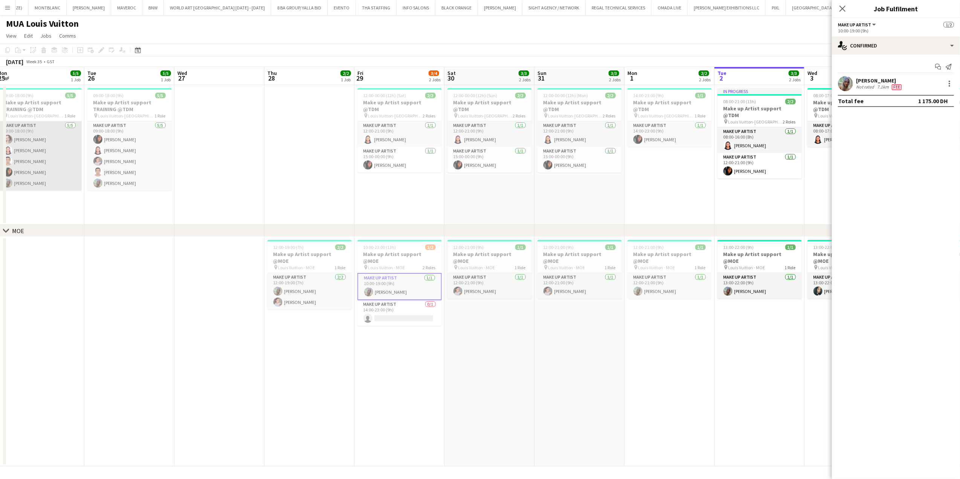
drag, startPoint x: 42, startPoint y: 153, endPoint x: 59, endPoint y: 148, distance: 17.2
click at [42, 153] on app-card-role "Make up artist 5/5 09:00-18:00 (9h) Anastasia Olkhovskaya Jacqueline Alves da S…" at bounding box center [39, 155] width 84 height 69
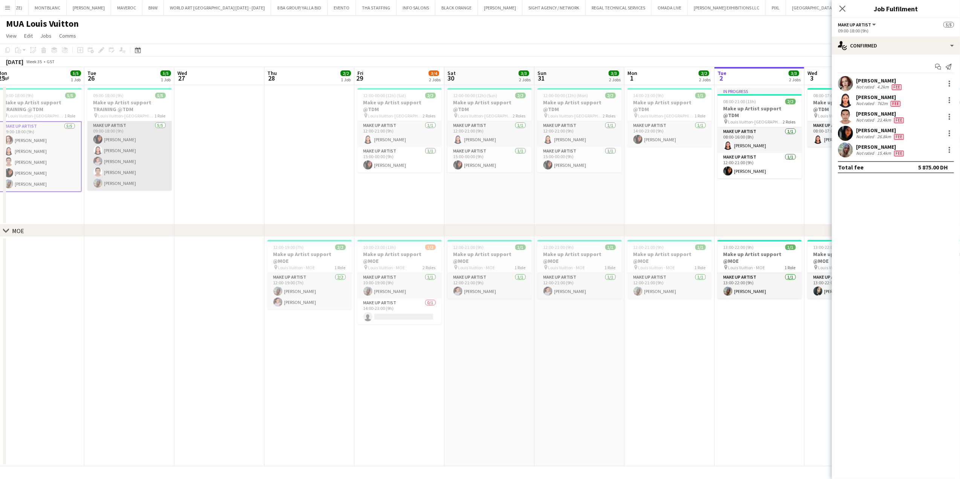
click at [123, 146] on app-card-role "Make up artist 5/5 09:00-18:00 (9h) Fouzia Rehman Jacqueline Alves da Silva Eli…" at bounding box center [129, 155] width 84 height 69
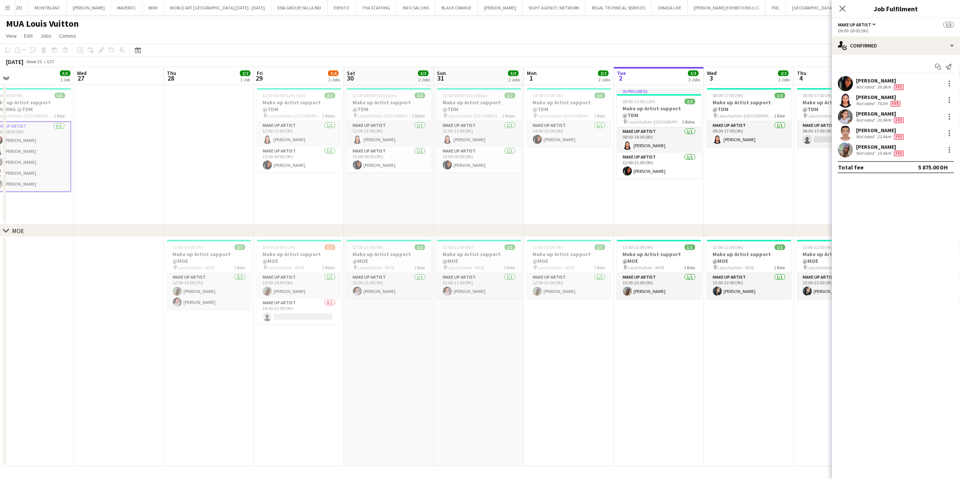
drag, startPoint x: 385, startPoint y: 178, endPoint x: 277, endPoint y: 182, distance: 107.5
click at [277, 182] on app-calendar-viewport "Sat 23 Sun 24 Mon 25 5/5 1 Job Tue 26 5/5 1 Job Wed 27 Thu 28 2/2 1 Job Fri 29 …" at bounding box center [480, 266] width 960 height 399
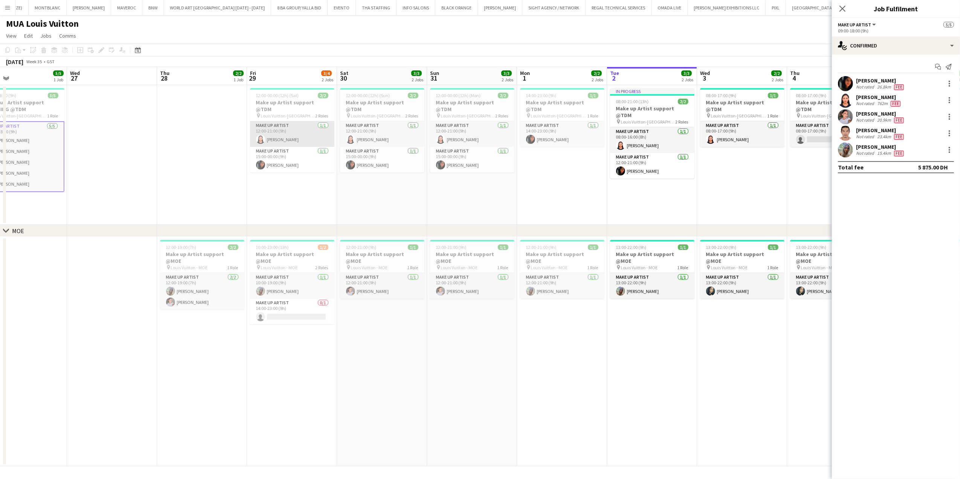
click at [280, 124] on app-card-role "Make up artist 1/1 12:00-21:00 (9h) Jacqueline Alves da Silva" at bounding box center [292, 134] width 84 height 26
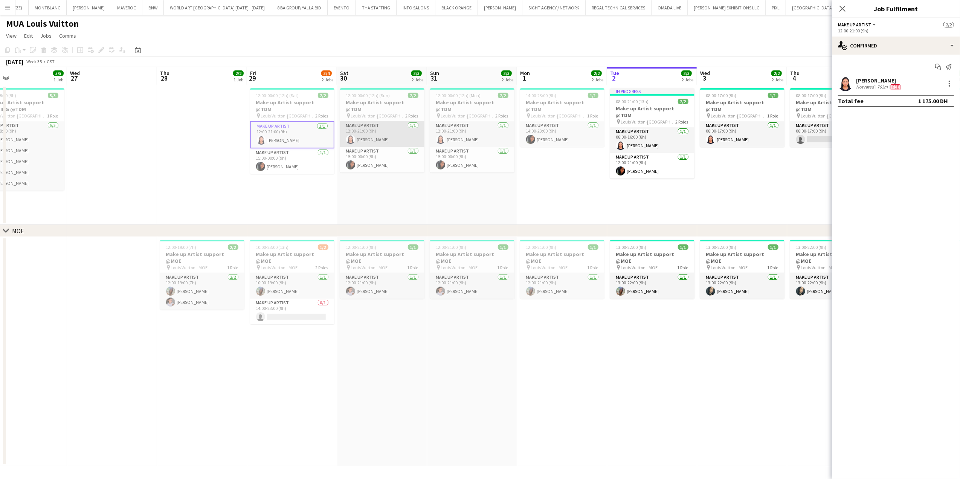
click at [410, 124] on app-card-role "Make up artist 1/1 12:00-21:00 (9h) Jacqueline Alves da Silva" at bounding box center [382, 134] width 84 height 26
click at [472, 124] on app-card-role "Make up artist 1/1 12:00-21:00 (9h) Jacqueline Alves da Silva" at bounding box center [472, 134] width 84 height 26
drag, startPoint x: 444, startPoint y: 148, endPoint x: 421, endPoint y: 157, distance: 24.3
click at [443, 148] on app-card-role "Make up artist 1/1 15:00-00:00 (9h) Fouzia Rehman" at bounding box center [472, 161] width 84 height 26
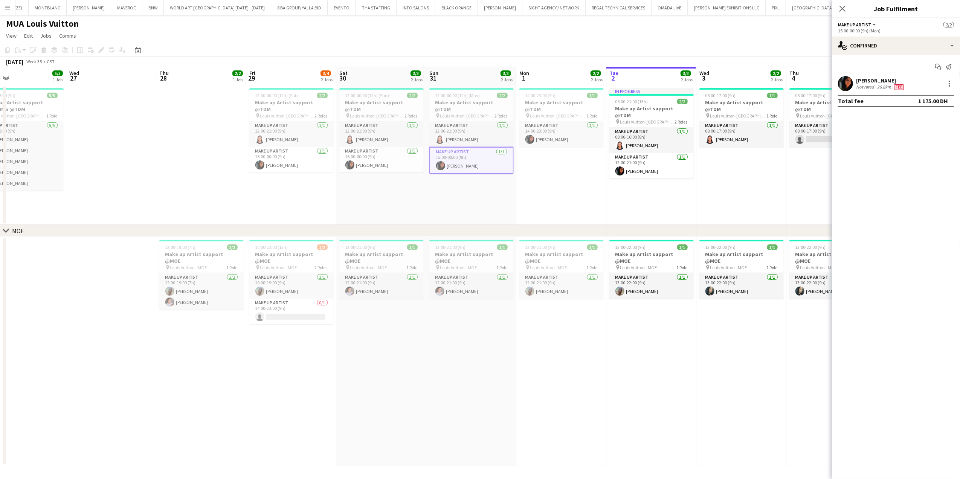
click at [351, 171] on app-date-cell "12:00-00:00 (12h) (Sun) 2/2 Make up Artist support @TDM pin Louis Vuitton-Fashi…" at bounding box center [381, 155] width 90 height 140
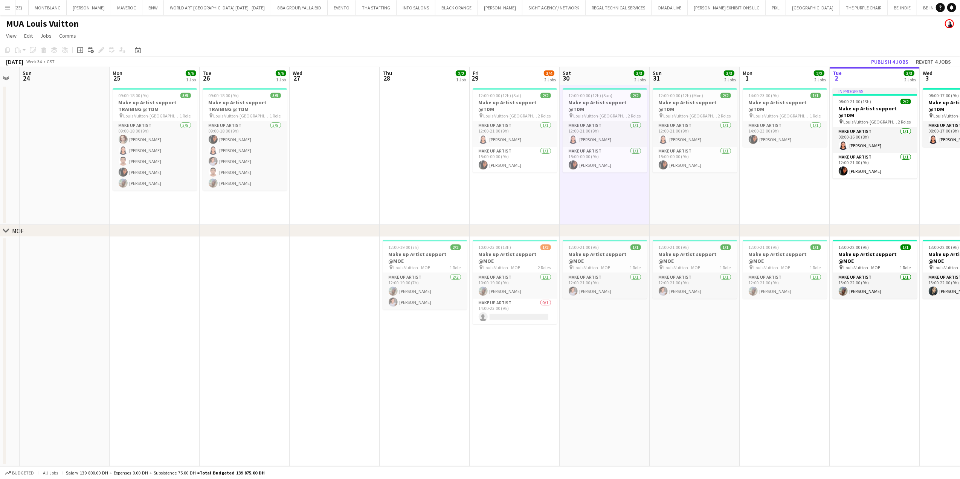
scroll to position [0, 219]
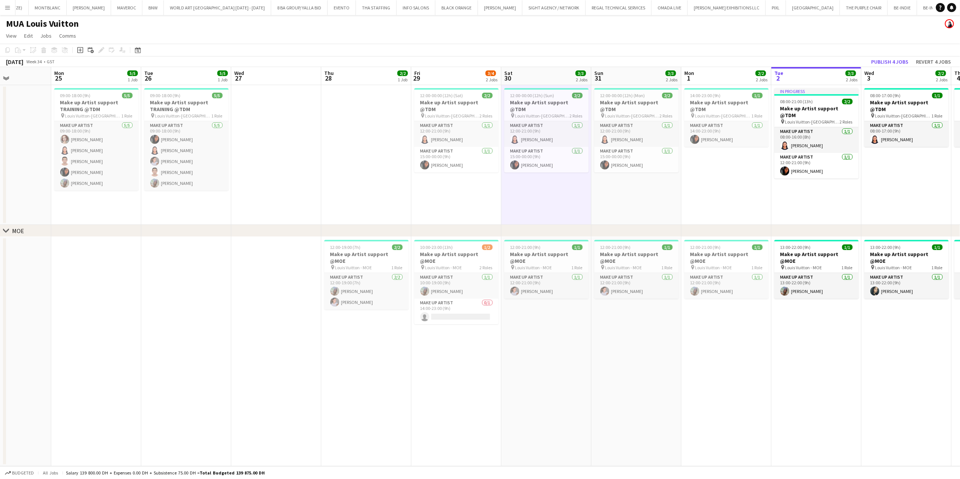
drag, startPoint x: 109, startPoint y: 191, endPoint x: 363, endPoint y: 168, distance: 255.8
click at [363, 168] on app-calendar-viewport "Fri 22 Sat 23 Sun 24 Mon 25 5/5 1 Job Tue 26 5/5 1 Job Wed 27 Thu 28 2/2 1 Job …" at bounding box center [480, 266] width 960 height 399
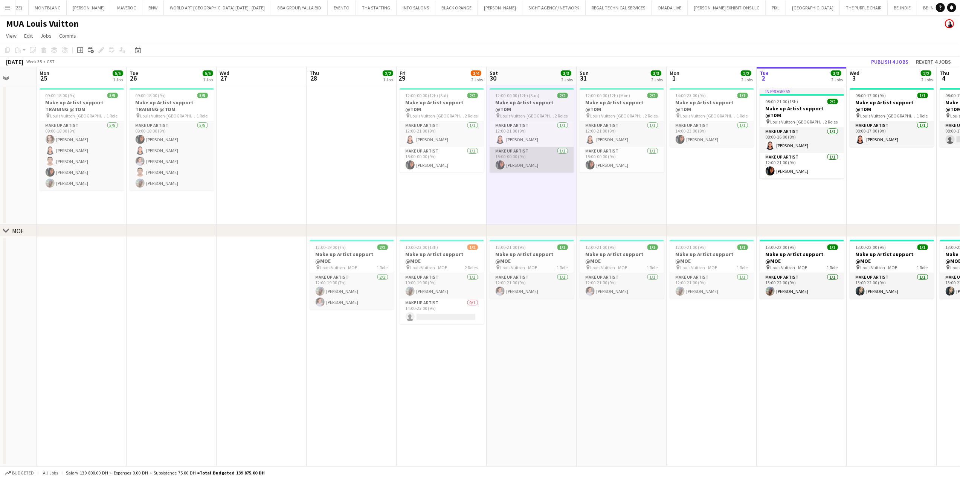
drag, startPoint x: 532, startPoint y: 156, endPoint x: 343, endPoint y: 157, distance: 189.9
click at [406, 157] on app-calendar-viewport "Fri 22 Sat 23 Sun 24 Mon 25 5/5 1 Job Tue 26 5/5 1 Job Wed 27 Thu 28 2/2 1 Job …" at bounding box center [480, 266] width 960 height 399
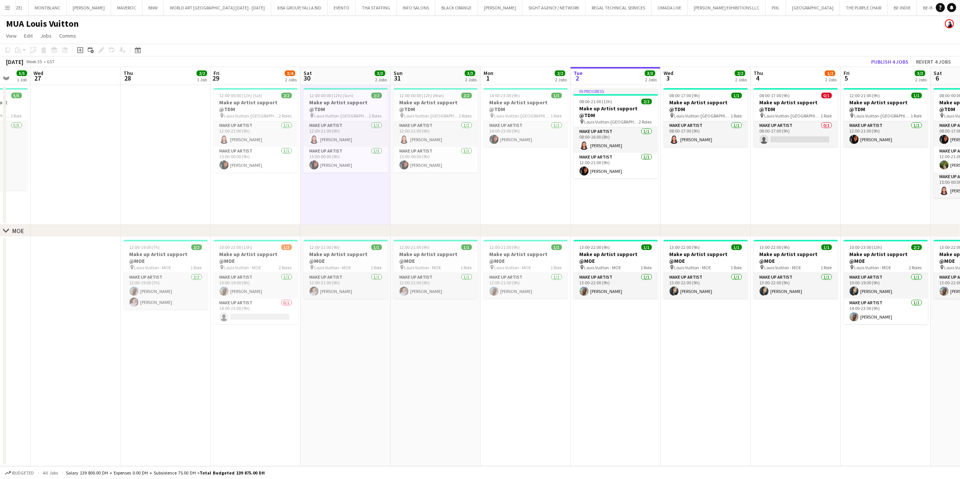
drag, startPoint x: 59, startPoint y: 225, endPoint x: 71, endPoint y: 222, distance: 12.5
click at [68, 222] on div "chevron-right MOE Sun 24 Mon 25 5/5 1 Job Tue 26 5/5 1 Job Wed 27 Thu 28 2/2 1 …" at bounding box center [480, 266] width 960 height 399
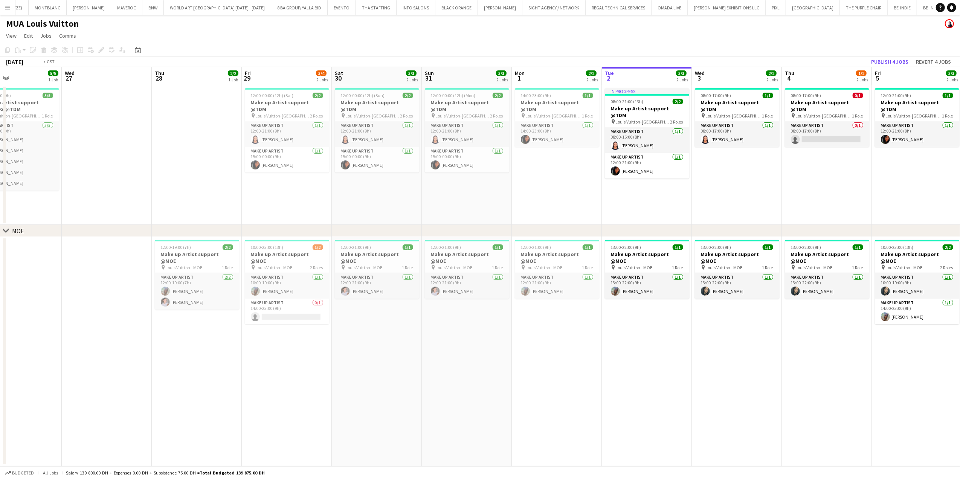
click at [310, 174] on app-calendar-viewport "Sun 24 Mon 25 5/5 1 Job Tue 26 5/5 1 Job Wed 27 Thu 28 2/2 1 Job Fri 29 3/4 2 J…" at bounding box center [480, 266] width 960 height 399
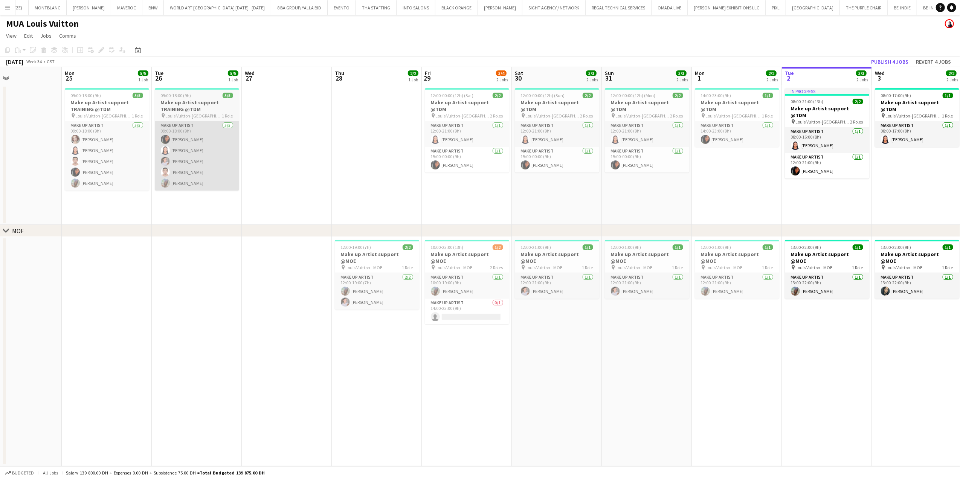
scroll to position [0, 195]
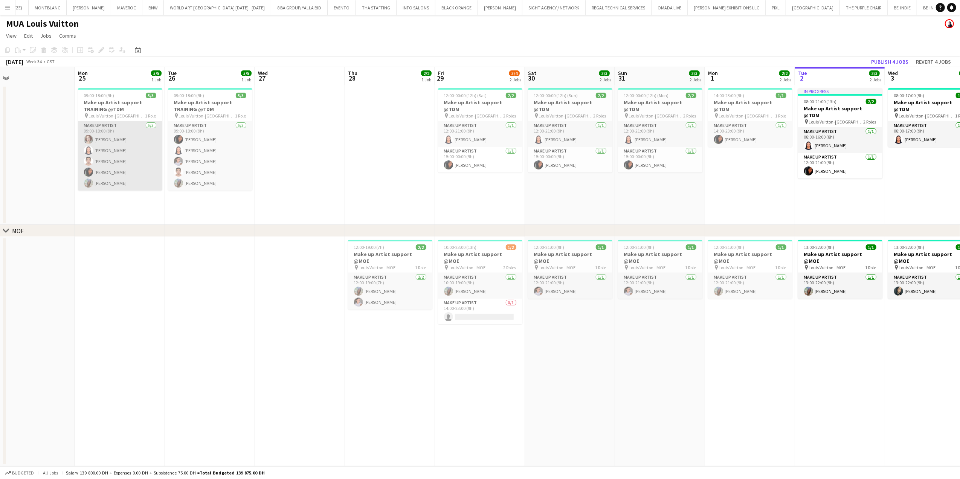
click at [135, 147] on app-card-role "Make up artist 5/5 09:00-18:00 (9h) Anastasia Olkhovskaya Jacqueline Alves da S…" at bounding box center [120, 155] width 84 height 69
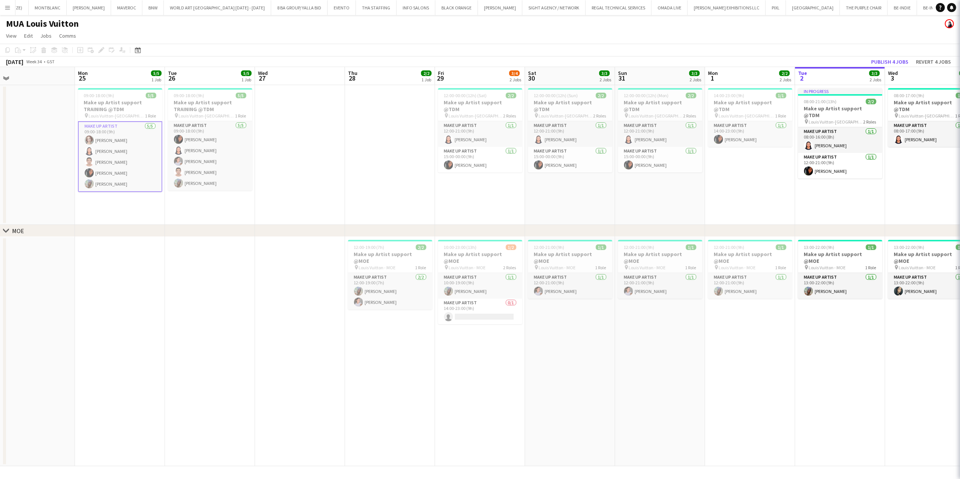
scroll to position [0, 196]
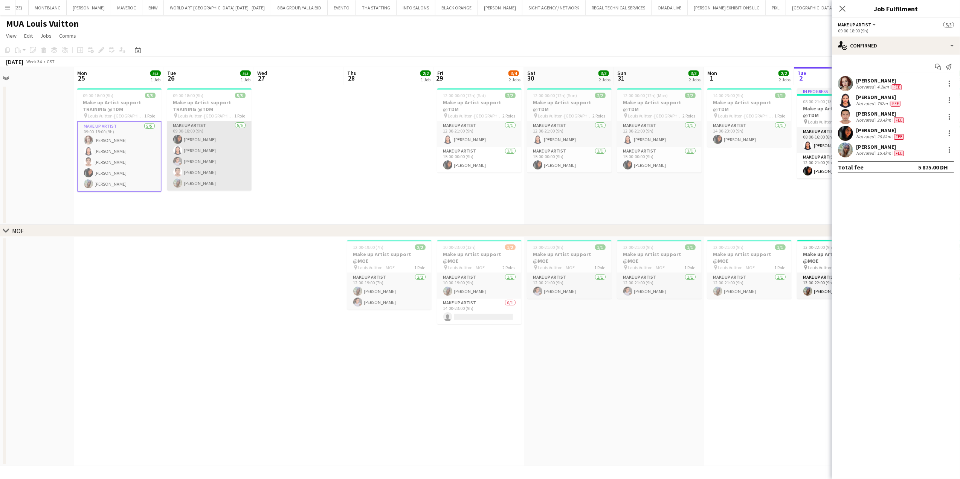
click at [184, 141] on app-card-role "Make up artist 5/5 09:00-18:00 (9h) Fouzia Rehman Jacqueline Alves da Silva Eli…" at bounding box center [209, 155] width 84 height 69
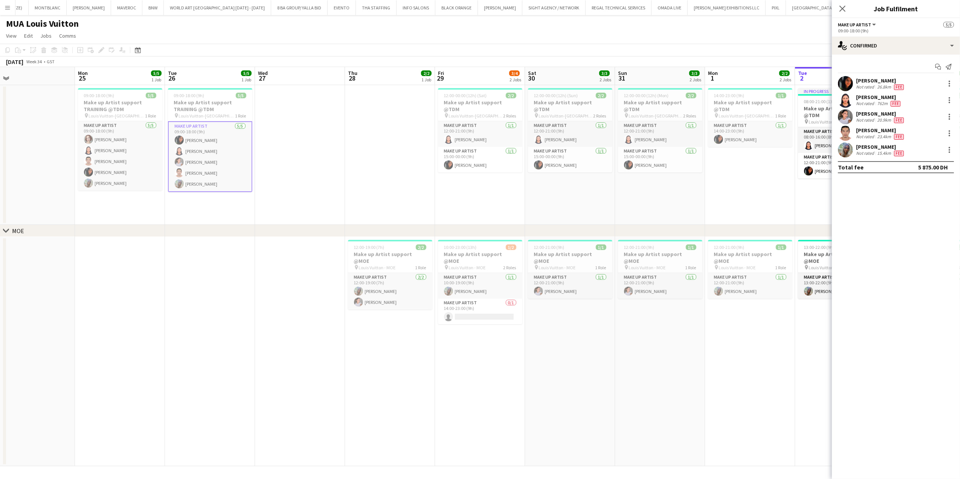
drag, startPoint x: 312, startPoint y: 139, endPoint x: 303, endPoint y: 147, distance: 11.2
click at [311, 139] on app-date-cell at bounding box center [300, 155] width 90 height 140
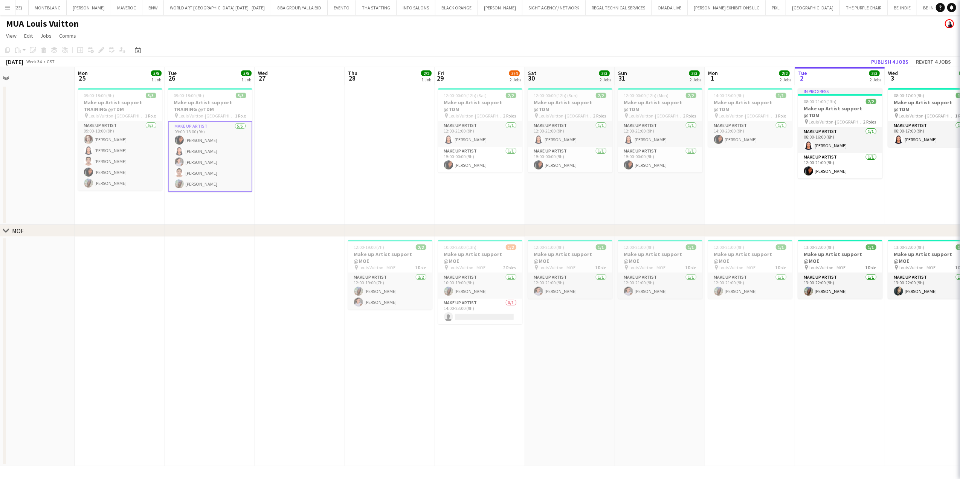
scroll to position [0, 196]
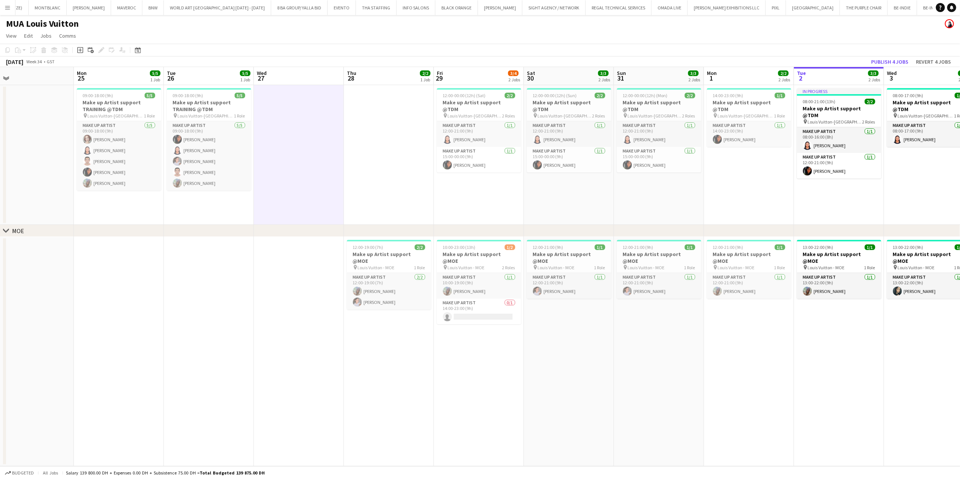
click at [338, 343] on app-date-cell at bounding box center [299, 351] width 90 height 229
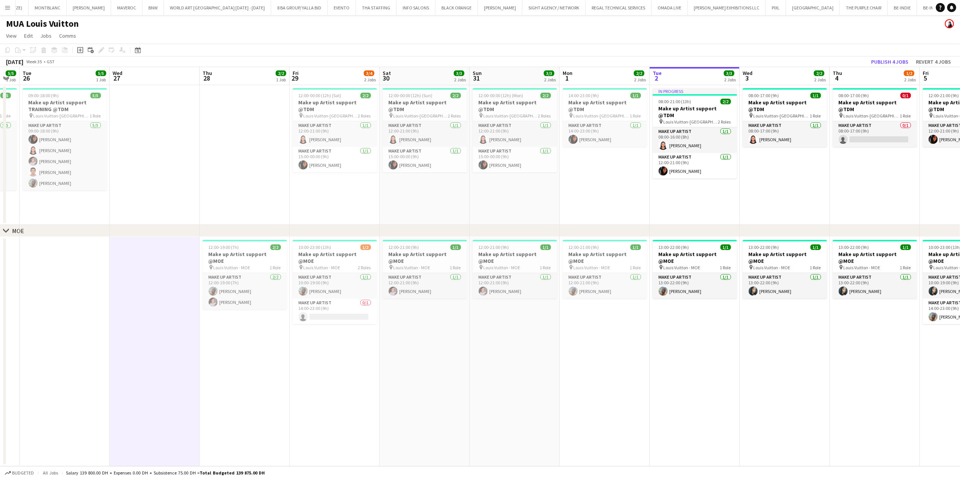
drag, startPoint x: 343, startPoint y: 193, endPoint x: 313, endPoint y: 193, distance: 30.1
click at [313, 193] on app-calendar-viewport "Fri 22 Sat 23 Sun 24 Mon 25 5/5 1 Job Tue 26 5/5 1 Job Wed 27 Thu 28 2/2 1 Job …" at bounding box center [480, 266] width 960 height 399
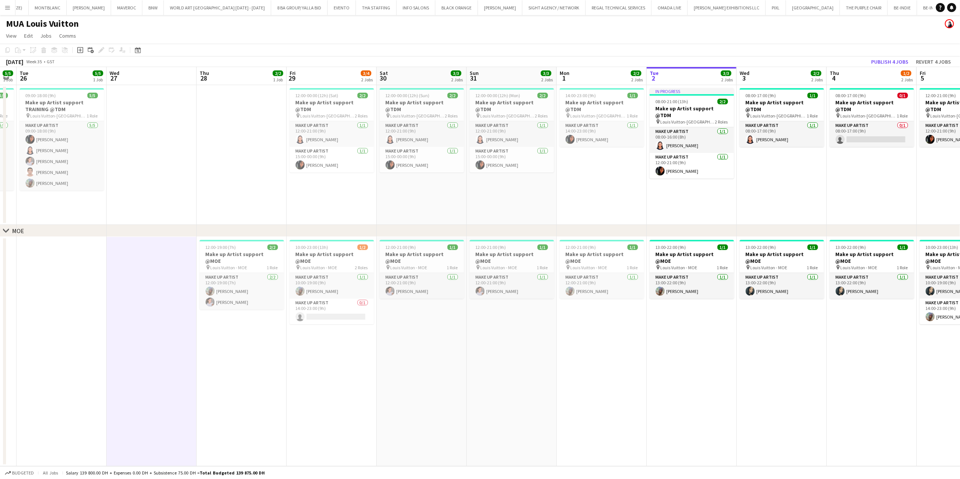
scroll to position [0, 284]
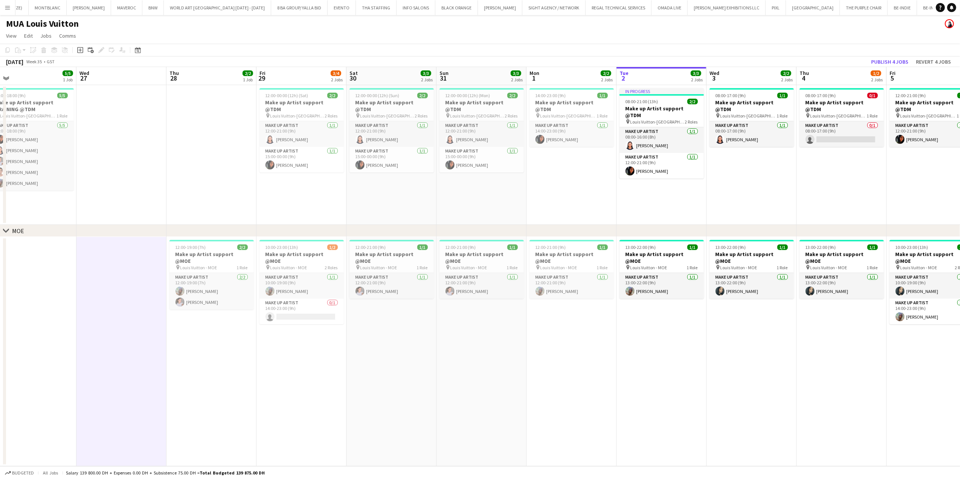
drag, startPoint x: 472, startPoint y: 192, endPoint x: 459, endPoint y: 192, distance: 13.6
click at [459, 192] on app-calendar-viewport "Sat 23 Sun 24 Mon 25 5/5 1 Job Tue 26 5/5 1 Job Wed 27 Thu 28 2/2 1 Job Fri 29 …" at bounding box center [480, 266] width 960 height 399
click at [7, 8] on app-icon "Menu" at bounding box center [8, 8] width 6 height 6
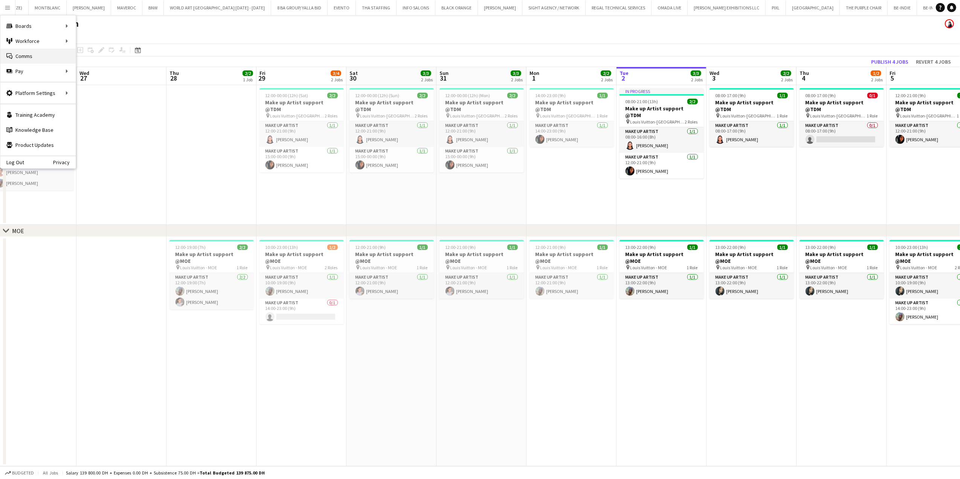
click at [38, 51] on link "Comms Comms" at bounding box center [37, 56] width 75 height 15
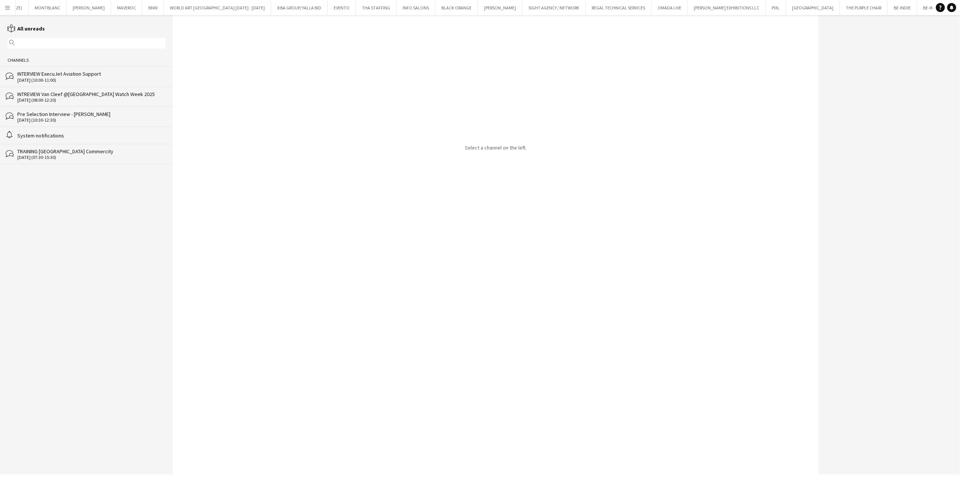
click at [72, 77] on div "INTERVIEW ExecuJet Aviation Support" at bounding box center [91, 73] width 148 height 7
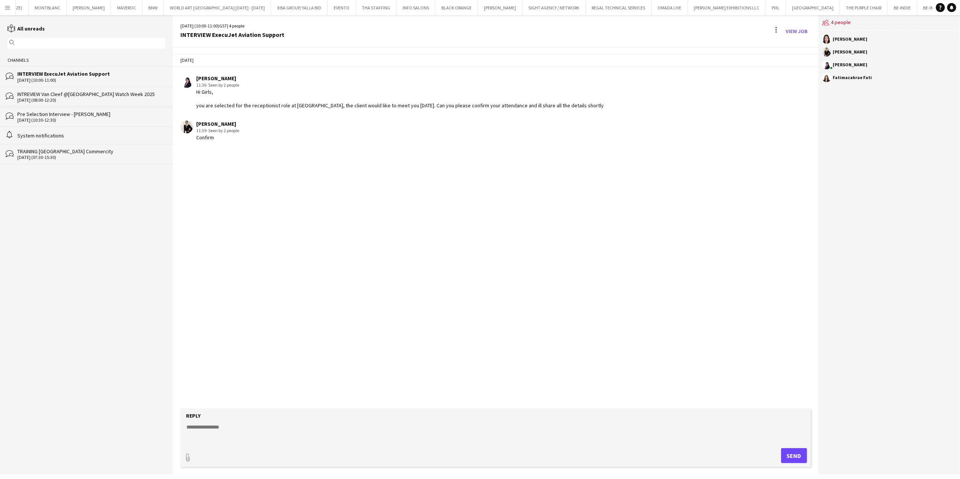
drag, startPoint x: 390, startPoint y: 425, endPoint x: 387, endPoint y: 427, distance: 4.1
click at [390, 426] on textarea at bounding box center [497, 434] width 623 height 20
type textarea "**********"
click at [784, 453] on button "Send" at bounding box center [794, 455] width 26 height 15
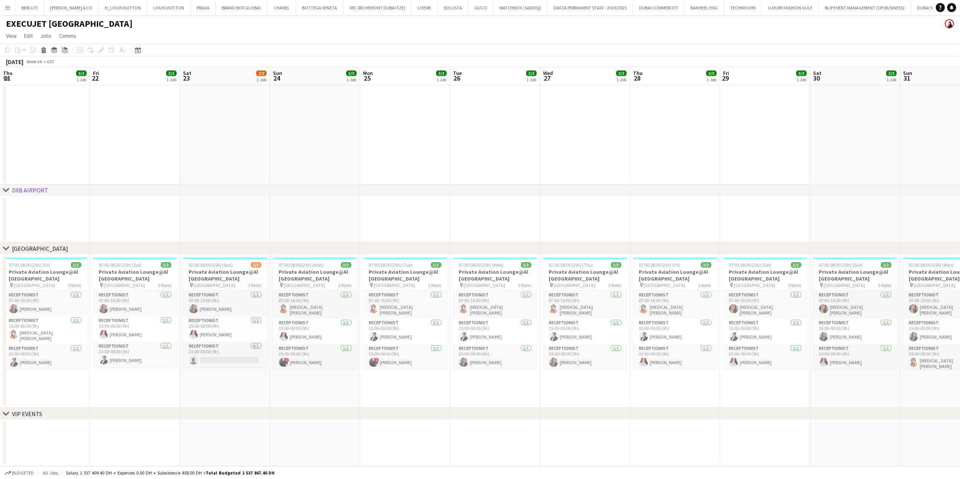
scroll to position [0, 243]
